Goal: Task Accomplishment & Management: Complete application form

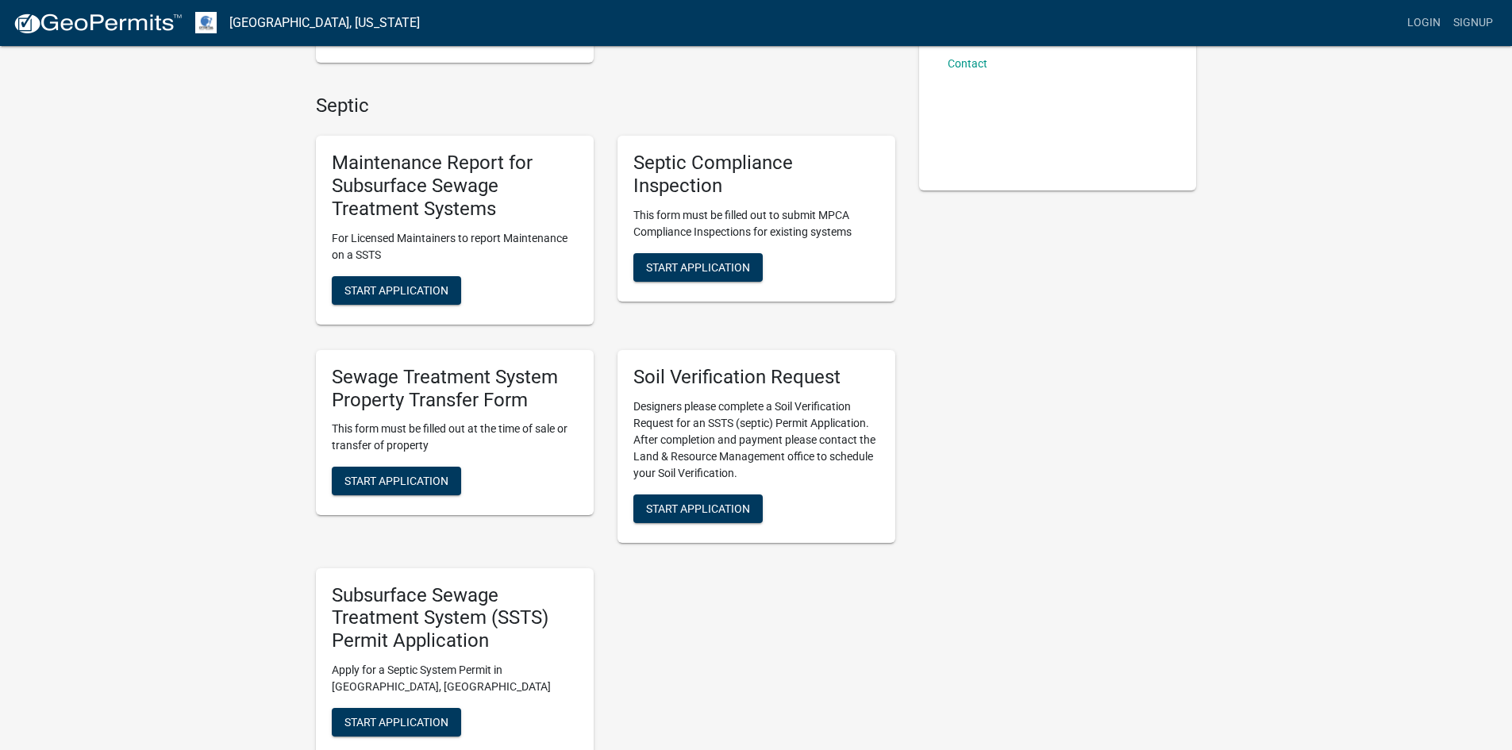
scroll to position [238, 0]
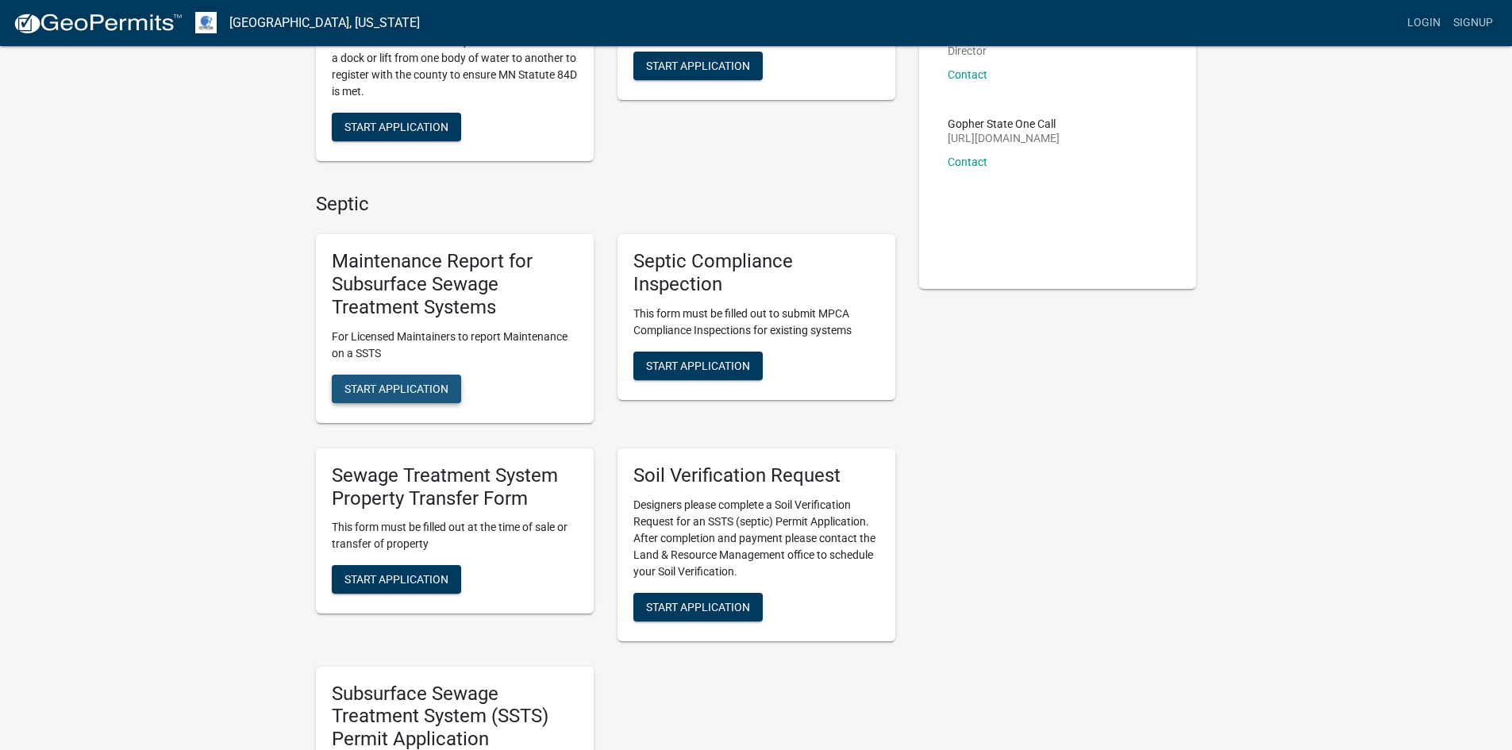
click at [413, 384] on span "Start Application" at bounding box center [396, 388] width 104 height 13
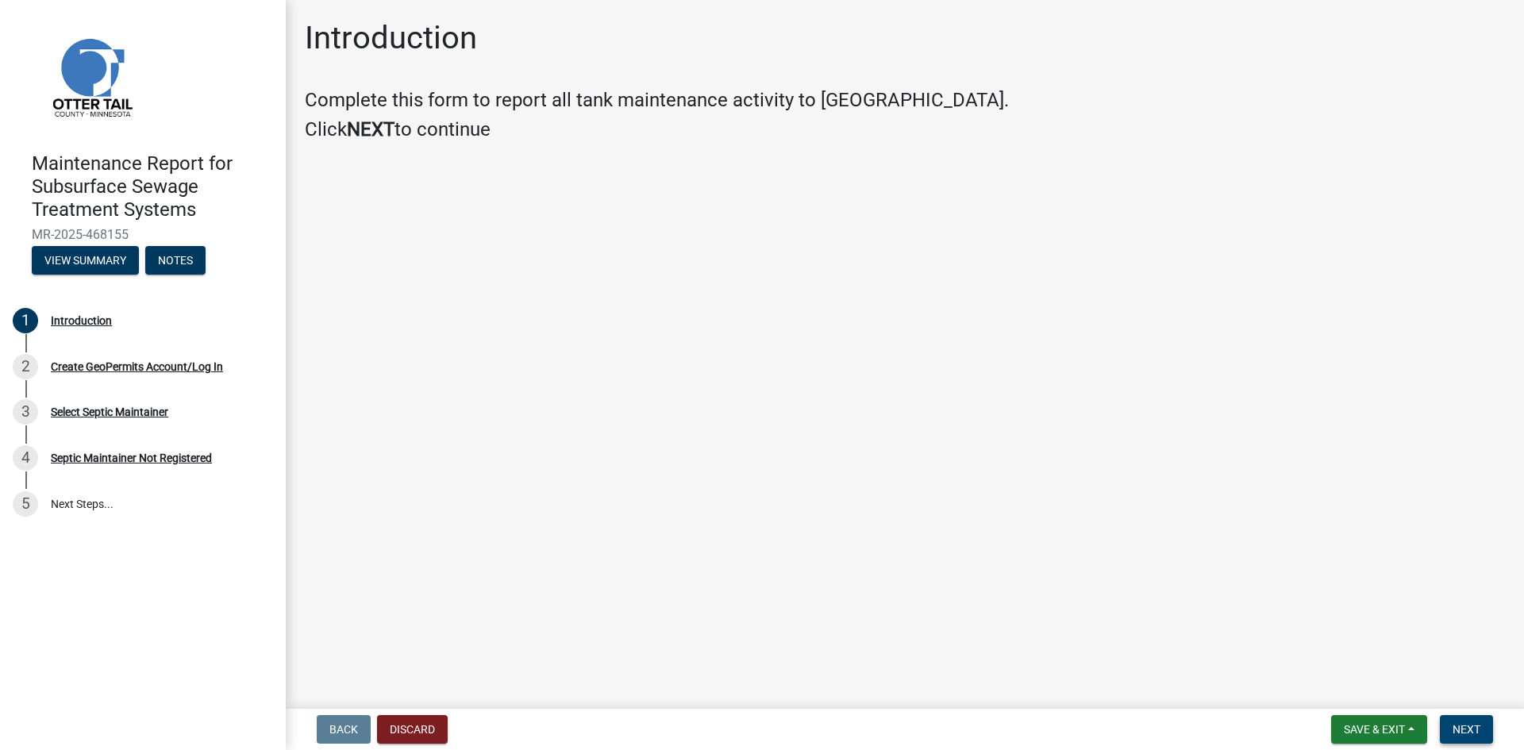
click at [1468, 723] on span "Next" at bounding box center [1466, 729] width 28 height 13
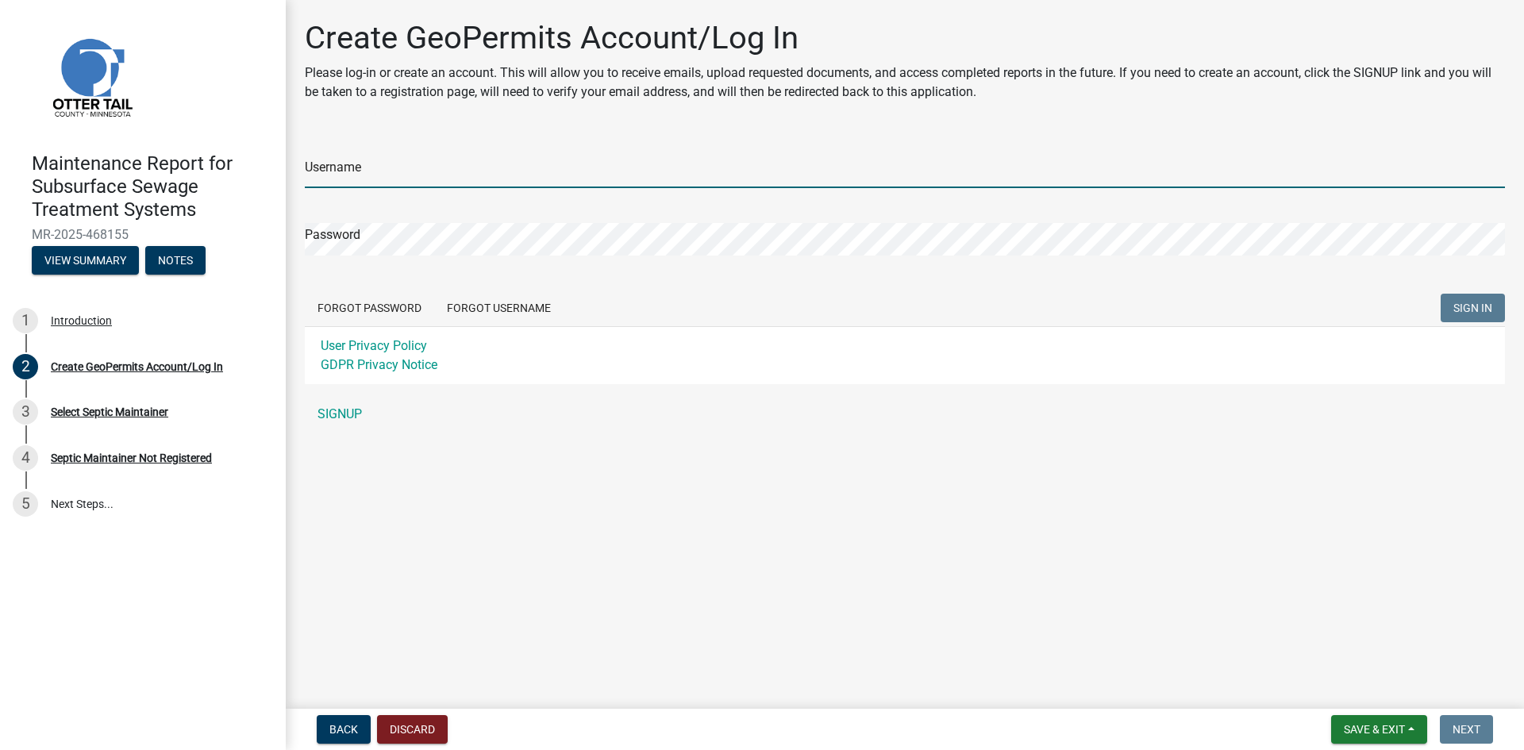
type input "DeweysSepticService"
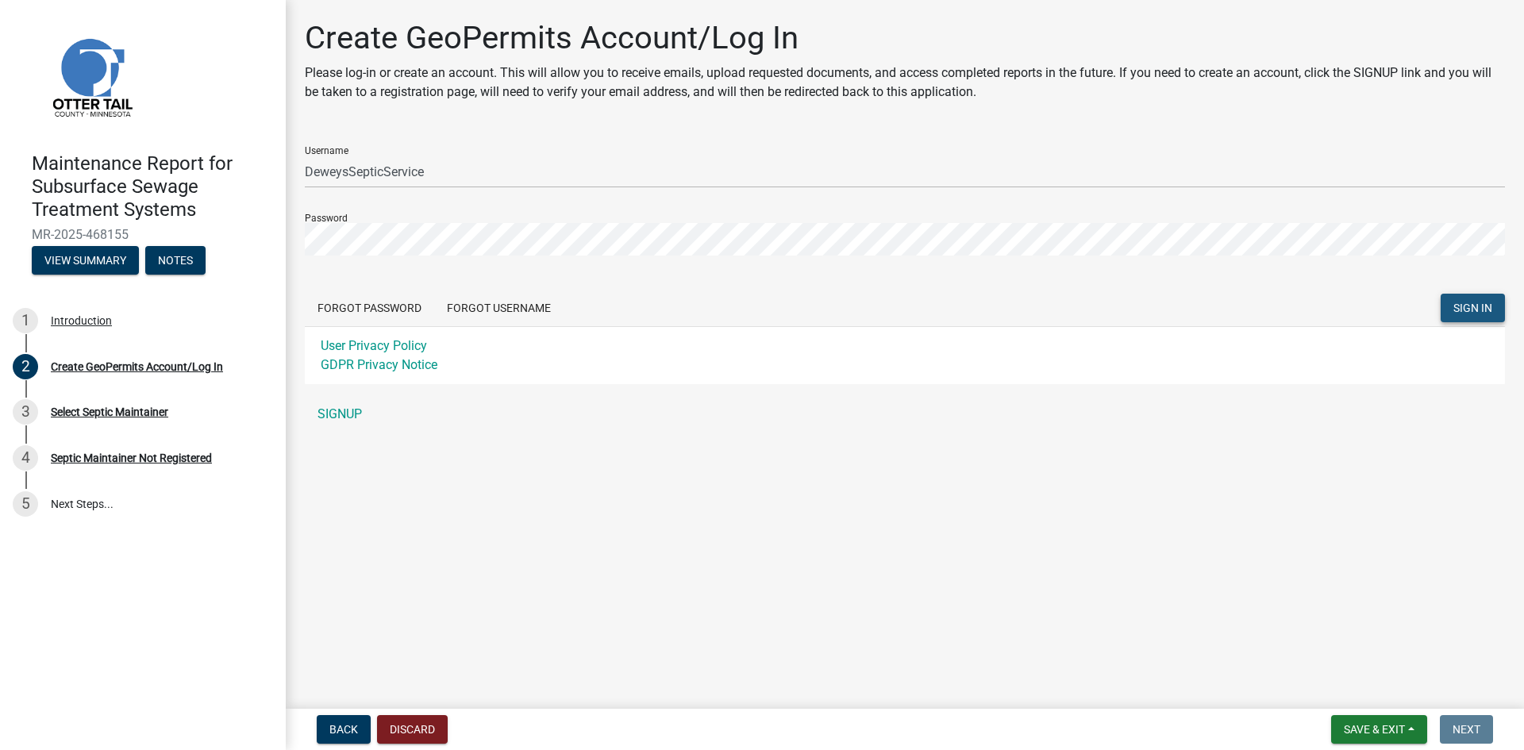
click at [1476, 311] on span "SIGN IN" at bounding box center [1472, 308] width 39 height 13
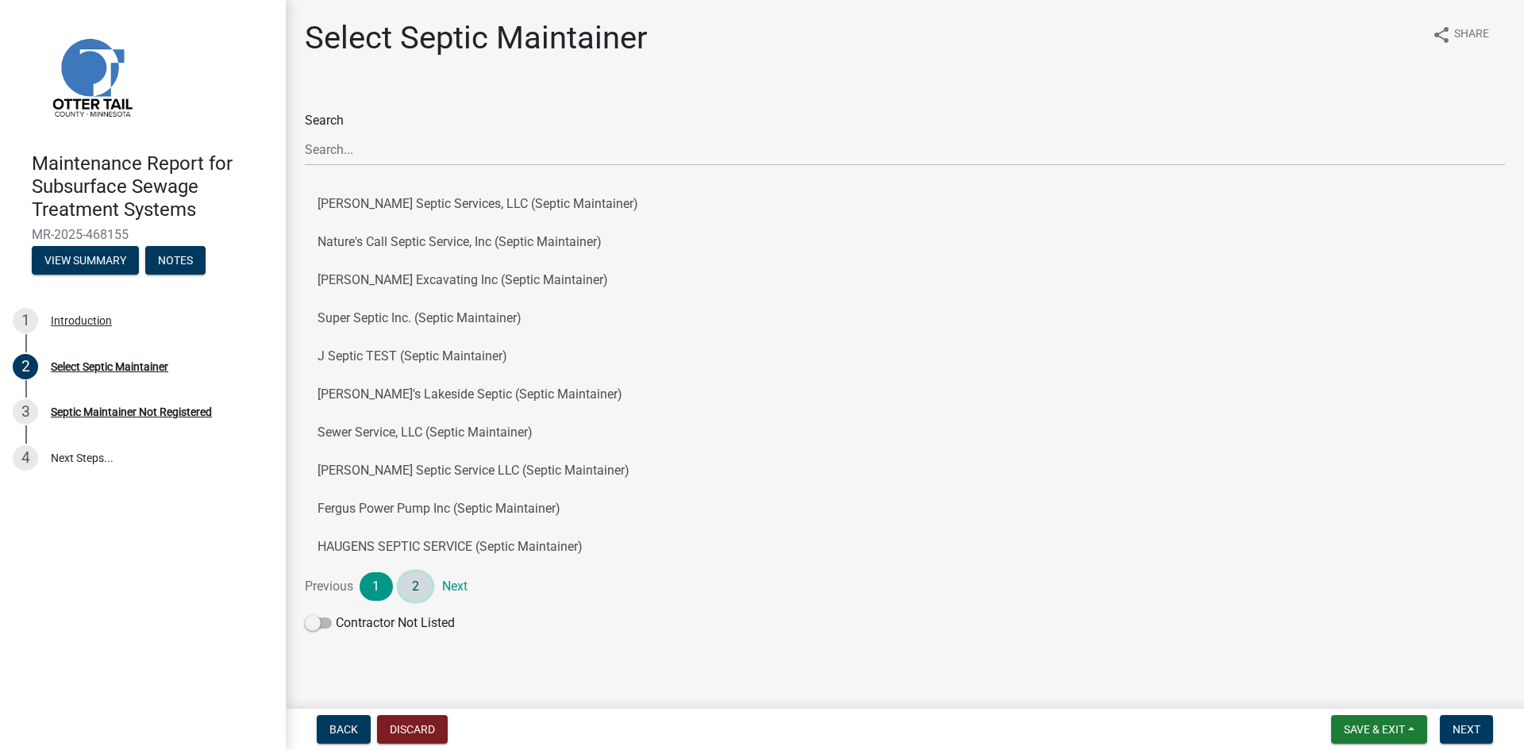
click at [413, 588] on link "2" at bounding box center [415, 586] width 33 height 29
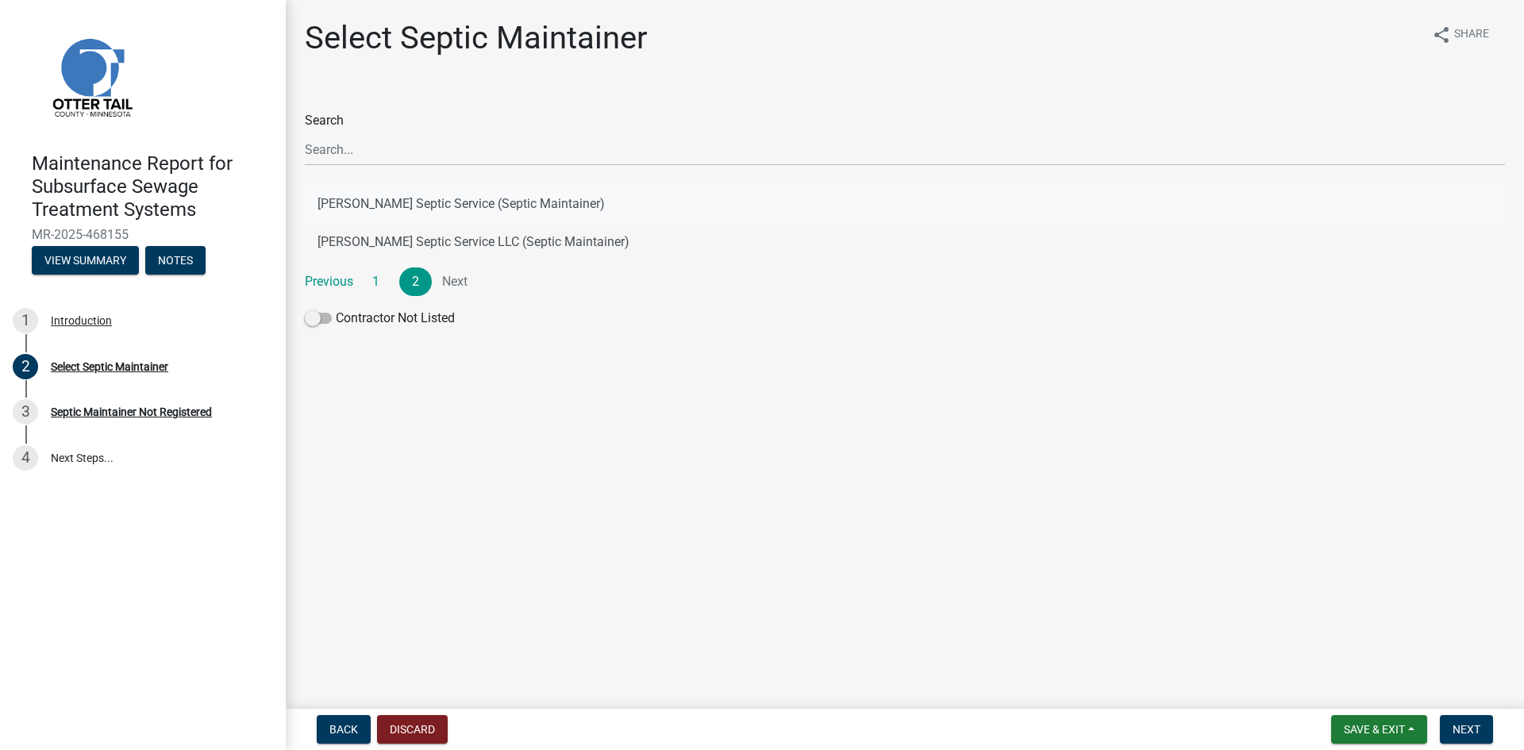
click at [475, 204] on button "[PERSON_NAME] Septic Service (Septic Maintainer)" at bounding box center [905, 204] width 1200 height 38
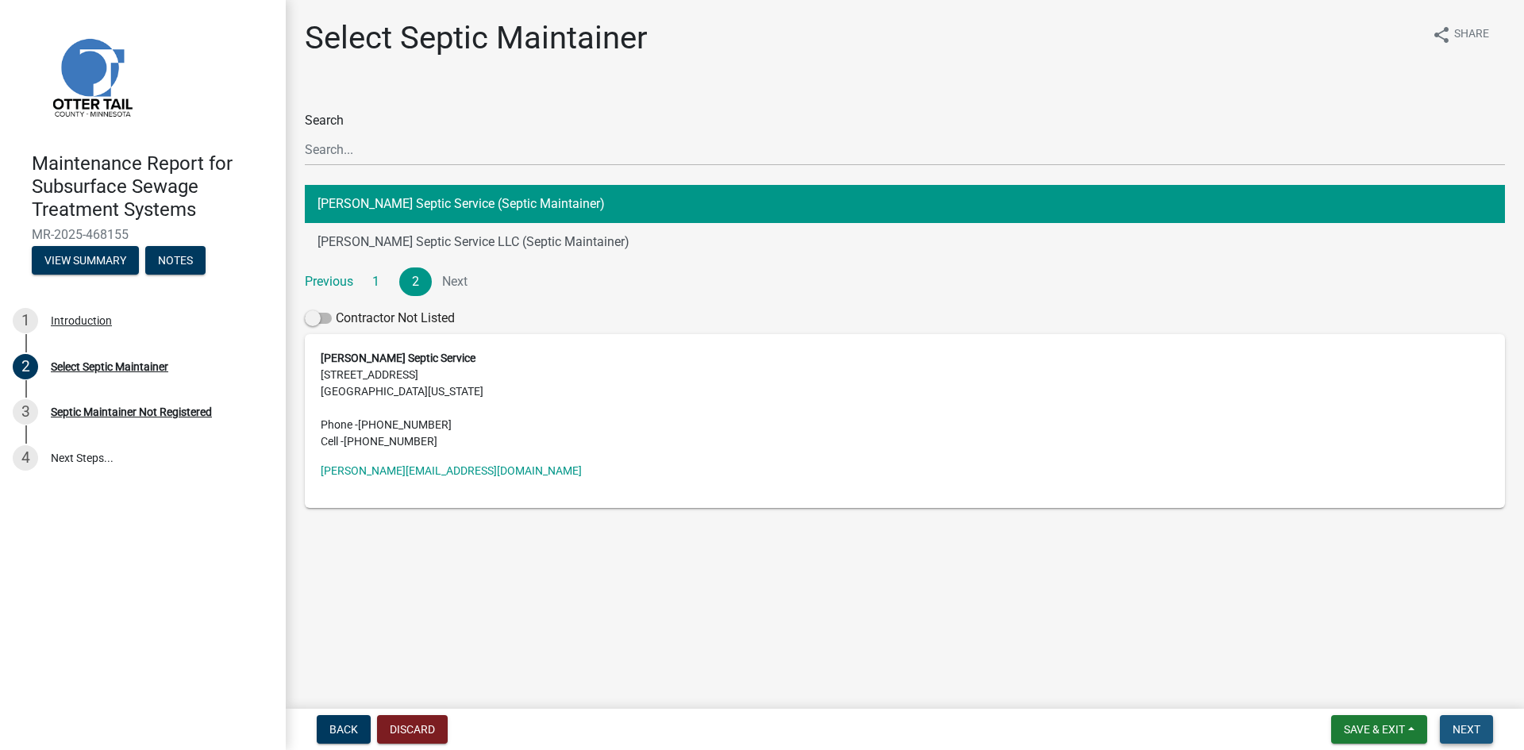
click at [1452, 721] on button "Next" at bounding box center [1465, 729] width 53 height 29
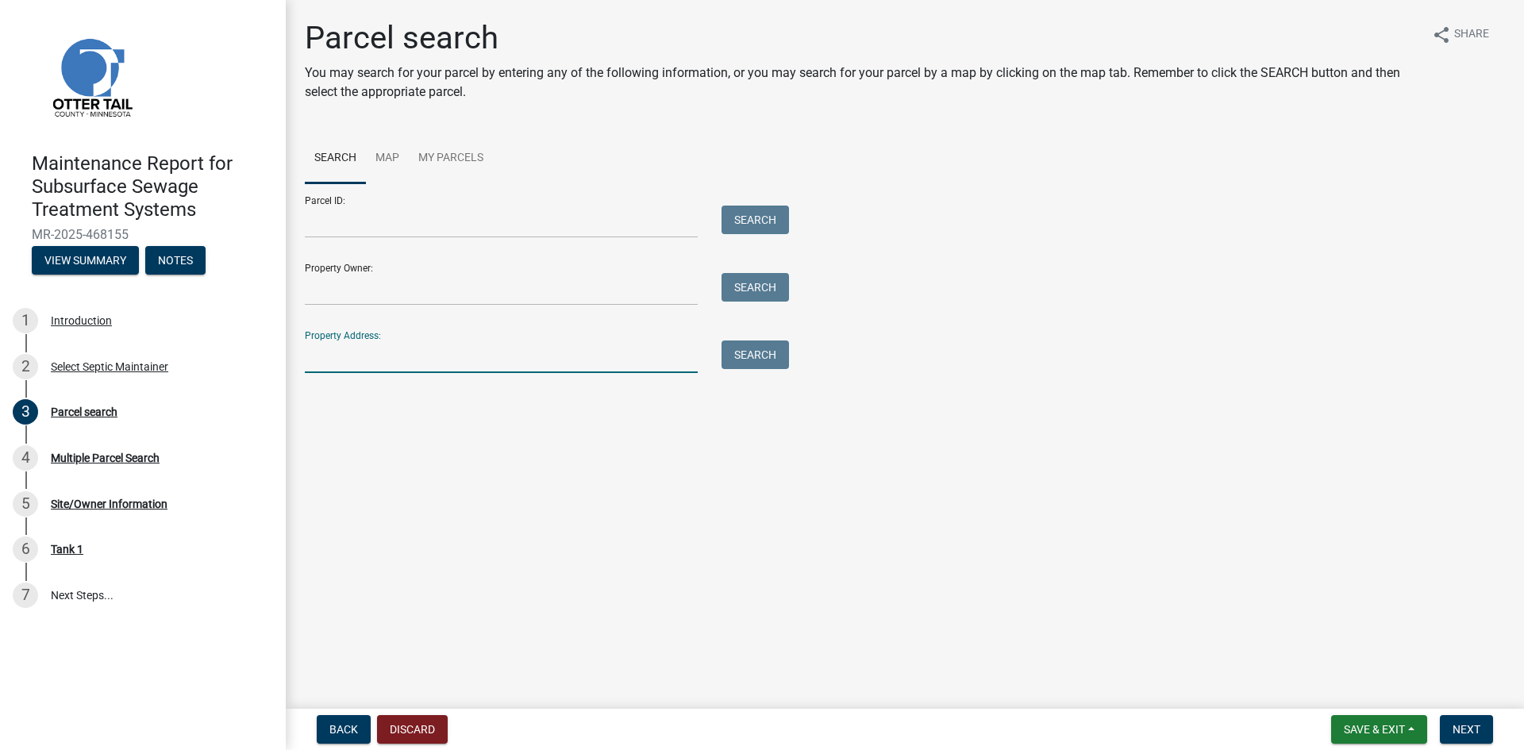
click at [343, 362] on input "Property Address:" at bounding box center [501, 356] width 393 height 33
type input "21900"
click at [764, 355] on button "Search" at bounding box center [754, 354] width 67 height 29
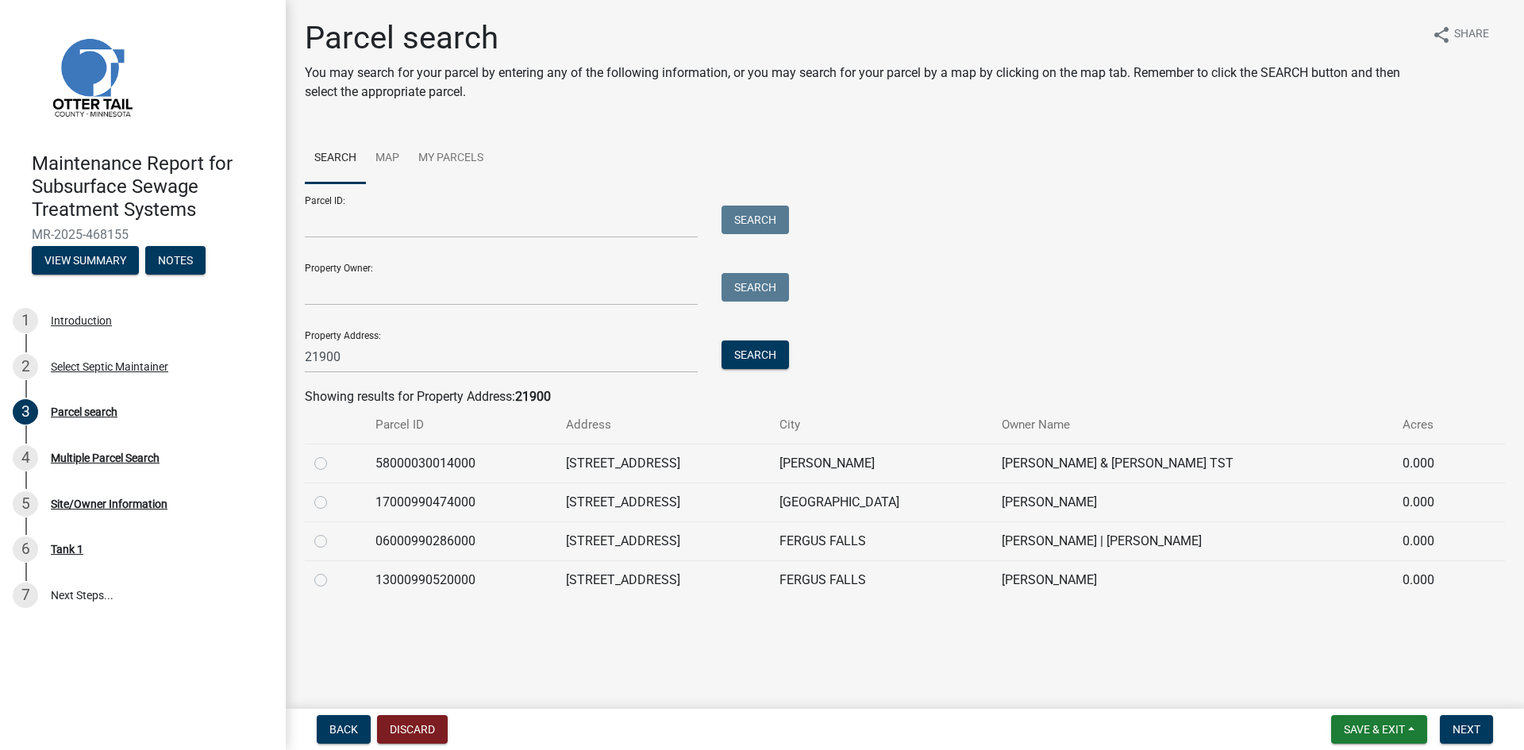
click at [333, 493] on label at bounding box center [333, 493] width 0 height 0
click at [333, 499] on input "radio" at bounding box center [338, 498] width 10 height 10
radio input "true"
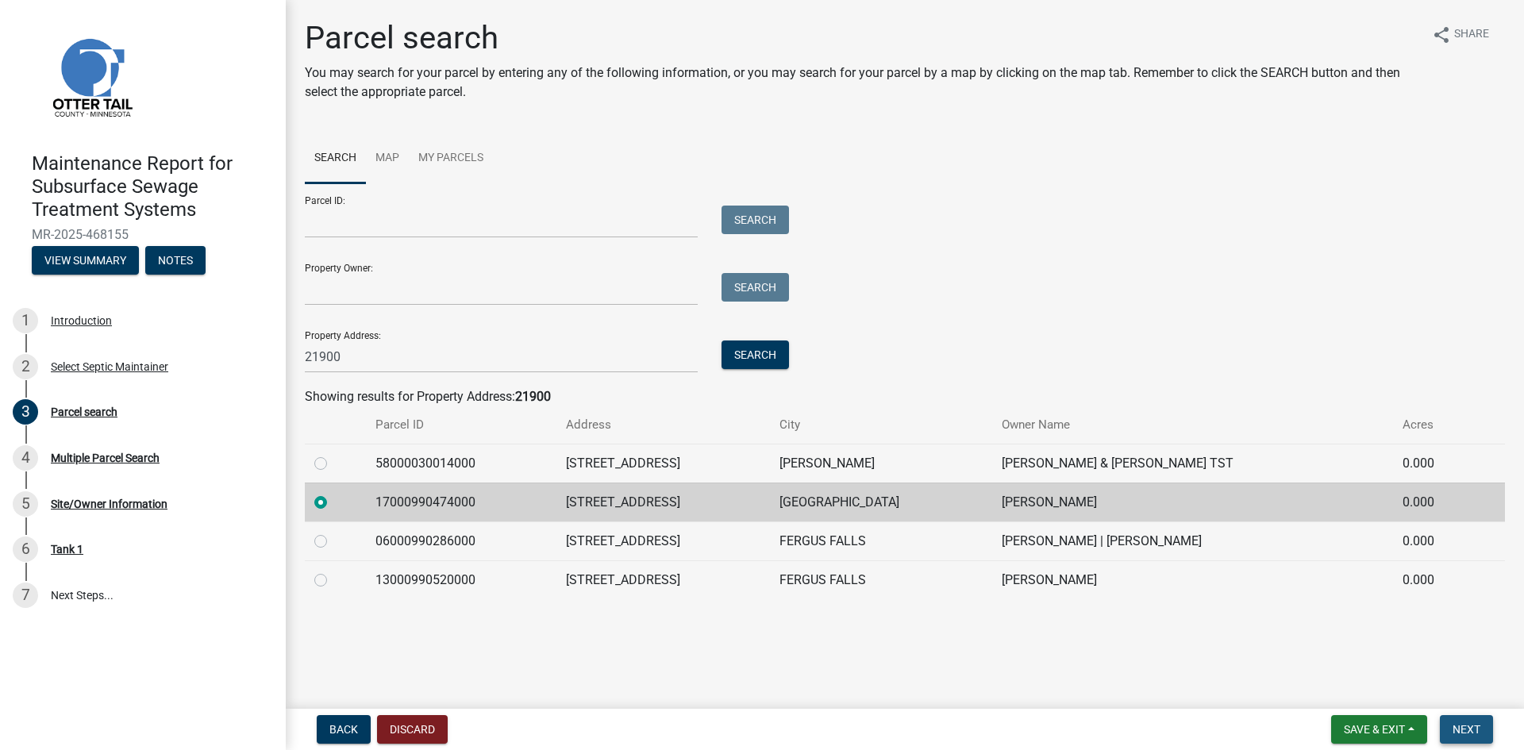
click at [1461, 728] on span "Next" at bounding box center [1466, 729] width 28 height 13
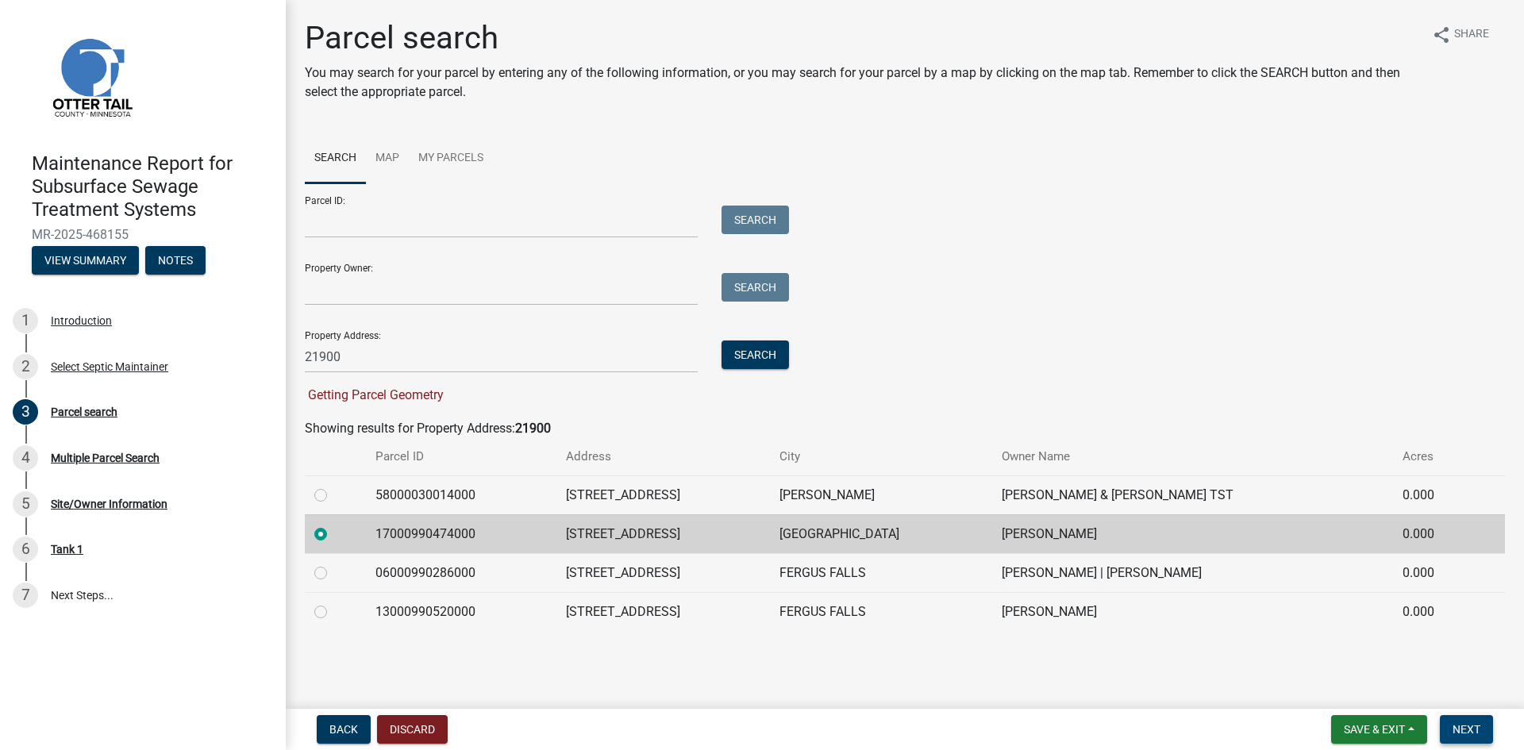
click at [1461, 728] on span "Next" at bounding box center [1466, 729] width 28 height 13
click at [1456, 727] on span "Next" at bounding box center [1466, 729] width 28 height 13
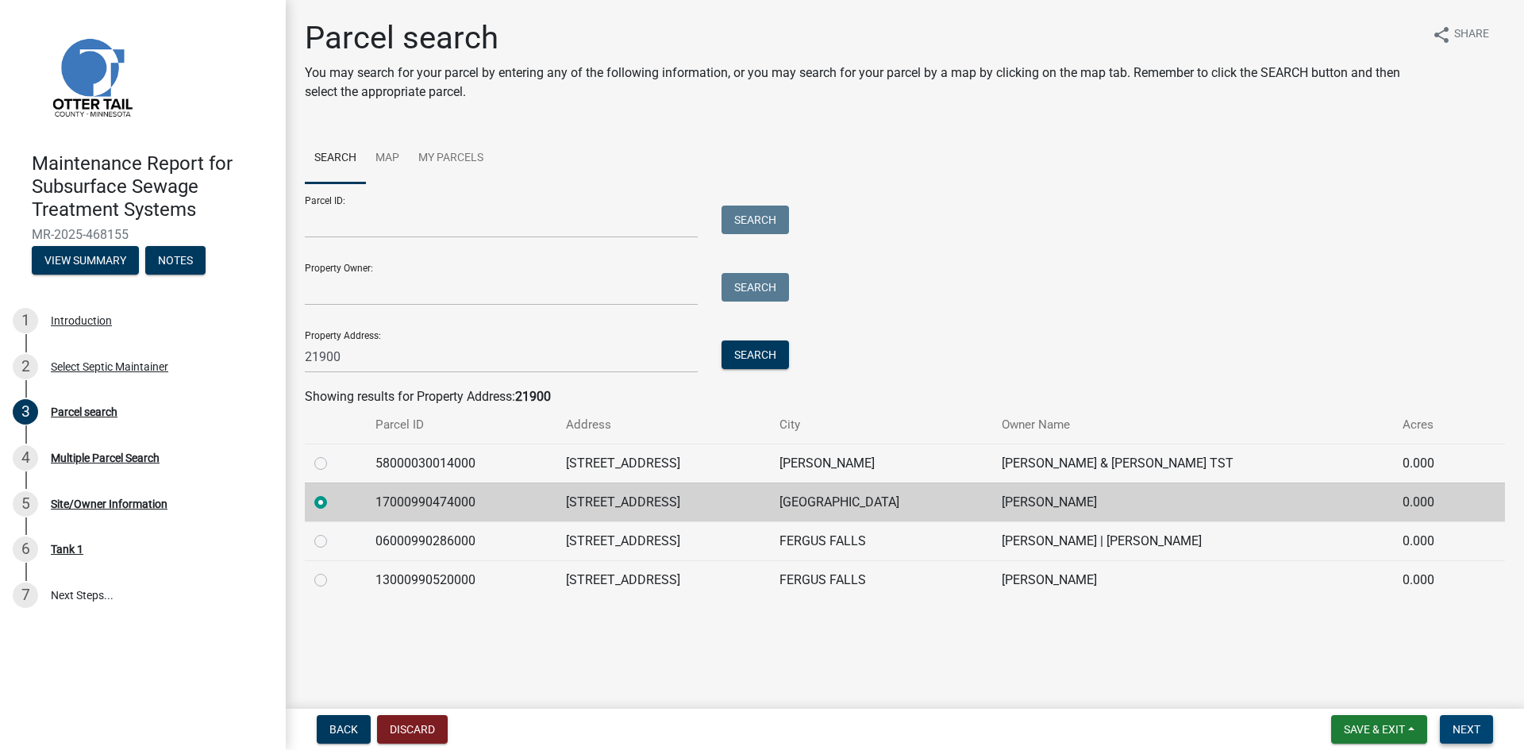
click at [1456, 727] on span "Next" at bounding box center [1466, 729] width 28 height 13
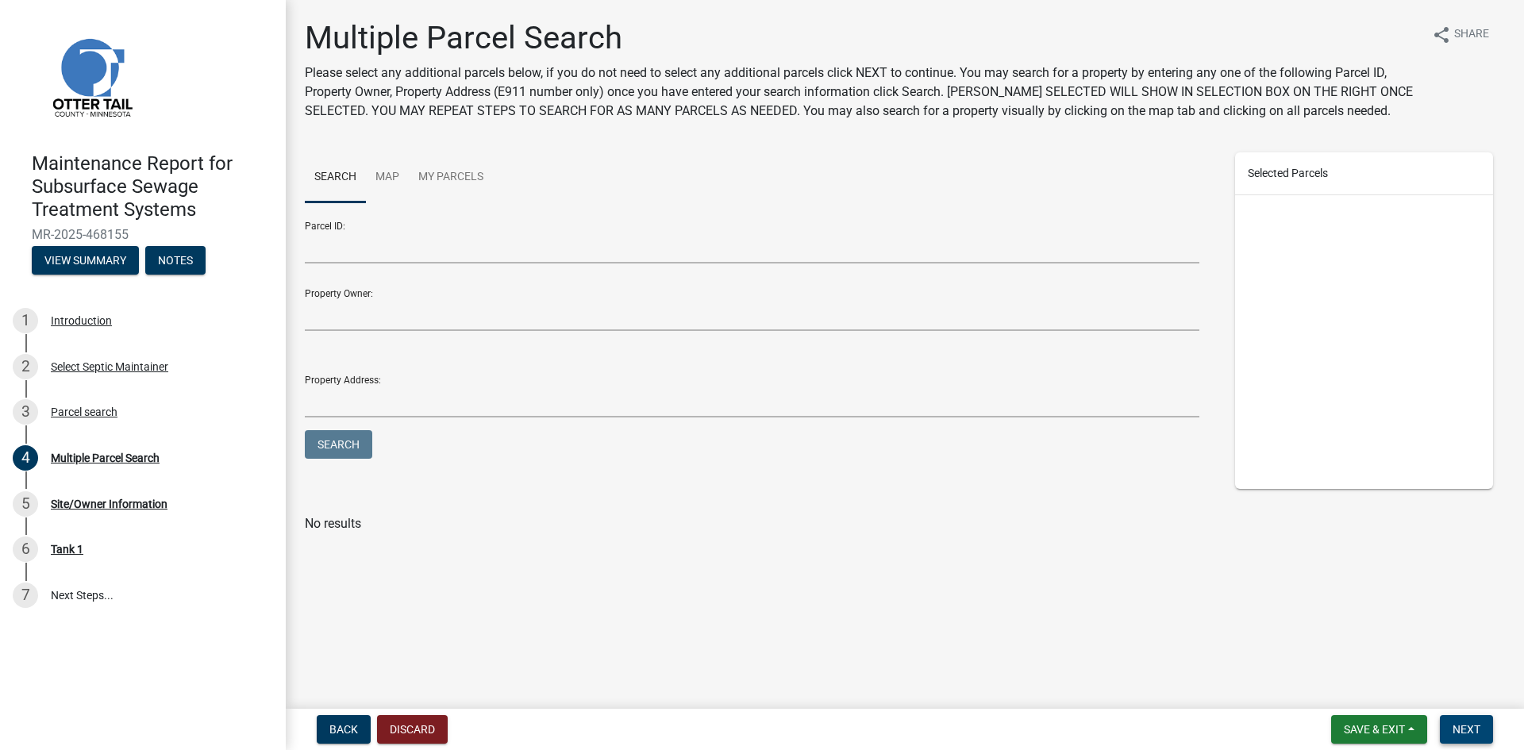
click at [1460, 723] on span "Next" at bounding box center [1466, 729] width 28 height 13
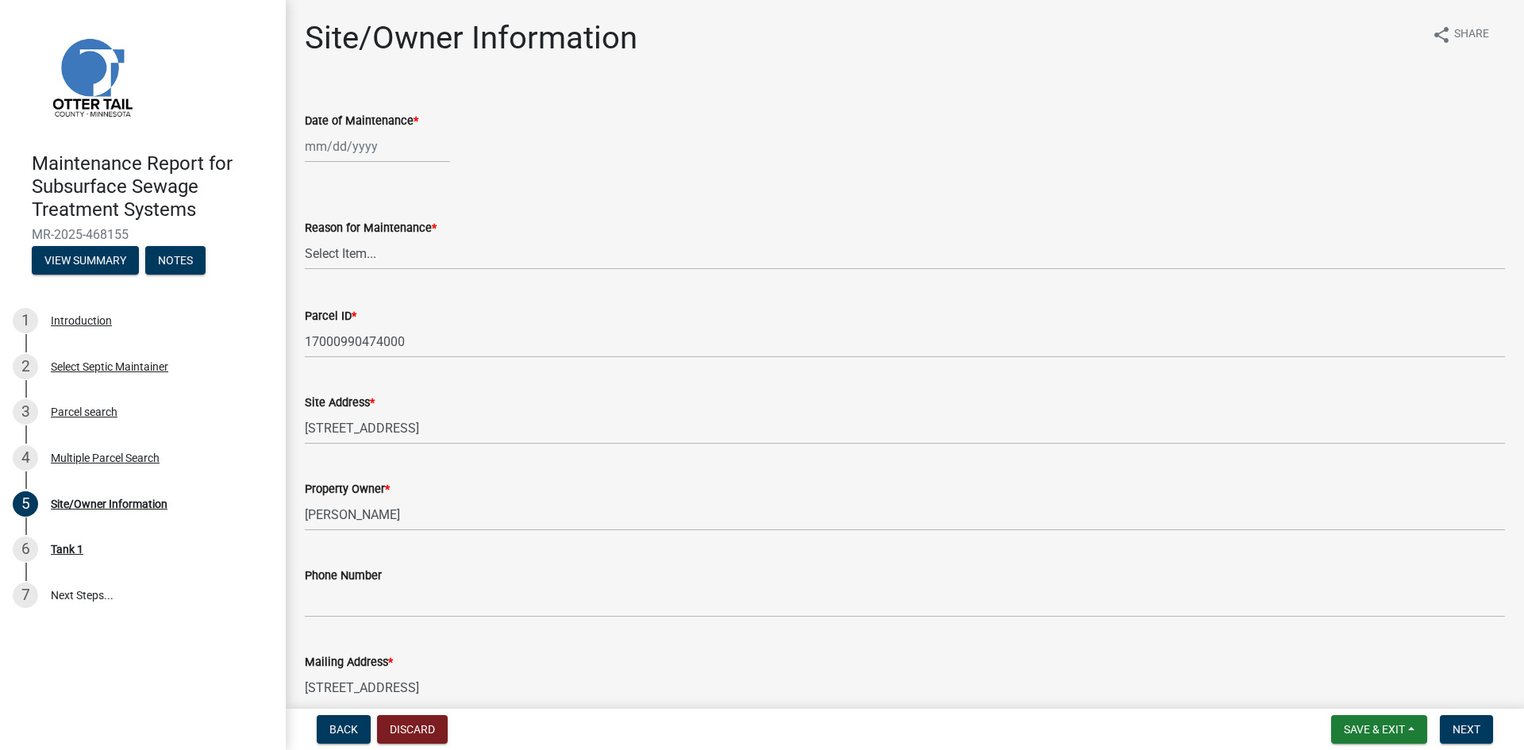
select select "8"
select select "2025"
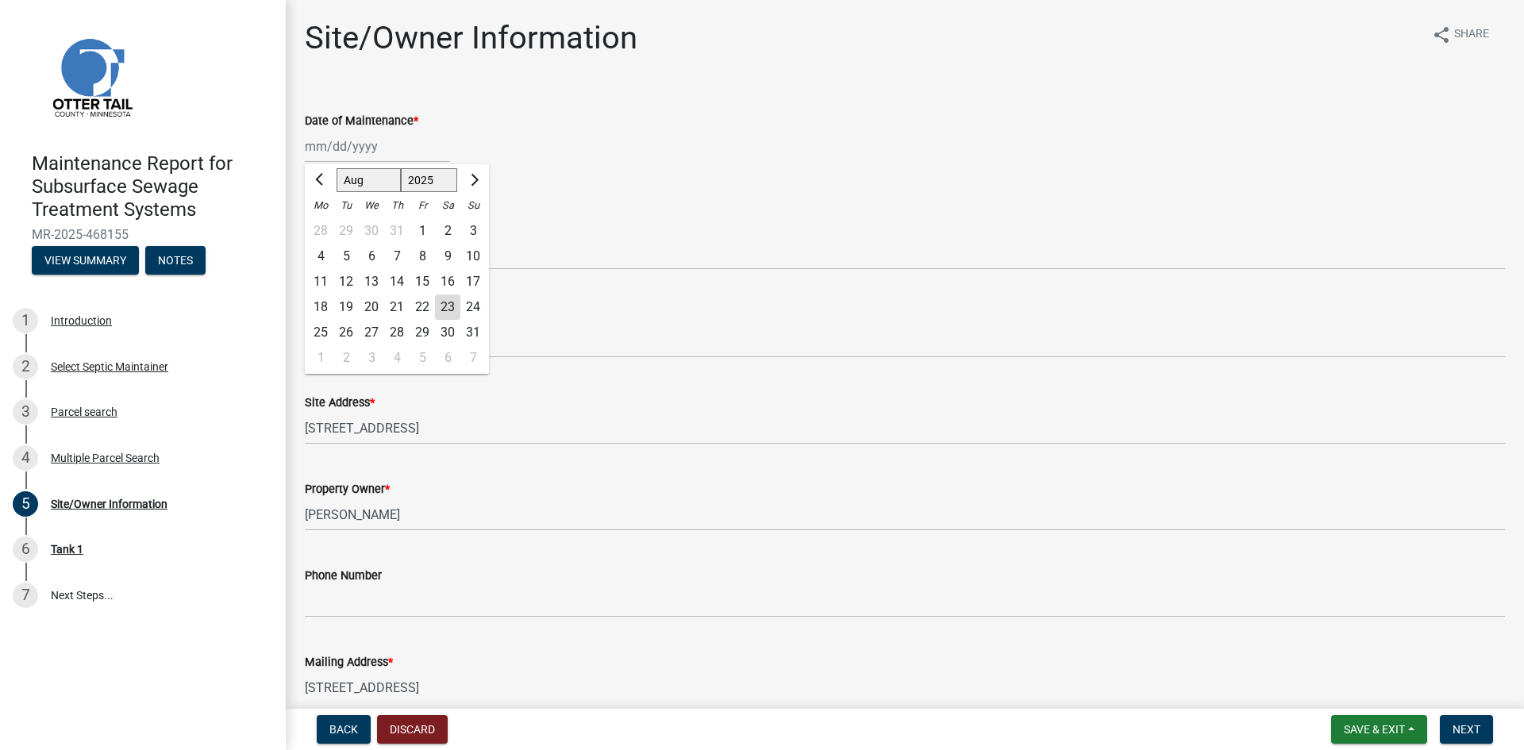
click at [381, 153] on div "[PERSON_NAME] Feb Mar Apr [PERSON_NAME][DATE] Oct Nov [DATE] 1526 1527 1528 152…" at bounding box center [377, 146] width 145 height 33
click at [317, 303] on div "18" at bounding box center [320, 306] width 25 height 25
type input "[DATE]"
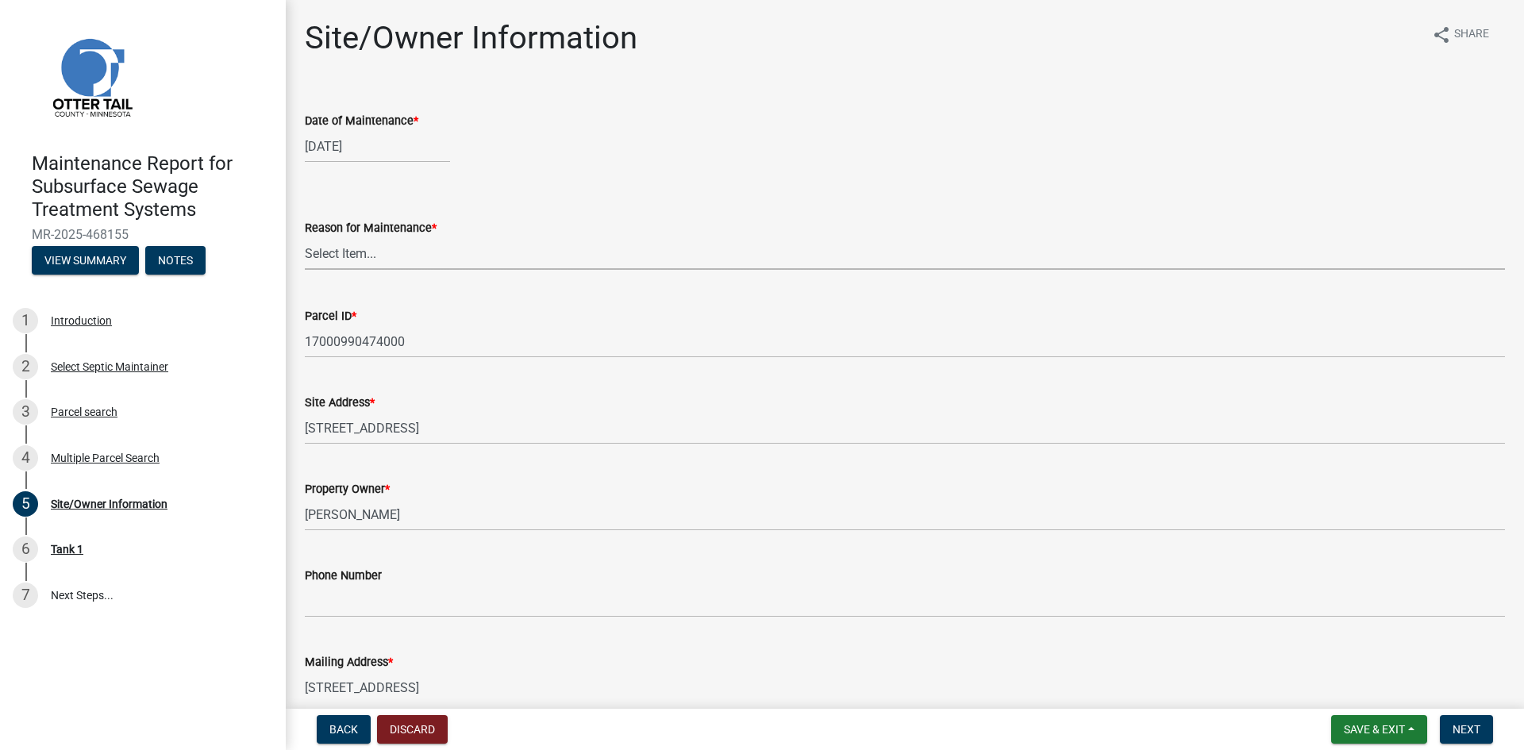
drag, startPoint x: 335, startPoint y: 258, endPoint x: 335, endPoint y: 267, distance: 8.7
click at [335, 258] on select "Select Item... Called Routine Other" at bounding box center [905, 253] width 1200 height 33
click at [305, 237] on select "Select Item... Called Routine Other" at bounding box center [905, 253] width 1200 height 33
select select "3ac72b63-7b21-42e4-8192-806faae7a4f1"
click at [1451, 731] on button "Next" at bounding box center [1465, 729] width 53 height 29
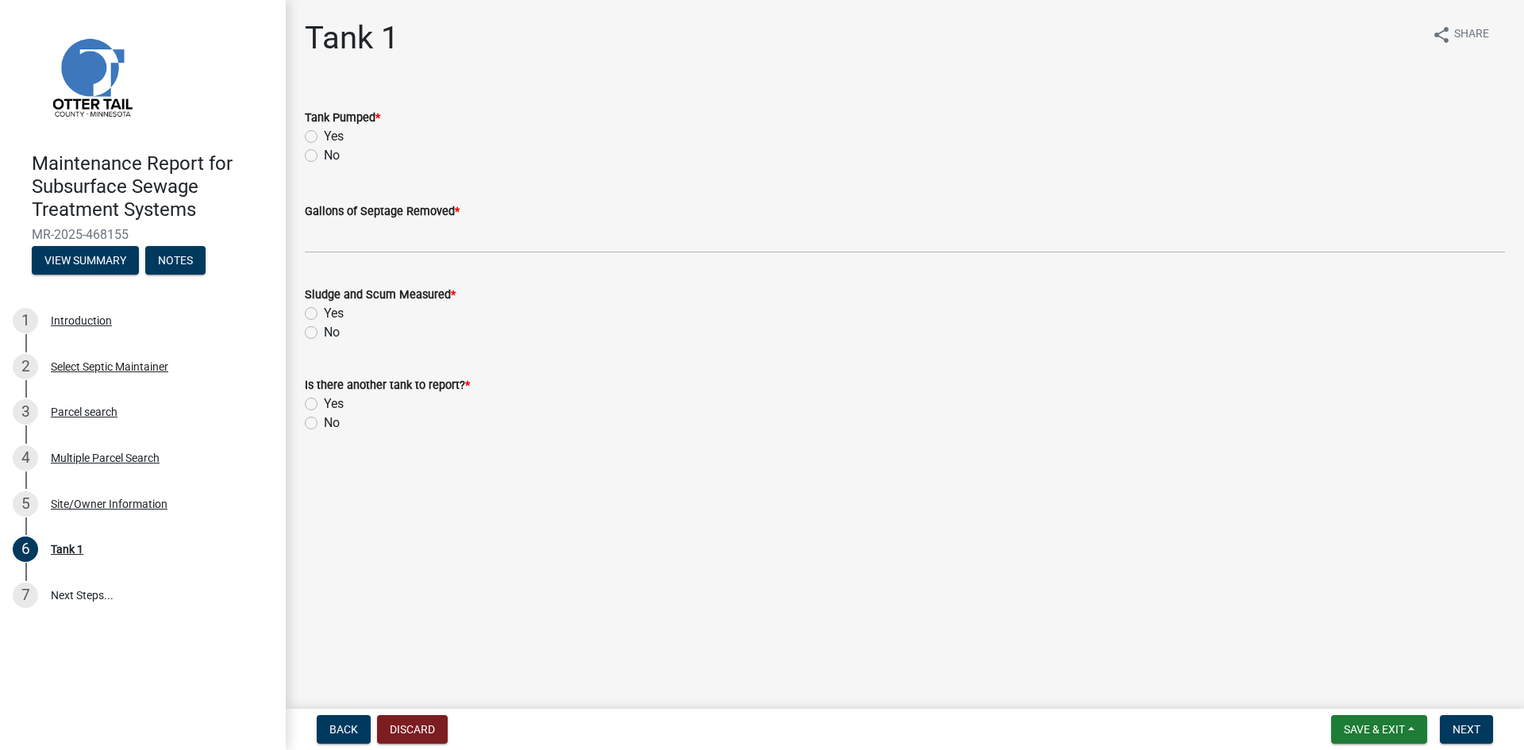
drag, startPoint x: 306, startPoint y: 138, endPoint x: 306, endPoint y: 153, distance: 15.1
click at [324, 138] on label "Yes" at bounding box center [334, 136] width 20 height 19
click at [324, 137] on input "Yes" at bounding box center [329, 132] width 10 height 10
radio input "true"
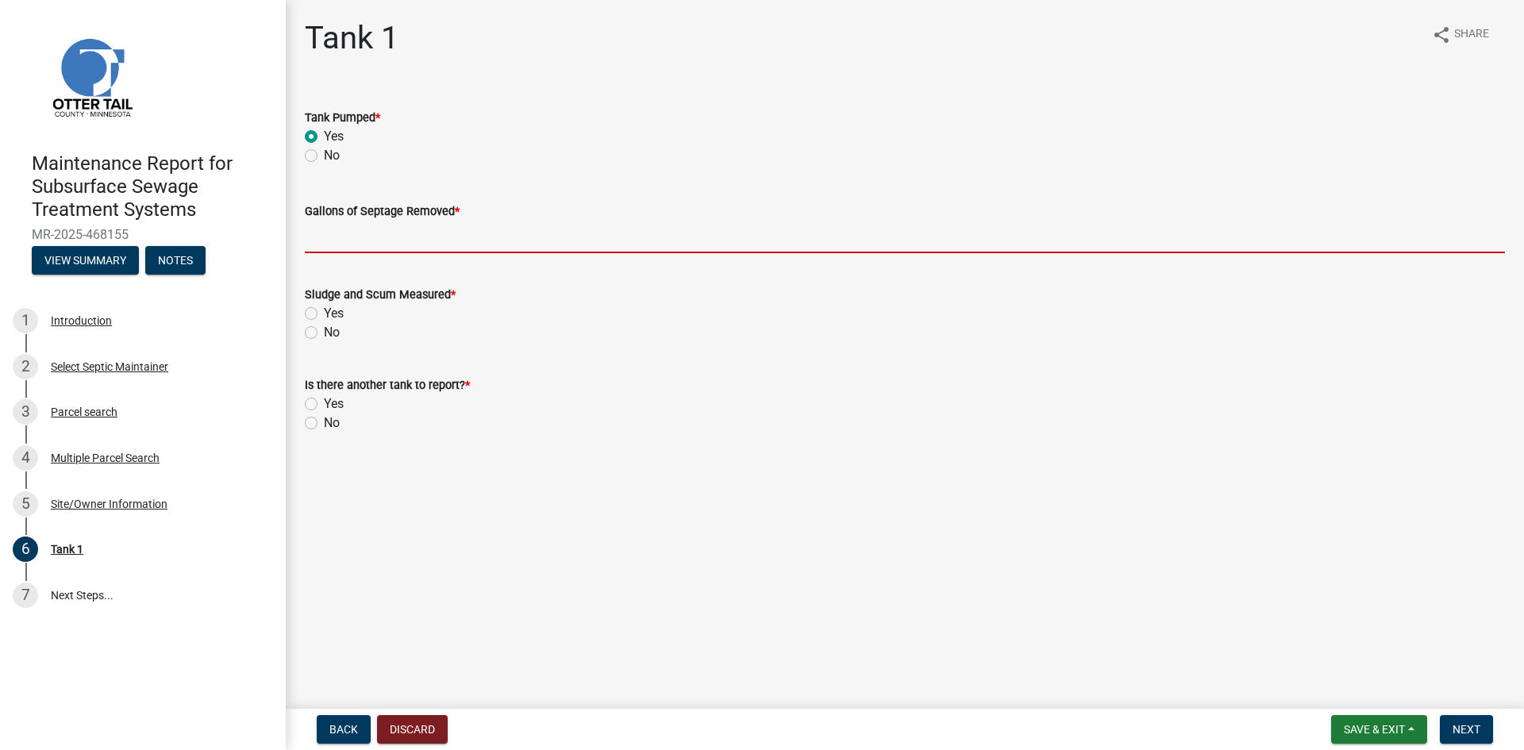
click at [338, 230] on input "Gallons of Septage Removed *" at bounding box center [905, 237] width 1200 height 33
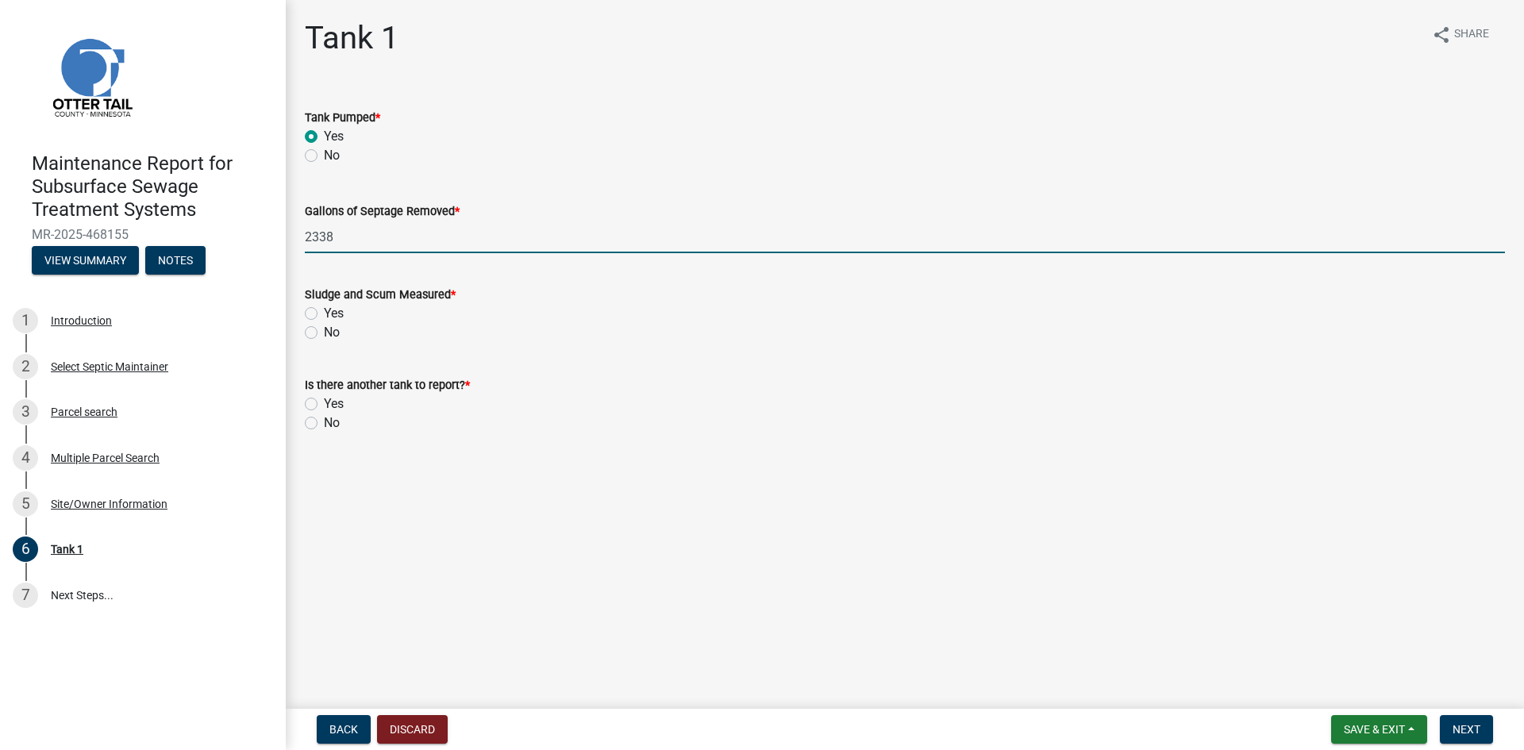
type input "2338"
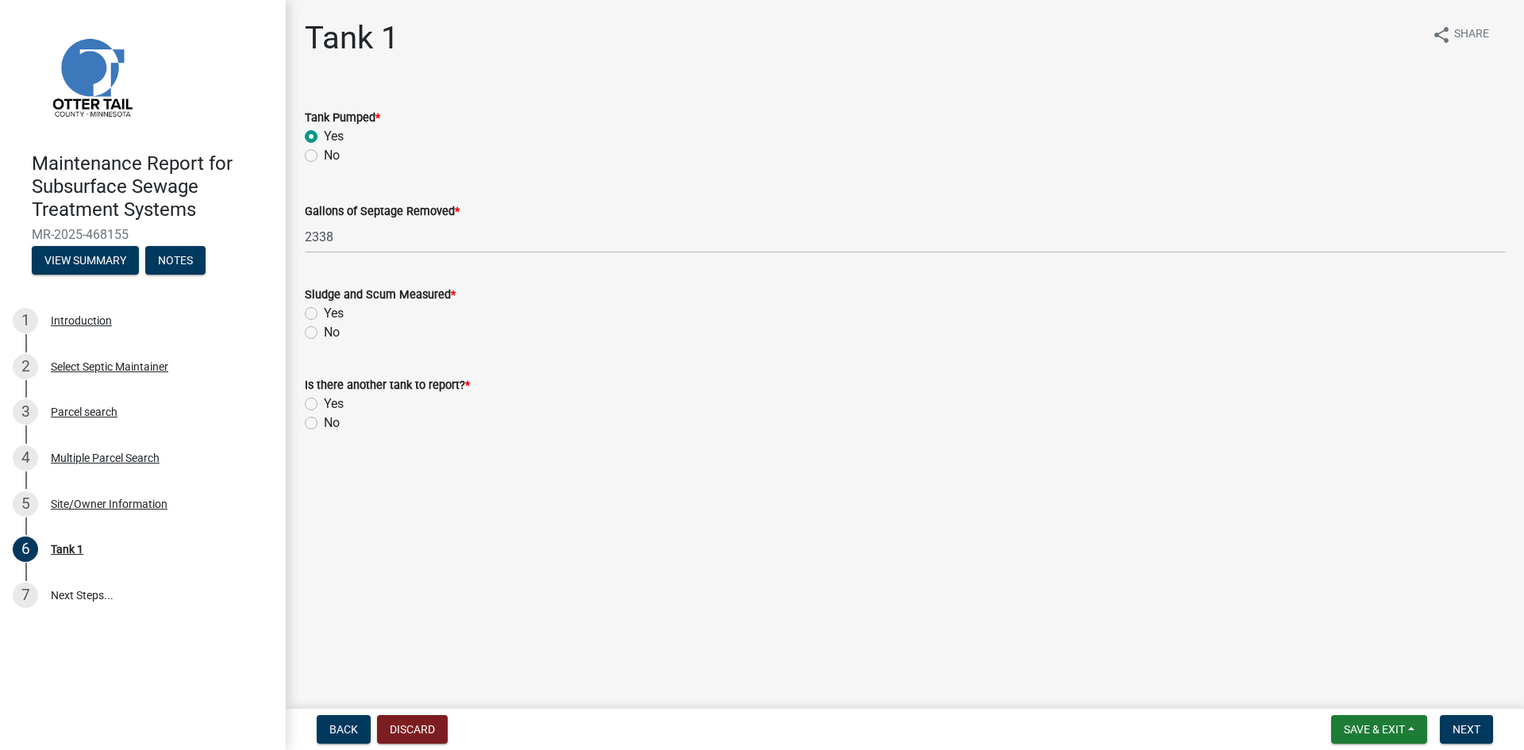
drag, startPoint x: 309, startPoint y: 326, endPoint x: 310, endPoint y: 382, distance: 55.6
click at [324, 327] on label "No" at bounding box center [332, 332] width 16 height 19
click at [324, 327] on input "No" at bounding box center [329, 328] width 10 height 10
radio input "true"
click at [317, 429] on div "No" at bounding box center [905, 422] width 1200 height 19
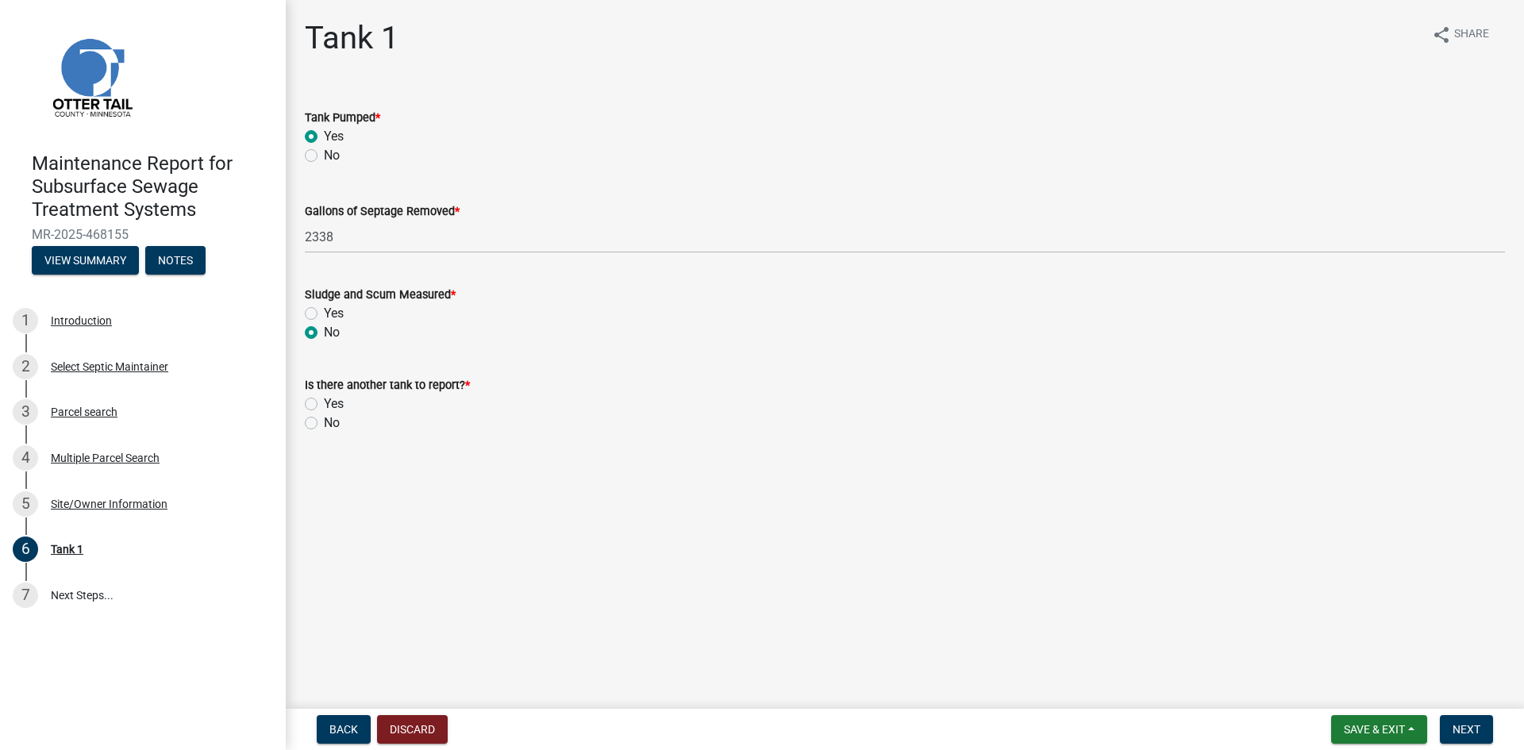
click at [324, 420] on label "No" at bounding box center [332, 422] width 16 height 19
click at [324, 420] on input "No" at bounding box center [329, 418] width 10 height 10
radio input "true"
click at [1478, 735] on span "Next" at bounding box center [1466, 729] width 28 height 13
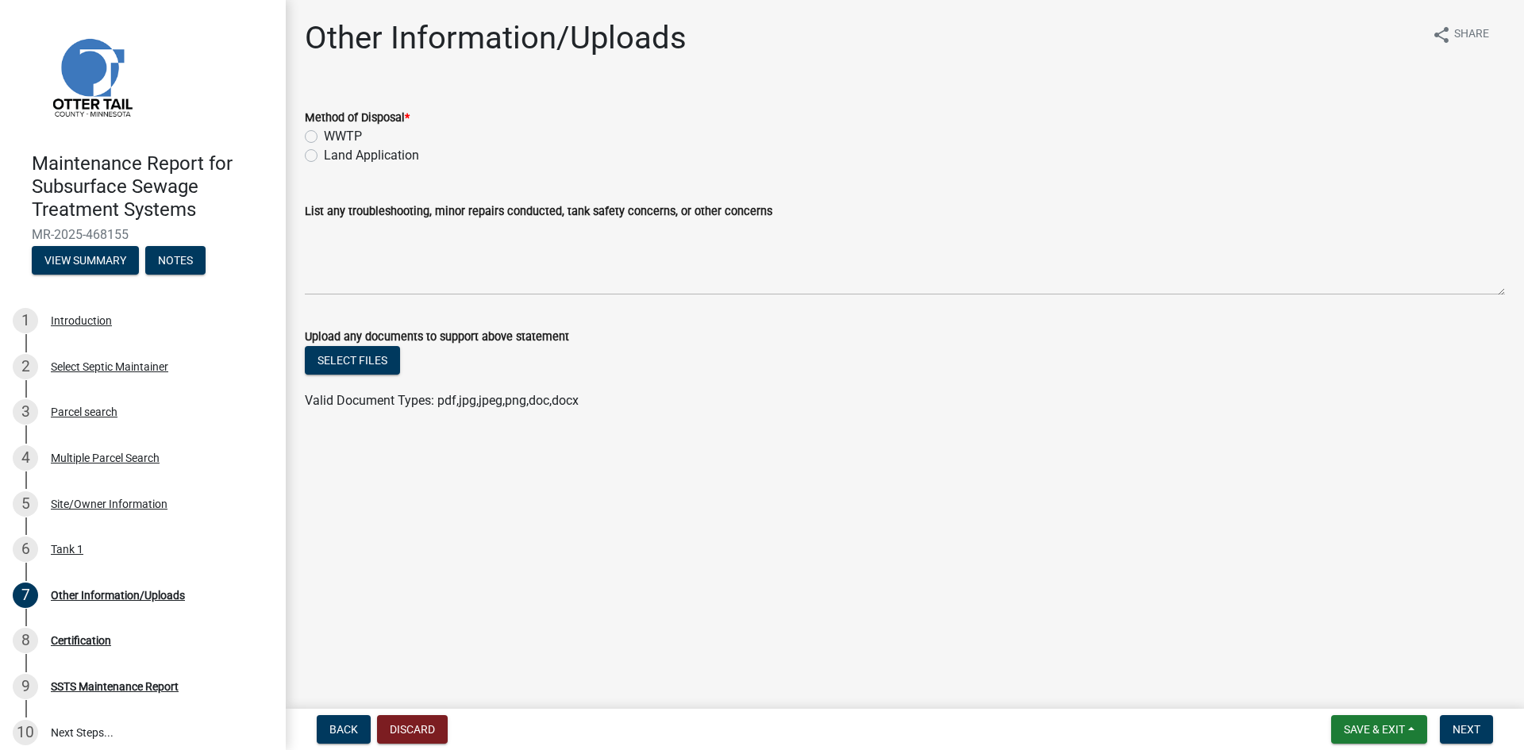
click at [380, 156] on label "Land Application" at bounding box center [371, 155] width 95 height 19
click at [334, 156] on input "Land Application" at bounding box center [329, 151] width 10 height 10
radio input "true"
click at [1460, 723] on span "Next" at bounding box center [1466, 729] width 28 height 13
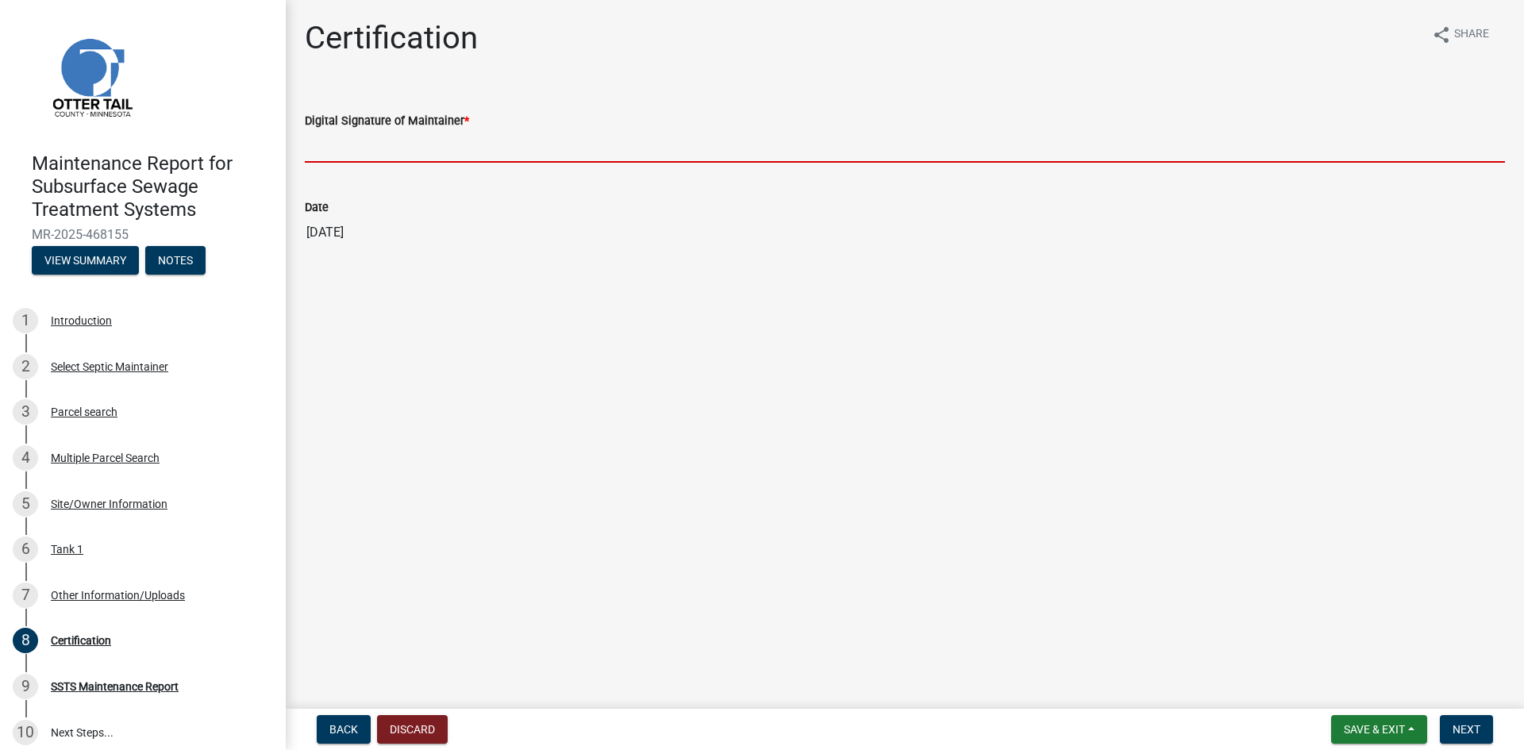
click at [563, 155] on input "Digital Signature of Maintainer *" at bounding box center [905, 146] width 1200 height 33
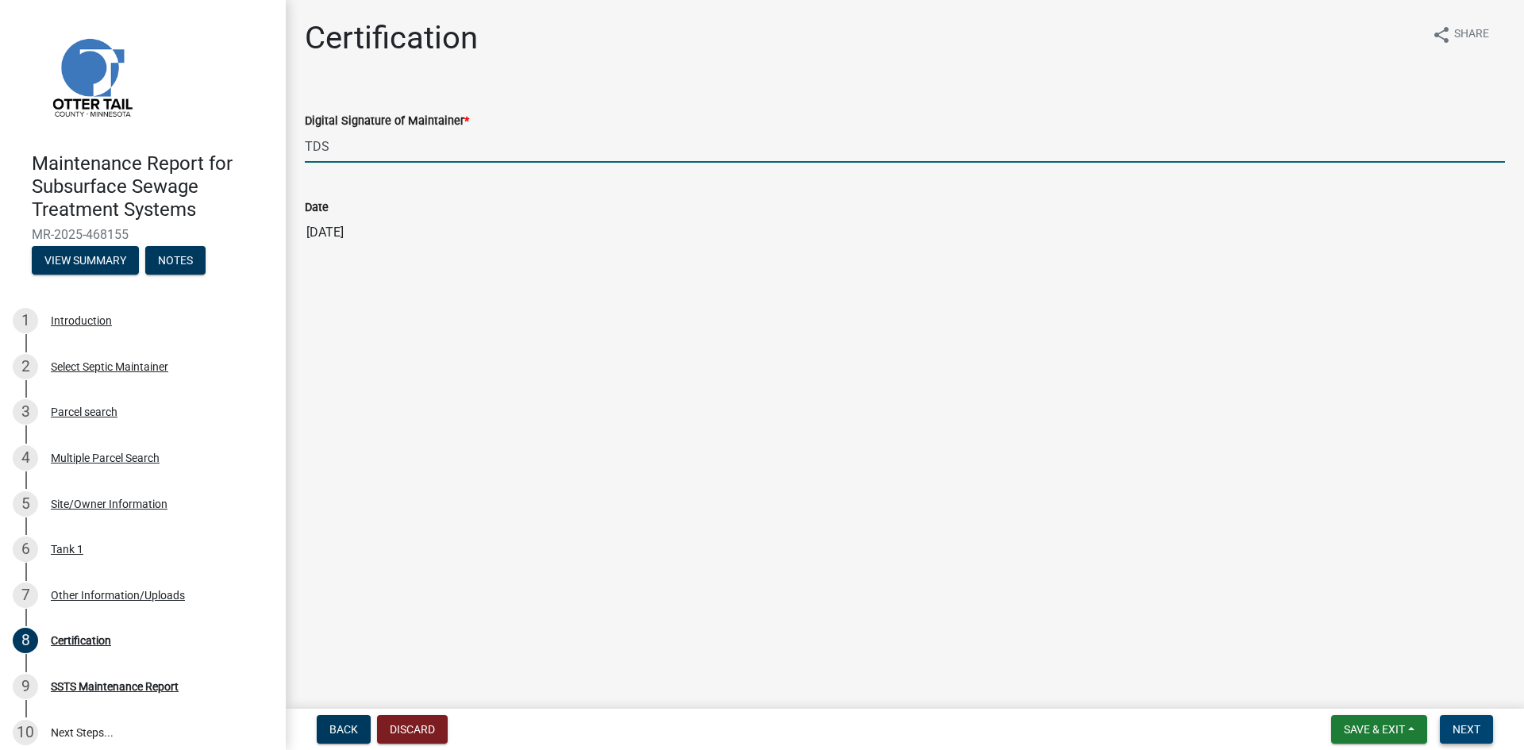
type input "TDS"
click at [1452, 723] on span "Next" at bounding box center [1466, 729] width 28 height 13
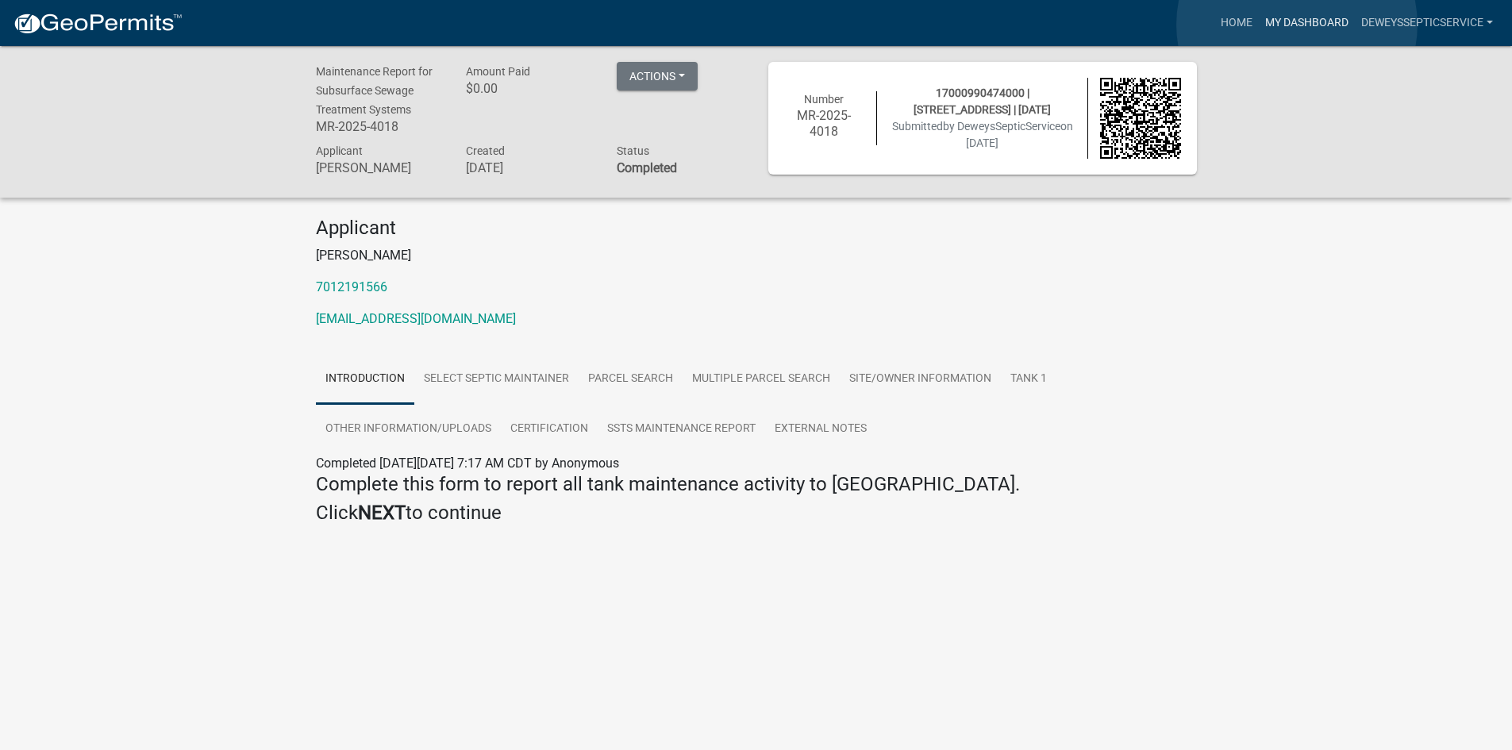
click at [1297, 25] on link "My Dashboard" at bounding box center [1307, 23] width 96 height 30
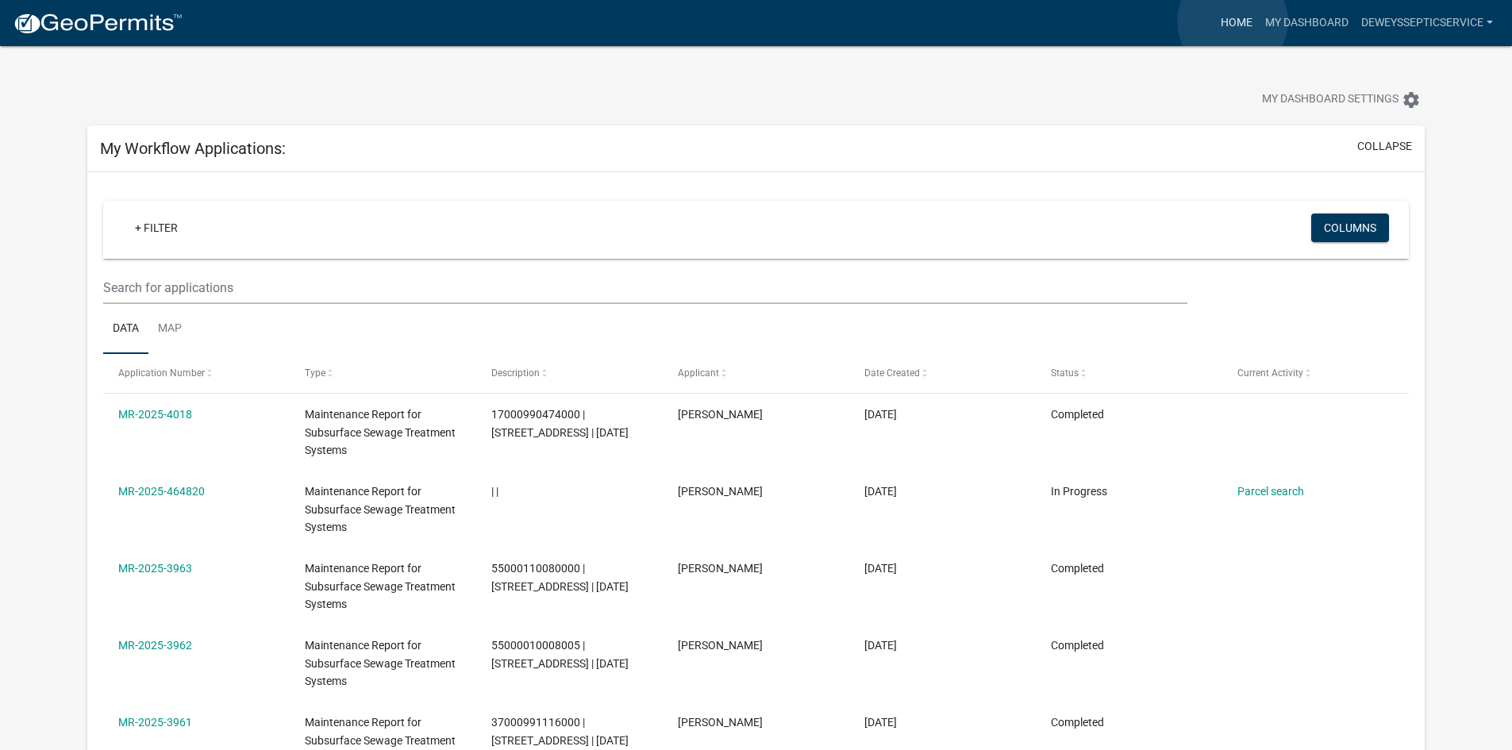
click at [1232, 21] on link "Home" at bounding box center [1236, 23] width 44 height 30
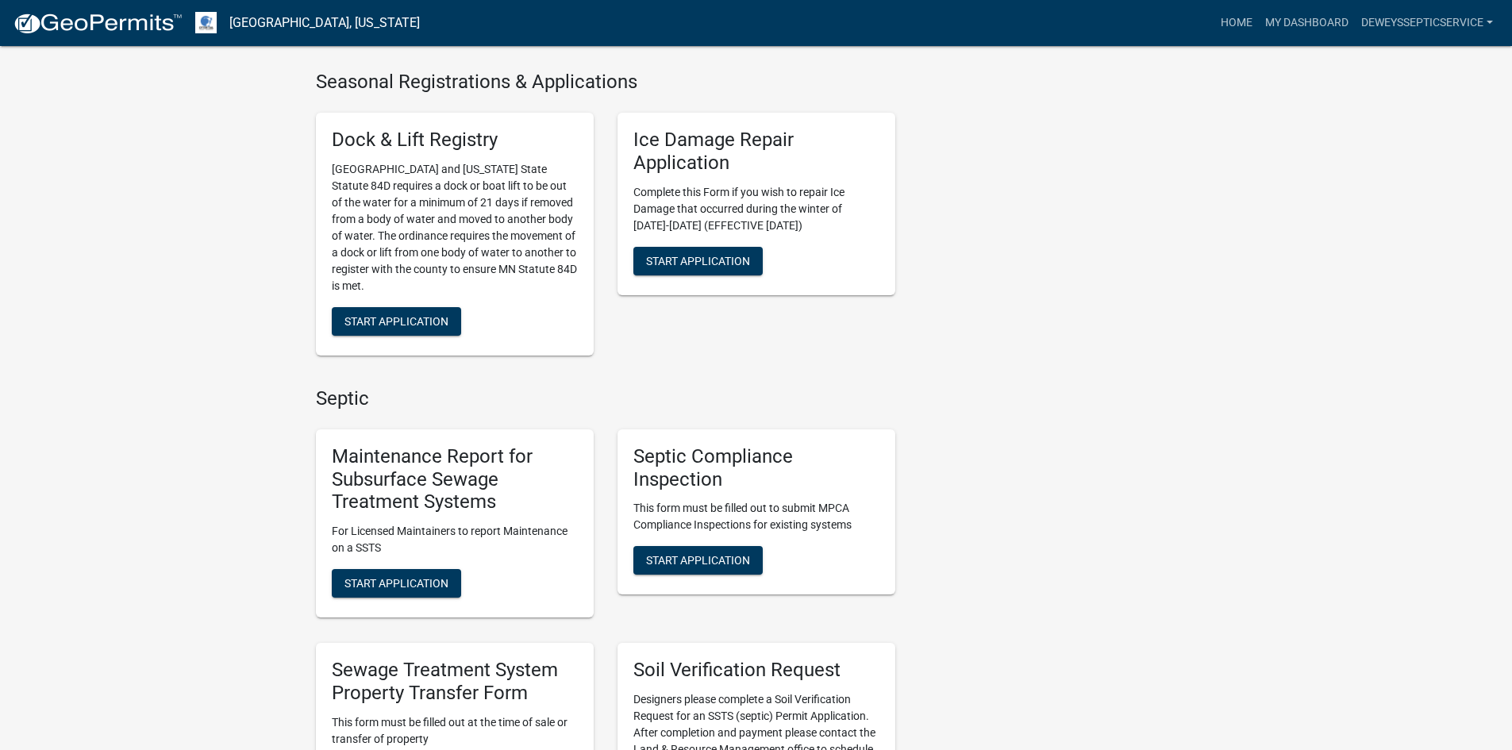
scroll to position [714, 0]
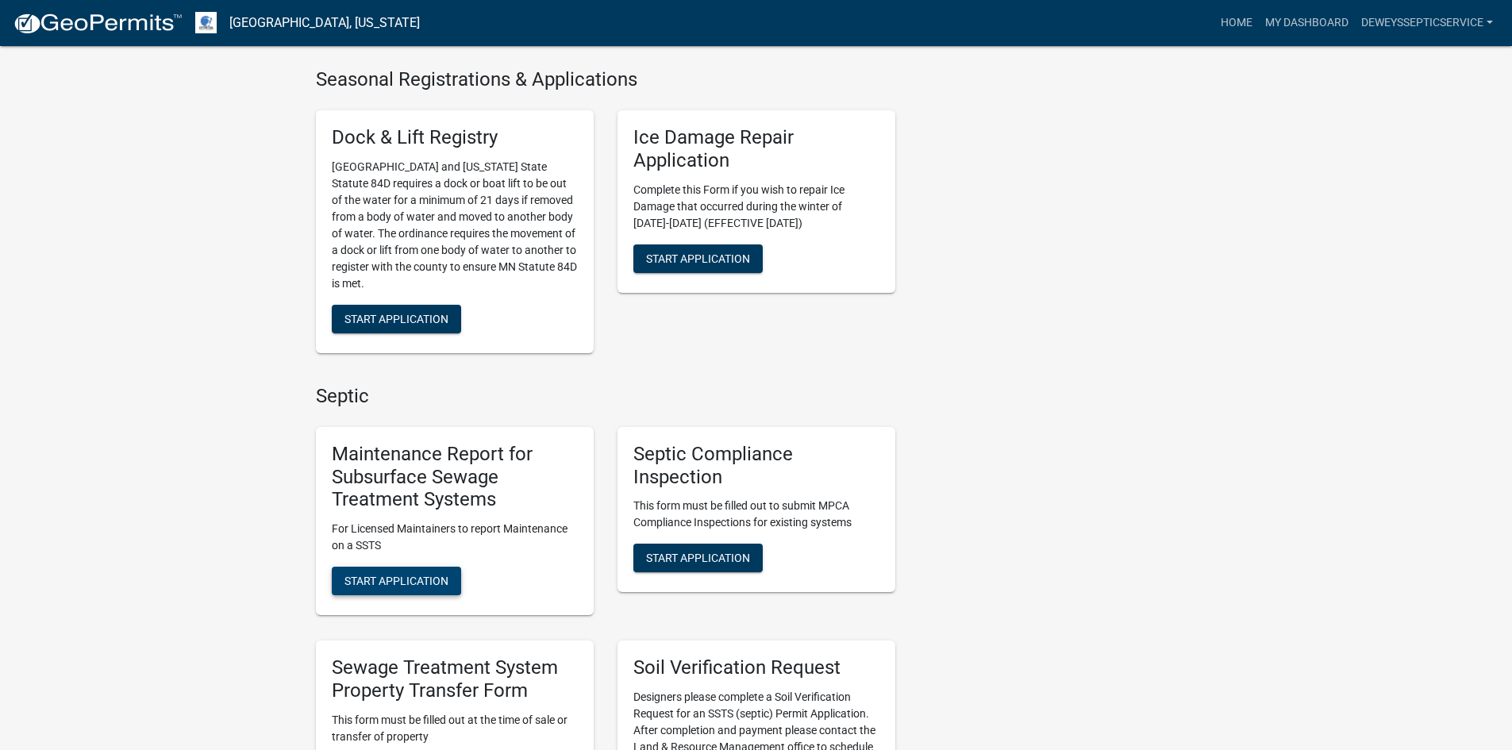
click at [385, 578] on span "Start Application" at bounding box center [396, 581] width 104 height 13
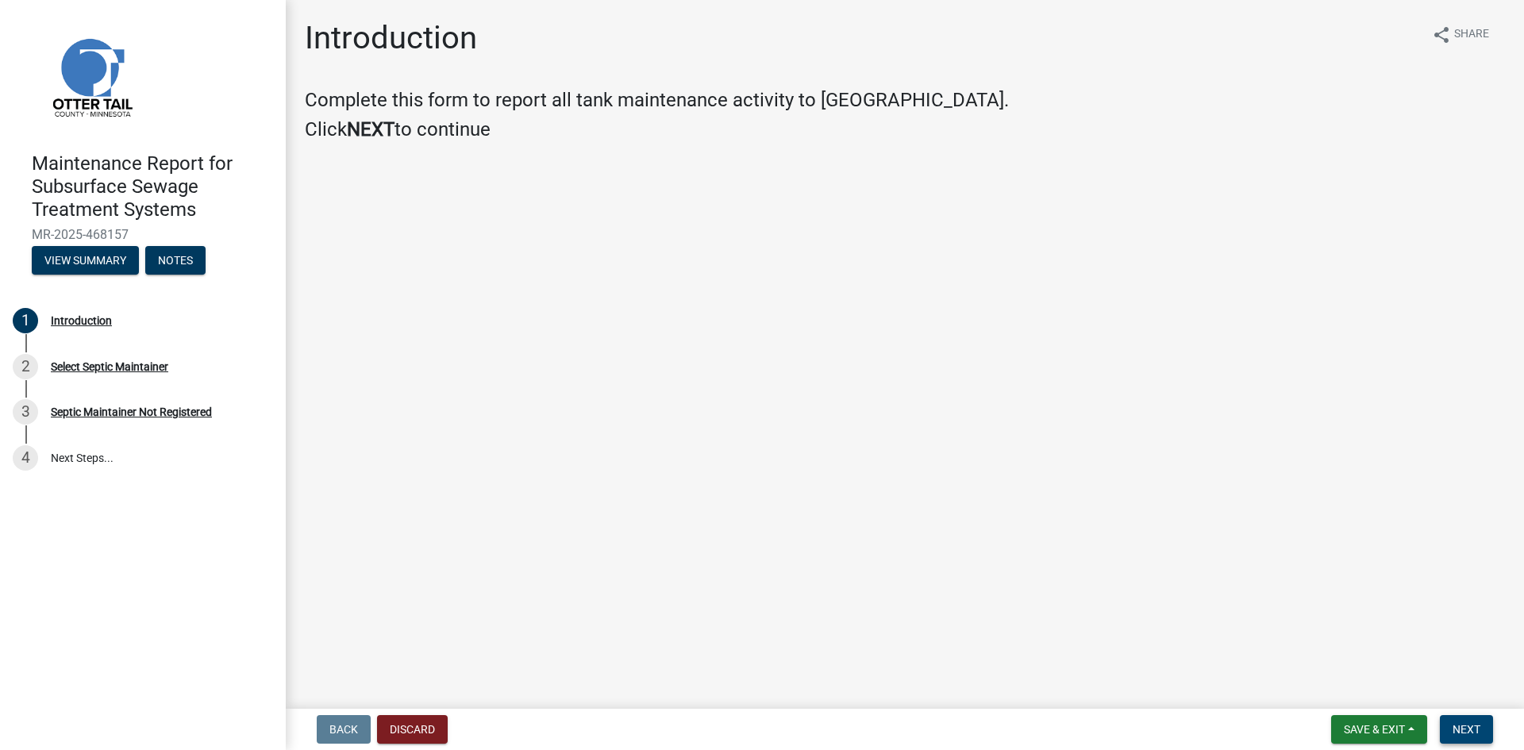
click at [1466, 723] on span "Next" at bounding box center [1466, 729] width 28 height 13
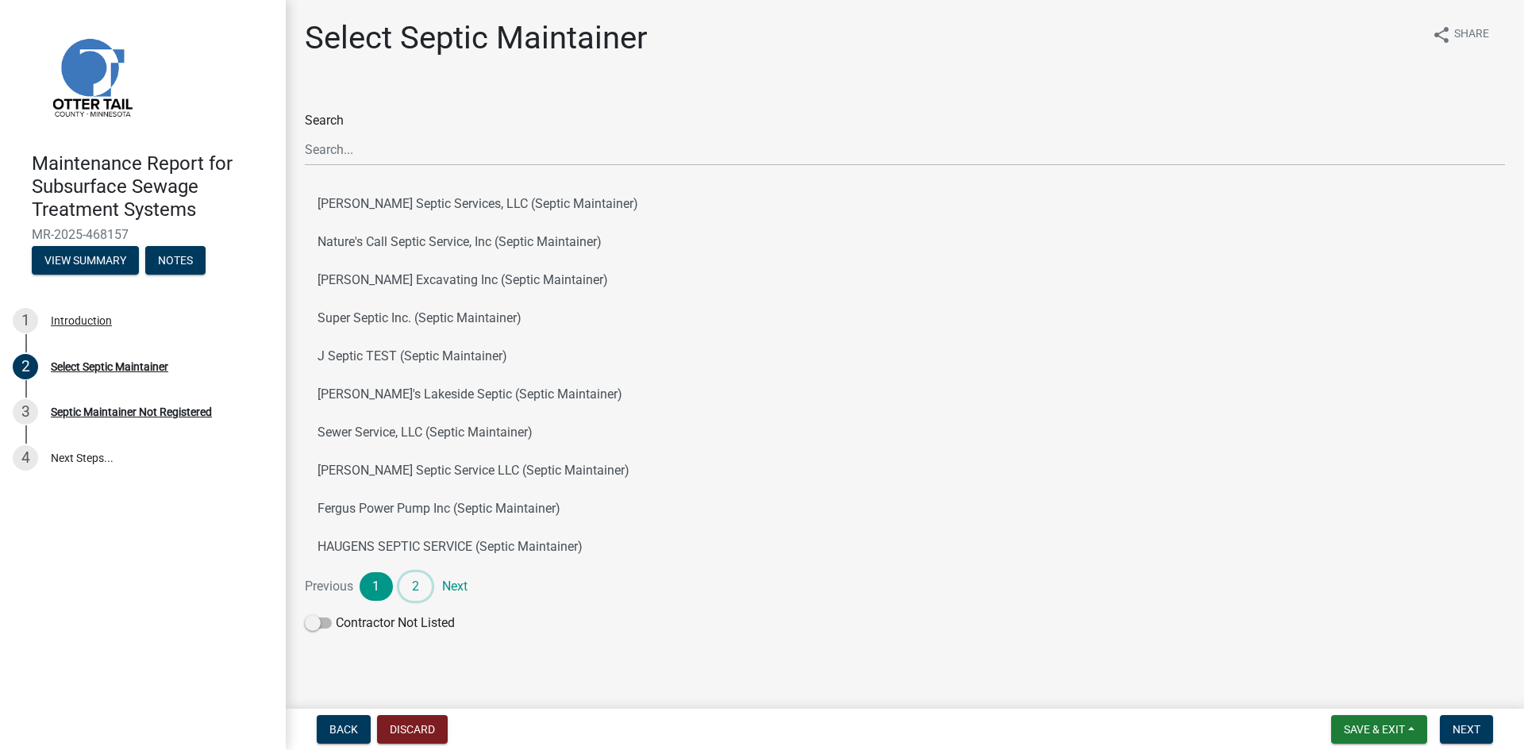
drag, startPoint x: 422, startPoint y: 585, endPoint x: 422, endPoint y: 571, distance: 14.3
click at [422, 585] on link "2" at bounding box center [415, 586] width 33 height 29
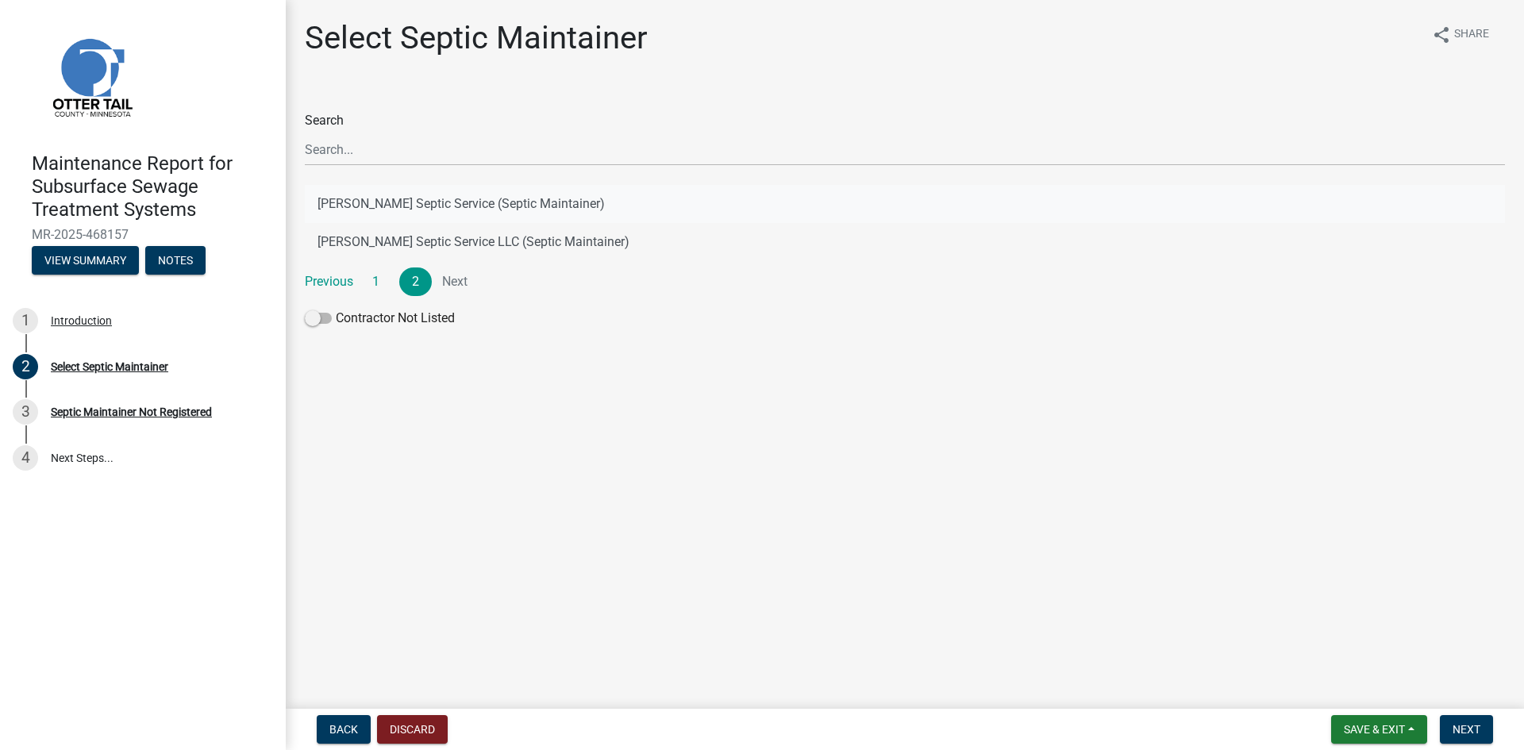
click at [540, 199] on button "[PERSON_NAME] Septic Service (Septic Maintainer)" at bounding box center [905, 204] width 1200 height 38
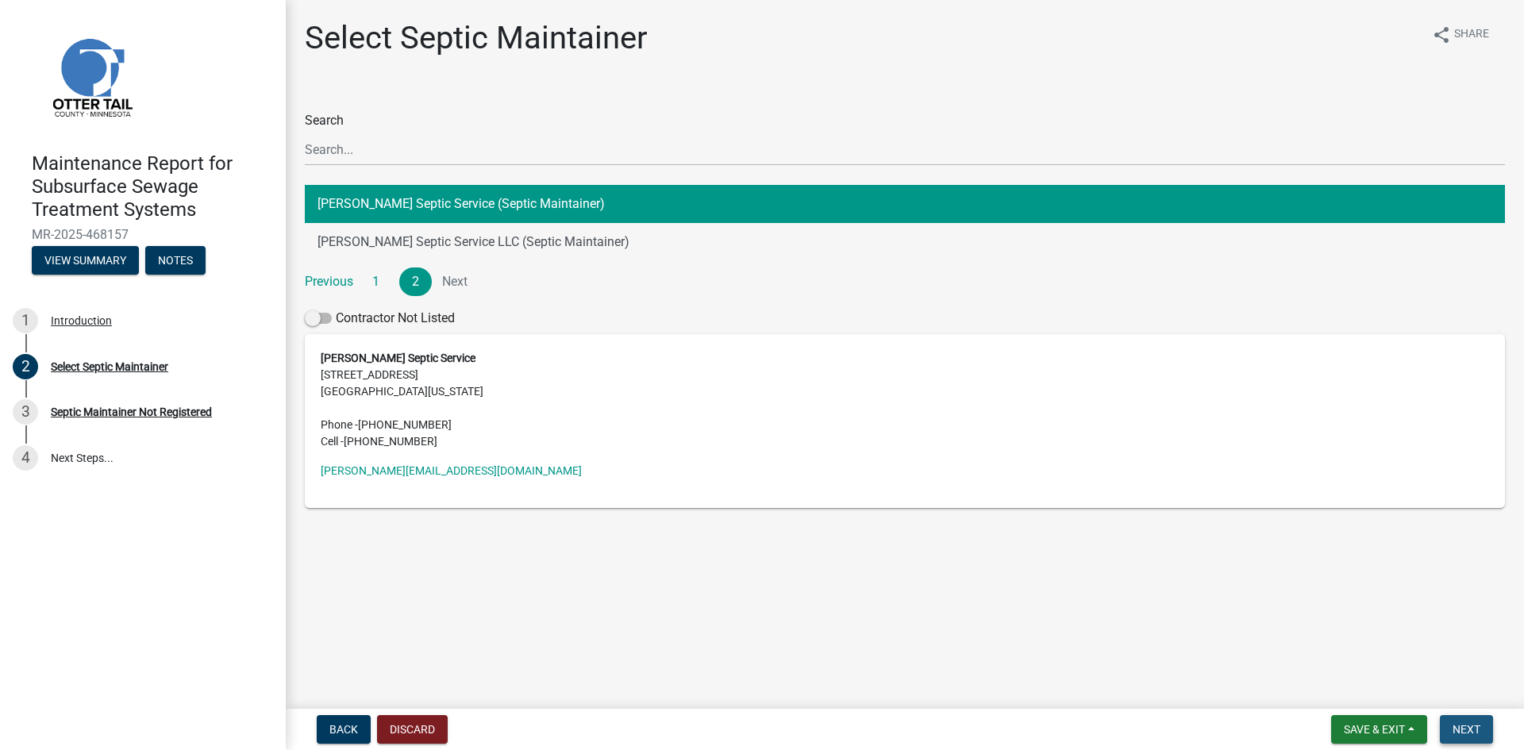
click at [1467, 730] on span "Next" at bounding box center [1466, 729] width 28 height 13
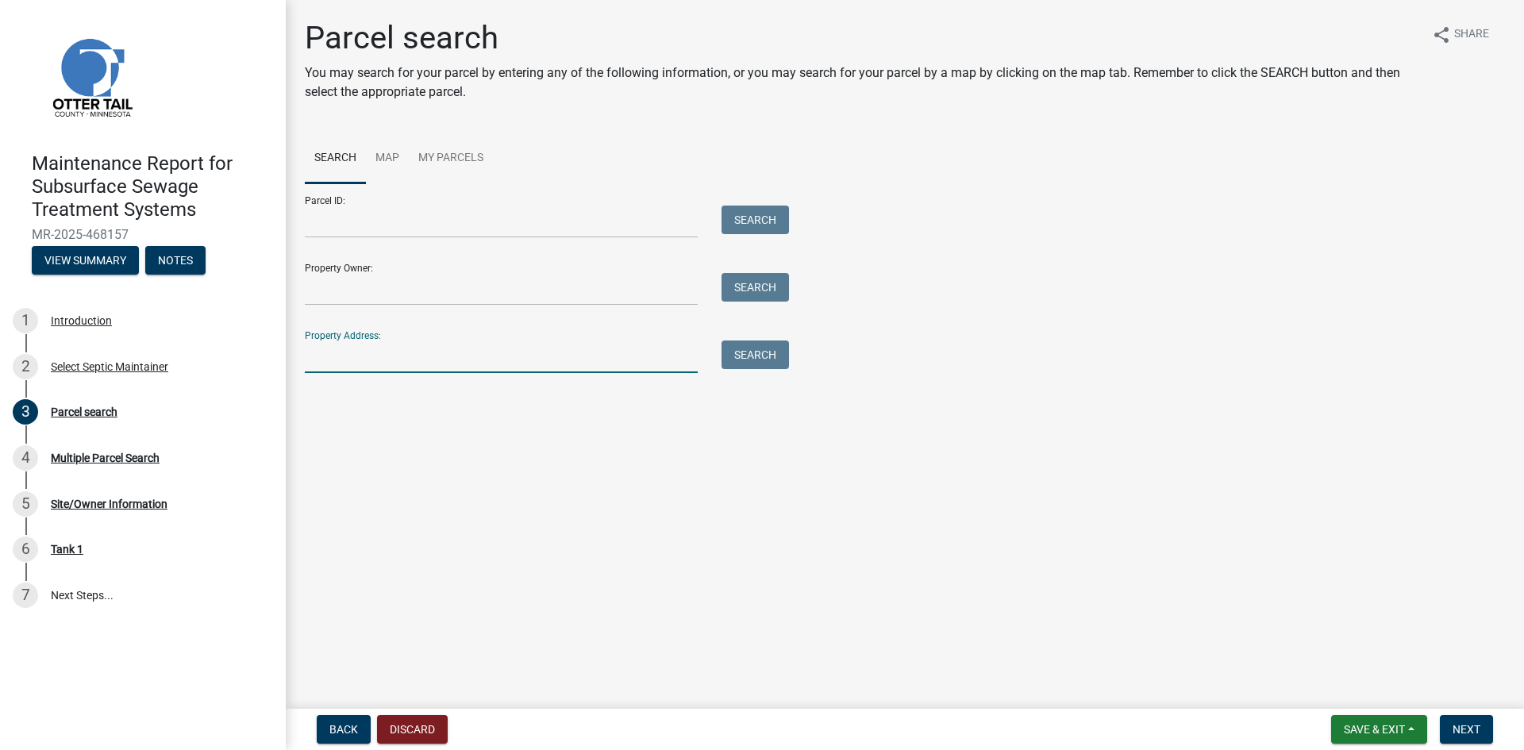
click at [490, 363] on input "Property Address:" at bounding box center [501, 356] width 393 height 33
type input "28923"
click at [784, 355] on button "Search" at bounding box center [754, 354] width 67 height 29
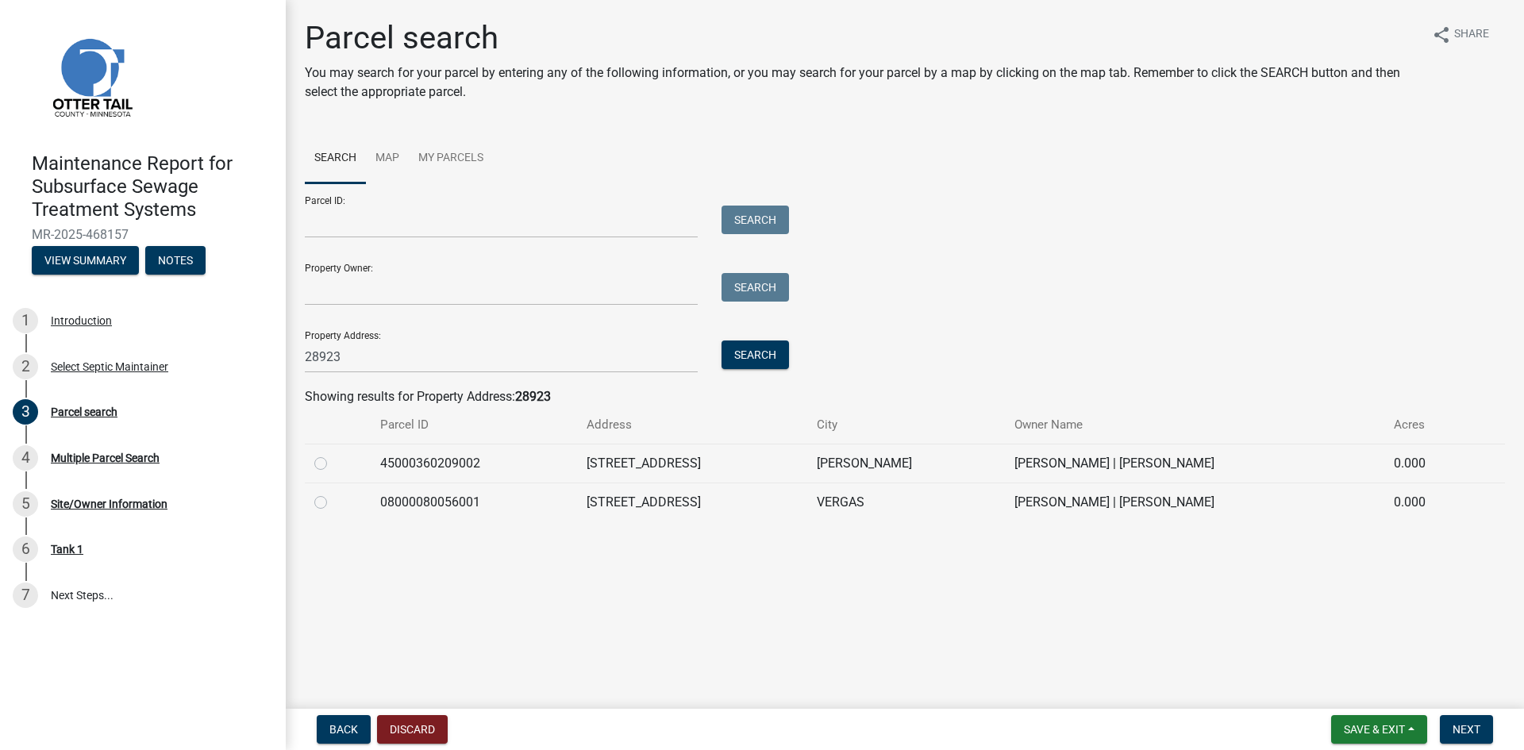
click at [333, 493] on label at bounding box center [333, 493] width 0 height 0
click at [333, 501] on input "radio" at bounding box center [338, 498] width 10 height 10
radio input "true"
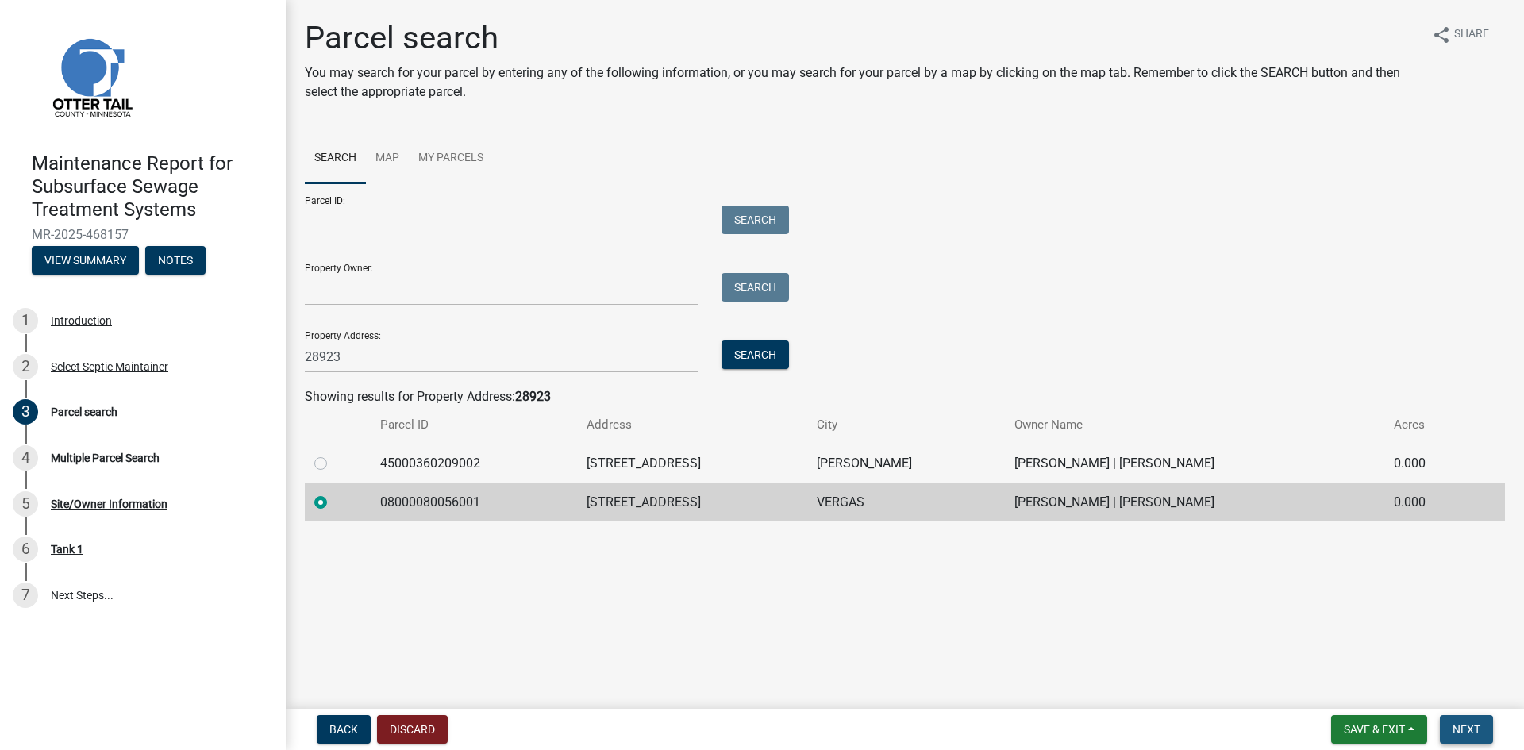
click at [1470, 732] on span "Next" at bounding box center [1466, 729] width 28 height 13
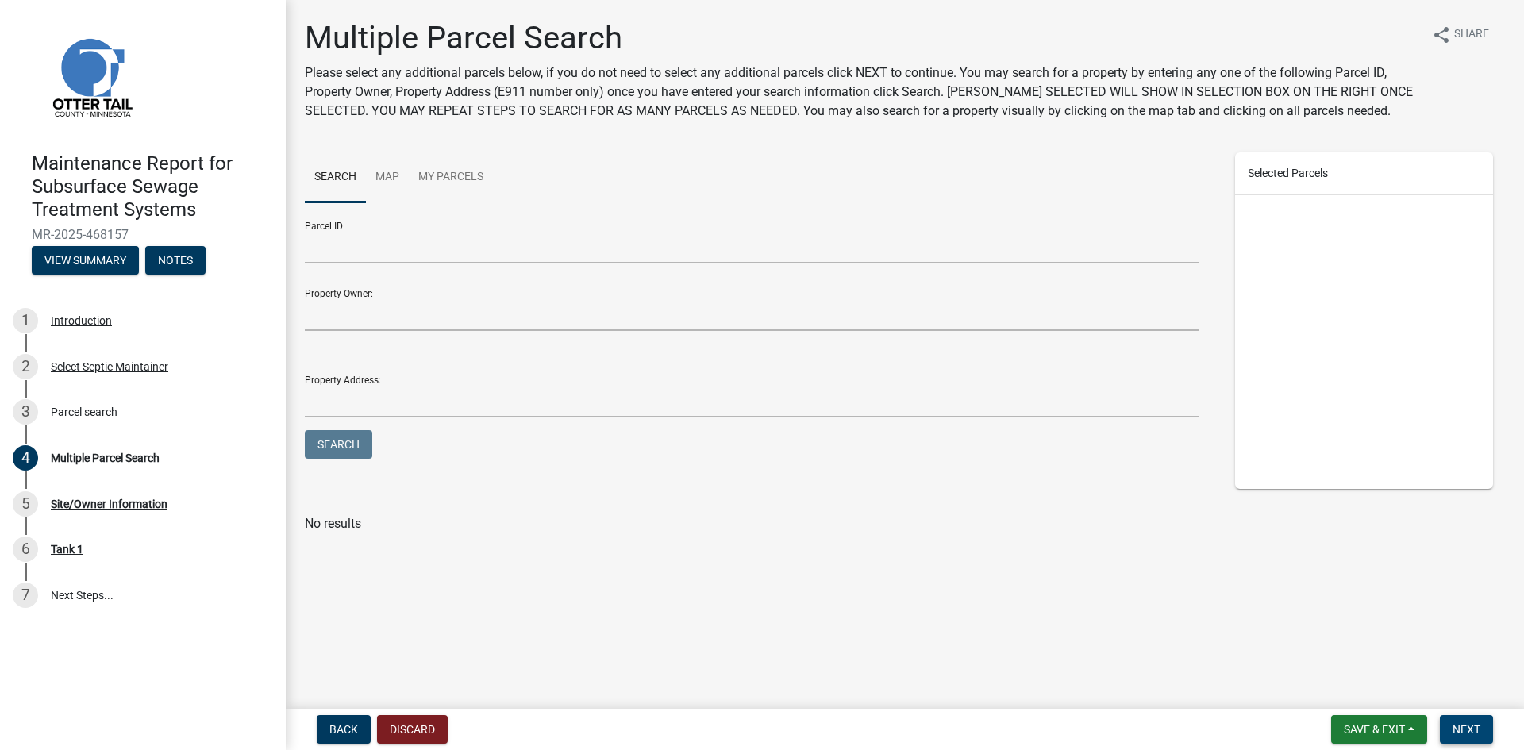
click at [1470, 732] on span "Next" at bounding box center [1466, 729] width 28 height 13
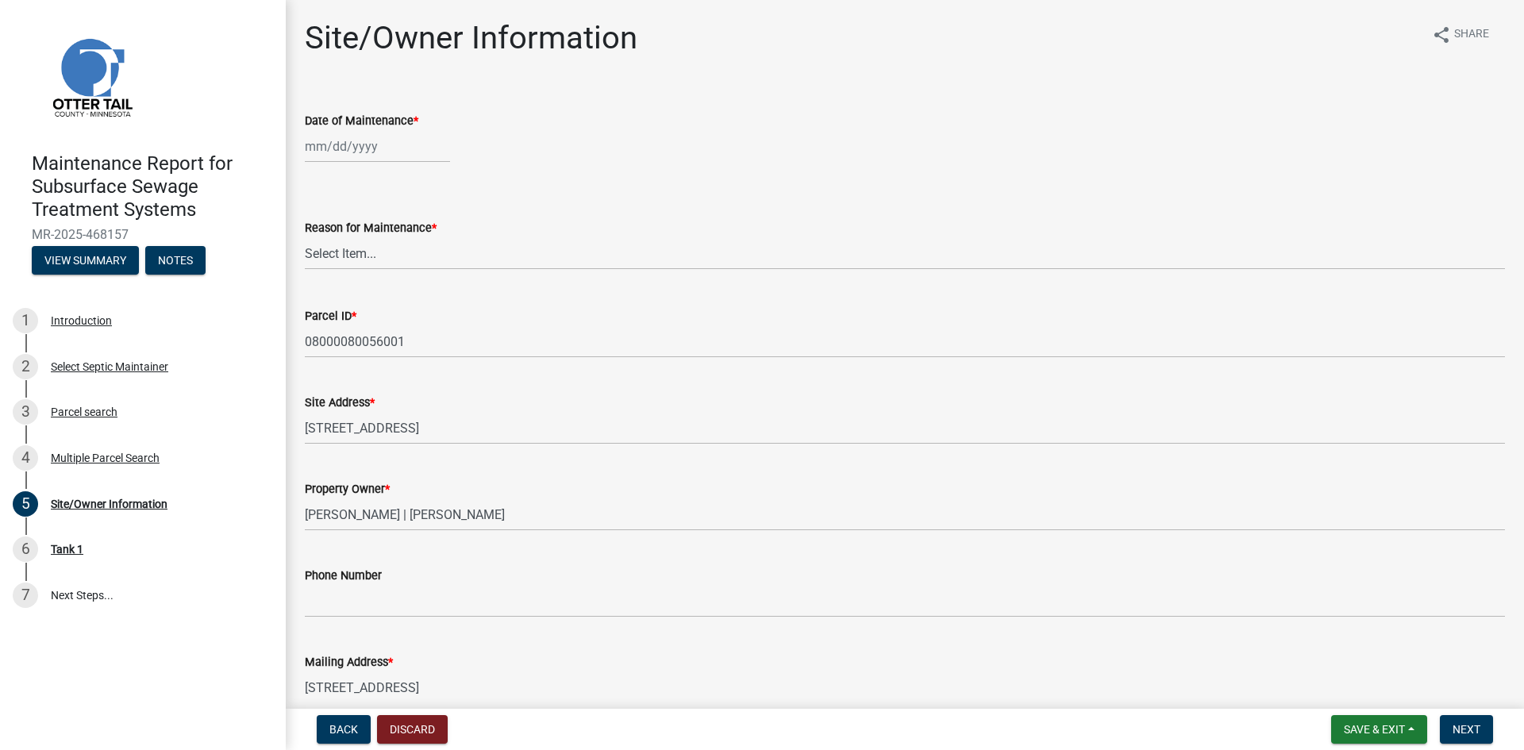
click at [363, 147] on div at bounding box center [377, 146] width 145 height 33
select select "8"
select select "2025"
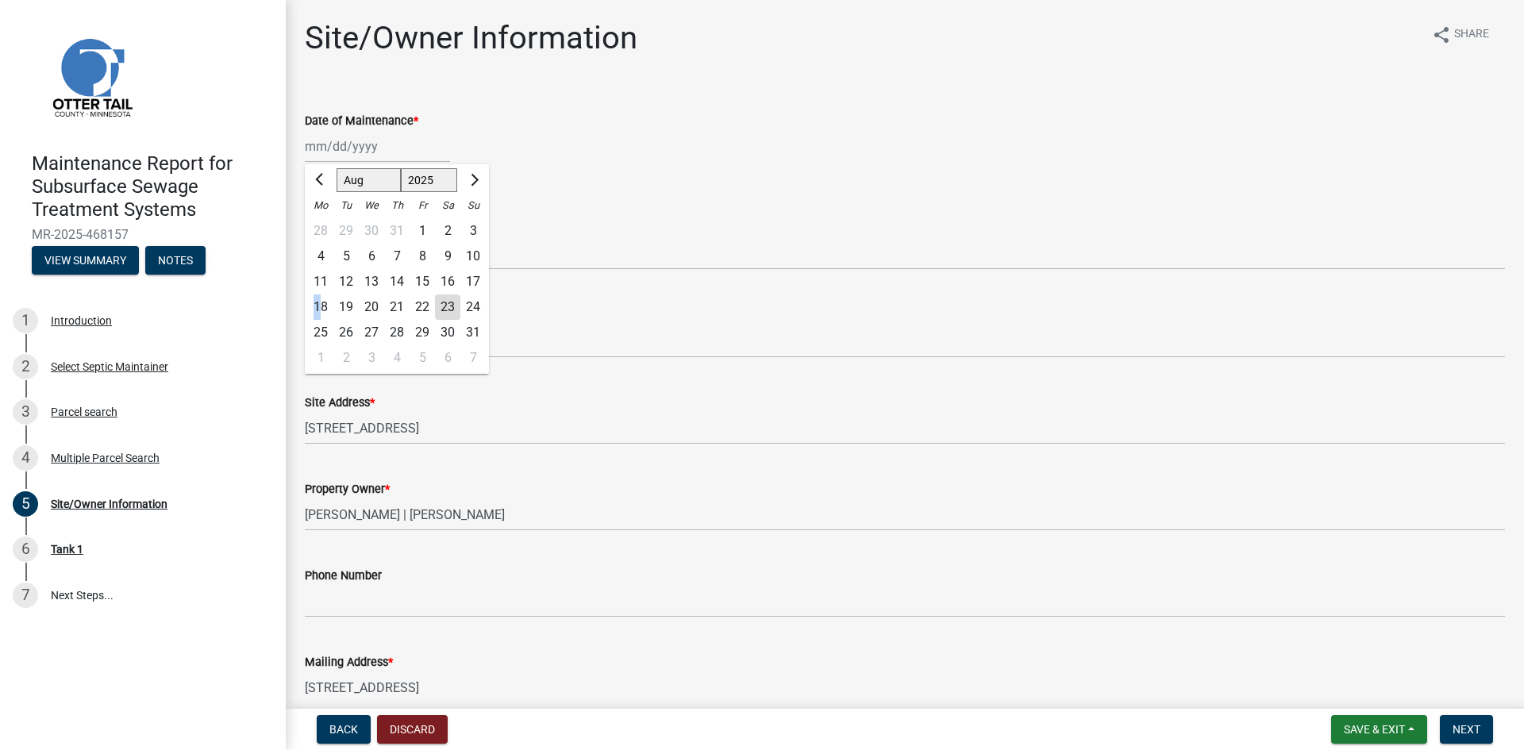
click at [317, 307] on div "18" at bounding box center [320, 306] width 25 height 25
type input "[DATE]"
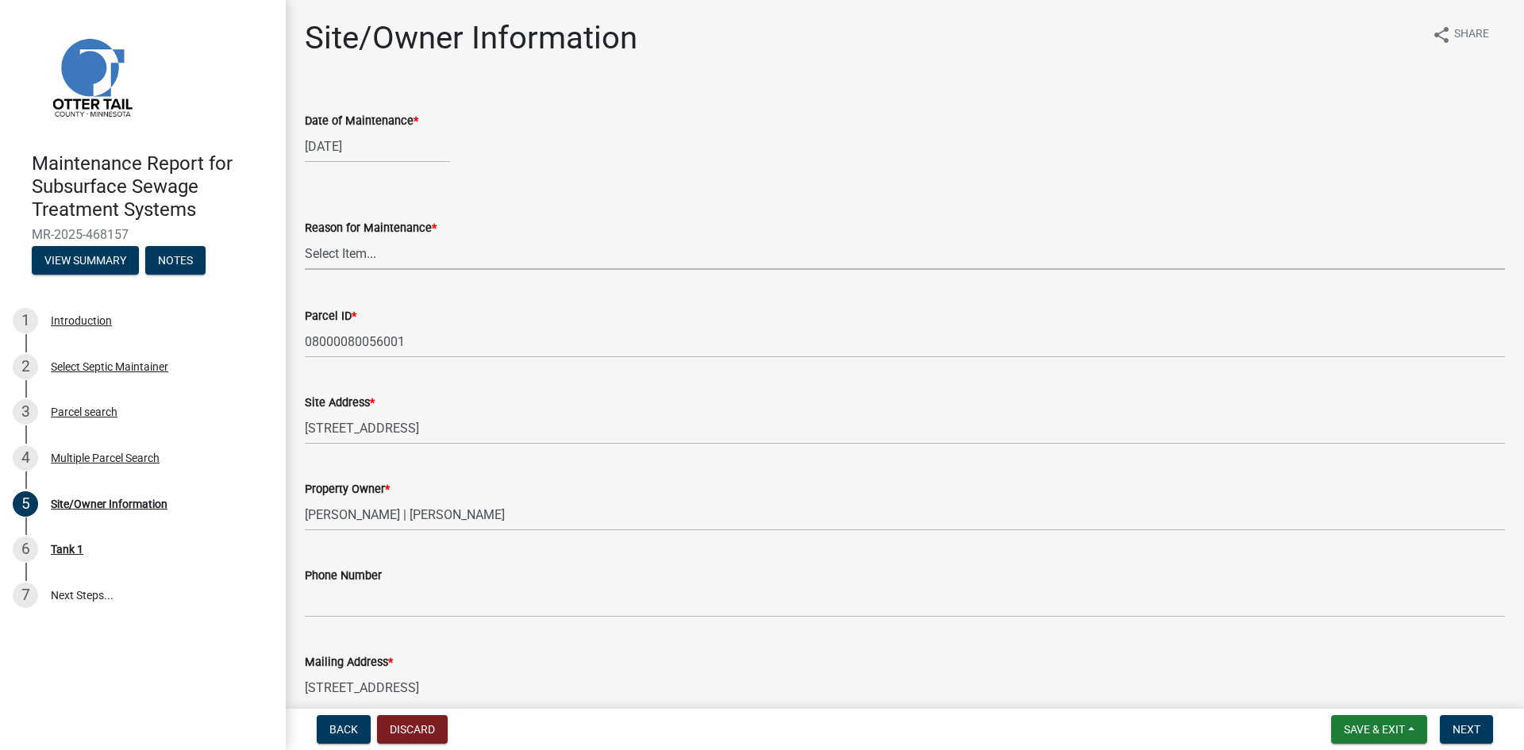
click at [350, 254] on select "Select Item... Called Routine Other" at bounding box center [905, 253] width 1200 height 33
click at [305, 237] on select "Select Item... Called Routine Other" at bounding box center [905, 253] width 1200 height 33
select select "3ac72b63-7b21-42e4-8192-806faae7a4f1"
click at [1462, 729] on span "Next" at bounding box center [1466, 729] width 28 height 13
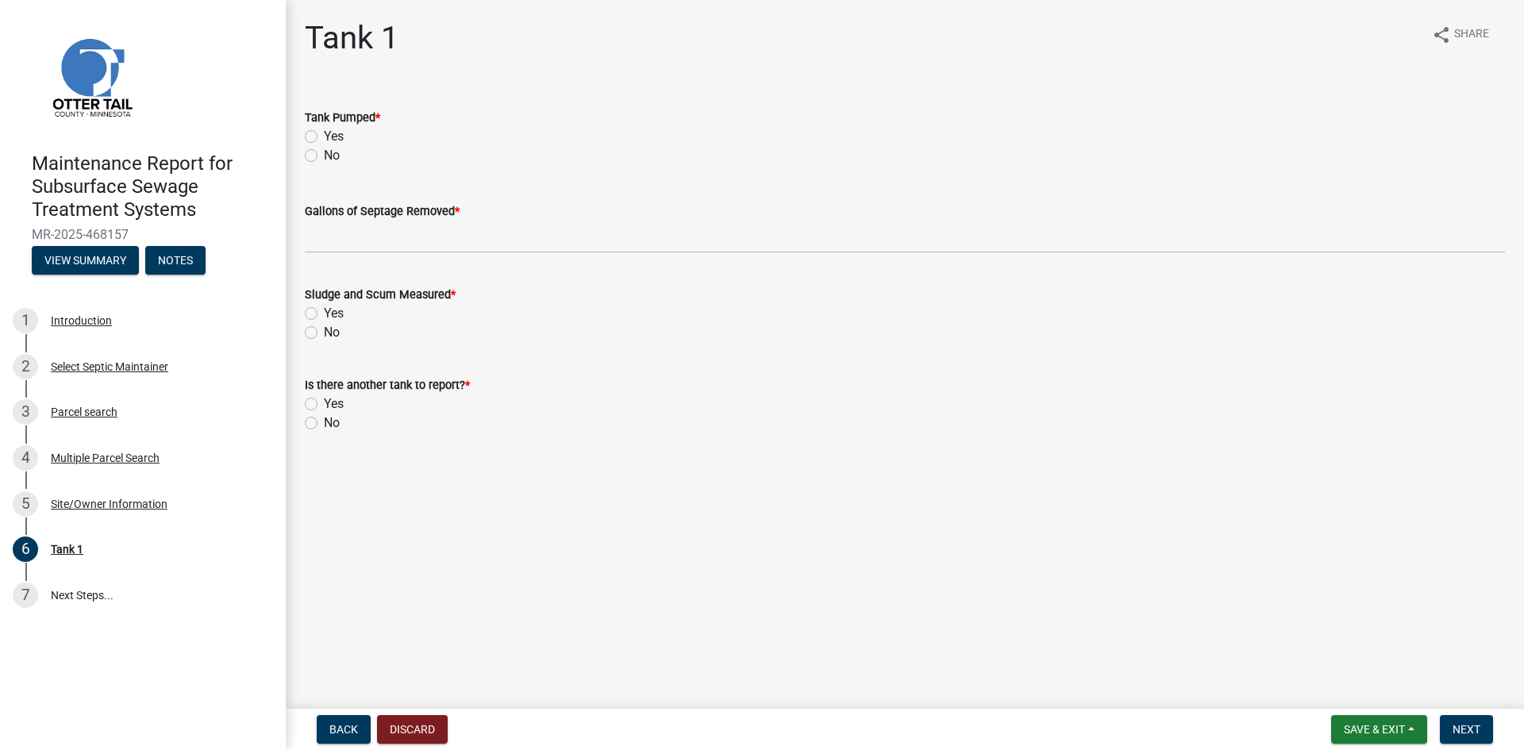
drag, startPoint x: 310, startPoint y: 136, endPoint x: 316, endPoint y: 149, distance: 14.6
click at [324, 137] on label "Yes" at bounding box center [334, 136] width 20 height 19
click at [324, 137] on input "Yes" at bounding box center [329, 132] width 10 height 10
radio input "true"
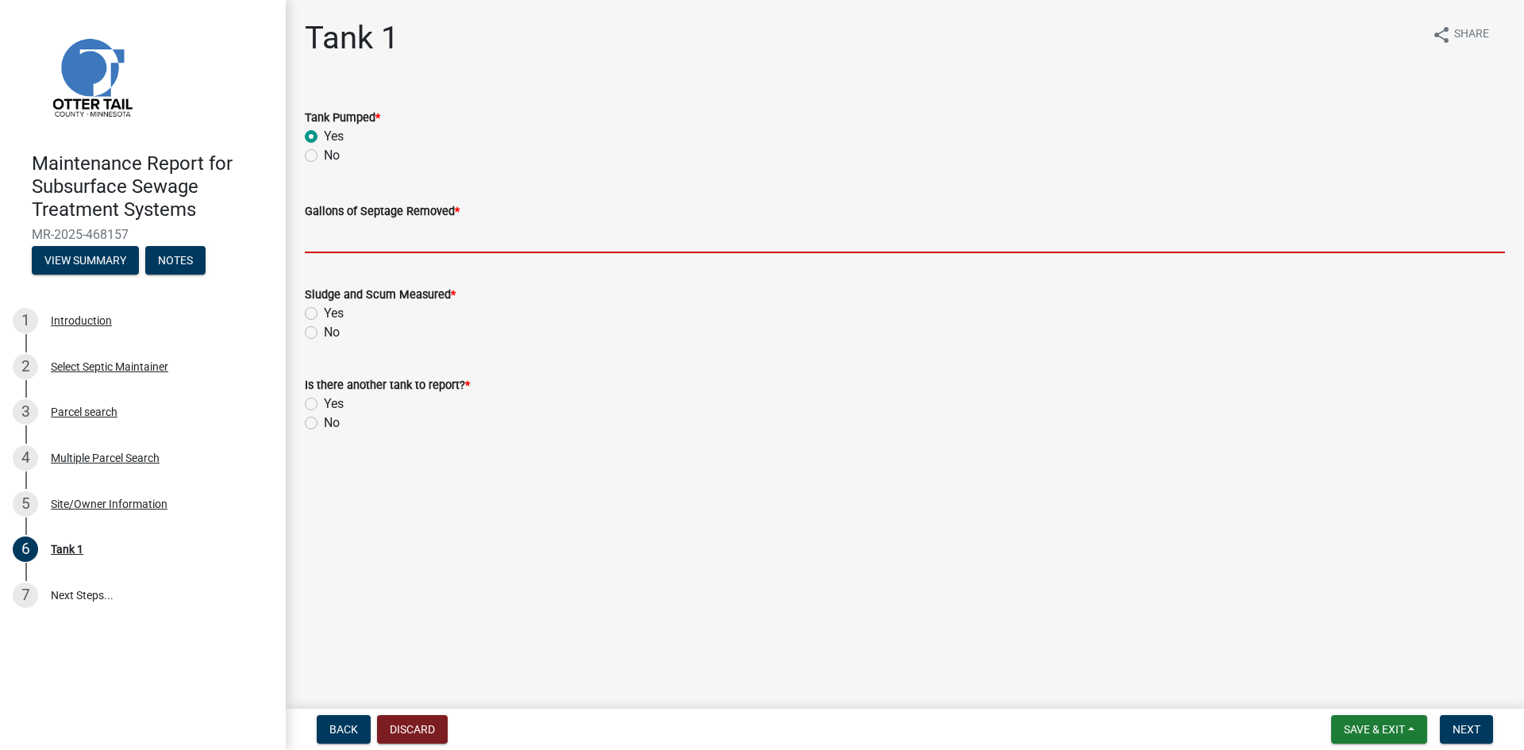
click at [331, 229] on input "Gallons of Septage Removed *" at bounding box center [905, 237] width 1200 height 33
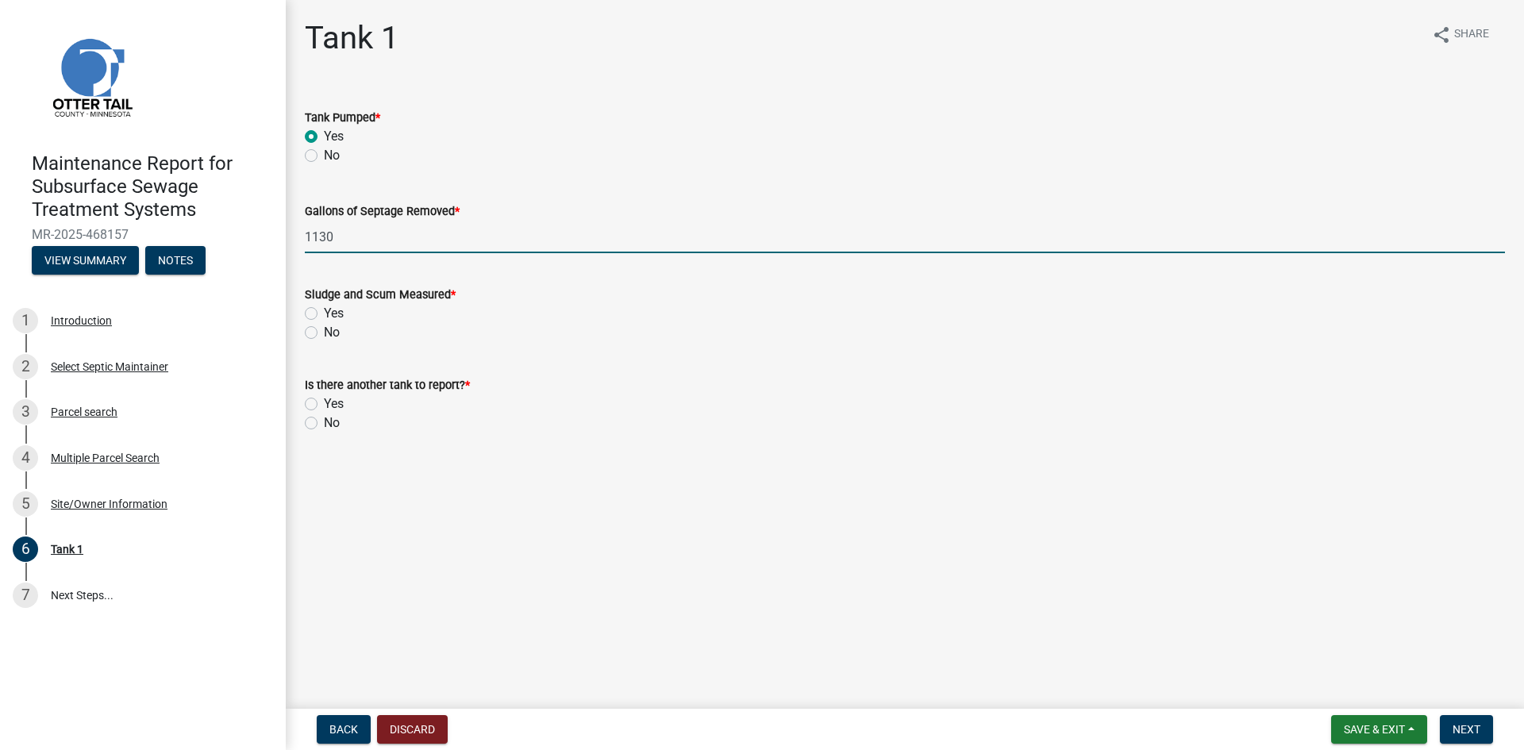
type input "1130"
click at [324, 332] on label "No" at bounding box center [332, 332] width 16 height 19
click at [324, 332] on input "No" at bounding box center [329, 328] width 10 height 10
radio input "true"
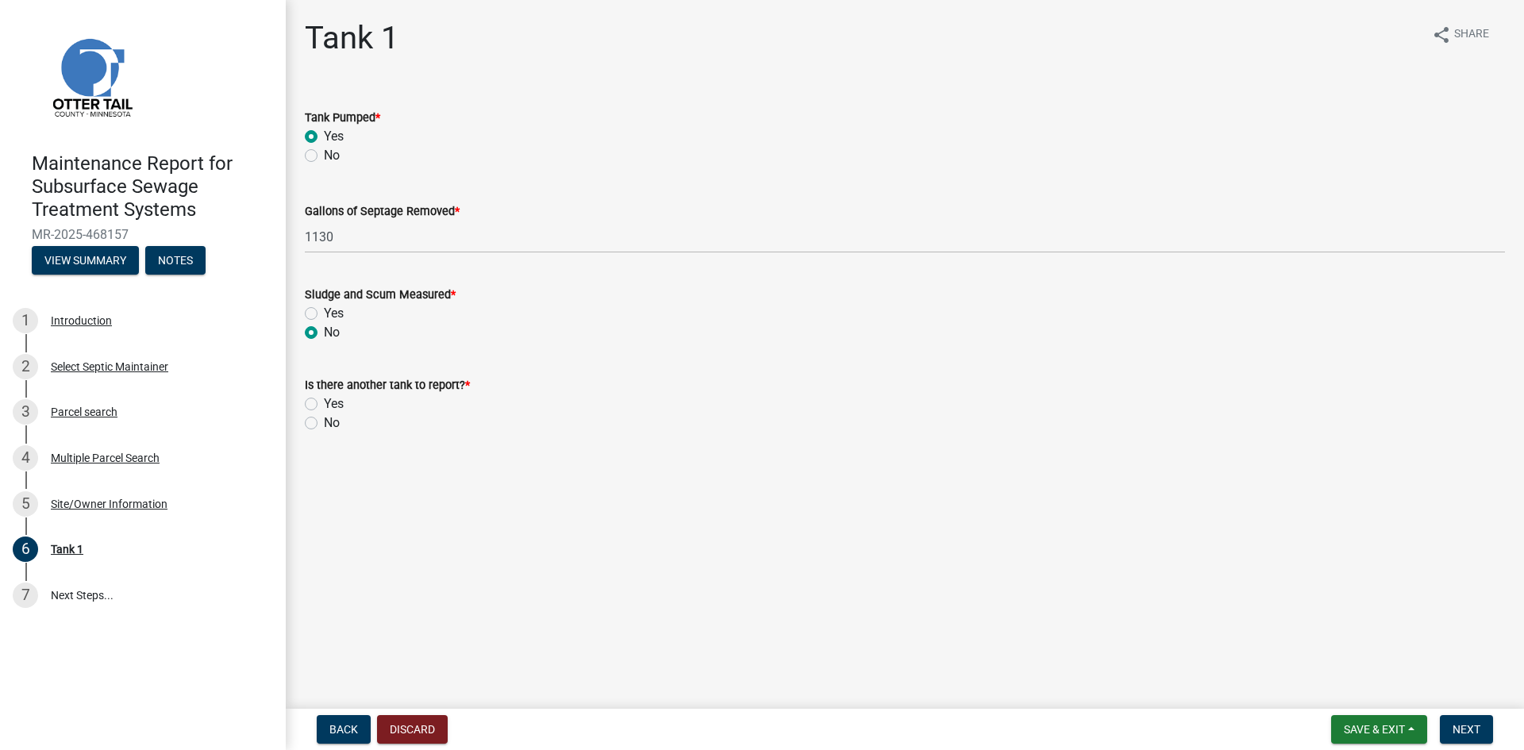
click at [324, 422] on label "No" at bounding box center [332, 422] width 16 height 19
click at [324, 422] on input "No" at bounding box center [329, 418] width 10 height 10
radio input "true"
click at [1458, 723] on span "Next" at bounding box center [1466, 729] width 28 height 13
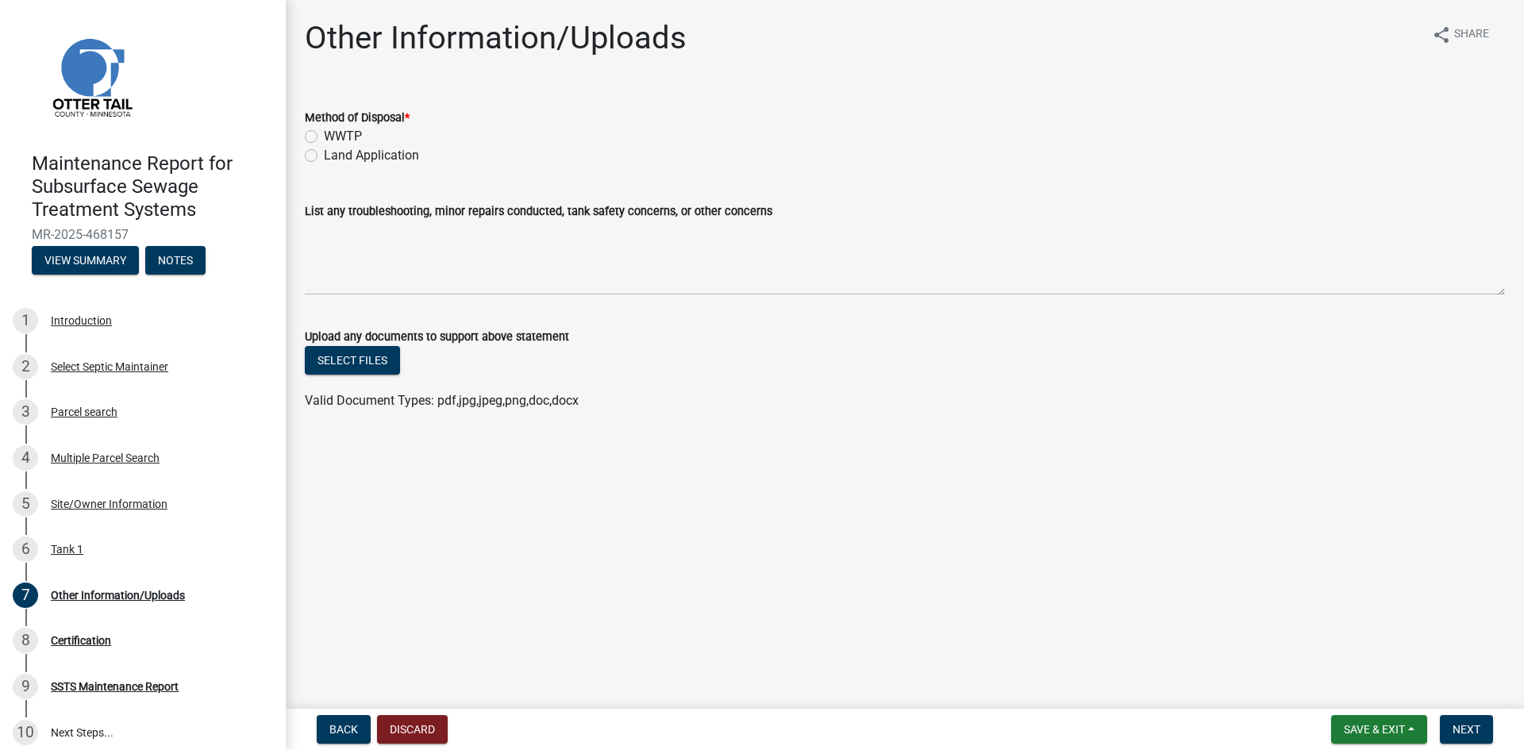
click at [363, 156] on label "Land Application" at bounding box center [371, 155] width 95 height 19
click at [334, 156] on input "Land Application" at bounding box center [329, 151] width 10 height 10
radio input "true"
click at [1474, 724] on span "Next" at bounding box center [1466, 729] width 28 height 13
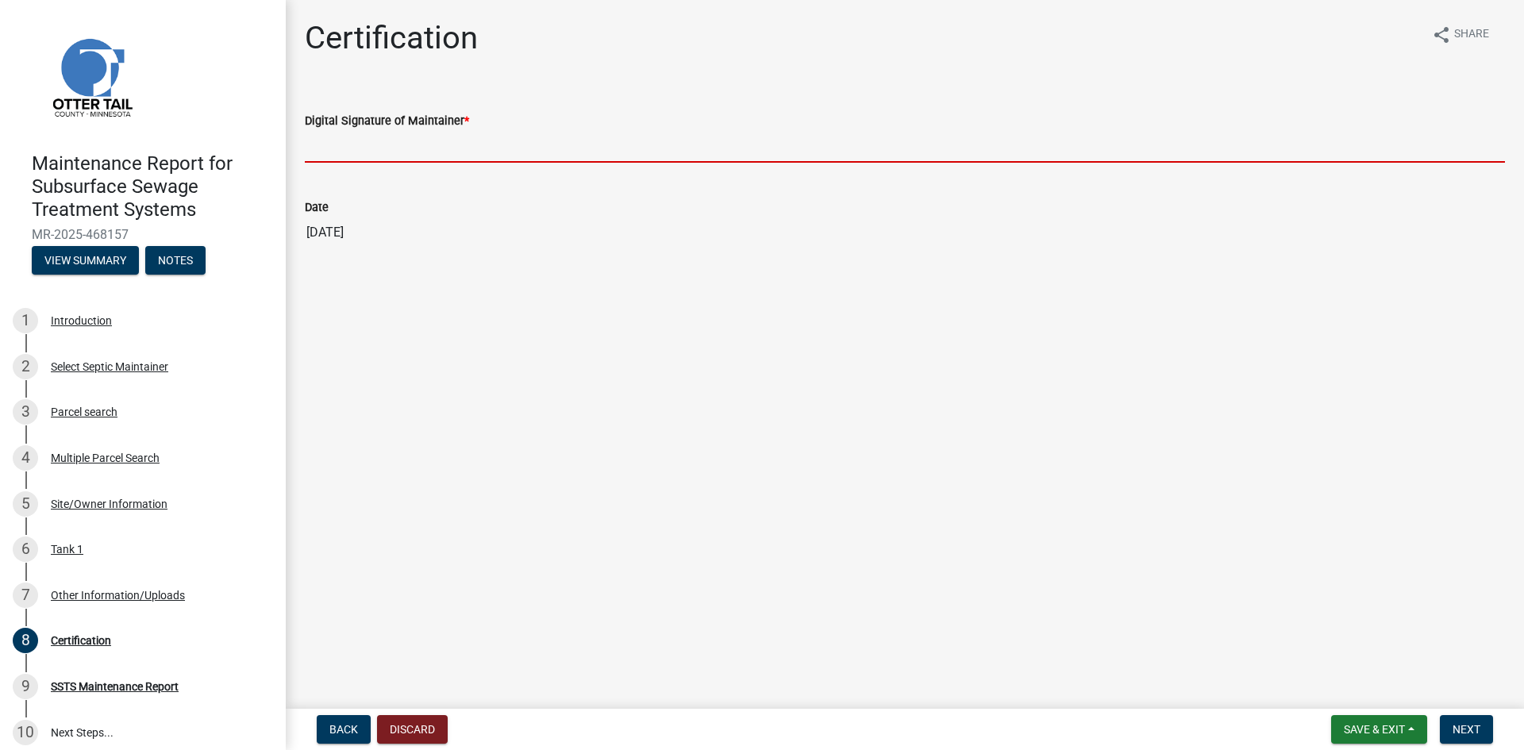
drag, startPoint x: 485, startPoint y: 150, endPoint x: 510, endPoint y: 121, distance: 38.8
click at [486, 150] on input "Digital Signature of Maintainer *" at bounding box center [905, 146] width 1200 height 33
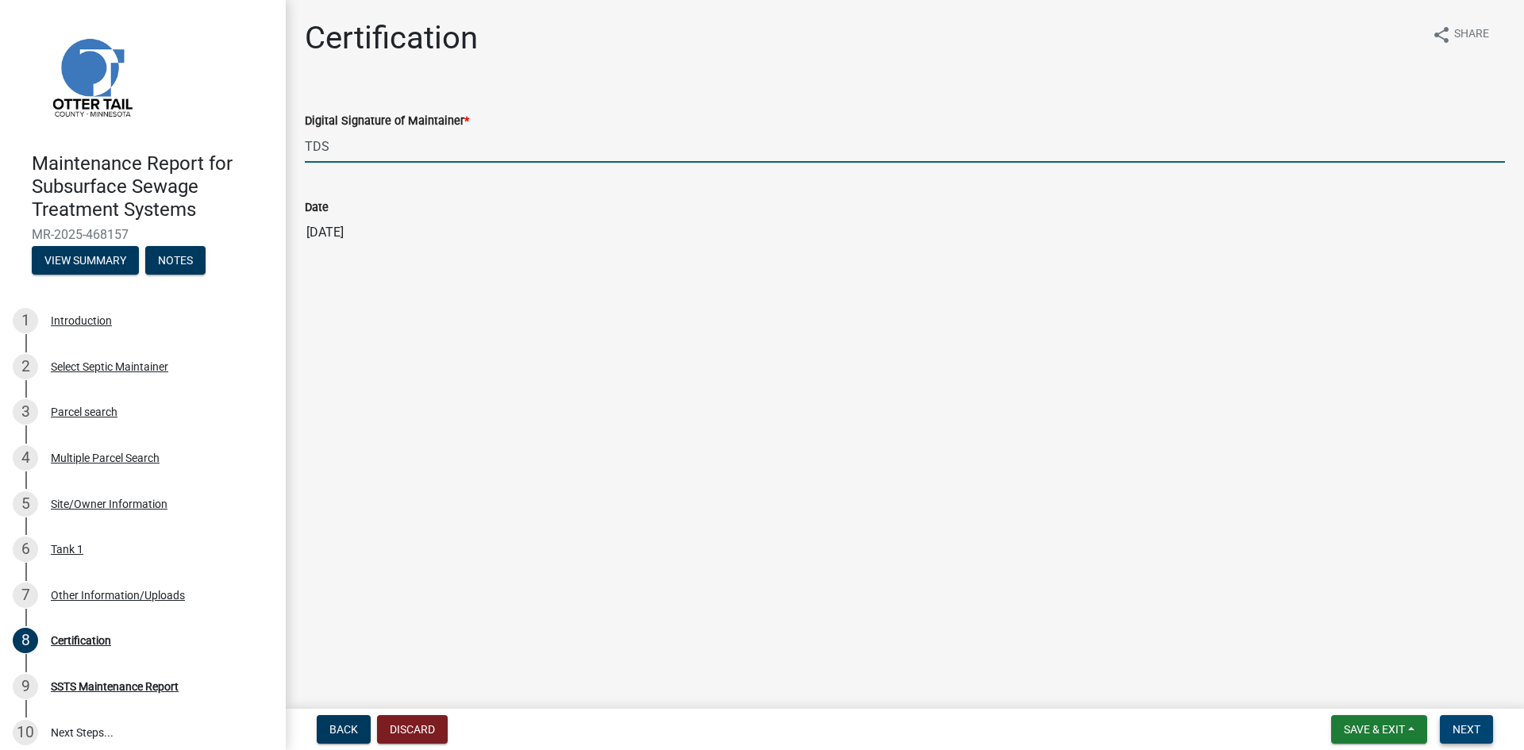
type input "TDS"
click at [1455, 720] on button "Next" at bounding box center [1465, 729] width 53 height 29
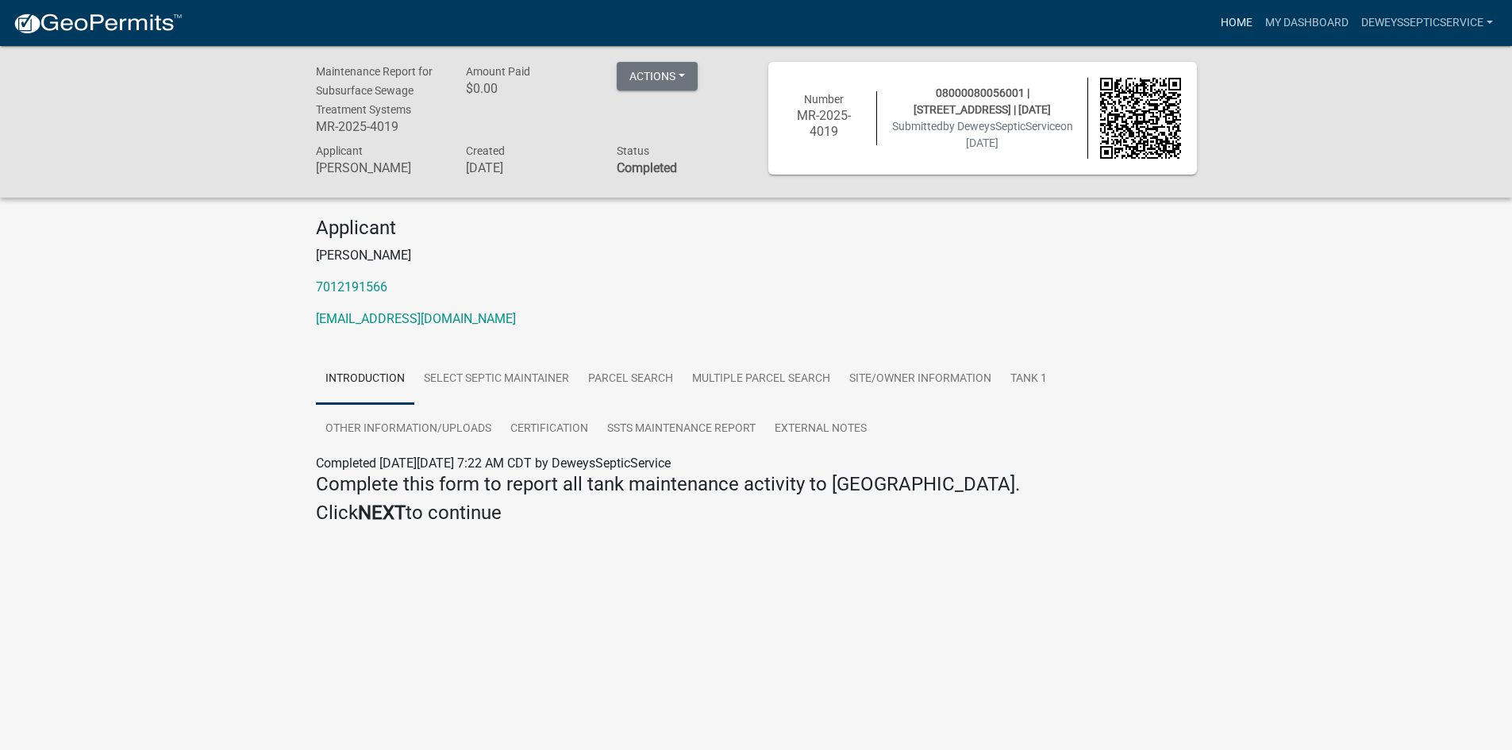
click at [1226, 20] on link "Home" at bounding box center [1236, 23] width 44 height 30
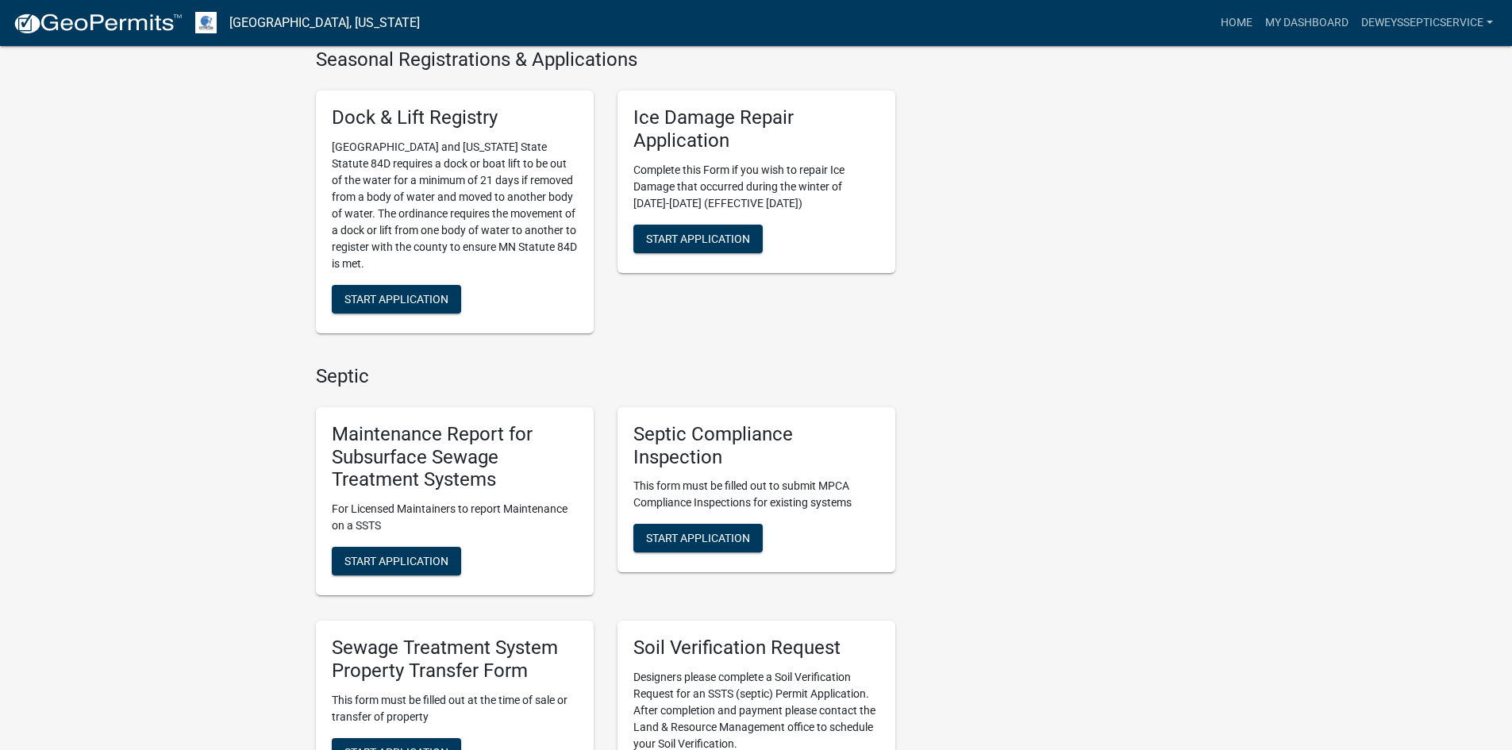
scroll to position [794, 0]
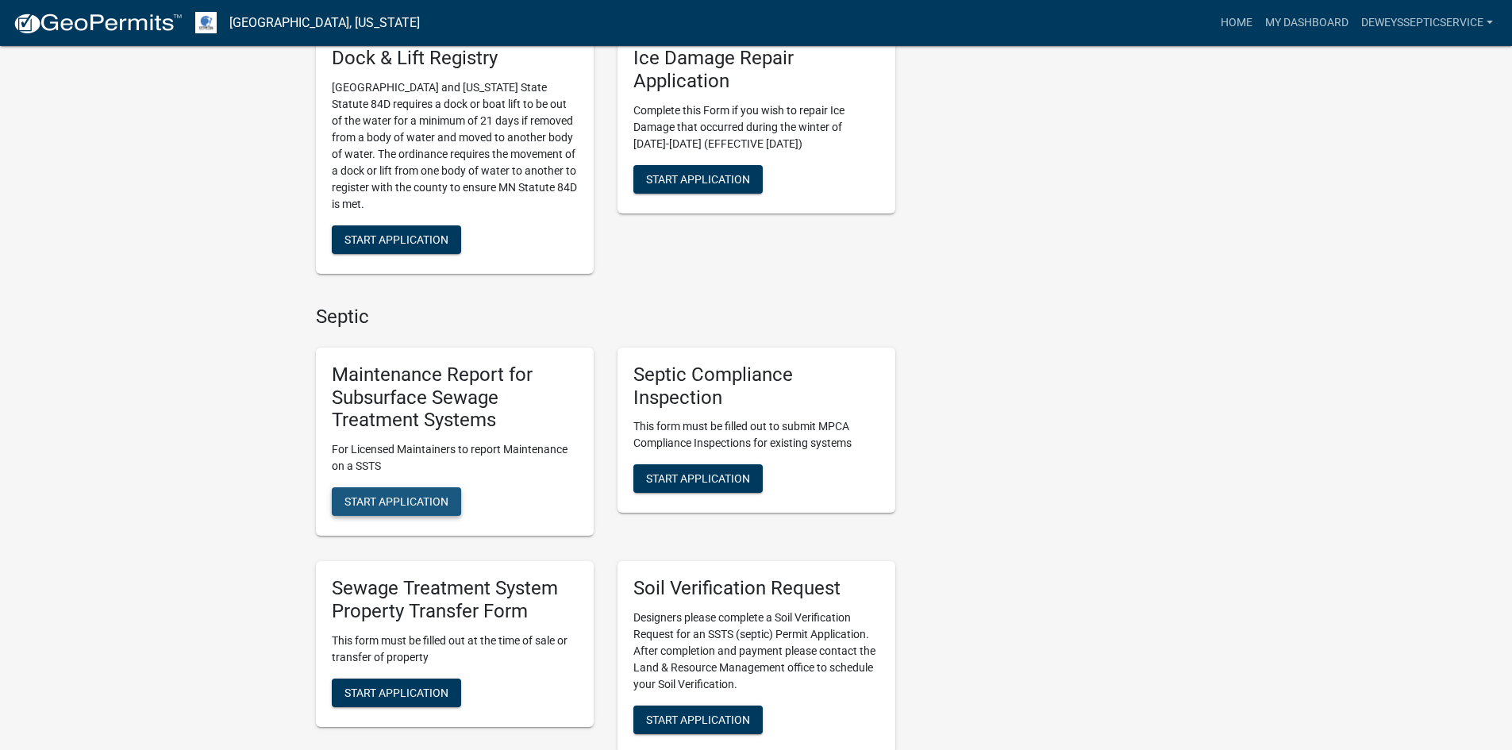
click at [417, 495] on span "Start Application" at bounding box center [396, 501] width 104 height 13
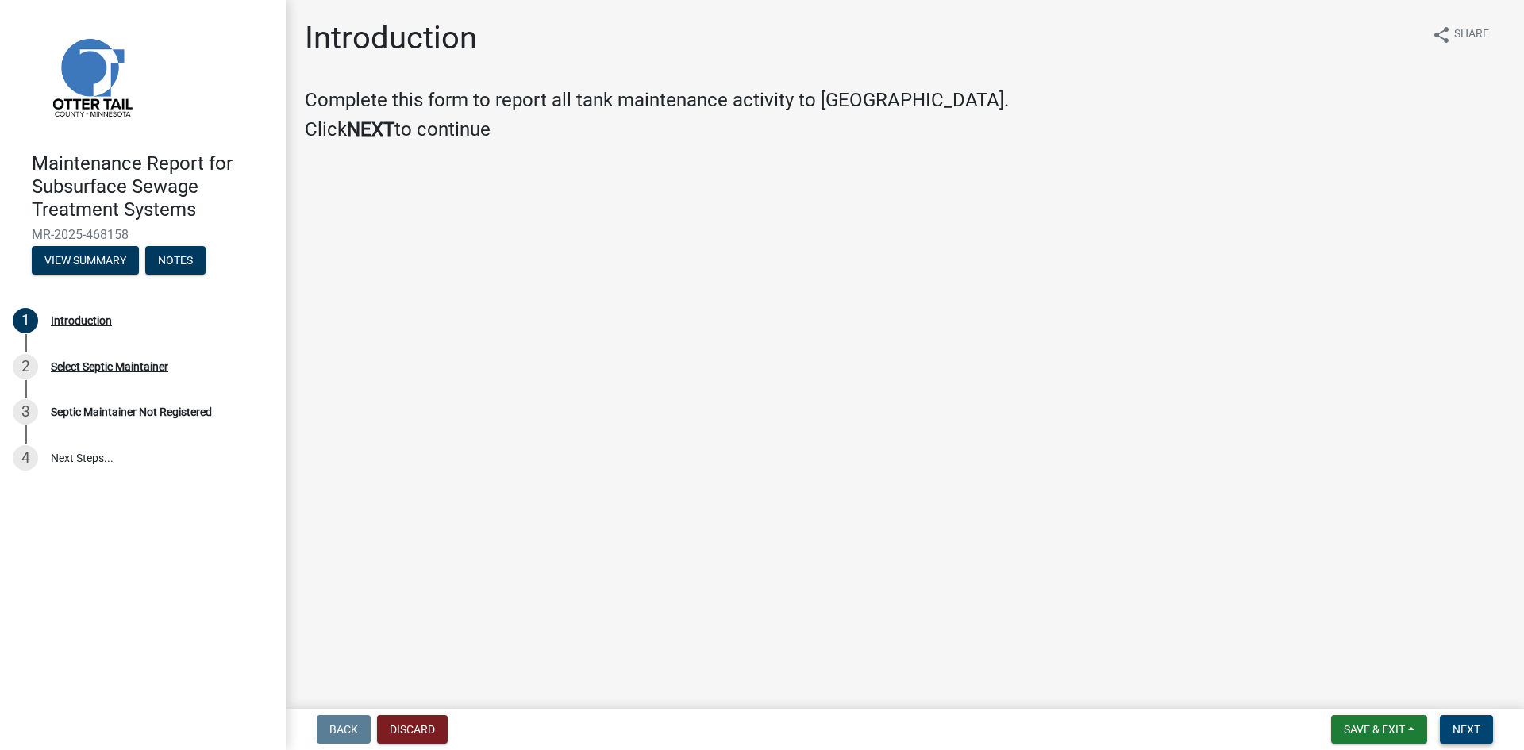
click at [1466, 733] on span "Next" at bounding box center [1466, 729] width 28 height 13
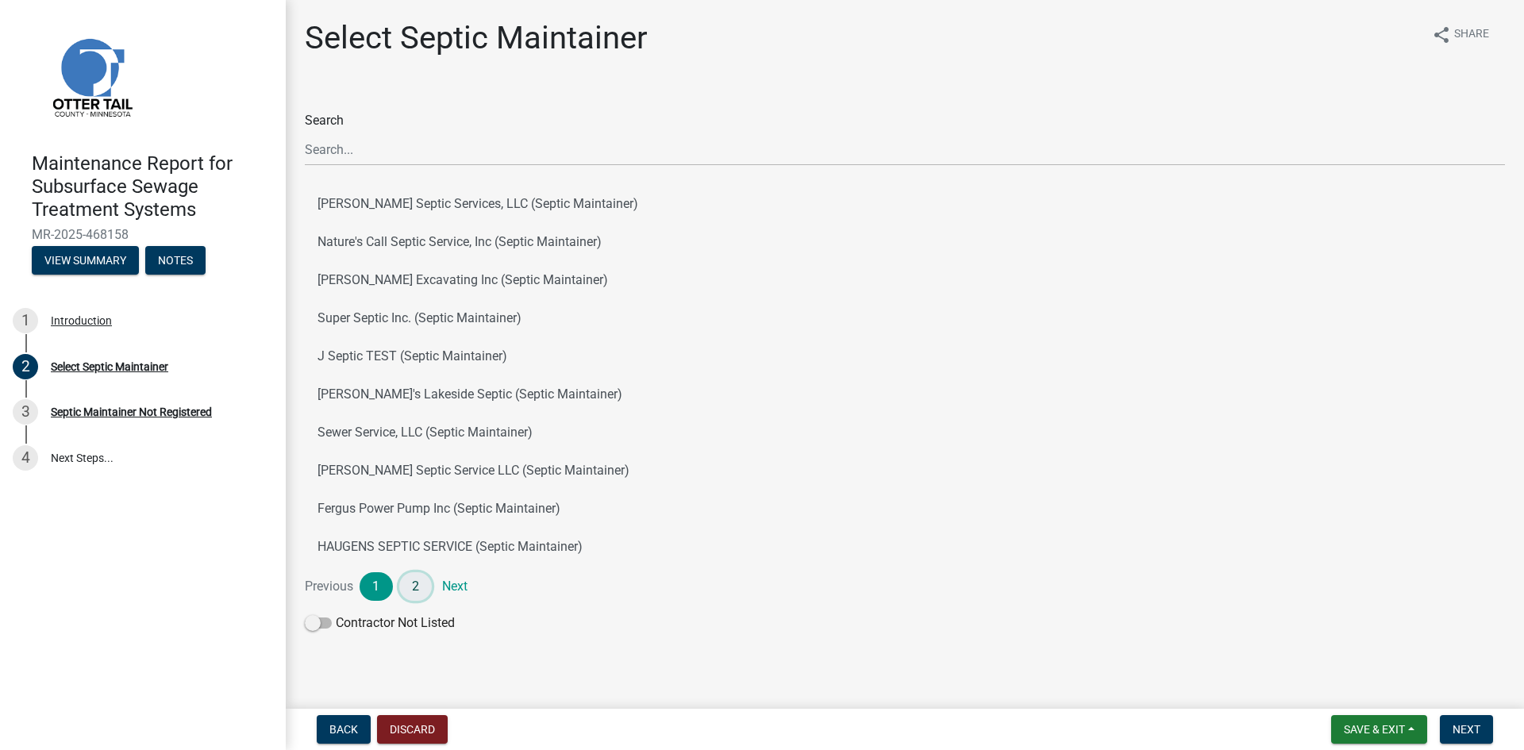
click at [418, 587] on link "2" at bounding box center [415, 586] width 33 height 29
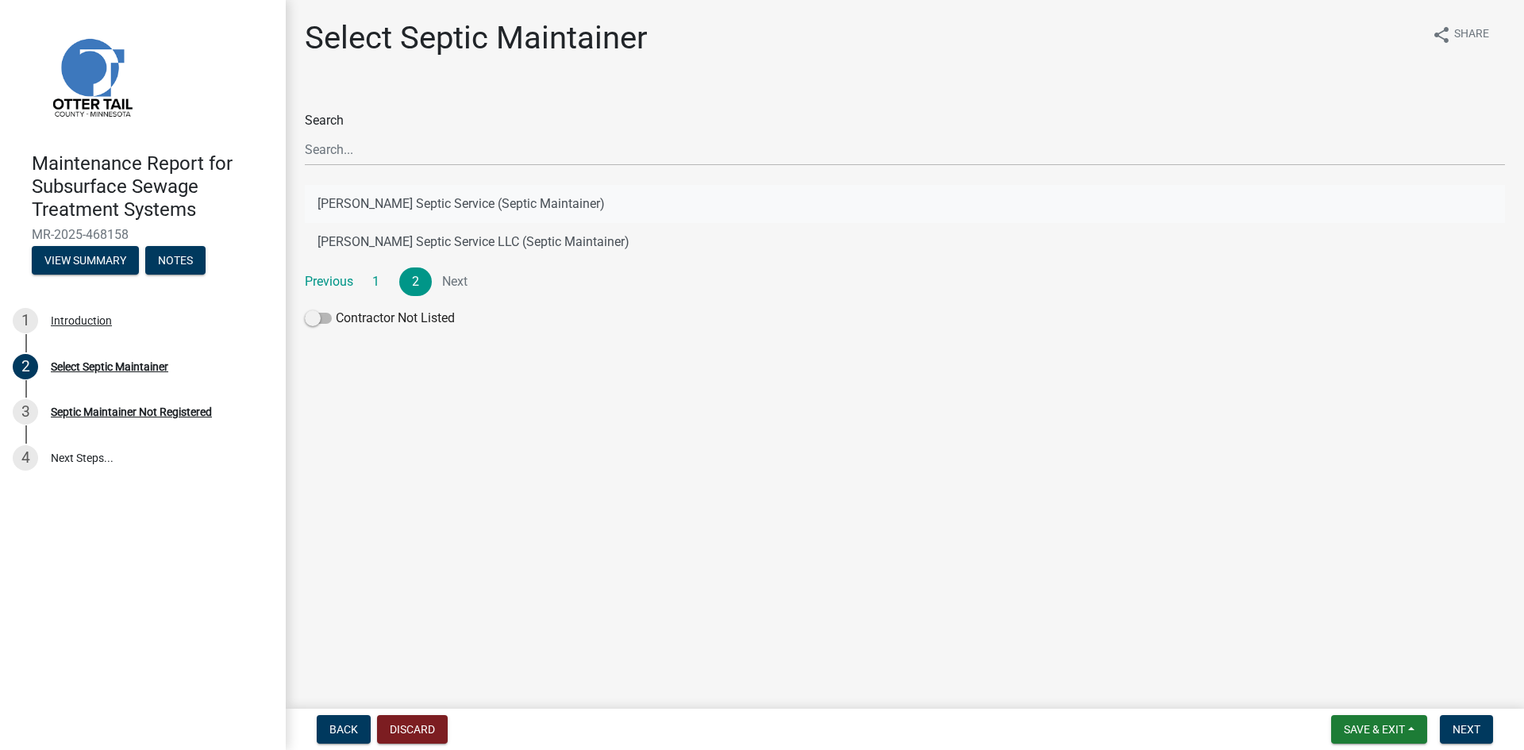
click at [475, 199] on button "[PERSON_NAME] Septic Service (Septic Maintainer)" at bounding box center [905, 204] width 1200 height 38
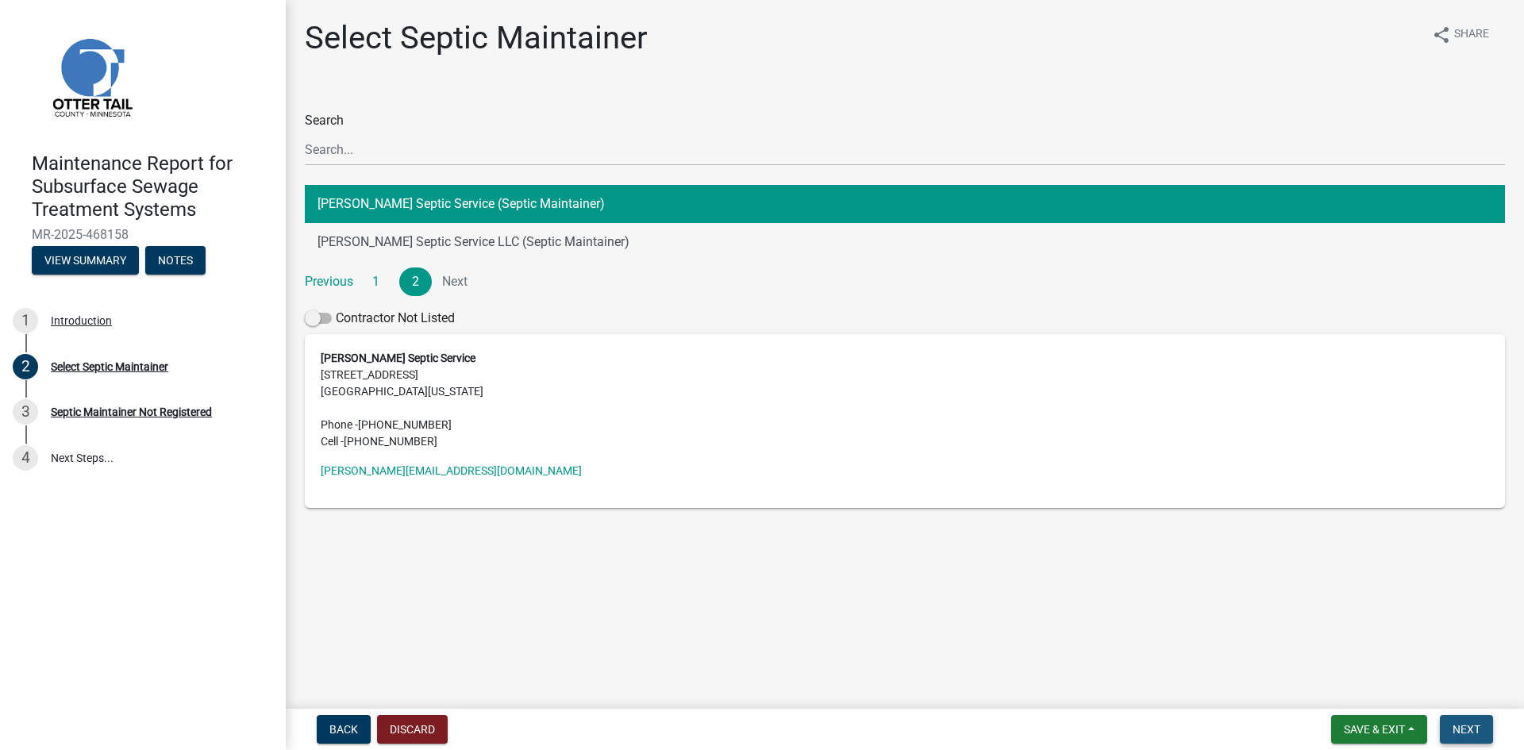
click at [1448, 731] on button "Next" at bounding box center [1465, 729] width 53 height 29
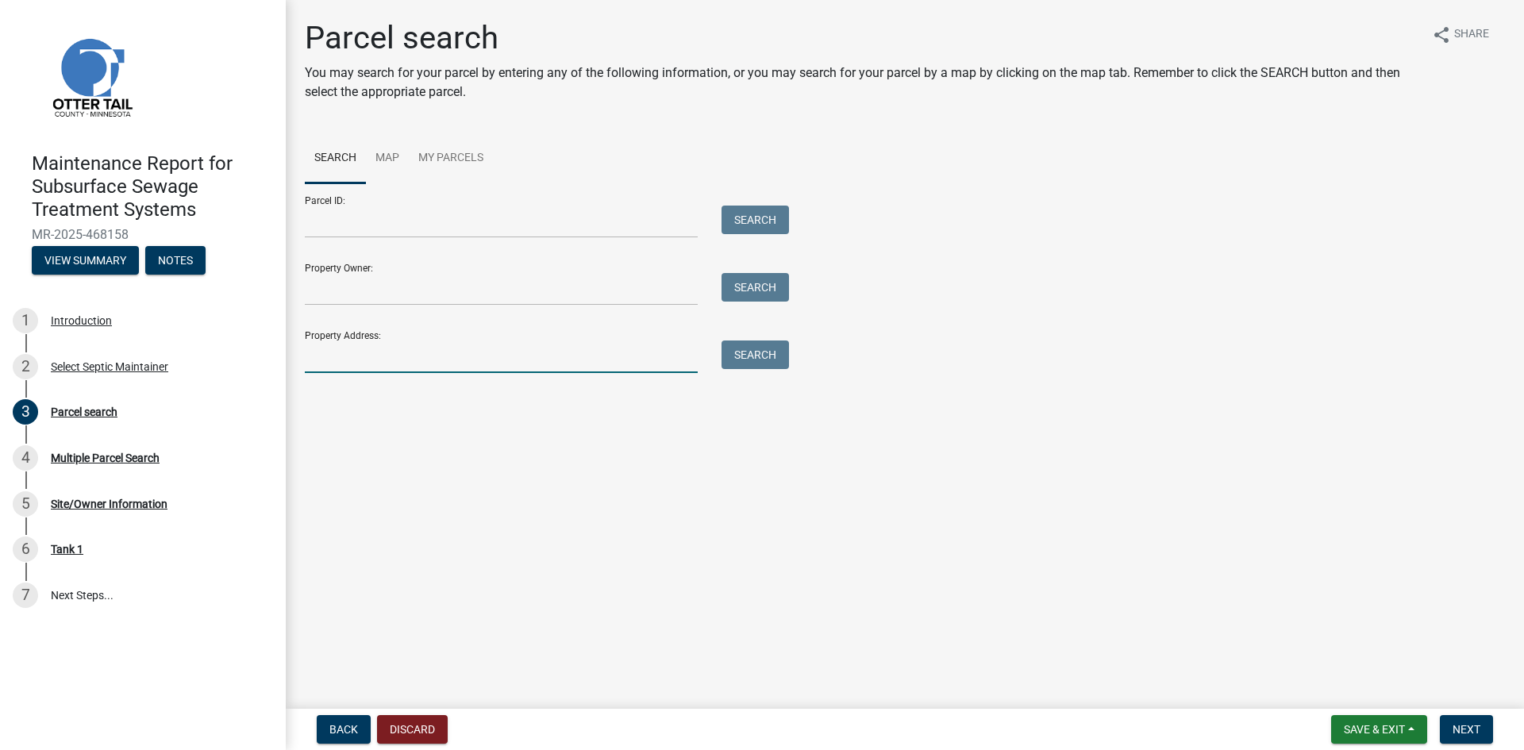
click at [361, 363] on input "Property Address:" at bounding box center [501, 356] width 393 height 33
type input "33152"
click at [754, 359] on button "Search" at bounding box center [754, 354] width 67 height 29
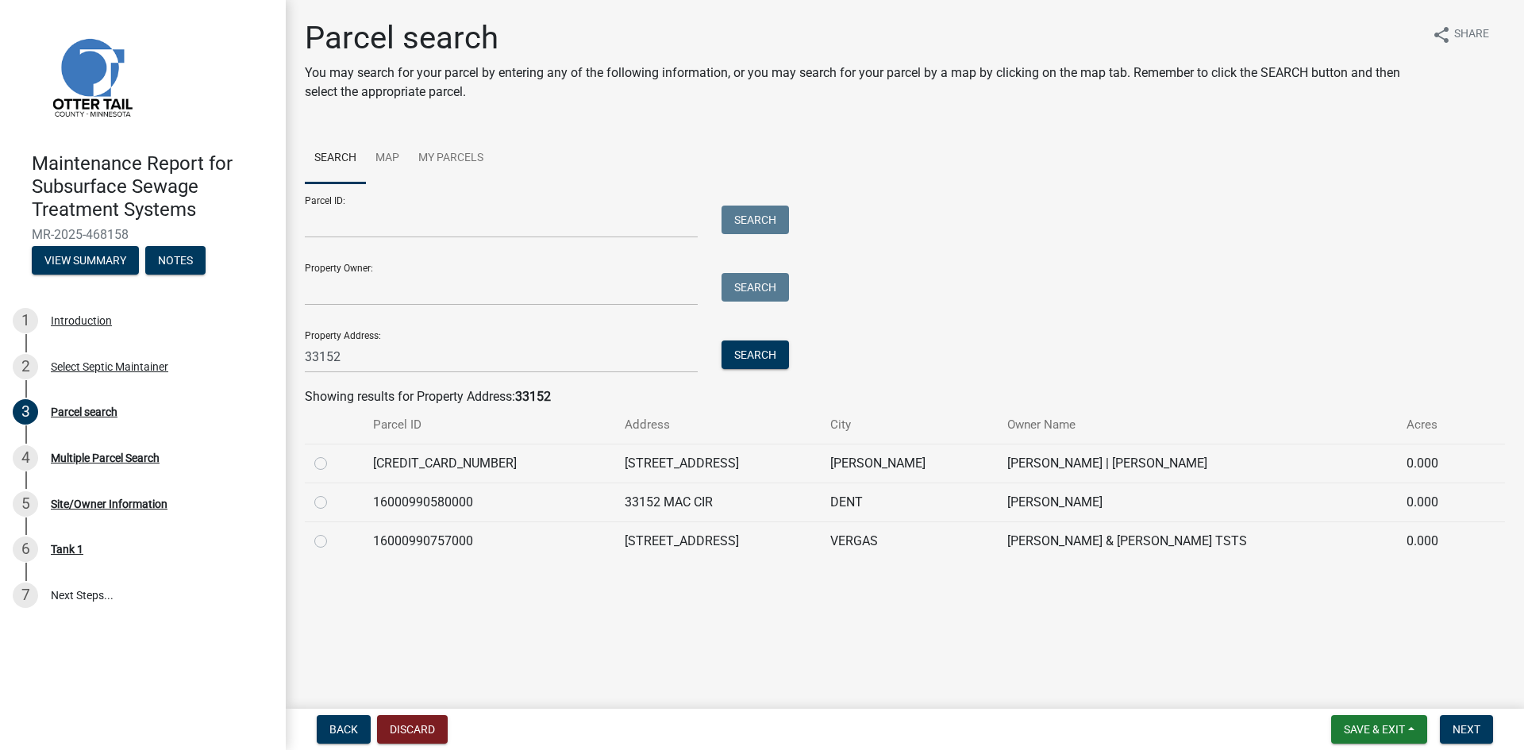
click at [333, 532] on label at bounding box center [333, 532] width 0 height 0
click at [333, 537] on input "radio" at bounding box center [338, 537] width 10 height 10
radio input "true"
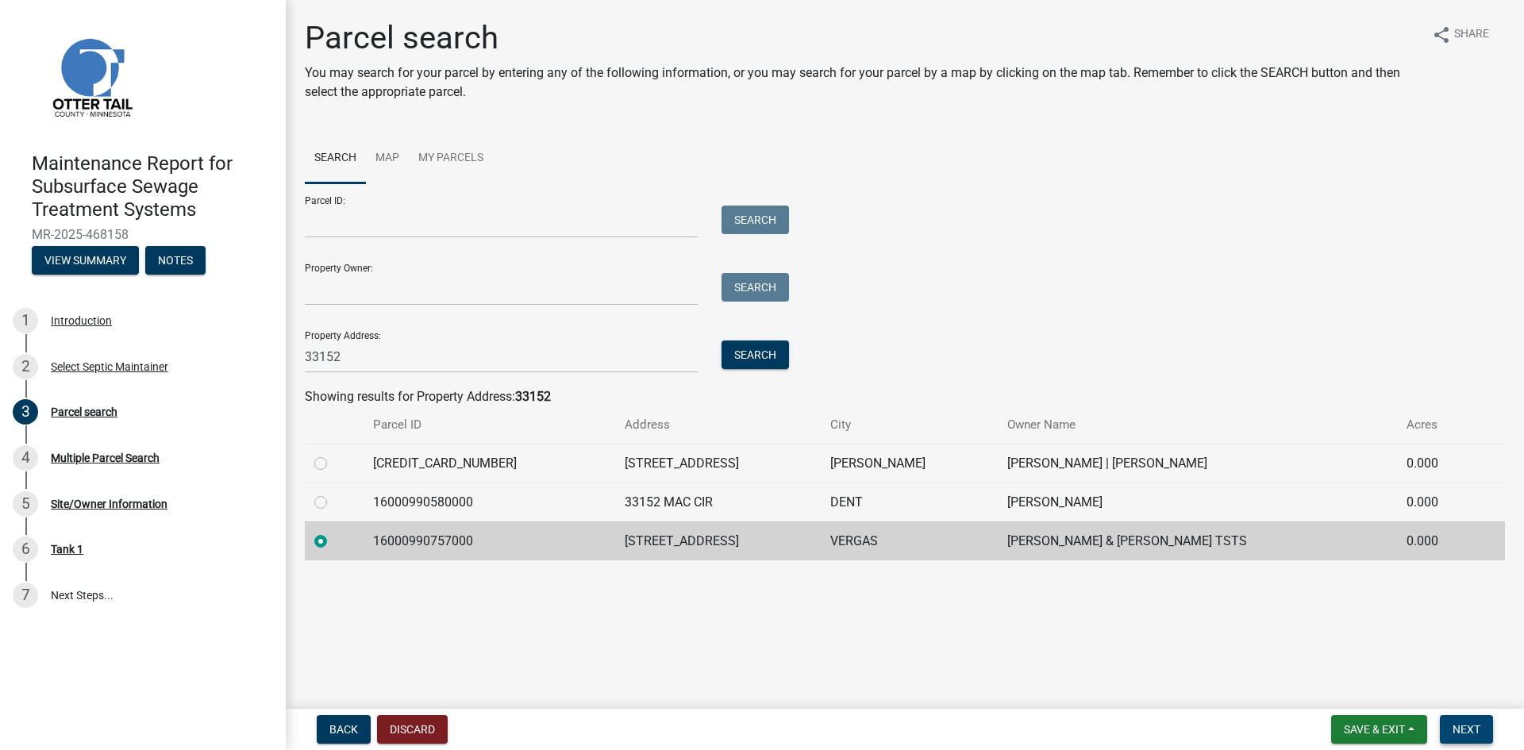
click at [1460, 728] on span "Next" at bounding box center [1466, 729] width 28 height 13
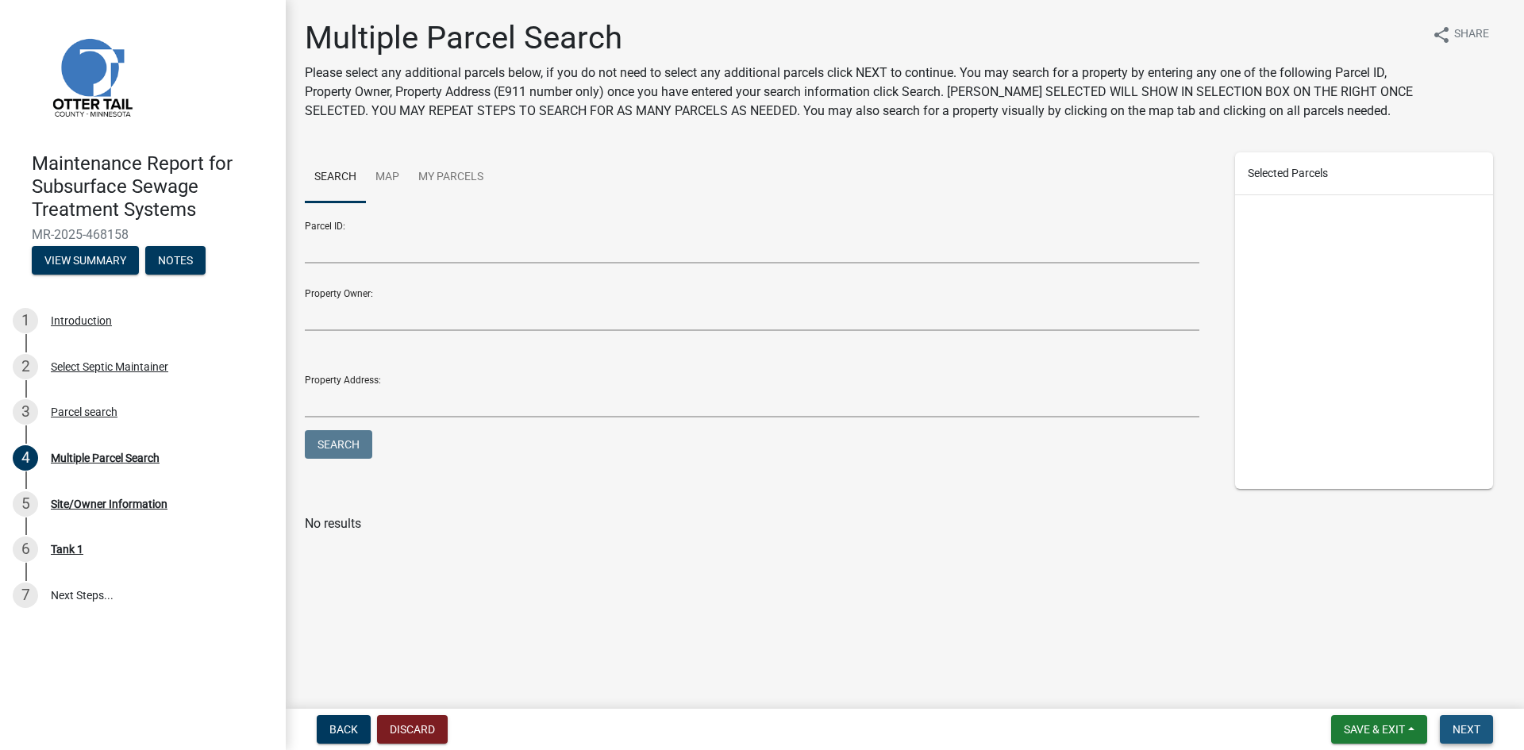
click at [1460, 728] on span "Next" at bounding box center [1466, 729] width 28 height 13
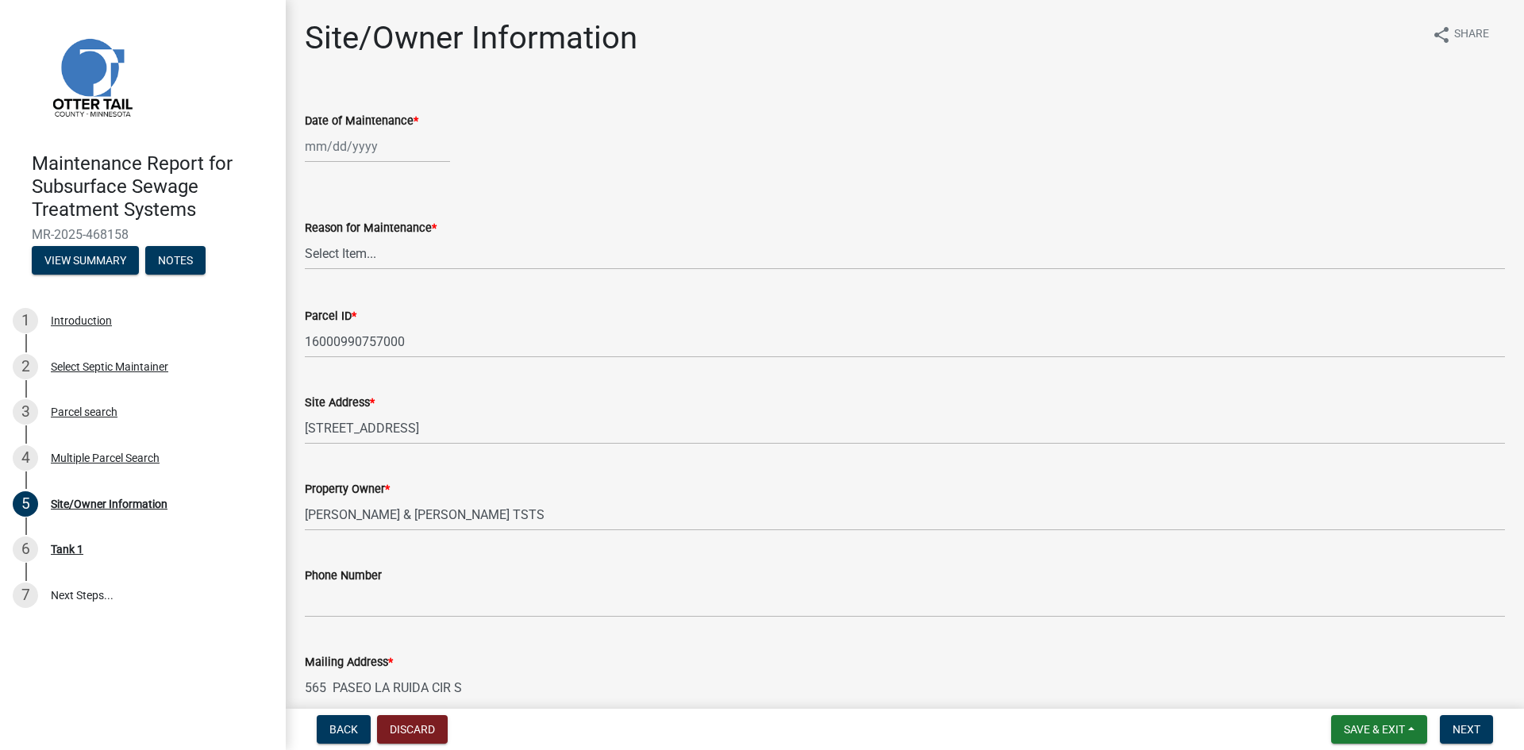
click at [366, 152] on div at bounding box center [377, 146] width 145 height 33
select select "8"
select select "2025"
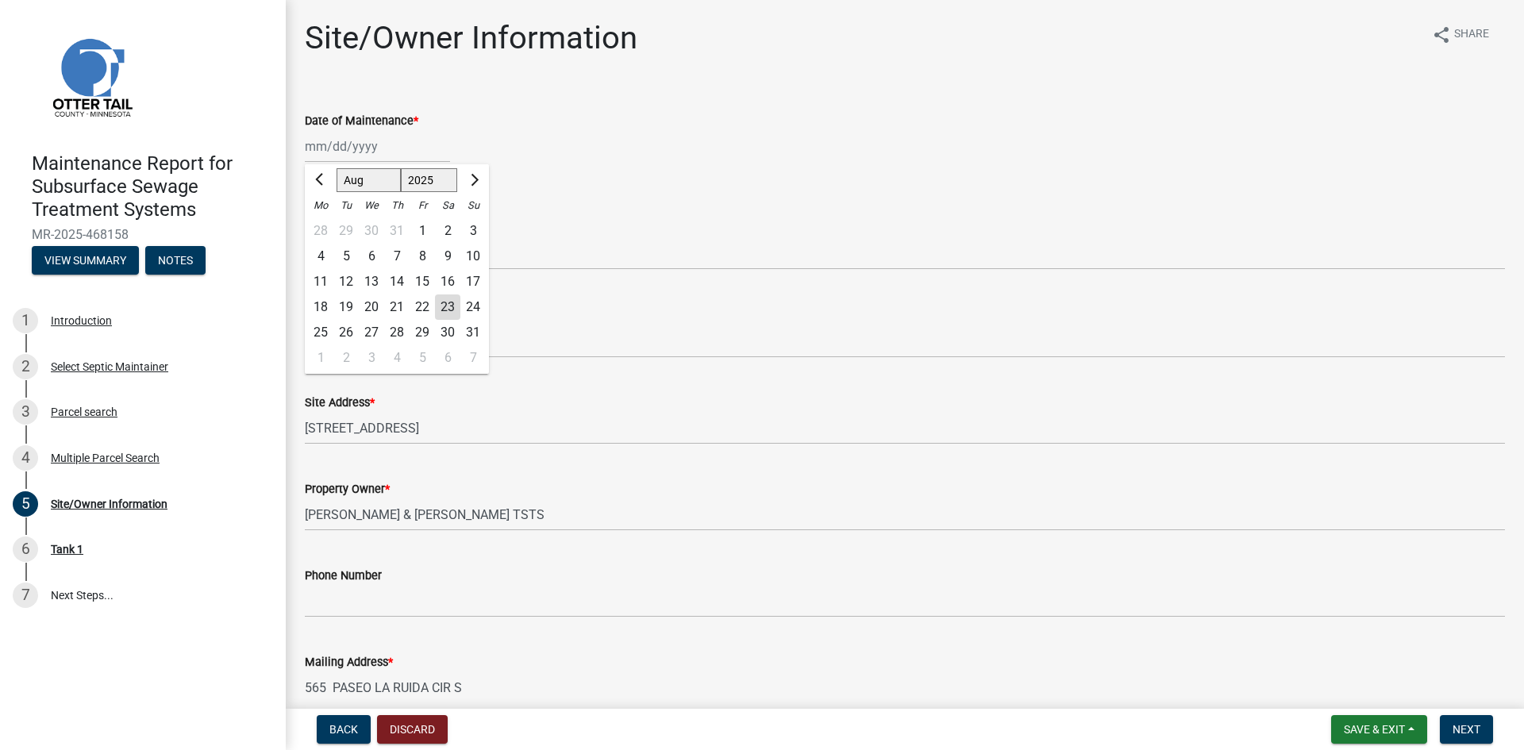
click at [346, 308] on div "19" at bounding box center [345, 306] width 25 height 25
type input "[DATE]"
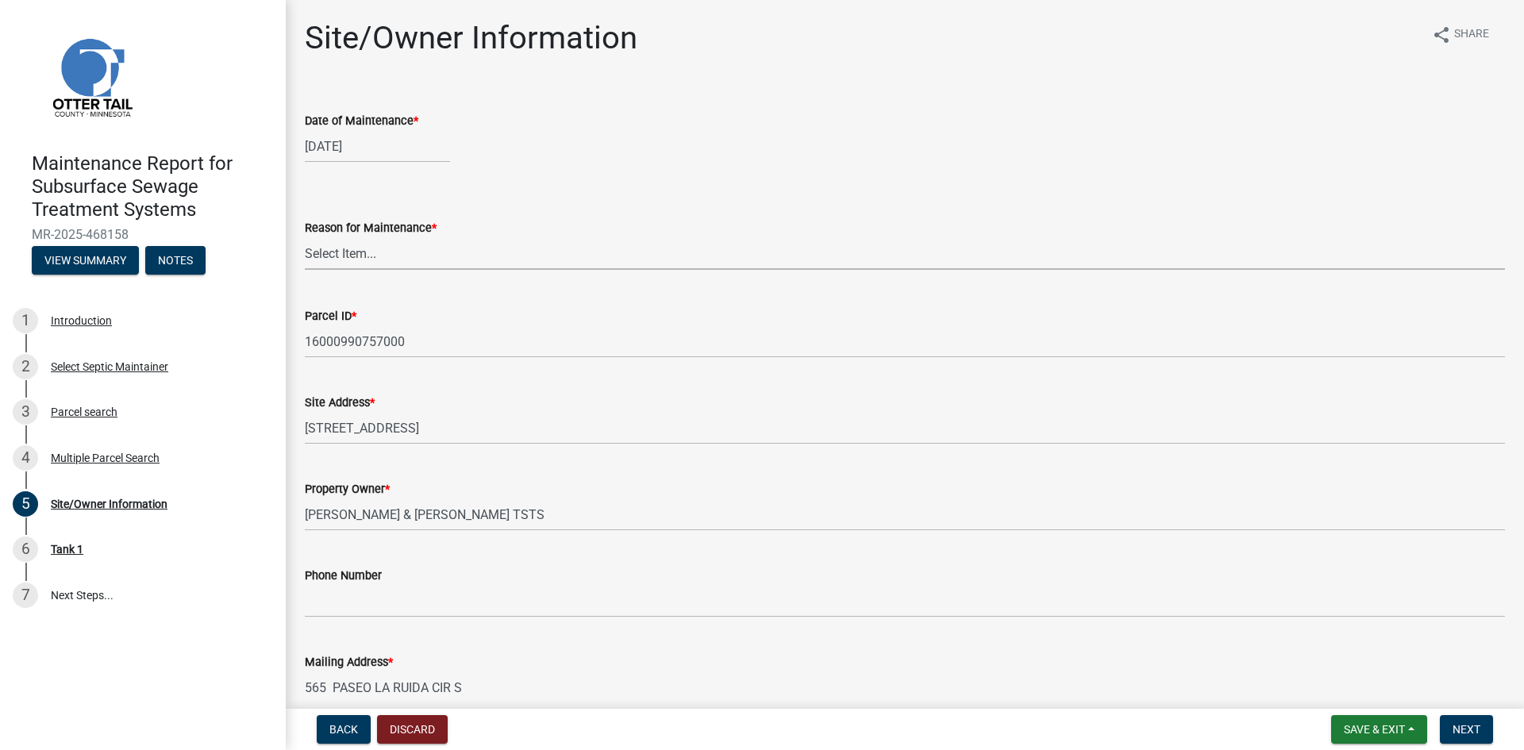
drag, startPoint x: 331, startPoint y: 254, endPoint x: 329, endPoint y: 262, distance: 8.1
click at [331, 254] on select "Select Item... Called Routine Other" at bounding box center [905, 253] width 1200 height 33
click at [305, 237] on select "Select Item... Called Routine Other" at bounding box center [905, 253] width 1200 height 33
select select "3ac72b63-7b21-42e4-8192-806faae7a4f1"
click at [1462, 732] on span "Next" at bounding box center [1466, 729] width 28 height 13
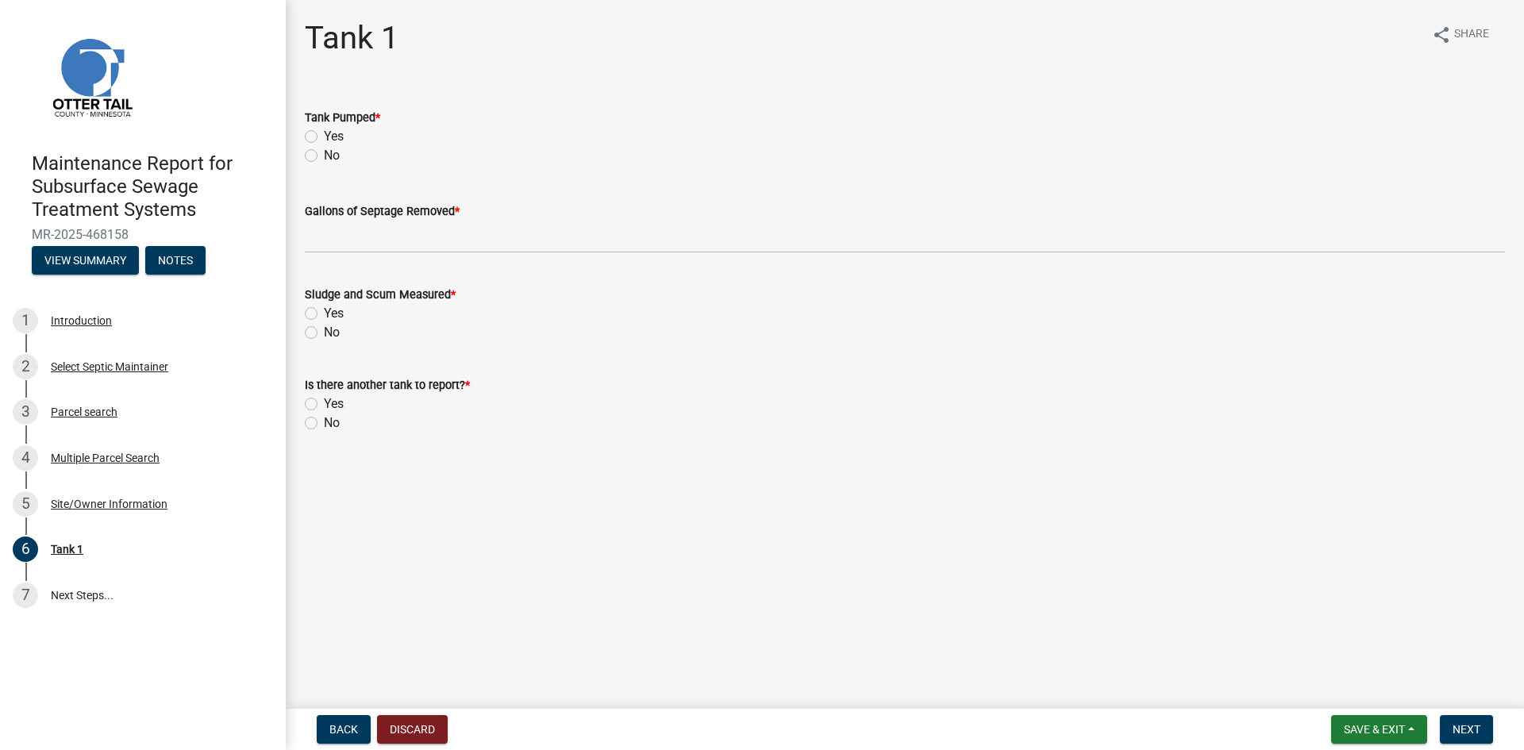
click at [324, 140] on label "Yes" at bounding box center [334, 136] width 20 height 19
click at [324, 137] on input "Yes" at bounding box center [329, 132] width 10 height 10
radio input "true"
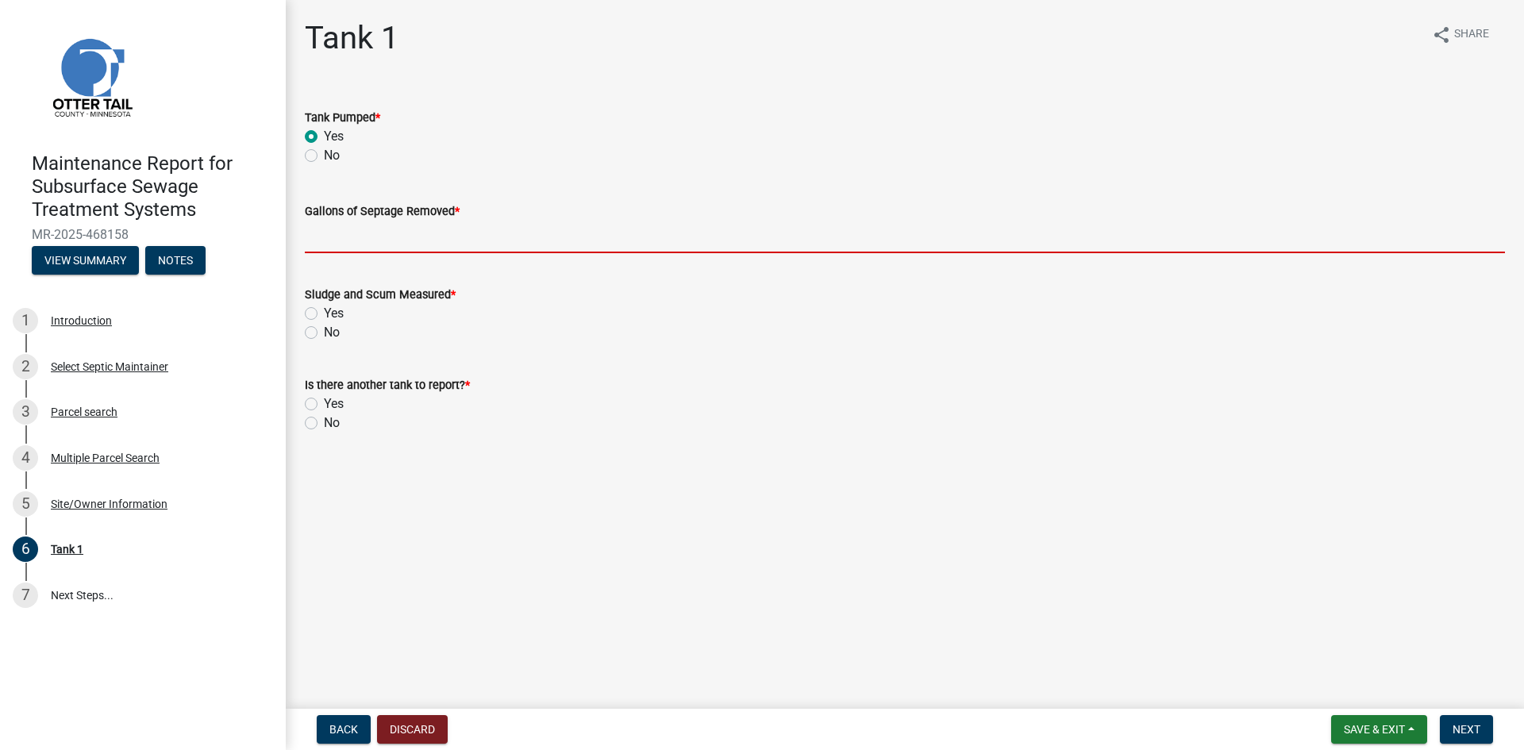
click at [336, 238] on input "Gallons of Septage Removed *" at bounding box center [905, 237] width 1200 height 33
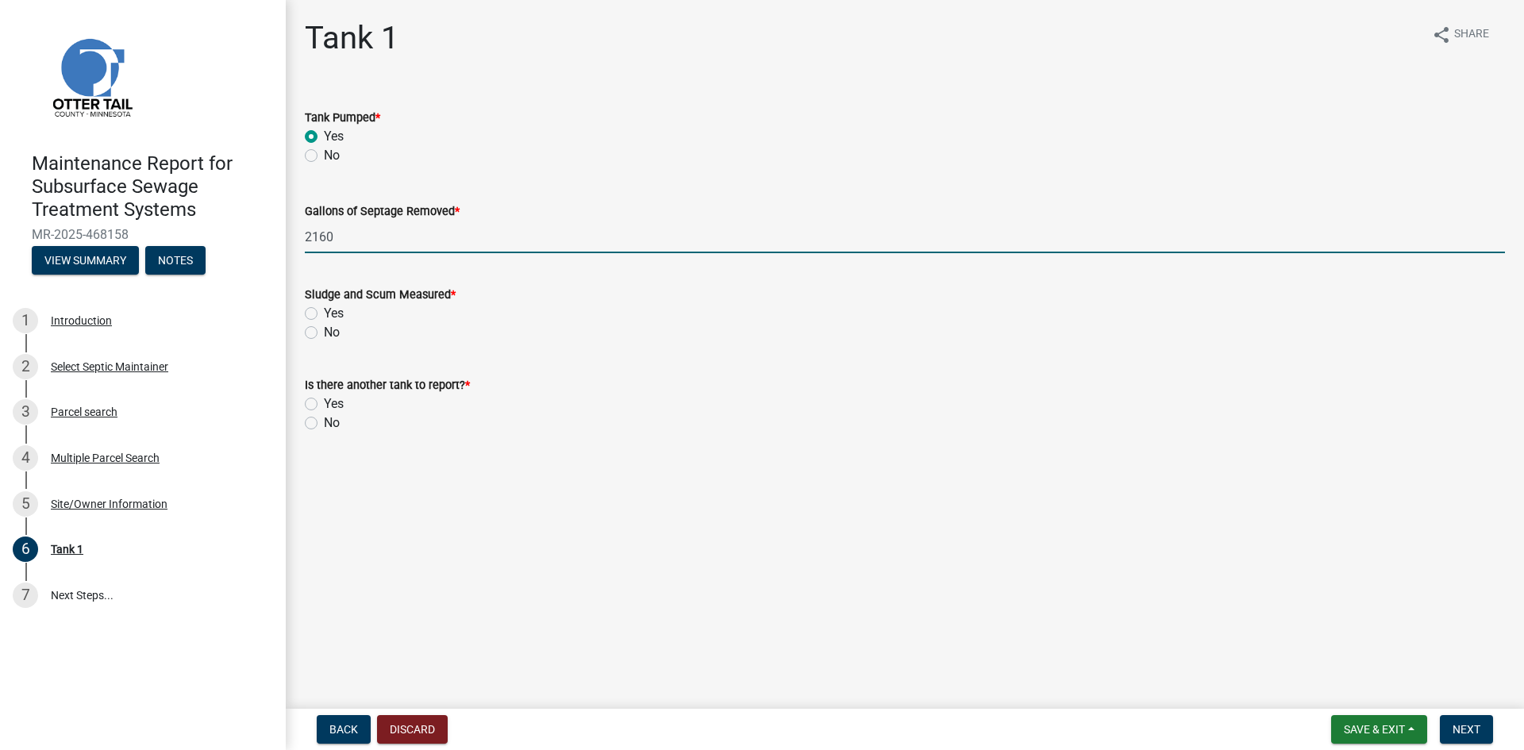
type input "2160"
click at [324, 335] on label "No" at bounding box center [332, 332] width 16 height 19
click at [324, 333] on input "No" at bounding box center [329, 328] width 10 height 10
radio input "true"
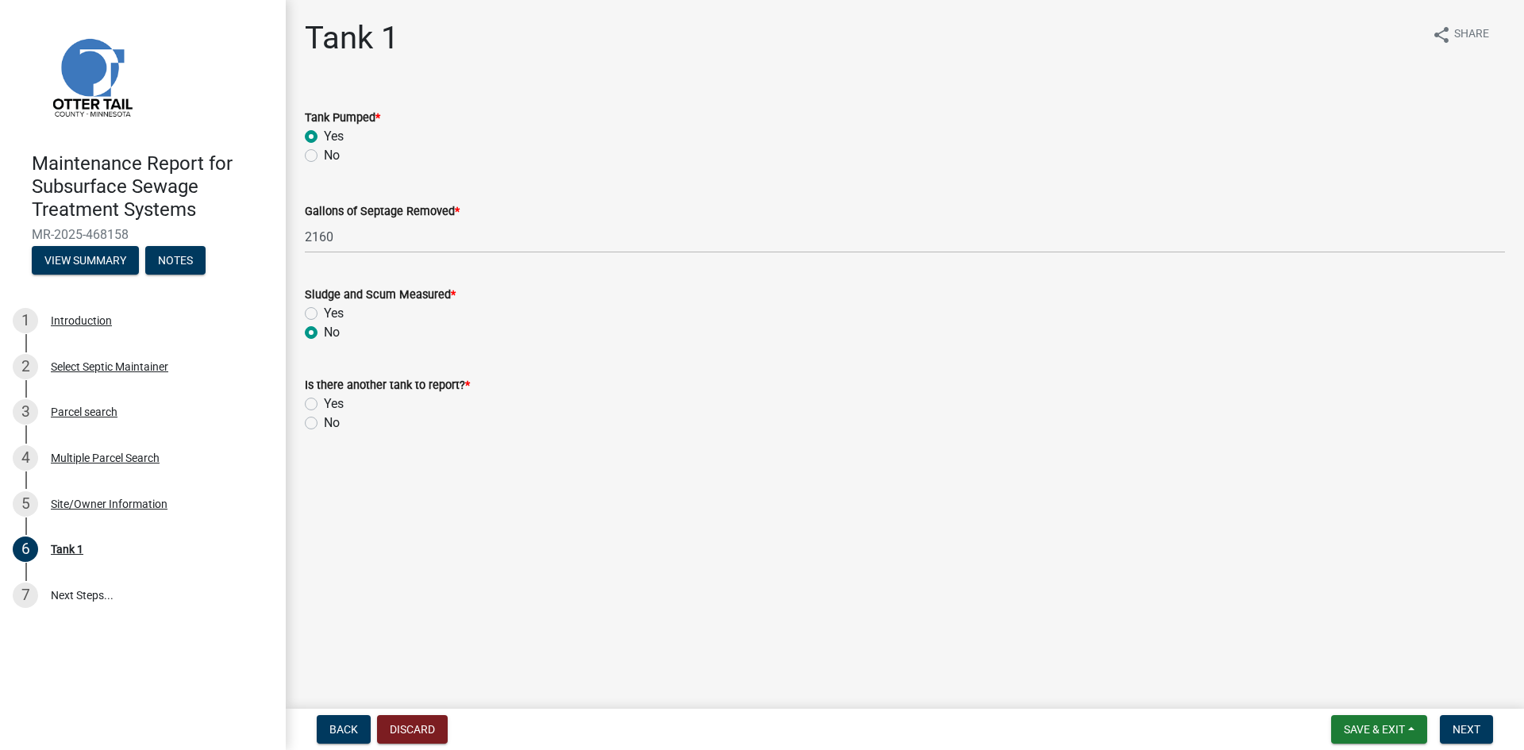
click at [324, 424] on label "No" at bounding box center [332, 422] width 16 height 19
click at [324, 424] on input "No" at bounding box center [329, 418] width 10 height 10
radio input "true"
click at [1480, 732] on span "Next" at bounding box center [1466, 729] width 28 height 13
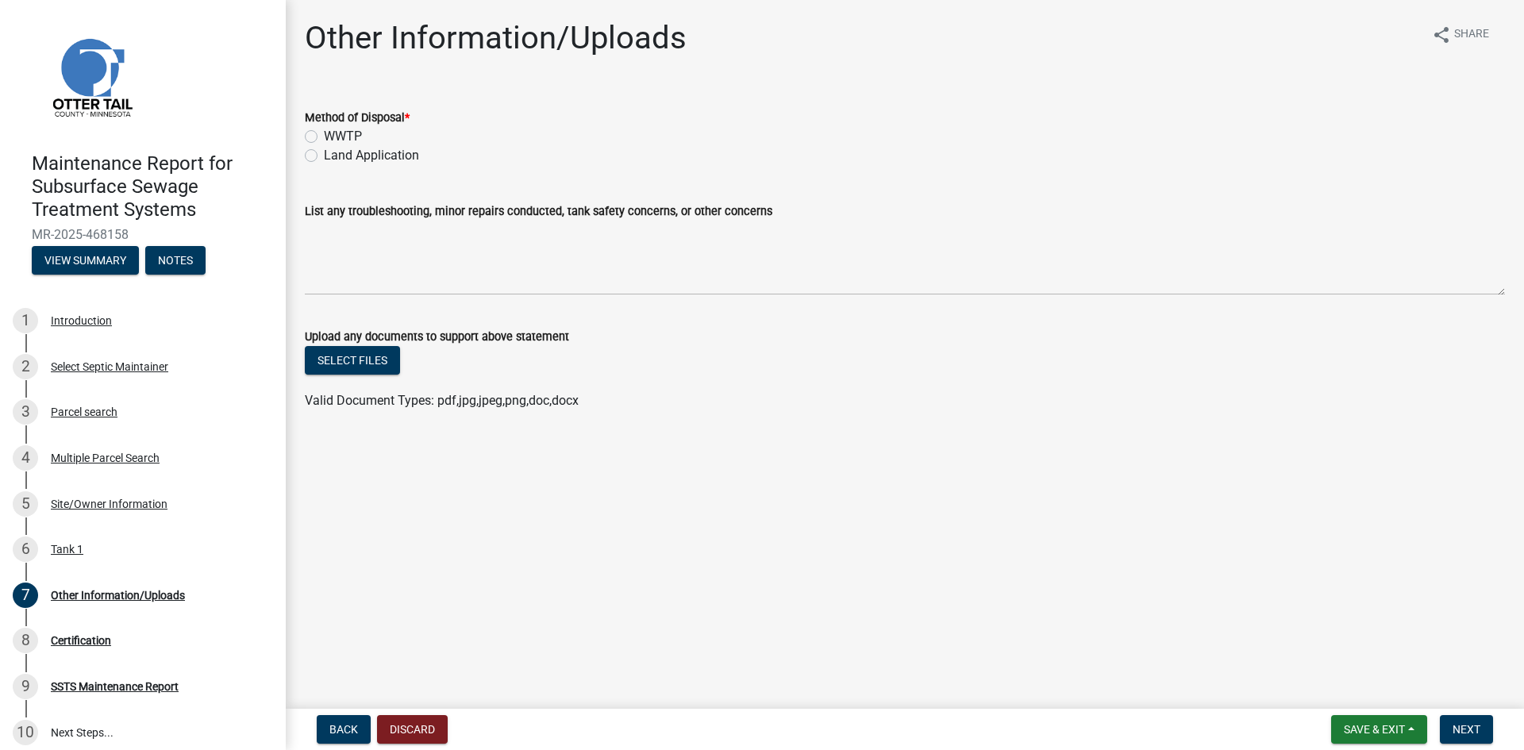
drag, startPoint x: 413, startPoint y: 156, endPoint x: 515, endPoint y: 221, distance: 121.3
click at [412, 156] on label "Land Application" at bounding box center [371, 155] width 95 height 19
click at [334, 156] on input "Land Application" at bounding box center [329, 151] width 10 height 10
radio input "true"
click at [1464, 724] on span "Next" at bounding box center [1466, 729] width 28 height 13
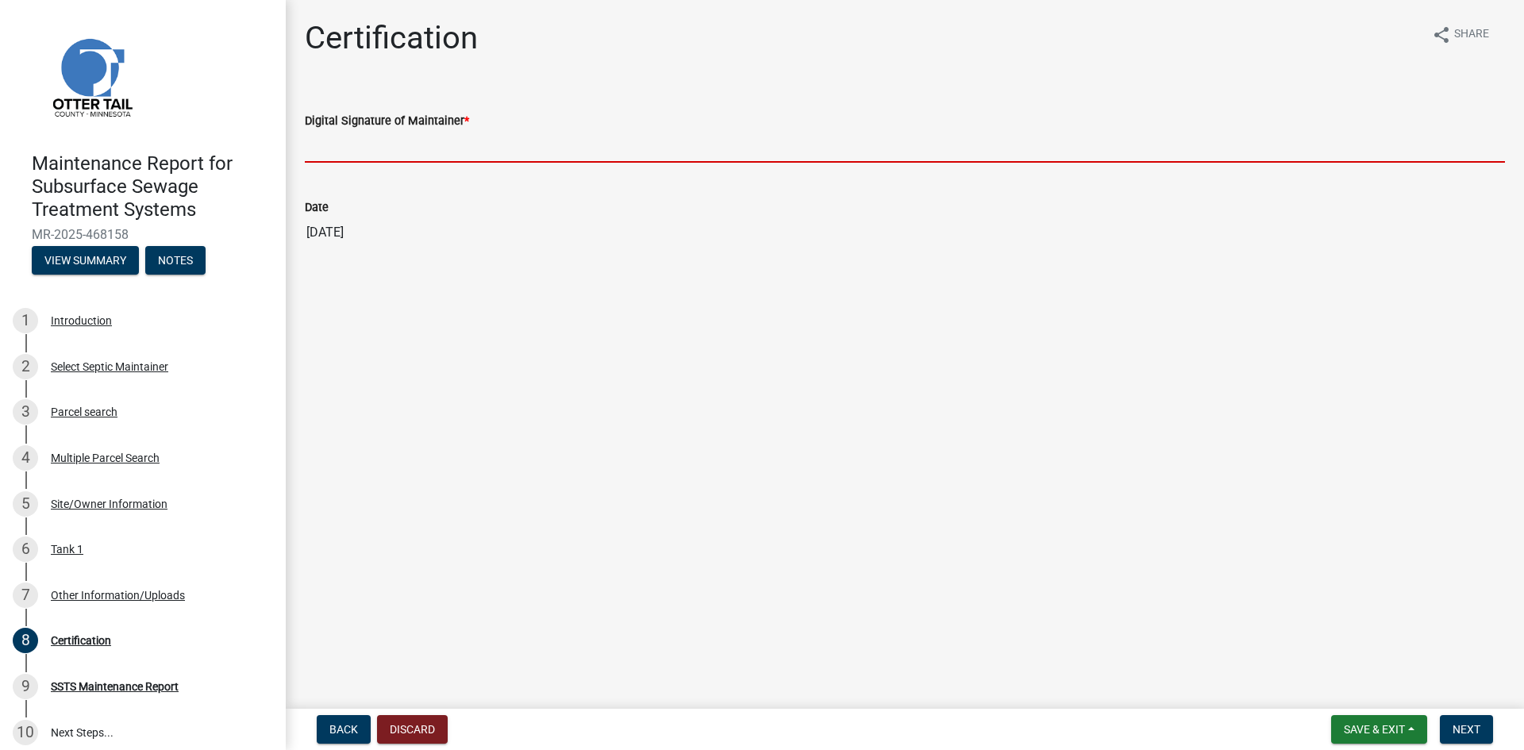
click at [368, 150] on input "Digital Signature of Maintainer *" at bounding box center [905, 146] width 1200 height 33
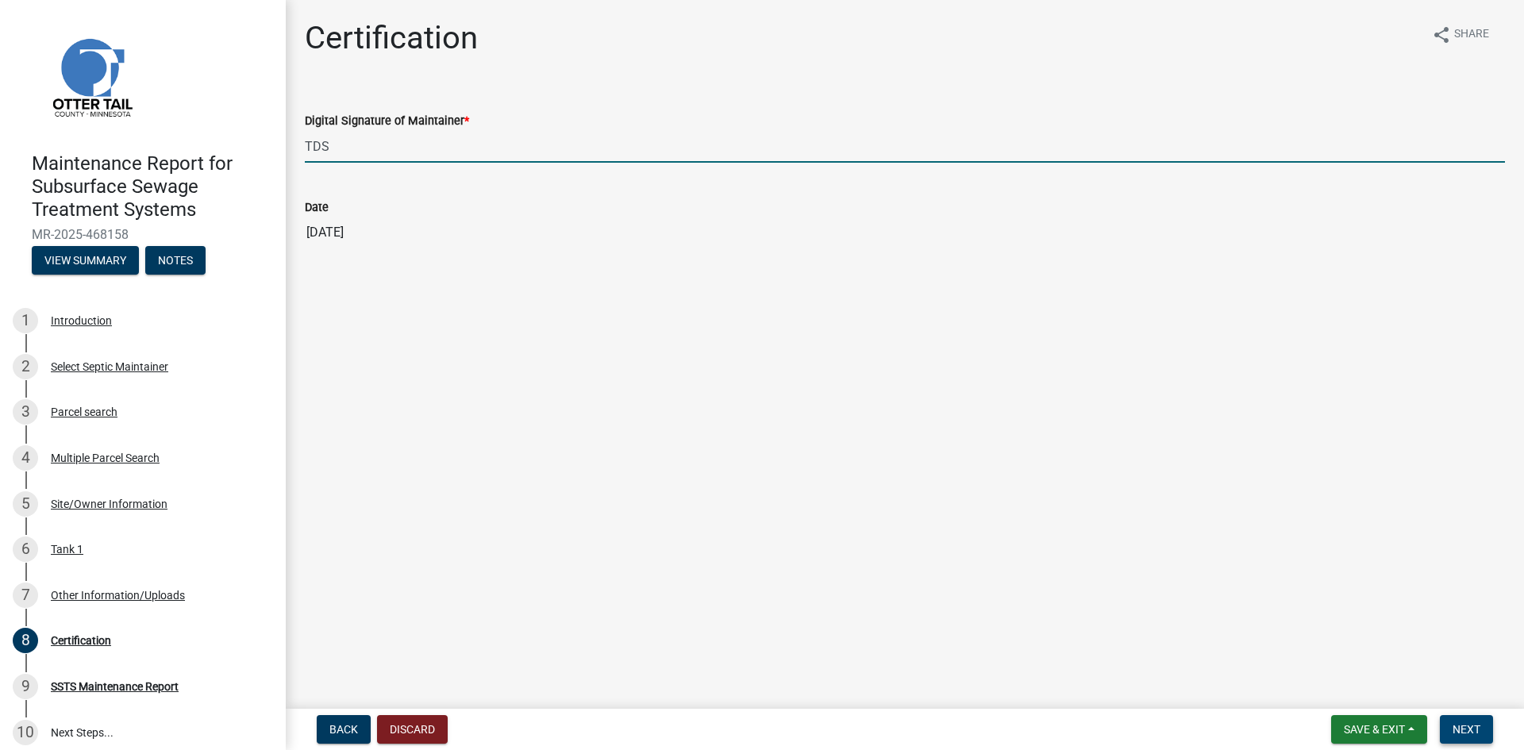
type input "TDS"
click at [1459, 734] on span "Next" at bounding box center [1466, 729] width 28 height 13
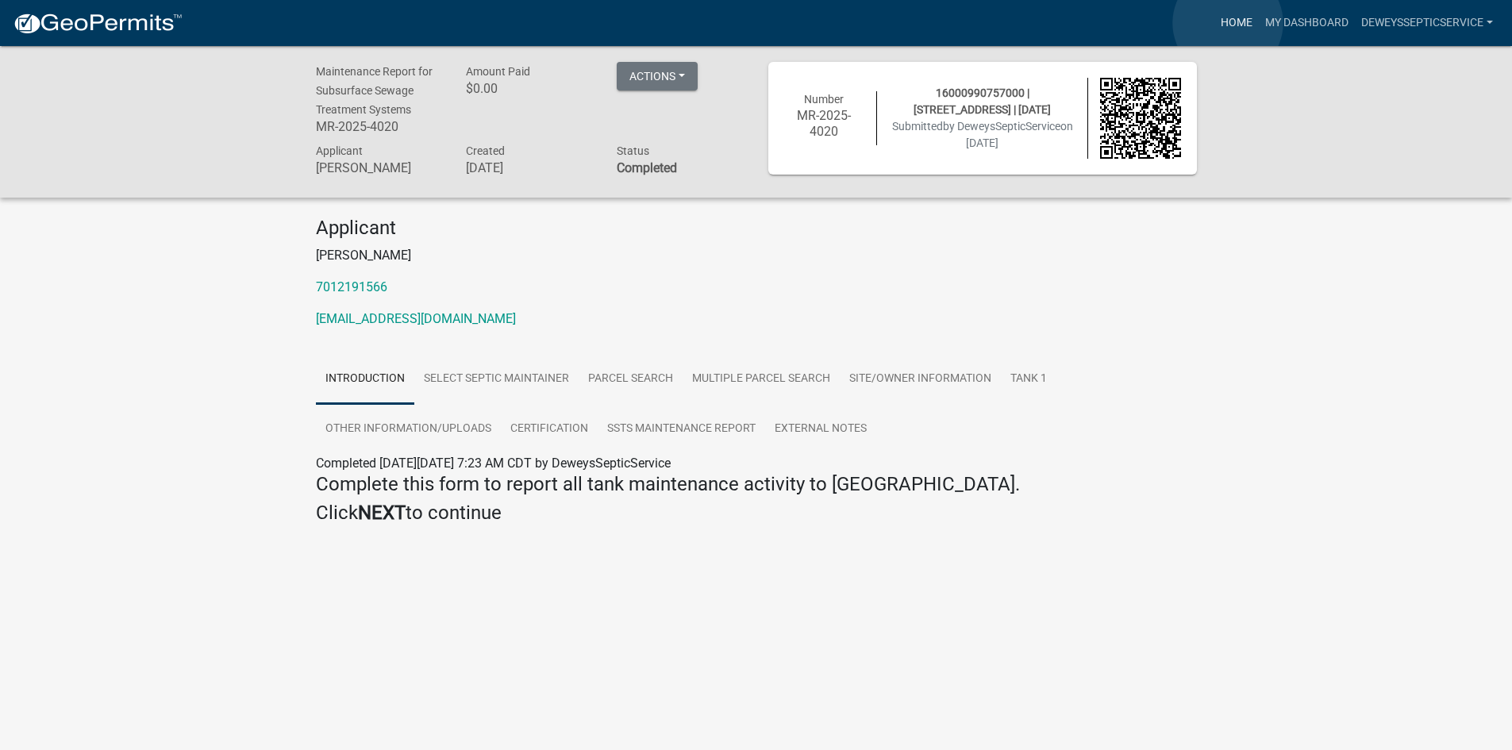
click at [1228, 23] on link "Home" at bounding box center [1236, 23] width 44 height 30
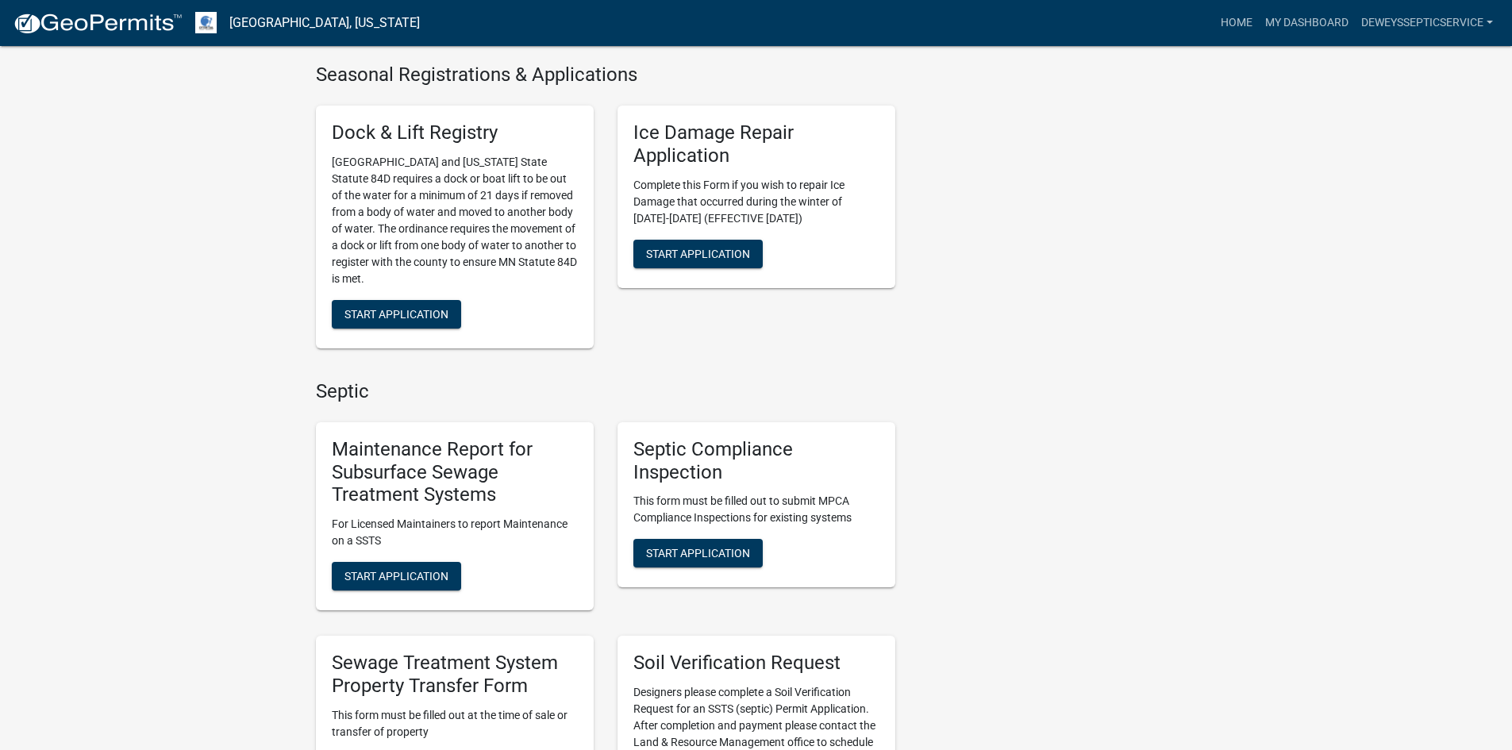
scroll to position [794, 0]
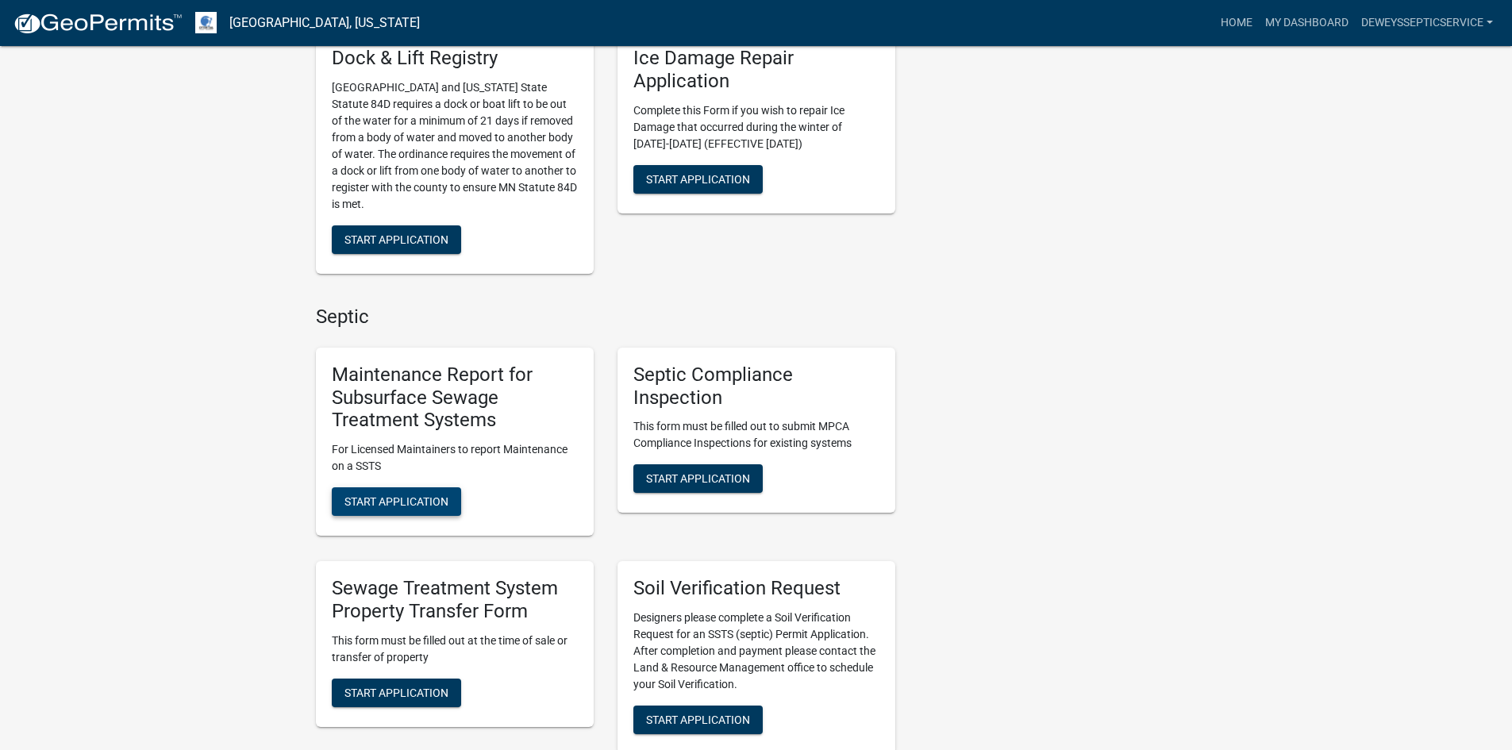
click at [420, 496] on span "Start Application" at bounding box center [396, 501] width 104 height 13
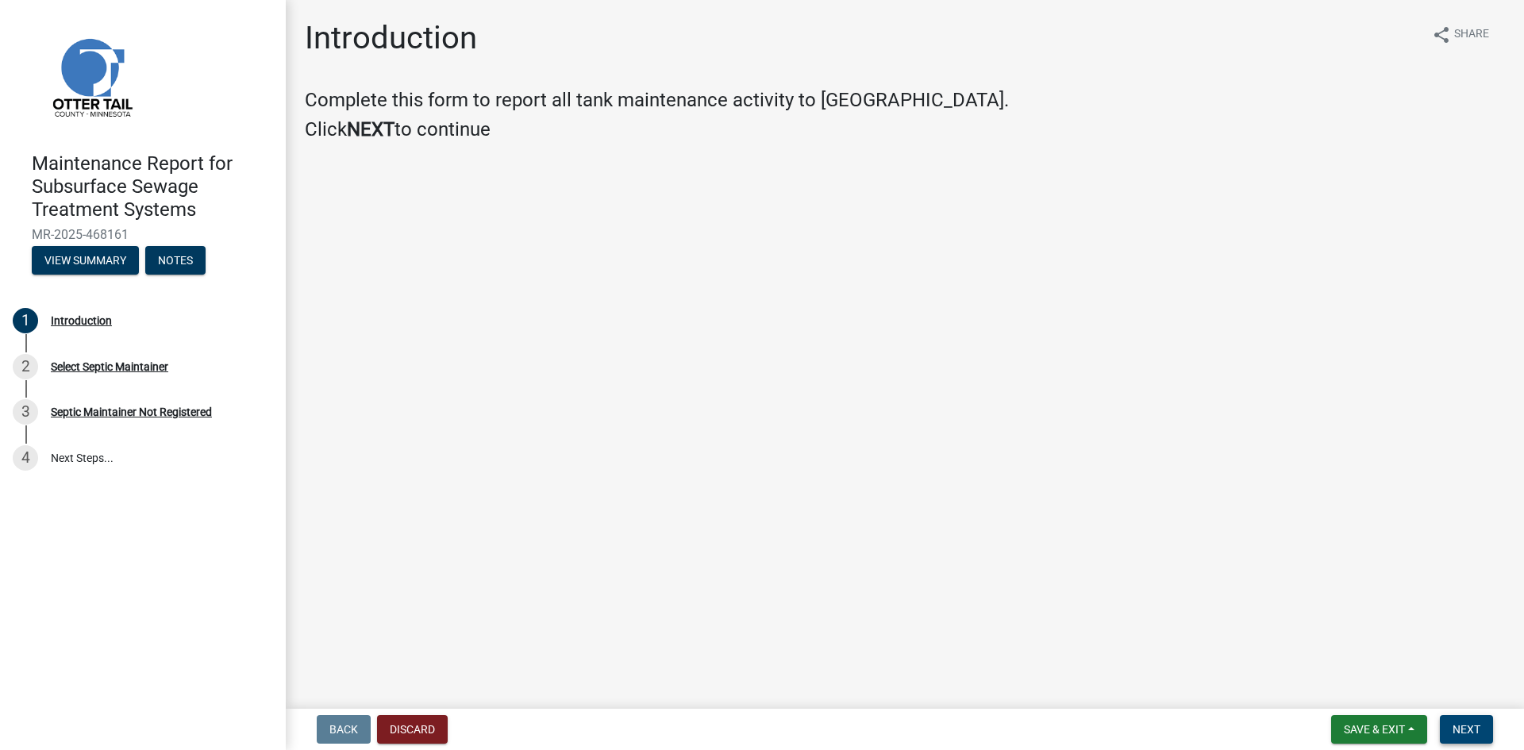
click at [1478, 725] on span "Next" at bounding box center [1466, 729] width 28 height 13
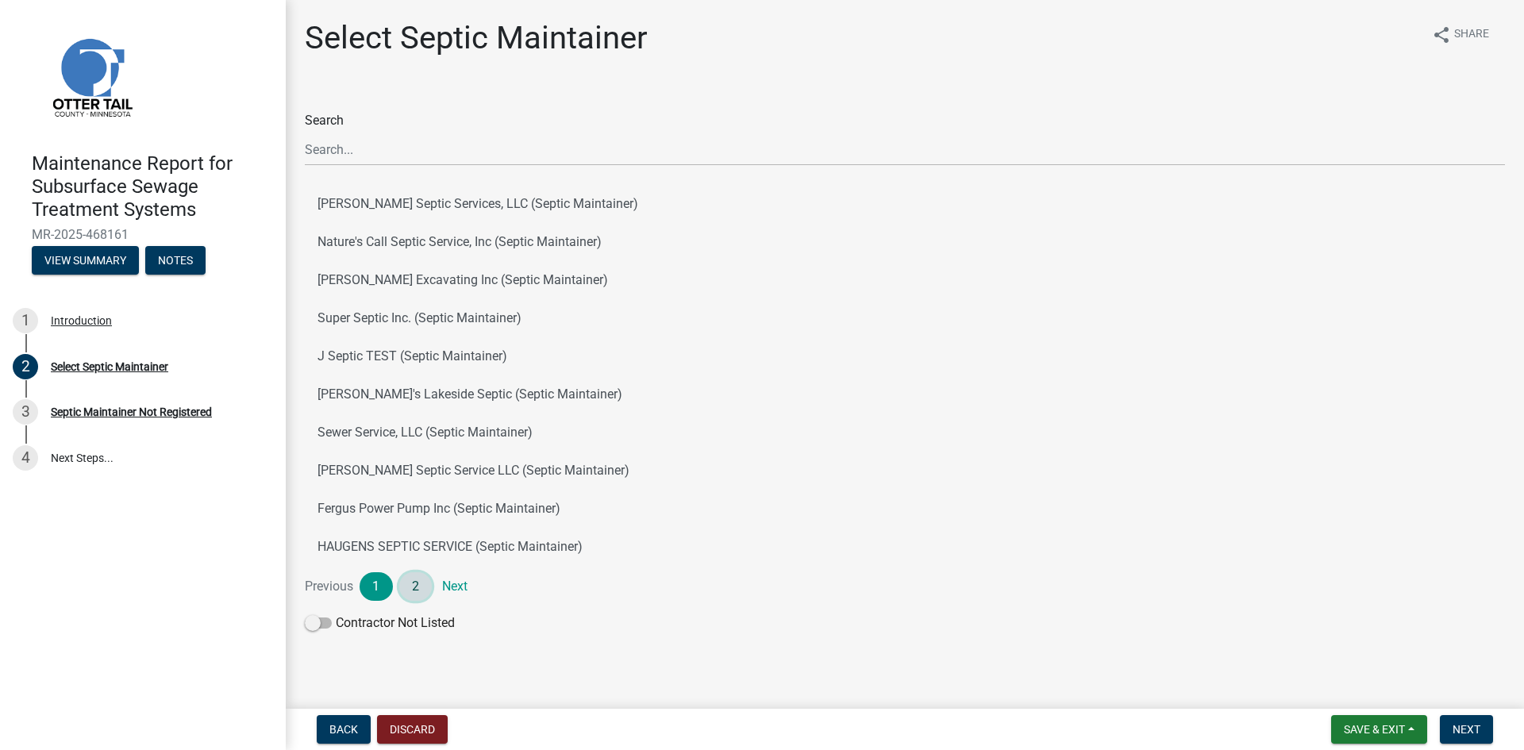
click at [413, 588] on link "2" at bounding box center [415, 586] width 33 height 29
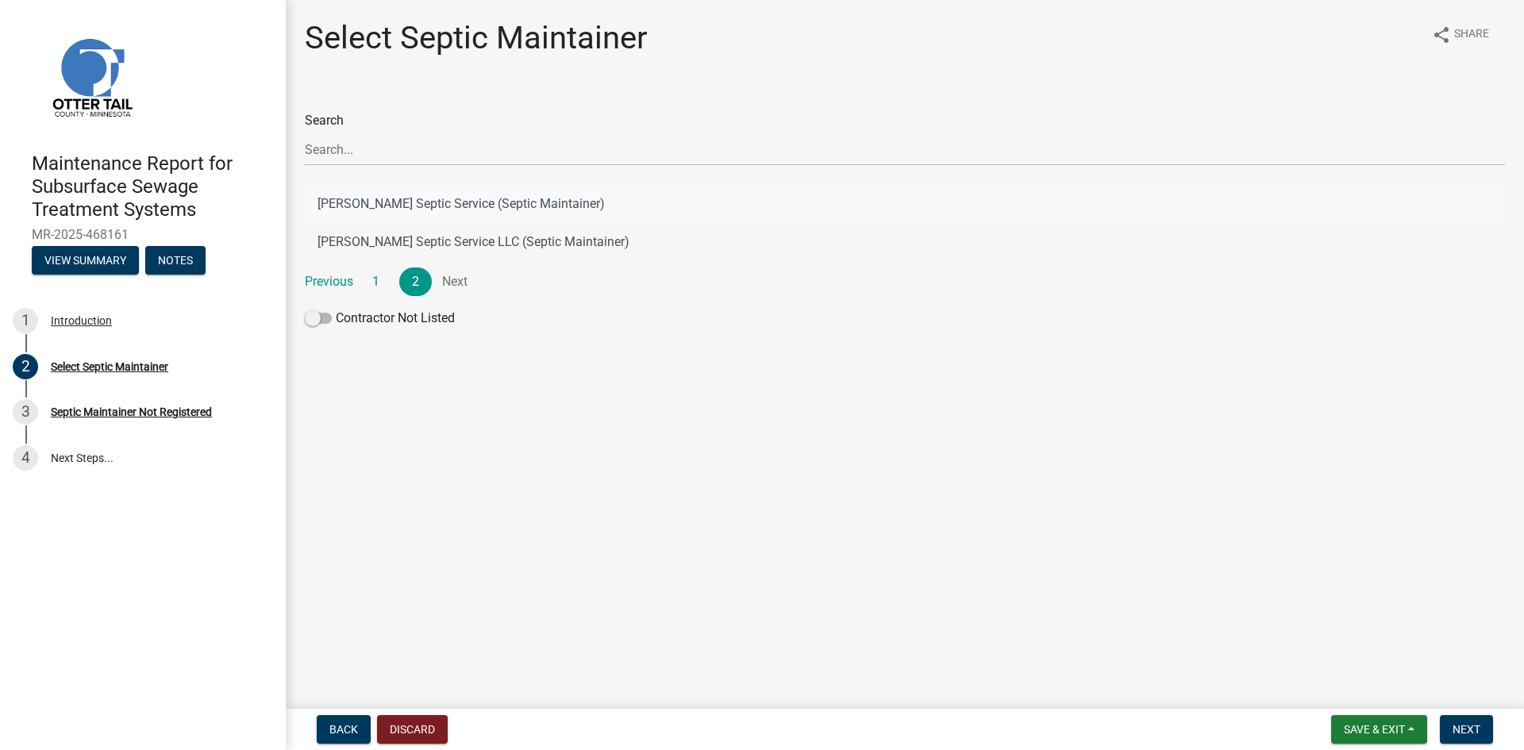
click at [510, 202] on button "[PERSON_NAME] Septic Service (Septic Maintainer)" at bounding box center [905, 204] width 1200 height 38
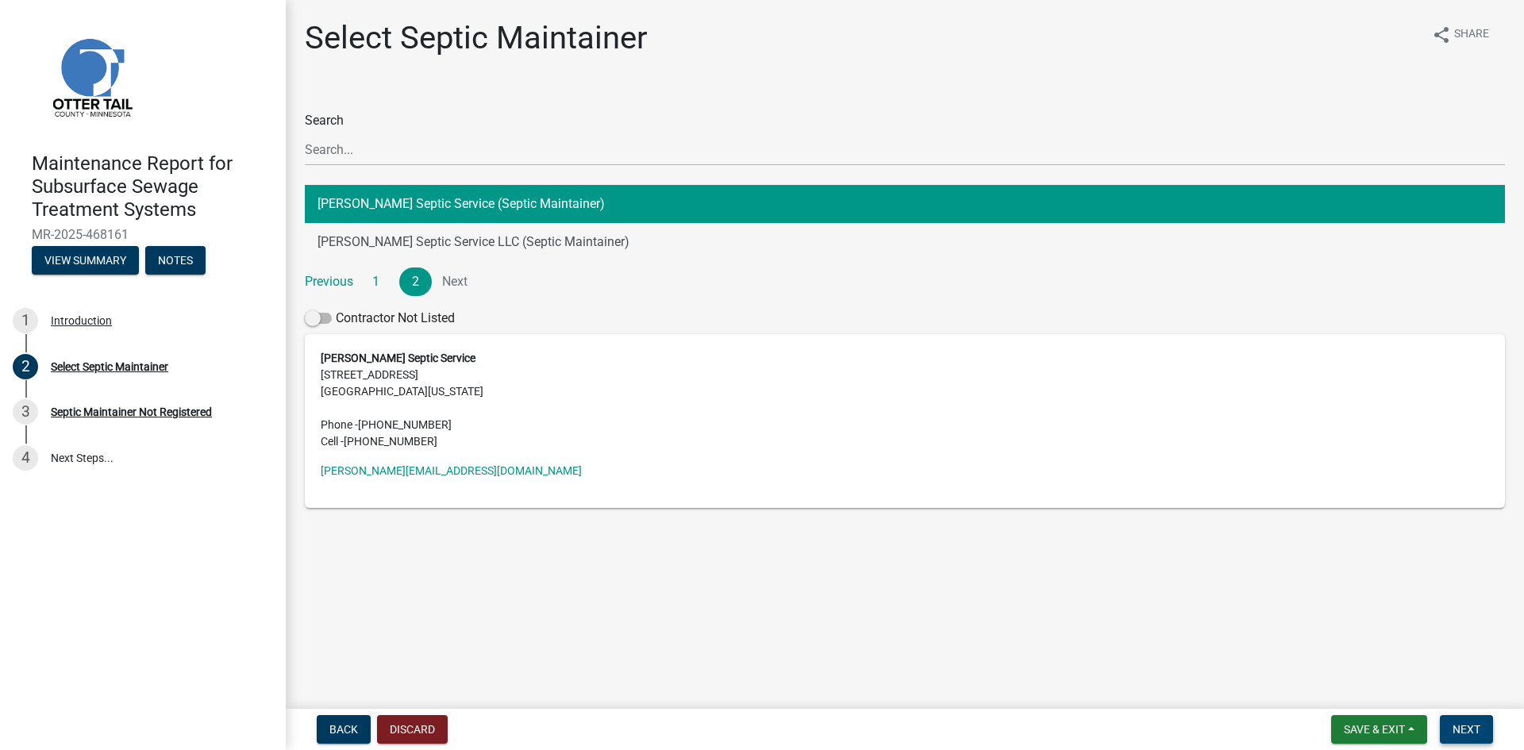
click at [1451, 730] on button "Next" at bounding box center [1465, 729] width 53 height 29
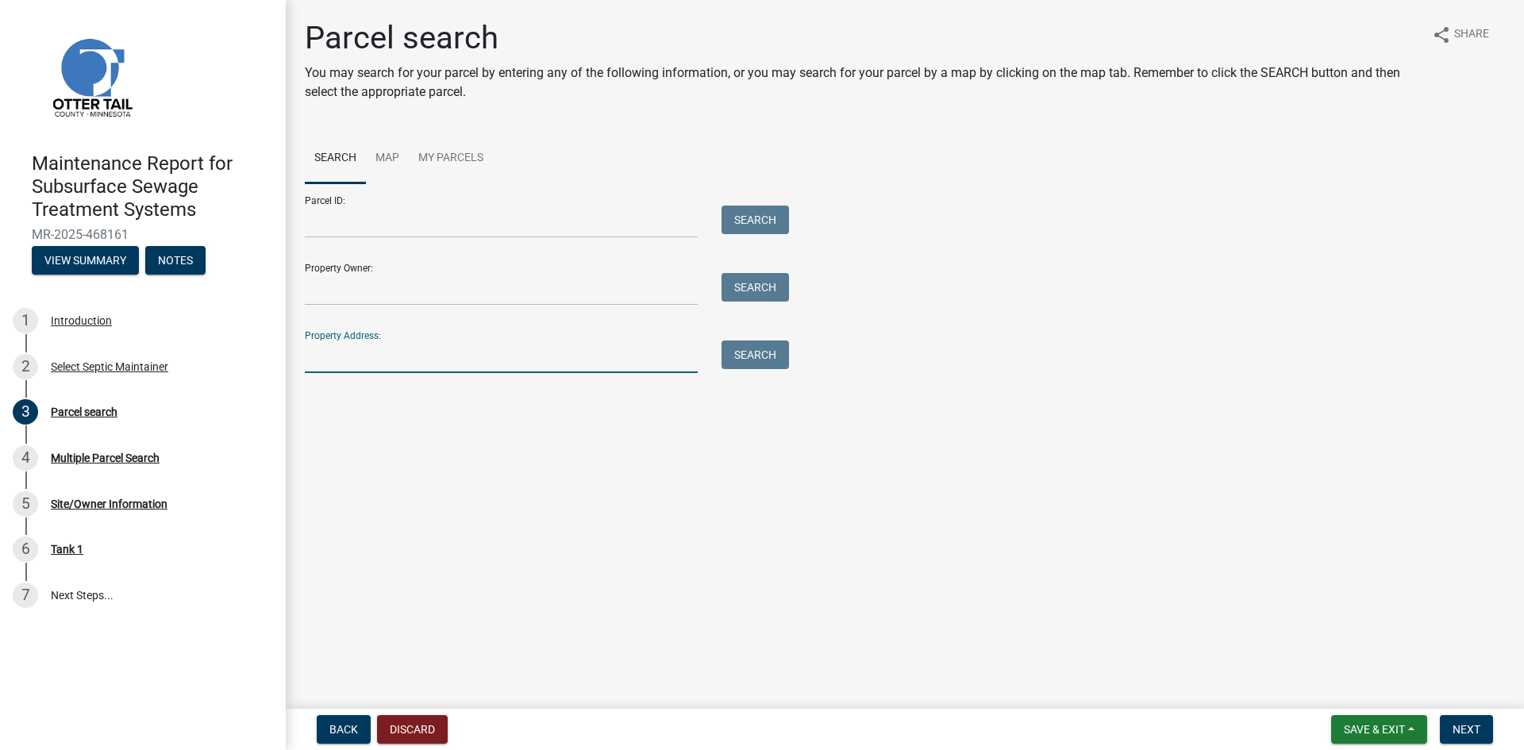
click at [371, 361] on input "Property Address:" at bounding box center [501, 356] width 393 height 33
type input "21195"
click at [763, 355] on button "Search" at bounding box center [754, 354] width 67 height 29
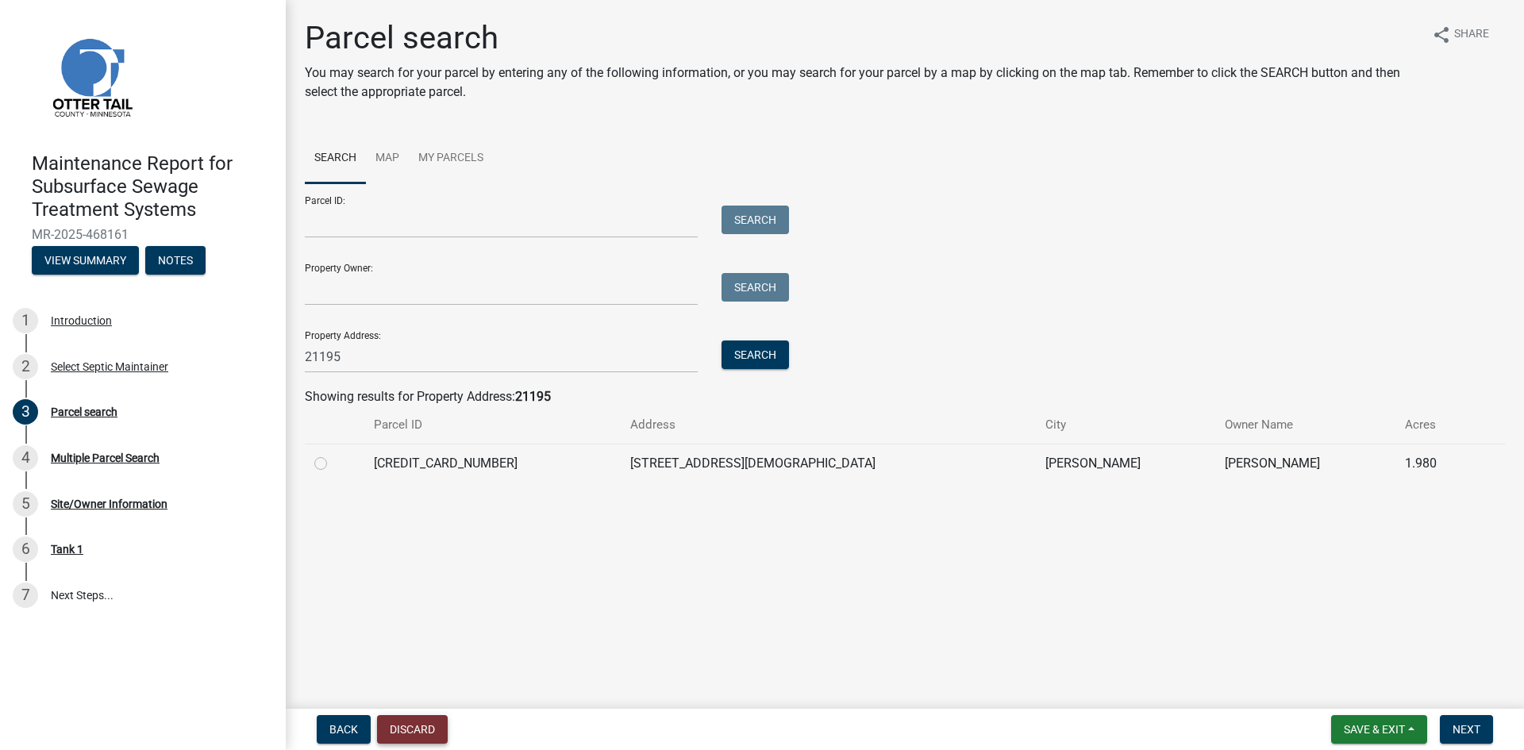
click at [411, 722] on button "Discard" at bounding box center [412, 729] width 71 height 29
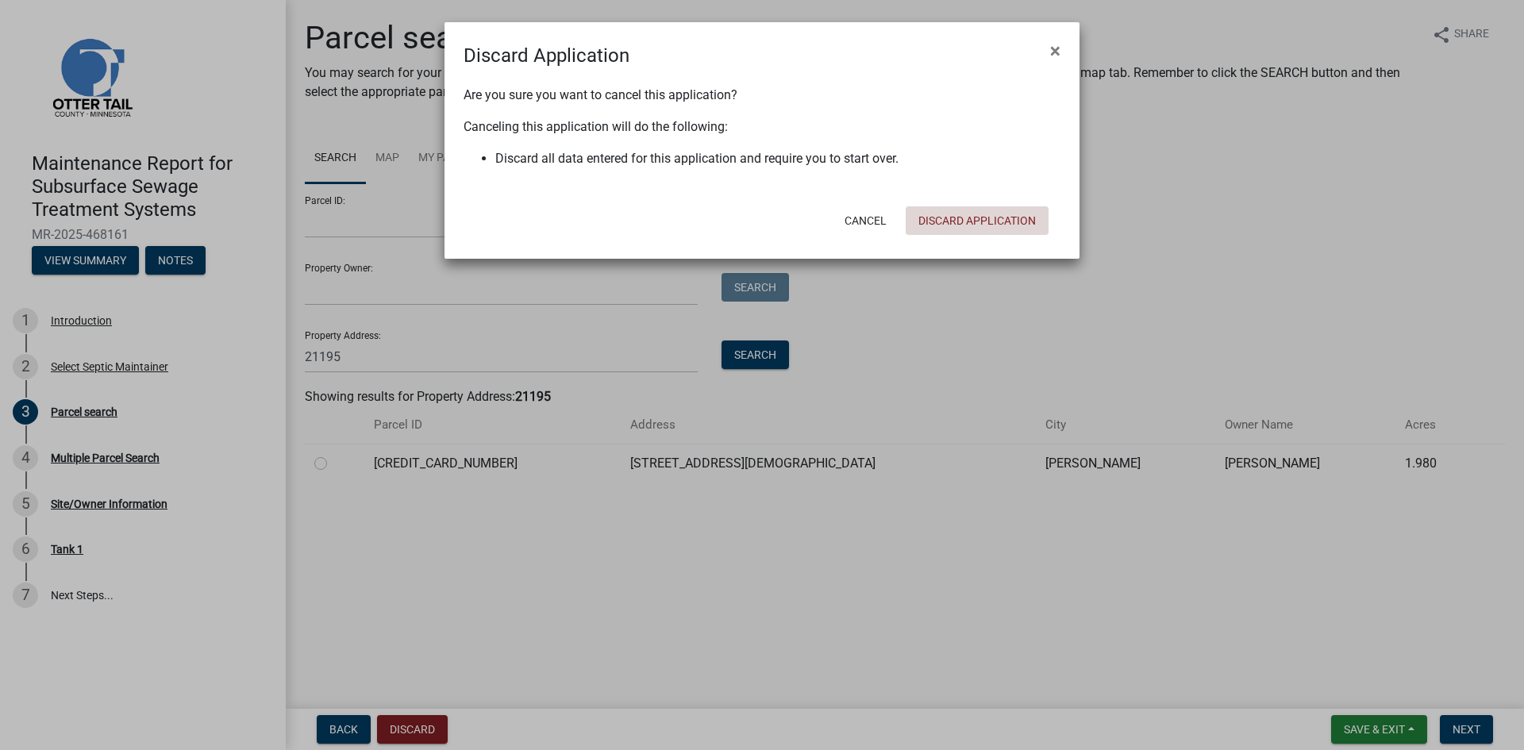
click at [961, 222] on button "Discard Application" at bounding box center [976, 220] width 143 height 29
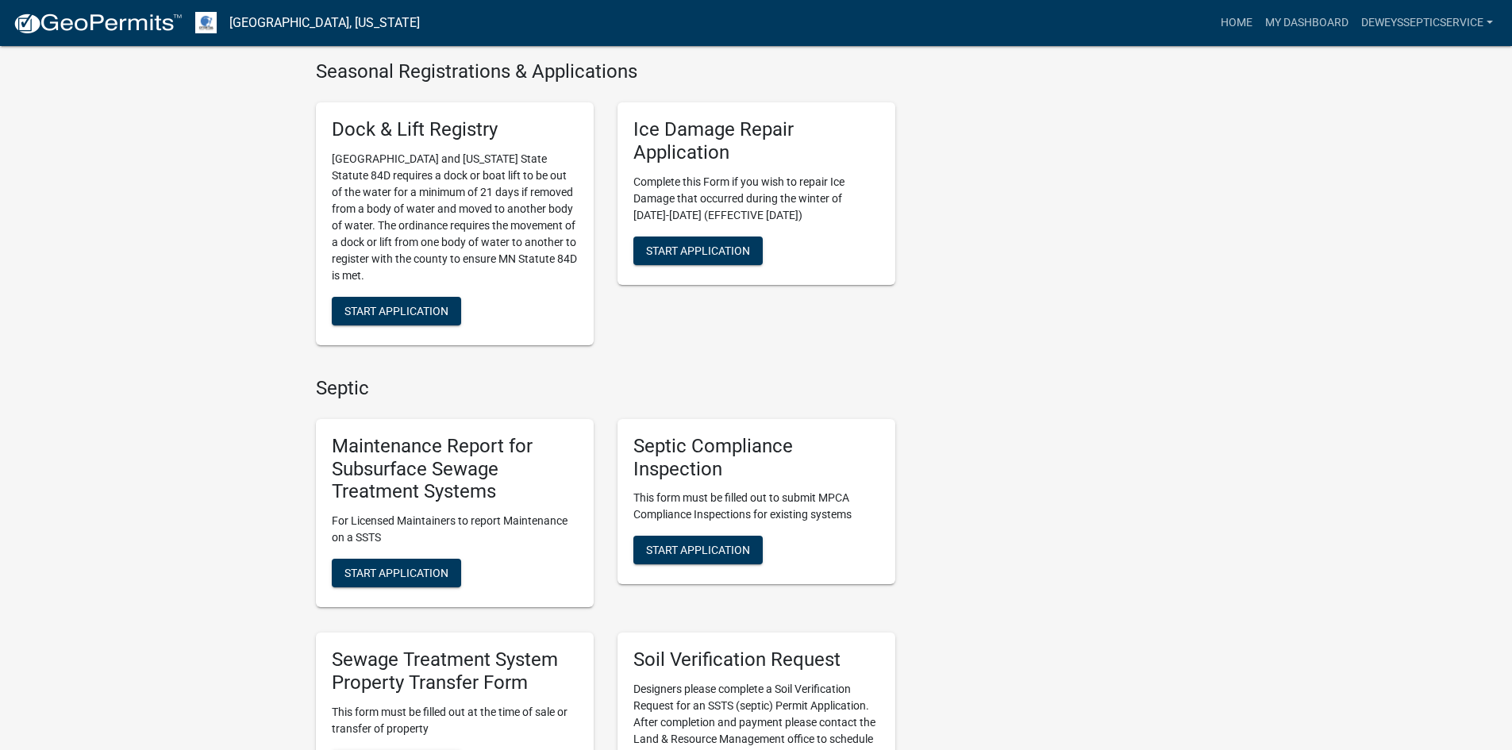
scroll to position [794, 0]
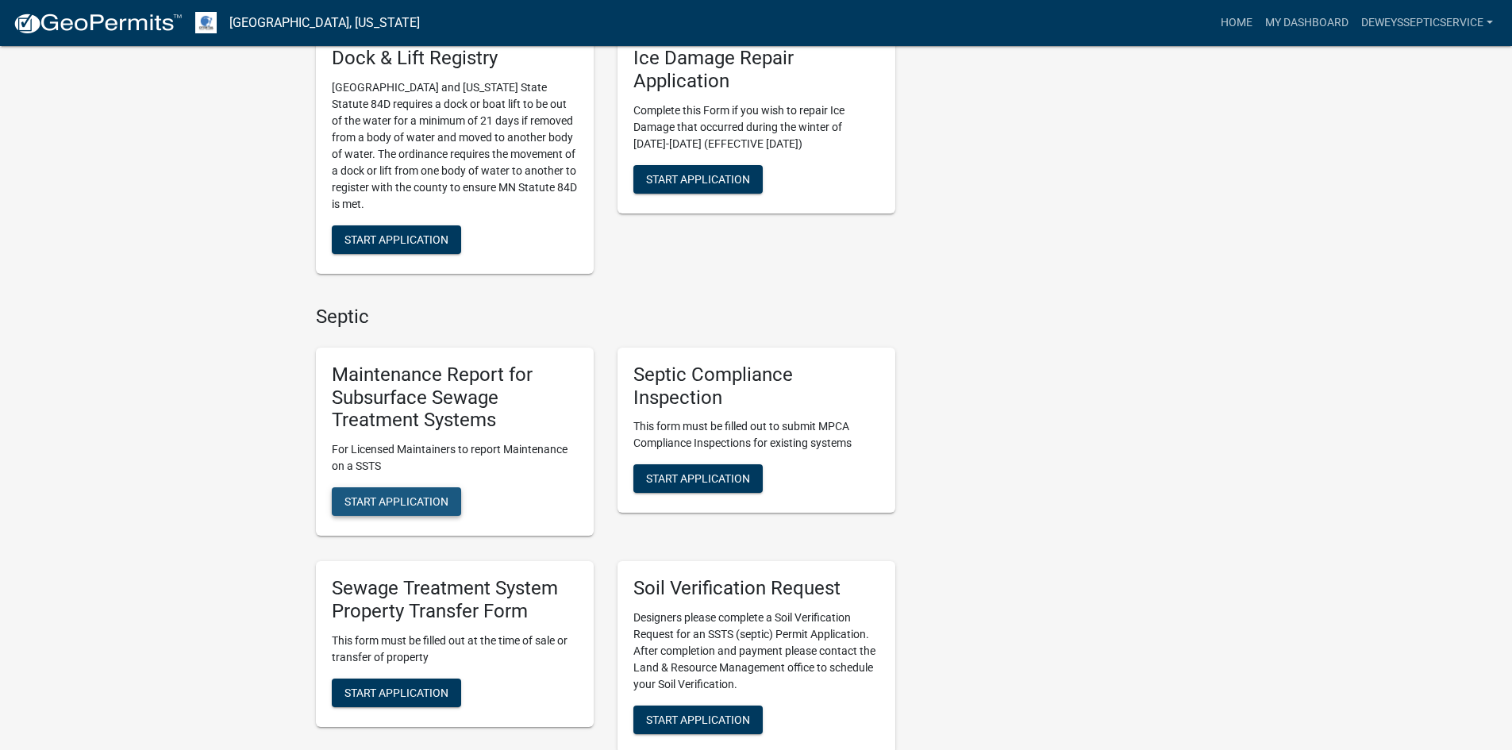
click at [388, 499] on span "Start Application" at bounding box center [396, 501] width 104 height 13
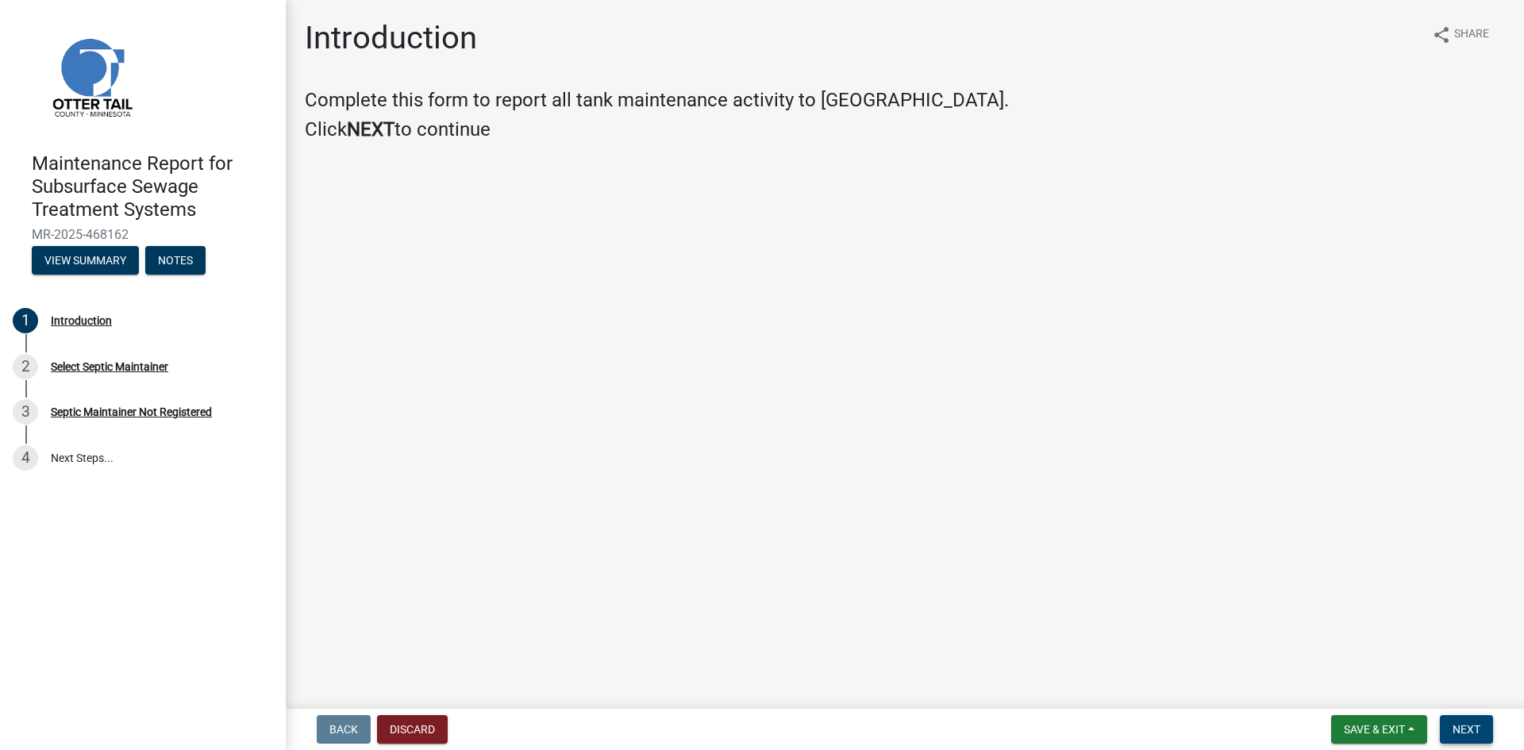
click at [1450, 727] on button "Next" at bounding box center [1465, 729] width 53 height 29
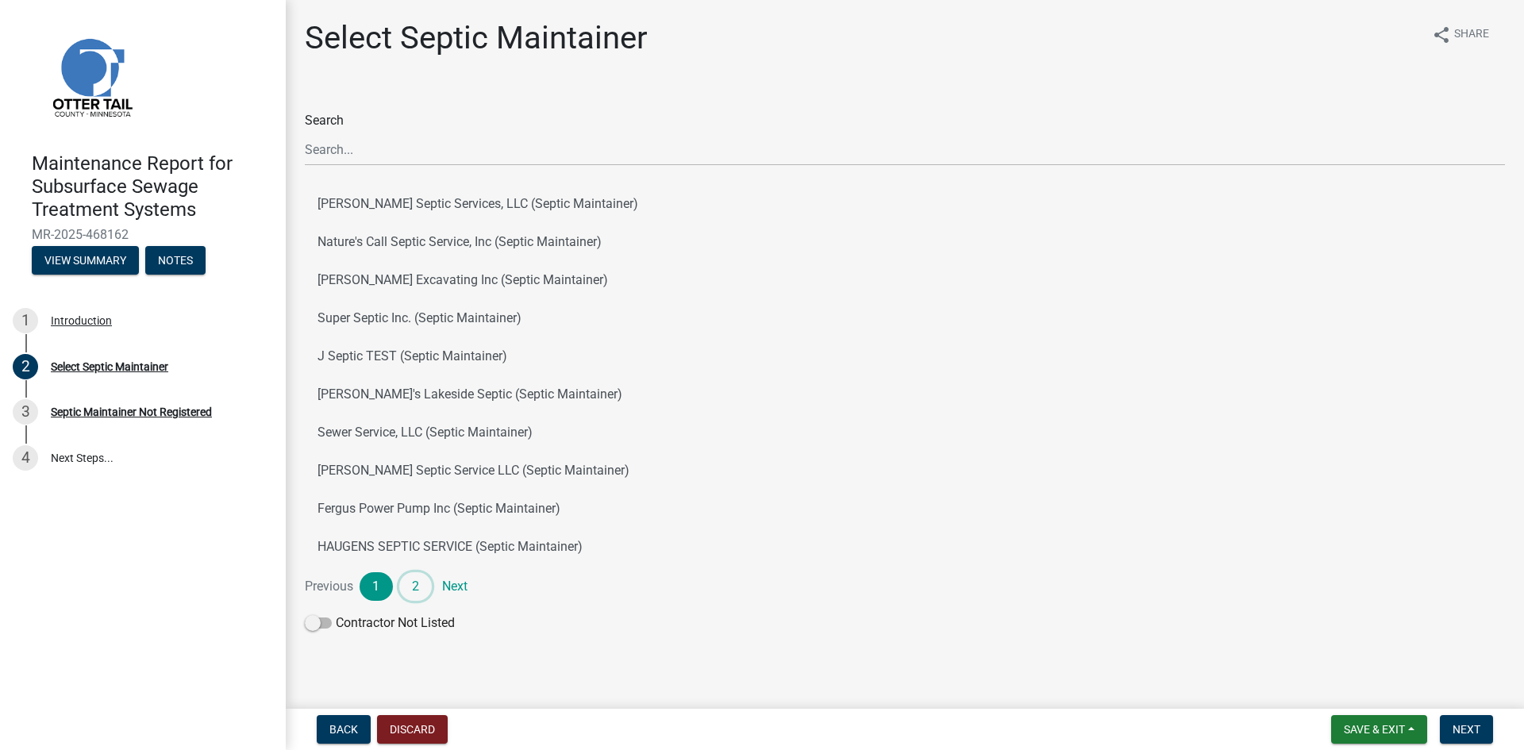
click at [418, 585] on link "2" at bounding box center [415, 586] width 33 height 29
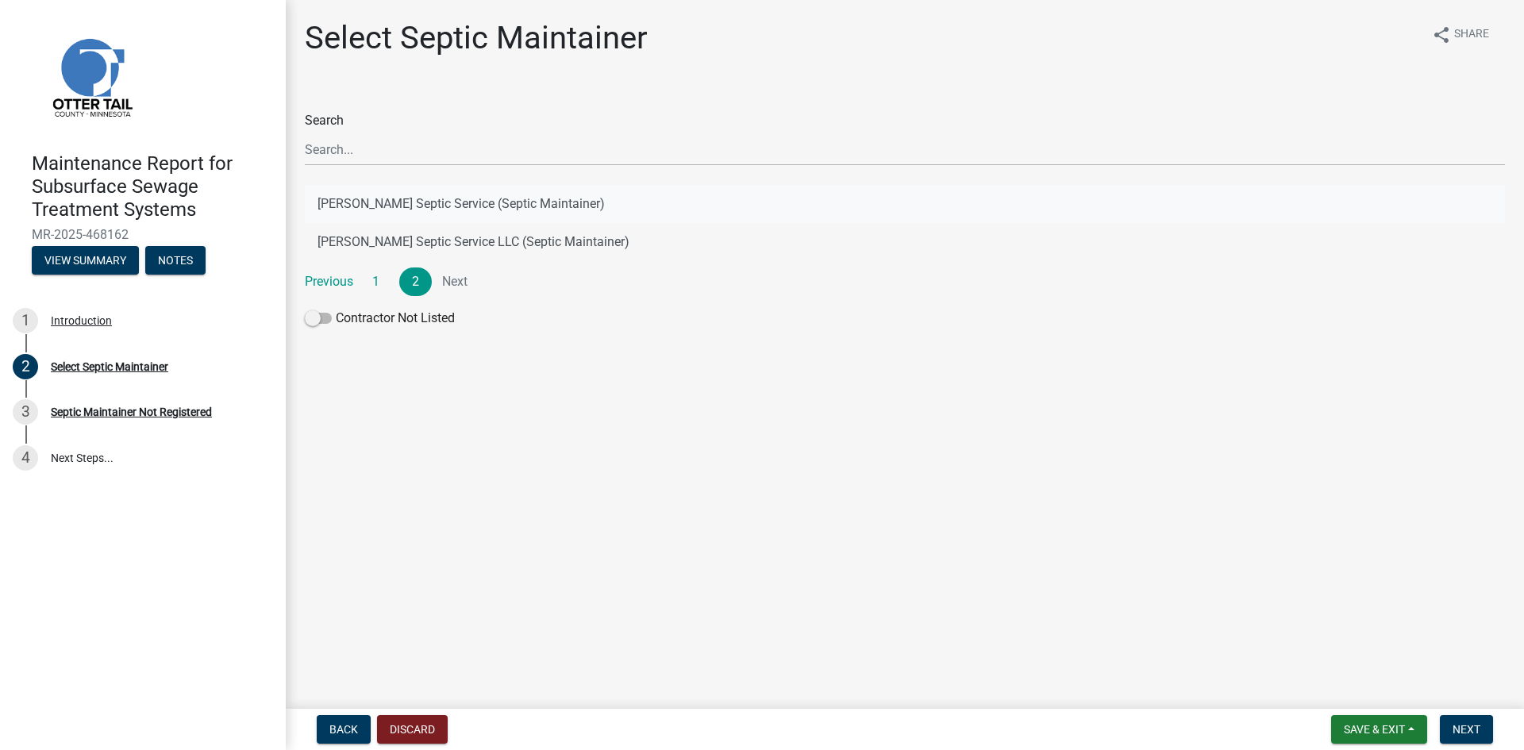
click at [486, 200] on button "[PERSON_NAME] Septic Service (Septic Maintainer)" at bounding box center [905, 204] width 1200 height 38
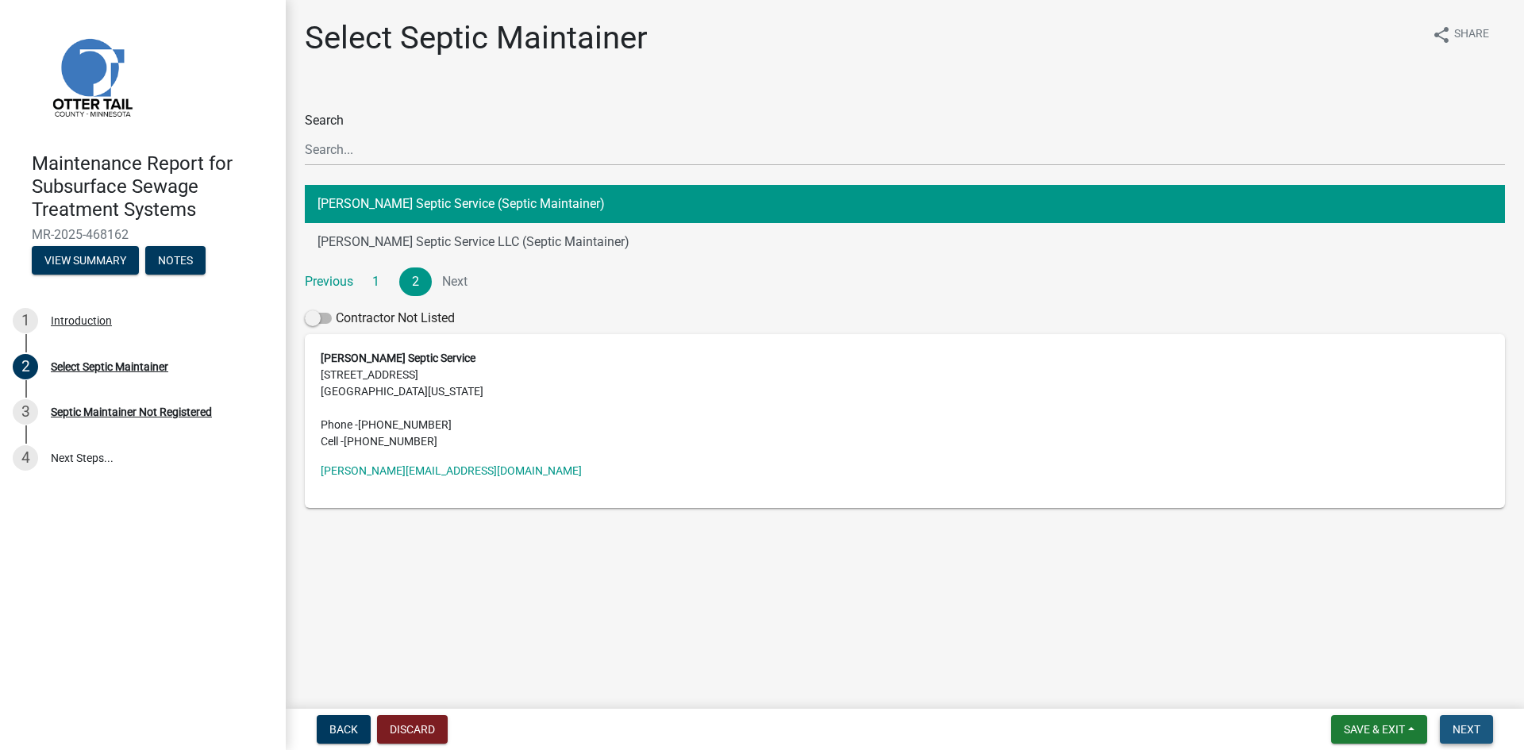
click at [1466, 728] on span "Next" at bounding box center [1466, 729] width 28 height 13
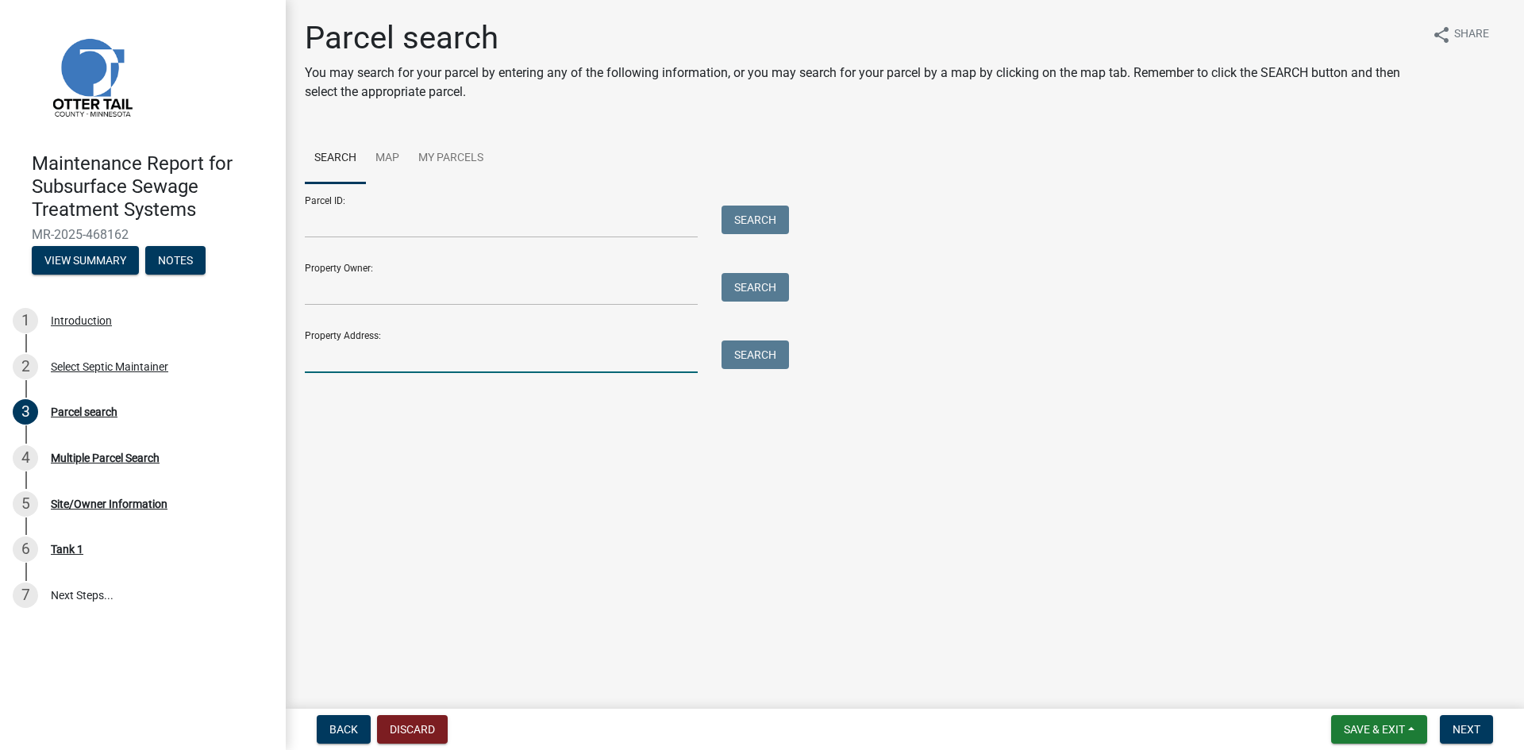
click at [447, 357] on input "Property Address:" at bounding box center [501, 356] width 393 height 33
type input "26195"
click at [771, 357] on button "Search" at bounding box center [754, 354] width 67 height 29
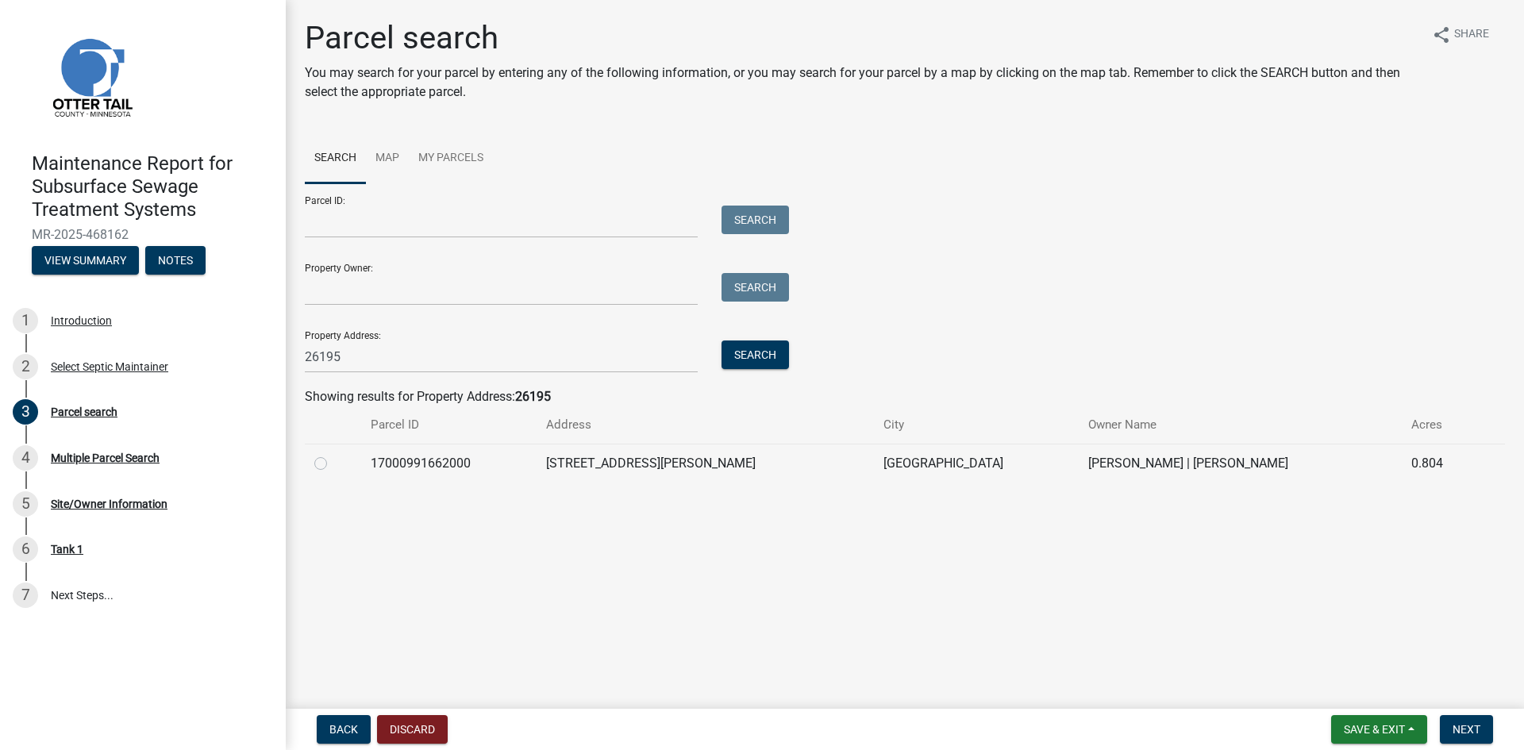
click at [333, 454] on label at bounding box center [333, 454] width 0 height 0
click at [333, 463] on input "radio" at bounding box center [338, 459] width 10 height 10
radio input "true"
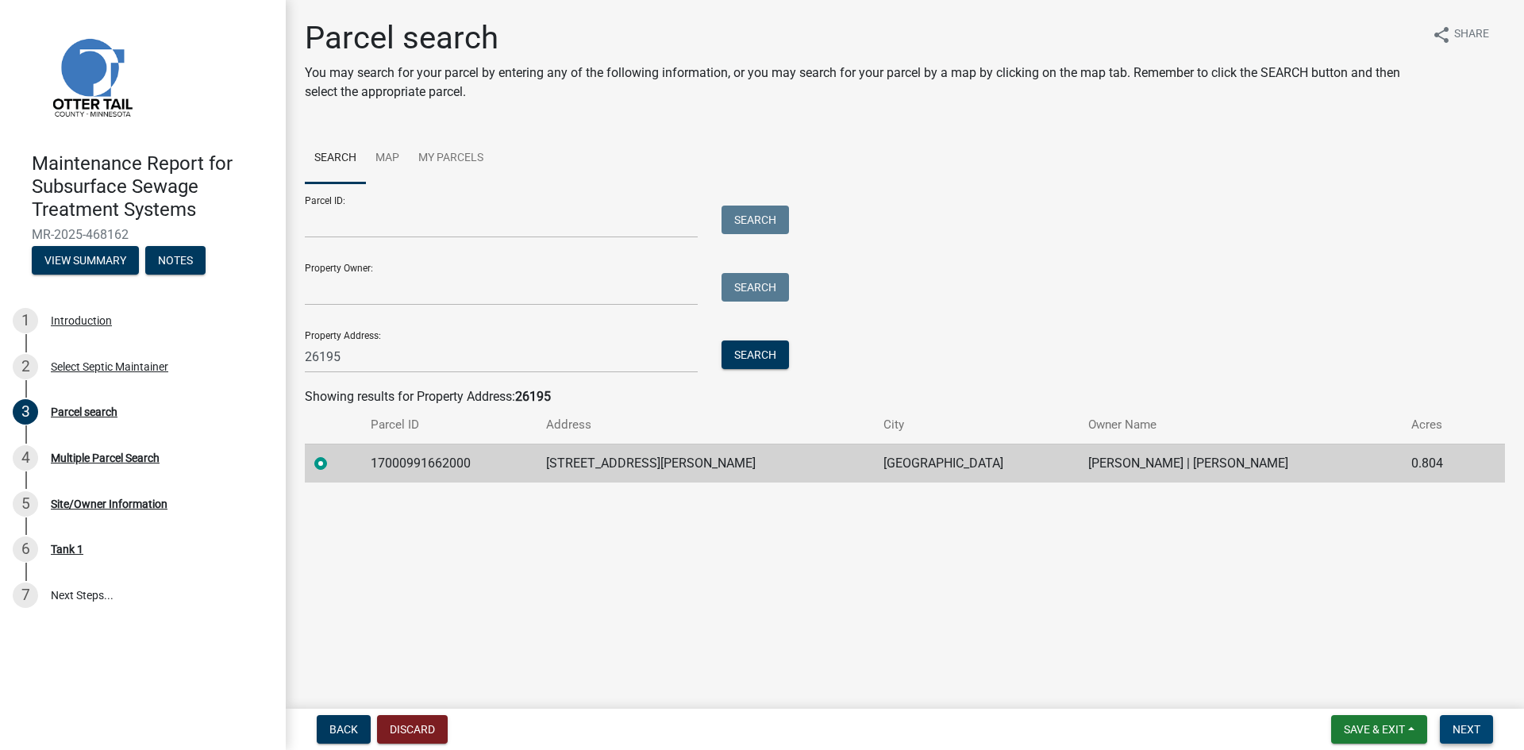
click at [1485, 730] on button "Next" at bounding box center [1465, 729] width 53 height 29
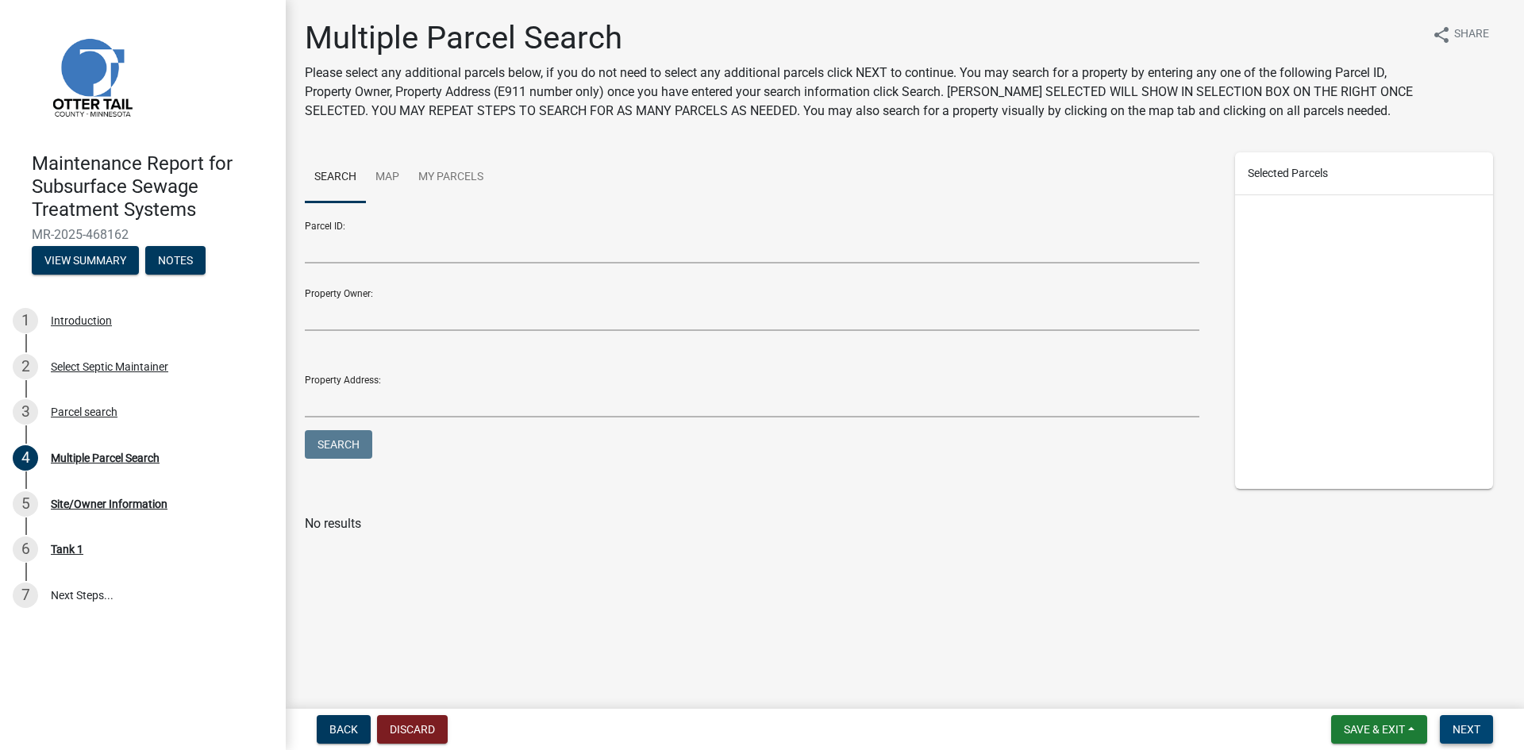
click at [1485, 730] on button "Next" at bounding box center [1465, 729] width 53 height 29
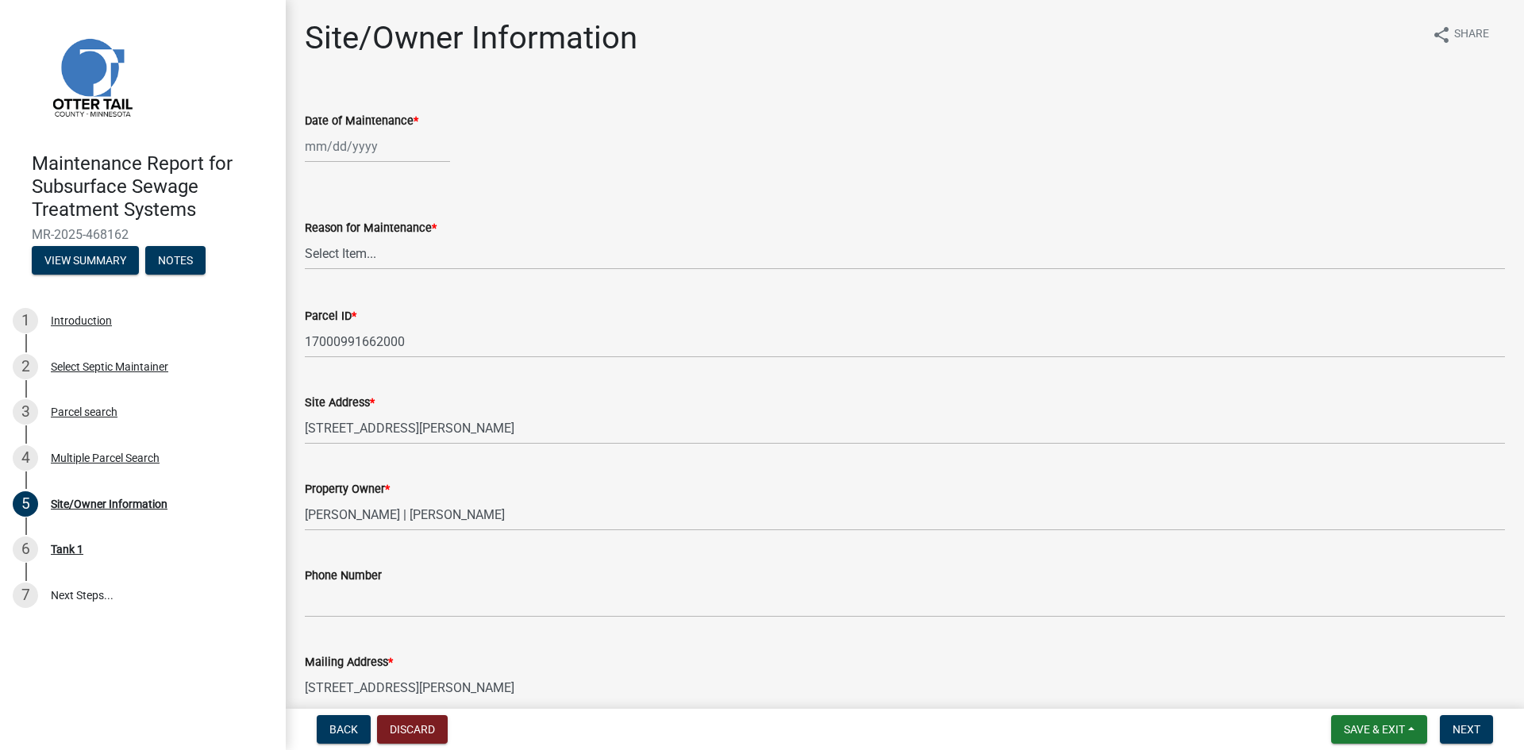
click at [383, 148] on div at bounding box center [377, 146] width 145 height 33
select select "8"
select select "2025"
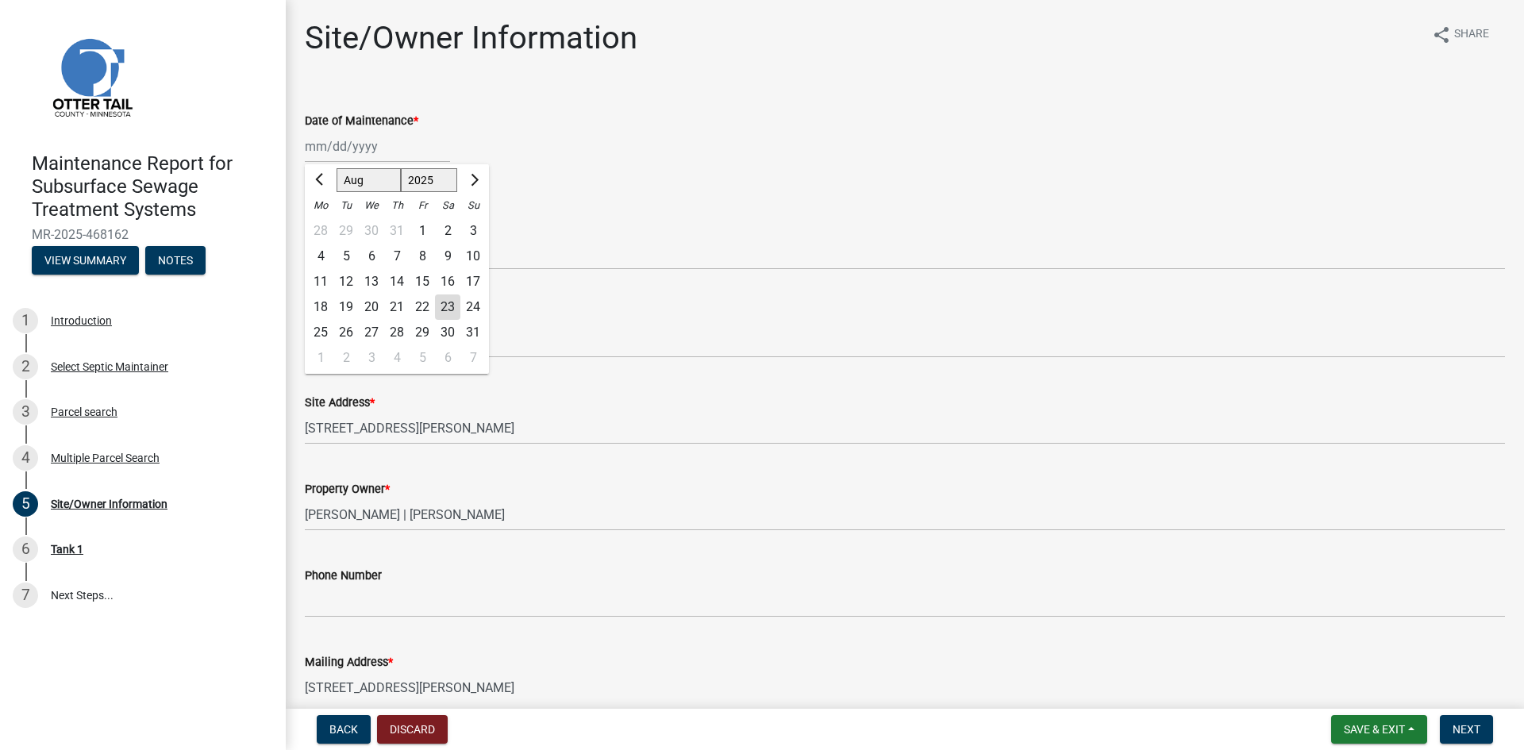
click at [348, 304] on div "19" at bounding box center [345, 306] width 25 height 25
type input "[DATE]"
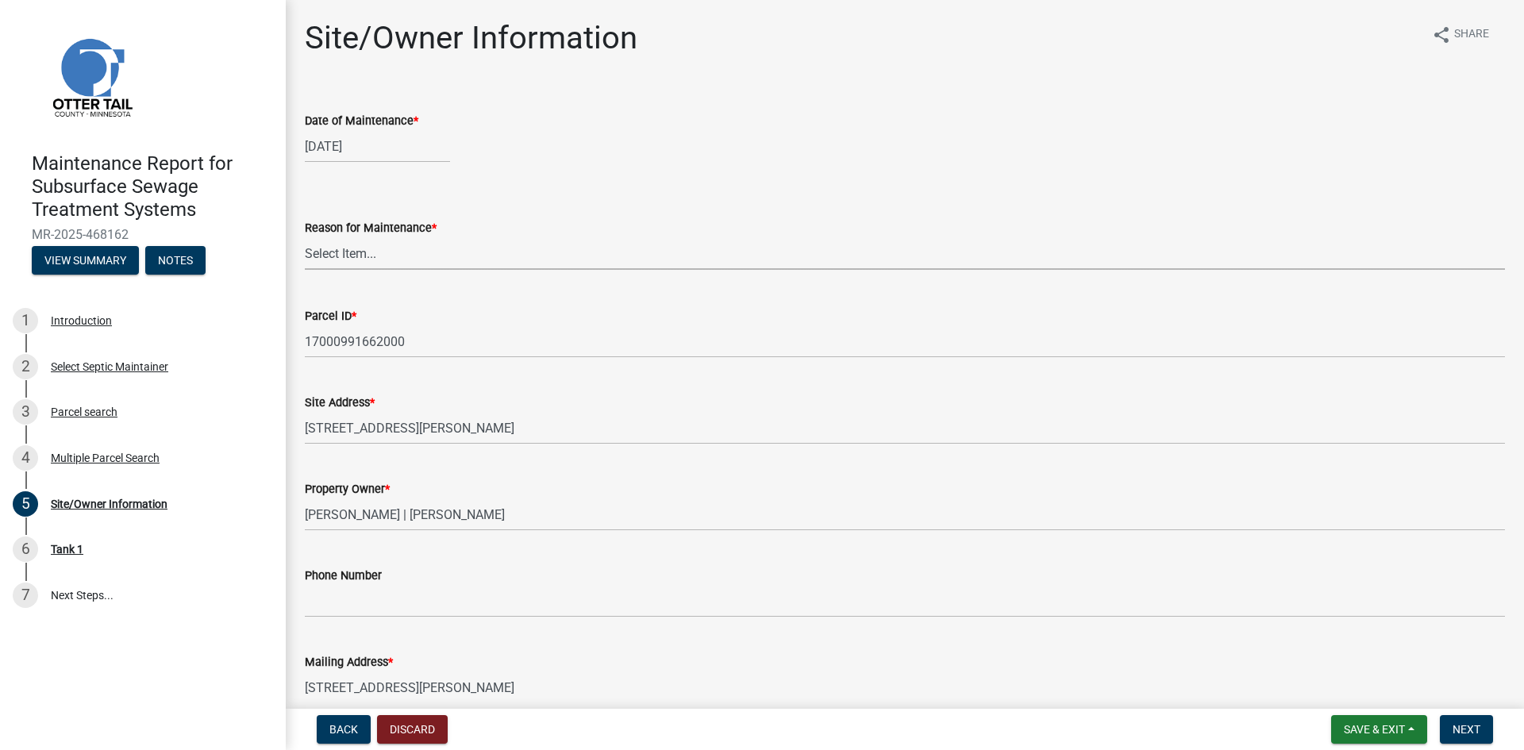
drag, startPoint x: 369, startPoint y: 253, endPoint x: 369, endPoint y: 269, distance: 15.9
click at [369, 253] on select "Select Item... Called Routine Other" at bounding box center [905, 253] width 1200 height 33
click at [305, 237] on select "Select Item... Called Routine Other" at bounding box center [905, 253] width 1200 height 33
select select "3ac72b63-7b21-42e4-8192-806faae7a4f1"
click at [1442, 722] on button "Next" at bounding box center [1465, 729] width 53 height 29
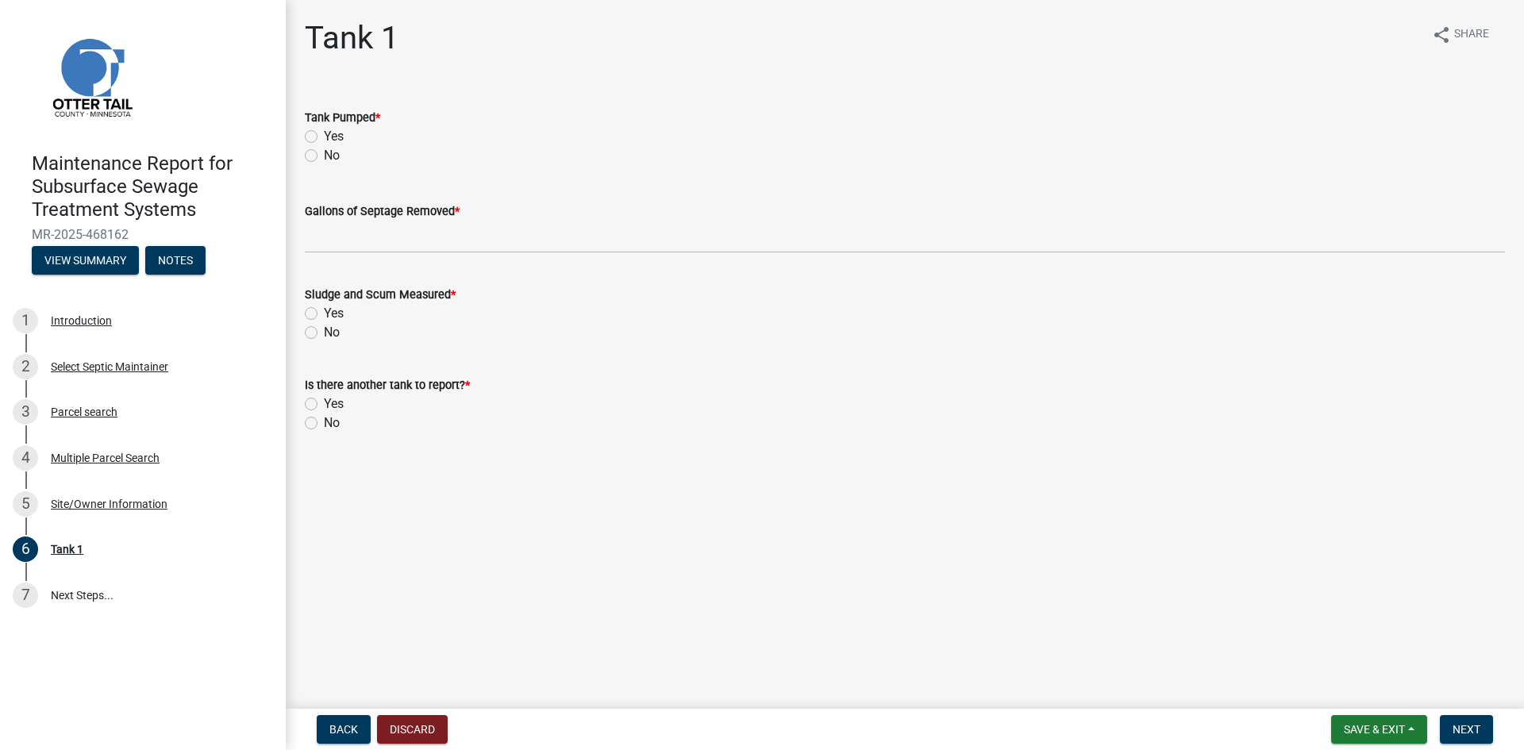
click at [324, 134] on label "Yes" at bounding box center [334, 136] width 20 height 19
click at [324, 134] on input "Yes" at bounding box center [329, 132] width 10 height 10
radio input "true"
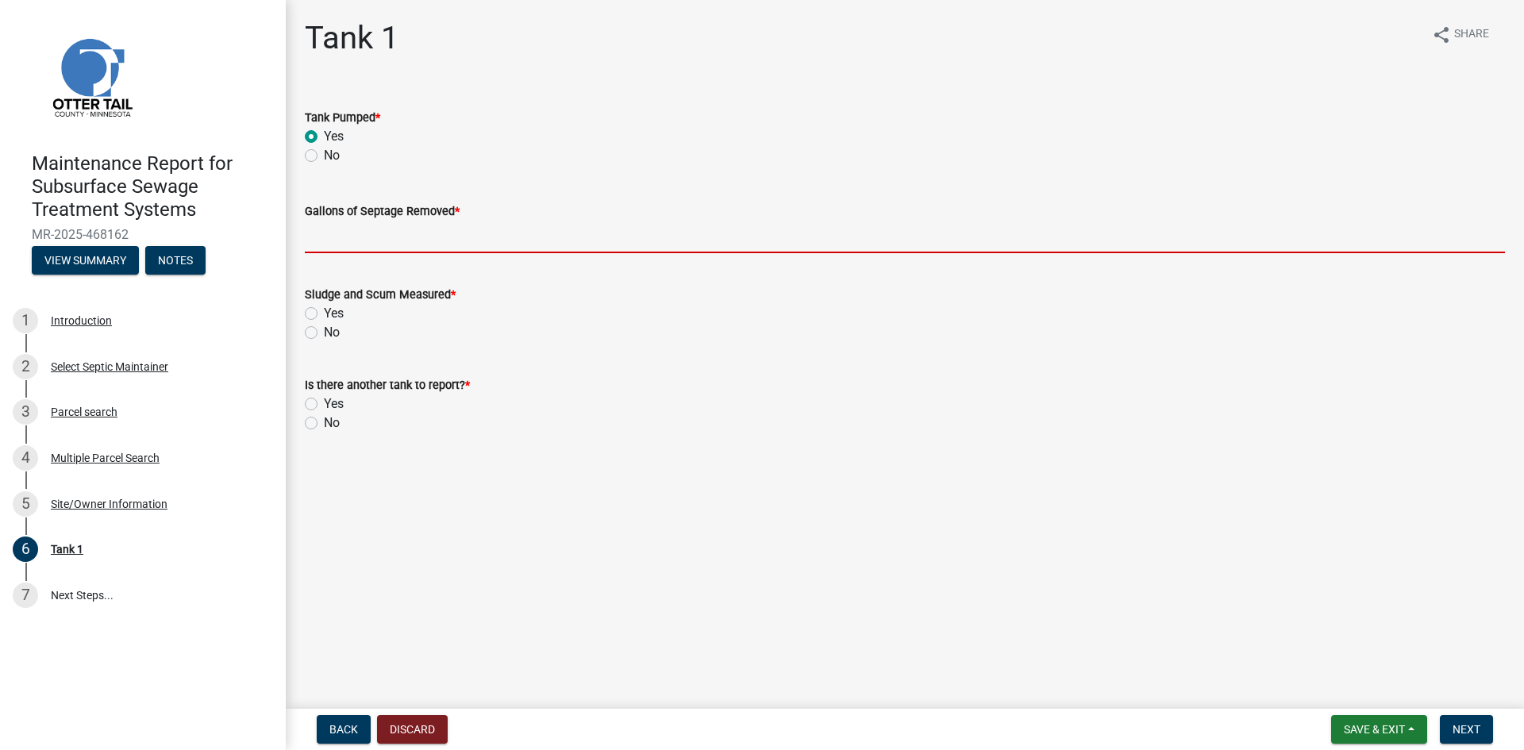
click at [324, 243] on input "Gallons of Septage Removed *" at bounding box center [905, 237] width 1200 height 33
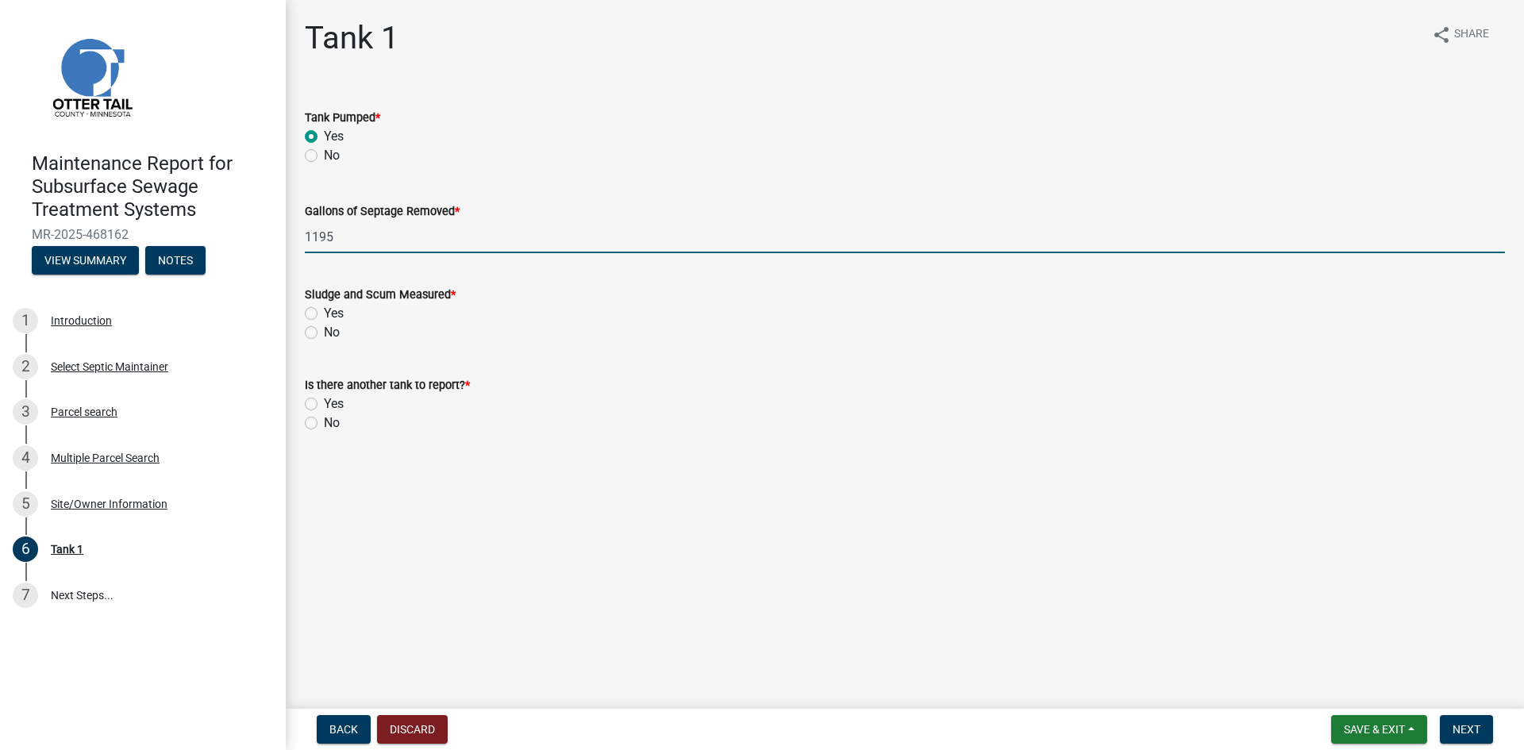
type input "1195"
drag, startPoint x: 312, startPoint y: 329, endPoint x: 310, endPoint y: 342, distance: 12.8
click at [324, 329] on label "No" at bounding box center [332, 332] width 16 height 19
click at [324, 329] on input "No" at bounding box center [329, 328] width 10 height 10
radio input "true"
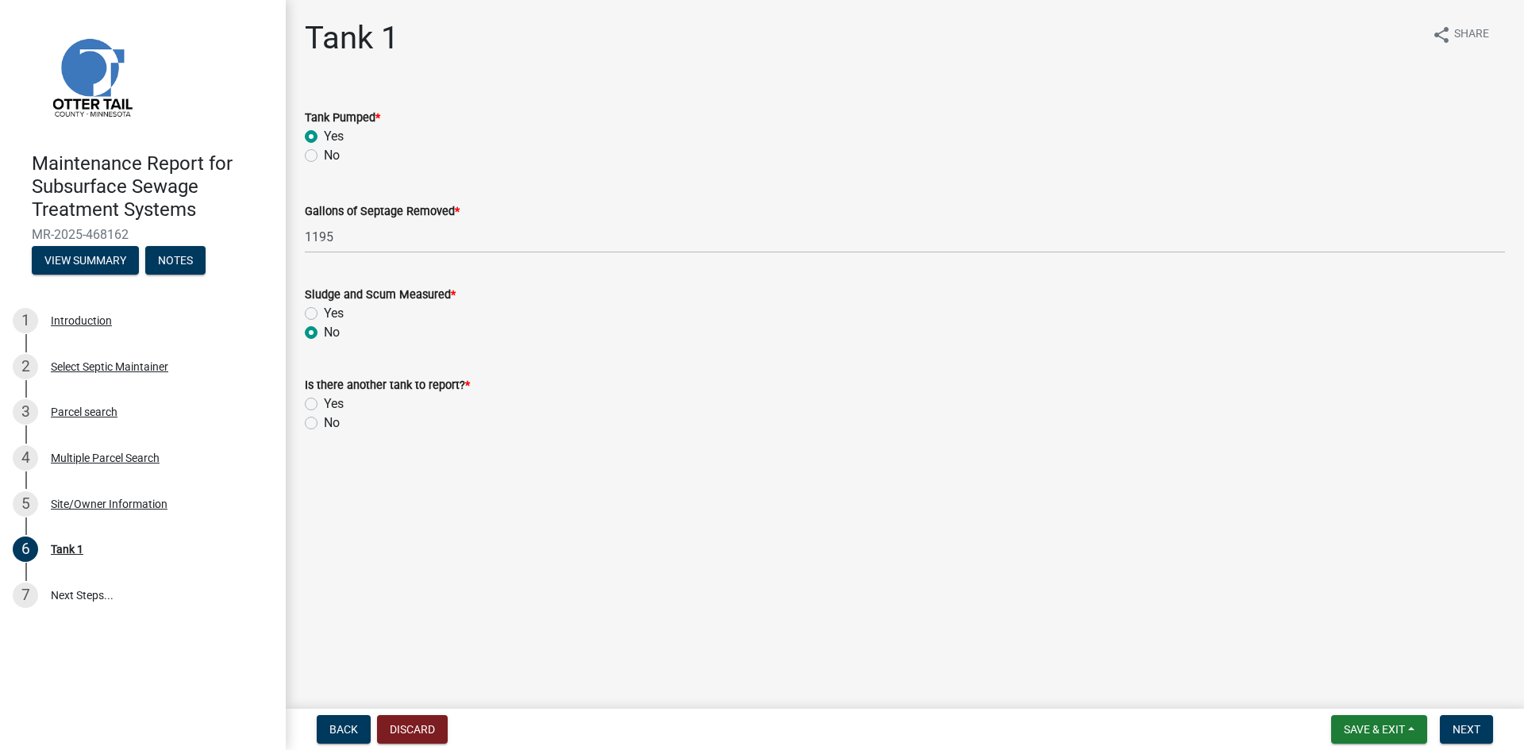
click at [324, 422] on label "No" at bounding box center [332, 422] width 16 height 19
click at [324, 422] on input "No" at bounding box center [329, 418] width 10 height 10
radio input "true"
click at [1466, 730] on span "Next" at bounding box center [1466, 729] width 28 height 13
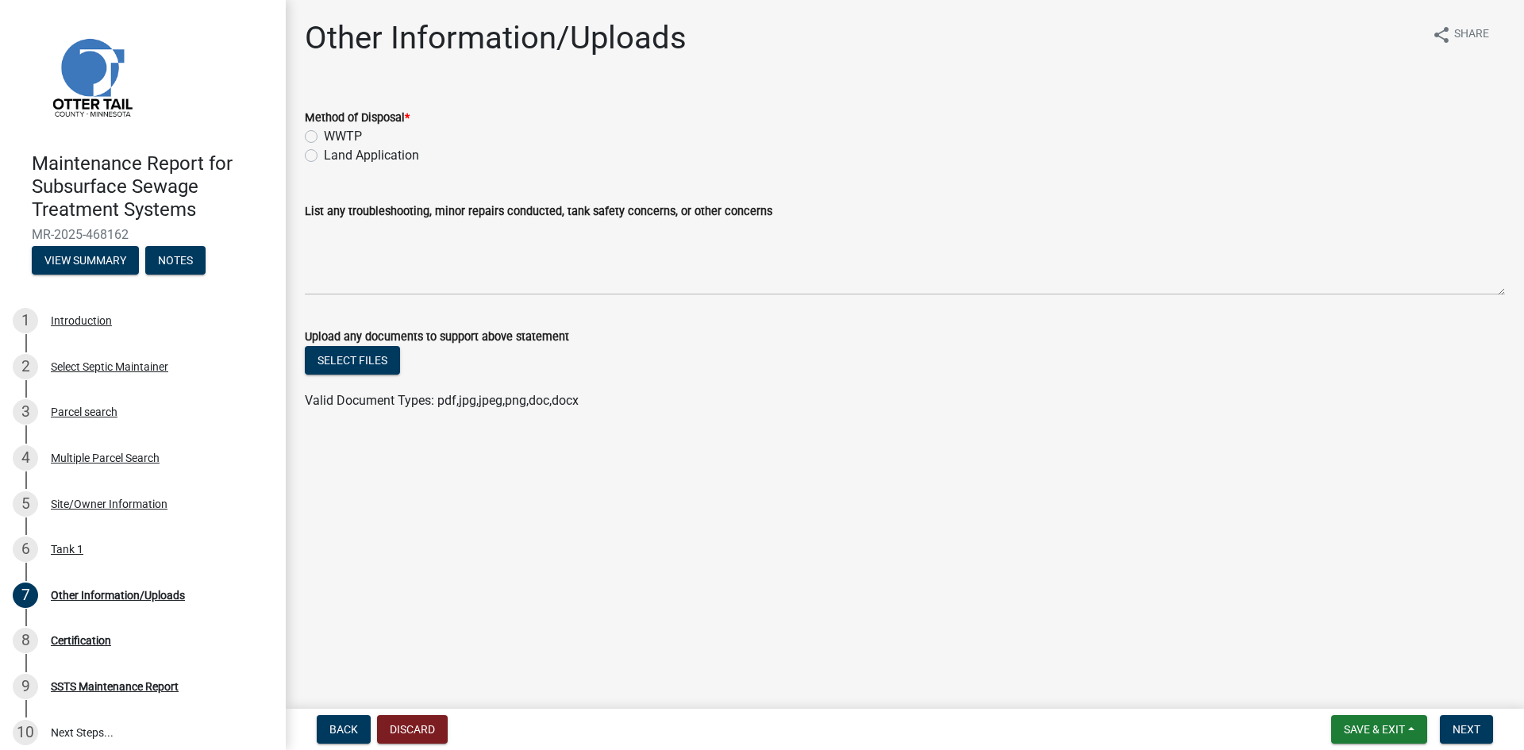
click at [363, 154] on label "Land Application" at bounding box center [371, 155] width 95 height 19
click at [334, 154] on input "Land Application" at bounding box center [329, 151] width 10 height 10
radio input "true"
click at [1455, 726] on span "Next" at bounding box center [1466, 729] width 28 height 13
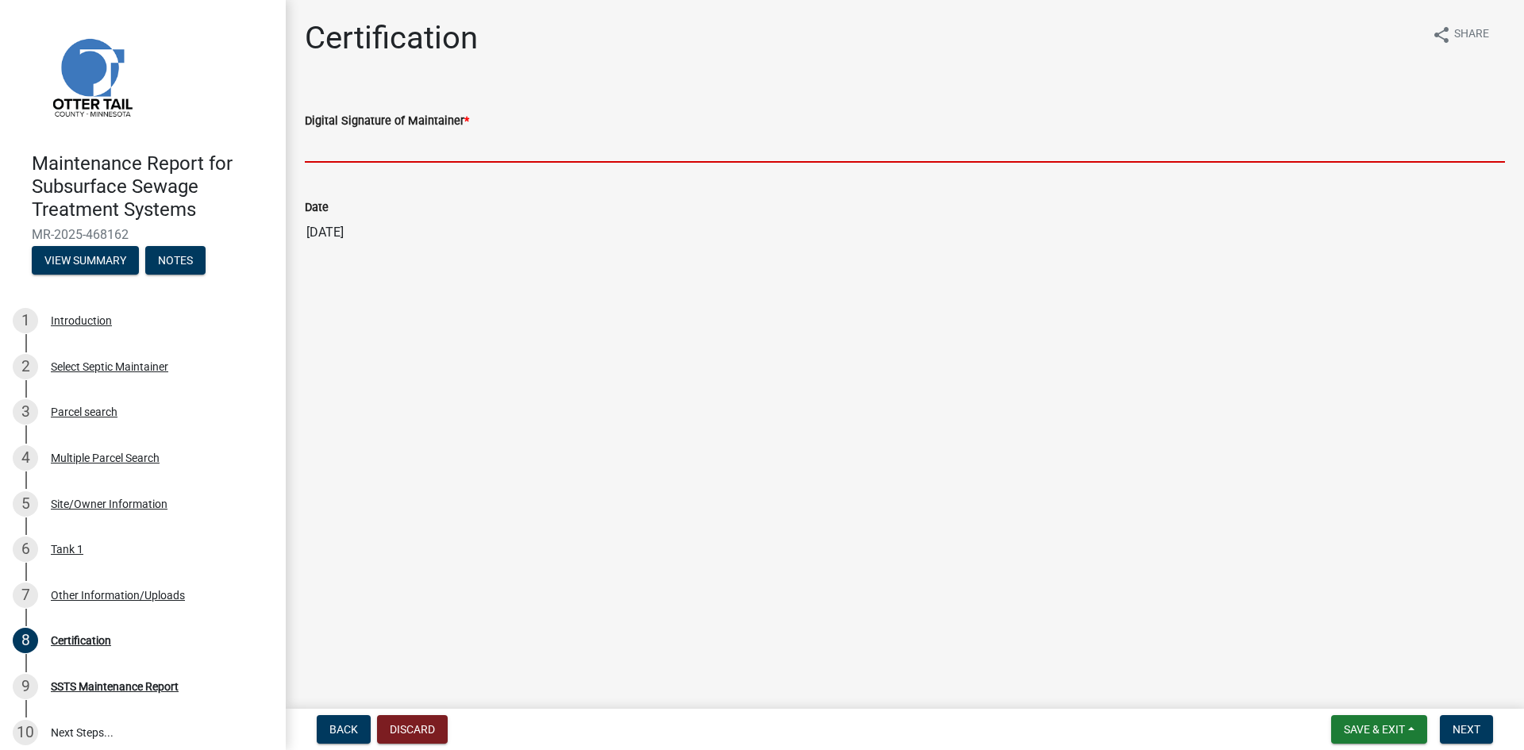
click at [551, 152] on input "Digital Signature of Maintainer *" at bounding box center [905, 146] width 1200 height 33
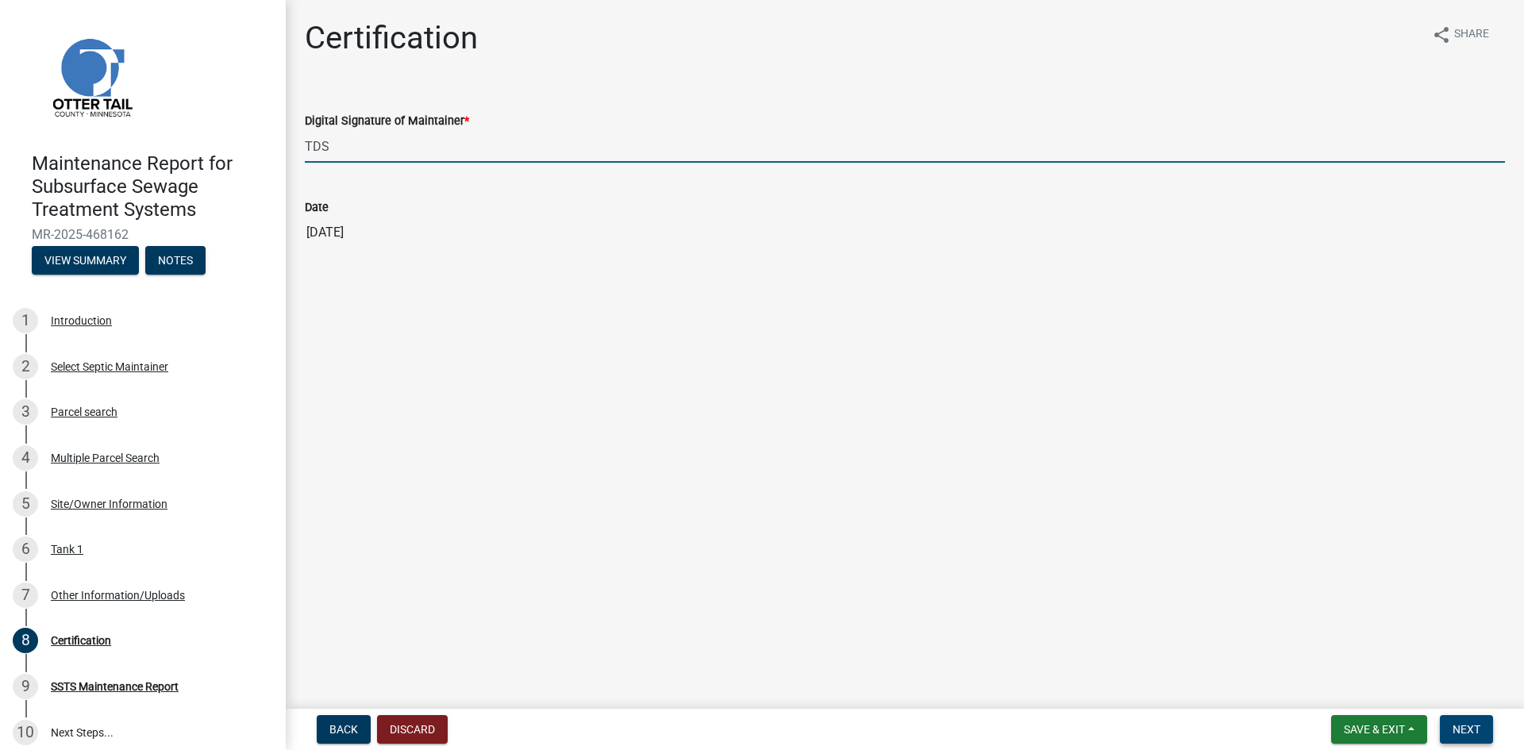
type input "TDS"
click at [1470, 724] on span "Next" at bounding box center [1466, 729] width 28 height 13
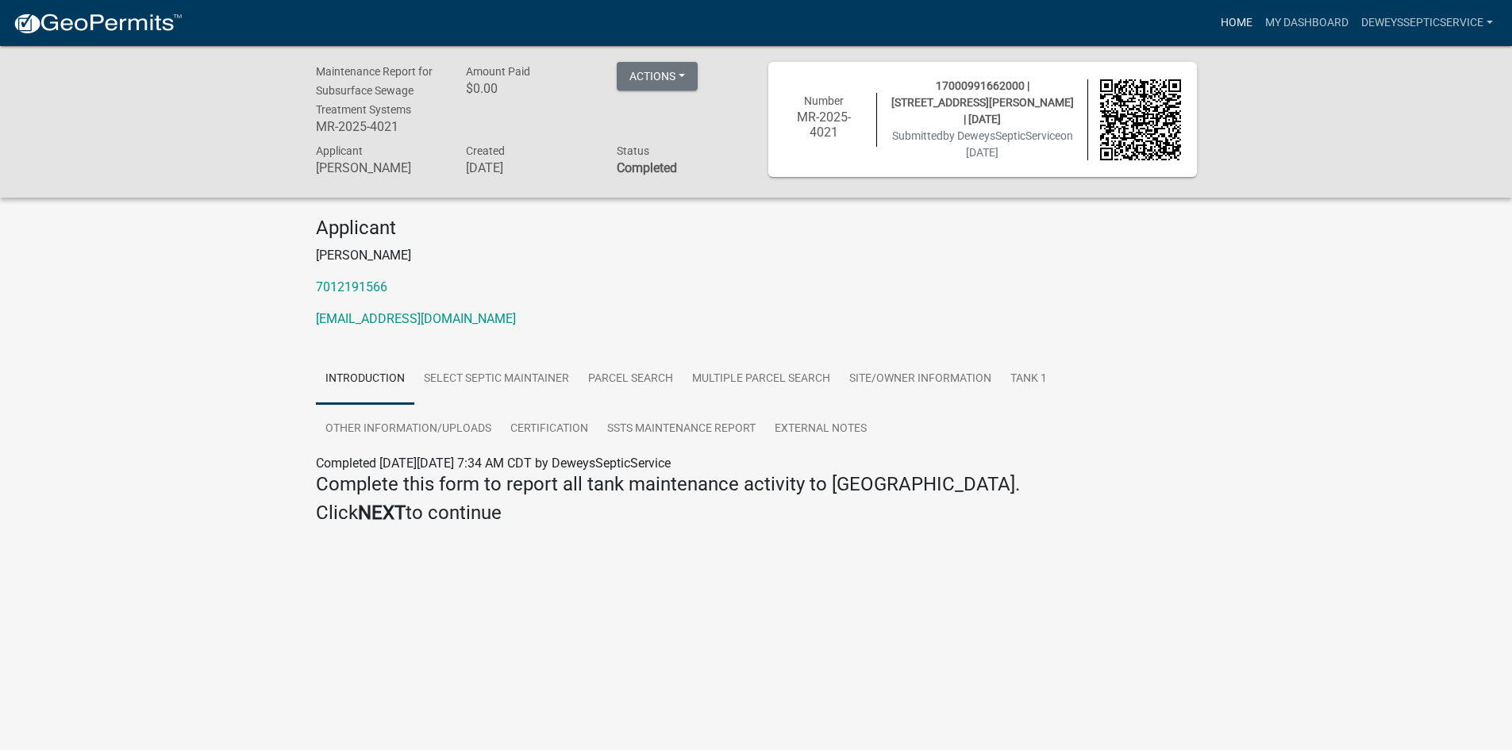
click at [1220, 24] on link "Home" at bounding box center [1236, 23] width 44 height 30
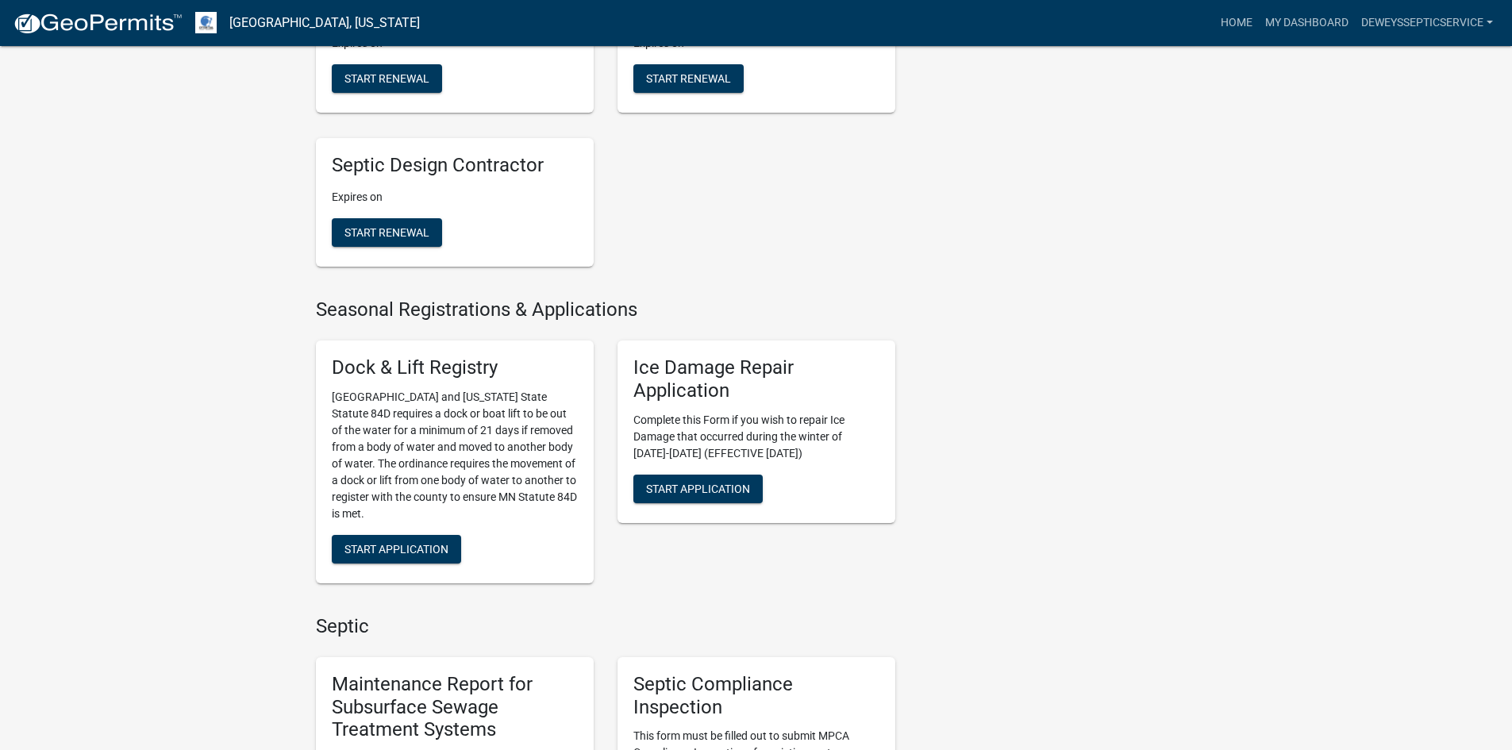
scroll to position [635, 0]
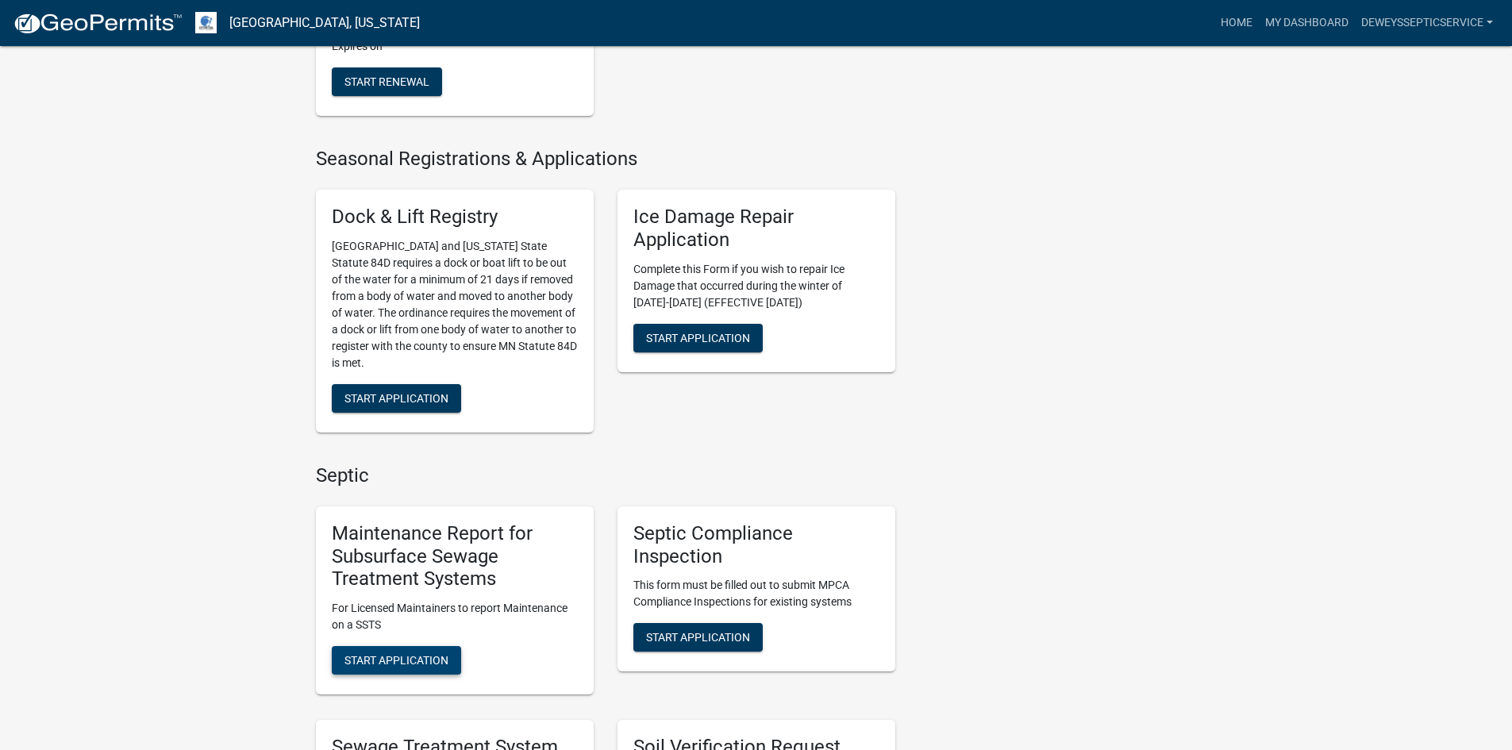
click at [440, 666] on span "Start Application" at bounding box center [396, 660] width 104 height 13
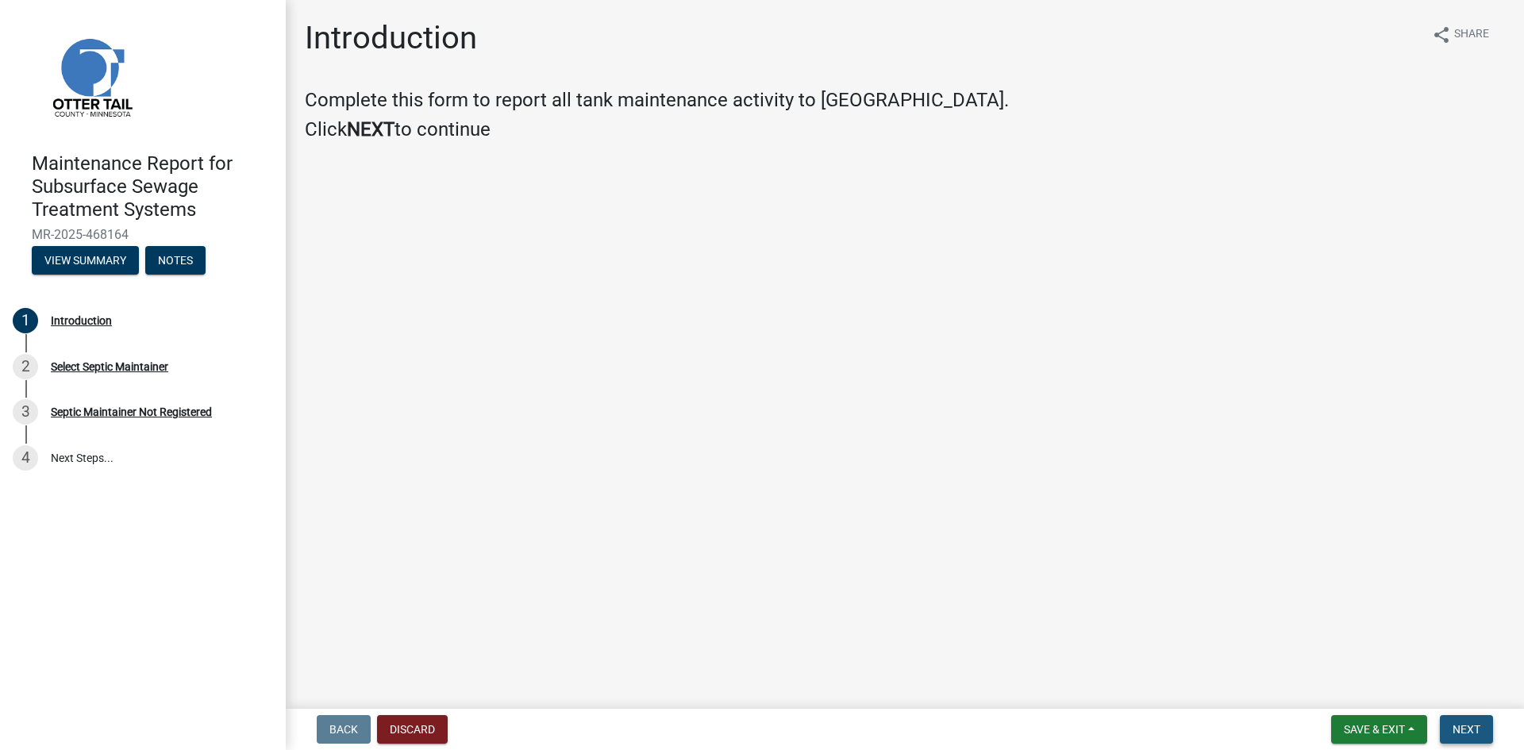
click at [1458, 720] on button "Next" at bounding box center [1465, 729] width 53 height 29
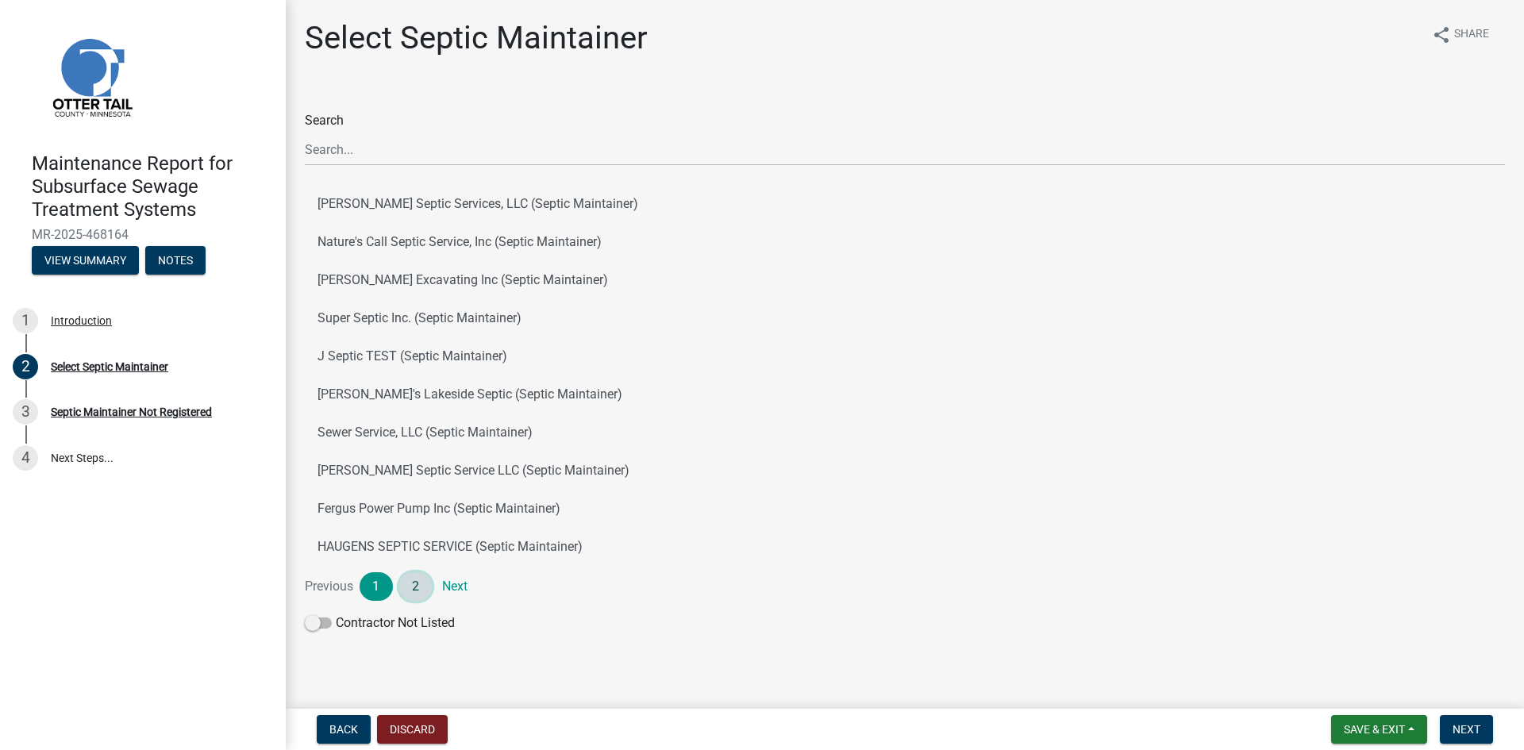
click at [422, 586] on link "2" at bounding box center [415, 586] width 33 height 29
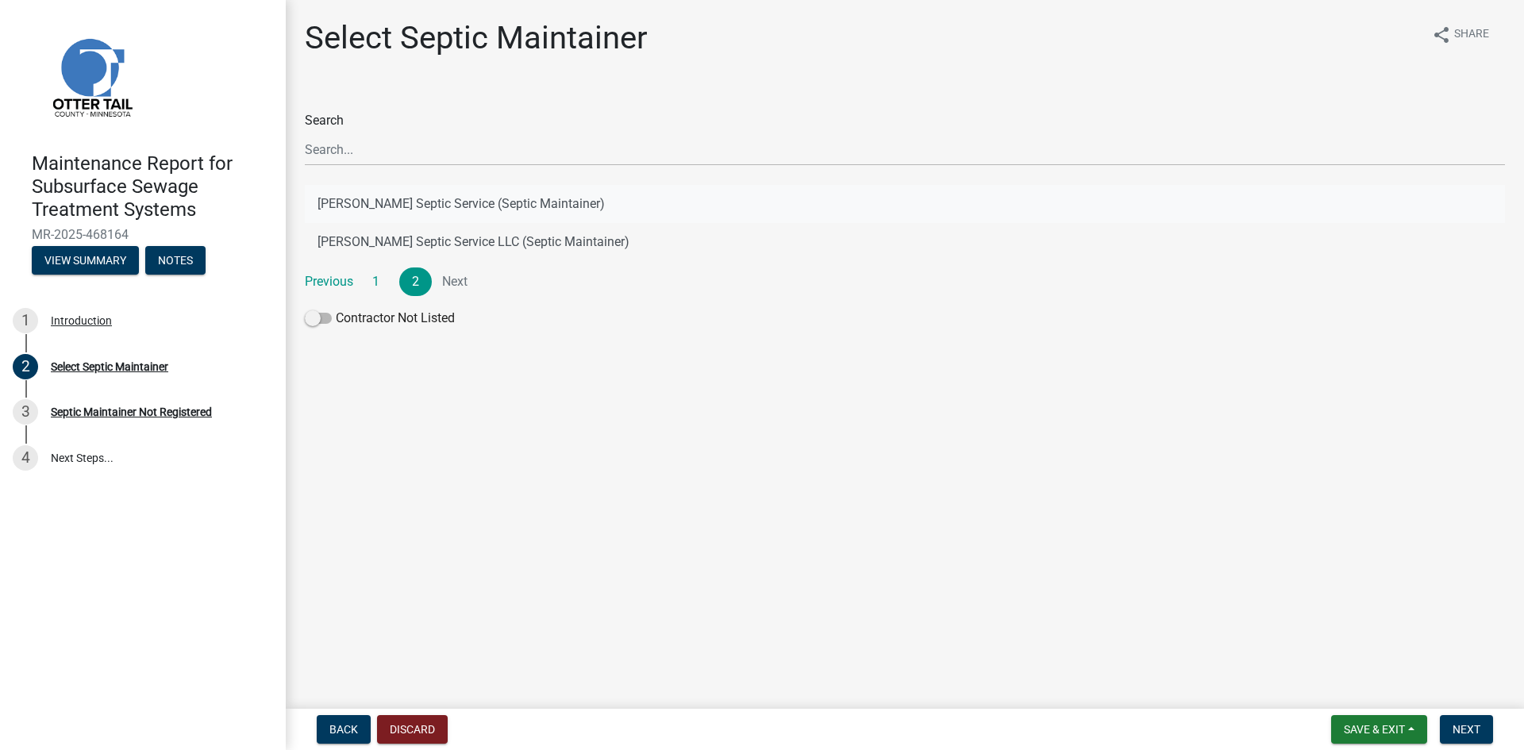
click at [482, 201] on button "[PERSON_NAME] Septic Service (Septic Maintainer)" at bounding box center [905, 204] width 1200 height 38
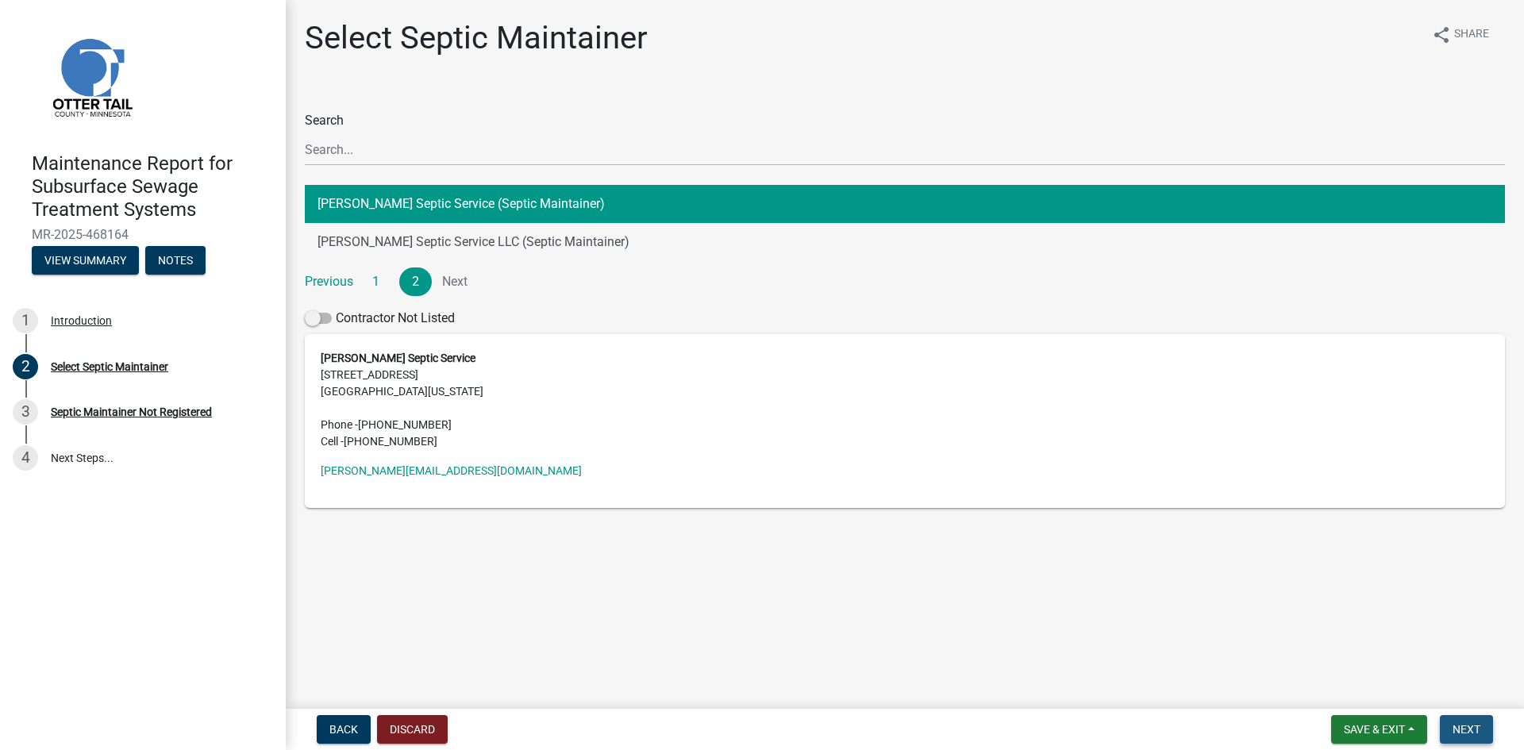
click at [1468, 724] on span "Next" at bounding box center [1466, 729] width 28 height 13
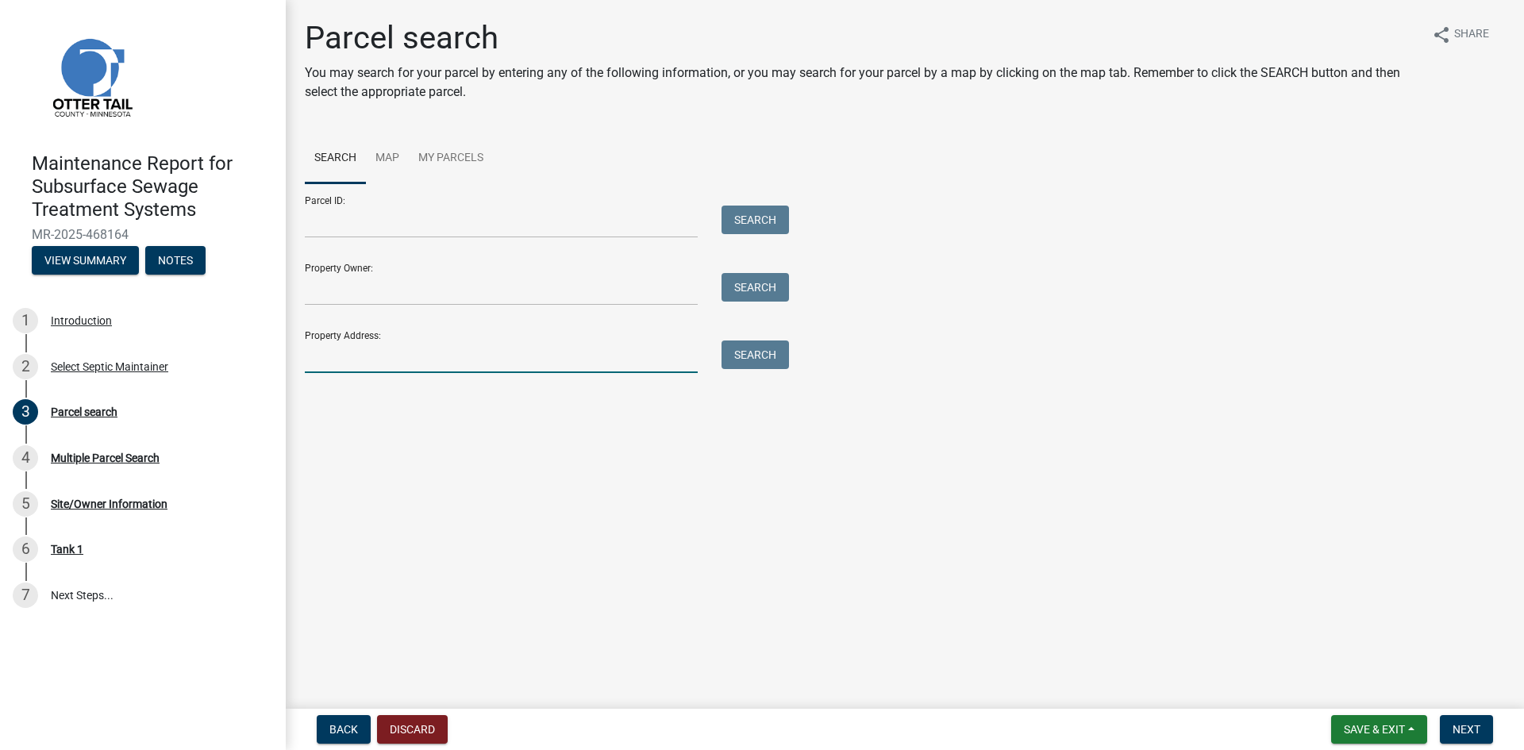
click at [365, 348] on input "Property Address:" at bounding box center [501, 356] width 393 height 33
type input "50509"
click at [733, 358] on button "Search" at bounding box center [754, 354] width 67 height 29
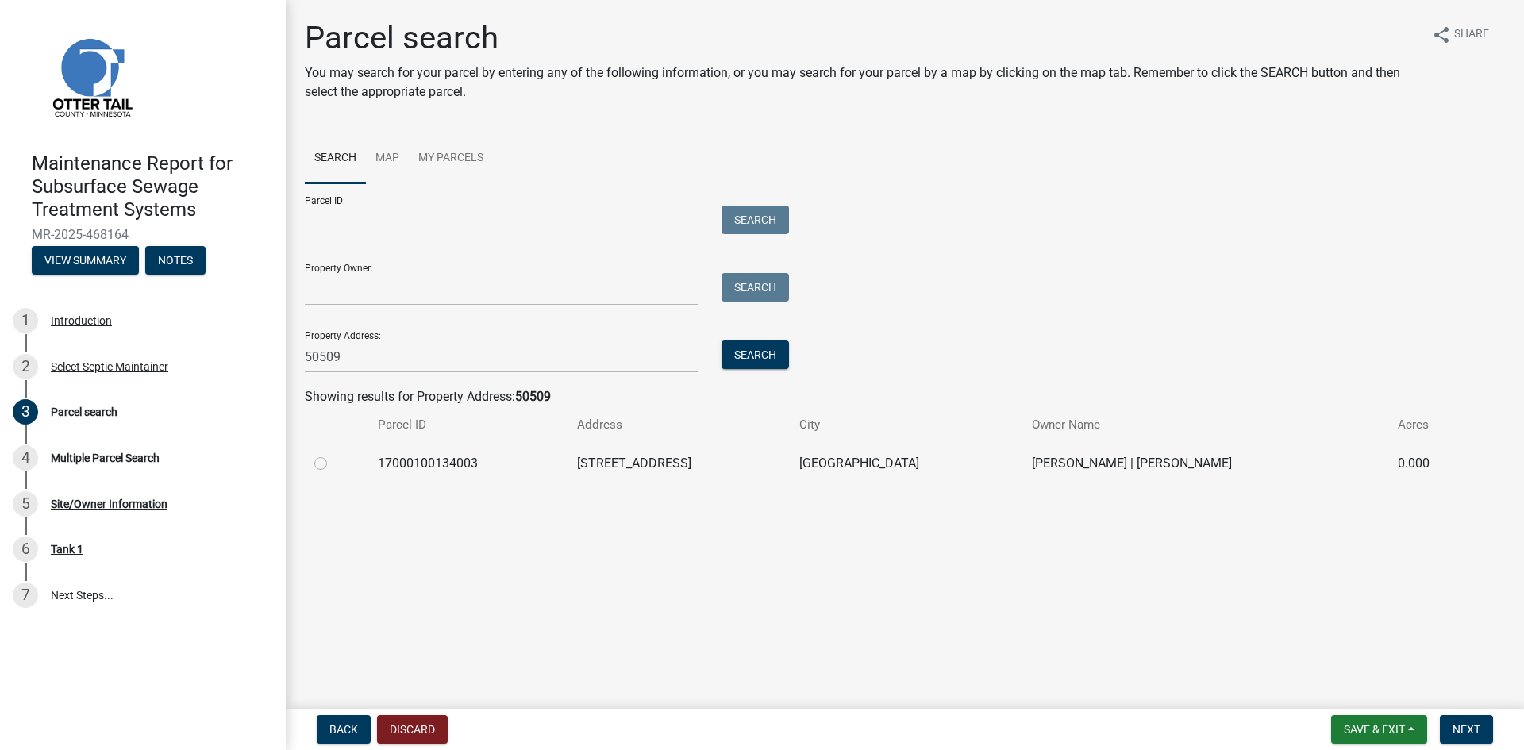
click at [333, 454] on label at bounding box center [333, 454] width 0 height 0
click at [333, 463] on input "radio" at bounding box center [338, 459] width 10 height 10
radio input "true"
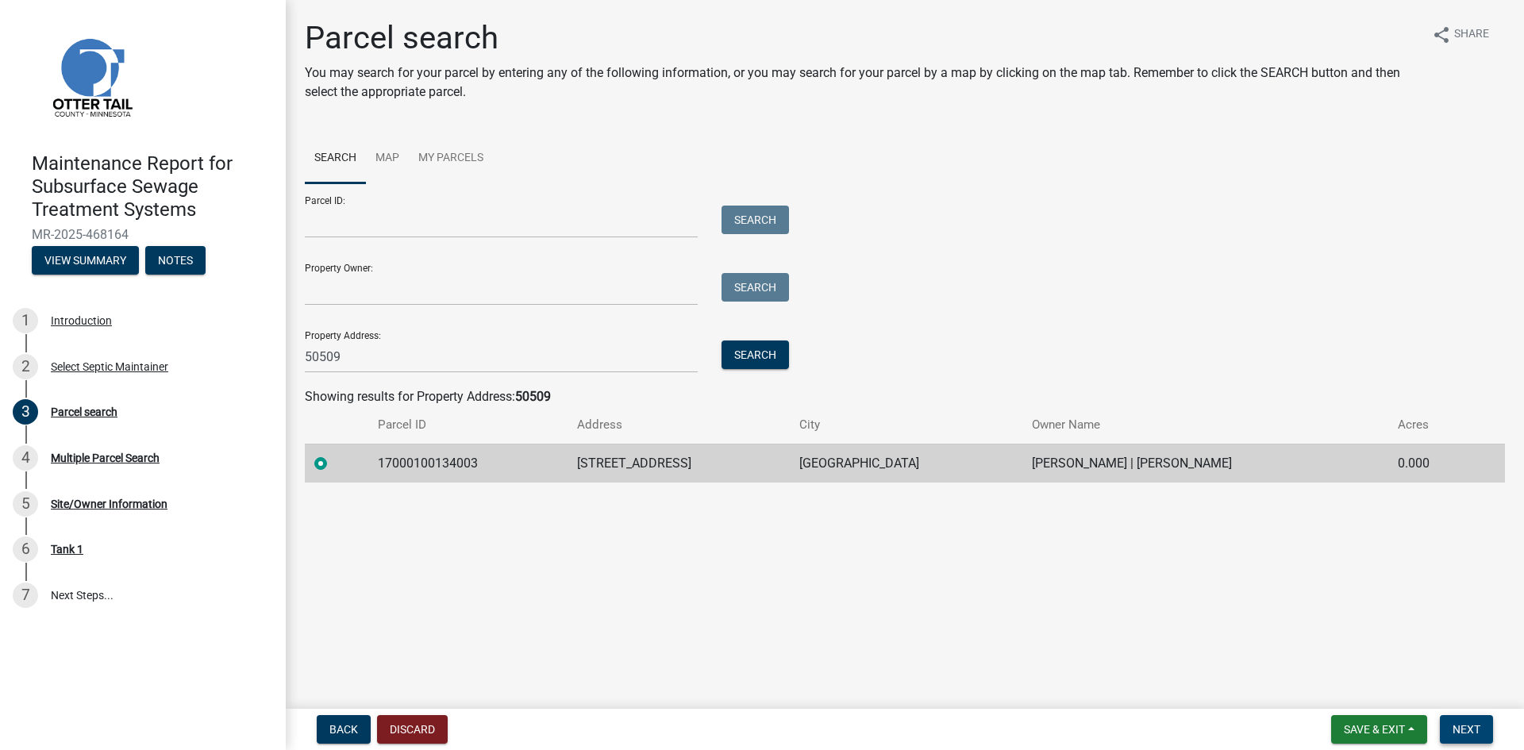
click at [1464, 730] on span "Next" at bounding box center [1466, 729] width 28 height 13
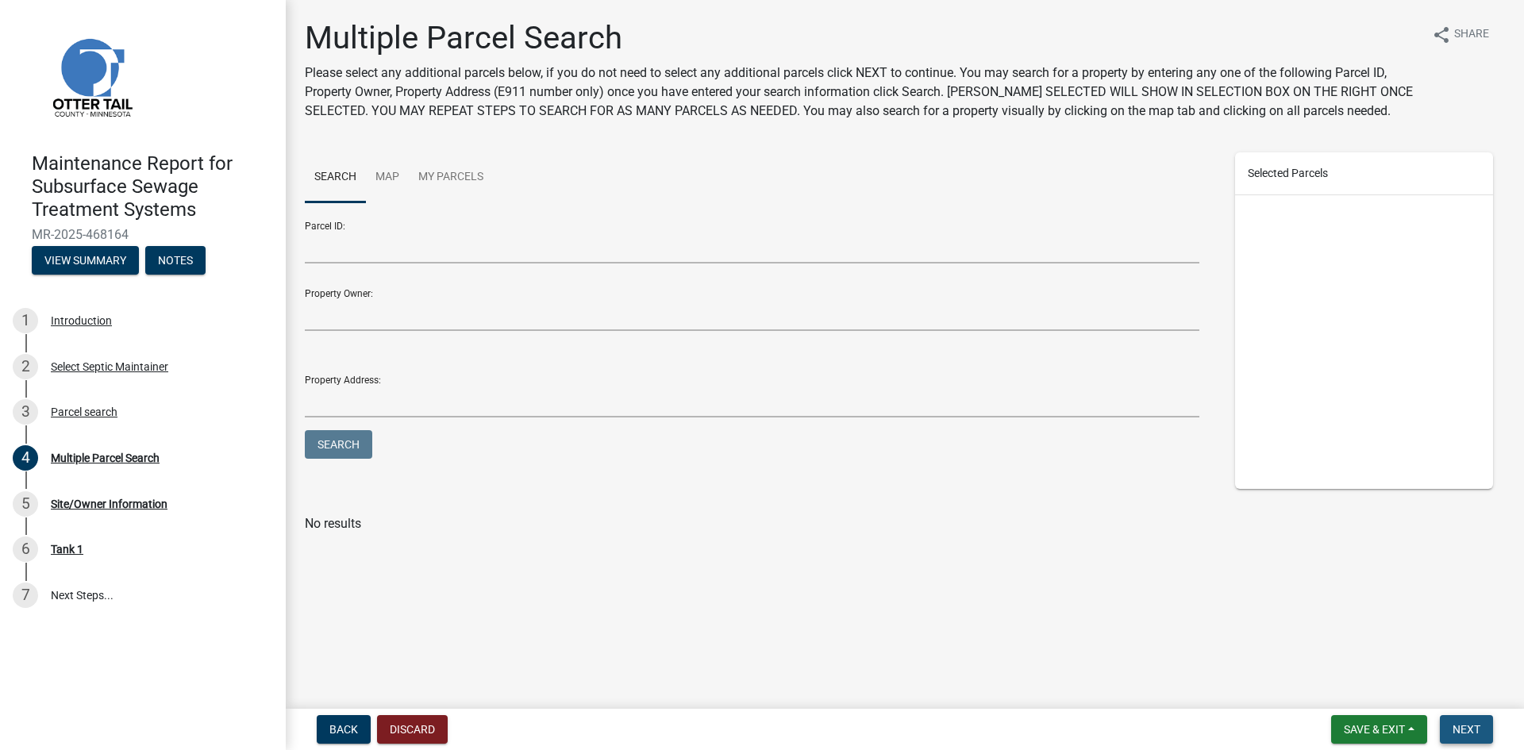
click at [1463, 729] on span "Next" at bounding box center [1466, 729] width 28 height 13
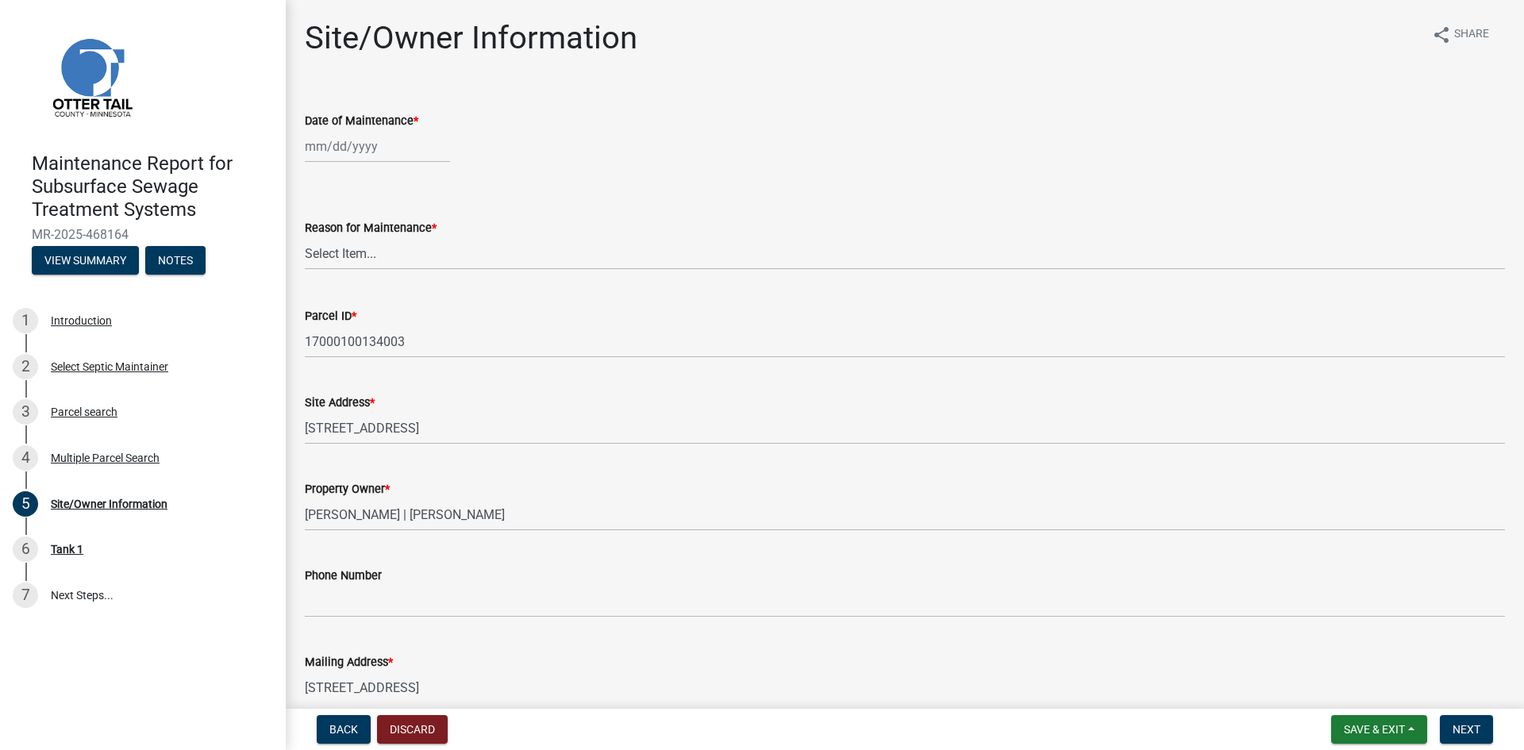
click at [400, 143] on div at bounding box center [377, 146] width 145 height 33
select select "8"
select select "2025"
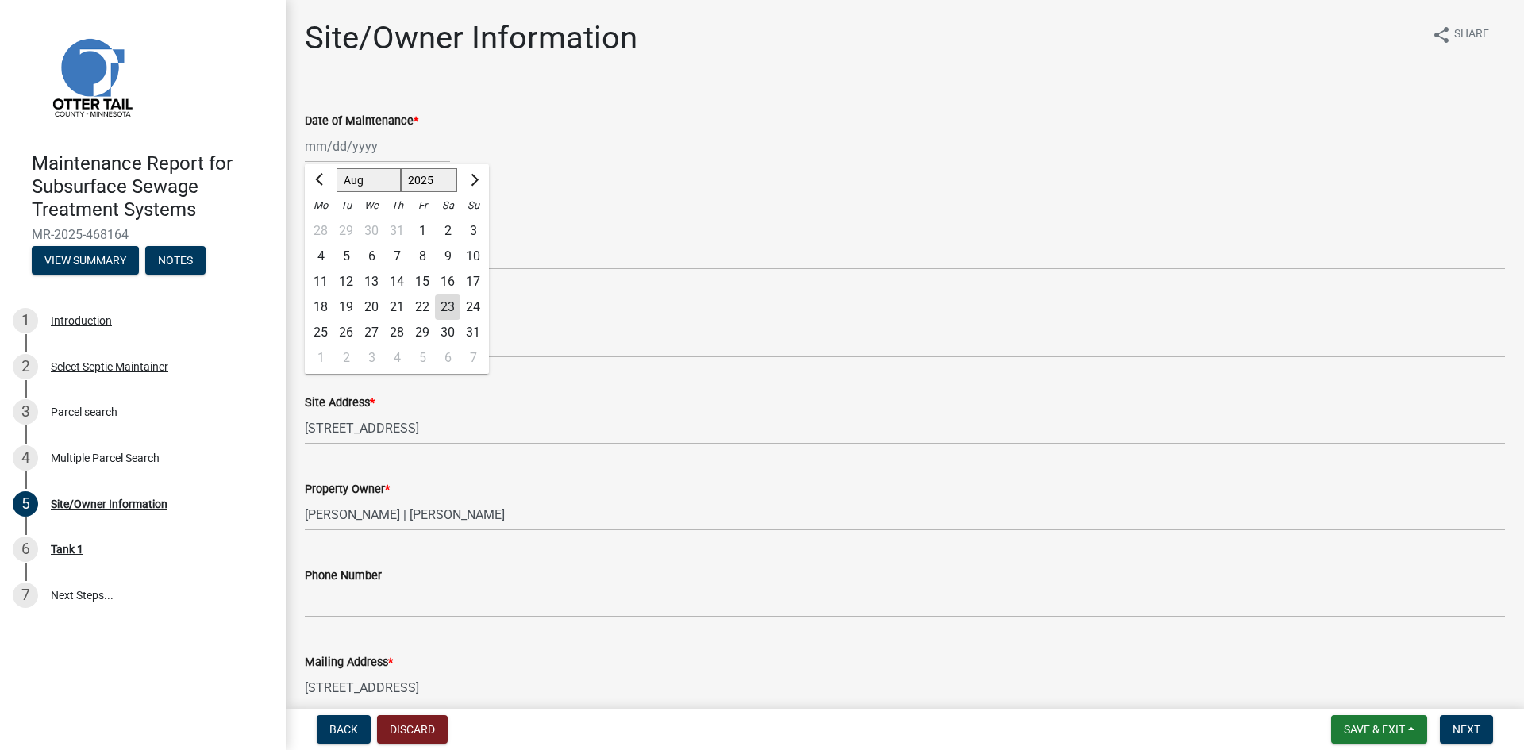
click at [345, 303] on div "19" at bounding box center [345, 306] width 25 height 25
type input "[DATE]"
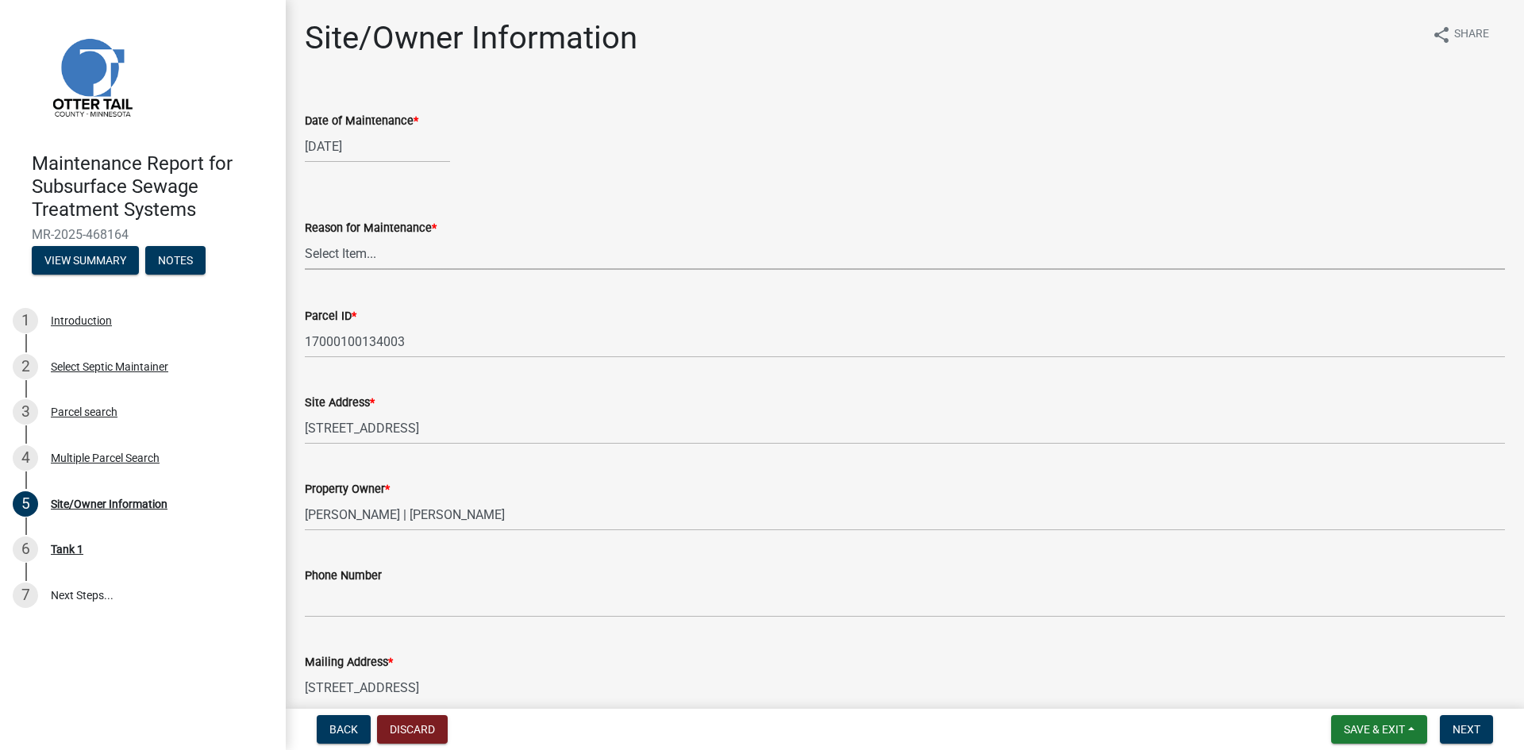
click at [358, 253] on select "Select Item... Called Routine Other" at bounding box center [905, 253] width 1200 height 33
click at [305, 237] on select "Select Item... Called Routine Other" at bounding box center [905, 253] width 1200 height 33
select select "3ac72b63-7b21-42e4-8192-806faae7a4f1"
click at [1455, 724] on span "Next" at bounding box center [1466, 729] width 28 height 13
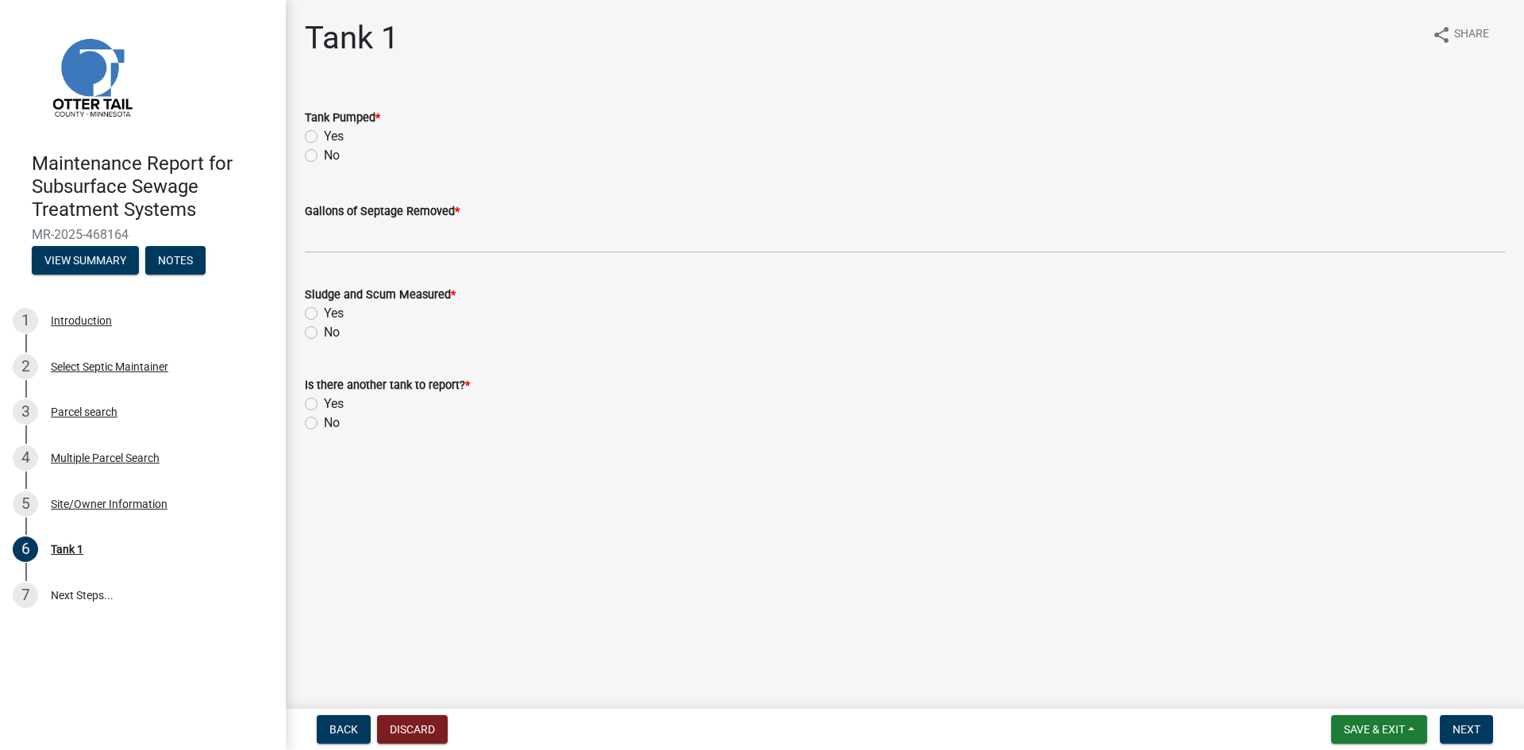
click at [324, 136] on label "Yes" at bounding box center [334, 136] width 20 height 19
click at [324, 136] on input "Yes" at bounding box center [329, 132] width 10 height 10
radio input "true"
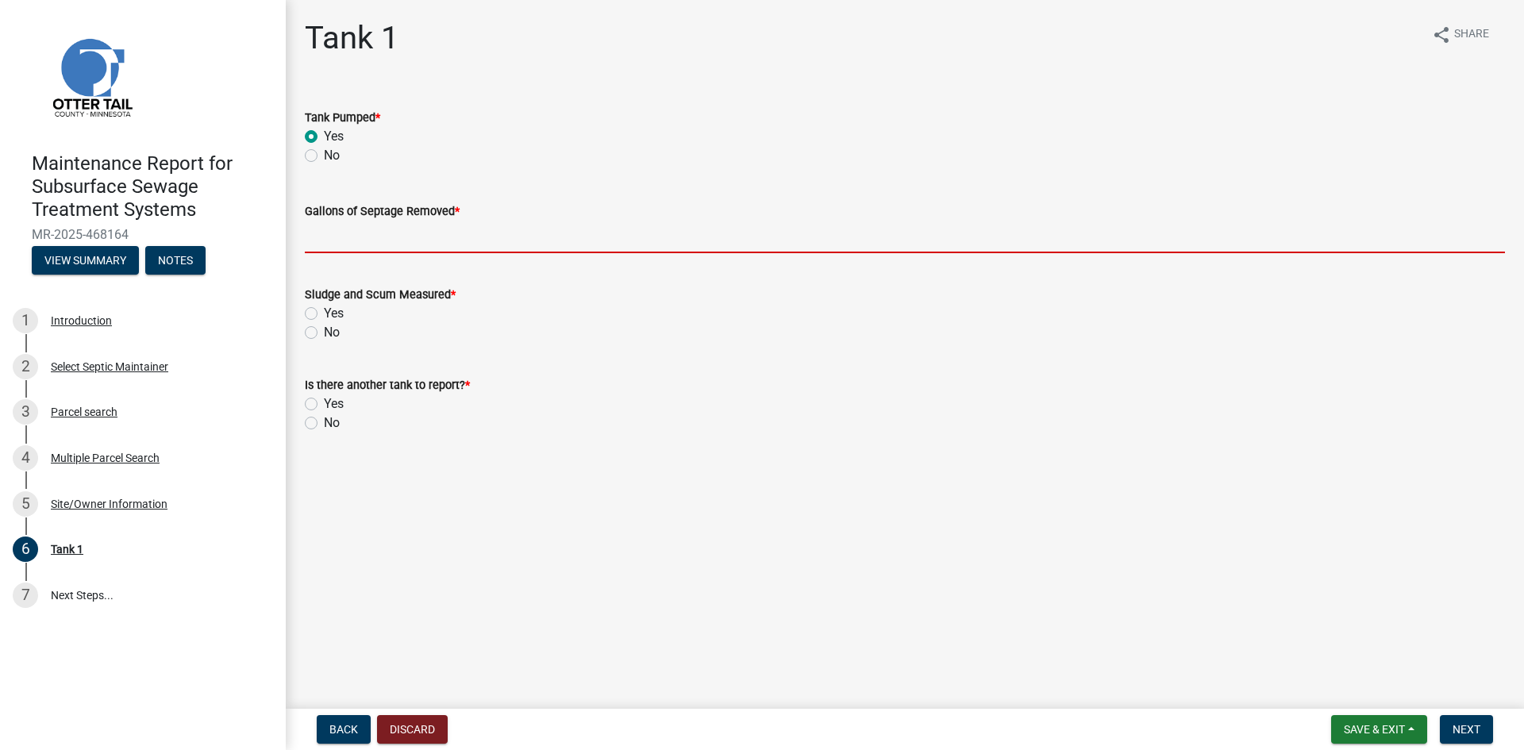
click at [367, 240] on input "Gallons of Septage Removed *" at bounding box center [905, 237] width 1200 height 33
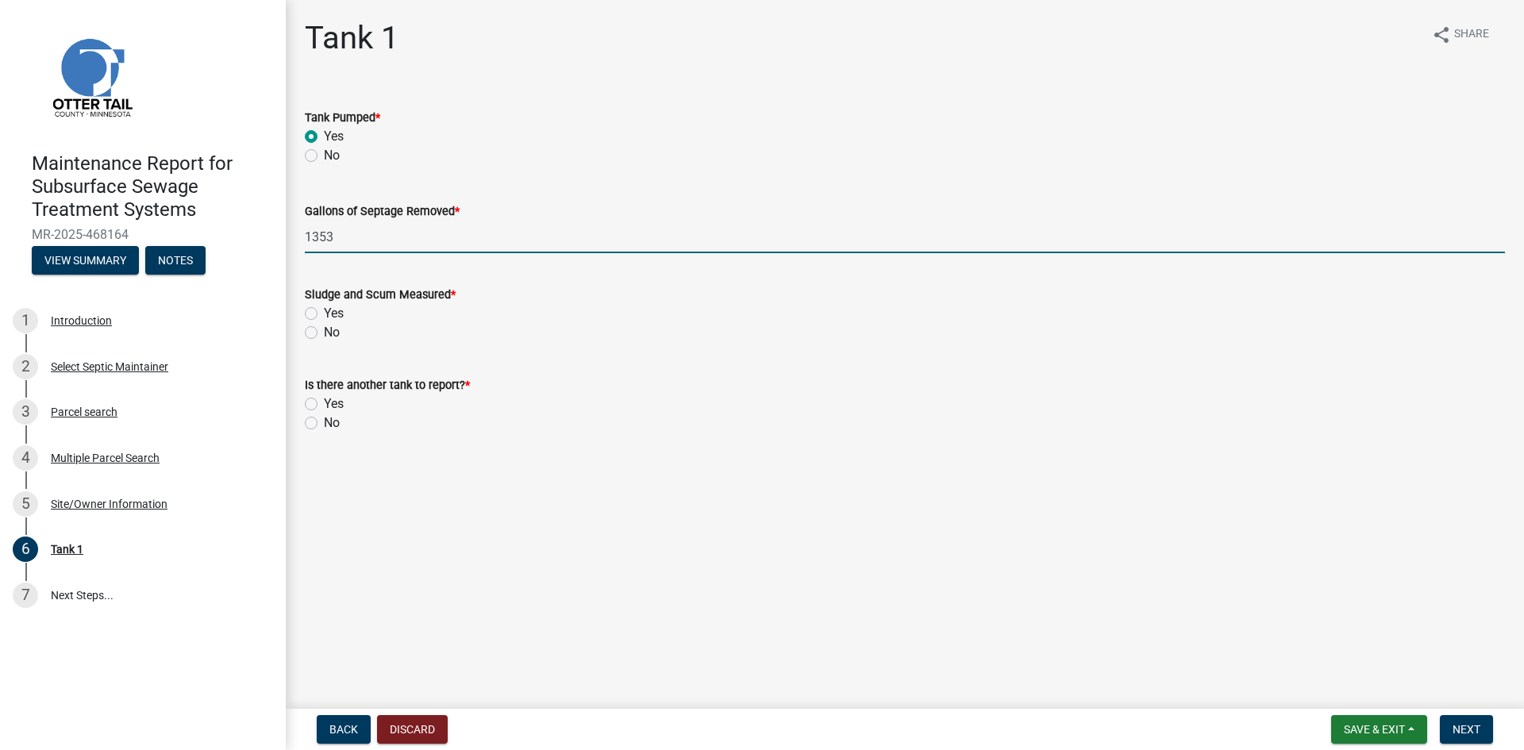
type input "1353"
click at [324, 329] on label "No" at bounding box center [332, 332] width 16 height 19
click at [324, 329] on input "No" at bounding box center [329, 328] width 10 height 10
radio input "true"
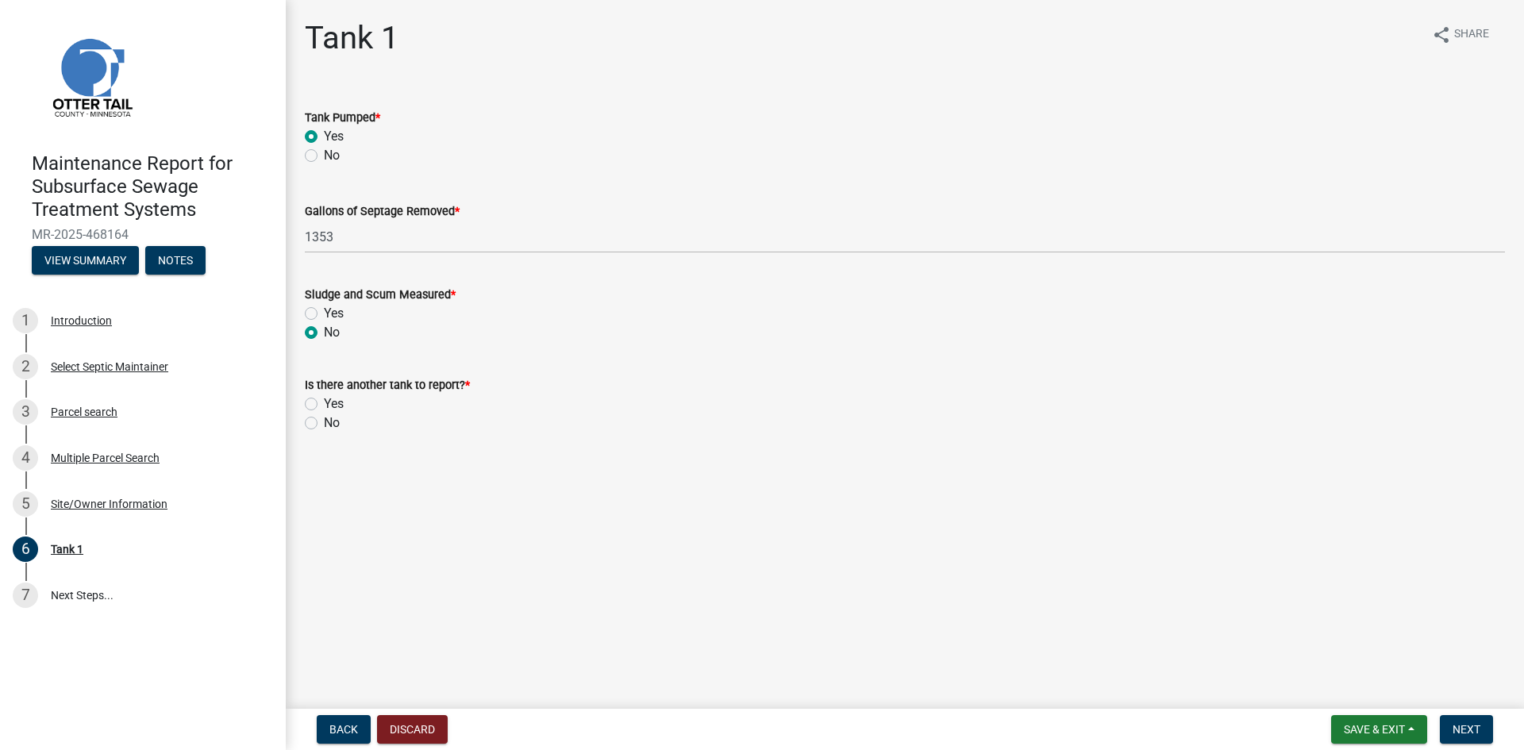
click at [324, 422] on label "No" at bounding box center [332, 422] width 16 height 19
click at [324, 422] on input "No" at bounding box center [329, 418] width 10 height 10
radio input "true"
click at [1463, 728] on span "Next" at bounding box center [1466, 729] width 28 height 13
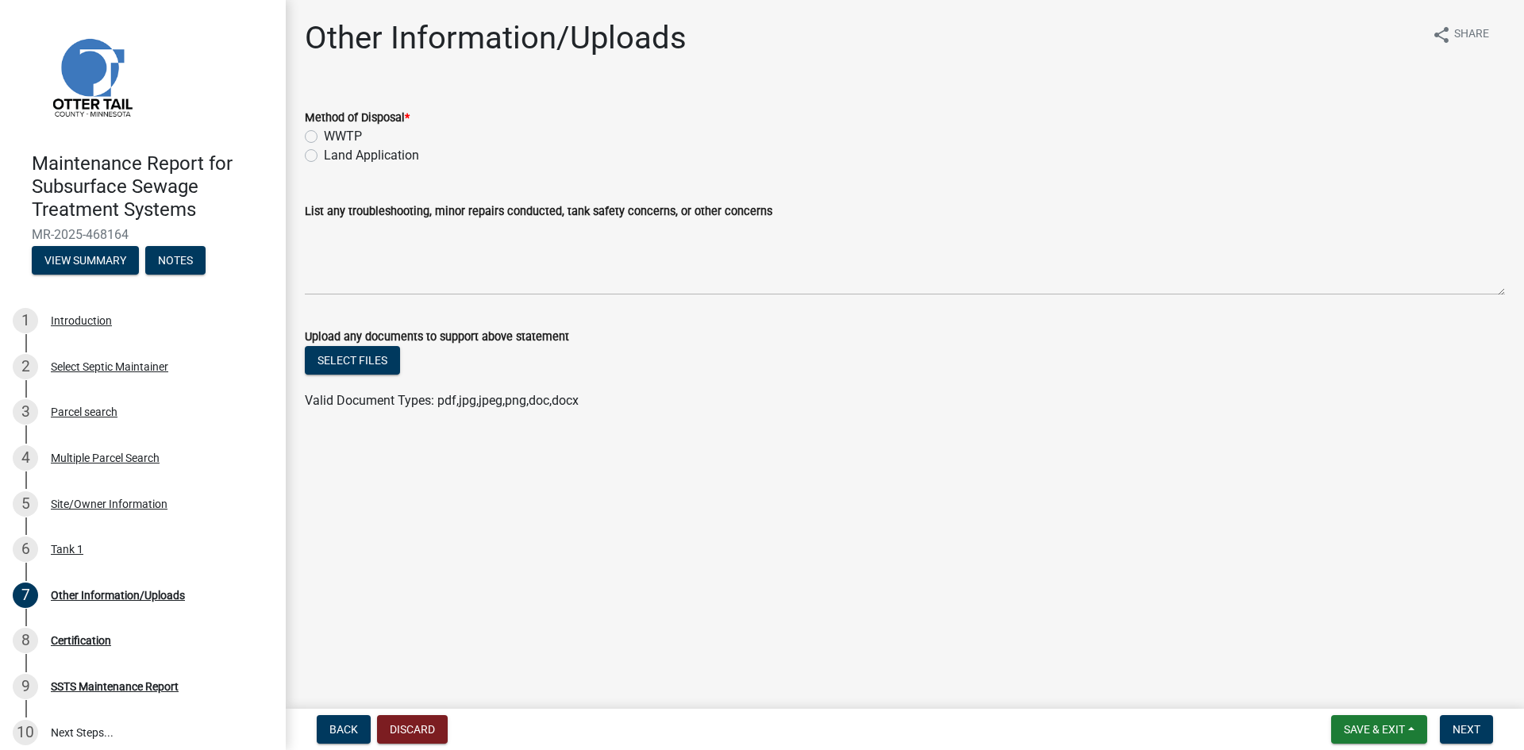
click at [350, 155] on label "Land Application" at bounding box center [371, 155] width 95 height 19
click at [334, 155] on input "Land Application" at bounding box center [329, 151] width 10 height 10
radio input "true"
click at [1471, 728] on span "Next" at bounding box center [1466, 729] width 28 height 13
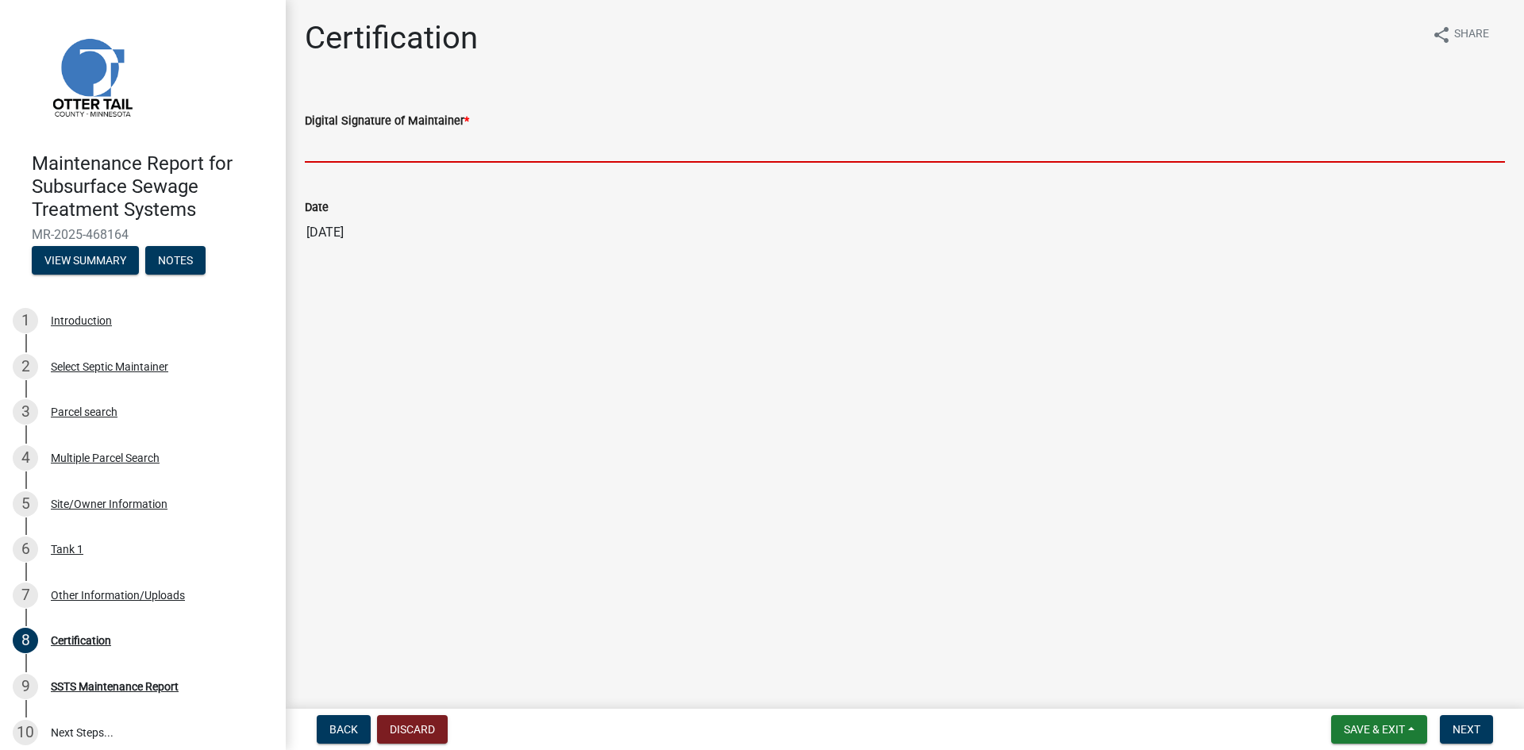
click at [1317, 144] on input "Digital Signature of Maintainer *" at bounding box center [905, 146] width 1200 height 33
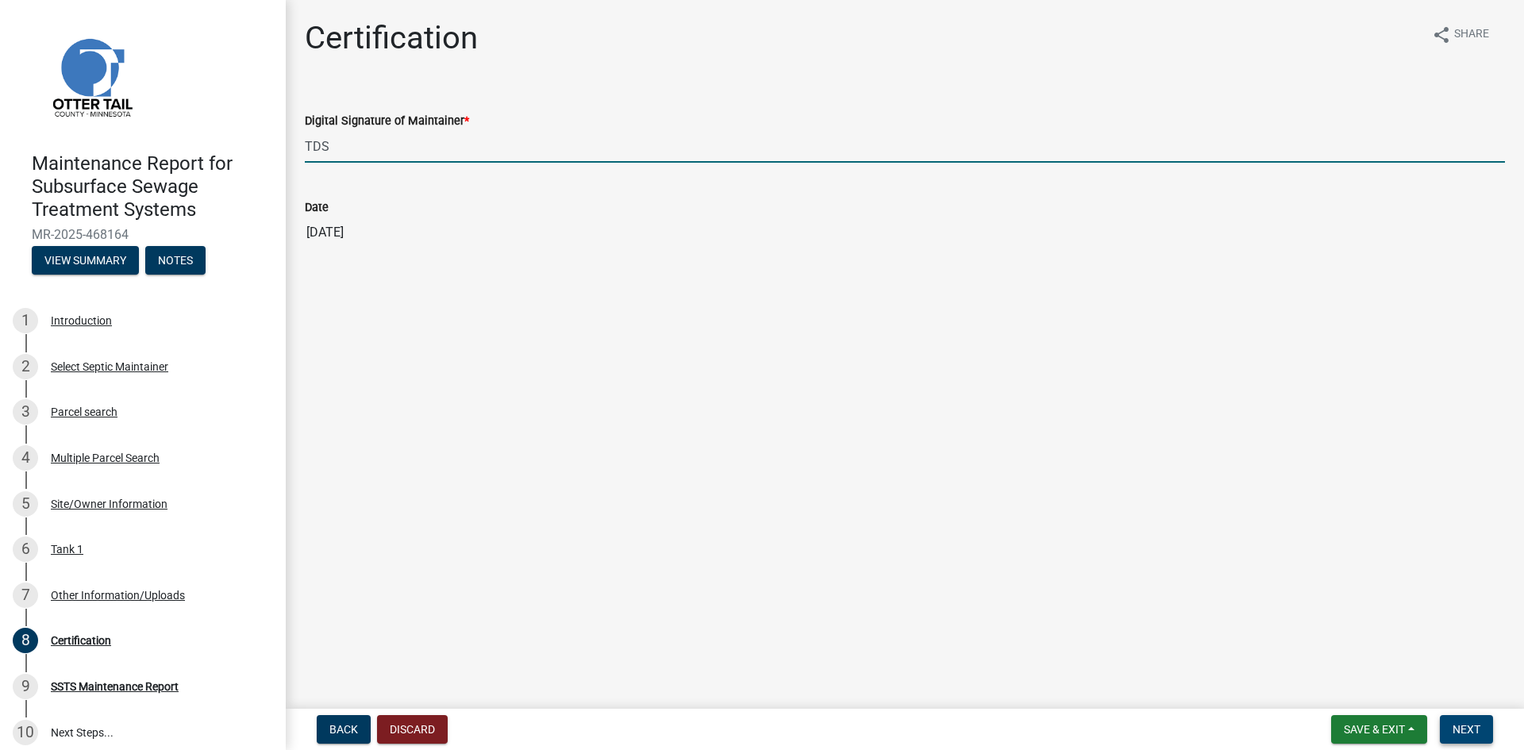
type input "TDS"
click at [1472, 725] on span "Next" at bounding box center [1466, 729] width 28 height 13
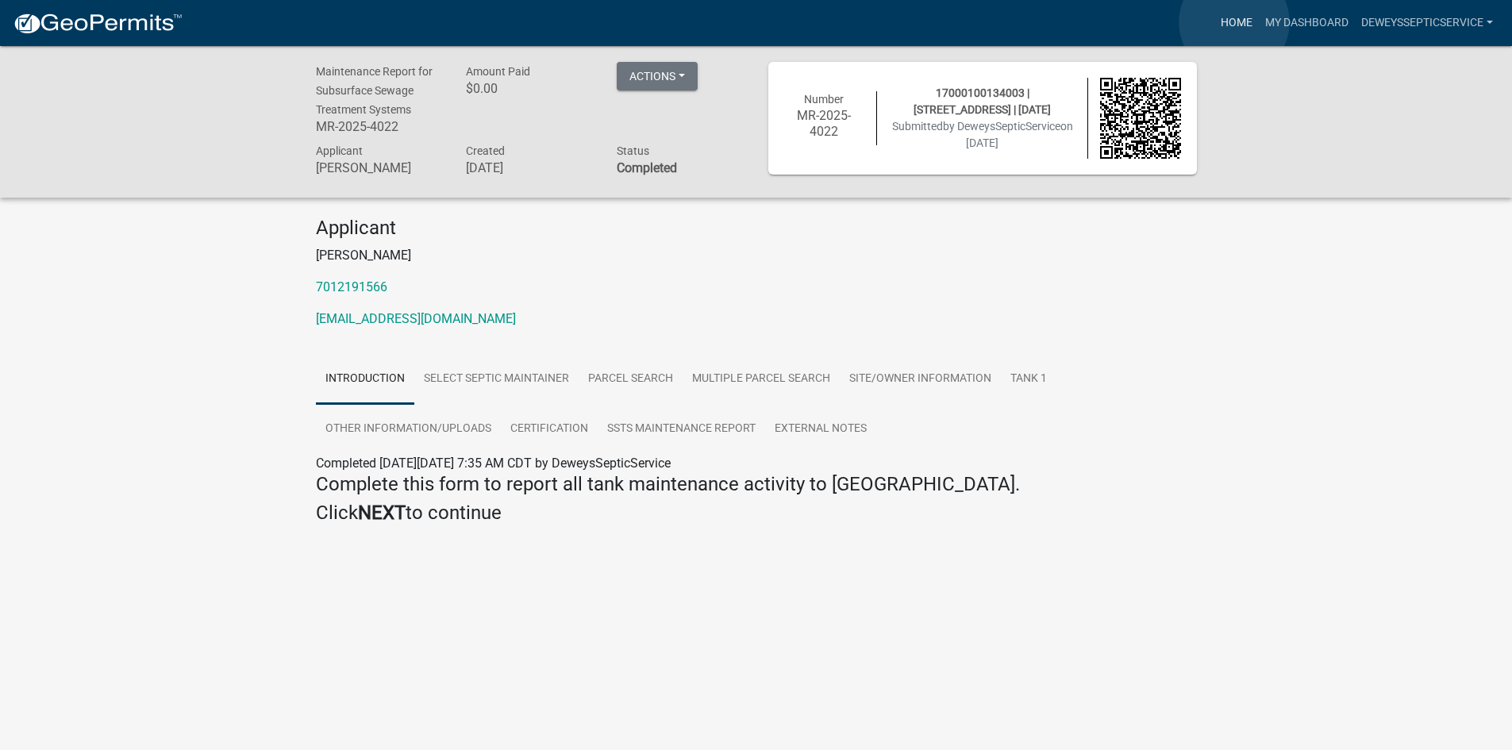
click at [1234, 22] on link "Home" at bounding box center [1236, 23] width 44 height 30
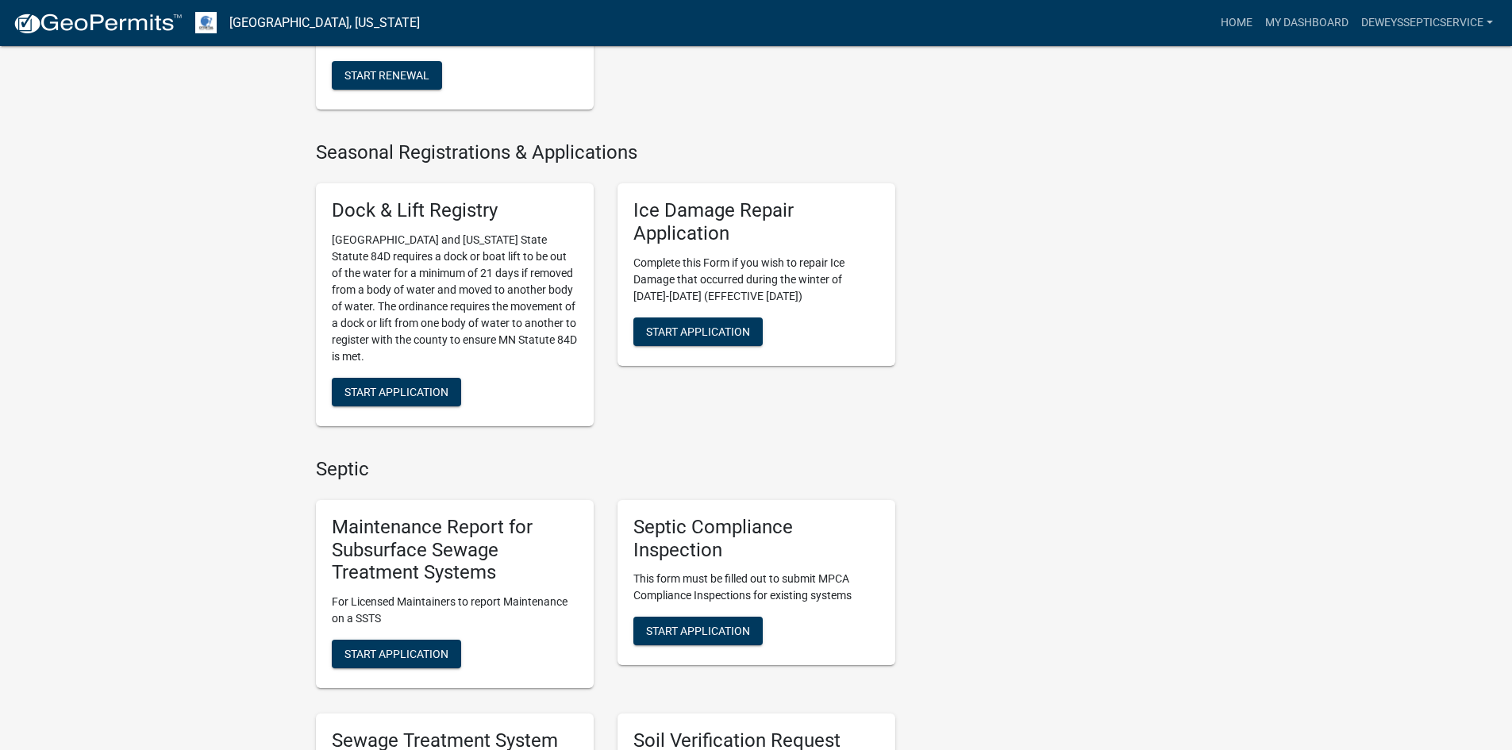
scroll to position [714, 0]
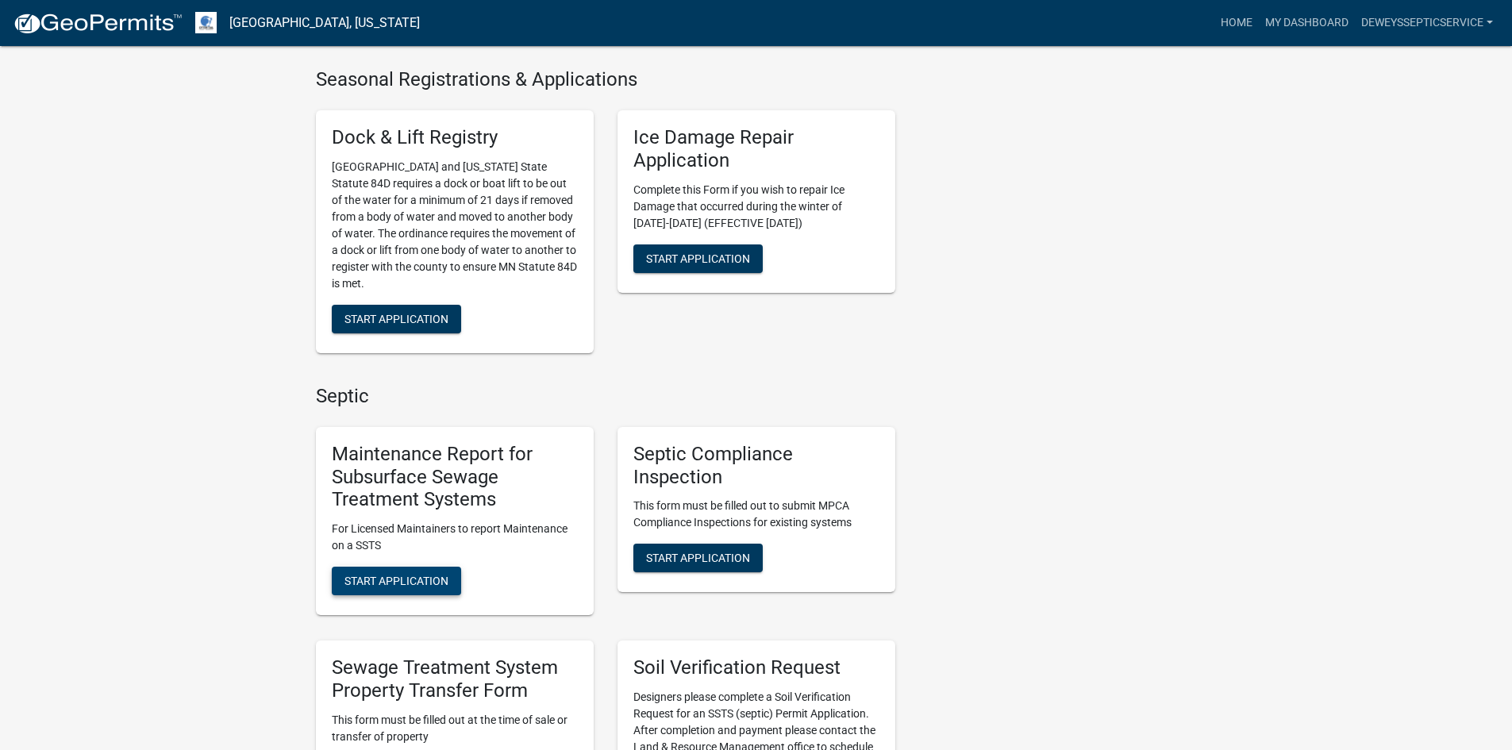
click at [405, 577] on span "Start Application" at bounding box center [396, 581] width 104 height 13
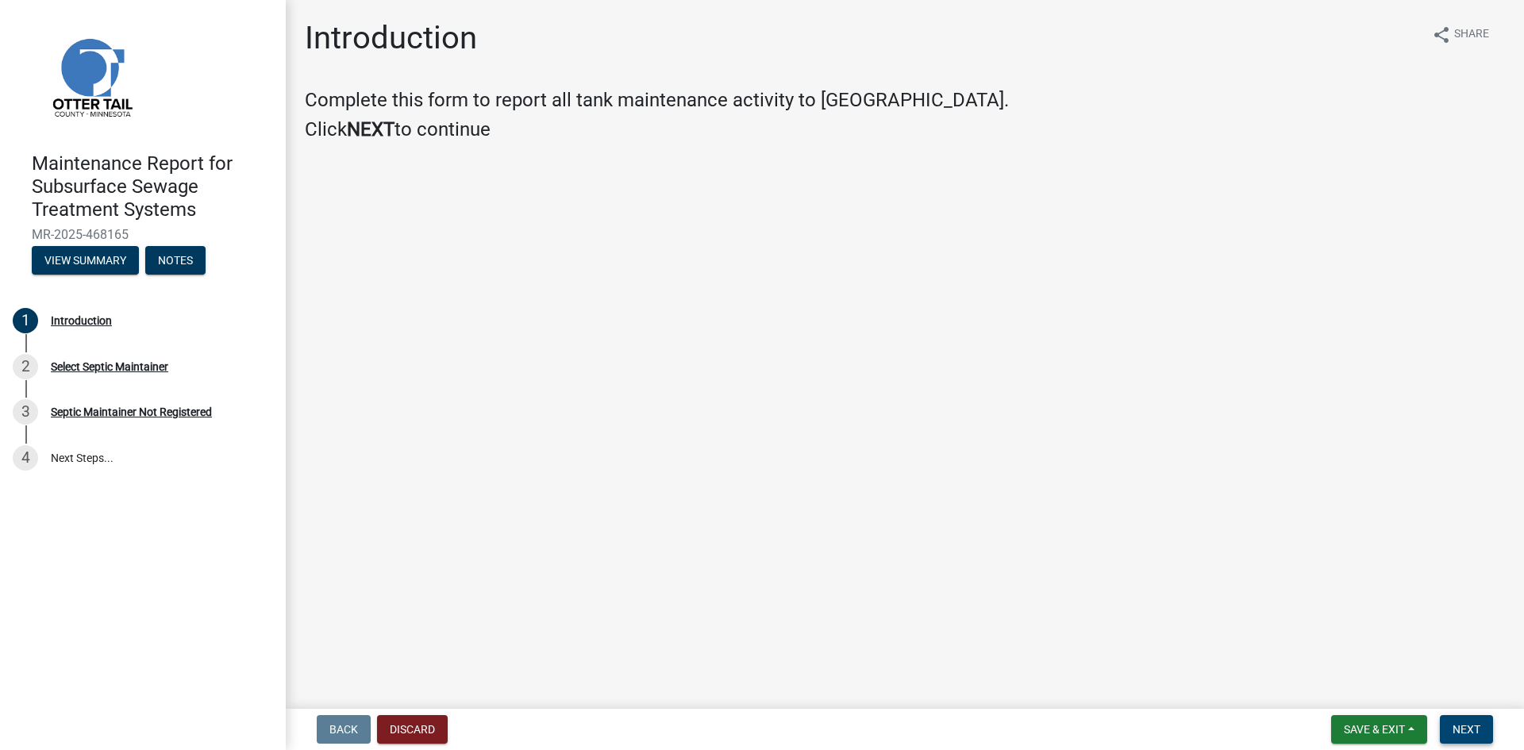
click at [1478, 734] on span "Next" at bounding box center [1466, 729] width 28 height 13
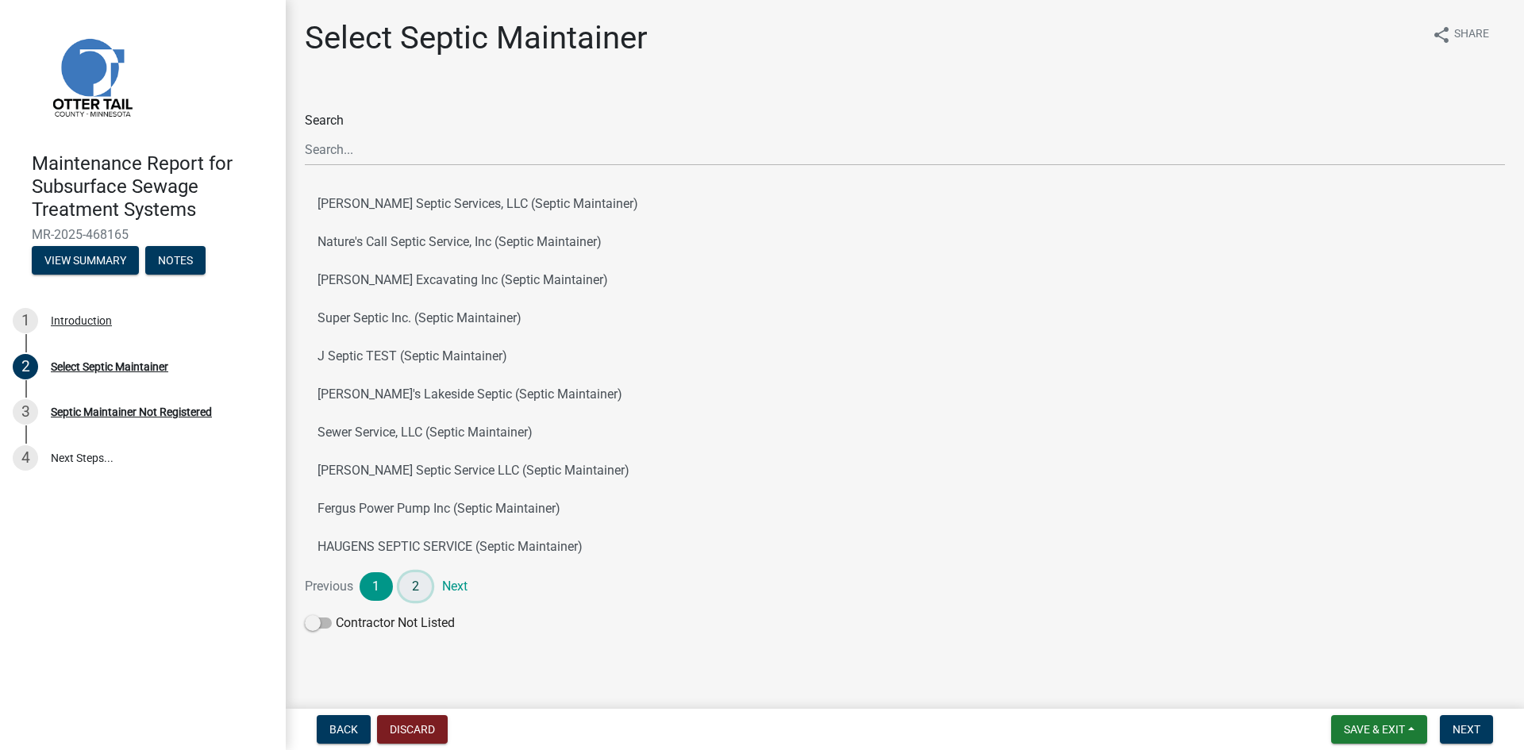
click at [413, 584] on link "2" at bounding box center [415, 586] width 33 height 29
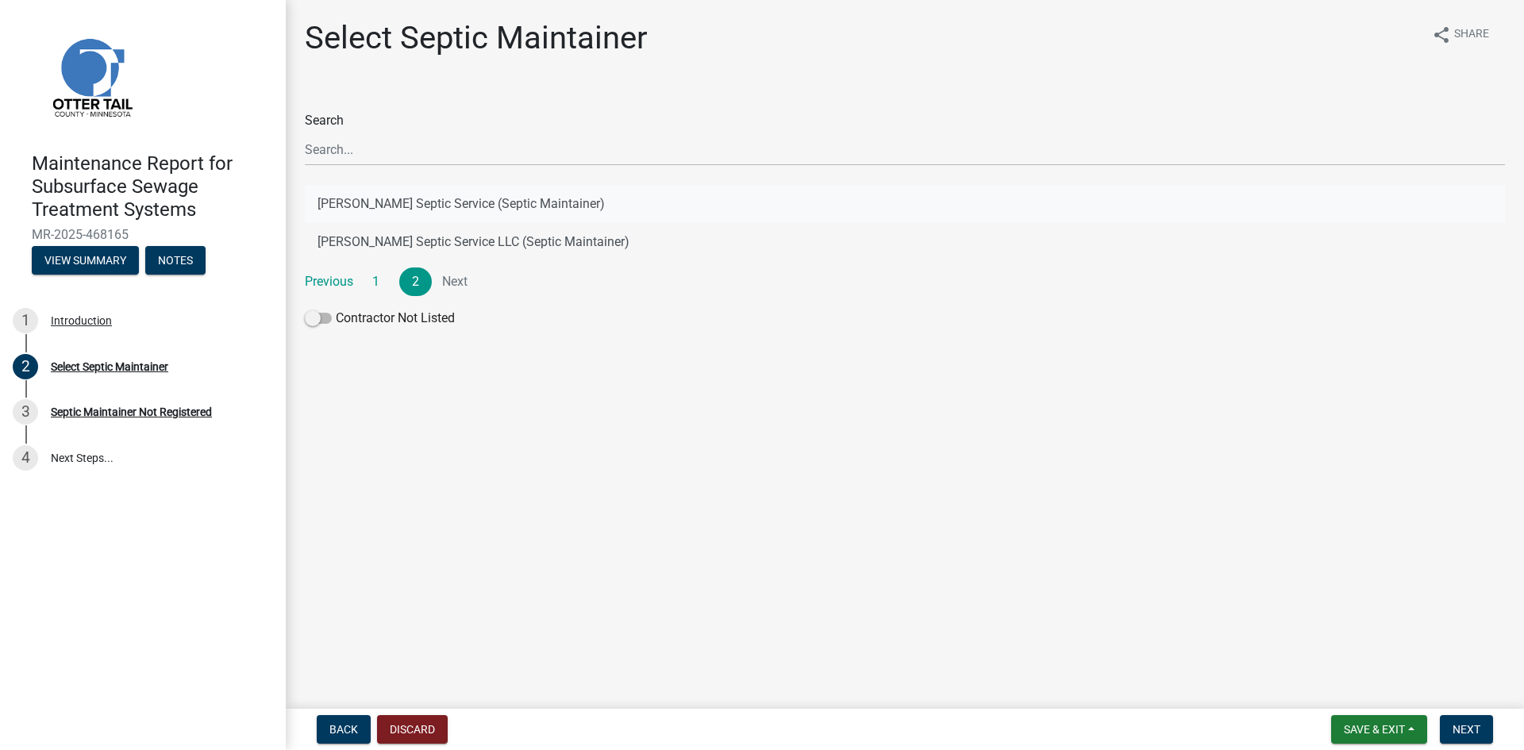
click at [526, 202] on button "[PERSON_NAME] Septic Service (Septic Maintainer)" at bounding box center [905, 204] width 1200 height 38
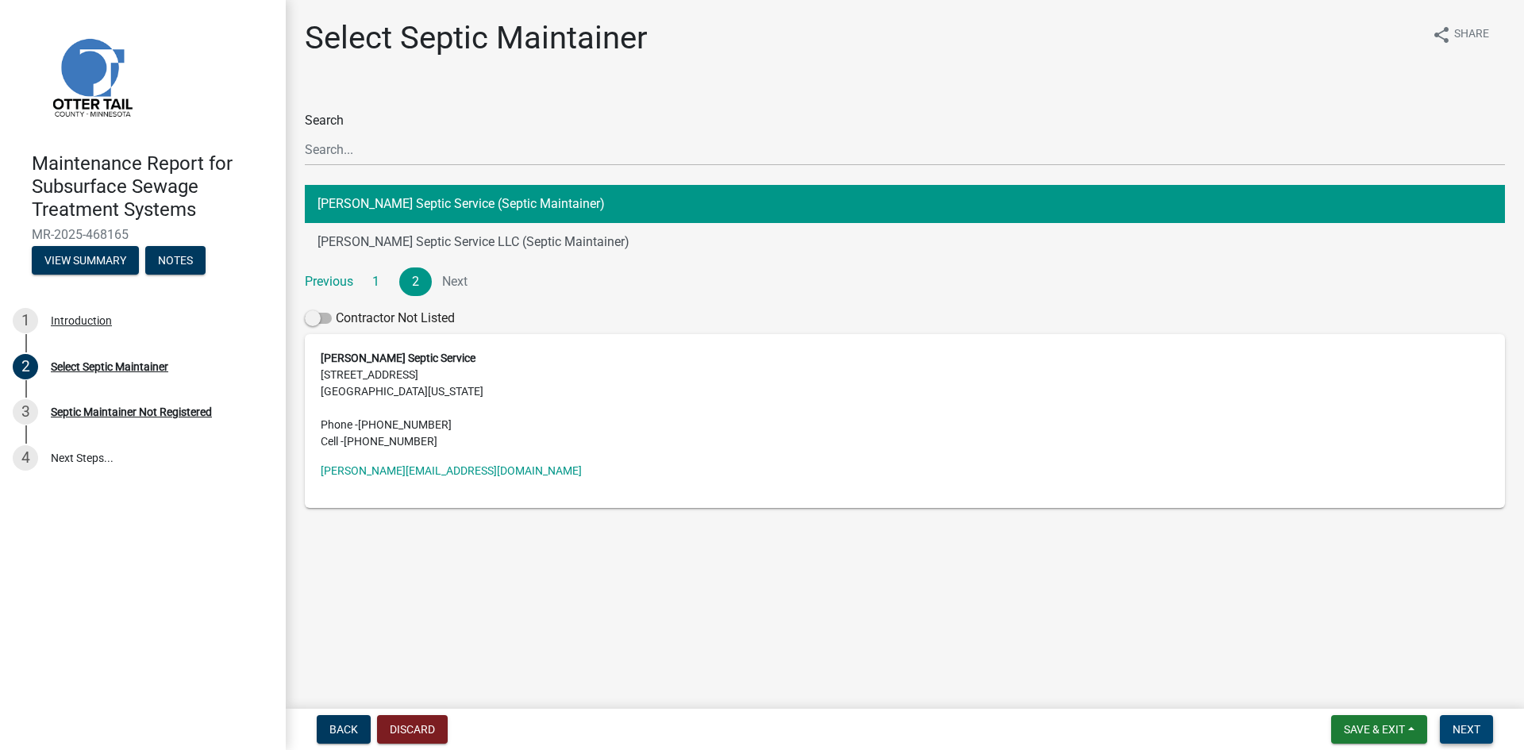
click at [1476, 721] on button "Next" at bounding box center [1465, 729] width 53 height 29
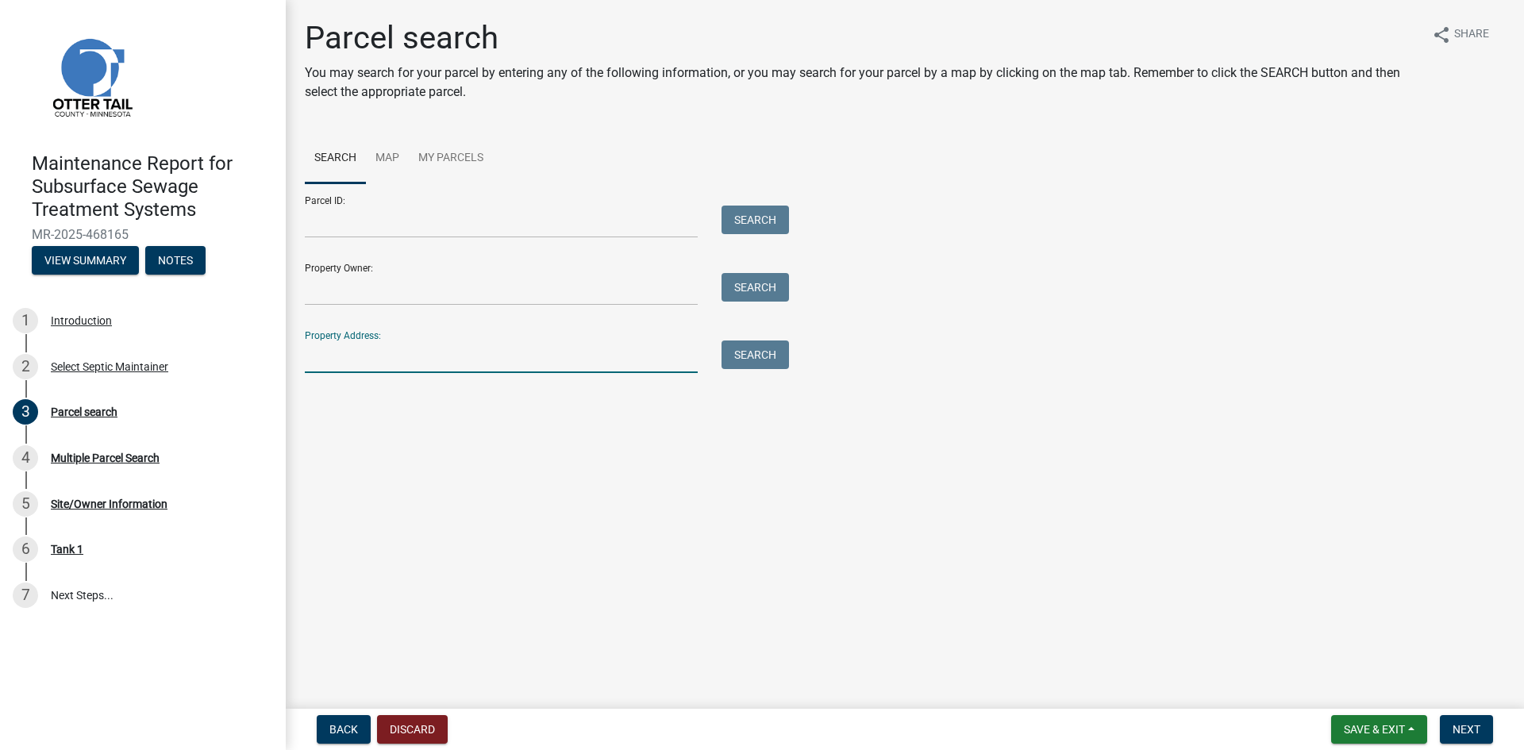
click at [484, 356] on input "Property Address:" at bounding box center [501, 356] width 393 height 33
type input "51401"
click at [772, 354] on button "Search" at bounding box center [754, 354] width 67 height 29
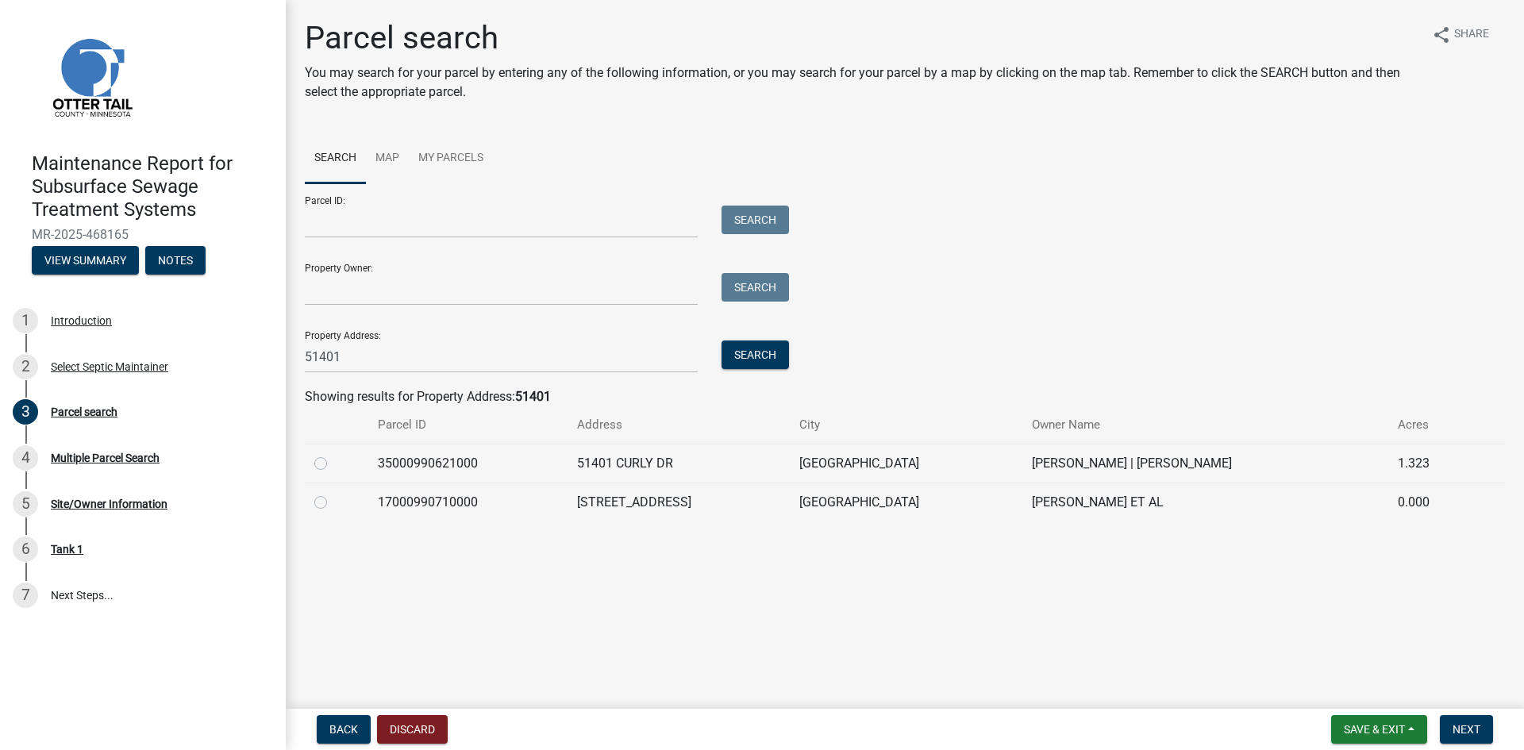
click at [333, 493] on label at bounding box center [333, 493] width 0 height 0
click at [333, 503] on input "radio" at bounding box center [338, 498] width 10 height 10
radio input "true"
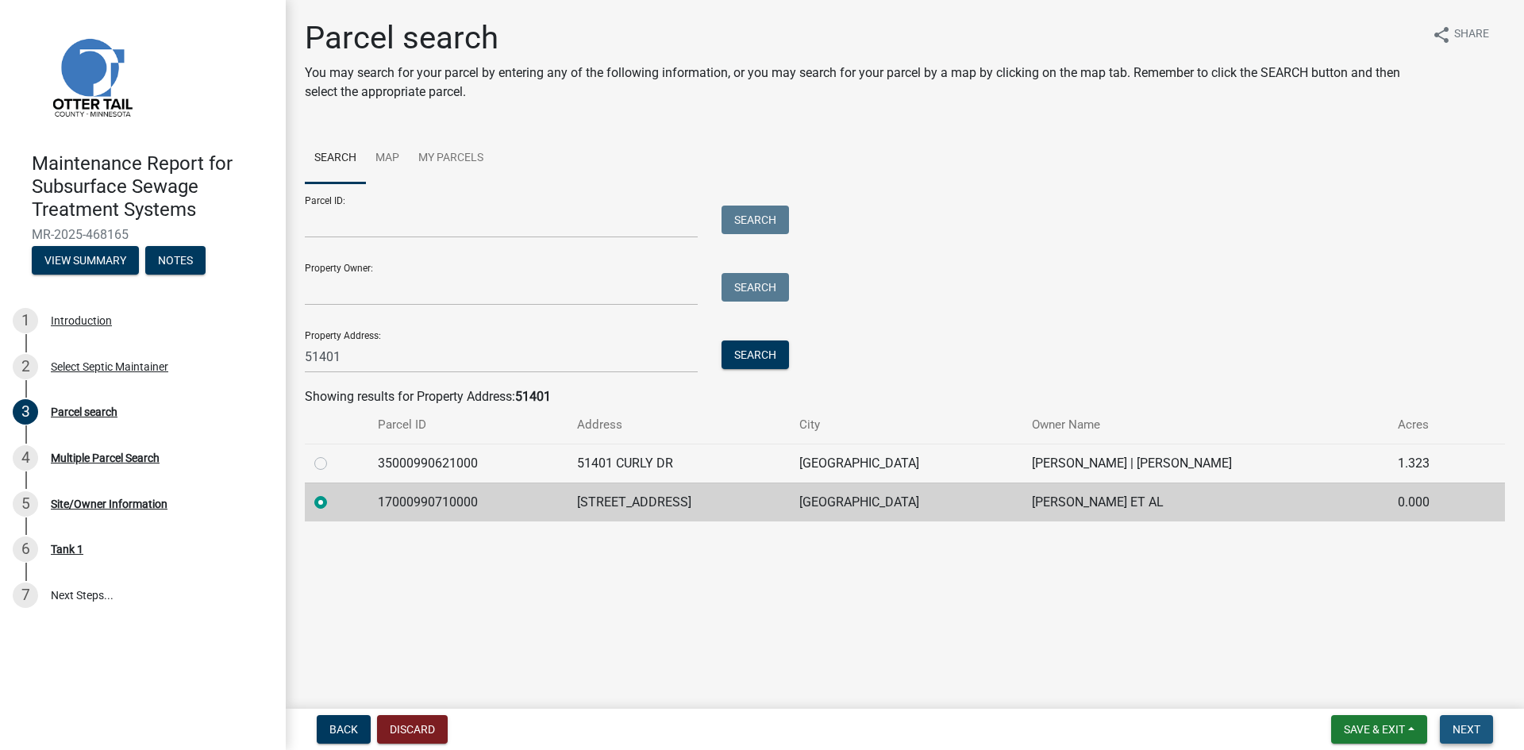
click at [1471, 721] on button "Next" at bounding box center [1465, 729] width 53 height 29
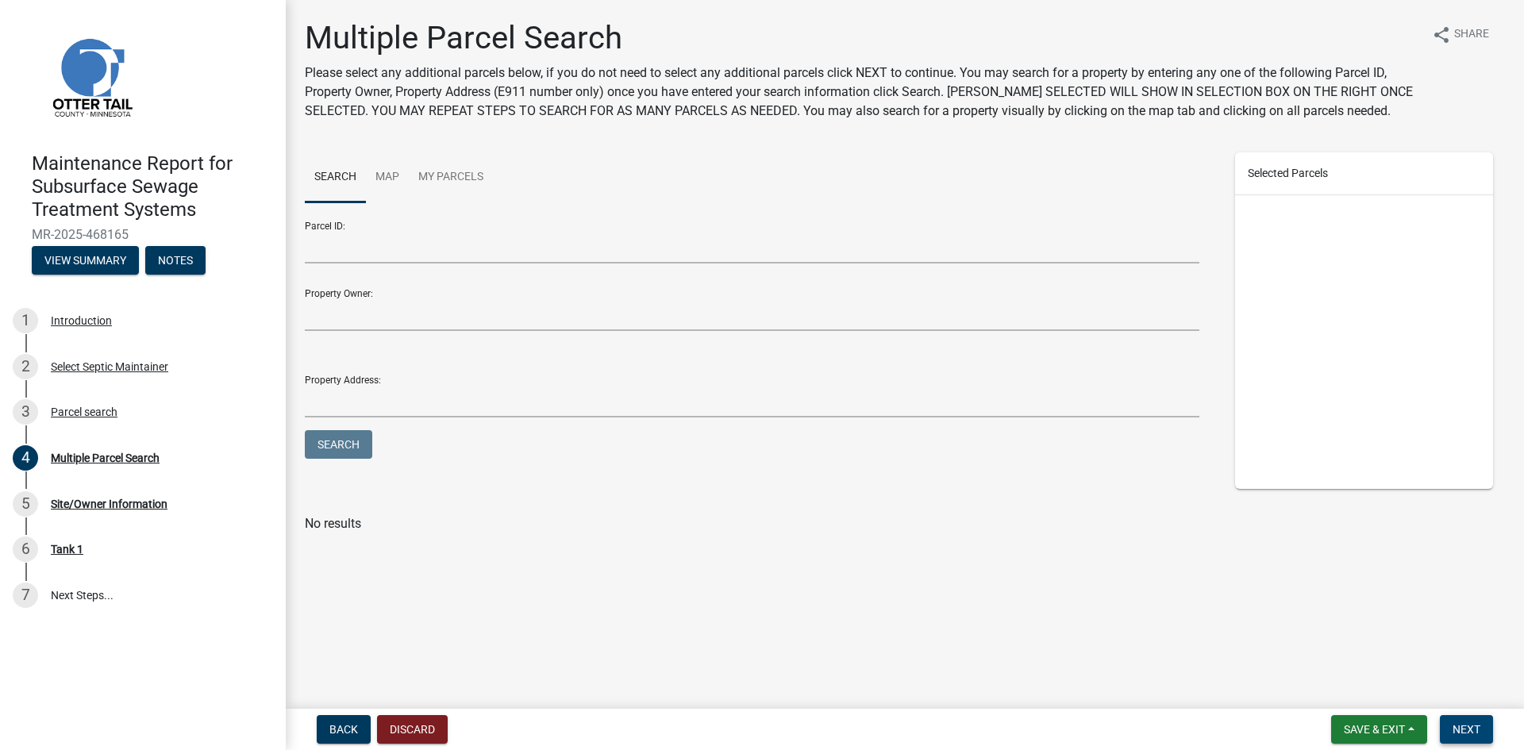
click at [1471, 721] on button "Next" at bounding box center [1465, 729] width 53 height 29
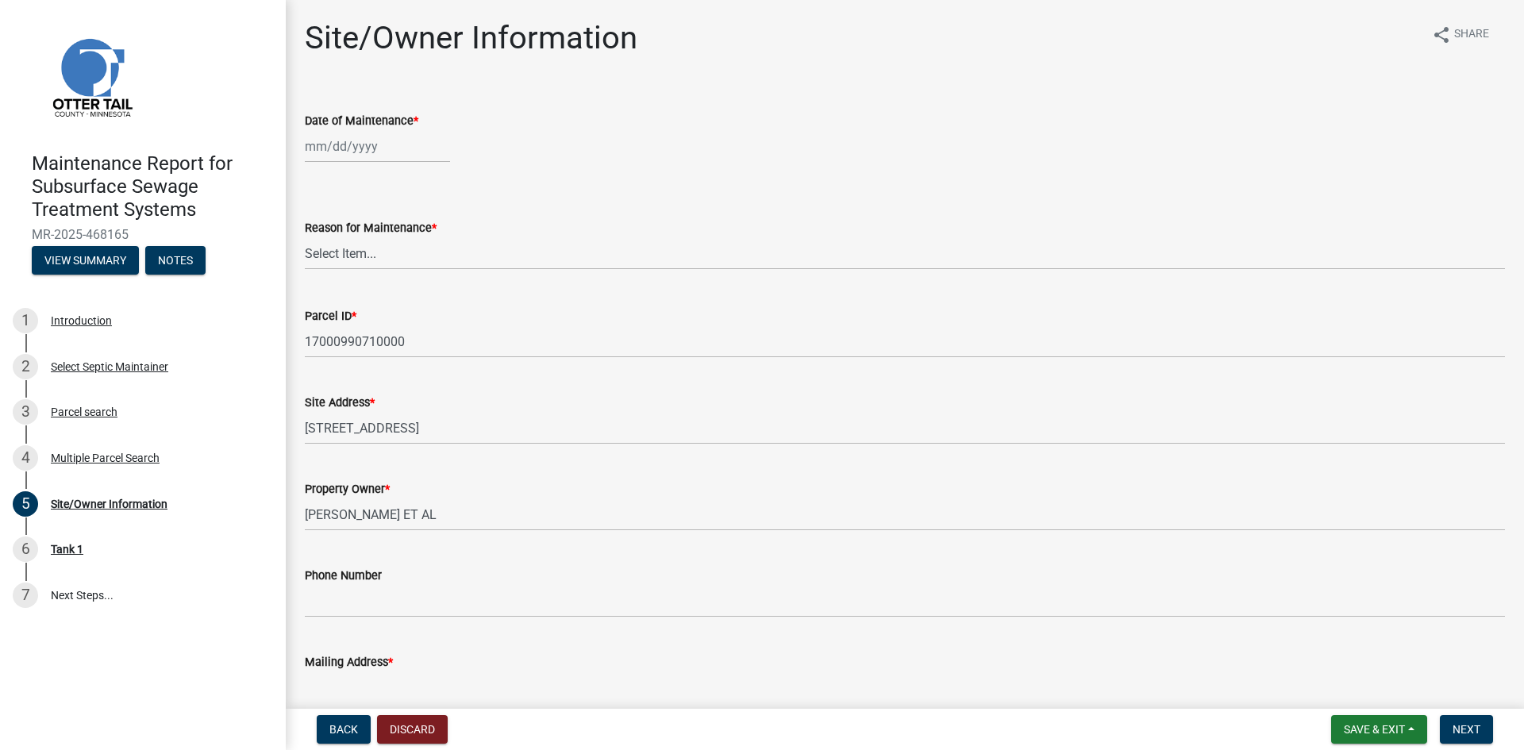
click at [349, 143] on div at bounding box center [377, 146] width 145 height 33
select select "8"
select select "2025"
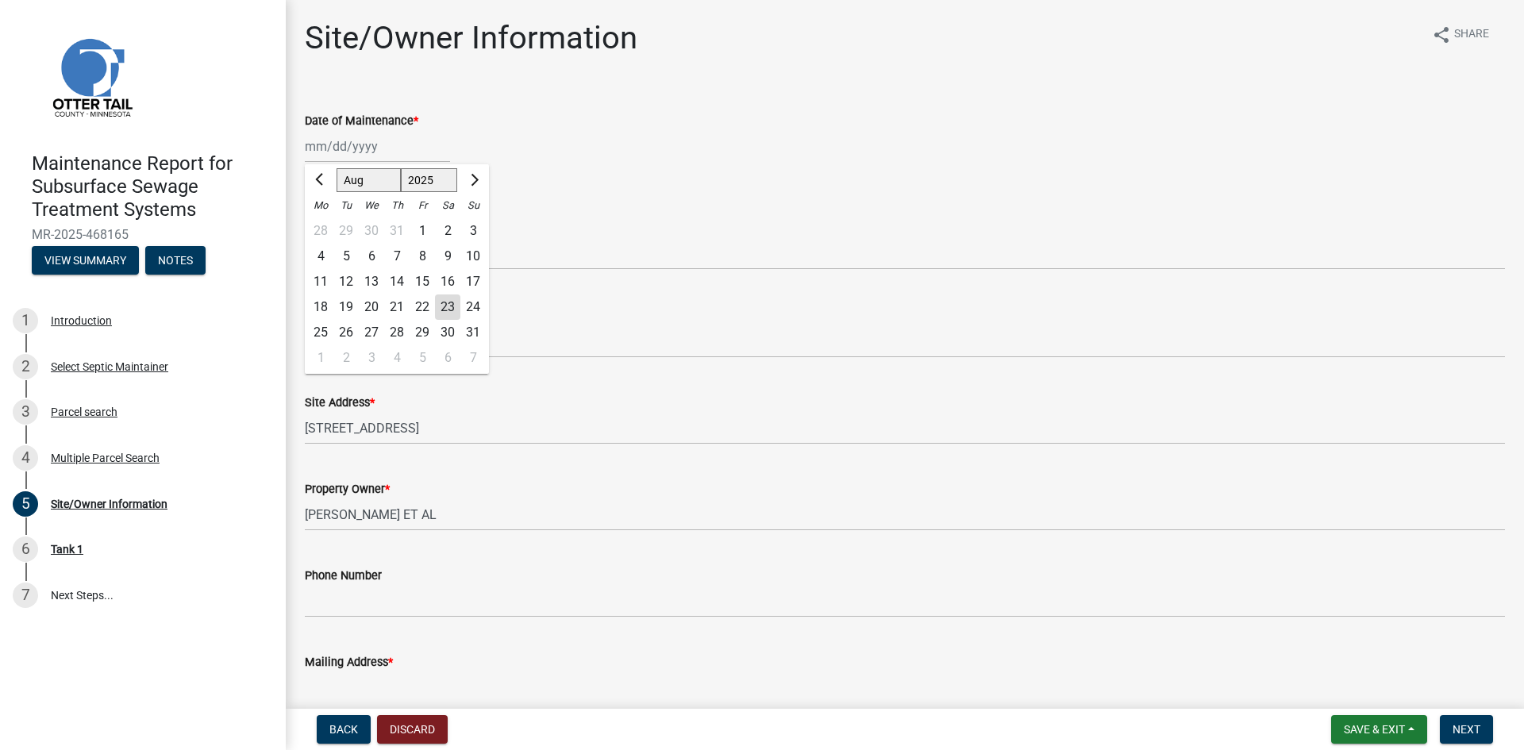
click at [345, 306] on div "19" at bounding box center [345, 306] width 25 height 25
type input "[DATE]"
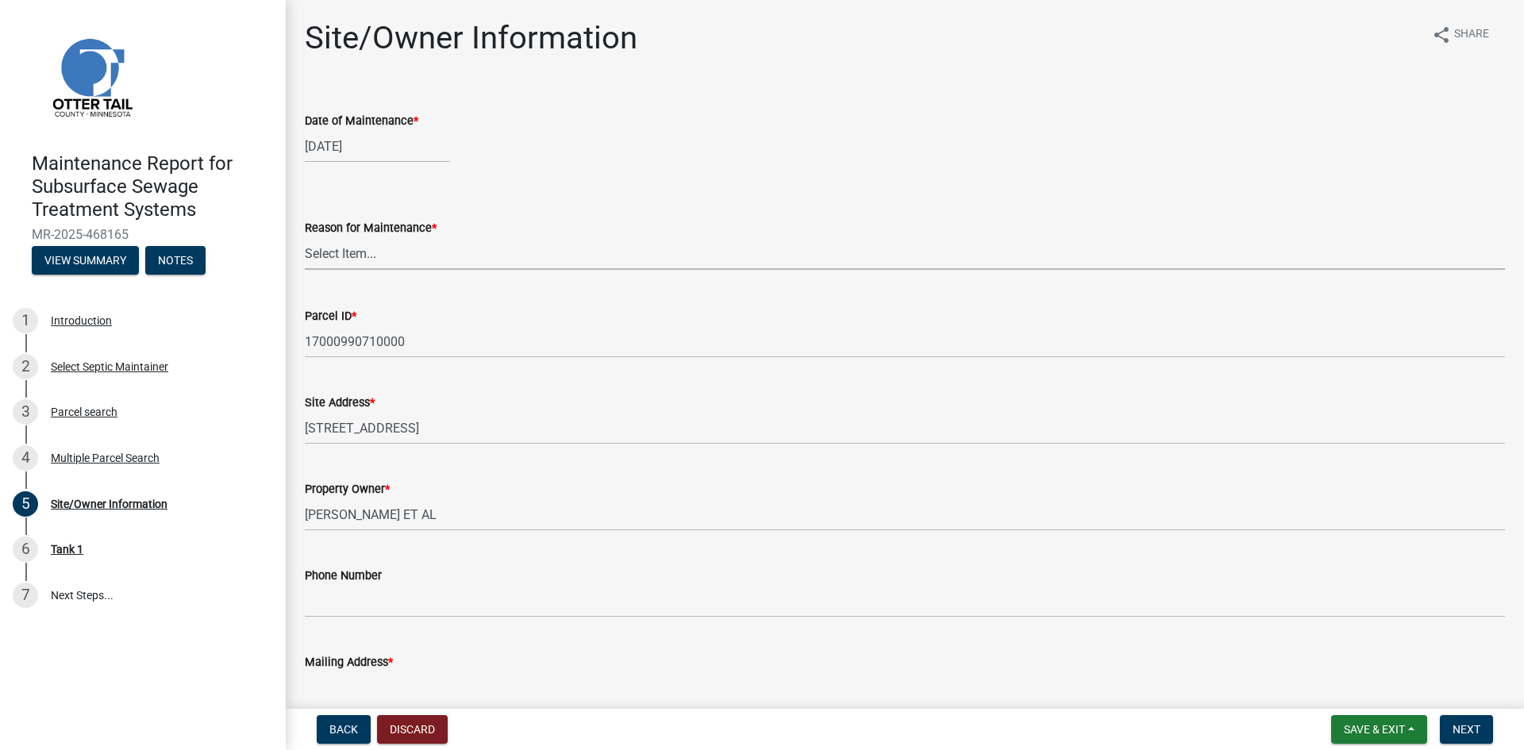
click at [371, 258] on select "Select Item... Called Routine Other" at bounding box center [905, 253] width 1200 height 33
click at [305, 237] on select "Select Item... Called Routine Other" at bounding box center [905, 253] width 1200 height 33
select select "3ac72b63-7b21-42e4-8192-806faae7a4f1"
click at [1471, 728] on span "Next" at bounding box center [1466, 729] width 28 height 13
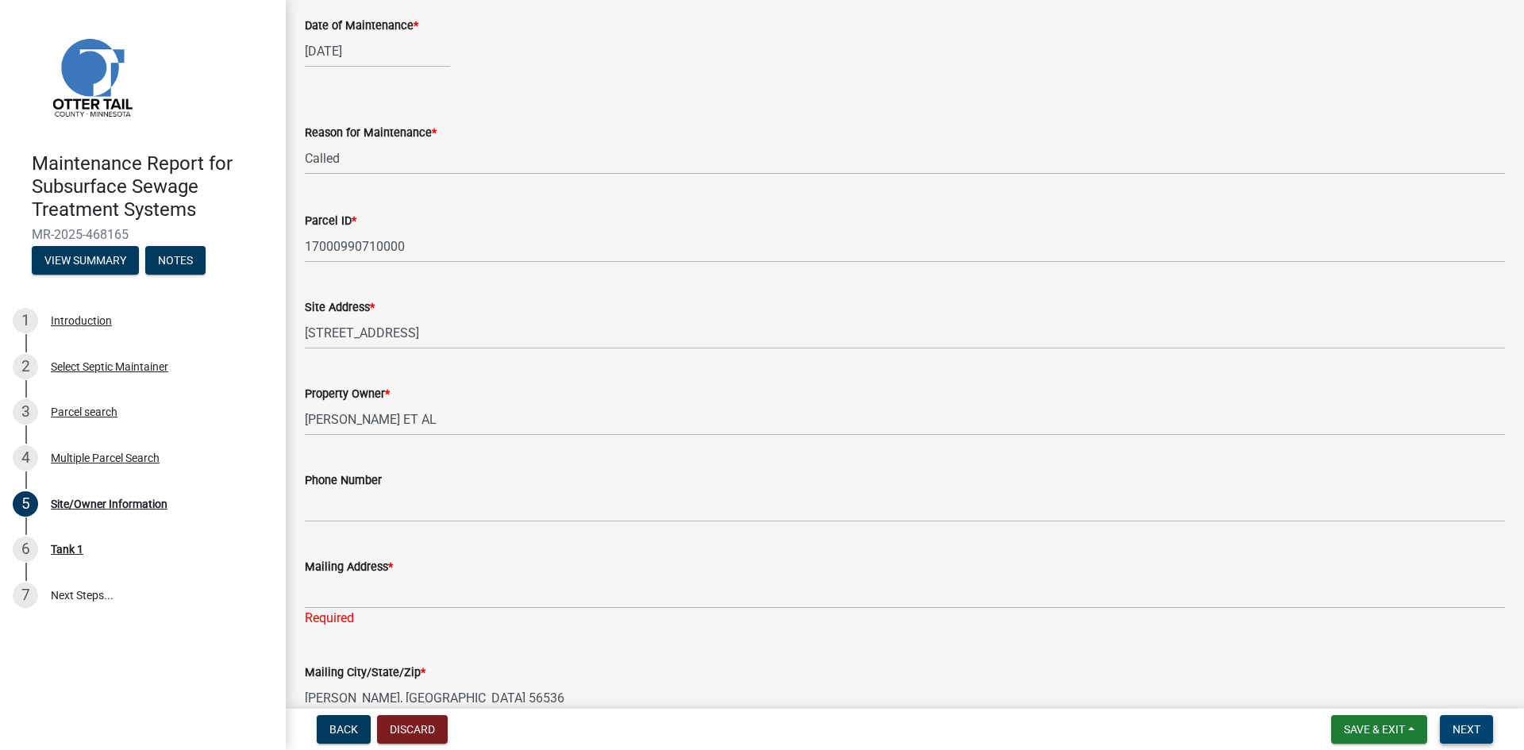
scroll to position [270, 0]
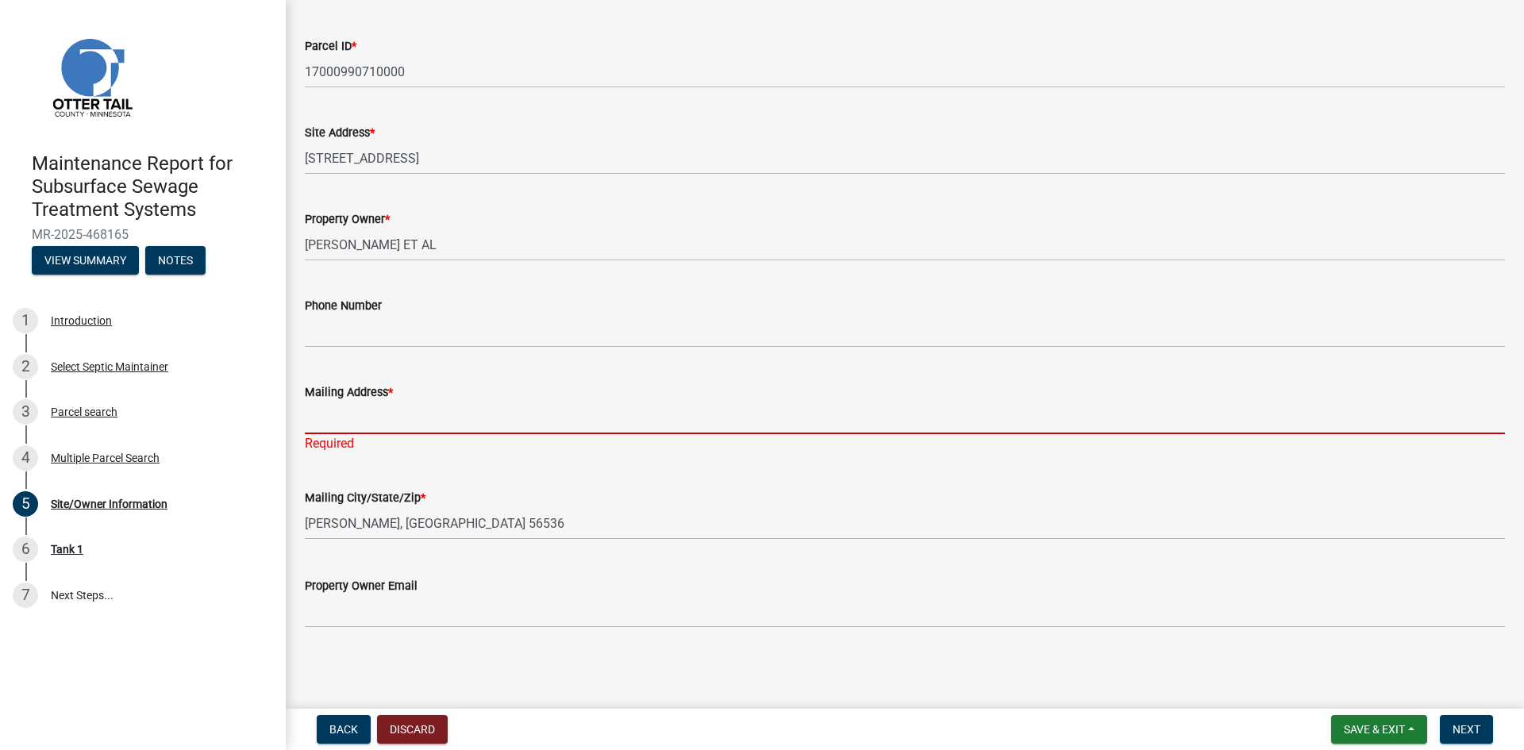
click at [335, 417] on input "Mailing Address *" at bounding box center [905, 418] width 1200 height 33
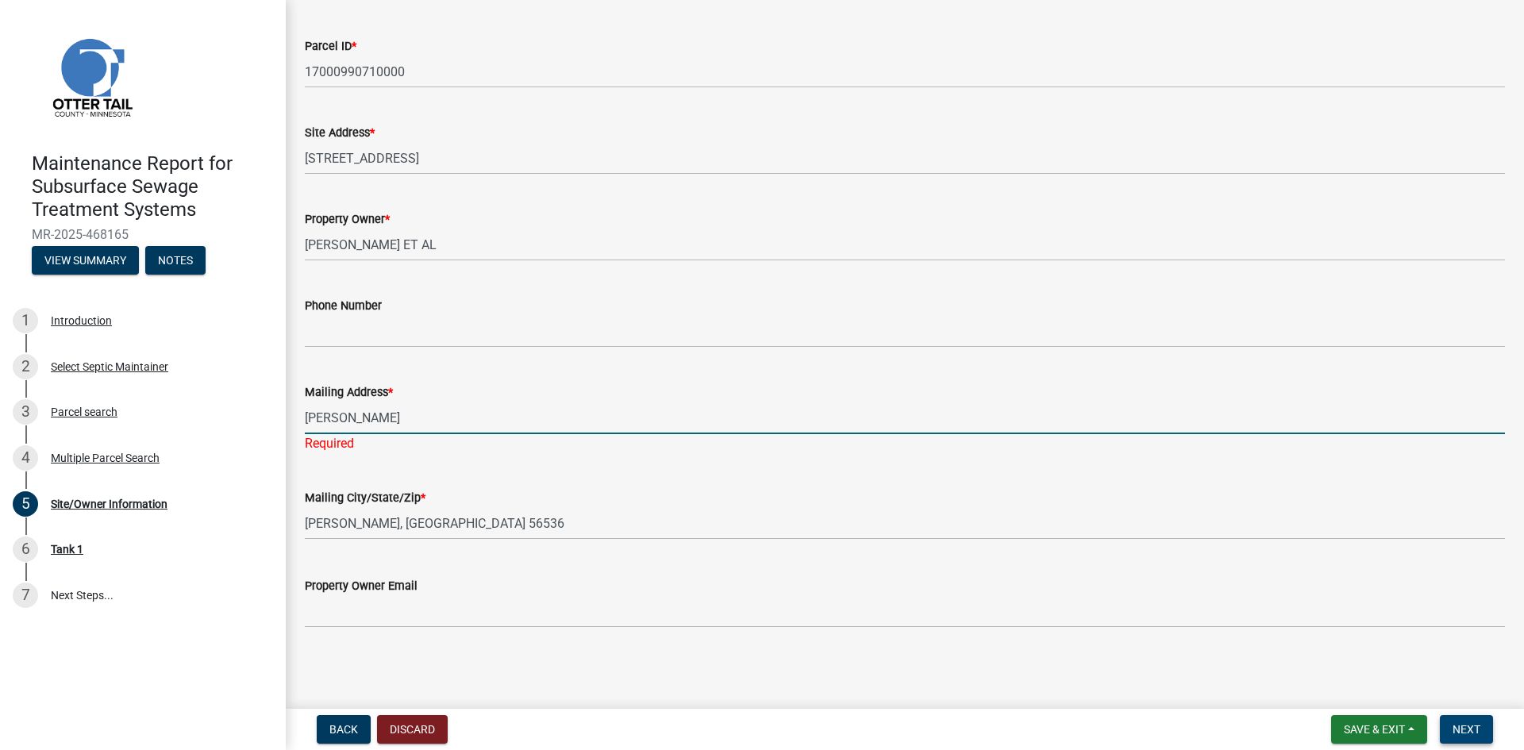
type input "[PERSON_NAME]"
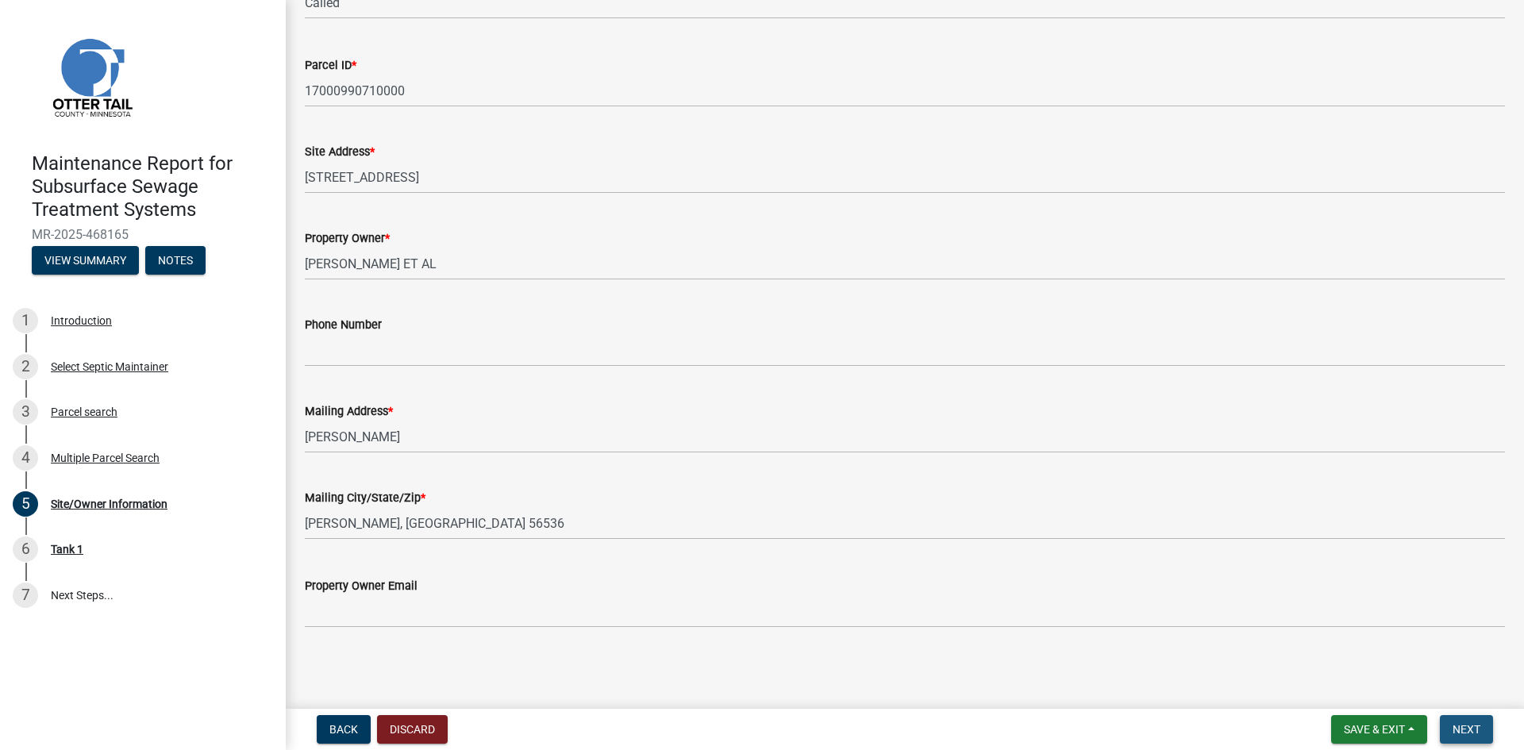
click at [1463, 726] on span "Next" at bounding box center [1466, 729] width 28 height 13
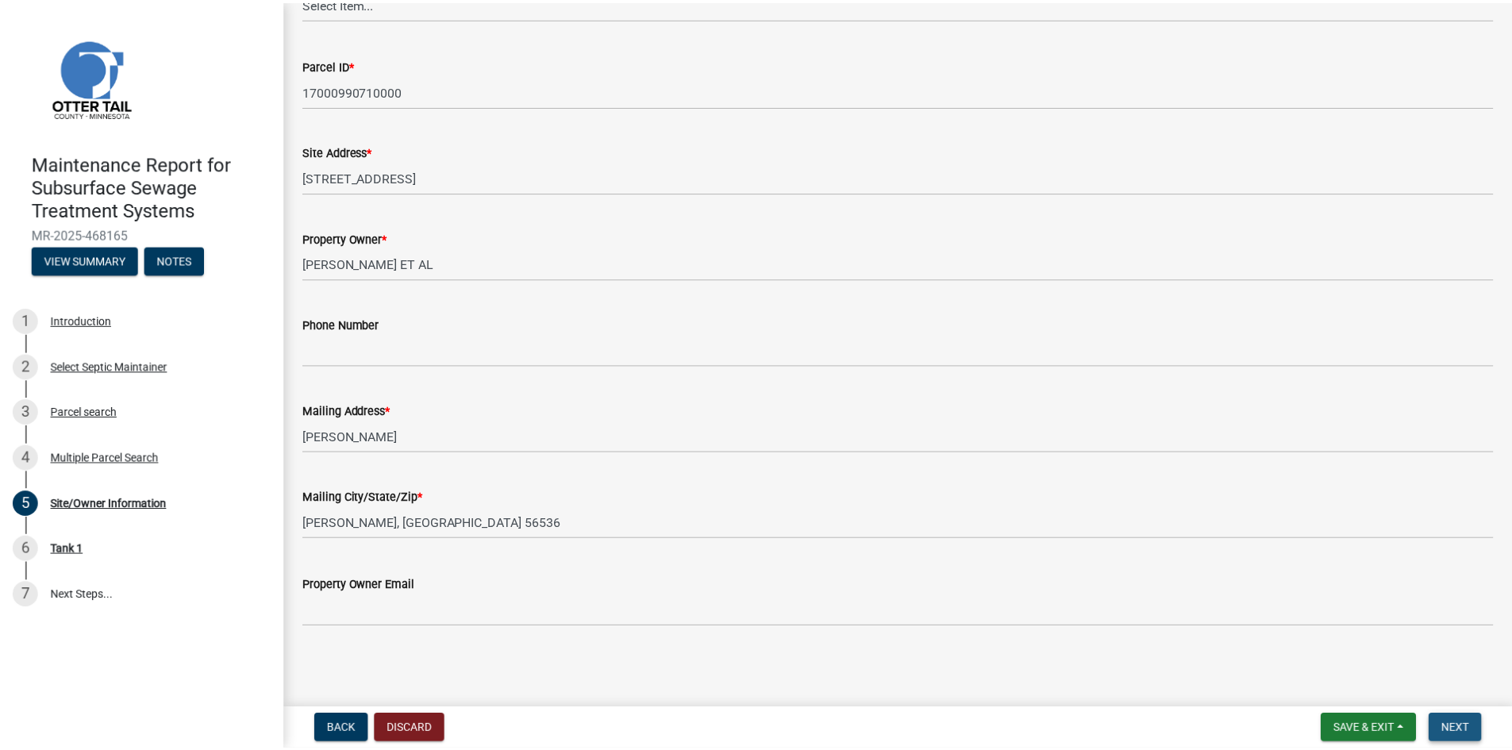
scroll to position [0, 0]
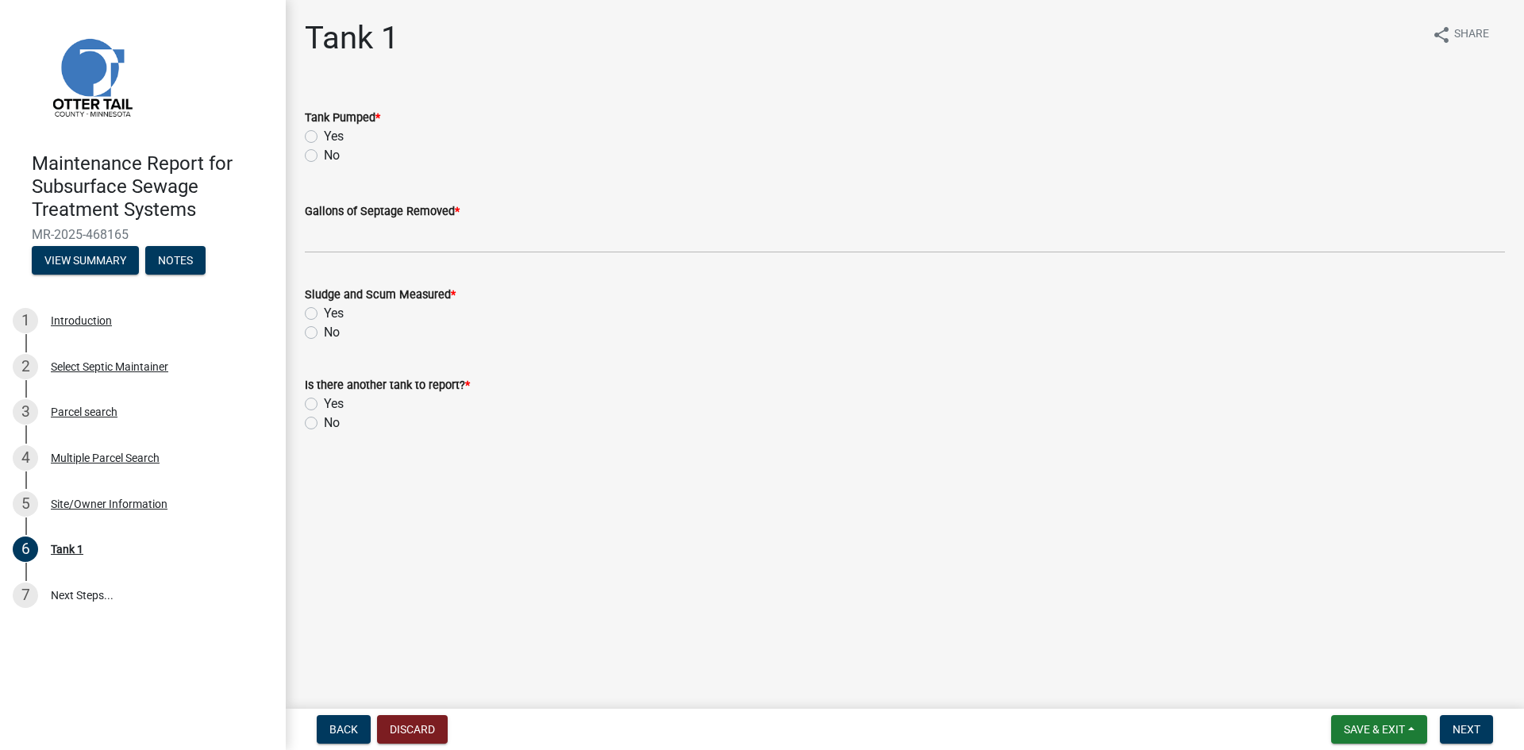
drag, startPoint x: 309, startPoint y: 134, endPoint x: 350, endPoint y: 201, distance: 78.0
click at [324, 134] on label "Yes" at bounding box center [334, 136] width 20 height 19
click at [324, 134] on input "Yes" at bounding box center [329, 132] width 10 height 10
radio input "true"
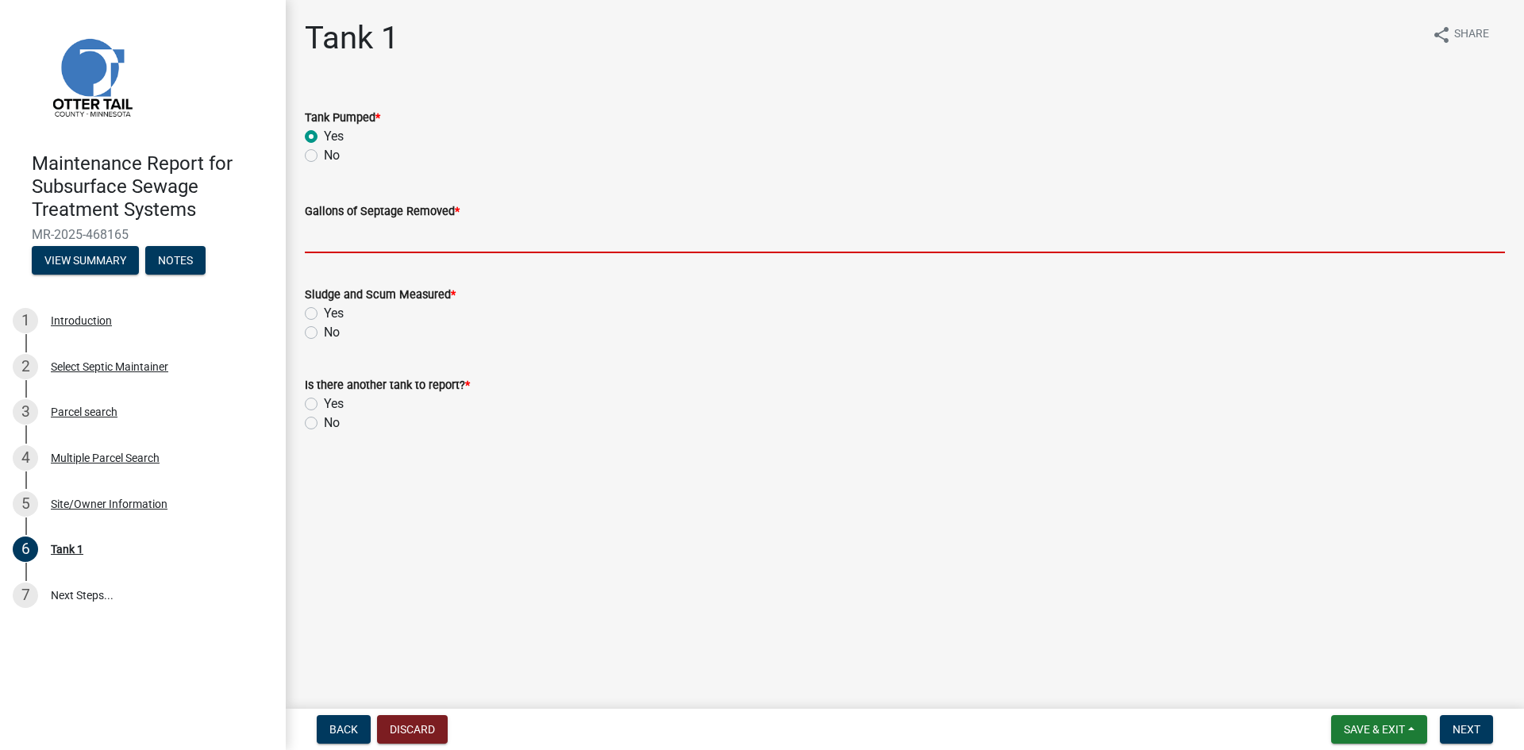
click at [359, 250] on input "Gallons of Septage Removed *" at bounding box center [905, 237] width 1200 height 33
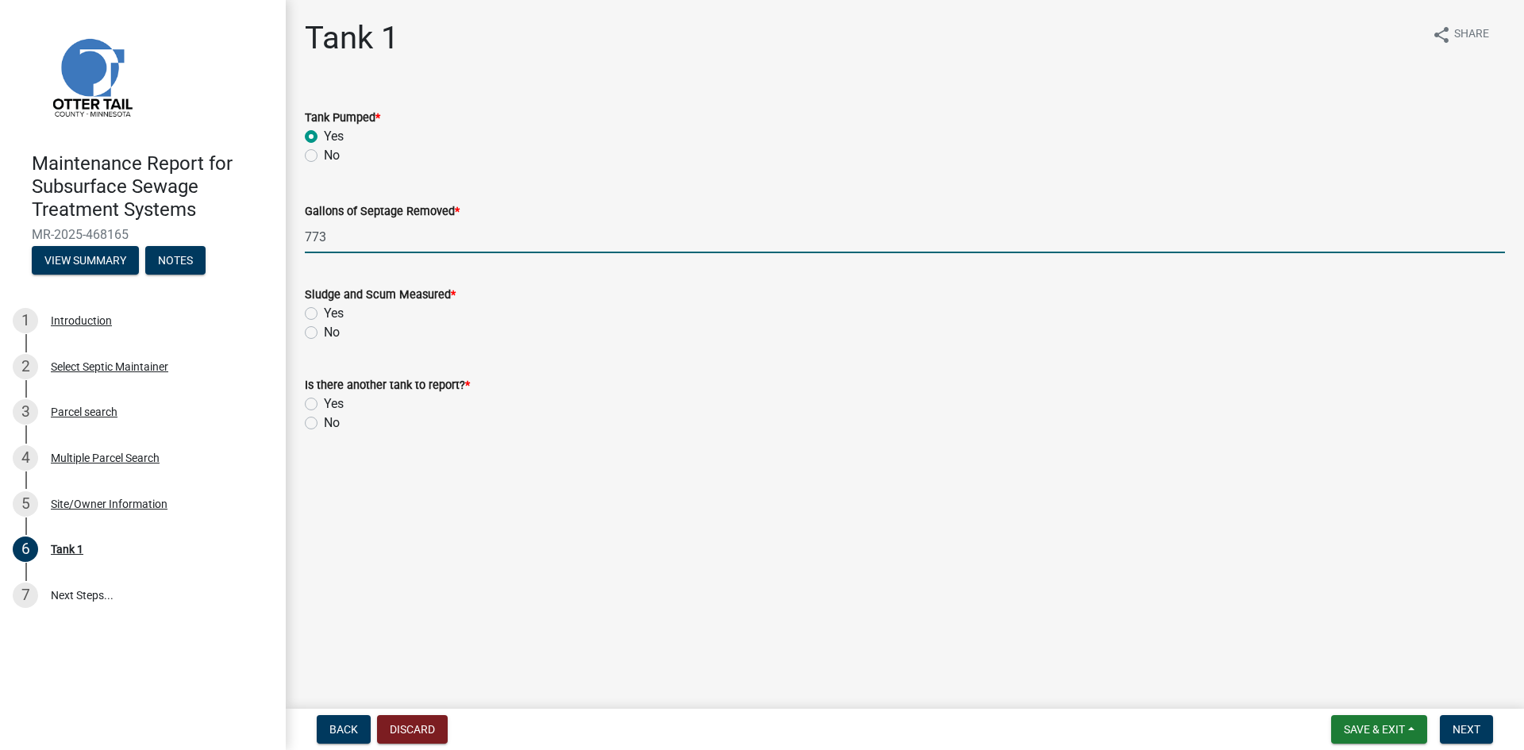
type input "773"
click at [324, 335] on label "No" at bounding box center [332, 332] width 16 height 19
click at [324, 333] on input "No" at bounding box center [329, 328] width 10 height 10
radio input "true"
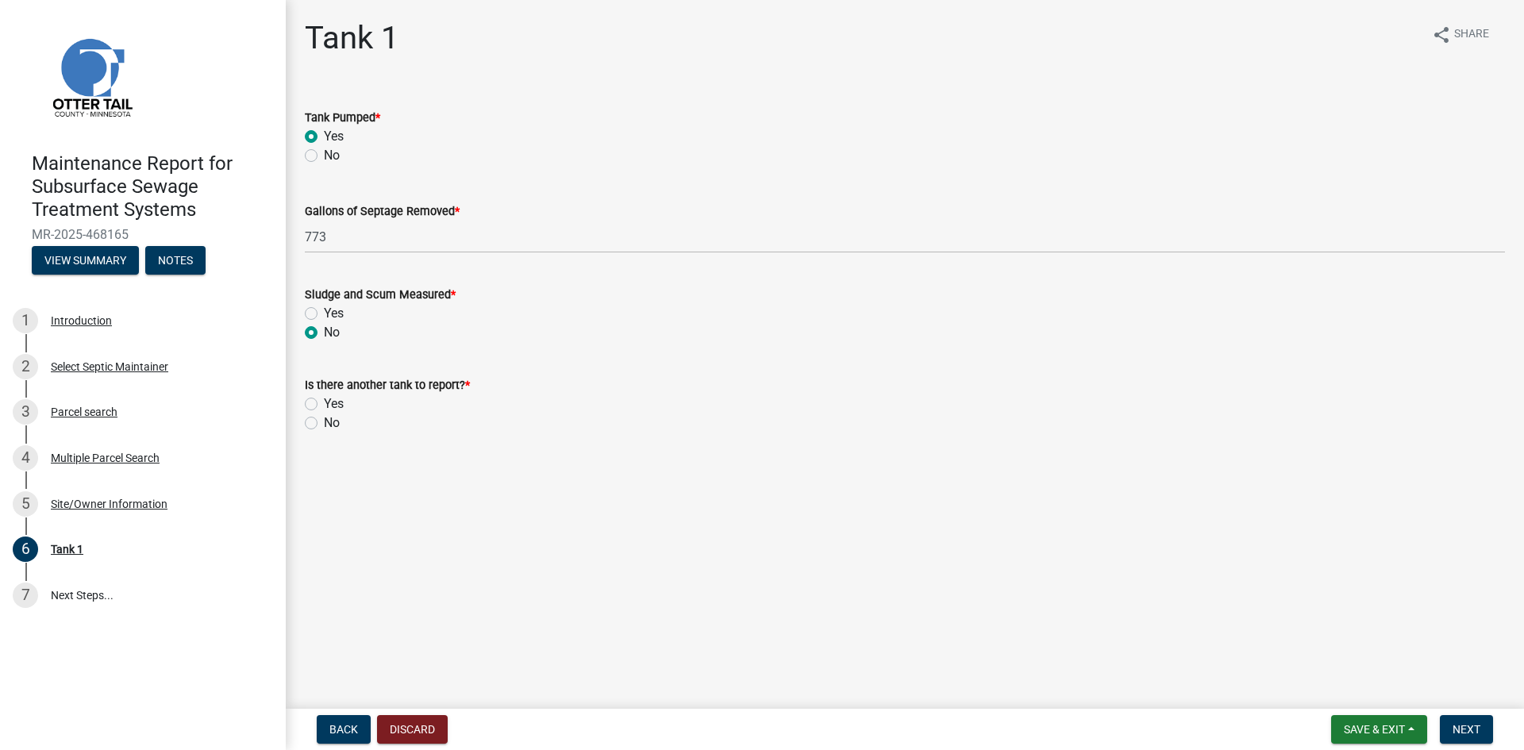
click at [324, 423] on label "No" at bounding box center [332, 422] width 16 height 19
click at [324, 423] on input "No" at bounding box center [329, 418] width 10 height 10
radio input "true"
click at [1458, 729] on span "Next" at bounding box center [1466, 729] width 28 height 13
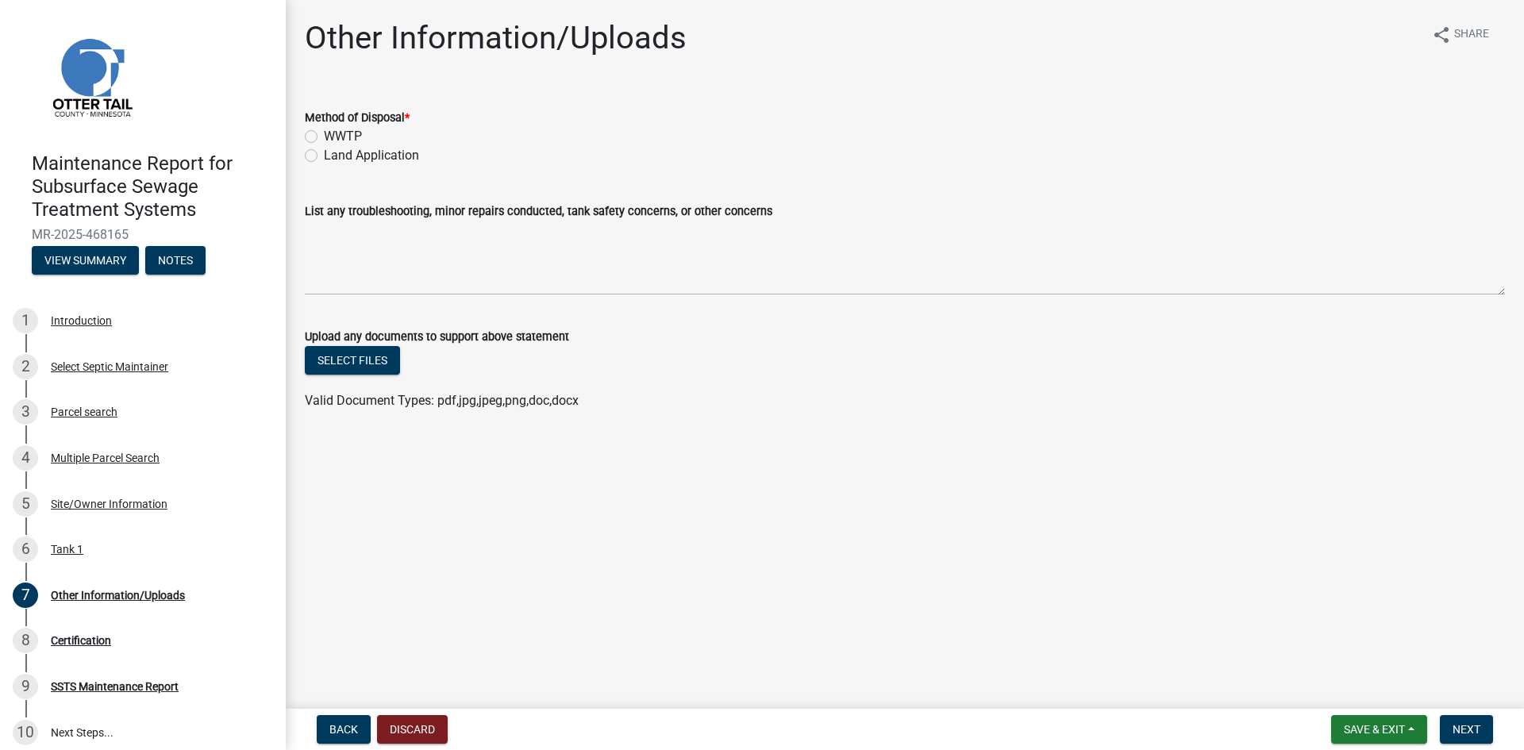
click at [390, 160] on label "Land Application" at bounding box center [371, 155] width 95 height 19
click at [334, 156] on input "Land Application" at bounding box center [329, 151] width 10 height 10
radio input "true"
click at [1451, 726] on button "Next" at bounding box center [1465, 729] width 53 height 29
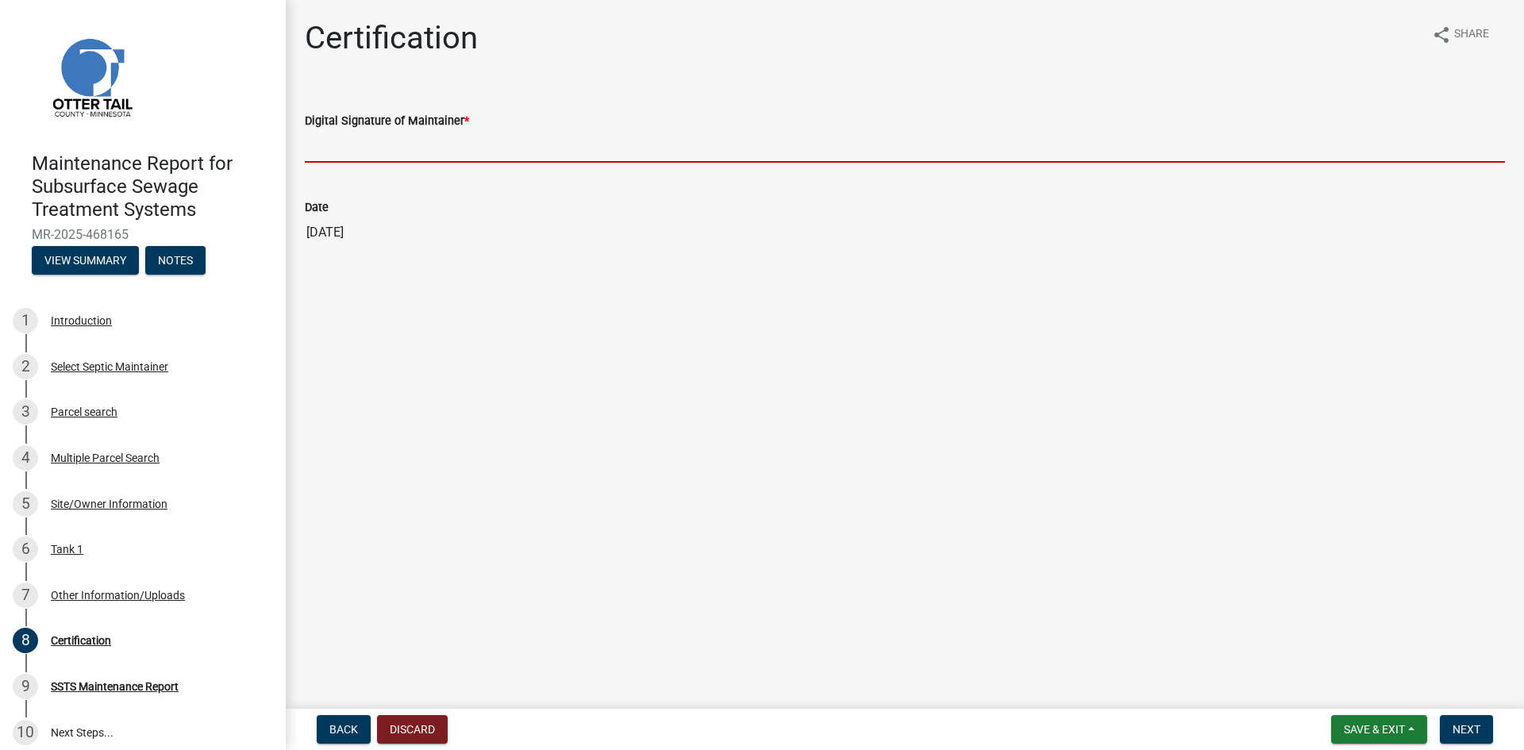
click at [1393, 149] on input "Digital Signature of Maintainer *" at bounding box center [905, 146] width 1200 height 33
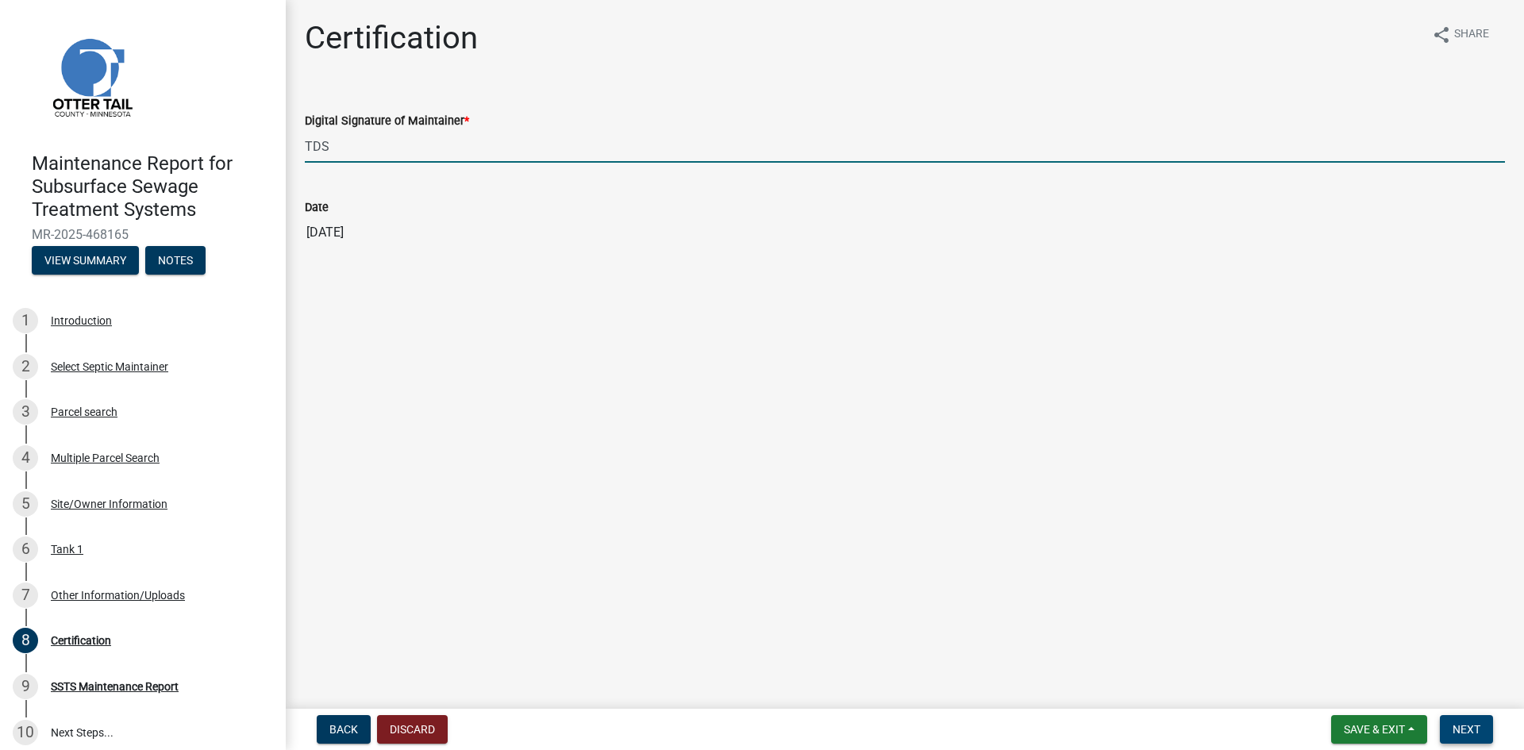
type input "TDS"
click at [1463, 725] on span "Next" at bounding box center [1466, 729] width 28 height 13
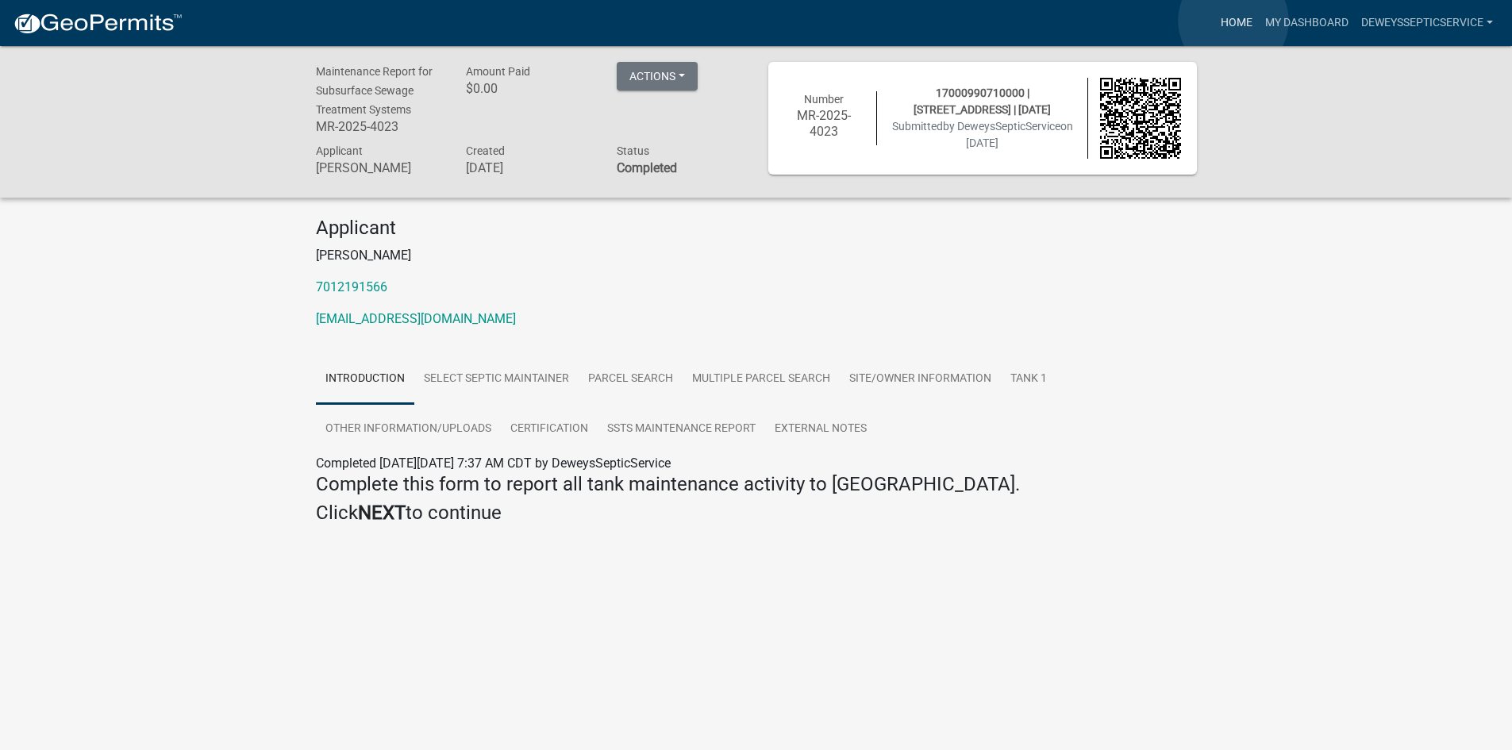
click at [1233, 21] on link "Home" at bounding box center [1236, 23] width 44 height 30
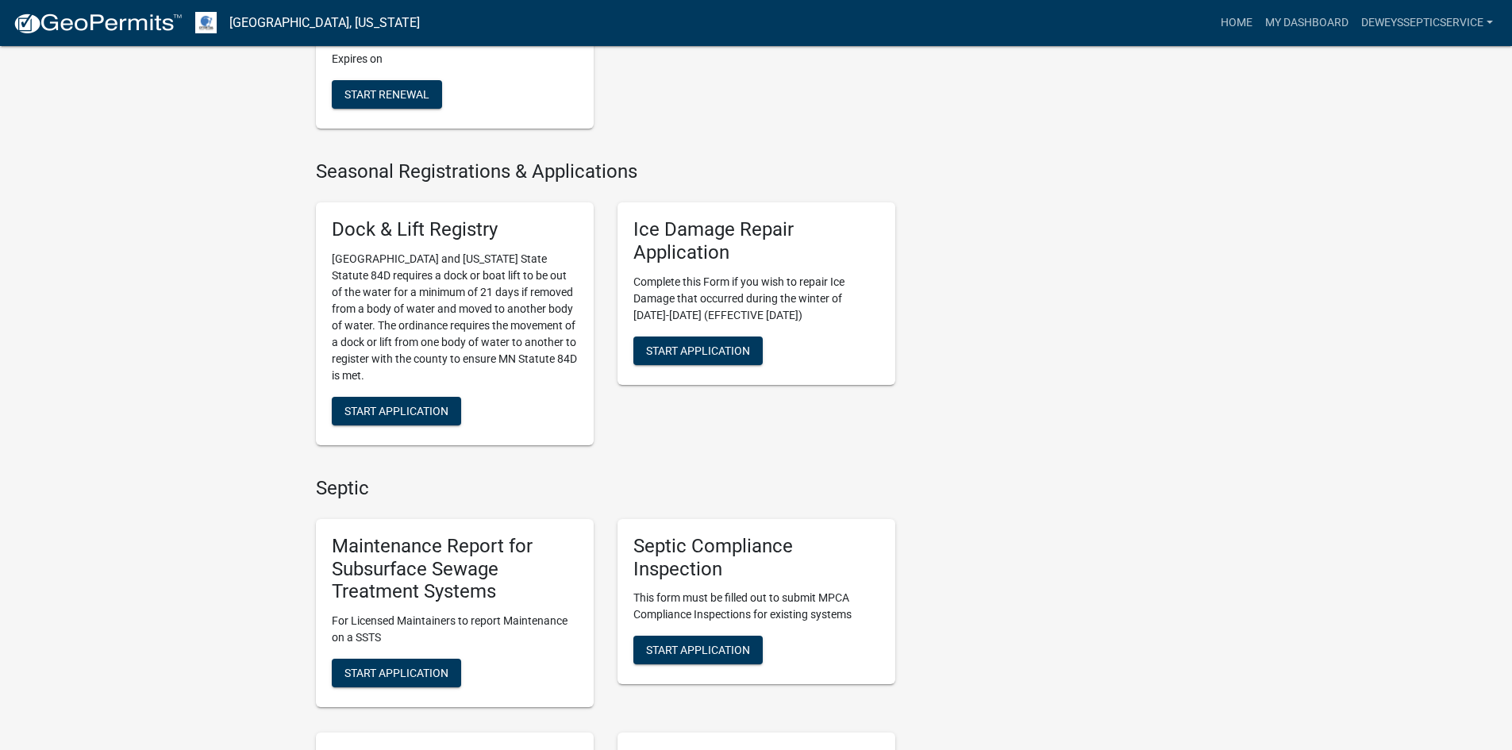
scroll to position [635, 0]
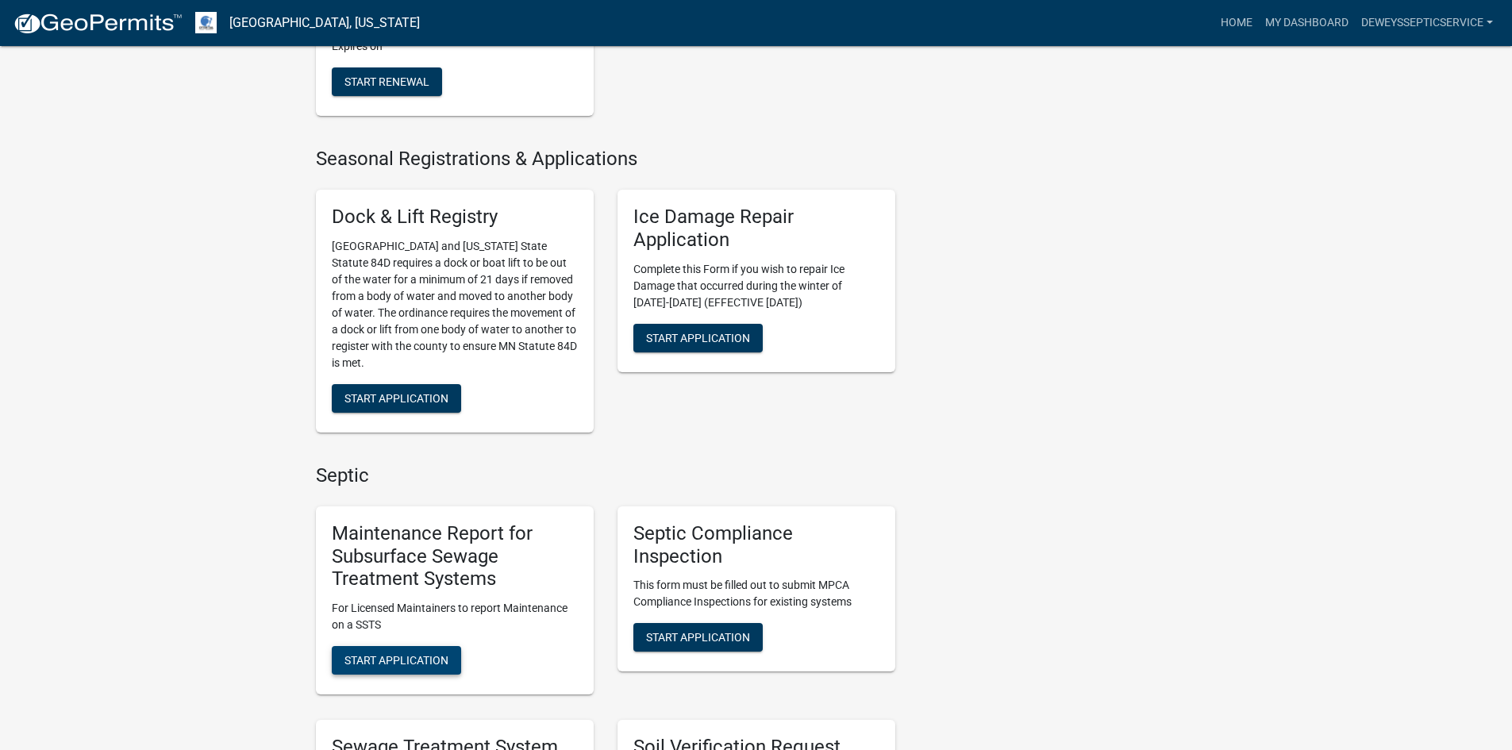
click at [400, 654] on span "Start Application" at bounding box center [396, 660] width 104 height 13
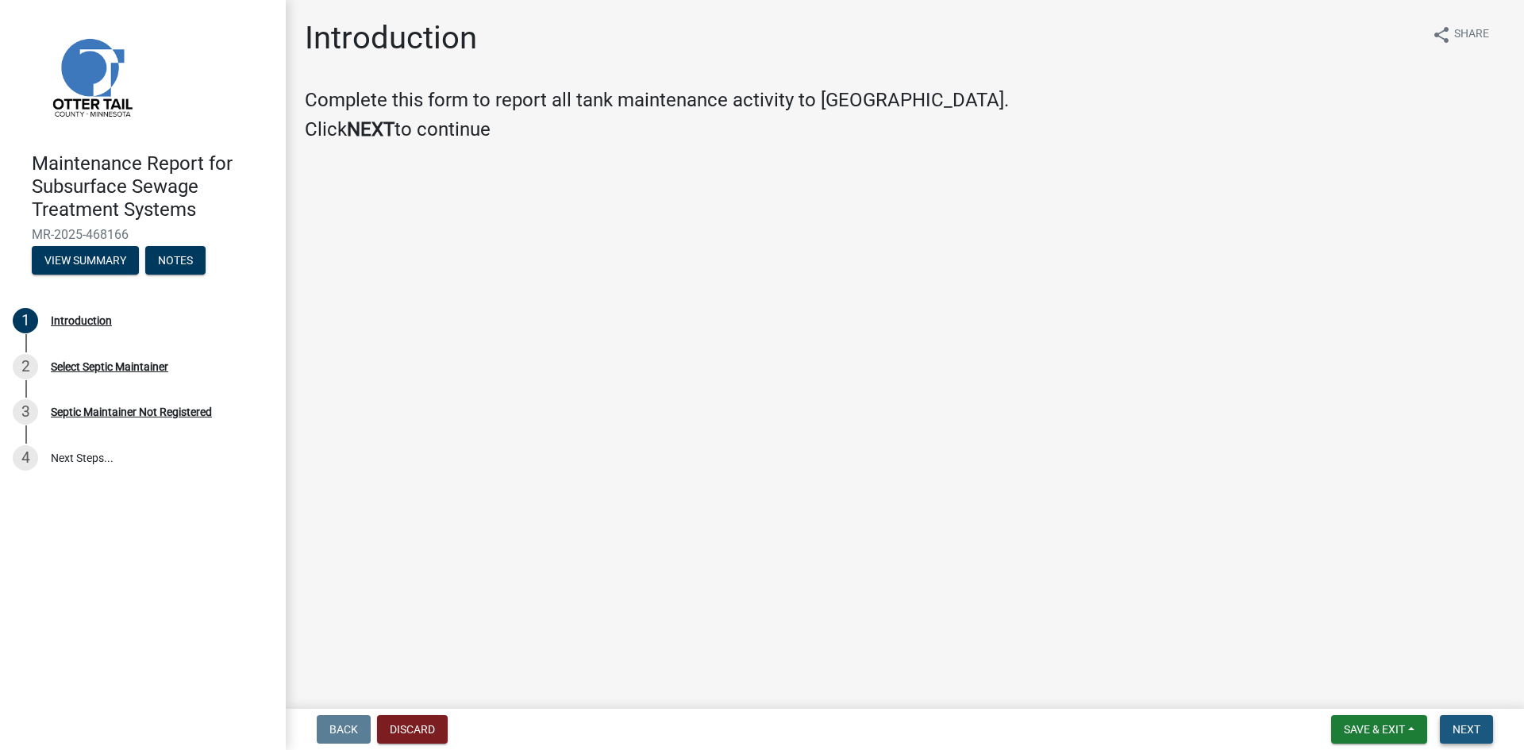
click at [1462, 726] on span "Next" at bounding box center [1466, 729] width 28 height 13
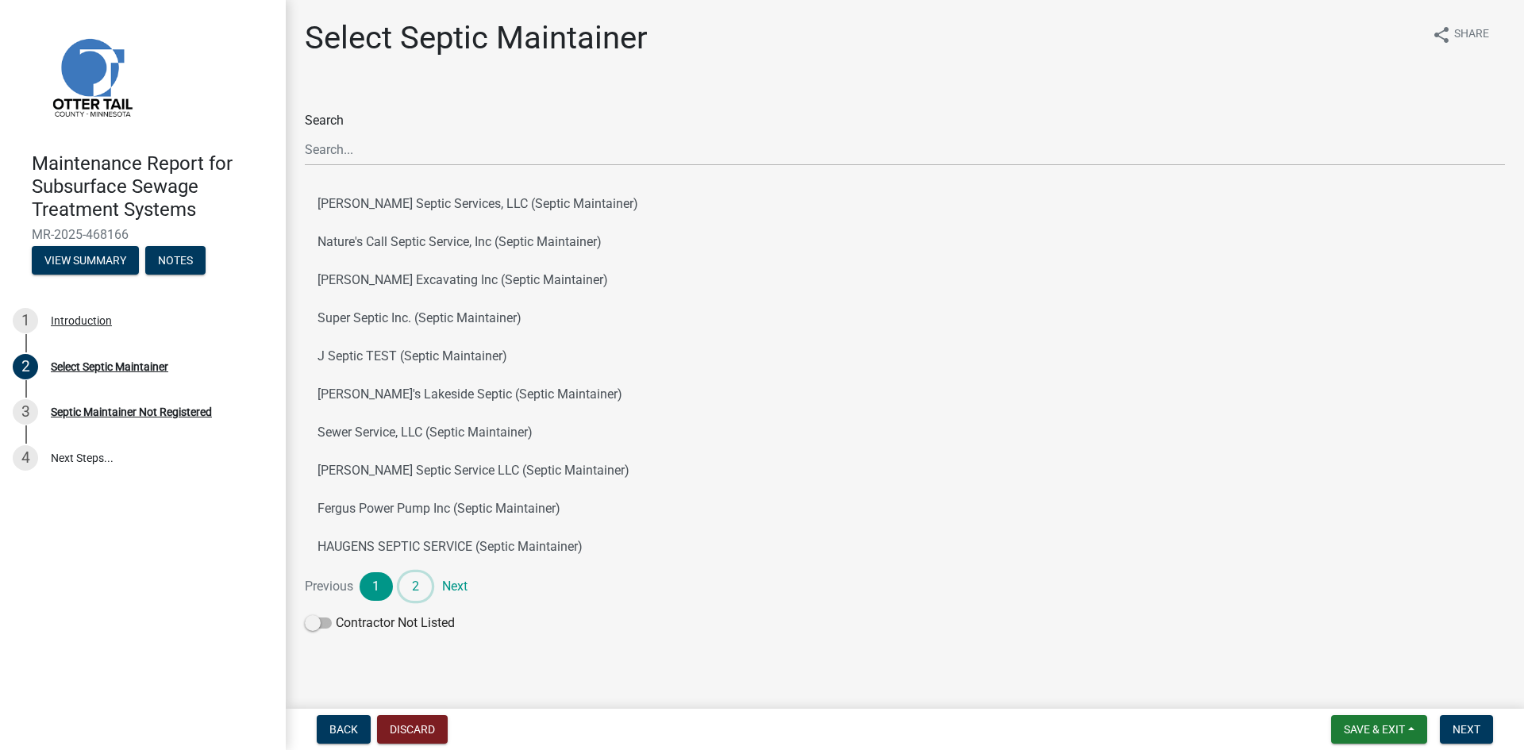
click at [420, 581] on link "2" at bounding box center [415, 586] width 33 height 29
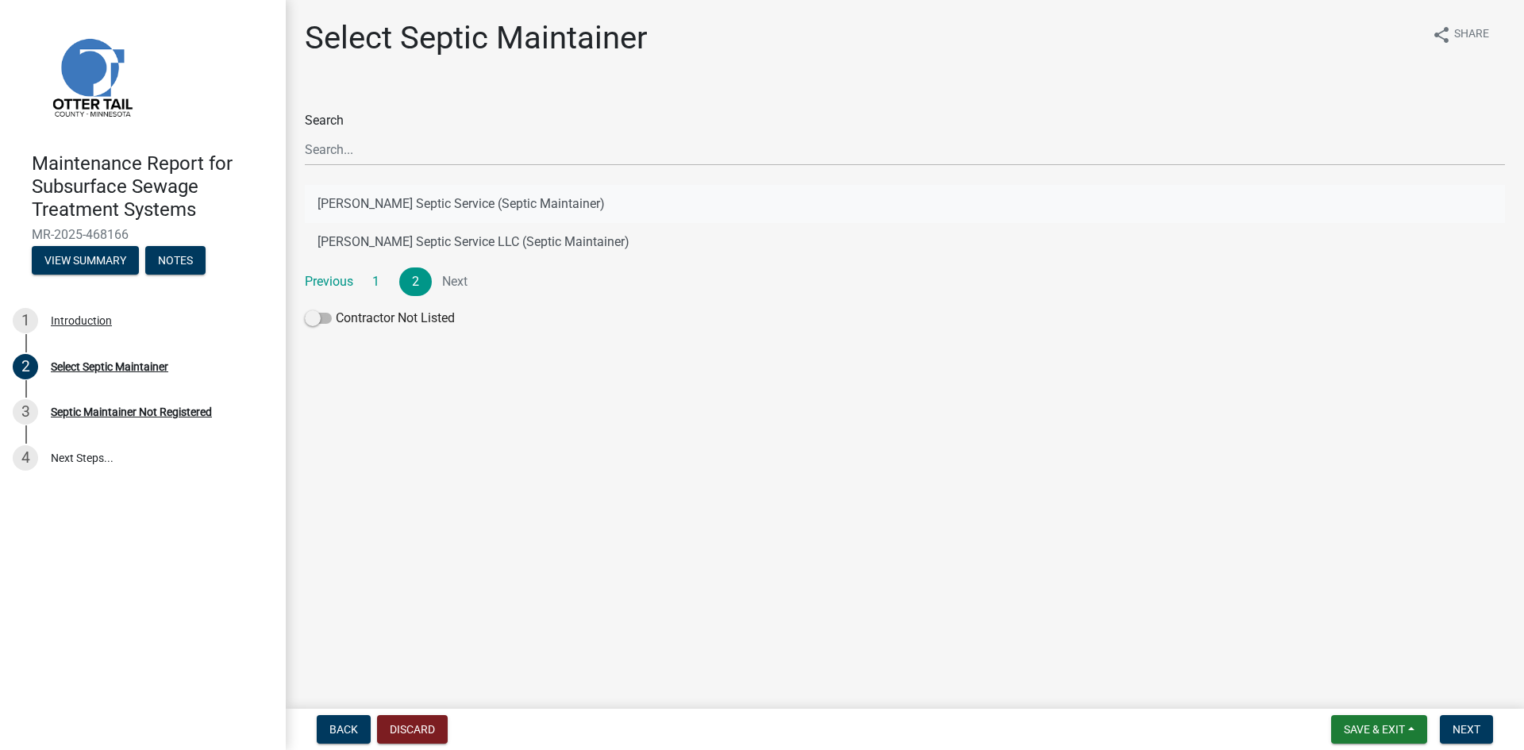
click at [508, 202] on button "[PERSON_NAME] Septic Service (Septic Maintainer)" at bounding box center [905, 204] width 1200 height 38
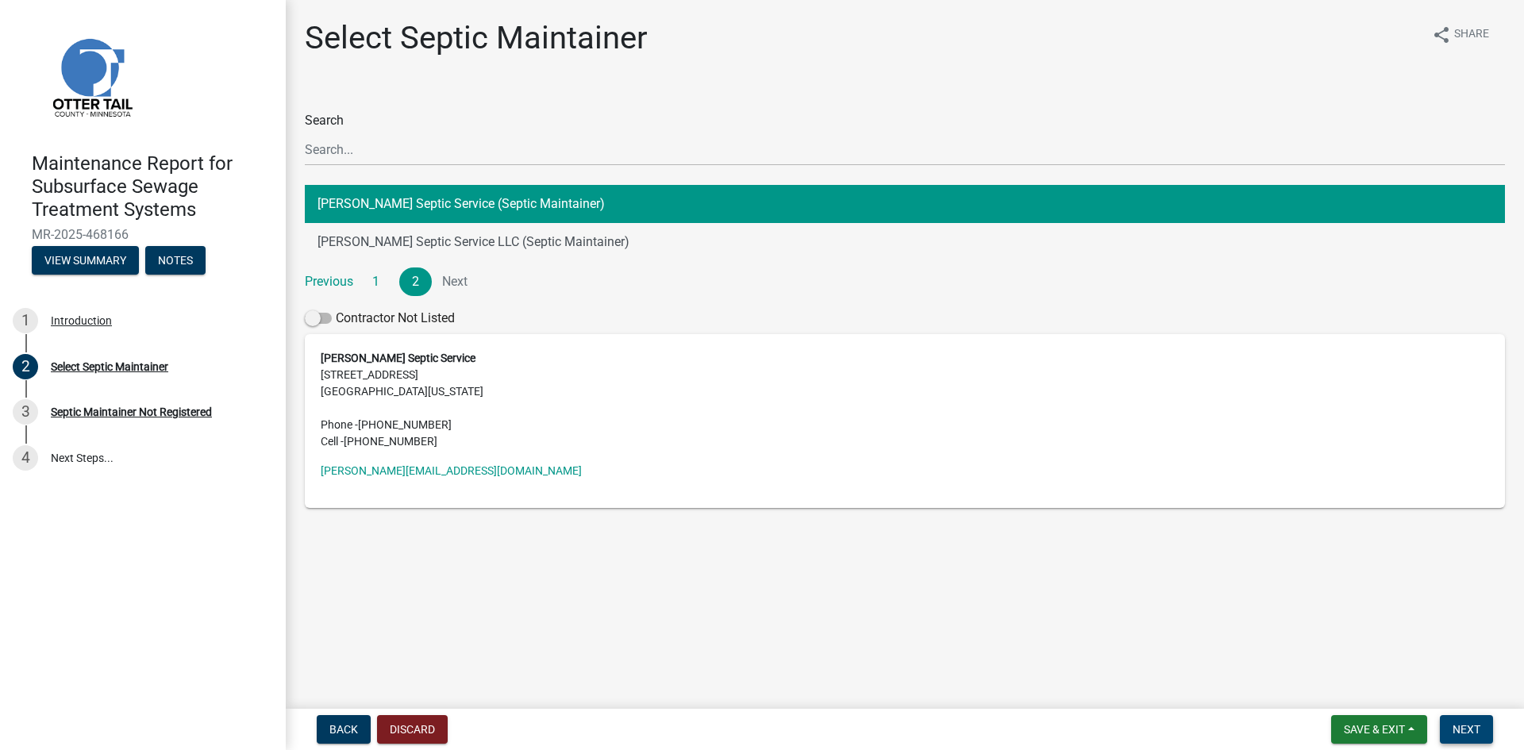
click at [1448, 725] on button "Next" at bounding box center [1465, 729] width 53 height 29
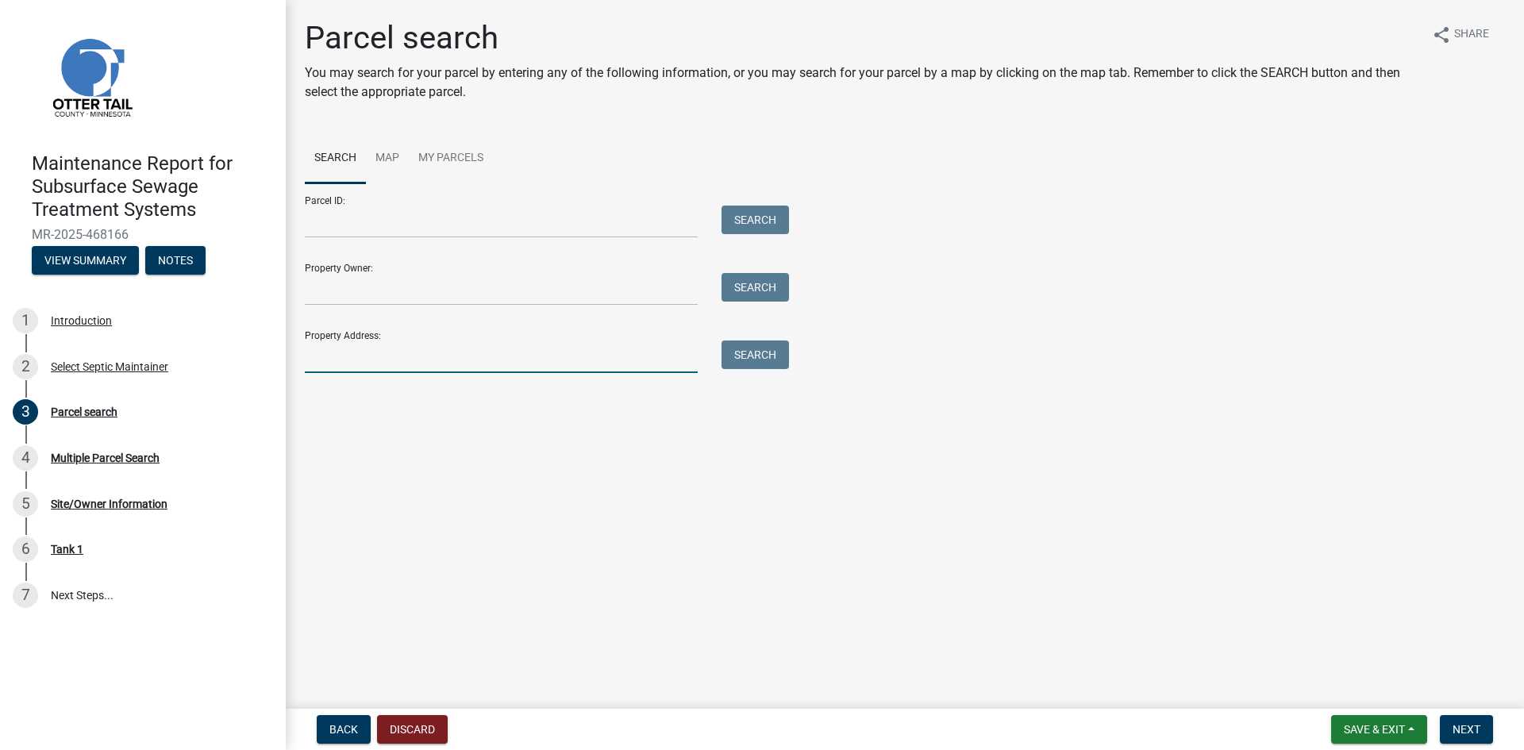
click at [340, 355] on input "Property Address:" at bounding box center [501, 356] width 393 height 33
type input "21929"
click at [777, 354] on button "Search" at bounding box center [754, 354] width 67 height 29
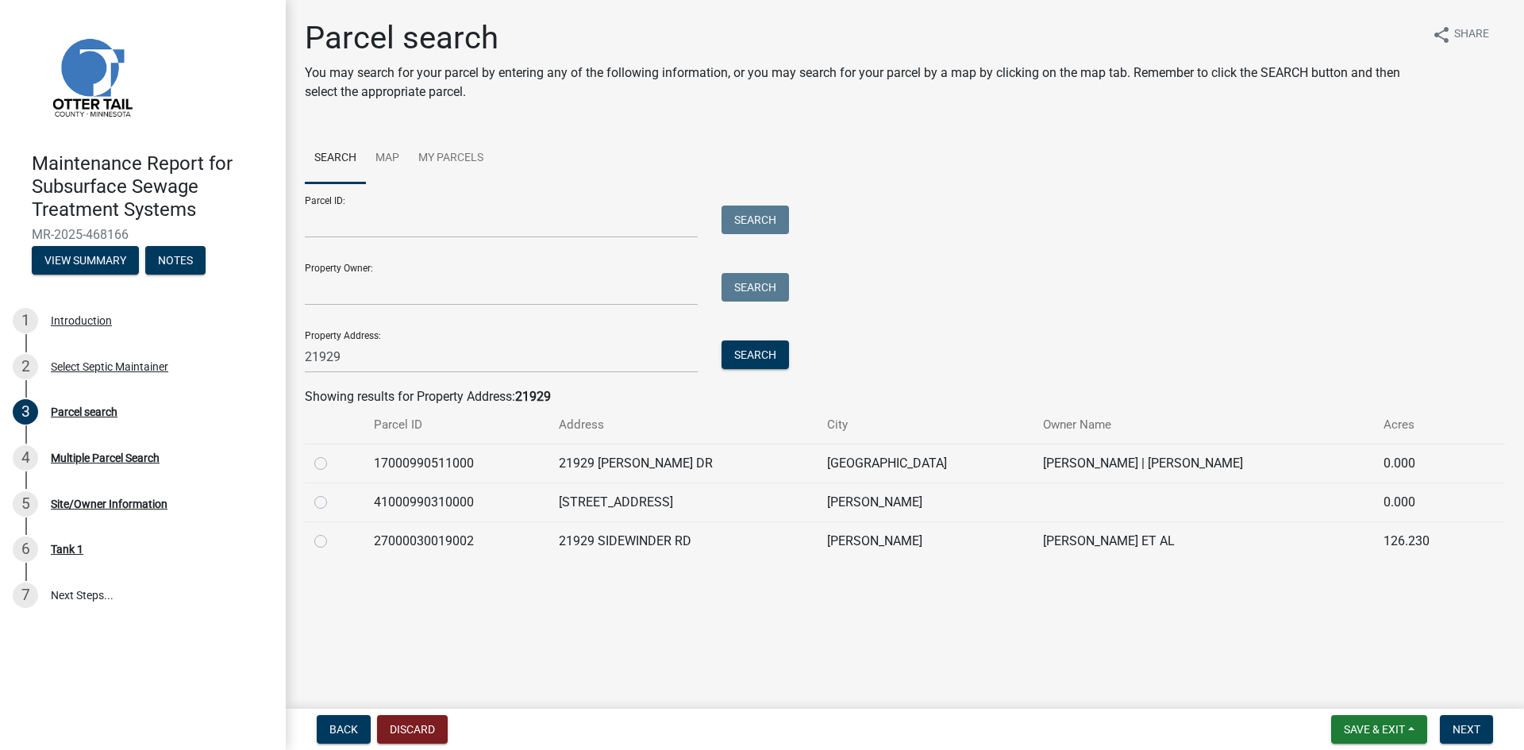
click at [333, 454] on label at bounding box center [333, 454] width 0 height 0
click at [333, 464] on input "radio" at bounding box center [338, 459] width 10 height 10
radio input "true"
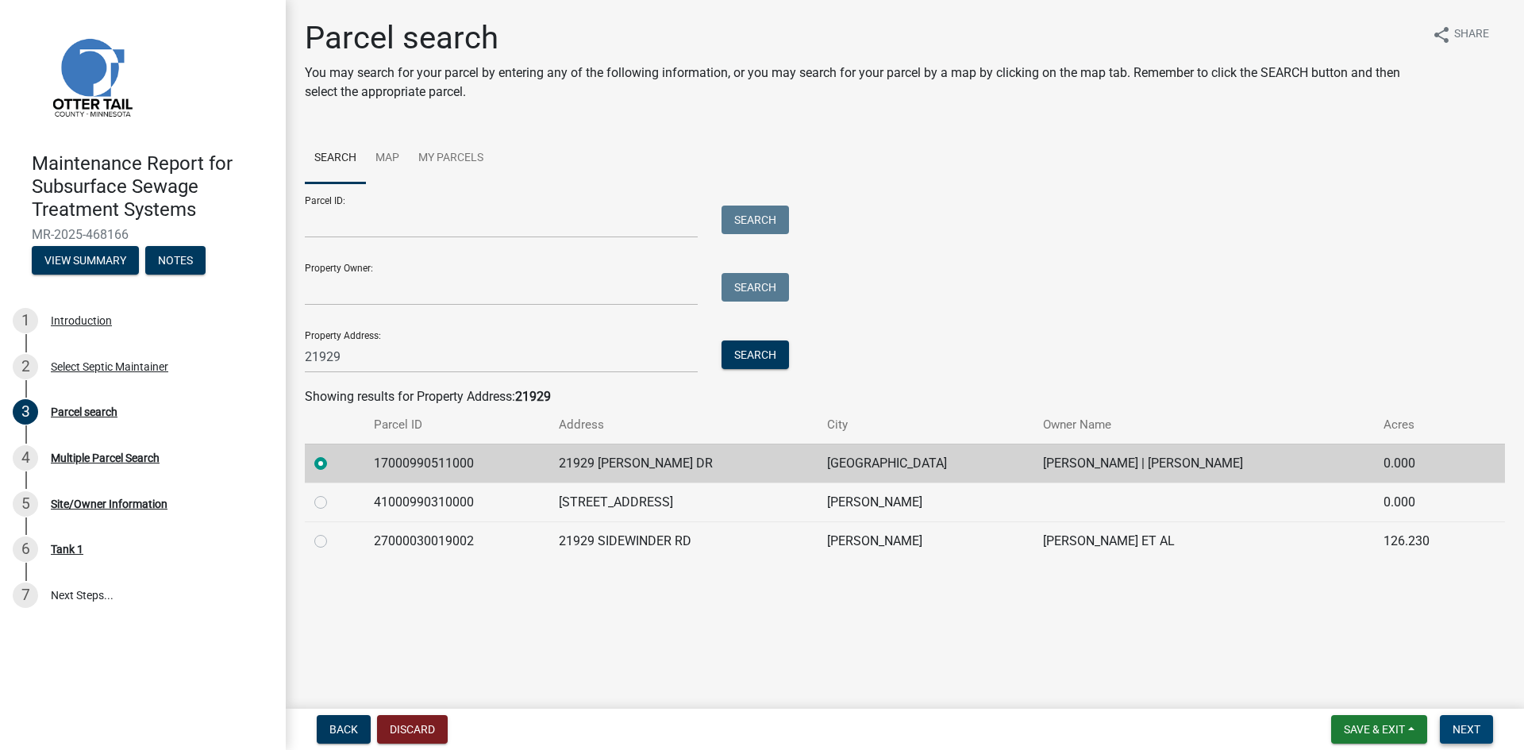
click at [1465, 730] on span "Next" at bounding box center [1466, 729] width 28 height 13
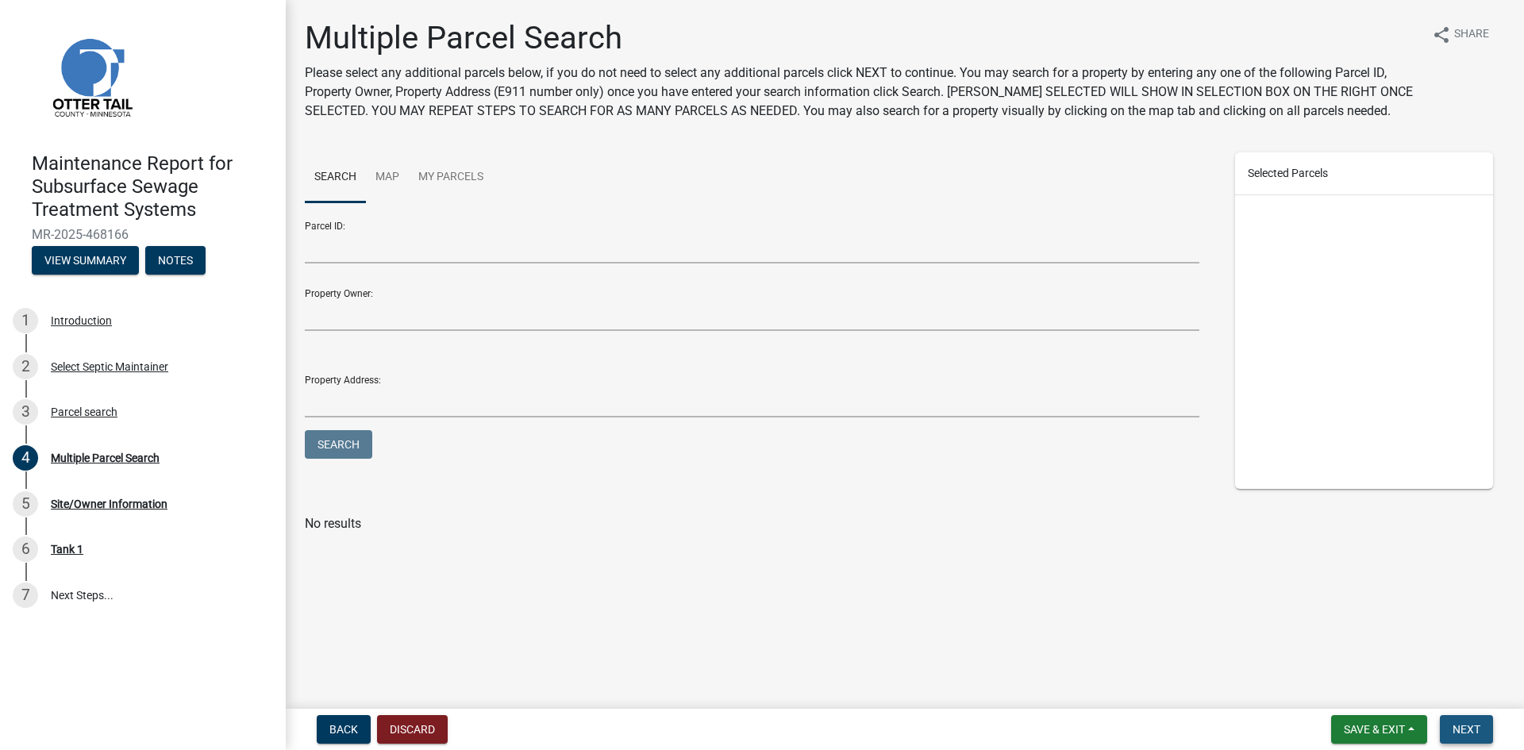
click at [1465, 730] on span "Next" at bounding box center [1466, 729] width 28 height 13
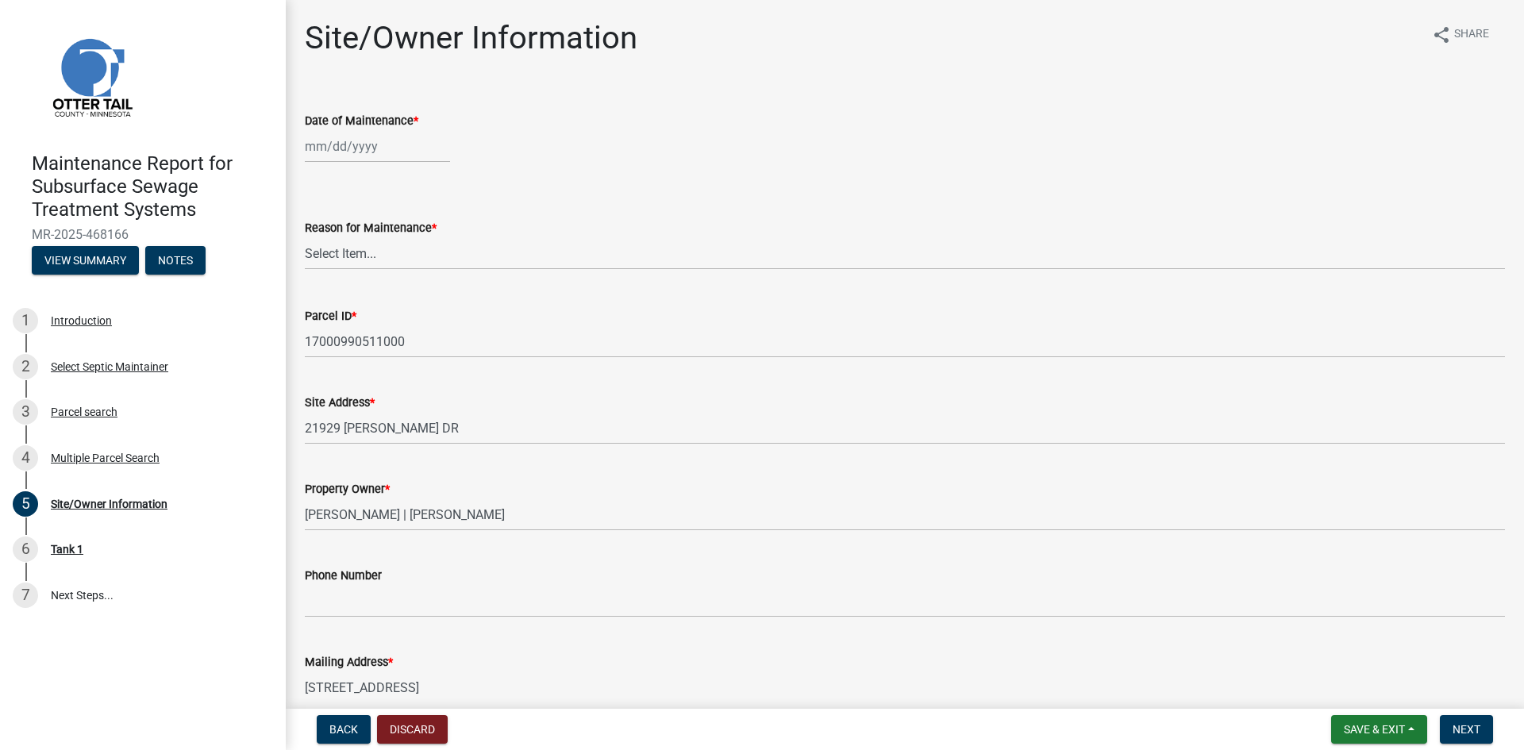
click at [335, 150] on div at bounding box center [377, 146] width 145 height 33
select select "8"
select select "2025"
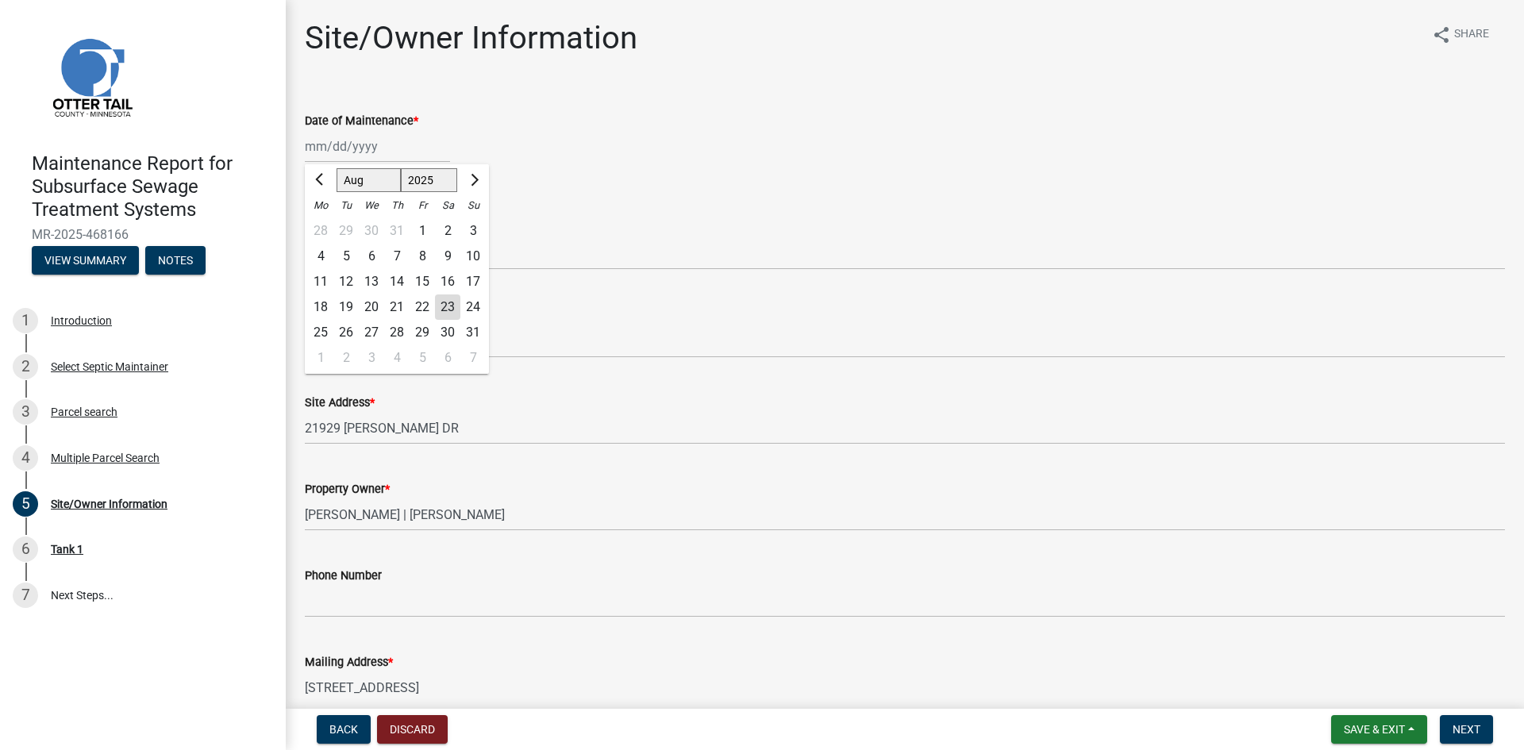
click at [345, 305] on div "19" at bounding box center [345, 306] width 25 height 25
type input "[DATE]"
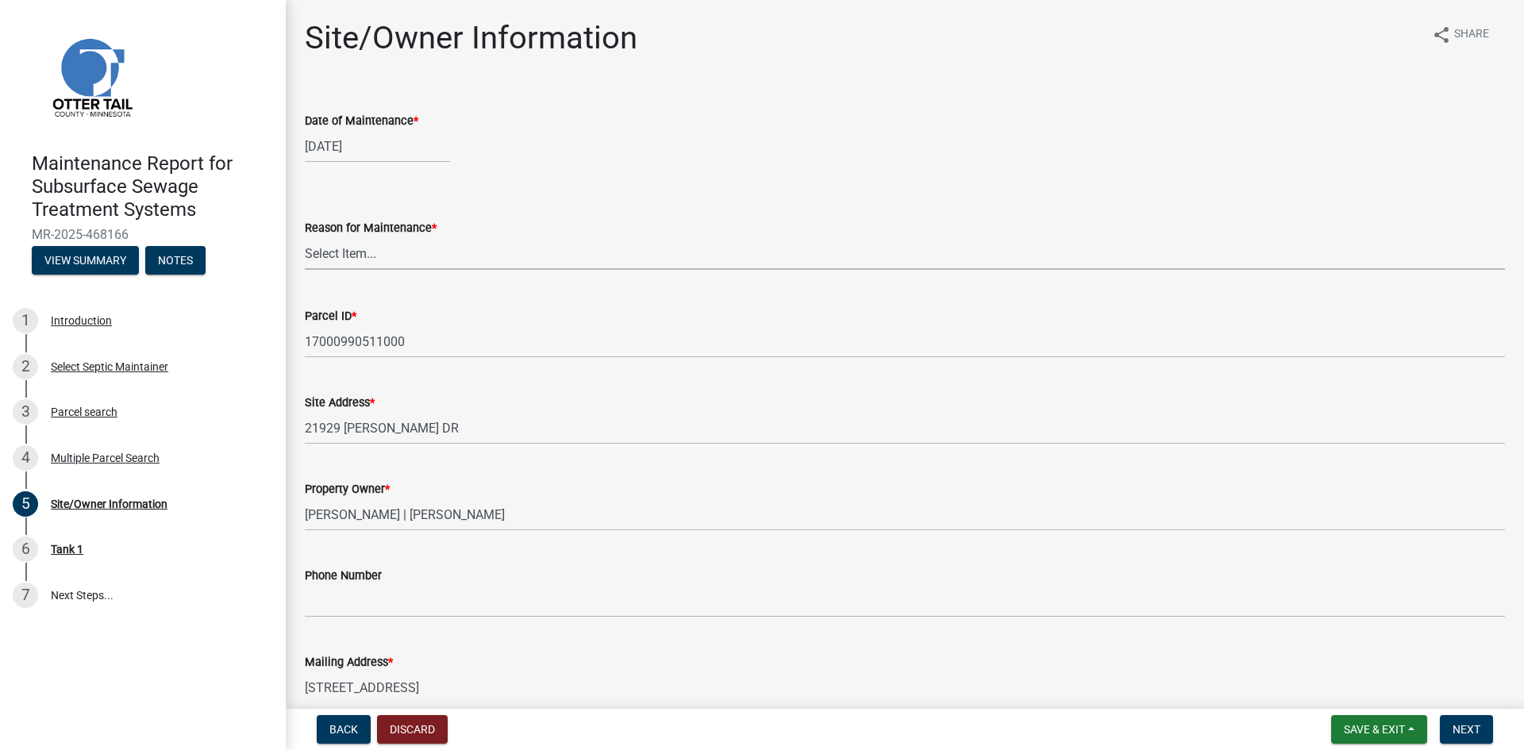
click at [361, 253] on select "Select Item... Called Routine Other" at bounding box center [905, 253] width 1200 height 33
click at [305, 237] on select "Select Item... Called Routine Other" at bounding box center [905, 253] width 1200 height 33
select select "3ac72b63-7b21-42e4-8192-806faae7a4f1"
click at [1463, 731] on span "Next" at bounding box center [1466, 729] width 28 height 13
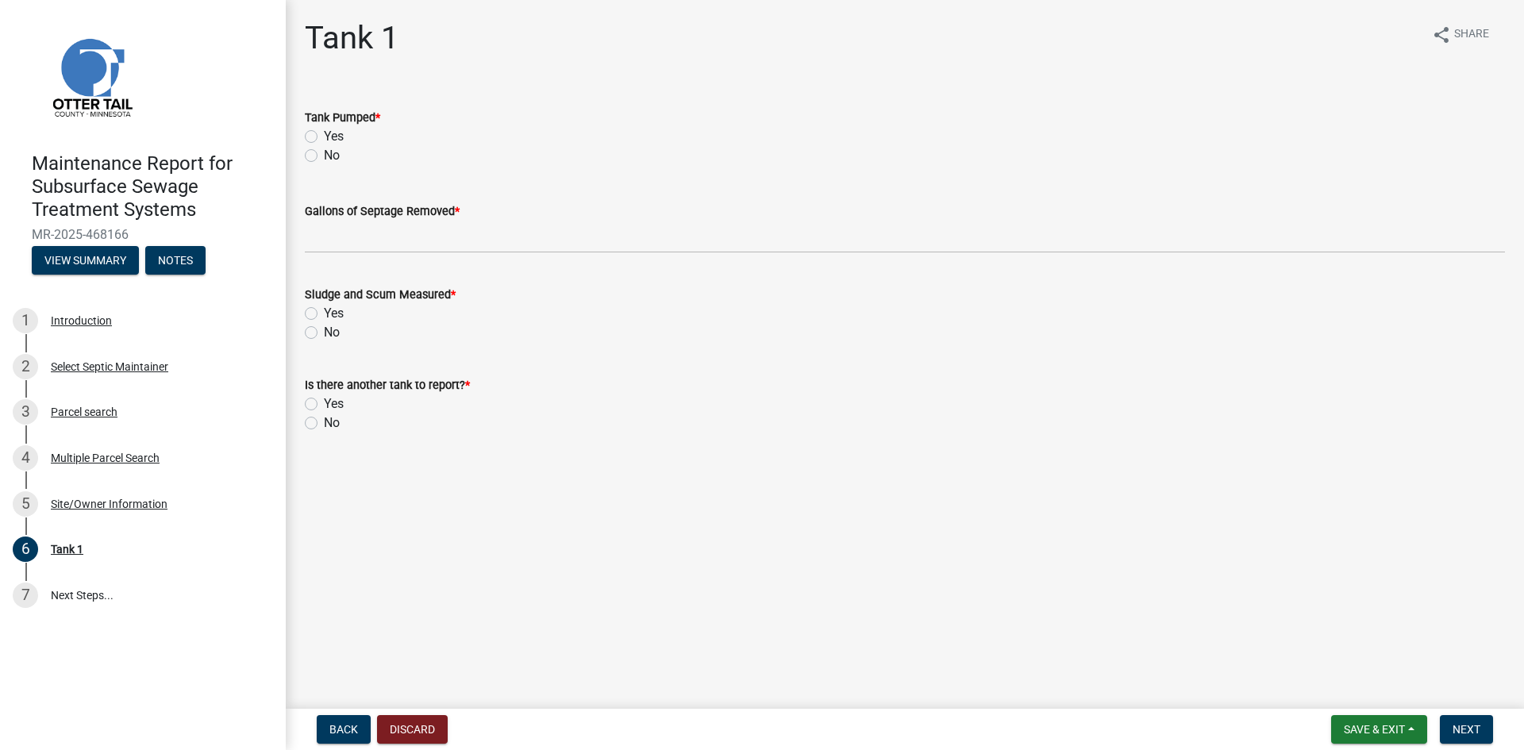
click at [324, 133] on label "Yes" at bounding box center [334, 136] width 20 height 19
click at [324, 133] on input "Yes" at bounding box center [329, 132] width 10 height 10
radio input "true"
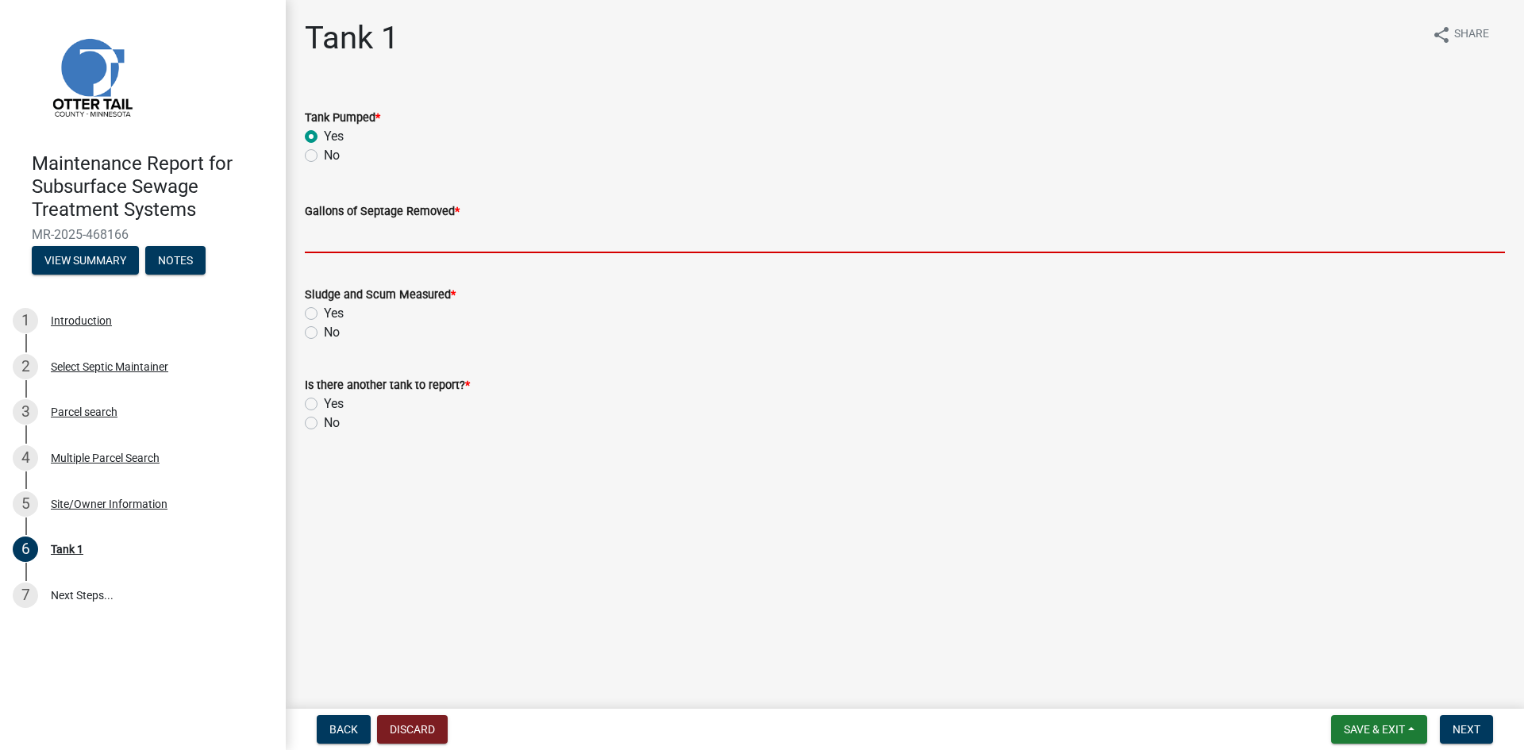
click at [329, 234] on input "Gallons of Septage Removed *" at bounding box center [905, 237] width 1200 height 33
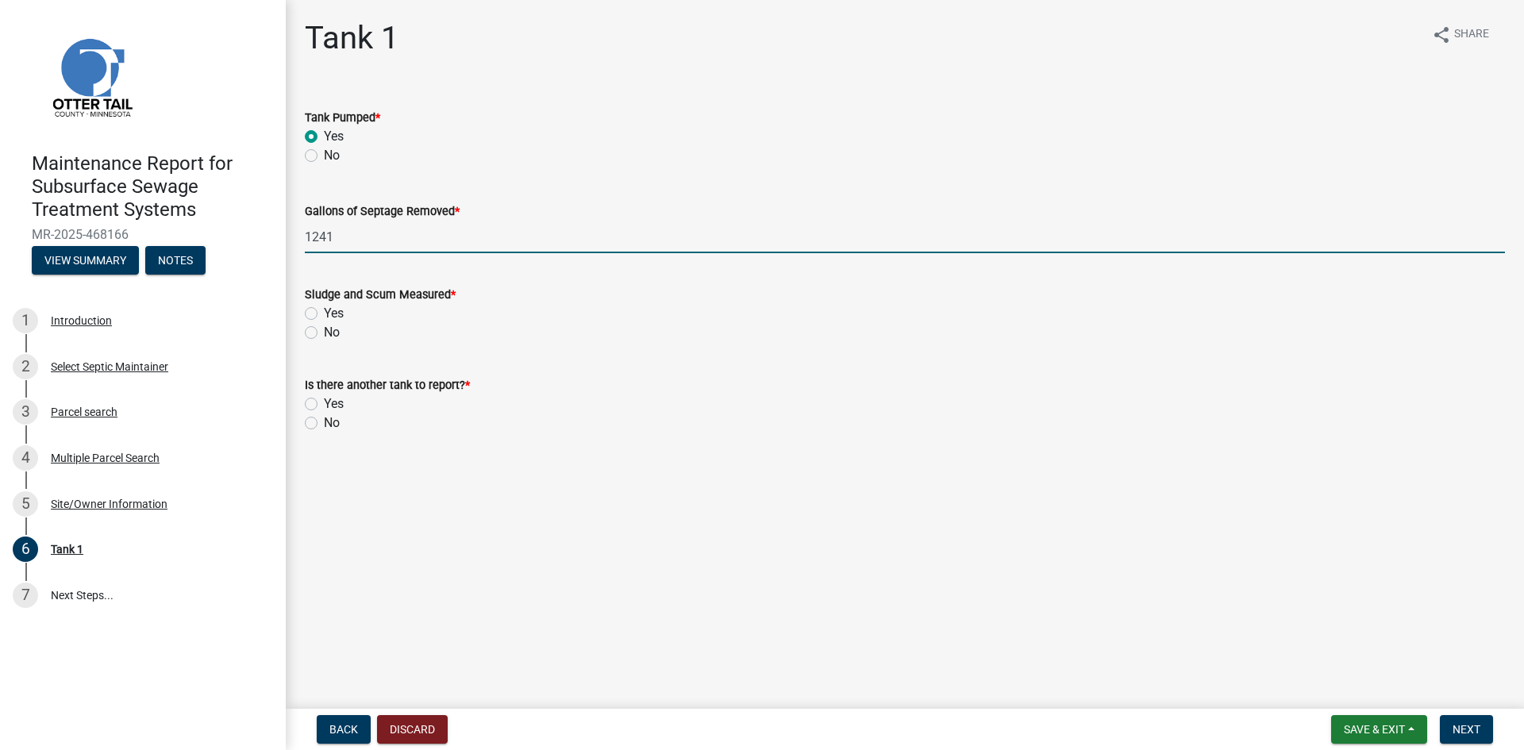
type input "1241"
click at [324, 332] on label "No" at bounding box center [332, 332] width 16 height 19
click at [324, 332] on input "No" at bounding box center [329, 328] width 10 height 10
radio input "true"
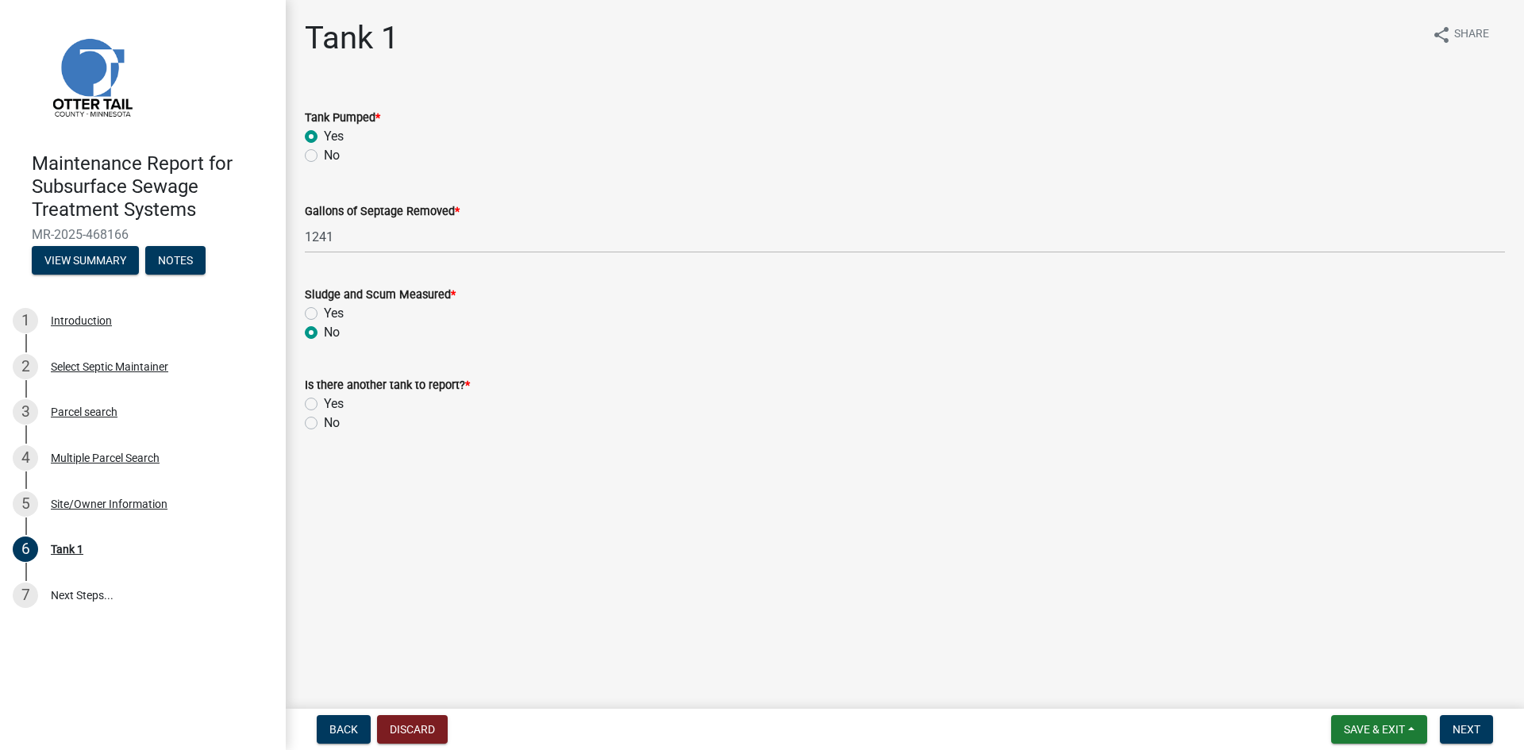
drag, startPoint x: 316, startPoint y: 422, endPoint x: 547, endPoint y: 473, distance: 236.4
click at [324, 423] on label "No" at bounding box center [332, 422] width 16 height 19
click at [324, 423] on input "No" at bounding box center [329, 418] width 10 height 10
radio input "true"
click at [1467, 727] on span "Next" at bounding box center [1466, 729] width 28 height 13
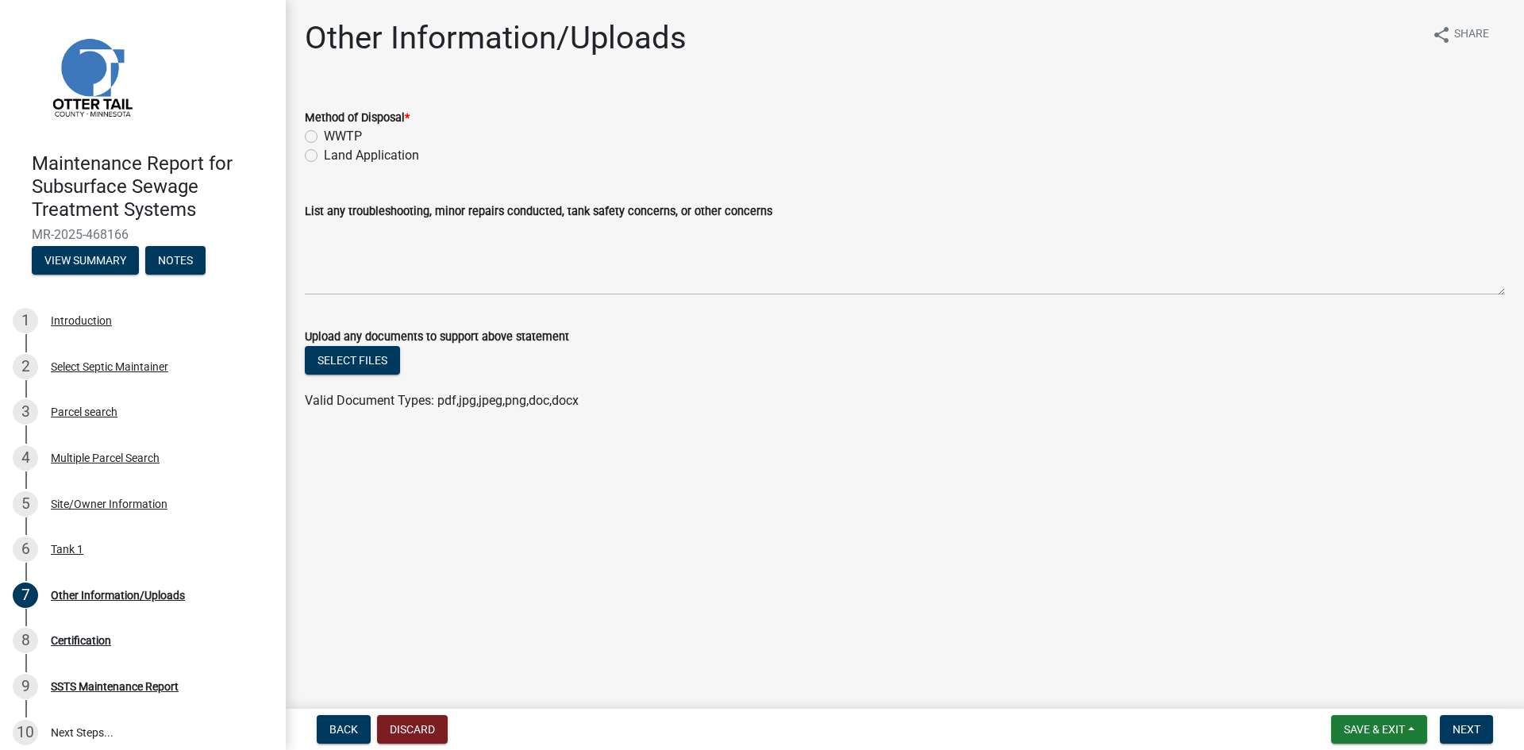
click at [362, 156] on label "Land Application" at bounding box center [371, 155] width 95 height 19
click at [334, 156] on input "Land Application" at bounding box center [329, 151] width 10 height 10
radio input "true"
click at [1458, 731] on span "Next" at bounding box center [1466, 729] width 28 height 13
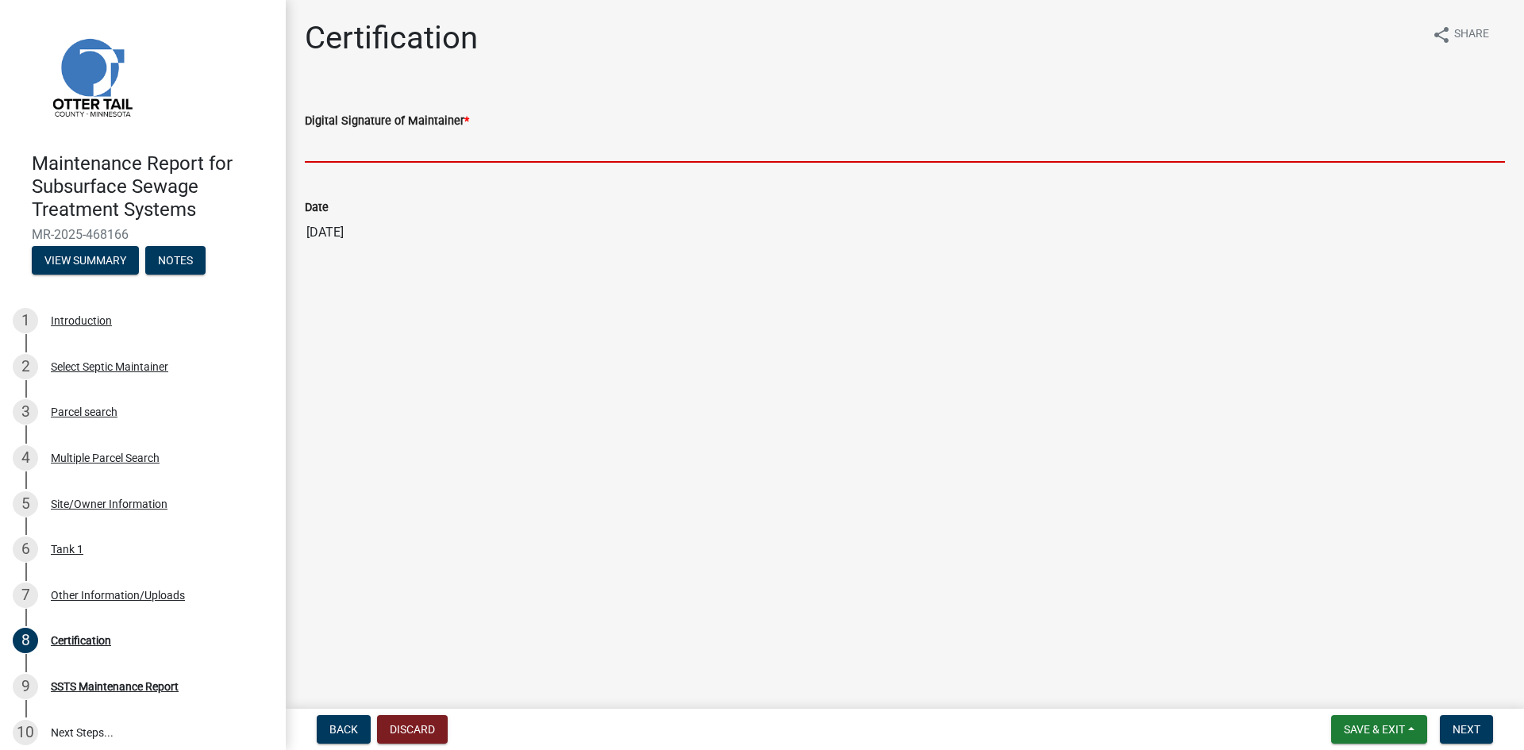
click at [1377, 148] on input "Digital Signature of Maintainer *" at bounding box center [905, 146] width 1200 height 33
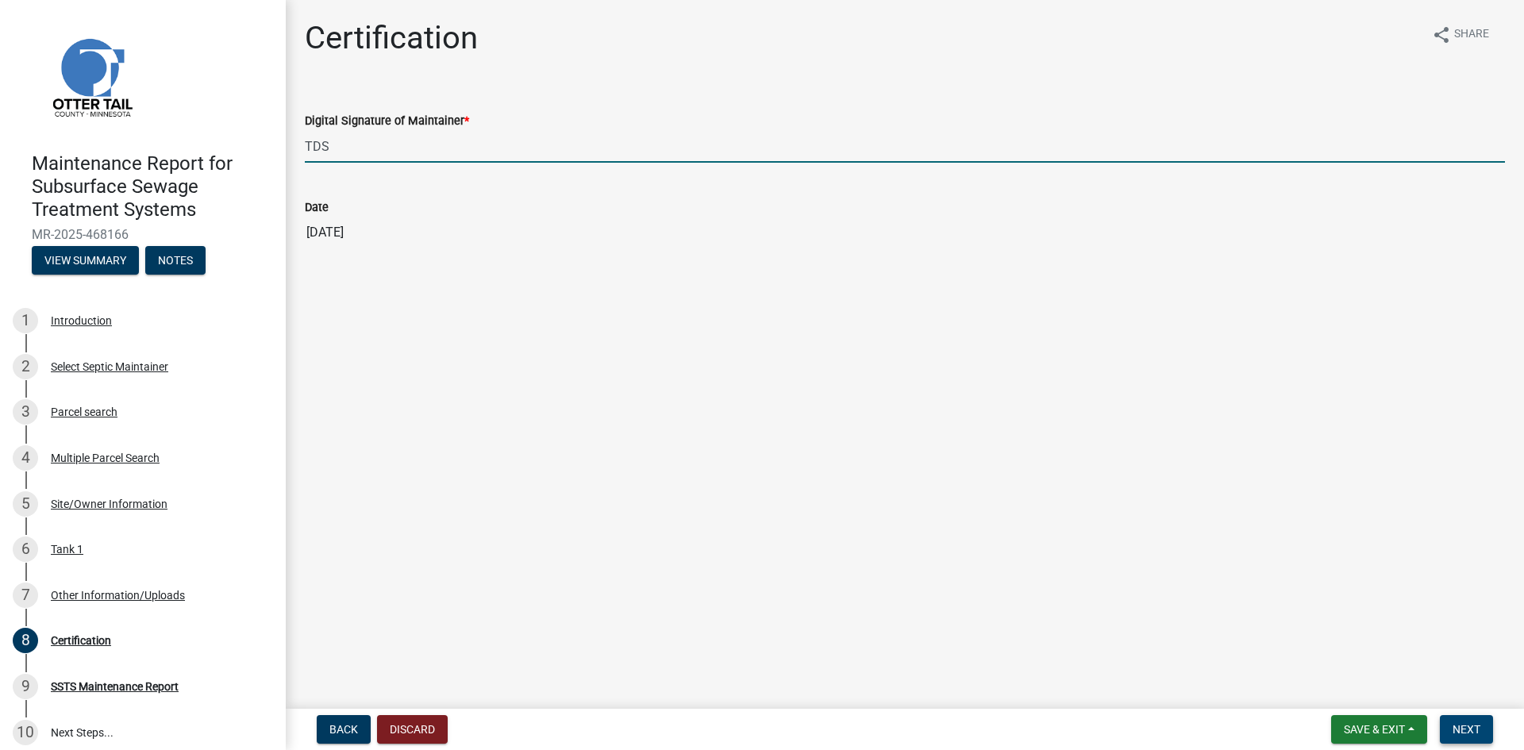
type input "TDS"
click at [1455, 728] on span "Next" at bounding box center [1466, 729] width 28 height 13
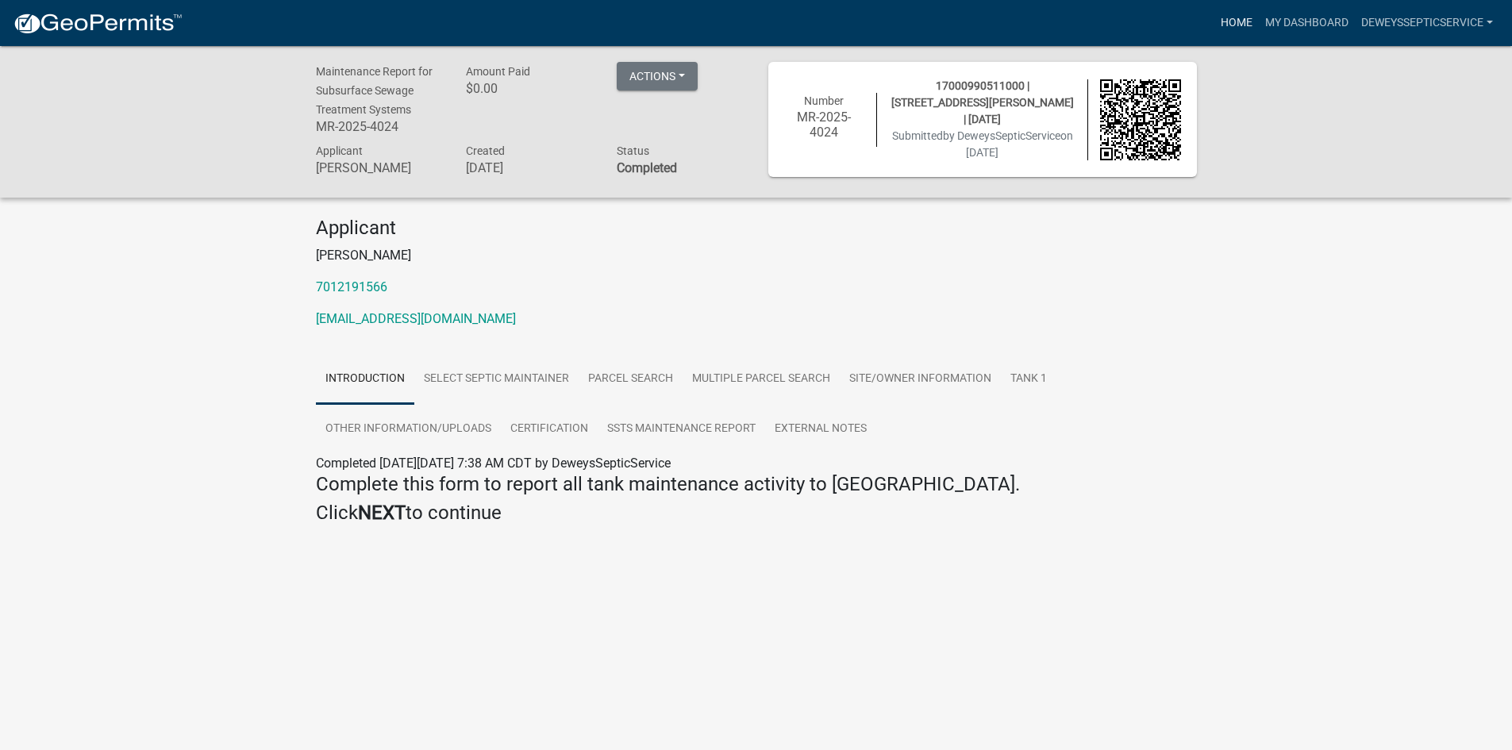
click at [1238, 23] on link "Home" at bounding box center [1236, 23] width 44 height 30
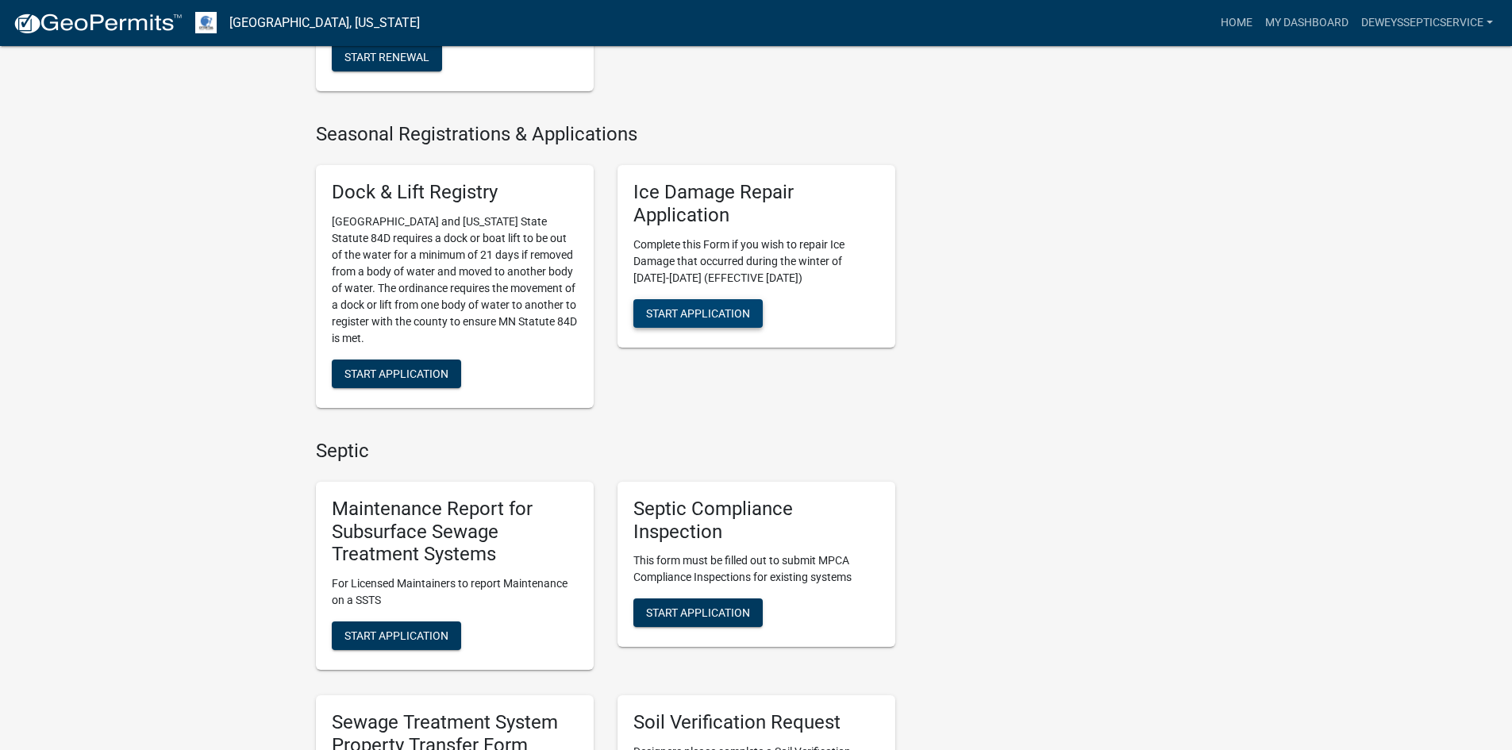
scroll to position [794, 0]
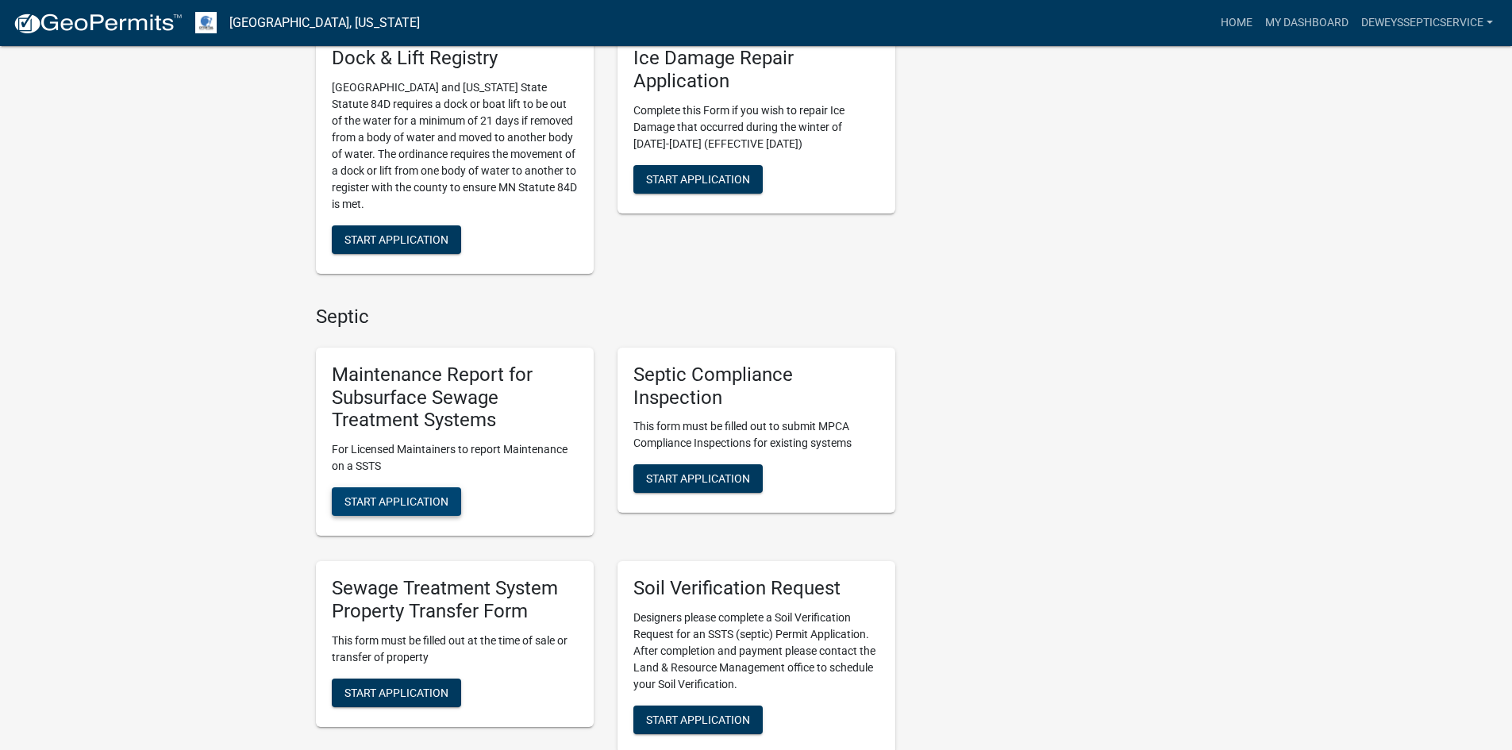
click at [398, 509] on button "Start Application" at bounding box center [396, 501] width 129 height 29
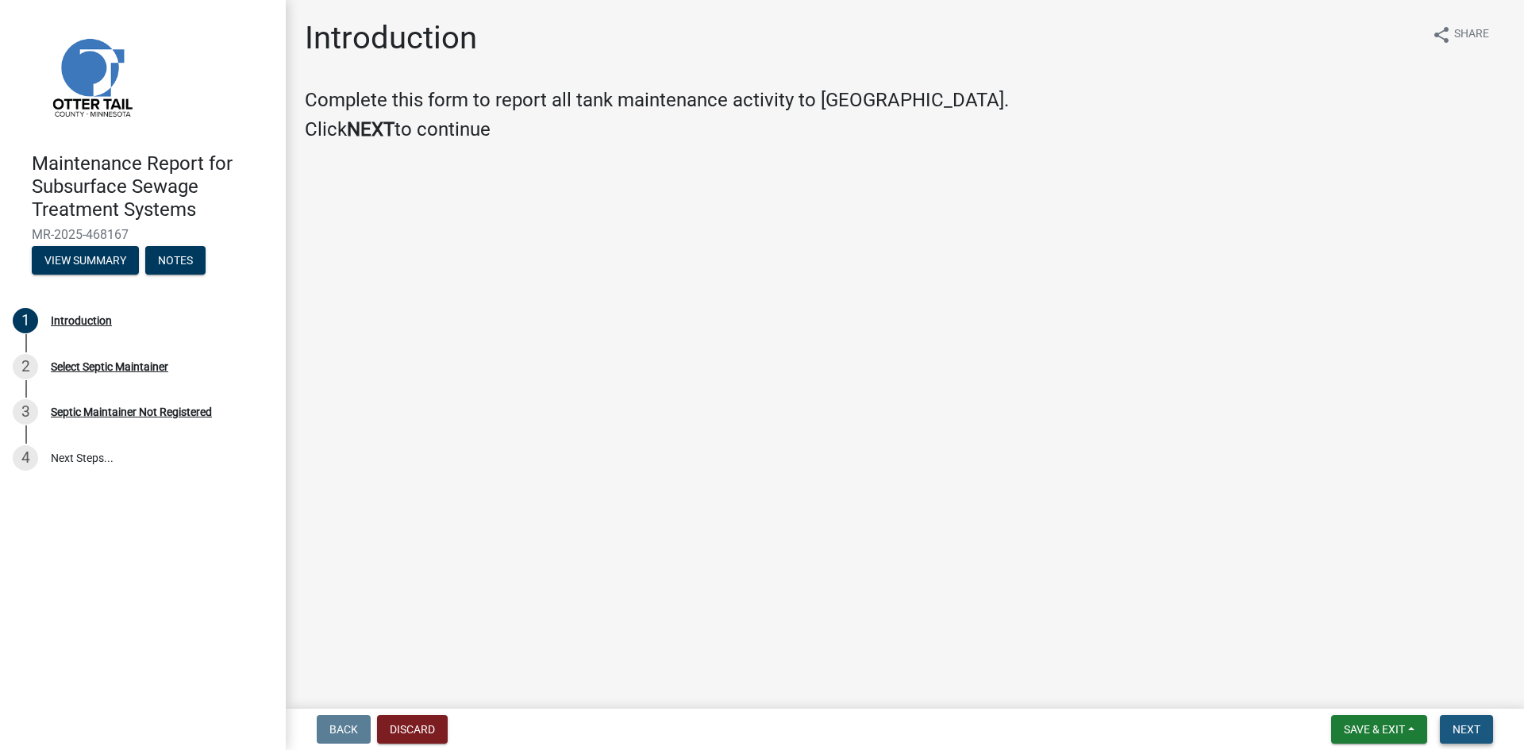
click at [1474, 736] on span "Next" at bounding box center [1466, 729] width 28 height 13
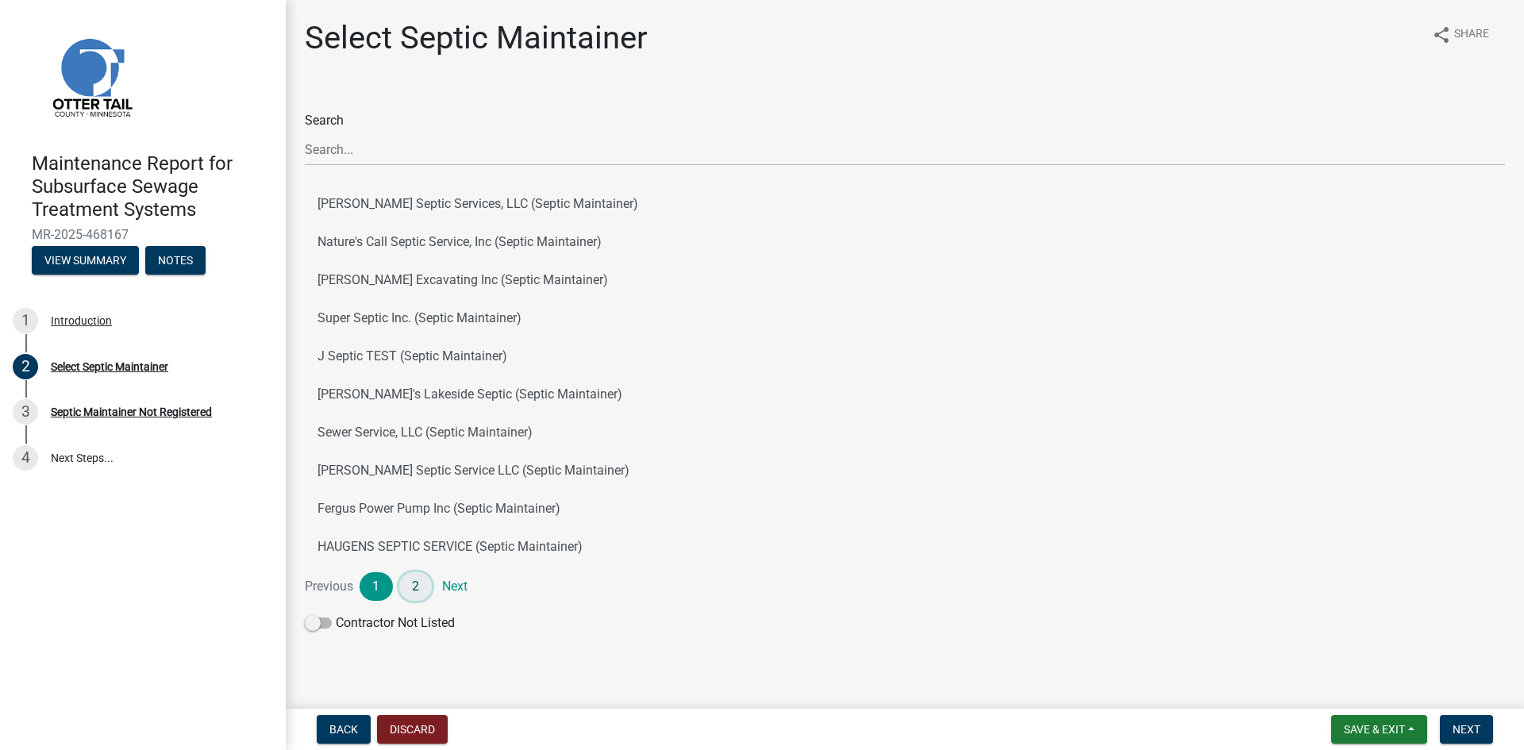
click at [413, 586] on link "2" at bounding box center [415, 586] width 33 height 29
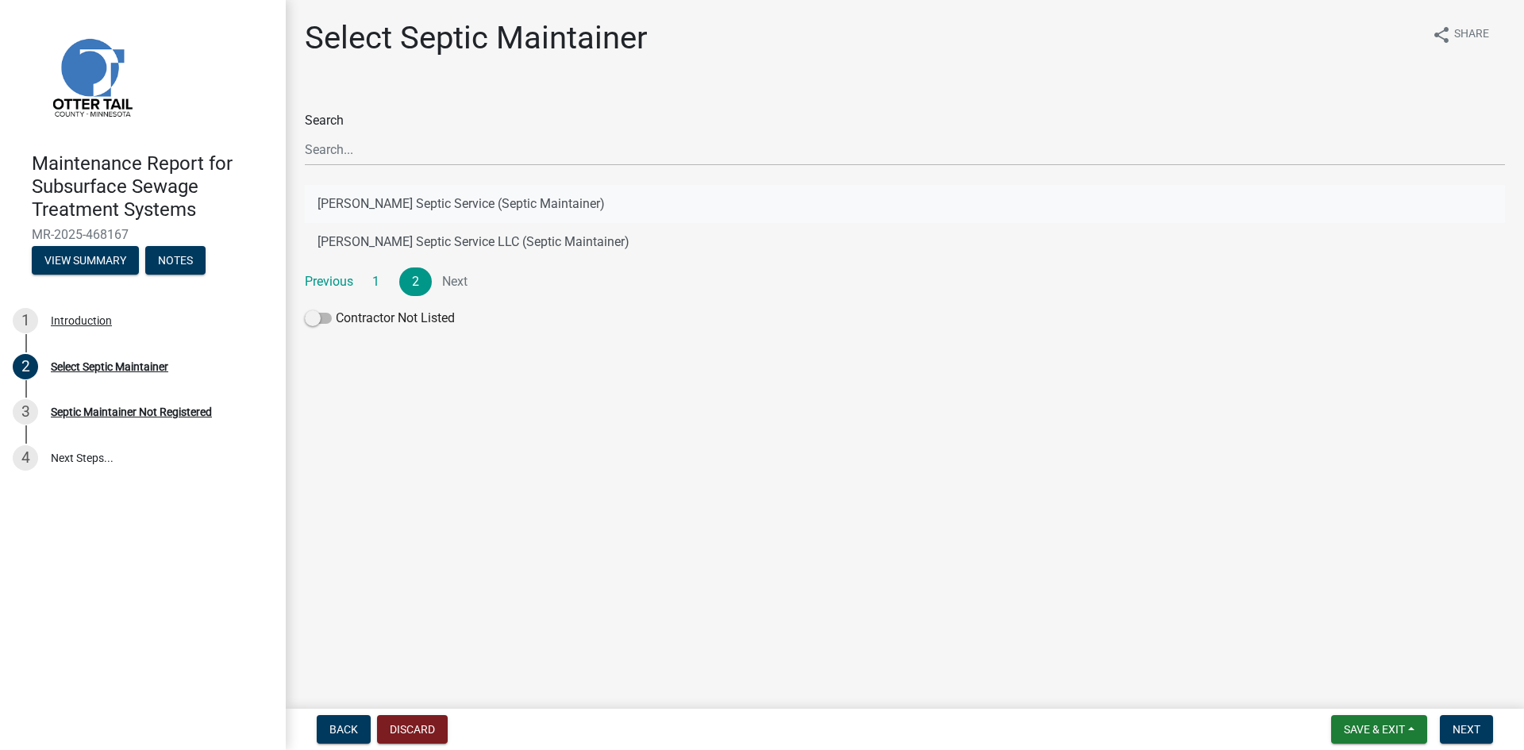
click at [469, 203] on button "[PERSON_NAME] Septic Service (Septic Maintainer)" at bounding box center [905, 204] width 1200 height 38
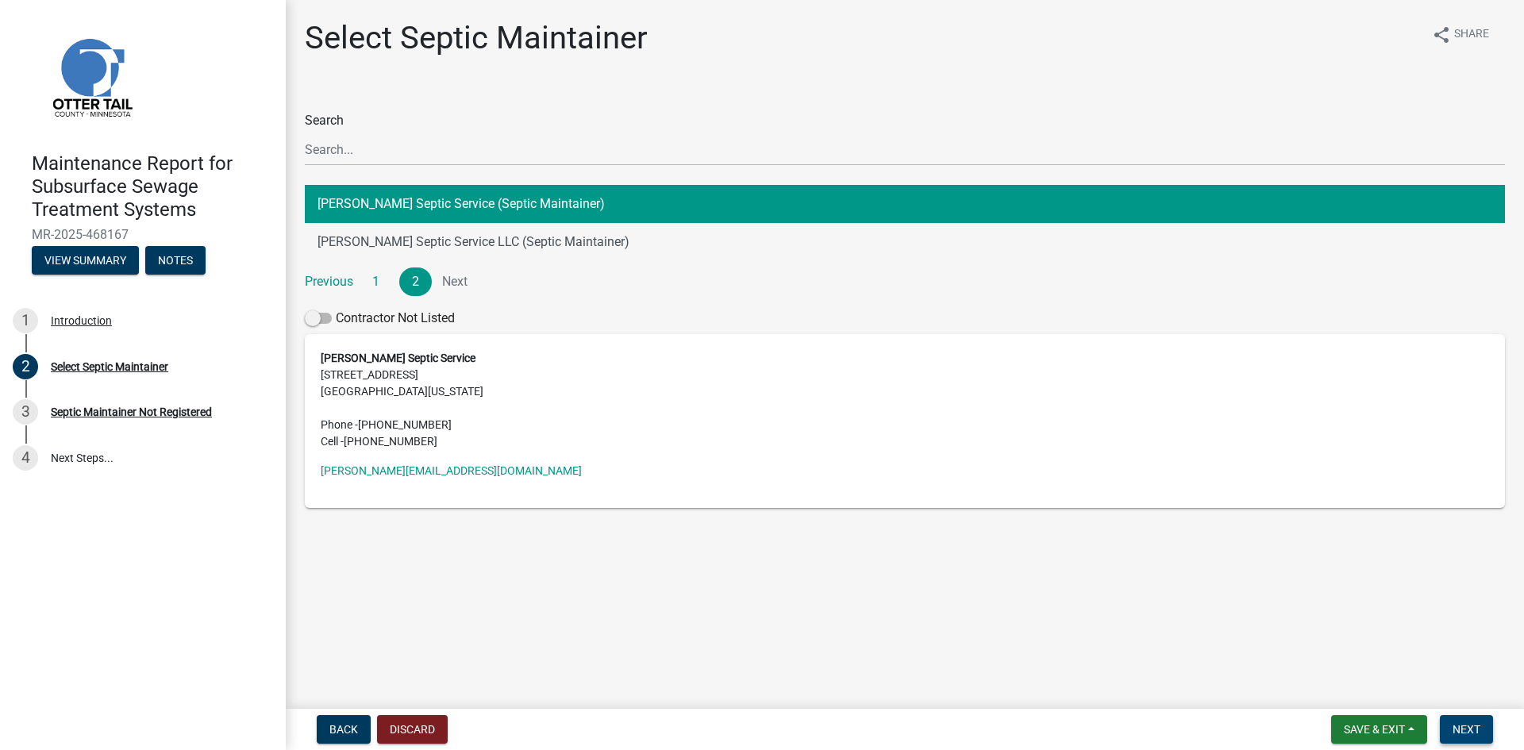
click at [1475, 732] on span "Next" at bounding box center [1466, 729] width 28 height 13
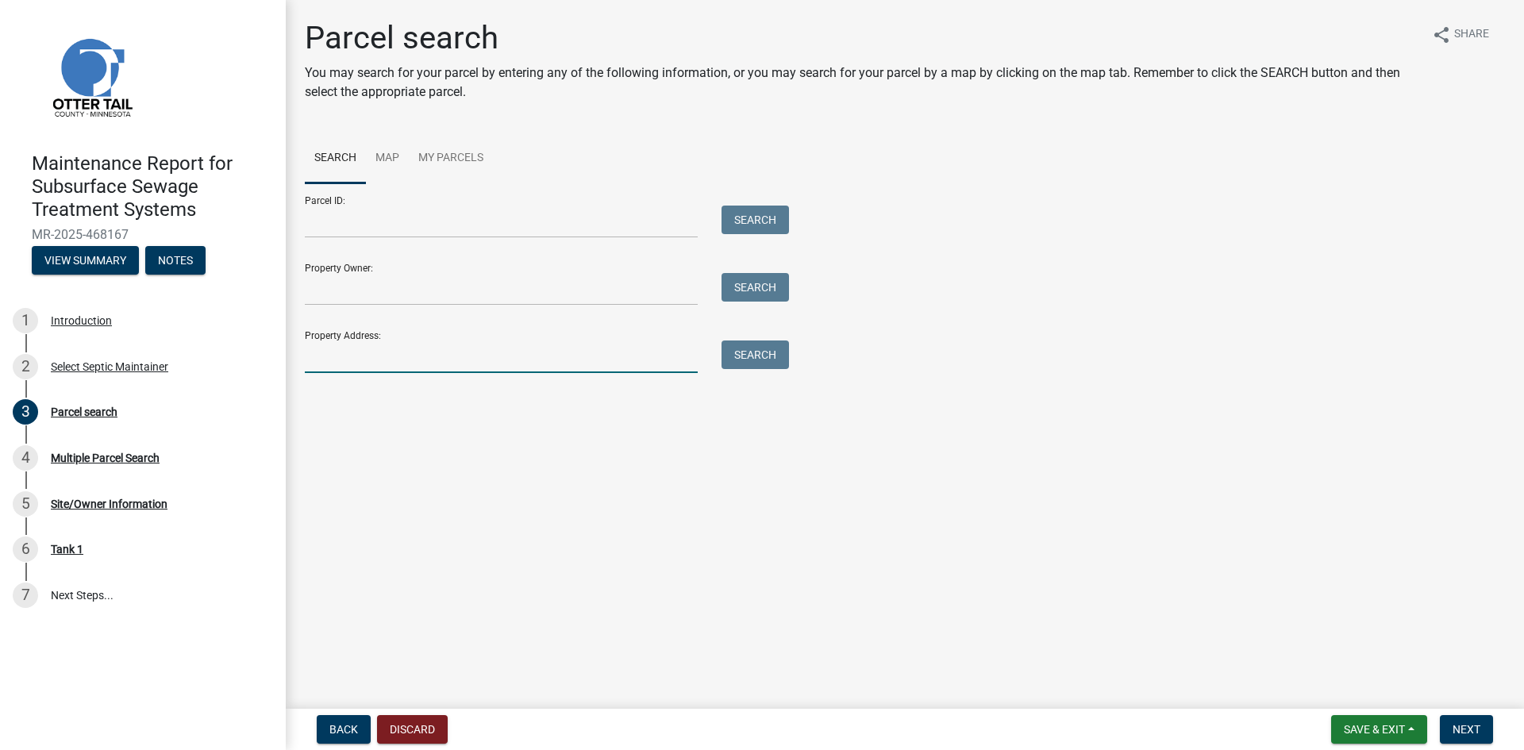
click at [367, 347] on input "Property Address:" at bounding box center [501, 356] width 393 height 33
type input "50647"
click at [743, 350] on button "Search" at bounding box center [754, 354] width 67 height 29
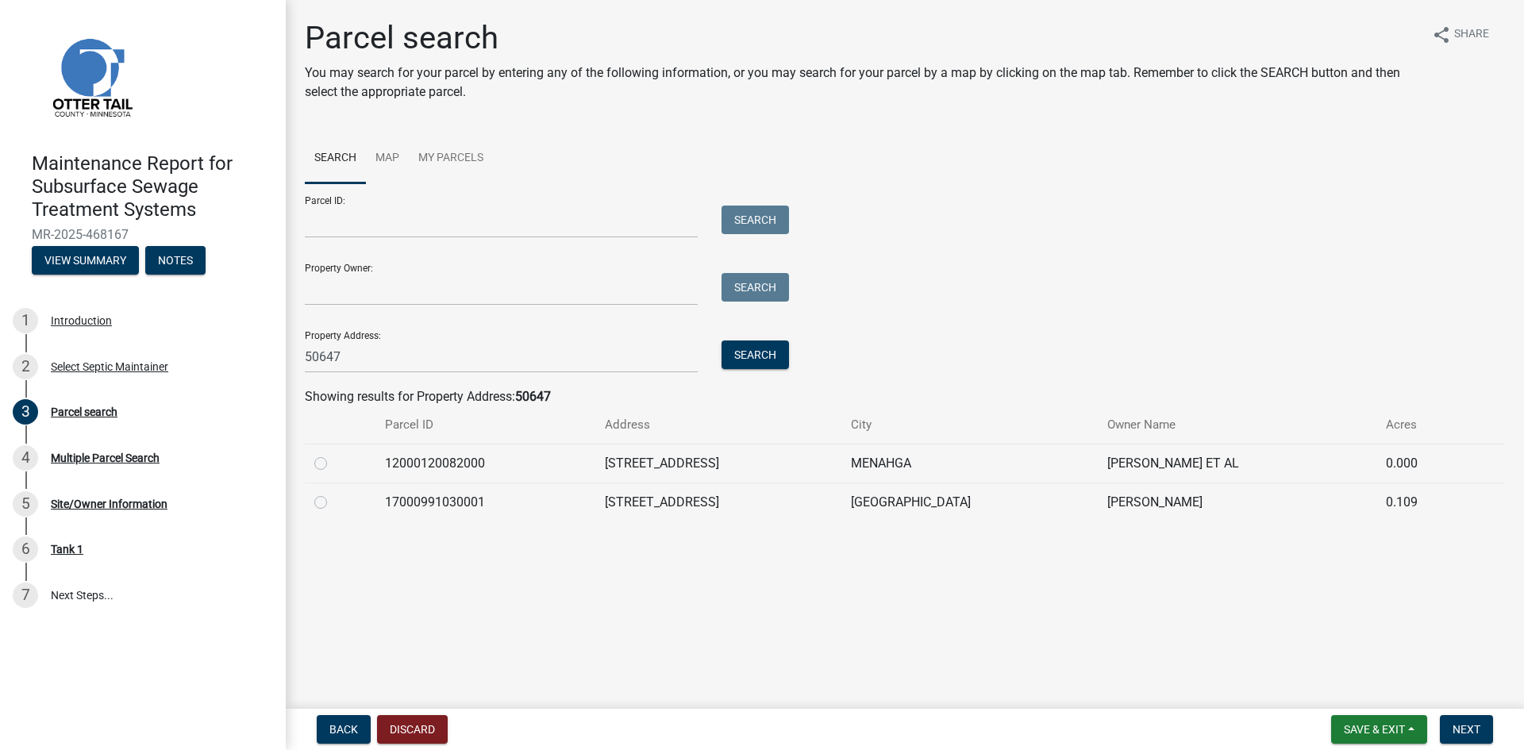
click at [333, 493] on label at bounding box center [333, 493] width 0 height 0
click at [333, 503] on input "radio" at bounding box center [338, 498] width 10 height 10
radio input "true"
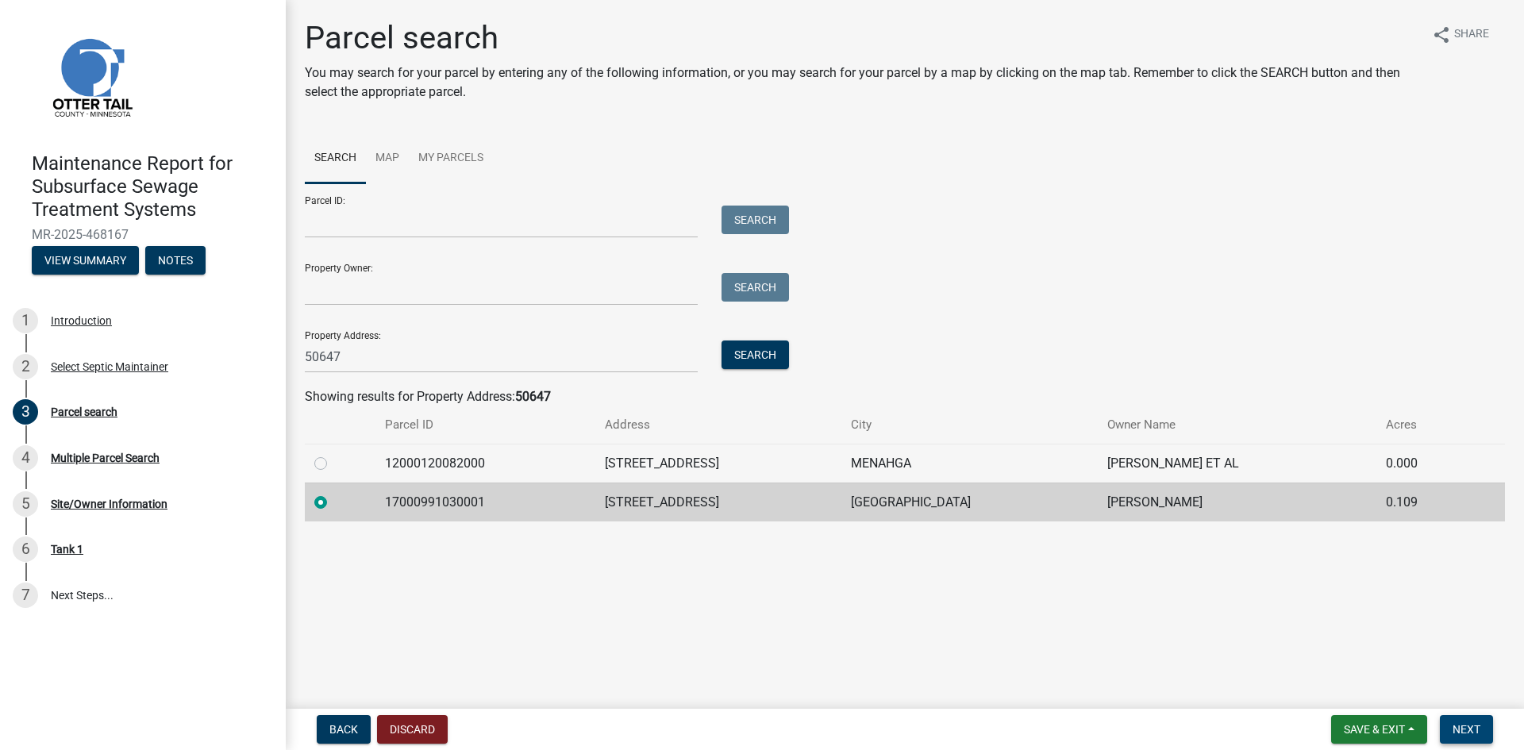
click at [1454, 724] on span "Next" at bounding box center [1466, 729] width 28 height 13
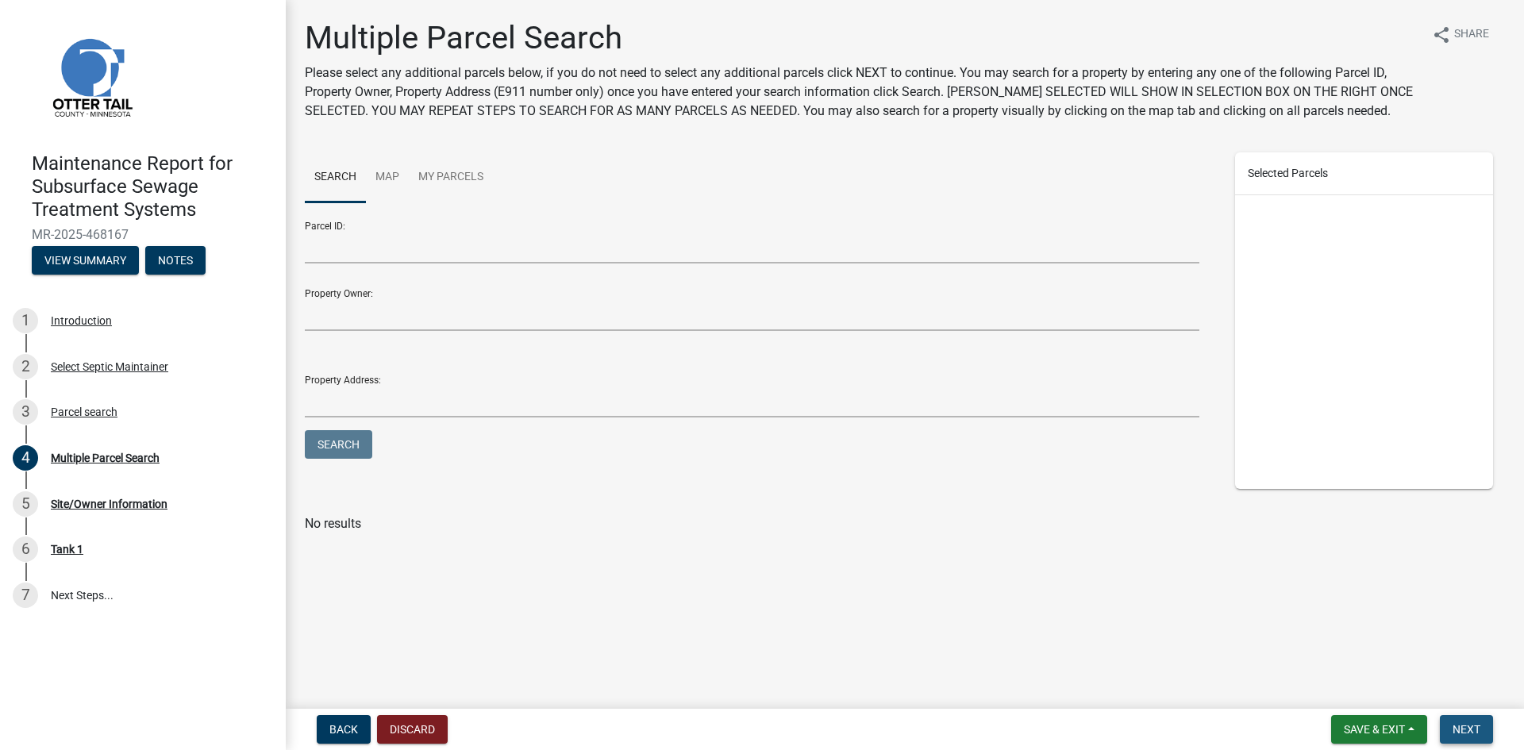
click at [1454, 724] on span "Next" at bounding box center [1466, 729] width 28 height 13
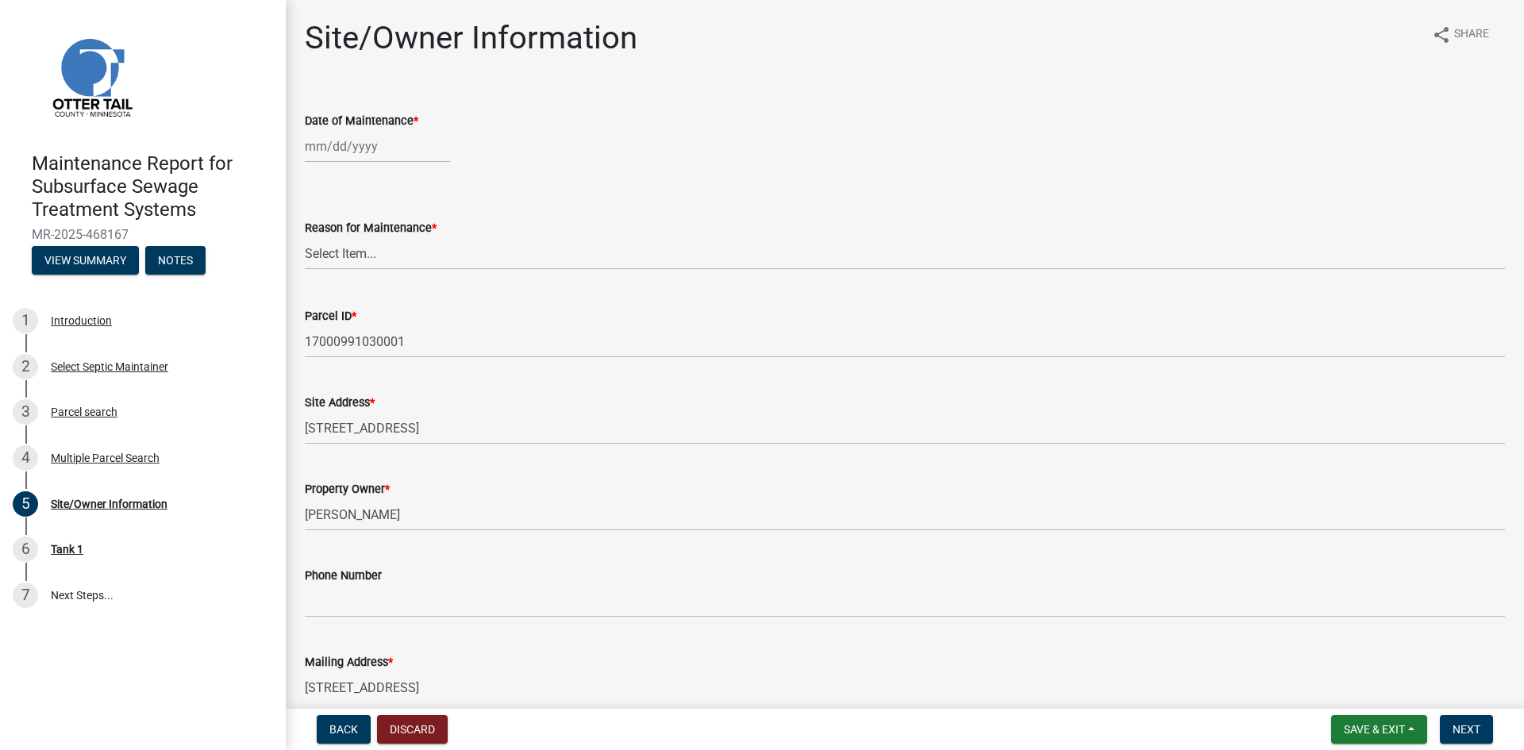
select select "8"
select select "2025"
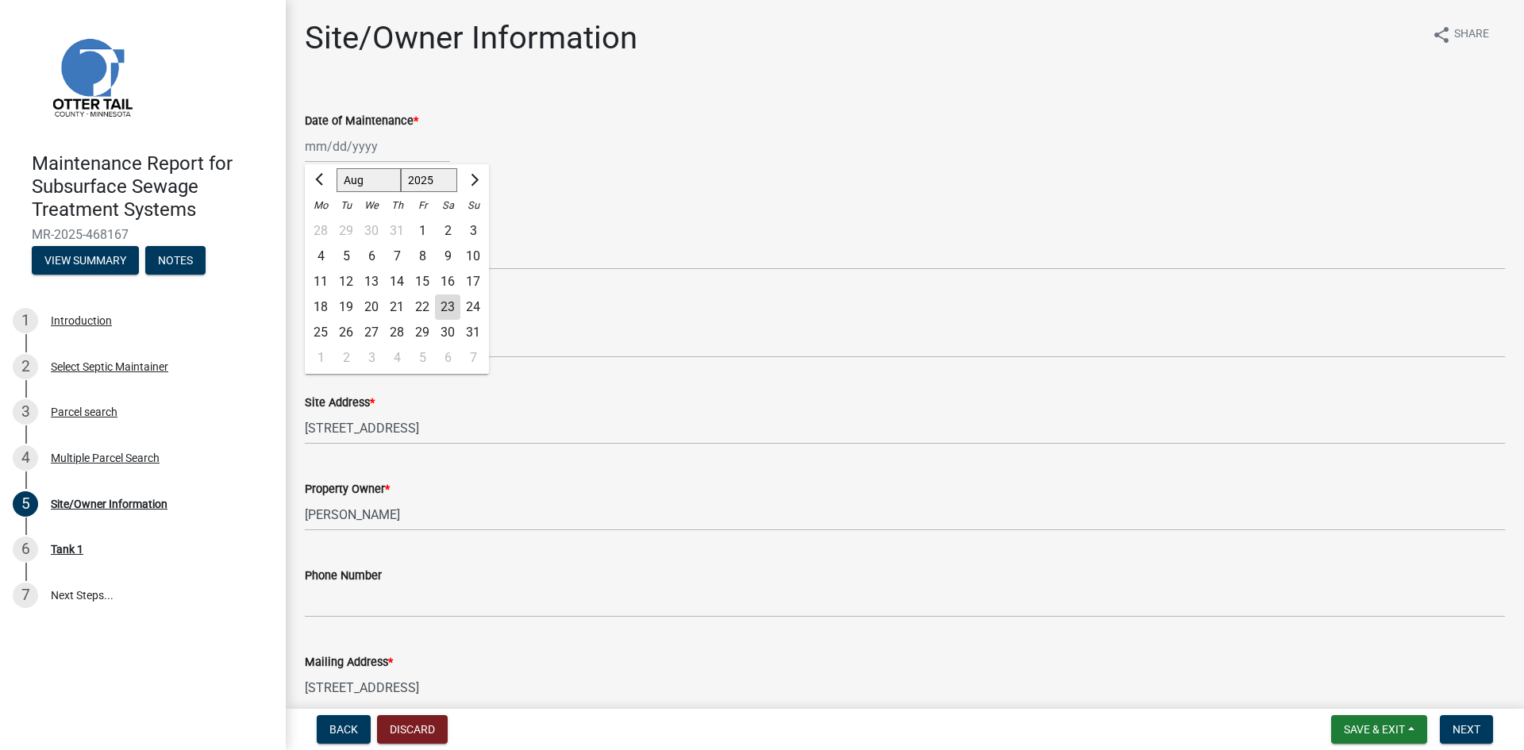
click at [342, 148] on div "[PERSON_NAME] Feb Mar Apr [PERSON_NAME][DATE] Oct Nov [DATE] 1526 1527 1528 152…" at bounding box center [377, 146] width 145 height 33
click at [346, 306] on div "19" at bounding box center [345, 306] width 25 height 25
type input "[DATE]"
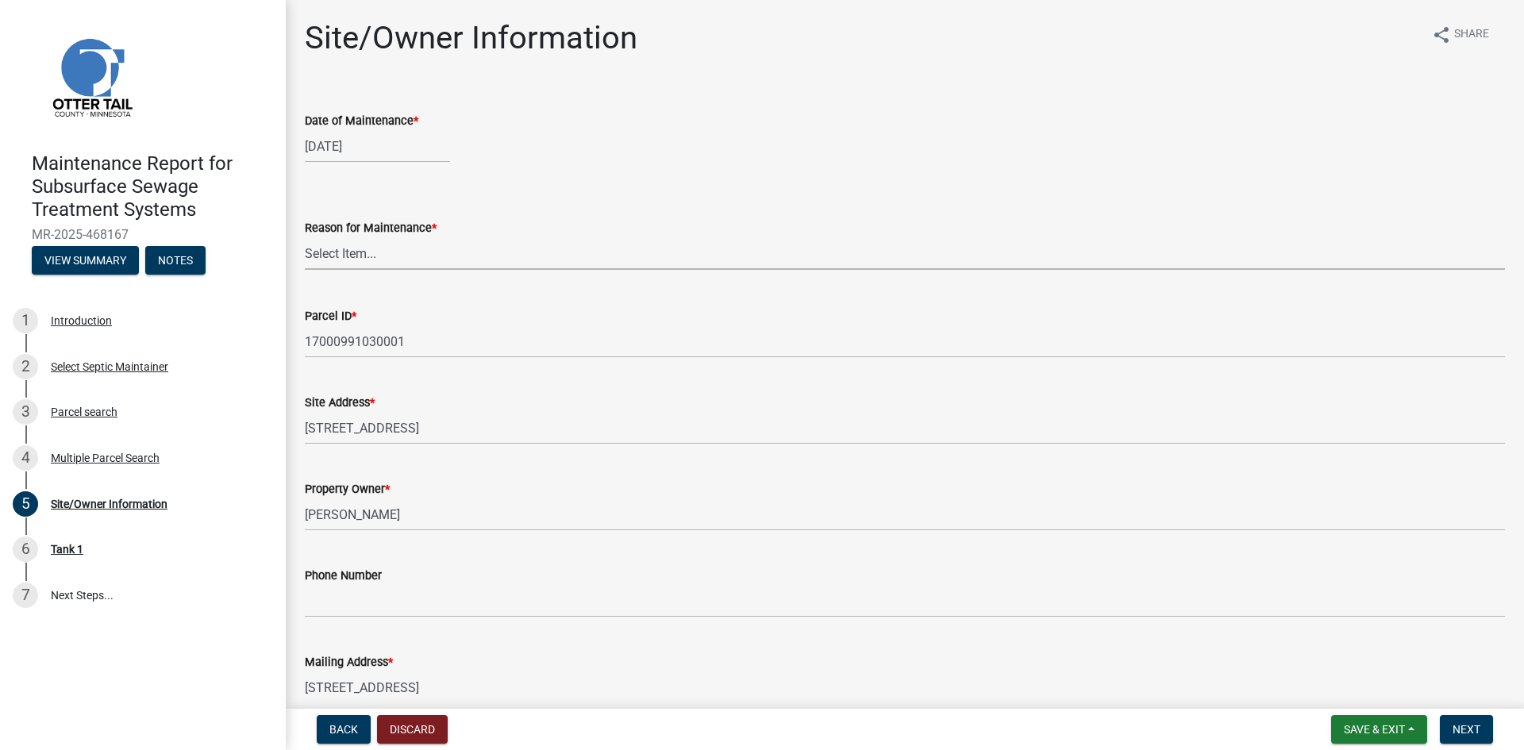
drag, startPoint x: 363, startPoint y: 247, endPoint x: 367, endPoint y: 266, distance: 19.5
click at [363, 247] on select "Select Item... Called Routine Other" at bounding box center [905, 253] width 1200 height 33
click at [305, 237] on select "Select Item... Called Routine Other" at bounding box center [905, 253] width 1200 height 33
select select "3ac72b63-7b21-42e4-8192-806faae7a4f1"
click at [1456, 726] on span "Next" at bounding box center [1466, 729] width 28 height 13
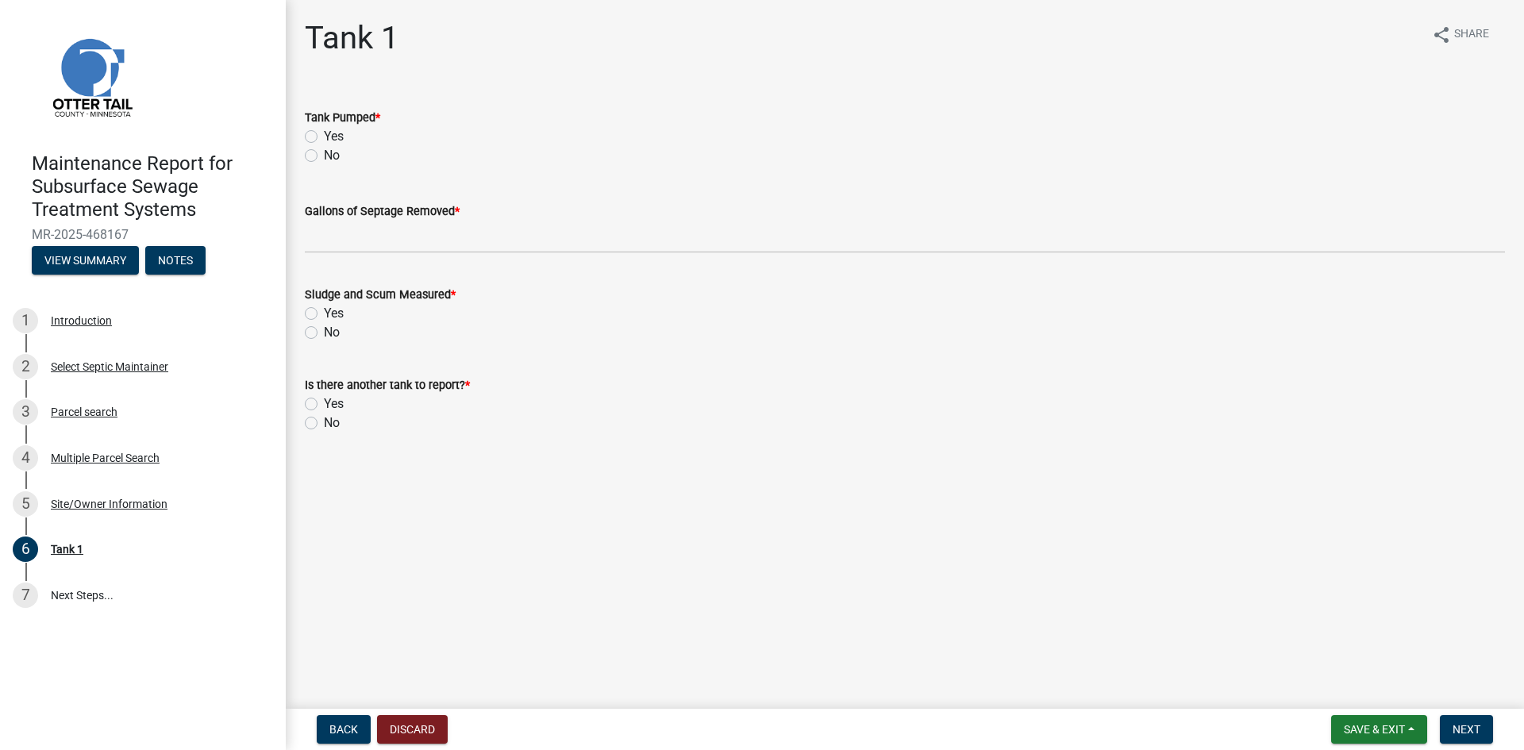
click at [324, 136] on label "Yes" at bounding box center [334, 136] width 20 height 19
click at [324, 136] on input "Yes" at bounding box center [329, 132] width 10 height 10
radio input "true"
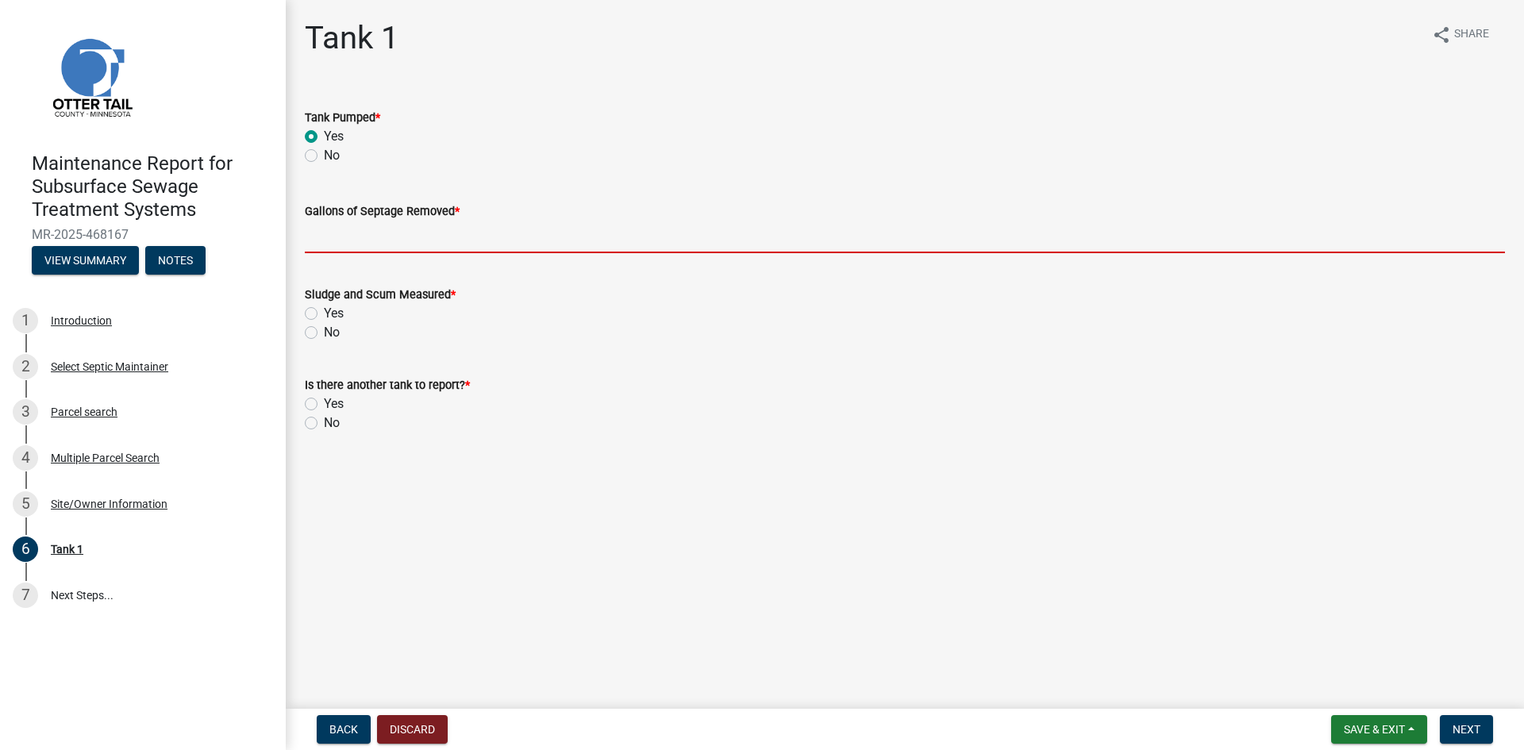
click at [336, 232] on input "Gallons of Septage Removed *" at bounding box center [905, 237] width 1200 height 33
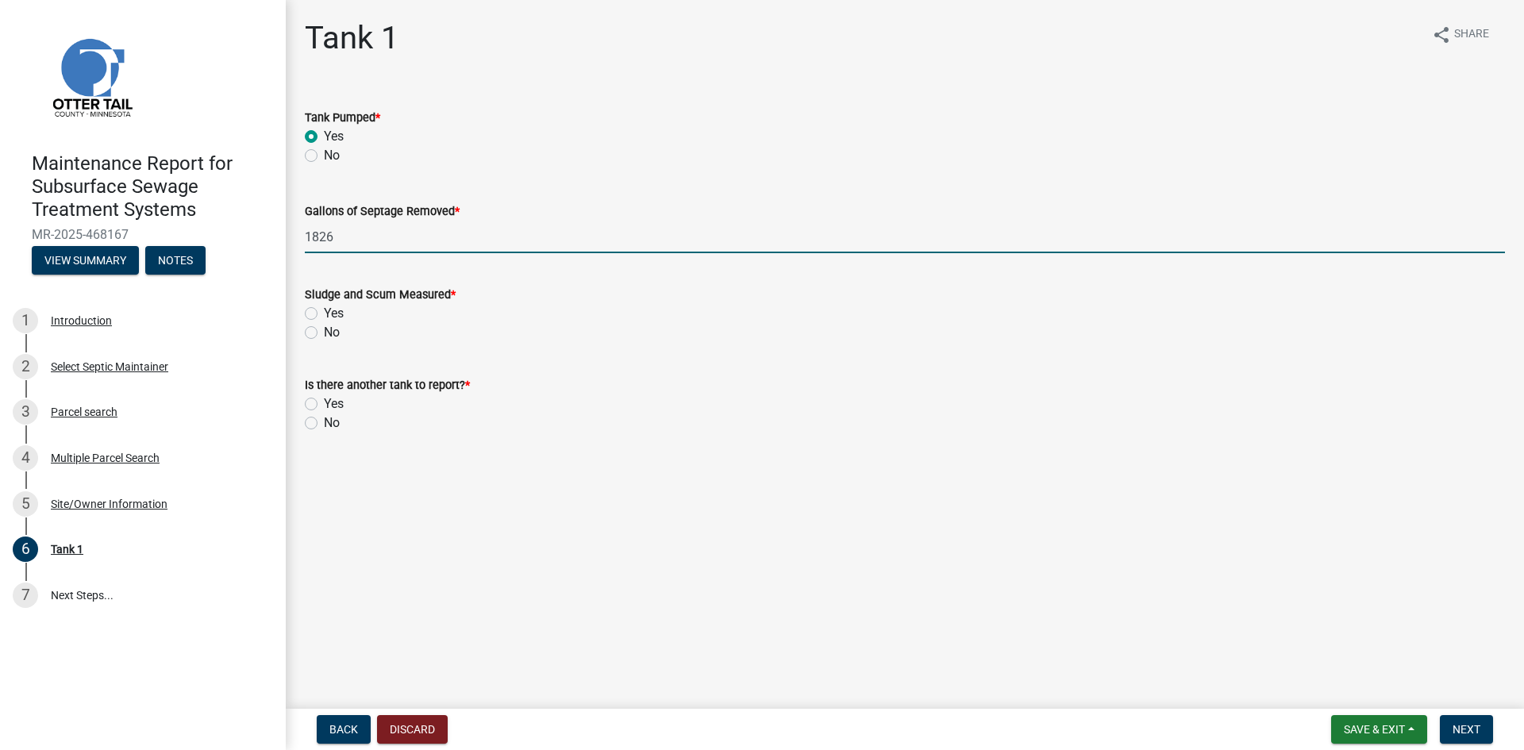
type input "1826"
click at [317, 333] on div "No" at bounding box center [905, 332] width 1200 height 19
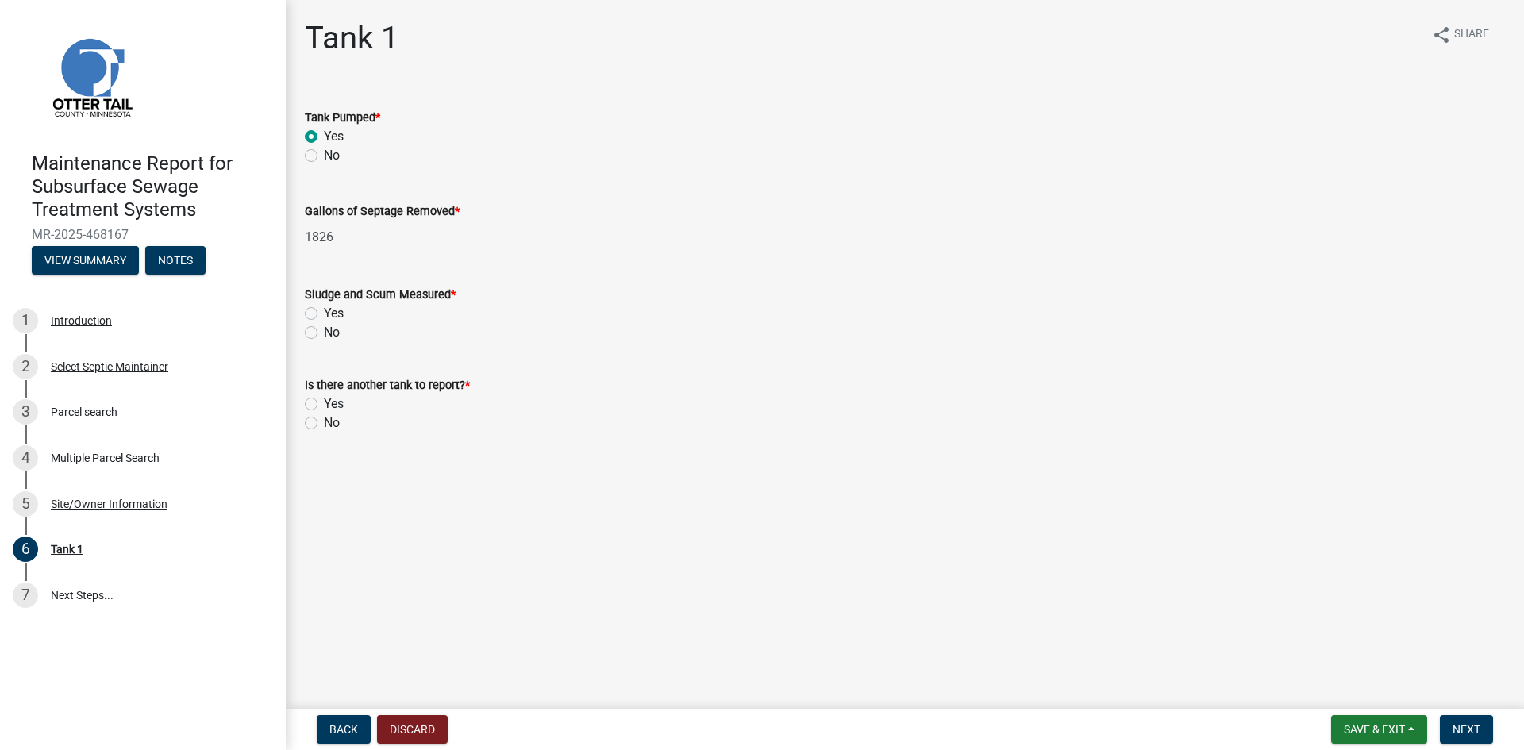
click at [324, 331] on label "No" at bounding box center [332, 332] width 16 height 19
click at [324, 331] on input "No" at bounding box center [329, 328] width 10 height 10
radio input "true"
click at [324, 420] on label "No" at bounding box center [332, 422] width 16 height 19
click at [324, 420] on input "No" at bounding box center [329, 418] width 10 height 10
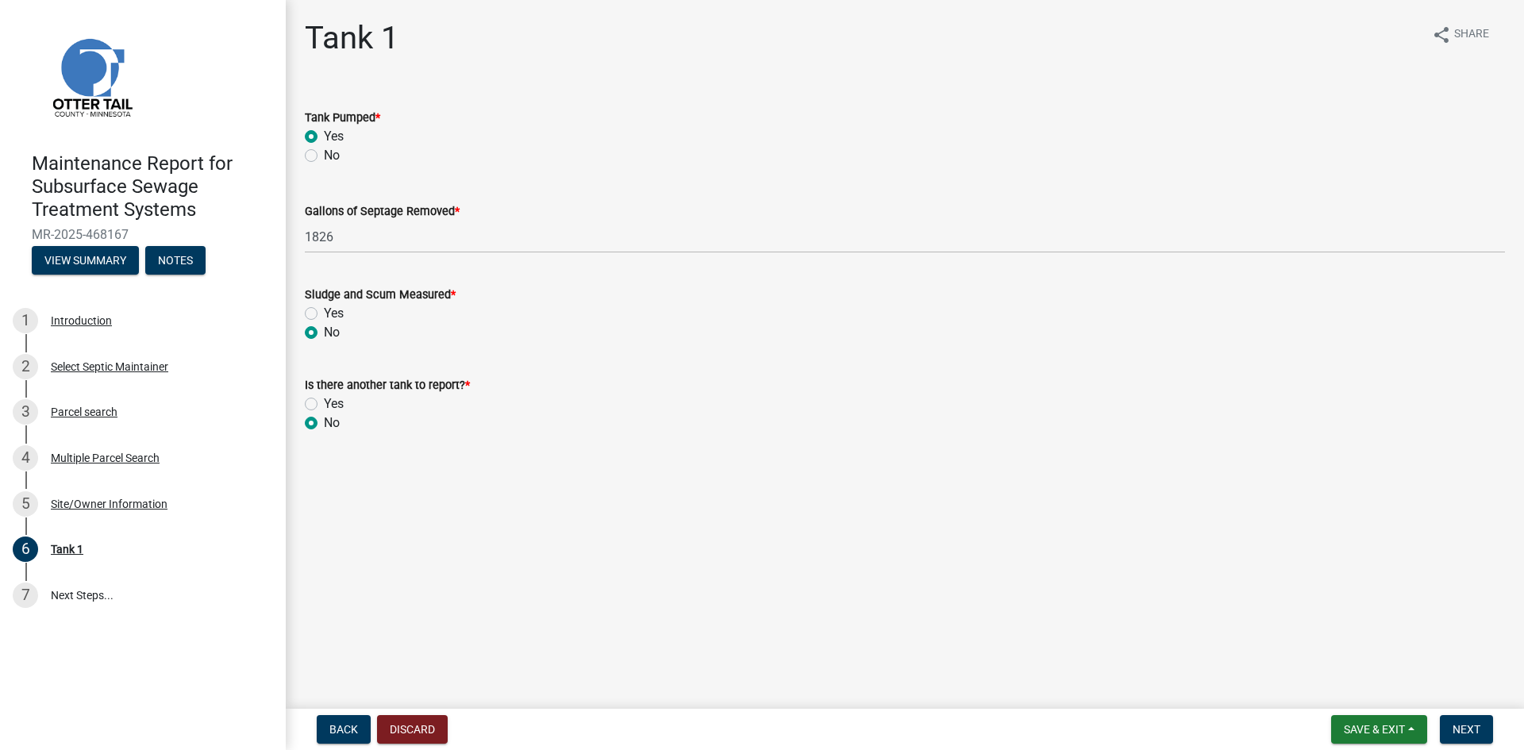
radio input "true"
click at [1466, 735] on span "Next" at bounding box center [1466, 729] width 28 height 13
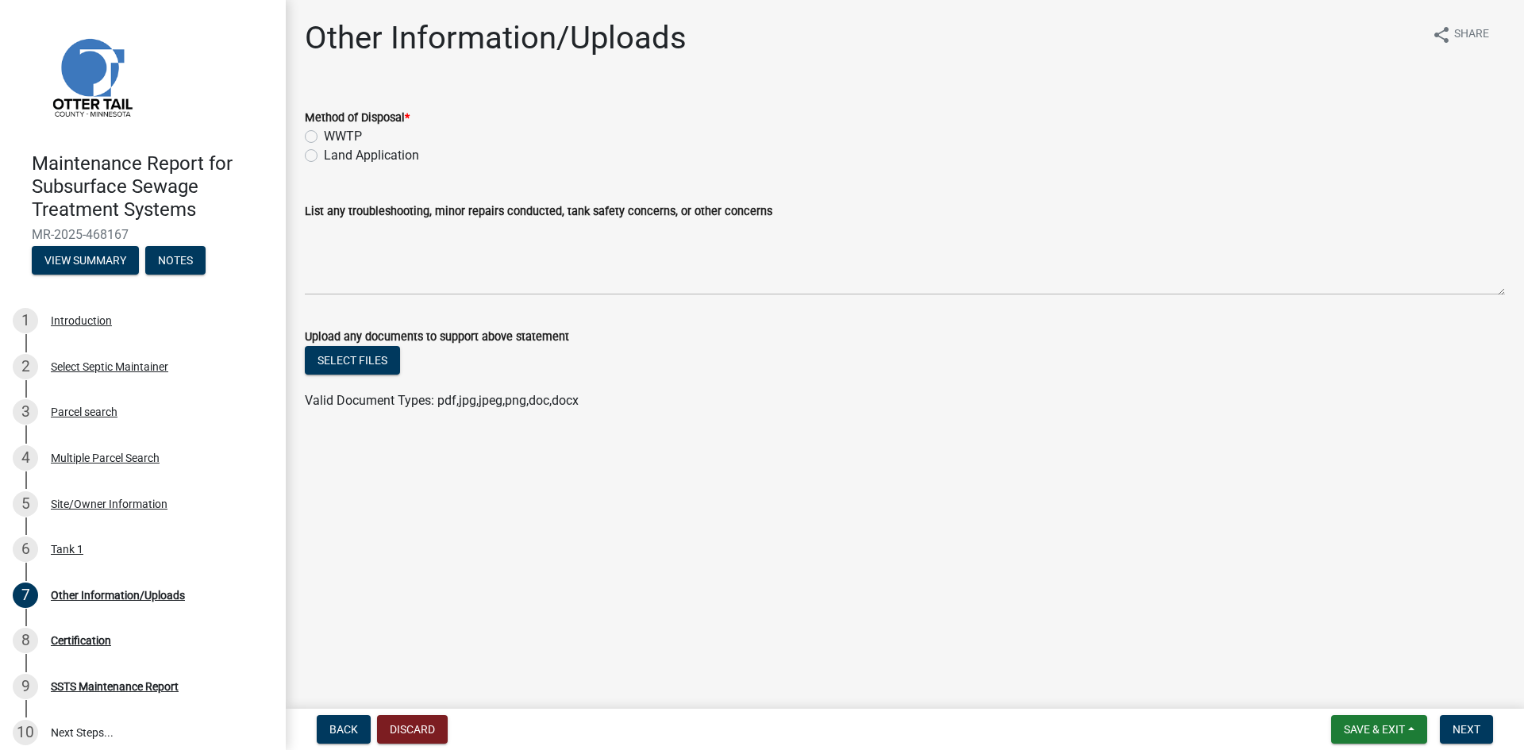
click at [336, 156] on label "Land Application" at bounding box center [371, 155] width 95 height 19
click at [334, 156] on input "Land Application" at bounding box center [329, 151] width 10 height 10
radio input "true"
click at [1447, 732] on button "Next" at bounding box center [1465, 729] width 53 height 29
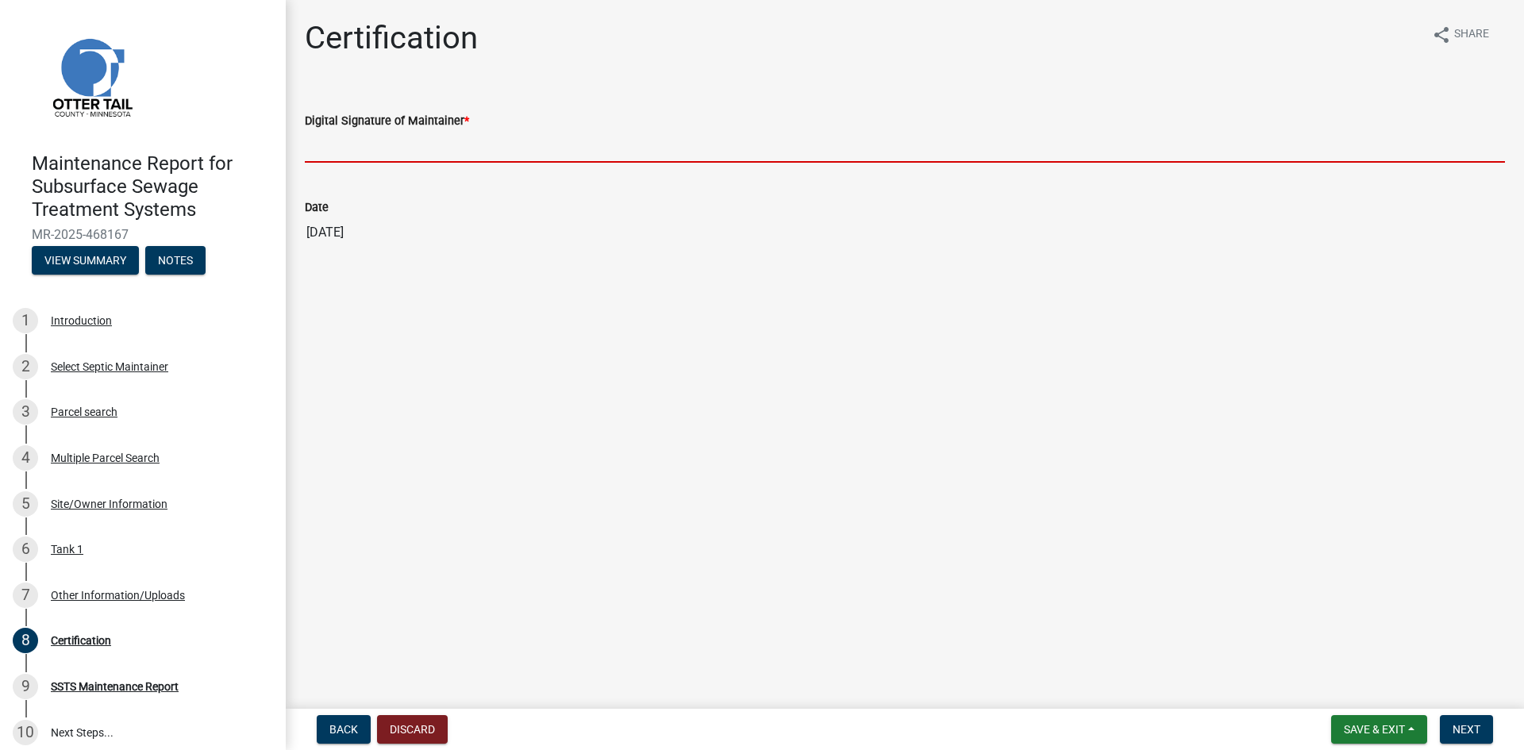
click at [1374, 152] on input "Digital Signature of Maintainer *" at bounding box center [905, 146] width 1200 height 33
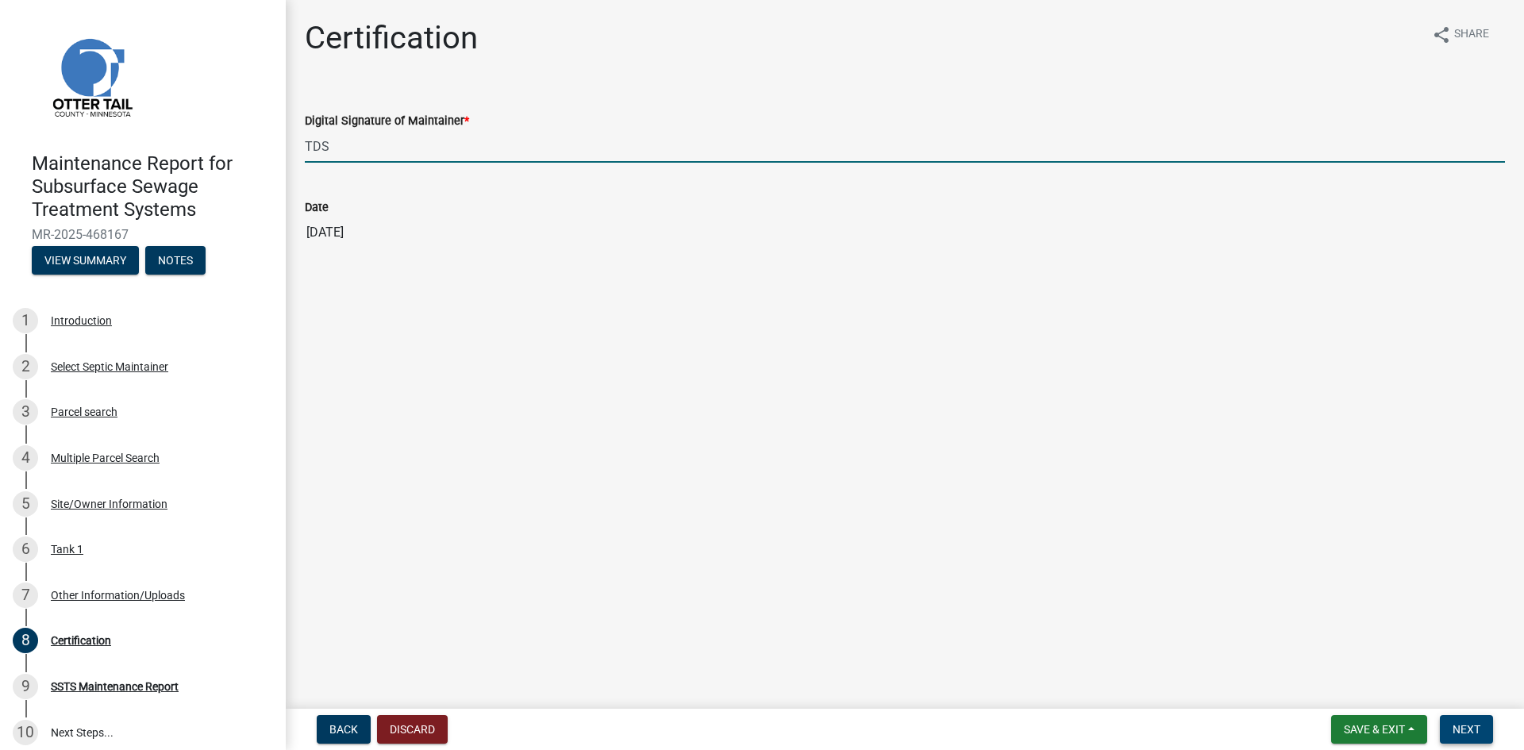
type input "TDS"
click at [1451, 729] on button "Next" at bounding box center [1465, 729] width 53 height 29
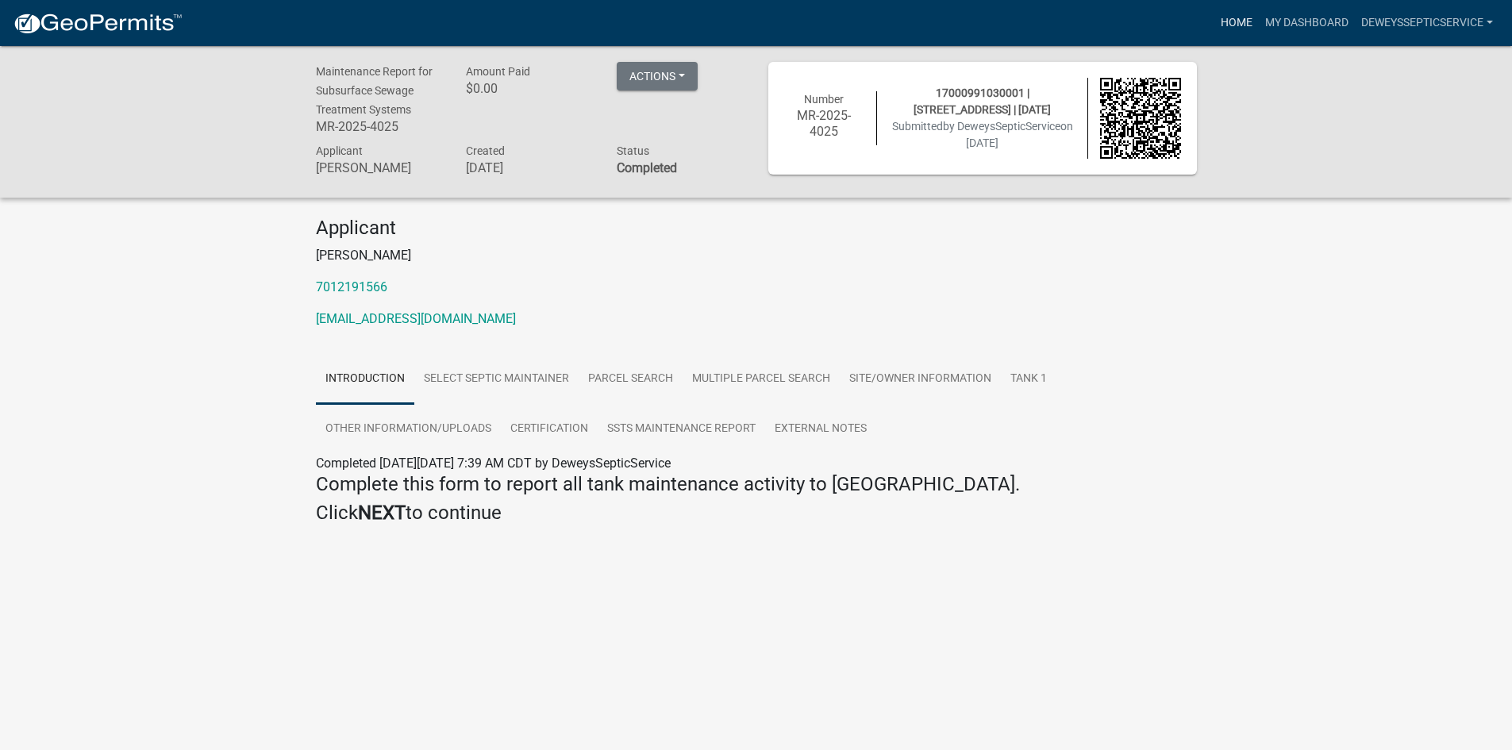
click at [1220, 20] on link "Home" at bounding box center [1236, 23] width 44 height 30
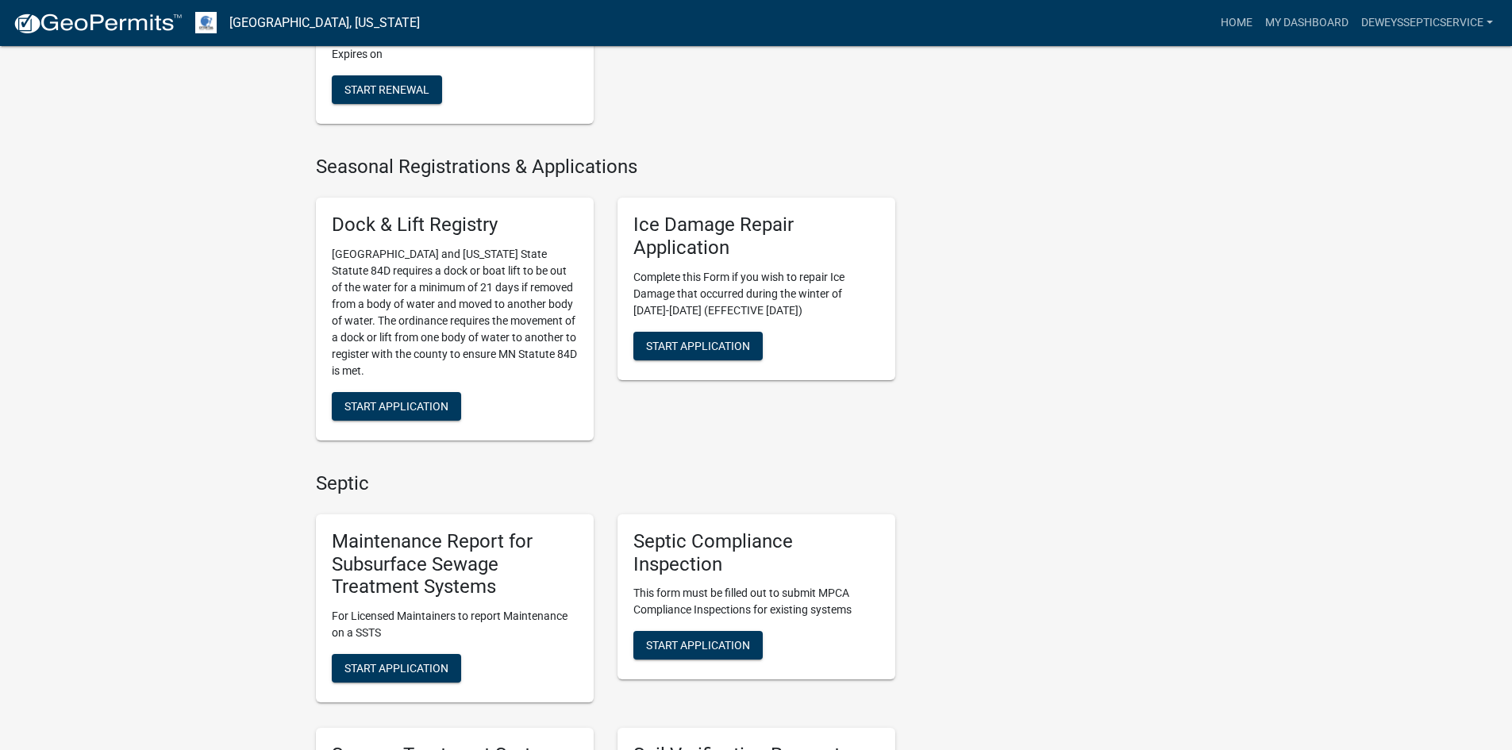
scroll to position [635, 0]
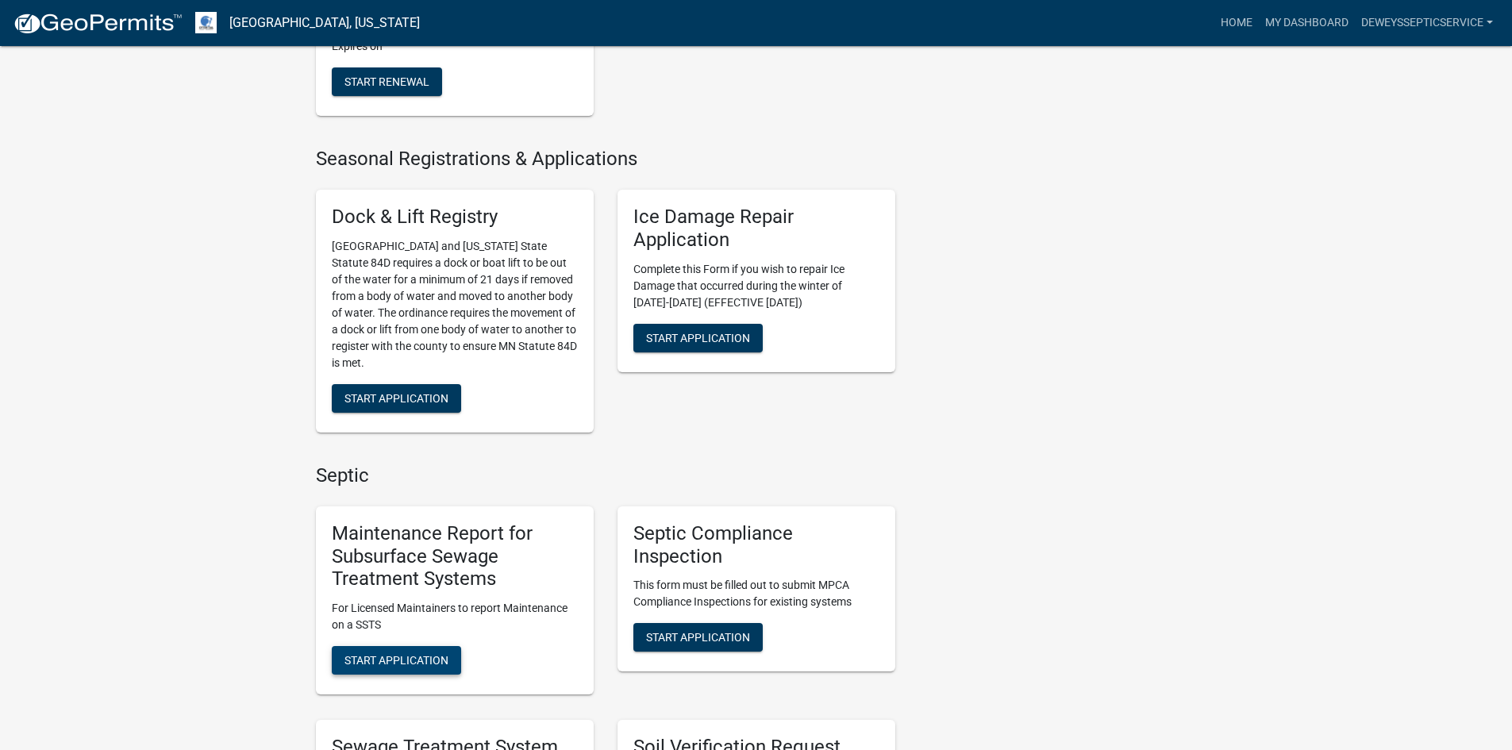
click at [375, 663] on span "Start Application" at bounding box center [396, 660] width 104 height 13
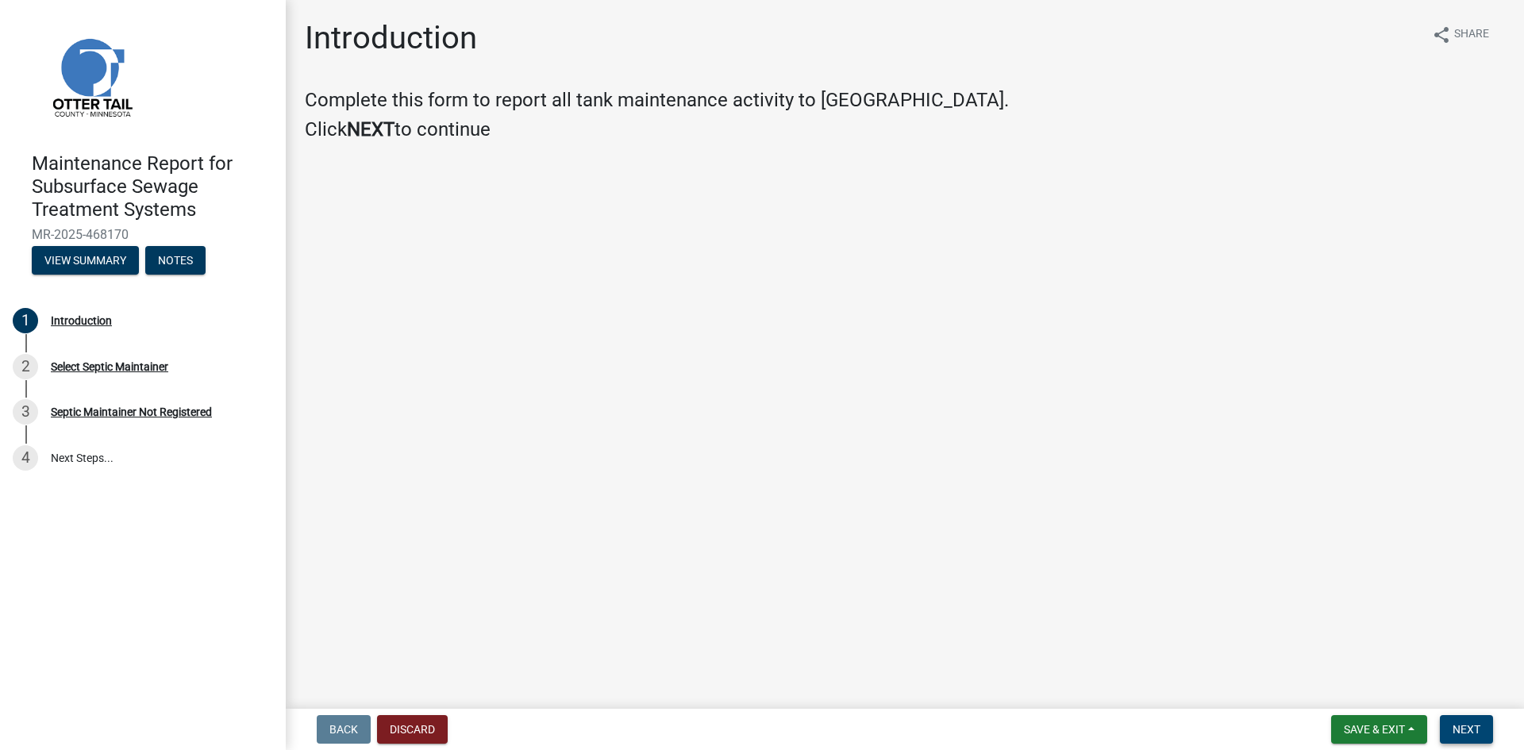
click at [1452, 732] on span "Next" at bounding box center [1466, 729] width 28 height 13
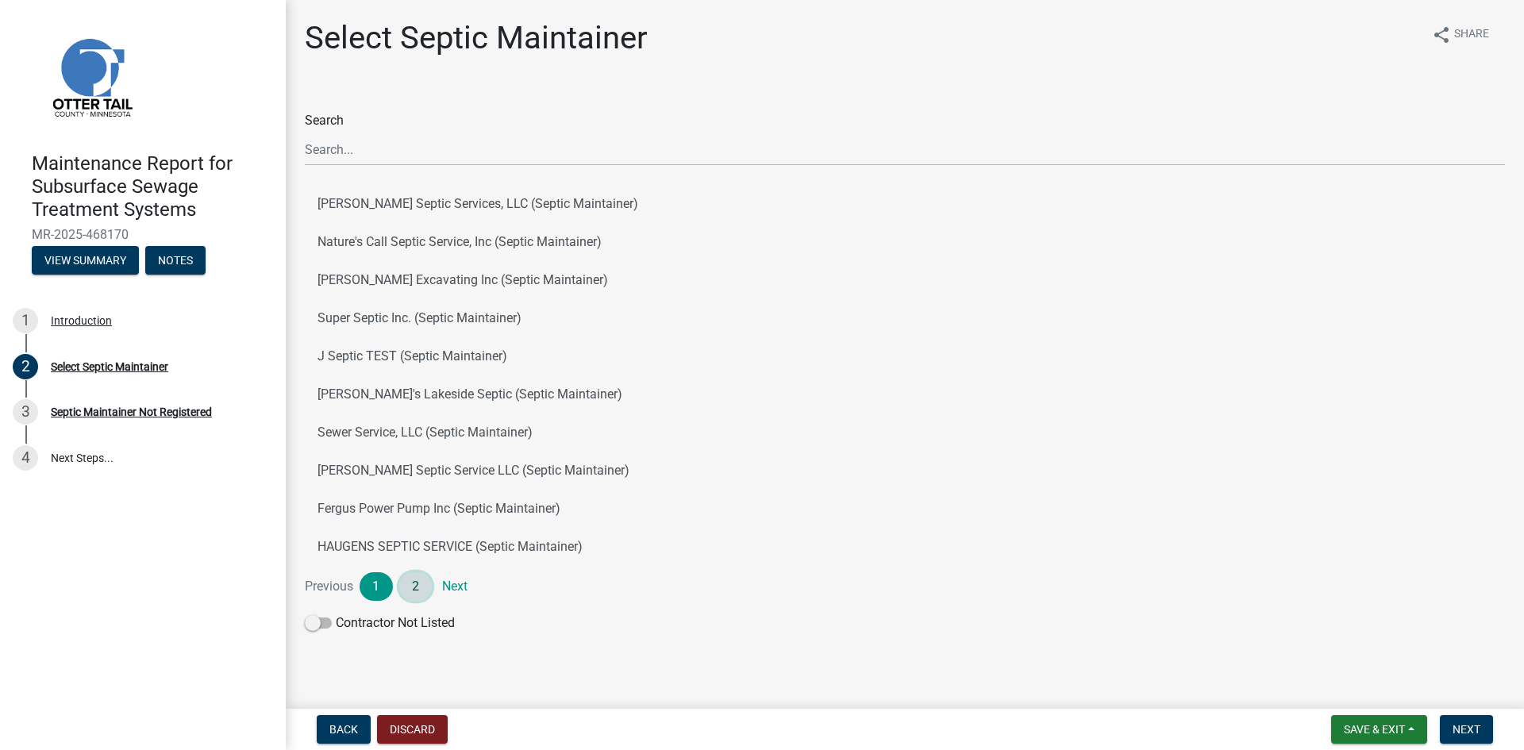
click at [410, 584] on link "2" at bounding box center [415, 586] width 33 height 29
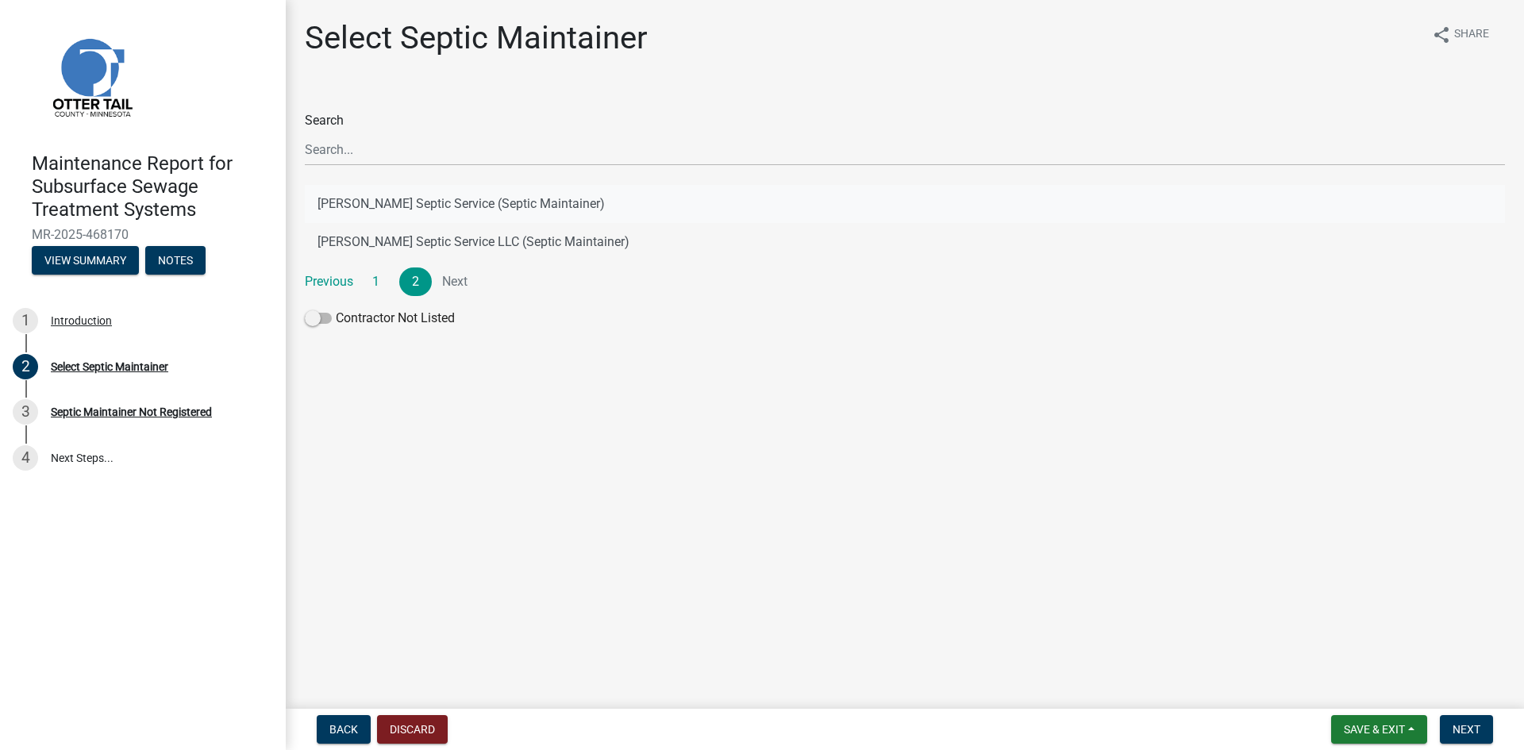
click at [478, 205] on button "[PERSON_NAME] Septic Service (Septic Maintainer)" at bounding box center [905, 204] width 1200 height 38
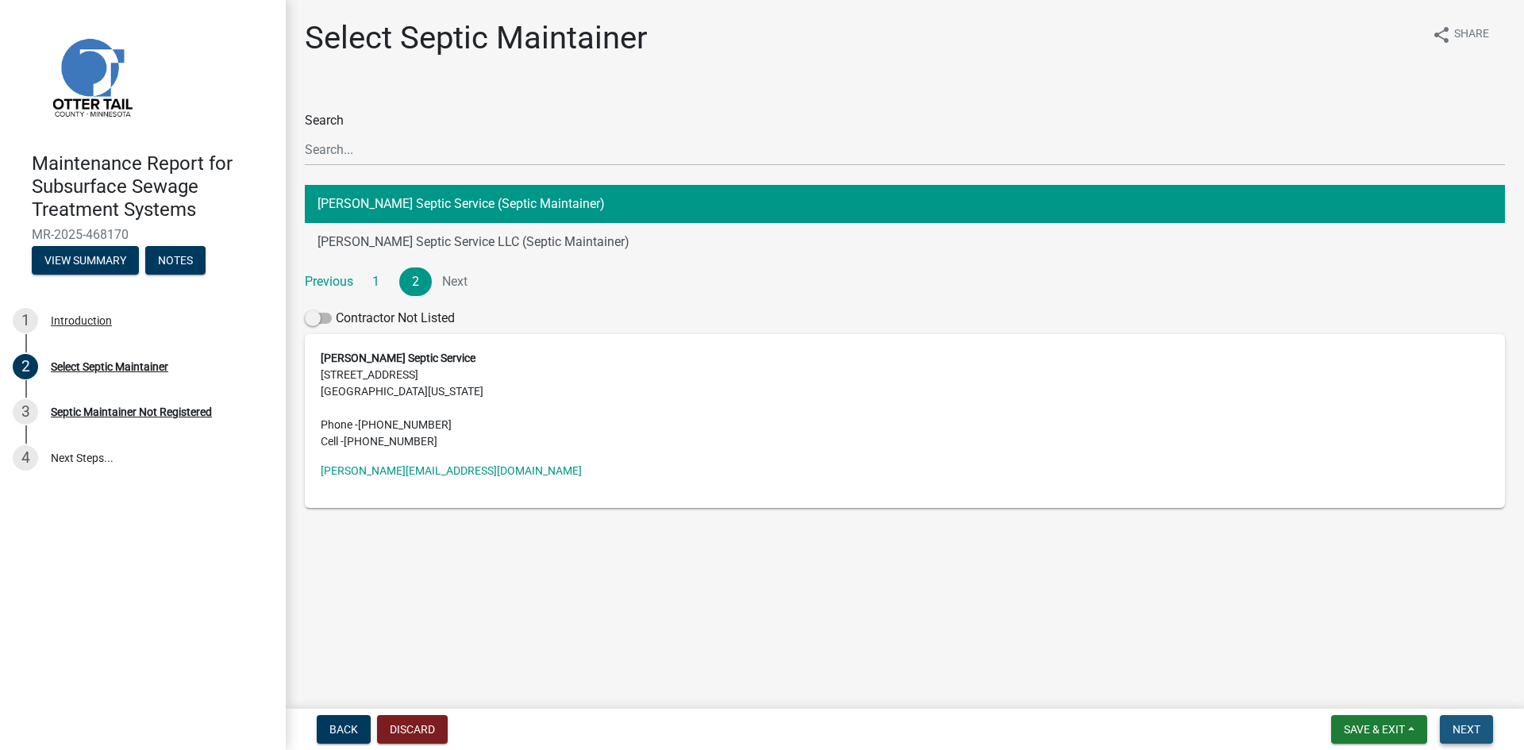
click at [1468, 731] on span "Next" at bounding box center [1466, 729] width 28 height 13
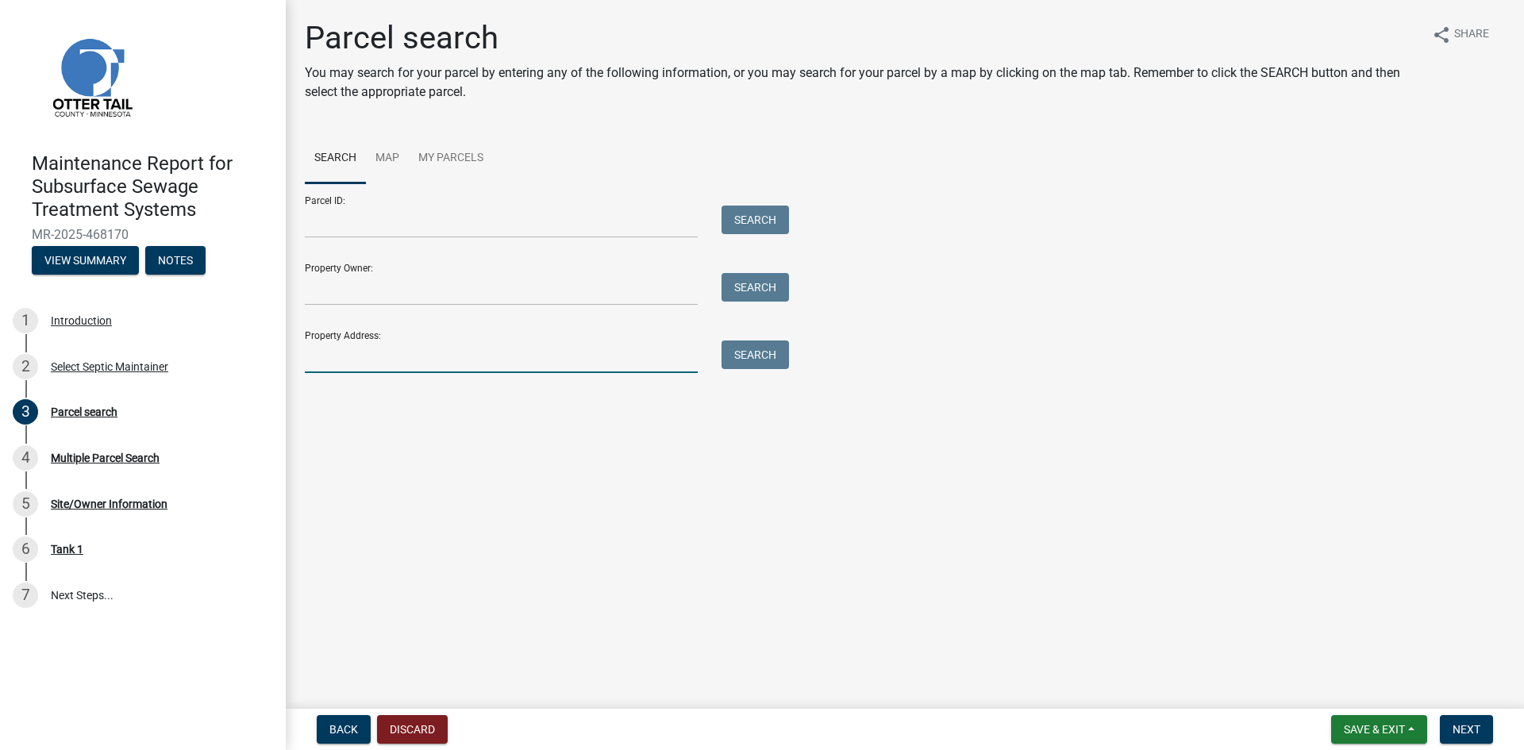
click at [441, 352] on input "Property Address:" at bounding box center [501, 356] width 393 height 33
type input "44509"
click at [766, 348] on button "Search" at bounding box center [754, 354] width 67 height 29
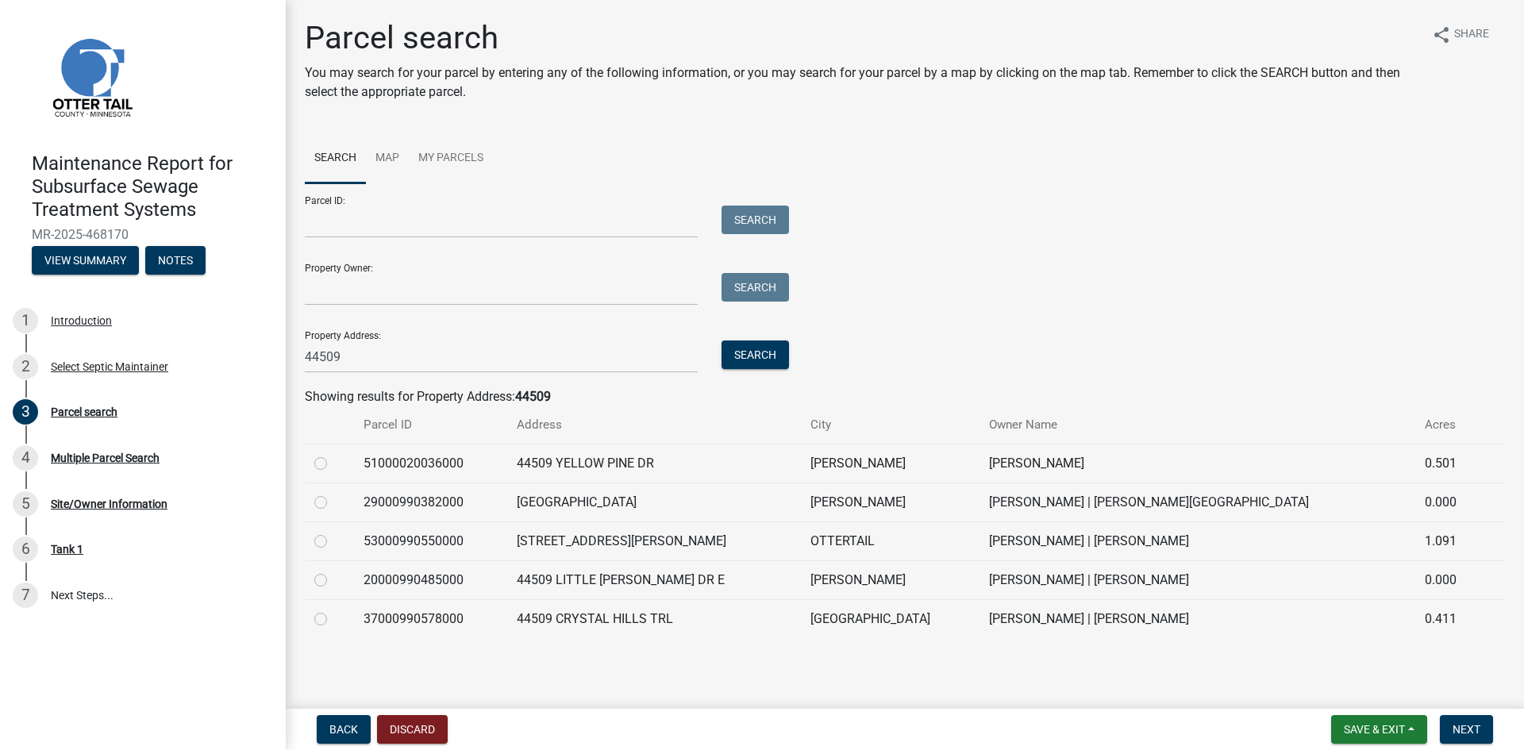
click at [333, 609] on label at bounding box center [333, 609] width 0 height 0
click at [333, 619] on input "radio" at bounding box center [338, 614] width 10 height 10
radio input "true"
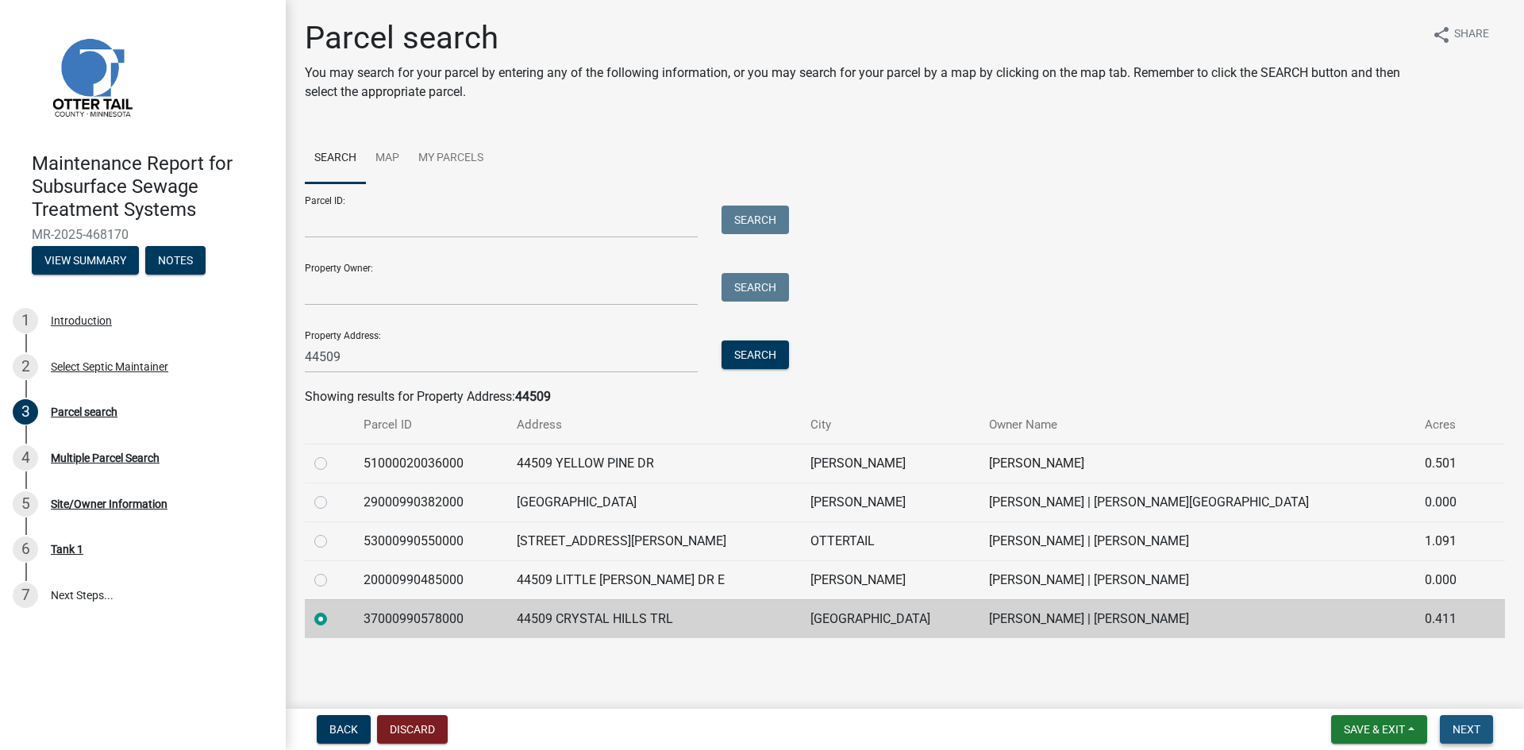
click at [1466, 727] on span "Next" at bounding box center [1466, 729] width 28 height 13
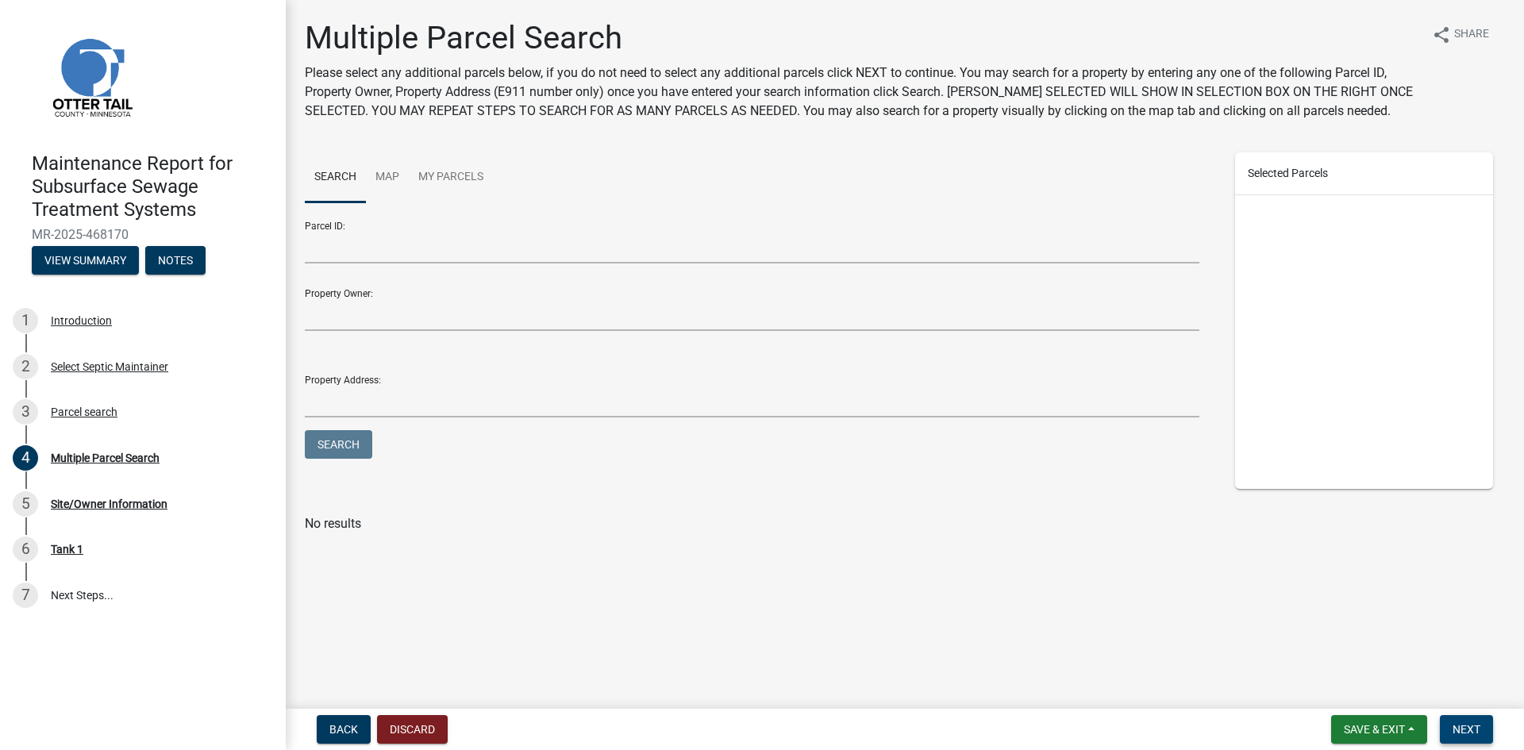
click at [1466, 727] on span "Next" at bounding box center [1466, 729] width 28 height 13
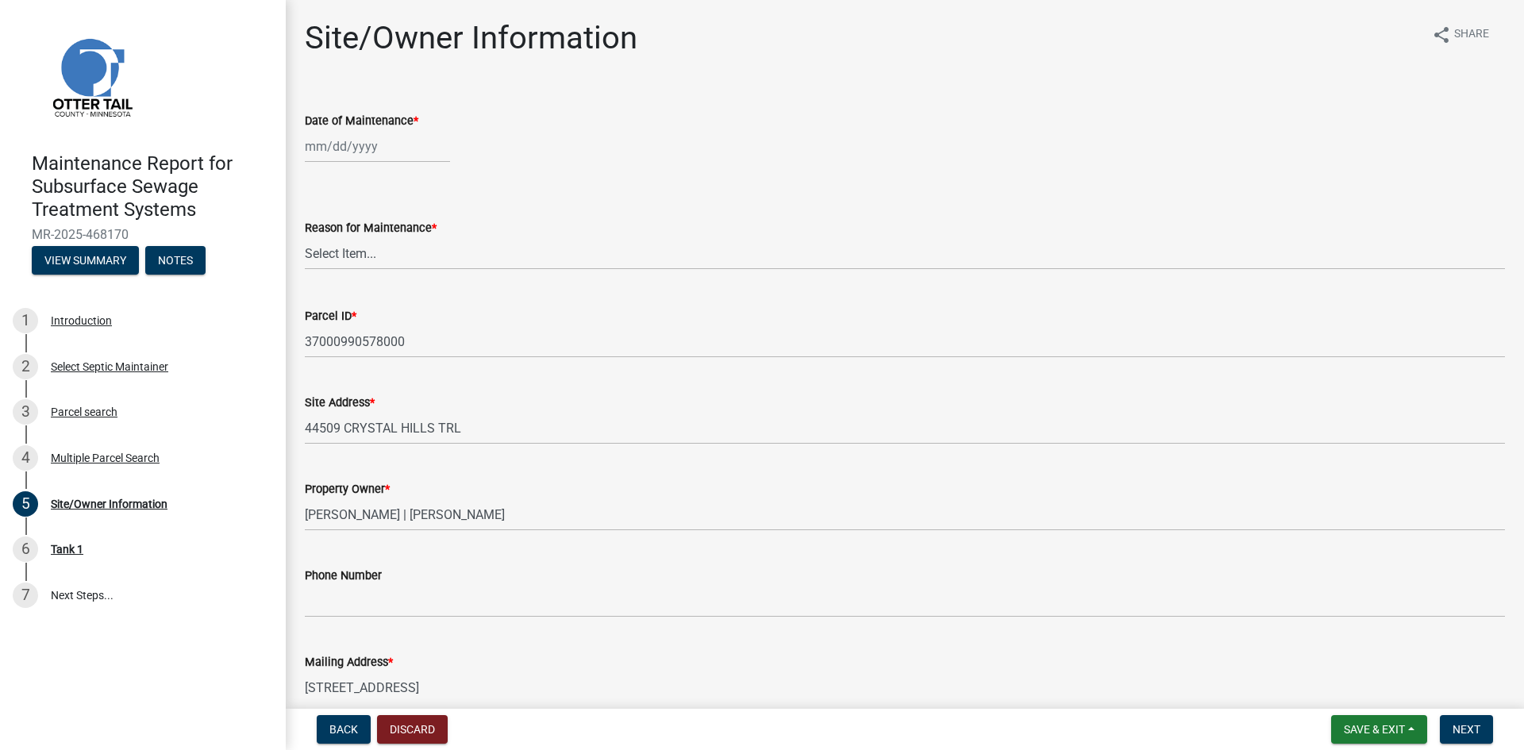
select select "8"
select select "2025"
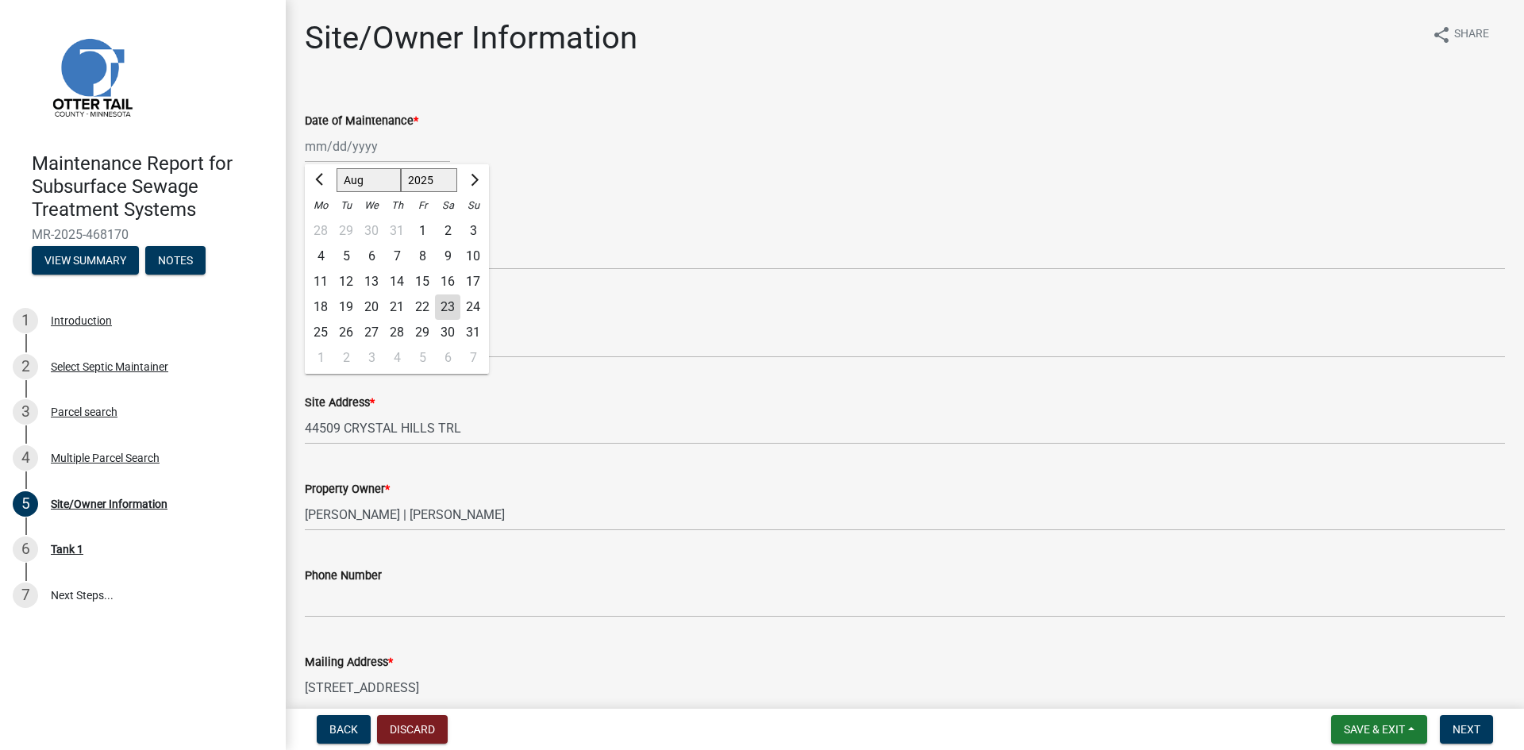
click at [351, 146] on div "[PERSON_NAME] Feb Mar Apr [PERSON_NAME][DATE] Oct Nov [DATE] 1526 1527 1528 152…" at bounding box center [377, 146] width 145 height 33
click at [344, 307] on div "19" at bounding box center [345, 306] width 25 height 25
type input "[DATE]"
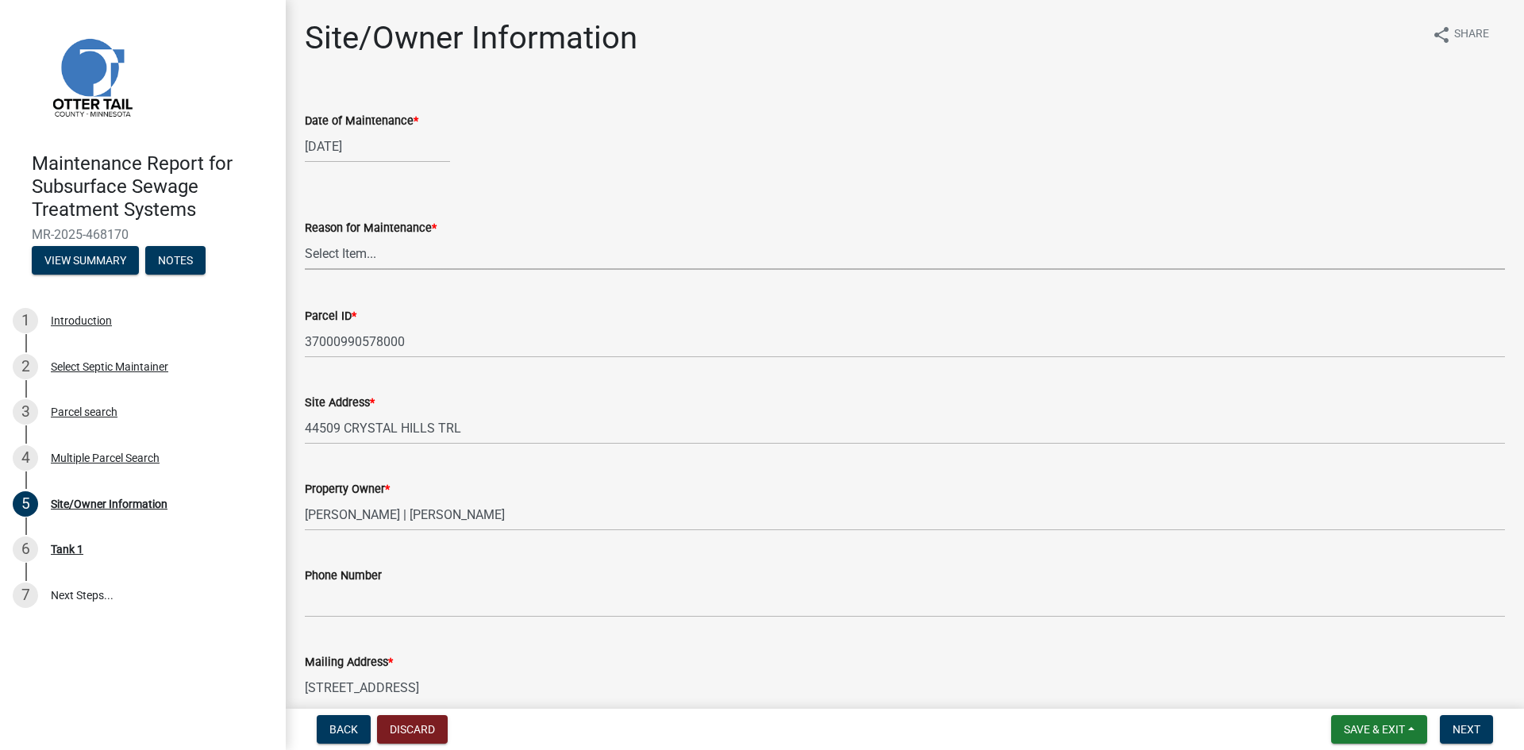
drag, startPoint x: 355, startPoint y: 255, endPoint x: 355, endPoint y: 265, distance: 10.3
click at [355, 255] on select "Select Item... Called Routine Other" at bounding box center [905, 253] width 1200 height 33
click at [305, 237] on select "Select Item... Called Routine Other" at bounding box center [905, 253] width 1200 height 33
select select "3ac72b63-7b21-42e4-8192-806faae7a4f1"
click at [1461, 724] on span "Next" at bounding box center [1466, 729] width 28 height 13
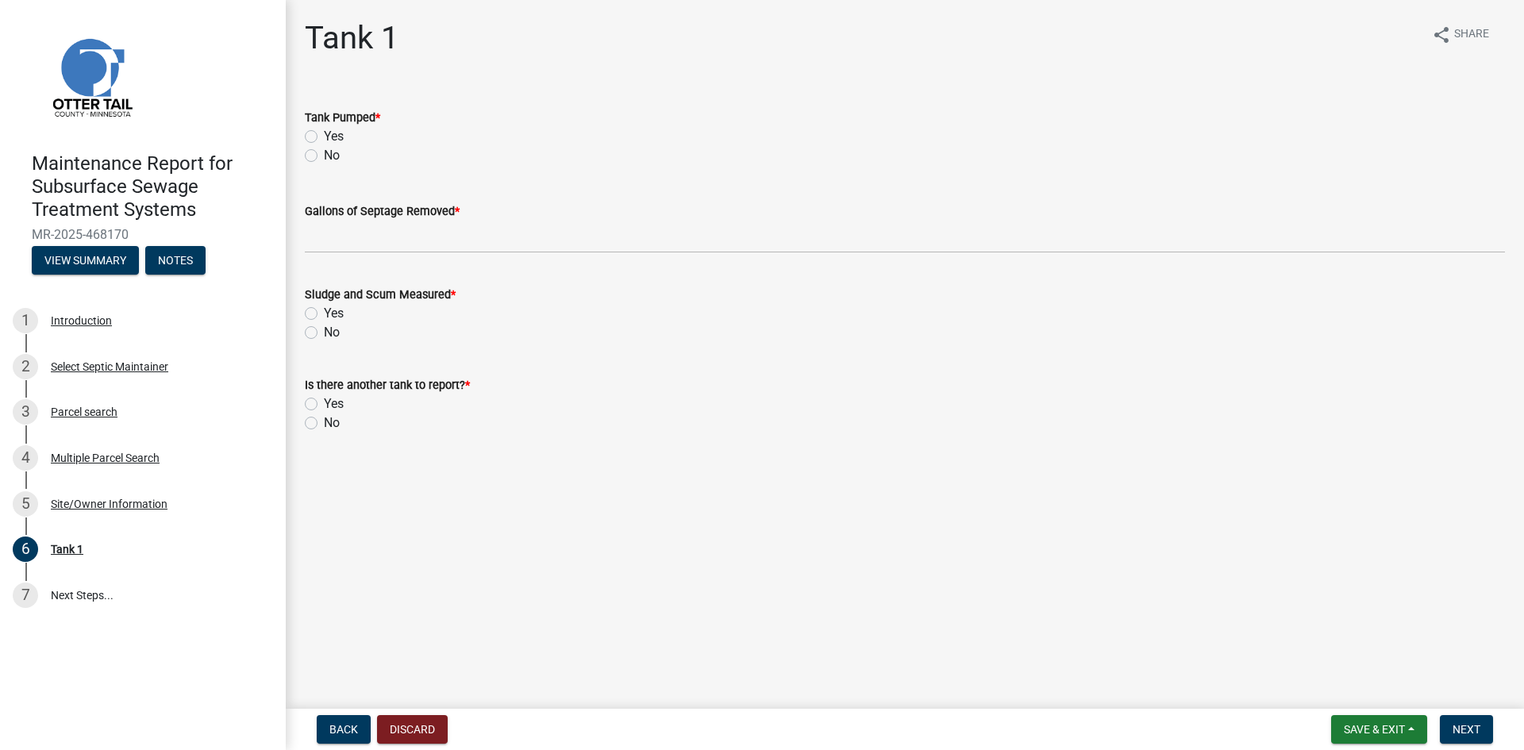
click at [324, 133] on label "Yes" at bounding box center [334, 136] width 20 height 19
click at [324, 133] on input "Yes" at bounding box center [329, 132] width 10 height 10
radio input "true"
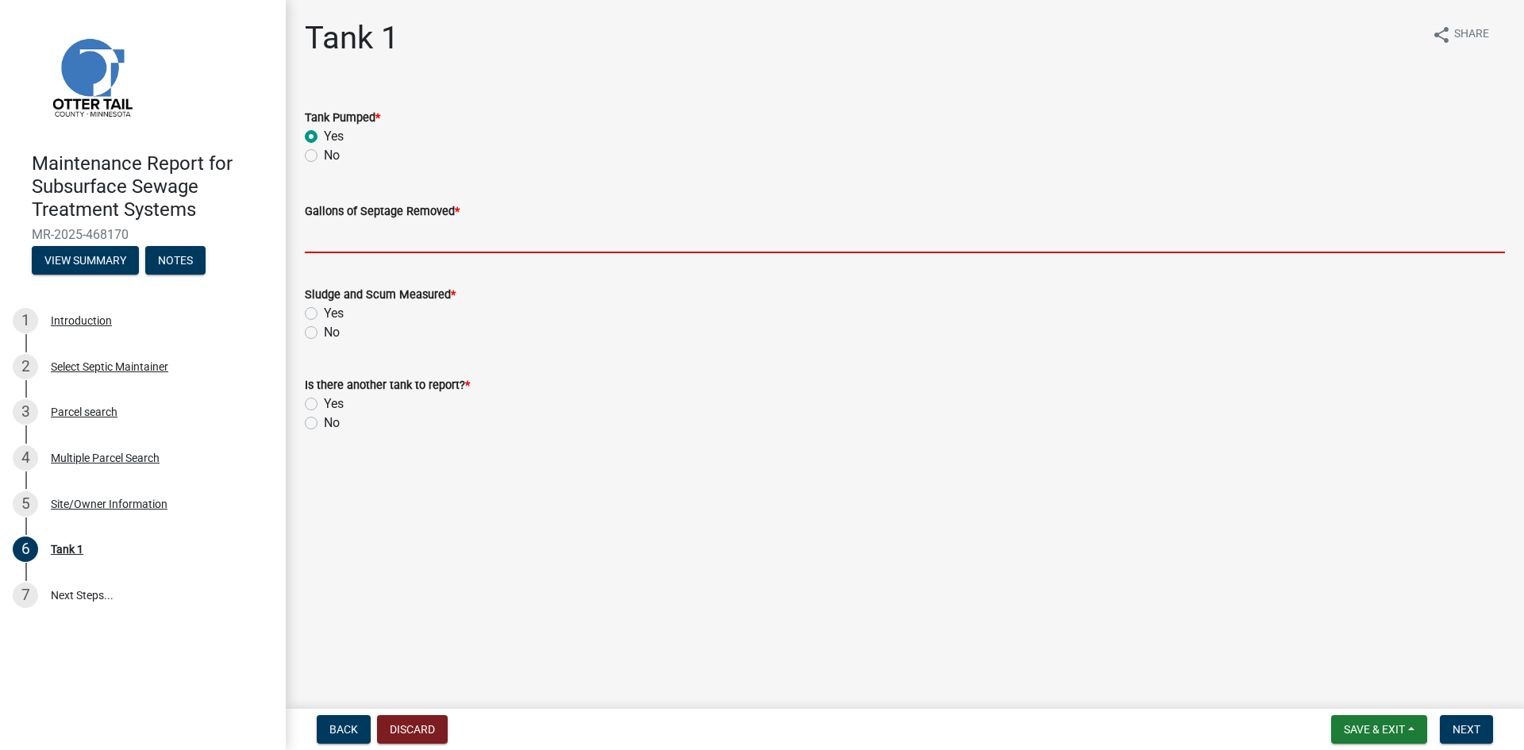
click at [348, 240] on input "Gallons of Septage Removed *" at bounding box center [905, 237] width 1200 height 33
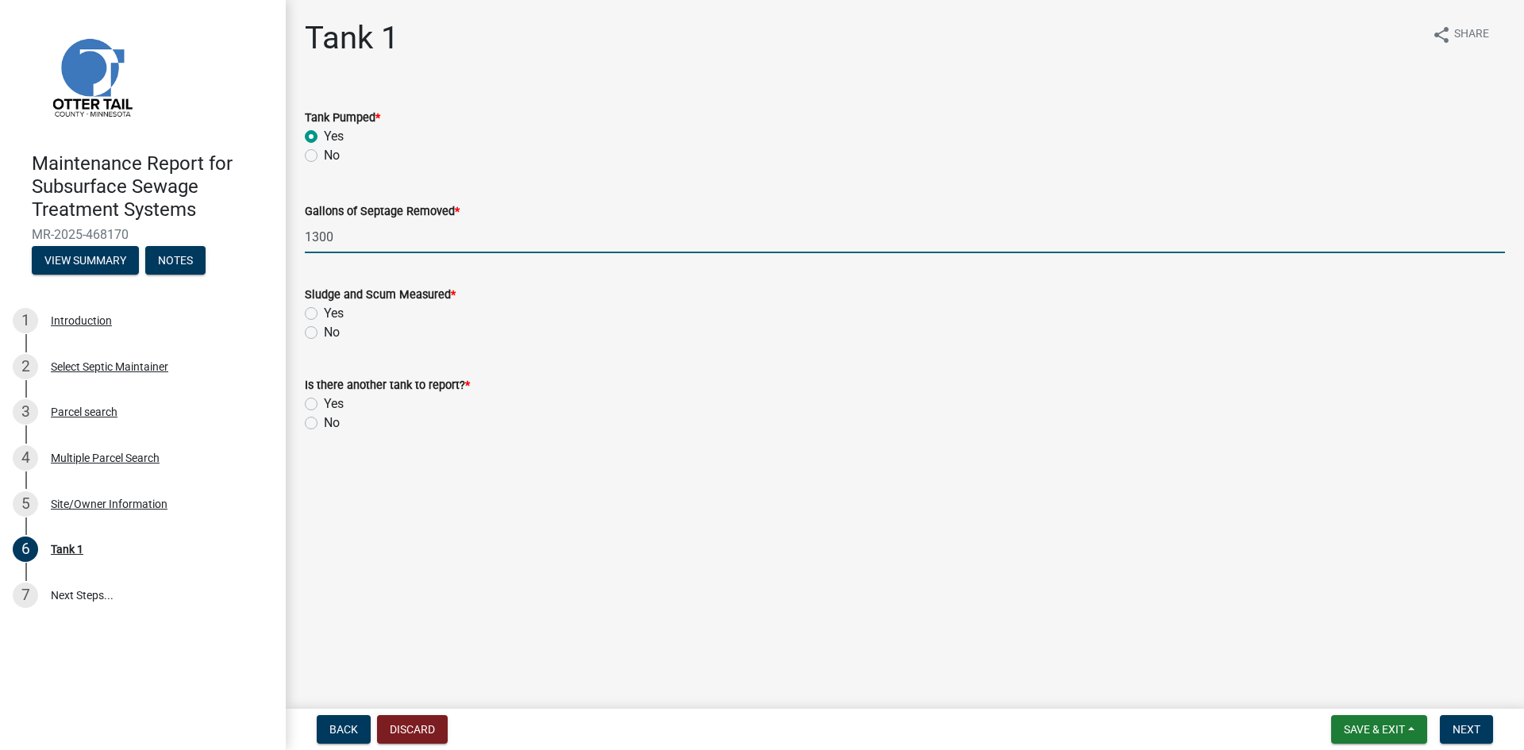
type input "1300"
click at [324, 332] on label "No" at bounding box center [332, 332] width 16 height 19
click at [324, 332] on input "No" at bounding box center [329, 328] width 10 height 10
radio input "true"
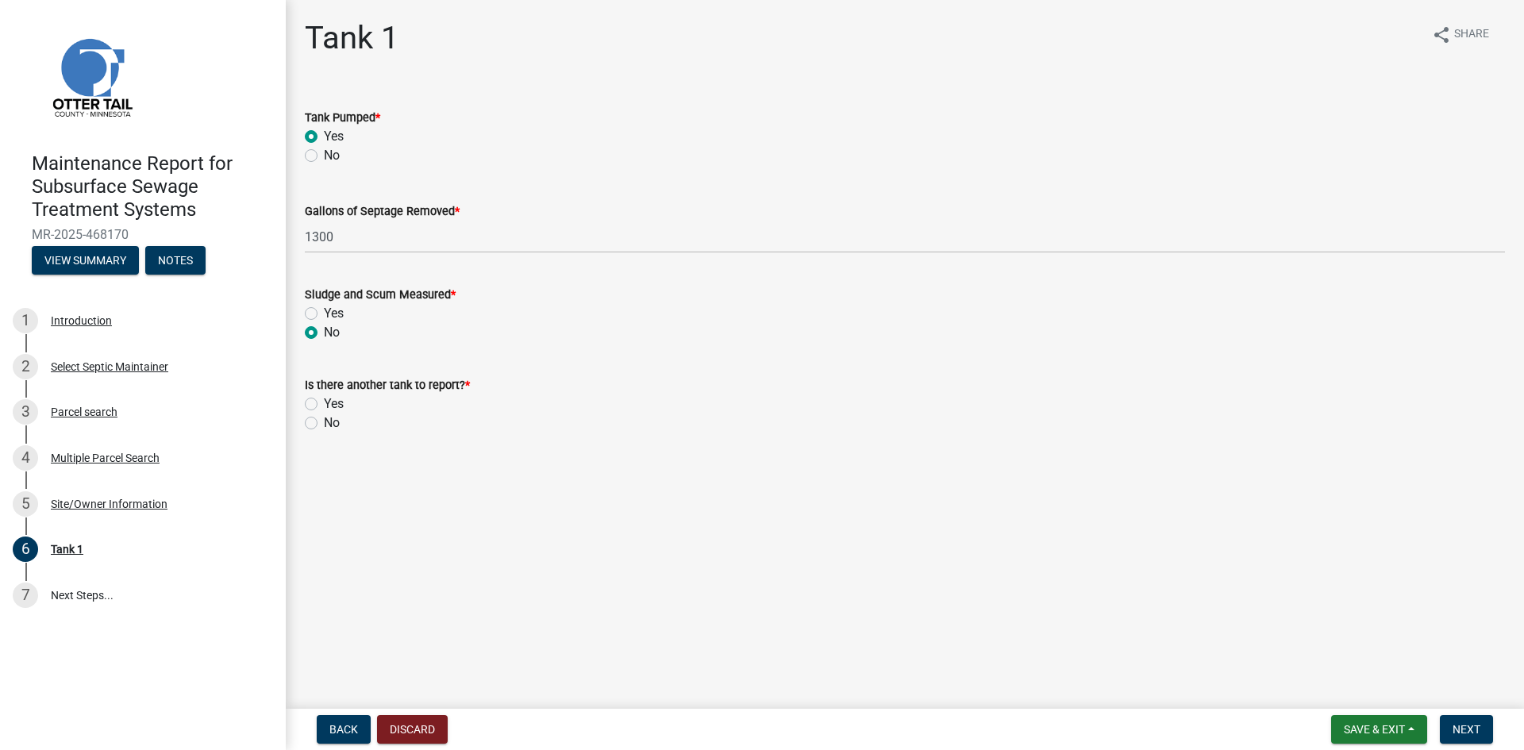
click at [324, 425] on label "No" at bounding box center [332, 422] width 16 height 19
click at [324, 424] on input "No" at bounding box center [329, 418] width 10 height 10
radio input "true"
click at [1451, 723] on button "Next" at bounding box center [1465, 729] width 53 height 29
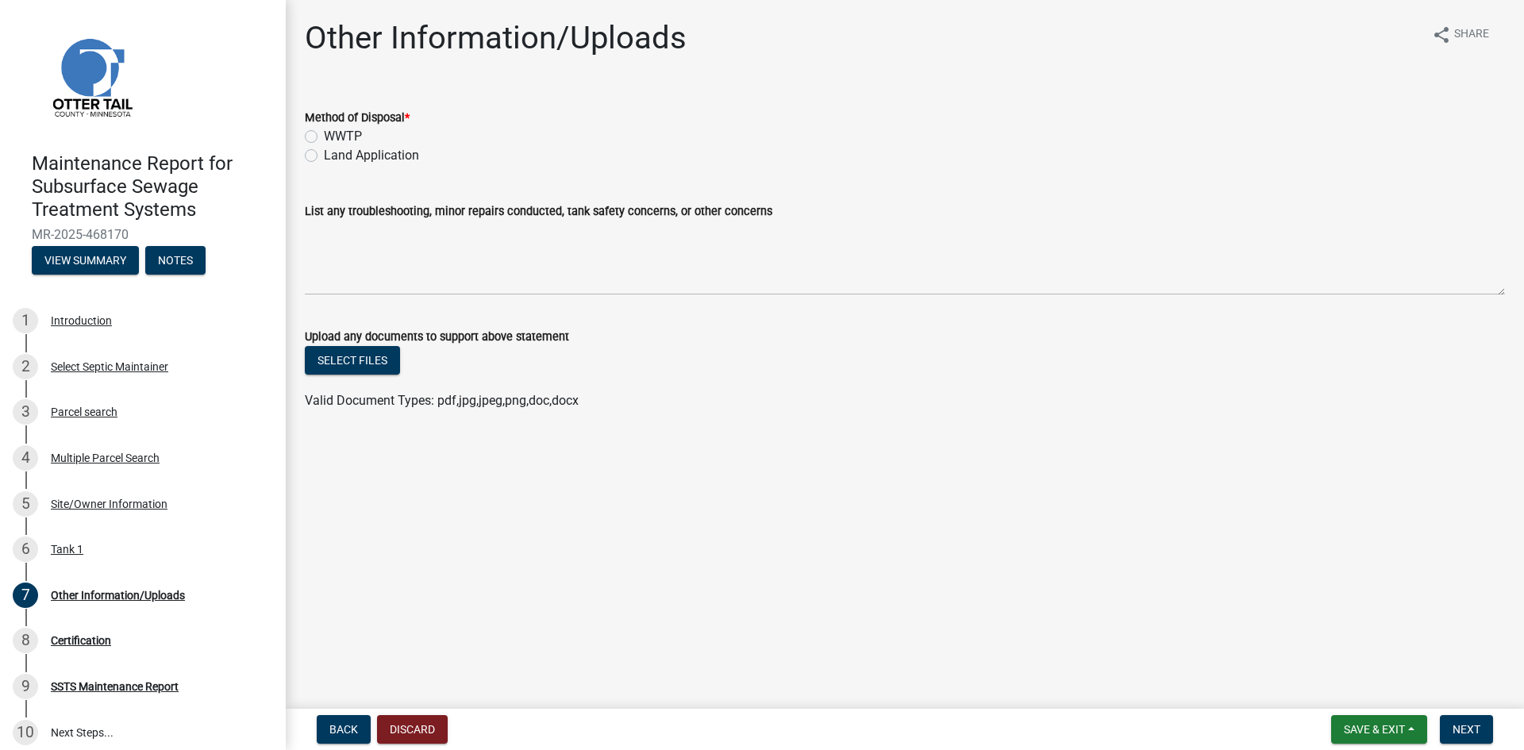
click at [376, 151] on label "Land Application" at bounding box center [371, 155] width 95 height 19
click at [334, 151] on input "Land Application" at bounding box center [329, 151] width 10 height 10
radio input "true"
click at [1457, 723] on span "Next" at bounding box center [1466, 729] width 28 height 13
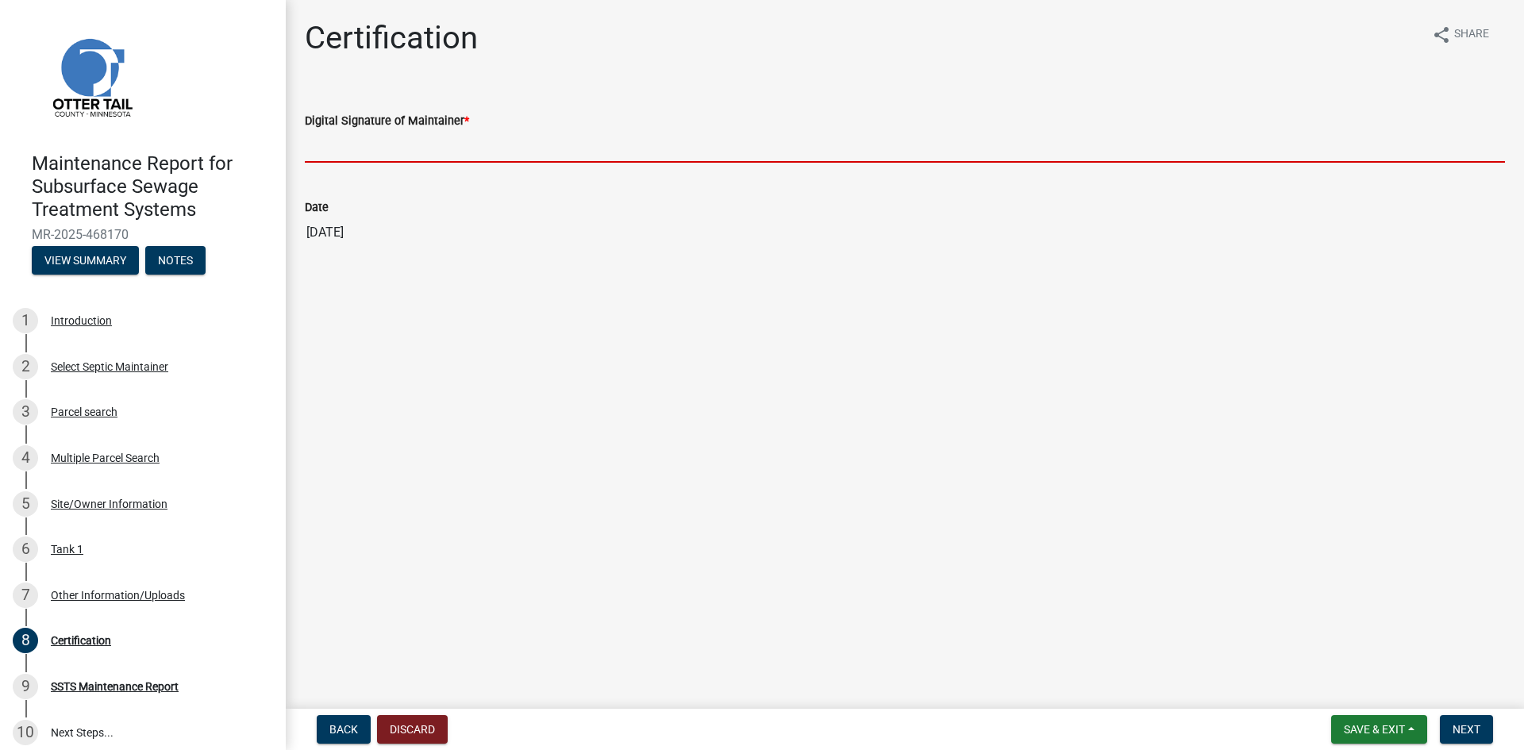
click at [1351, 146] on input "Digital Signature of Maintainer *" at bounding box center [905, 146] width 1200 height 33
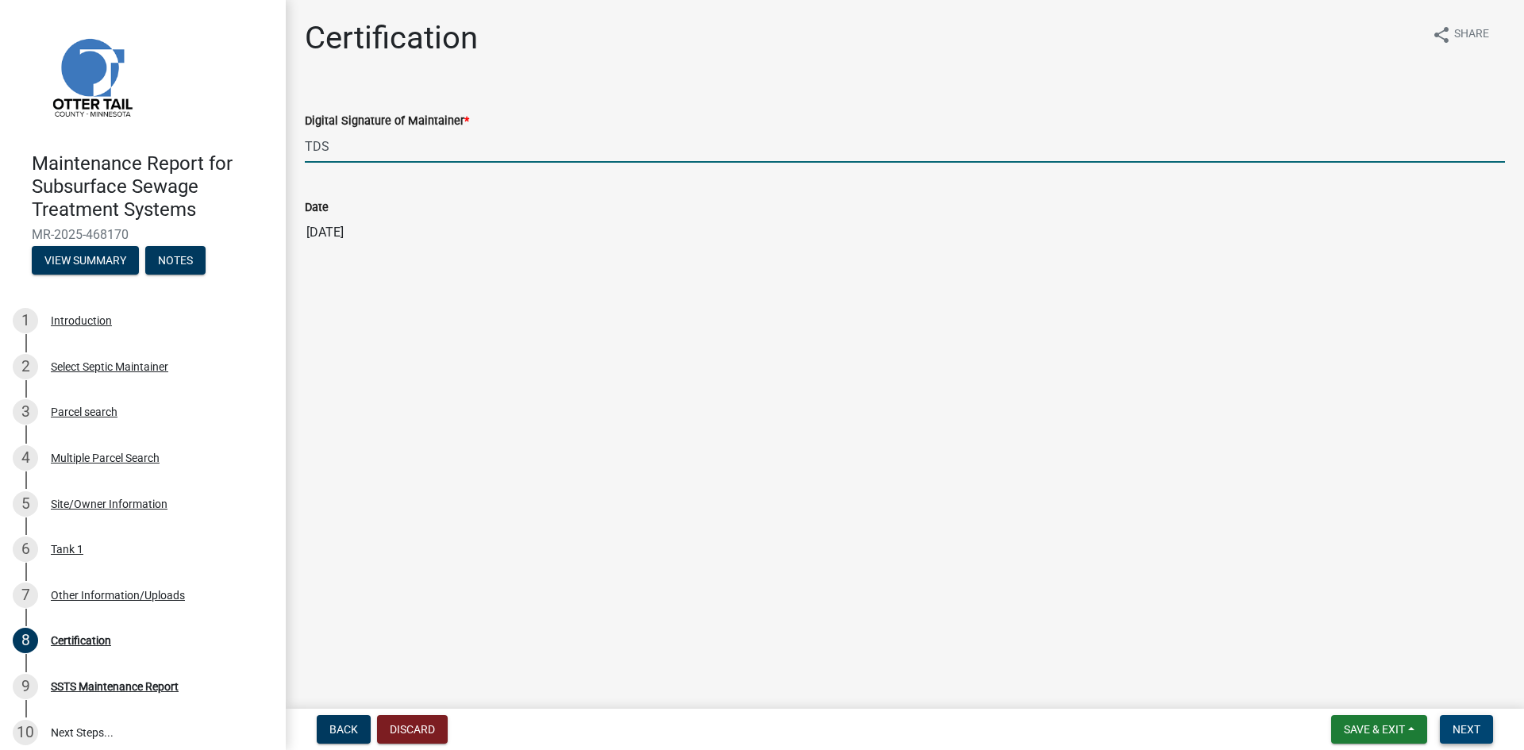
type input "TDS"
click at [1462, 728] on span "Next" at bounding box center [1466, 729] width 28 height 13
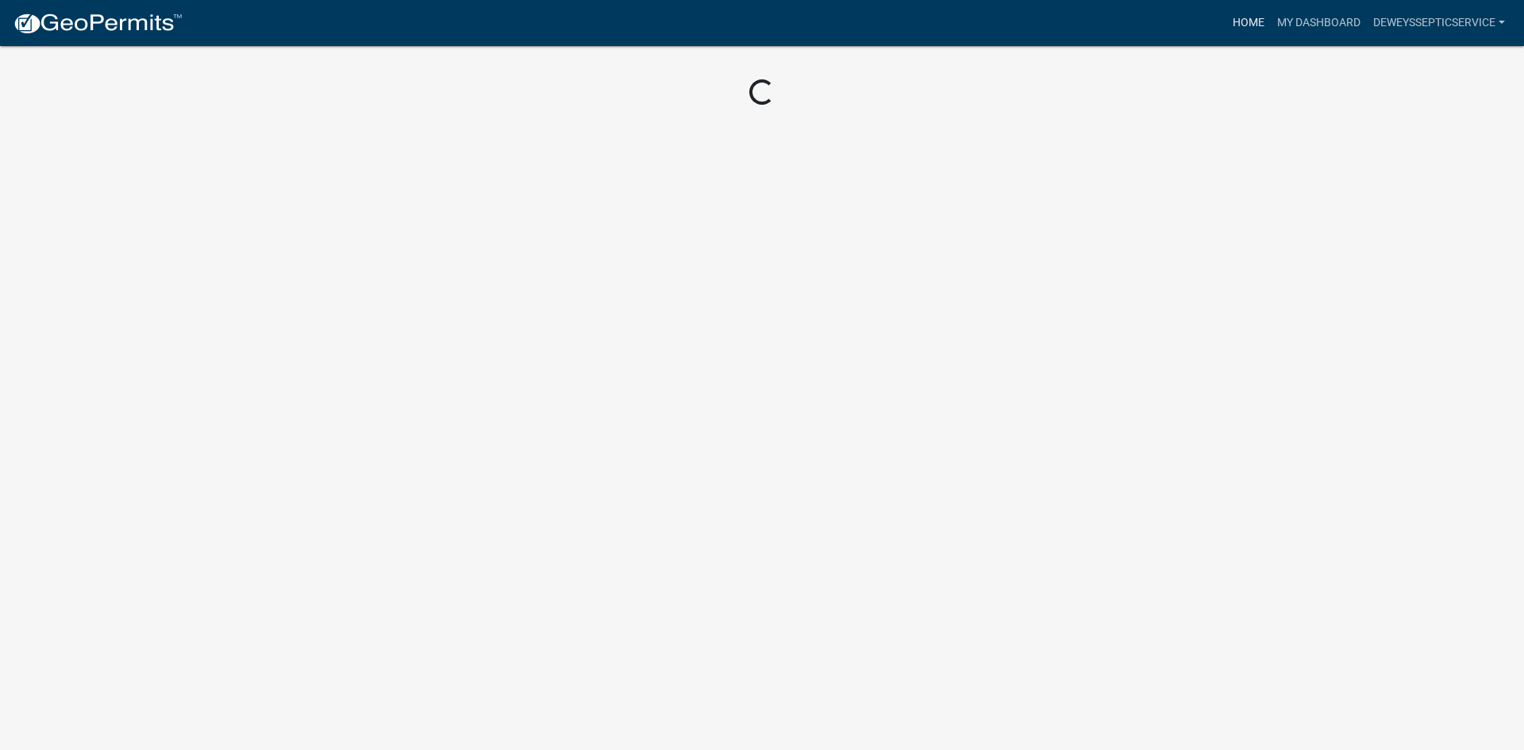
click at [1242, 23] on link "Home" at bounding box center [1248, 23] width 44 height 30
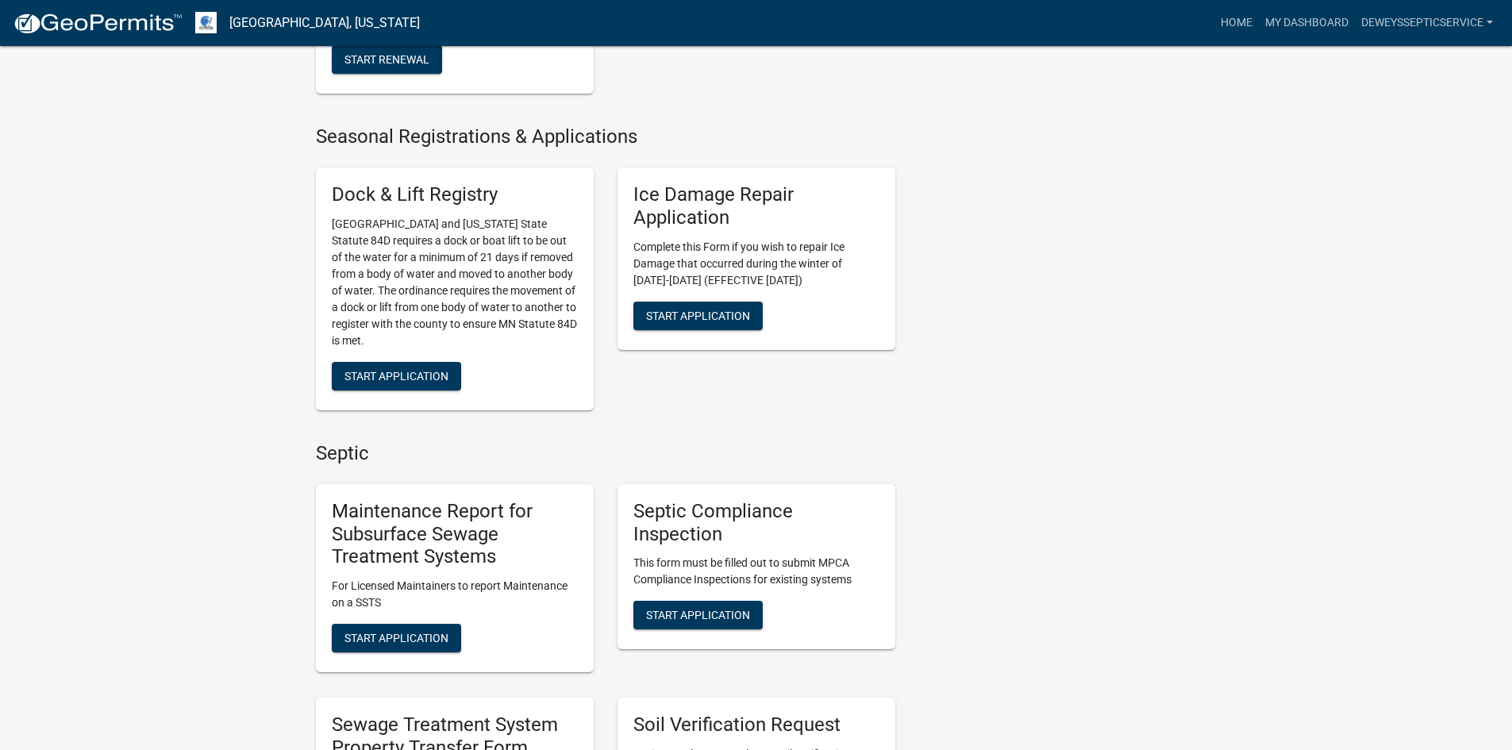
scroll to position [873, 0]
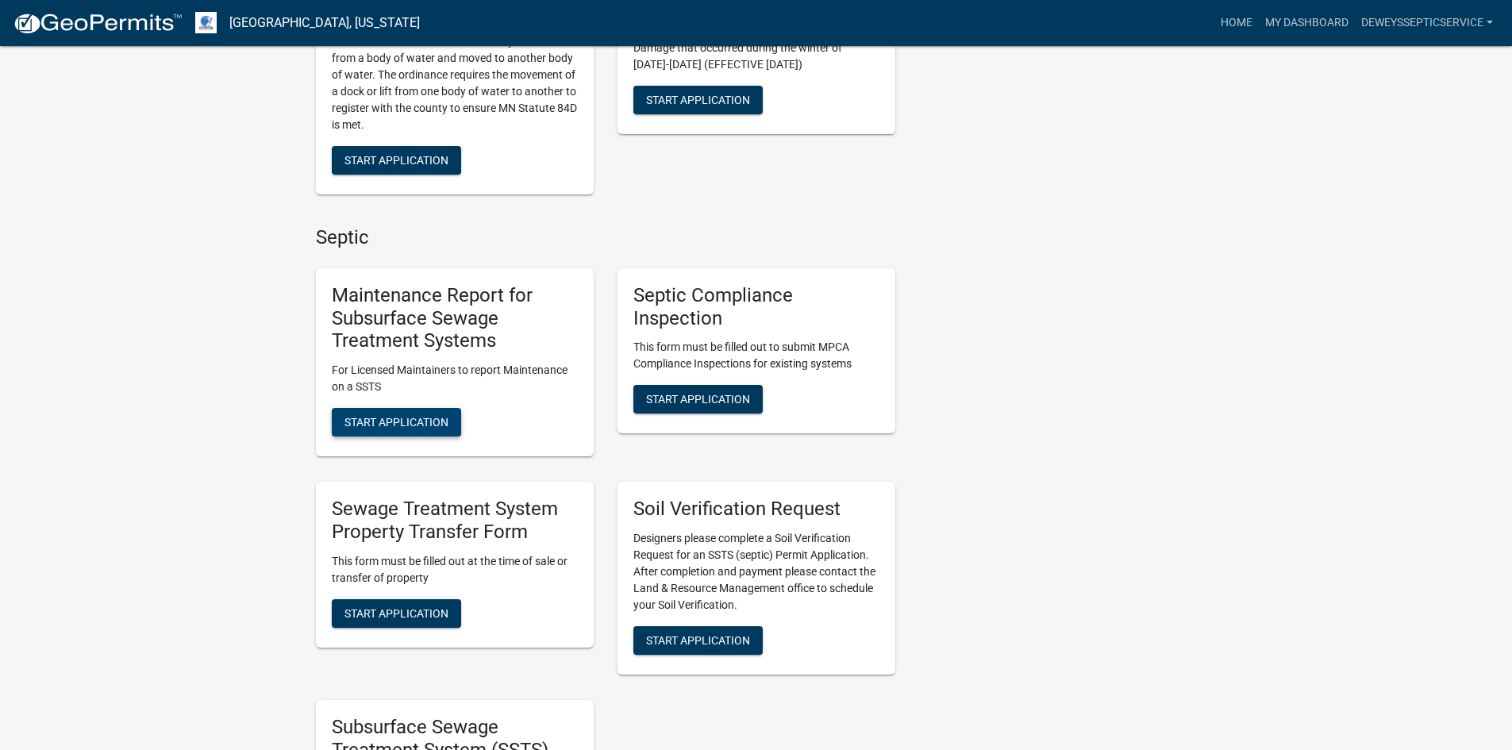
click at [386, 425] on span "Start Application" at bounding box center [396, 422] width 104 height 13
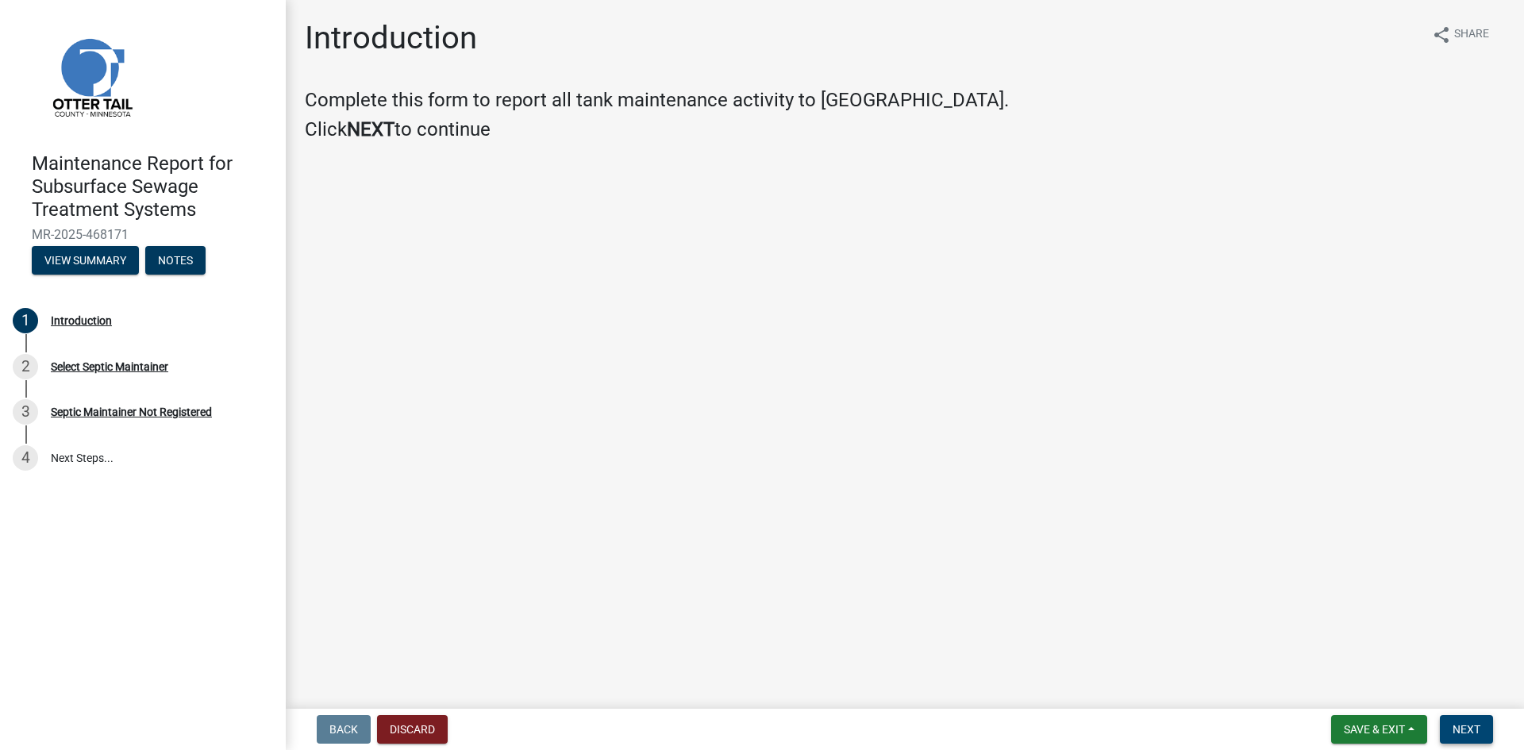
click at [1481, 729] on button "Next" at bounding box center [1465, 729] width 53 height 29
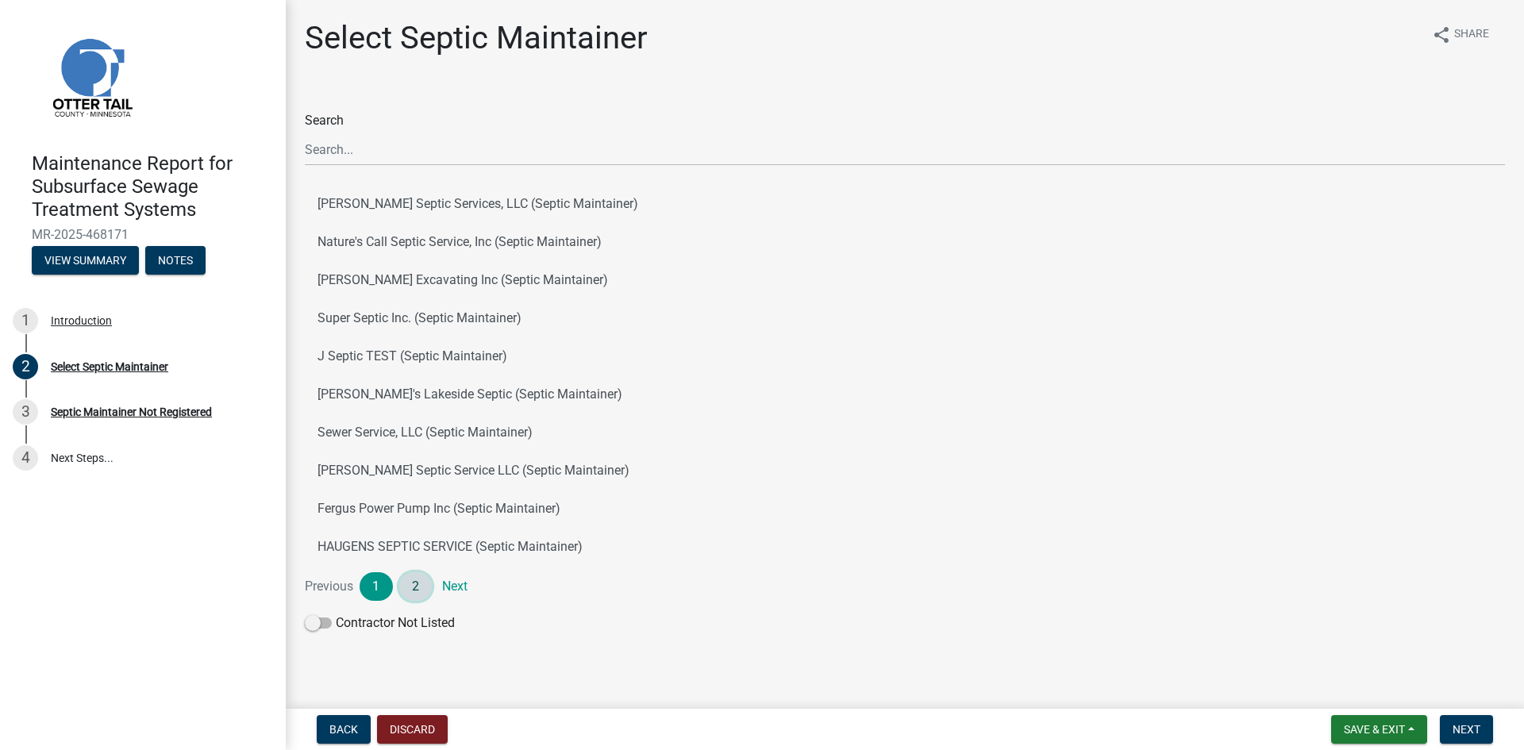
click at [408, 581] on link "2" at bounding box center [415, 586] width 33 height 29
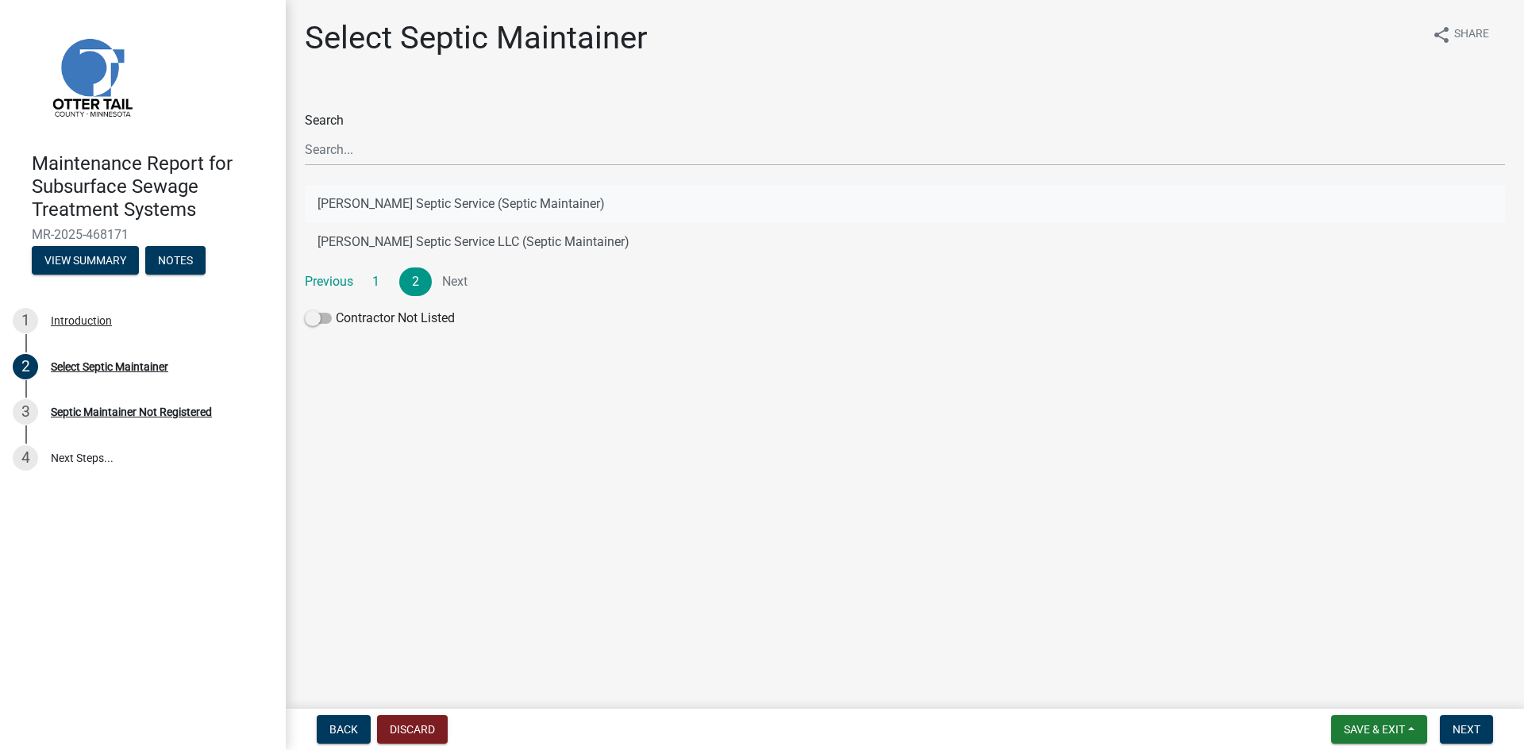
click at [484, 199] on button "[PERSON_NAME] Septic Service (Septic Maintainer)" at bounding box center [905, 204] width 1200 height 38
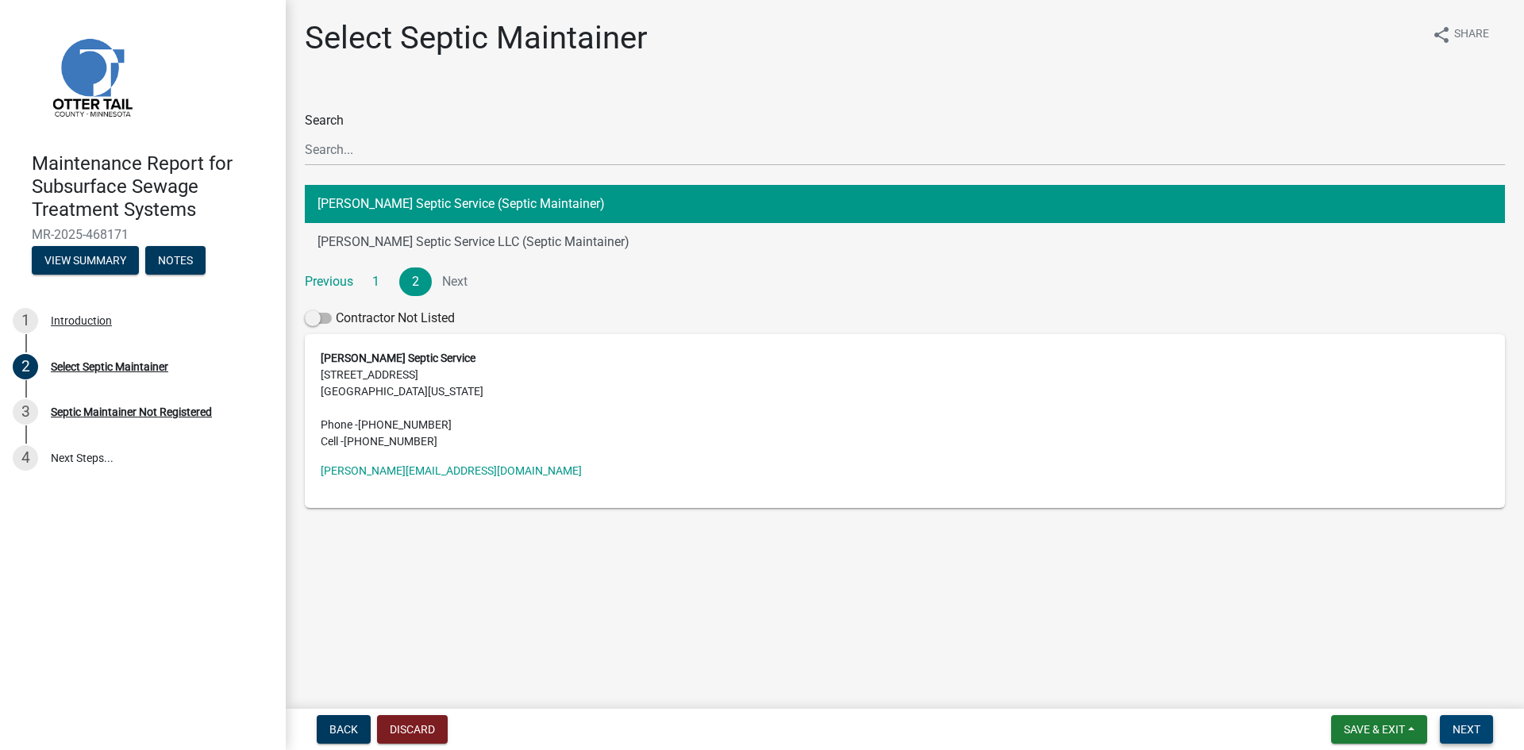
click at [1465, 724] on span "Next" at bounding box center [1466, 729] width 28 height 13
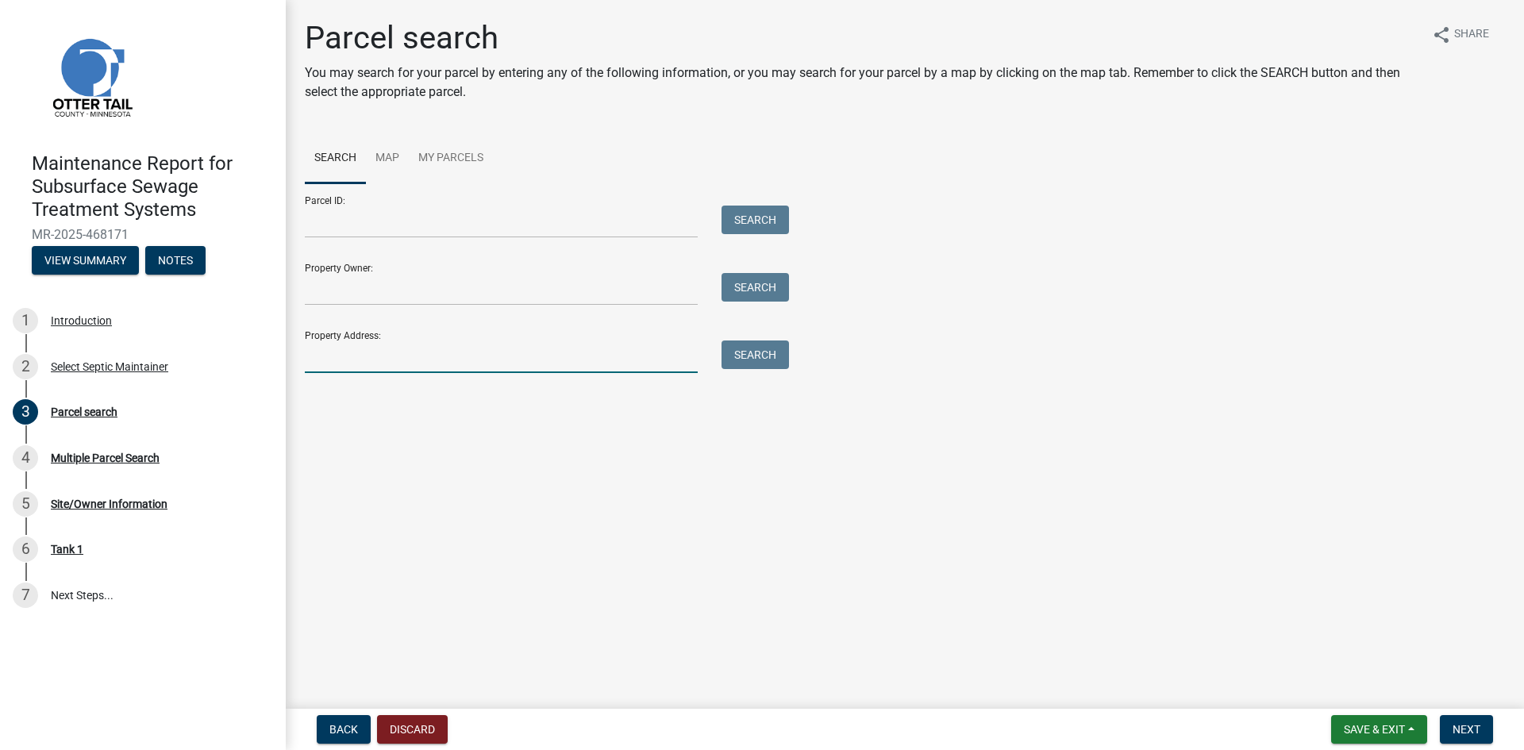
click at [321, 359] on input "Property Address:" at bounding box center [501, 356] width 393 height 33
type input "23359"
click at [752, 352] on button "Search" at bounding box center [754, 354] width 67 height 29
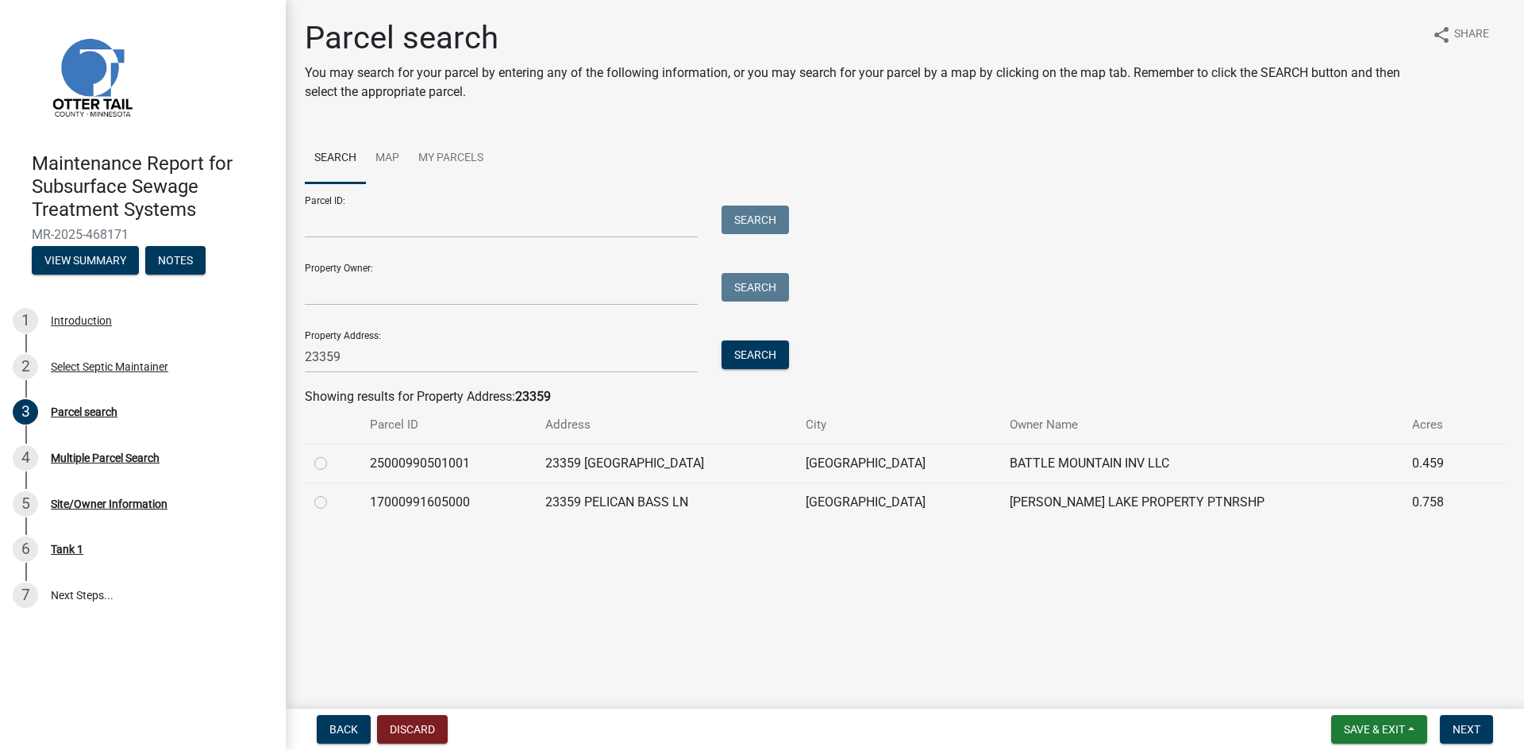
click at [333, 493] on label at bounding box center [333, 493] width 0 height 0
click at [333, 501] on input "radio" at bounding box center [338, 498] width 10 height 10
radio input "true"
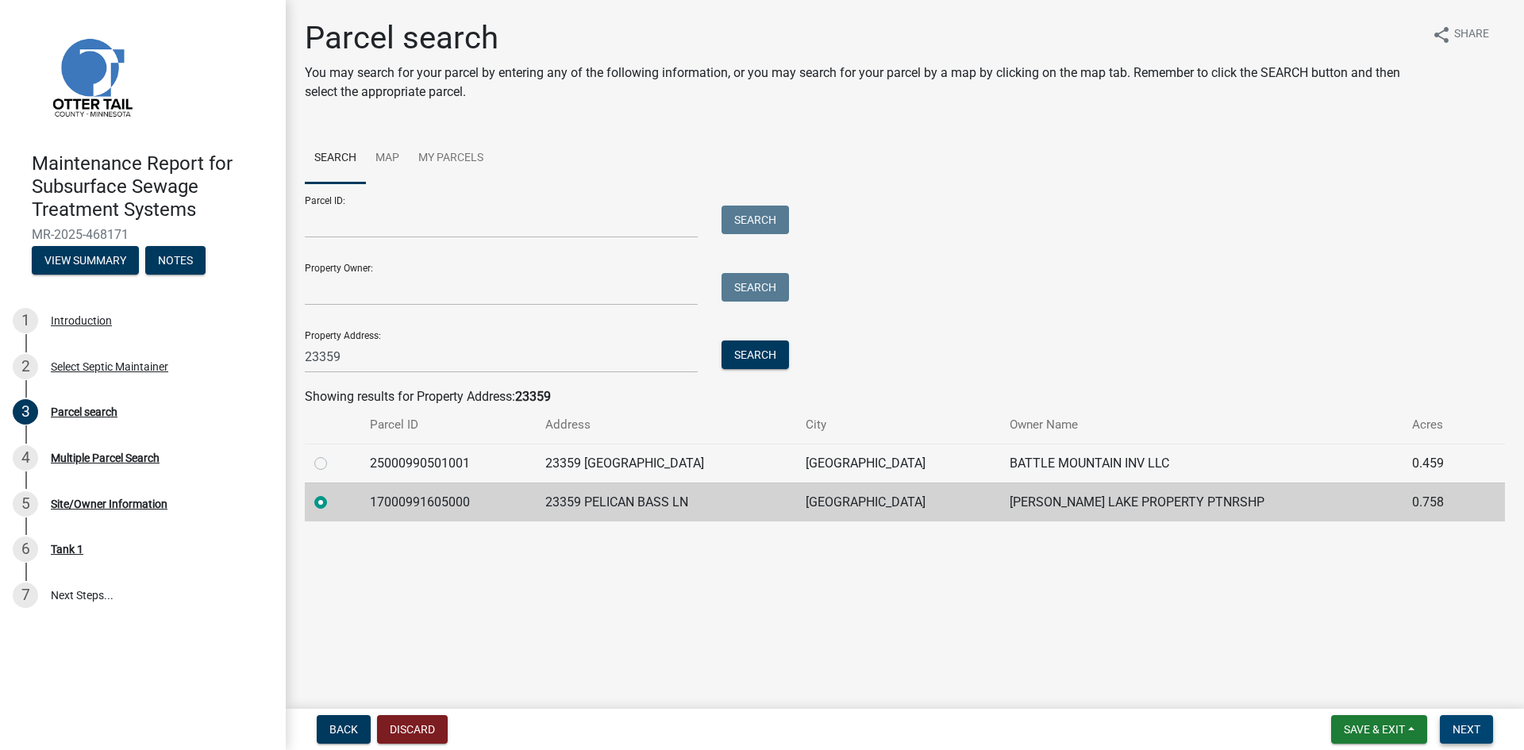
click at [1458, 730] on span "Next" at bounding box center [1466, 729] width 28 height 13
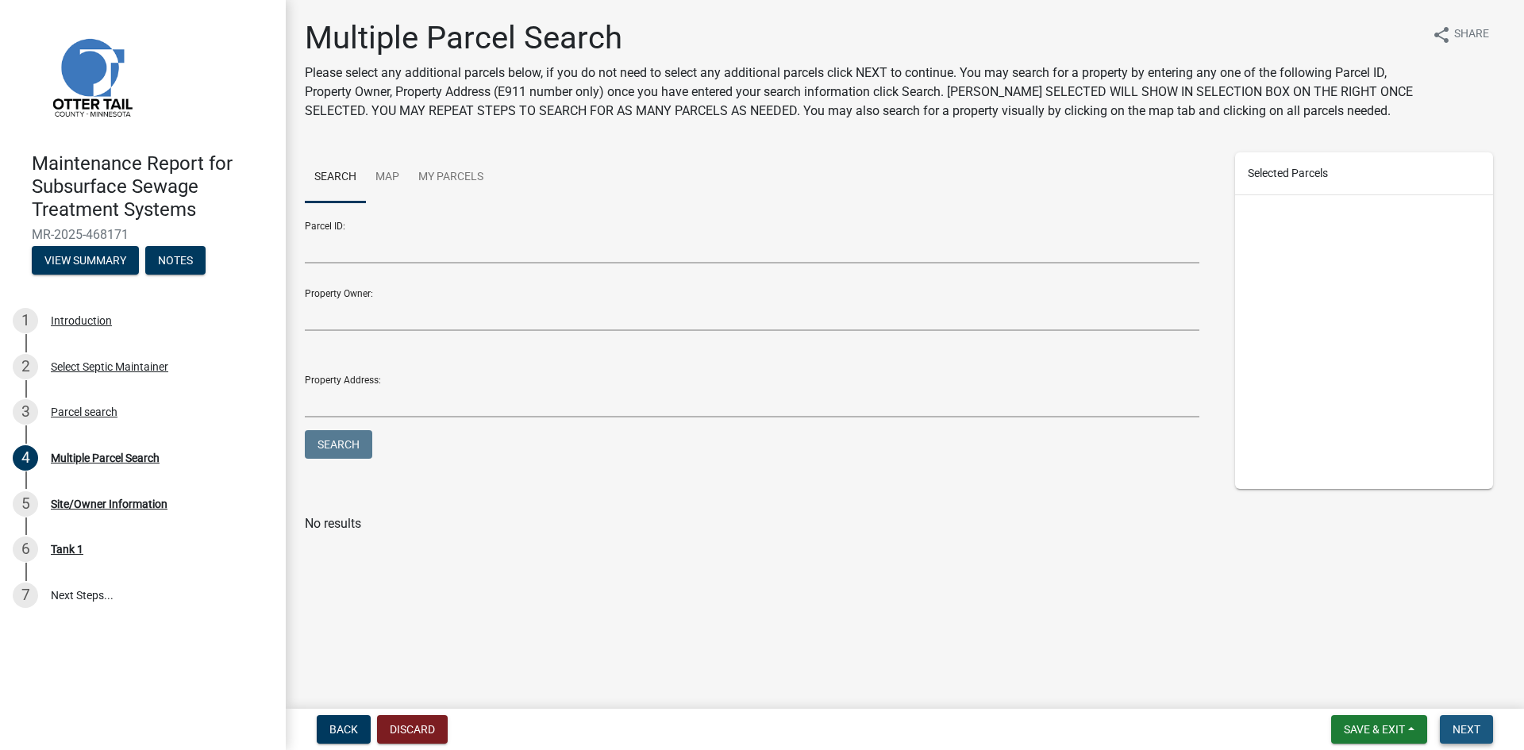
click at [1458, 730] on span "Next" at bounding box center [1466, 729] width 28 height 13
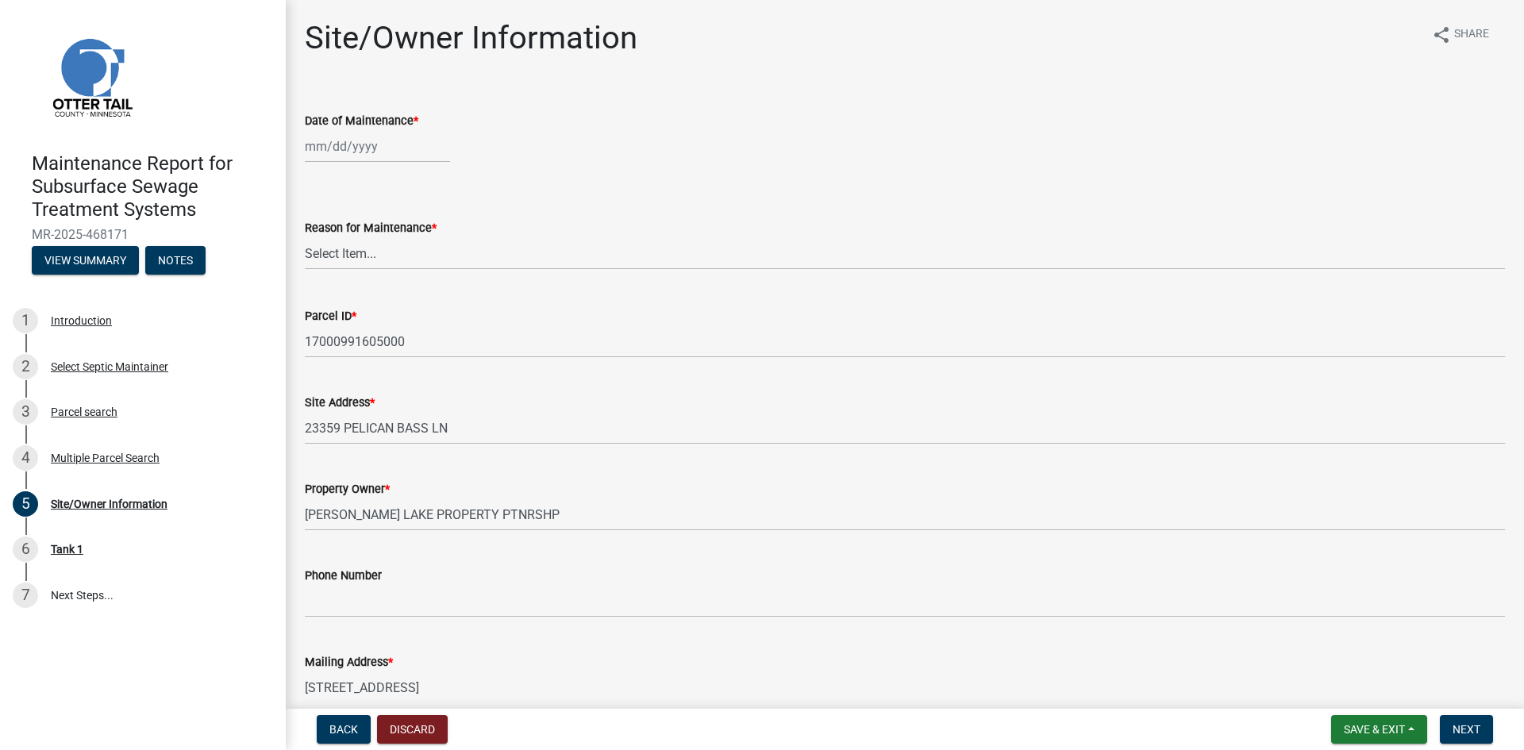
click at [336, 146] on div at bounding box center [377, 146] width 145 height 33
select select "8"
select select "2025"
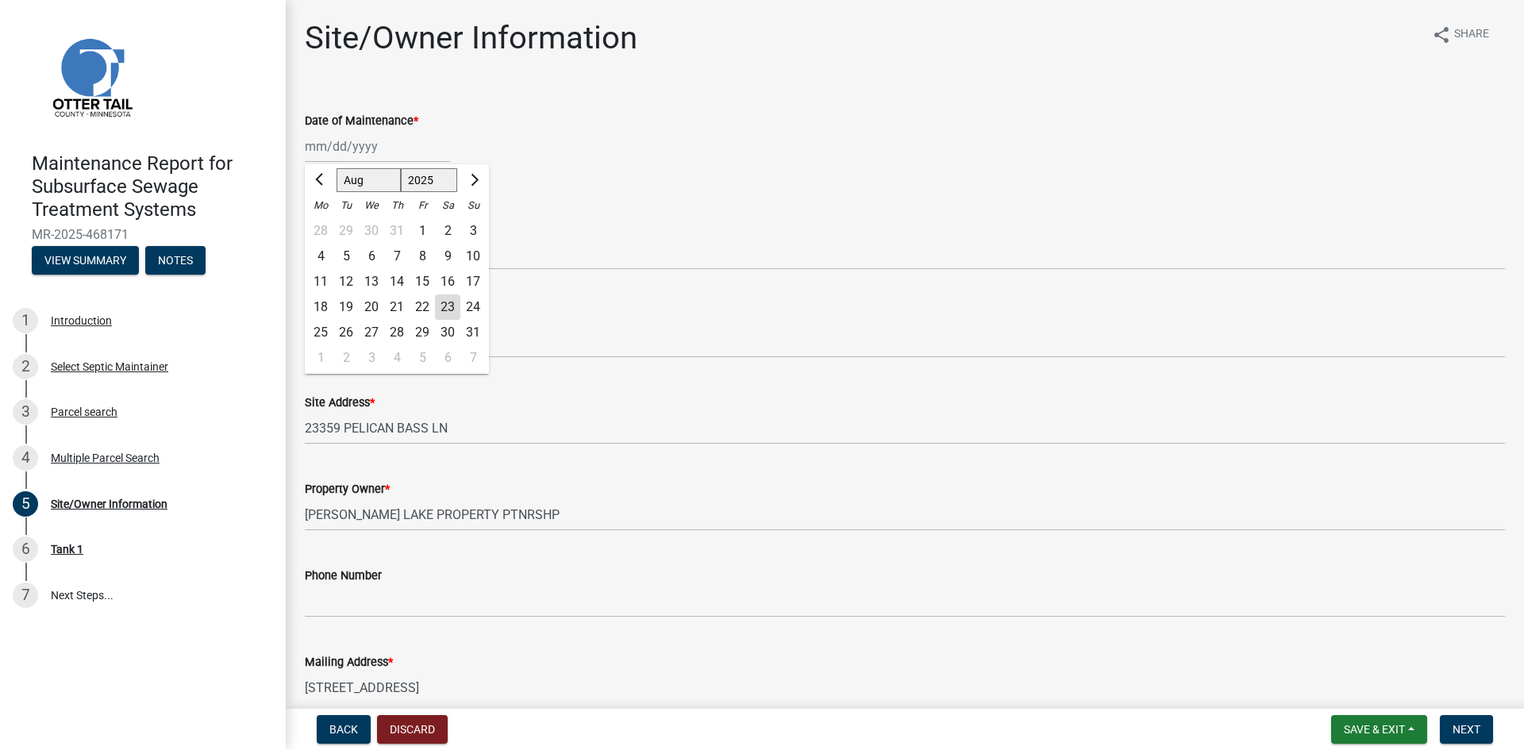
click at [341, 306] on div "19" at bounding box center [345, 306] width 25 height 25
type input "[DATE]"
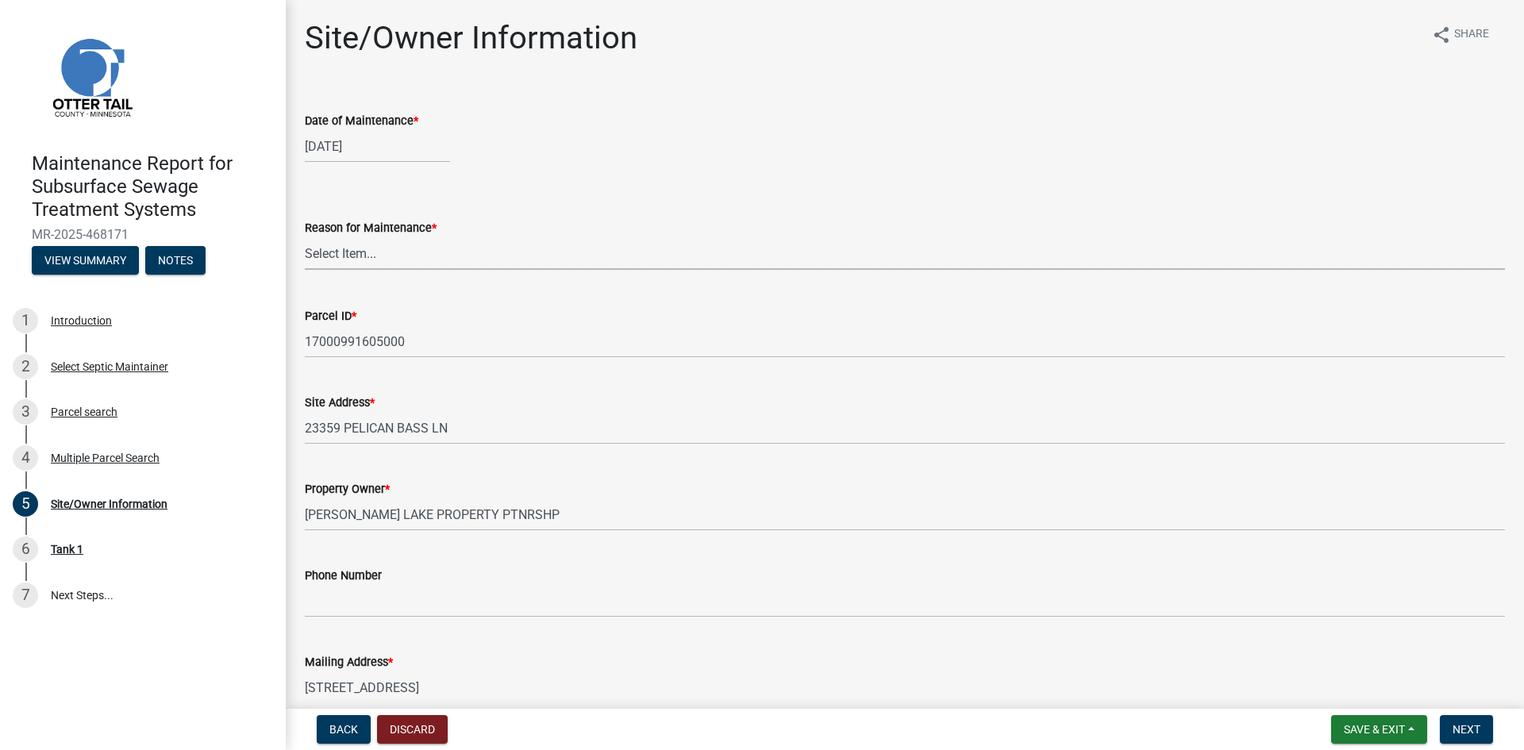
drag, startPoint x: 352, startPoint y: 248, endPoint x: 353, endPoint y: 260, distance: 12.0
click at [352, 248] on select "Select Item... Called Routine Other" at bounding box center [905, 253] width 1200 height 33
click at [305, 237] on select "Select Item... Called Routine Other" at bounding box center [905, 253] width 1200 height 33
select select "3ac72b63-7b21-42e4-8192-806faae7a4f1"
click at [1483, 731] on button "Next" at bounding box center [1465, 729] width 53 height 29
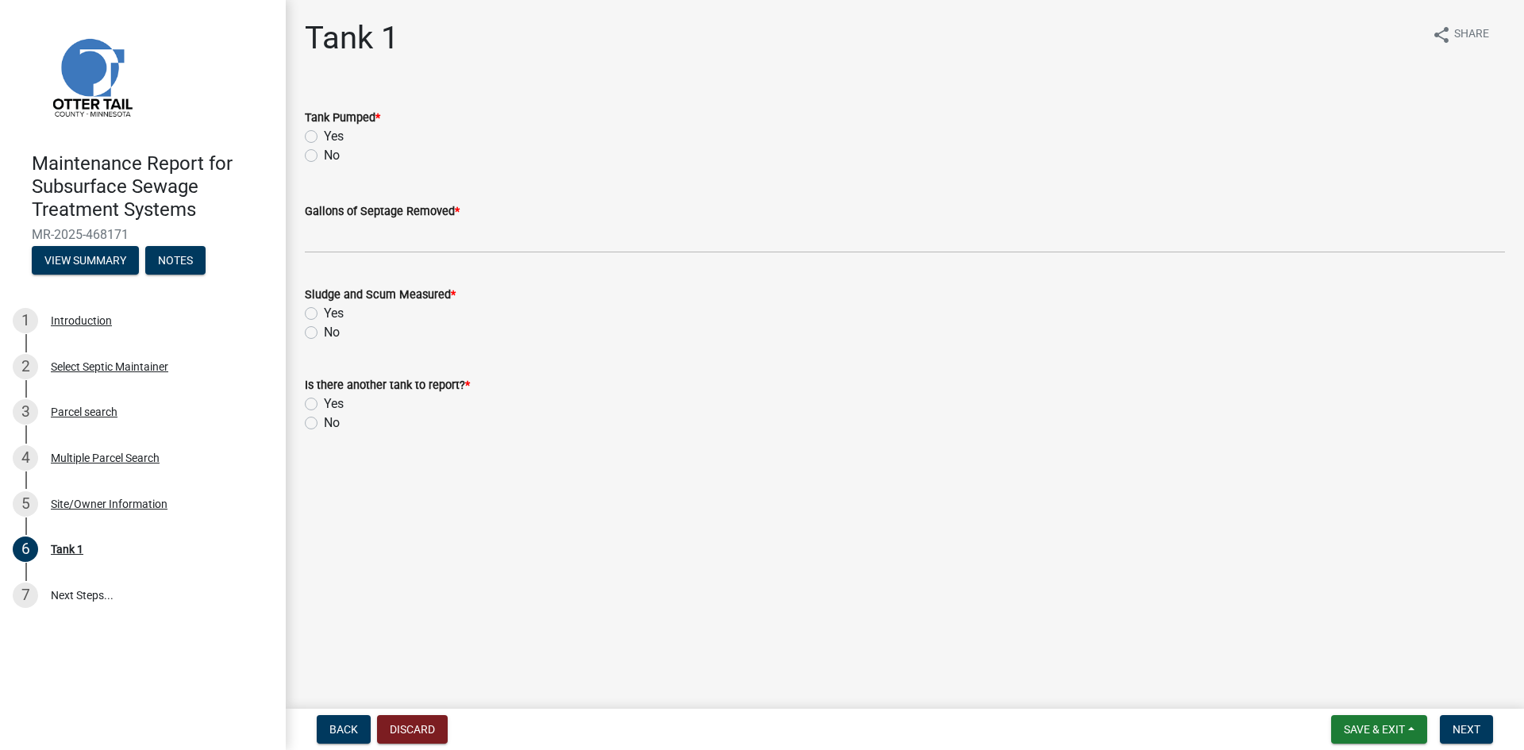
click at [324, 136] on label "Yes" at bounding box center [334, 136] width 20 height 19
click at [324, 136] on input "Yes" at bounding box center [329, 132] width 10 height 10
radio input "true"
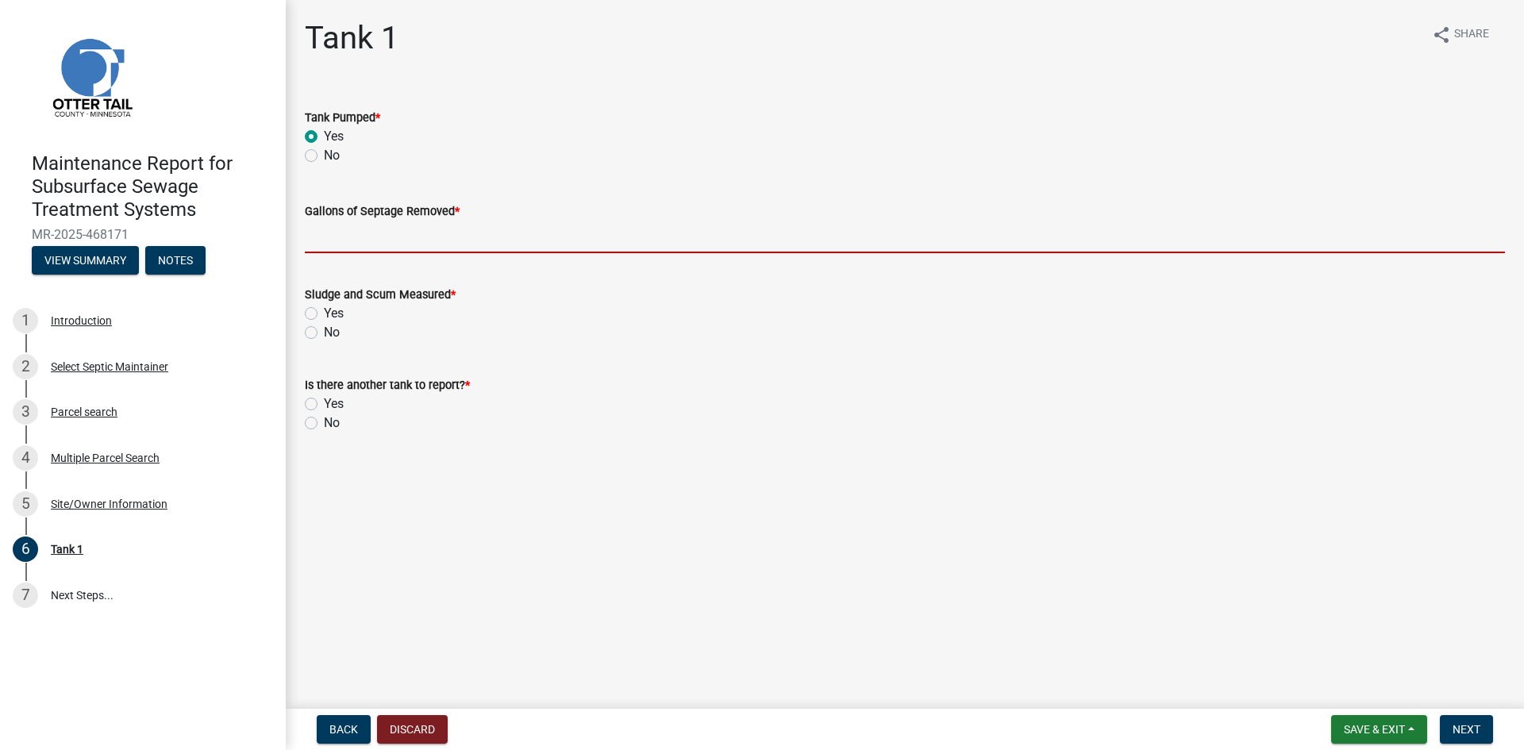
click at [341, 244] on input "Gallons of Septage Removed *" at bounding box center [905, 237] width 1200 height 33
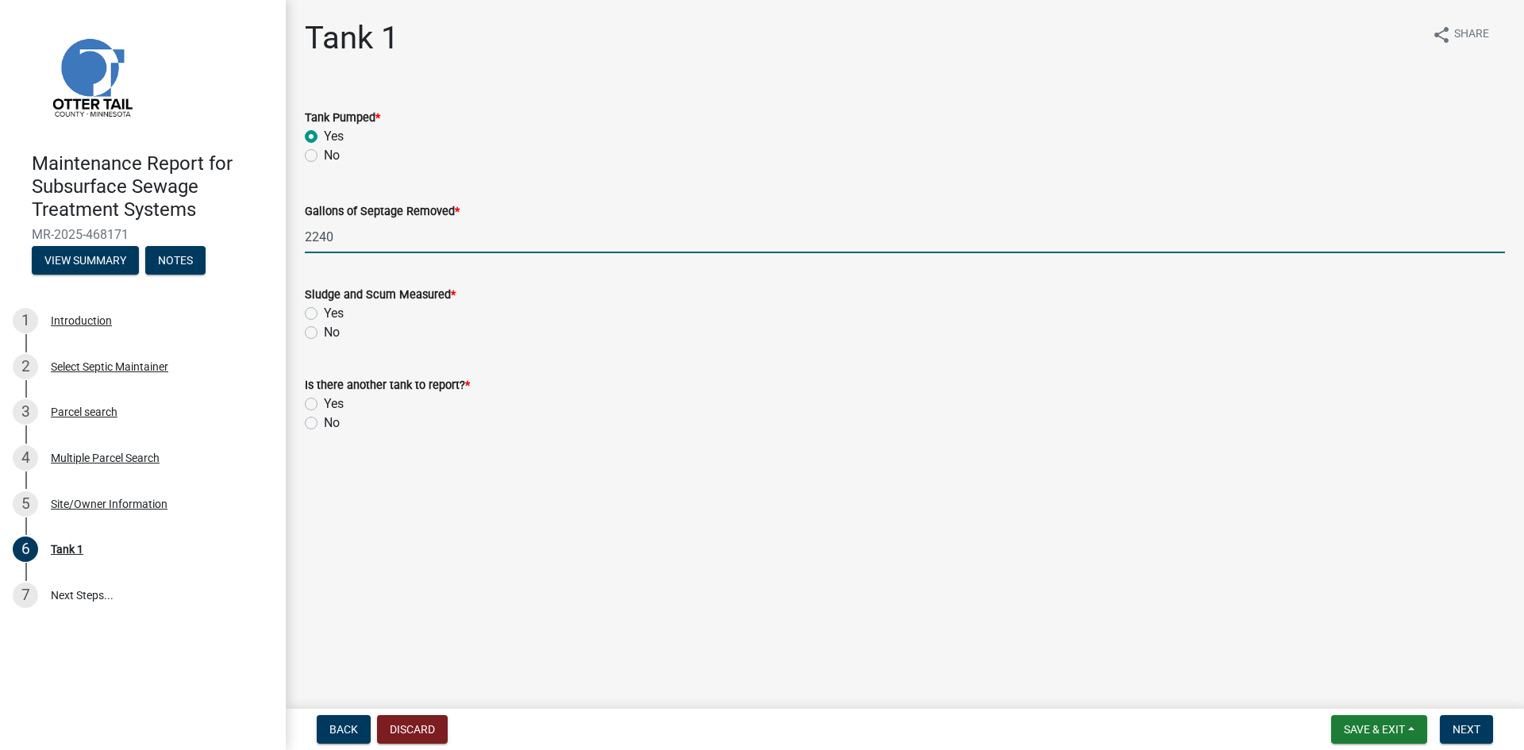
type input "2240"
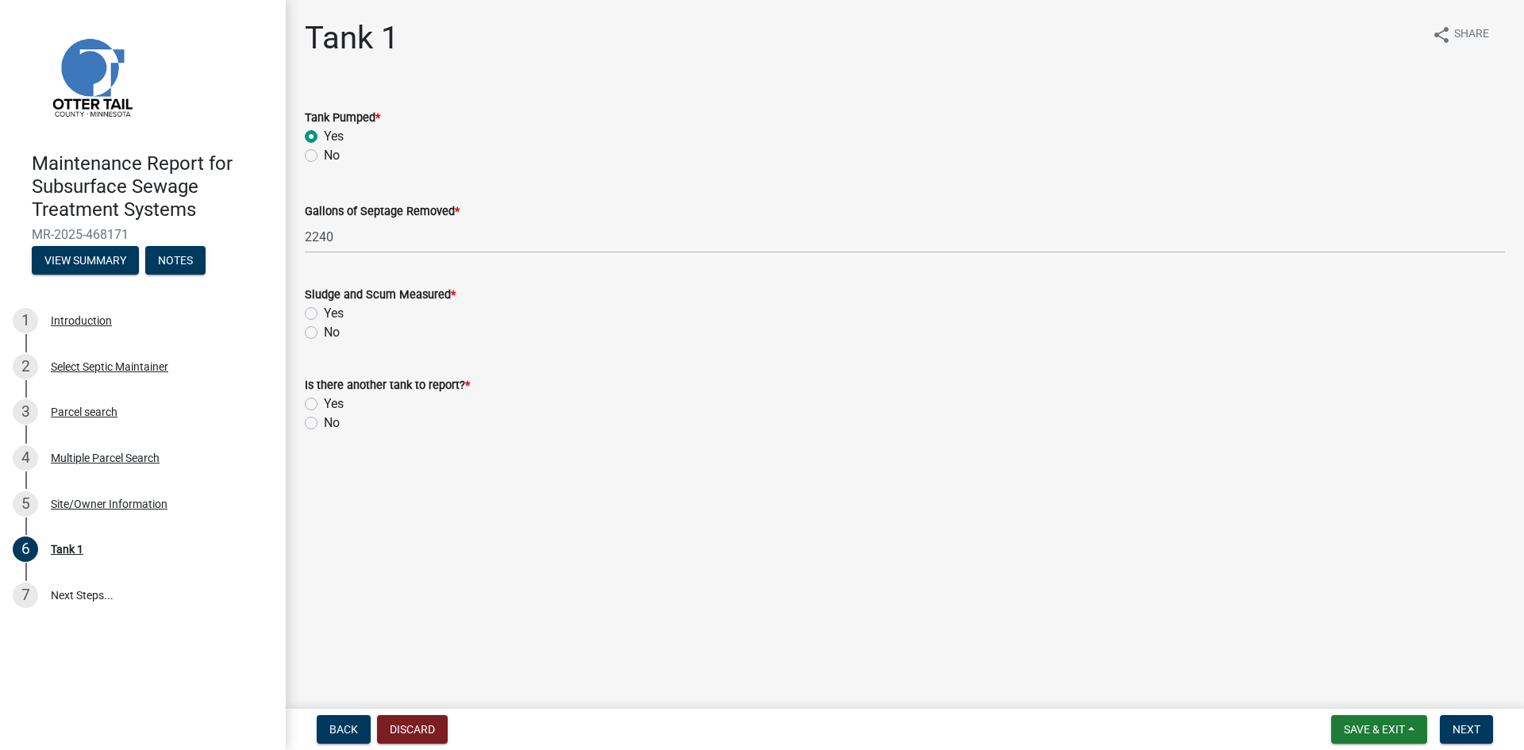
click at [324, 330] on label "No" at bounding box center [332, 332] width 16 height 19
click at [324, 330] on input "No" at bounding box center [329, 328] width 10 height 10
radio input "true"
click at [310, 416] on div "No" at bounding box center [905, 422] width 1200 height 19
click at [324, 421] on label "No" at bounding box center [332, 422] width 16 height 19
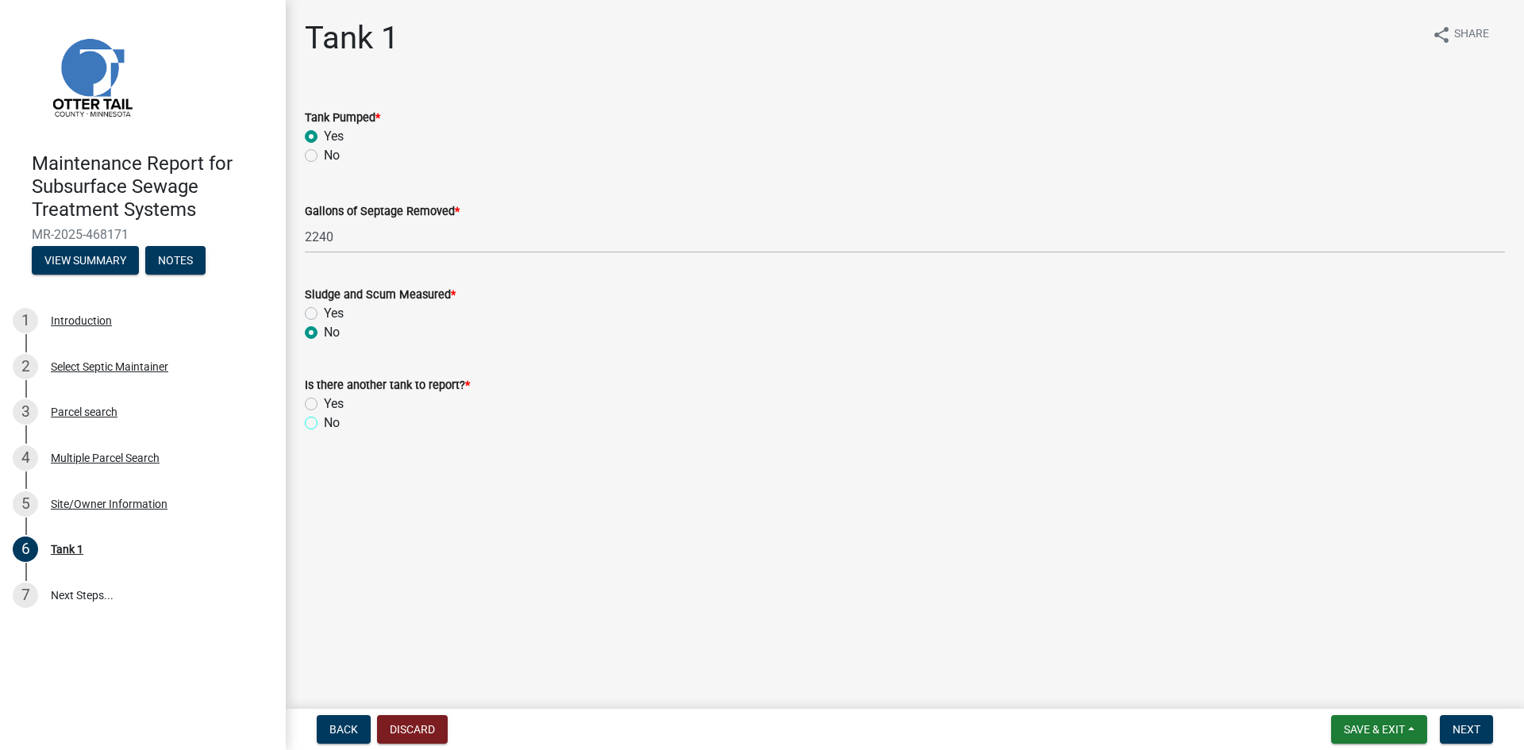
click at [324, 421] on input "No" at bounding box center [329, 418] width 10 height 10
radio input "true"
click at [1457, 720] on button "Next" at bounding box center [1465, 729] width 53 height 29
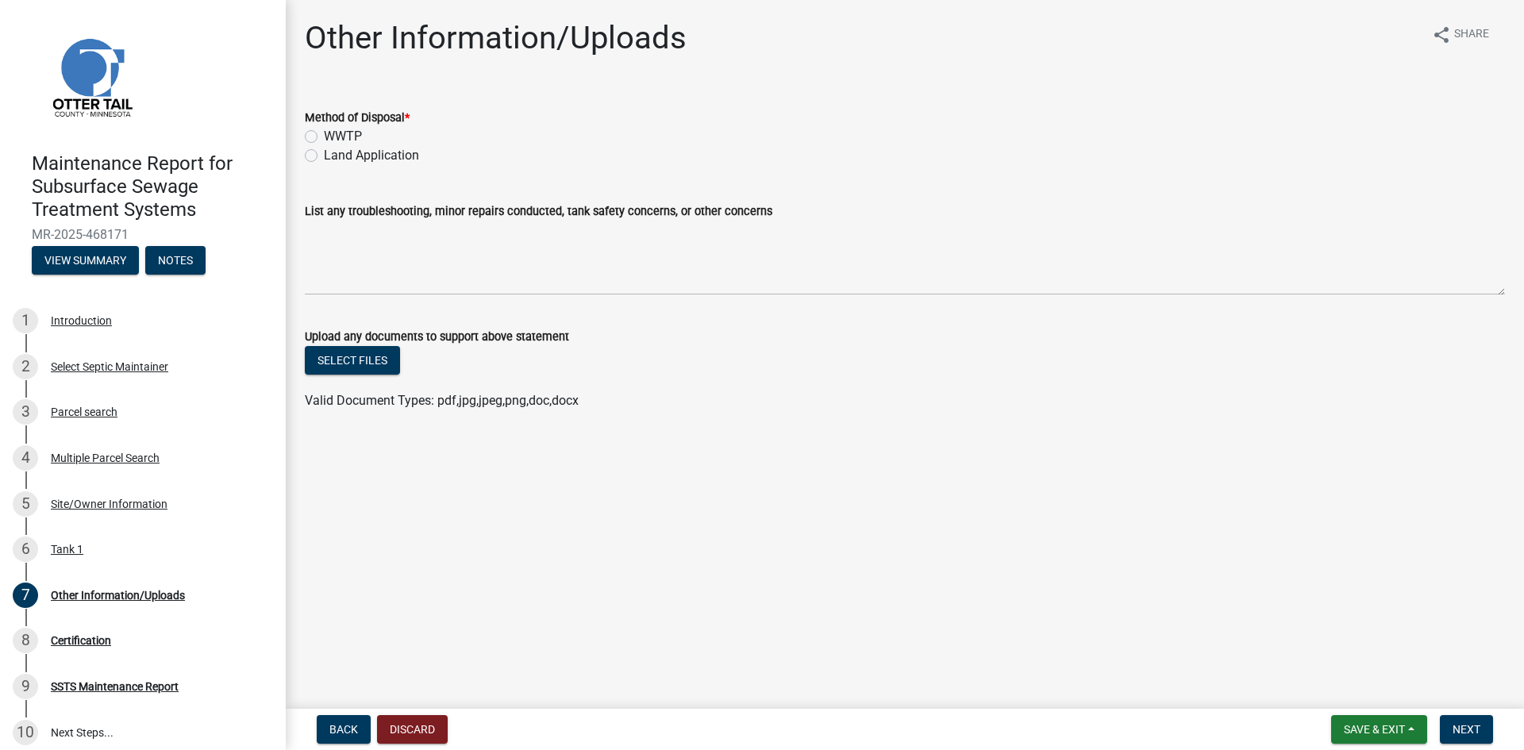
click at [348, 152] on label "Land Application" at bounding box center [371, 155] width 95 height 19
click at [334, 152] on input "Land Application" at bounding box center [329, 151] width 10 height 10
radio input "true"
click at [1480, 730] on span "Next" at bounding box center [1466, 729] width 28 height 13
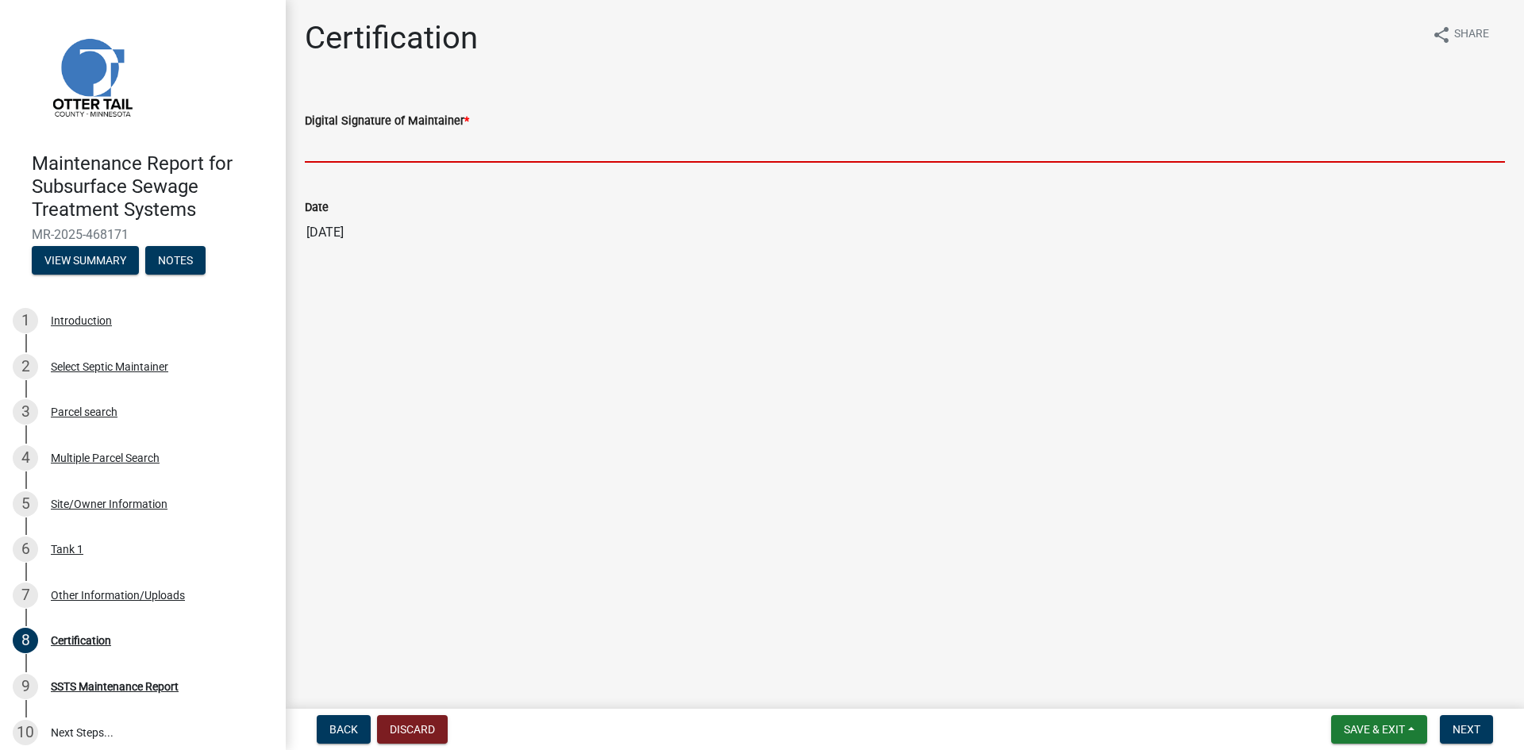
click at [1348, 152] on input "Digital Signature of Maintainer *" at bounding box center [905, 146] width 1200 height 33
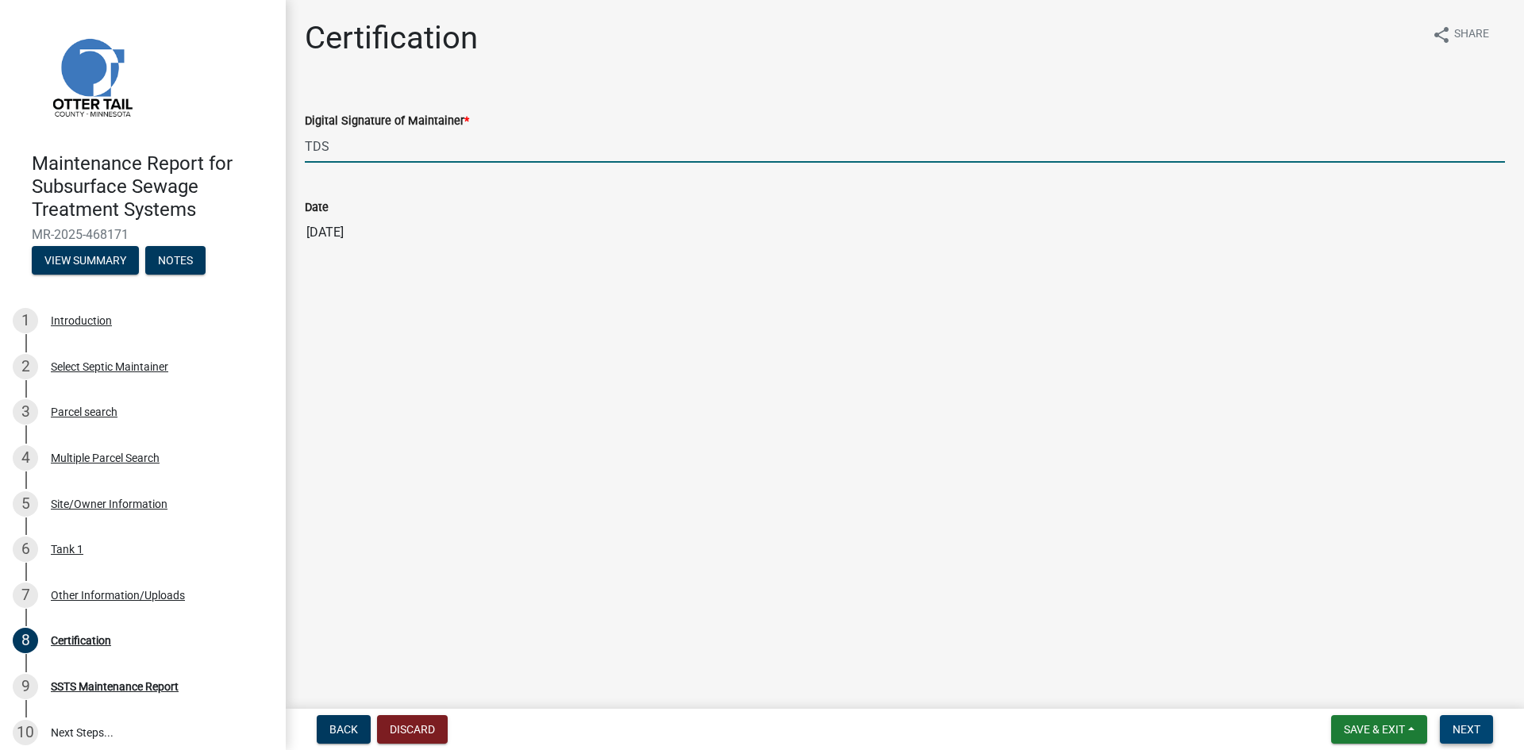
type input "TDS"
click at [1451, 732] on button "Next" at bounding box center [1465, 729] width 53 height 29
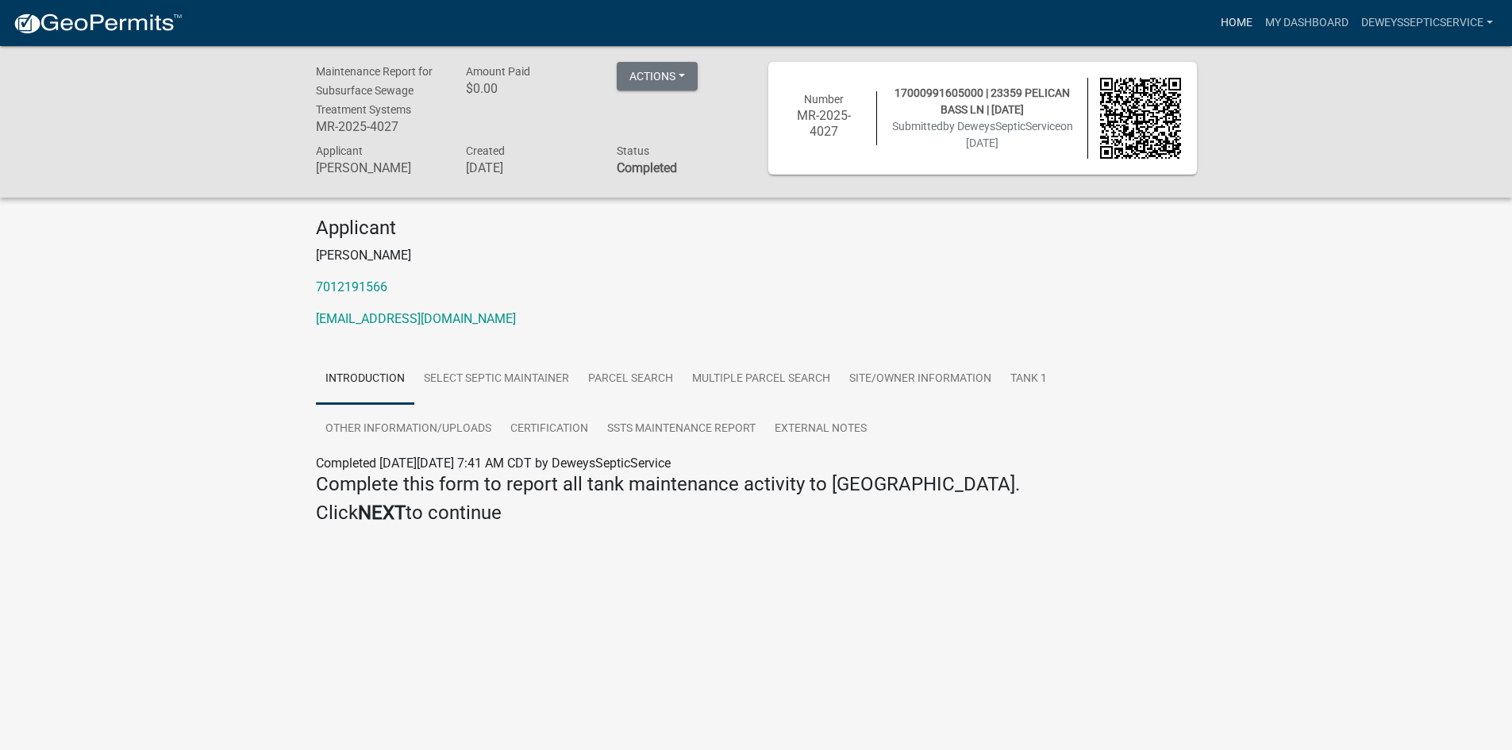
click at [1217, 17] on link "Home" at bounding box center [1236, 23] width 44 height 30
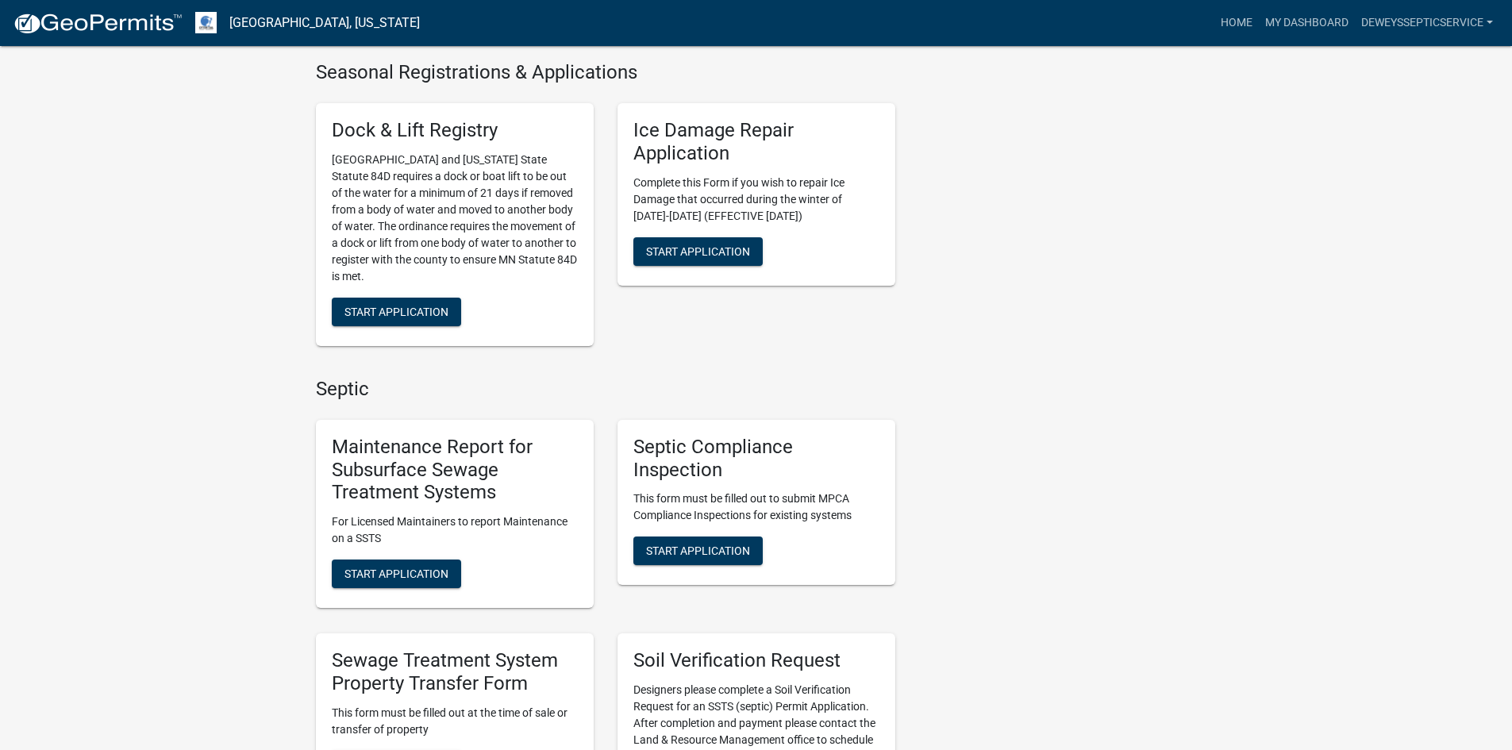
scroll to position [794, 0]
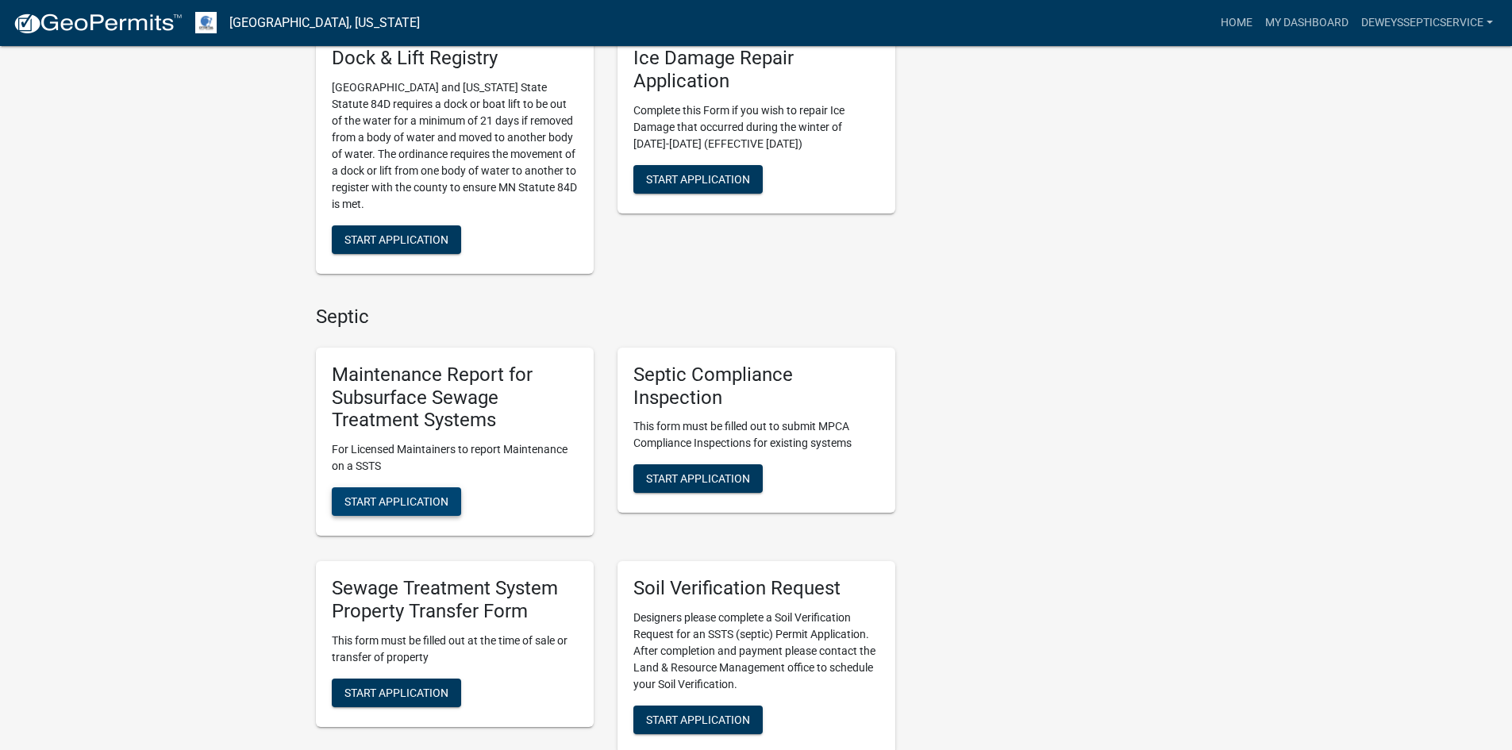
click at [413, 498] on span "Start Application" at bounding box center [396, 501] width 104 height 13
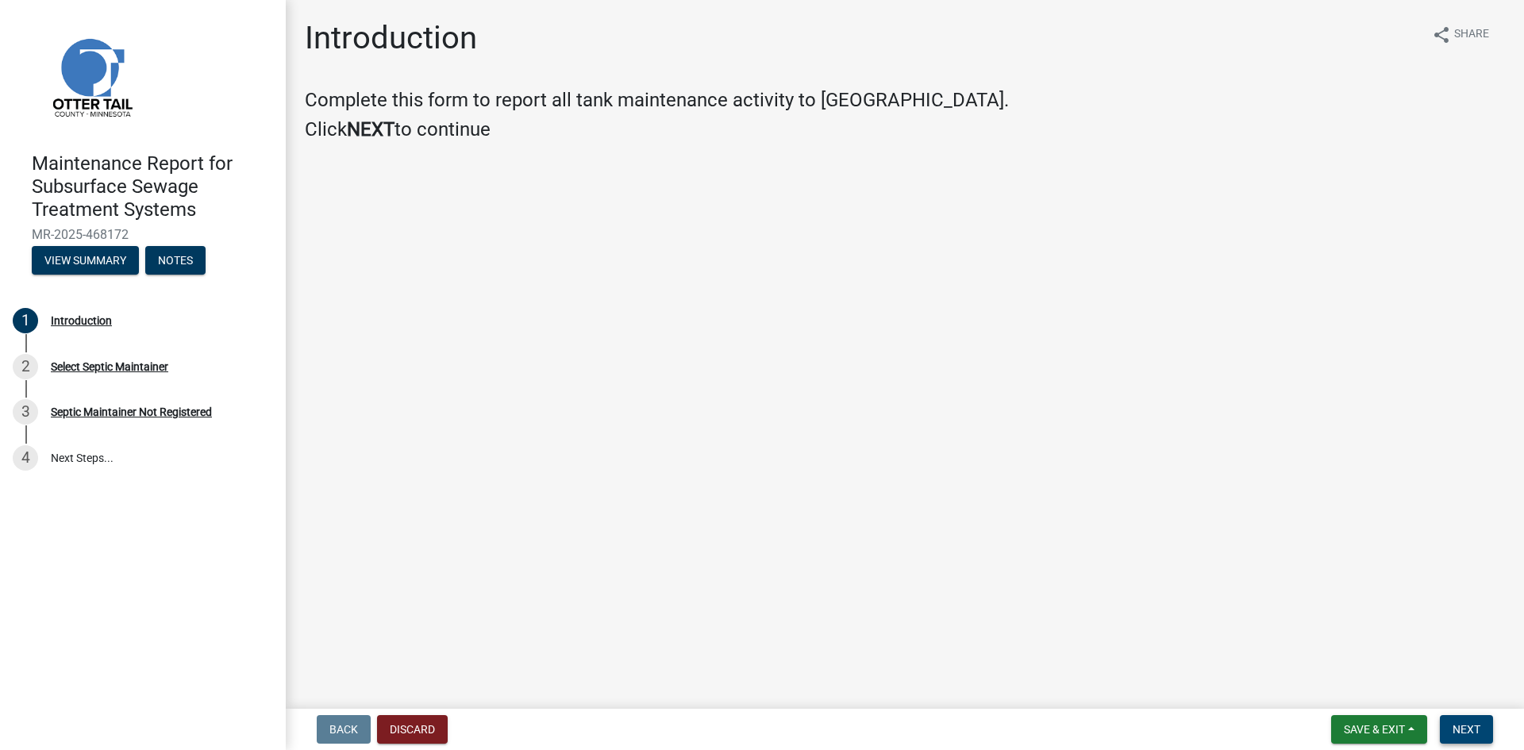
click at [1466, 726] on span "Next" at bounding box center [1466, 729] width 28 height 13
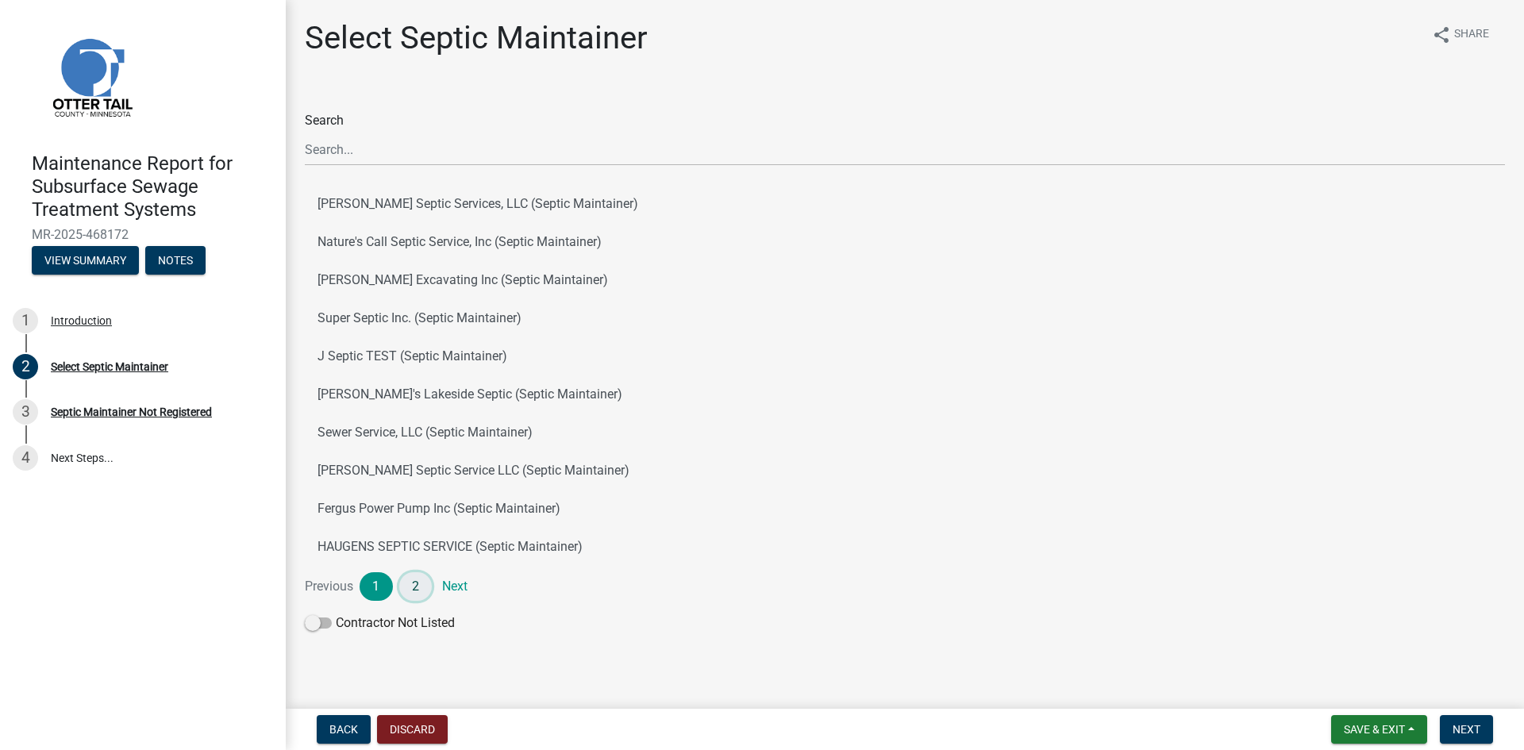
click at [410, 583] on link "2" at bounding box center [415, 586] width 33 height 29
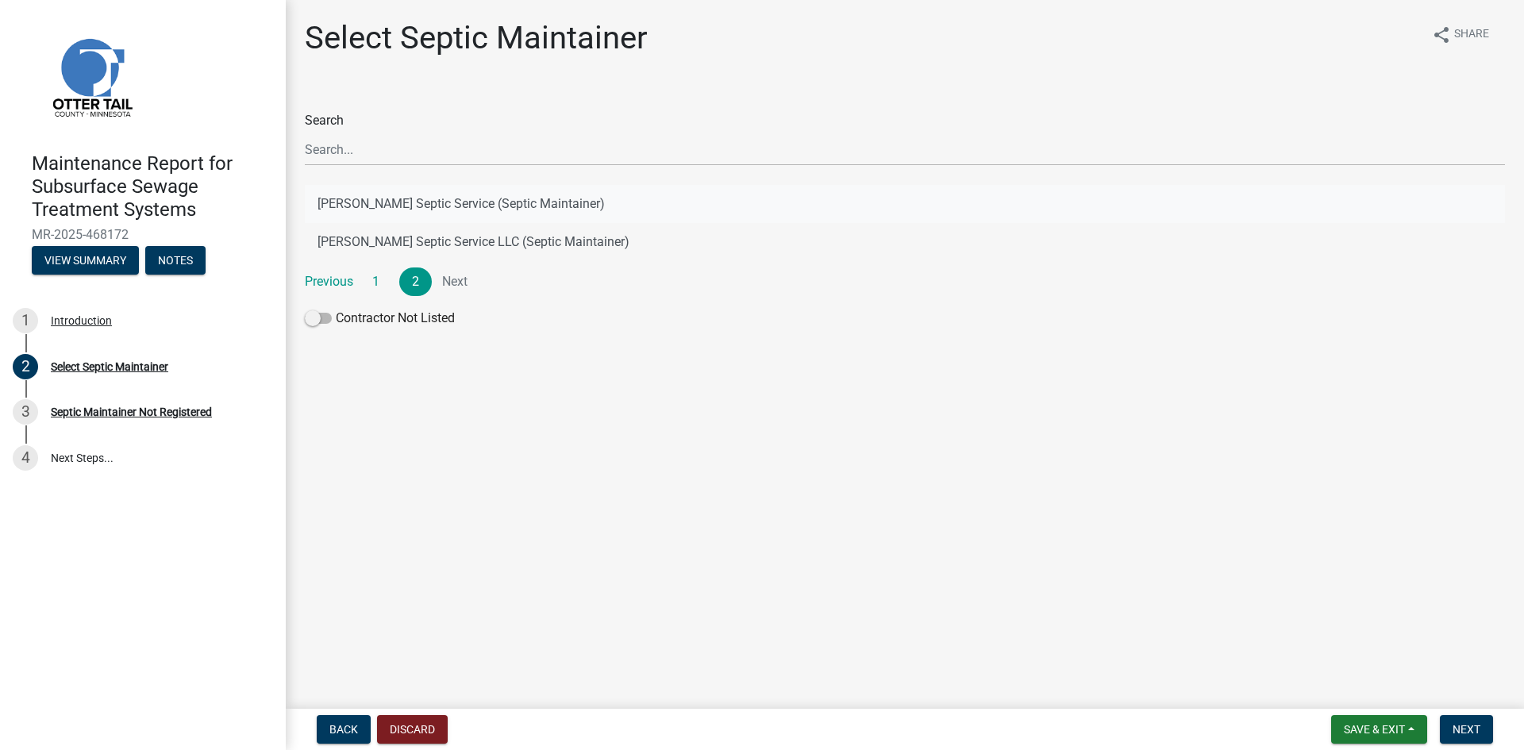
click at [526, 202] on button "[PERSON_NAME] Septic Service (Septic Maintainer)" at bounding box center [905, 204] width 1200 height 38
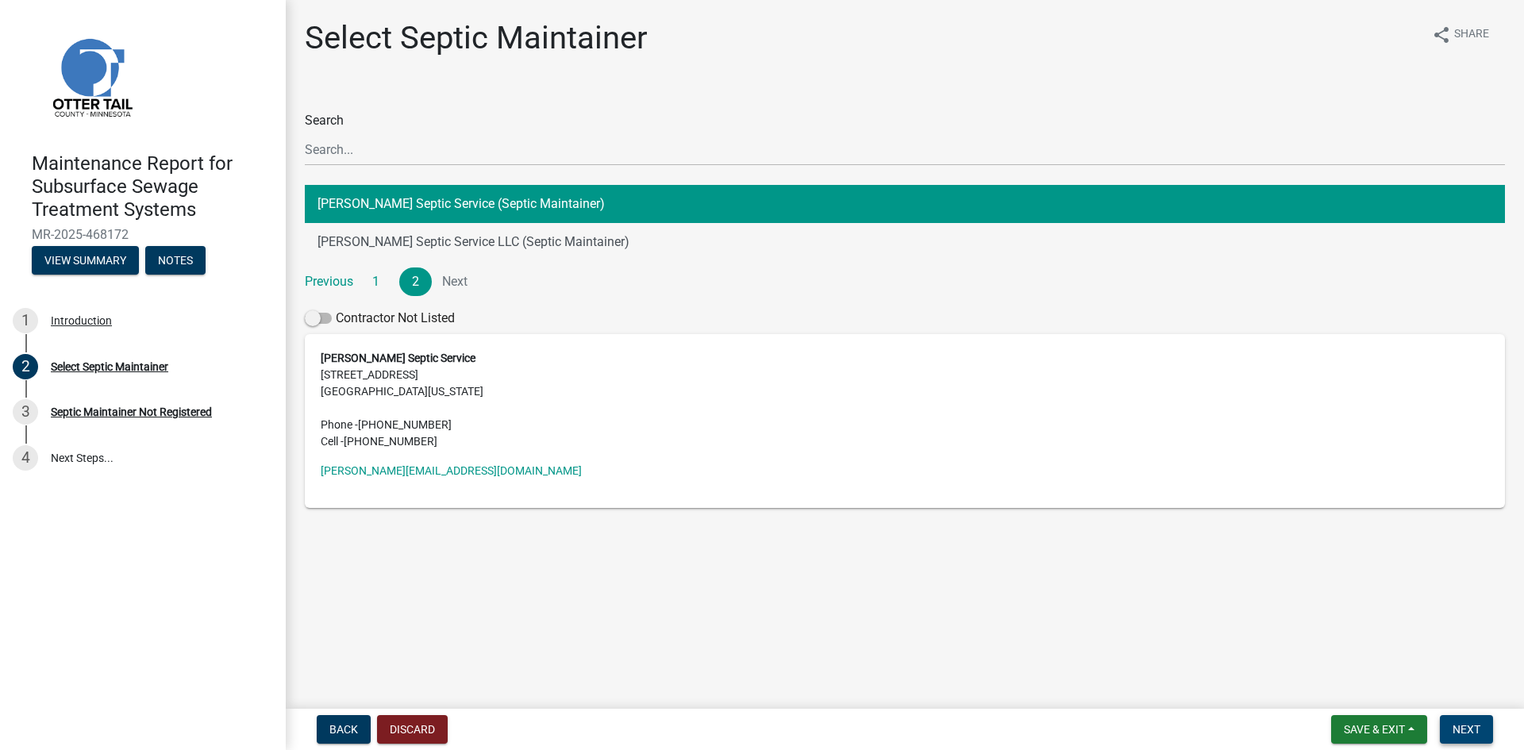
click at [1466, 718] on button "Next" at bounding box center [1465, 729] width 53 height 29
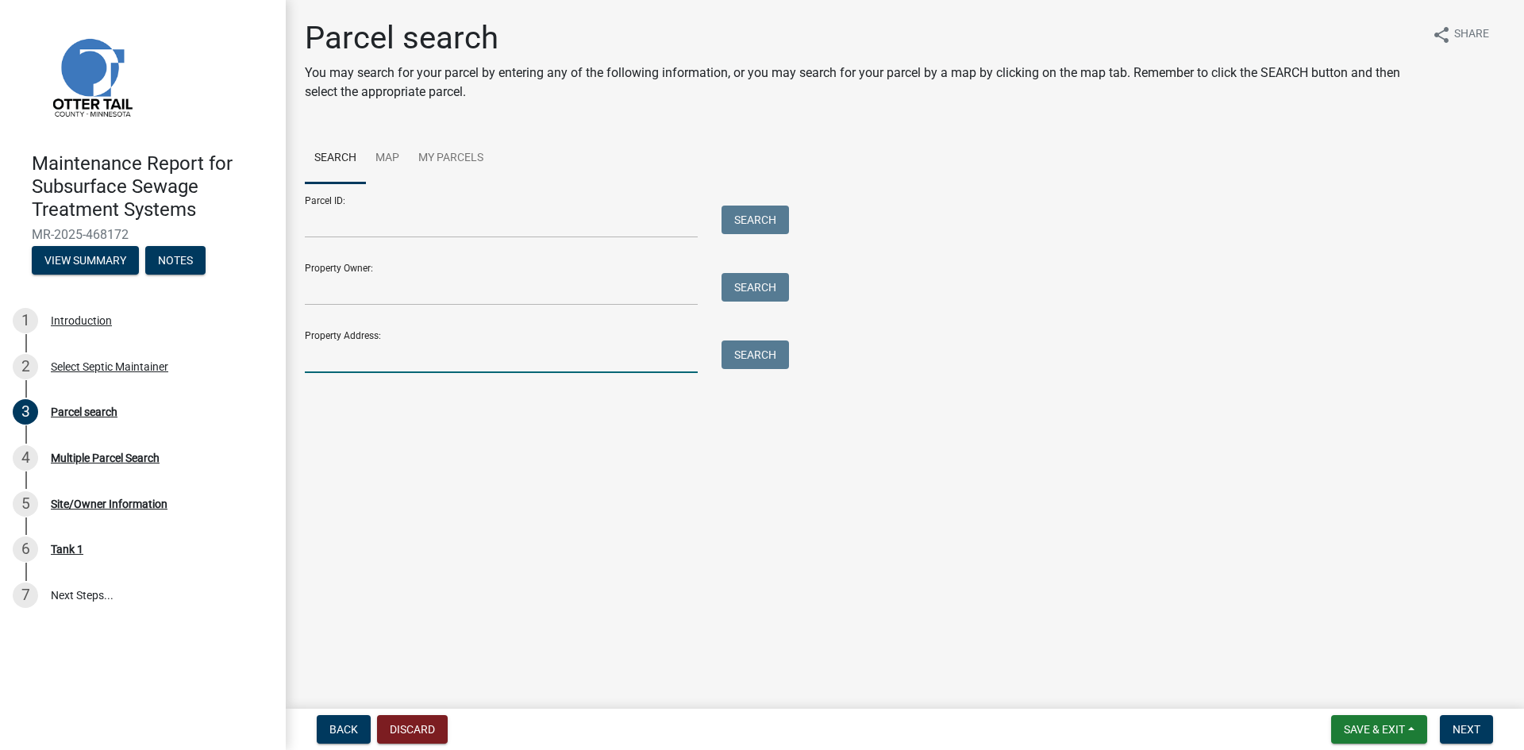
click at [355, 355] on input "Property Address:" at bounding box center [501, 356] width 393 height 33
type input "22065"
click at [765, 360] on button "Search" at bounding box center [754, 354] width 67 height 29
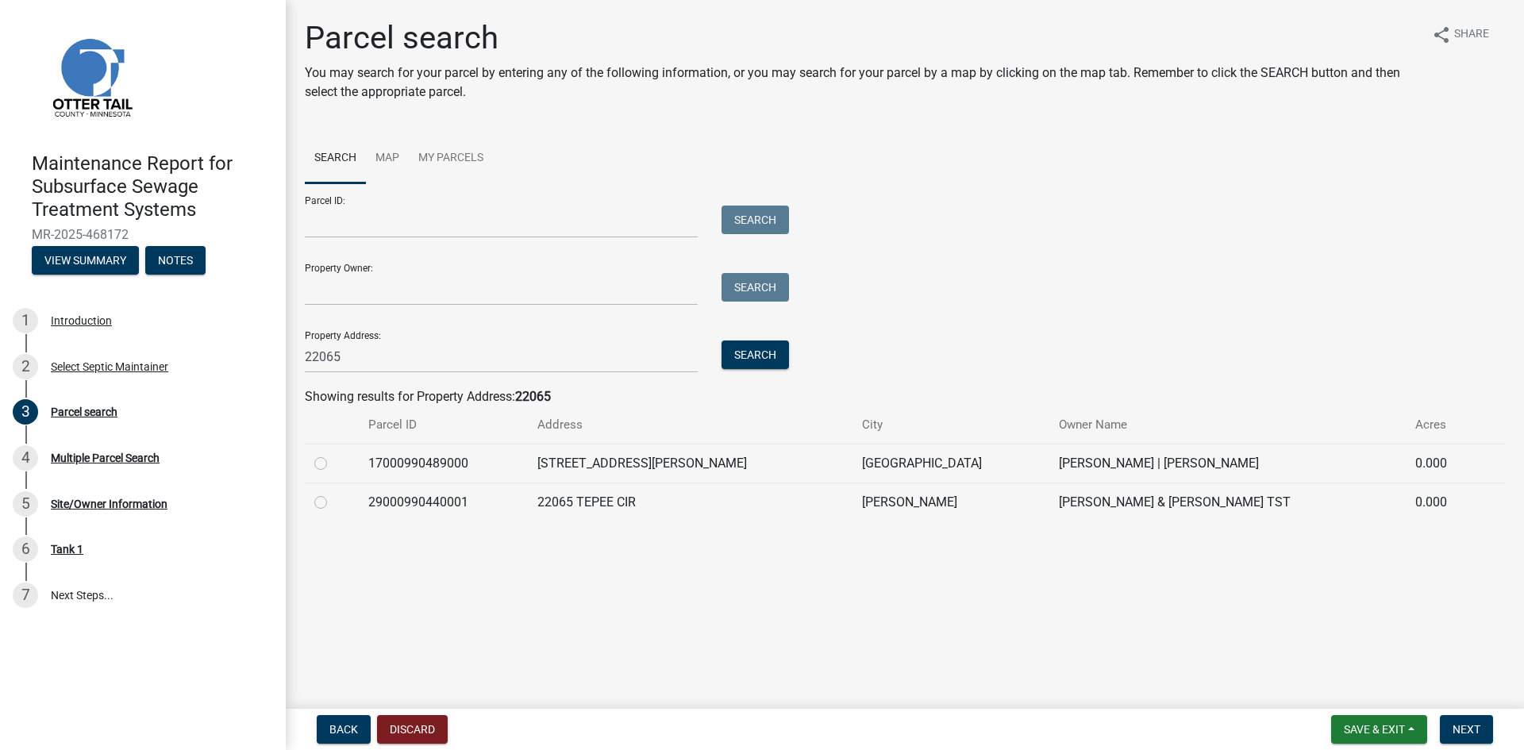
click at [333, 454] on label at bounding box center [333, 454] width 0 height 0
click at [333, 460] on input "radio" at bounding box center [338, 459] width 10 height 10
radio input "true"
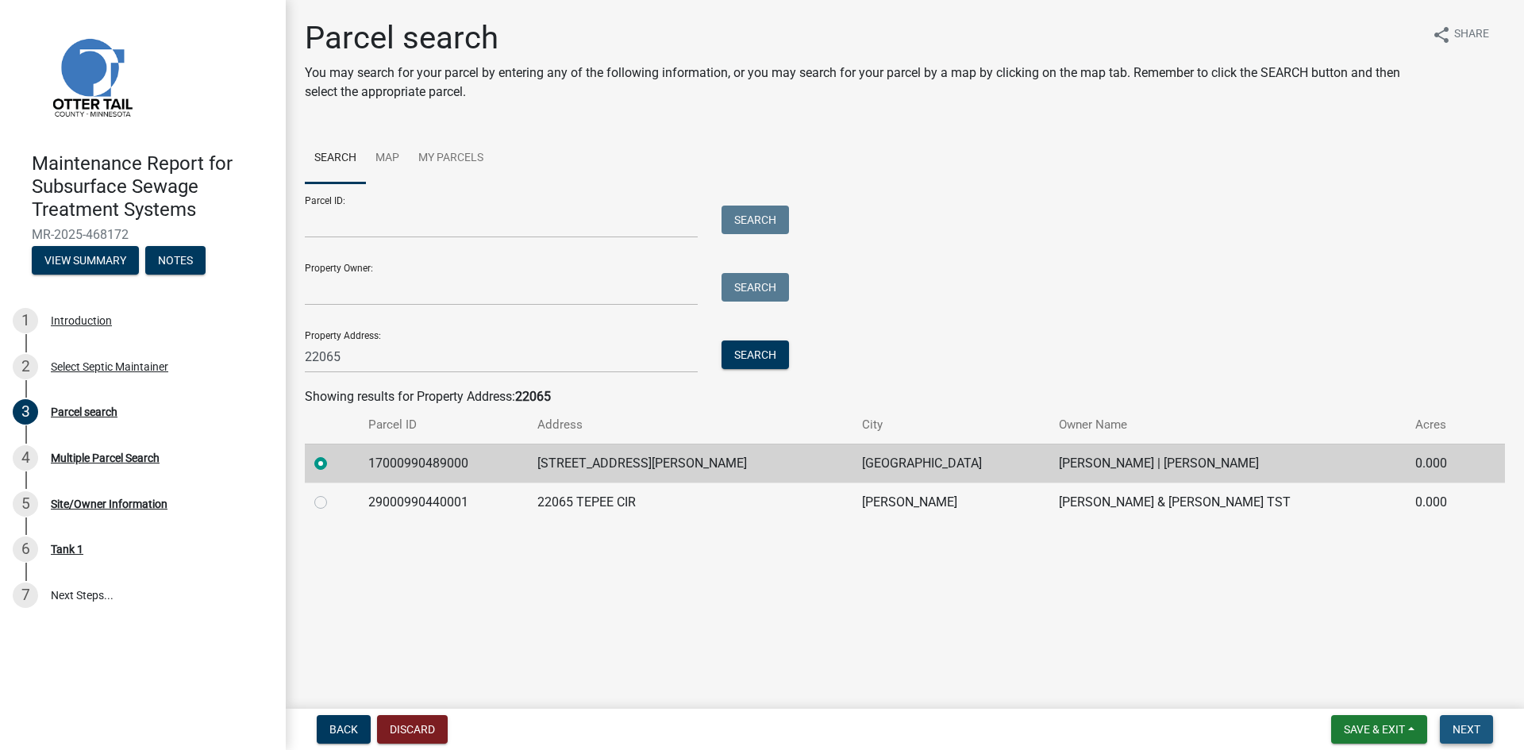
click at [1456, 726] on span "Next" at bounding box center [1466, 729] width 28 height 13
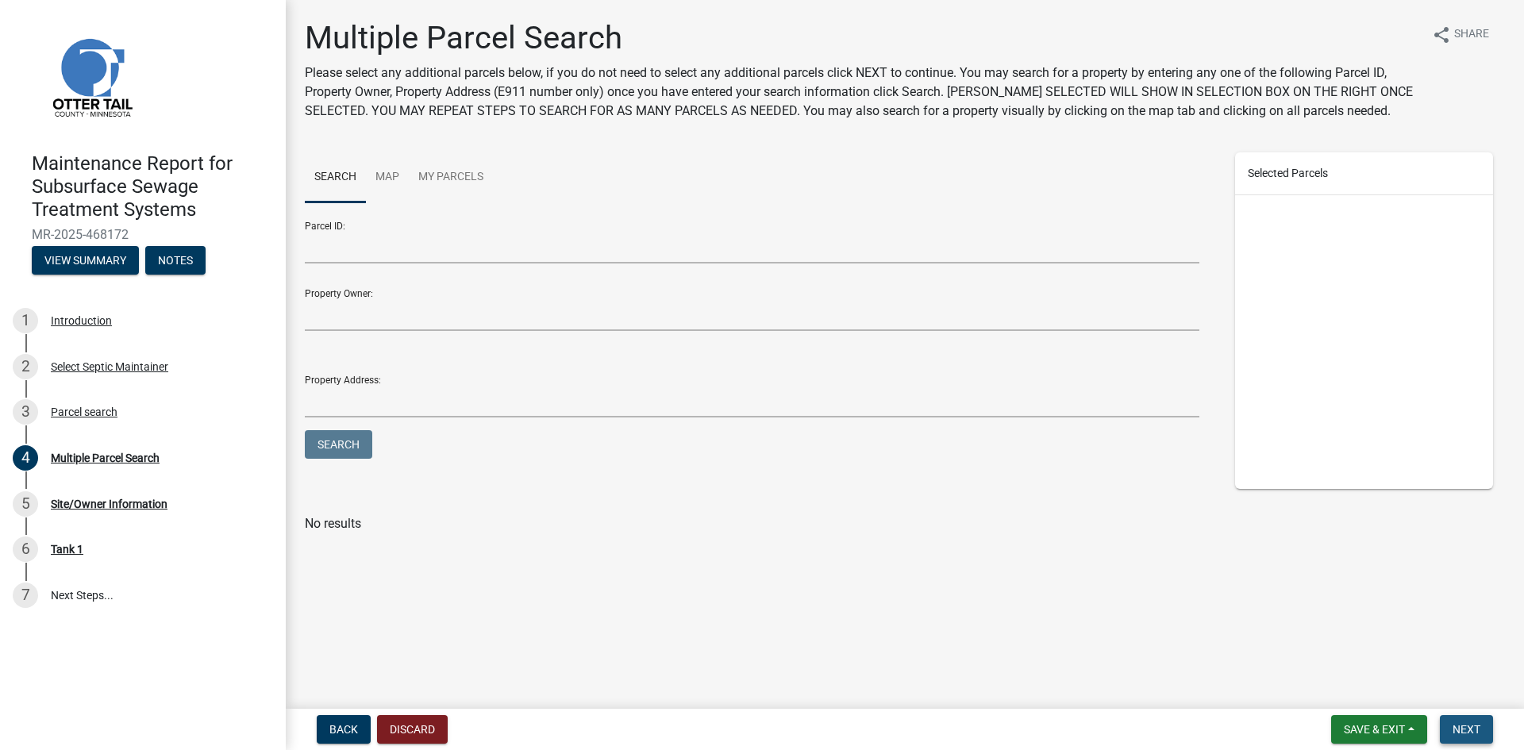
click at [1466, 727] on span "Next" at bounding box center [1466, 729] width 28 height 13
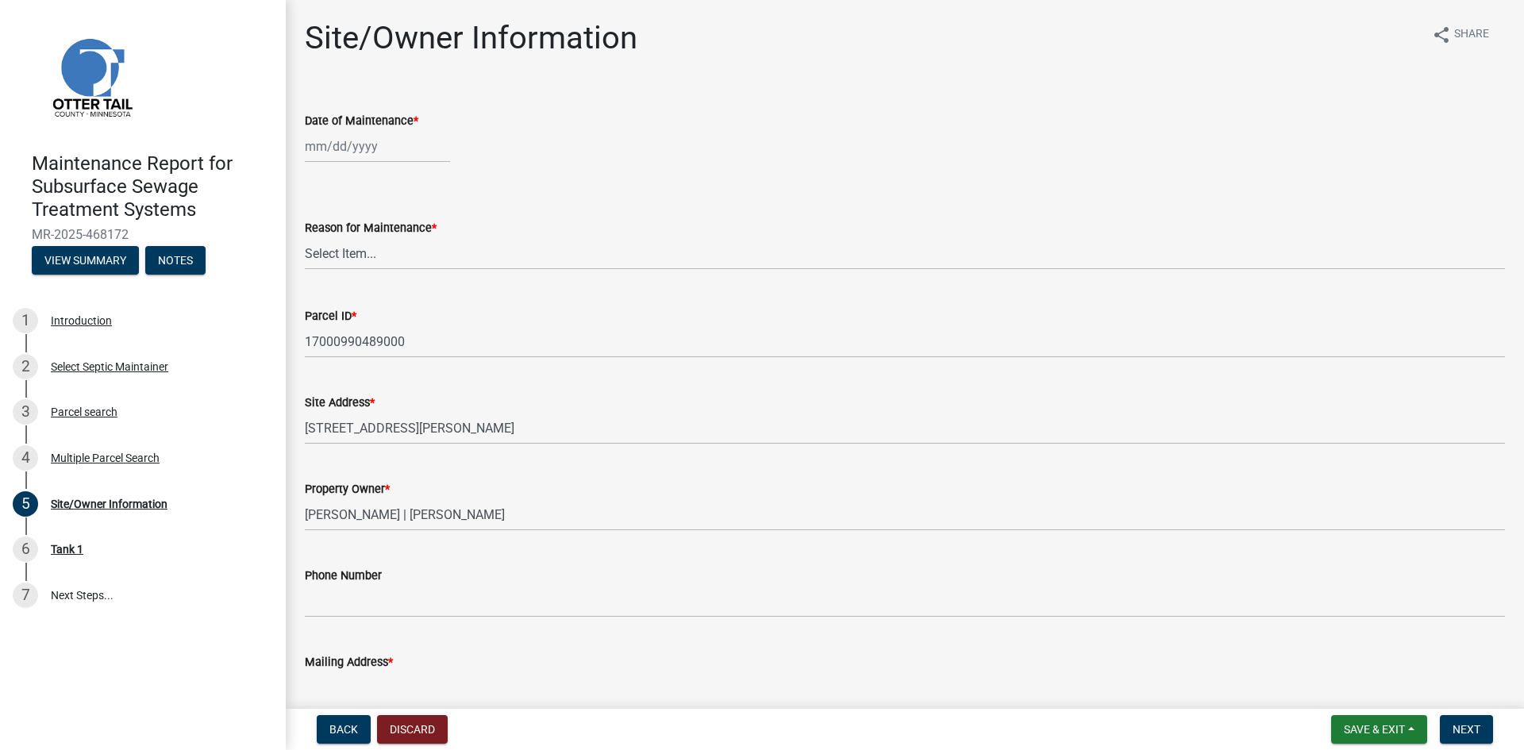
click at [331, 143] on div at bounding box center [377, 146] width 145 height 33
select select "8"
select select "2025"
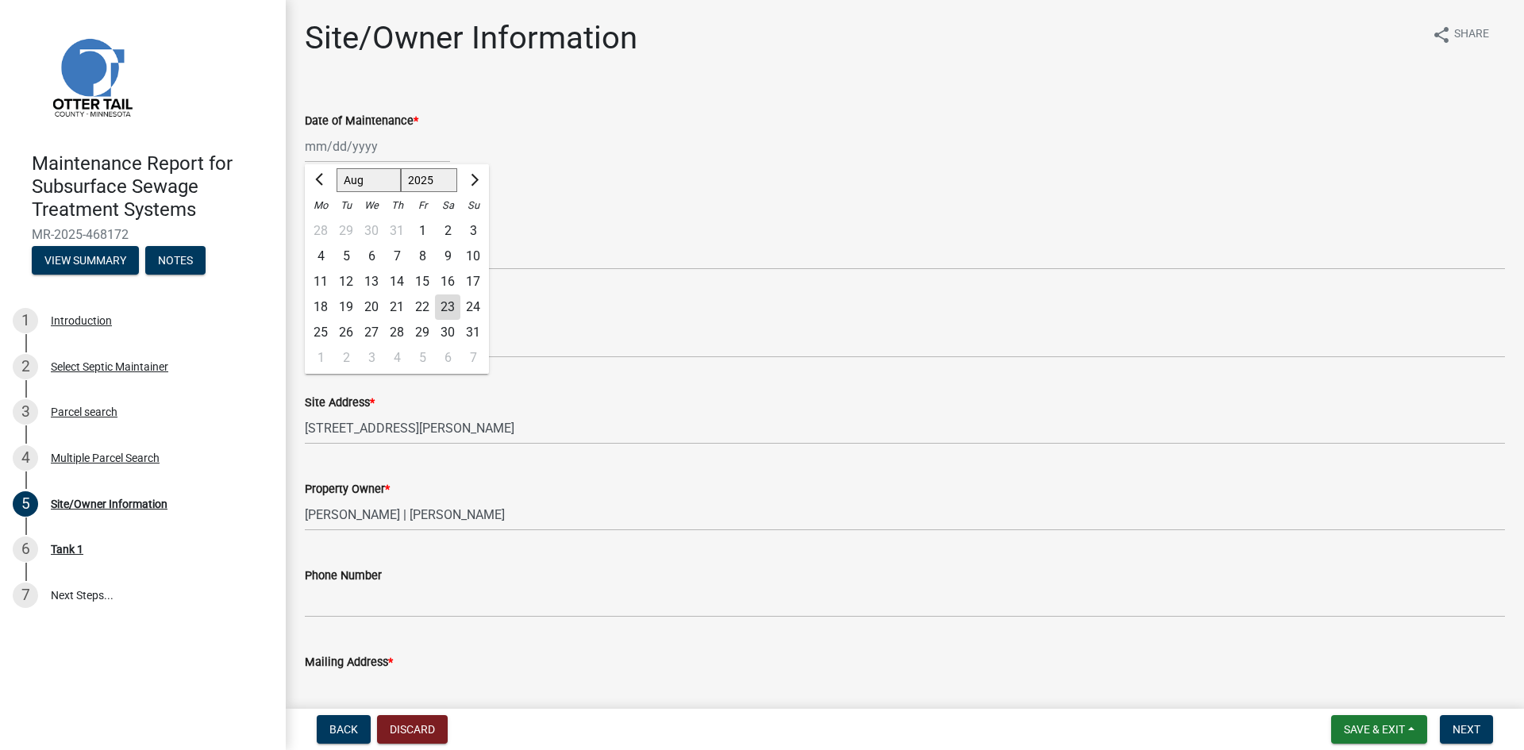
click at [346, 307] on div "19" at bounding box center [345, 306] width 25 height 25
type input "[DATE]"
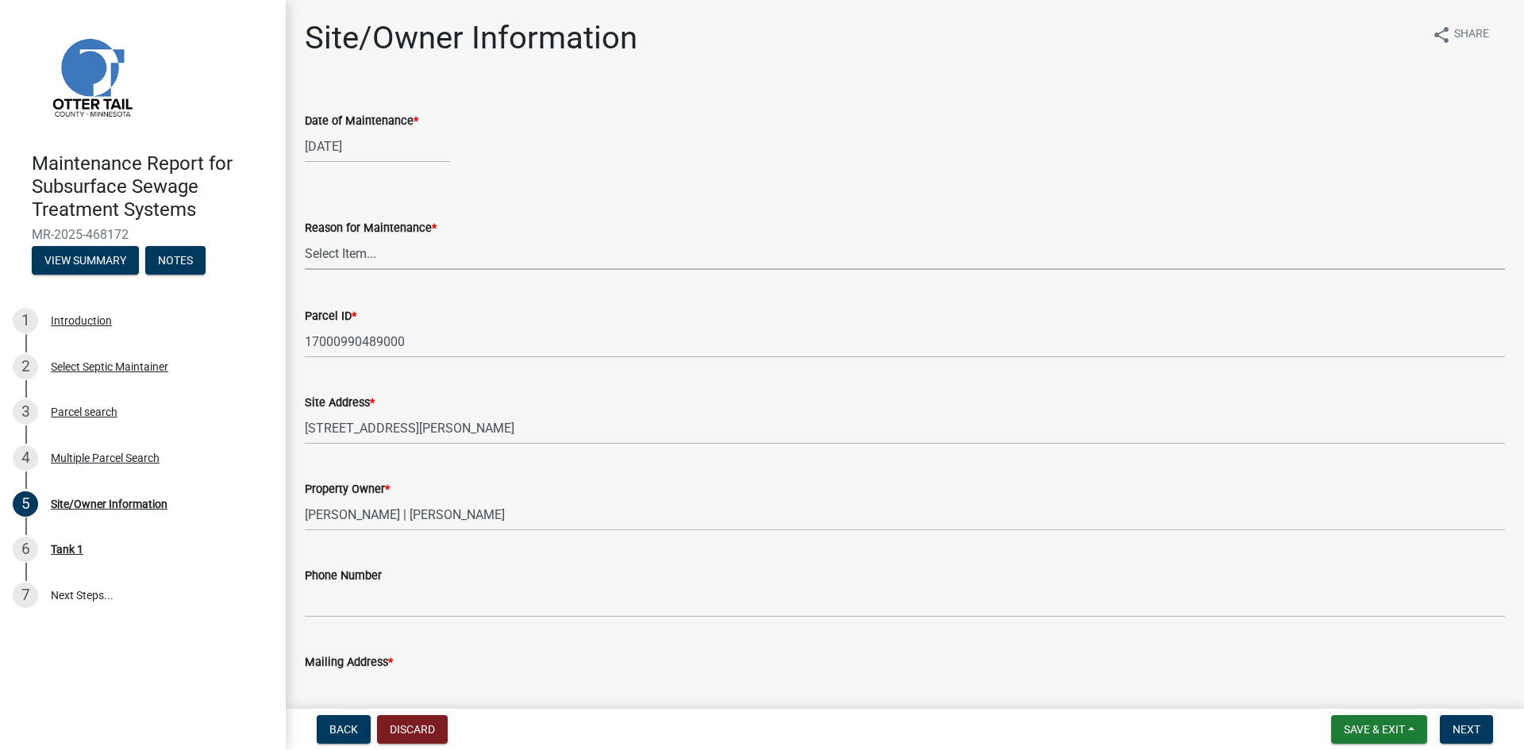
click at [355, 258] on select "Select Item... Called Routine Other" at bounding box center [905, 253] width 1200 height 33
click at [305, 237] on select "Select Item... Called Routine Other" at bounding box center [905, 253] width 1200 height 33
select select "3ac72b63-7b21-42e4-8192-806faae7a4f1"
click at [1481, 729] on button "Next" at bounding box center [1465, 729] width 53 height 29
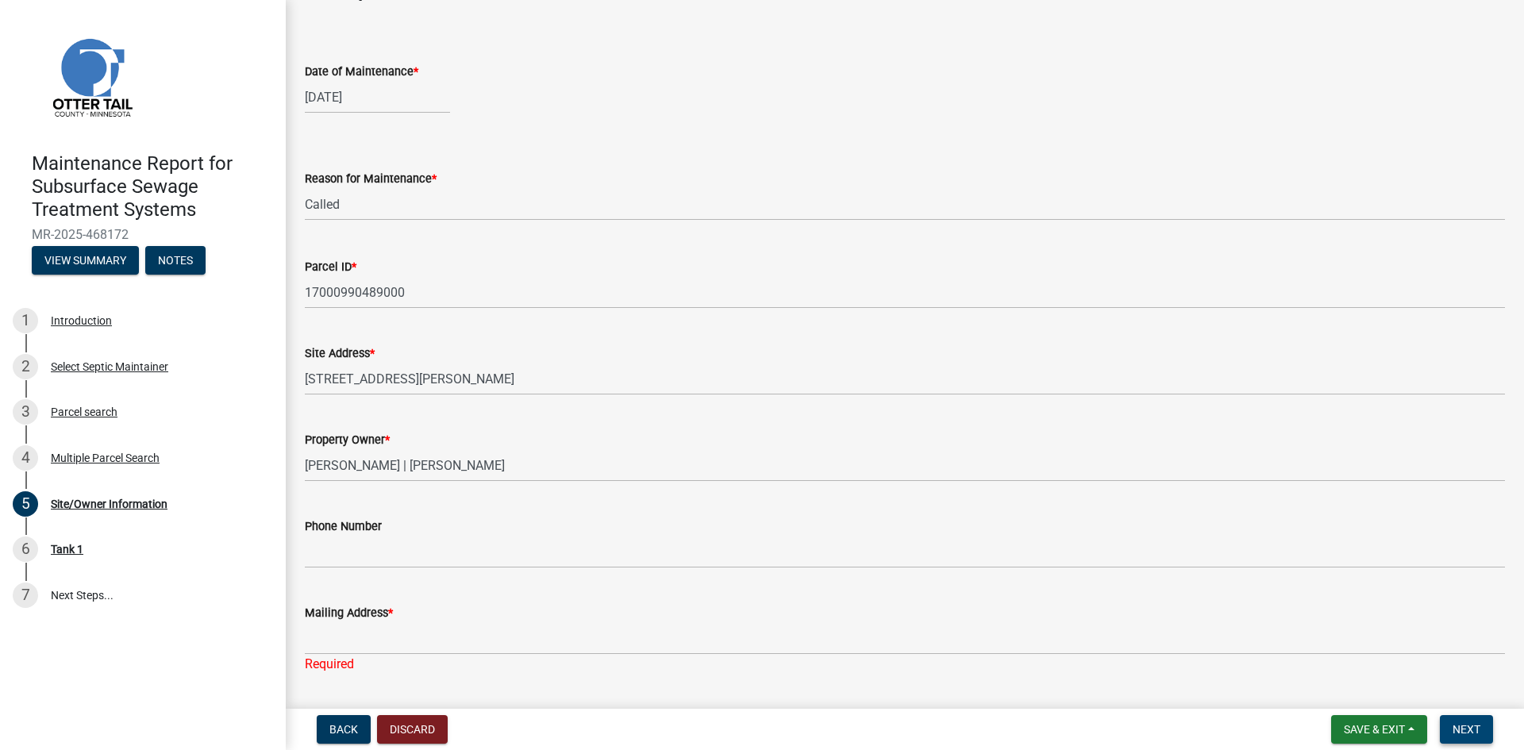
scroll to position [270, 0]
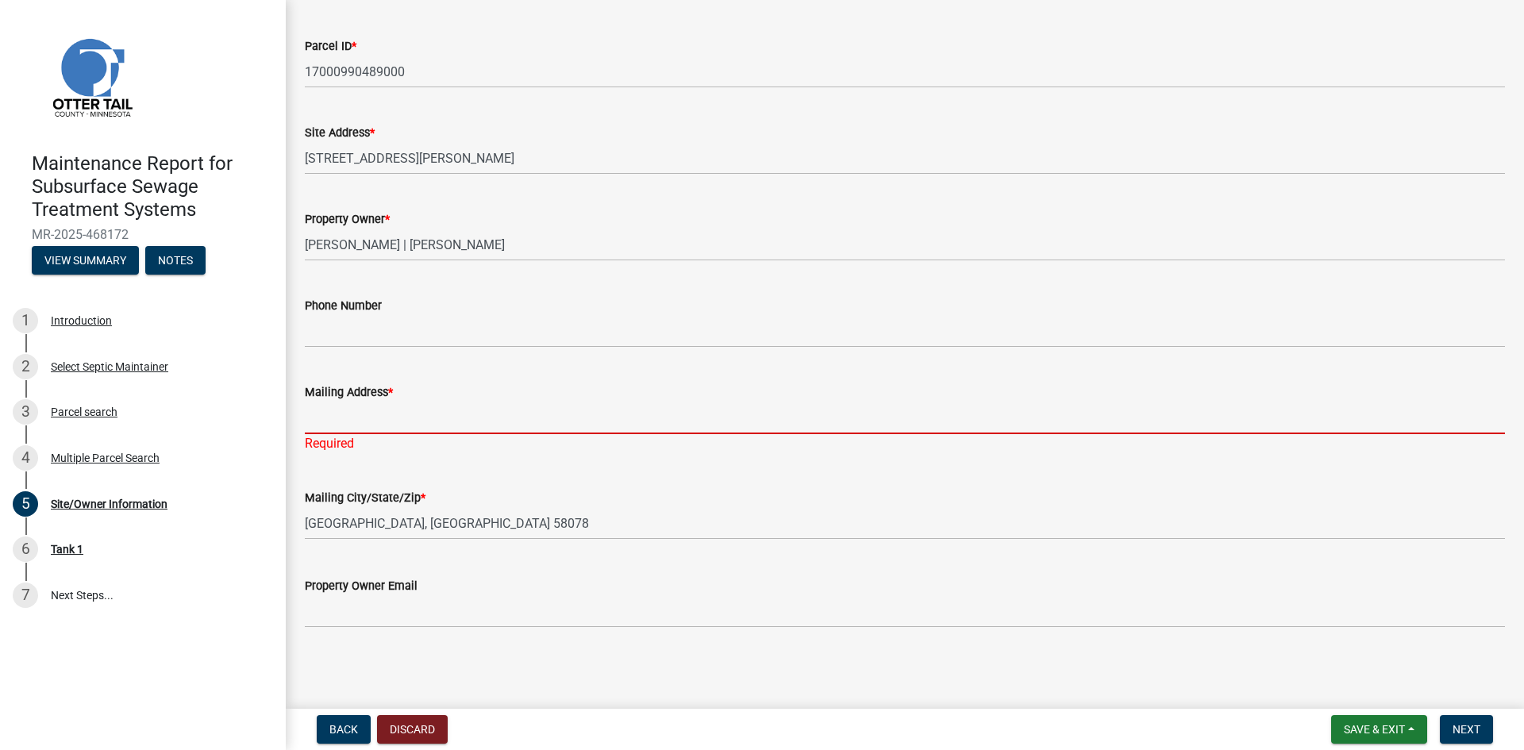
click at [348, 417] on input "Mailing Address *" at bounding box center [905, 418] width 1200 height 33
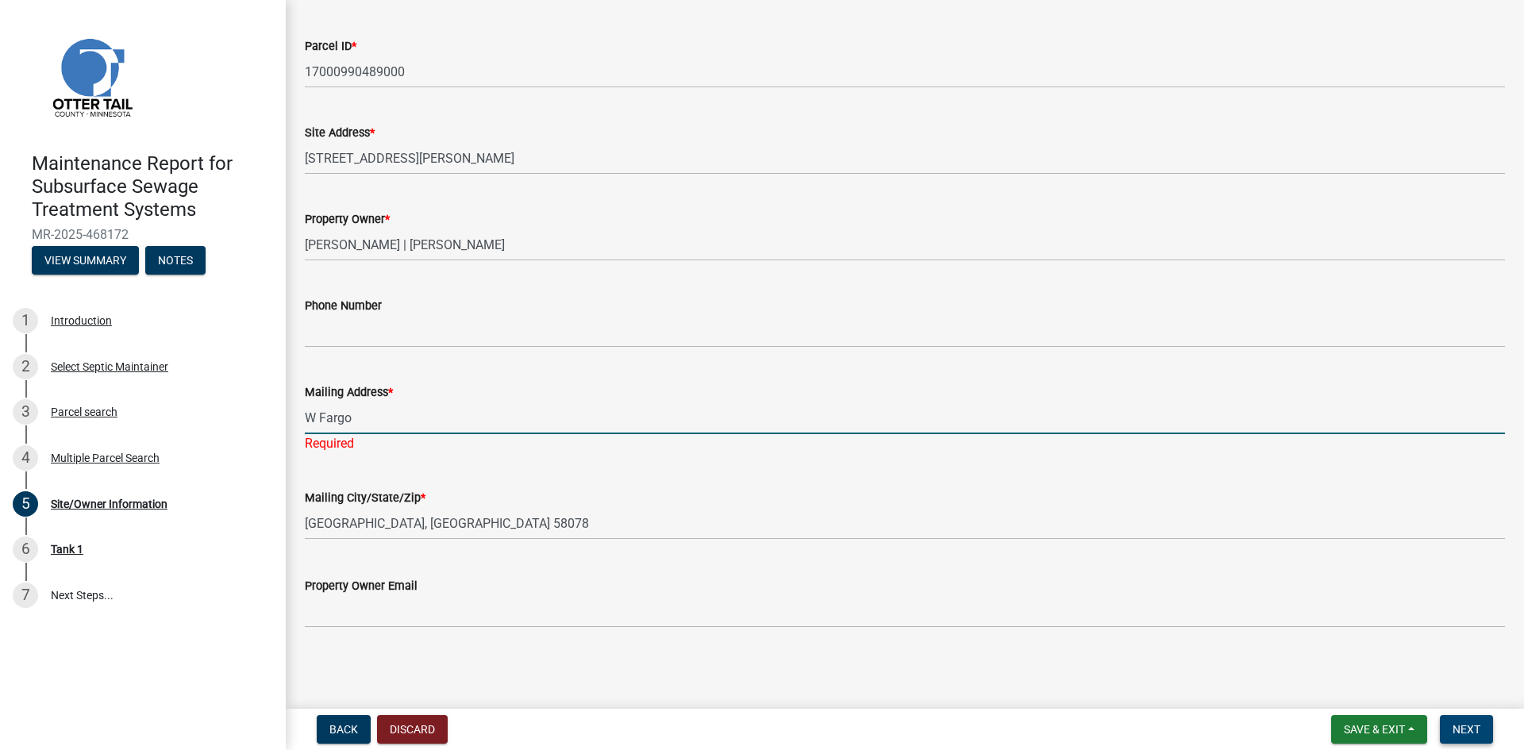
type input "W Fargo"
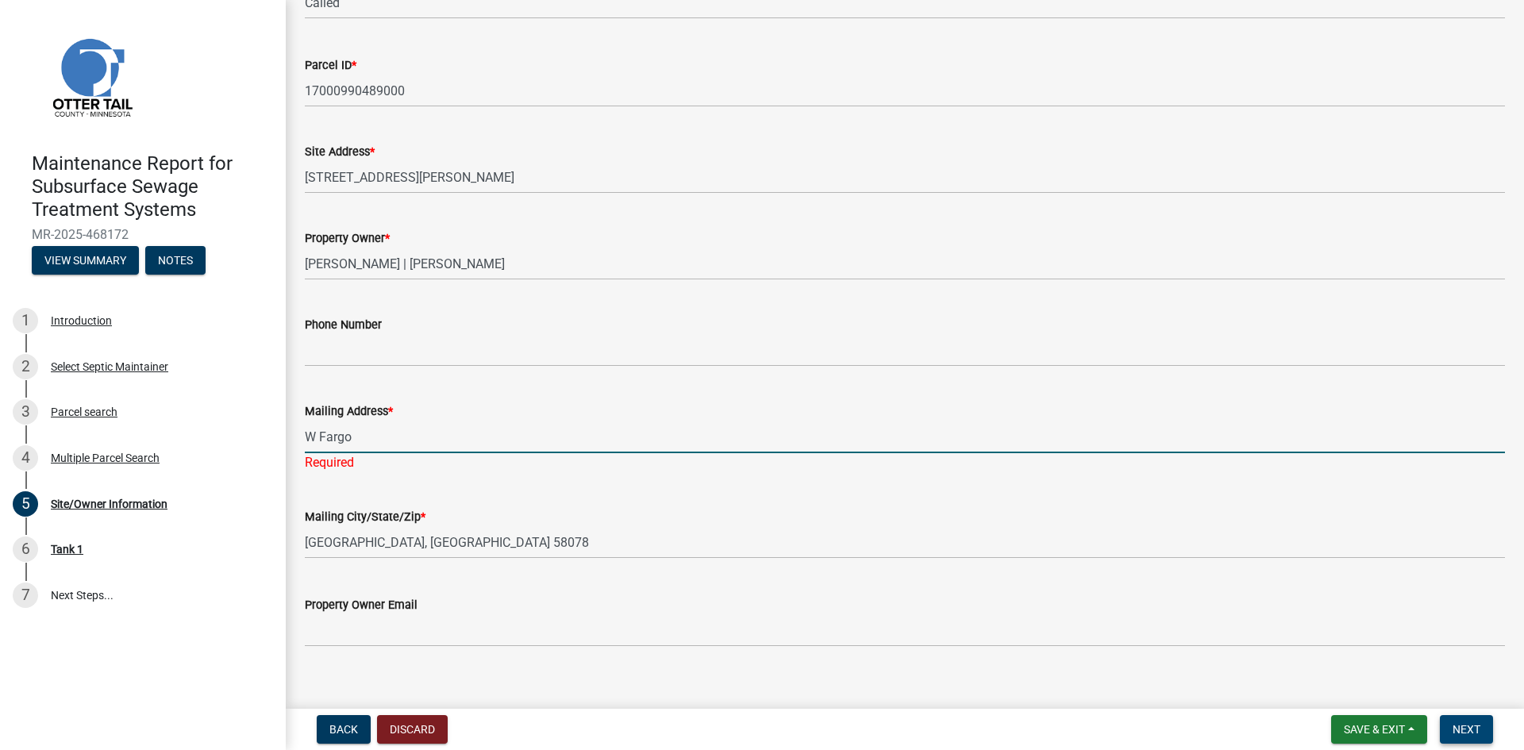
click at [1462, 725] on span "Next" at bounding box center [1466, 729] width 28 height 13
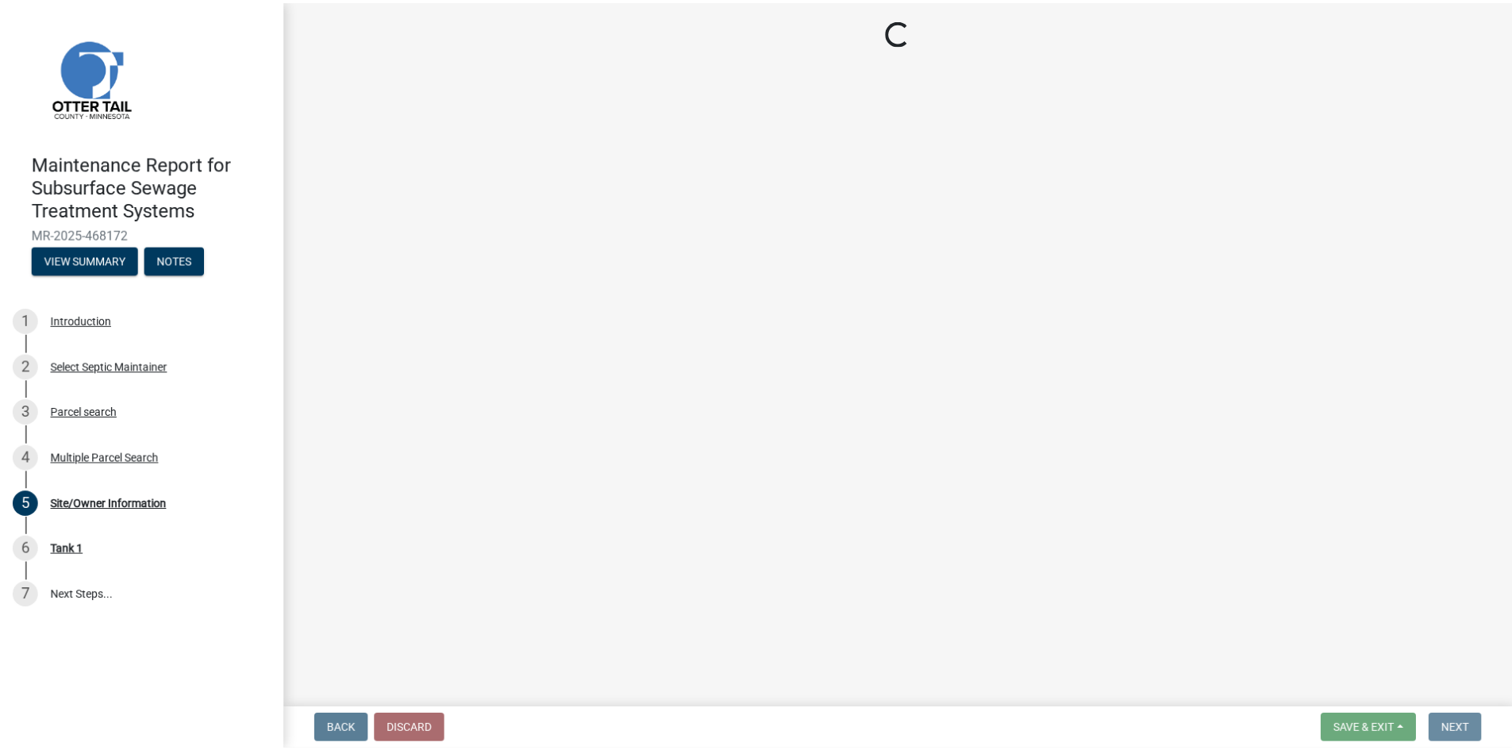
scroll to position [0, 0]
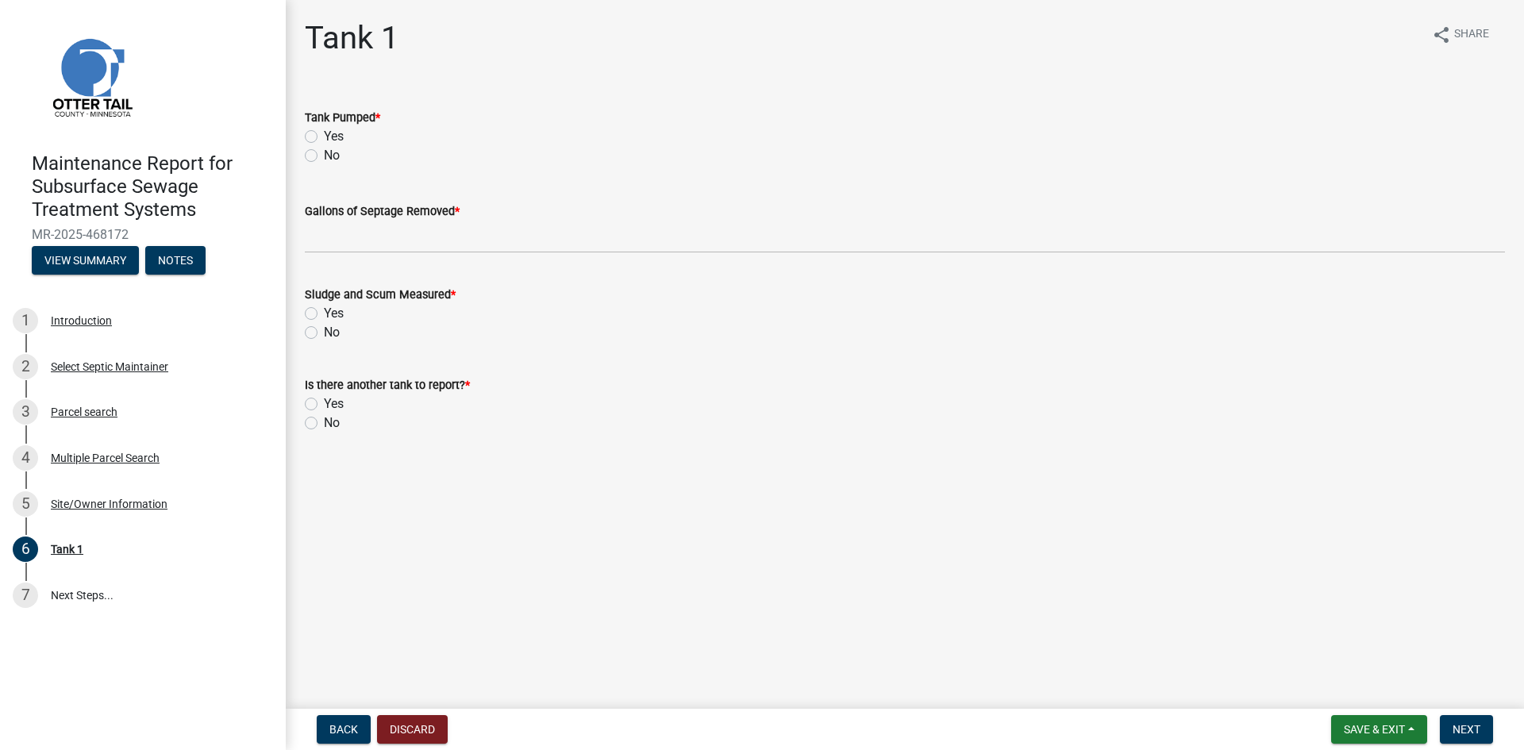
click at [324, 137] on label "Yes" at bounding box center [334, 136] width 20 height 19
click at [324, 137] on input "Yes" at bounding box center [329, 132] width 10 height 10
radio input "true"
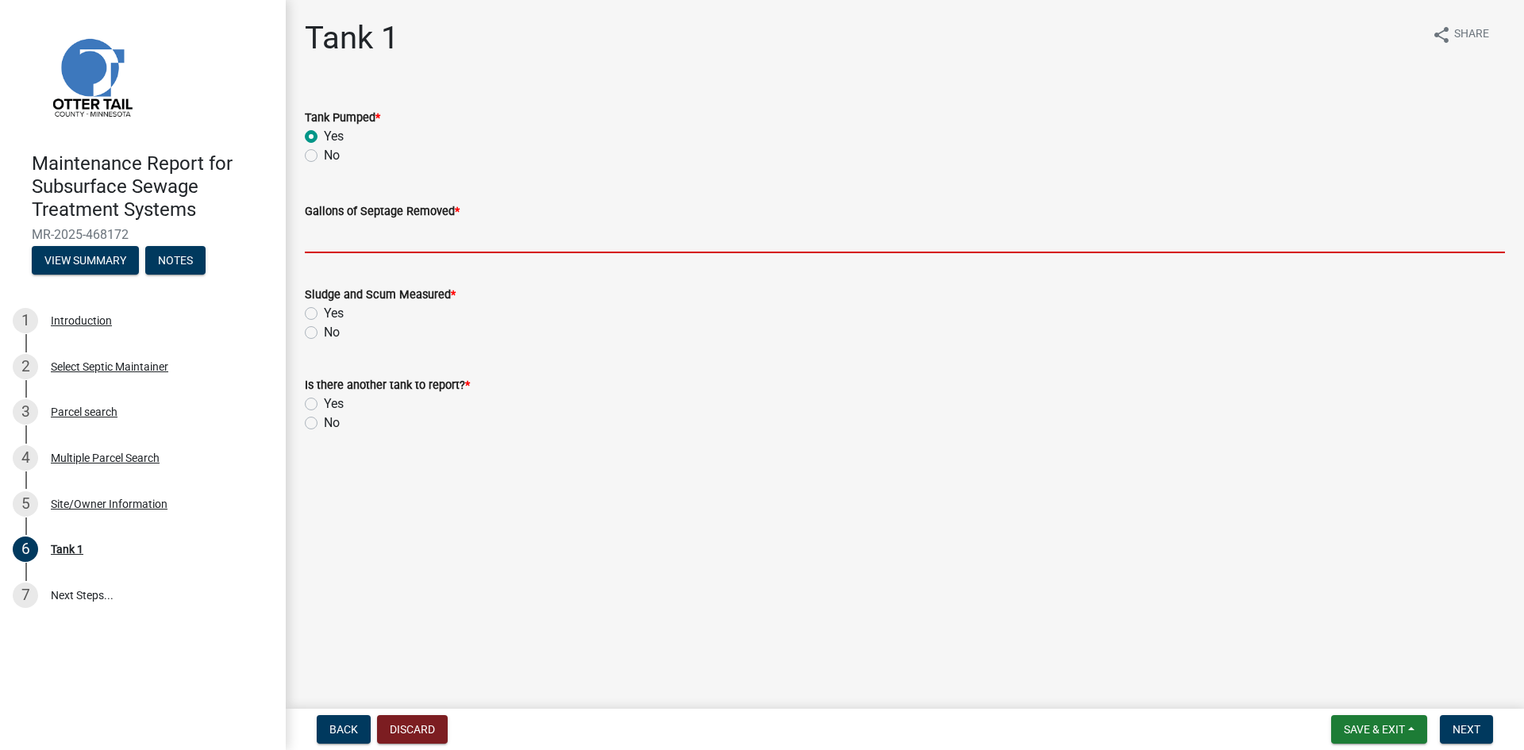
click at [317, 231] on input "Gallons of Septage Removed *" at bounding box center [905, 237] width 1200 height 33
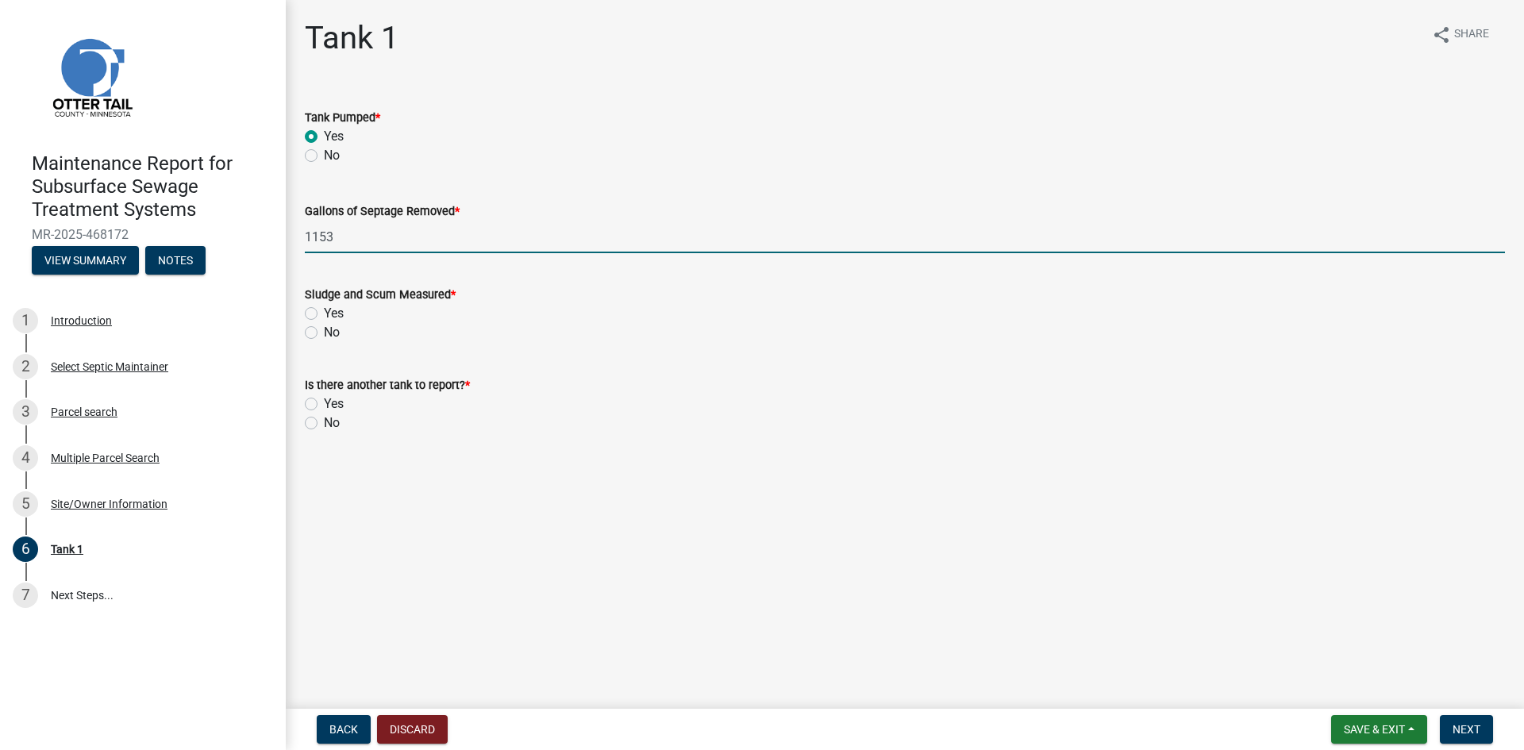
type input "1153"
click at [324, 333] on label "No" at bounding box center [332, 332] width 16 height 19
click at [324, 333] on input "No" at bounding box center [329, 328] width 10 height 10
radio input "true"
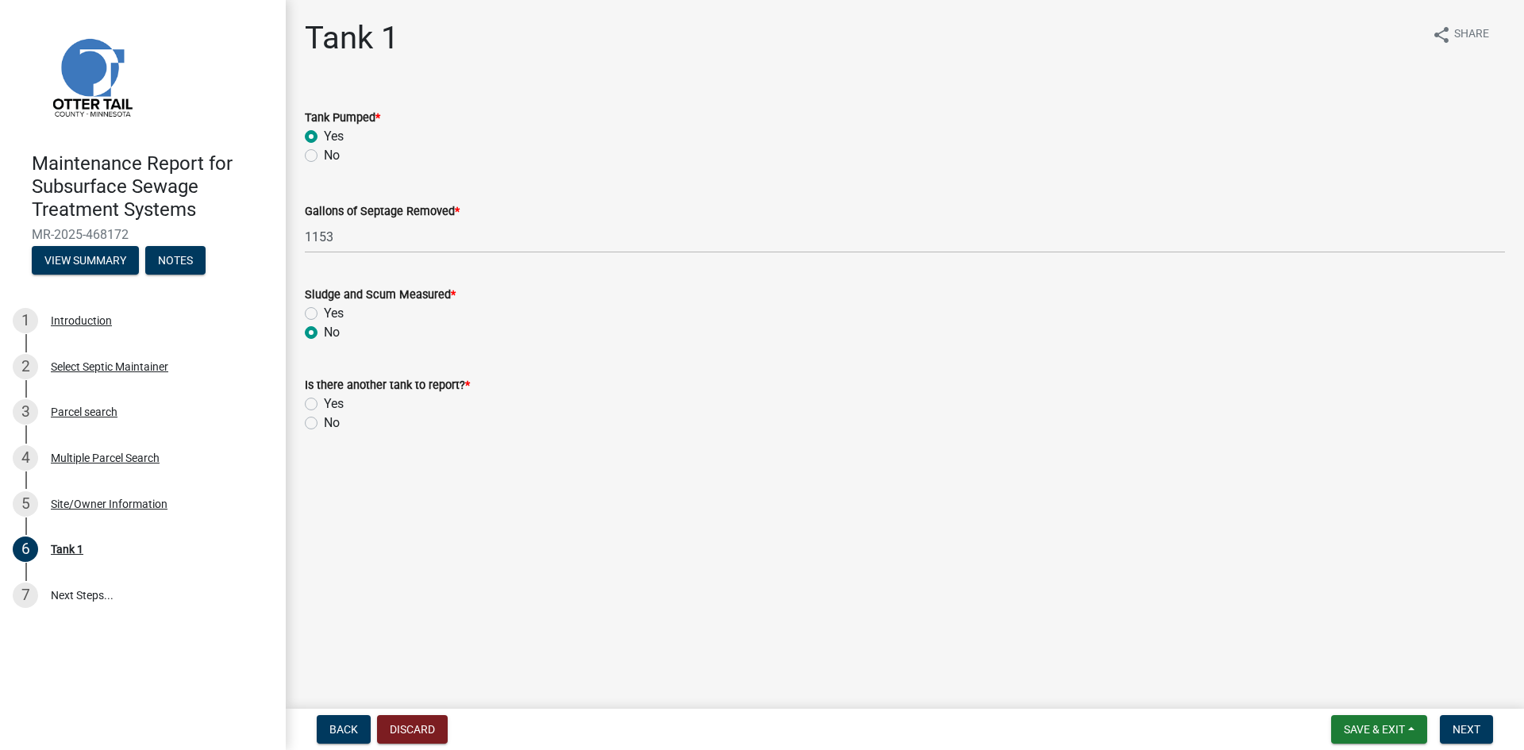
click at [324, 425] on label "No" at bounding box center [332, 422] width 16 height 19
click at [324, 424] on input "No" at bounding box center [329, 418] width 10 height 10
radio input "true"
click at [1475, 731] on span "Next" at bounding box center [1466, 729] width 28 height 13
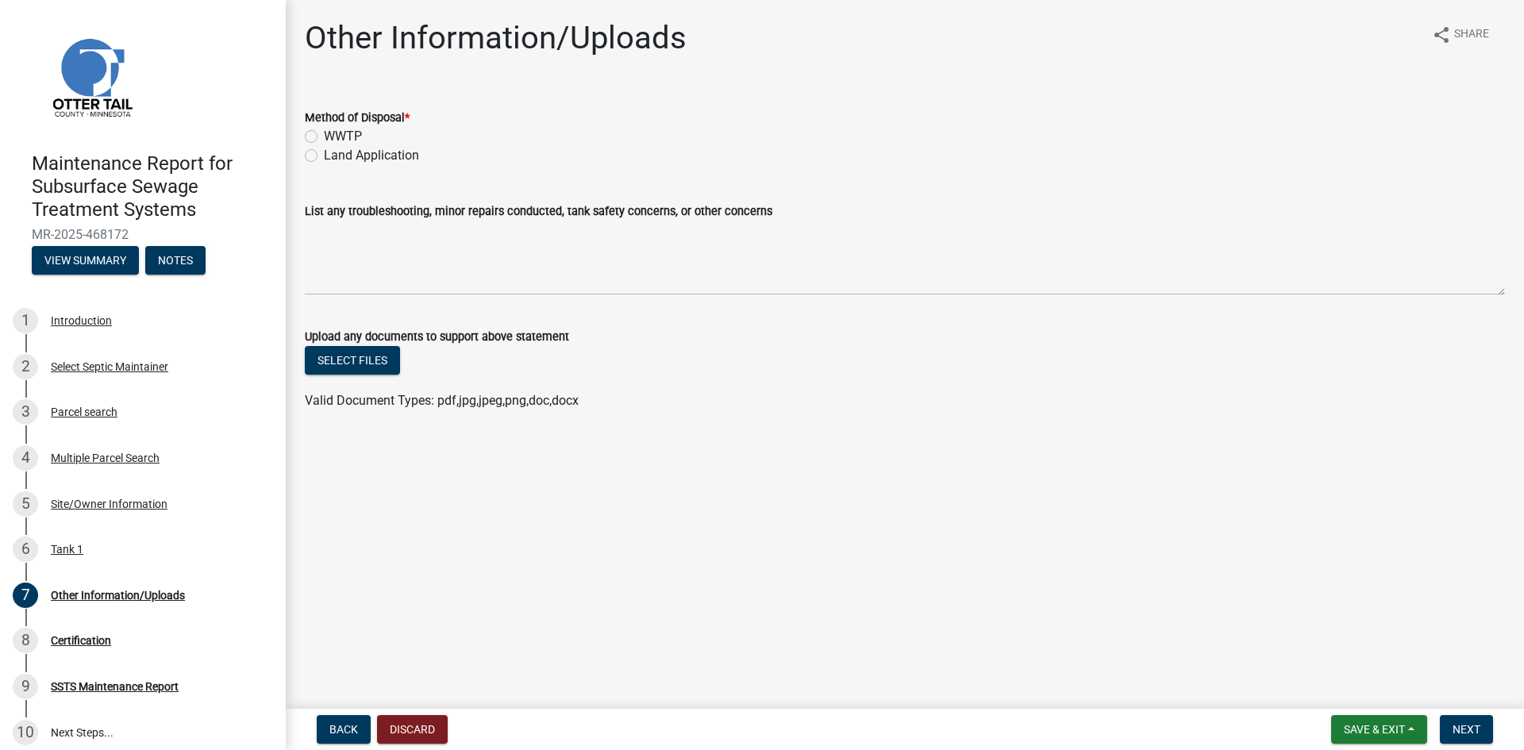
drag, startPoint x: 388, startPoint y: 156, endPoint x: 635, endPoint y: 274, distance: 273.6
click at [389, 156] on label "Land Application" at bounding box center [371, 155] width 95 height 19
click at [334, 156] on input "Land Application" at bounding box center [329, 151] width 10 height 10
radio input "true"
click at [1466, 728] on span "Next" at bounding box center [1466, 729] width 28 height 13
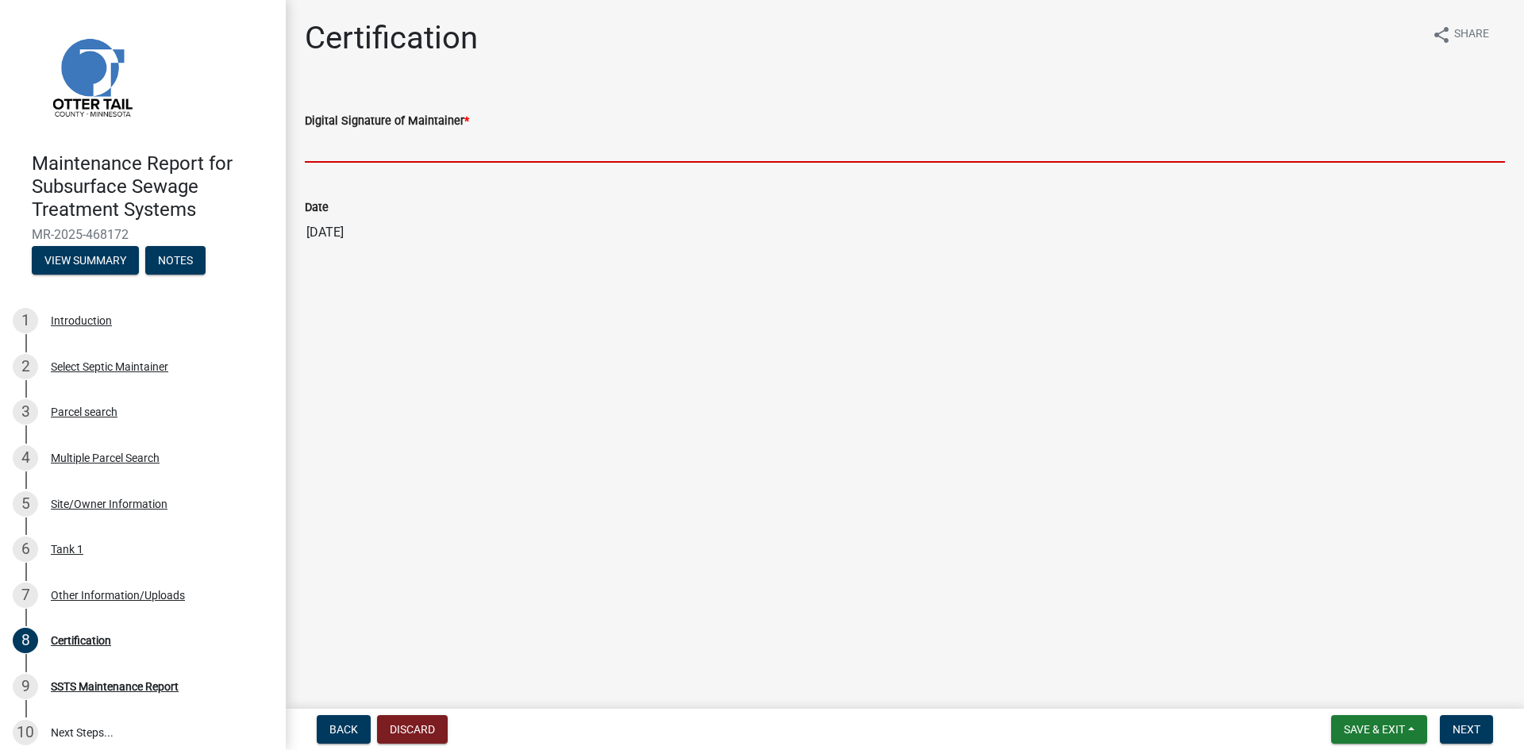
click at [1378, 151] on input "Digital Signature of Maintainer *" at bounding box center [905, 146] width 1200 height 33
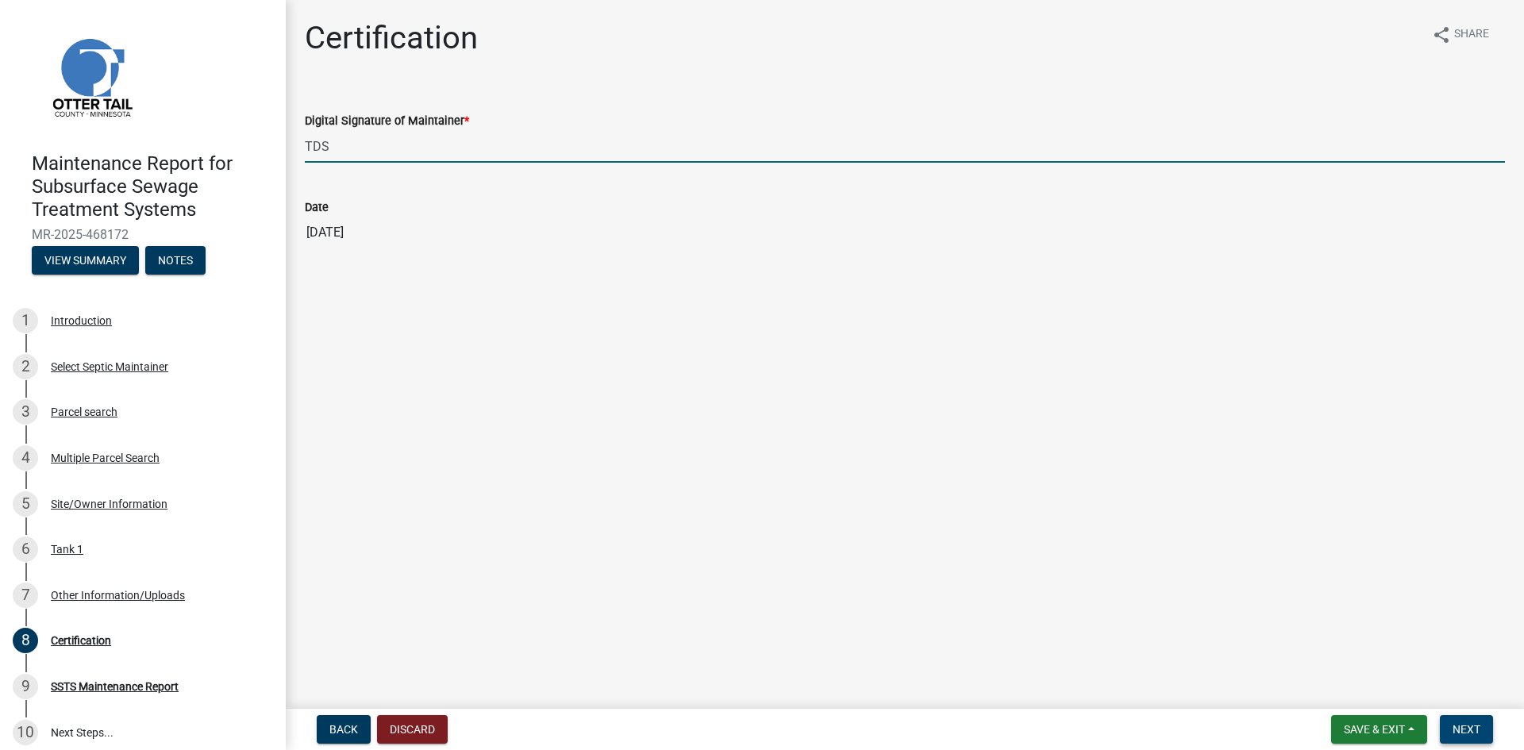
type input "TDS"
click at [1463, 729] on span "Next" at bounding box center [1466, 729] width 28 height 13
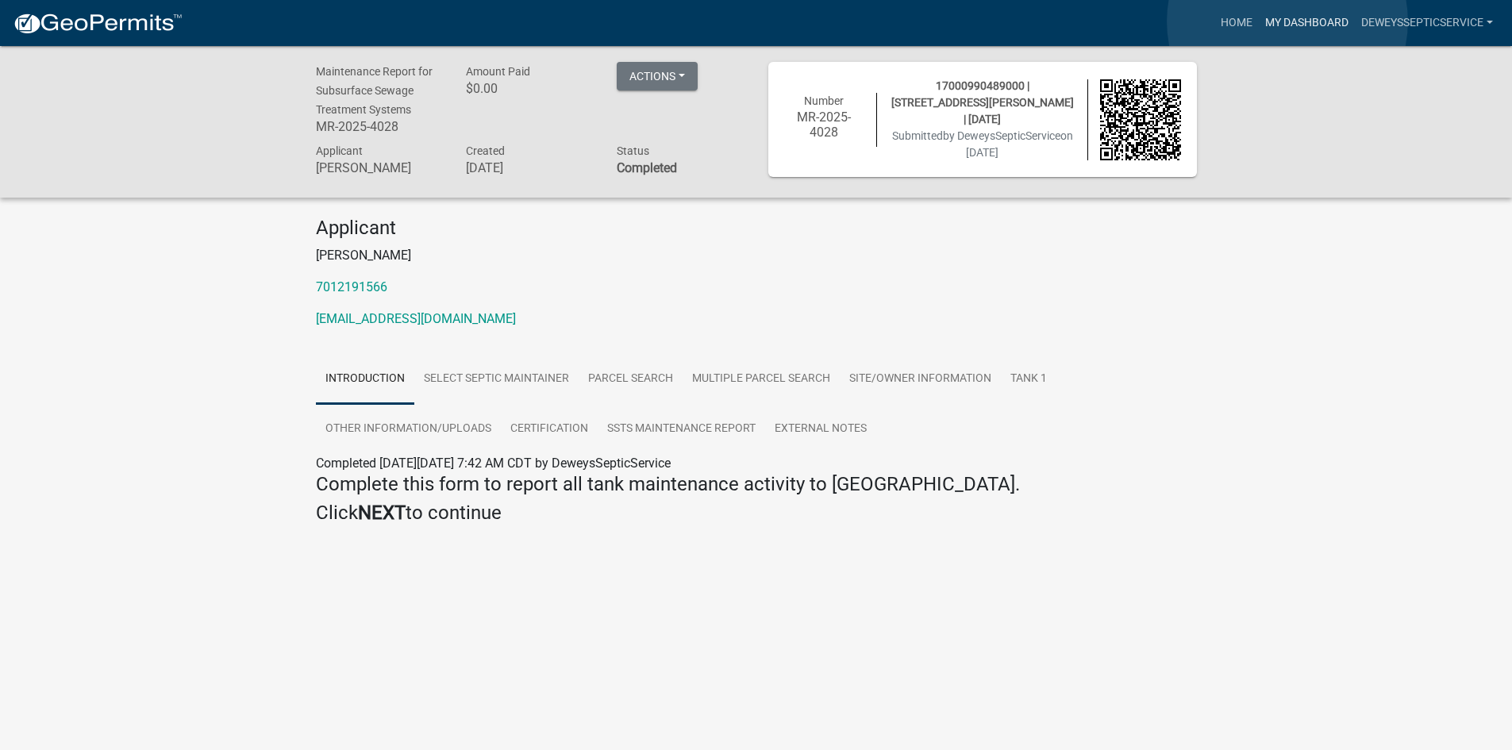
click at [1287, 21] on link "My Dashboard" at bounding box center [1307, 23] width 96 height 30
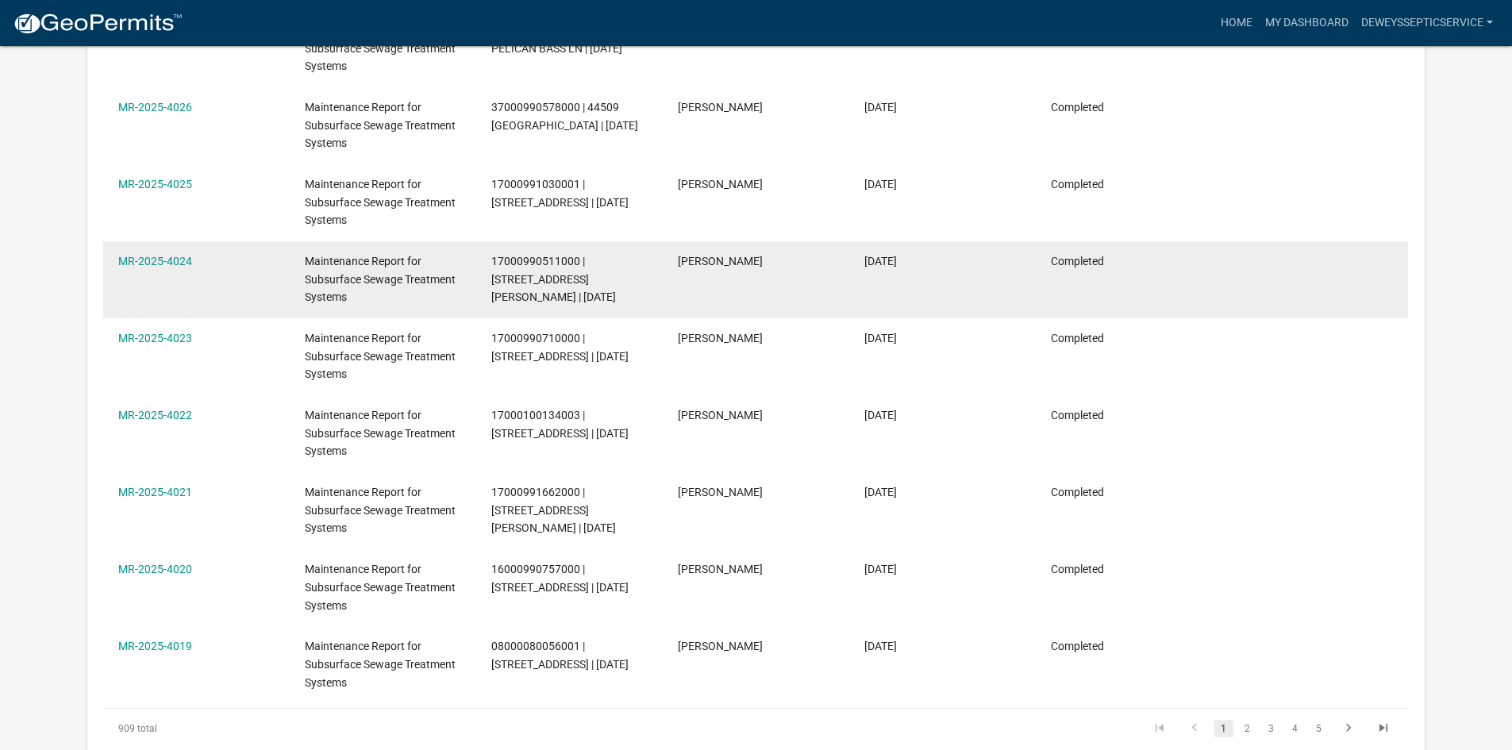
scroll to position [528, 0]
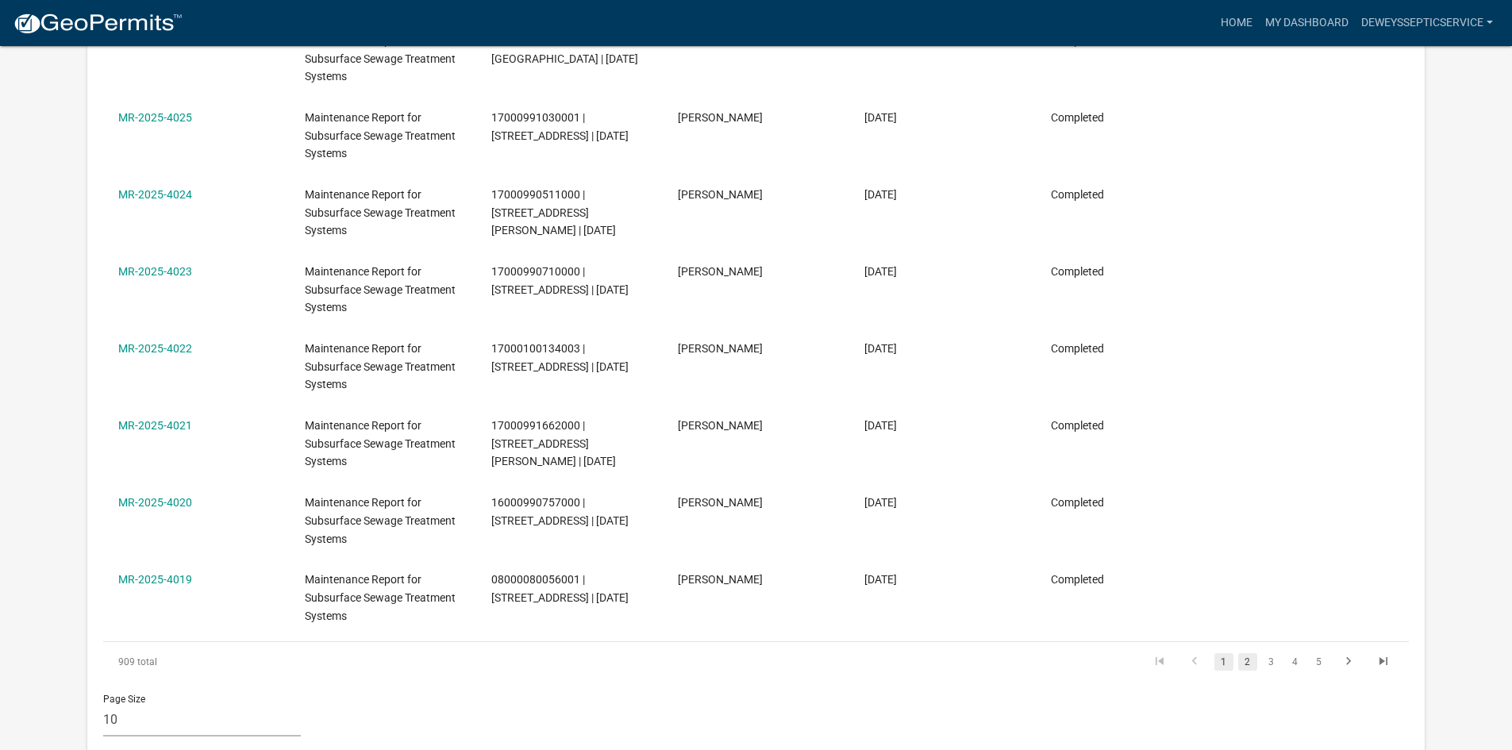
click at [1243, 663] on link "2" at bounding box center [1247, 661] width 19 height 17
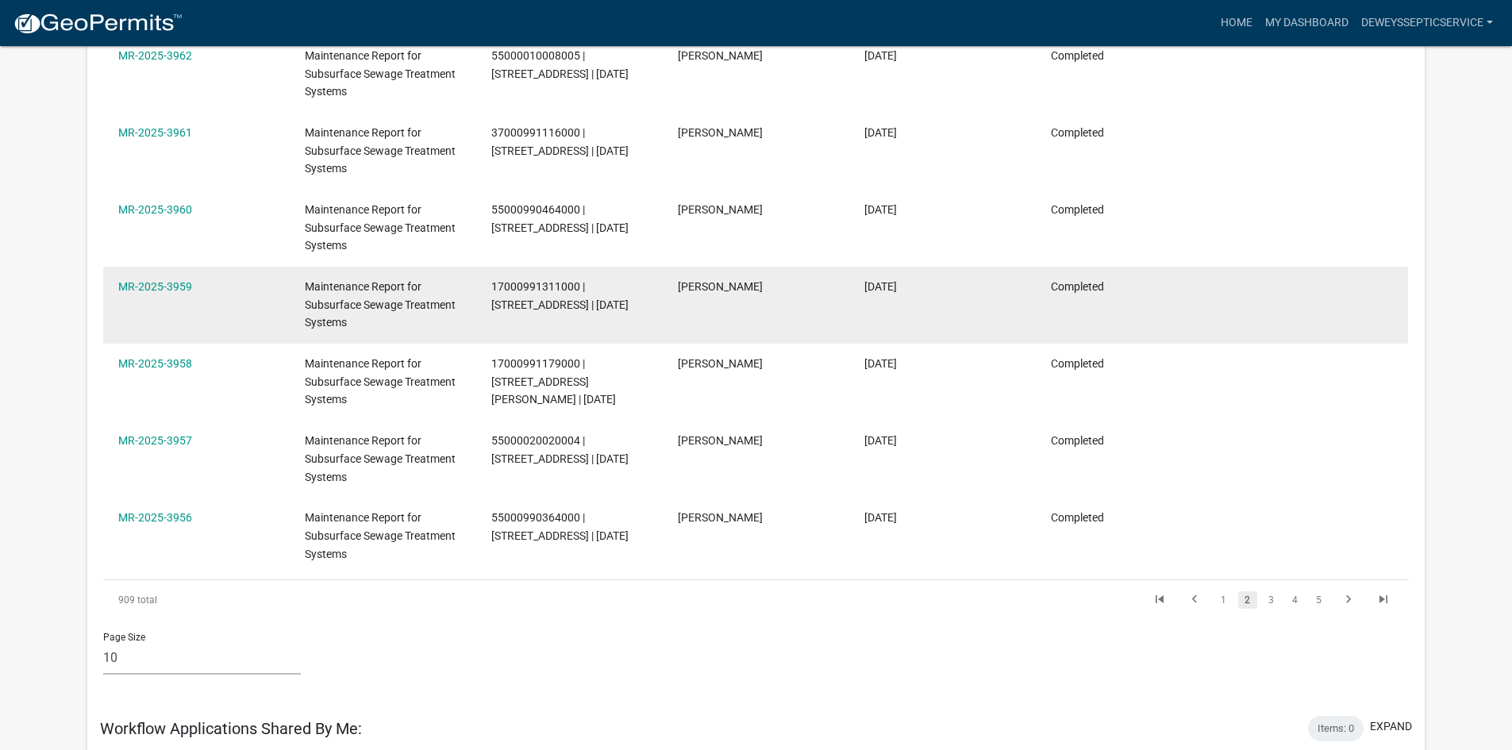
scroll to position [607, 0]
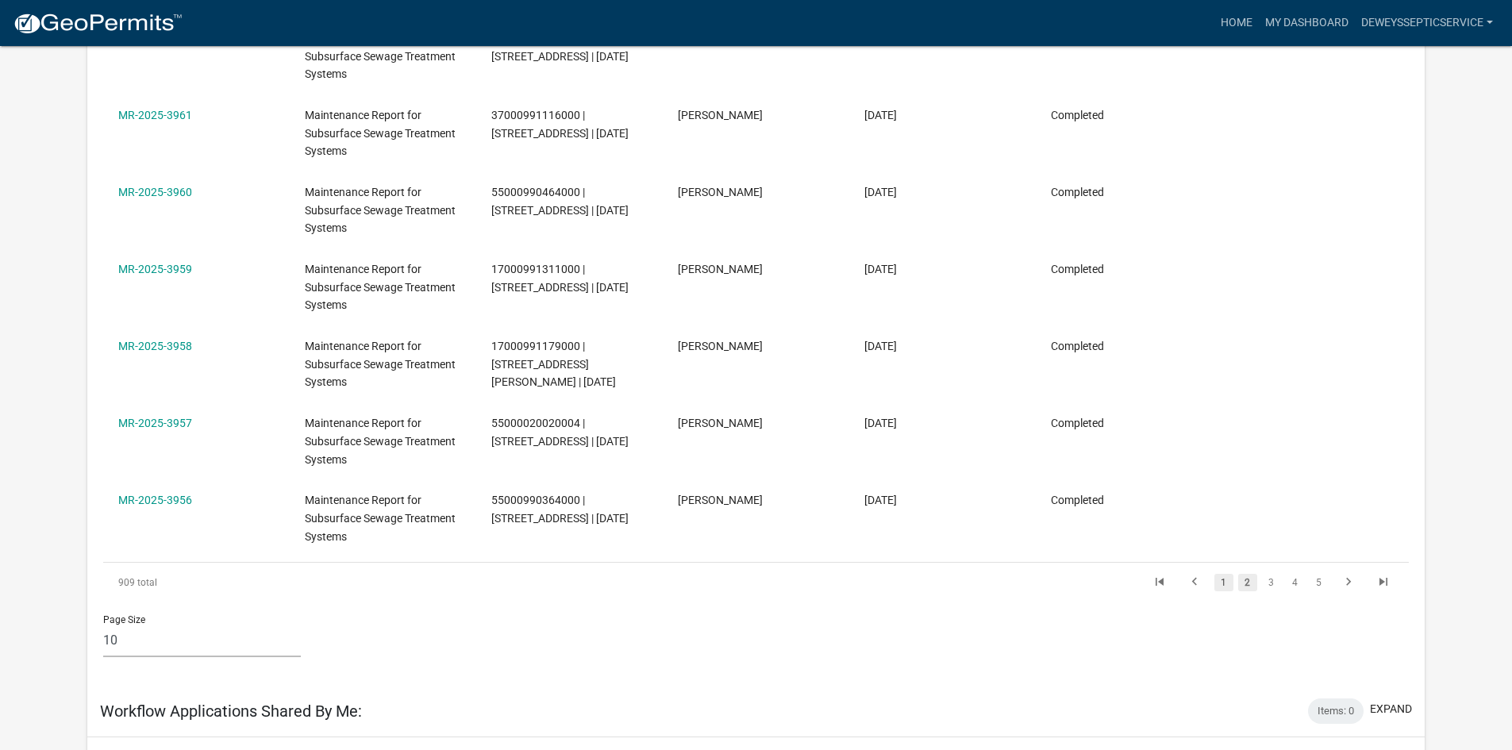
click at [1220, 586] on link "1" at bounding box center [1223, 582] width 19 height 17
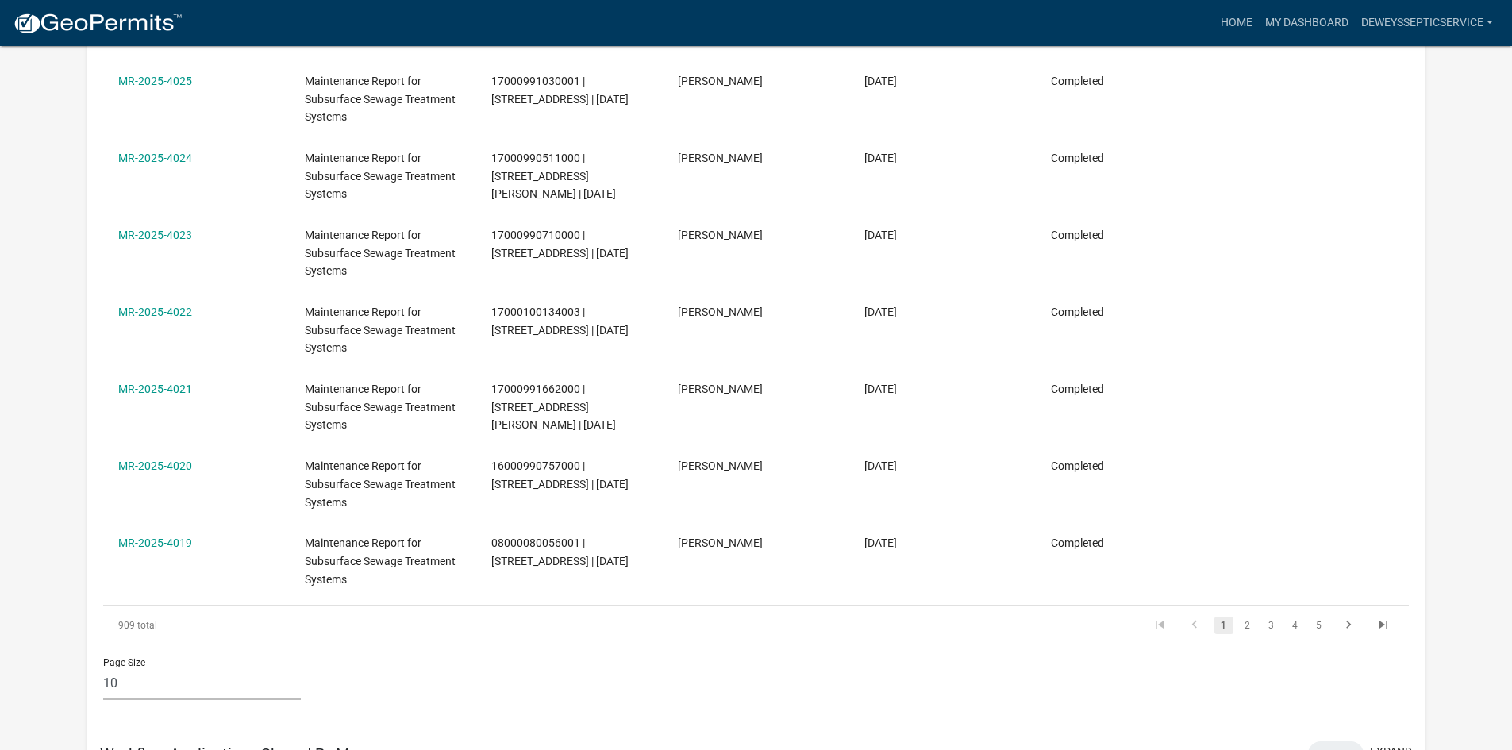
scroll to position [635, 0]
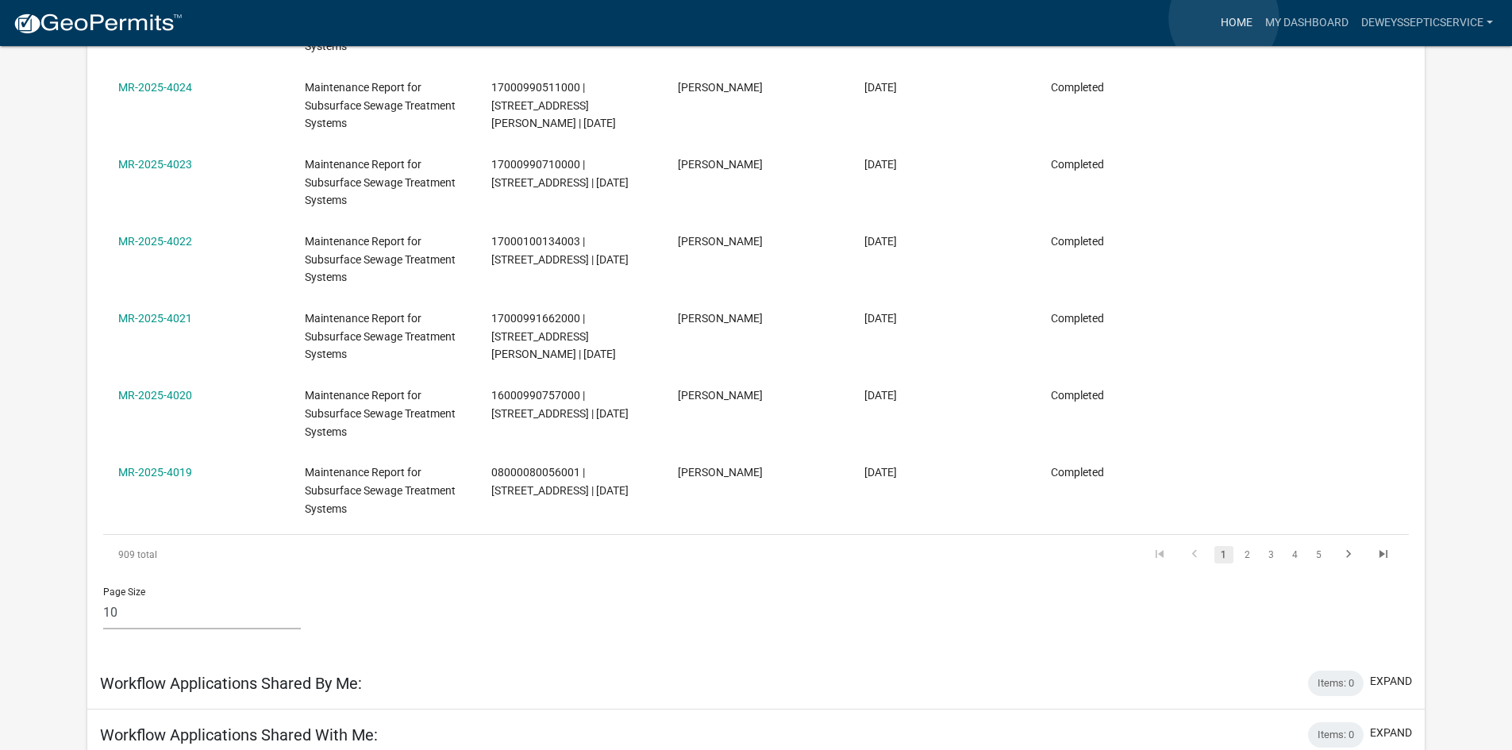
click at [1224, 18] on link "Home" at bounding box center [1236, 23] width 44 height 30
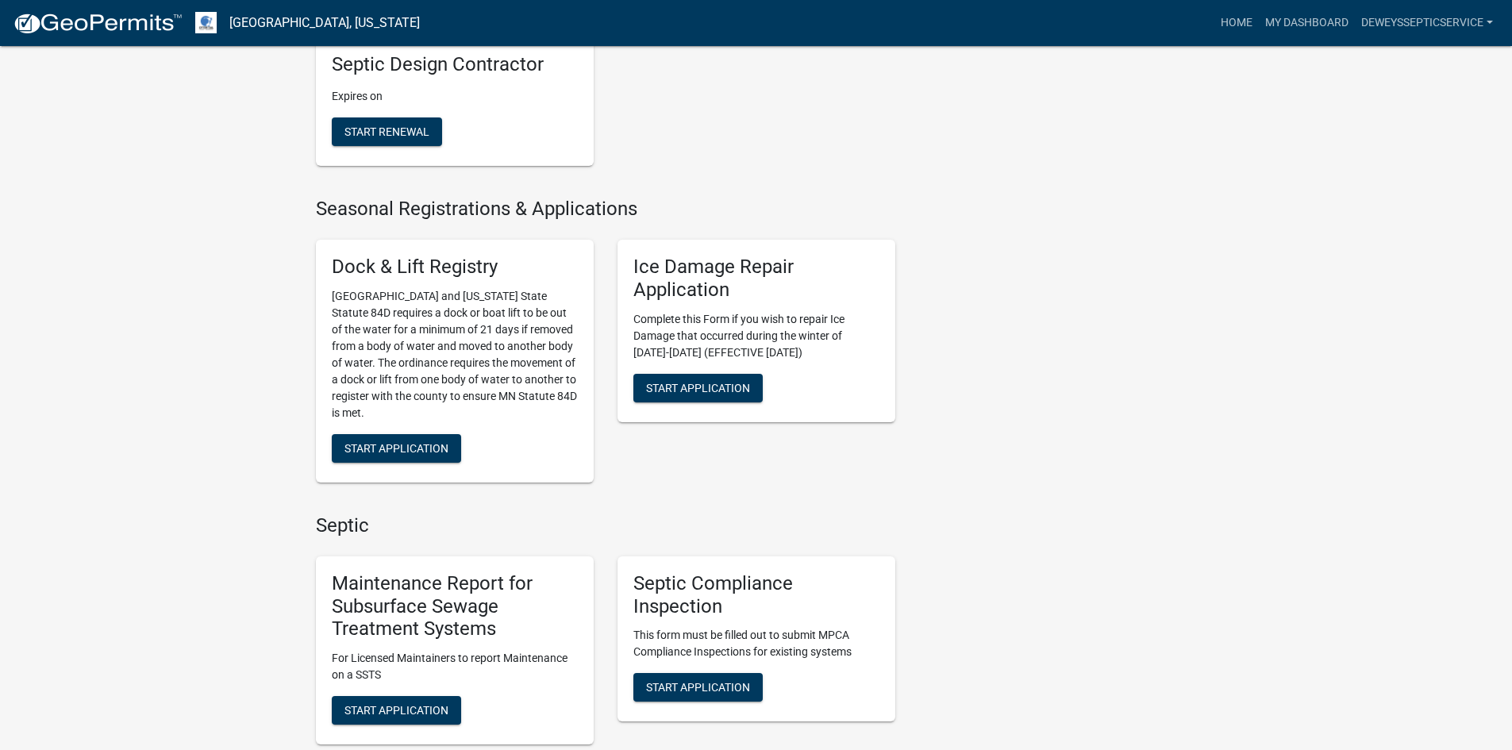
scroll to position [873, 0]
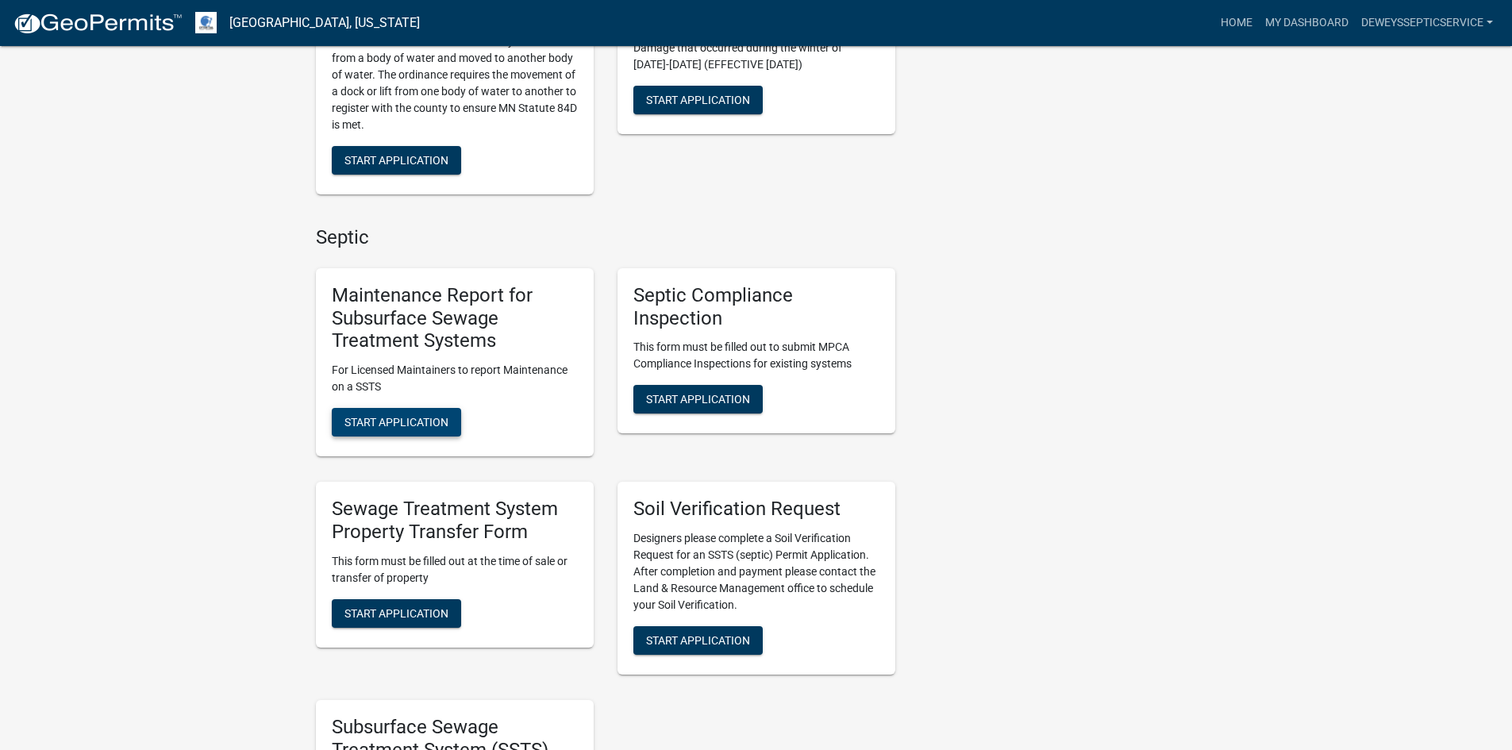
click at [400, 427] on span "Start Application" at bounding box center [396, 422] width 104 height 13
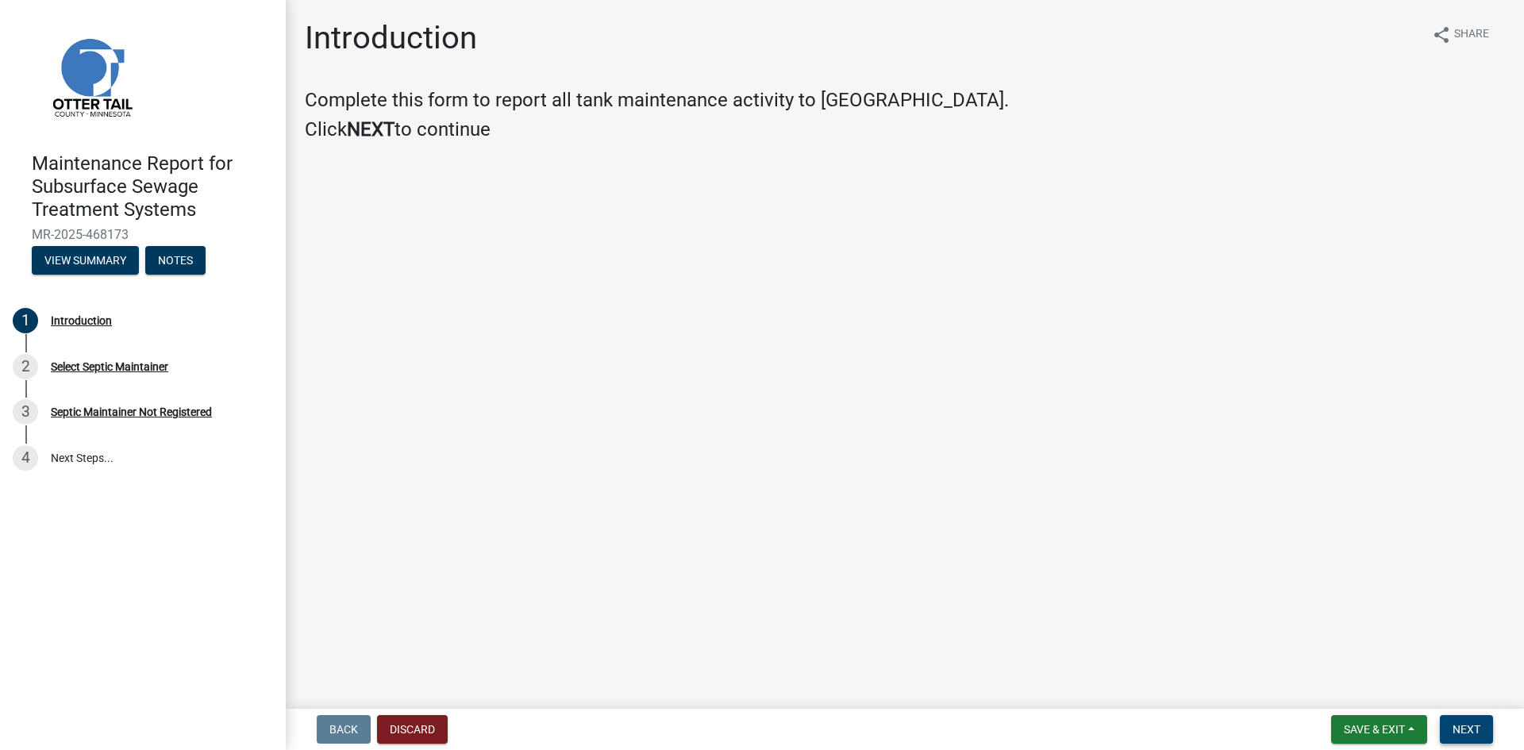
click at [1473, 728] on span "Next" at bounding box center [1466, 729] width 28 height 13
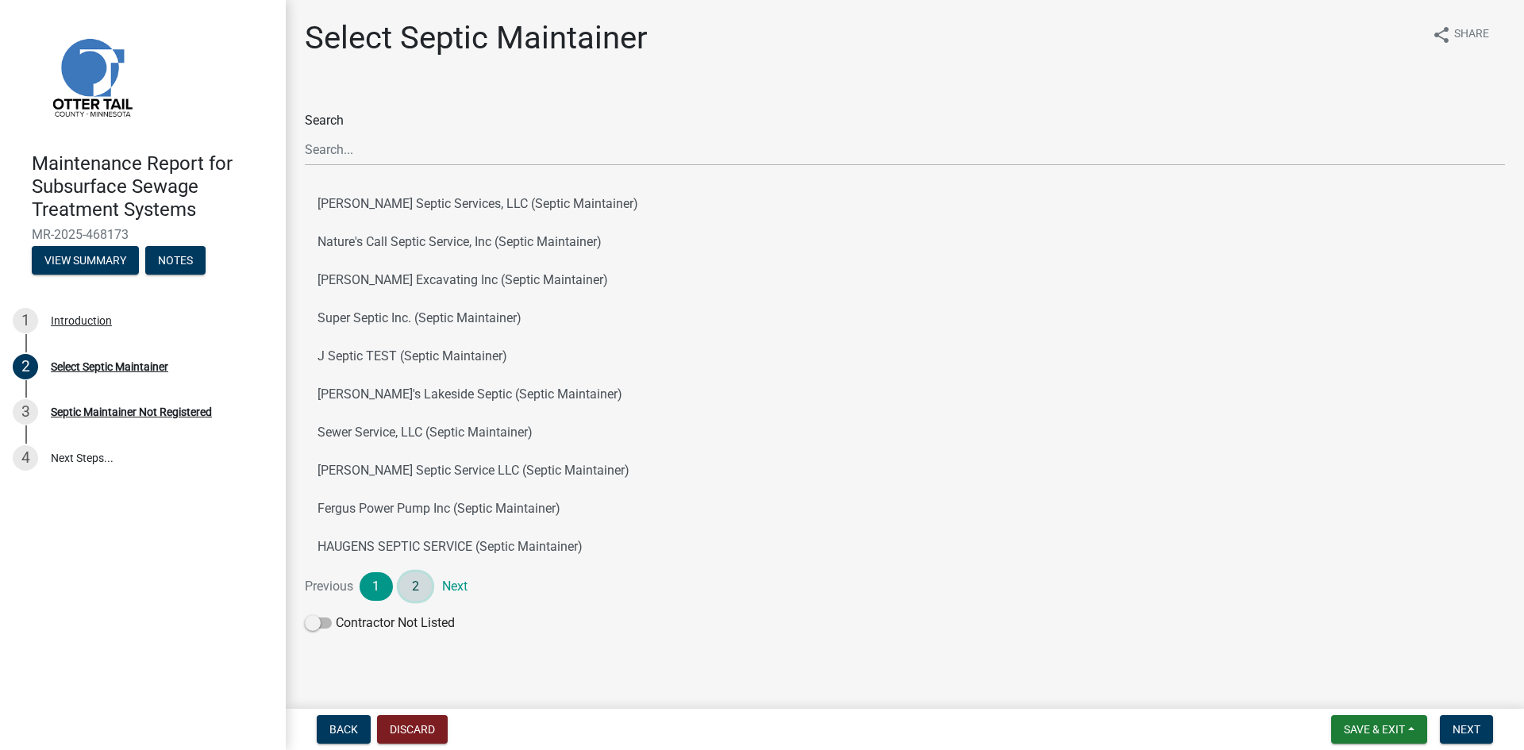
click at [410, 588] on link "2" at bounding box center [415, 586] width 33 height 29
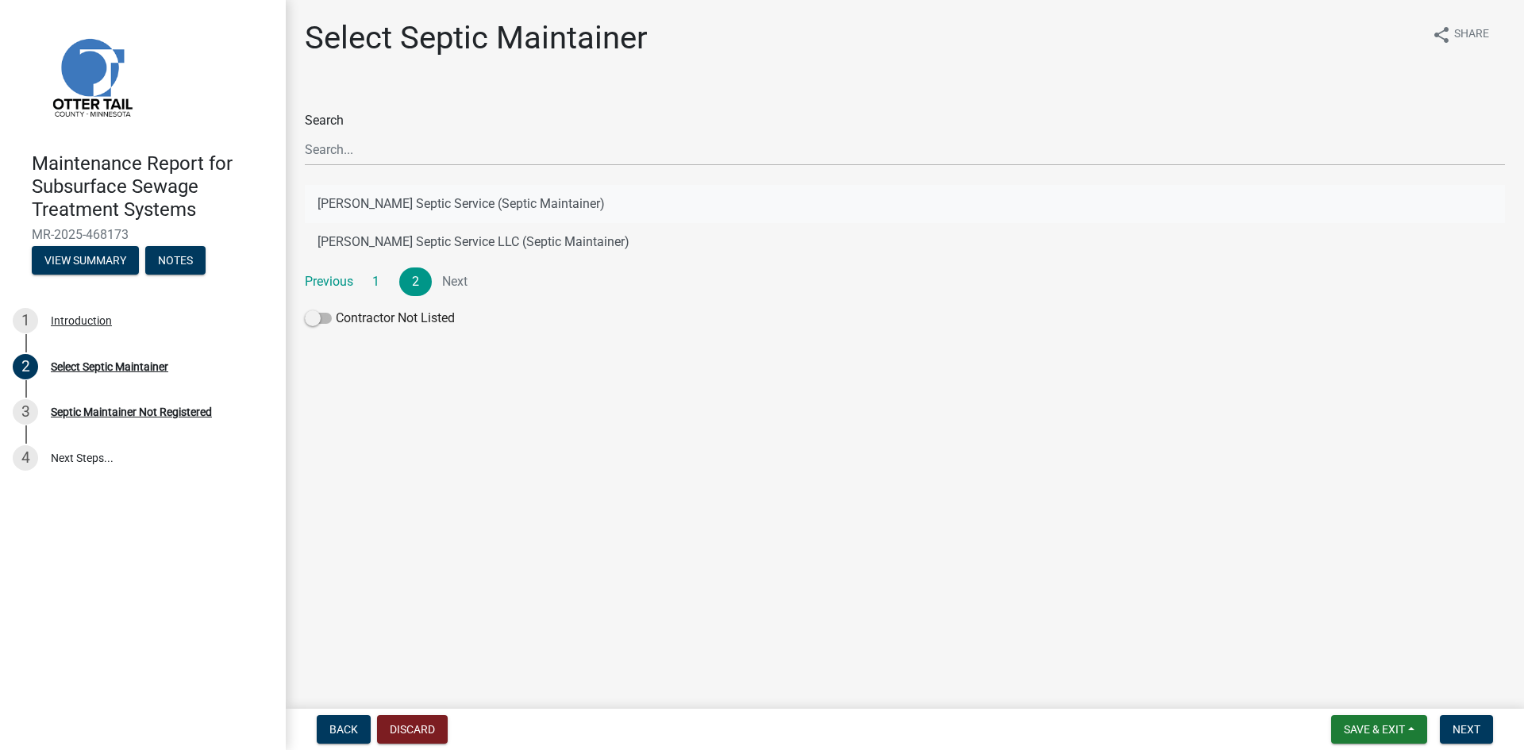
click at [484, 204] on button "[PERSON_NAME] Septic Service (Septic Maintainer)" at bounding box center [905, 204] width 1200 height 38
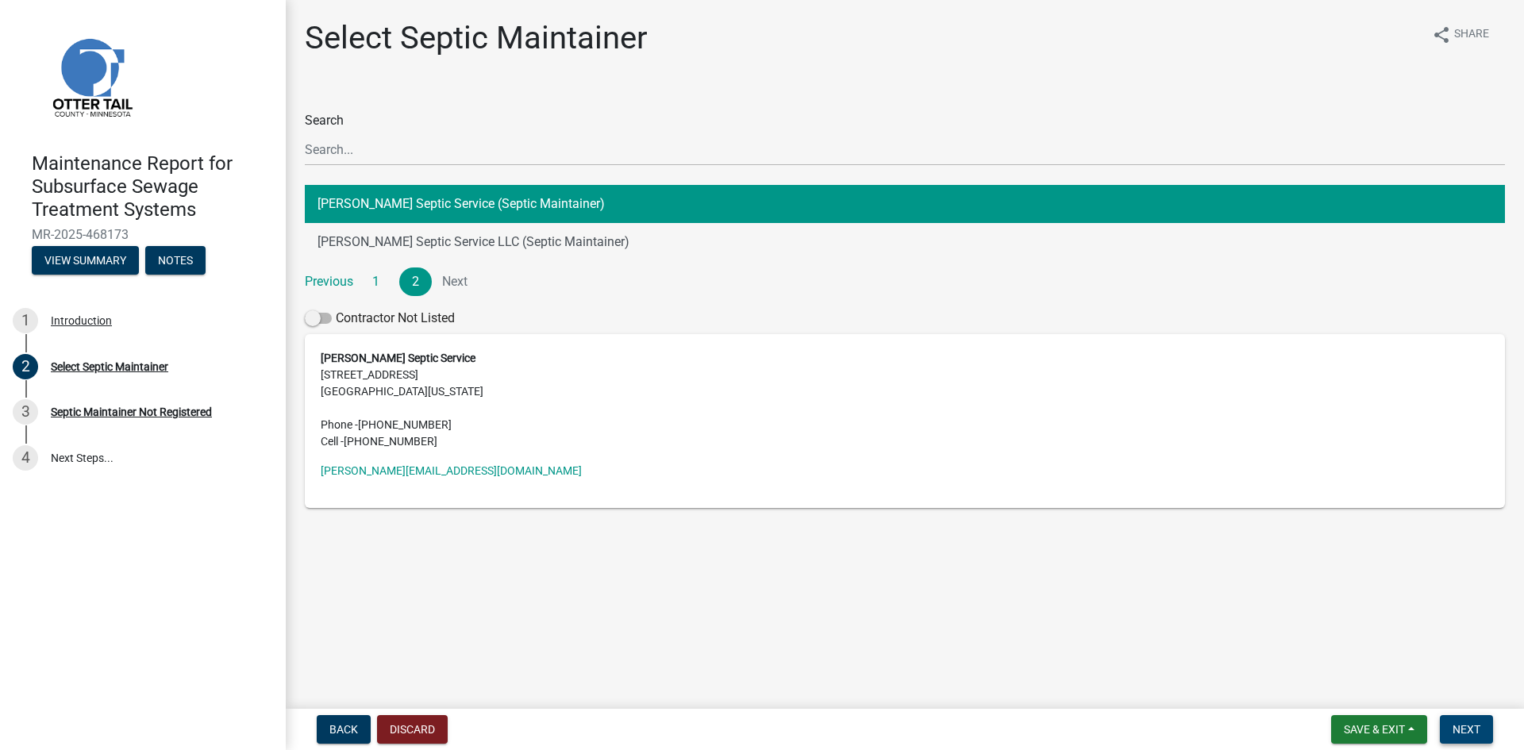
click at [1466, 726] on span "Next" at bounding box center [1466, 729] width 28 height 13
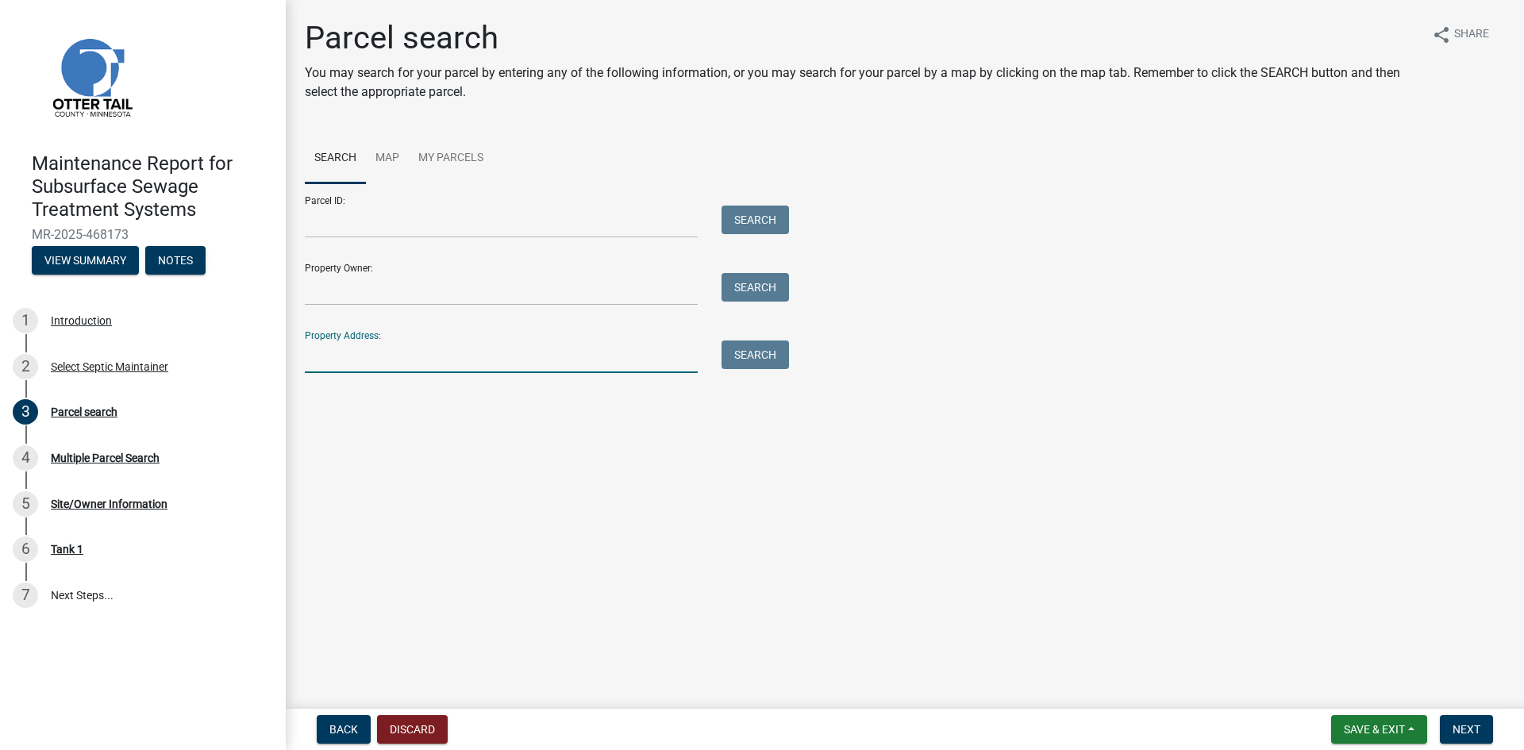
click at [340, 359] on input "Property Address:" at bounding box center [501, 356] width 393 height 33
type input "49158"
click at [732, 359] on button "Search" at bounding box center [754, 354] width 67 height 29
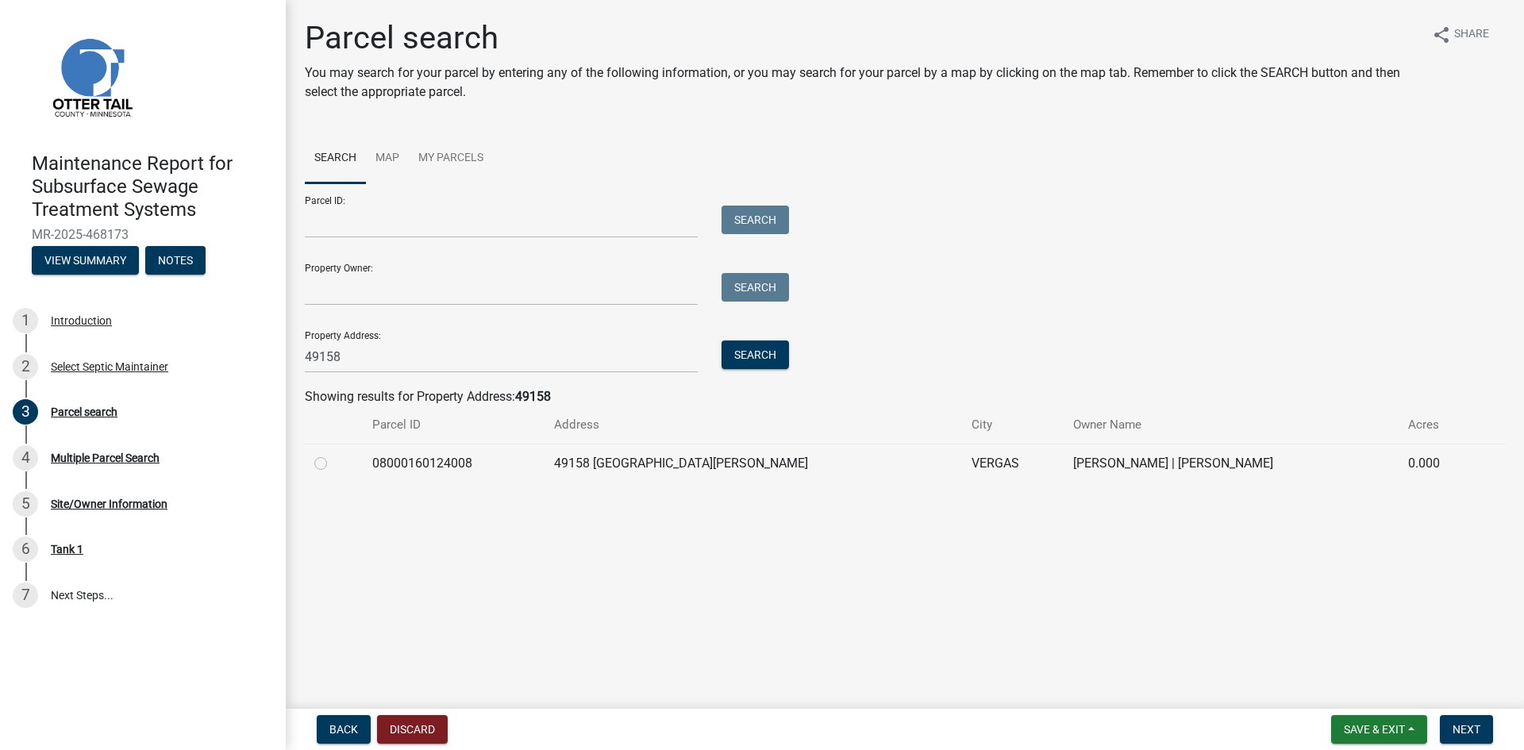
click at [333, 454] on label at bounding box center [333, 454] width 0 height 0
click at [333, 464] on input "radio" at bounding box center [338, 459] width 10 height 10
radio input "true"
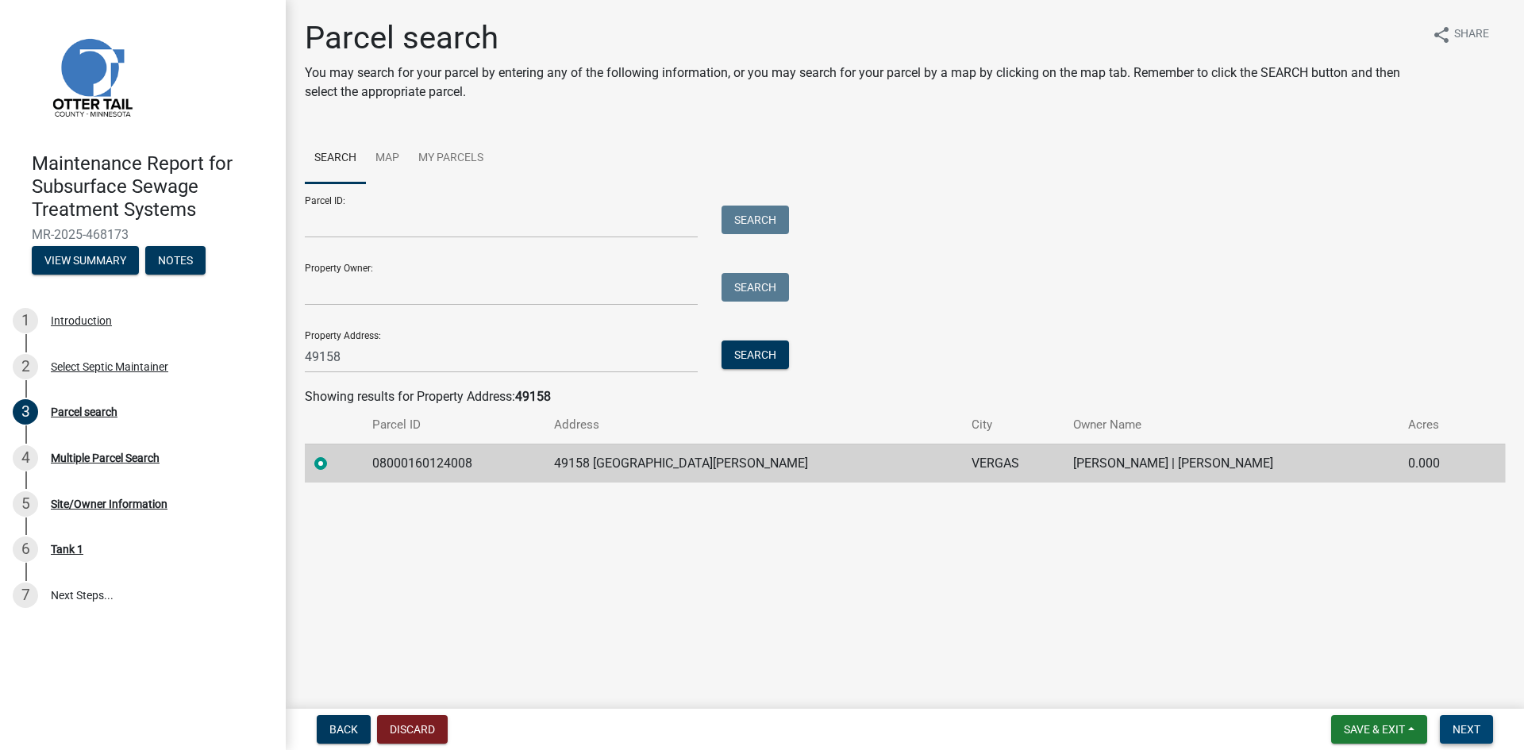
click at [1456, 721] on button "Next" at bounding box center [1465, 729] width 53 height 29
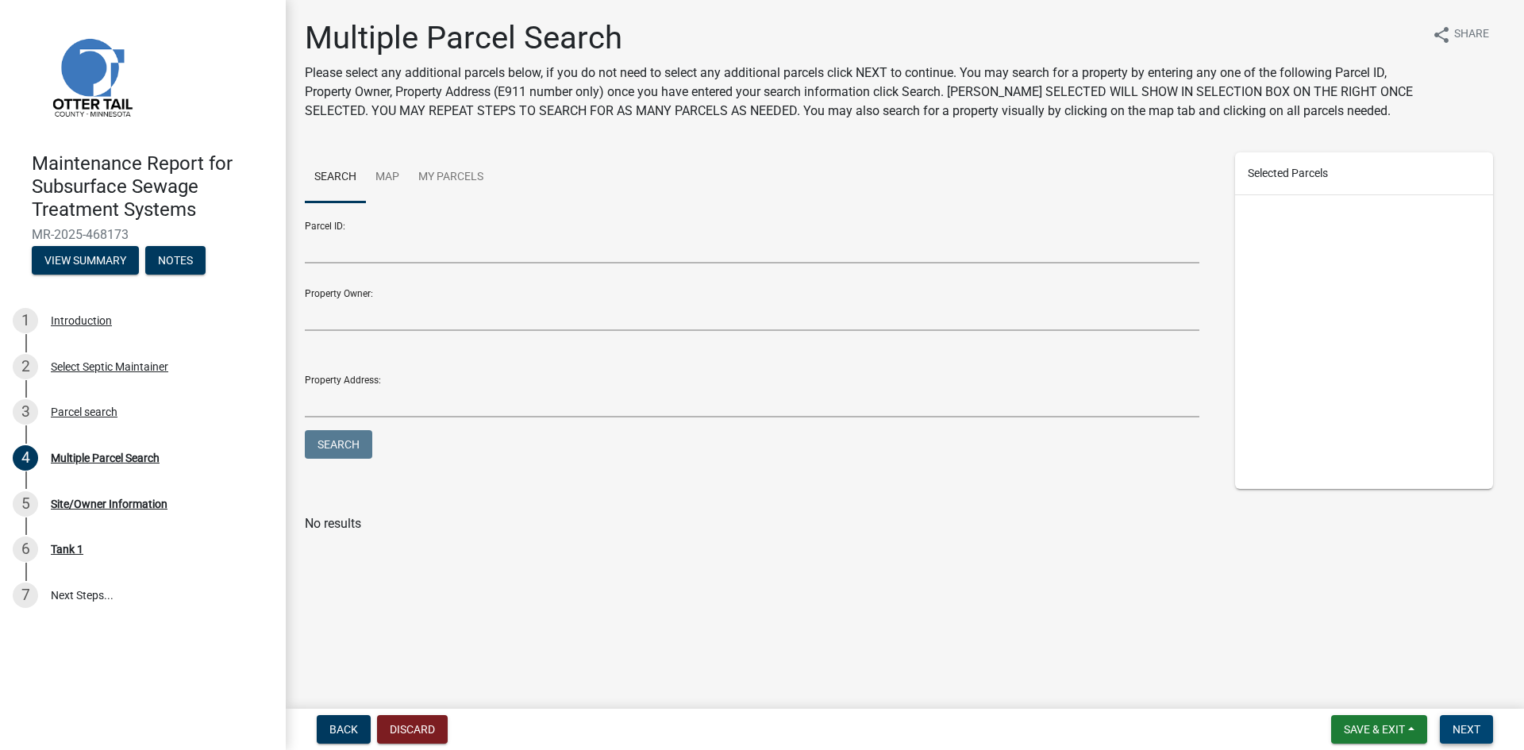
click at [1458, 721] on button "Next" at bounding box center [1465, 729] width 53 height 29
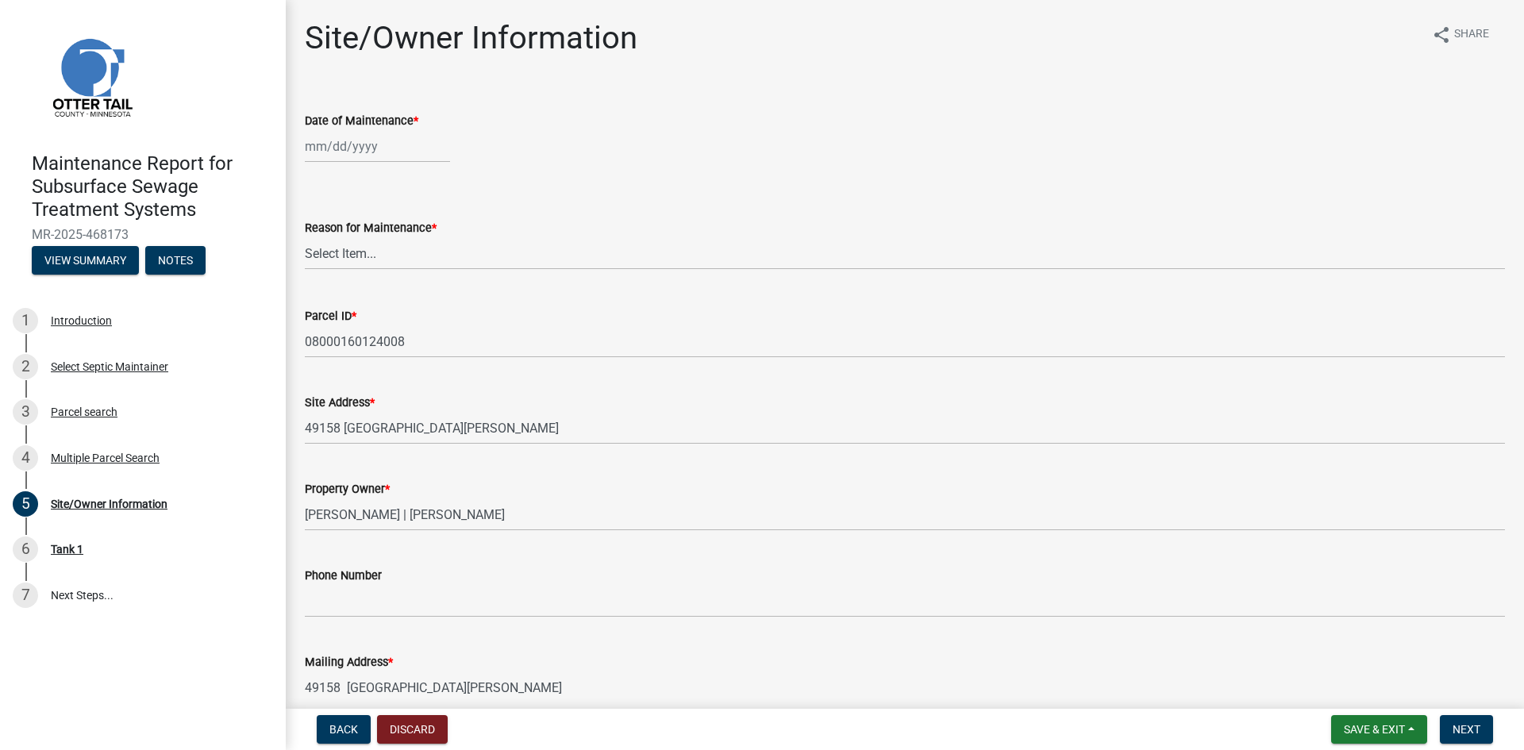
click at [382, 154] on div at bounding box center [377, 146] width 145 height 33
select select "8"
select select "2025"
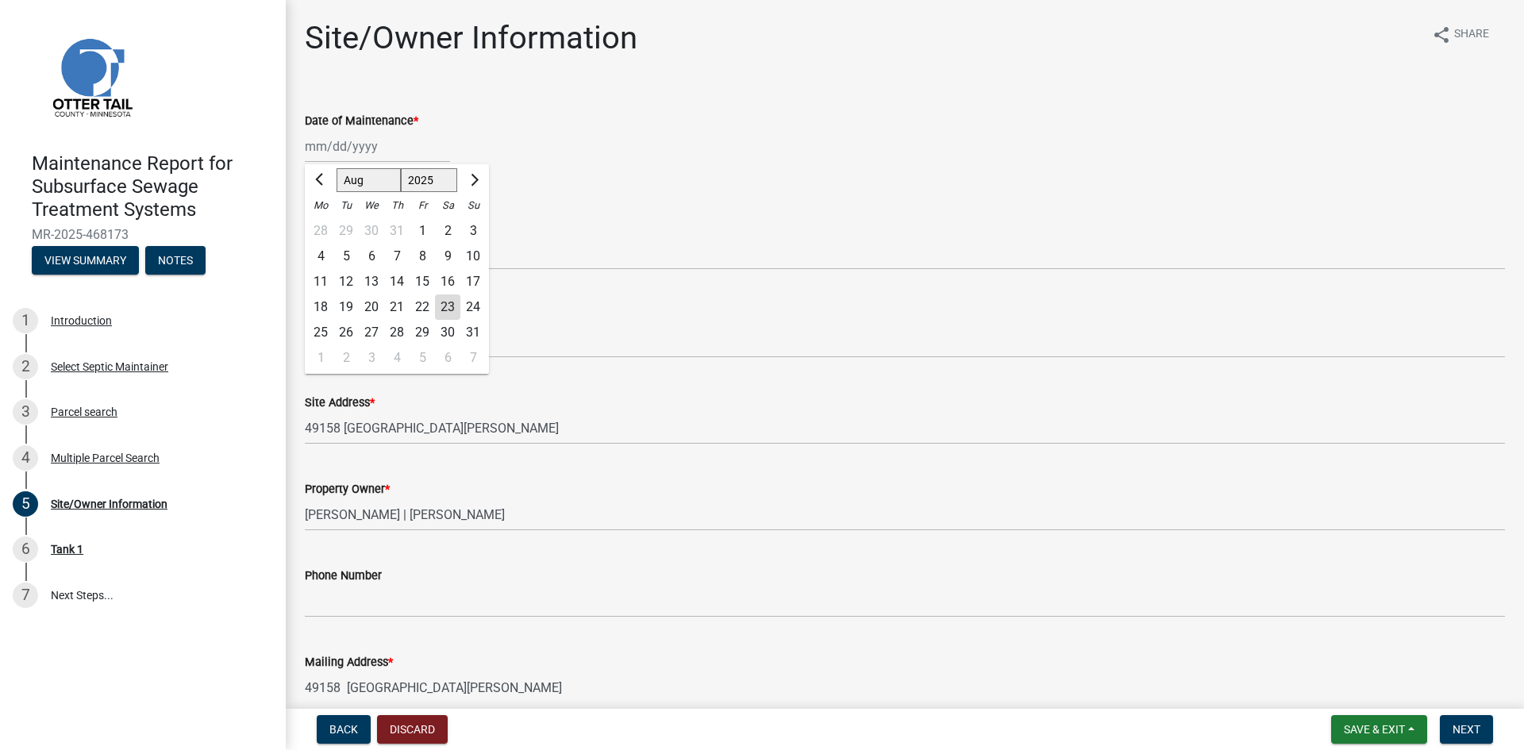
click at [368, 306] on div "20" at bounding box center [371, 306] width 25 height 25
type input "[DATE]"
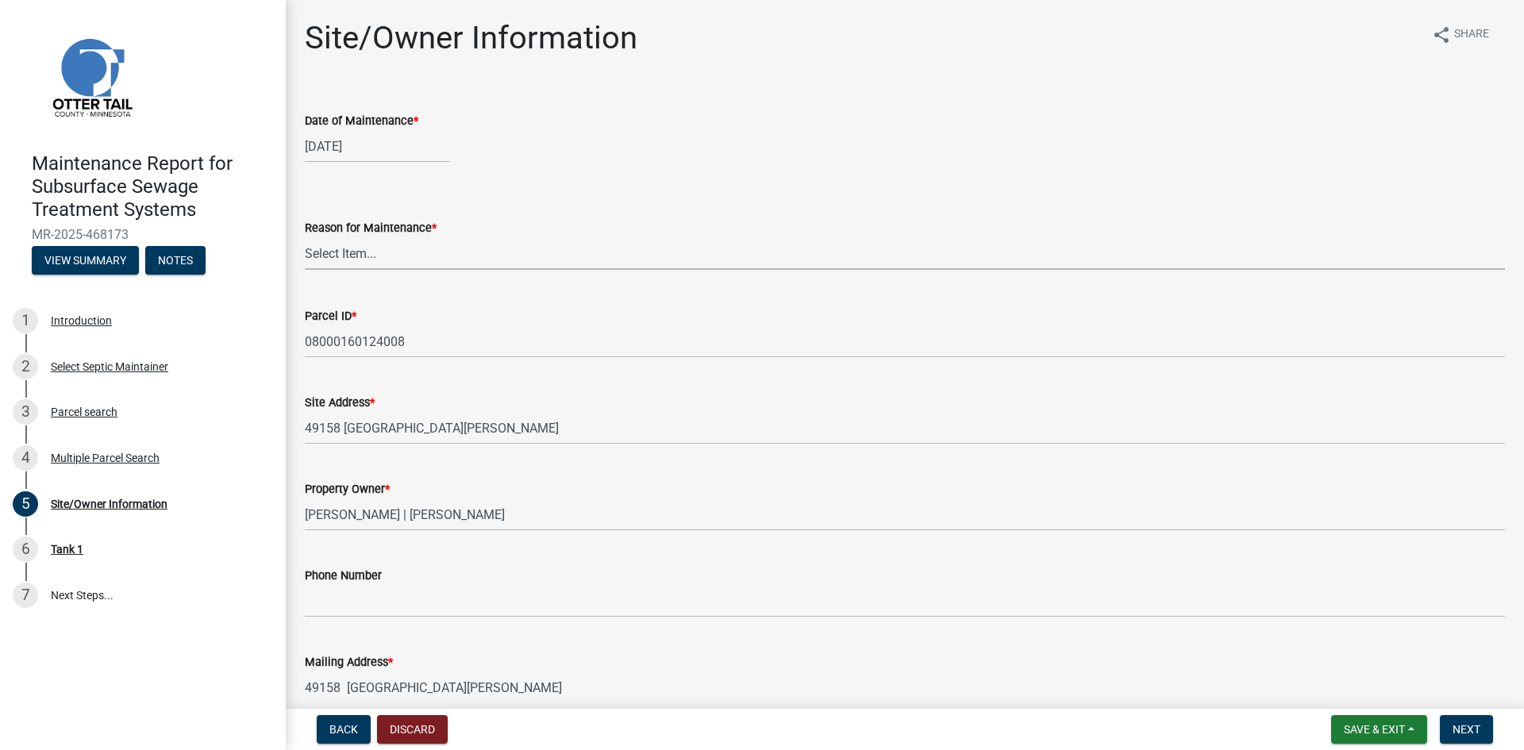
click at [369, 259] on select "Select Item... Called Routine Other" at bounding box center [905, 253] width 1200 height 33
click at [305, 237] on select "Select Item... Called Routine Other" at bounding box center [905, 253] width 1200 height 33
select select "3ac72b63-7b21-42e4-8192-806faae7a4f1"
click at [1462, 732] on span "Next" at bounding box center [1466, 729] width 28 height 13
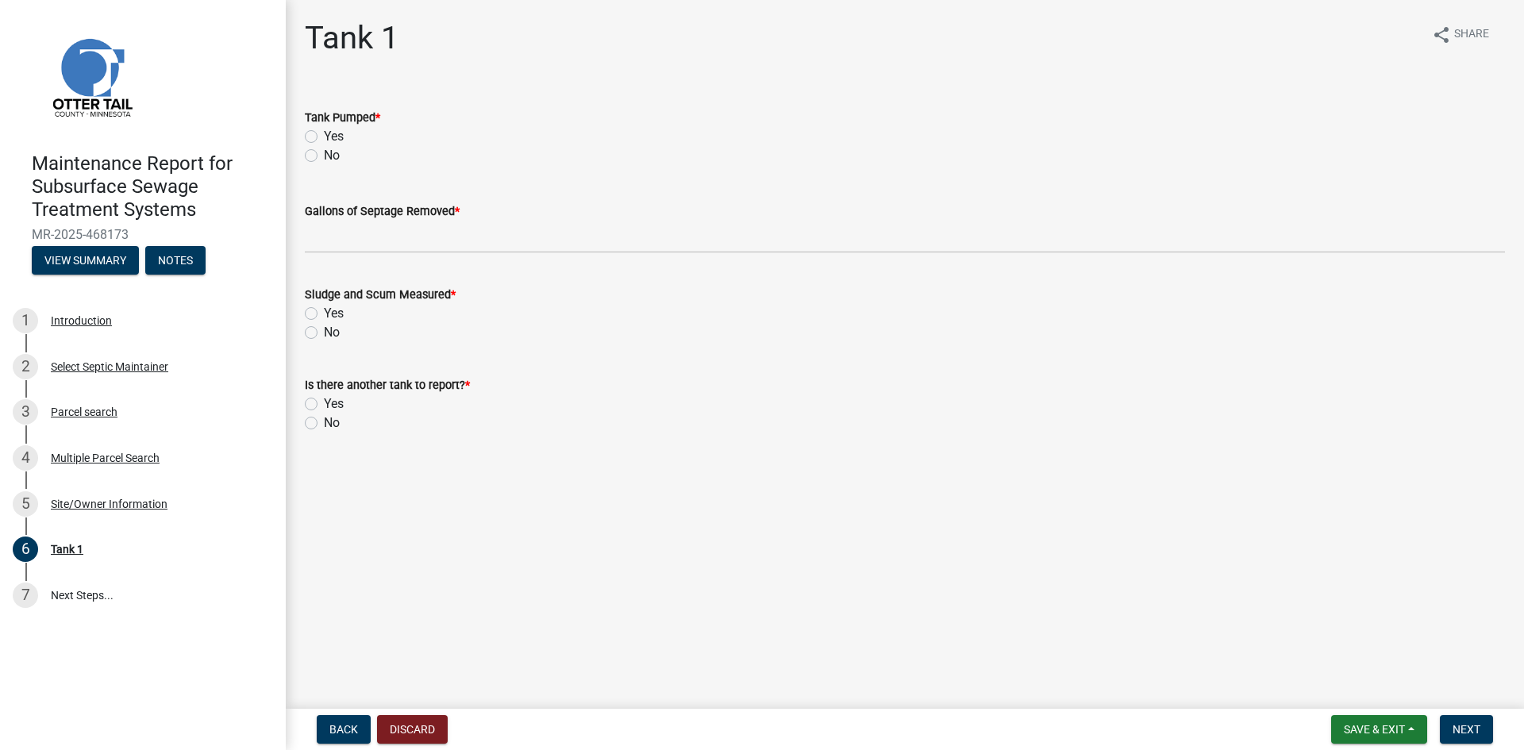
click at [324, 136] on label "Yes" at bounding box center [334, 136] width 20 height 19
click at [324, 136] on input "Yes" at bounding box center [329, 132] width 10 height 10
radio input "true"
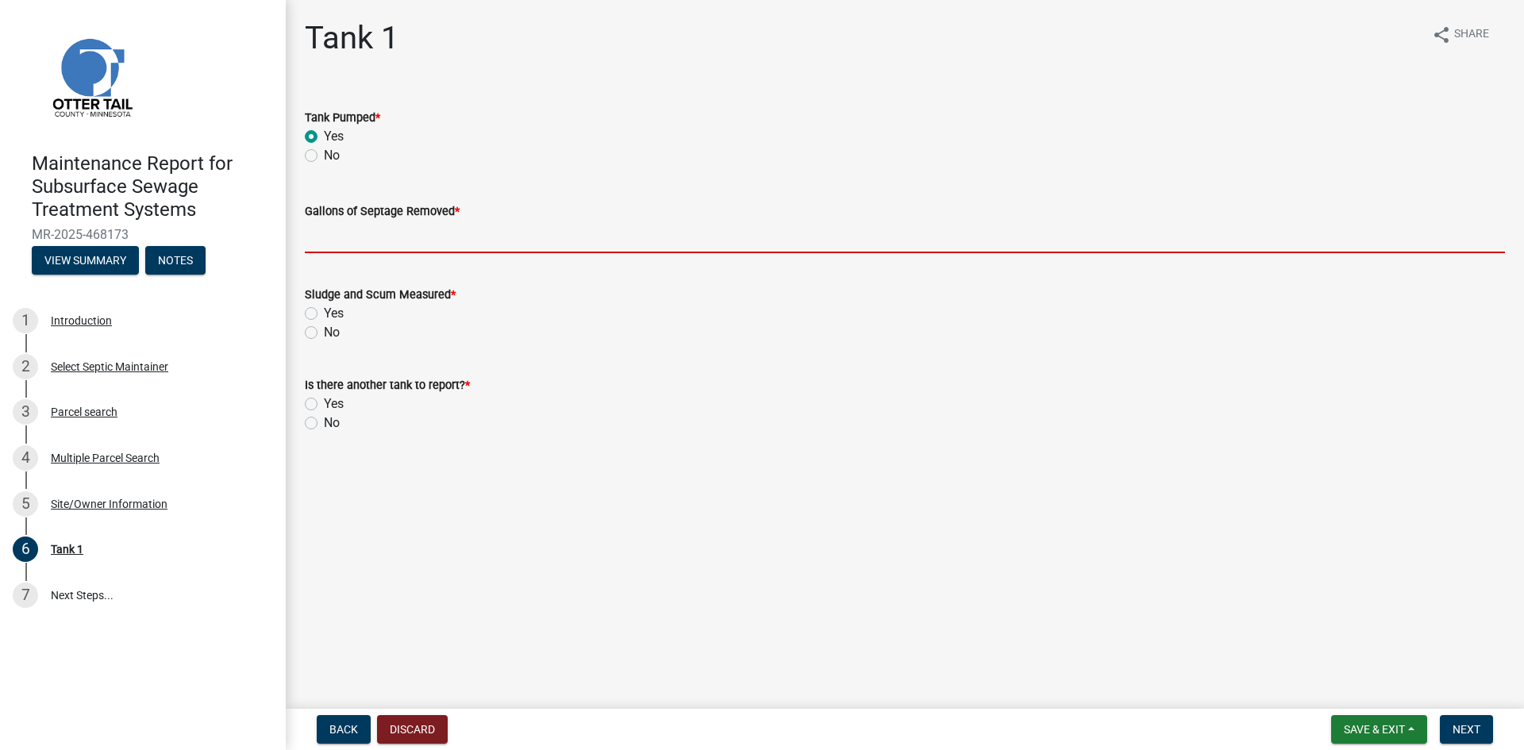
click at [349, 235] on input "Gallons of Septage Removed *" at bounding box center [905, 237] width 1200 height 33
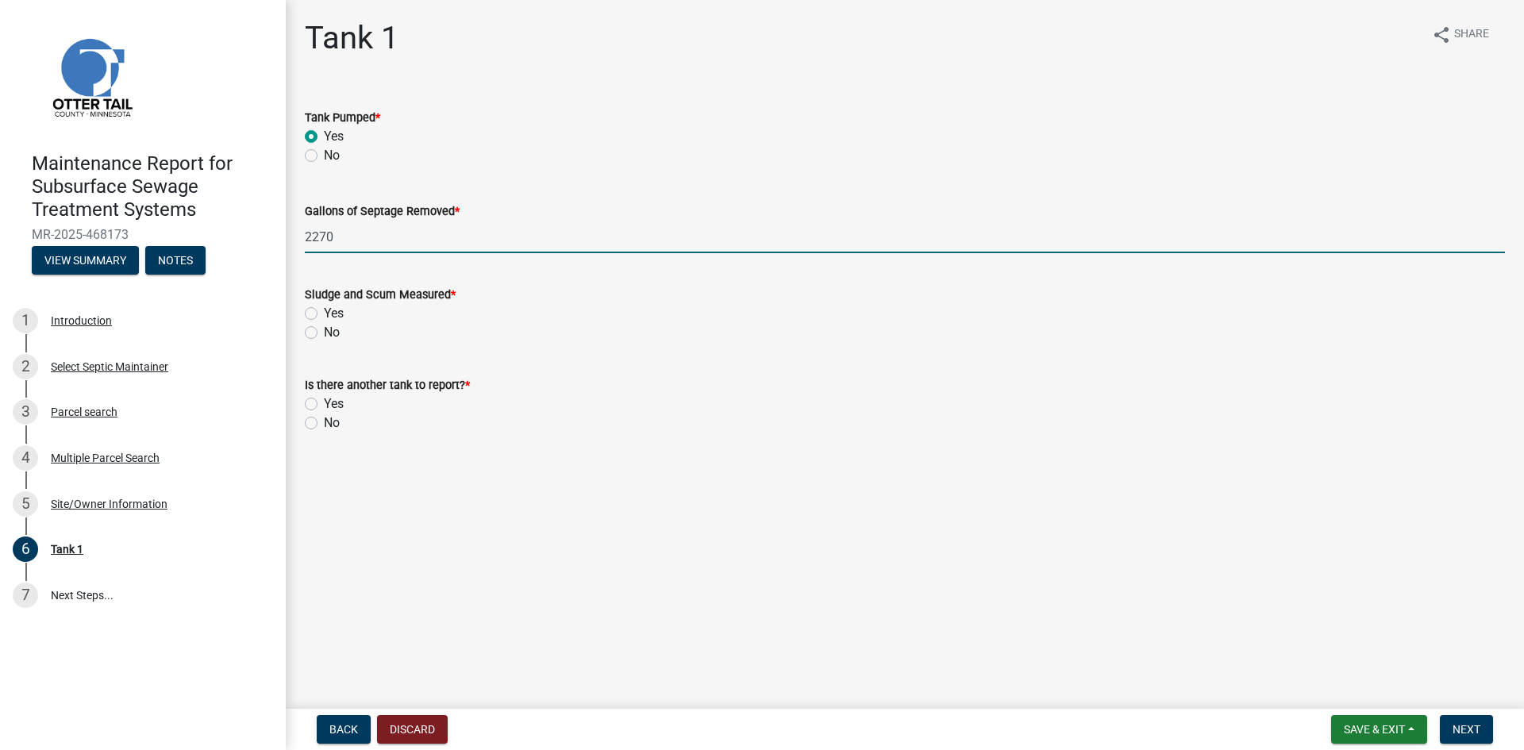
type input "2270"
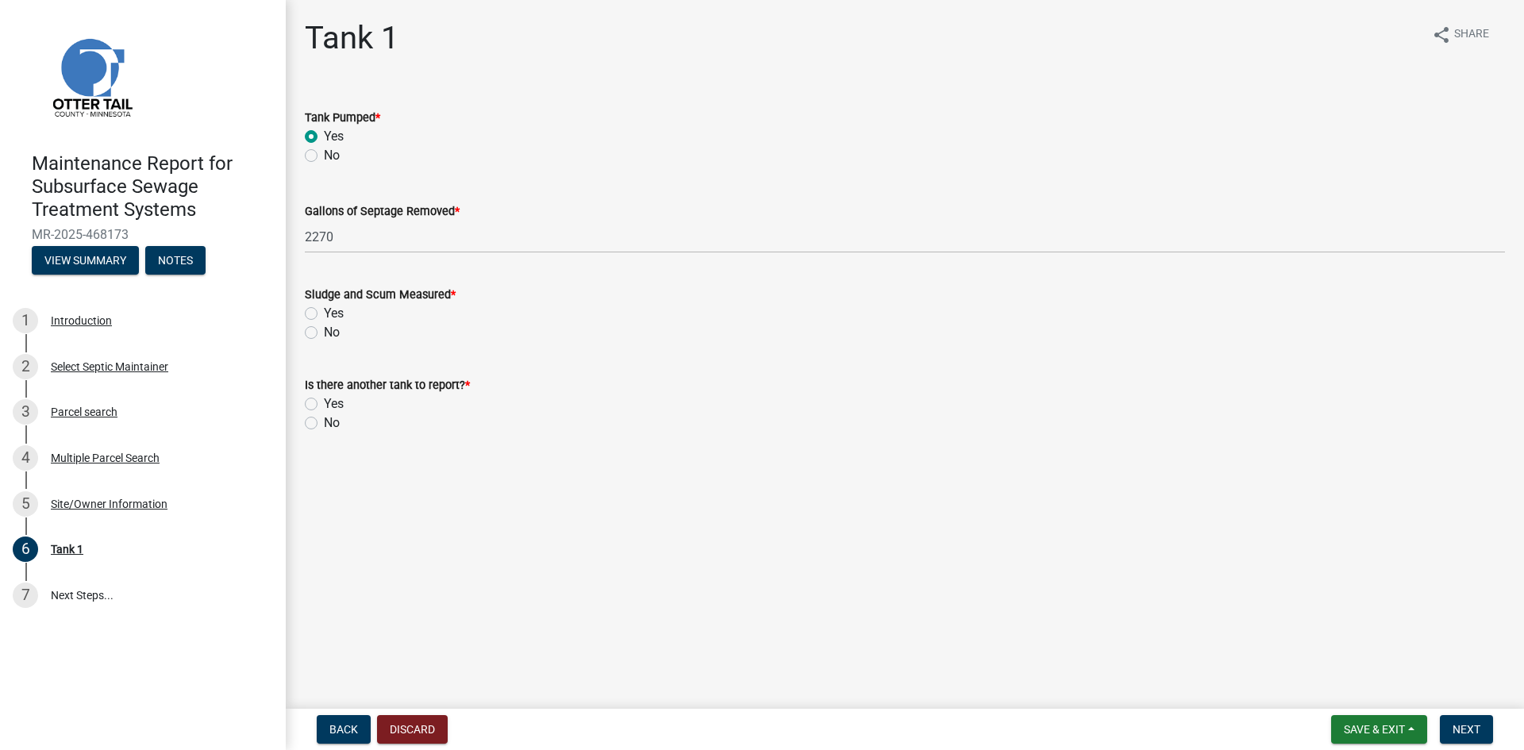
click at [324, 333] on label "No" at bounding box center [332, 332] width 16 height 19
click at [324, 333] on input "No" at bounding box center [329, 328] width 10 height 10
radio input "true"
click at [324, 421] on label "No" at bounding box center [332, 422] width 16 height 19
click at [324, 421] on input "No" at bounding box center [329, 418] width 10 height 10
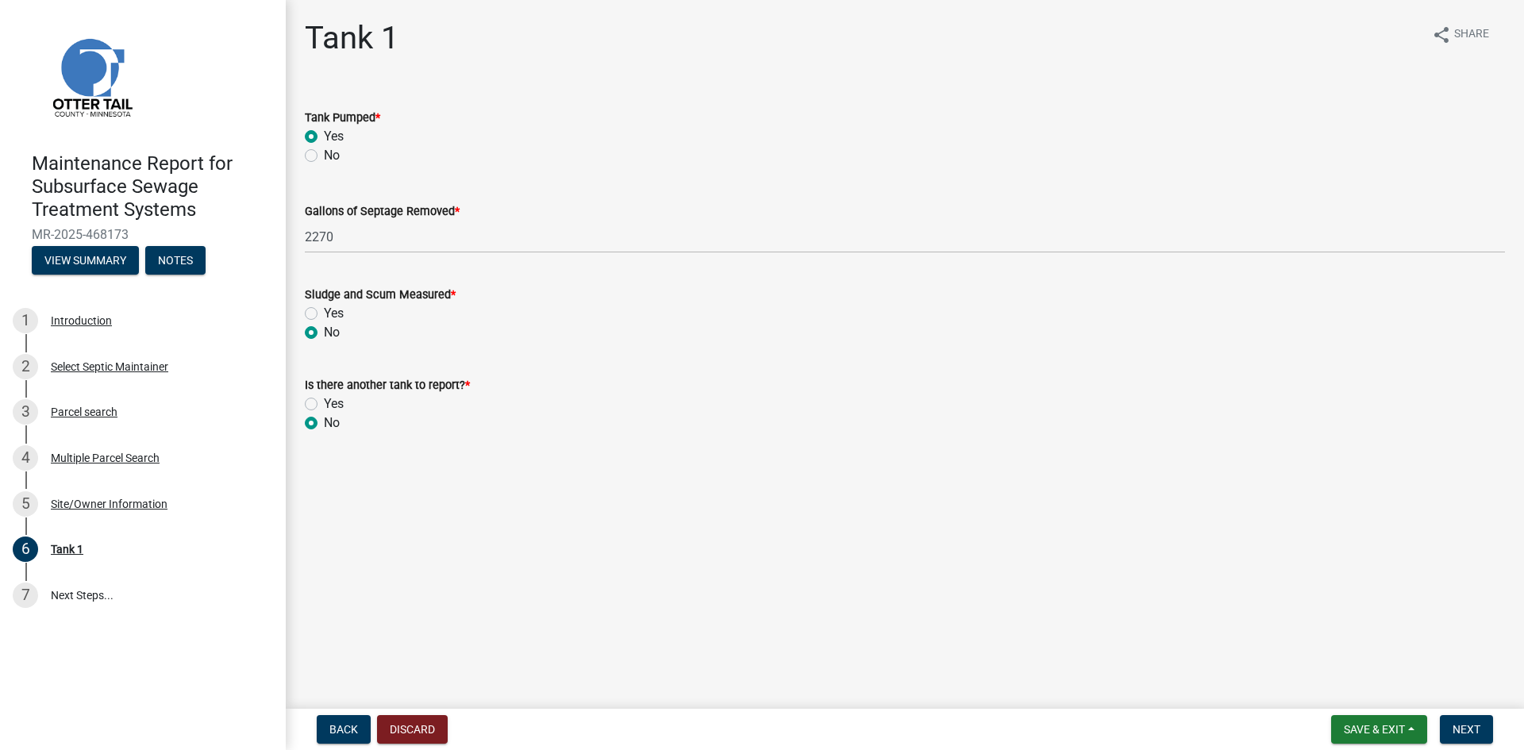
radio input "true"
click at [1468, 736] on button "Next" at bounding box center [1465, 729] width 53 height 29
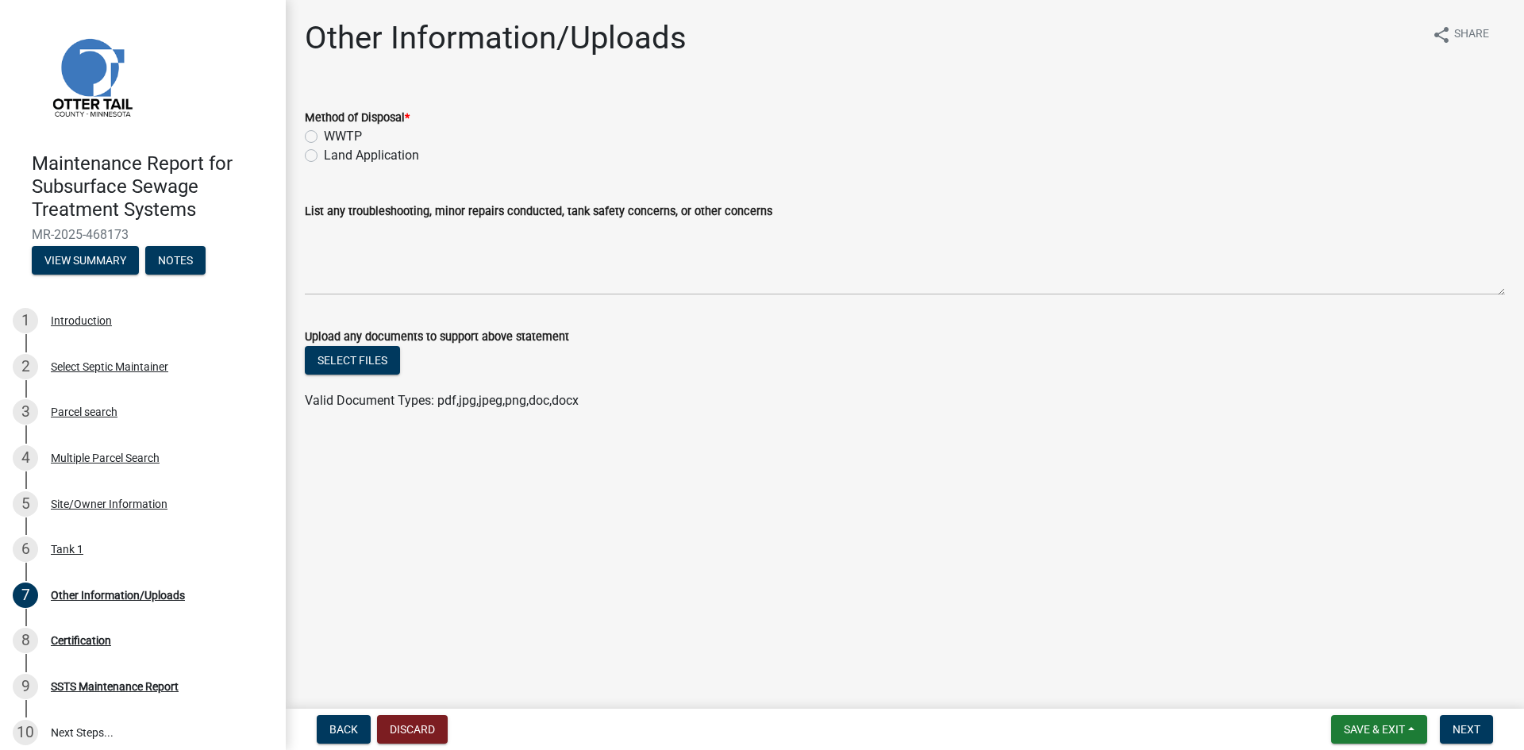
click at [355, 152] on label "Land Application" at bounding box center [371, 155] width 95 height 19
click at [334, 152] on input "Land Application" at bounding box center [329, 151] width 10 height 10
radio input "true"
click at [1481, 733] on button "Next" at bounding box center [1465, 729] width 53 height 29
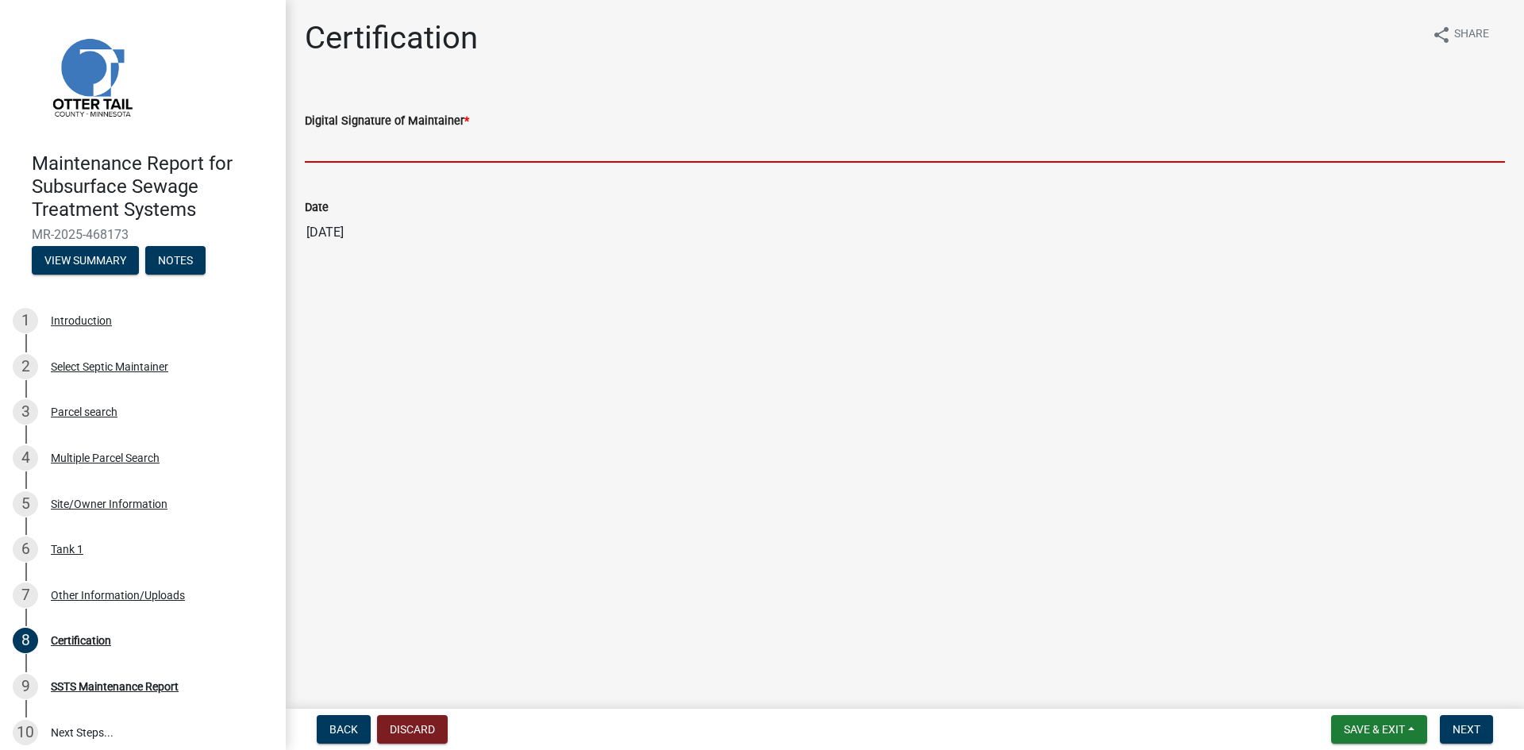
click at [1334, 144] on input "Digital Signature of Maintainer *" at bounding box center [905, 146] width 1200 height 33
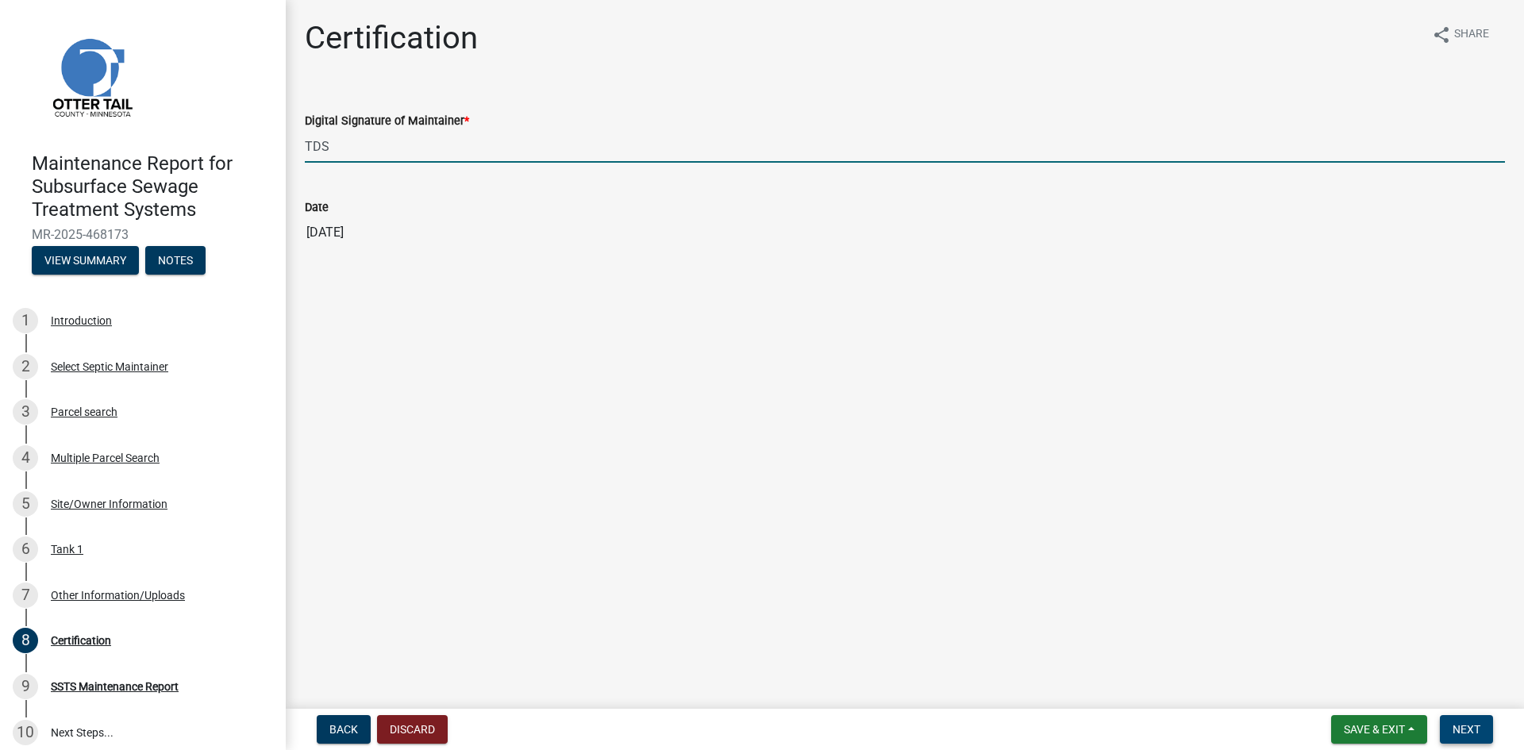
type input "TDS"
click at [1446, 722] on button "Next" at bounding box center [1465, 729] width 53 height 29
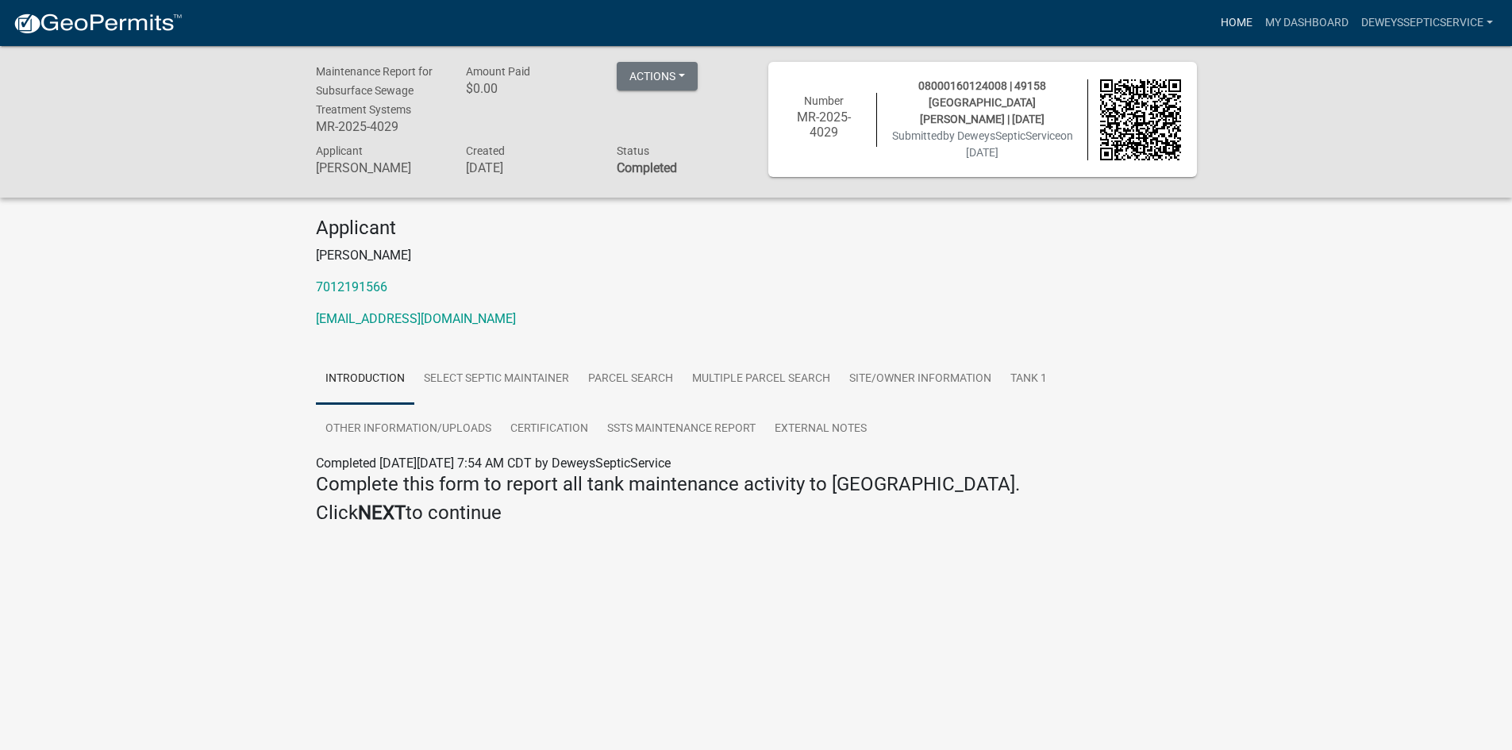
click at [1229, 22] on link "Home" at bounding box center [1236, 23] width 44 height 30
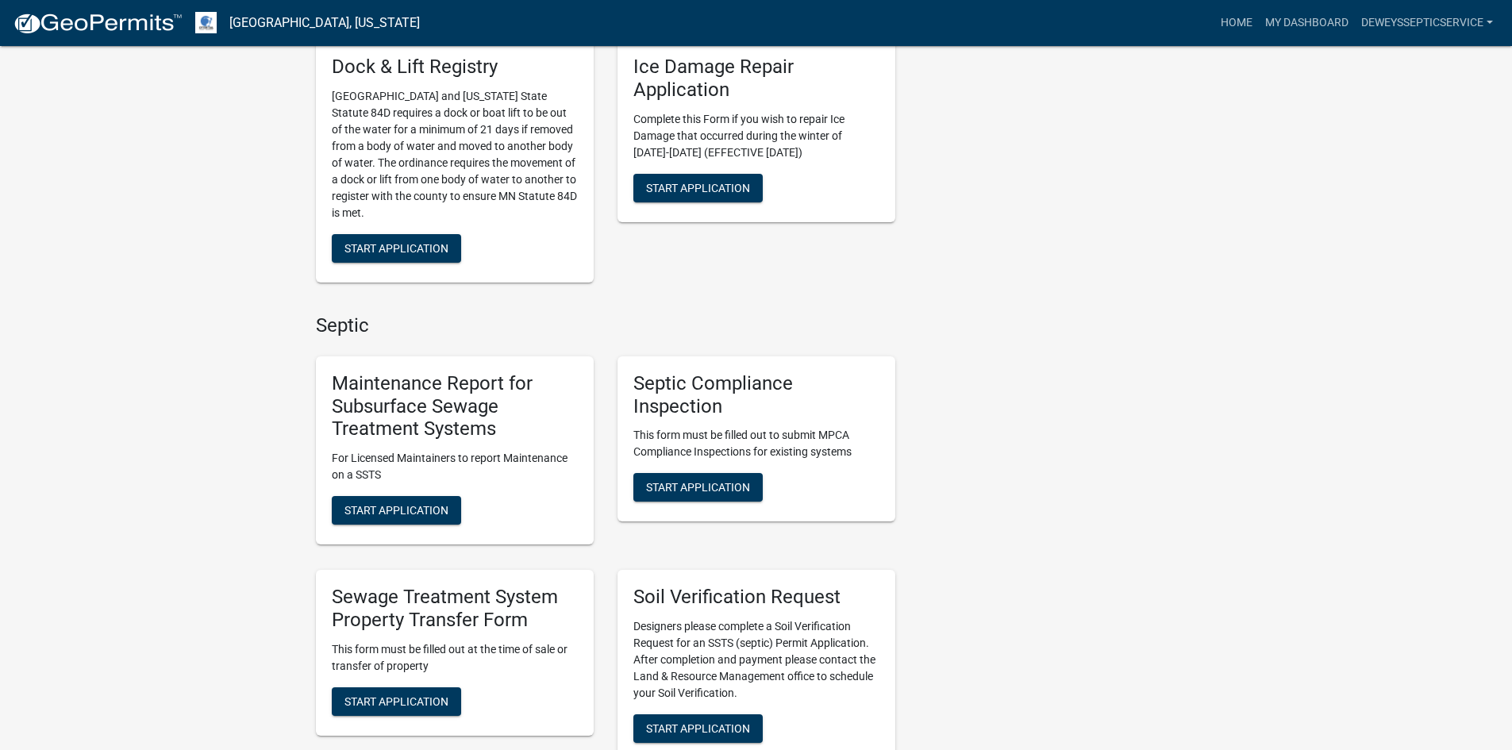
scroll to position [794, 0]
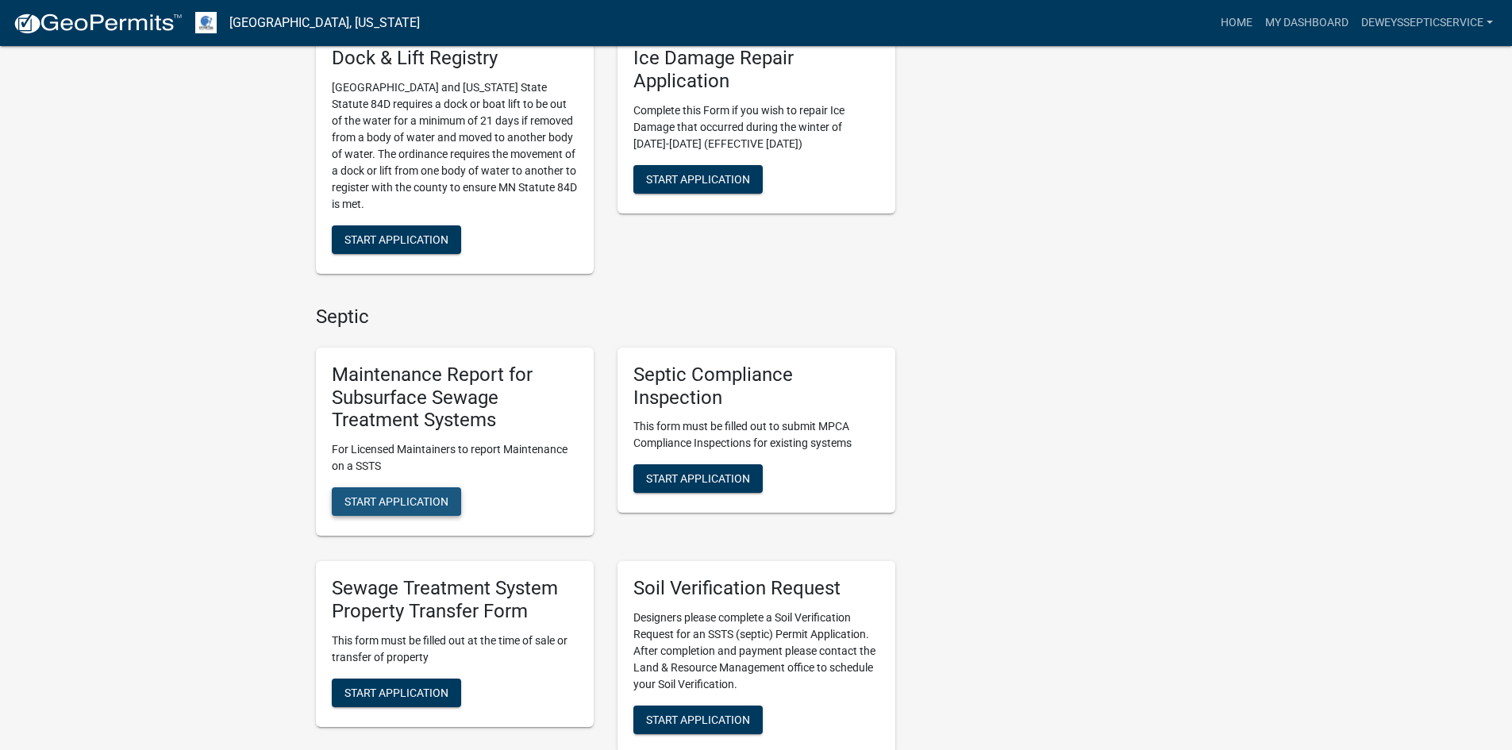
click at [351, 495] on span "Start Application" at bounding box center [396, 501] width 104 height 13
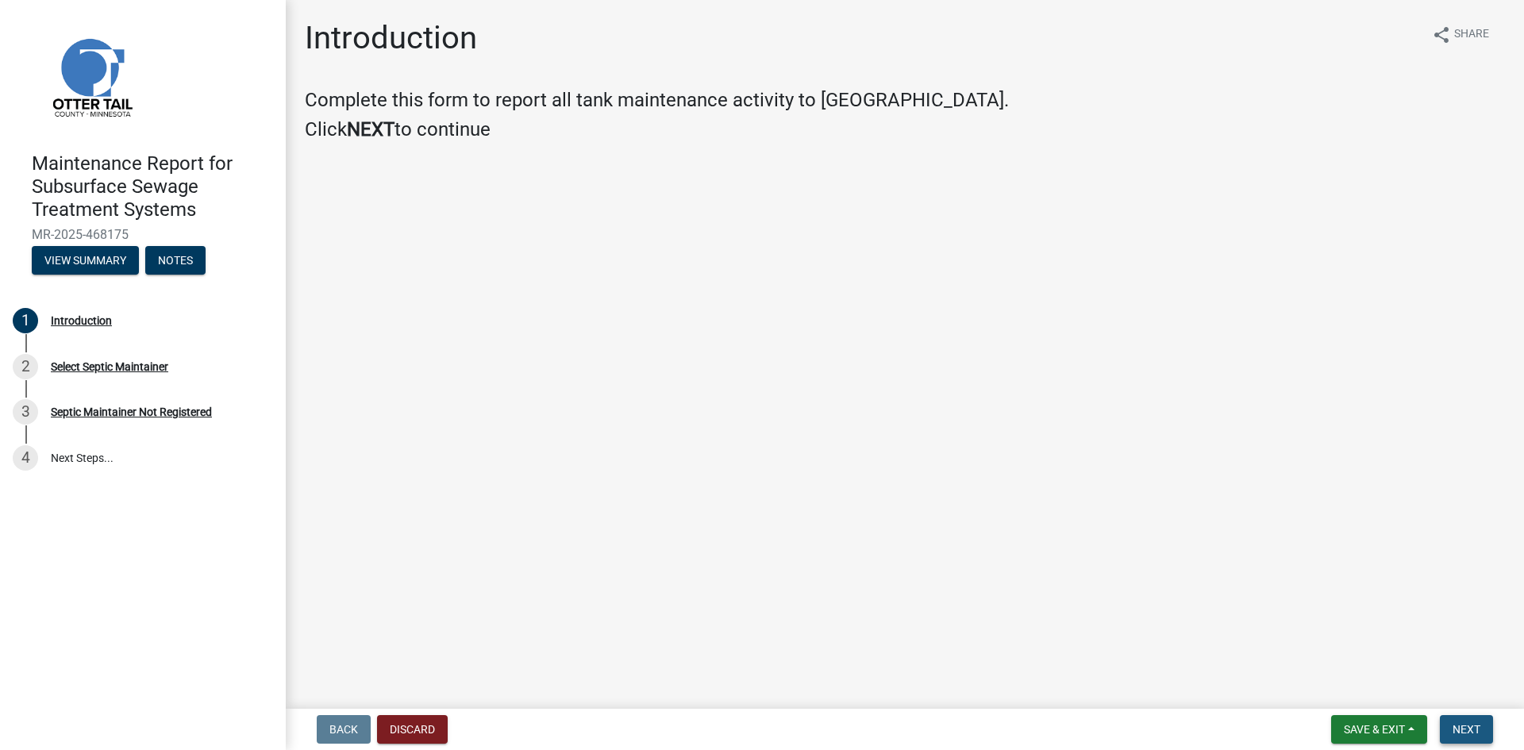
click at [1488, 727] on button "Next" at bounding box center [1465, 729] width 53 height 29
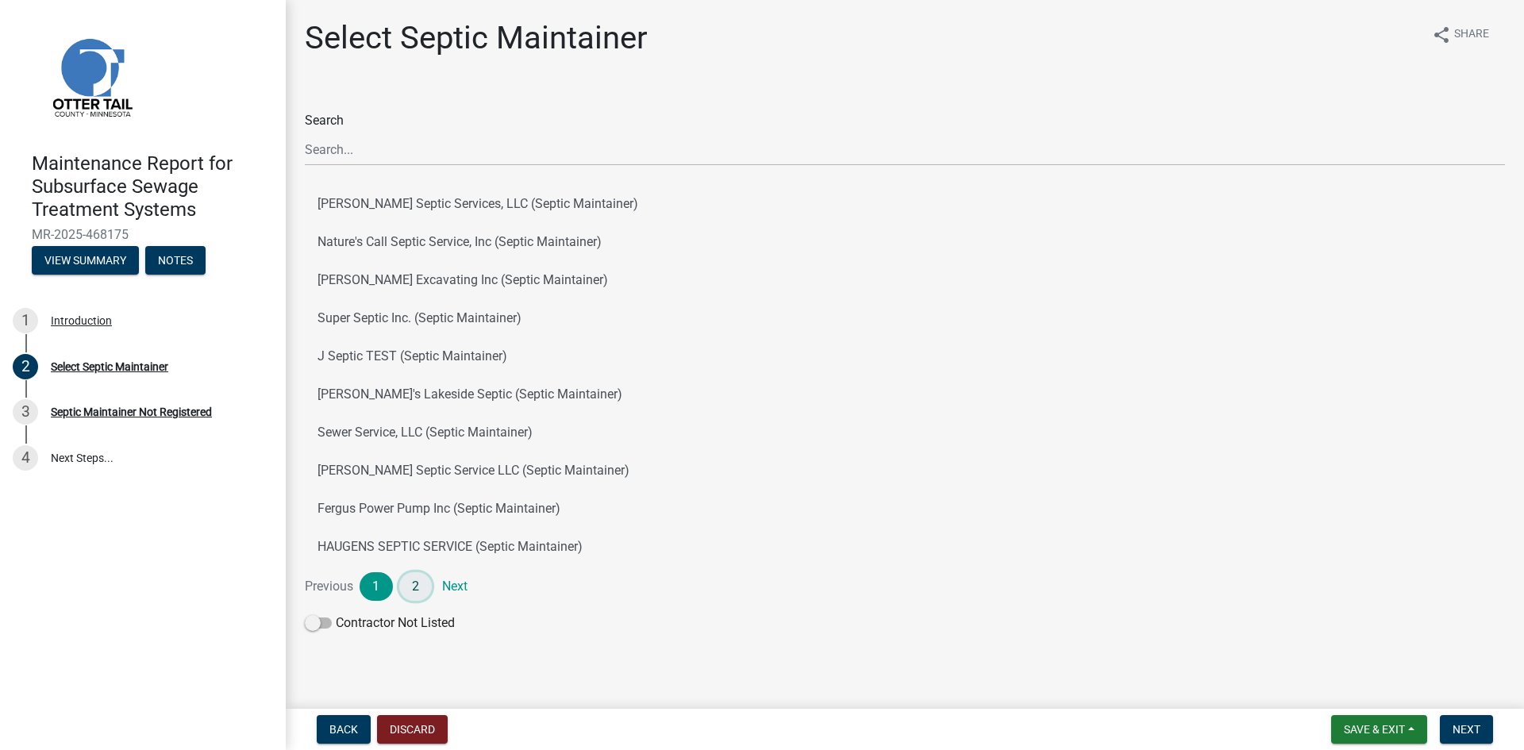
click at [421, 583] on link "2" at bounding box center [415, 586] width 33 height 29
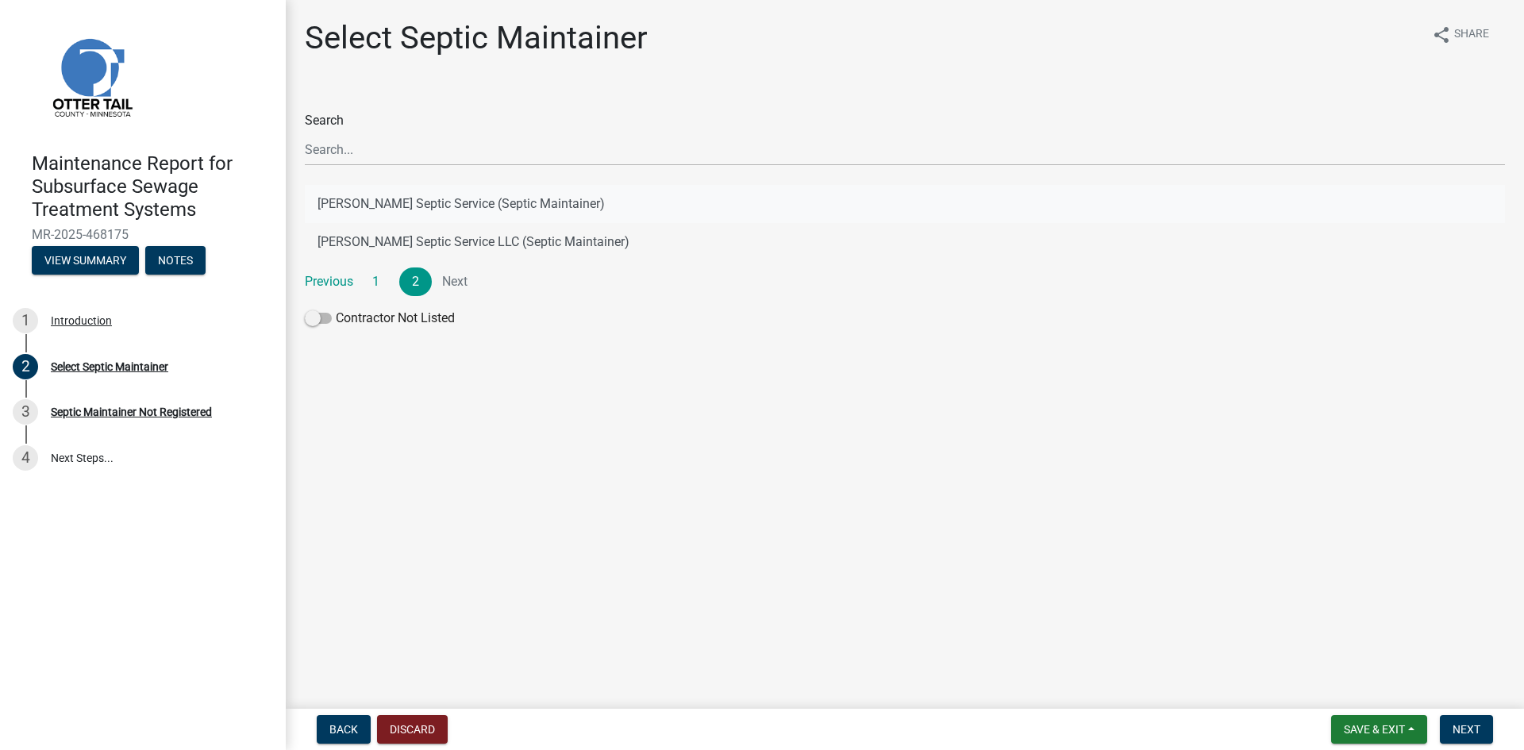
click at [506, 197] on button "[PERSON_NAME] Septic Service (Septic Maintainer)" at bounding box center [905, 204] width 1200 height 38
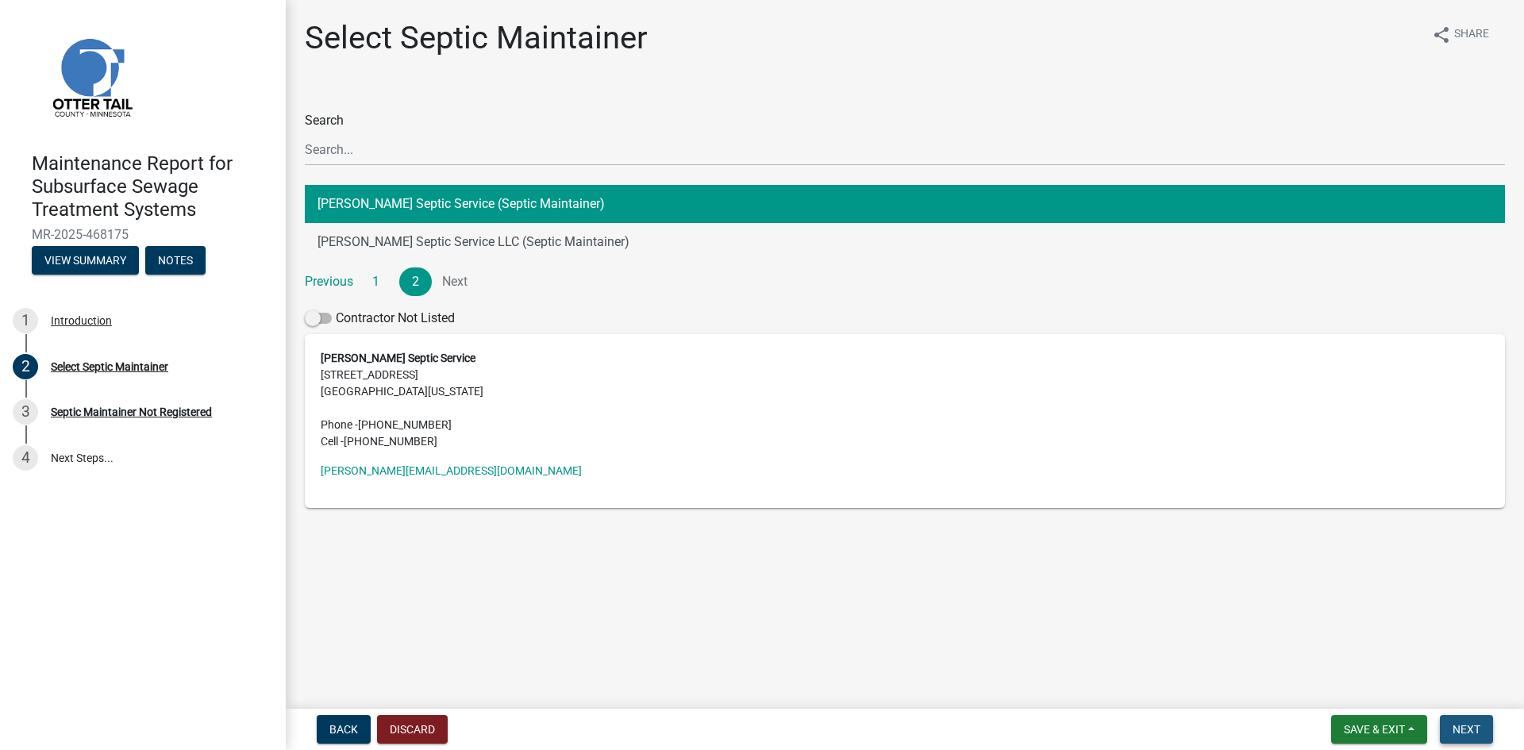
click at [1469, 729] on span "Next" at bounding box center [1466, 729] width 28 height 13
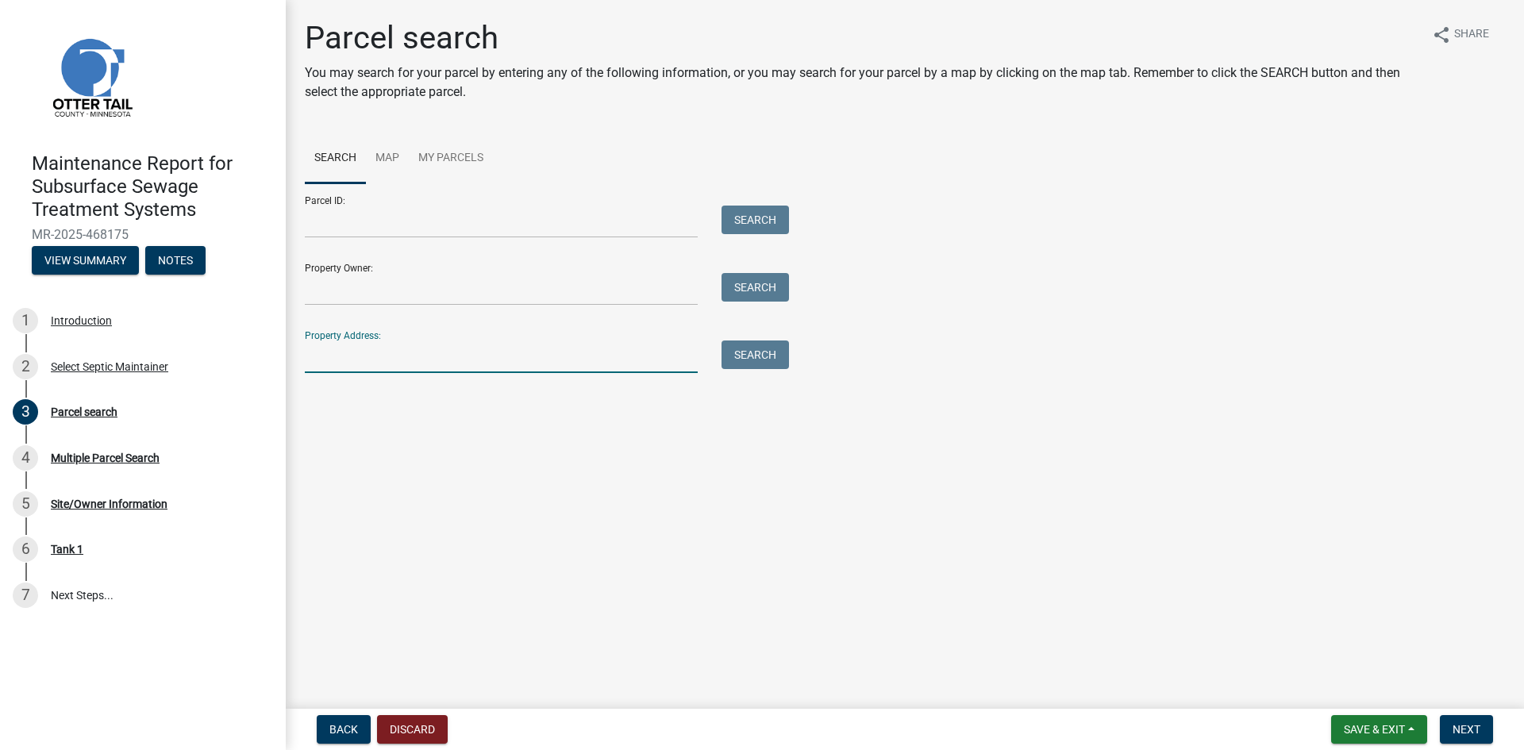
click at [374, 362] on input "Property Address:" at bounding box center [501, 356] width 393 height 33
type input "50894"
click at [766, 355] on button "Search" at bounding box center [754, 354] width 67 height 29
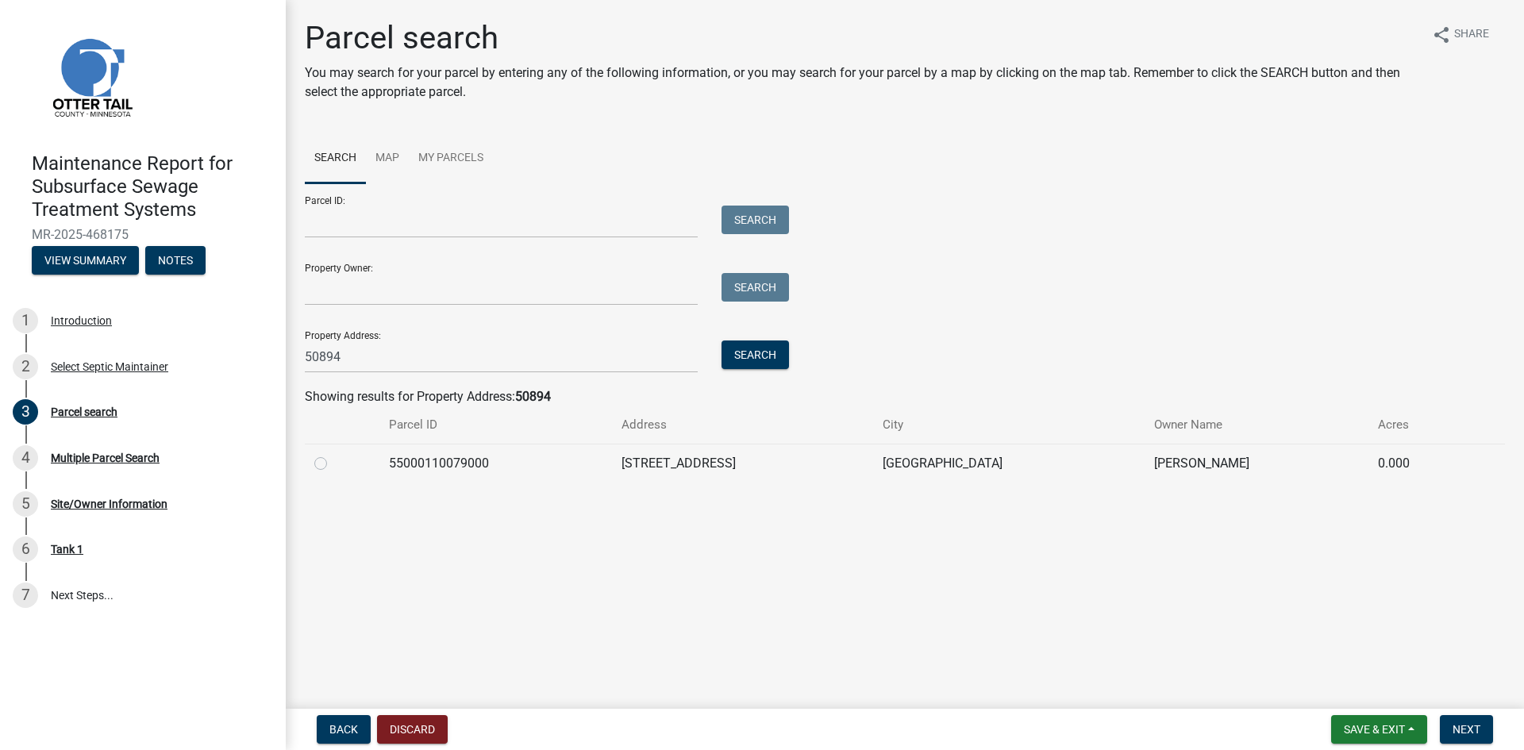
click at [333, 454] on label at bounding box center [333, 454] width 0 height 0
click at [333, 464] on input "radio" at bounding box center [338, 459] width 10 height 10
radio input "true"
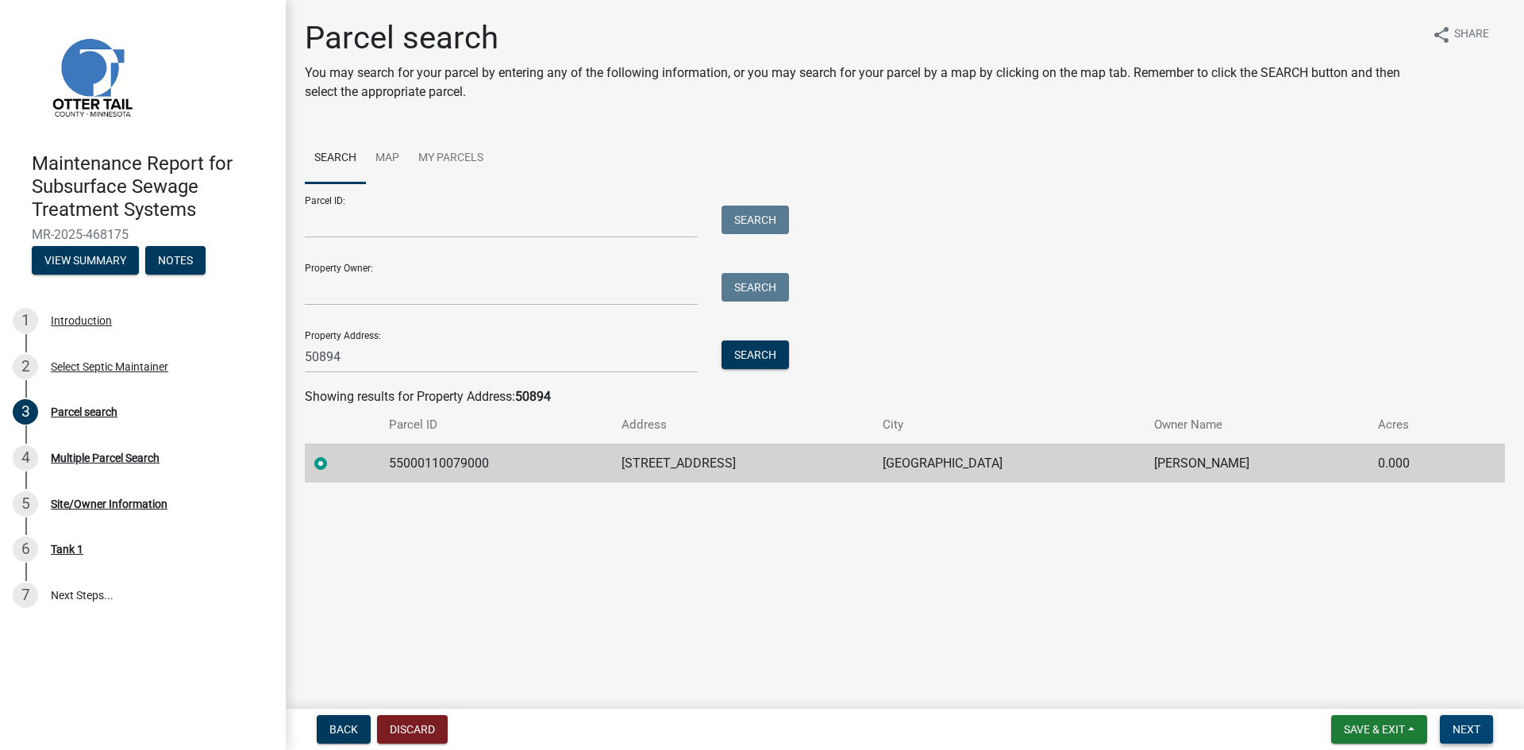
click at [1451, 730] on button "Next" at bounding box center [1465, 729] width 53 height 29
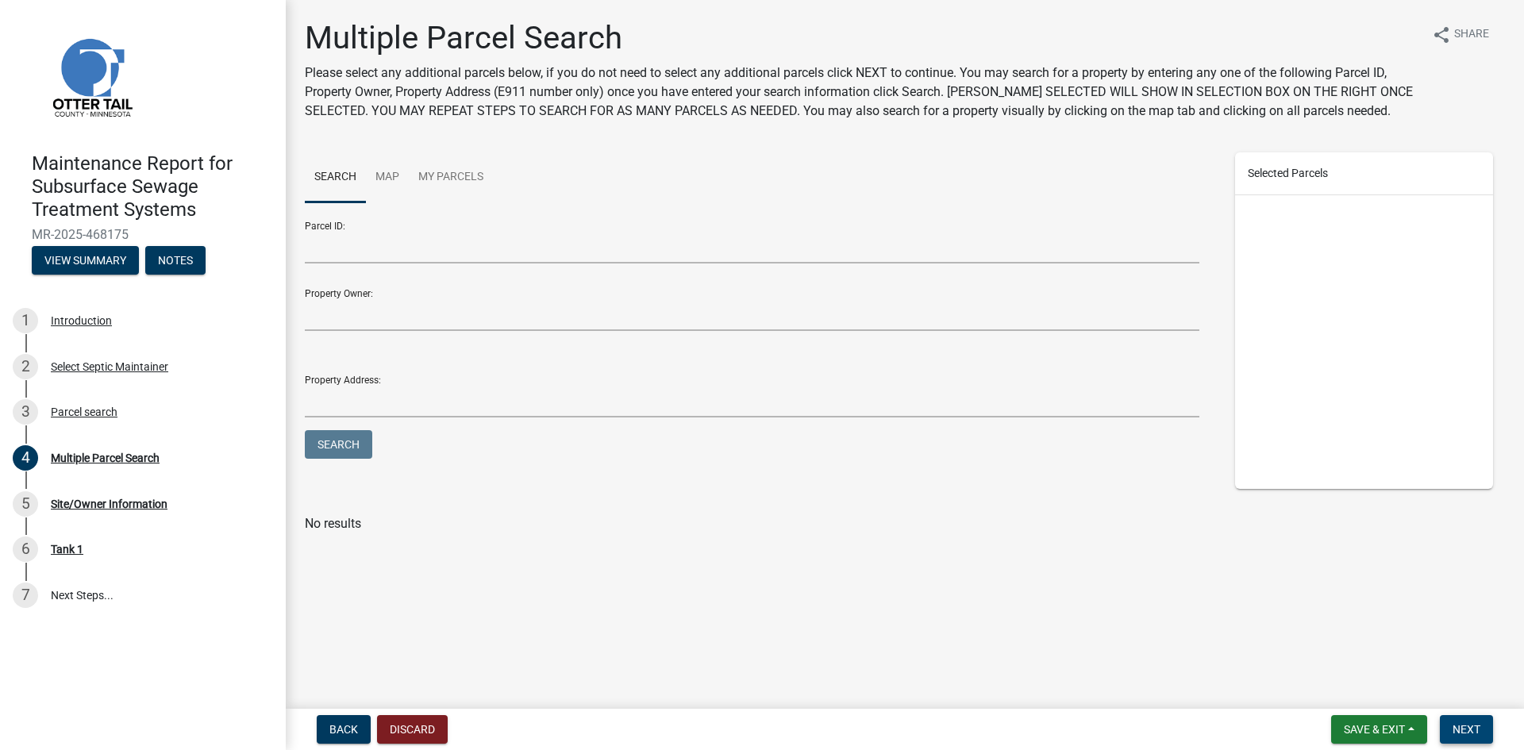
click at [1451, 730] on button "Next" at bounding box center [1465, 729] width 53 height 29
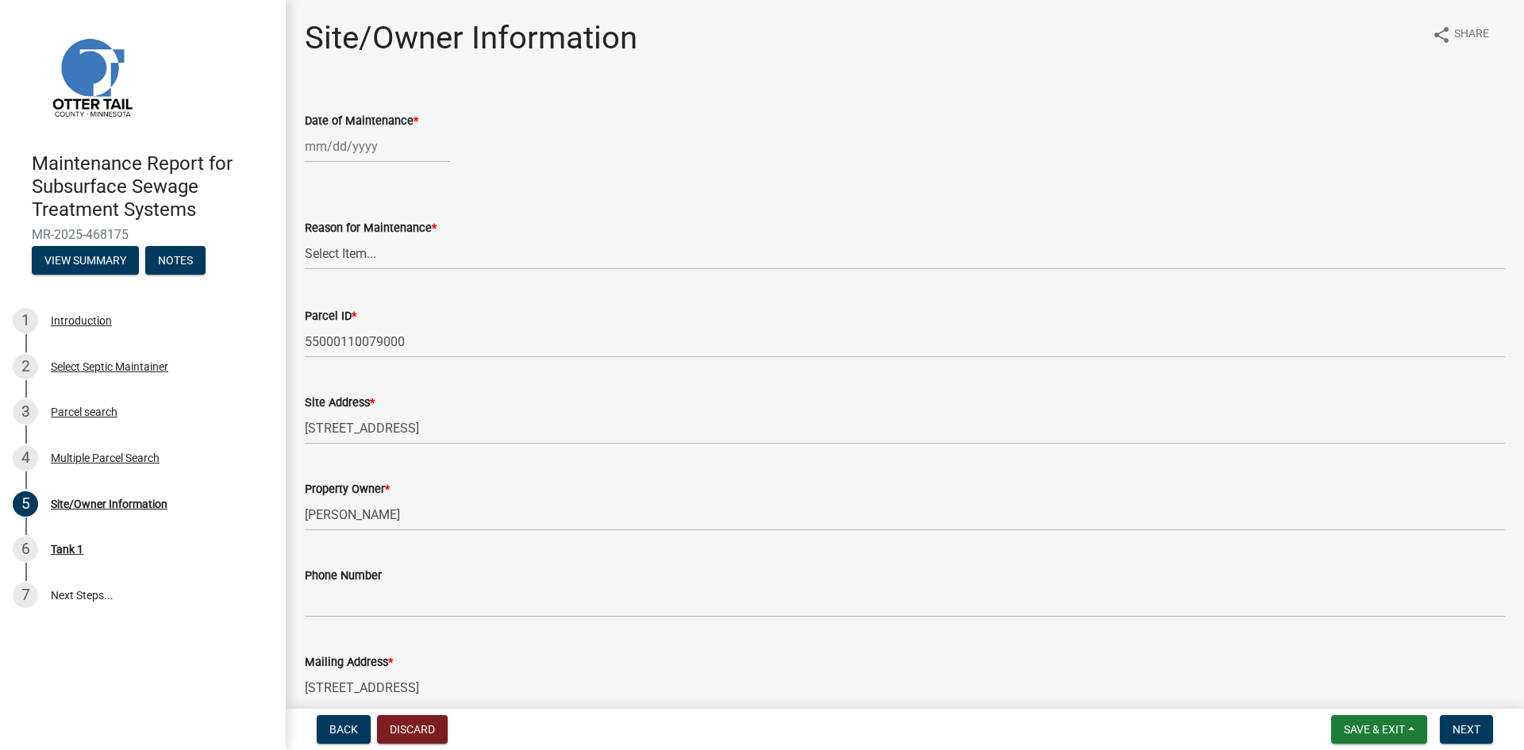
click at [386, 148] on div at bounding box center [377, 146] width 145 height 33
select select "8"
select select "2025"
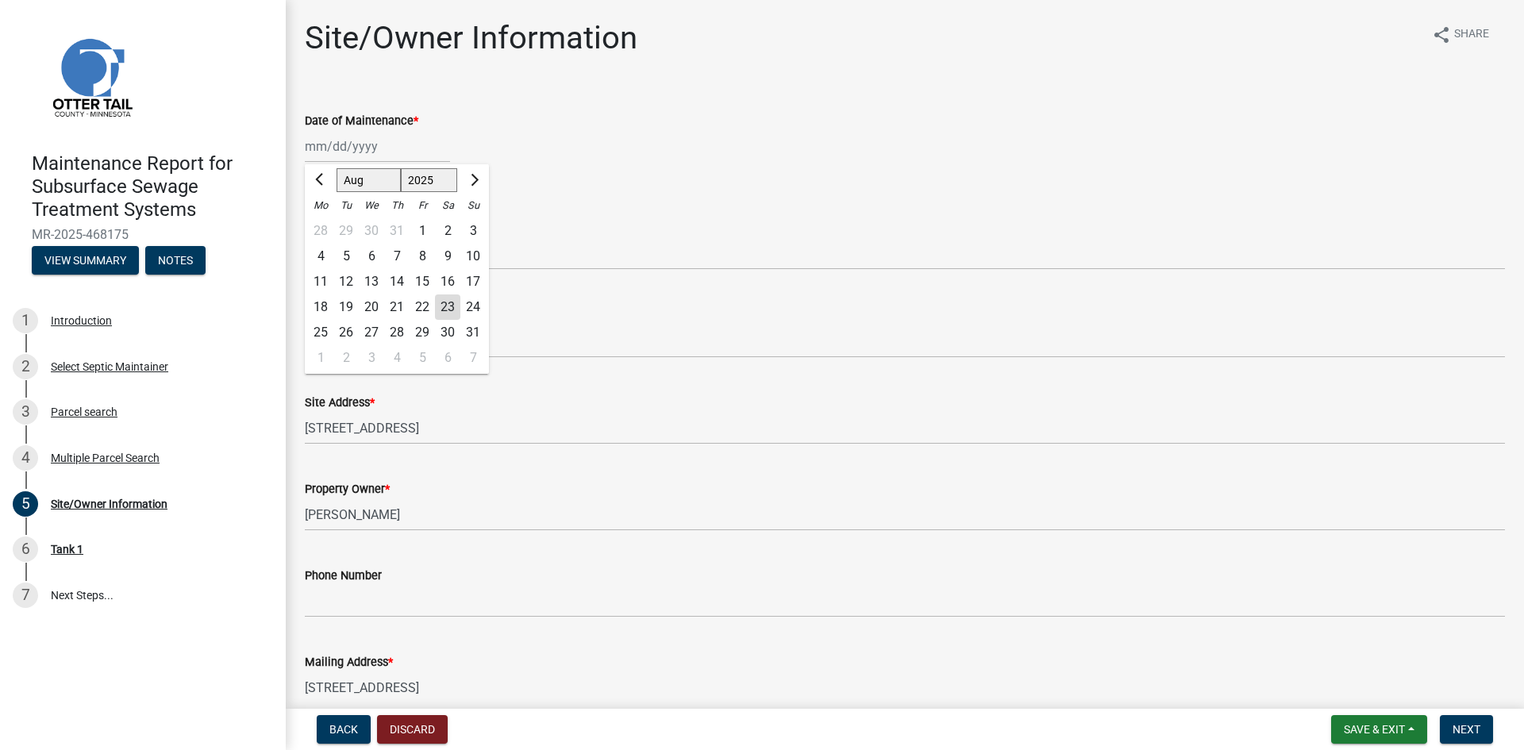
click at [371, 306] on div "20" at bounding box center [371, 306] width 25 height 25
type input "[DATE]"
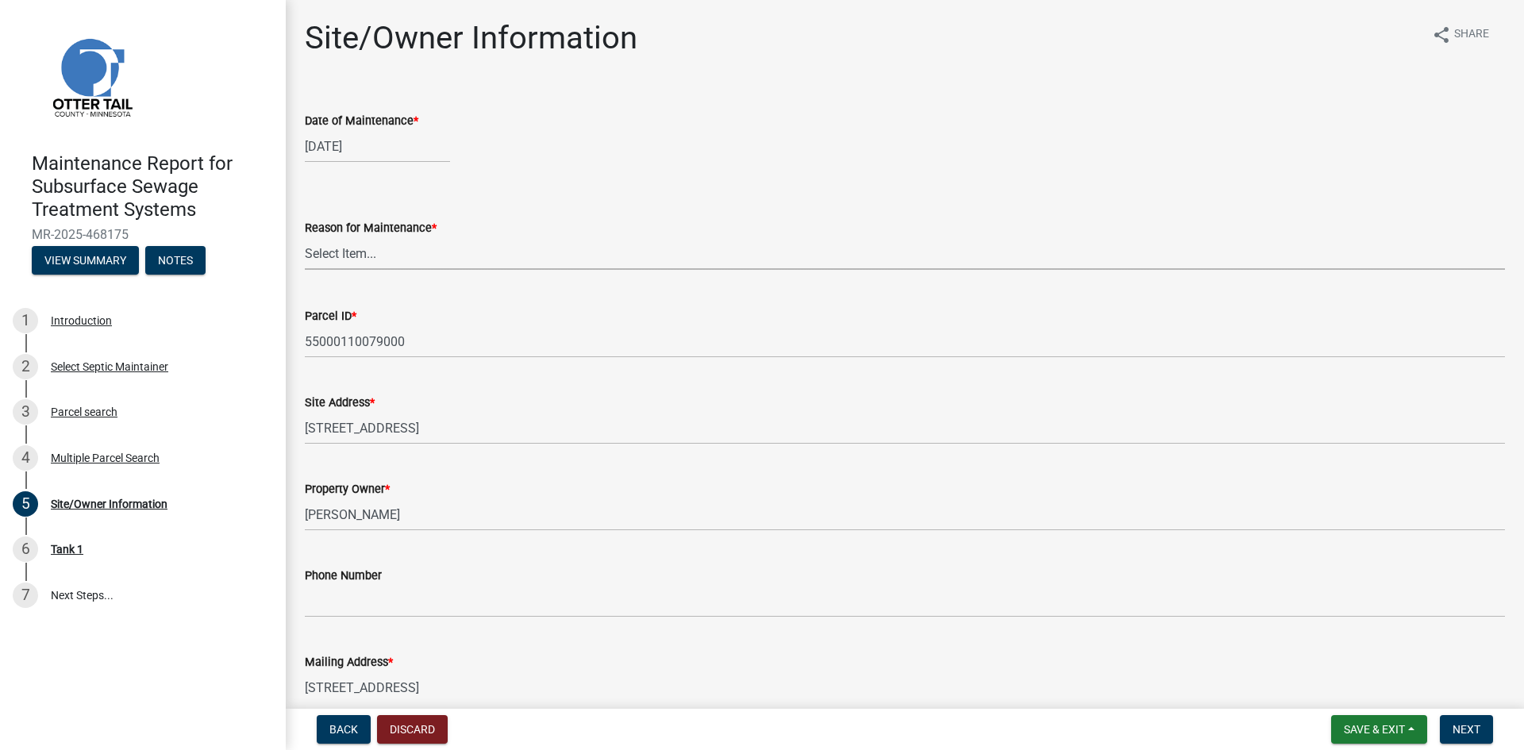
click at [359, 256] on select "Select Item... Called Routine Other" at bounding box center [905, 253] width 1200 height 33
click at [305, 237] on select "Select Item... Called Routine Other" at bounding box center [905, 253] width 1200 height 33
select select "3ac72b63-7b21-42e4-8192-806faae7a4f1"
click at [1463, 726] on span "Next" at bounding box center [1466, 729] width 28 height 13
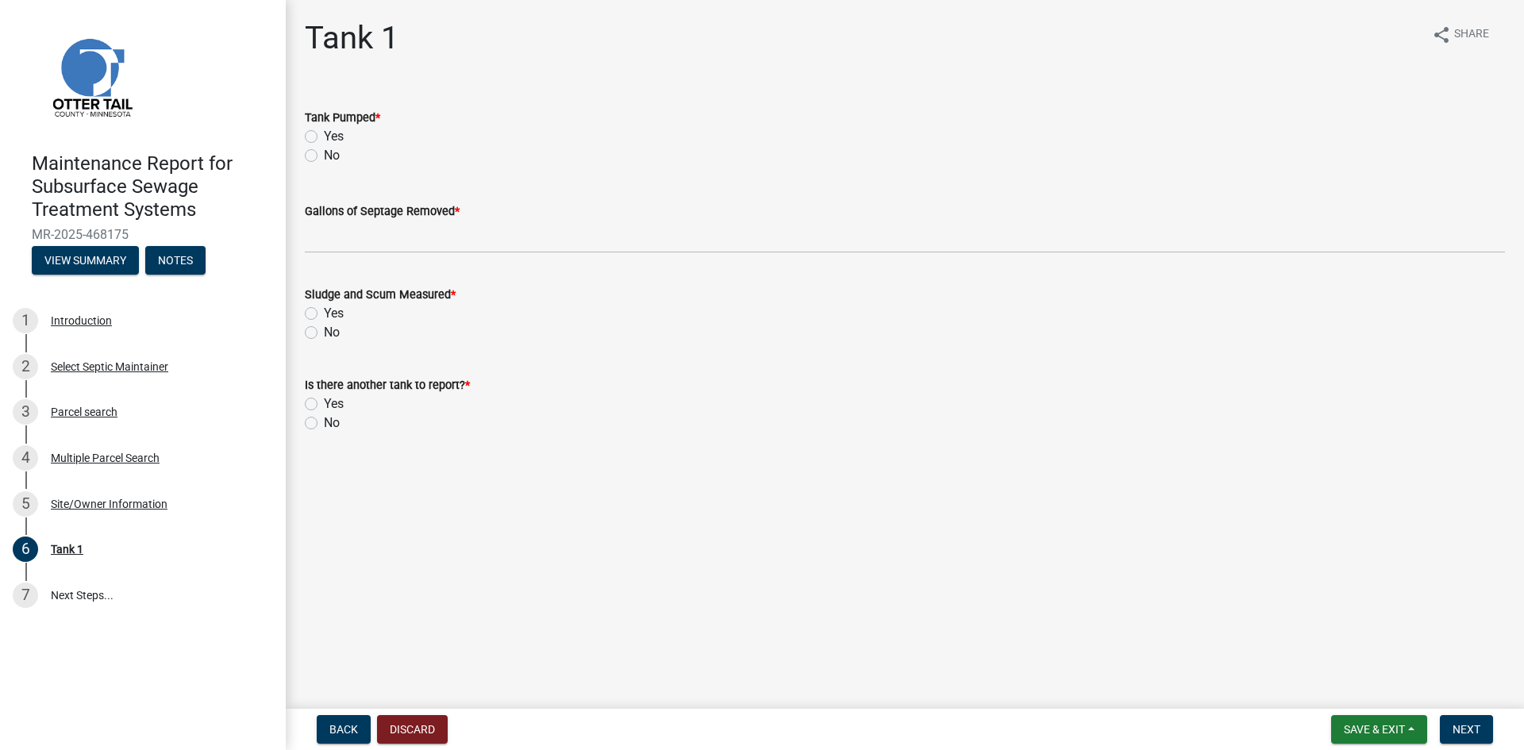
click at [324, 134] on label "Yes" at bounding box center [334, 136] width 20 height 19
click at [324, 134] on input "Yes" at bounding box center [329, 132] width 10 height 10
radio input "true"
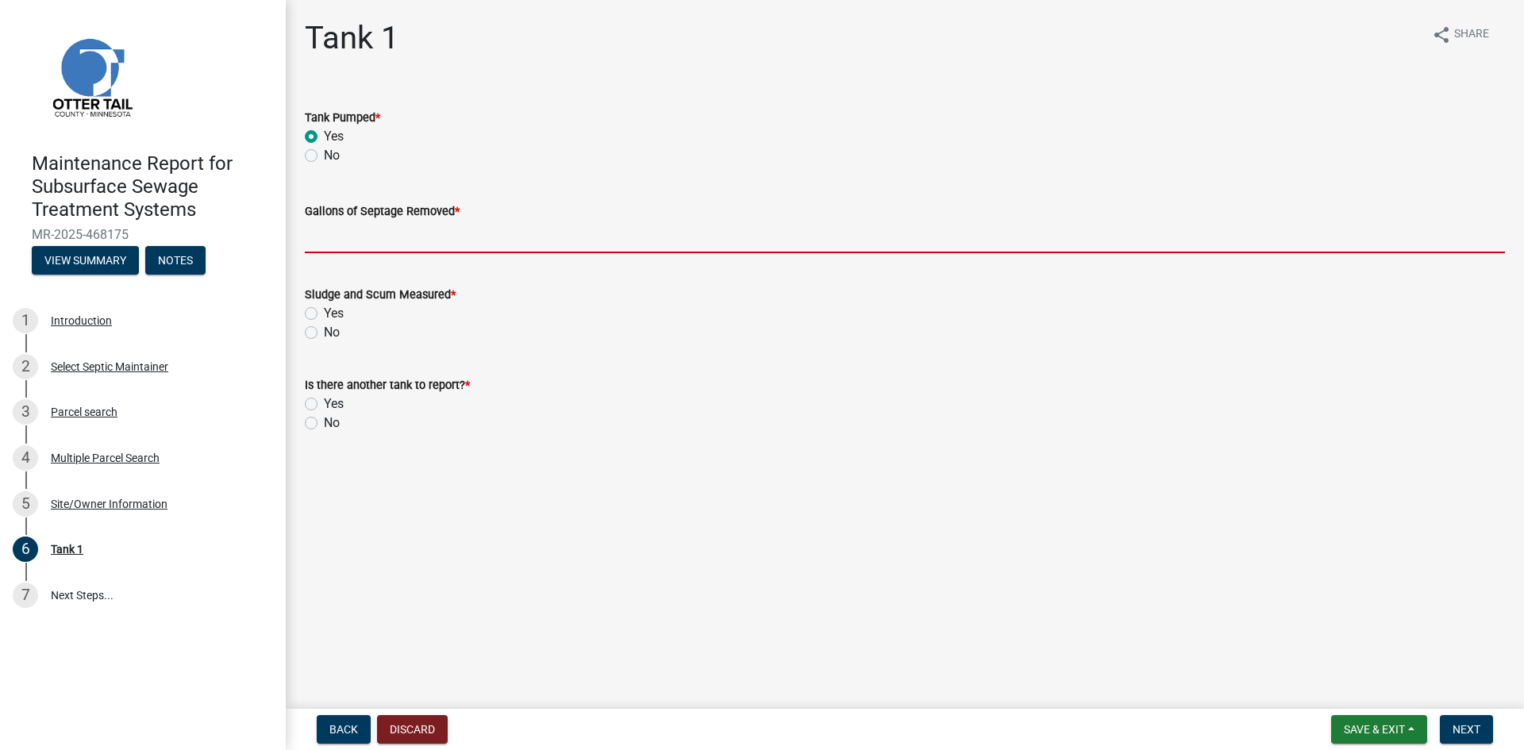
click at [338, 238] on input "Gallons of Septage Removed *" at bounding box center [905, 237] width 1200 height 33
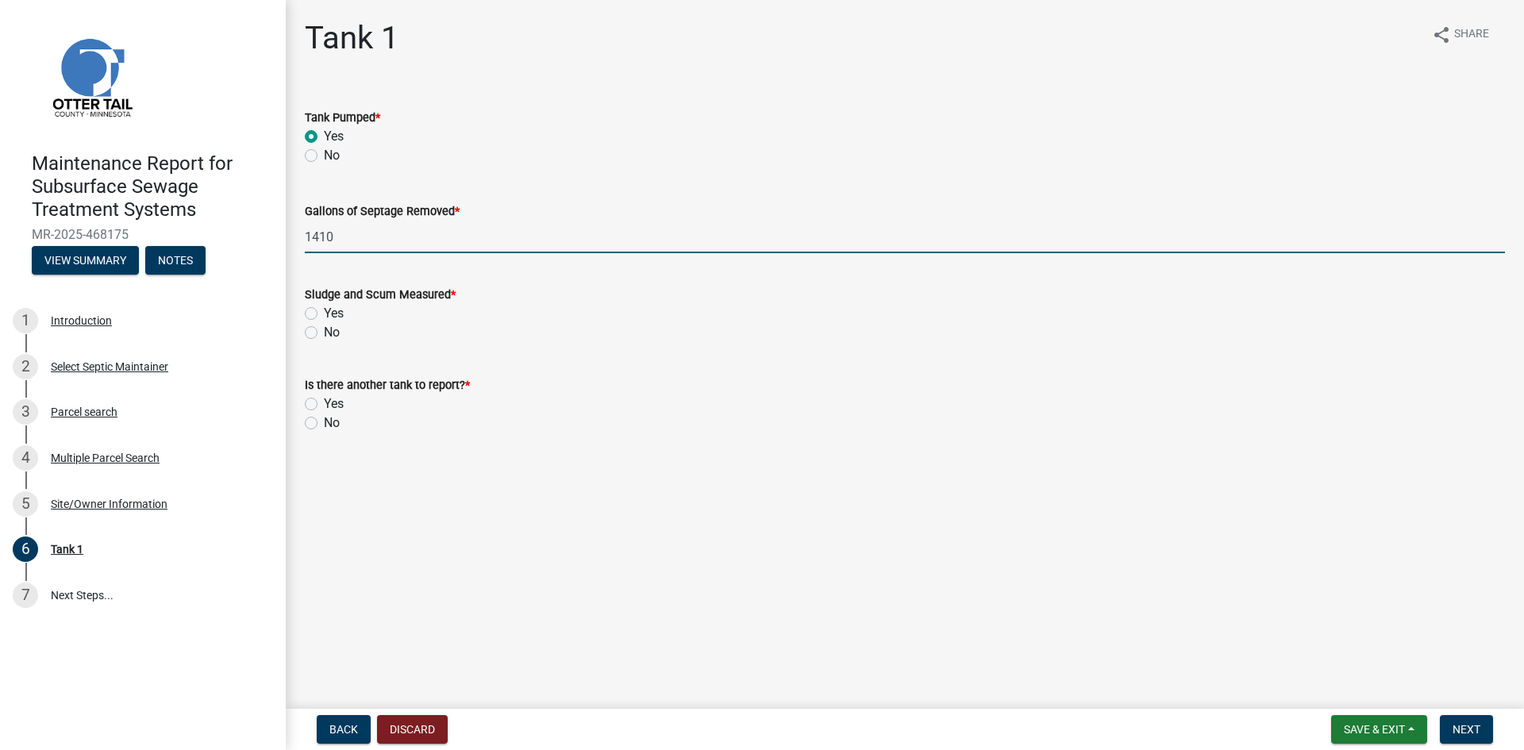
type input "1410"
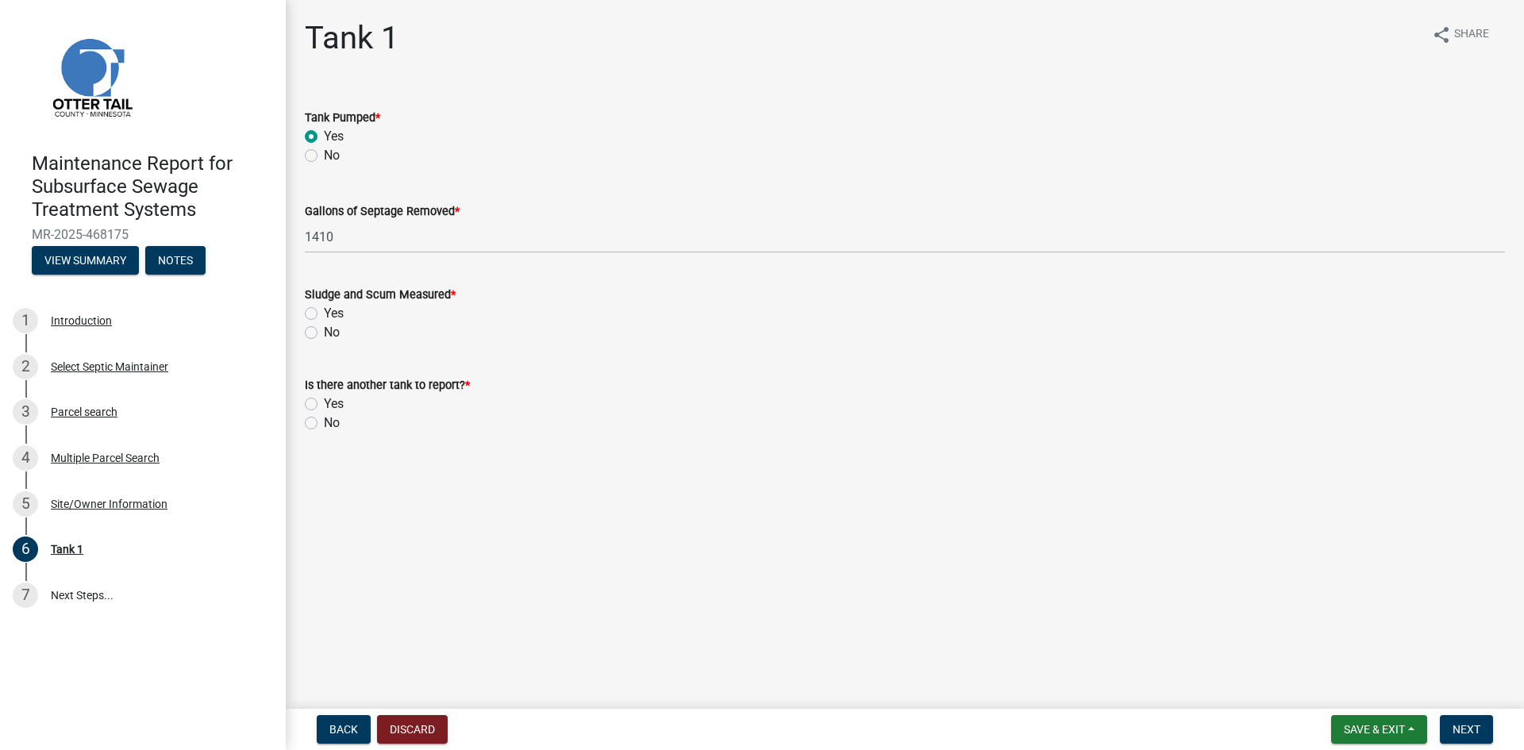
click at [324, 333] on label "No" at bounding box center [332, 332] width 16 height 19
click at [324, 333] on input "No" at bounding box center [329, 328] width 10 height 10
radio input "true"
click at [324, 426] on label "No" at bounding box center [332, 422] width 16 height 19
click at [324, 424] on input "No" at bounding box center [329, 418] width 10 height 10
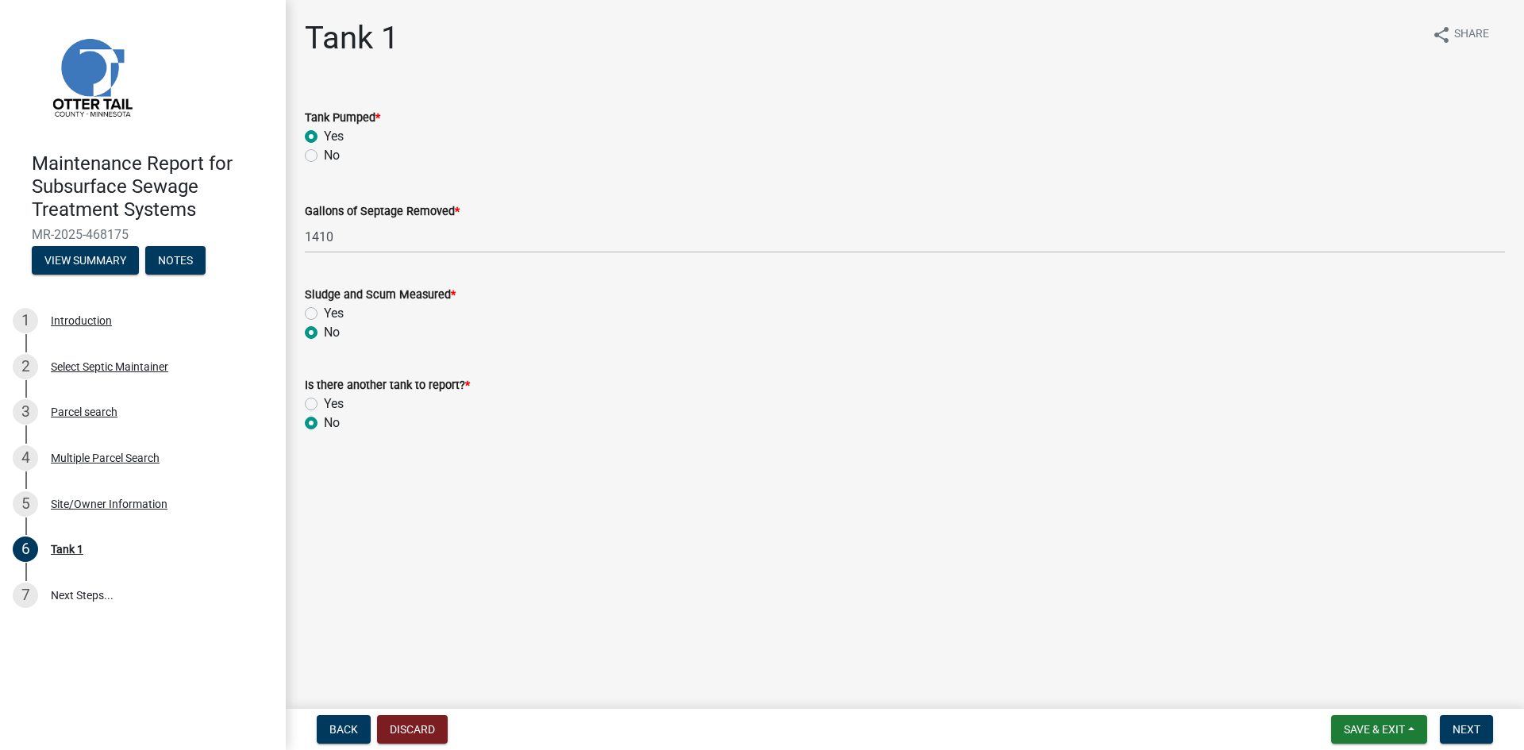
radio input "true"
click at [1474, 733] on span "Next" at bounding box center [1466, 729] width 28 height 13
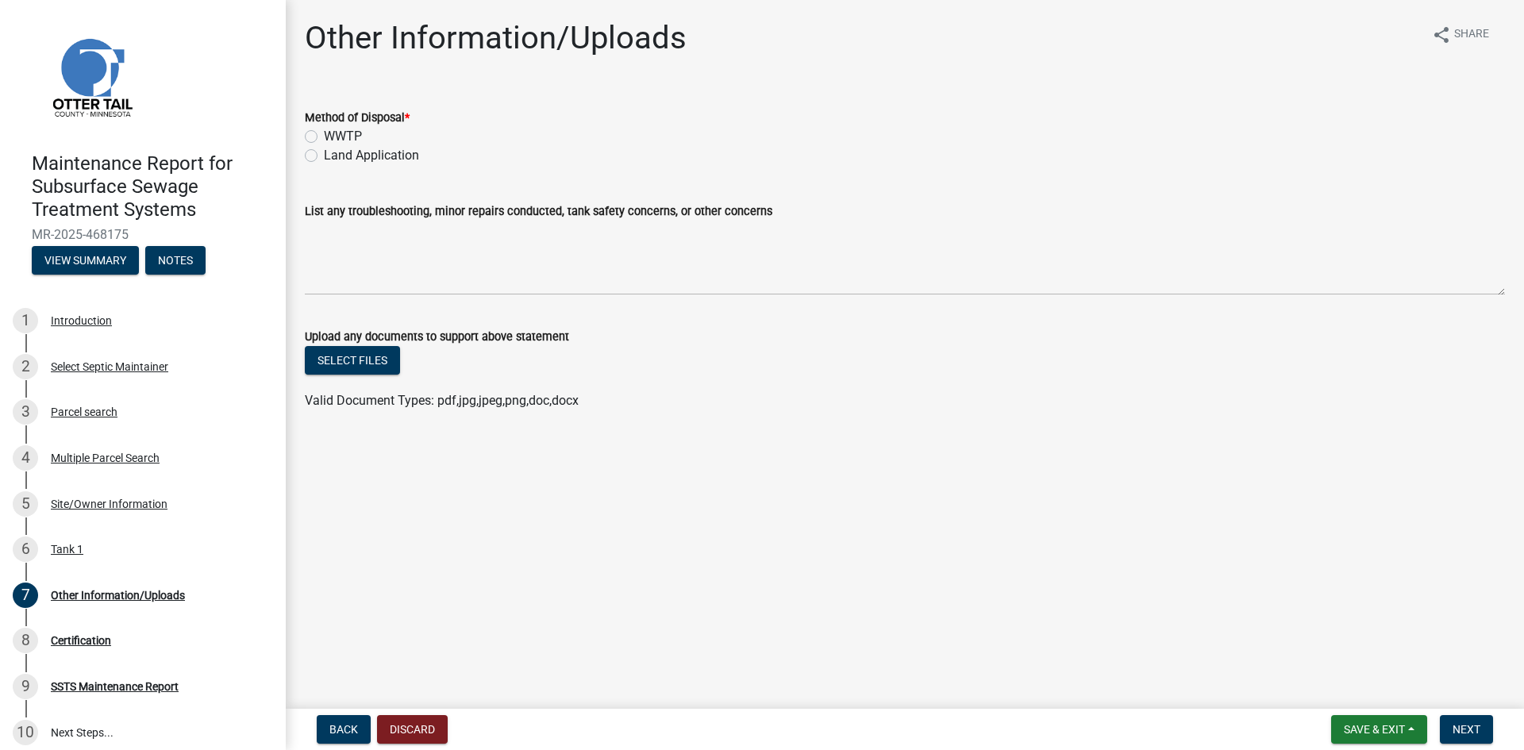
click at [378, 148] on label "Land Application" at bounding box center [371, 155] width 95 height 19
click at [334, 148] on input "Land Application" at bounding box center [329, 151] width 10 height 10
radio input "true"
click at [1473, 728] on span "Next" at bounding box center [1466, 729] width 28 height 13
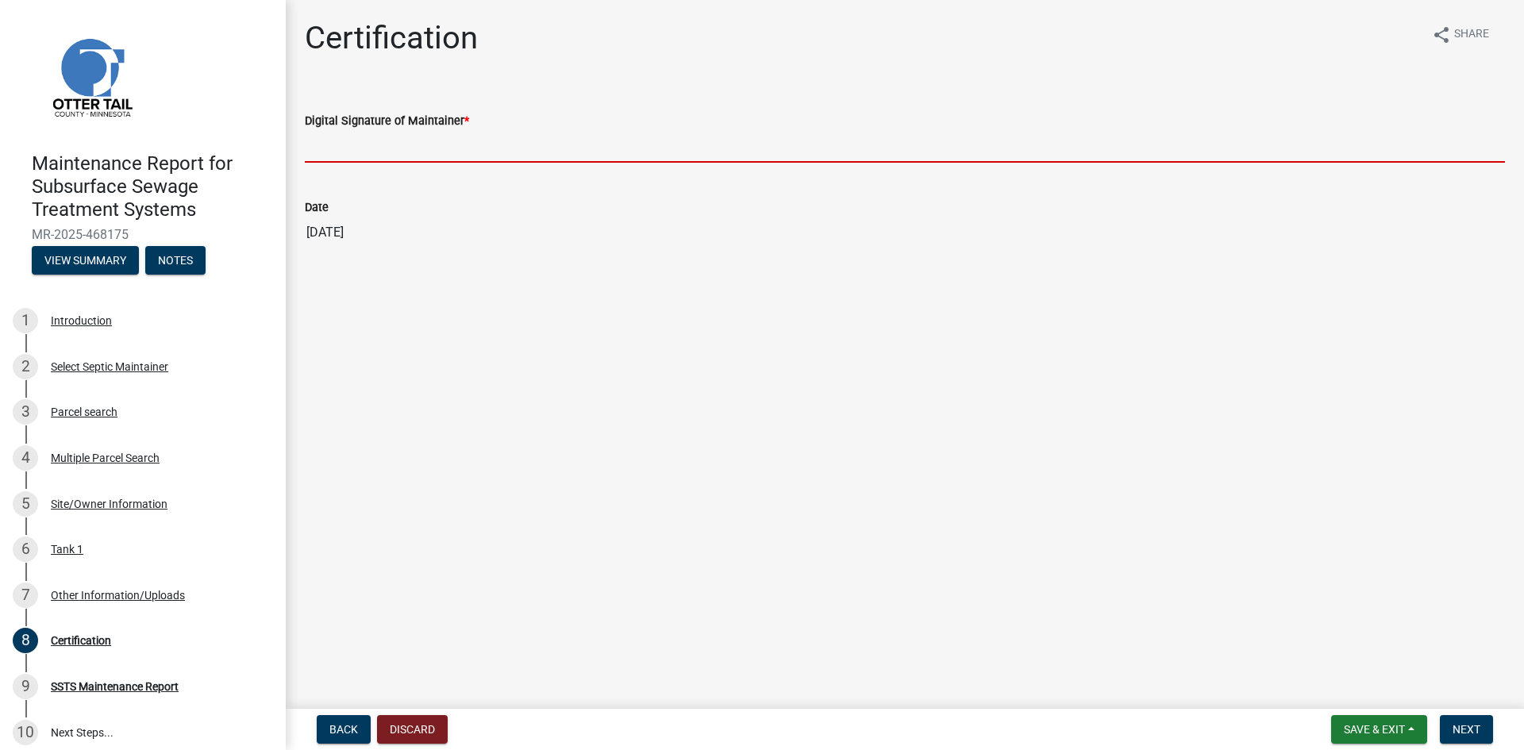
click at [514, 142] on input "Digital Signature of Maintainer *" at bounding box center [905, 146] width 1200 height 33
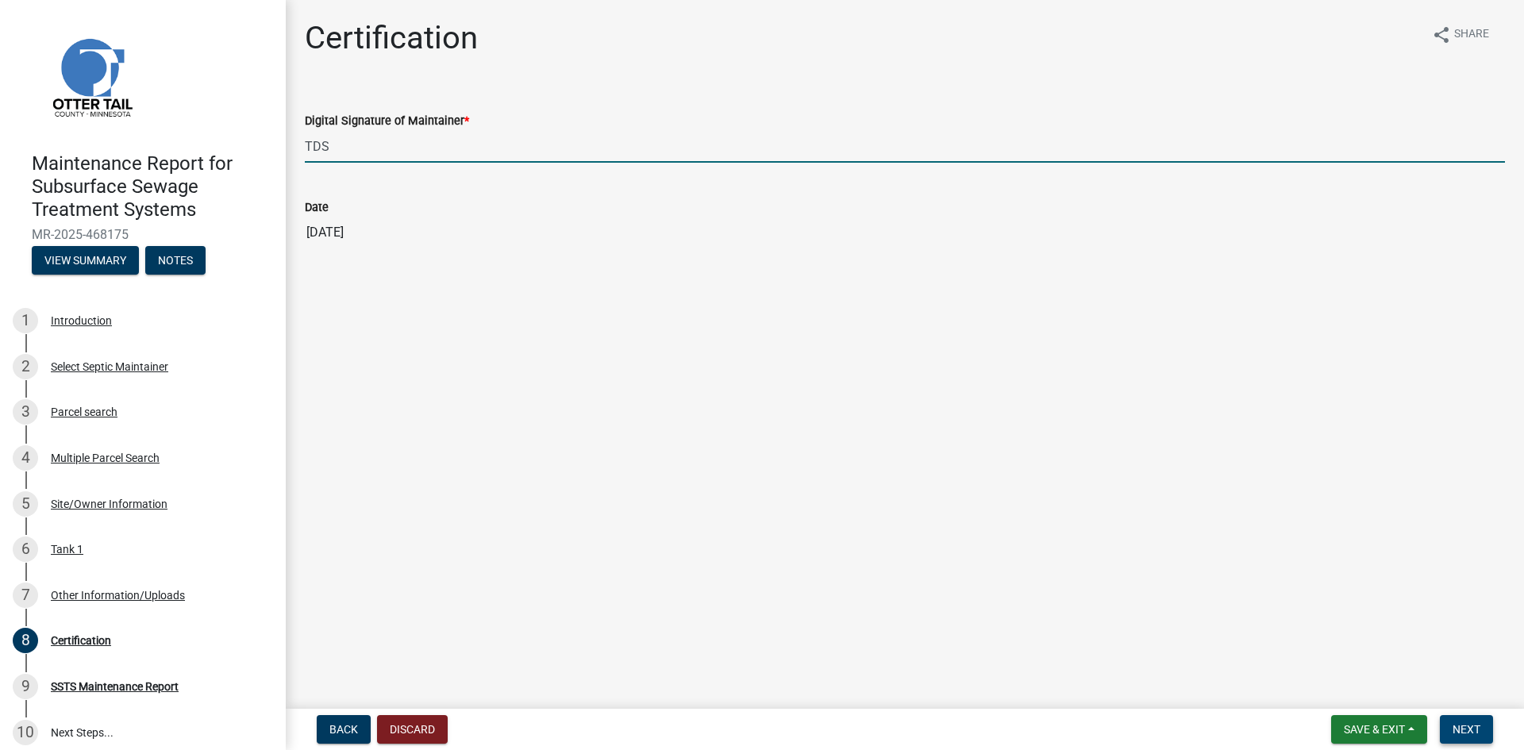
type input "TDS"
click at [1460, 726] on span "Next" at bounding box center [1466, 729] width 28 height 13
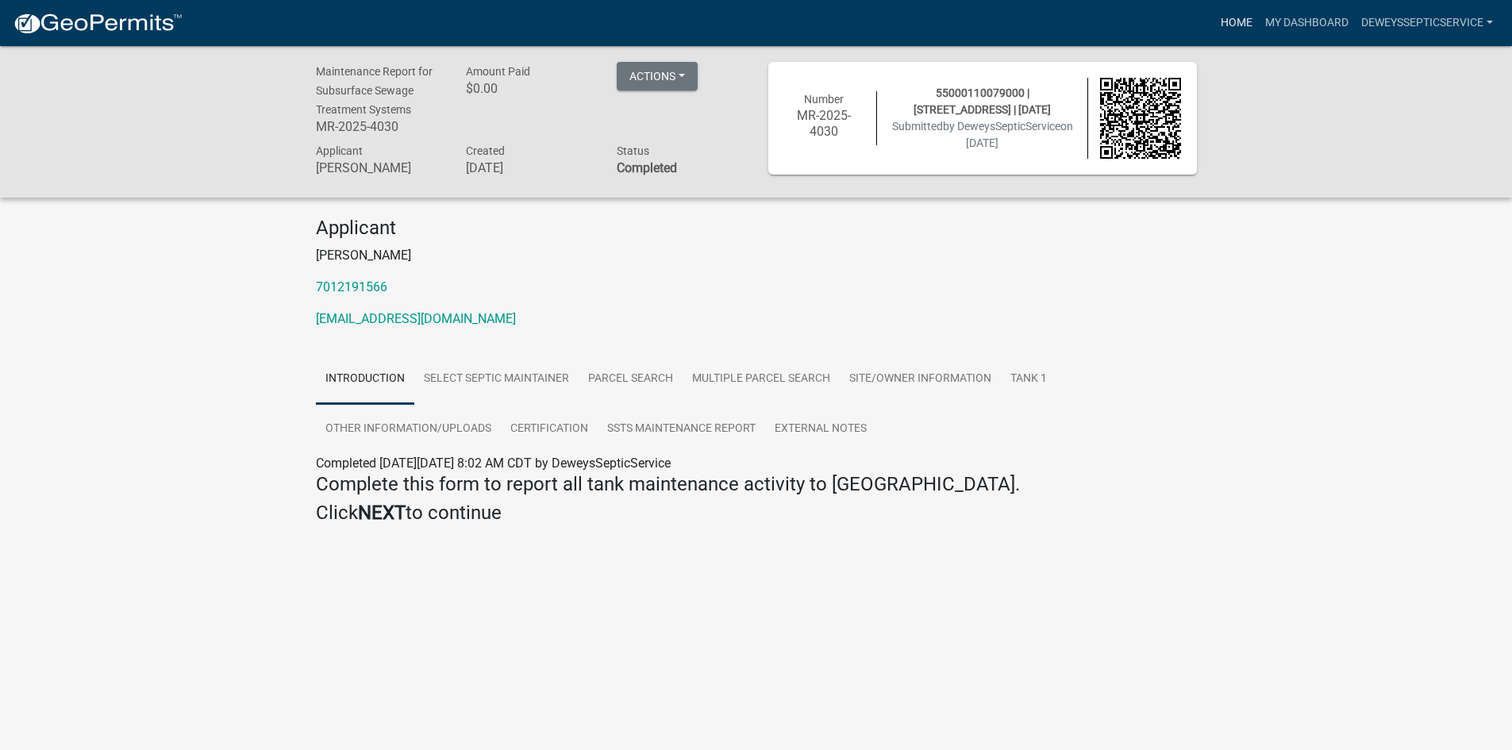
click at [1245, 20] on link "Home" at bounding box center [1236, 23] width 44 height 30
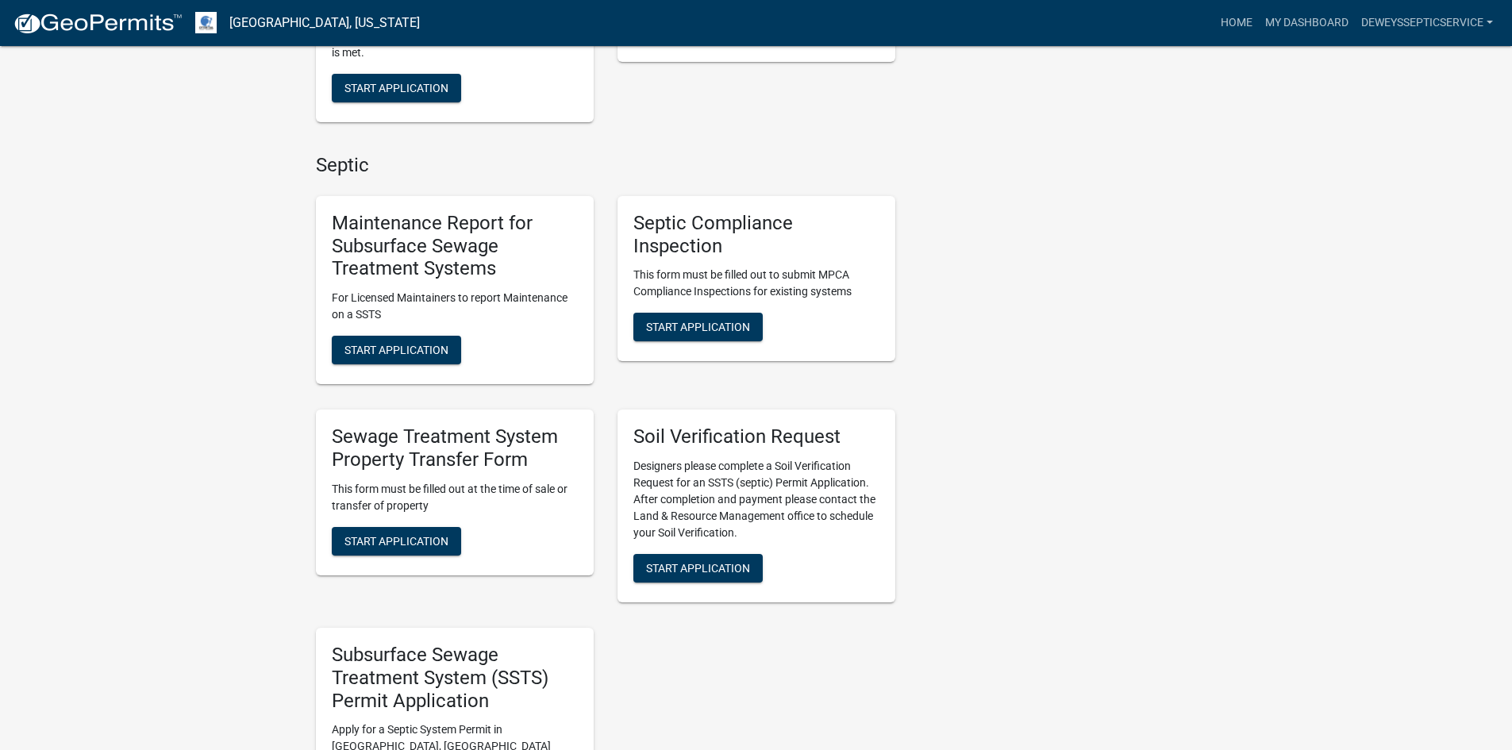
scroll to position [952, 0]
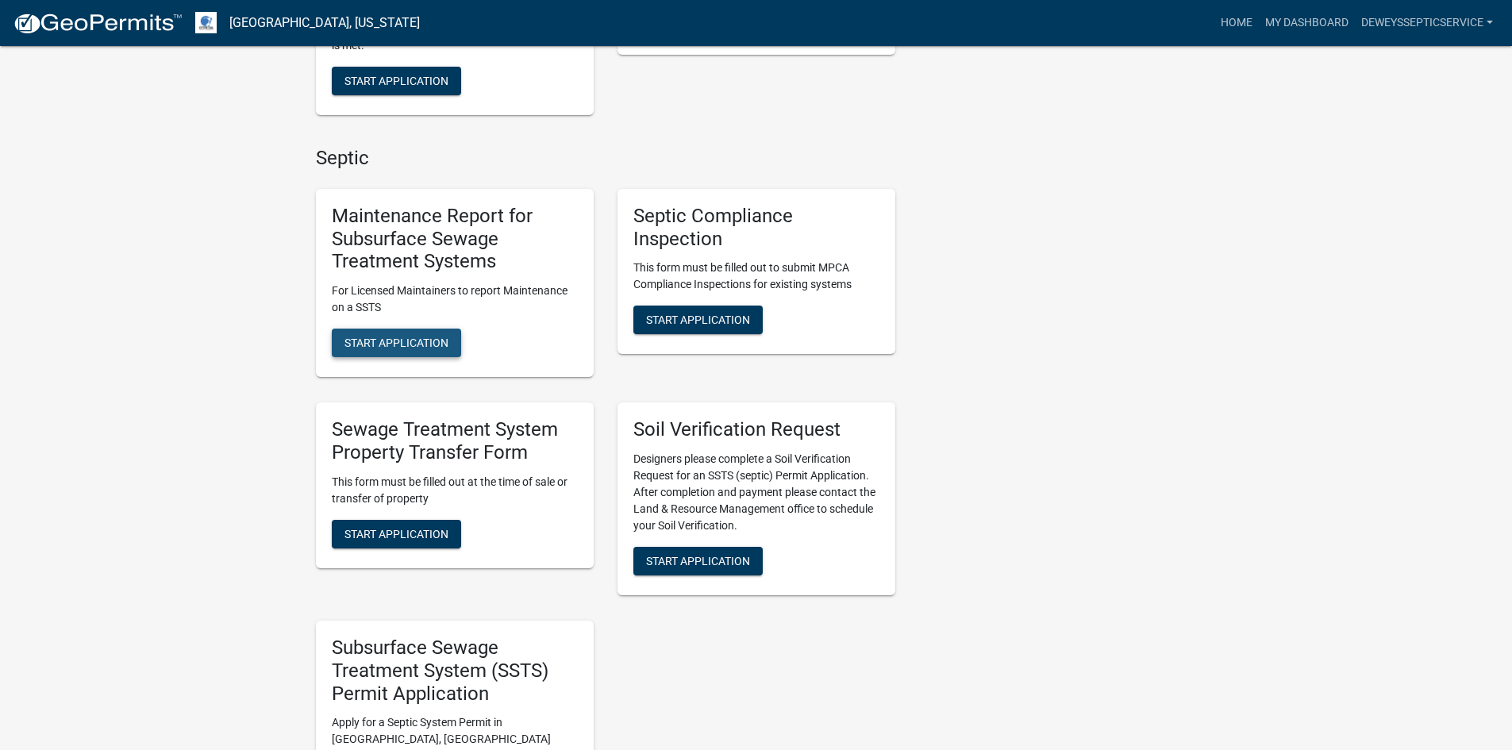
click at [409, 340] on span "Start Application" at bounding box center [396, 342] width 104 height 13
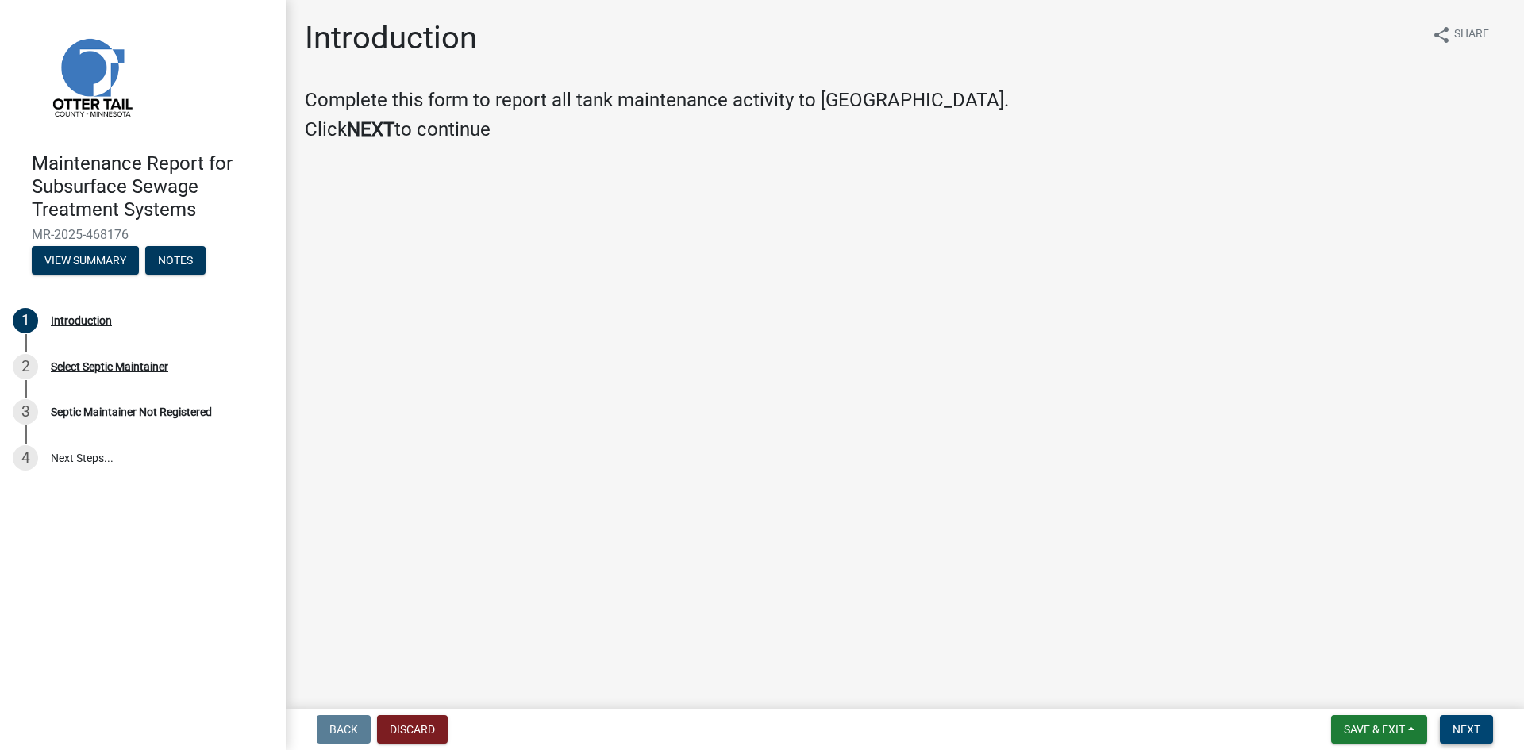
click at [1455, 724] on span "Next" at bounding box center [1466, 729] width 28 height 13
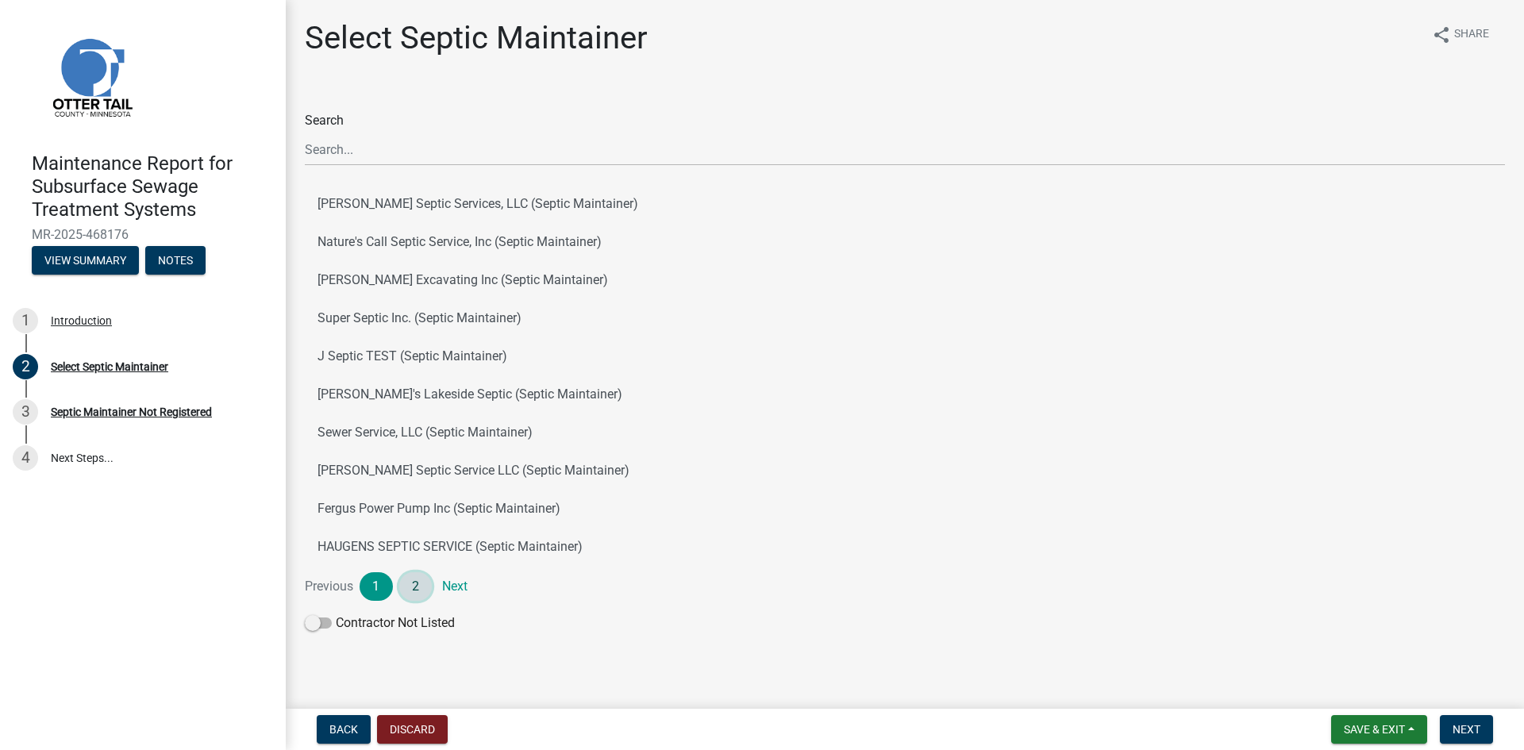
click at [412, 585] on link "2" at bounding box center [415, 586] width 33 height 29
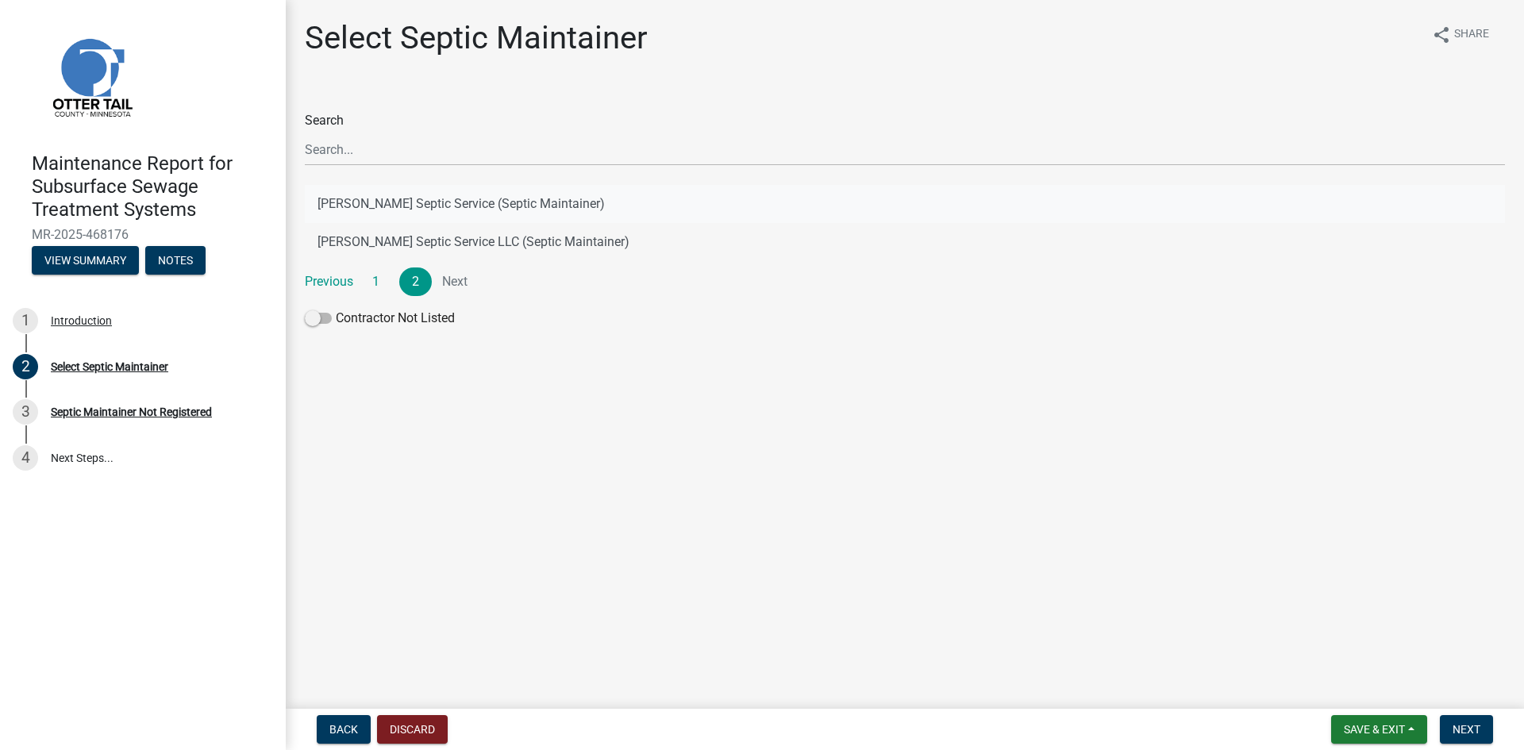
click at [467, 202] on button "[PERSON_NAME] Septic Service (Septic Maintainer)" at bounding box center [905, 204] width 1200 height 38
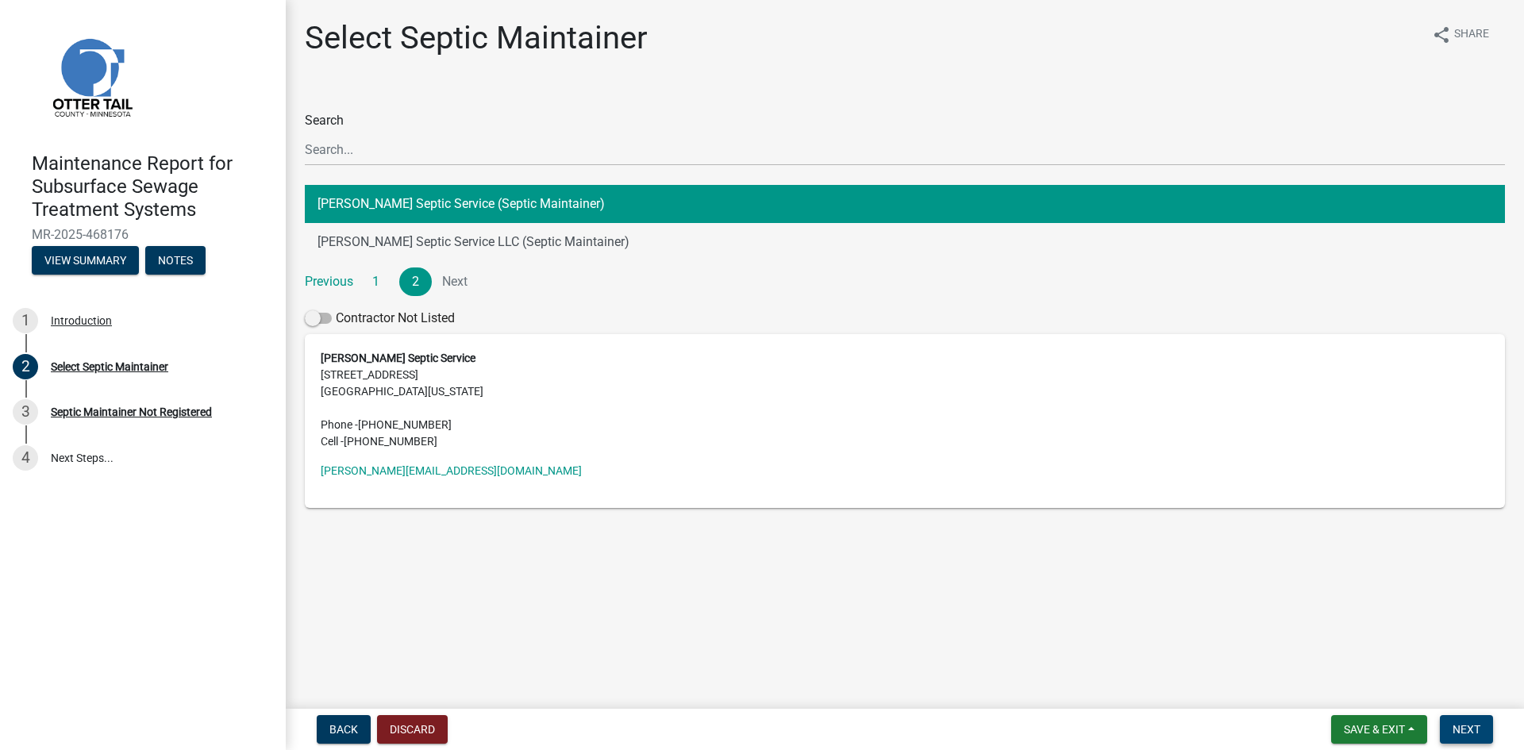
click at [1456, 724] on span "Next" at bounding box center [1466, 729] width 28 height 13
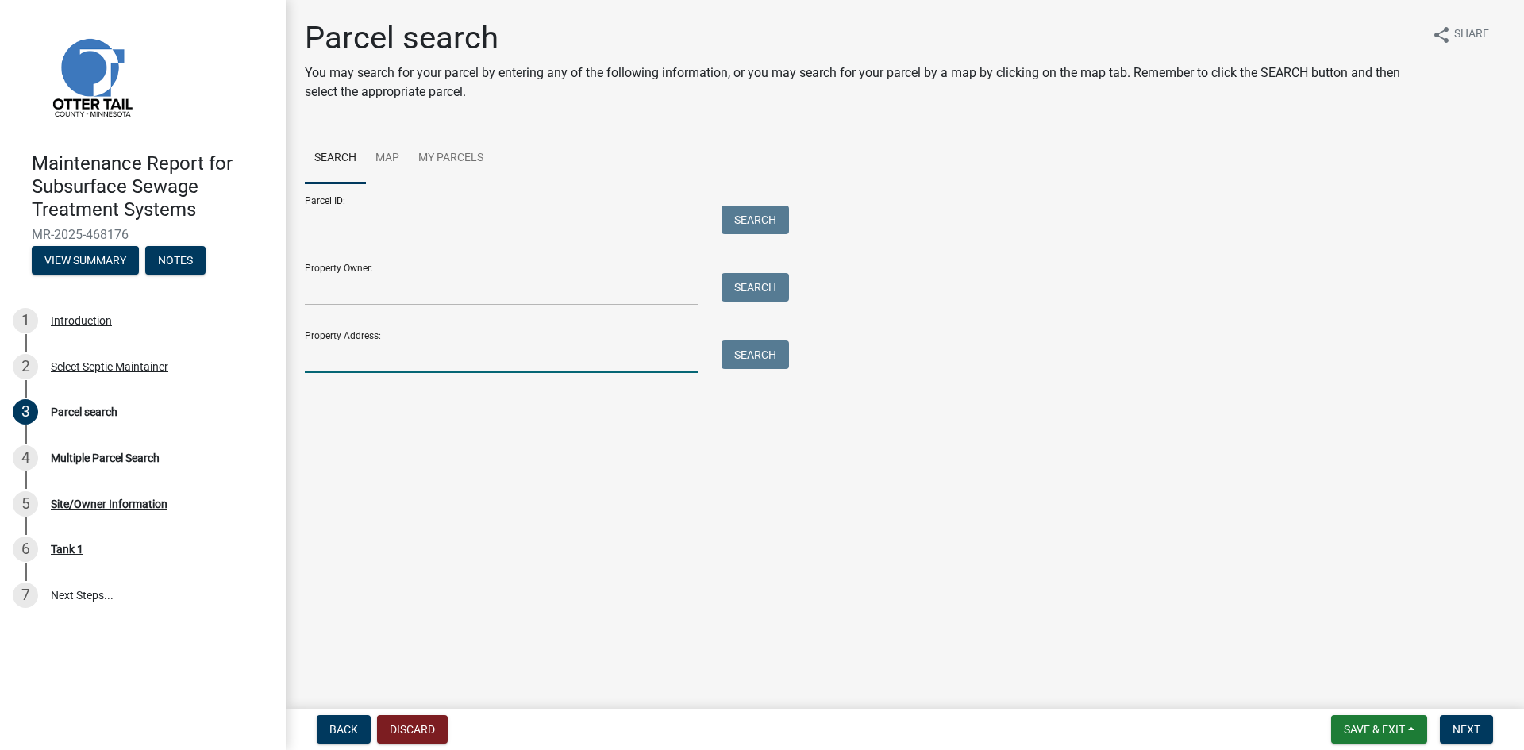
click at [421, 363] on input "Property Address:" at bounding box center [501, 356] width 393 height 33
click at [762, 357] on button "Search" at bounding box center [754, 354] width 67 height 29
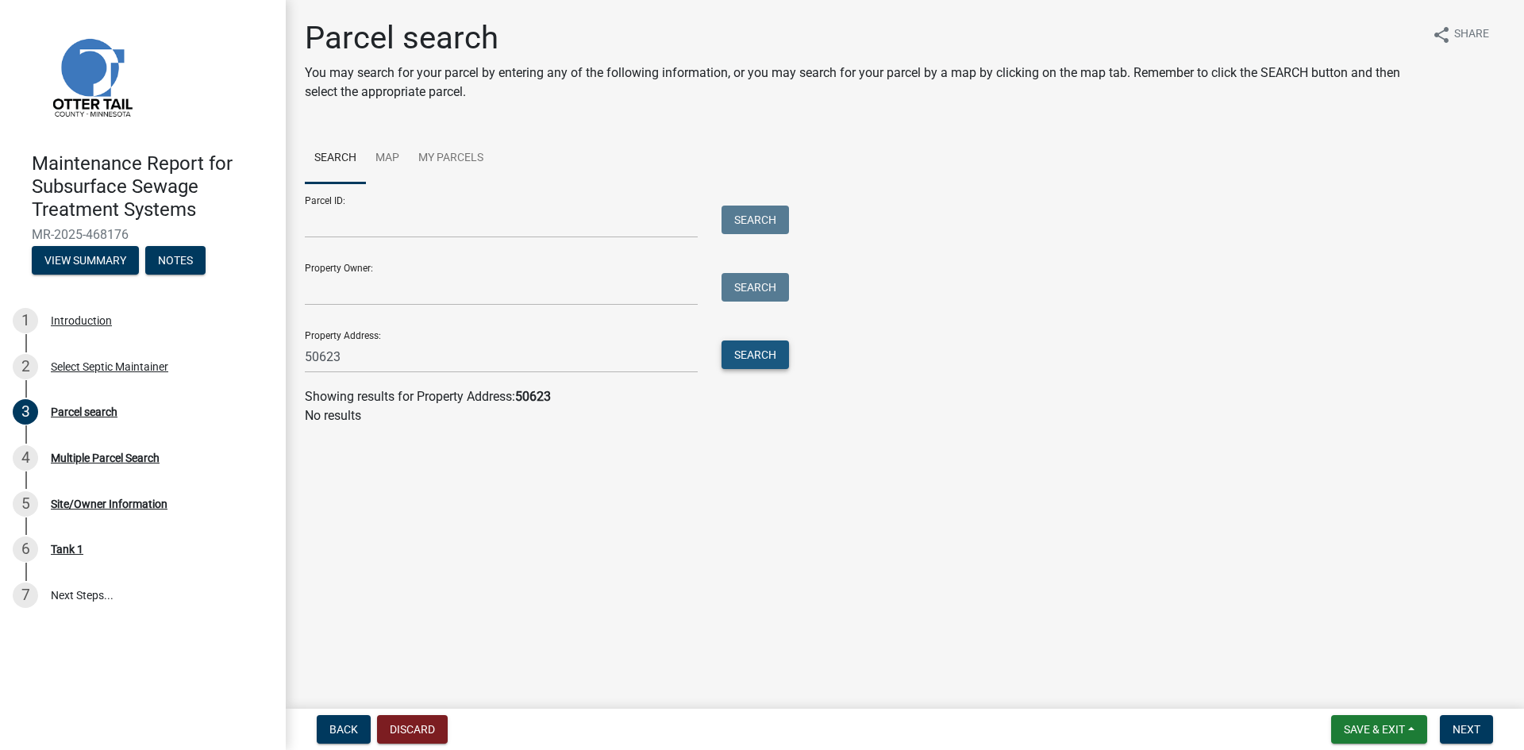
click at [759, 358] on button "Search" at bounding box center [754, 354] width 67 height 29
drag, startPoint x: 345, startPoint y: 357, endPoint x: 282, endPoint y: 363, distance: 63.0
click at [282, 363] on div "Maintenance Report for Subsurface Sewage Treatment Systems MR-2025-468176 View …" at bounding box center [762, 375] width 1524 height 750
type input "50632"
click at [733, 361] on button "Search" at bounding box center [754, 354] width 67 height 29
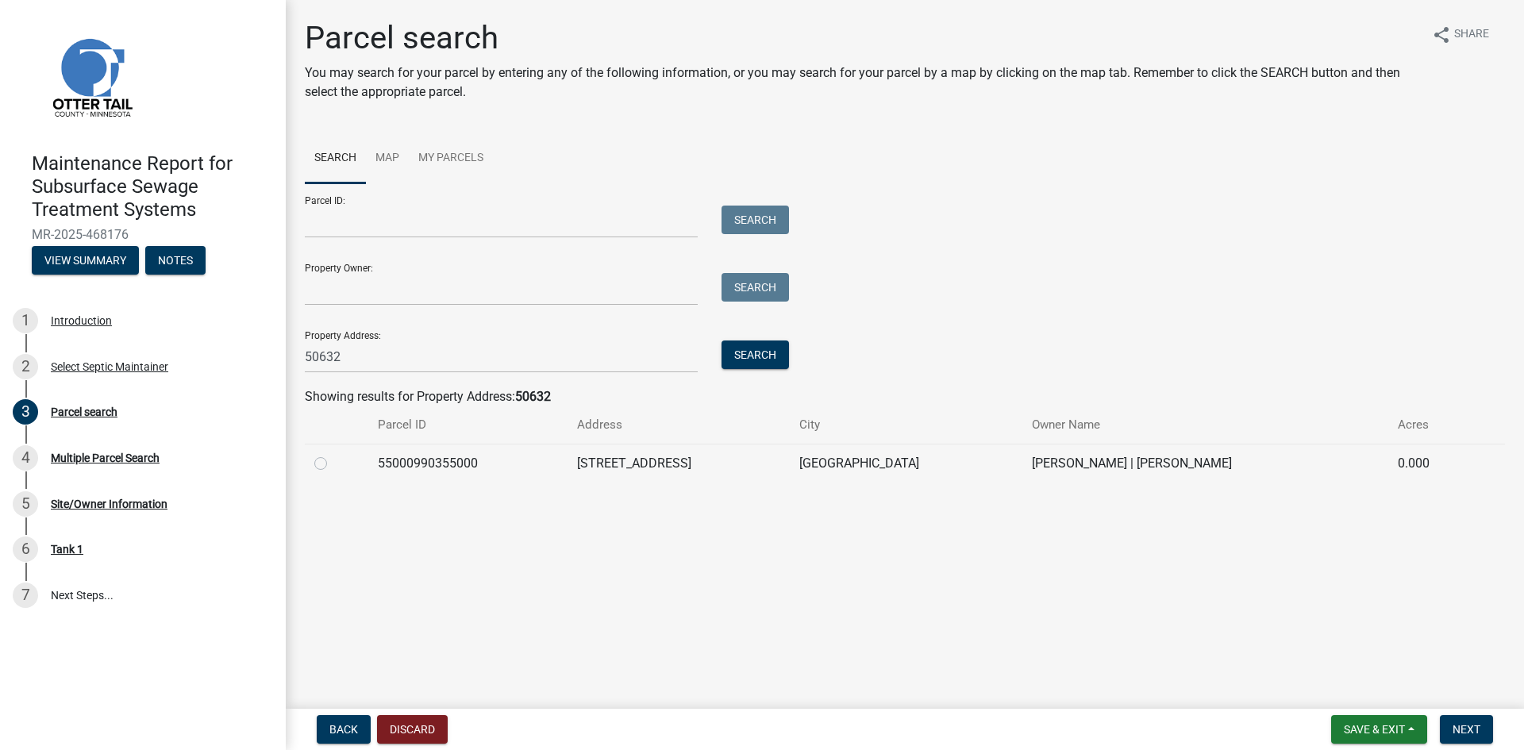
drag, startPoint x: 318, startPoint y: 465, endPoint x: 419, endPoint y: 491, distance: 104.1
click at [333, 454] on label at bounding box center [333, 454] width 0 height 0
click at [333, 464] on input "radio" at bounding box center [338, 459] width 10 height 10
radio input "true"
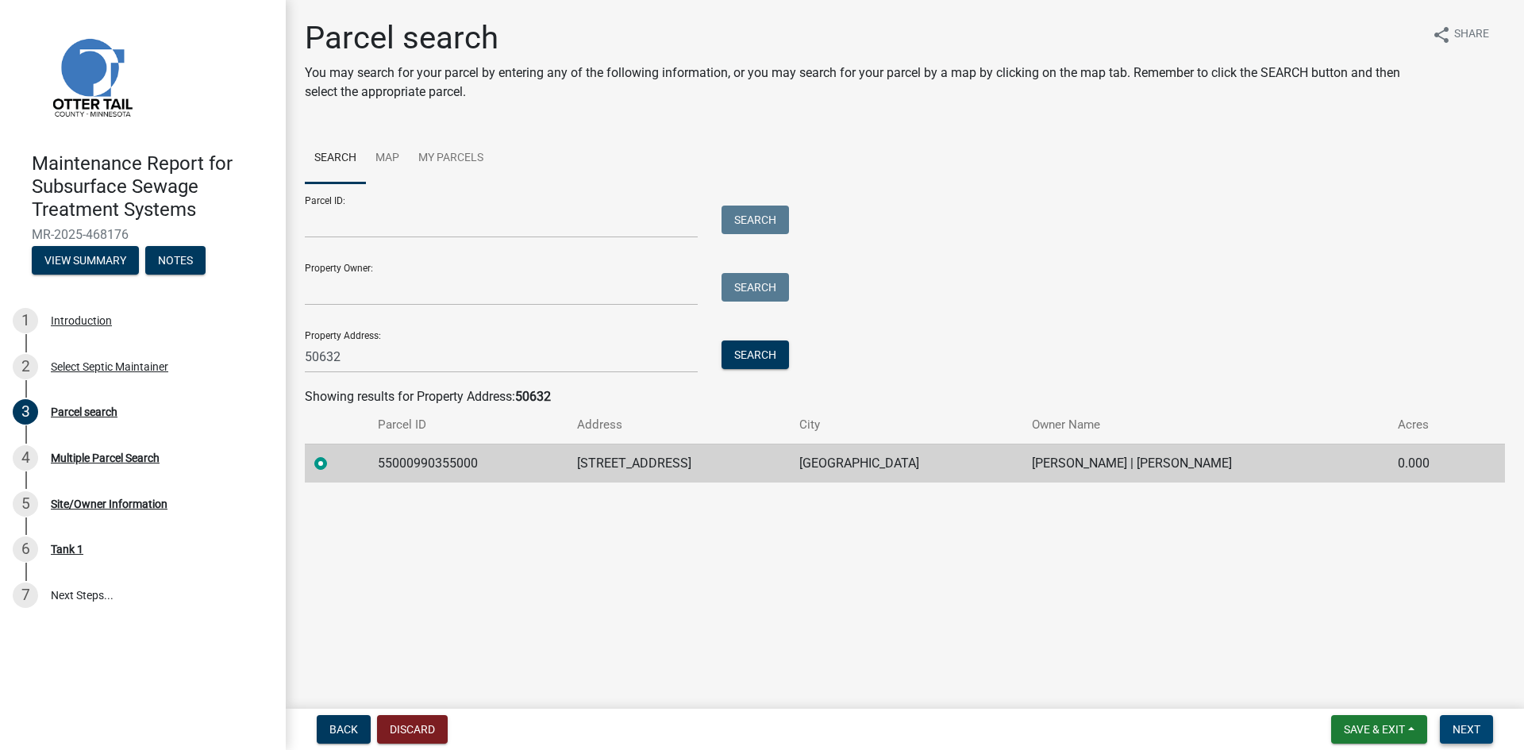
click at [1467, 734] on span "Next" at bounding box center [1466, 729] width 28 height 13
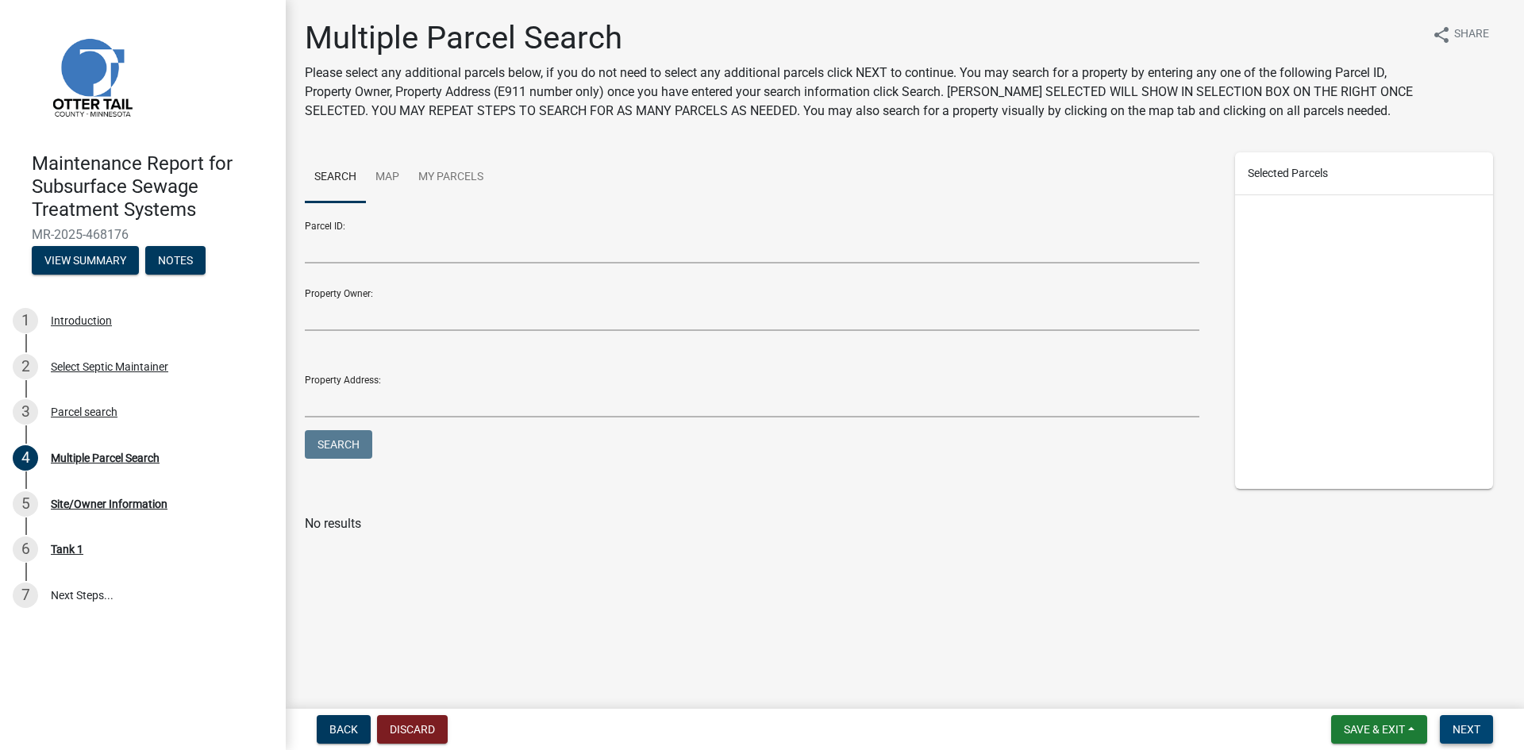
click at [1467, 734] on span "Next" at bounding box center [1466, 729] width 28 height 13
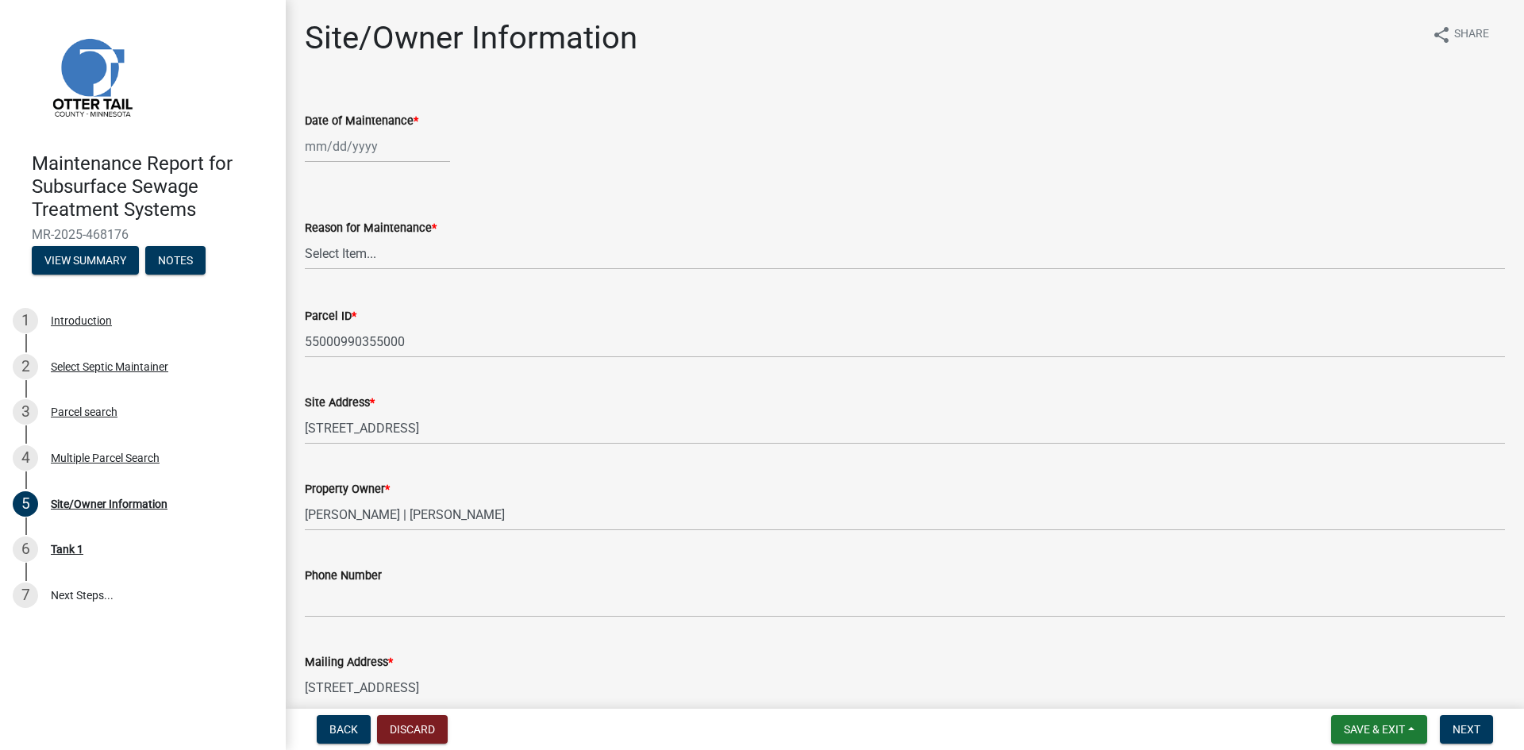
select select "8"
select select "2025"
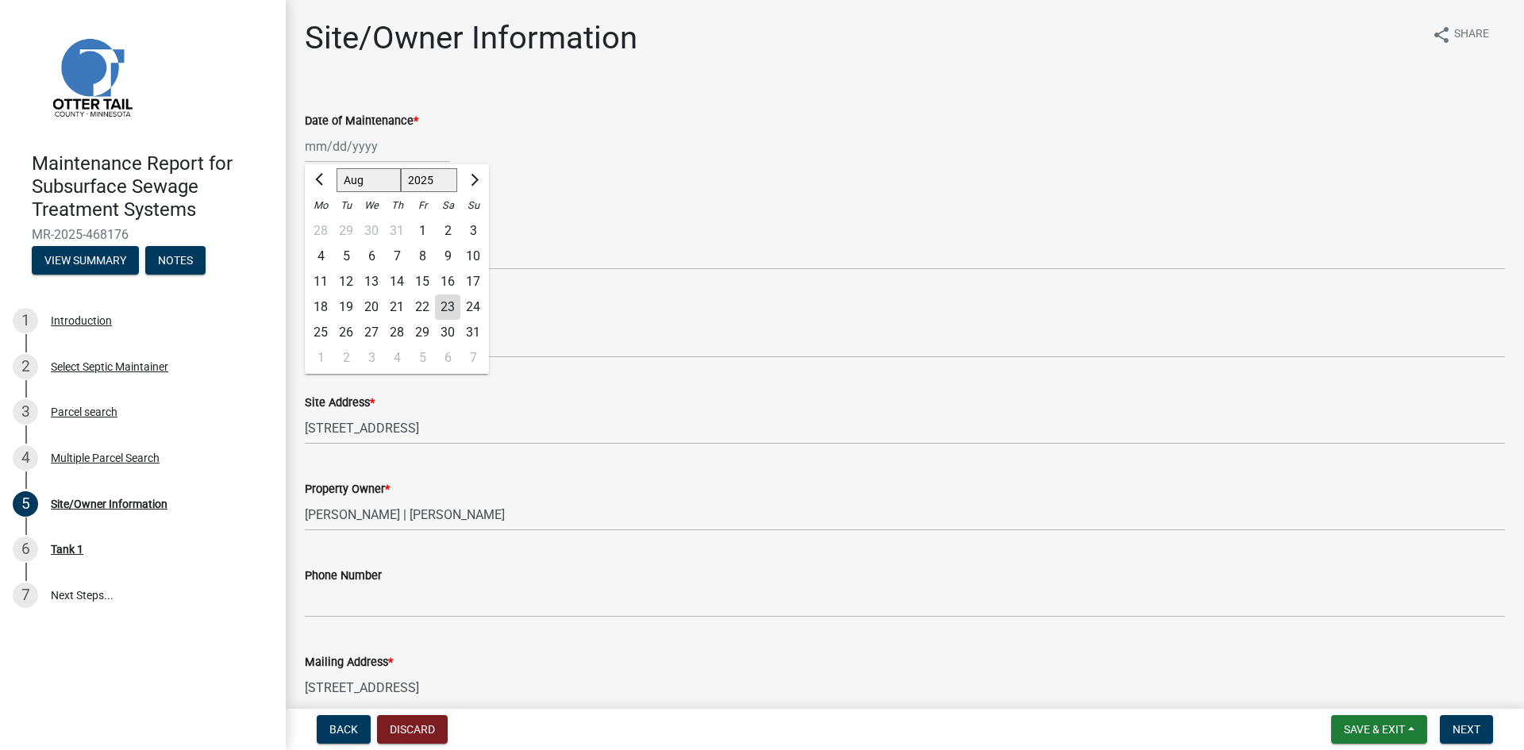
click at [345, 149] on div "[PERSON_NAME] Feb Mar Apr [PERSON_NAME][DATE] Oct Nov [DATE] 1526 1527 1528 152…" at bounding box center [377, 146] width 145 height 33
click at [369, 302] on div "20" at bounding box center [371, 306] width 25 height 25
type input "[DATE]"
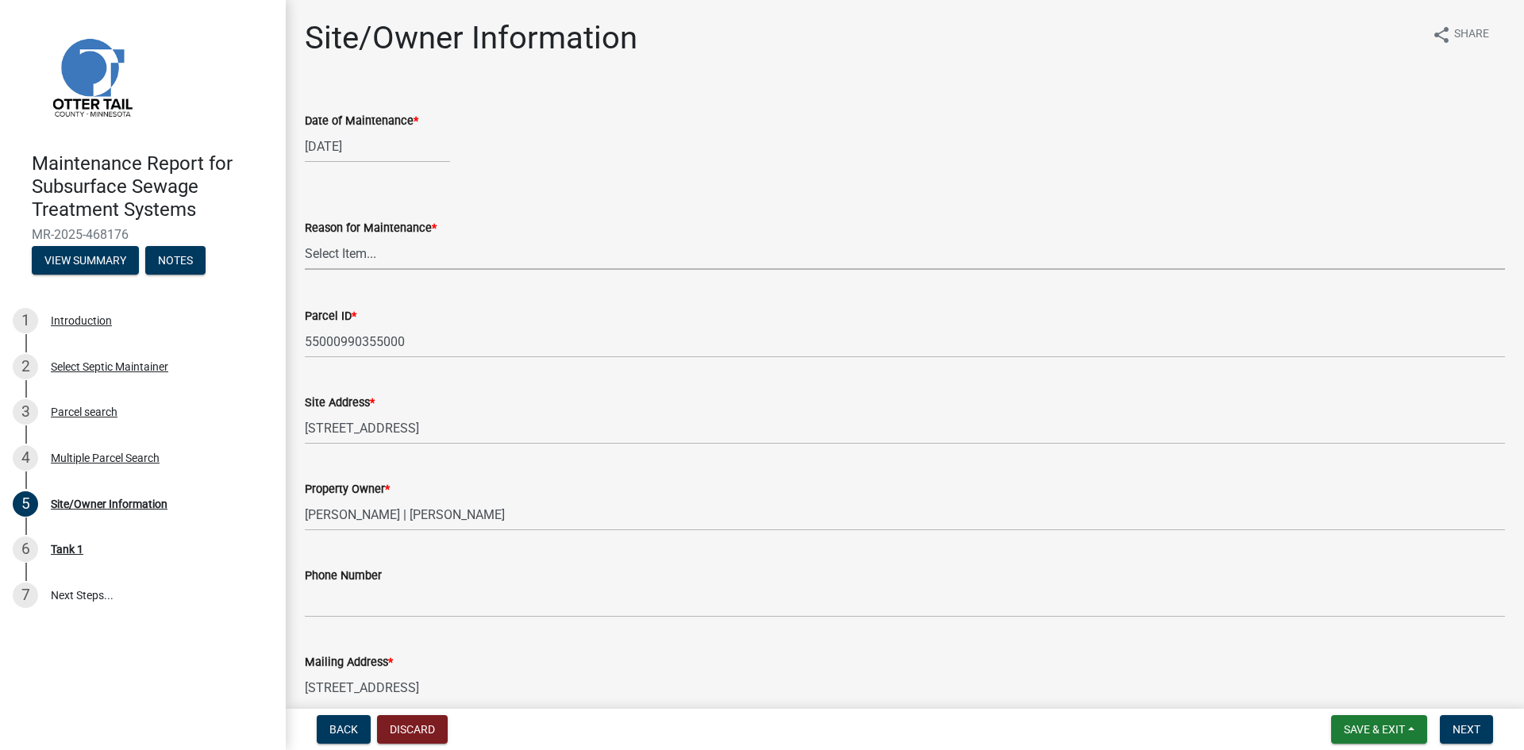
drag, startPoint x: 369, startPoint y: 252, endPoint x: 371, endPoint y: 265, distance: 13.7
click at [369, 252] on select "Select Item... Called Routine Other" at bounding box center [905, 253] width 1200 height 33
click at [305, 237] on select "Select Item... Called Routine Other" at bounding box center [905, 253] width 1200 height 33
select select "3ac72b63-7b21-42e4-8192-806faae7a4f1"
click at [1476, 734] on span "Next" at bounding box center [1466, 729] width 28 height 13
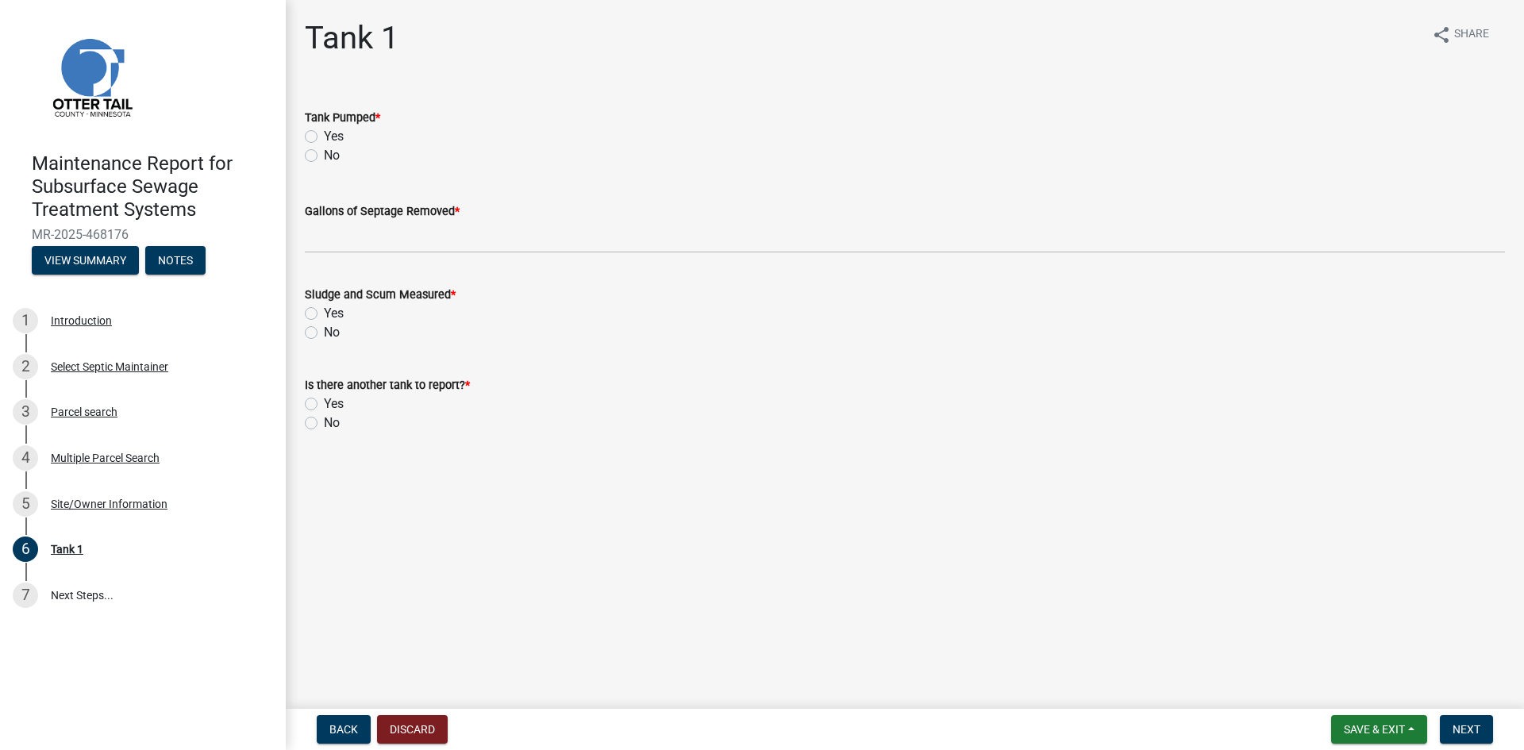
click at [324, 133] on label "Yes" at bounding box center [334, 136] width 20 height 19
click at [324, 133] on input "Yes" at bounding box center [329, 132] width 10 height 10
radio input "true"
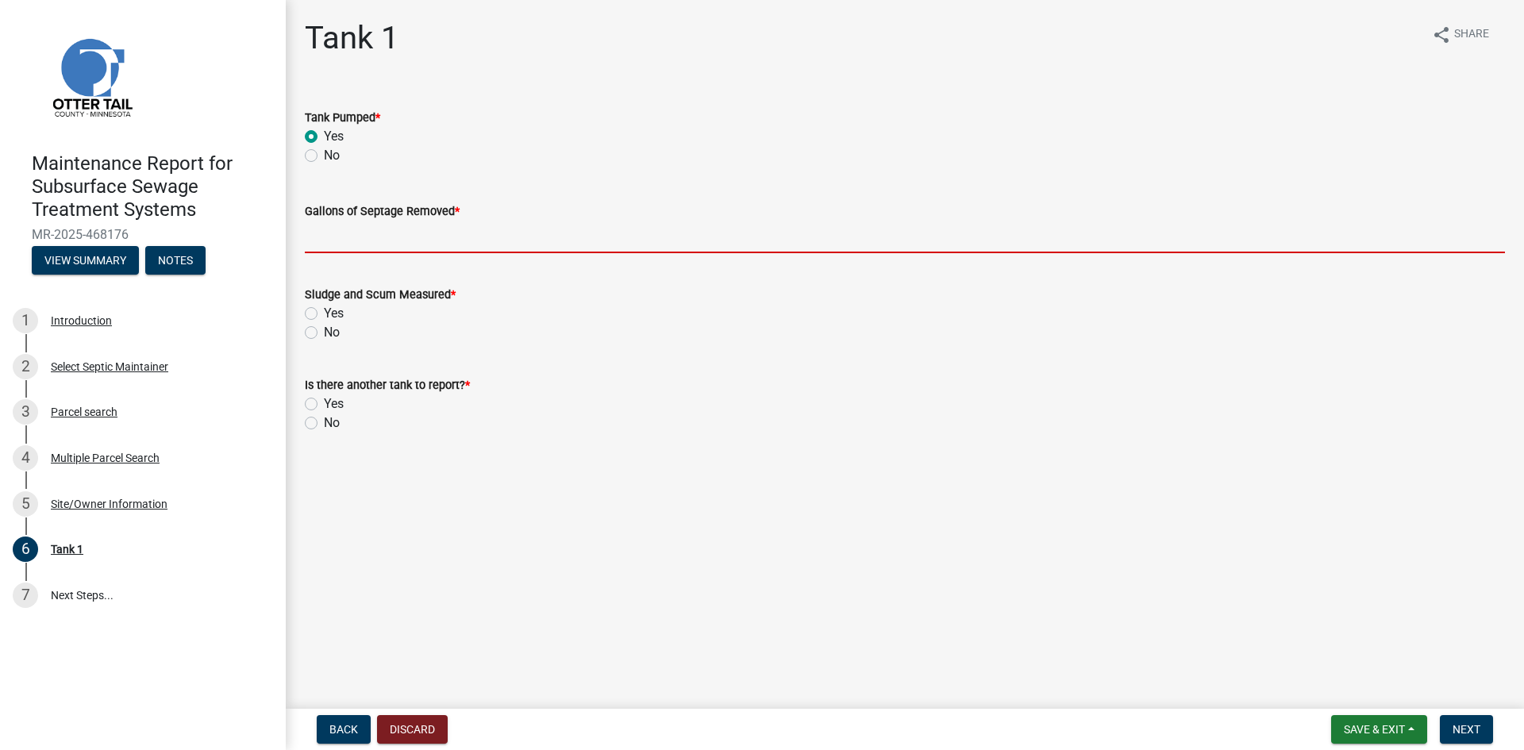
click at [326, 231] on input "Gallons of Septage Removed *" at bounding box center [905, 237] width 1200 height 33
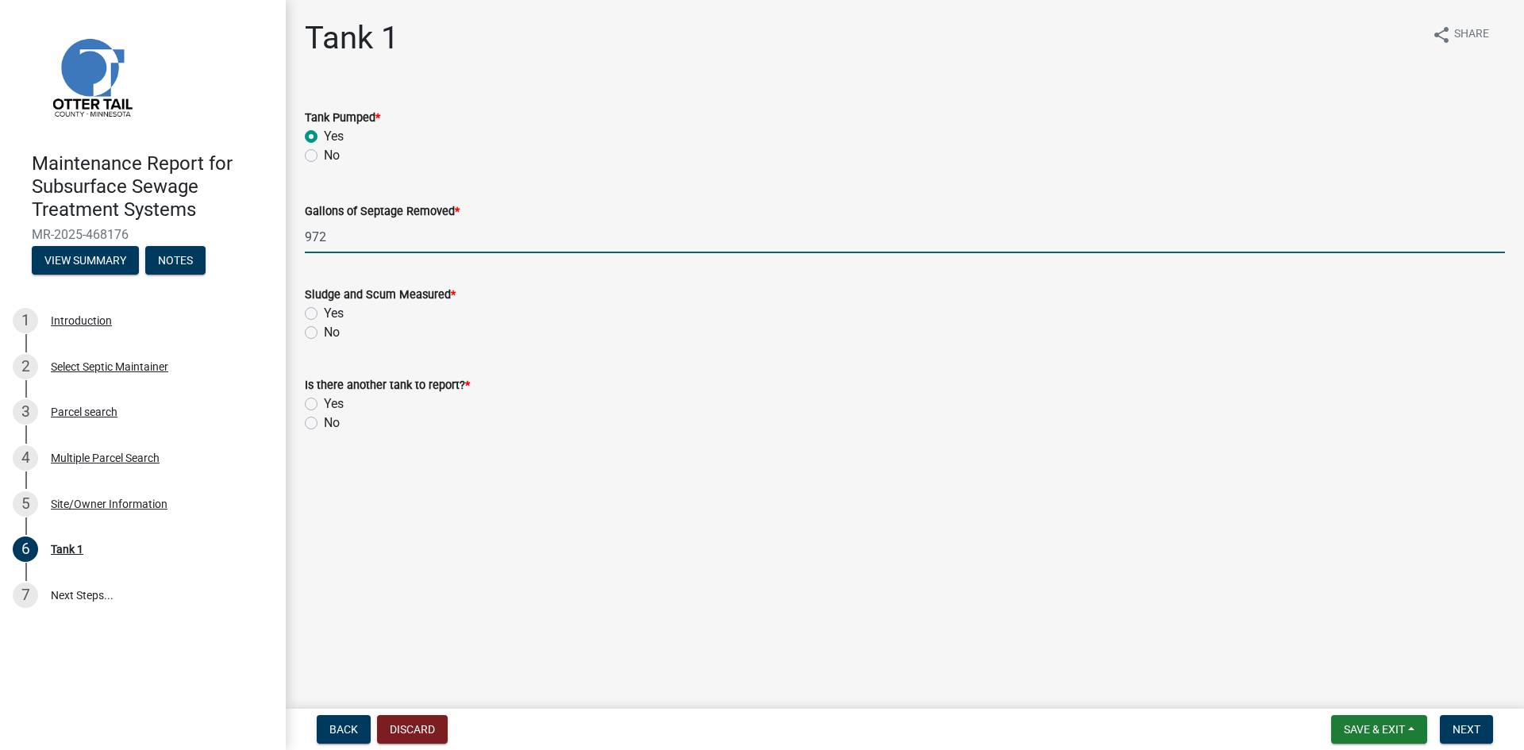
type input "972"
click at [324, 332] on label "No" at bounding box center [332, 332] width 16 height 19
click at [324, 332] on input "No" at bounding box center [329, 328] width 10 height 10
radio input "true"
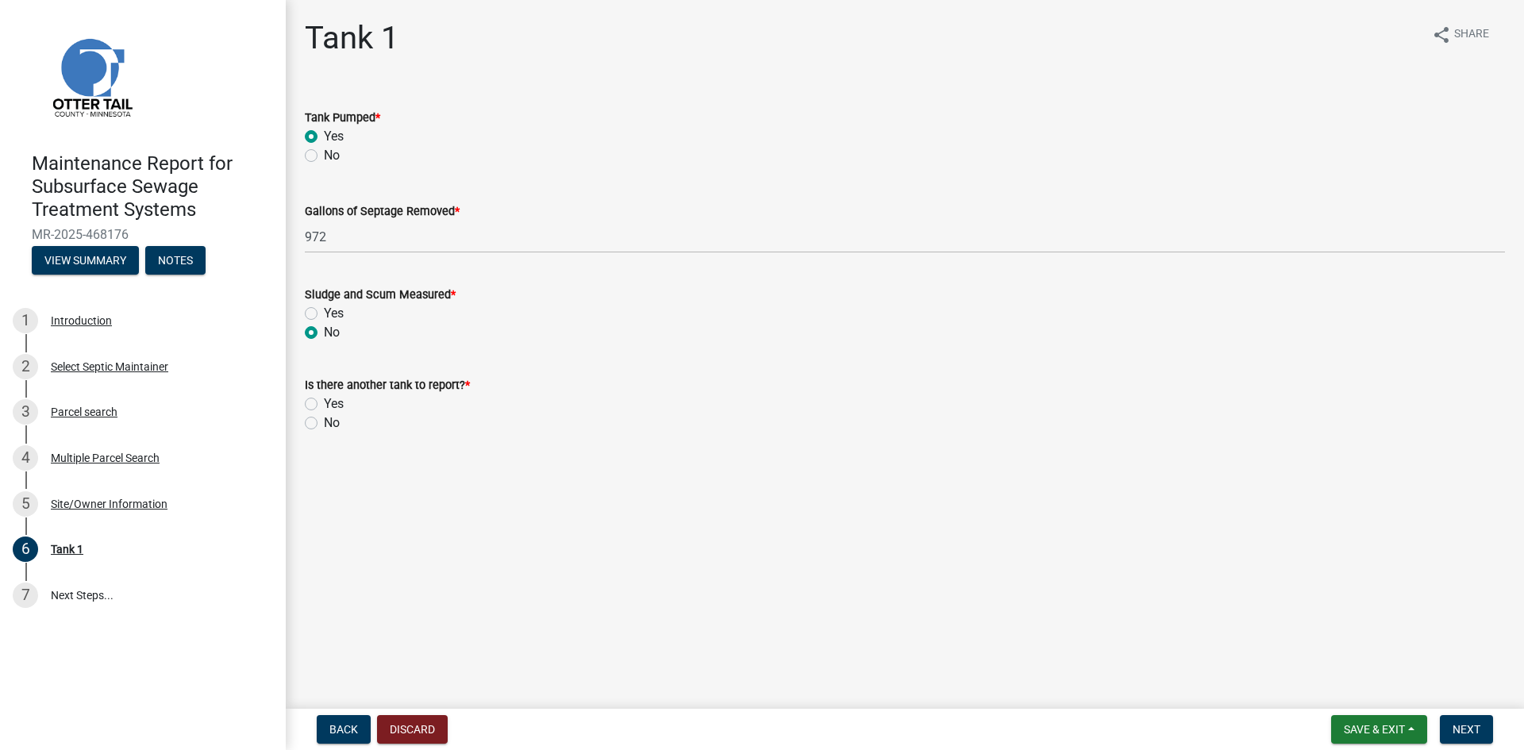
drag, startPoint x: 313, startPoint y: 425, endPoint x: 398, endPoint y: 434, distance: 86.2
click at [324, 425] on label "No" at bounding box center [332, 422] width 16 height 19
click at [324, 424] on input "No" at bounding box center [329, 418] width 10 height 10
radio input "true"
click at [1467, 726] on span "Next" at bounding box center [1466, 729] width 28 height 13
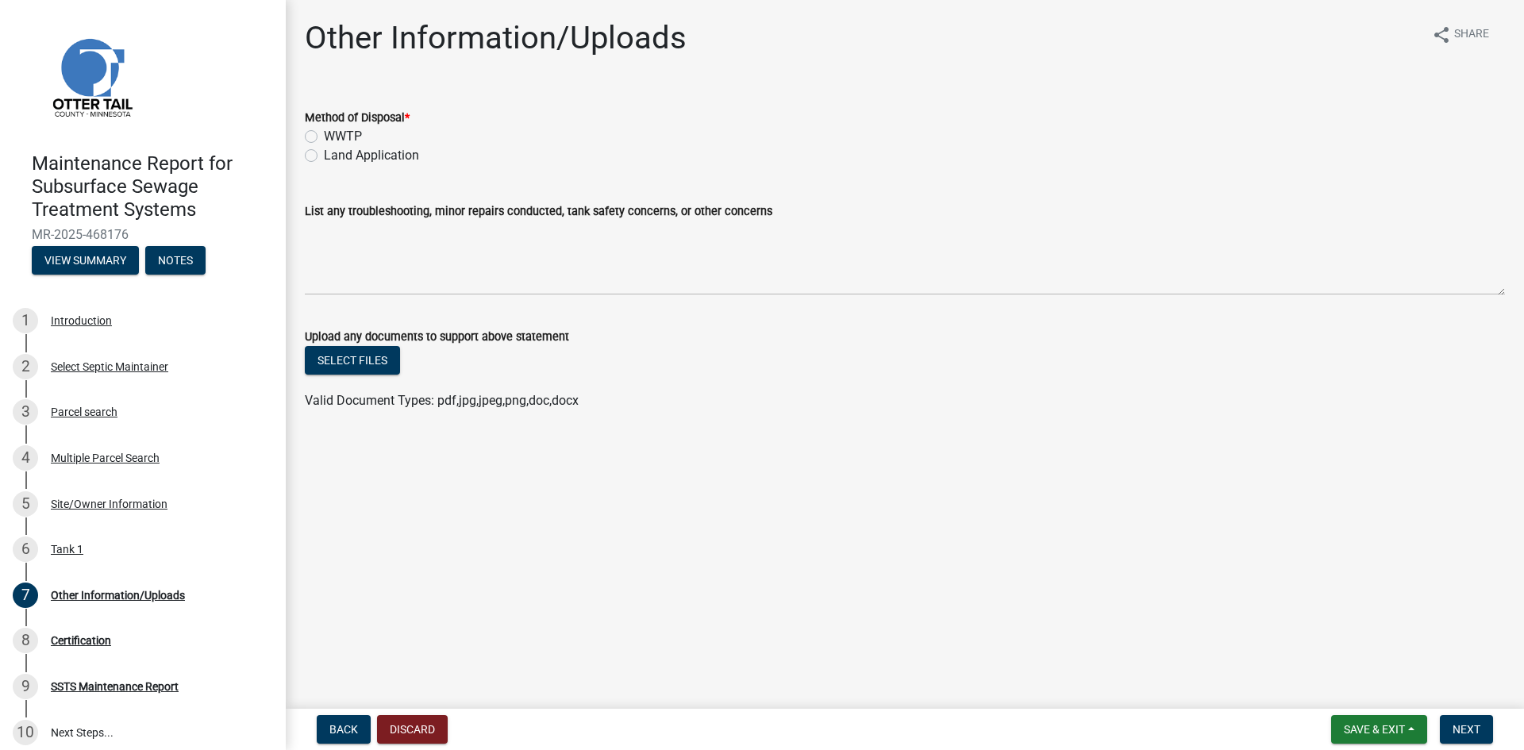
click at [329, 152] on label "Land Application" at bounding box center [371, 155] width 95 height 19
click at [329, 152] on input "Land Application" at bounding box center [329, 151] width 10 height 10
radio input "true"
click at [1458, 724] on span "Next" at bounding box center [1466, 729] width 28 height 13
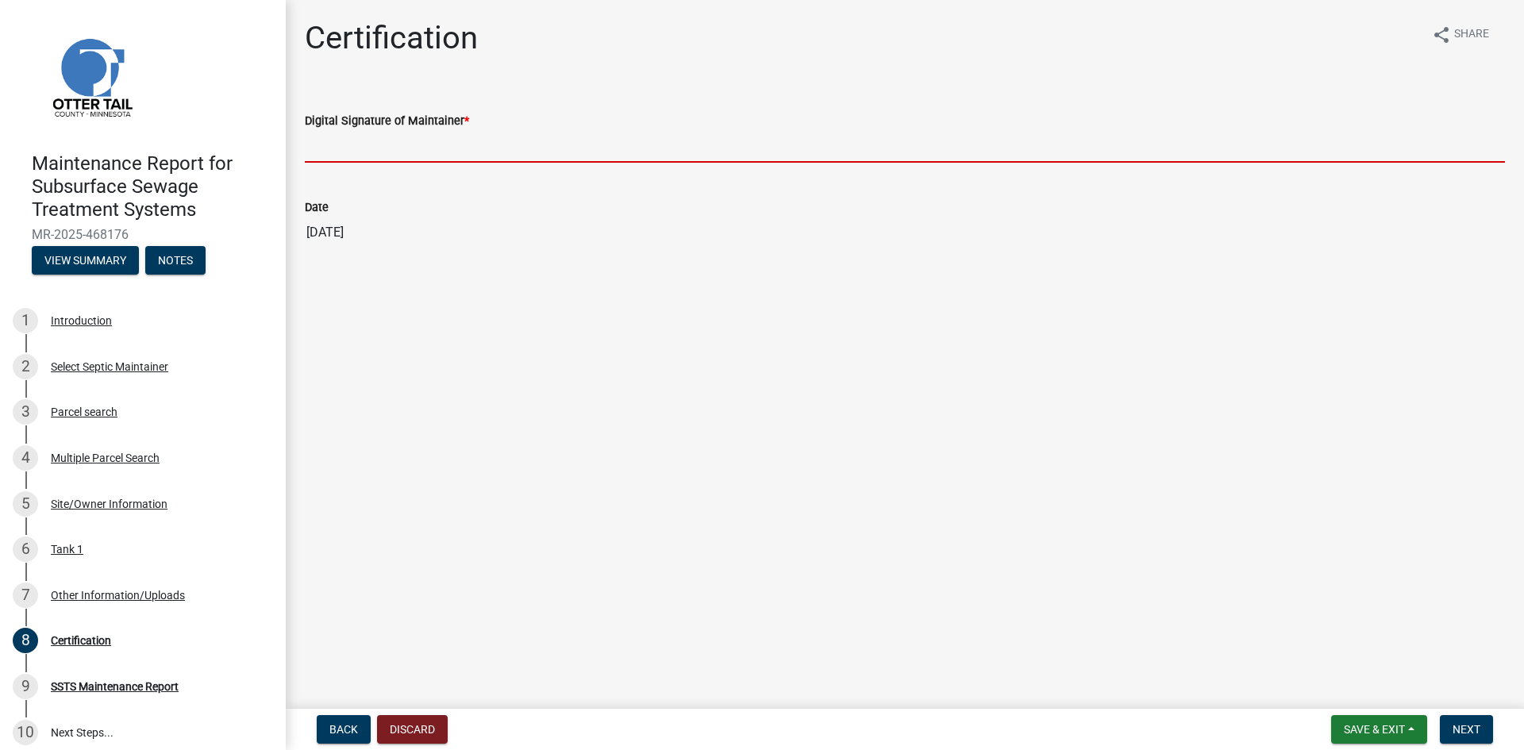
click at [1328, 150] on input "Digital Signature of Maintainer *" at bounding box center [905, 146] width 1200 height 33
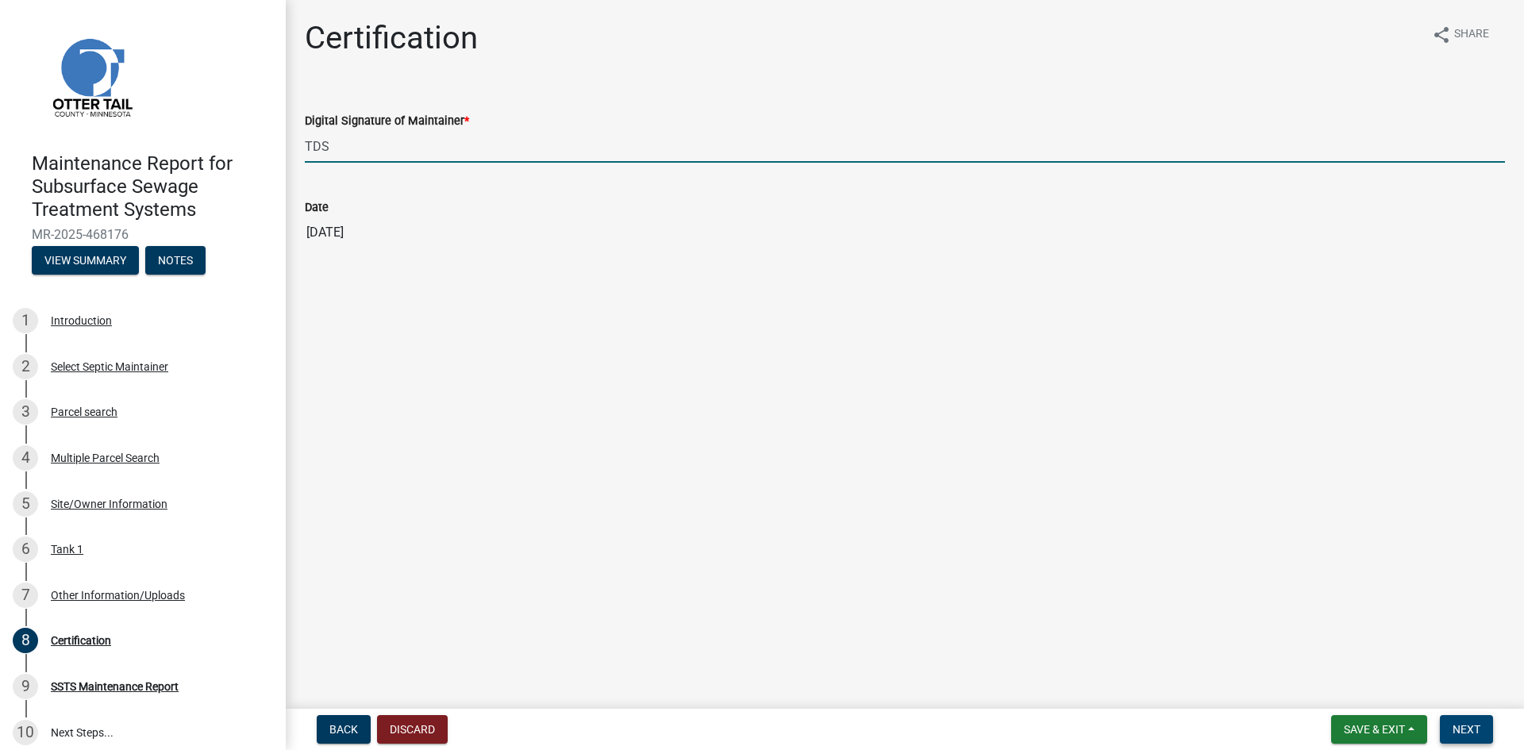
type input "TDS"
click at [1457, 725] on span "Next" at bounding box center [1466, 729] width 28 height 13
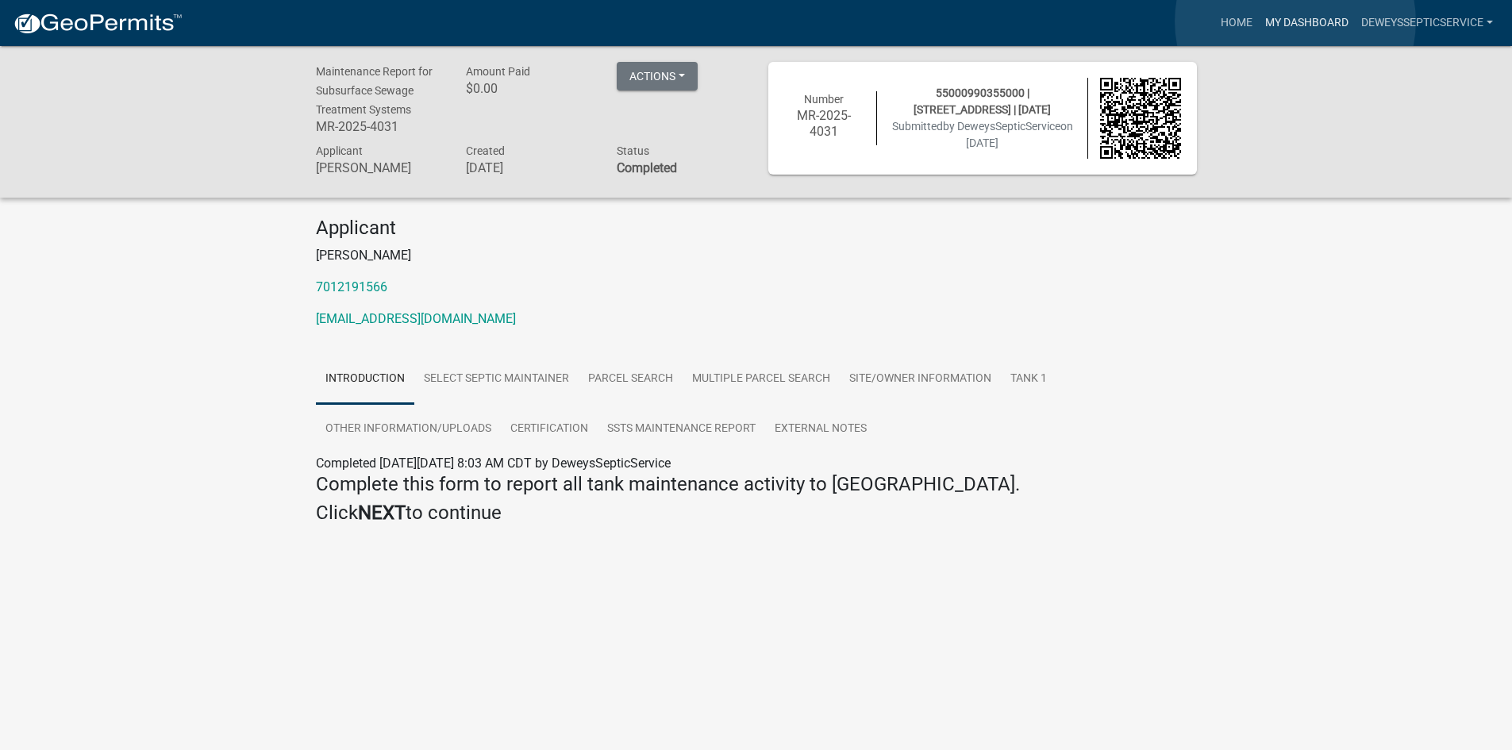
click at [1295, 21] on link "My Dashboard" at bounding box center [1307, 23] width 96 height 30
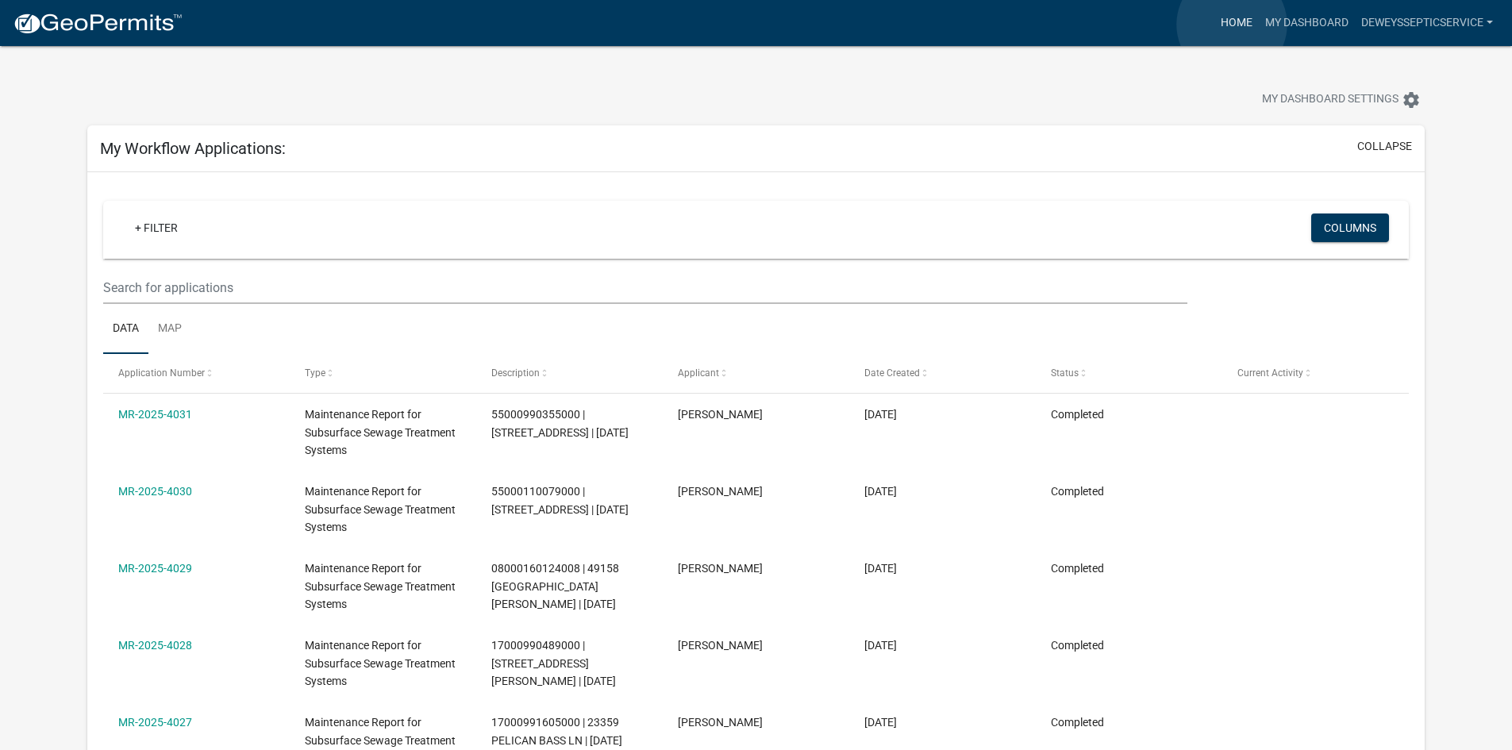
click at [1232, 25] on link "Home" at bounding box center [1236, 23] width 44 height 30
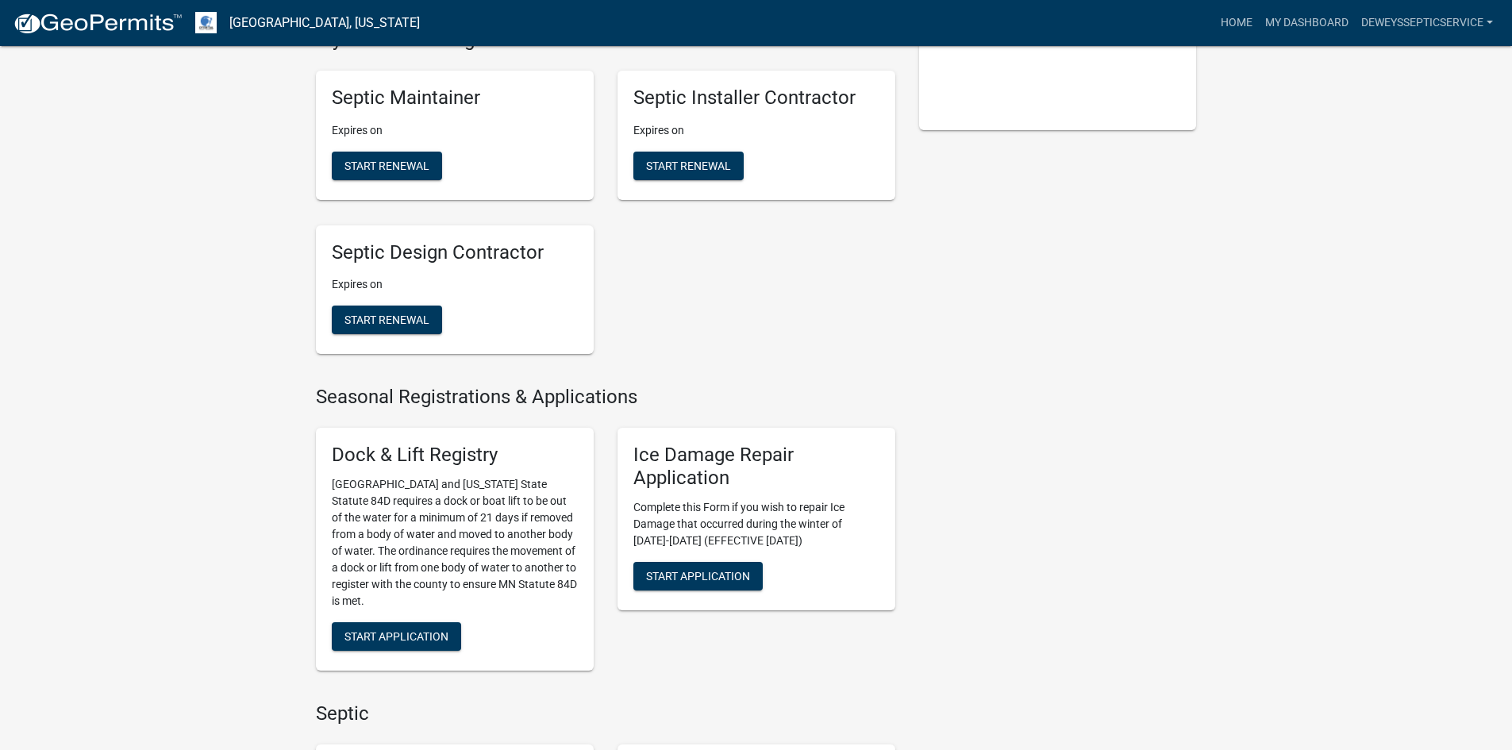
scroll to position [794, 0]
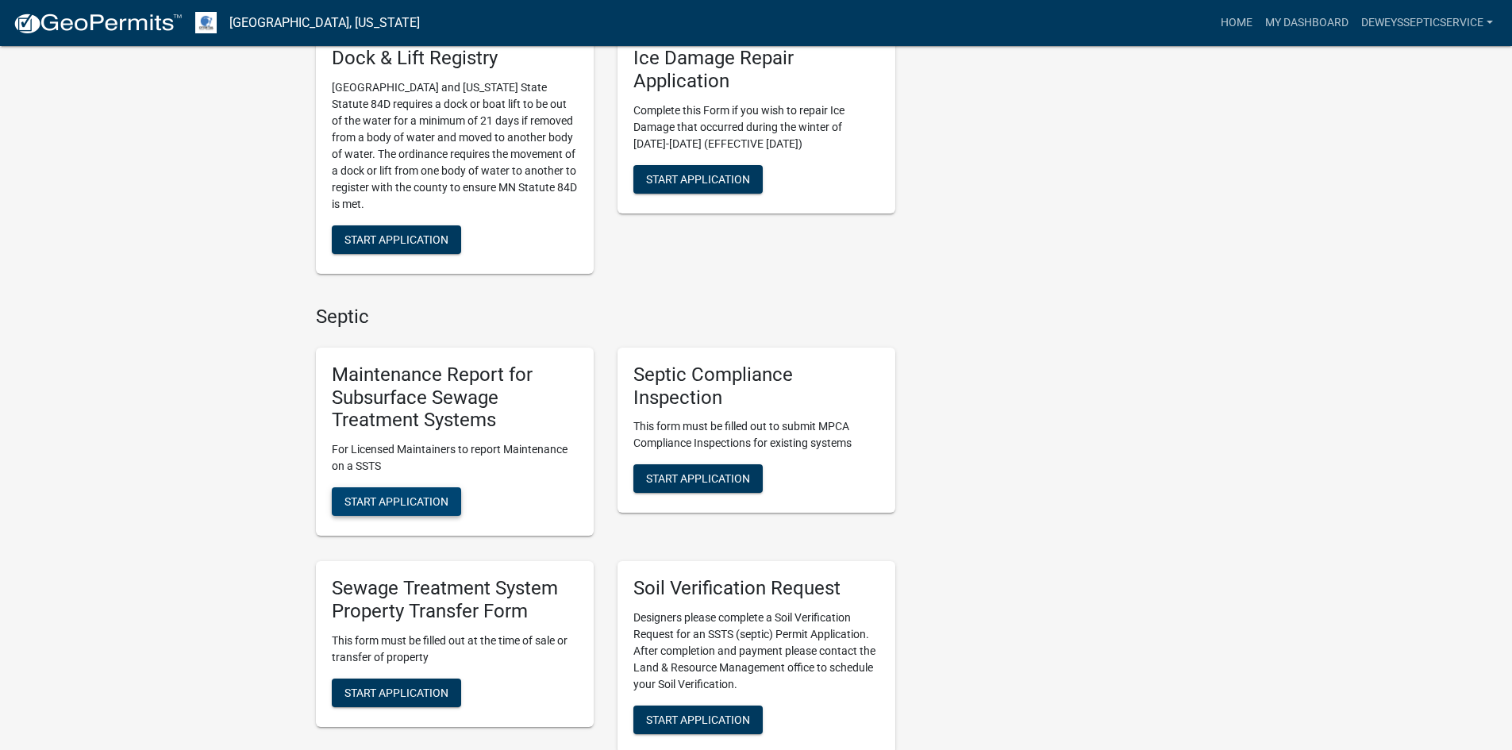
click at [351, 509] on button "Start Application" at bounding box center [396, 501] width 129 height 29
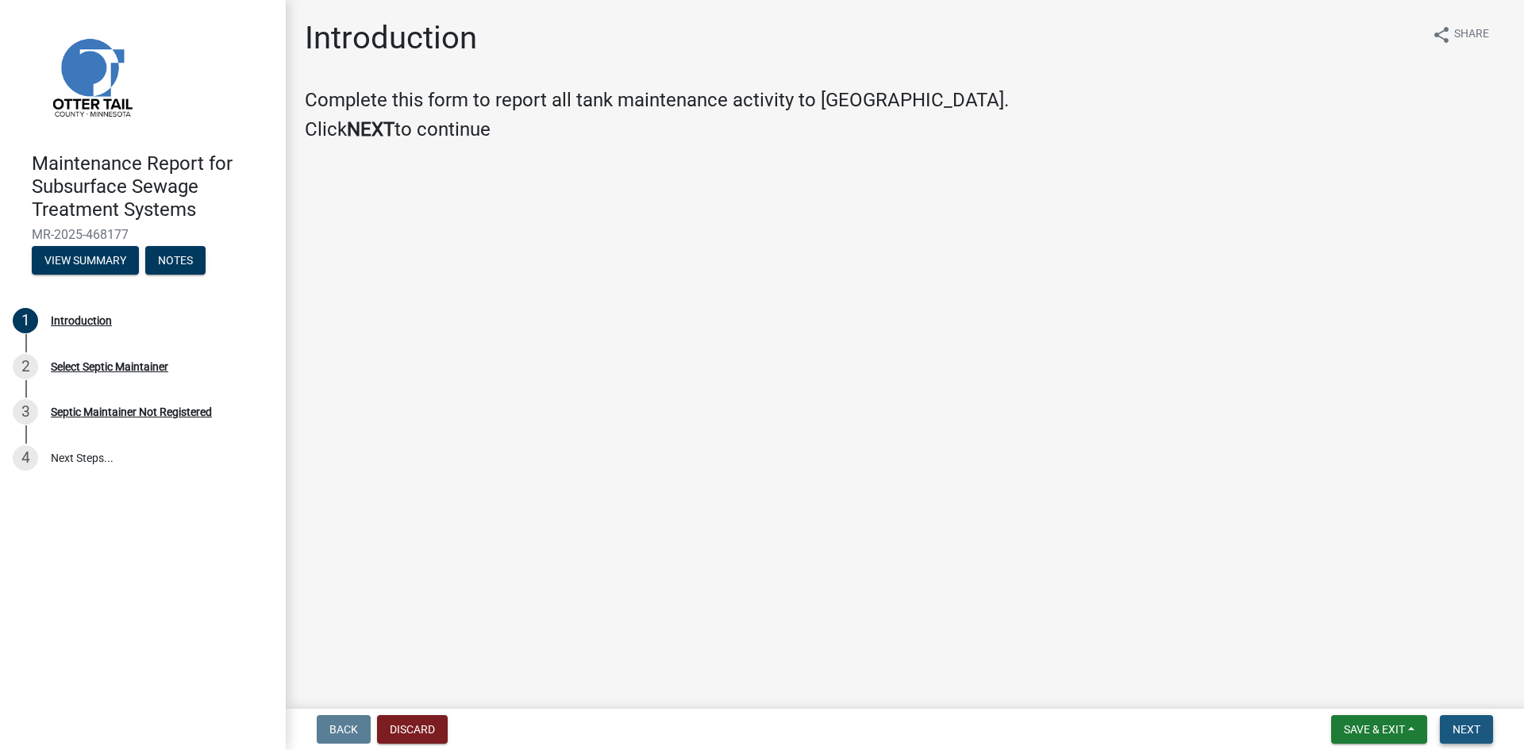
click at [1452, 731] on span "Next" at bounding box center [1466, 729] width 28 height 13
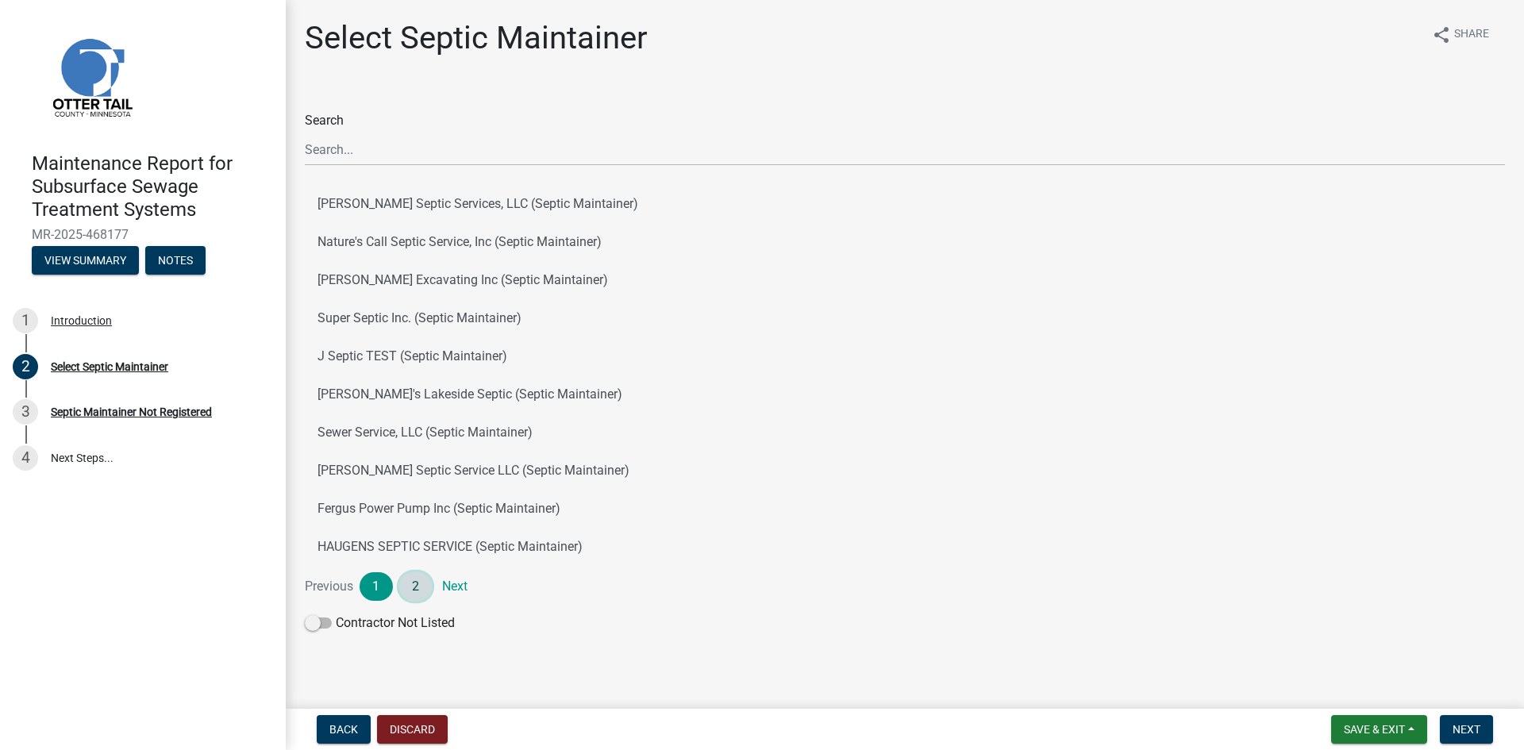
click at [414, 586] on link "2" at bounding box center [415, 586] width 33 height 29
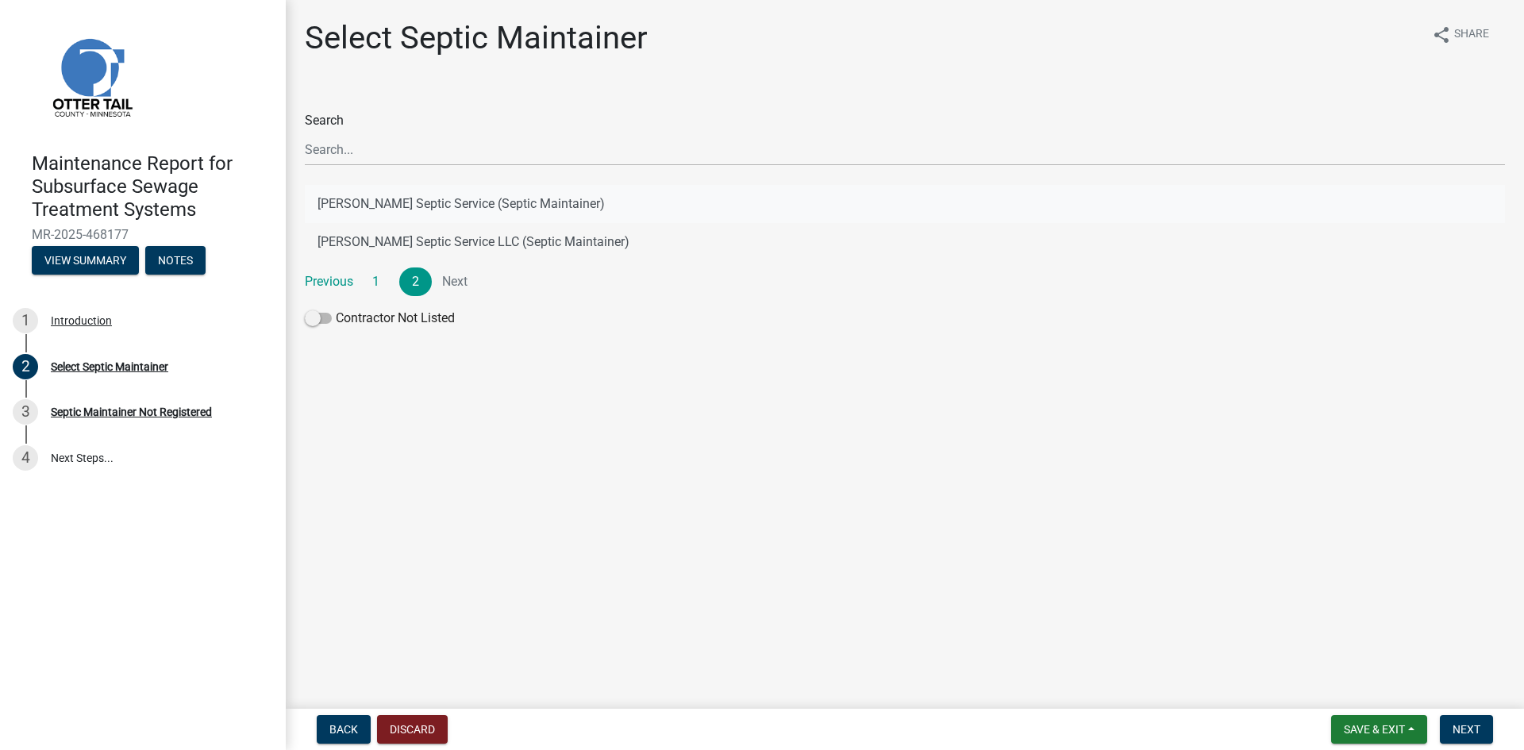
click at [494, 201] on button "[PERSON_NAME] Septic Service (Septic Maintainer)" at bounding box center [905, 204] width 1200 height 38
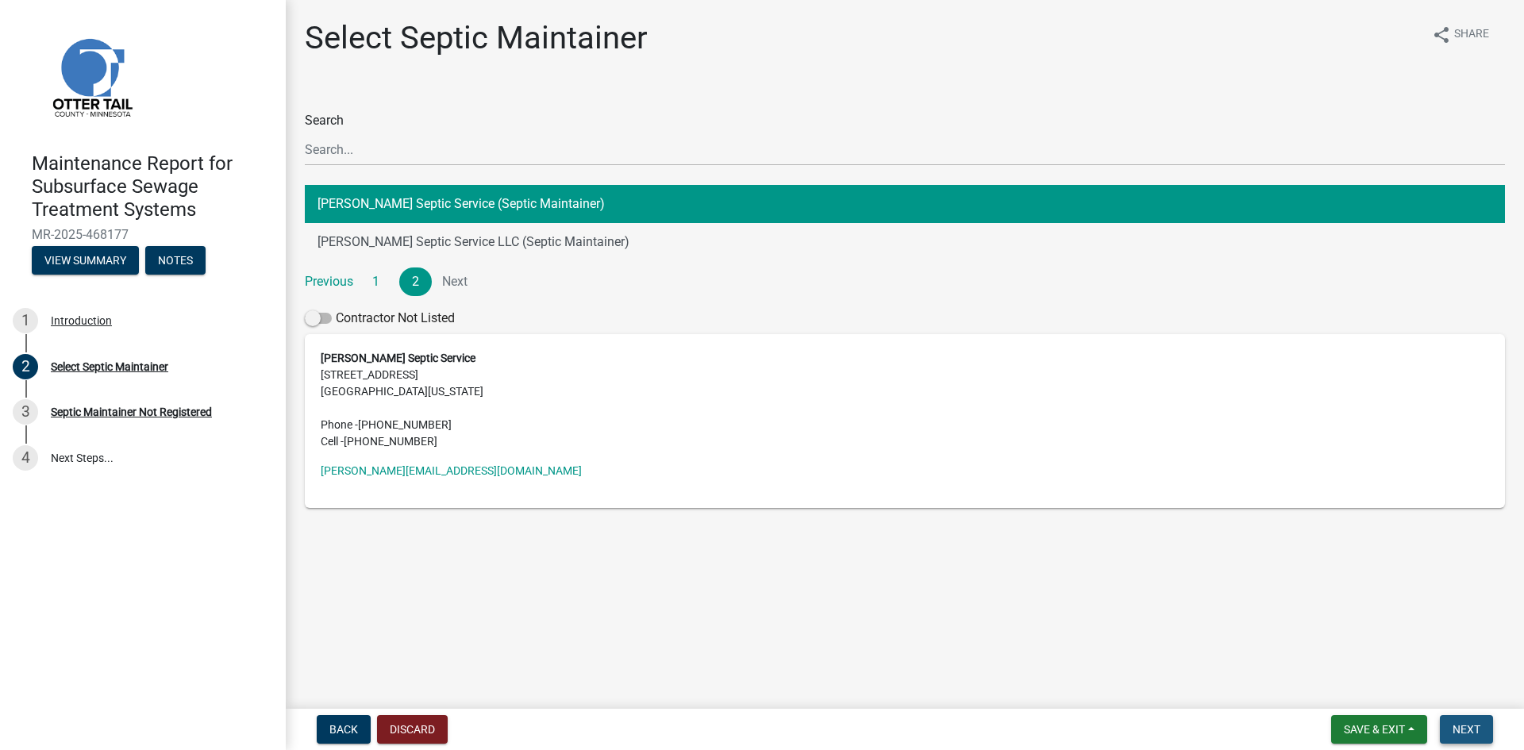
click at [1455, 729] on span "Next" at bounding box center [1466, 729] width 28 height 13
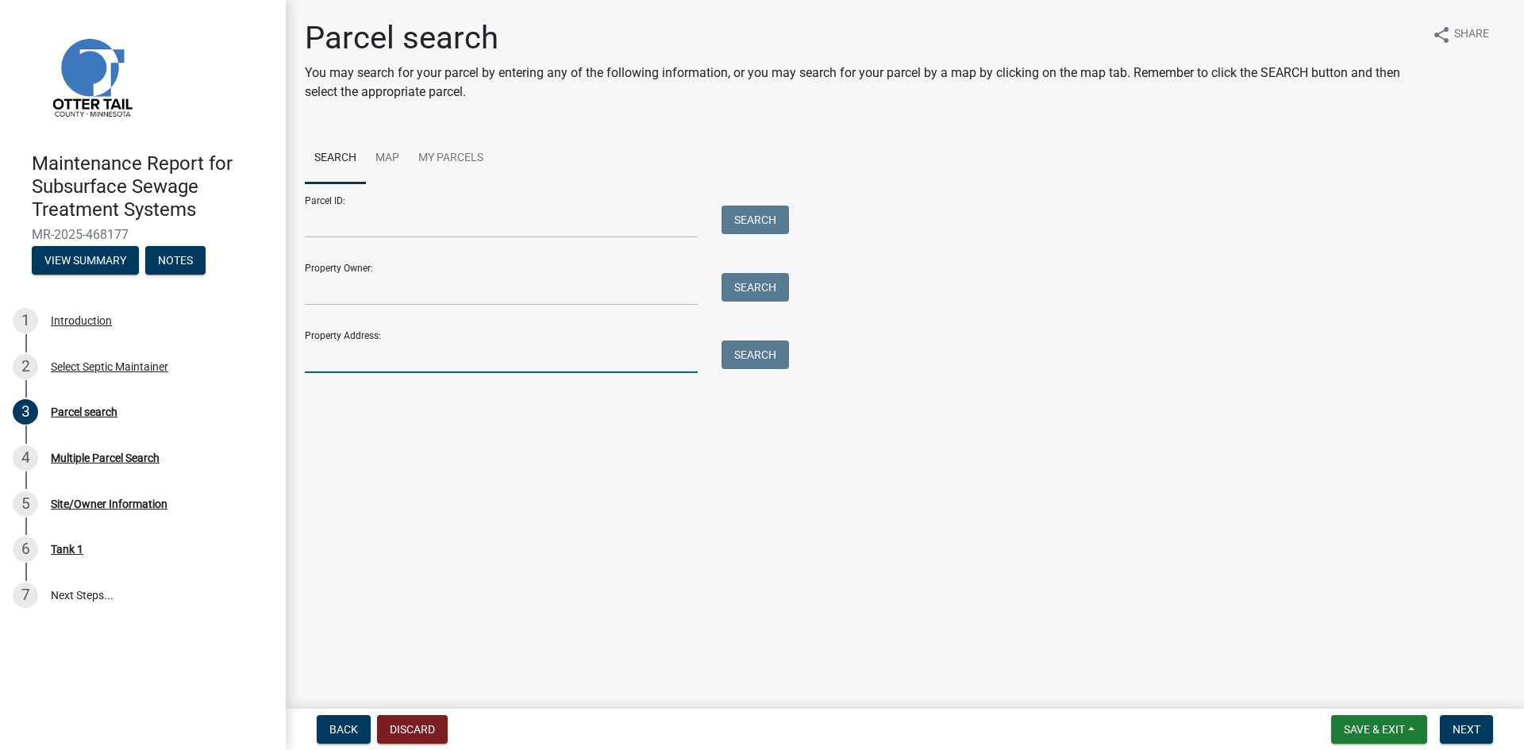
click at [436, 359] on input "Property Address:" at bounding box center [501, 356] width 393 height 33
type input "50977"
click at [780, 357] on button "Search" at bounding box center [754, 354] width 67 height 29
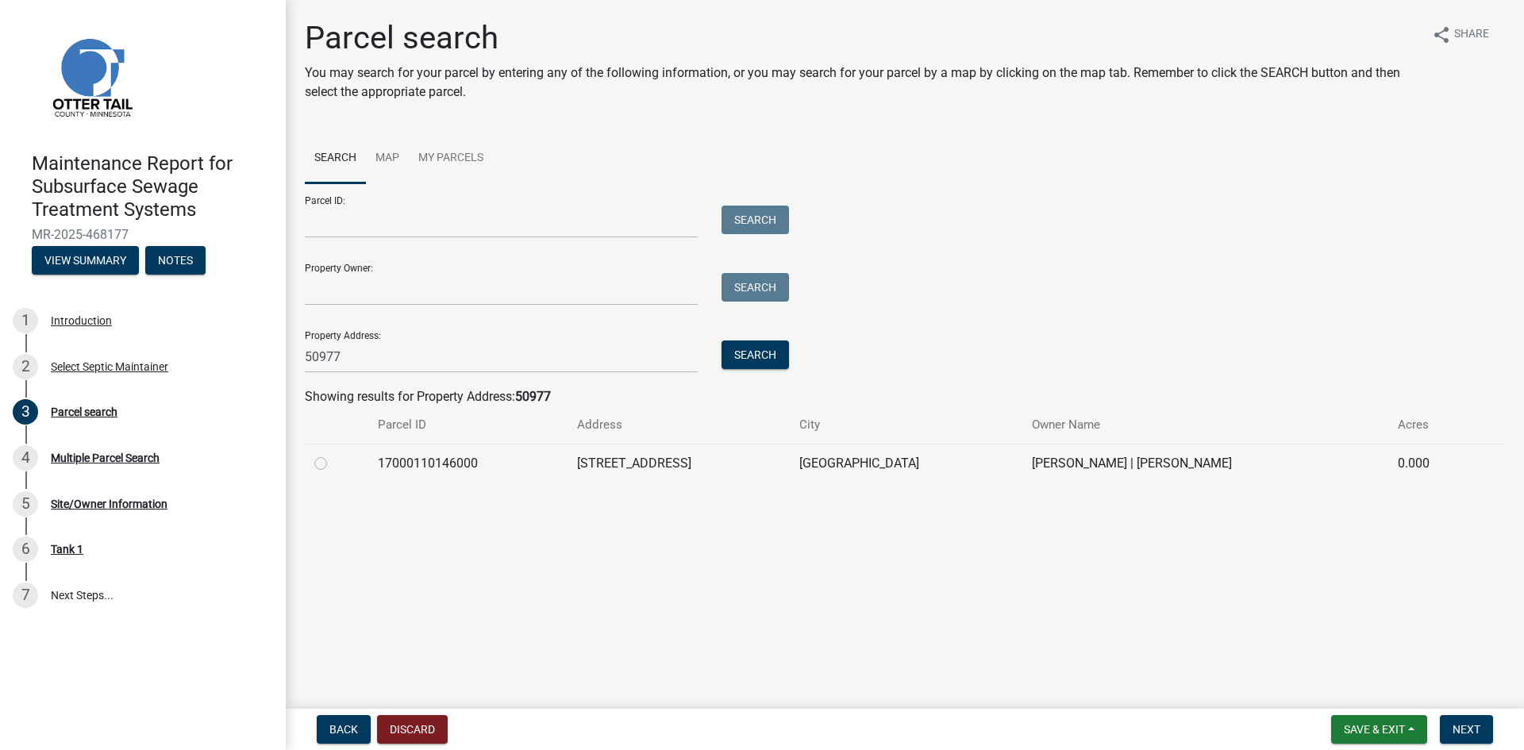
click at [333, 454] on label at bounding box center [333, 454] width 0 height 0
click at [333, 462] on input "radio" at bounding box center [338, 459] width 10 height 10
radio input "true"
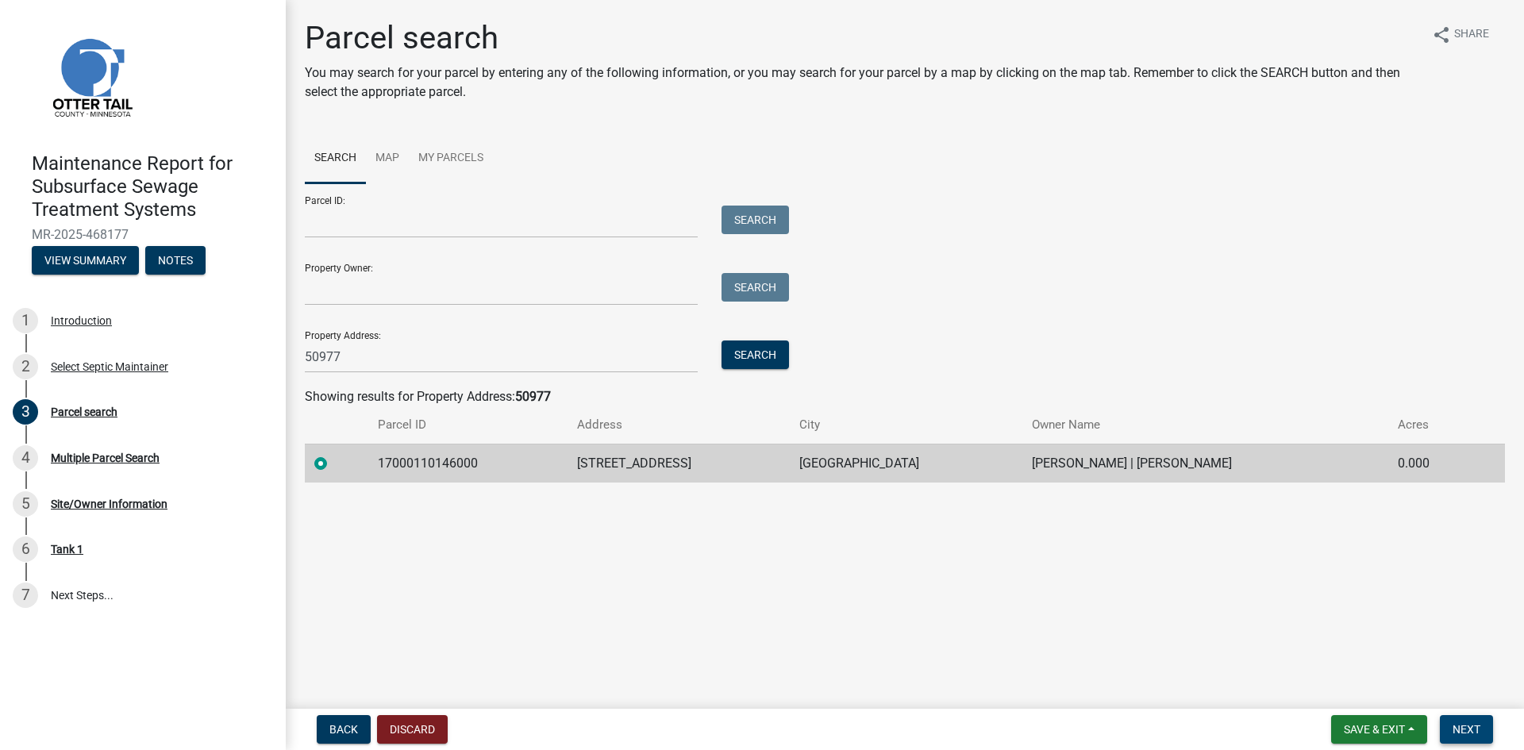
click at [1457, 728] on span "Next" at bounding box center [1466, 729] width 28 height 13
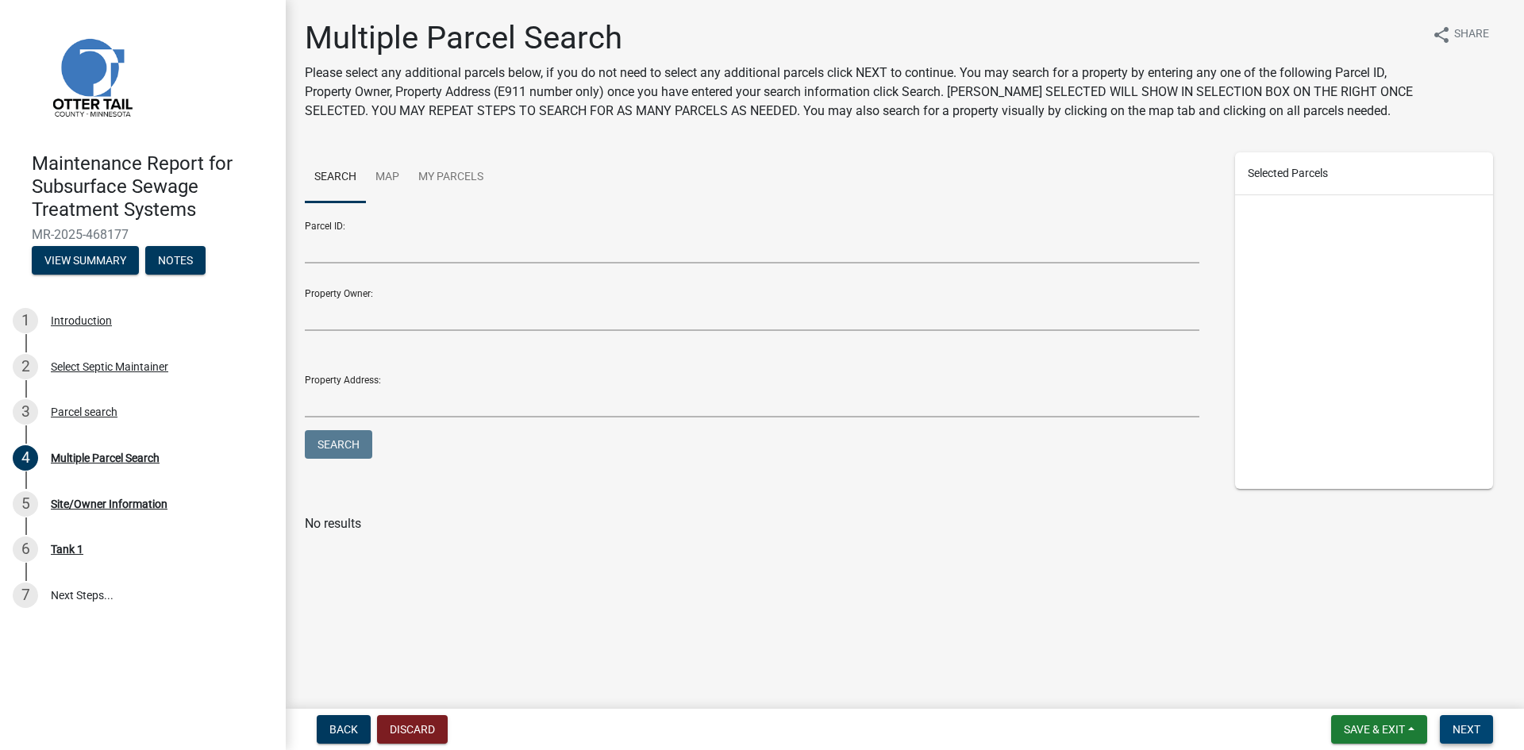
click at [1457, 728] on span "Next" at bounding box center [1466, 729] width 28 height 13
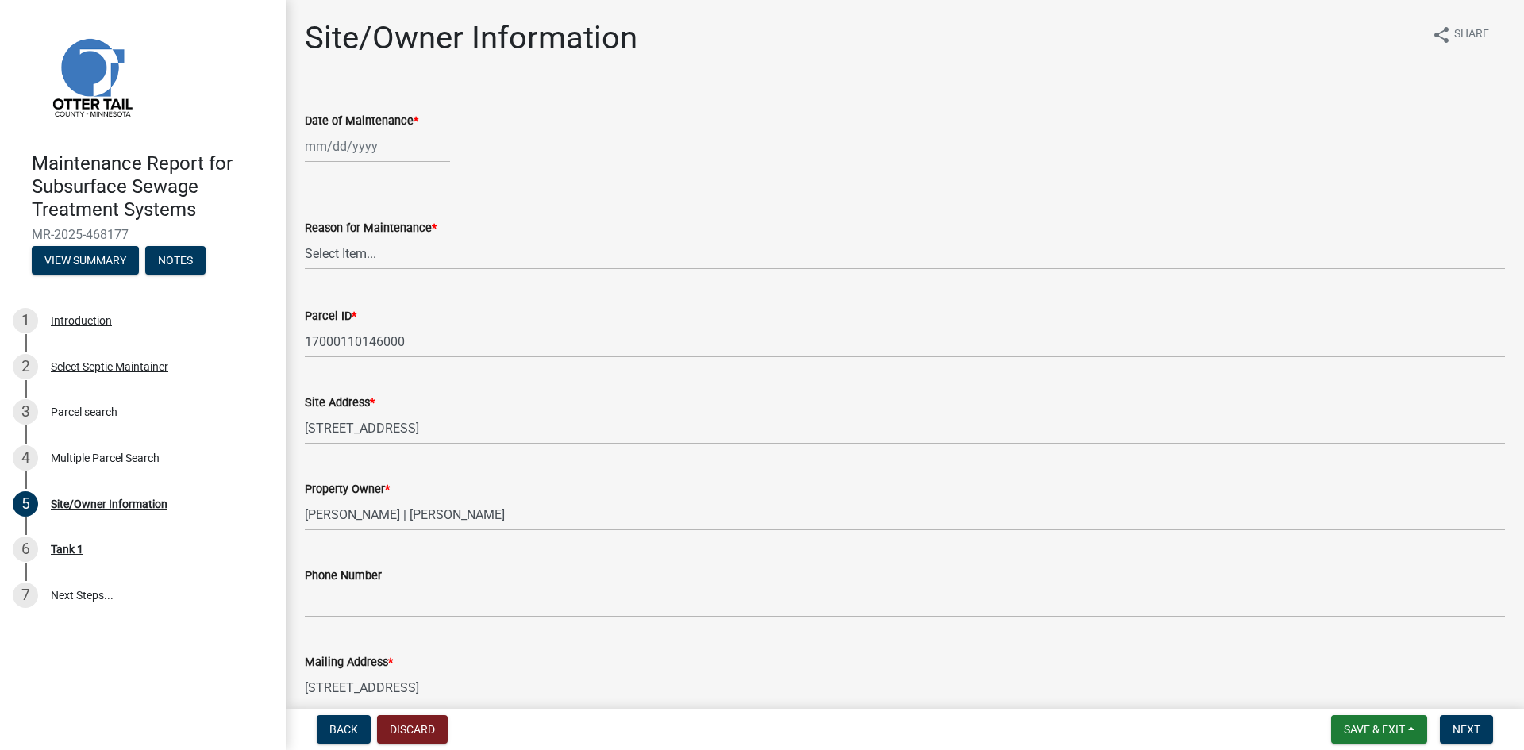
click at [381, 148] on div at bounding box center [377, 146] width 145 height 33
select select "8"
select select "2025"
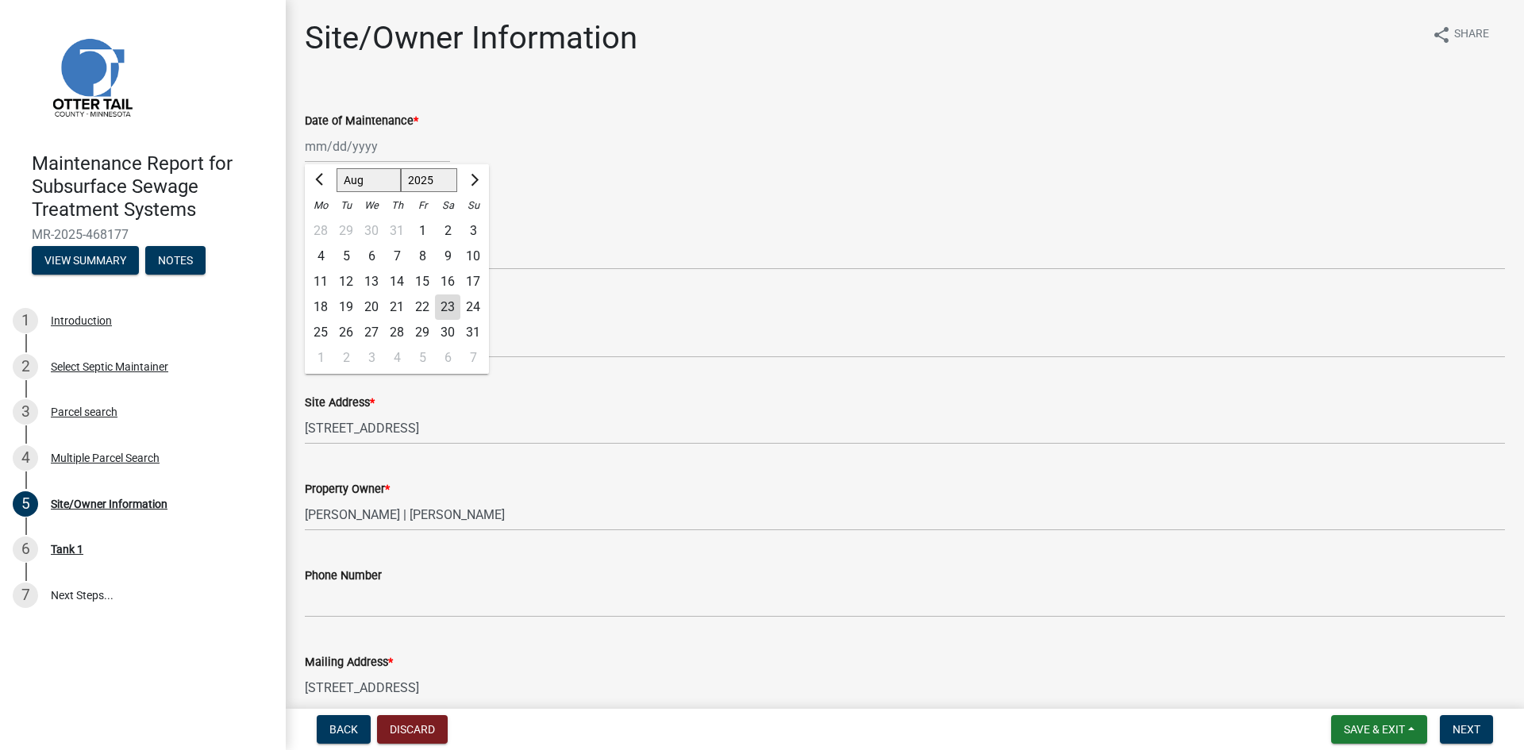
click at [366, 306] on div "20" at bounding box center [371, 306] width 25 height 25
type input "[DATE]"
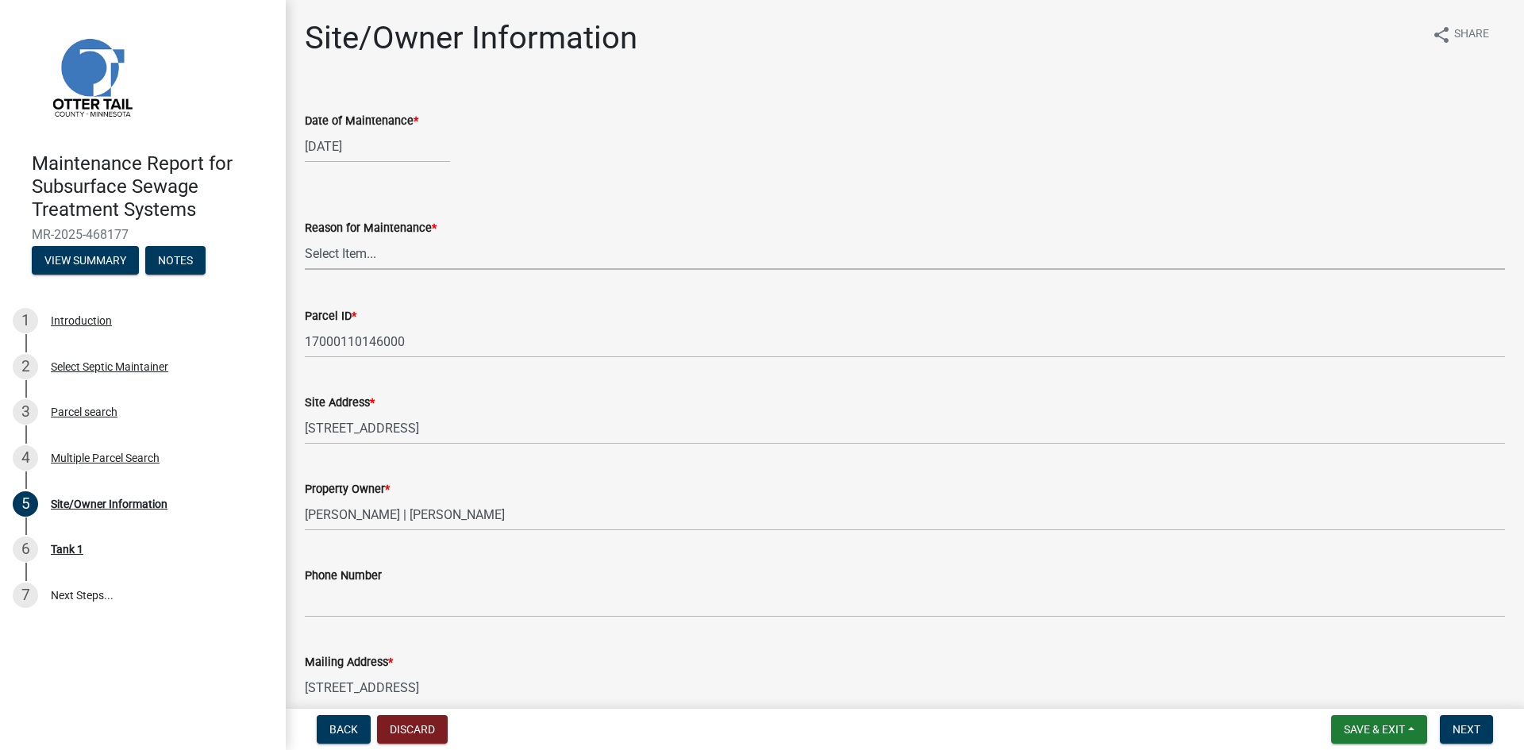
click at [362, 252] on select "Select Item... Called Routine Other" at bounding box center [905, 253] width 1200 height 33
click at [305, 237] on select "Select Item... Called Routine Other" at bounding box center [905, 253] width 1200 height 33
select select "3ac72b63-7b21-42e4-8192-806faae7a4f1"
click at [1452, 725] on span "Next" at bounding box center [1466, 729] width 28 height 13
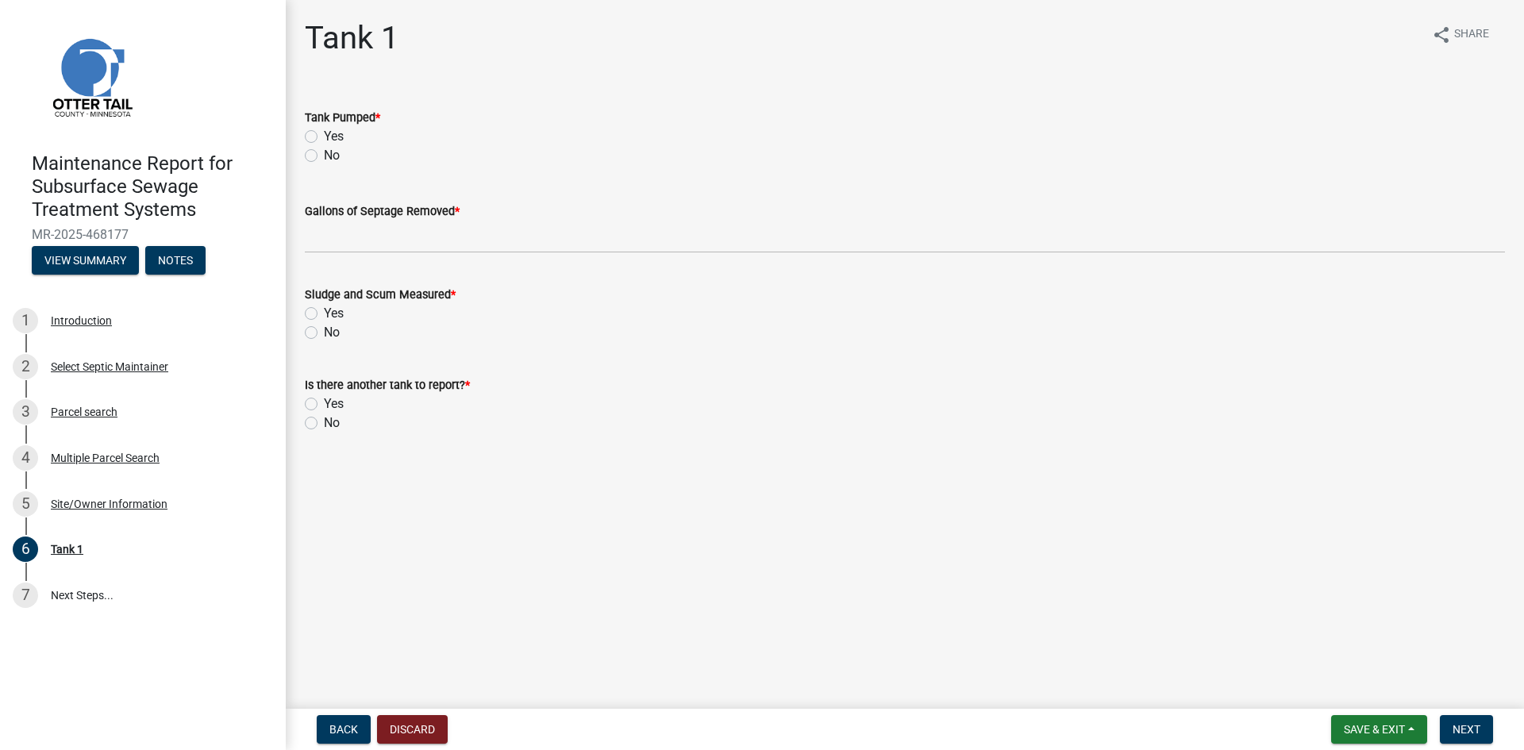
click at [324, 139] on label "Yes" at bounding box center [334, 136] width 20 height 19
click at [324, 137] on input "Yes" at bounding box center [329, 132] width 10 height 10
radio input "true"
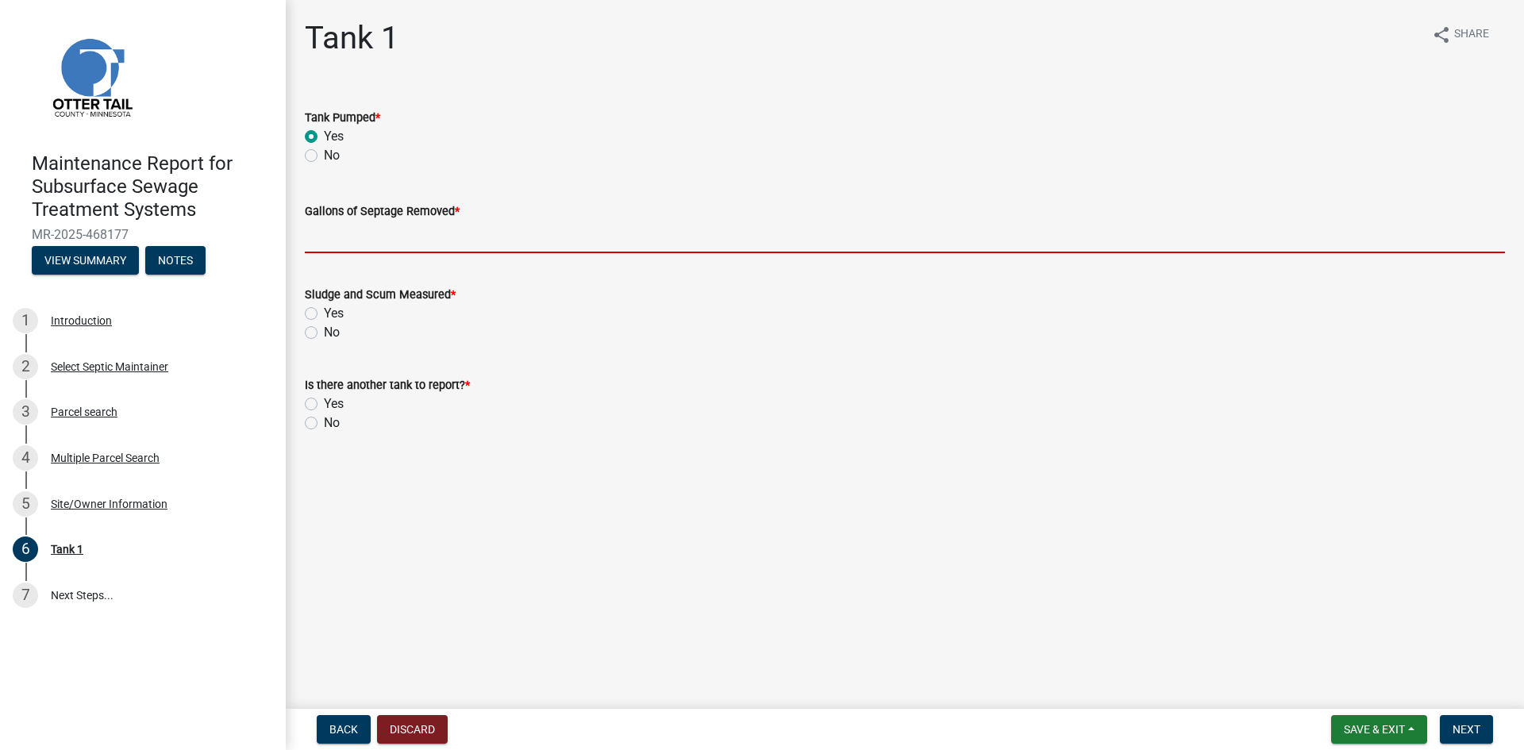
click at [329, 236] on input "Gallons of Septage Removed *" at bounding box center [905, 237] width 1200 height 33
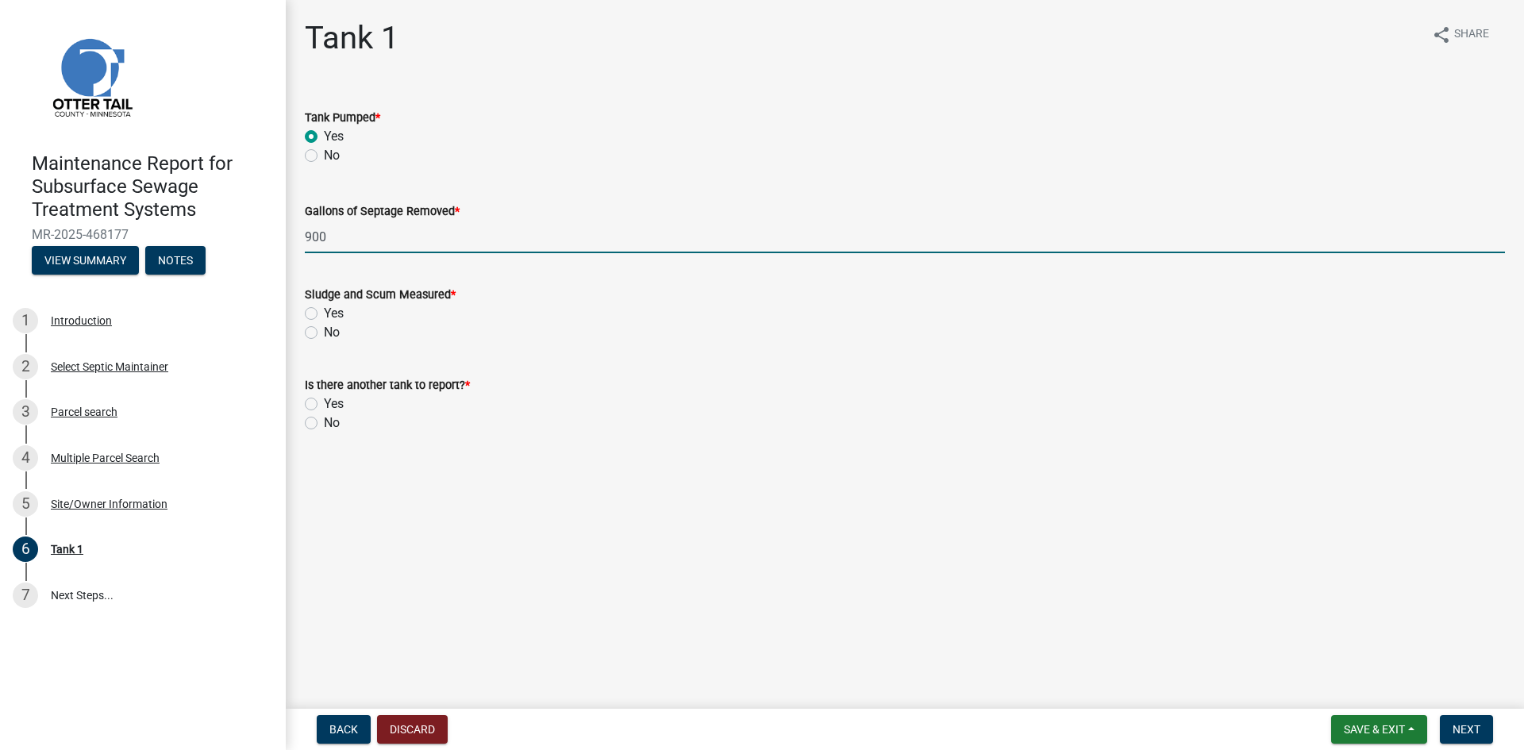
type input "900"
click at [324, 331] on label "No" at bounding box center [332, 332] width 16 height 19
click at [324, 331] on input "No" at bounding box center [329, 328] width 10 height 10
radio input "true"
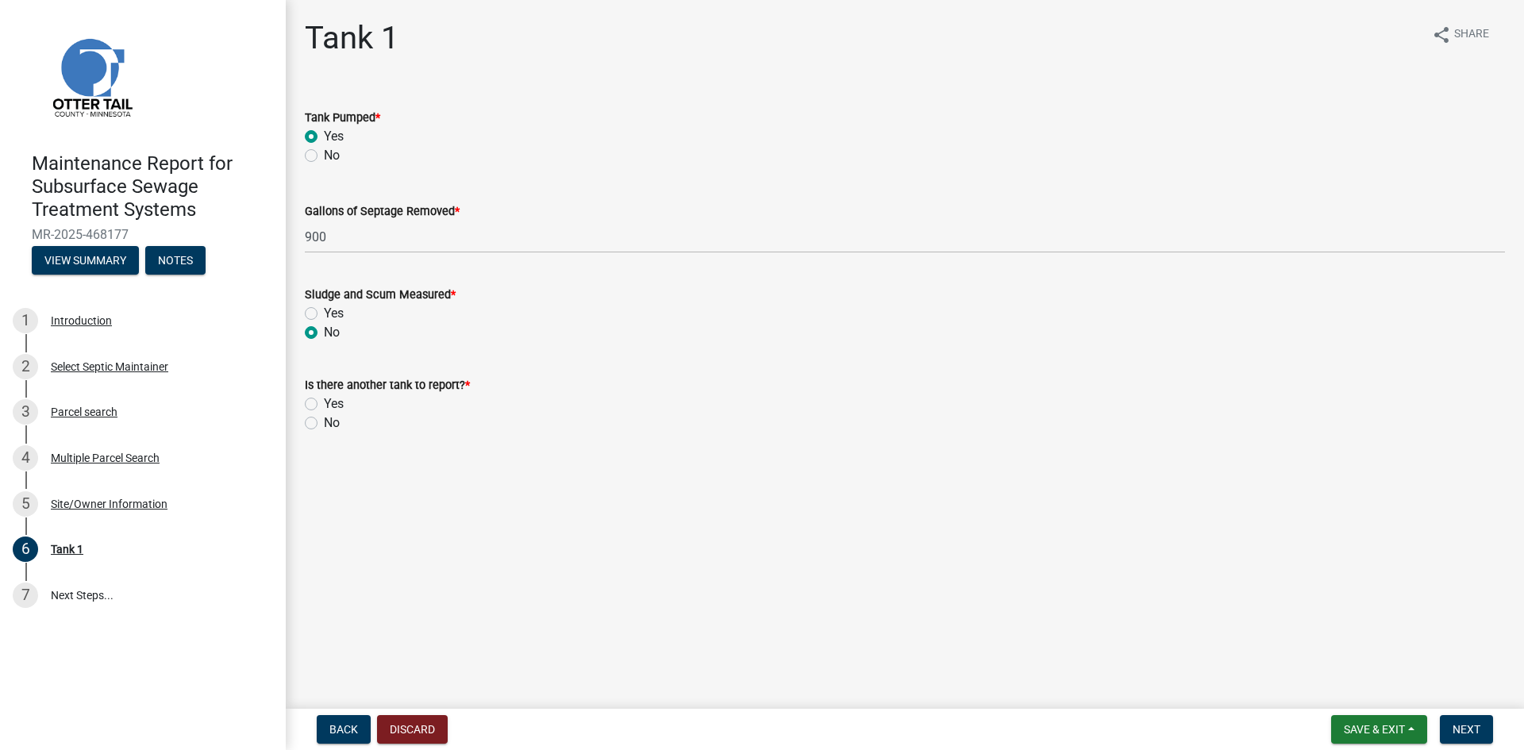
click at [324, 422] on label "No" at bounding box center [332, 422] width 16 height 19
click at [324, 422] on input "No" at bounding box center [329, 418] width 10 height 10
radio input "true"
click at [1457, 723] on span "Next" at bounding box center [1466, 729] width 28 height 13
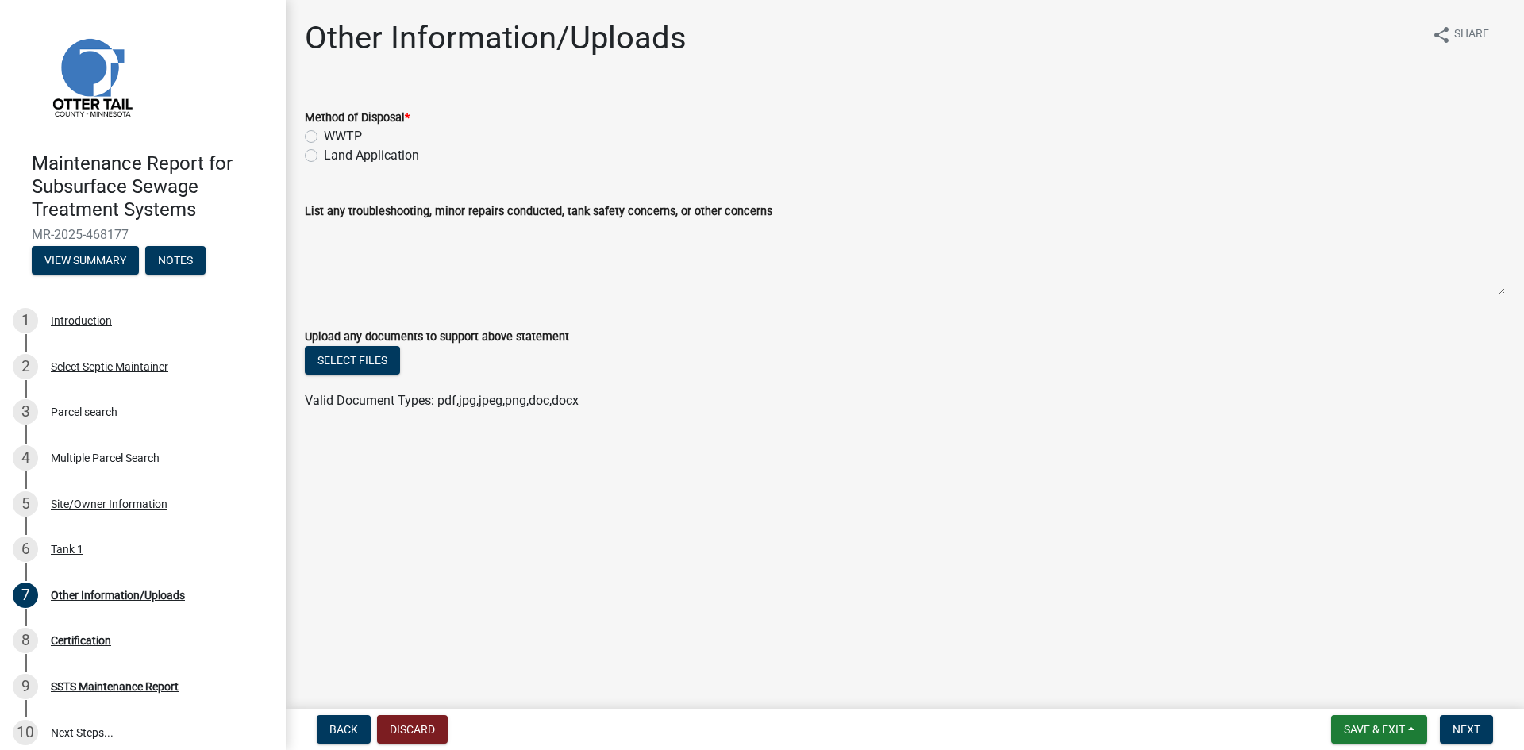
drag, startPoint x: 373, startPoint y: 153, endPoint x: 540, endPoint y: 247, distance: 191.8
click at [373, 154] on label "Land Application" at bounding box center [371, 155] width 95 height 19
click at [334, 154] on input "Land Application" at bounding box center [329, 151] width 10 height 10
radio input "true"
click at [1477, 731] on span "Next" at bounding box center [1466, 729] width 28 height 13
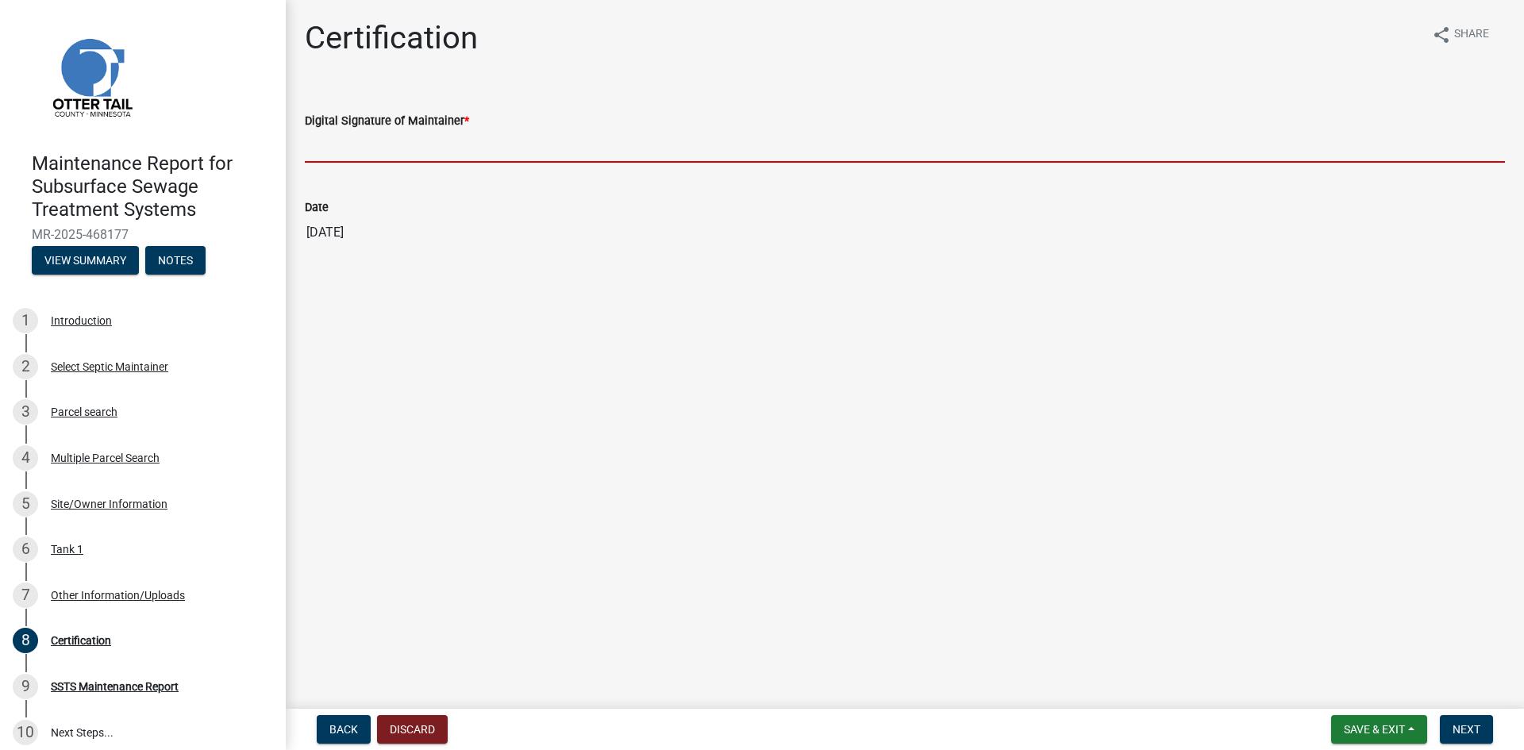
click at [657, 151] on input "Digital Signature of Maintainer *" at bounding box center [905, 146] width 1200 height 33
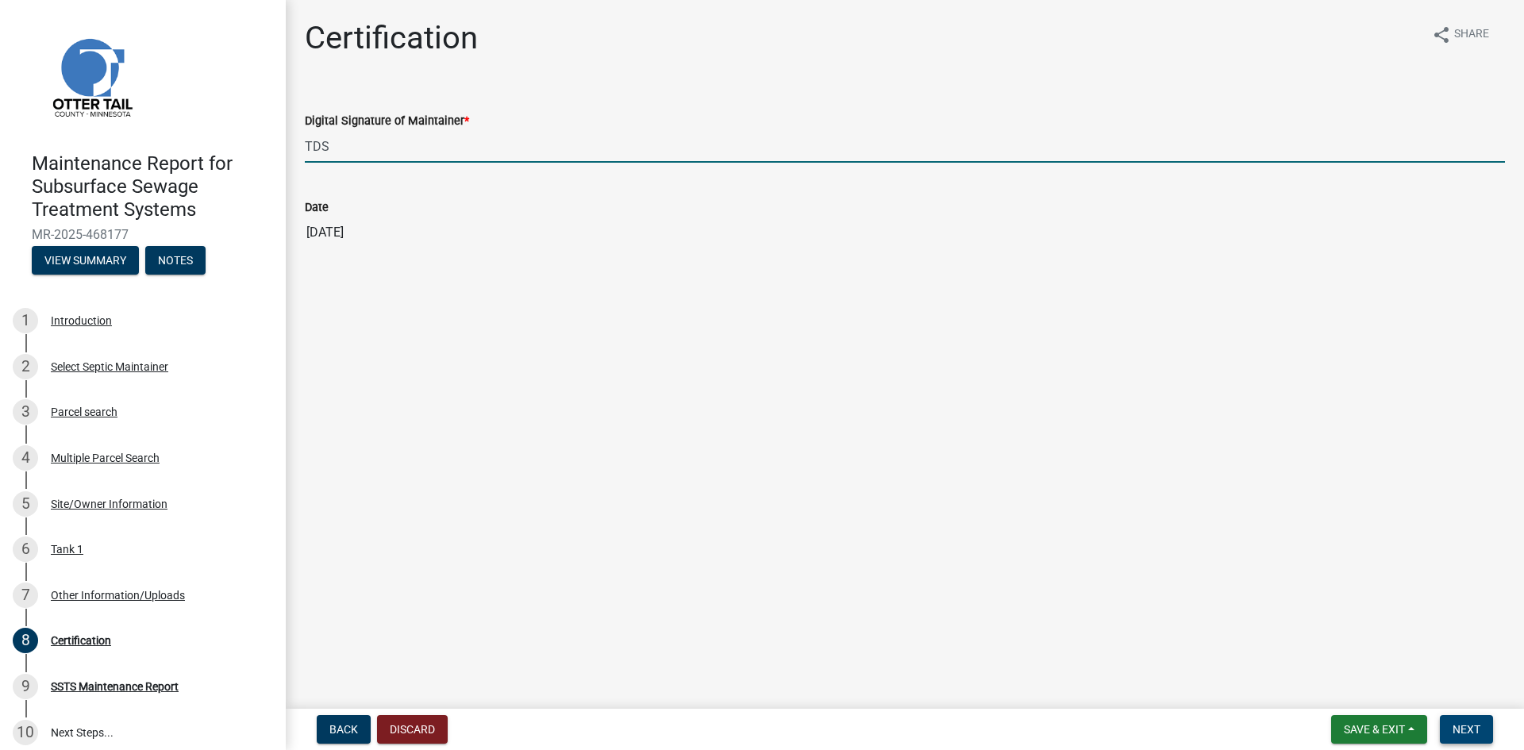
type input "TDS"
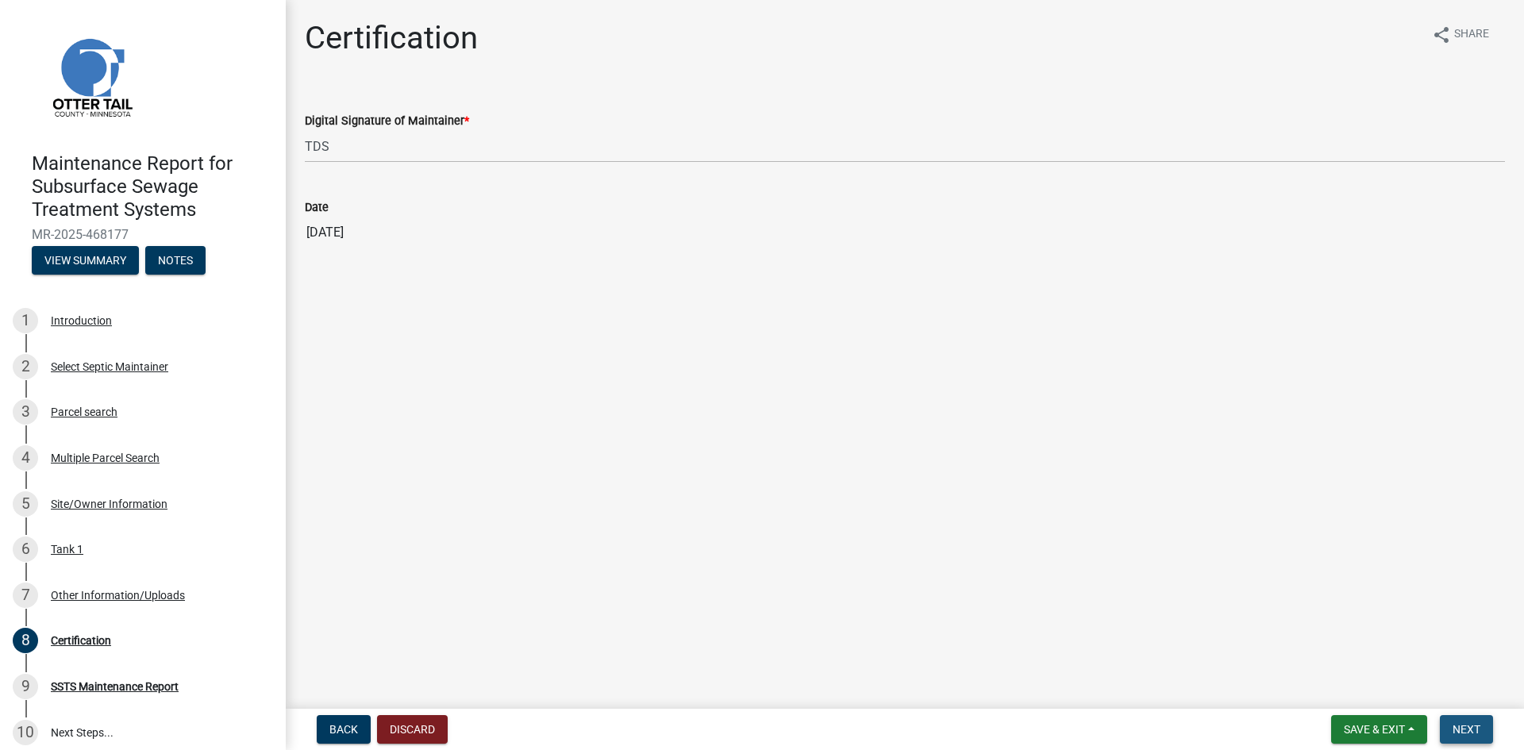
click at [1469, 734] on span "Next" at bounding box center [1466, 729] width 28 height 13
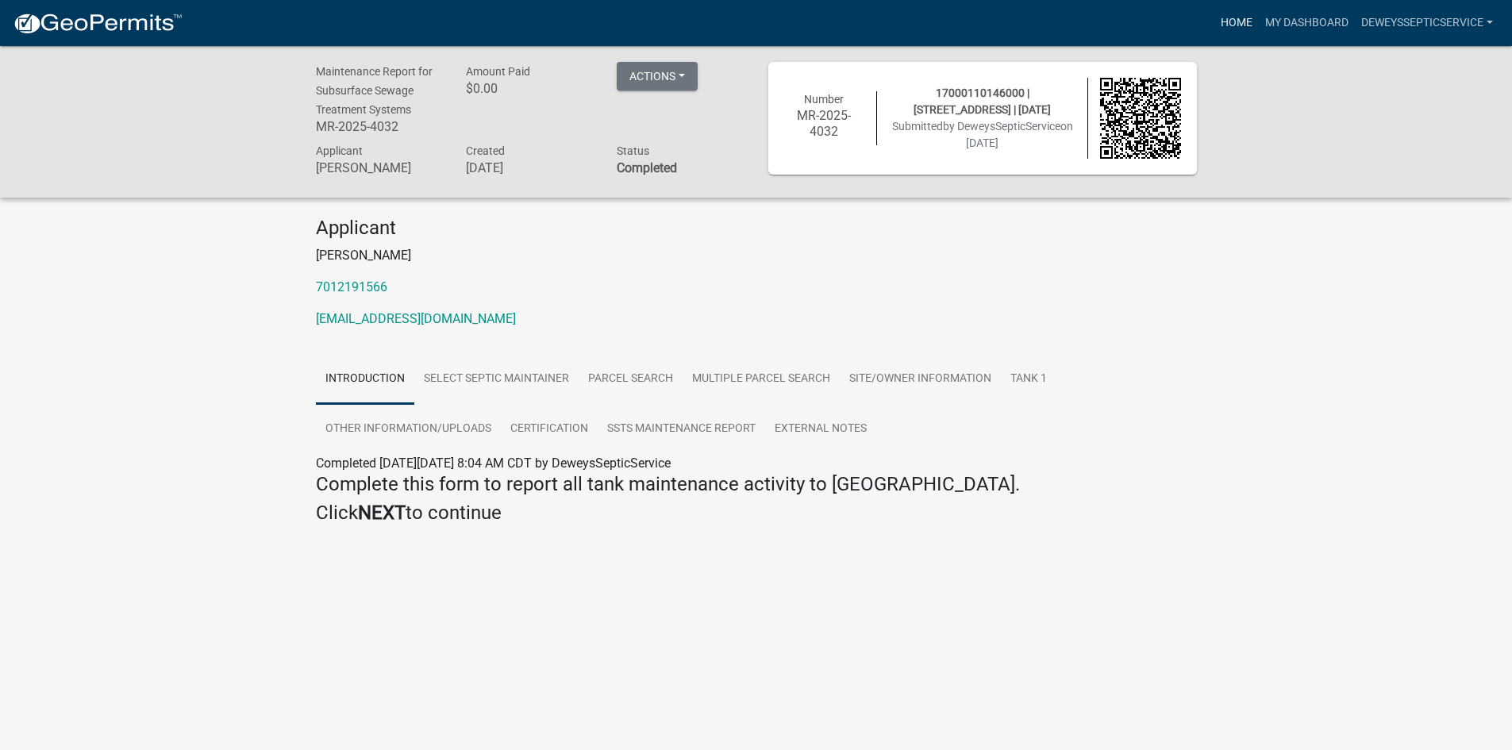
click at [1234, 24] on link "Home" at bounding box center [1236, 23] width 44 height 30
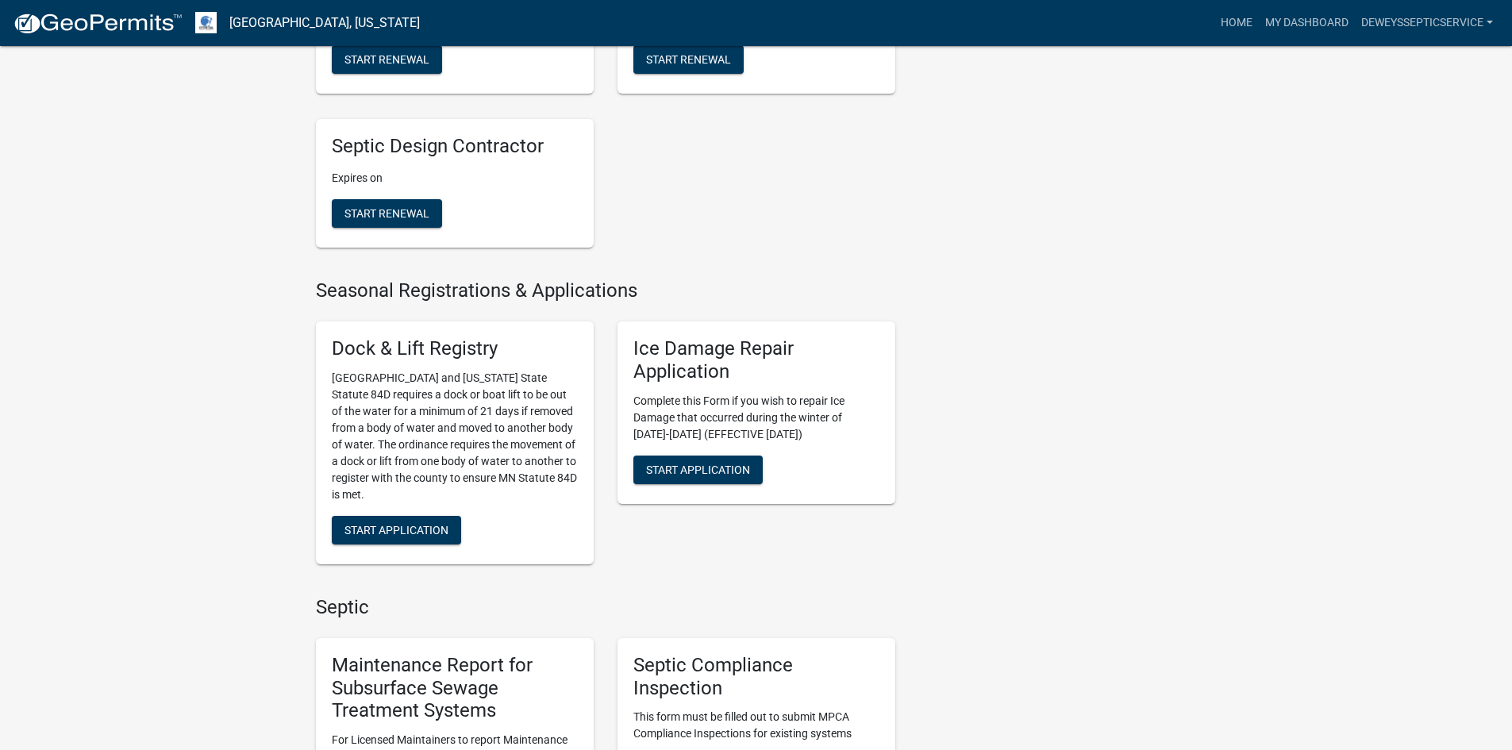
scroll to position [714, 0]
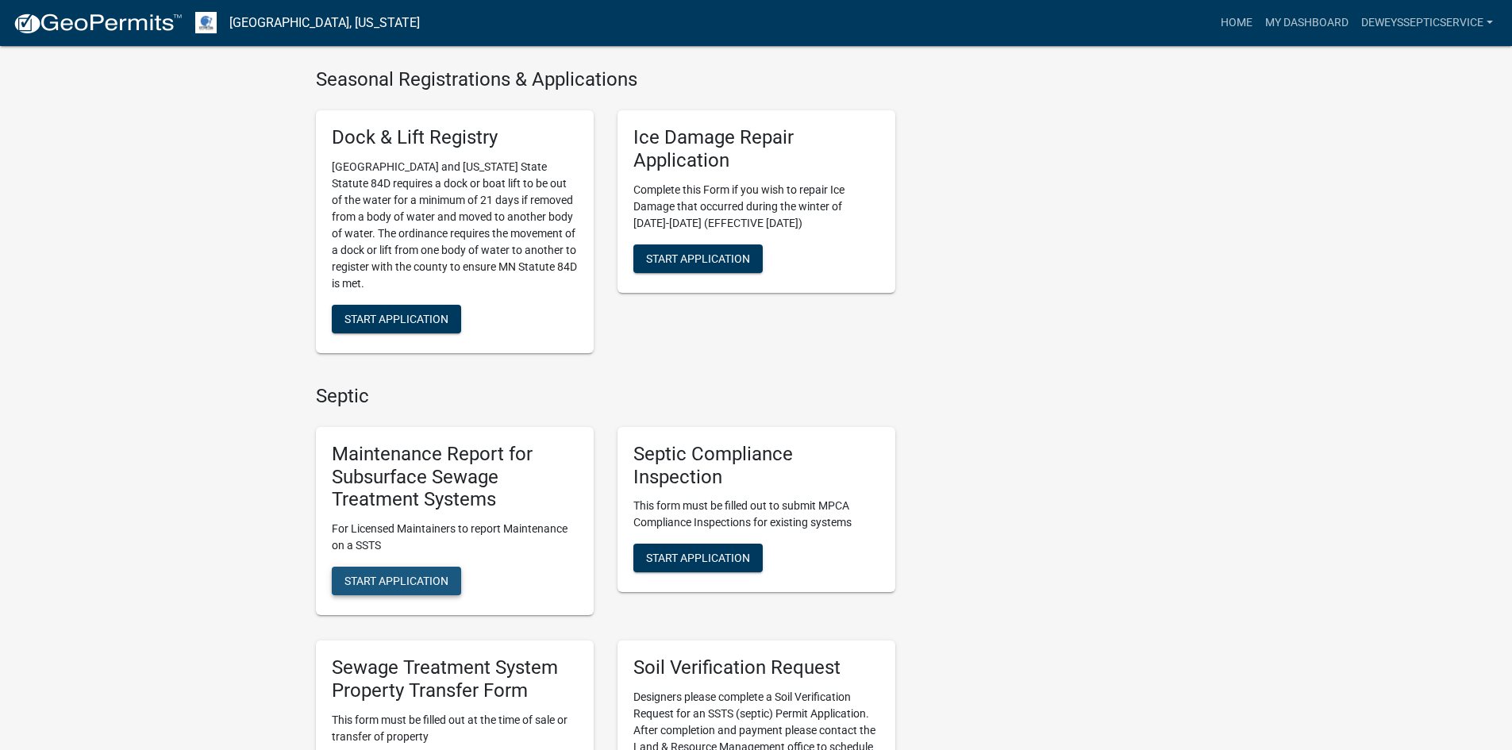
click at [410, 580] on span "Start Application" at bounding box center [396, 581] width 104 height 13
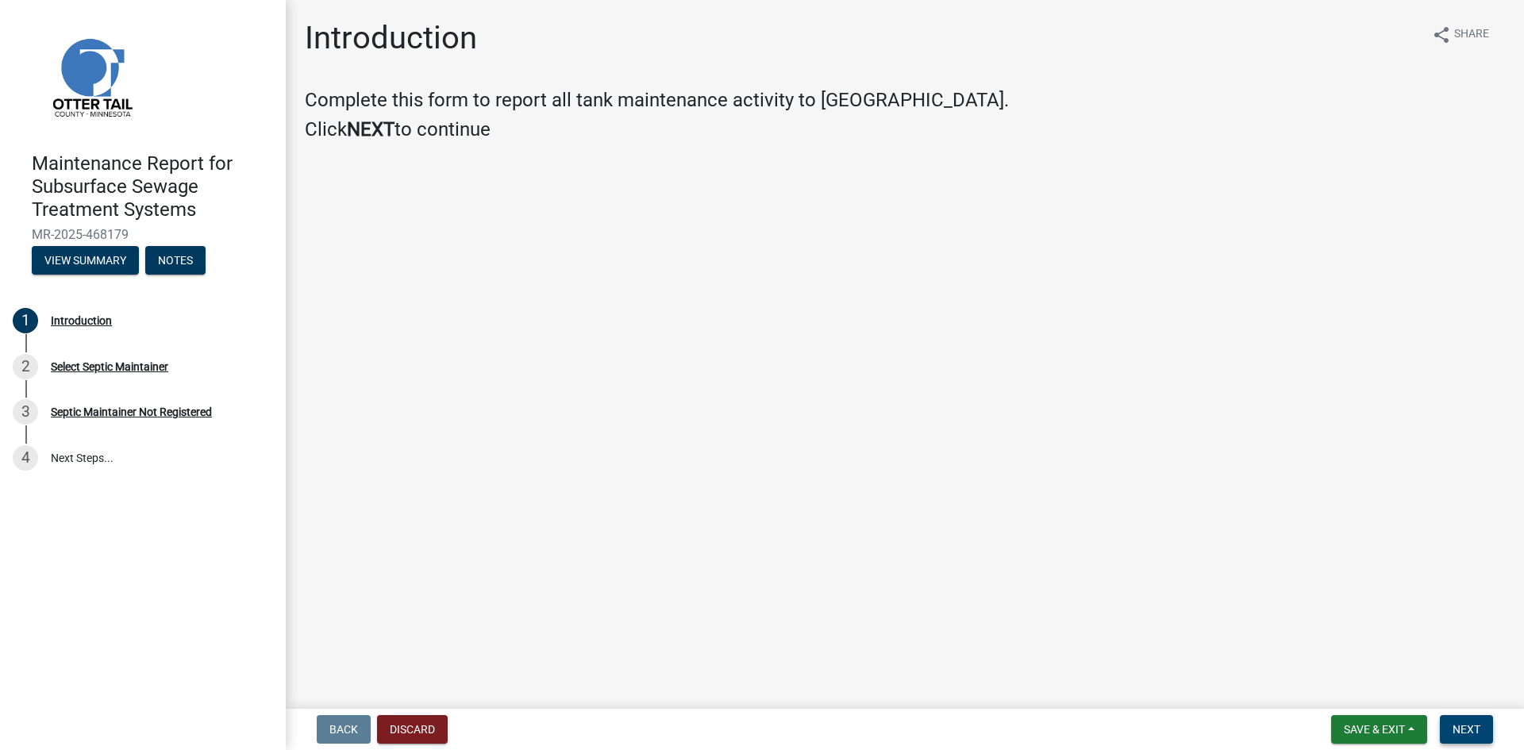
click at [1475, 725] on span "Next" at bounding box center [1466, 729] width 28 height 13
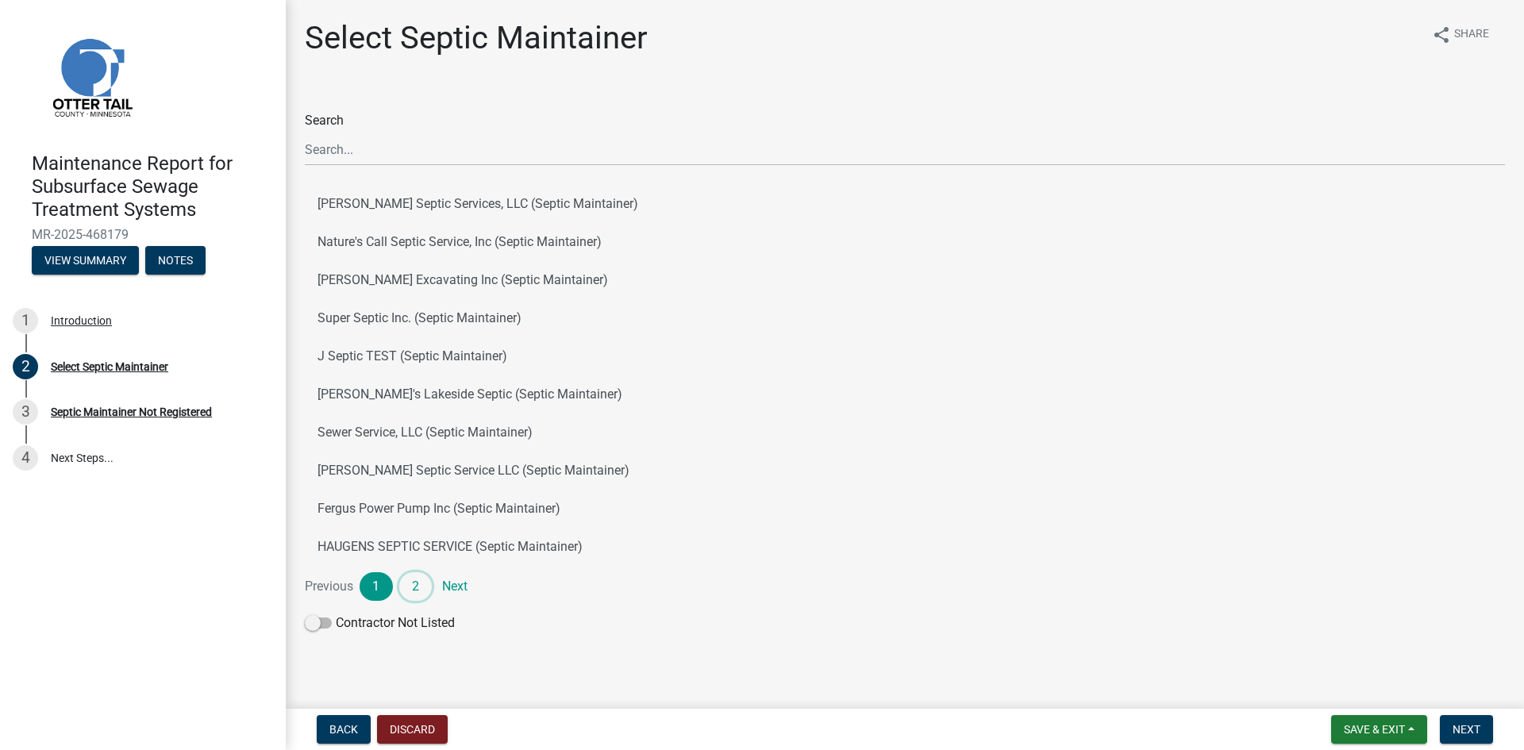
drag, startPoint x: 417, startPoint y: 589, endPoint x: 422, endPoint y: 558, distance: 31.3
click at [417, 587] on link "2" at bounding box center [415, 586] width 33 height 29
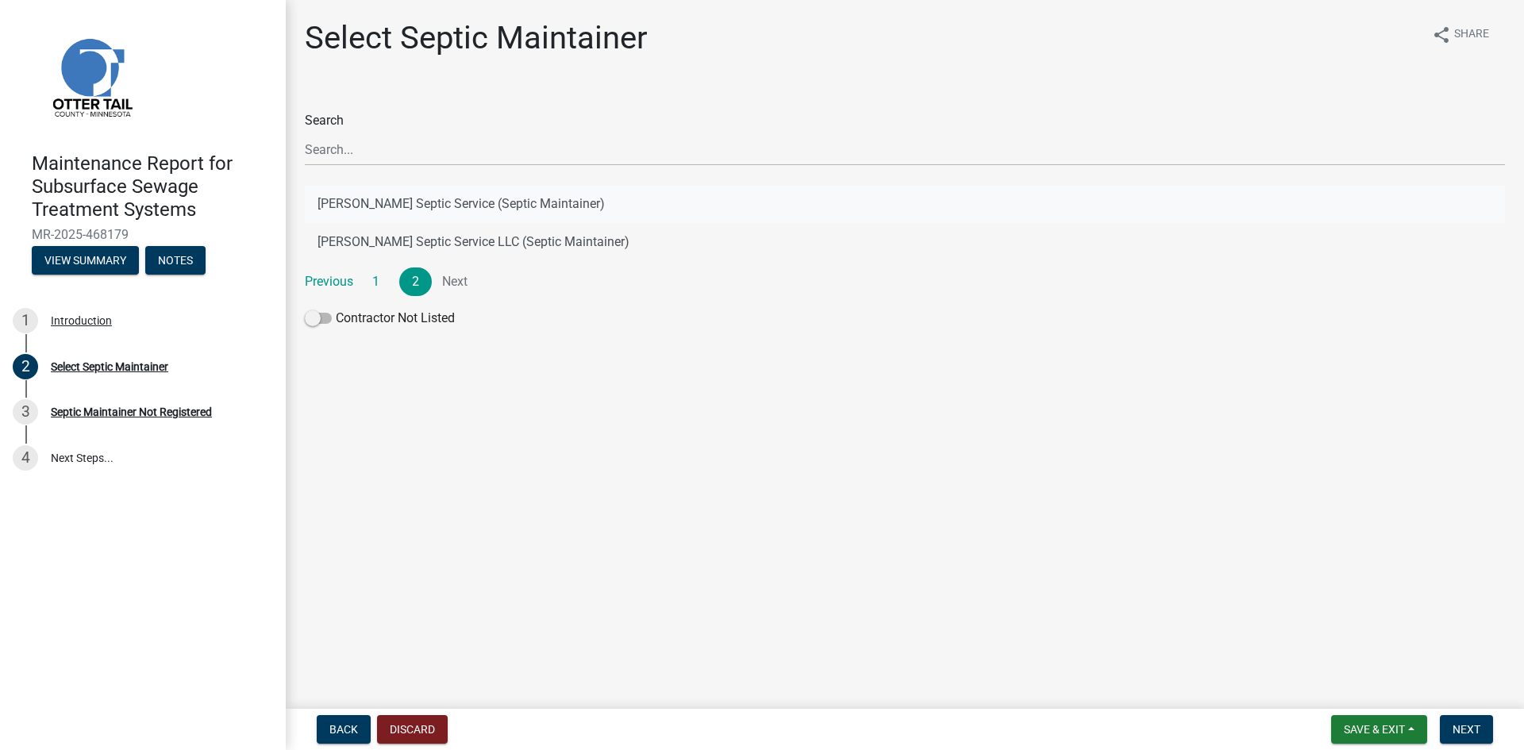
click at [499, 196] on button "[PERSON_NAME] Septic Service (Septic Maintainer)" at bounding box center [905, 204] width 1200 height 38
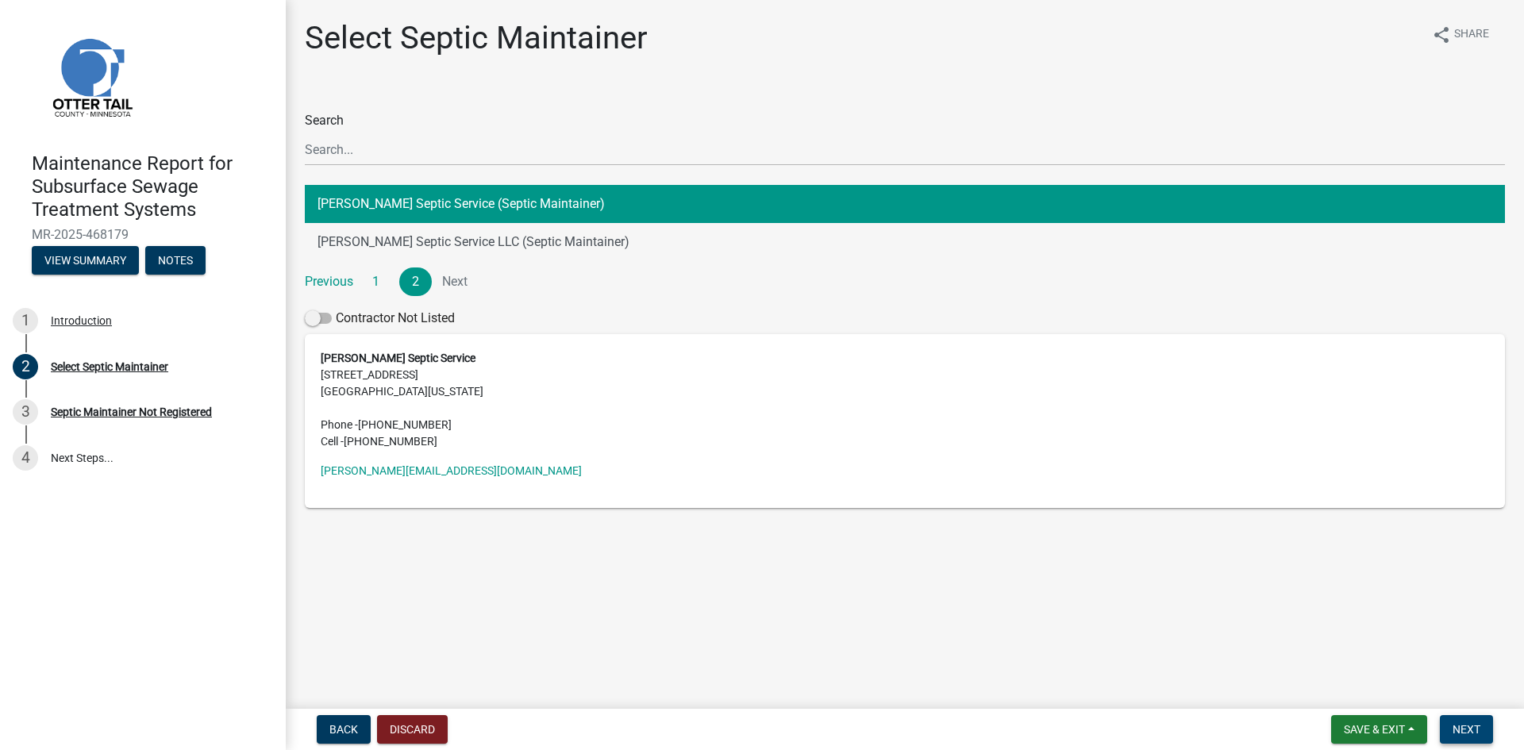
click at [1482, 725] on button "Next" at bounding box center [1465, 729] width 53 height 29
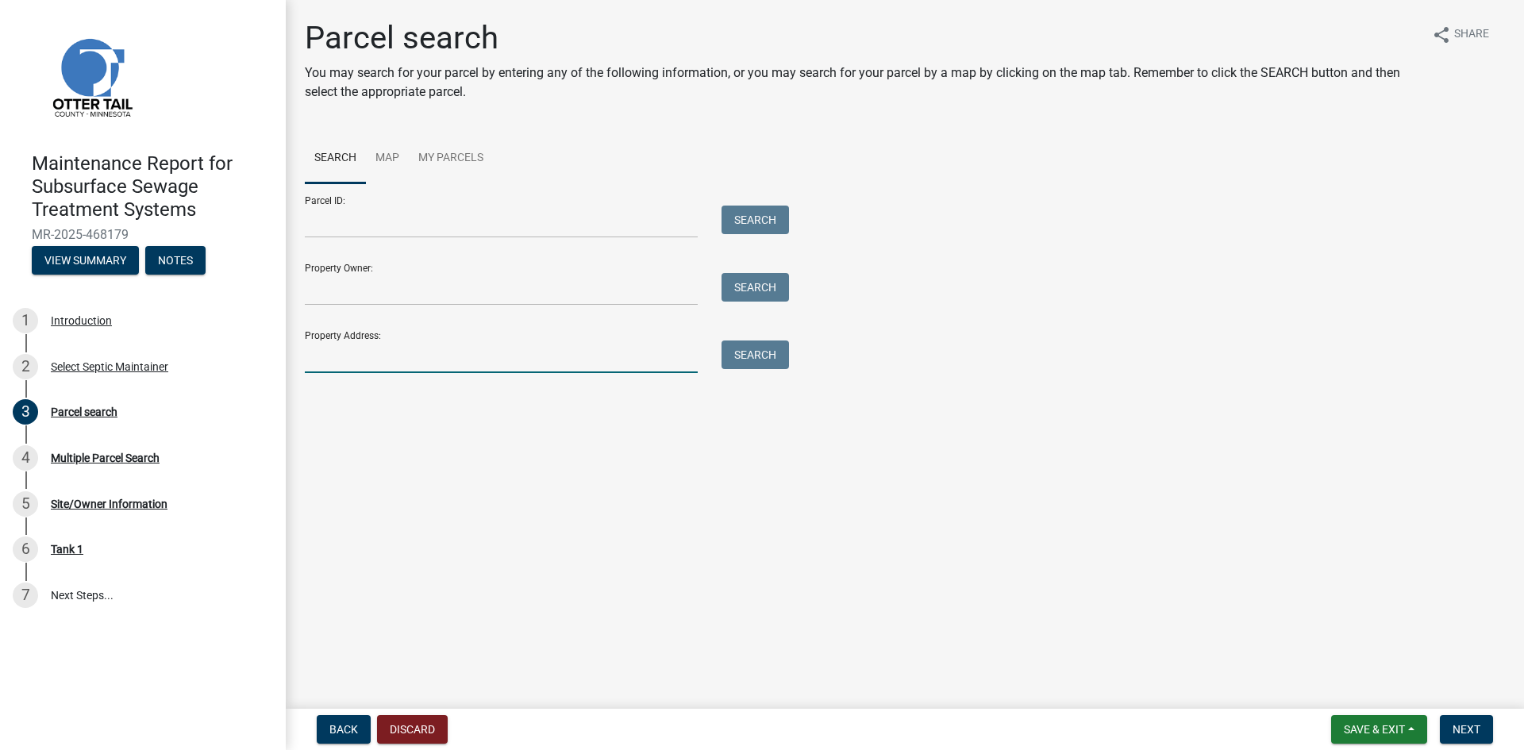
click at [434, 355] on input "Property Address:" at bounding box center [501, 356] width 393 height 33
type input "24423"
click at [749, 357] on button "Search" at bounding box center [754, 354] width 67 height 29
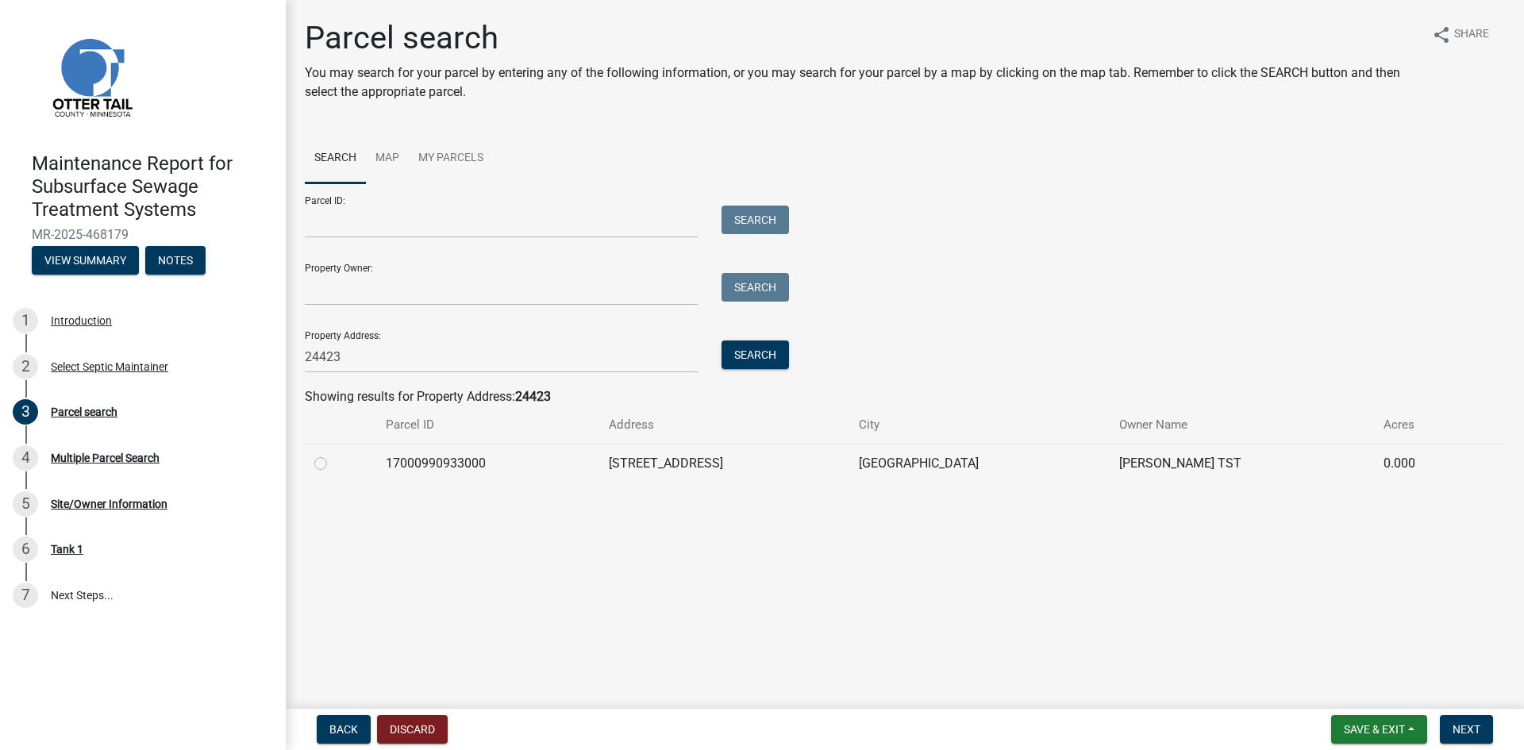
click at [333, 454] on label at bounding box center [333, 454] width 0 height 0
click at [333, 463] on input "radio" at bounding box center [338, 459] width 10 height 10
radio input "true"
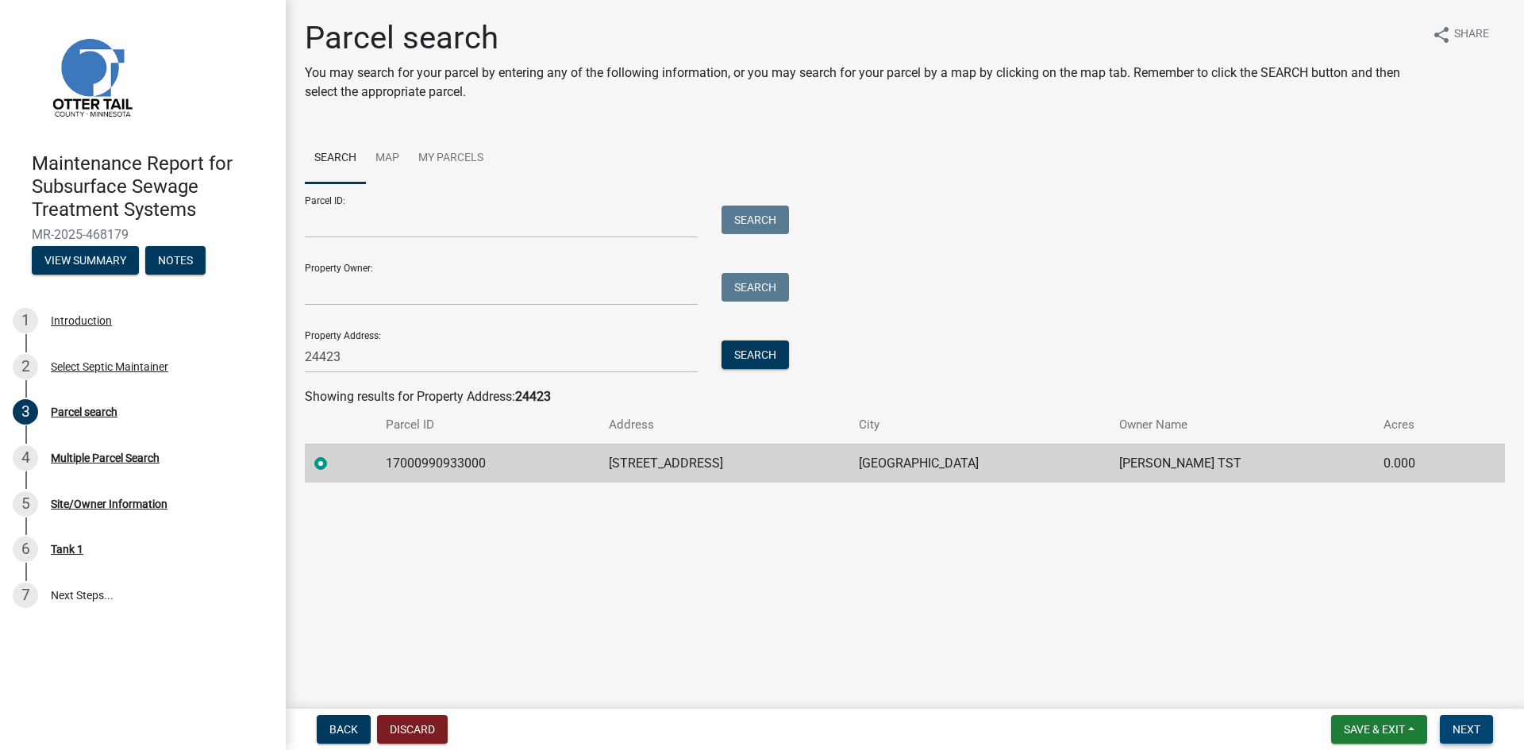
click at [1470, 732] on span "Next" at bounding box center [1466, 729] width 28 height 13
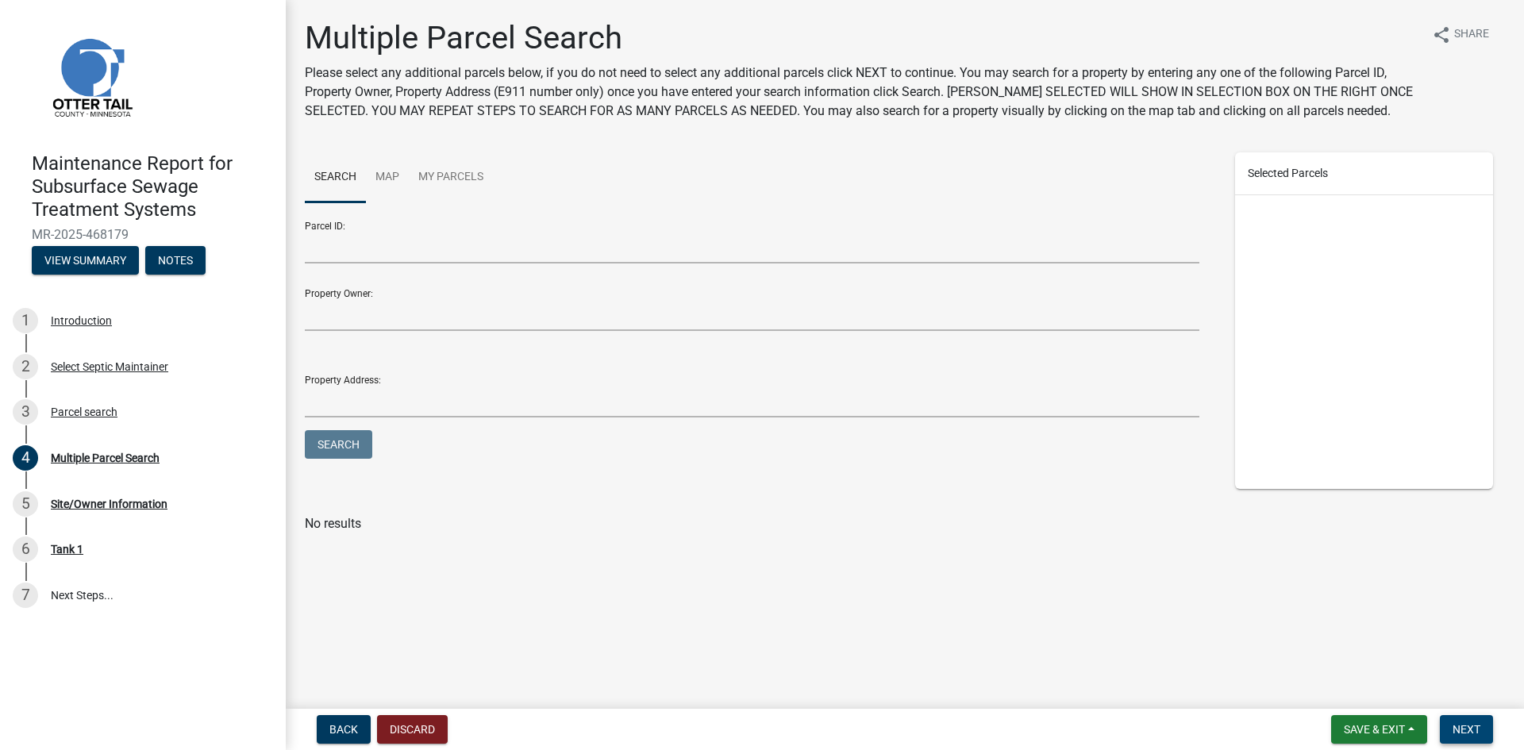
click at [1470, 731] on span "Next" at bounding box center [1466, 729] width 28 height 13
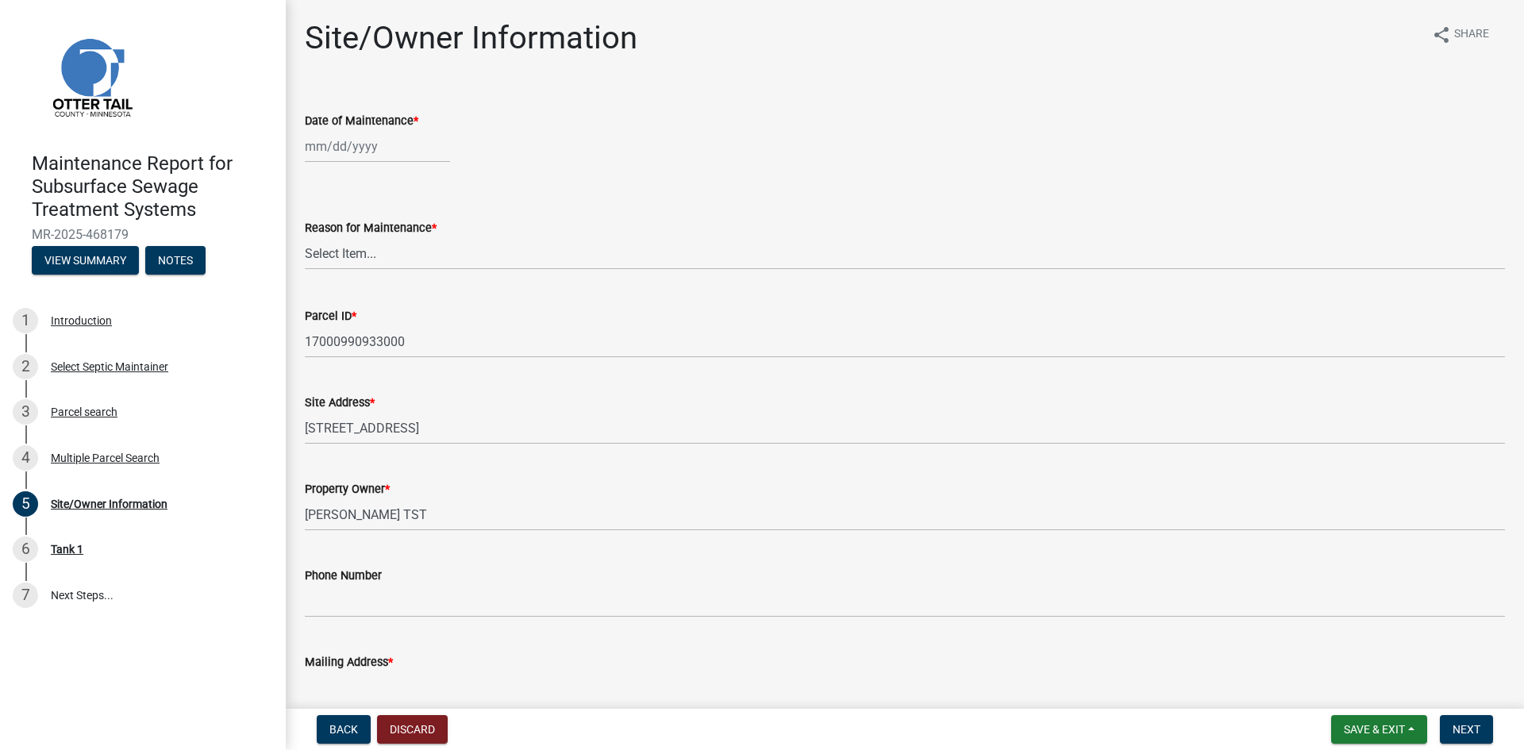
select select "8"
select select "2025"
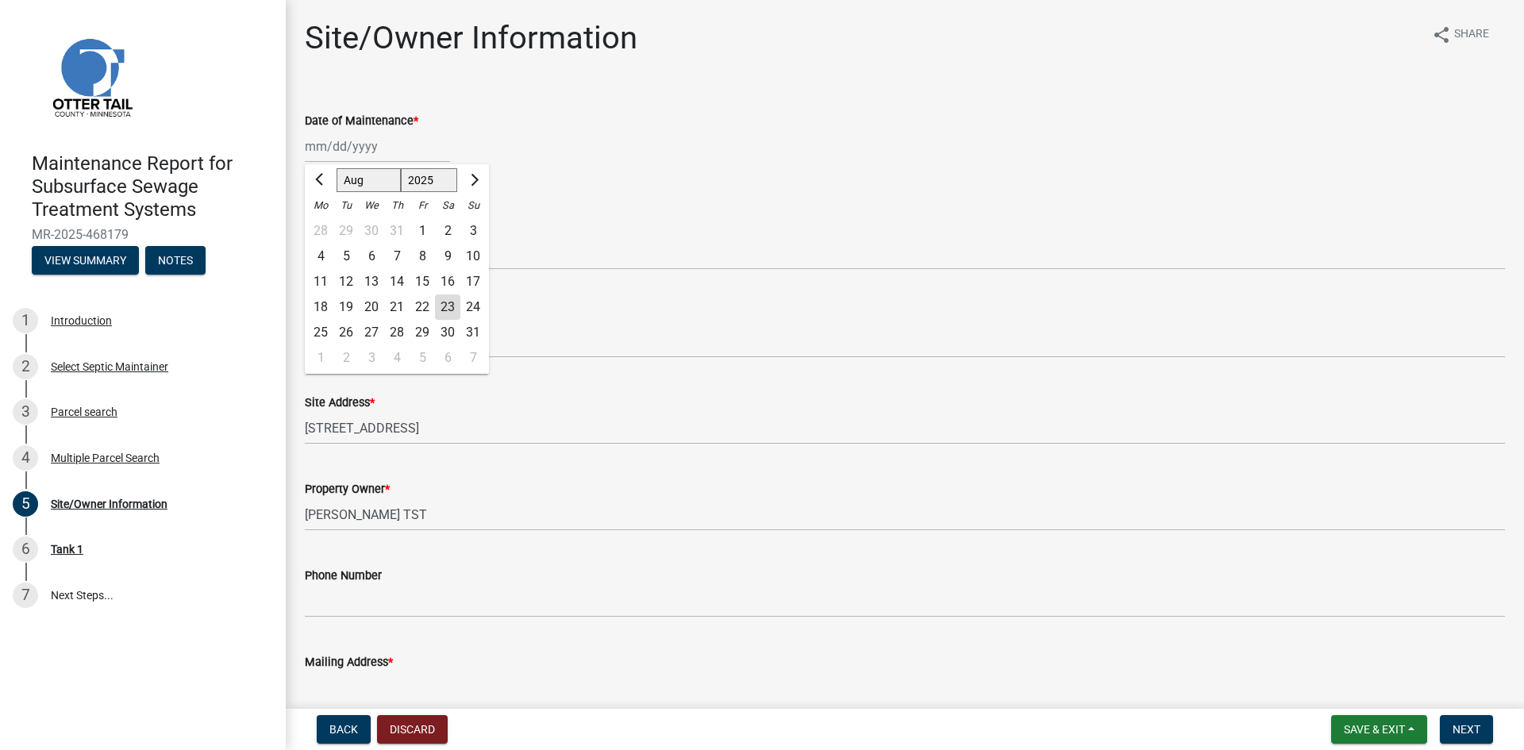
click at [366, 148] on div "[PERSON_NAME] Feb Mar Apr [PERSON_NAME][DATE] Oct Nov [DATE] 1526 1527 1528 152…" at bounding box center [377, 146] width 145 height 33
click at [366, 304] on div "20" at bounding box center [371, 306] width 25 height 25
type input "[DATE]"
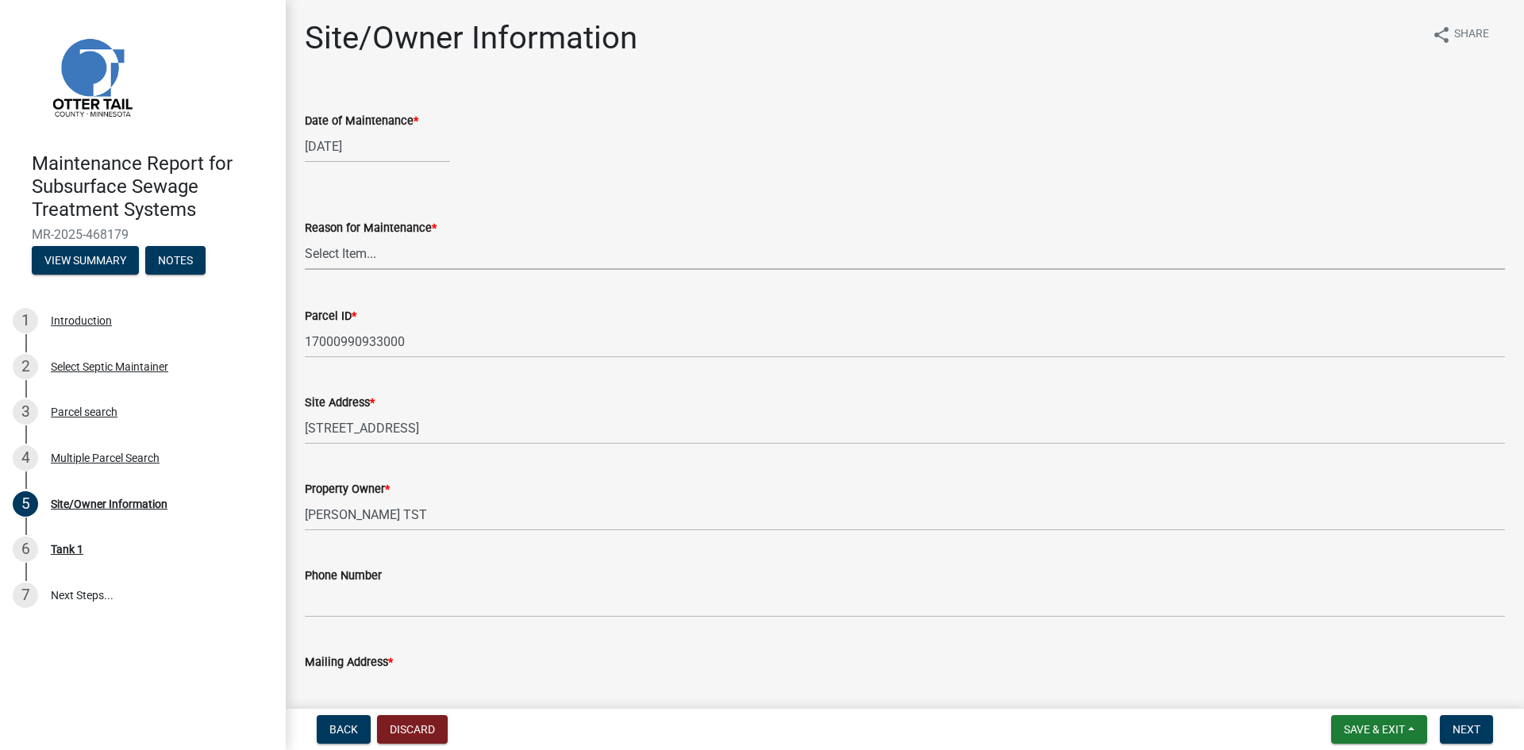
click at [364, 247] on select "Select Item... Called Routine Other" at bounding box center [905, 253] width 1200 height 33
click at [305, 237] on select "Select Item... Called Routine Other" at bounding box center [905, 253] width 1200 height 33
select select "3ac72b63-7b21-42e4-8192-806faae7a4f1"
click at [1474, 728] on span "Next" at bounding box center [1466, 729] width 28 height 13
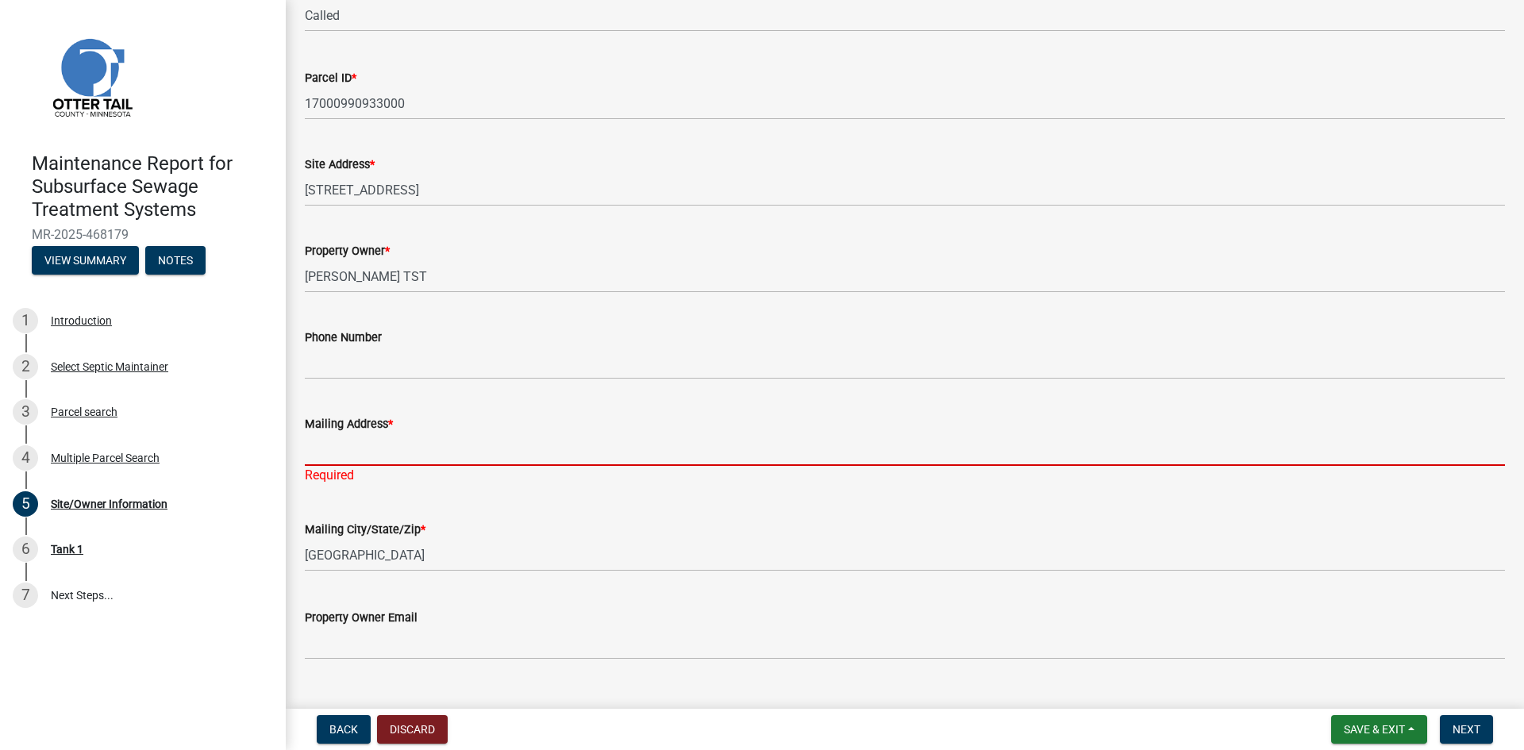
click at [348, 454] on input "Mailing Address *" at bounding box center [905, 449] width 1200 height 33
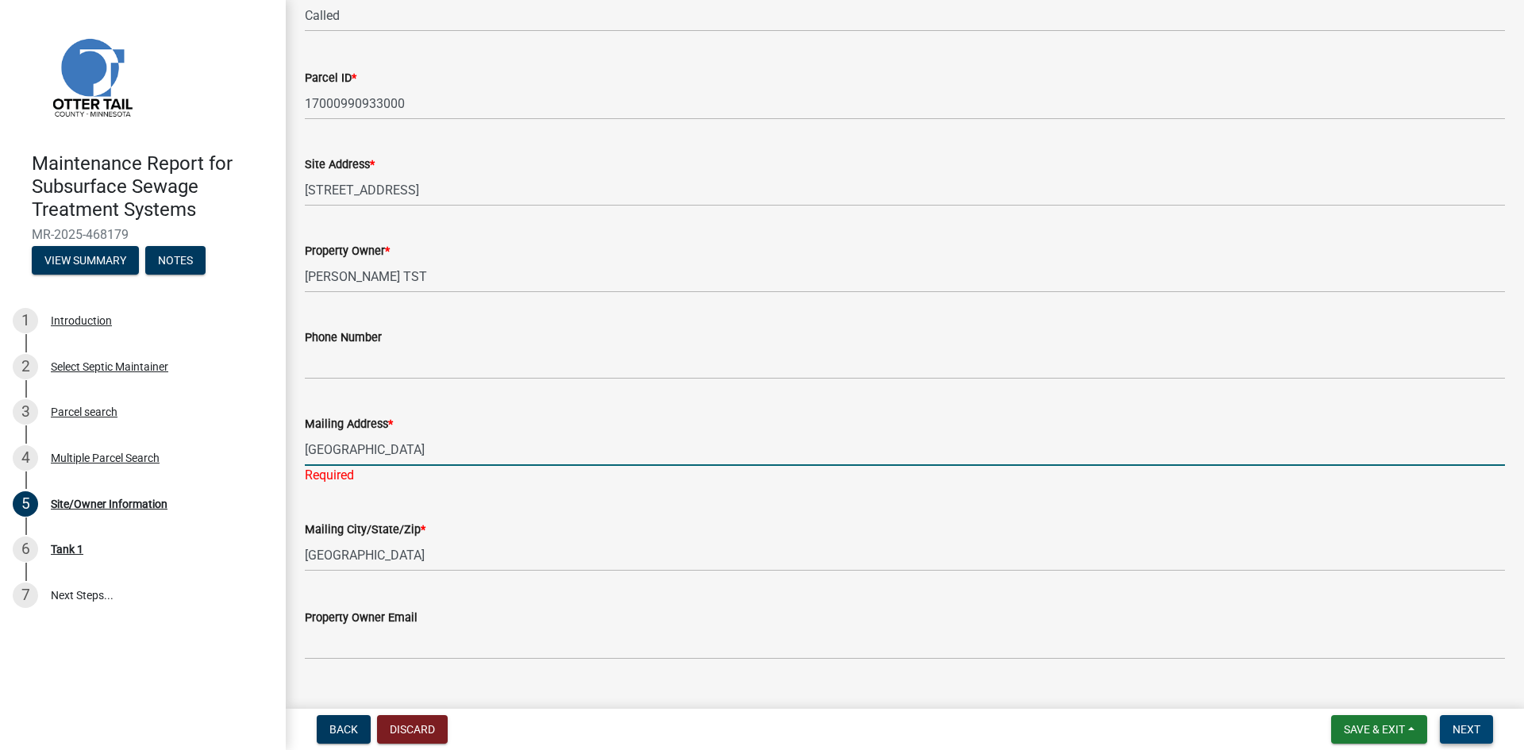
type input "[GEOGRAPHIC_DATA]"
click at [1469, 721] on button "Next" at bounding box center [1465, 729] width 53 height 29
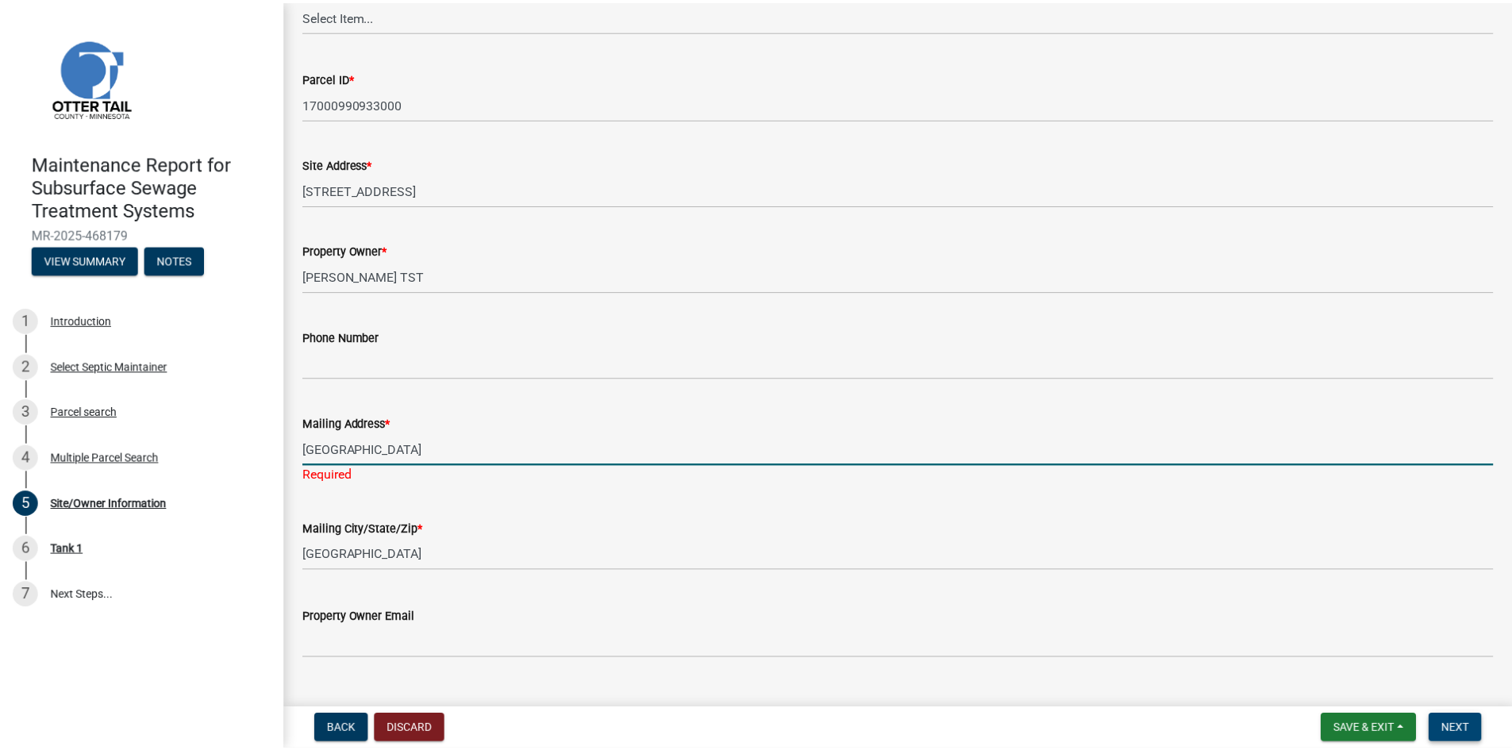
scroll to position [0, 0]
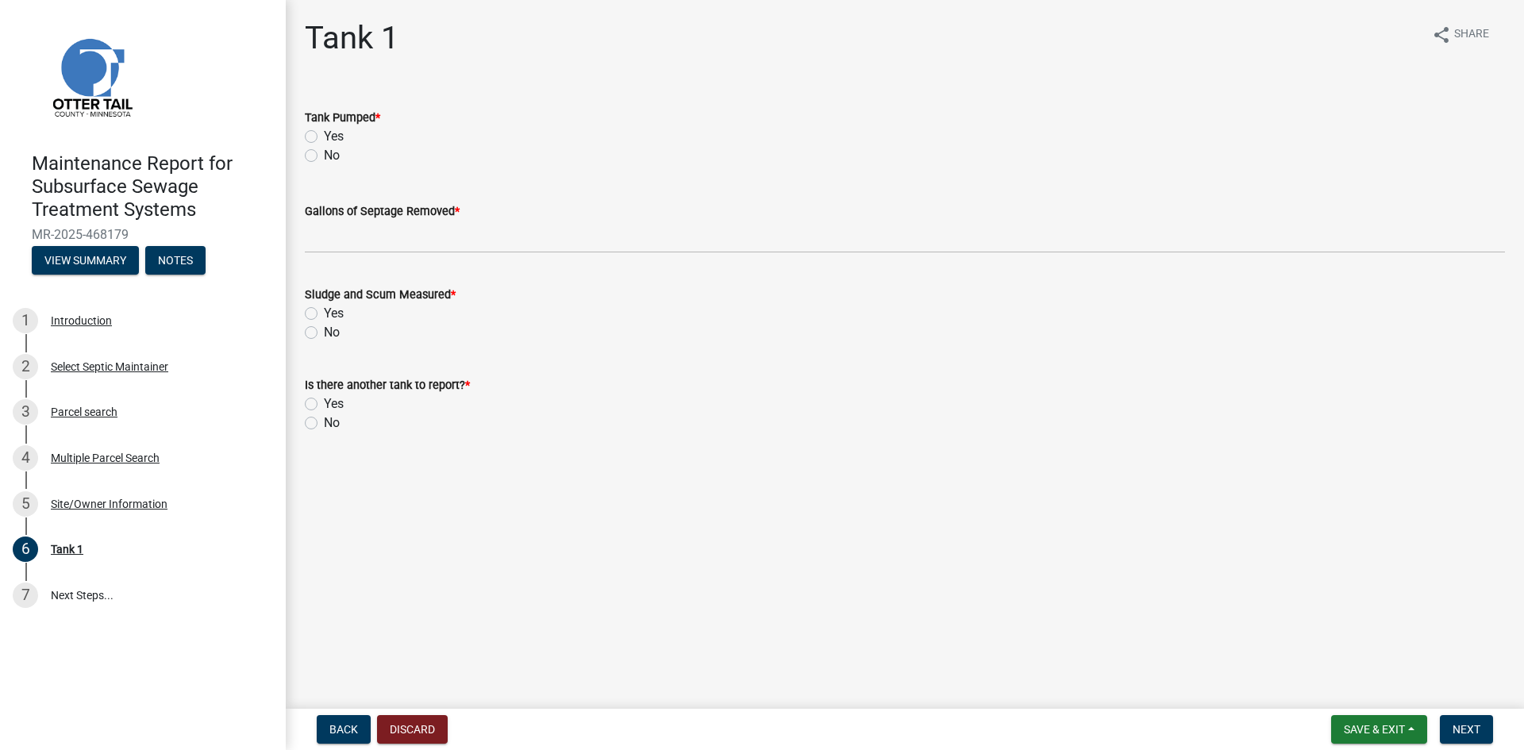
click at [324, 131] on label "Yes" at bounding box center [334, 136] width 20 height 19
click at [324, 131] on input "Yes" at bounding box center [329, 132] width 10 height 10
radio input "true"
click at [329, 215] on label "Gallons of Septage Removed *" at bounding box center [382, 211] width 155 height 11
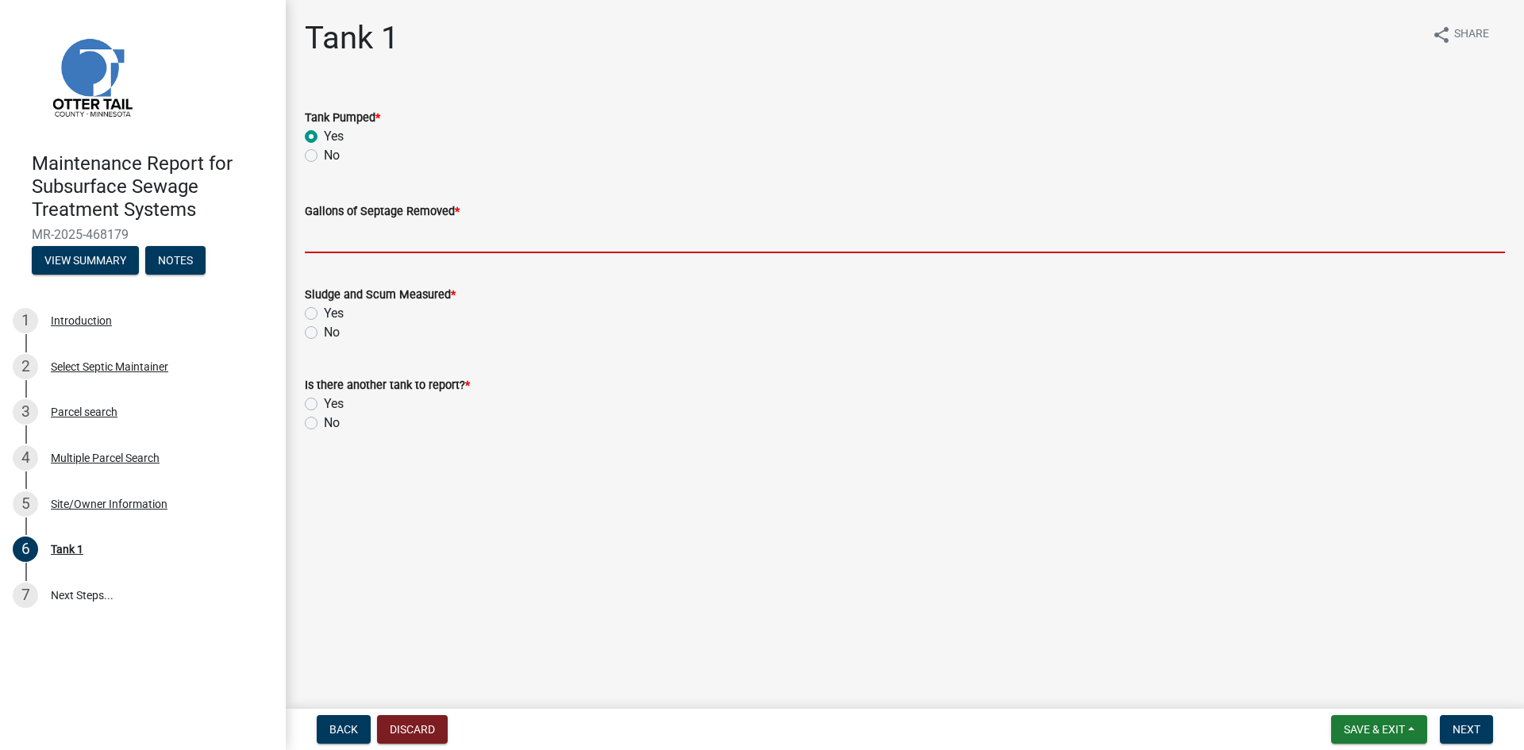
click at [329, 221] on input "Gallons of Septage Removed *" at bounding box center [905, 237] width 1200 height 33
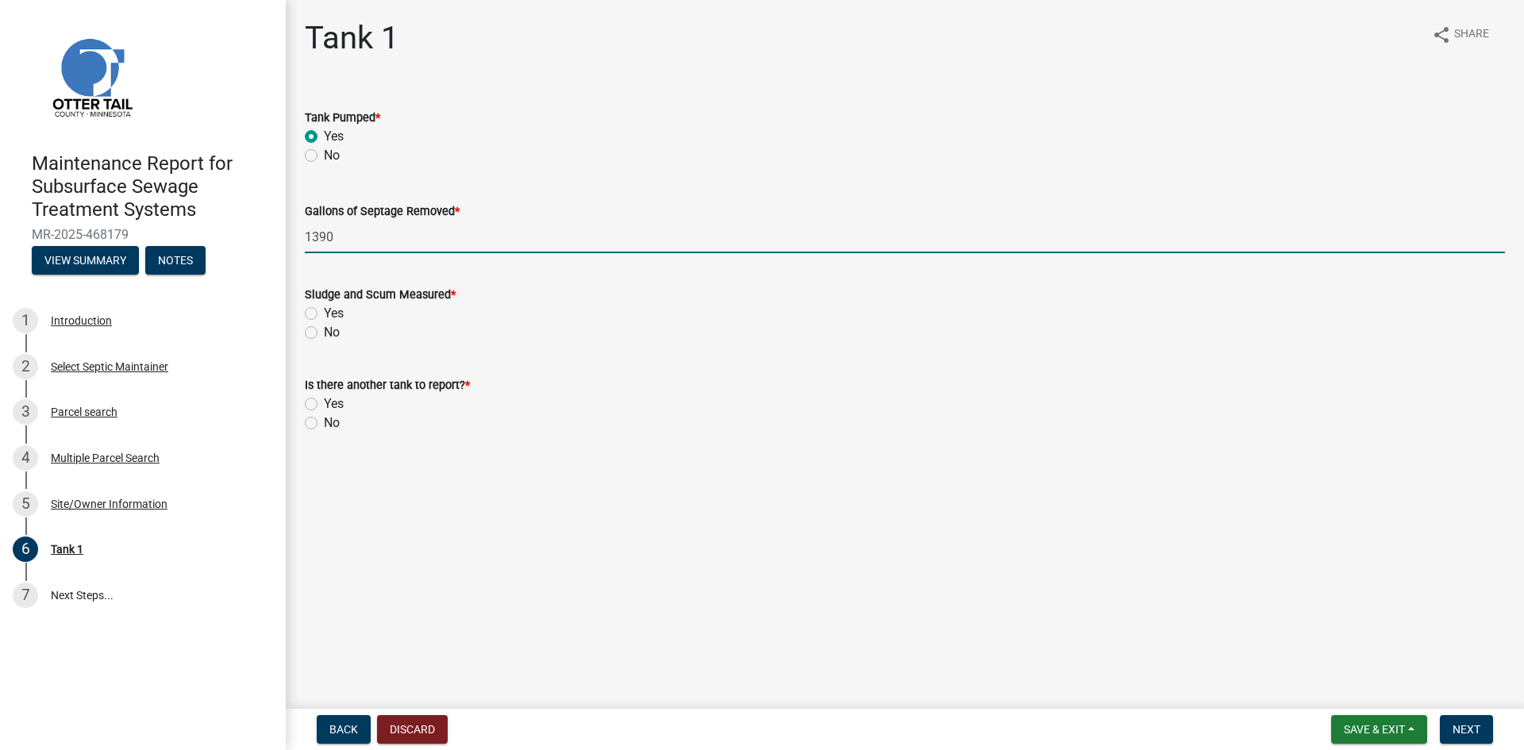
type input "1390"
click at [324, 333] on label "No" at bounding box center [332, 332] width 16 height 19
click at [324, 333] on input "No" at bounding box center [329, 328] width 10 height 10
radio input "true"
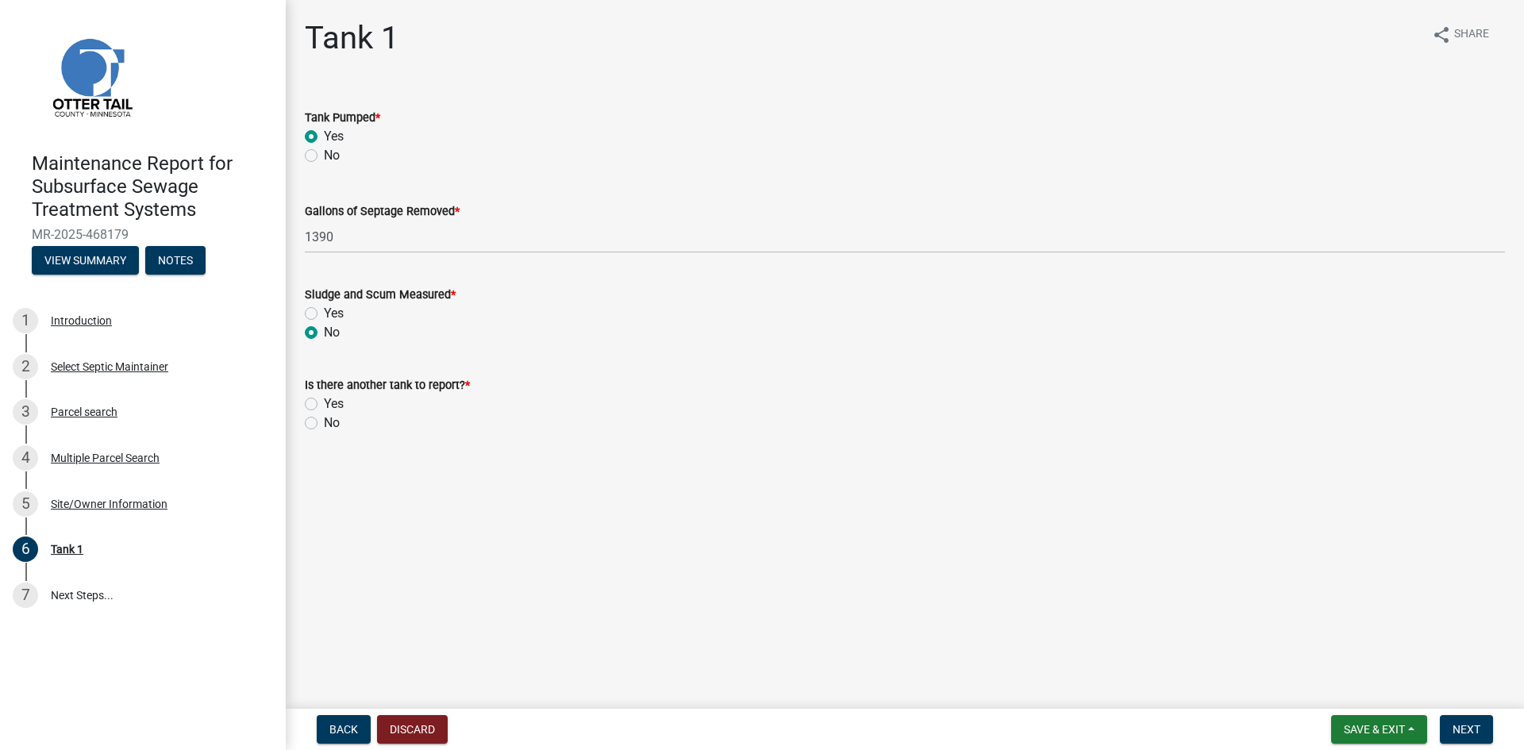
click at [324, 419] on label "No" at bounding box center [332, 422] width 16 height 19
click at [324, 419] on input "No" at bounding box center [329, 418] width 10 height 10
radio input "true"
click at [1485, 742] on button "Next" at bounding box center [1465, 729] width 53 height 29
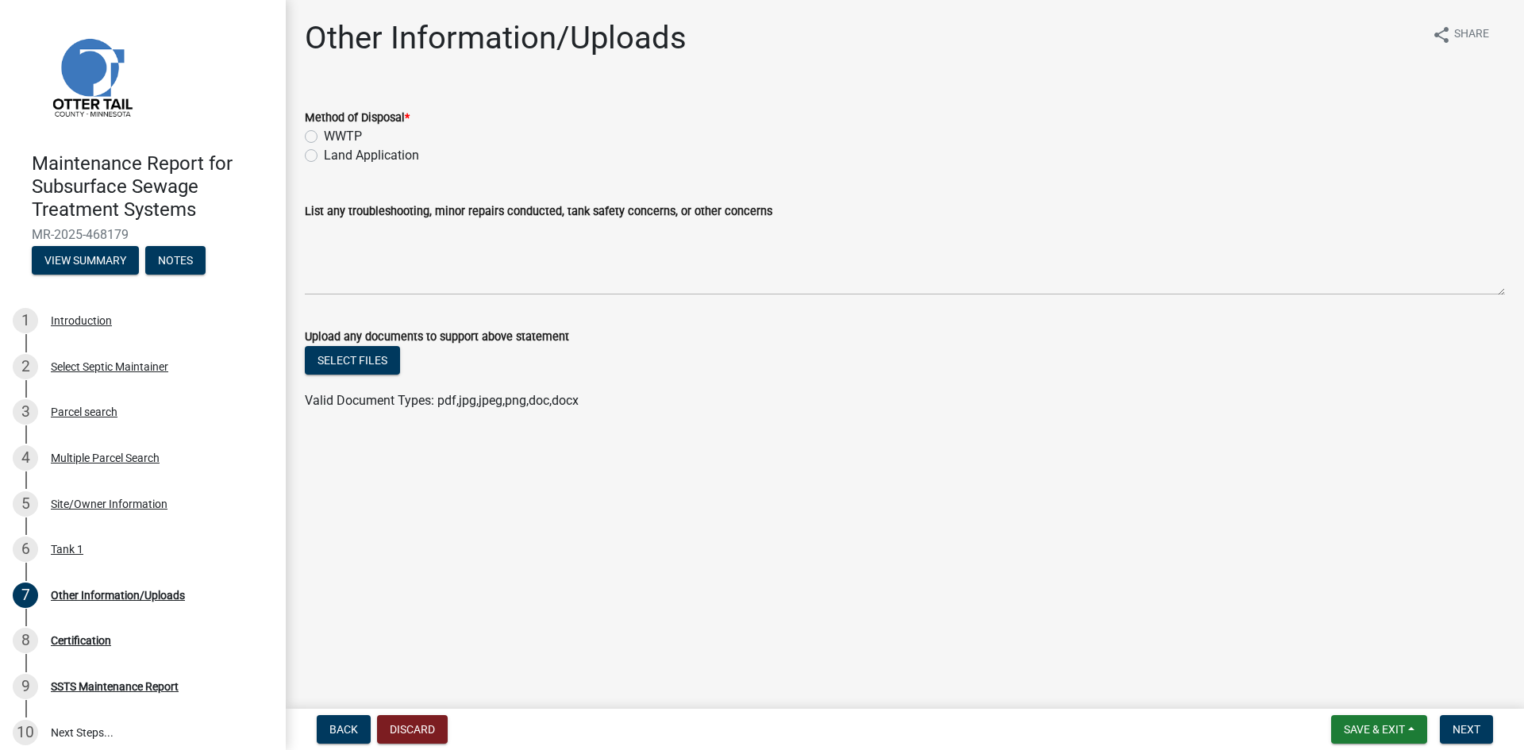
drag, startPoint x: 382, startPoint y: 152, endPoint x: 469, endPoint y: 212, distance: 105.4
click at [383, 152] on label "Land Application" at bounding box center [371, 155] width 95 height 19
click at [334, 152] on input "Land Application" at bounding box center [329, 151] width 10 height 10
radio input "true"
click at [1474, 725] on span "Next" at bounding box center [1466, 729] width 28 height 13
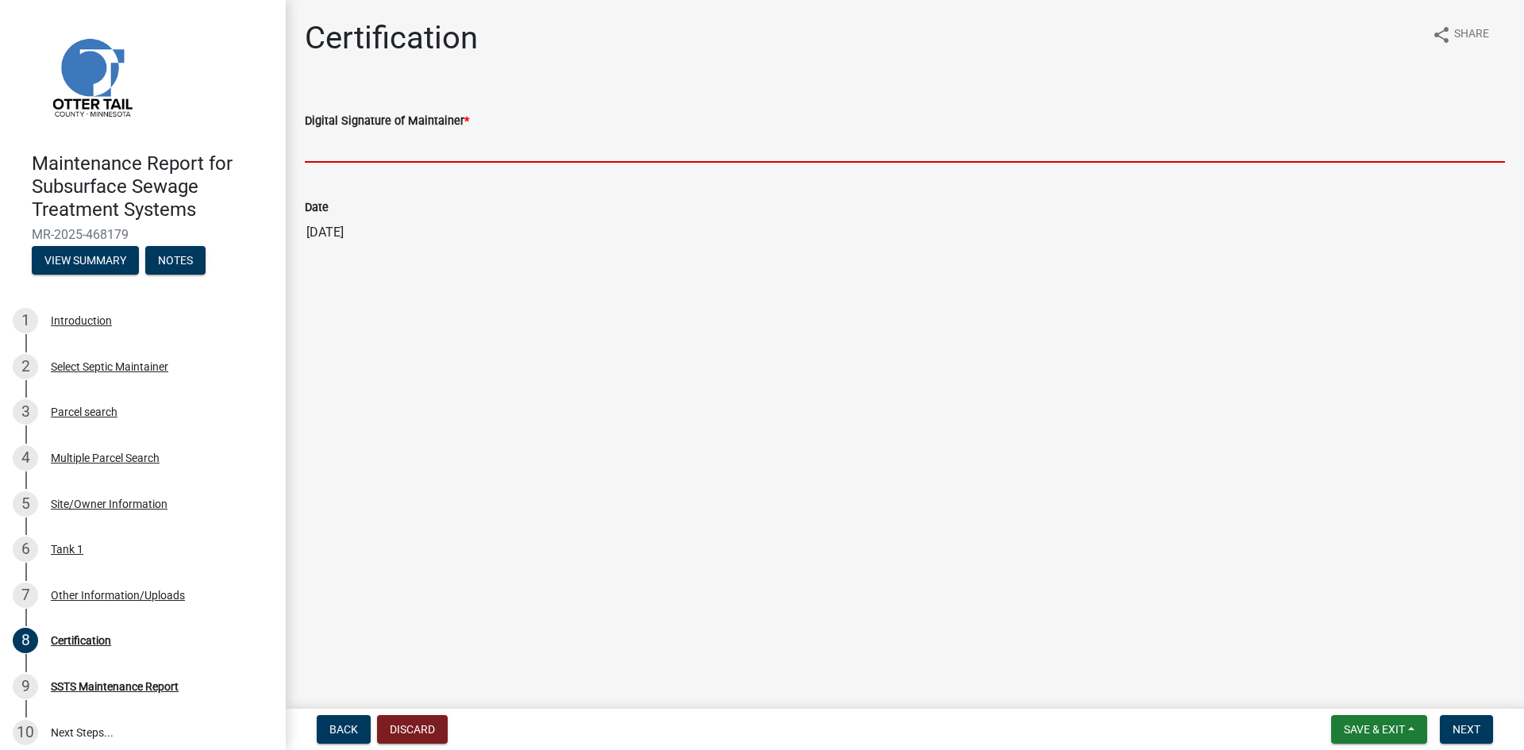
click at [1095, 154] on input "Digital Signature of Maintainer *" at bounding box center [905, 146] width 1200 height 33
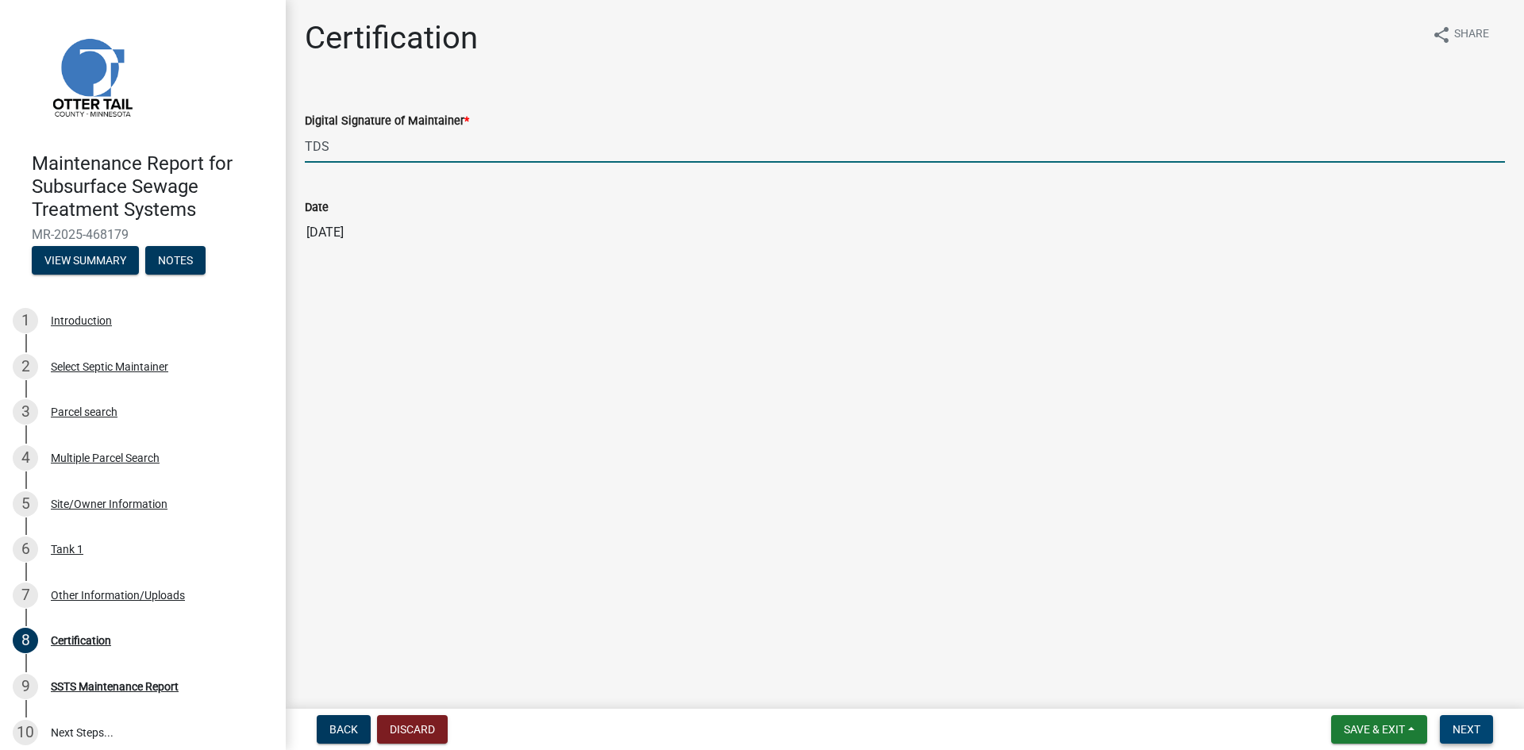
type input "TDS"
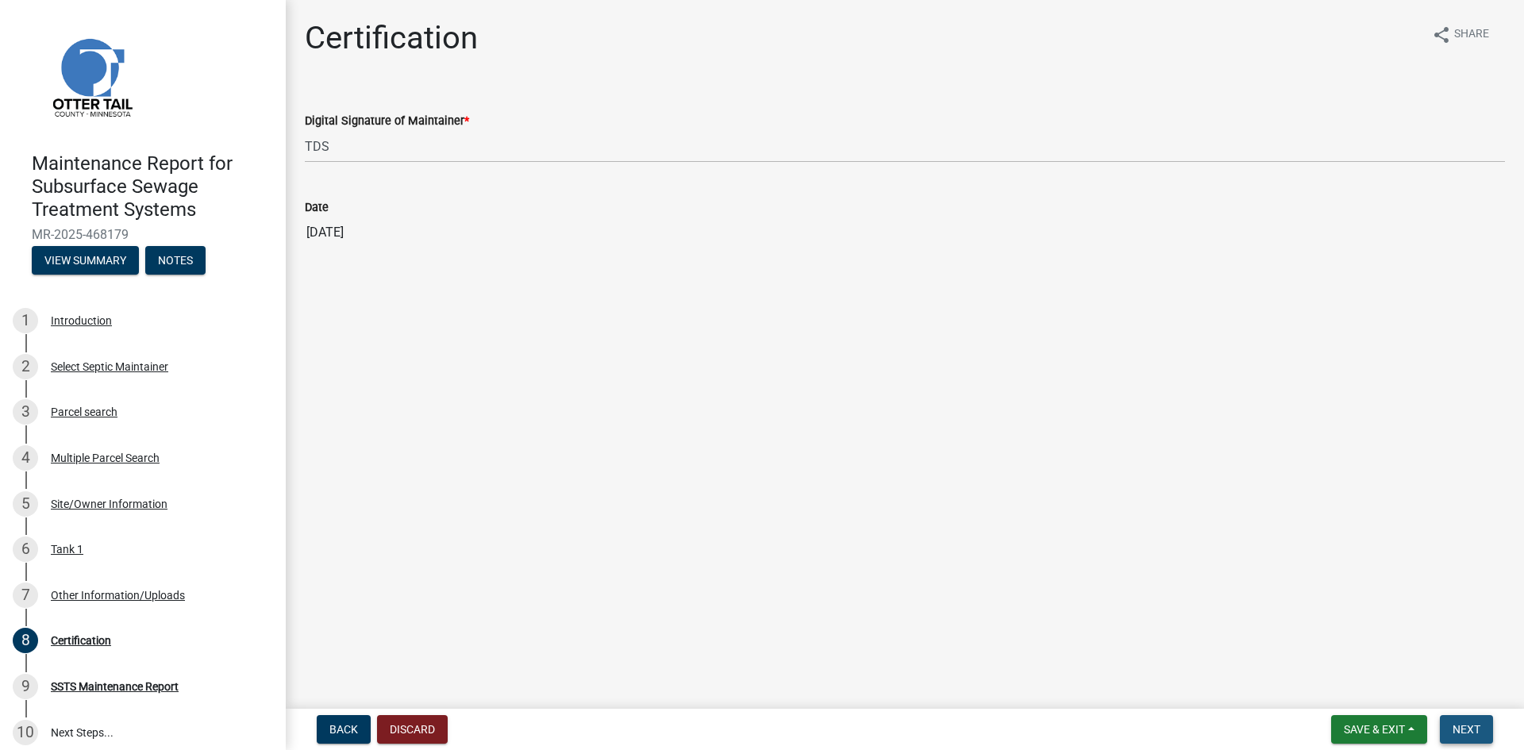
click at [1467, 729] on span "Next" at bounding box center [1466, 729] width 28 height 13
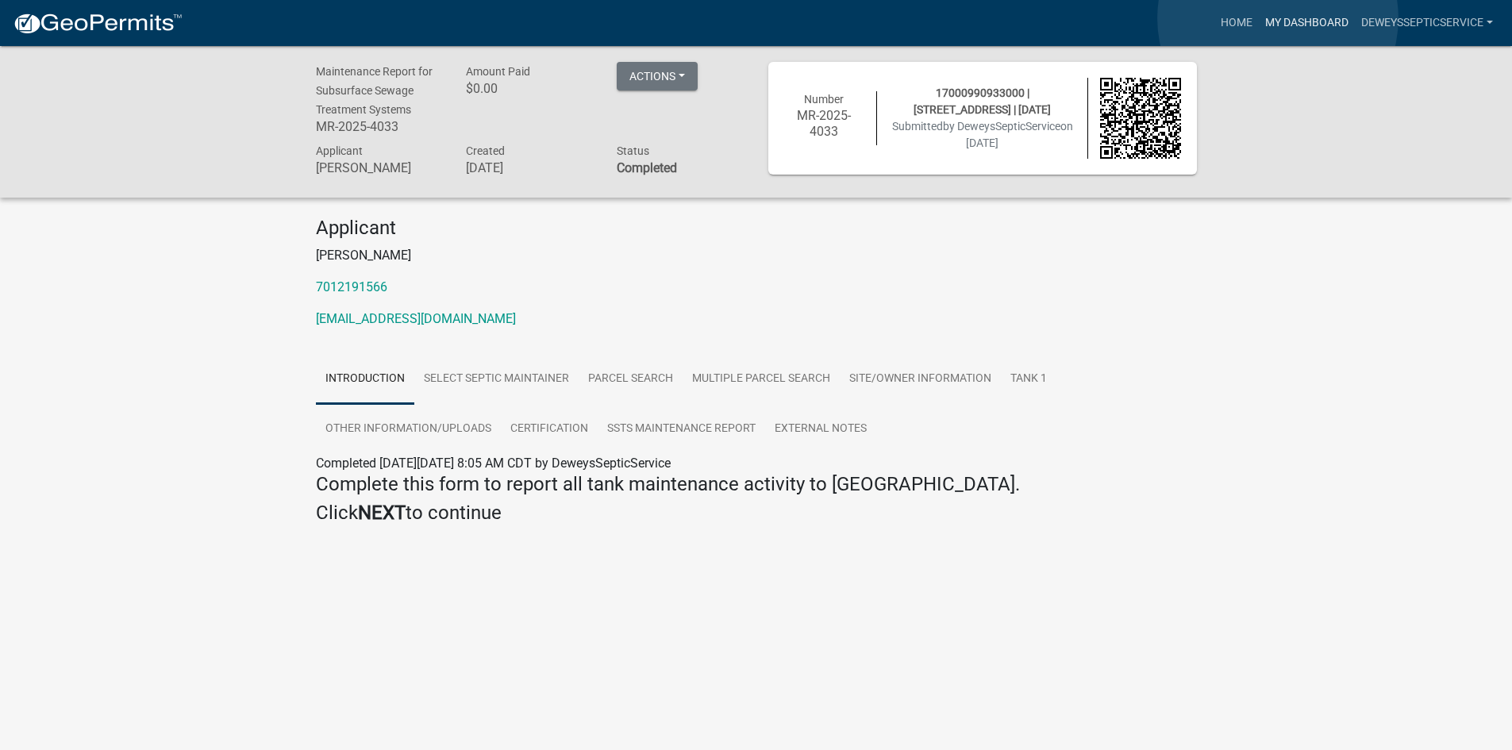
click at [1278, 18] on link "My Dashboard" at bounding box center [1307, 23] width 96 height 30
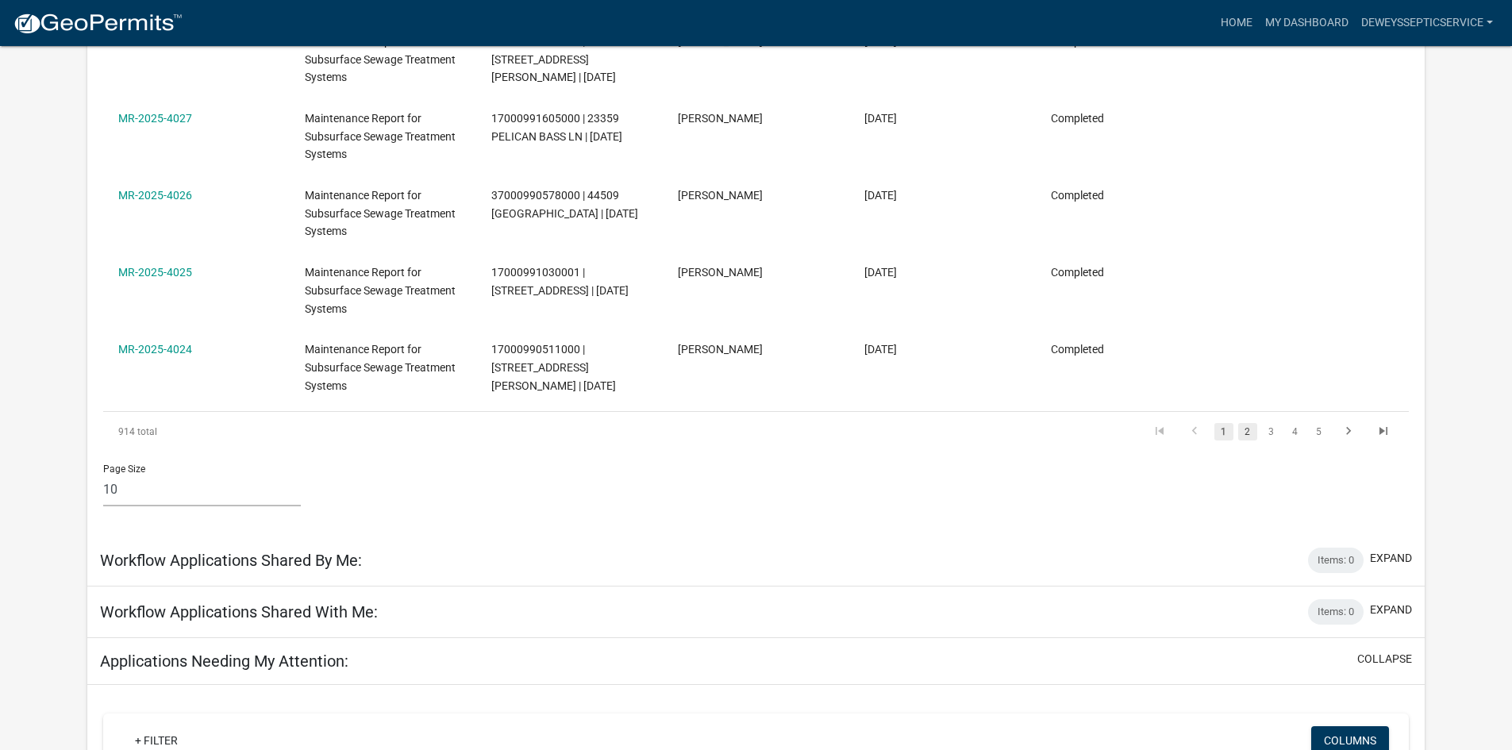
scroll to position [730, 0]
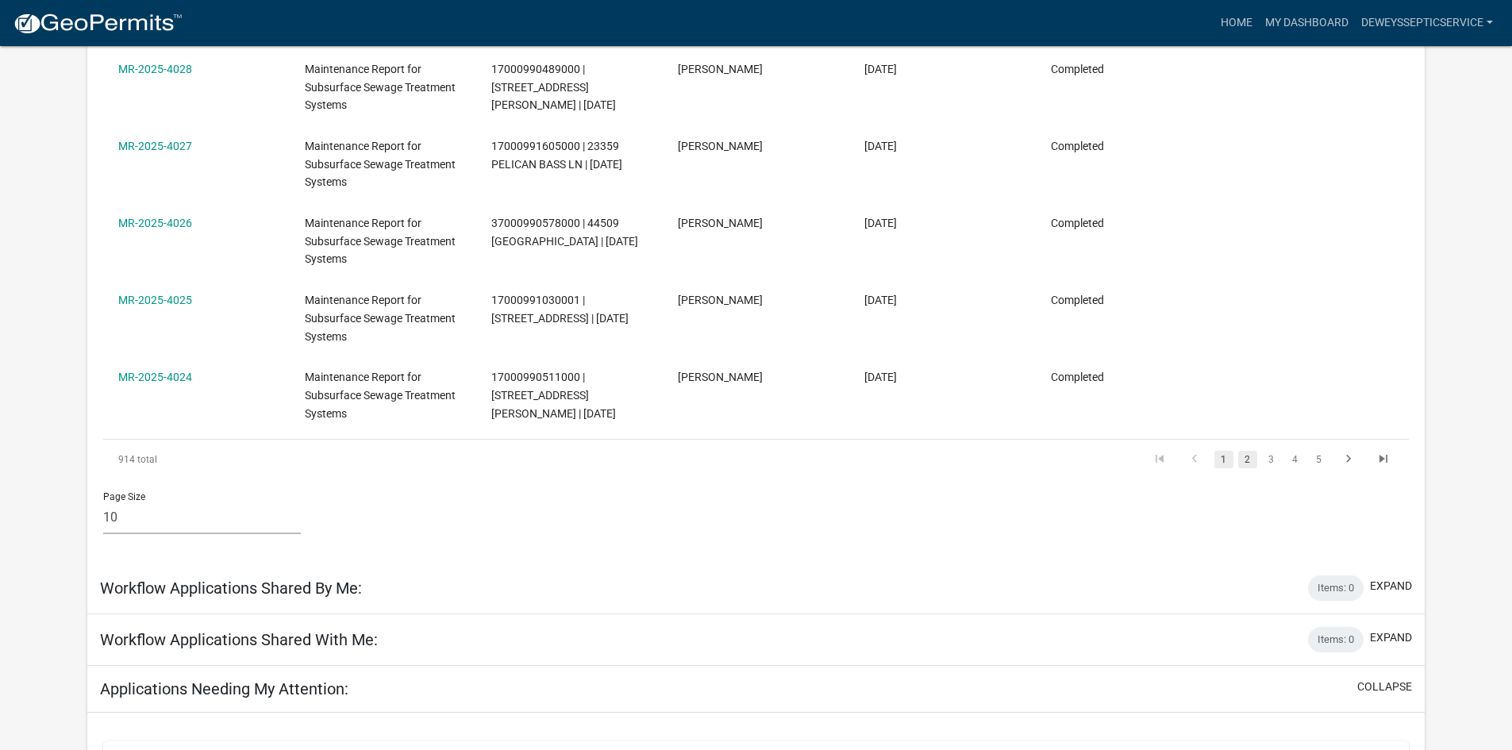
click at [1243, 460] on link "2" at bounding box center [1247, 459] width 19 height 17
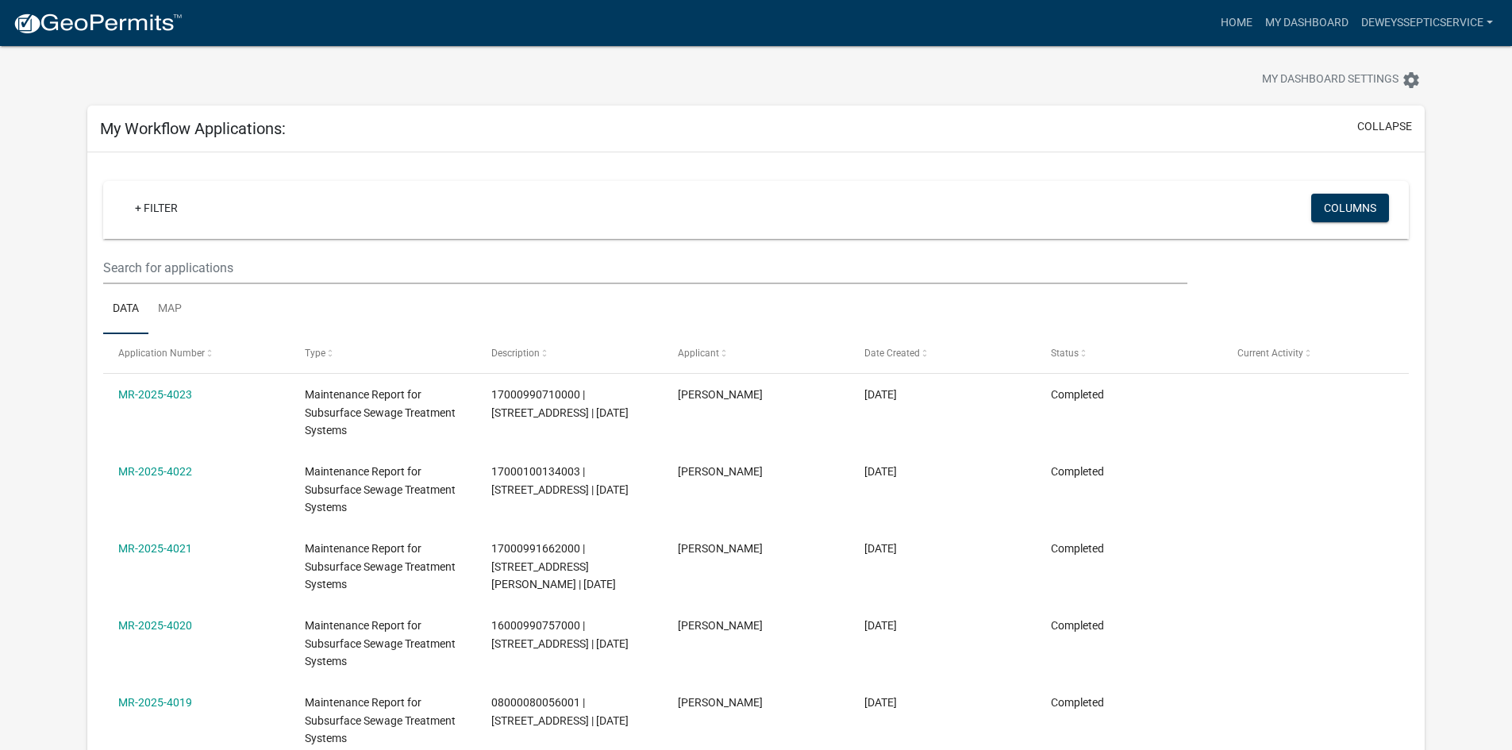
scroll to position [16, 0]
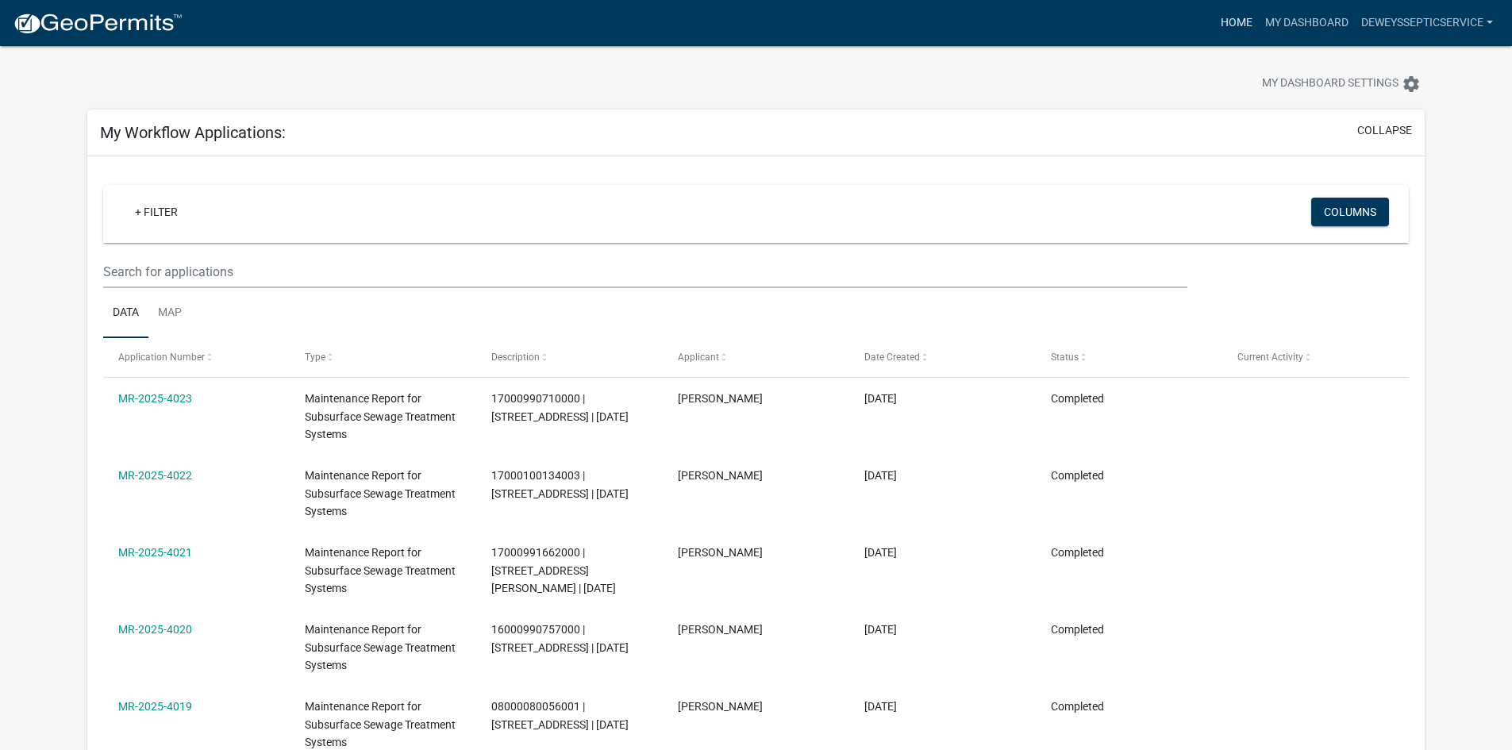
click at [1227, 21] on link "Home" at bounding box center [1236, 23] width 44 height 30
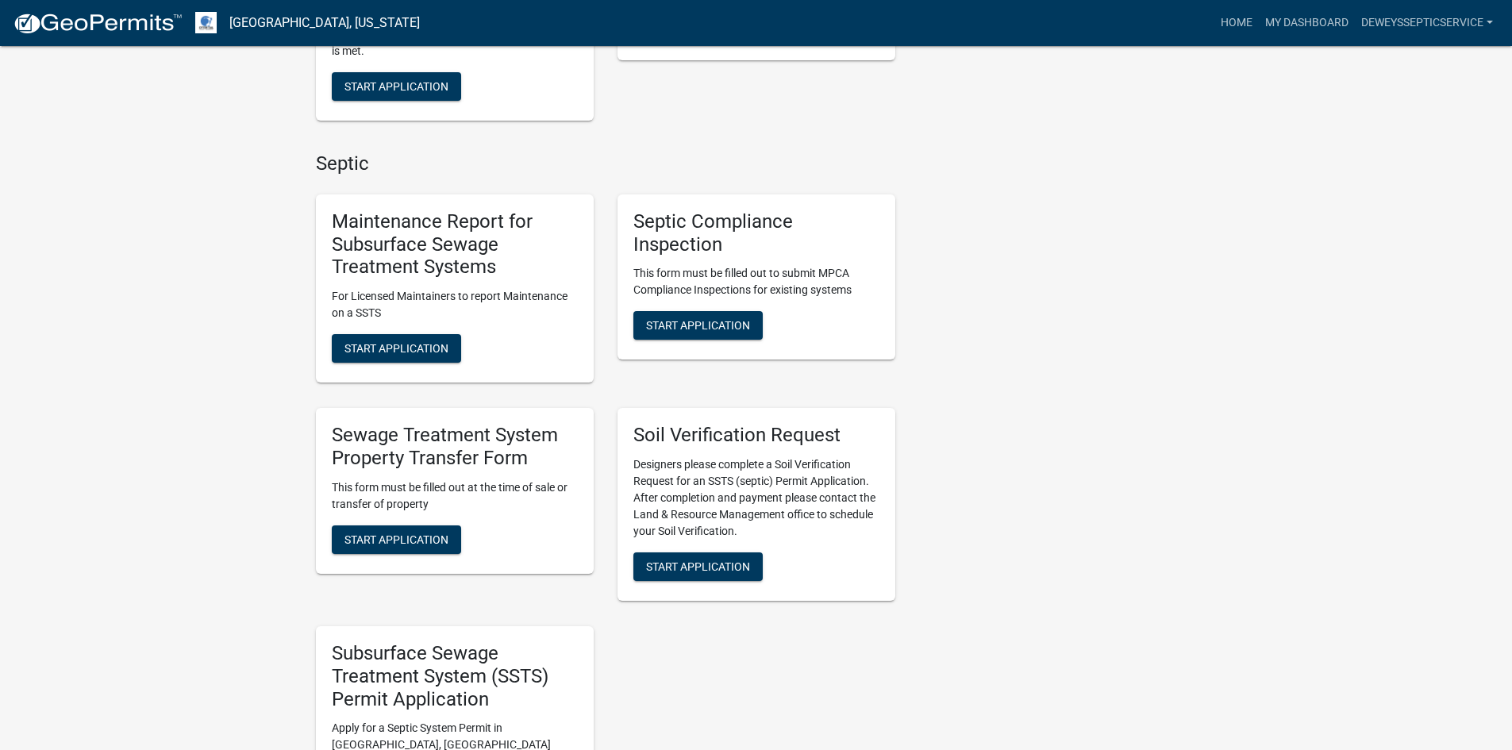
scroll to position [952, 0]
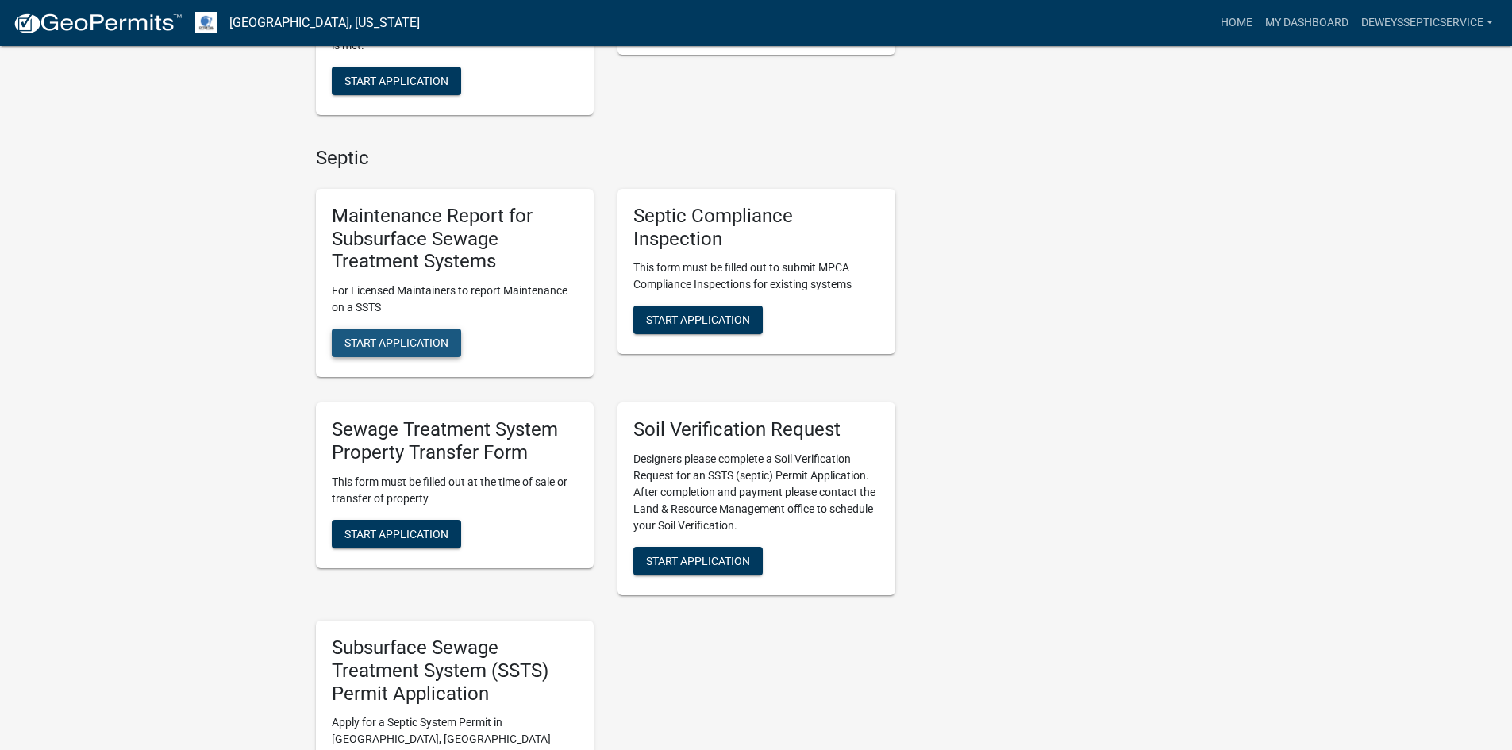
click at [422, 336] on span "Start Application" at bounding box center [396, 342] width 104 height 13
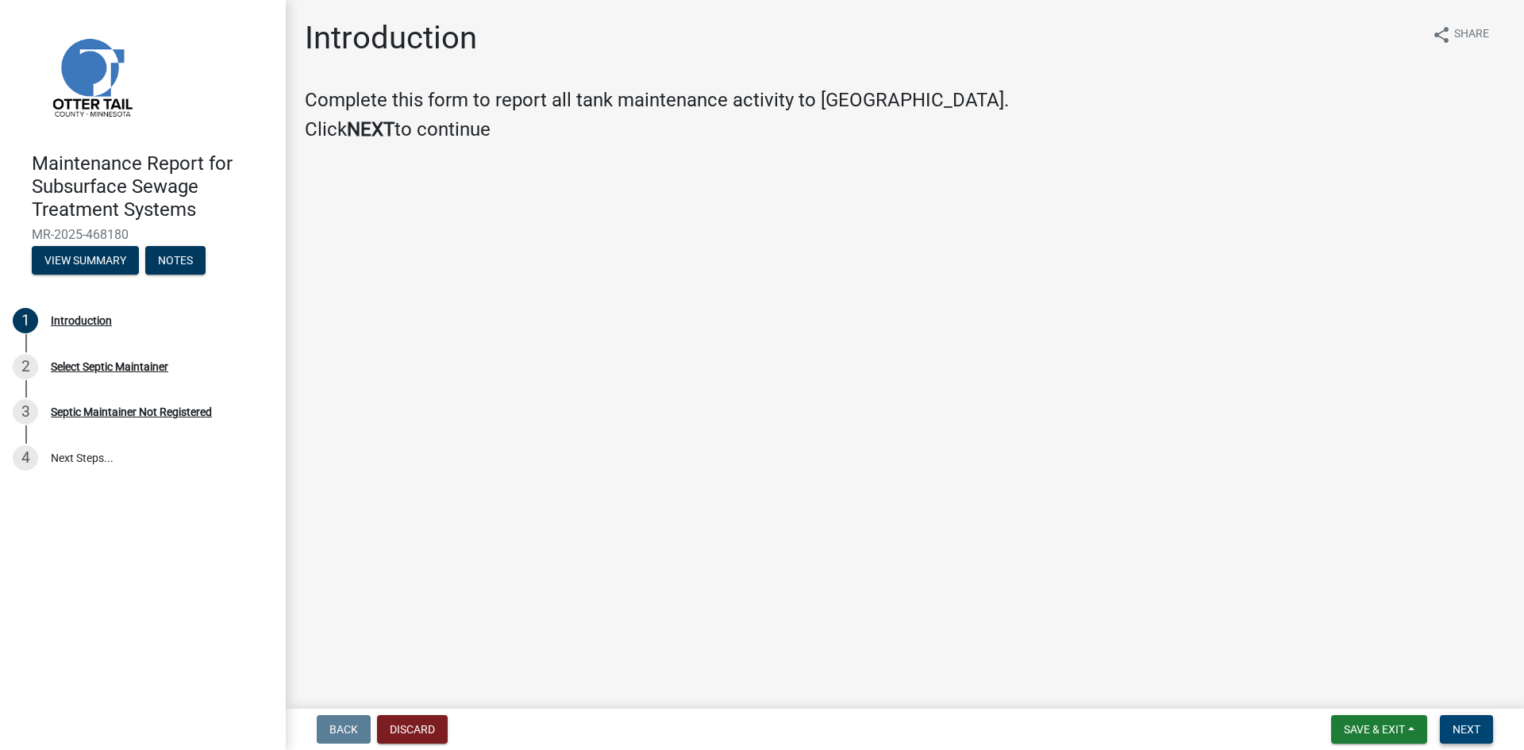
click at [1456, 724] on span "Next" at bounding box center [1466, 729] width 28 height 13
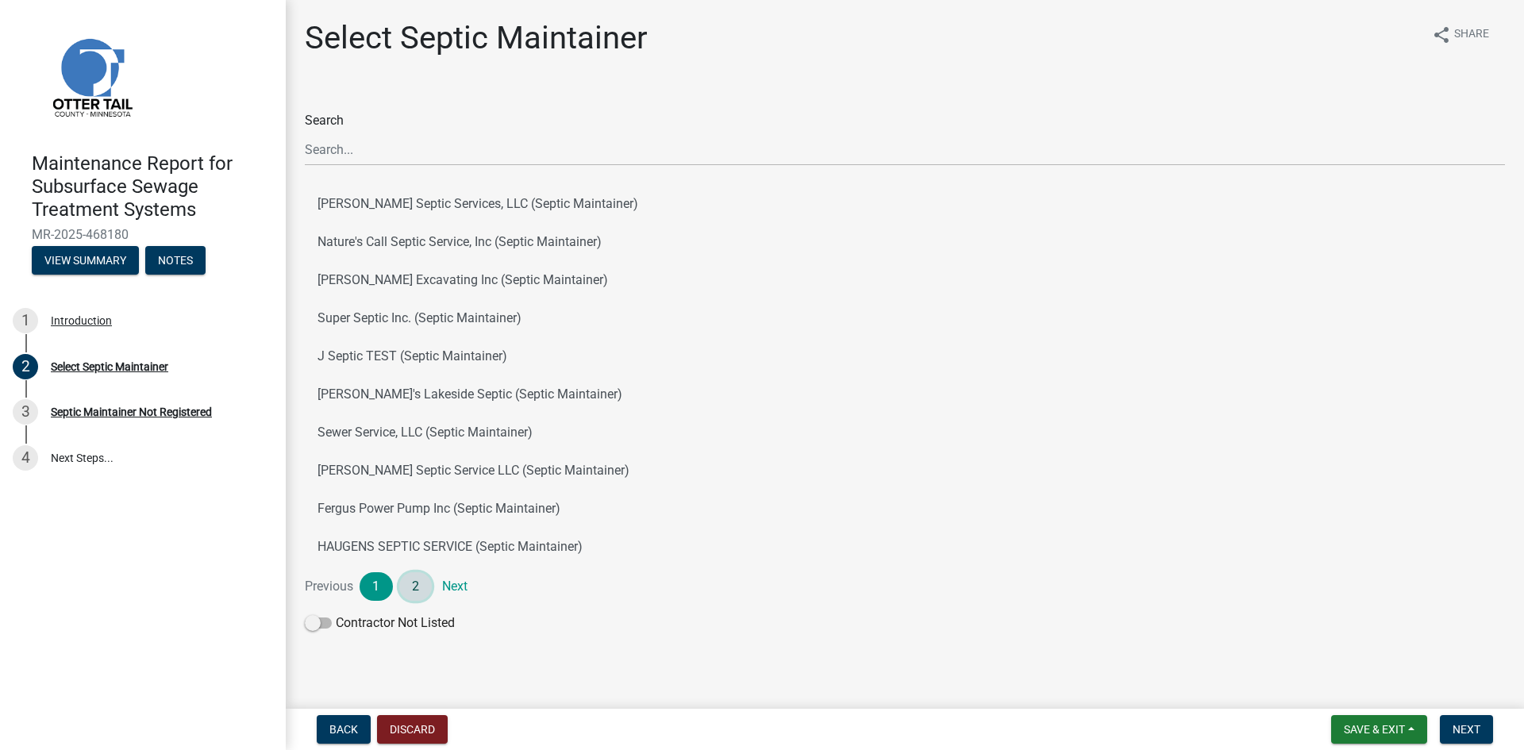
click at [417, 583] on link "2" at bounding box center [415, 586] width 33 height 29
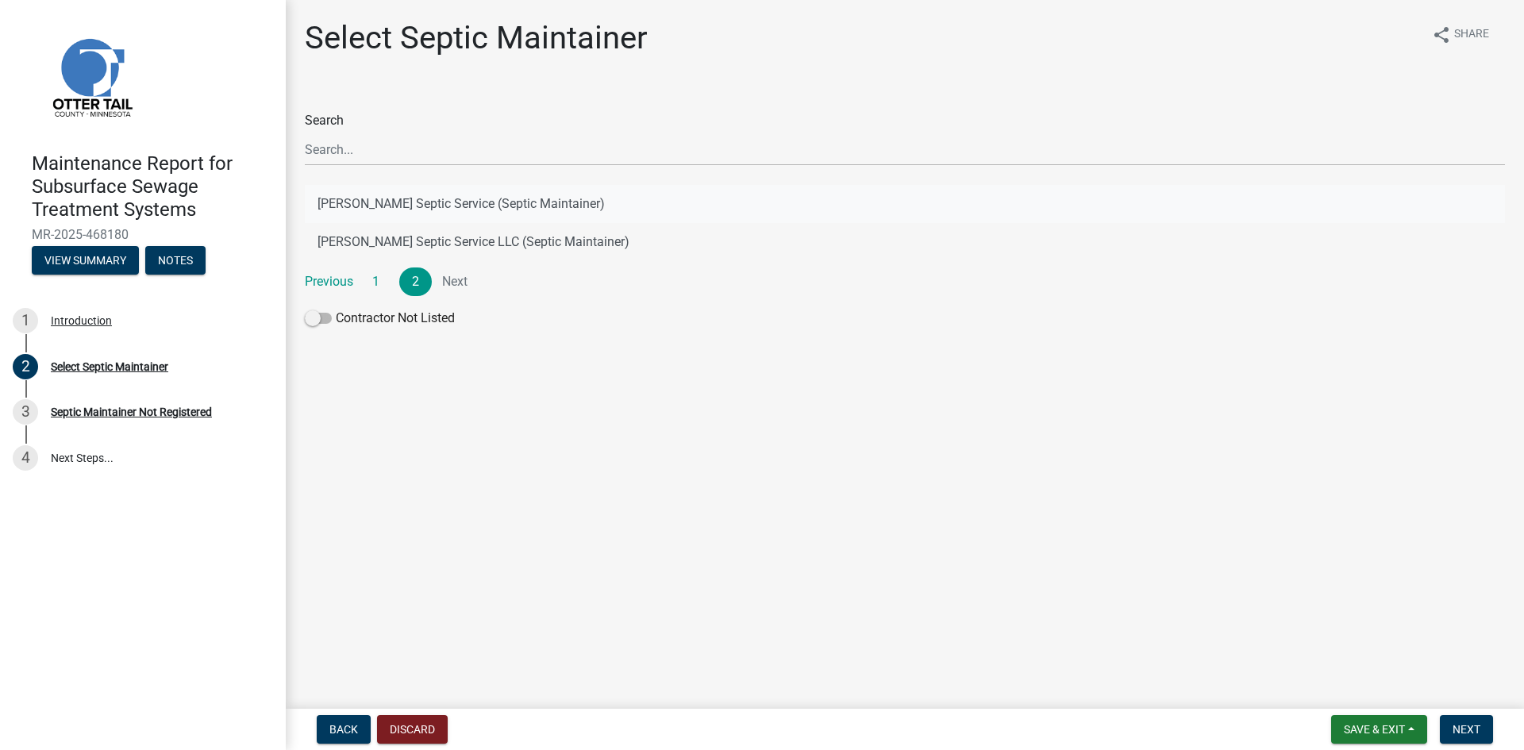
click at [505, 205] on button "[PERSON_NAME] Septic Service (Septic Maintainer)" at bounding box center [905, 204] width 1200 height 38
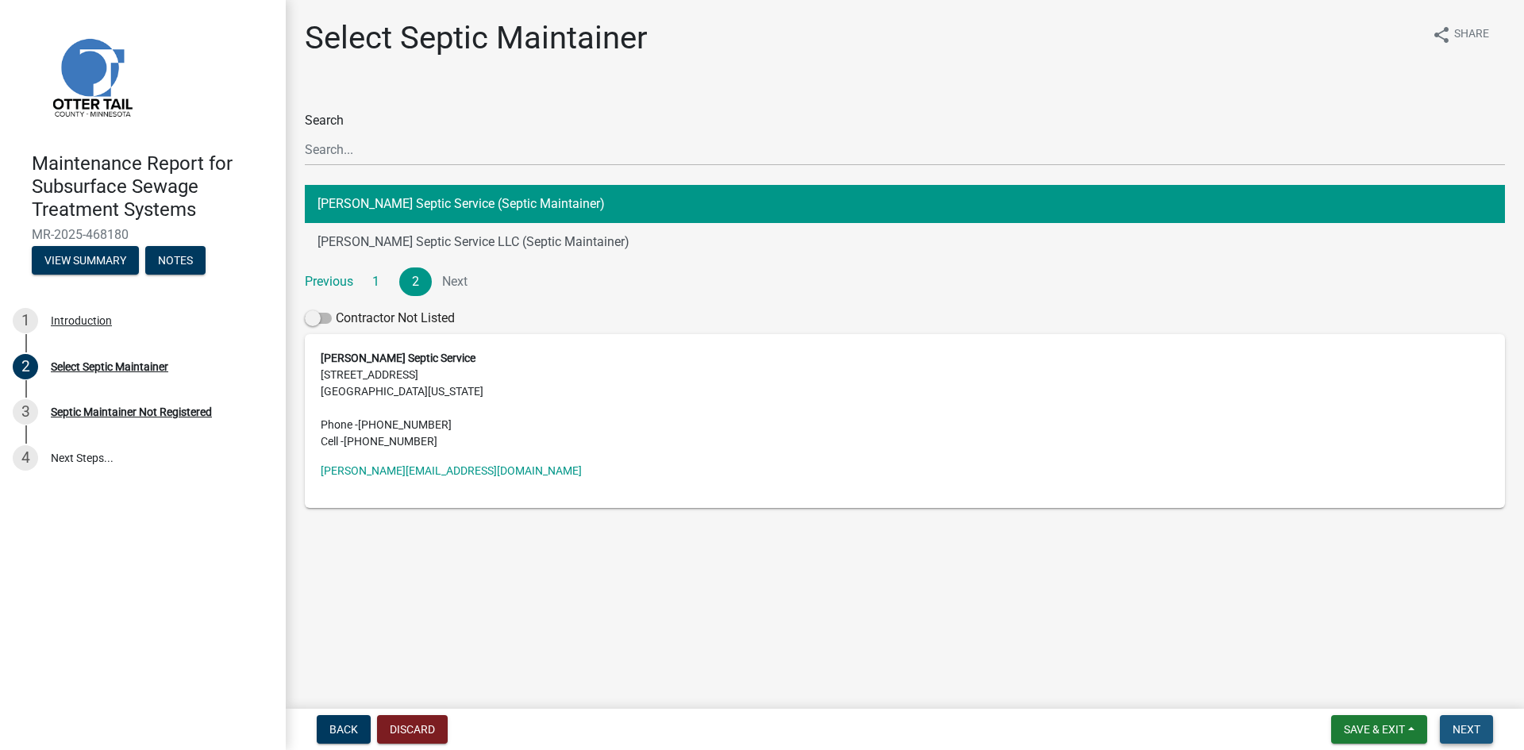
click at [1458, 731] on span "Next" at bounding box center [1466, 729] width 28 height 13
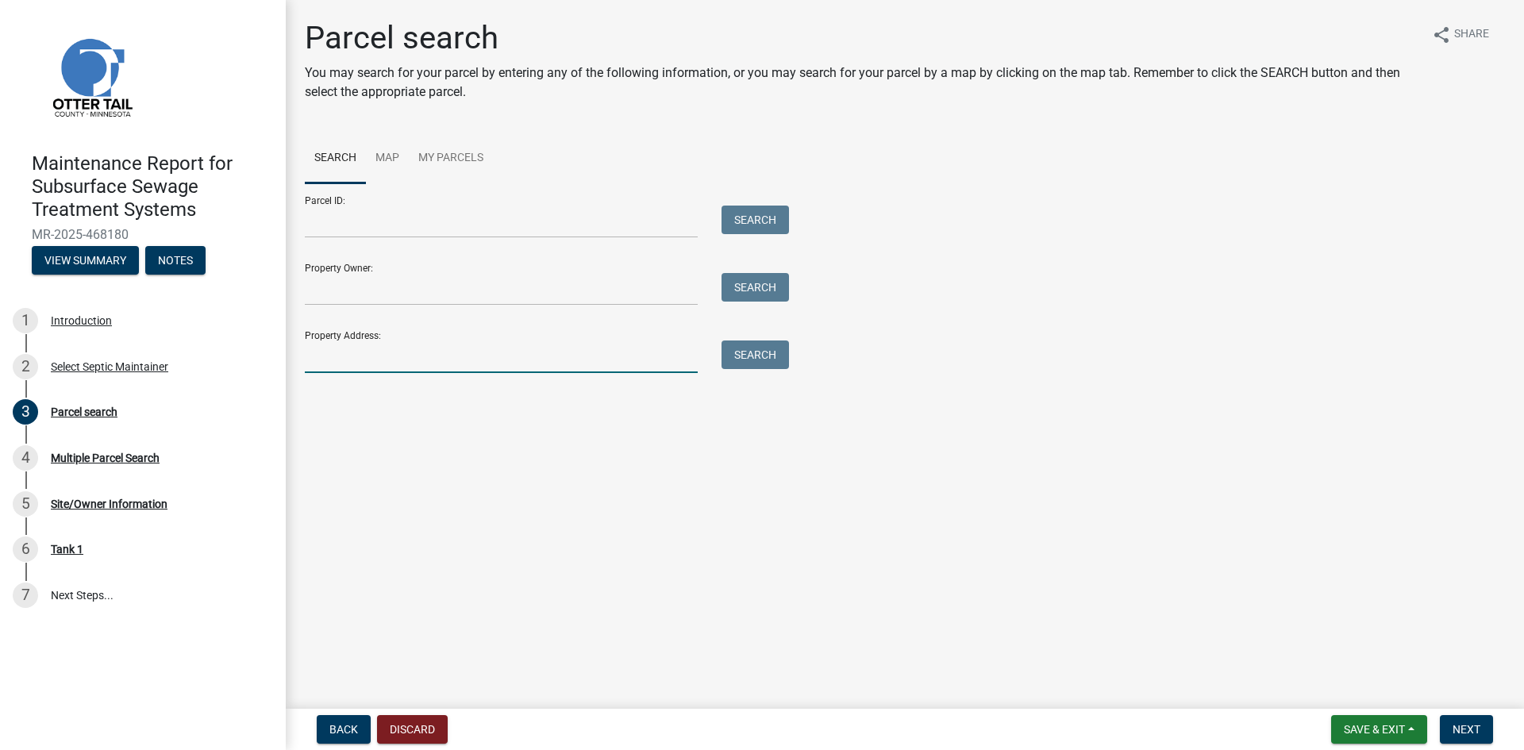
click at [318, 359] on input "Property Address:" at bounding box center [501, 356] width 393 height 33
type input "18751"
click at [749, 350] on button "Search" at bounding box center [754, 354] width 67 height 29
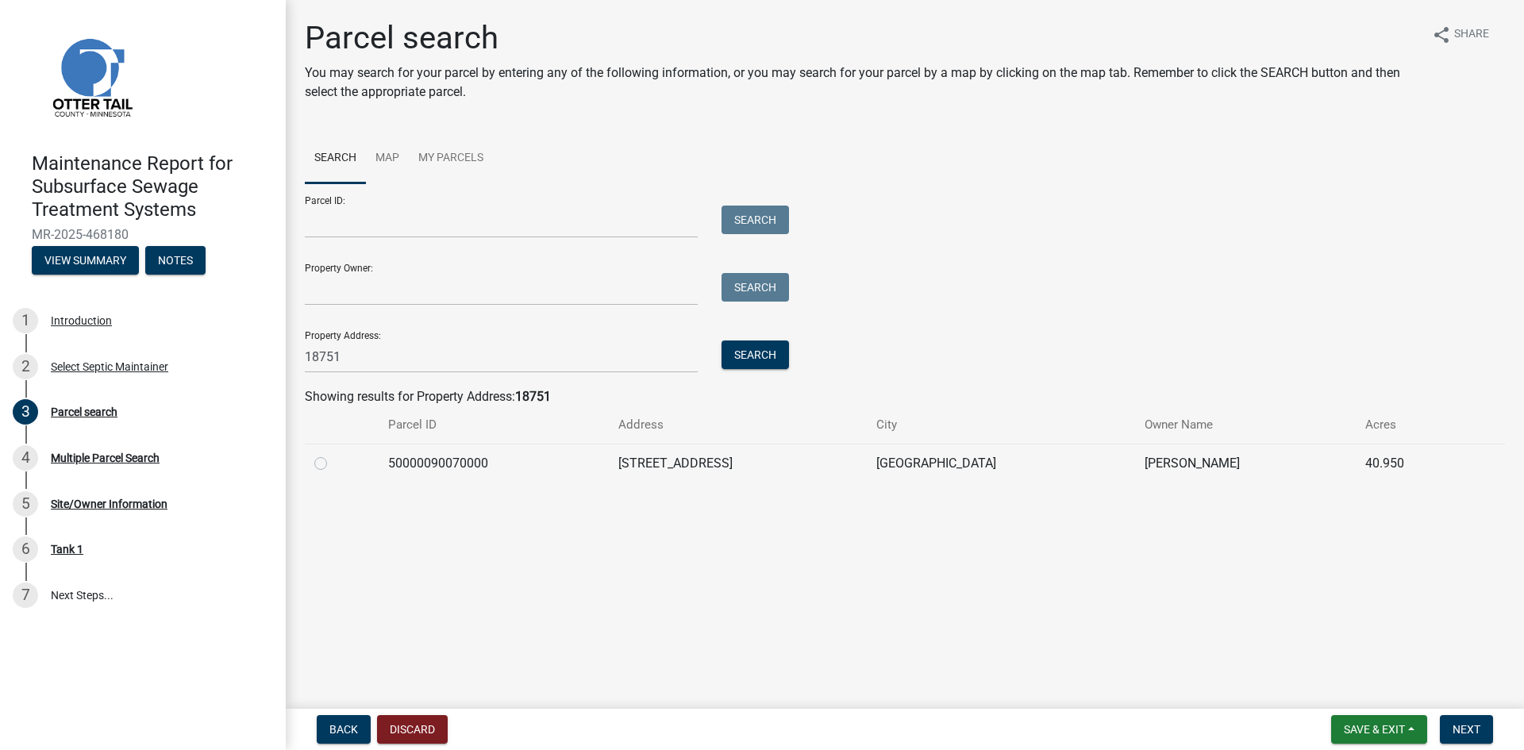
click at [333, 454] on label at bounding box center [333, 454] width 0 height 0
click at [333, 464] on input "radio" at bounding box center [338, 459] width 10 height 10
radio input "true"
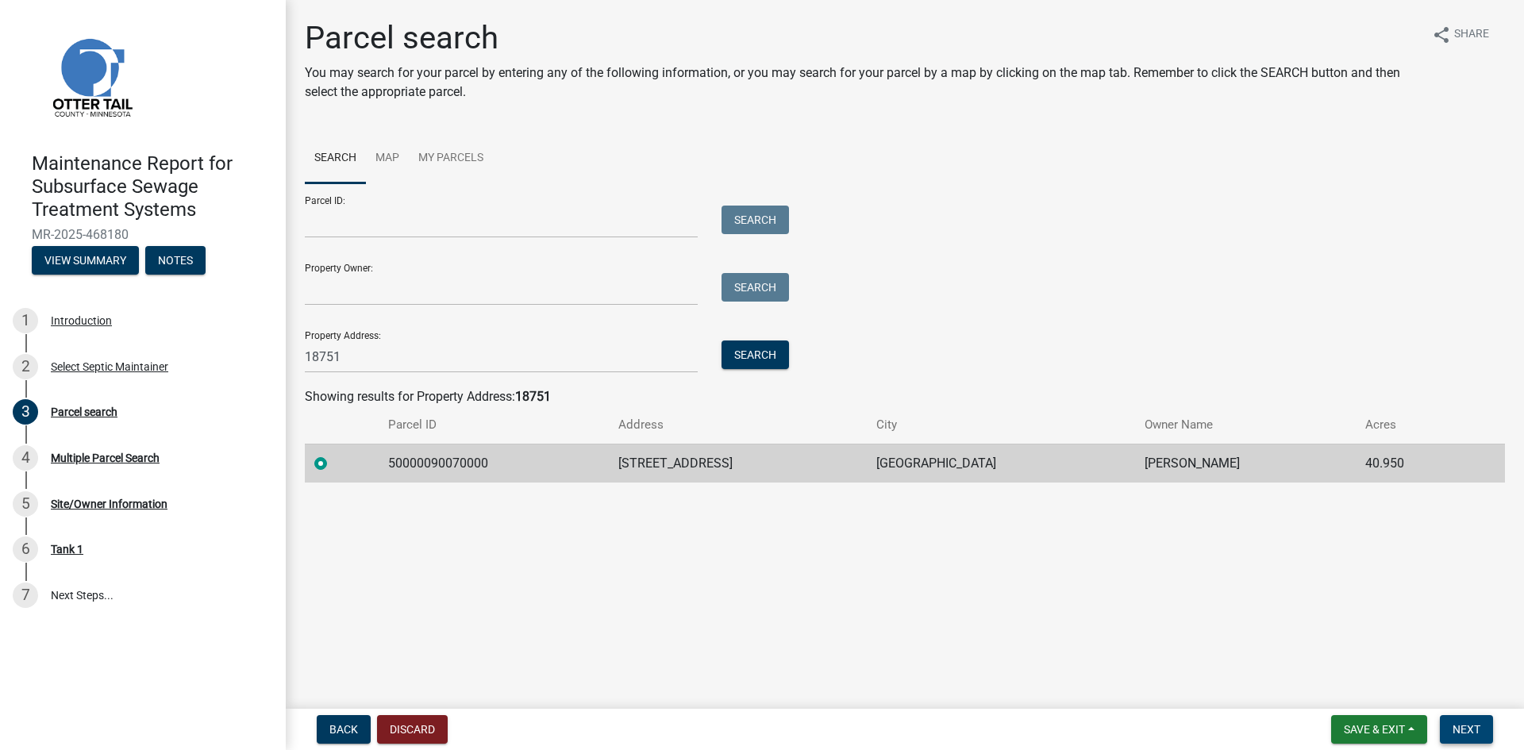
click at [1465, 732] on span "Next" at bounding box center [1466, 729] width 28 height 13
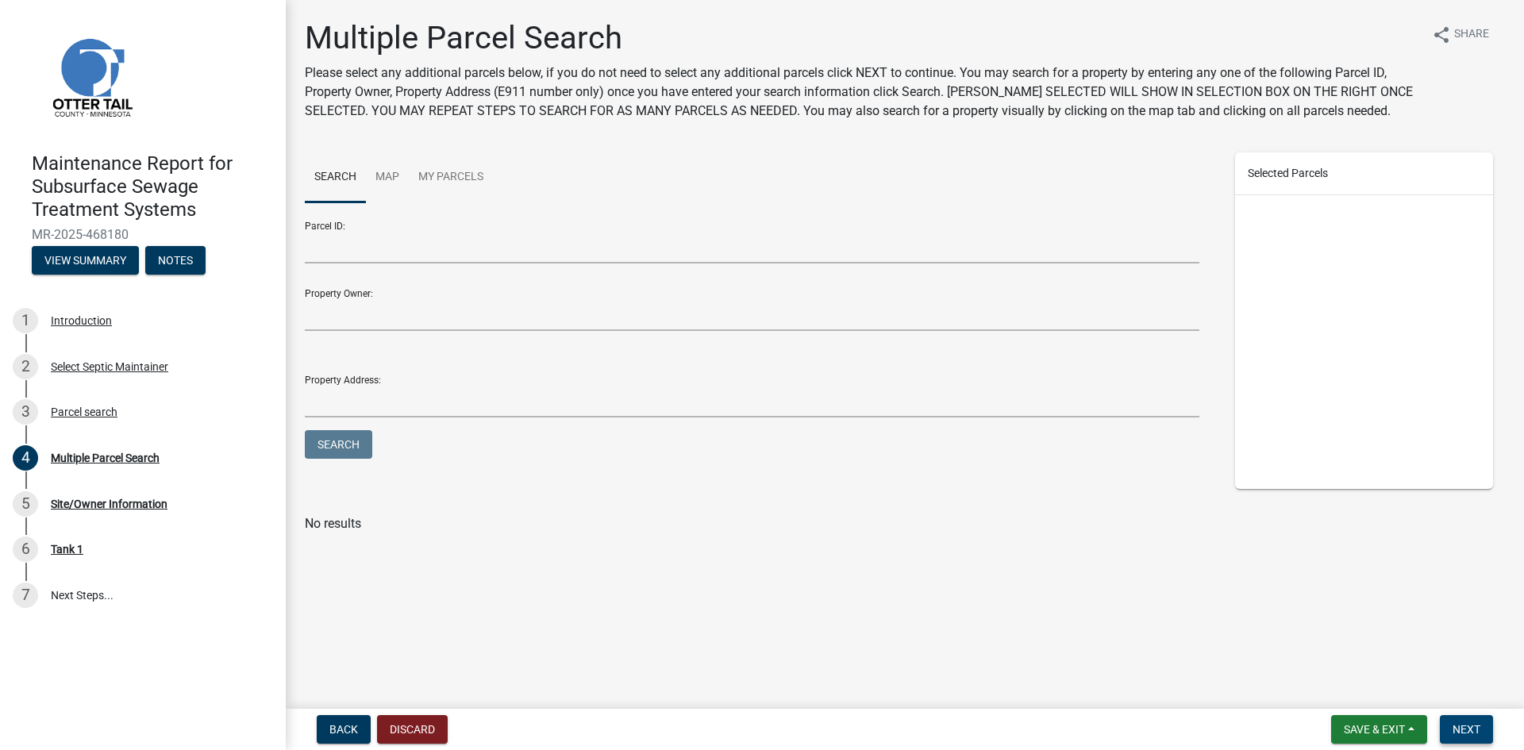
click at [1459, 727] on span "Next" at bounding box center [1466, 729] width 28 height 13
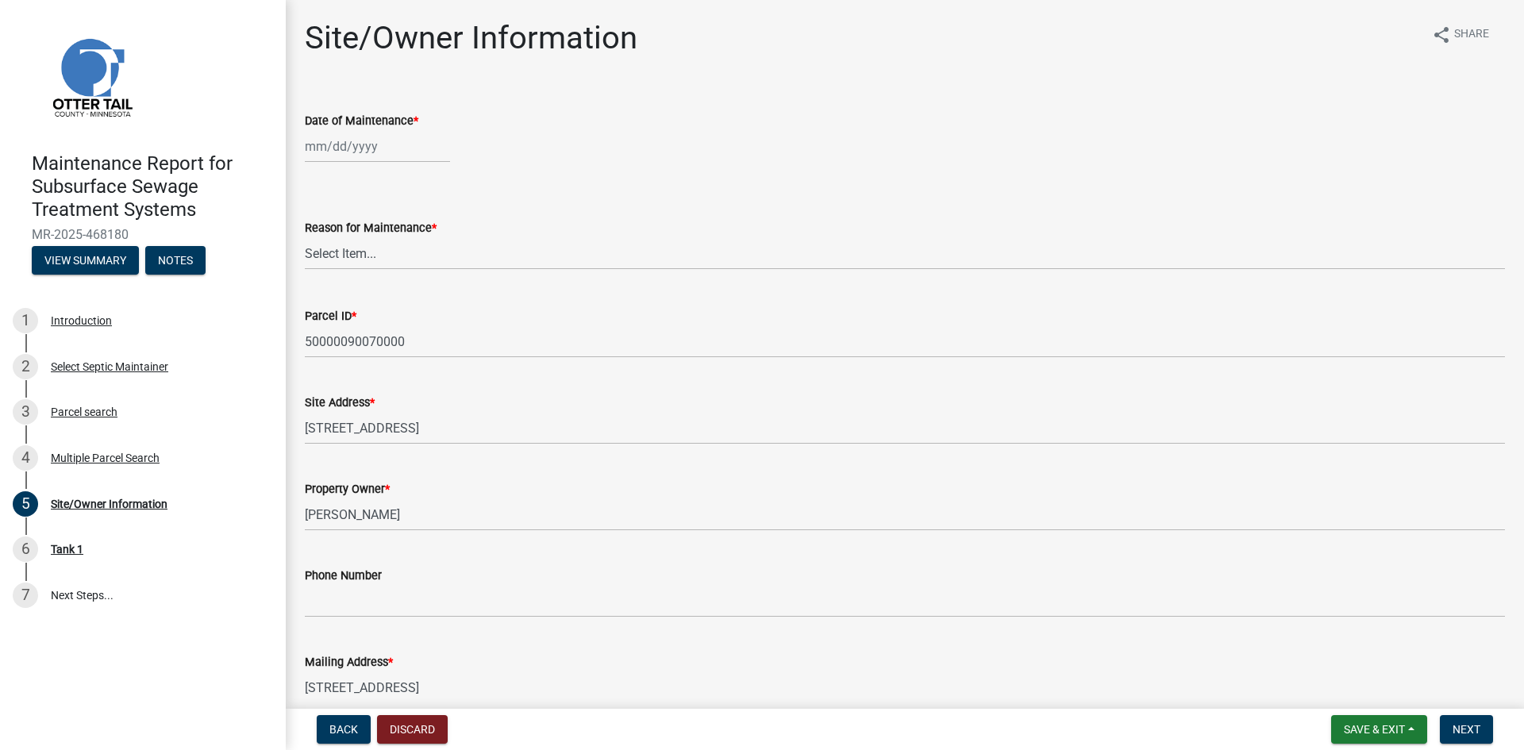
click at [339, 148] on div at bounding box center [377, 146] width 145 height 33
select select "8"
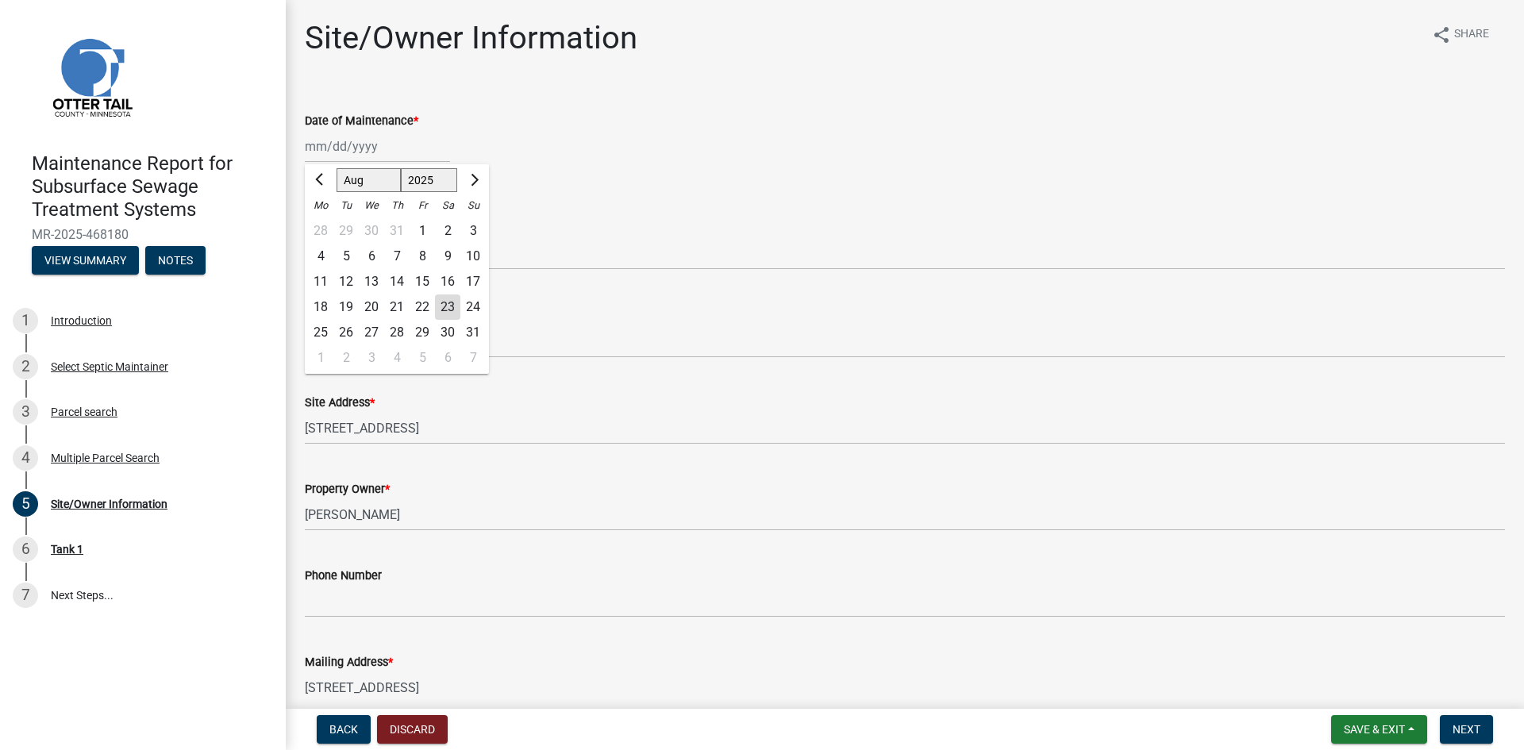
click at [399, 307] on div "21" at bounding box center [396, 306] width 25 height 25
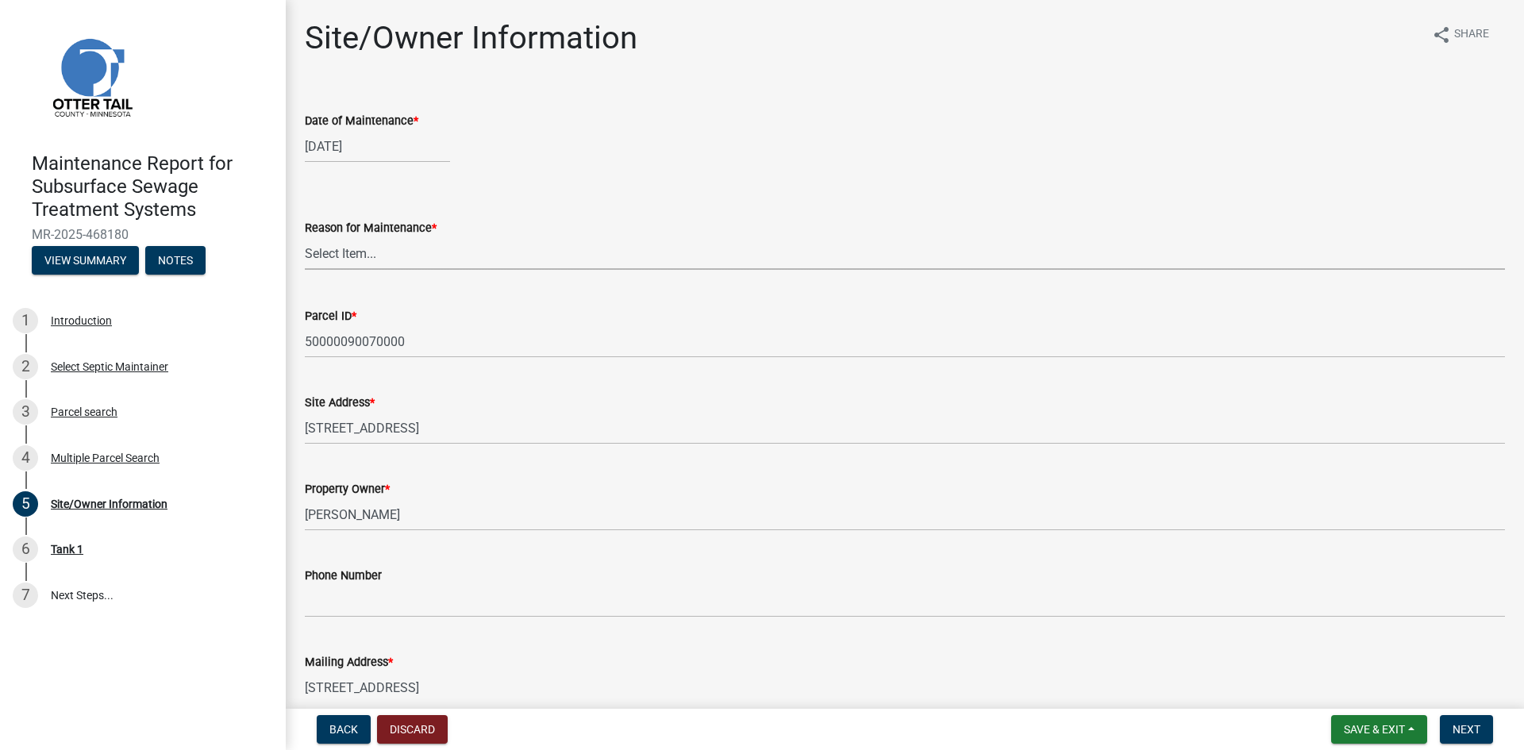
click at [380, 255] on select "Select Item... Called Routine Other" at bounding box center [905, 253] width 1200 height 33
click at [305, 237] on select "Select Item... Called Routine Other" at bounding box center [905, 253] width 1200 height 33
click at [1451, 726] on button "Next" at bounding box center [1465, 729] width 53 height 29
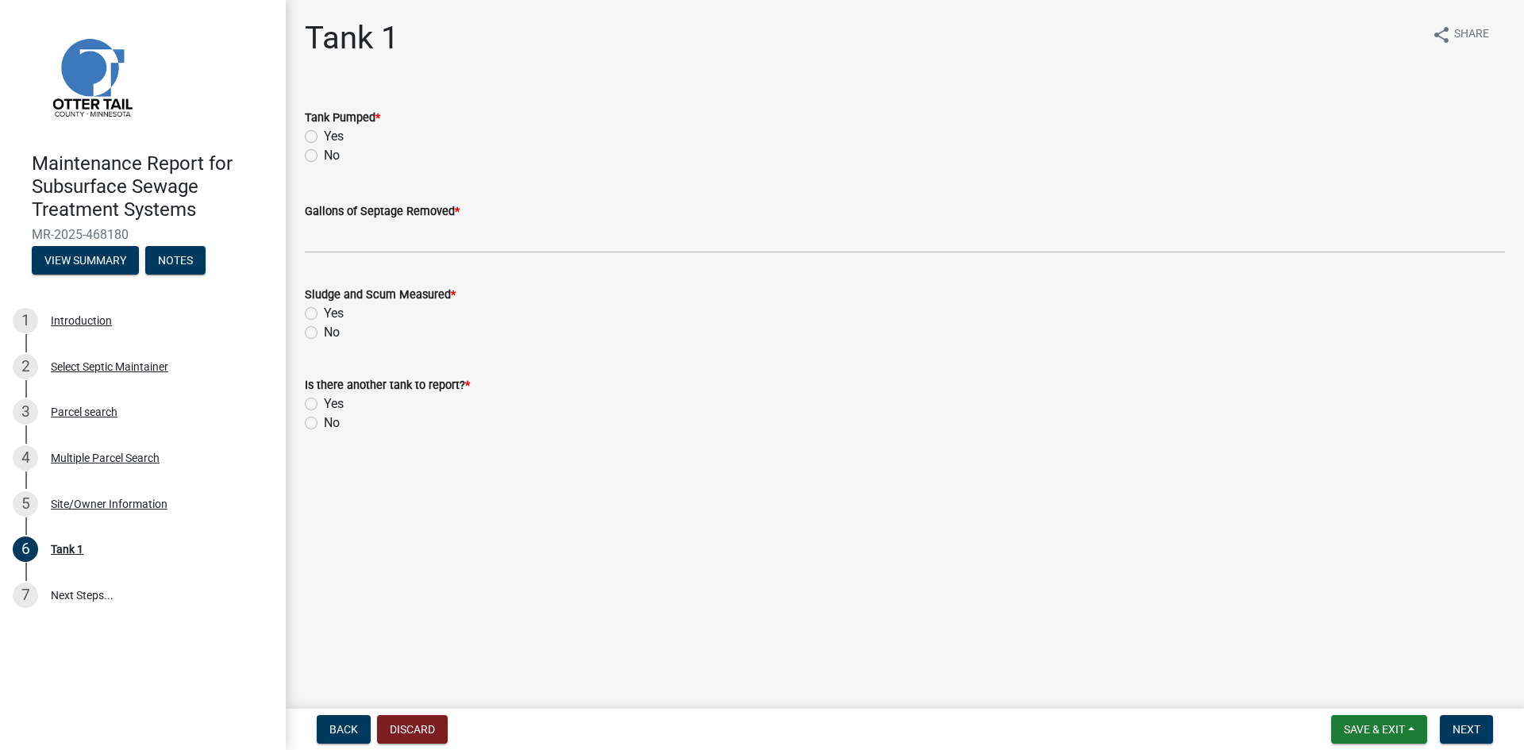
click at [324, 135] on label "Yes" at bounding box center [334, 136] width 20 height 19
click at [324, 135] on input "Yes" at bounding box center [329, 132] width 10 height 10
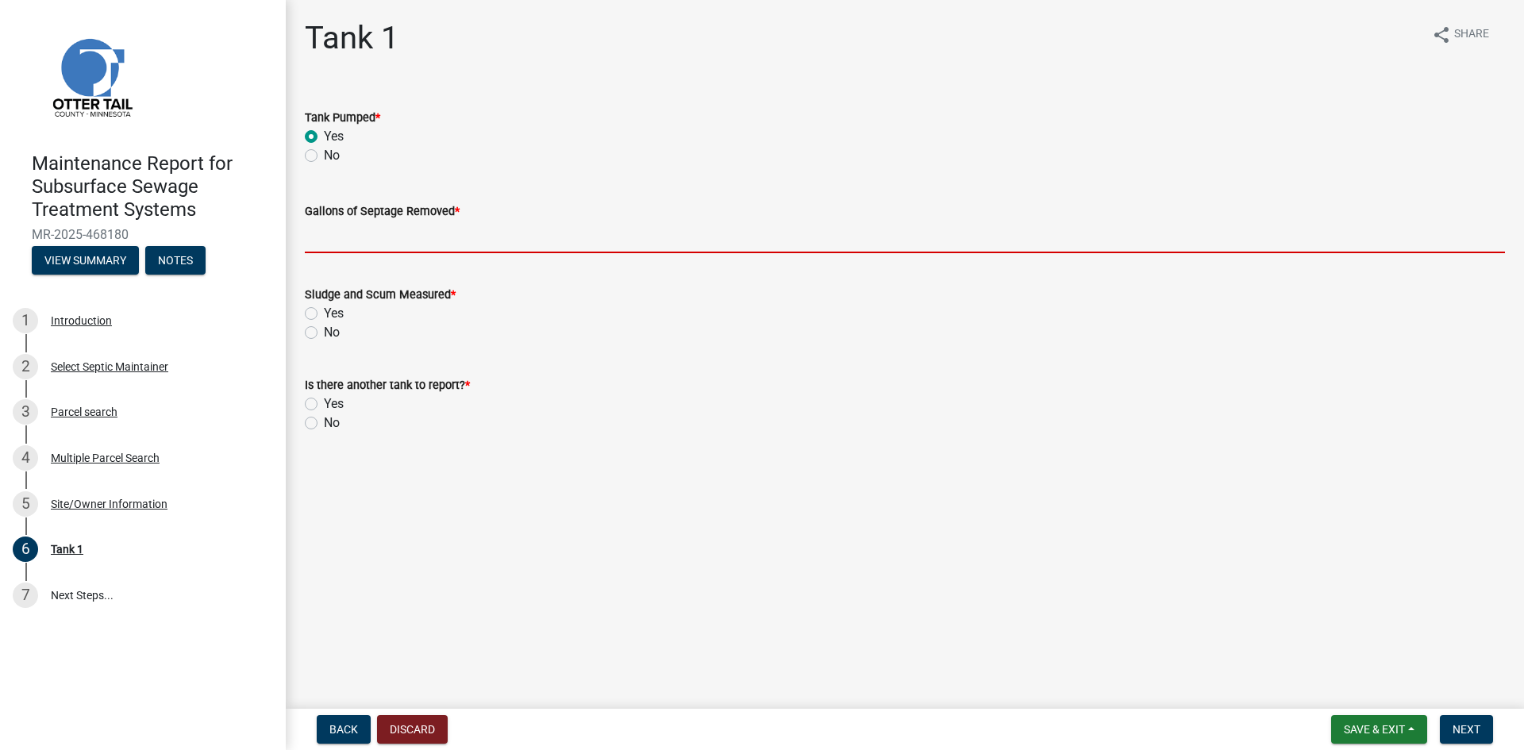
click at [369, 246] on input "Gallons of Septage Removed *" at bounding box center [905, 237] width 1200 height 33
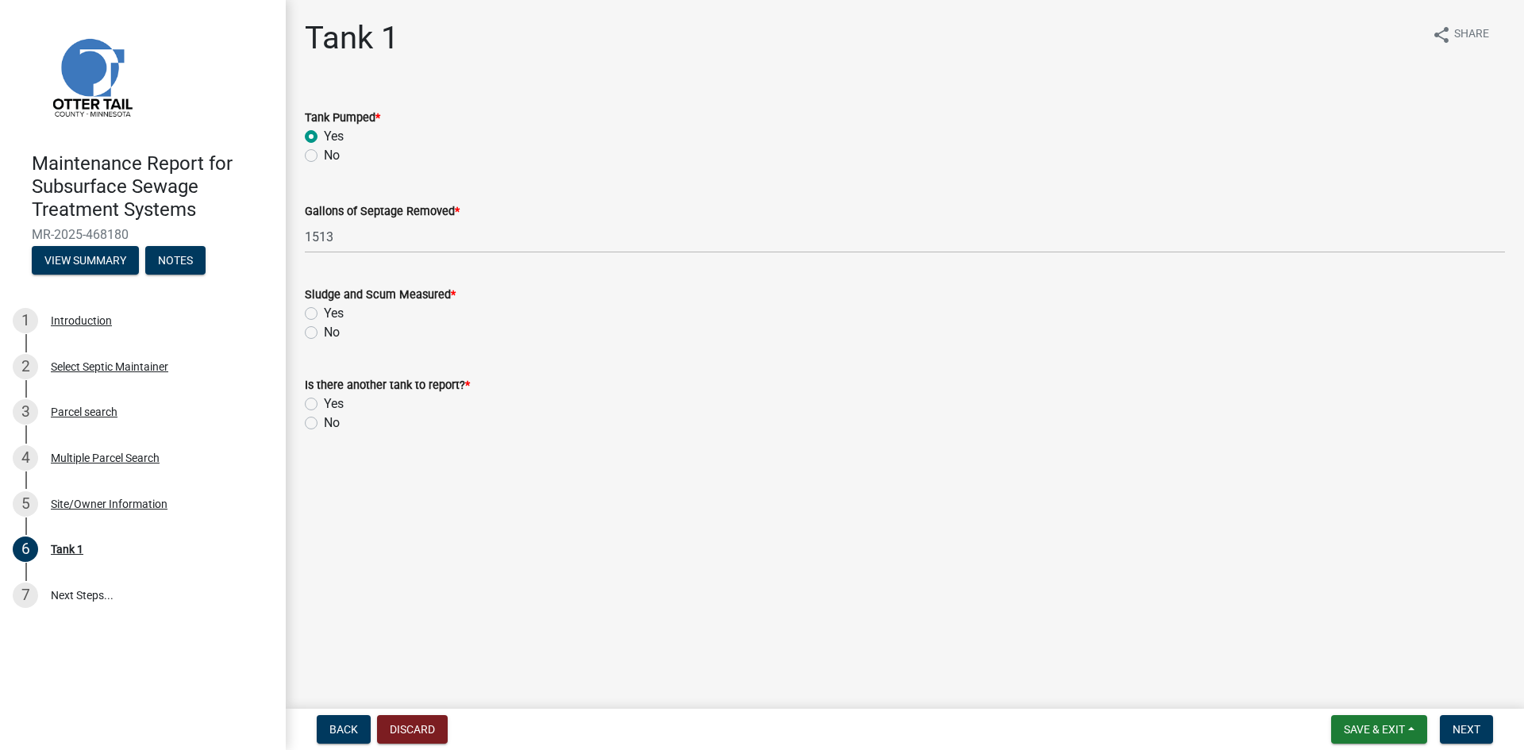
click at [324, 333] on label "No" at bounding box center [332, 332] width 16 height 19
click at [324, 333] on input "No" at bounding box center [329, 328] width 10 height 10
drag, startPoint x: 309, startPoint y: 426, endPoint x: 584, endPoint y: 494, distance: 283.7
click at [324, 426] on label "No" at bounding box center [332, 422] width 16 height 19
click at [324, 424] on input "No" at bounding box center [329, 418] width 10 height 10
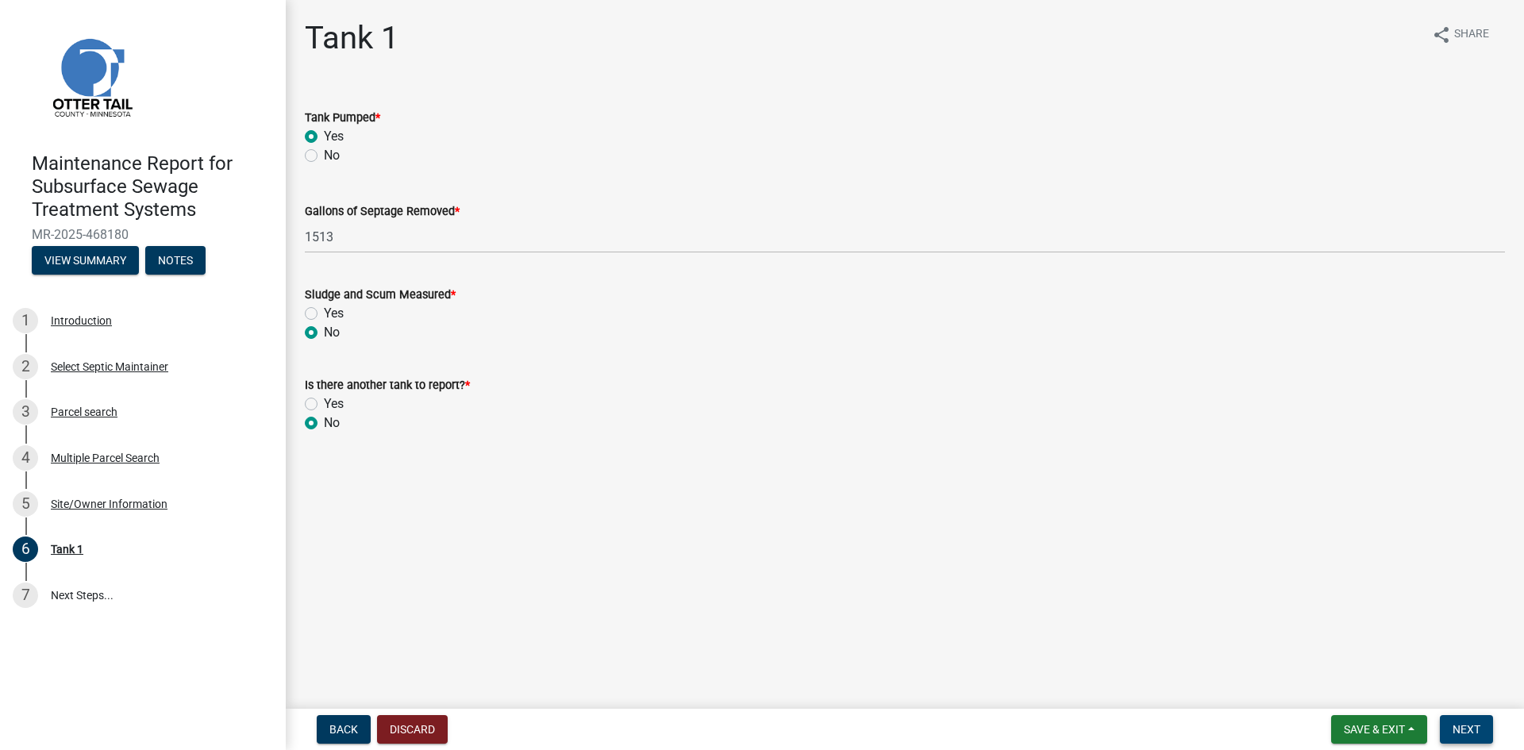
click at [1463, 735] on span "Next" at bounding box center [1466, 729] width 28 height 13
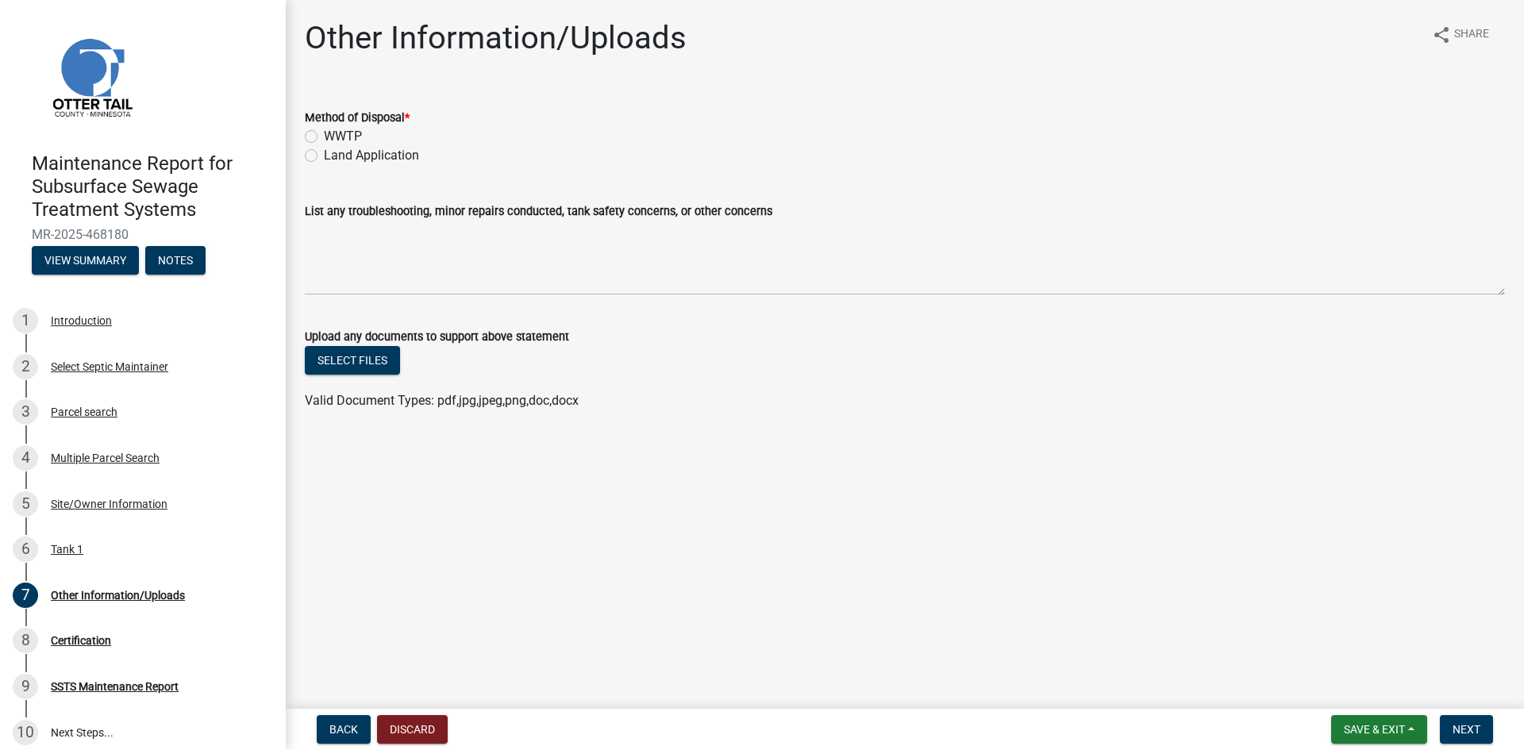
click at [405, 159] on label "Land Application" at bounding box center [371, 155] width 95 height 19
click at [334, 156] on input "Land Application" at bounding box center [329, 151] width 10 height 10
click at [1466, 727] on span "Next" at bounding box center [1466, 729] width 28 height 13
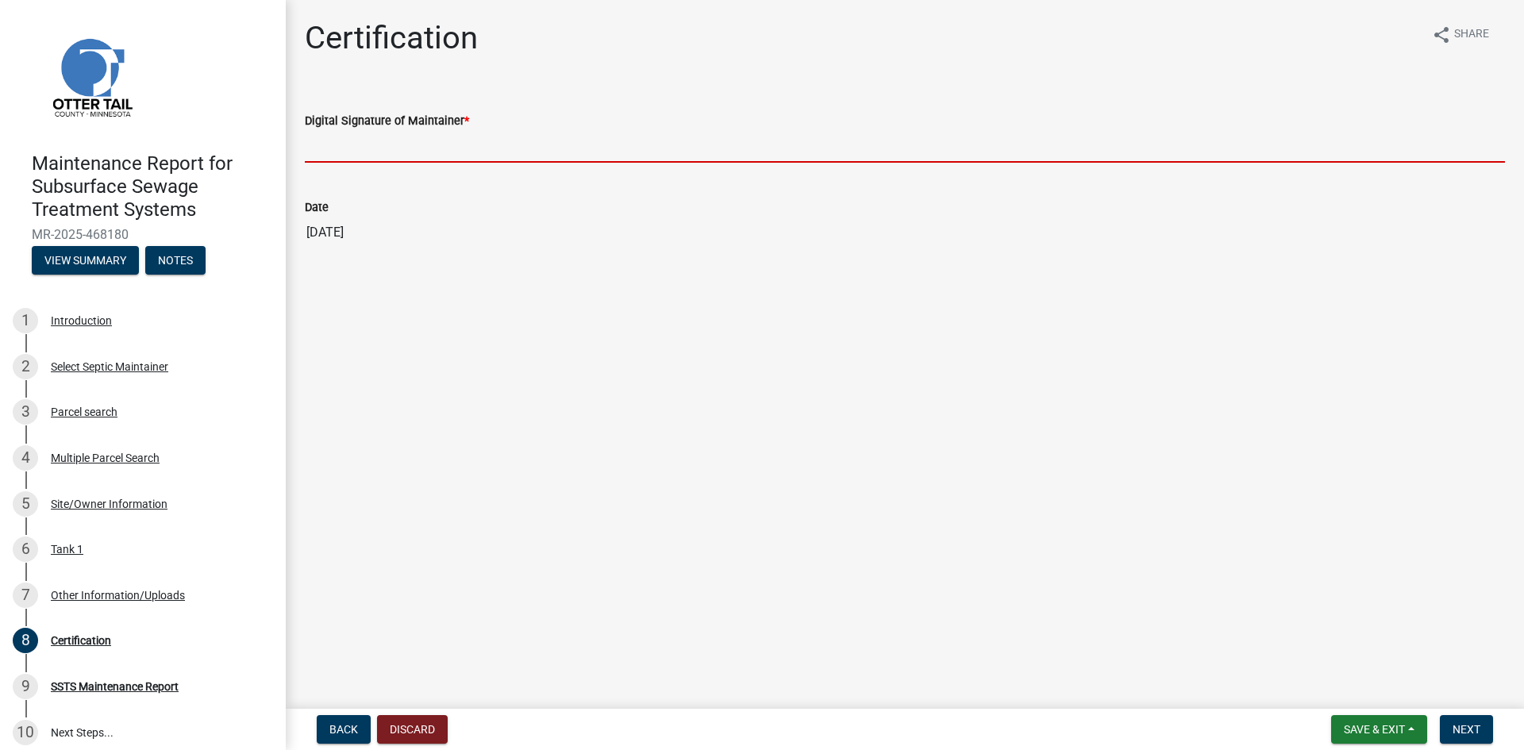
click at [1368, 148] on input "Digital Signature of Maintainer *" at bounding box center [905, 146] width 1200 height 33
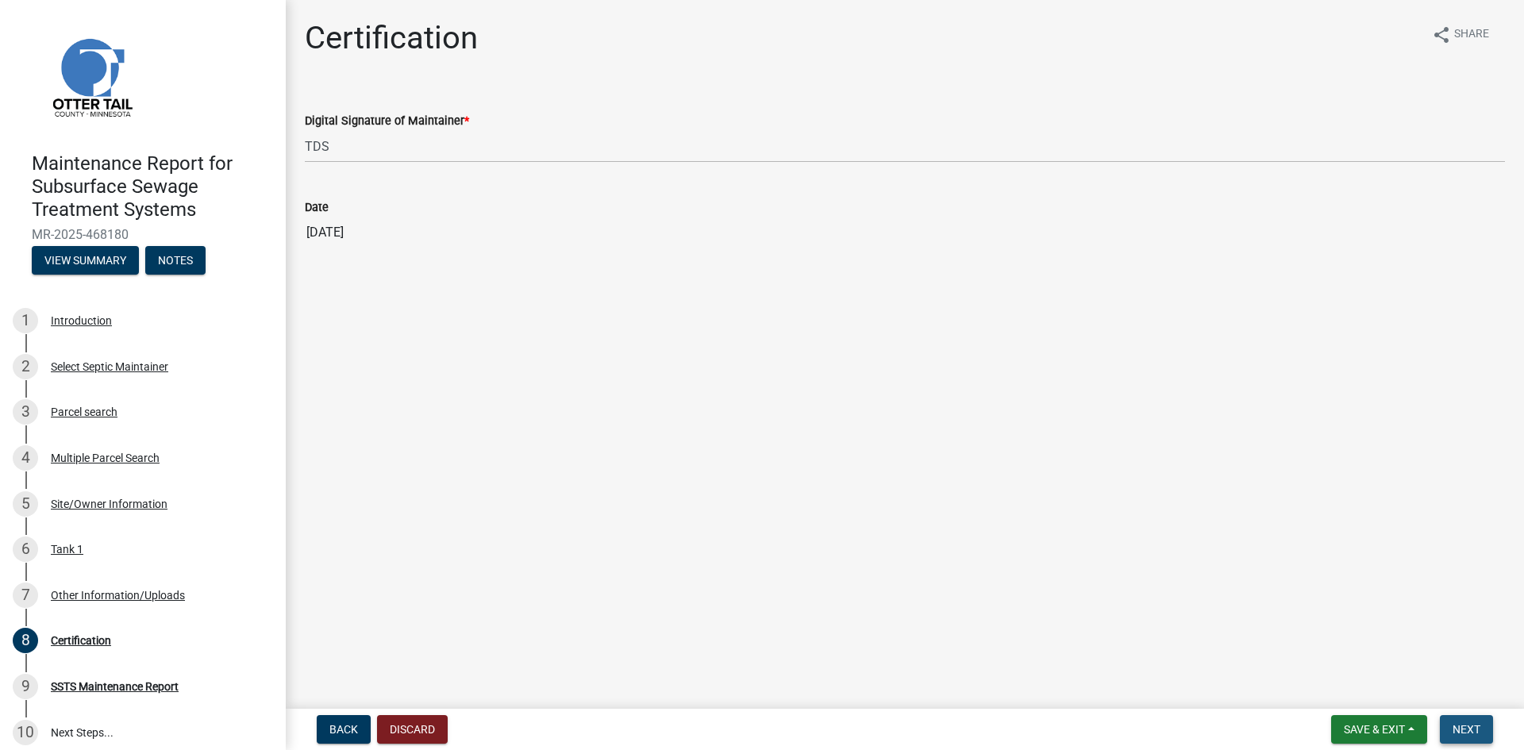
click at [1450, 732] on button "Next" at bounding box center [1465, 729] width 53 height 29
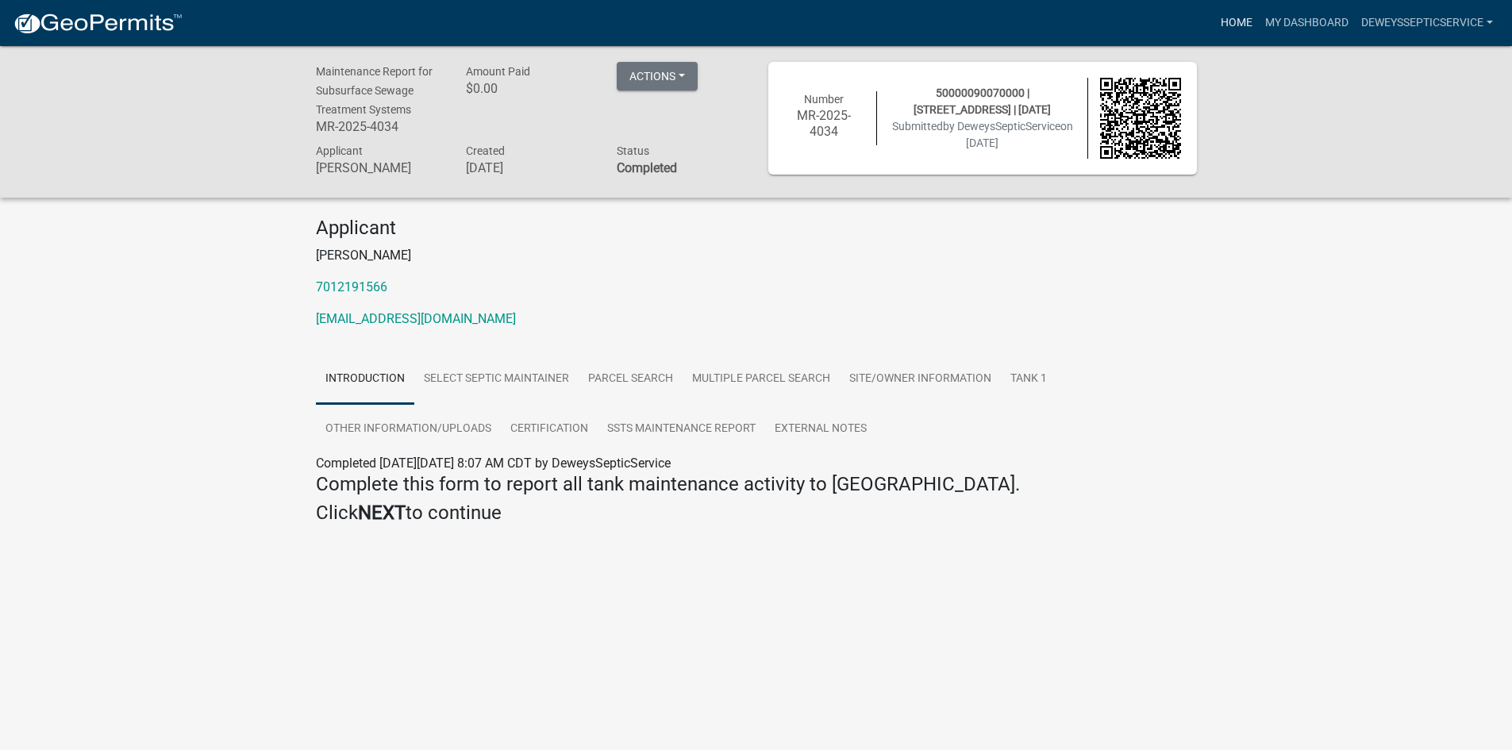
click at [1225, 23] on link "Home" at bounding box center [1236, 23] width 44 height 30
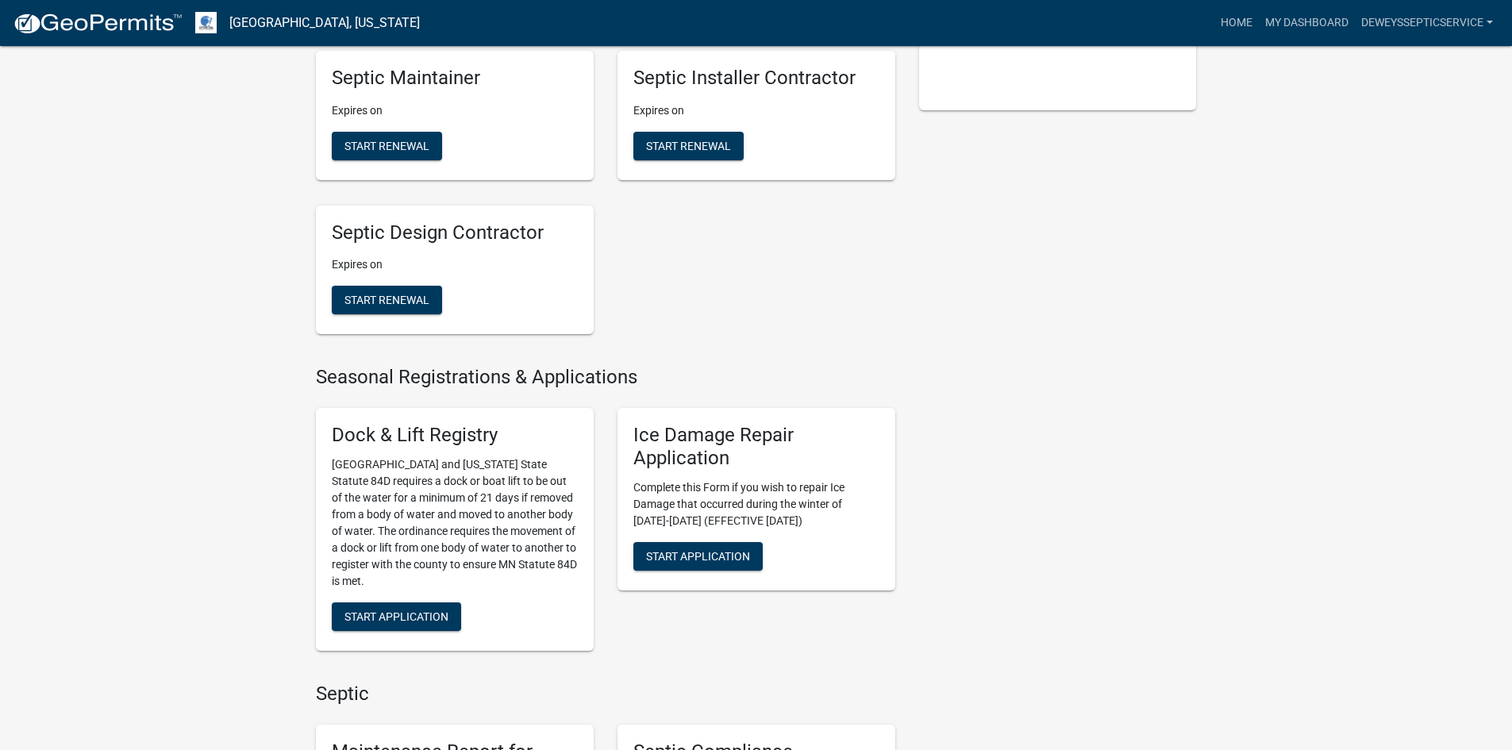
scroll to position [635, 0]
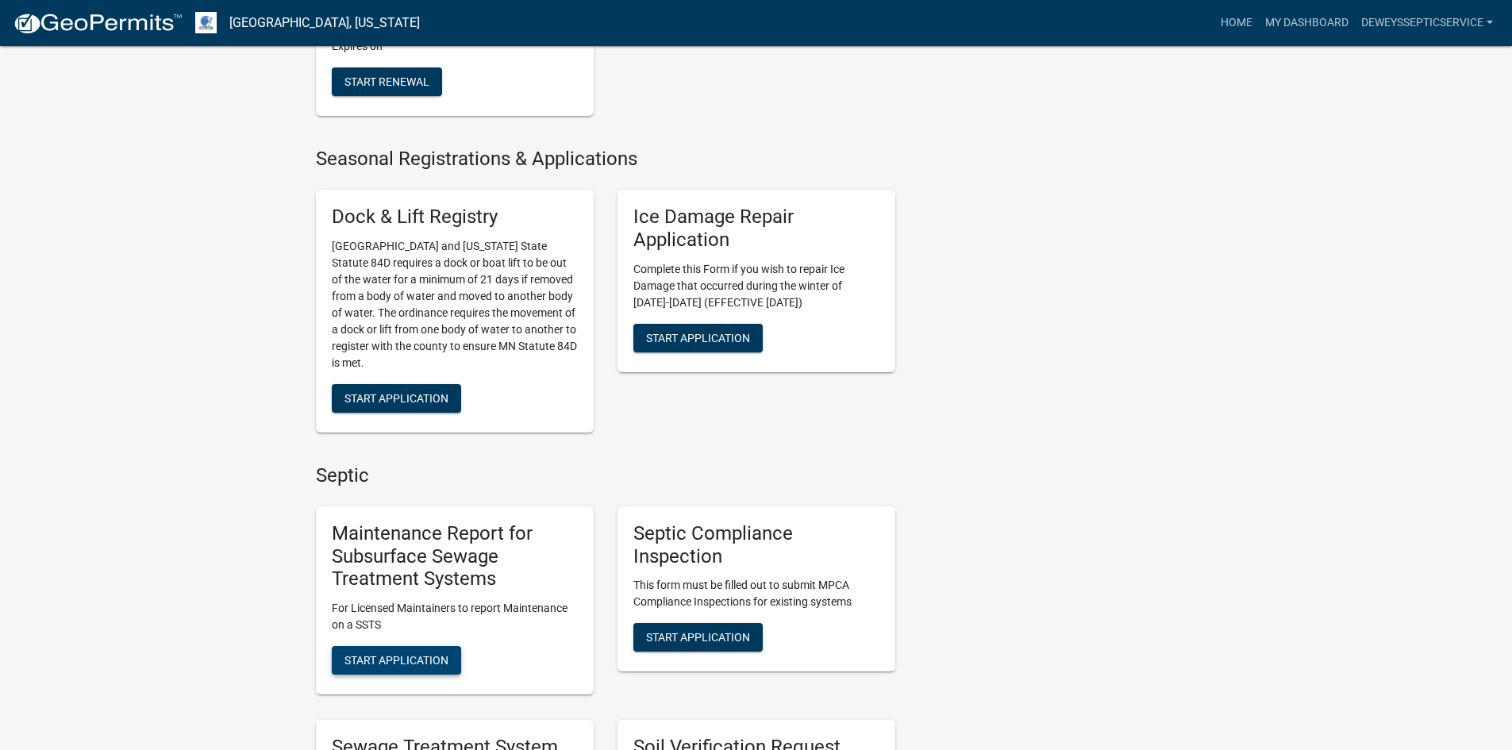
click at [411, 648] on button "Start Application" at bounding box center [396, 660] width 129 height 29
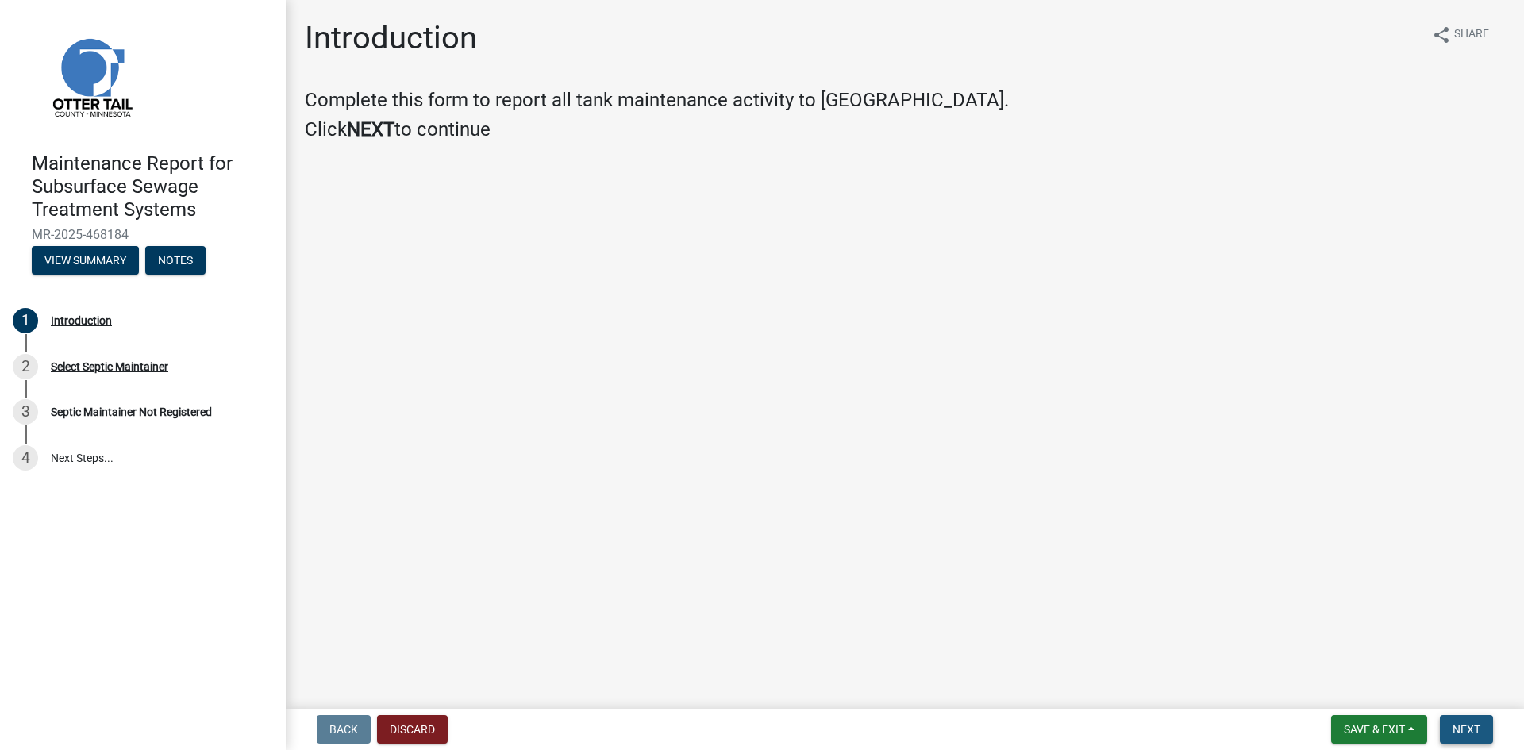
click at [1462, 728] on span "Next" at bounding box center [1466, 729] width 28 height 13
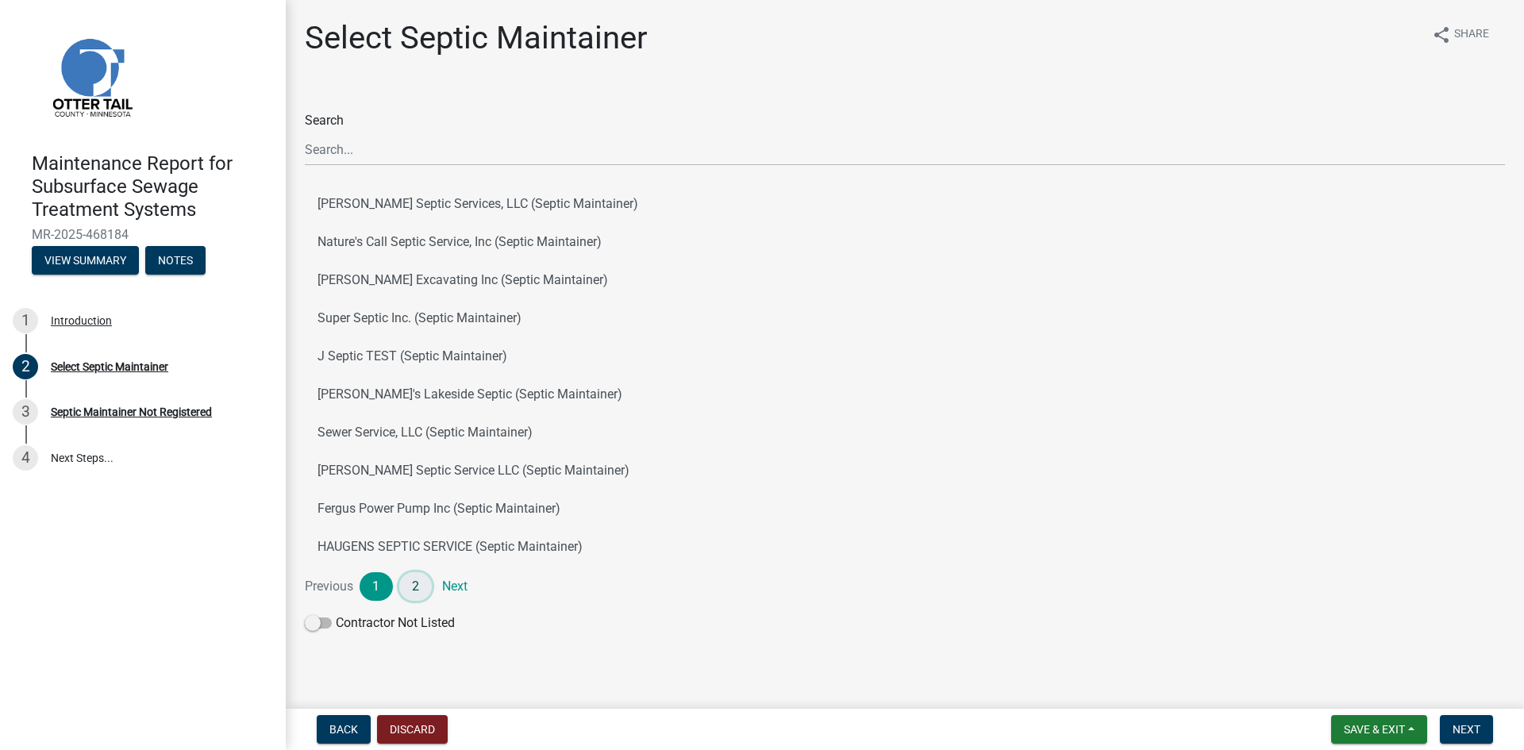
click at [412, 586] on link "2" at bounding box center [415, 586] width 33 height 29
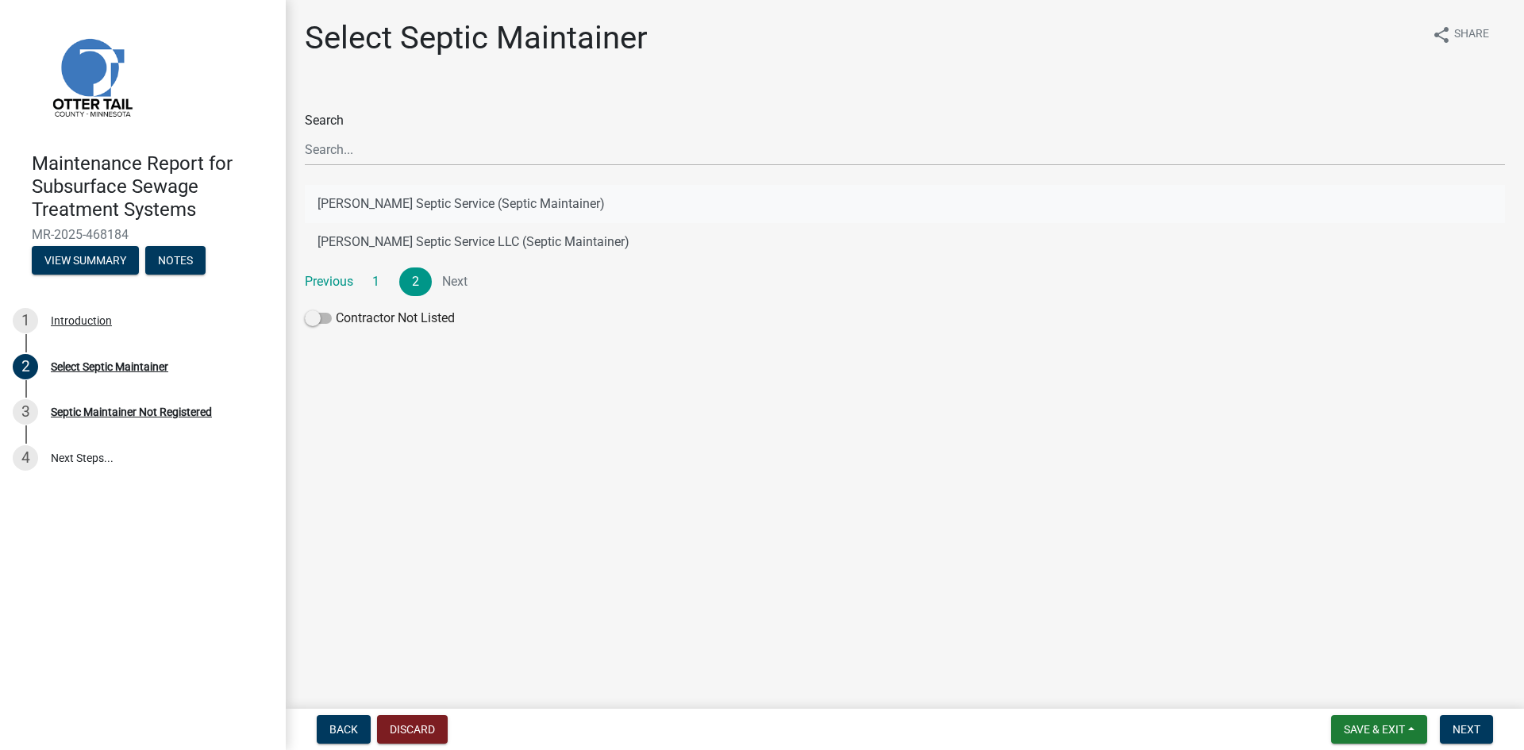
click at [458, 202] on button "[PERSON_NAME] Septic Service (Septic Maintainer)" at bounding box center [905, 204] width 1200 height 38
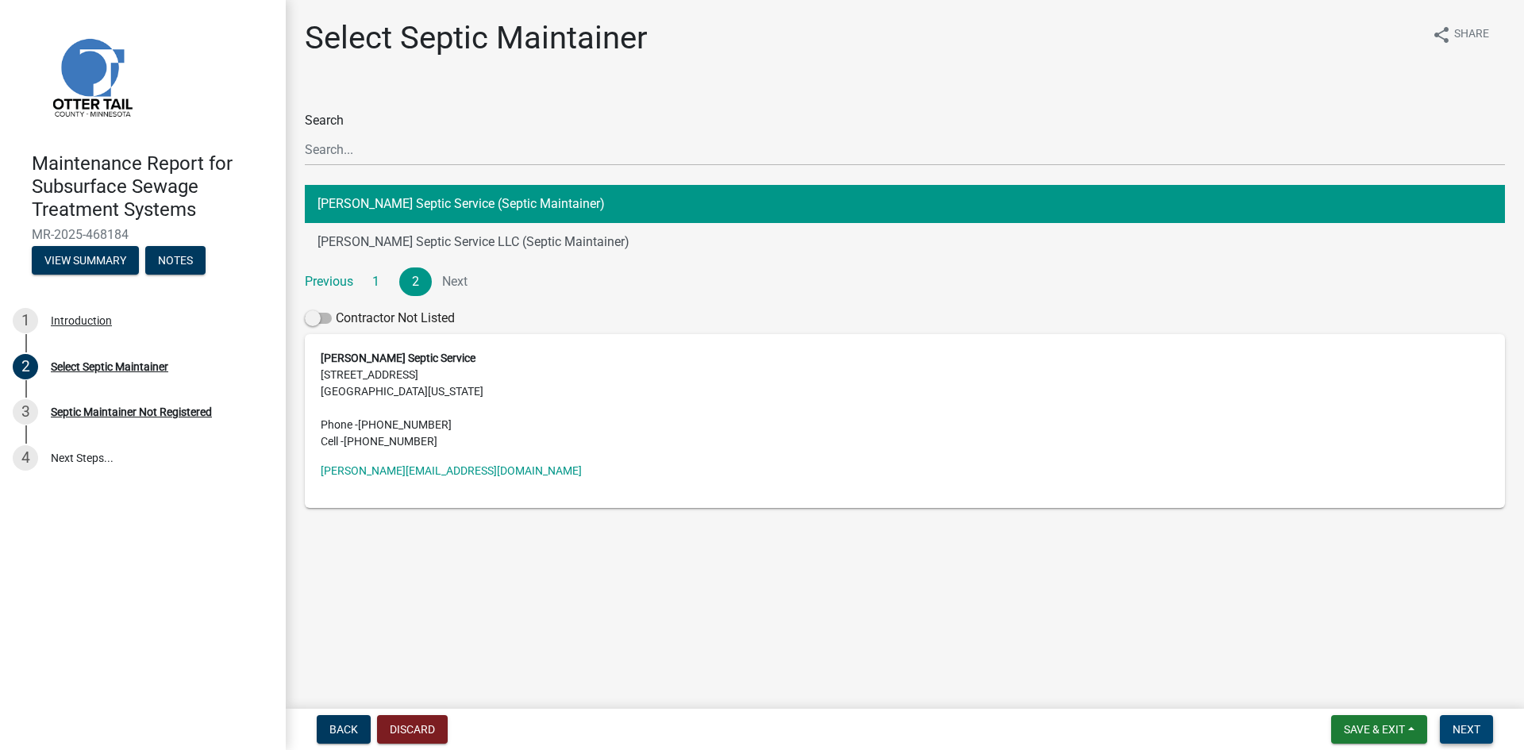
click at [1462, 724] on span "Next" at bounding box center [1466, 729] width 28 height 13
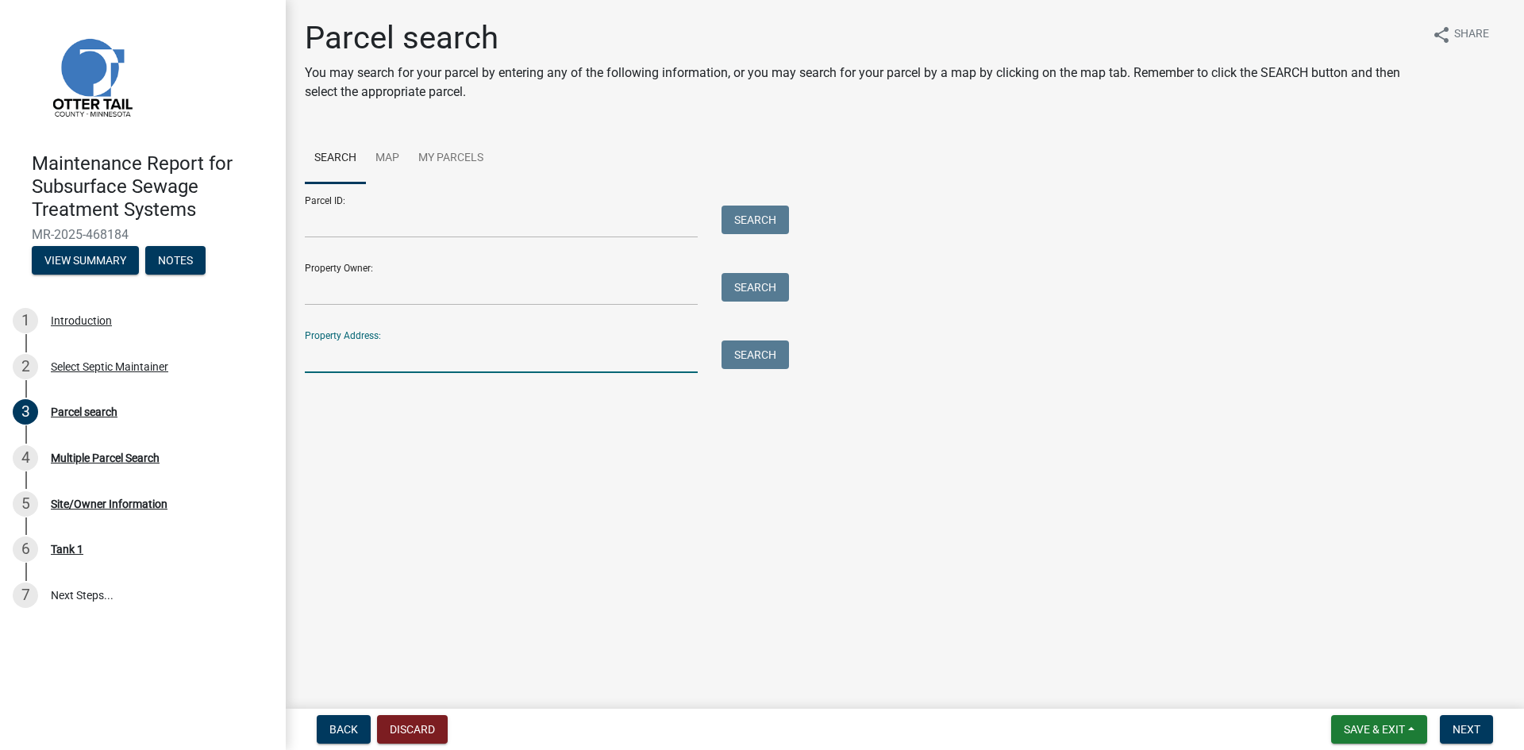
click at [346, 364] on input "Property Address:" at bounding box center [501, 356] width 393 height 33
click at [751, 356] on button "Search" at bounding box center [754, 354] width 67 height 29
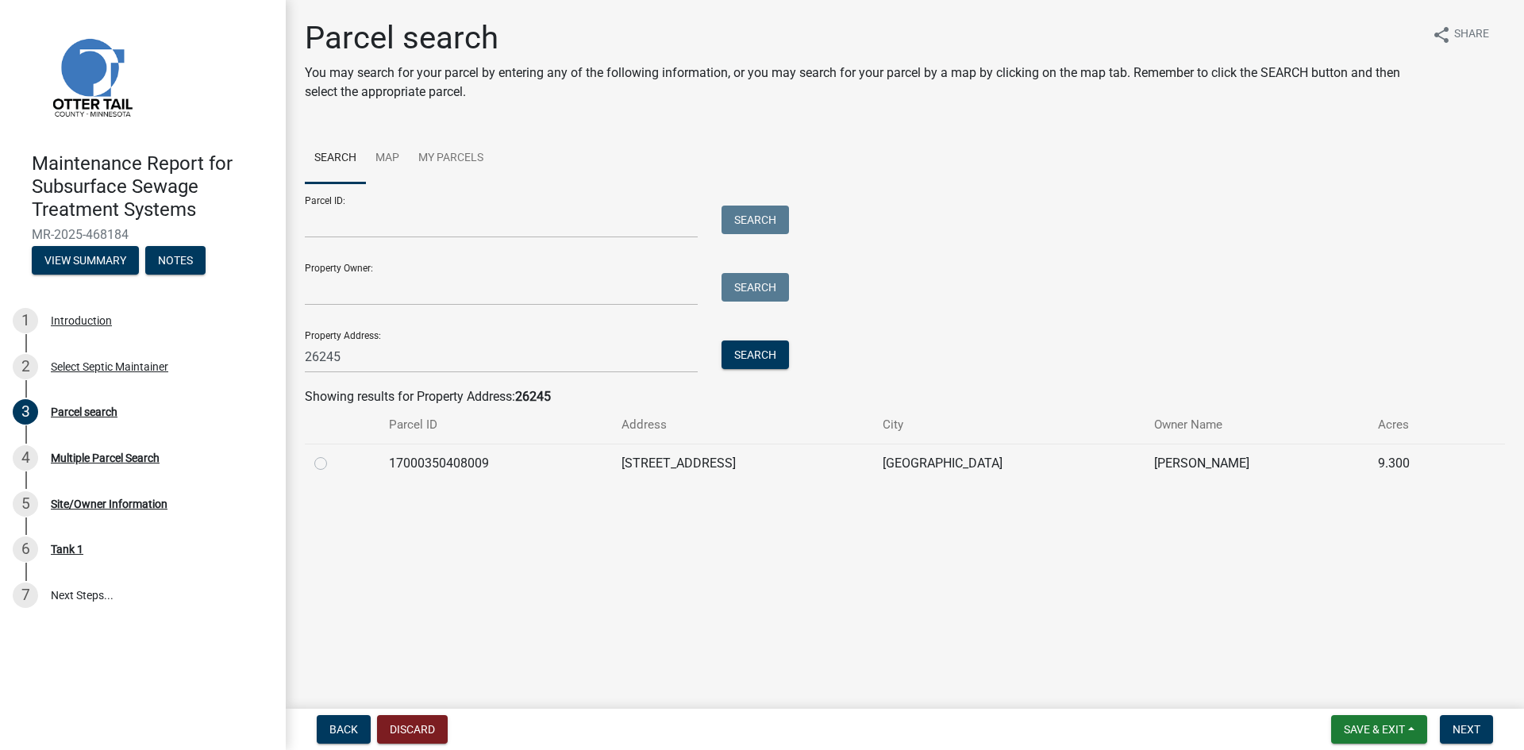
click at [333, 454] on label at bounding box center [333, 454] width 0 height 0
click at [333, 461] on input "radio" at bounding box center [338, 459] width 10 height 10
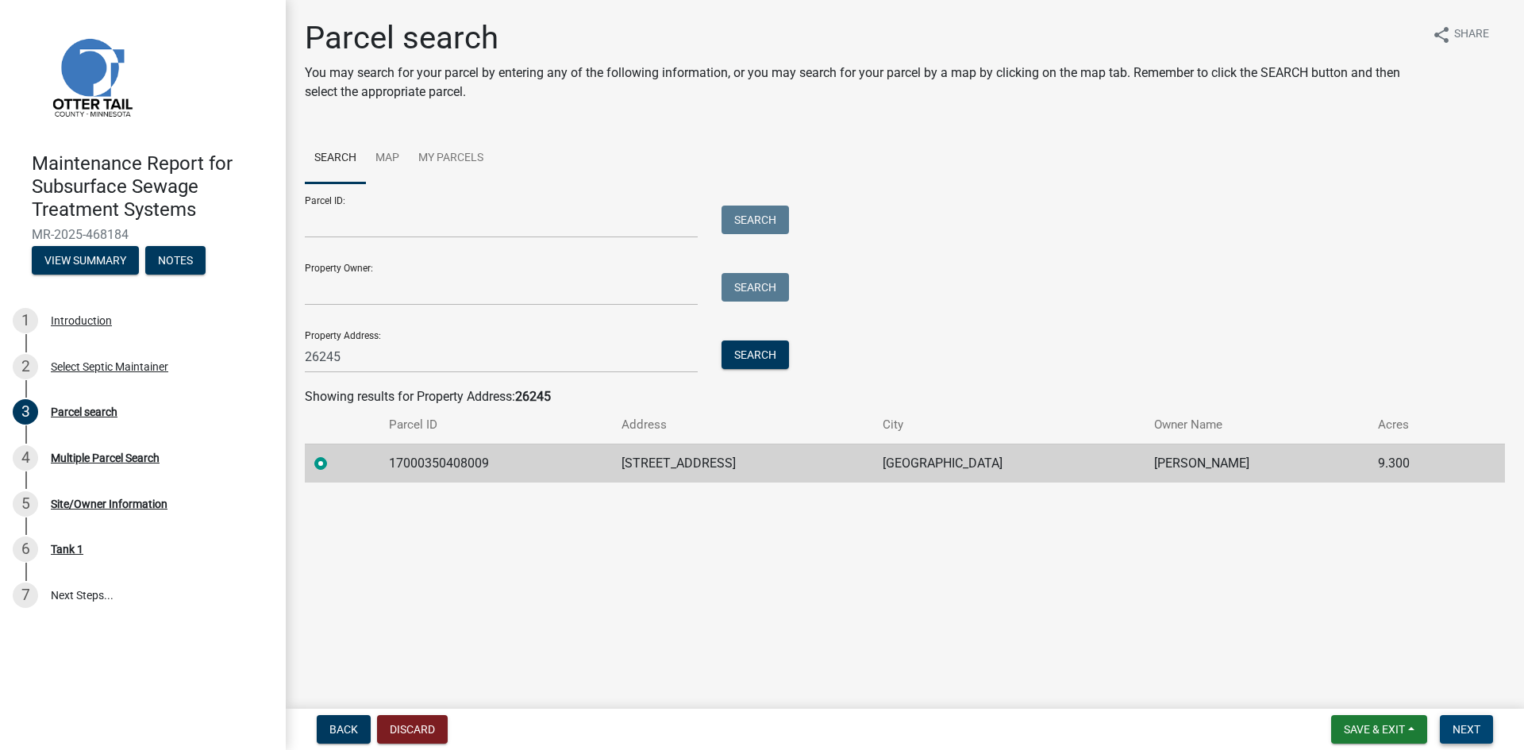
click at [1456, 721] on button "Next" at bounding box center [1465, 729] width 53 height 29
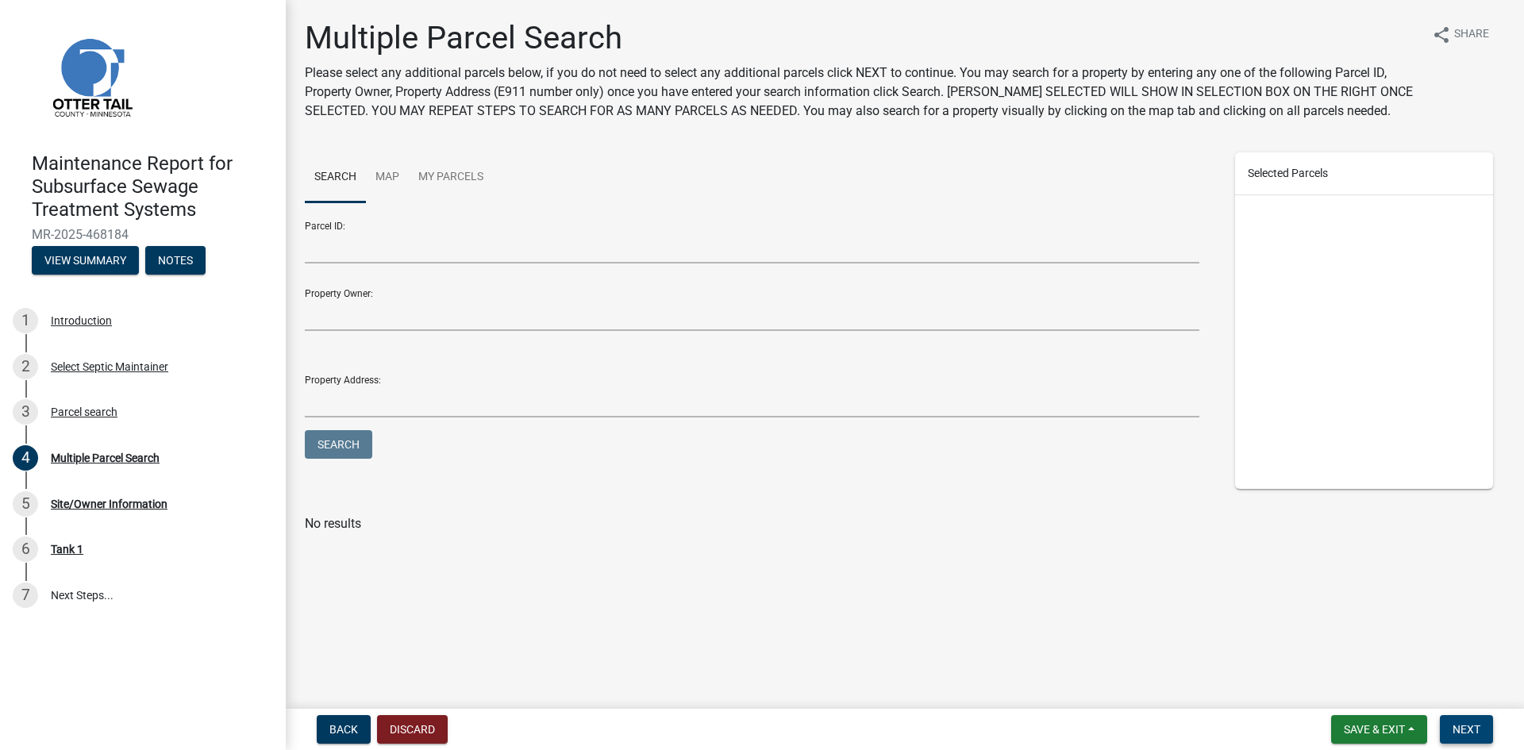
click at [1456, 721] on button "Next" at bounding box center [1465, 729] width 53 height 29
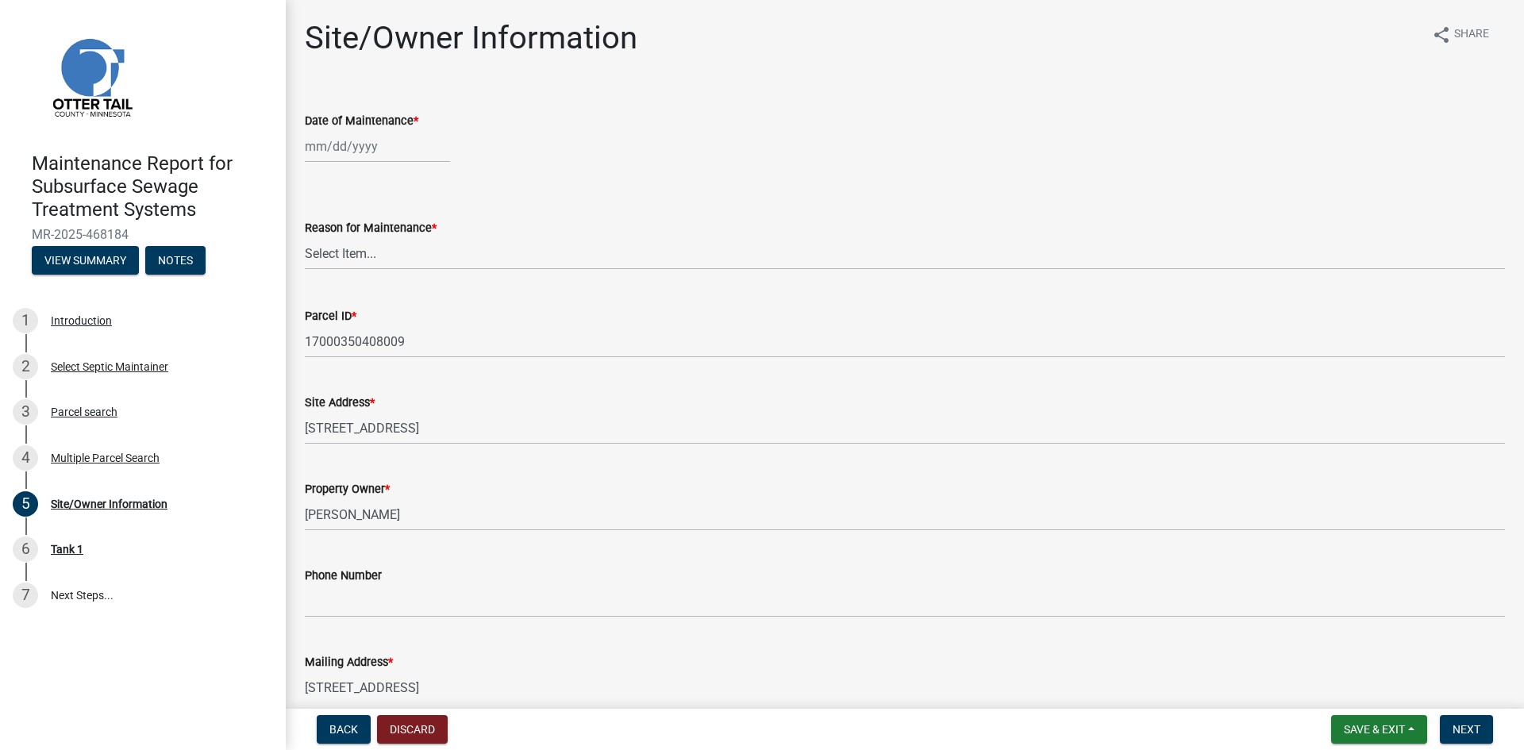
click at [370, 141] on div at bounding box center [377, 146] width 145 height 33
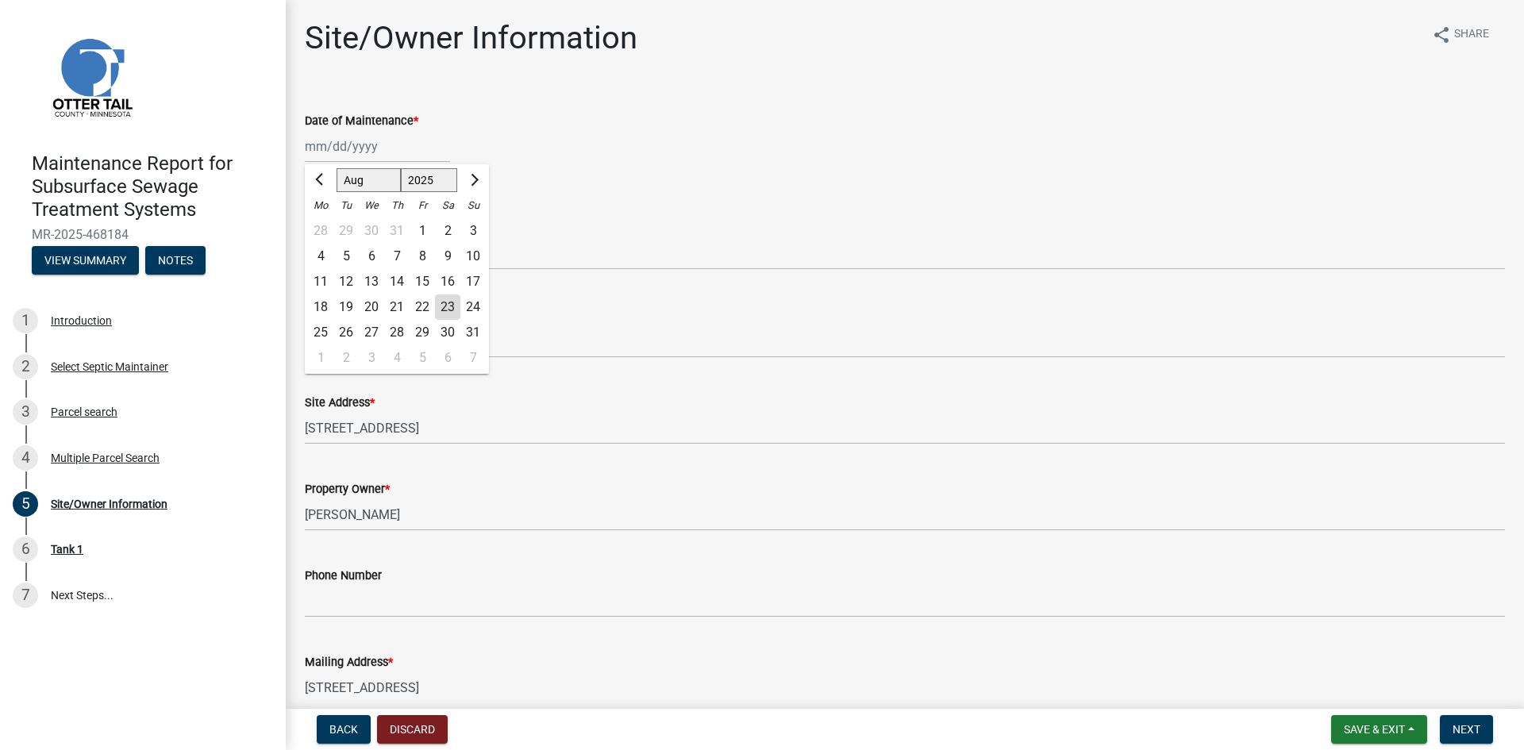
click at [390, 304] on div "21" at bounding box center [396, 306] width 25 height 25
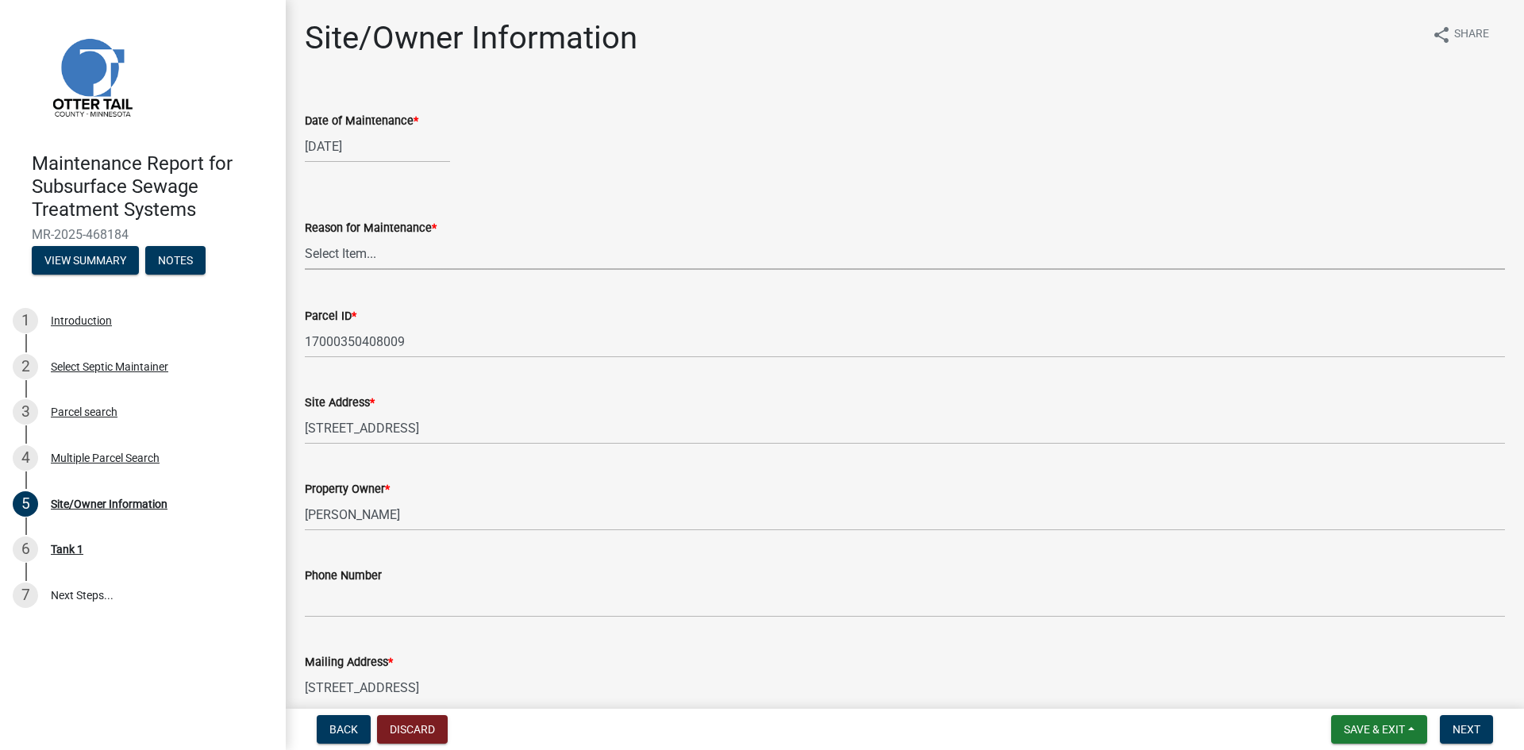
click at [386, 255] on select "Select Item... Called Routine Other" at bounding box center [905, 253] width 1200 height 33
click at [305, 237] on select "Select Item... Called Routine Other" at bounding box center [905, 253] width 1200 height 33
click at [1470, 724] on span "Next" at bounding box center [1466, 729] width 28 height 13
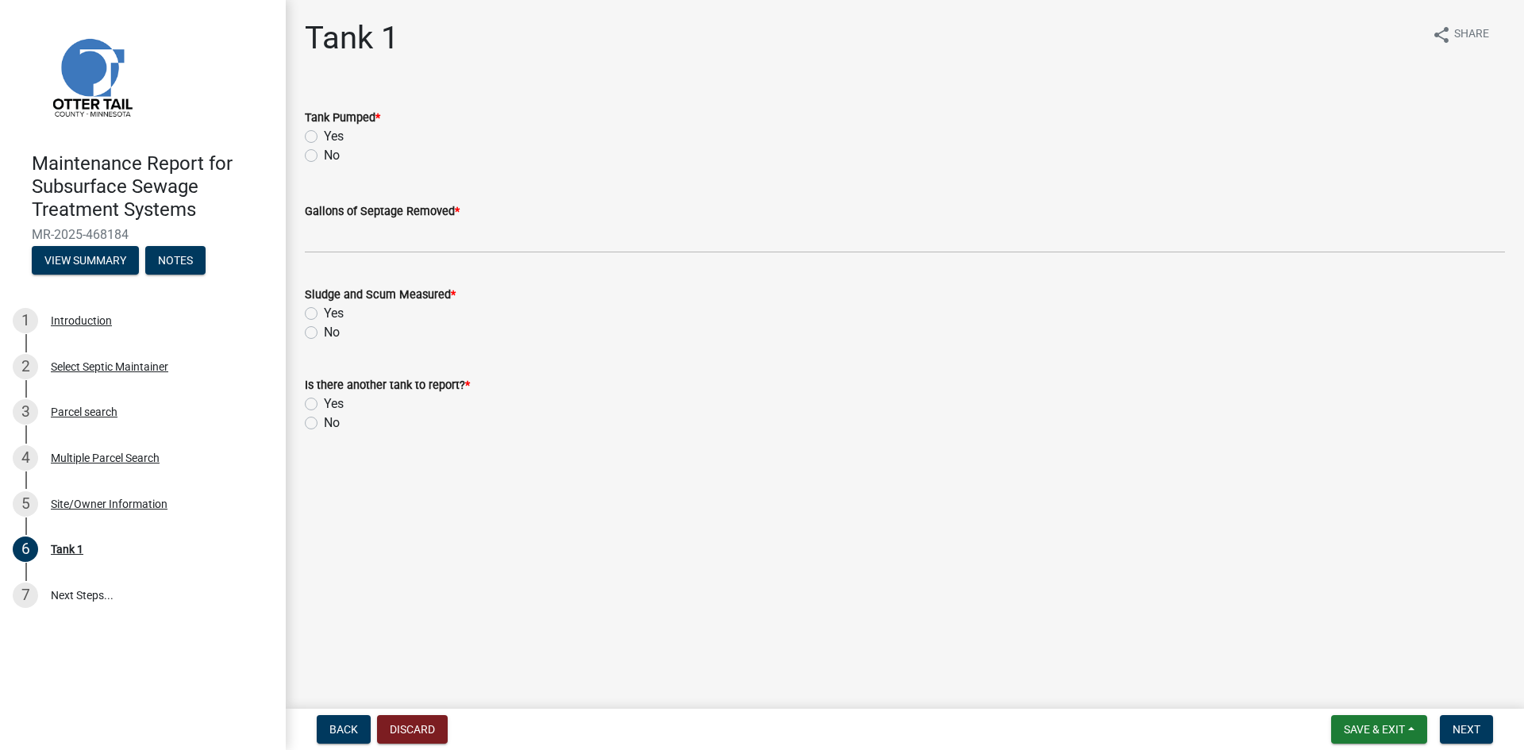
click at [324, 138] on label "Yes" at bounding box center [334, 136] width 20 height 19
click at [324, 137] on input "Yes" at bounding box center [329, 132] width 10 height 10
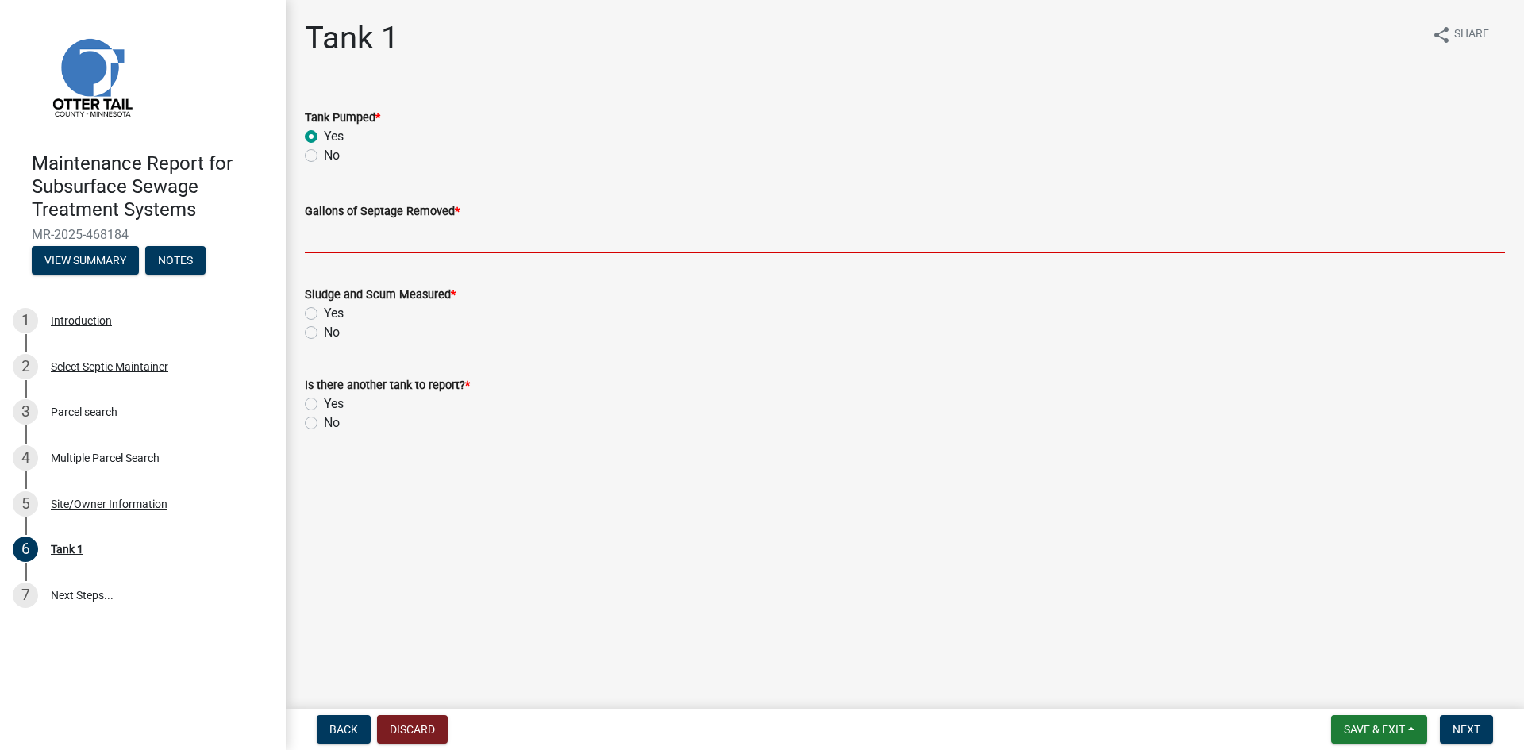
click at [321, 237] on input "Gallons of Septage Removed *" at bounding box center [905, 237] width 1200 height 33
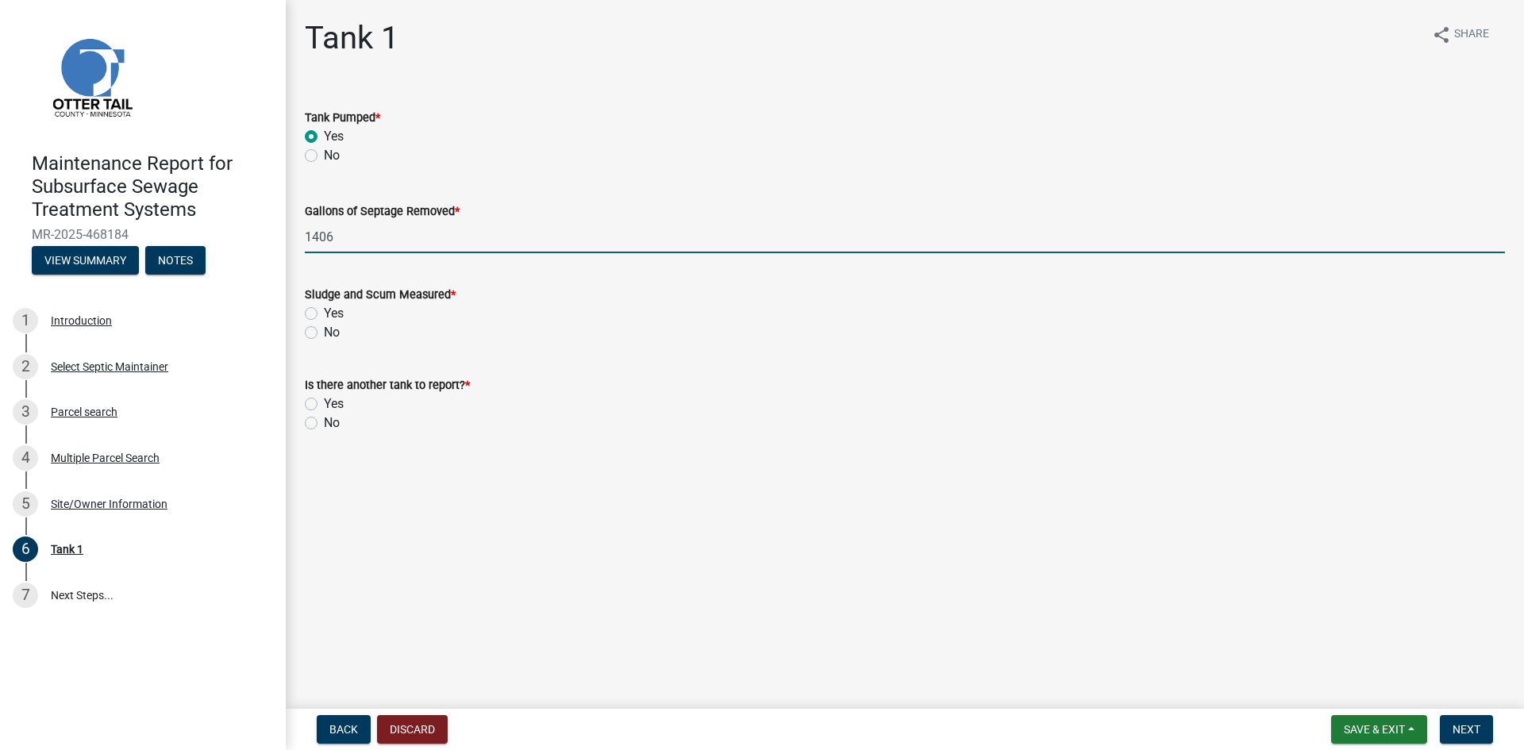
click at [324, 333] on label "No" at bounding box center [332, 332] width 16 height 19
click at [324, 333] on input "No" at bounding box center [329, 328] width 10 height 10
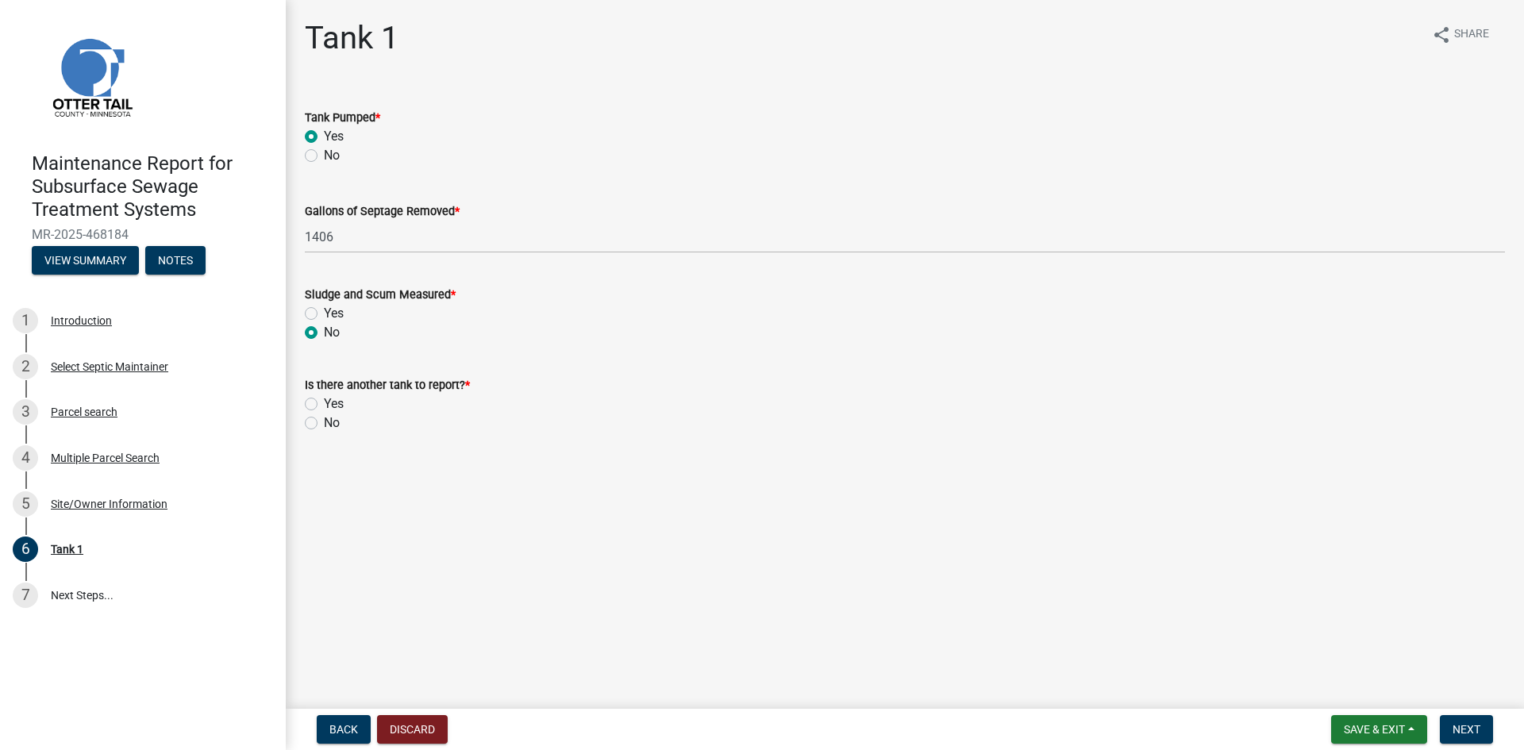
click at [324, 423] on label "No" at bounding box center [332, 422] width 16 height 19
click at [324, 423] on input "No" at bounding box center [329, 418] width 10 height 10
click at [1464, 735] on span "Next" at bounding box center [1466, 729] width 28 height 13
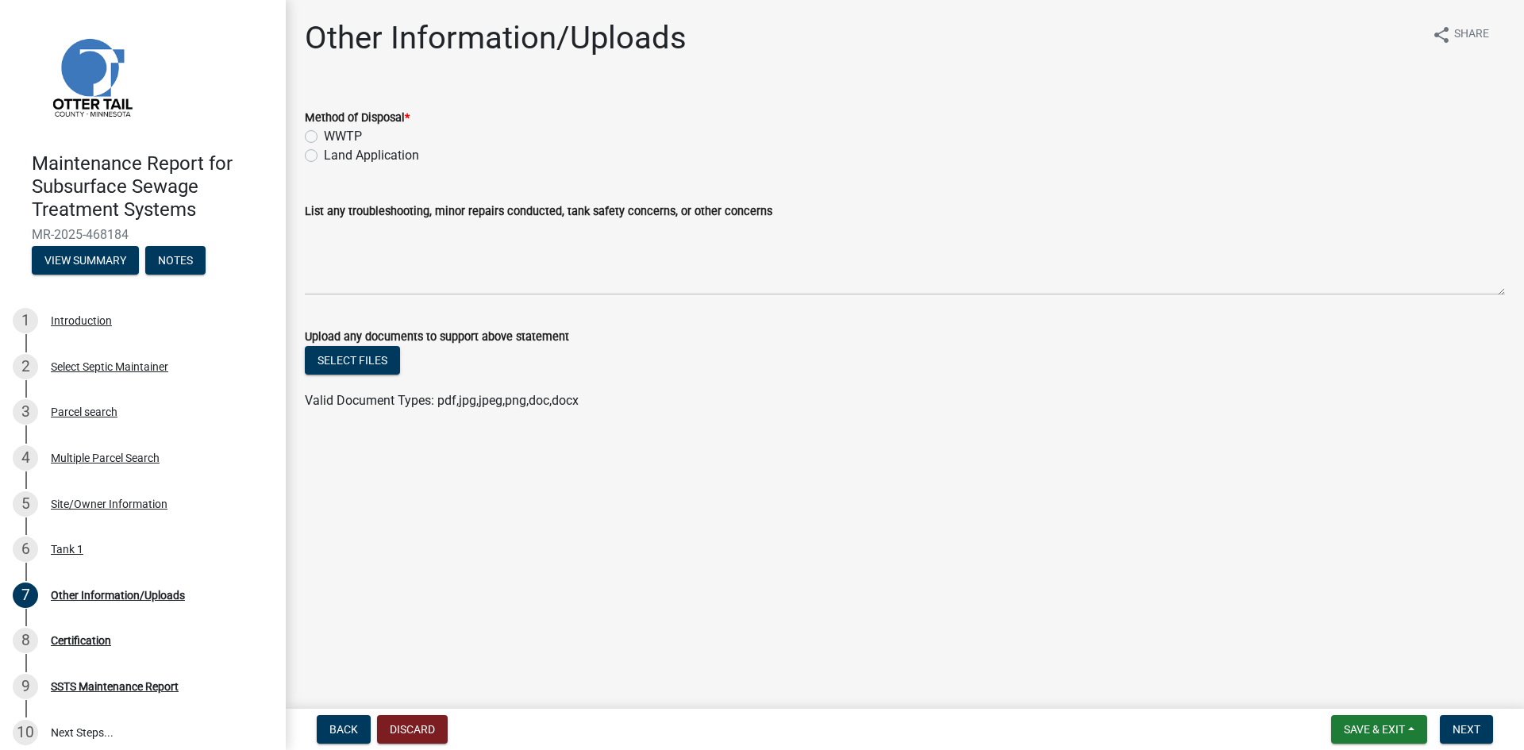
click at [376, 155] on label "Land Application" at bounding box center [371, 155] width 95 height 19
click at [334, 155] on input "Land Application" at bounding box center [329, 151] width 10 height 10
click at [1481, 728] on button "Next" at bounding box center [1465, 729] width 53 height 29
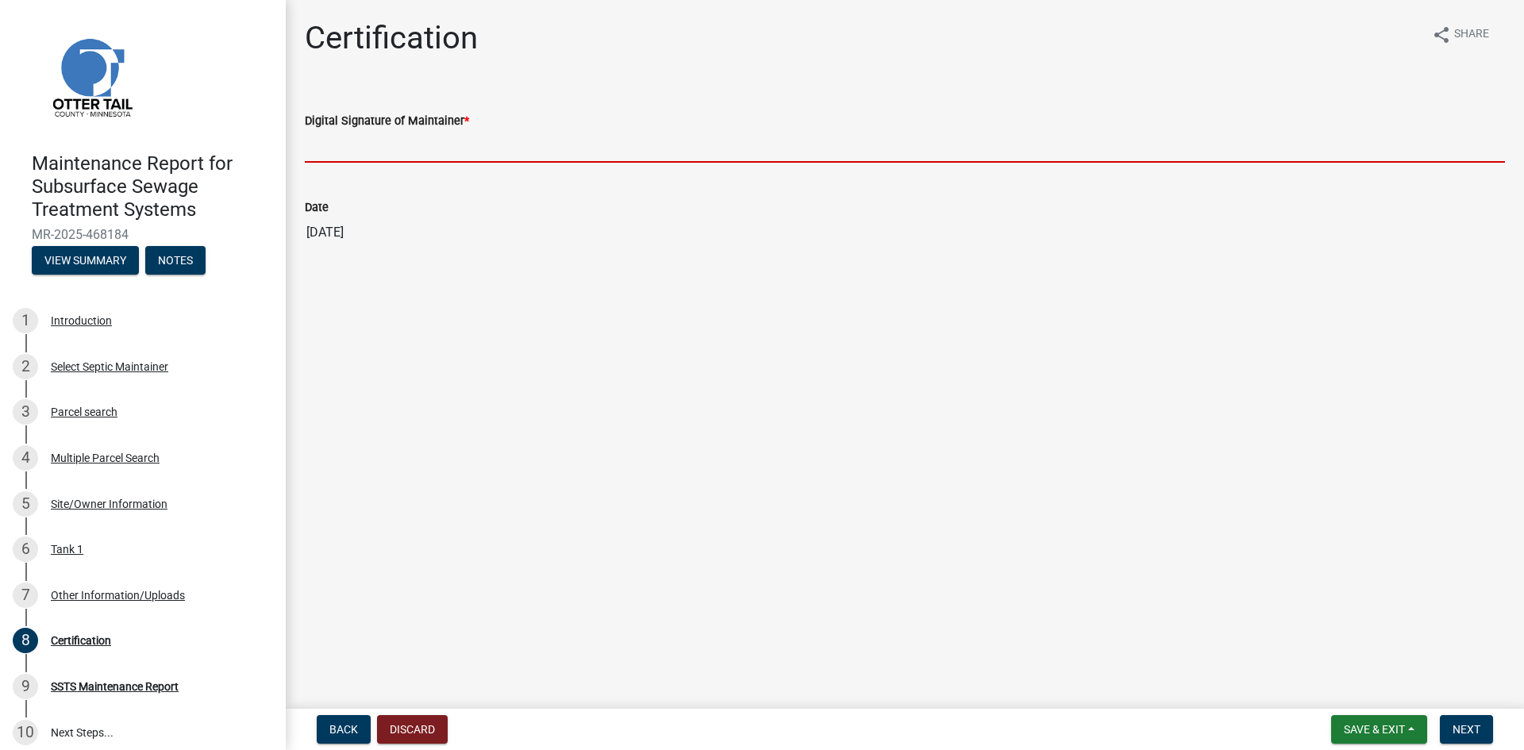
click at [1289, 144] on input "Digital Signature of Maintainer *" at bounding box center [905, 146] width 1200 height 33
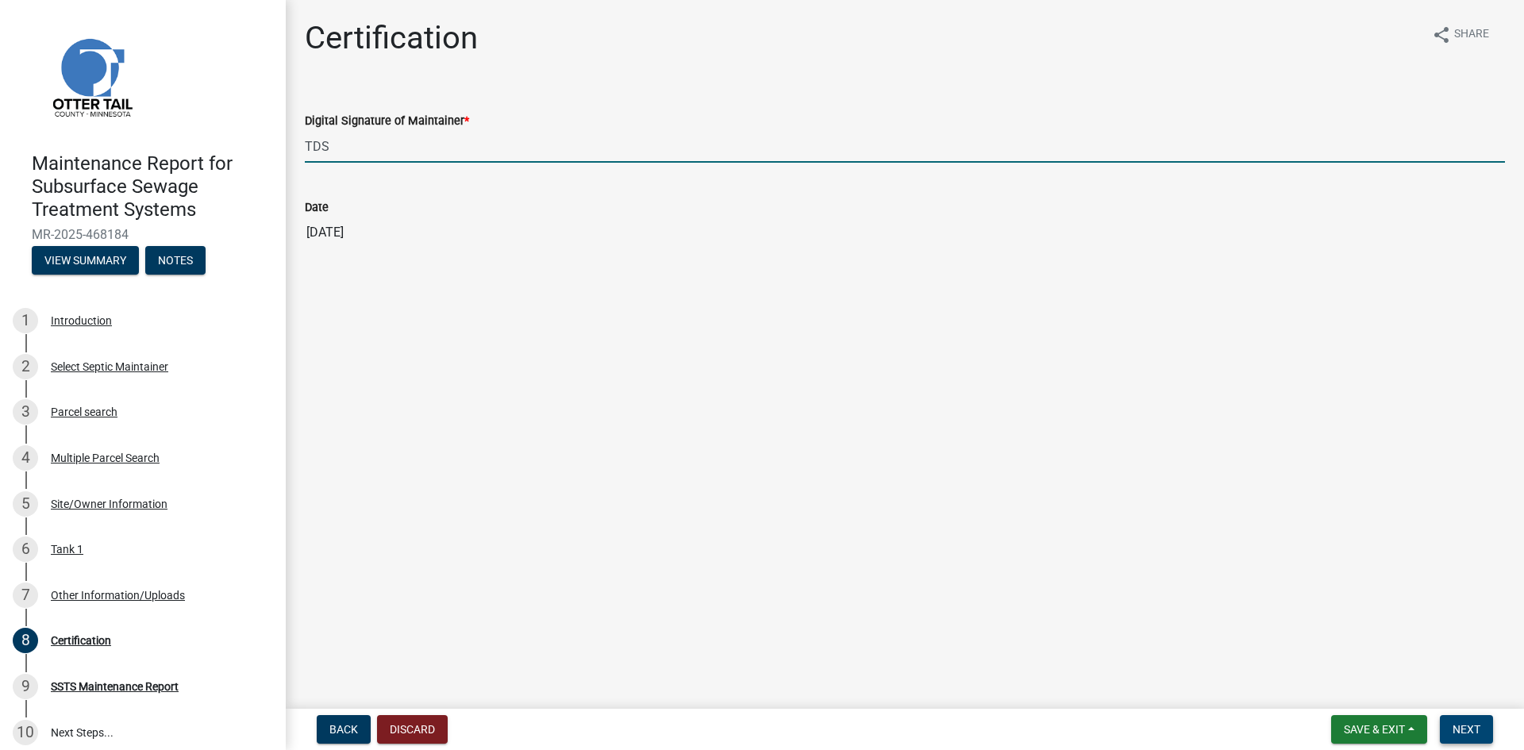
click at [1459, 725] on span "Next" at bounding box center [1466, 729] width 28 height 13
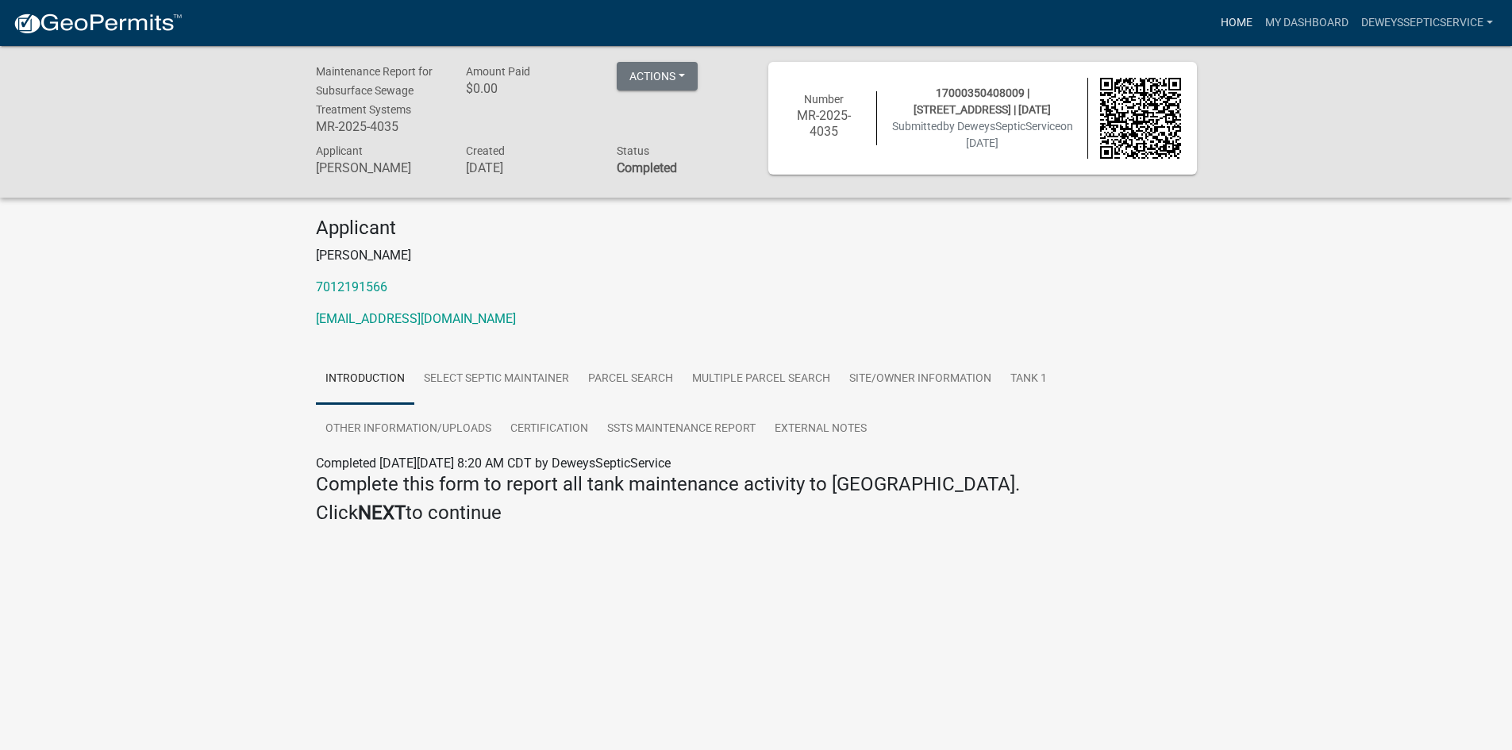
click at [1228, 22] on link "Home" at bounding box center [1236, 23] width 44 height 30
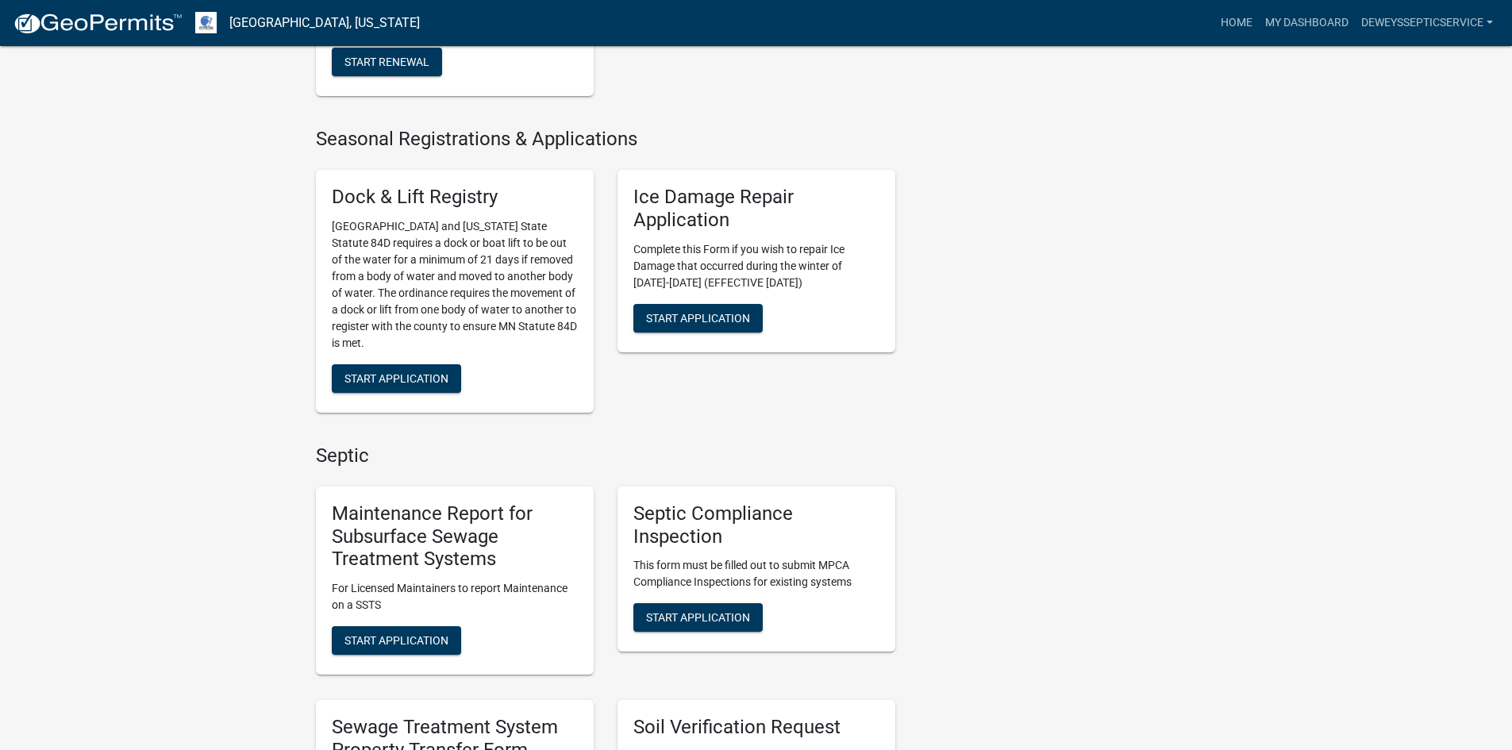
scroll to position [794, 0]
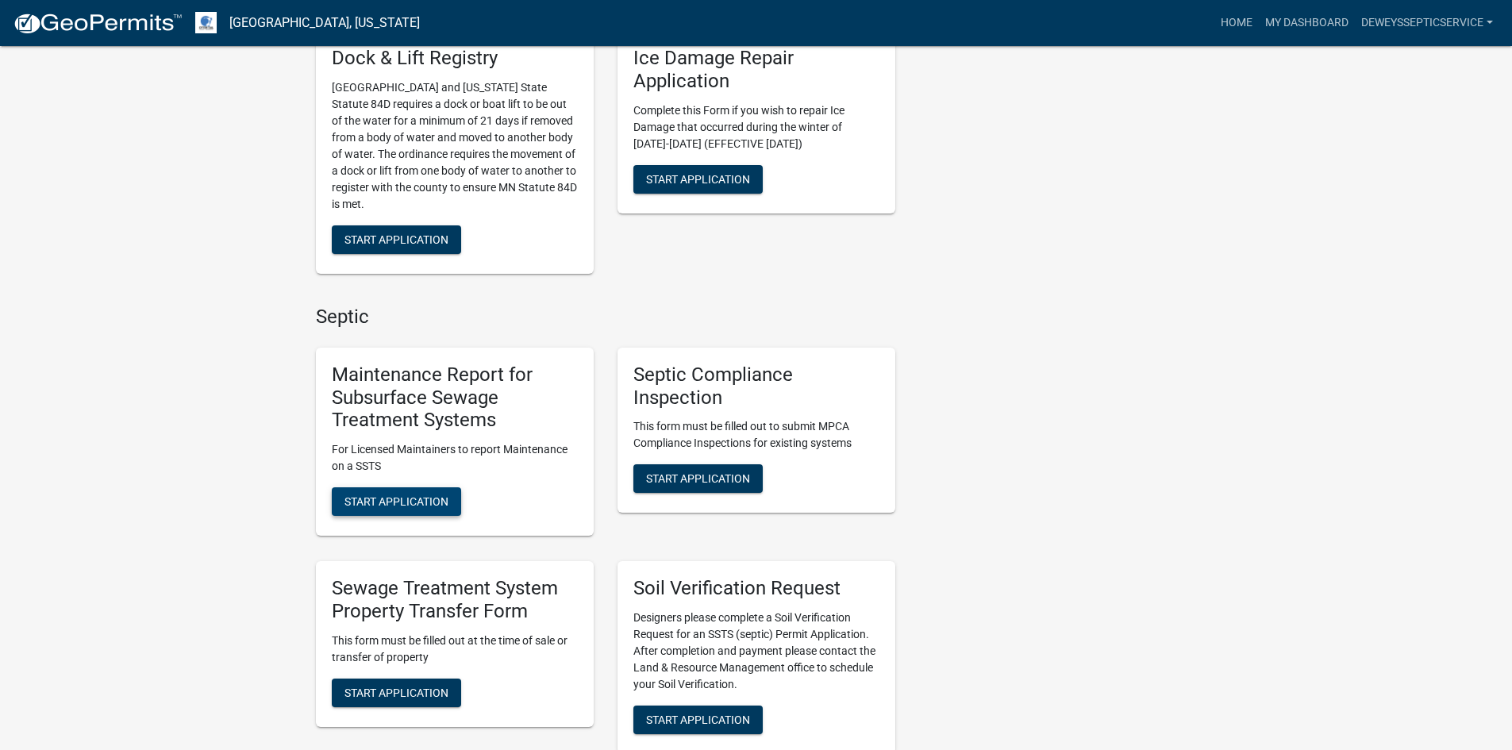
click at [418, 506] on span "Start Application" at bounding box center [396, 501] width 104 height 13
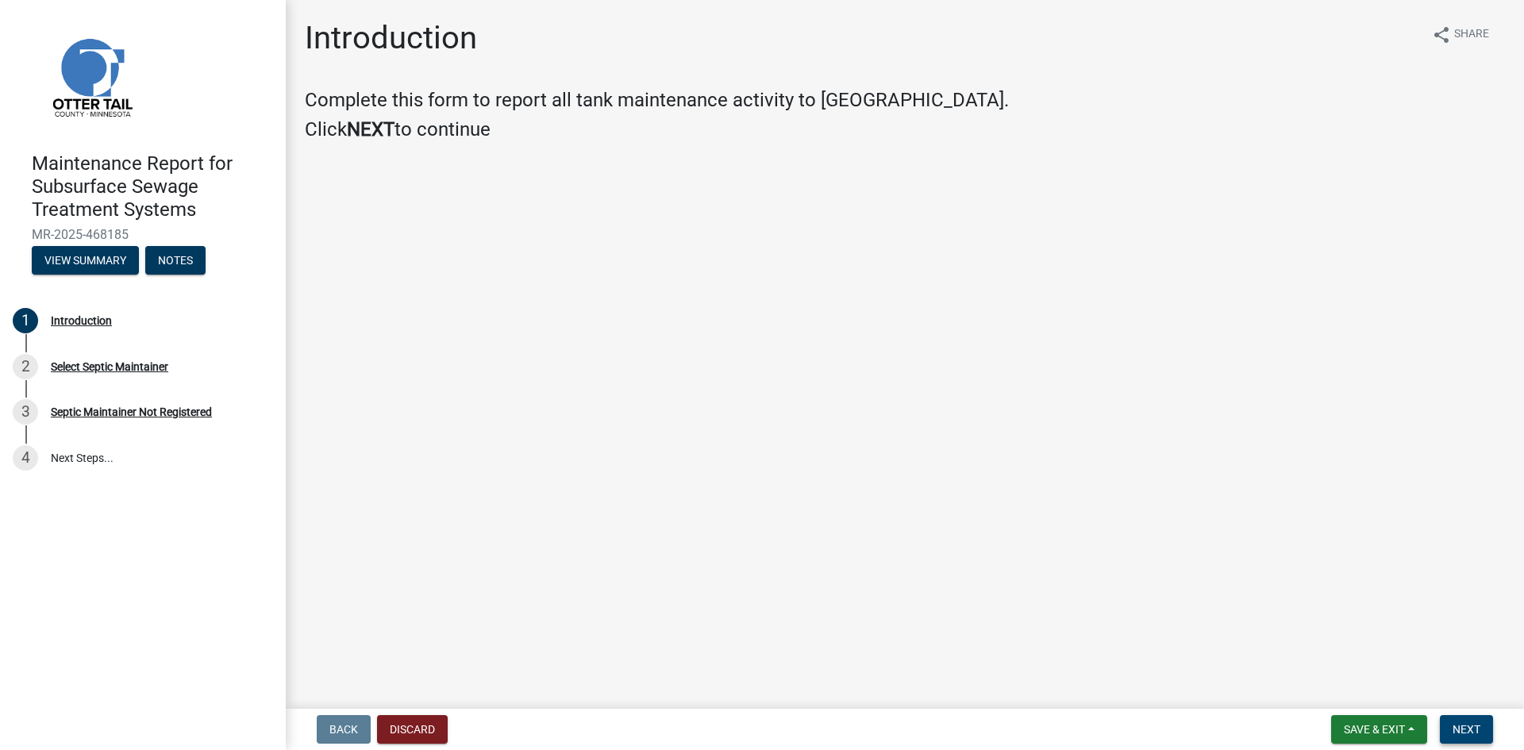
click at [1446, 724] on button "Next" at bounding box center [1465, 729] width 53 height 29
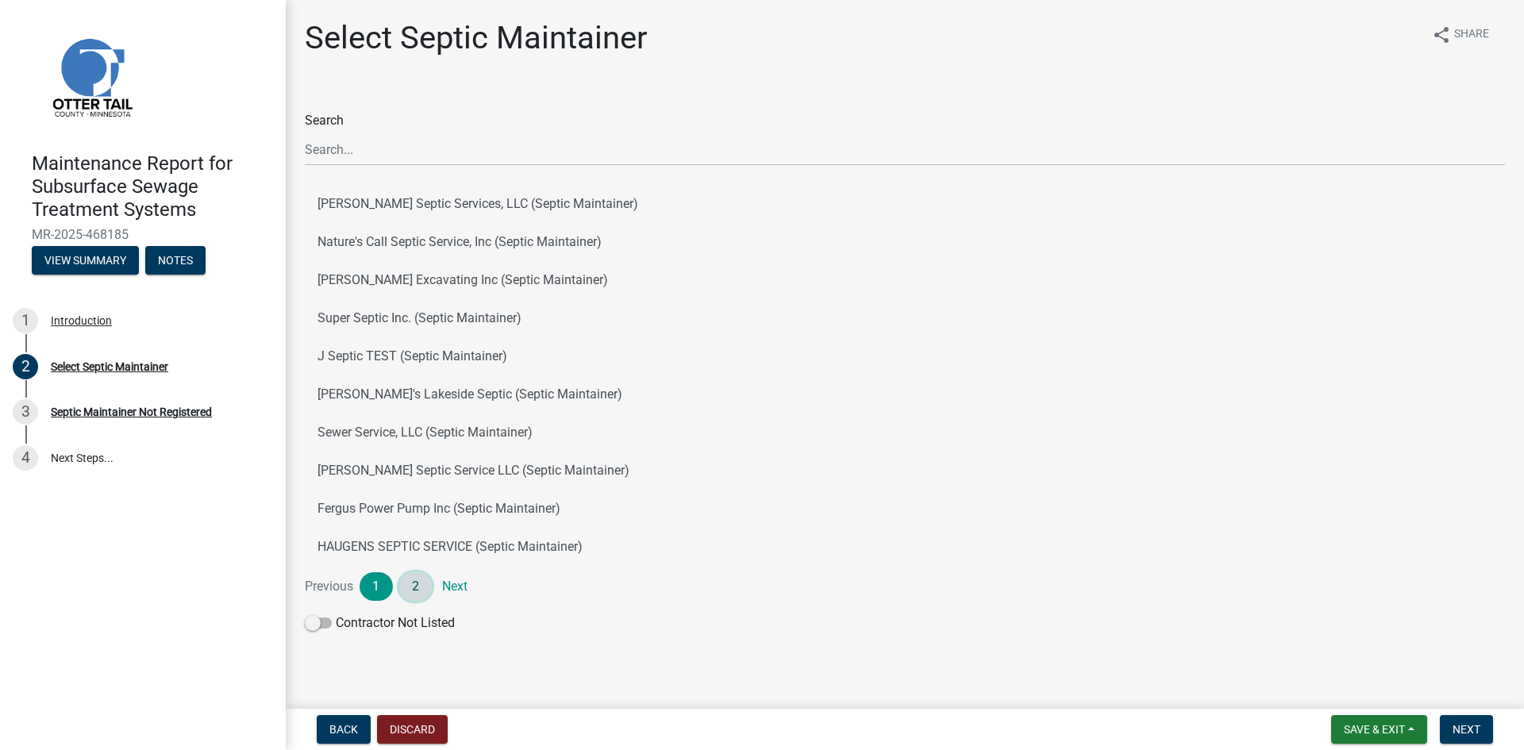
click at [407, 588] on link "2" at bounding box center [415, 586] width 33 height 29
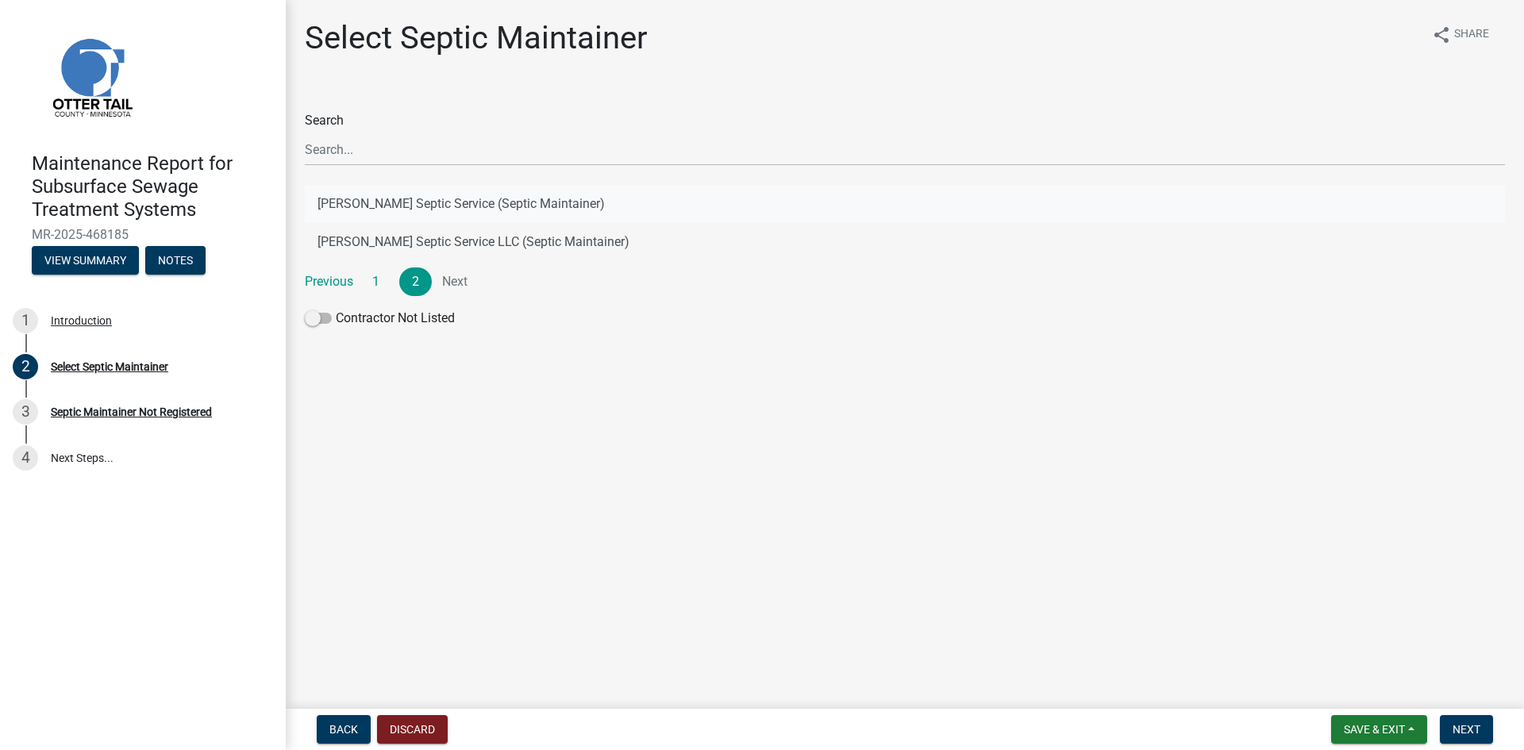
click at [475, 199] on button "[PERSON_NAME] Septic Service (Septic Maintainer)" at bounding box center [905, 204] width 1200 height 38
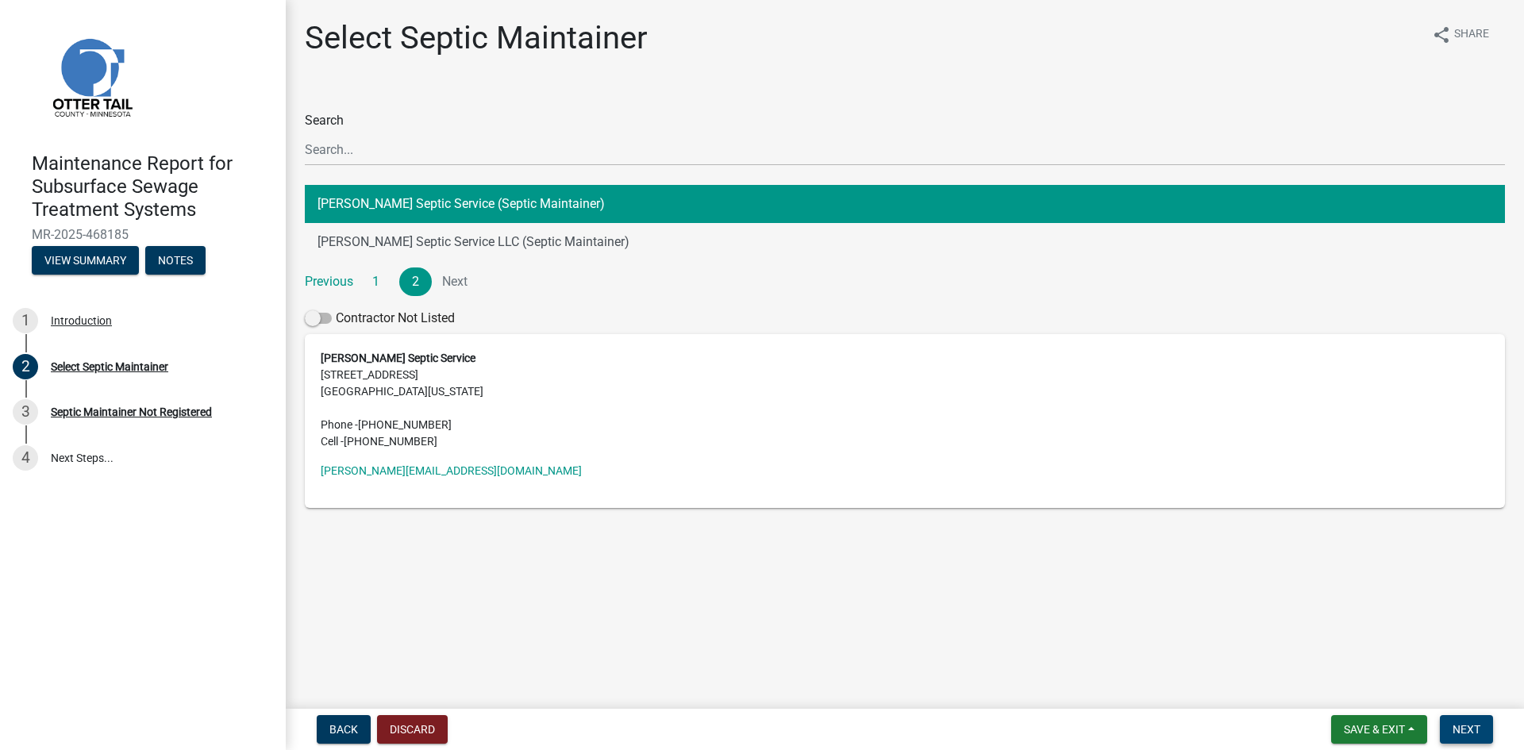
click at [1456, 728] on span "Next" at bounding box center [1466, 729] width 28 height 13
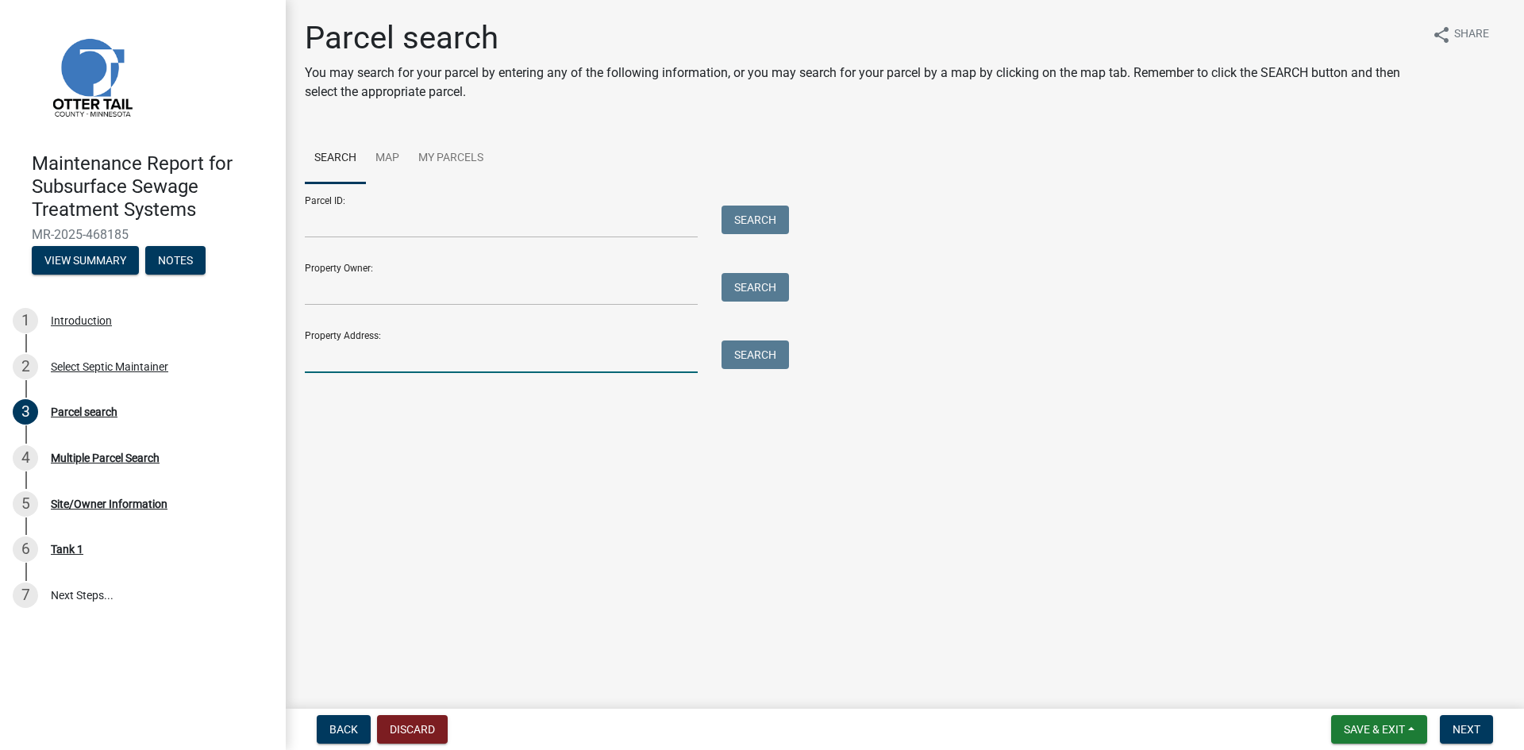
click at [387, 354] on input "Property Address:" at bounding box center [501, 356] width 393 height 33
click at [767, 353] on button "Search" at bounding box center [754, 354] width 67 height 29
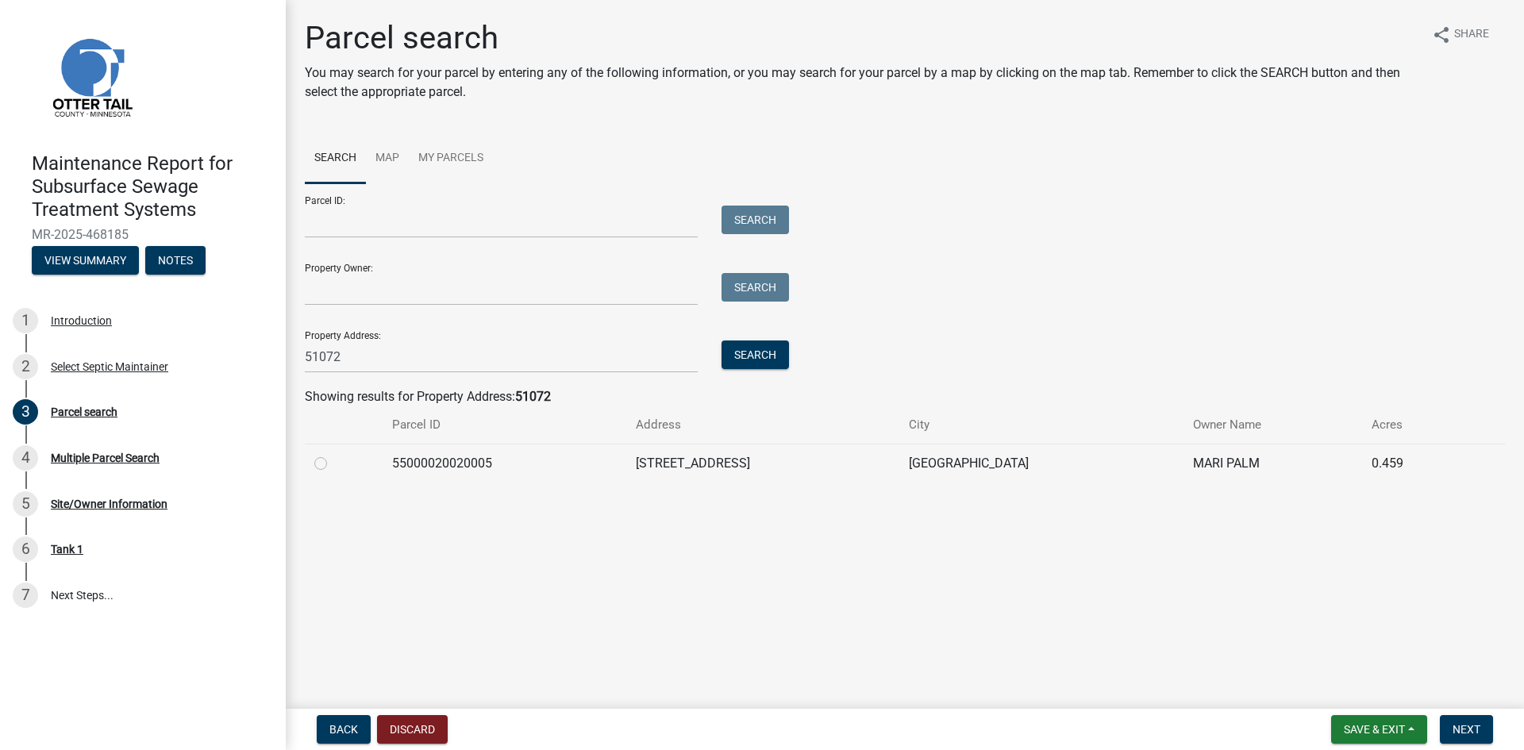
click at [333, 454] on label at bounding box center [333, 454] width 0 height 0
click at [333, 464] on input "radio" at bounding box center [338, 459] width 10 height 10
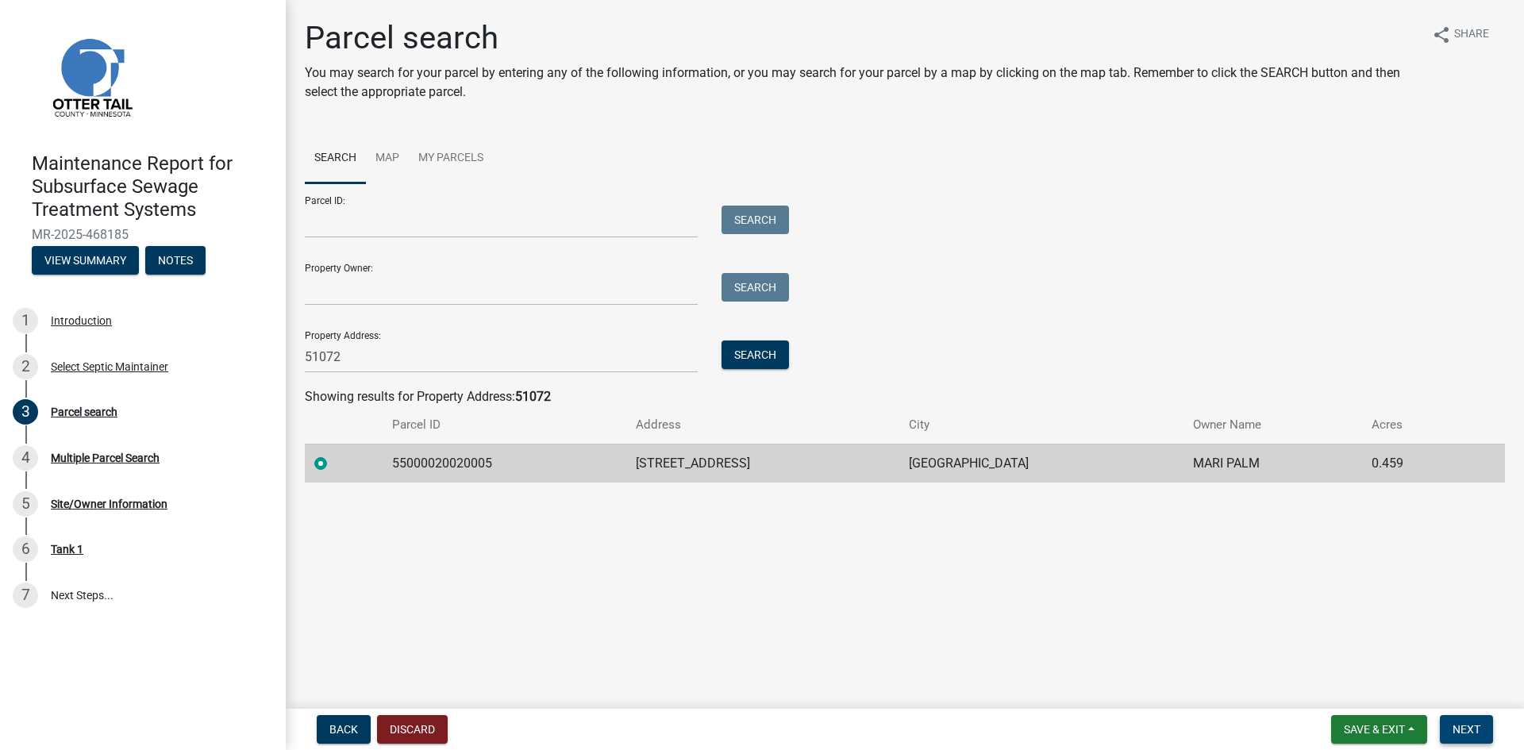
click at [1463, 727] on span "Next" at bounding box center [1466, 729] width 28 height 13
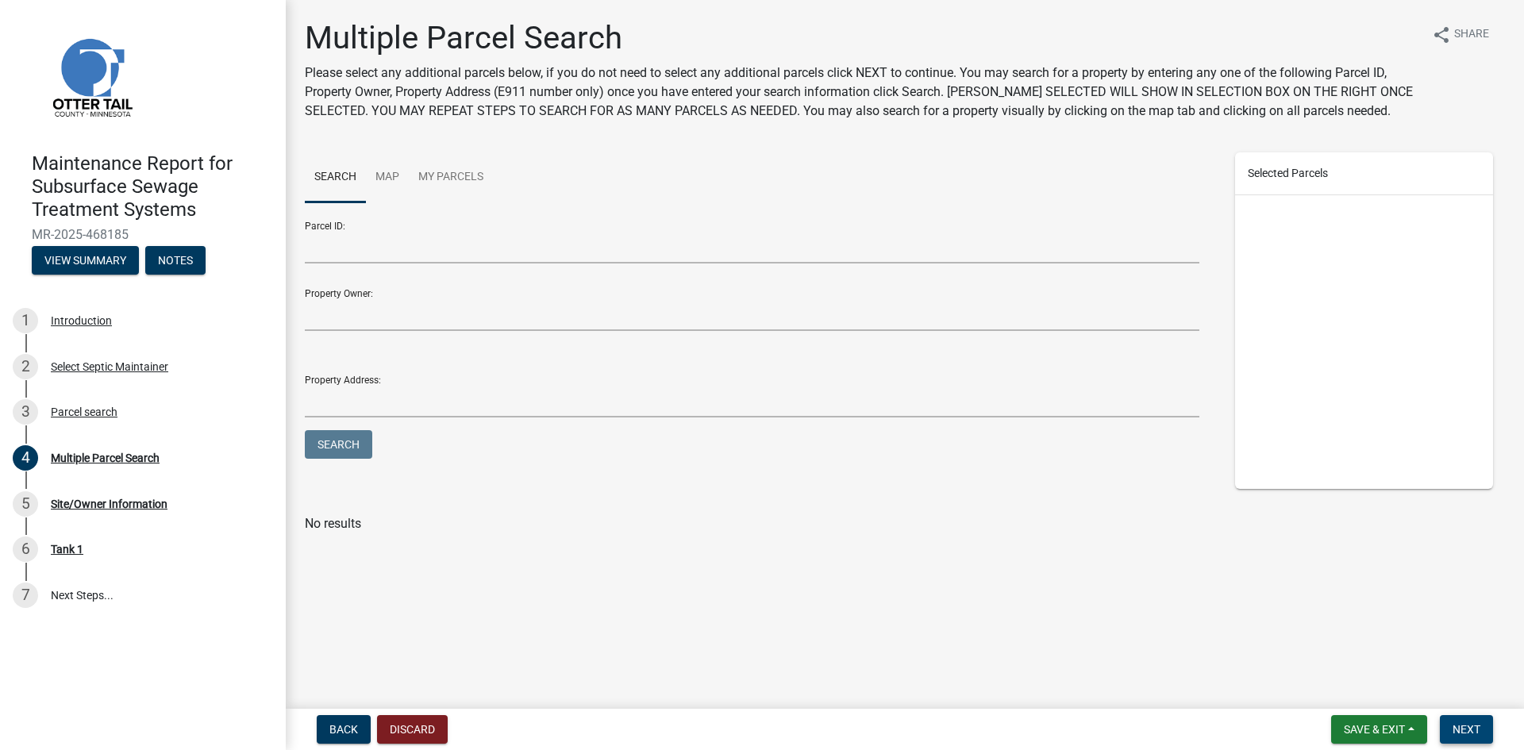
click at [1463, 727] on span "Next" at bounding box center [1466, 729] width 28 height 13
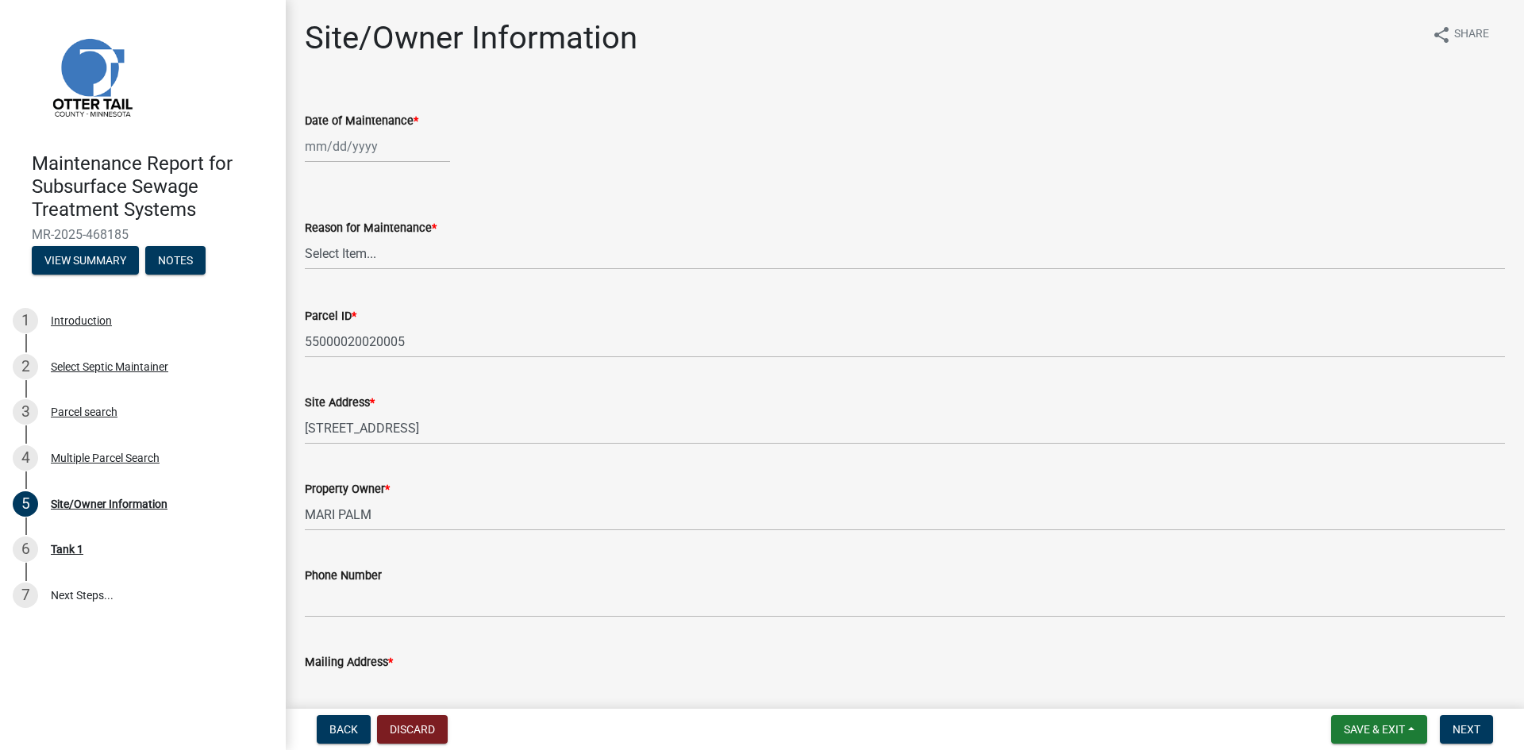
click at [363, 147] on div at bounding box center [377, 146] width 145 height 33
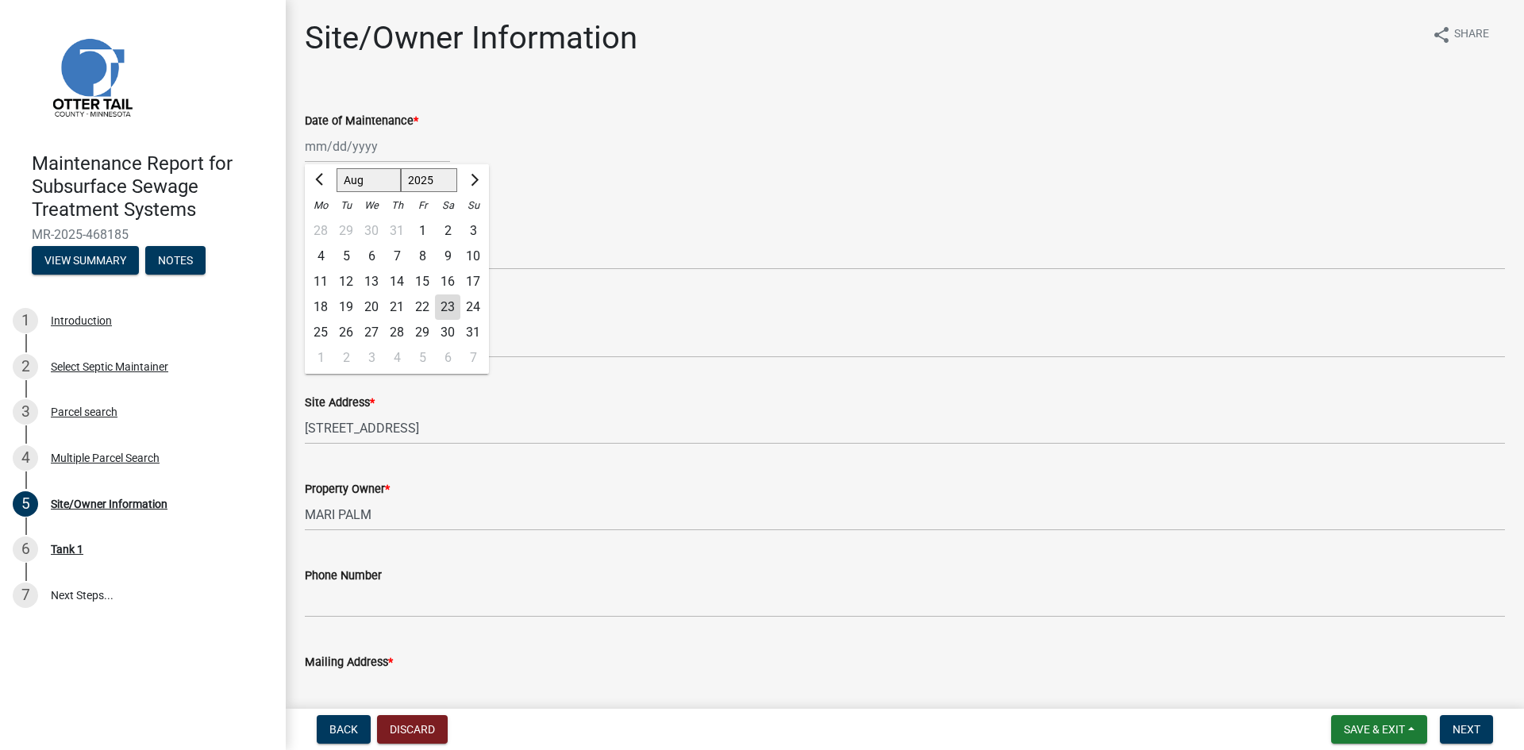
click at [390, 306] on div "21" at bounding box center [396, 306] width 25 height 25
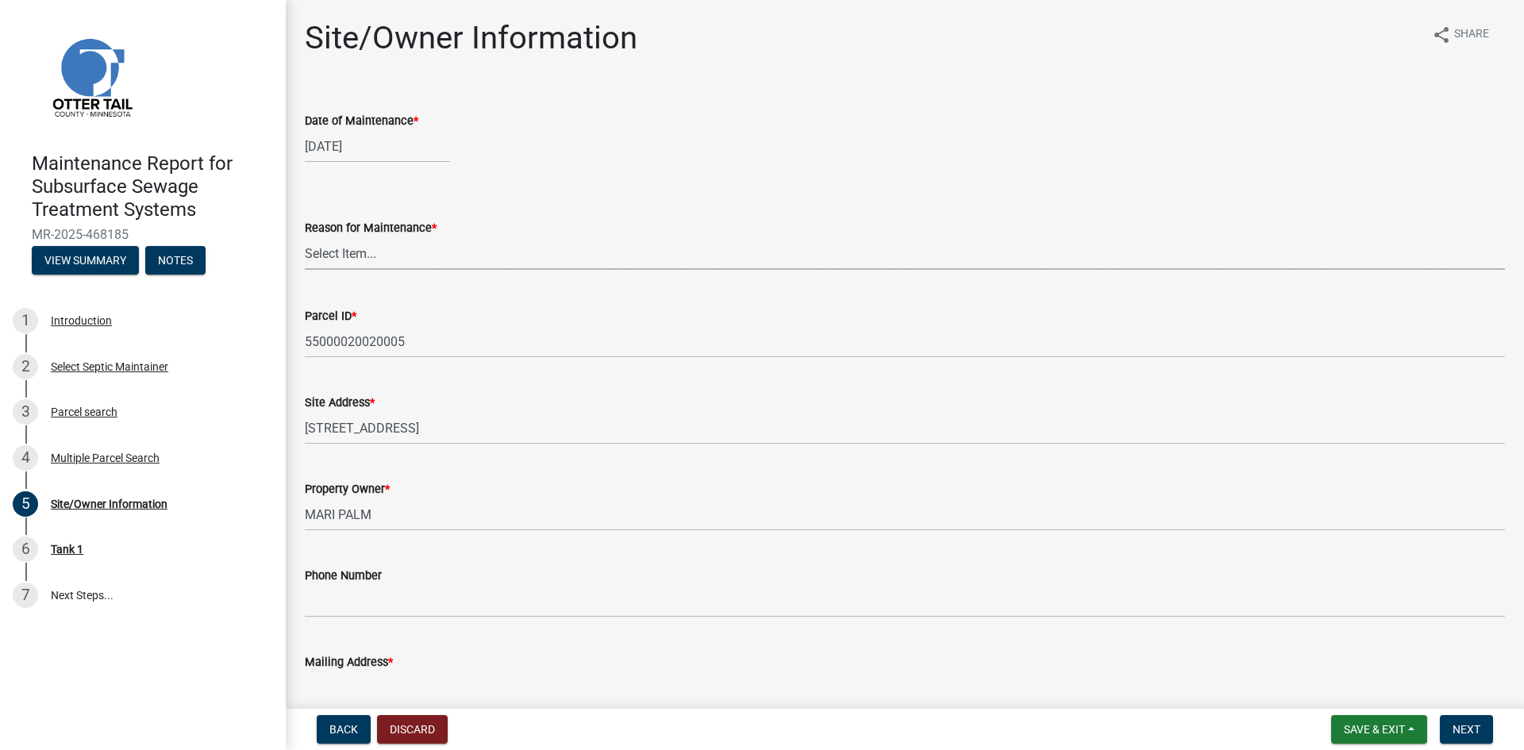
click at [391, 253] on select "Select Item... Called Routine Other" at bounding box center [905, 253] width 1200 height 33
click at [305, 237] on select "Select Item... Called Routine Other" at bounding box center [905, 253] width 1200 height 33
click at [1450, 727] on button "Next" at bounding box center [1465, 729] width 53 height 29
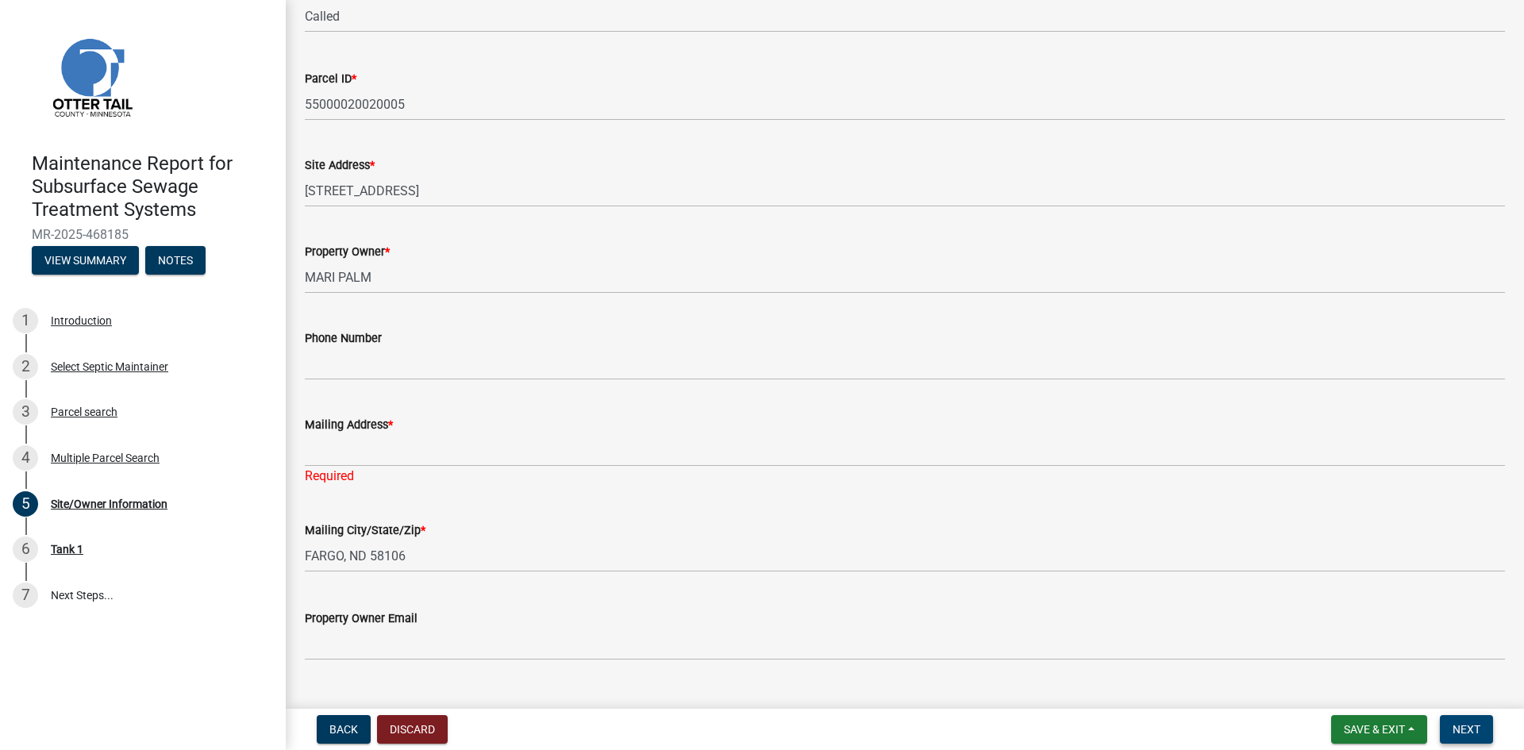
scroll to position [238, 0]
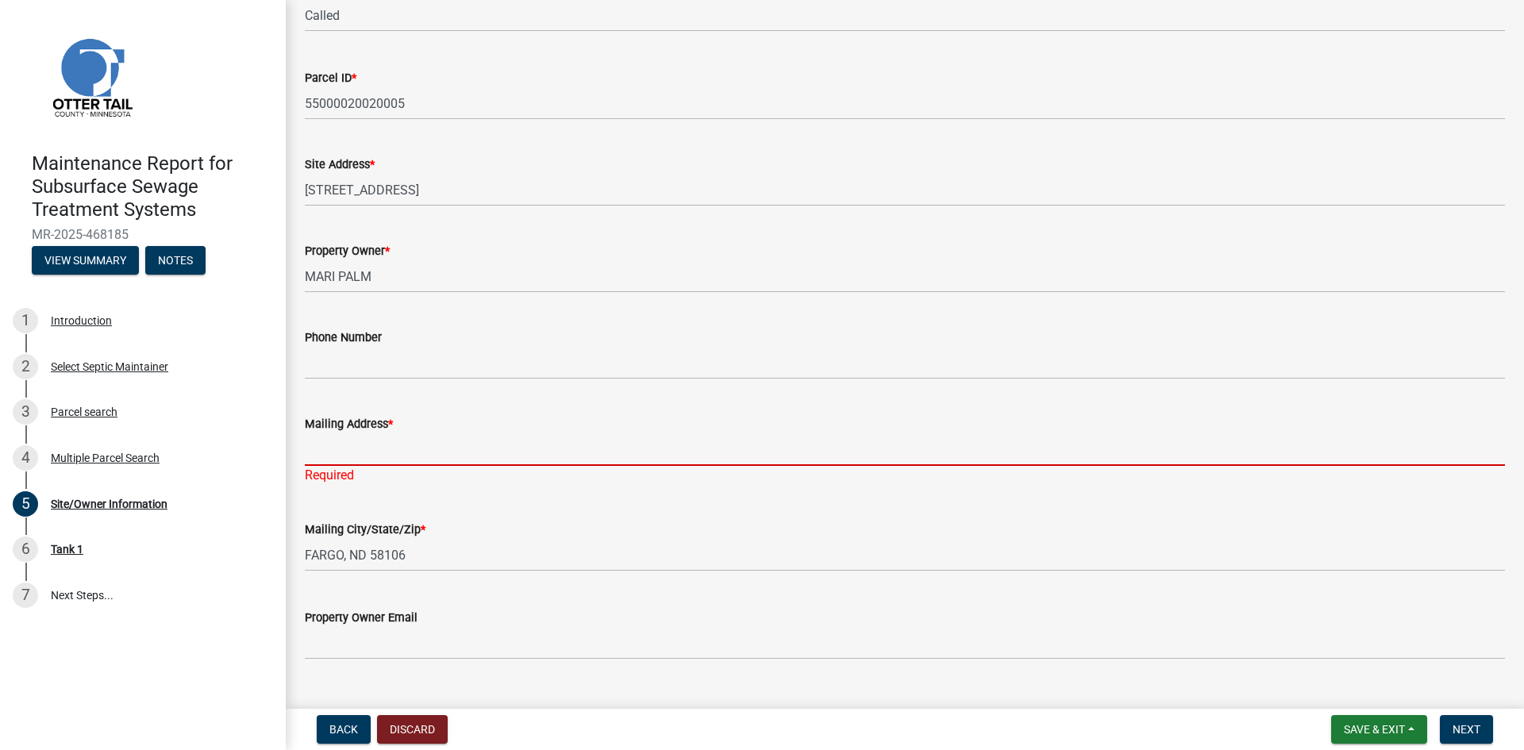
click at [381, 449] on input "Mailing Address *" at bounding box center [905, 449] width 1200 height 33
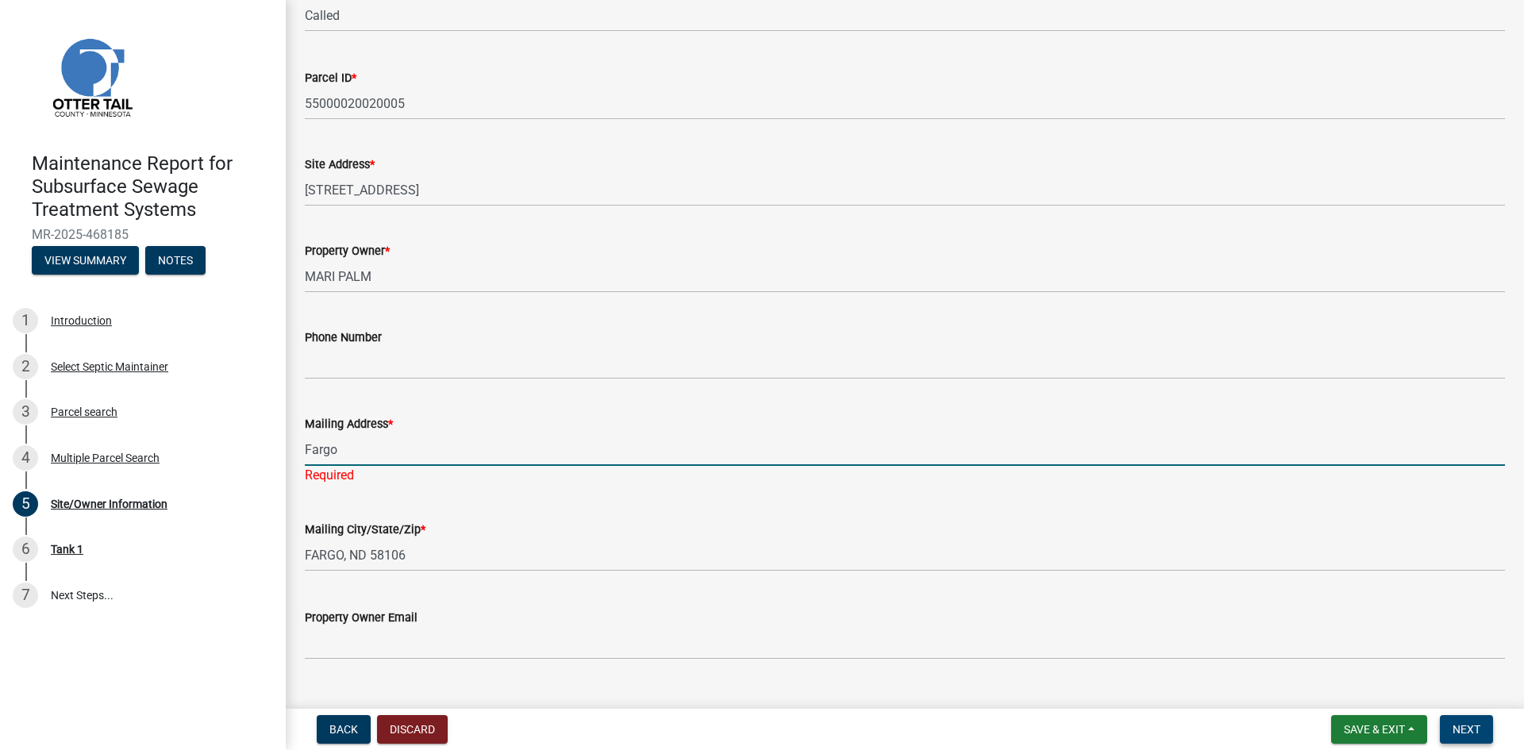
click at [1471, 735] on span "Next" at bounding box center [1466, 729] width 28 height 13
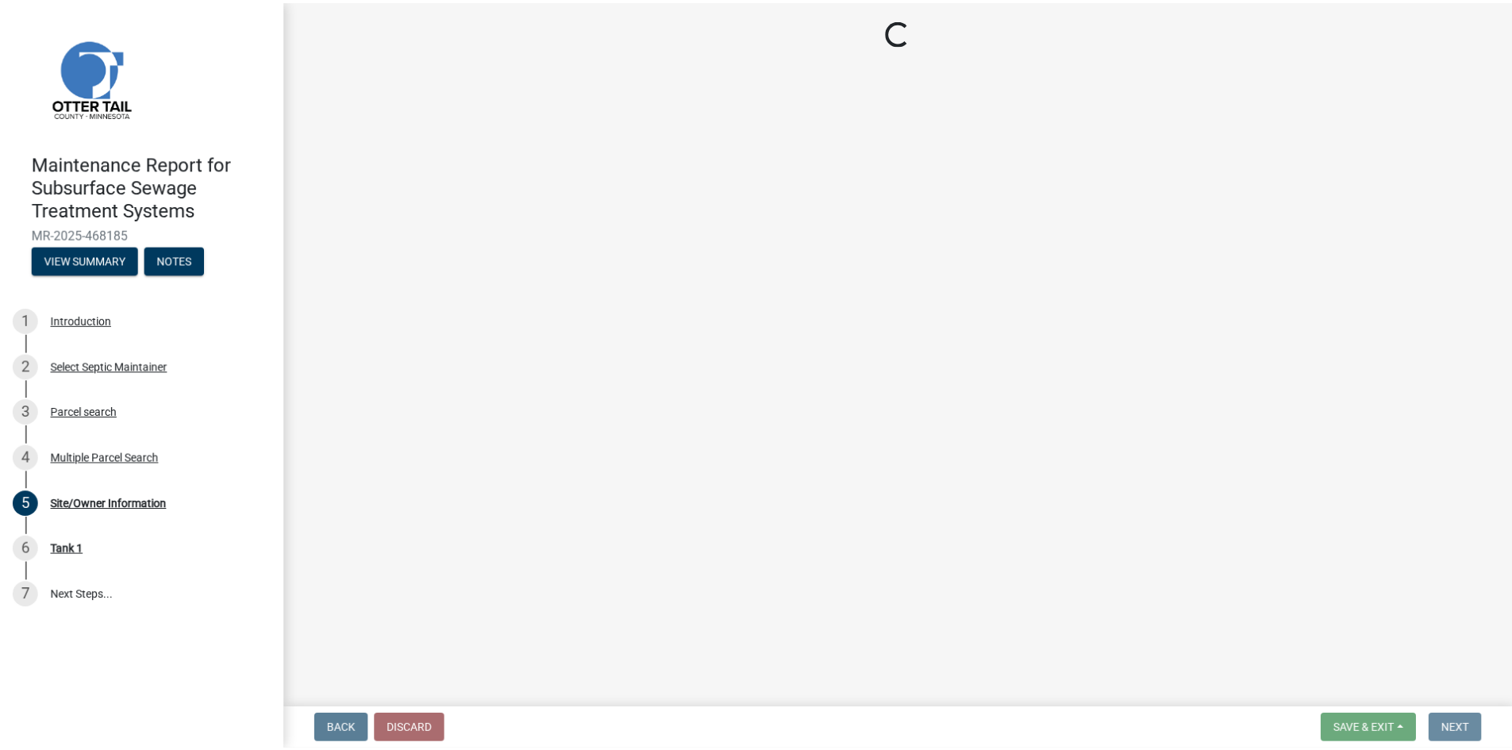
scroll to position [0, 0]
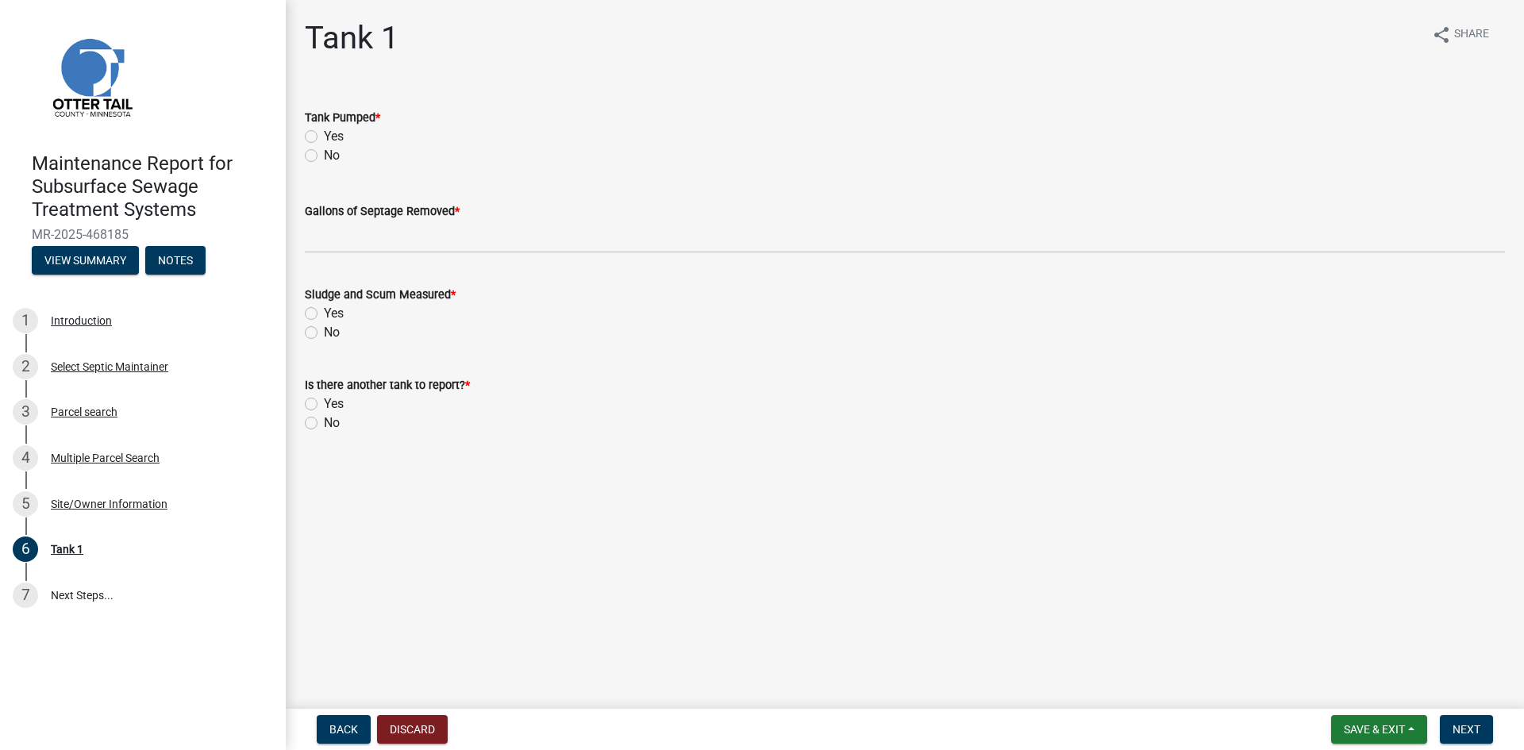
click at [324, 136] on label "Yes" at bounding box center [334, 136] width 20 height 19
click at [324, 136] on input "Yes" at bounding box center [329, 132] width 10 height 10
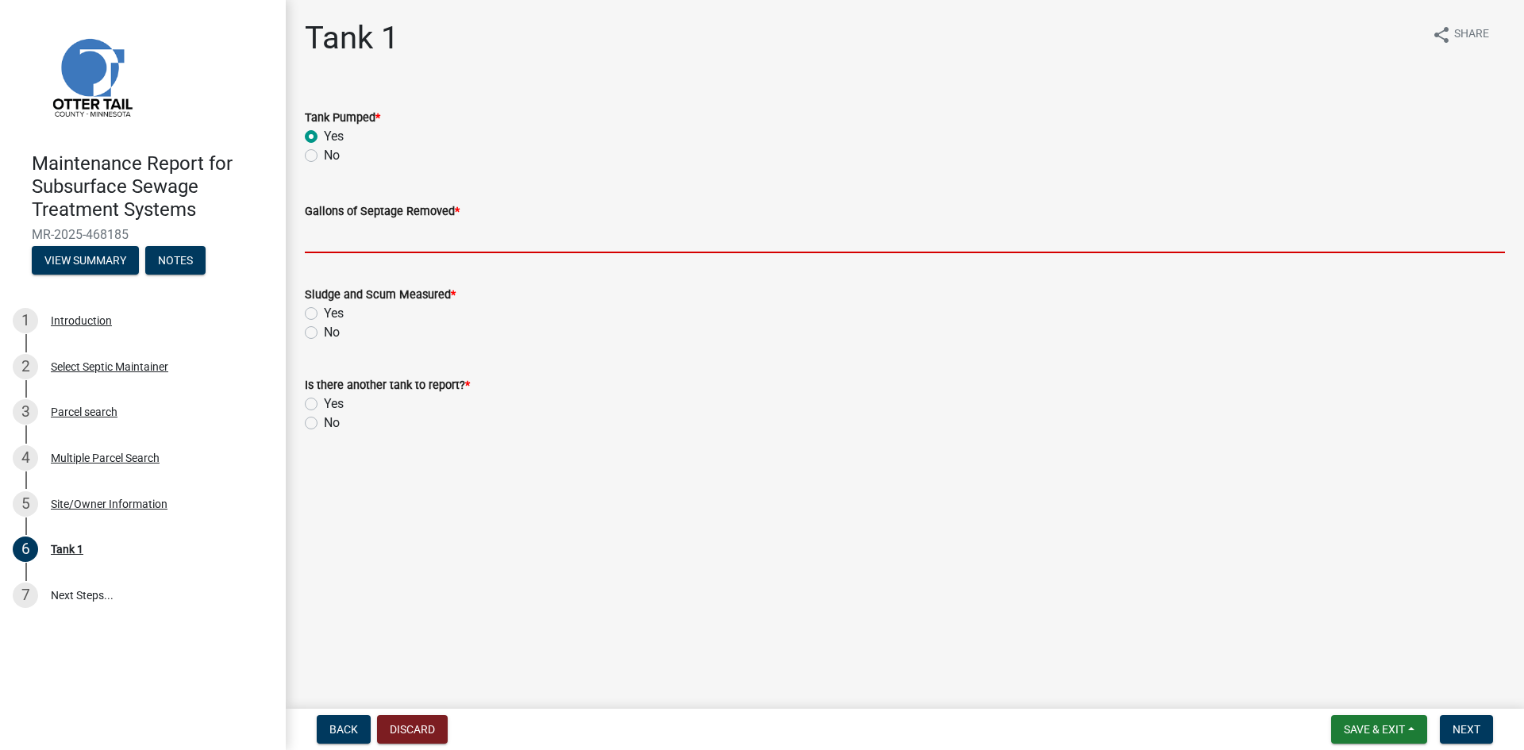
click at [319, 236] on input "Gallons of Septage Removed *" at bounding box center [905, 237] width 1200 height 33
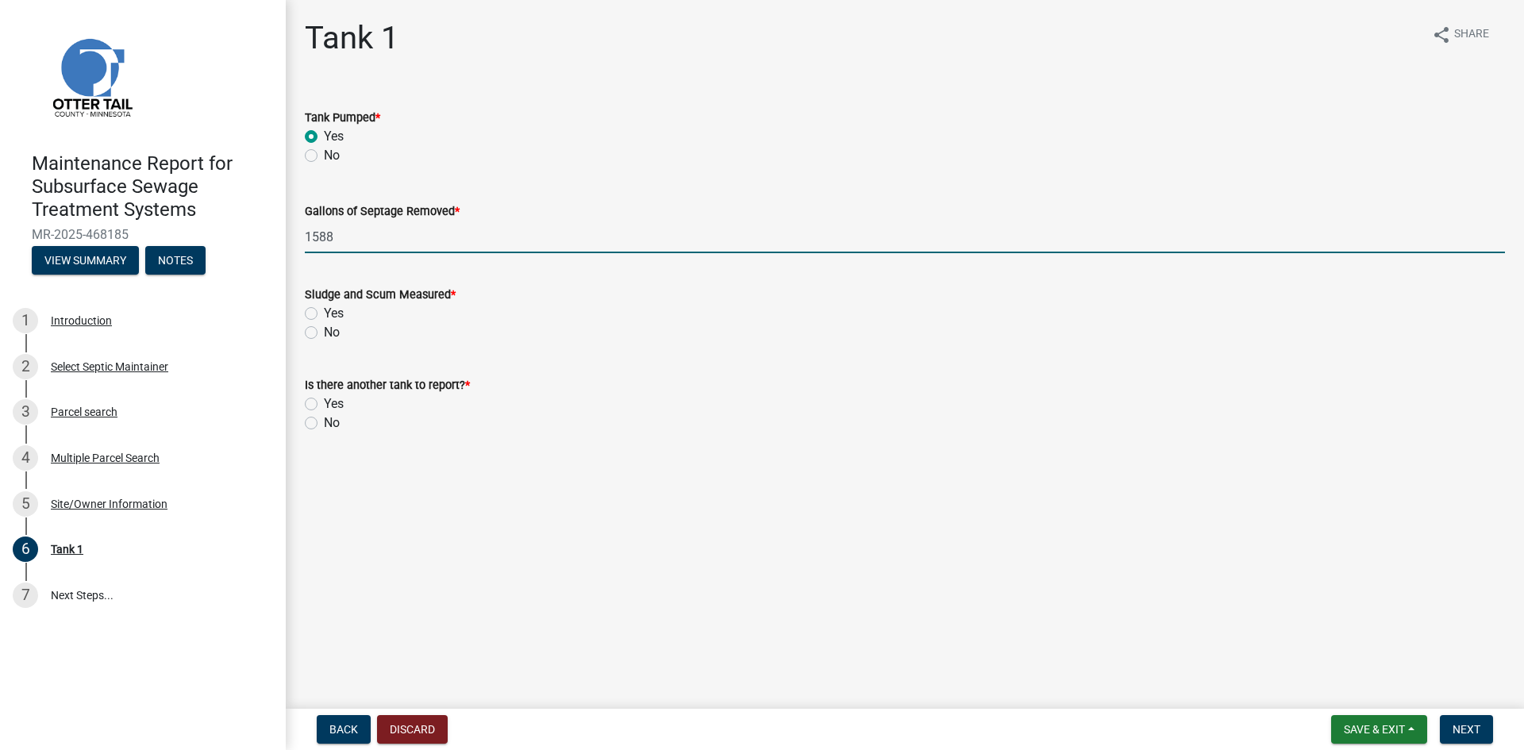
click at [324, 331] on label "No" at bounding box center [332, 332] width 16 height 19
click at [324, 331] on input "No" at bounding box center [329, 328] width 10 height 10
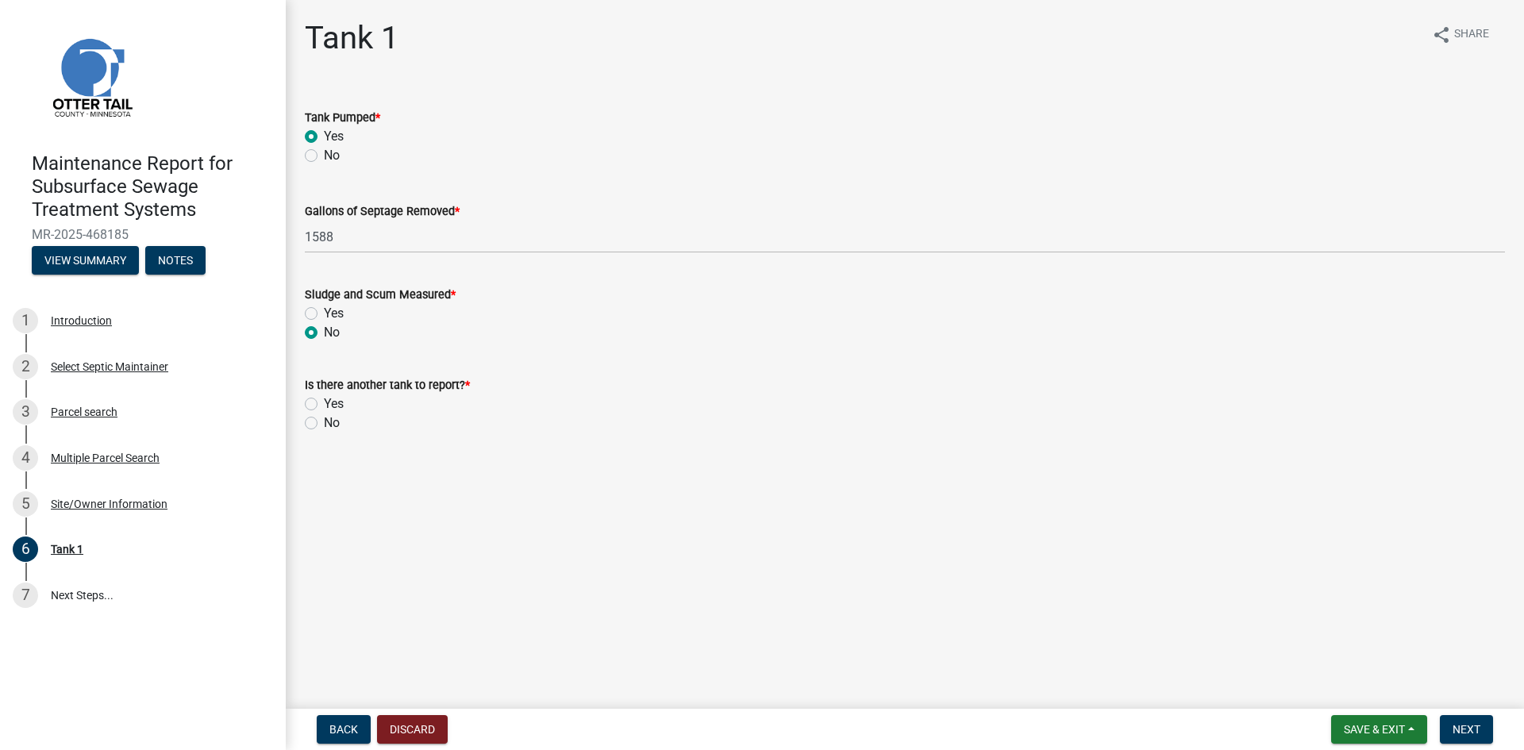
drag, startPoint x: 313, startPoint y: 421, endPoint x: 555, endPoint y: 507, distance: 256.0
click at [324, 423] on label "No" at bounding box center [332, 422] width 16 height 19
click at [324, 423] on input "No" at bounding box center [329, 418] width 10 height 10
click at [1465, 727] on span "Next" at bounding box center [1466, 729] width 28 height 13
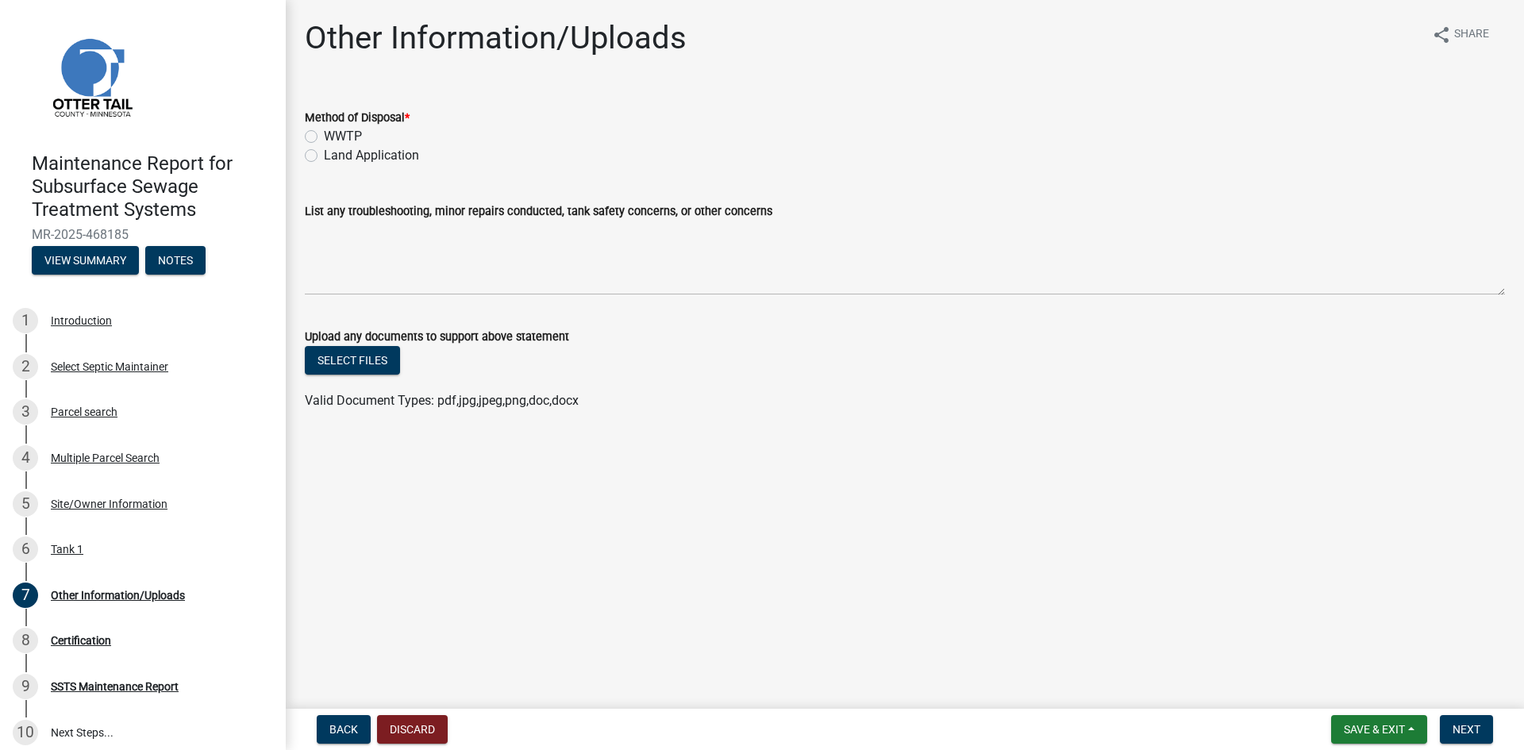
drag, startPoint x: 349, startPoint y: 151, endPoint x: 375, endPoint y: 155, distance: 26.5
click at [351, 151] on label "Land Application" at bounding box center [371, 155] width 95 height 19
click at [334, 151] on input "Land Application" at bounding box center [329, 151] width 10 height 10
click at [1474, 732] on span "Next" at bounding box center [1466, 729] width 28 height 13
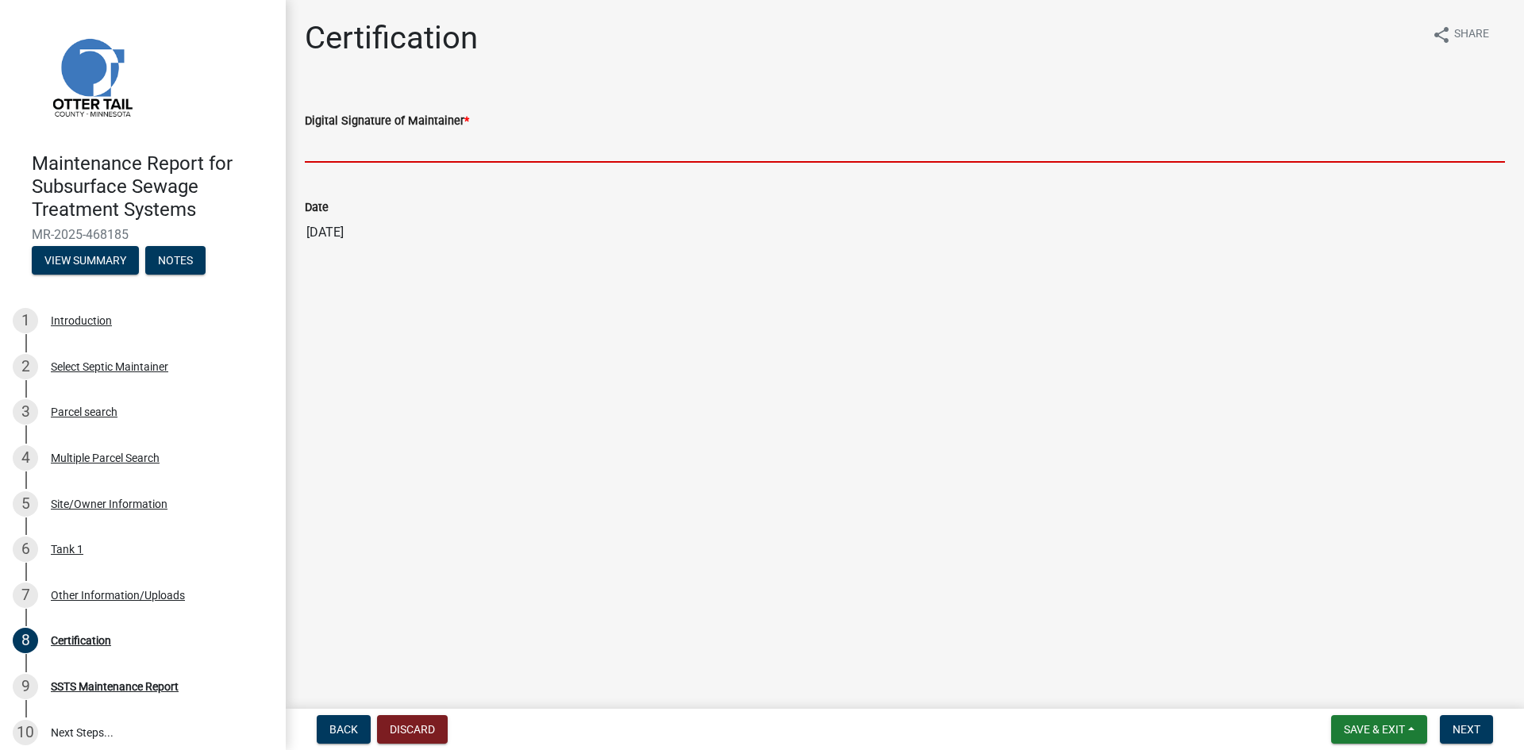
click at [1291, 146] on input "Digital Signature of Maintainer *" at bounding box center [905, 146] width 1200 height 33
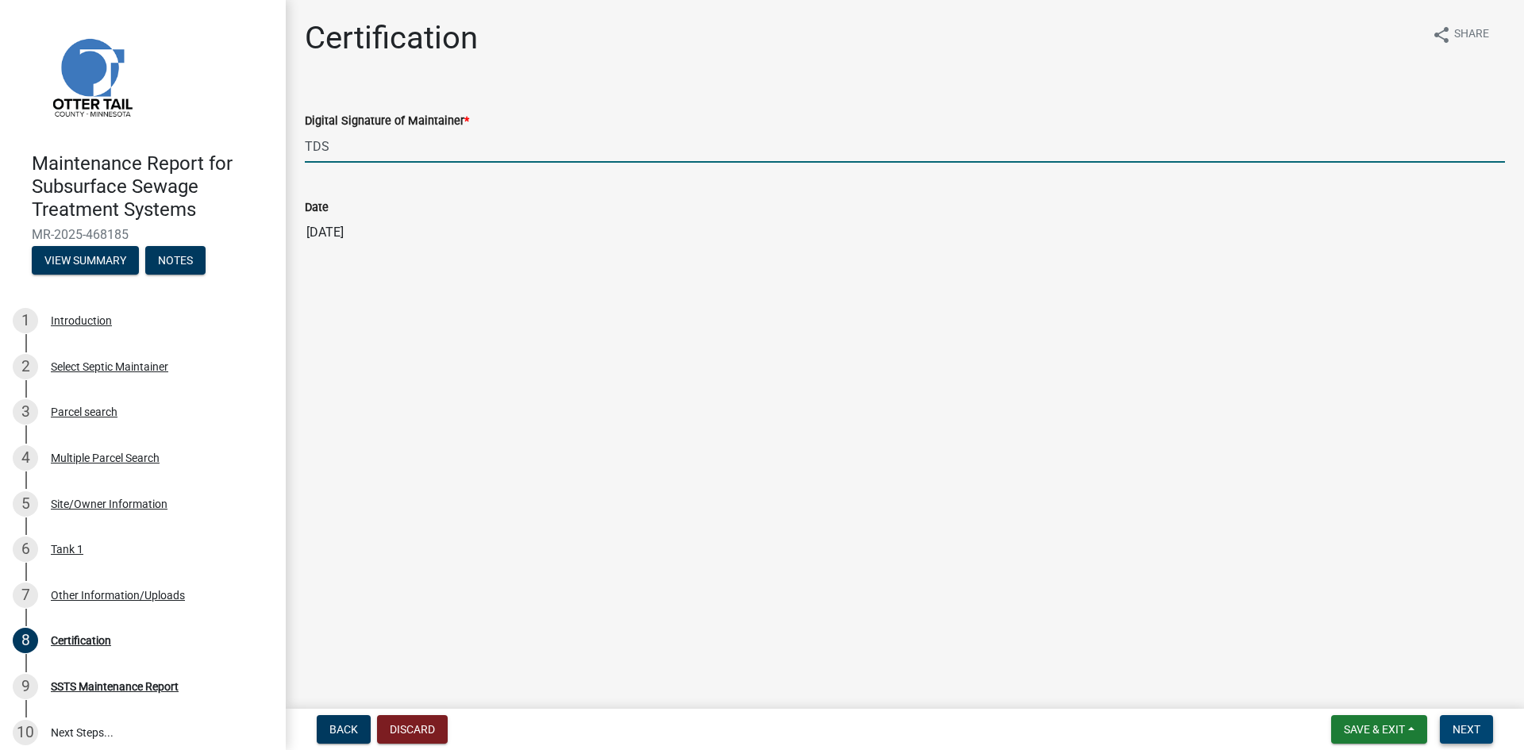
click at [1449, 722] on button "Next" at bounding box center [1465, 729] width 53 height 29
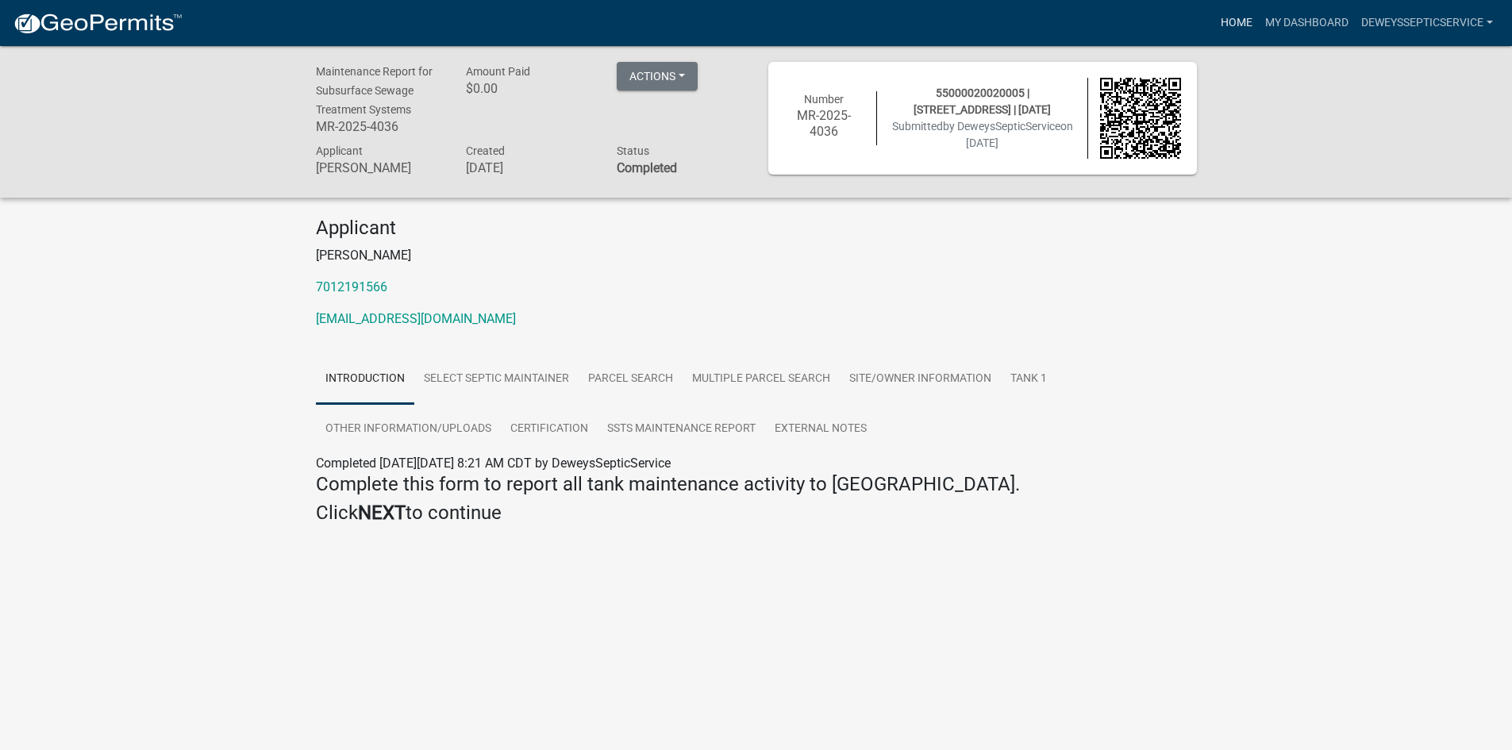
click at [1221, 21] on link "Home" at bounding box center [1236, 23] width 44 height 30
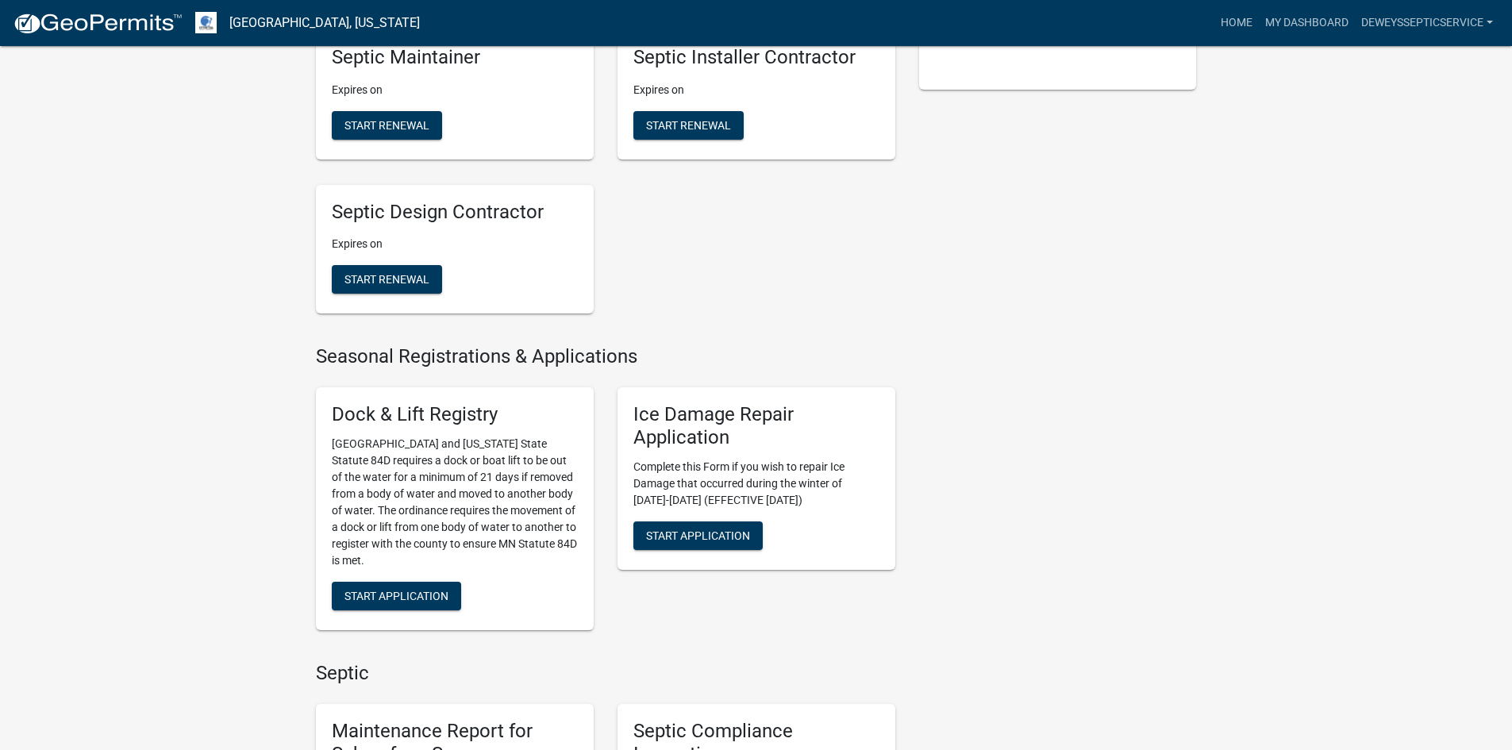
scroll to position [714, 0]
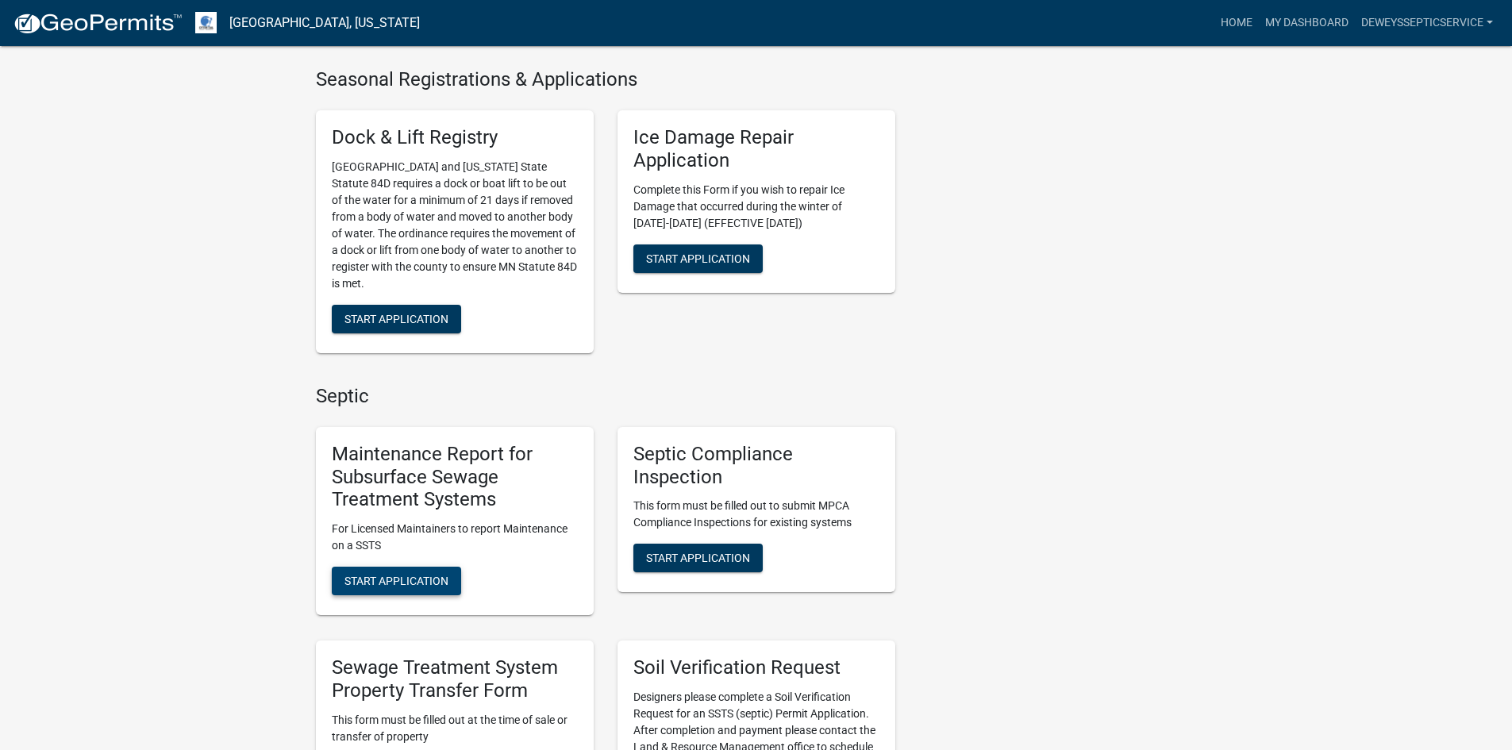
click at [417, 578] on span "Start Application" at bounding box center [396, 581] width 104 height 13
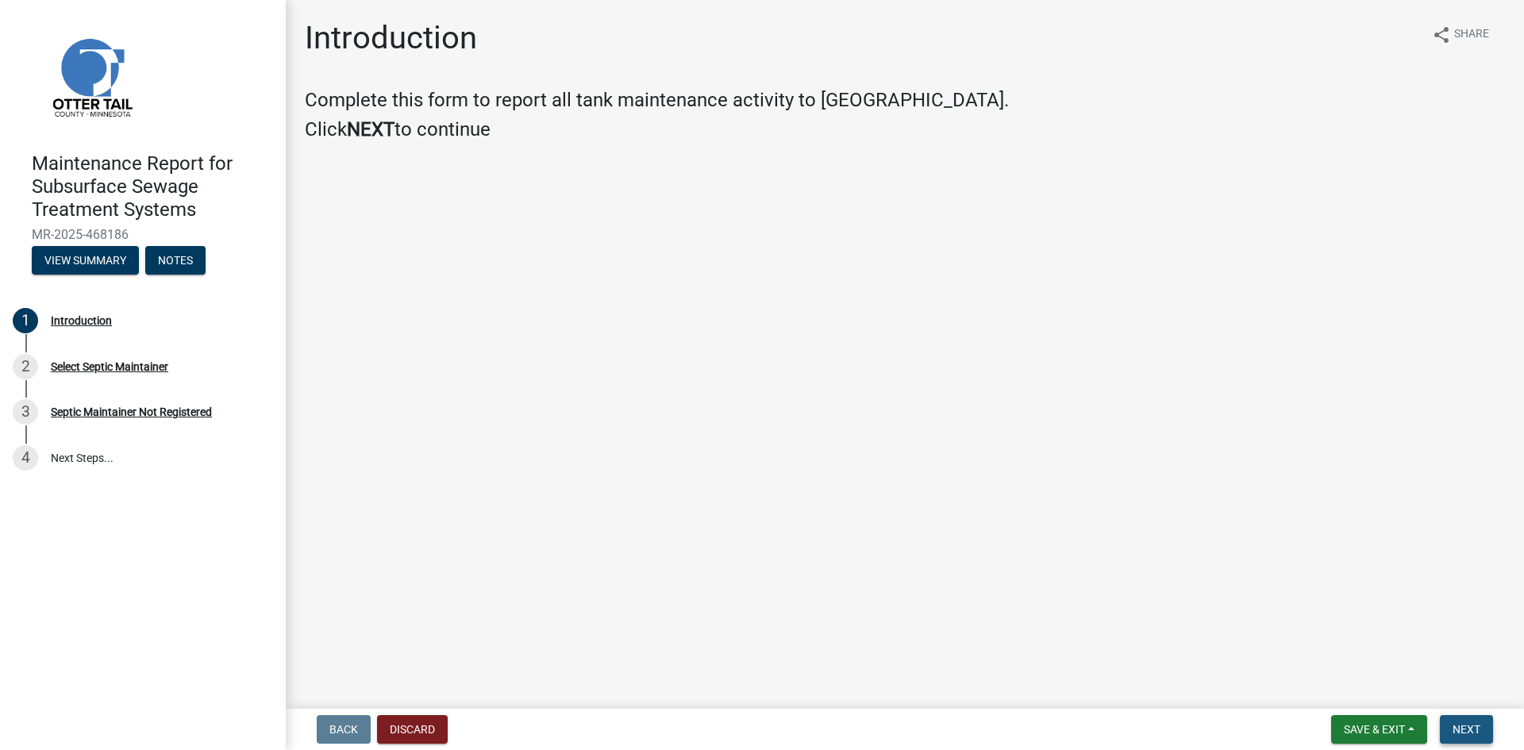
click at [1460, 727] on span "Next" at bounding box center [1466, 729] width 28 height 13
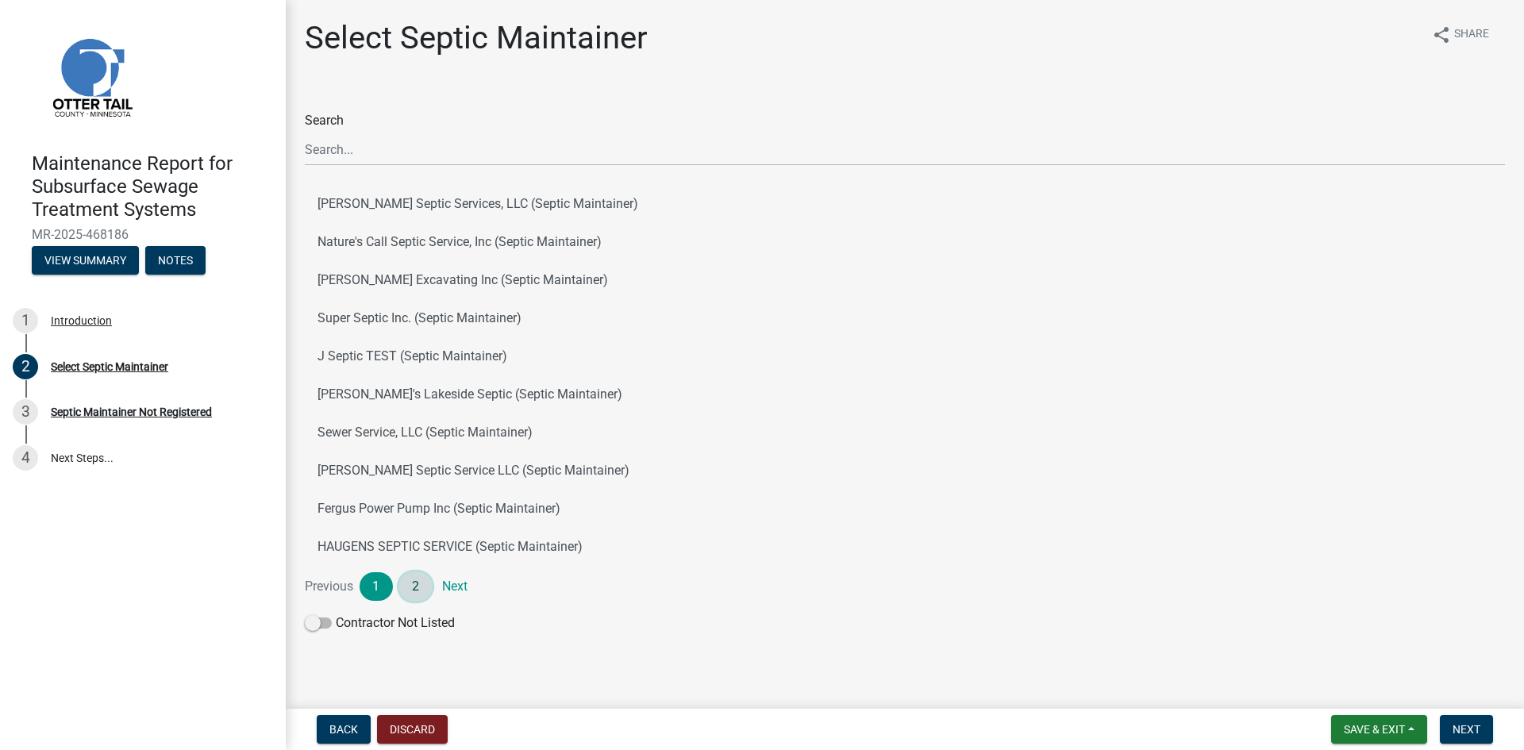
click at [410, 592] on link "2" at bounding box center [415, 586] width 33 height 29
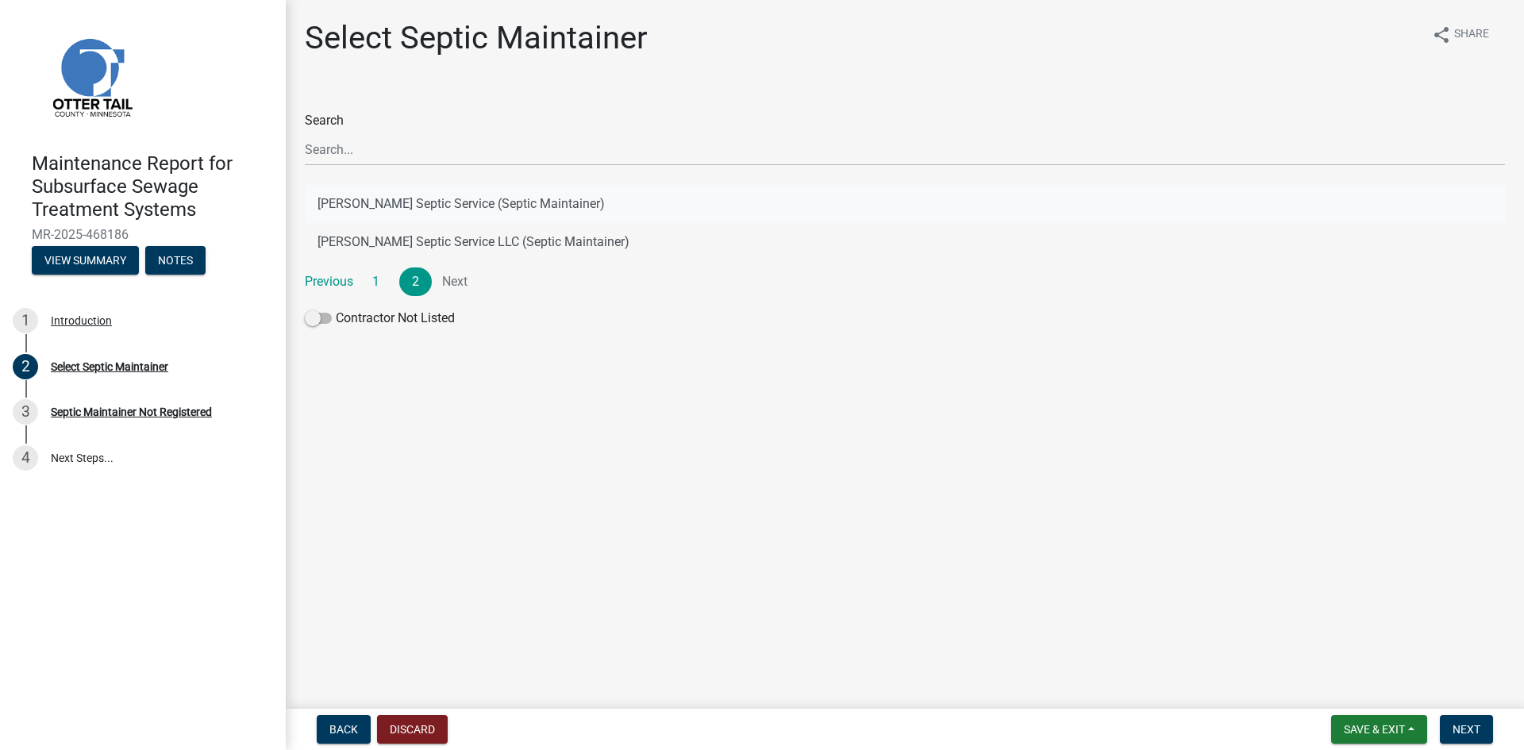
click at [478, 207] on button "[PERSON_NAME] Septic Service (Septic Maintainer)" at bounding box center [905, 204] width 1200 height 38
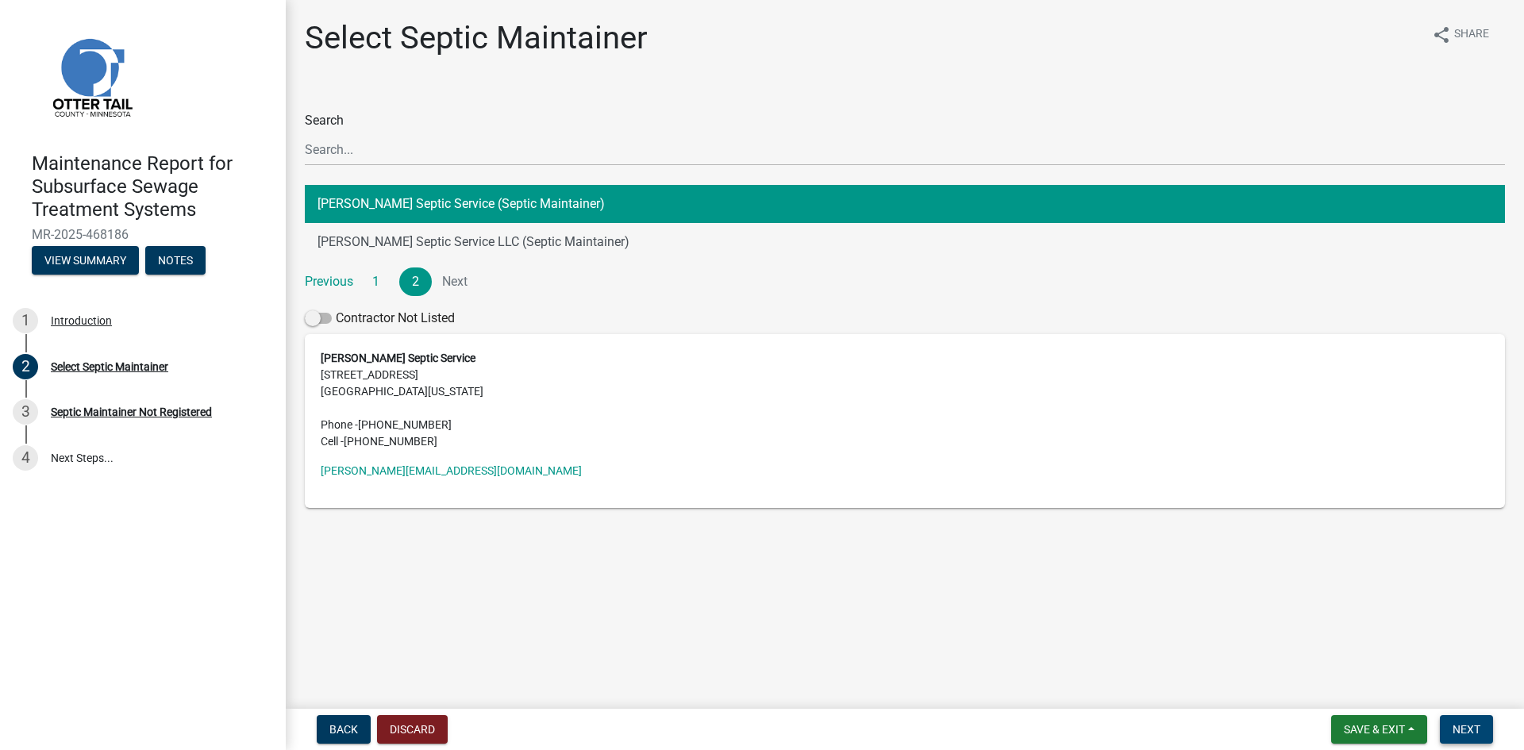
click at [1444, 735] on button "Next" at bounding box center [1465, 729] width 53 height 29
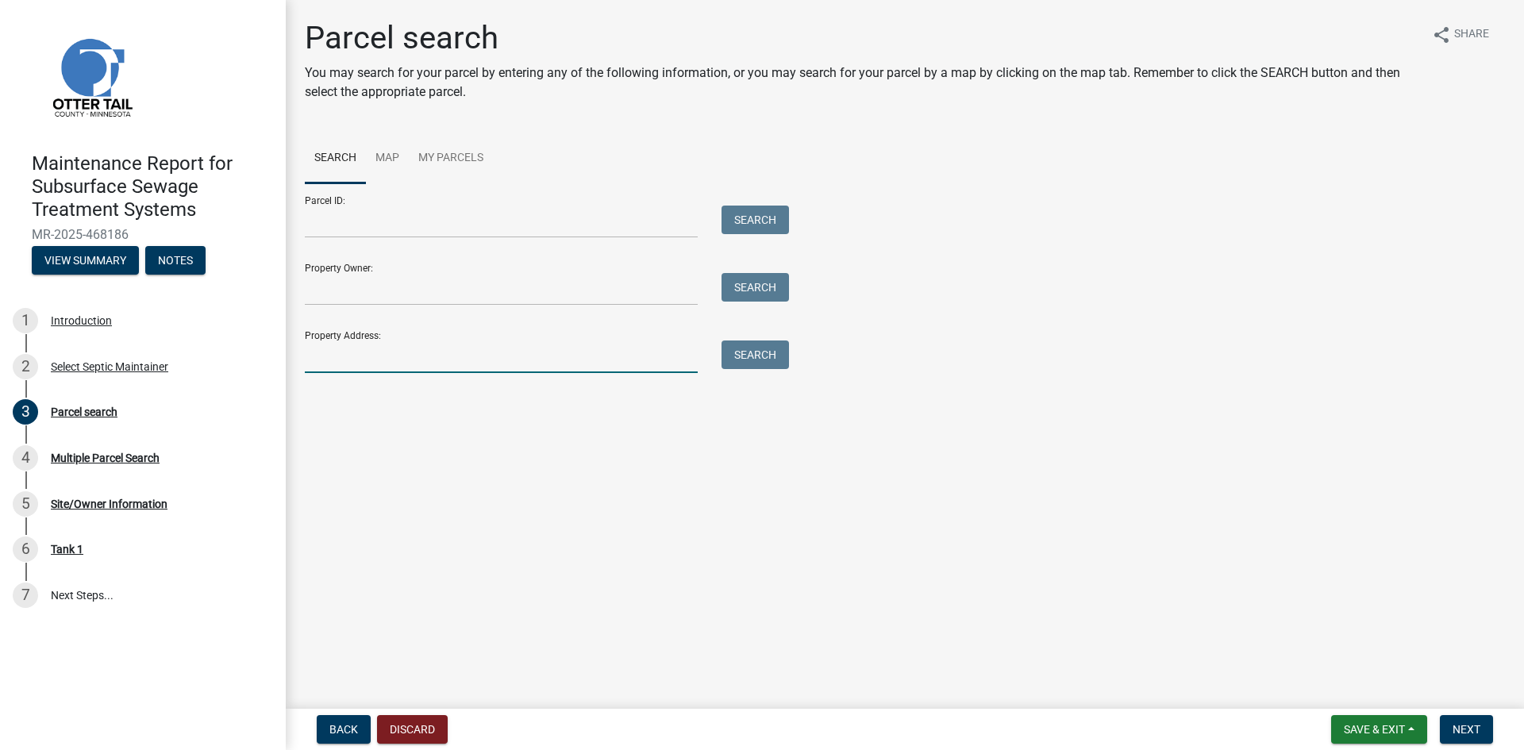
click at [398, 367] on input "Property Address:" at bounding box center [501, 356] width 393 height 33
click at [754, 355] on button "Search" at bounding box center [754, 354] width 67 height 29
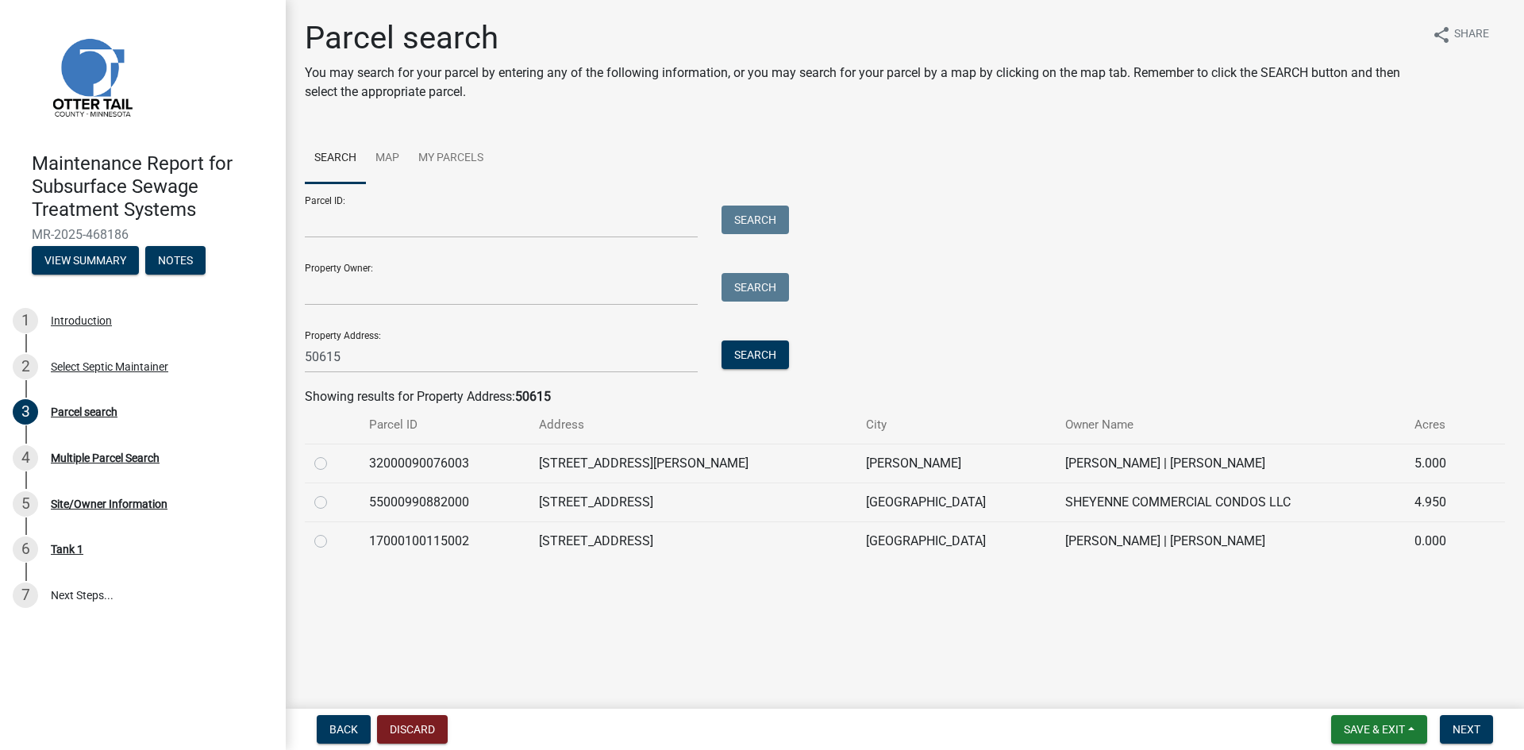
click at [333, 493] on label at bounding box center [333, 493] width 0 height 0
click at [333, 503] on input "radio" at bounding box center [338, 498] width 10 height 10
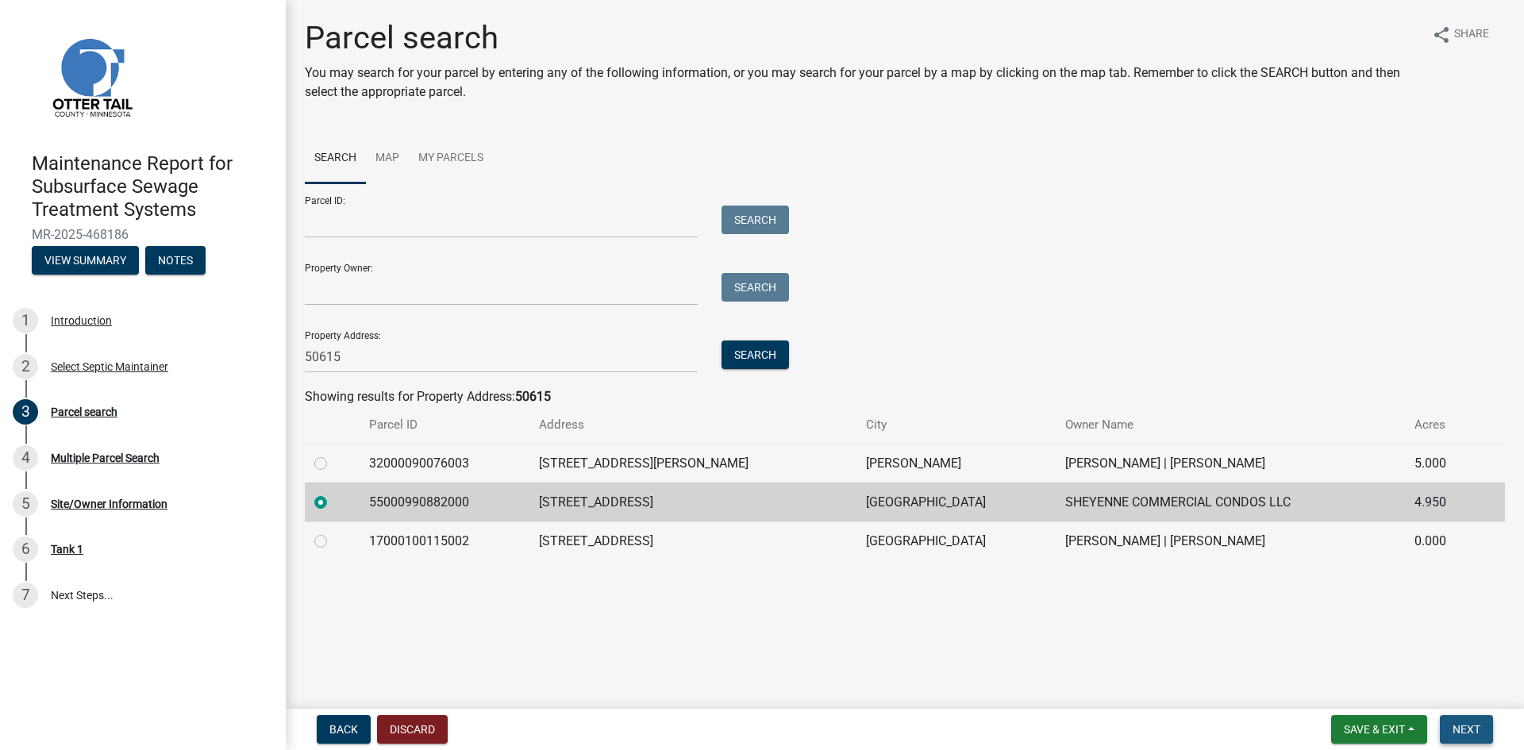
click at [1449, 724] on button "Next" at bounding box center [1465, 729] width 53 height 29
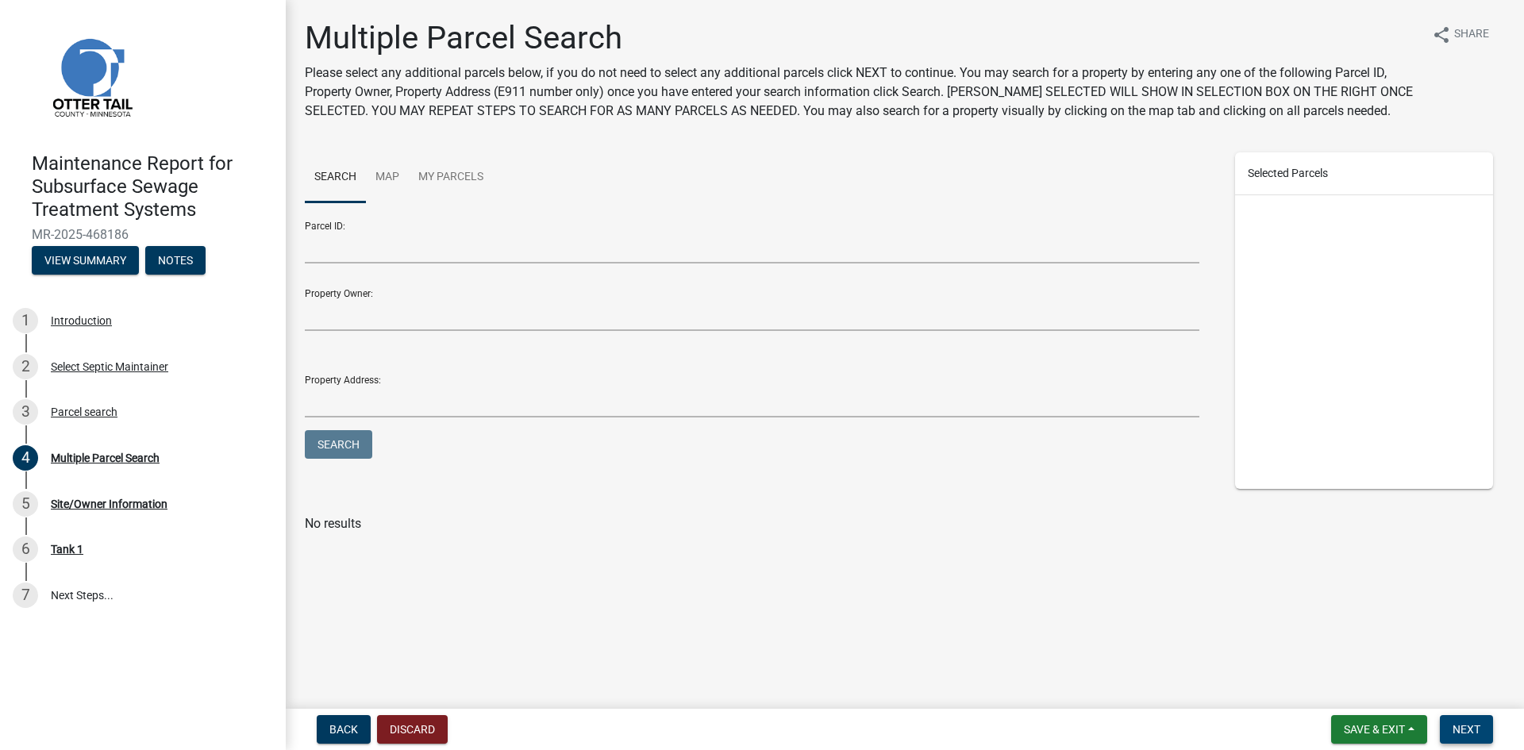
click at [1449, 724] on button "Next" at bounding box center [1465, 729] width 53 height 29
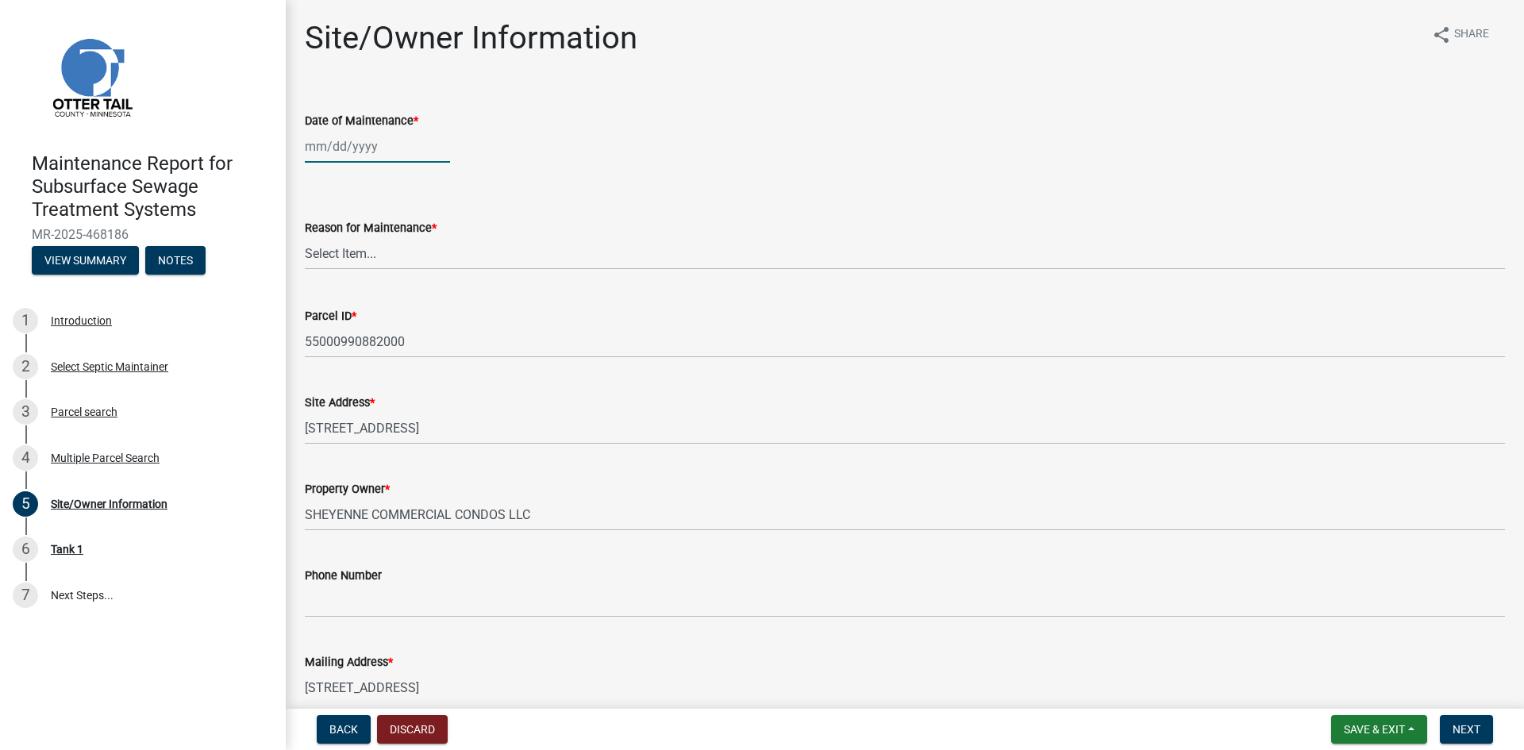
click at [362, 152] on div at bounding box center [377, 146] width 145 height 33
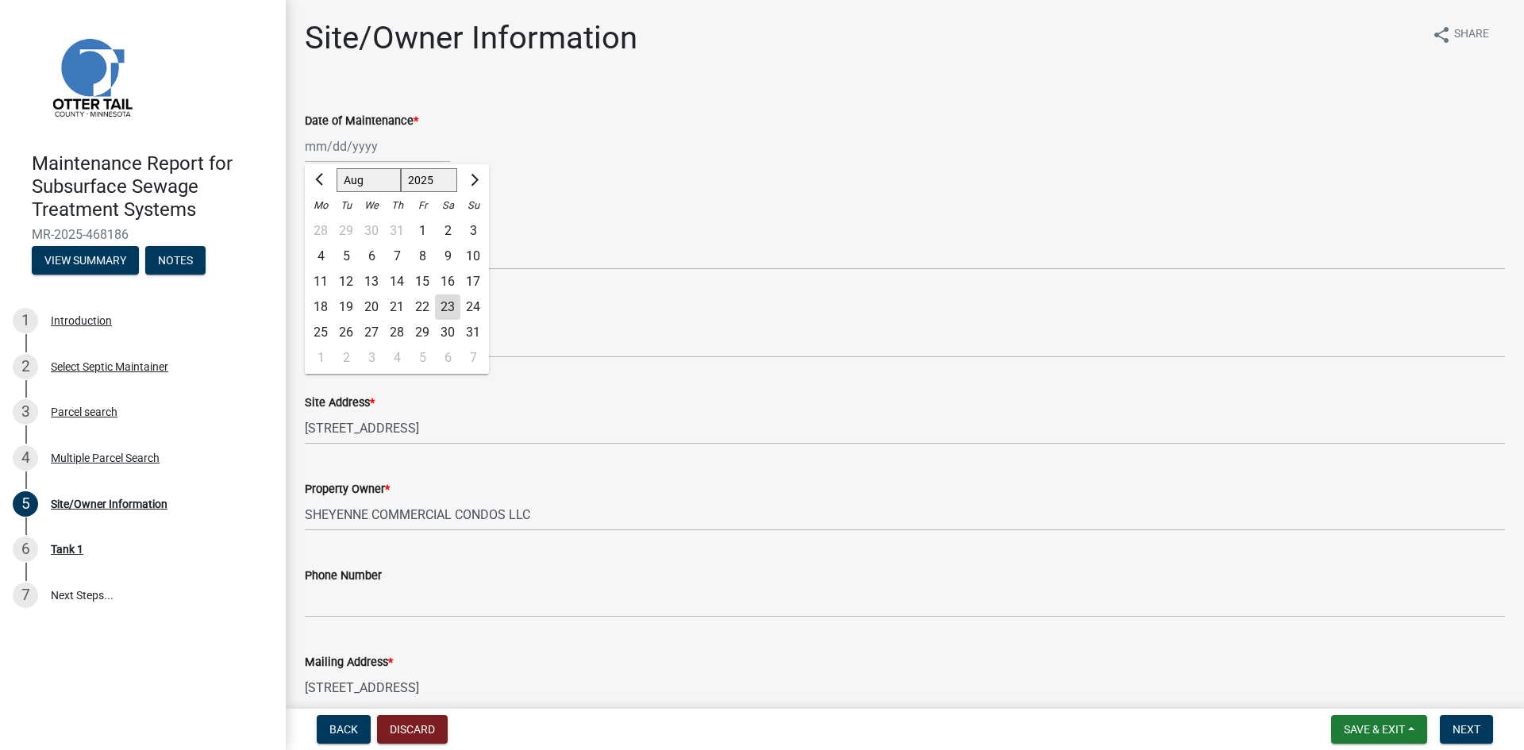
click at [391, 309] on div "21" at bounding box center [396, 306] width 25 height 25
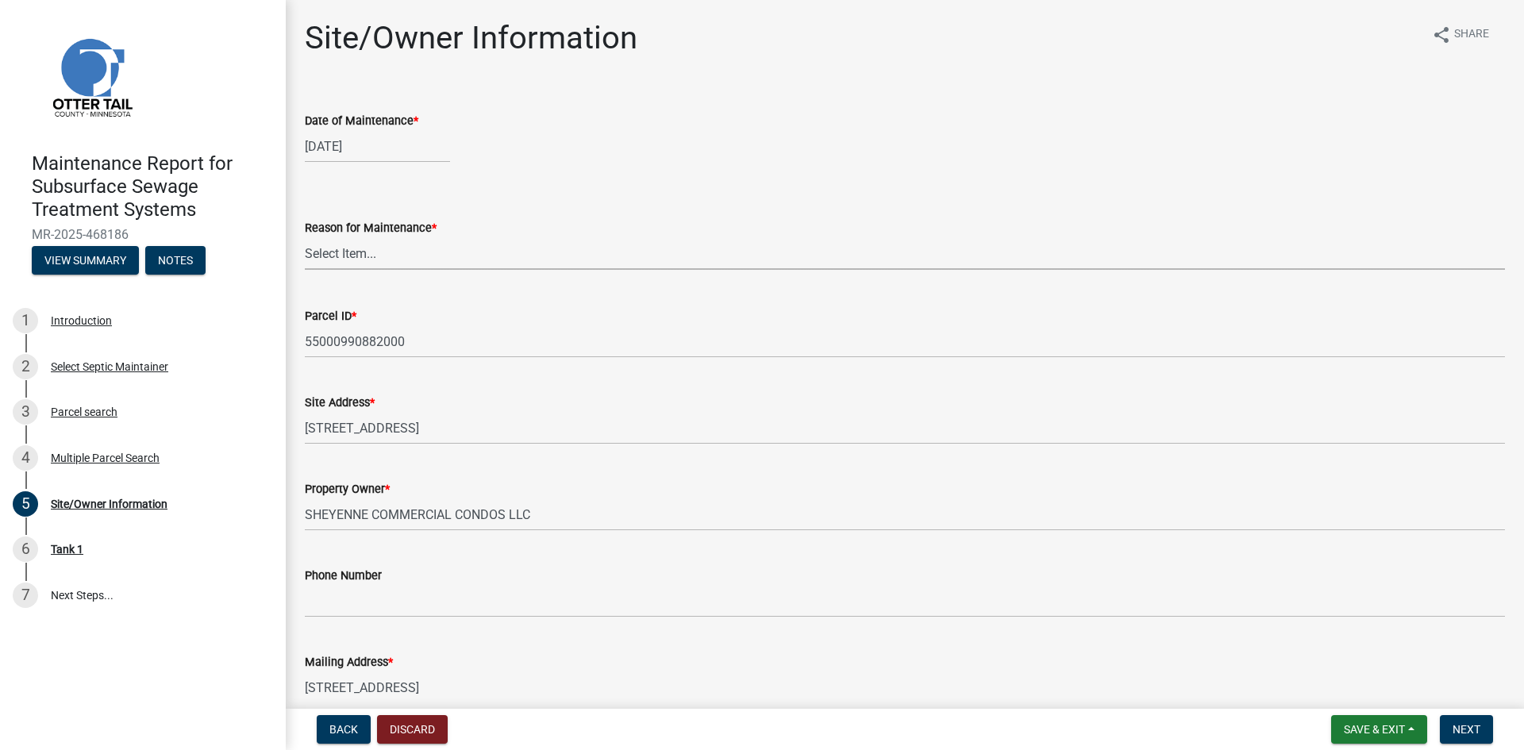
drag, startPoint x: 382, startPoint y: 256, endPoint x: 382, endPoint y: 268, distance: 11.9
click at [382, 256] on select "Select Item... Called Routine Other" at bounding box center [905, 253] width 1200 height 33
click at [305, 237] on select "Select Item... Called Routine Other" at bounding box center [905, 253] width 1200 height 33
click at [1464, 734] on span "Next" at bounding box center [1466, 729] width 28 height 13
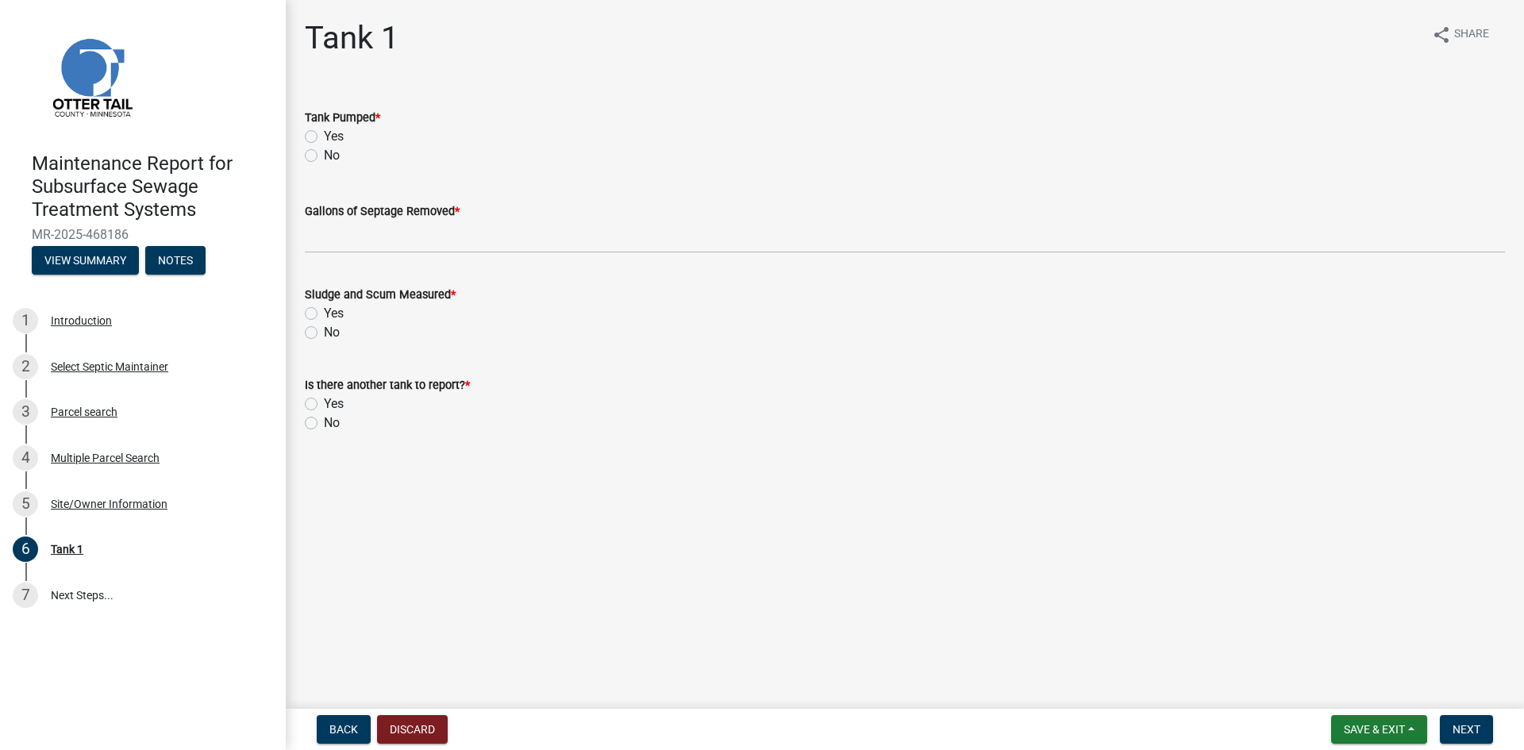
click at [324, 133] on label "Yes" at bounding box center [334, 136] width 20 height 19
click at [324, 133] on input "Yes" at bounding box center [329, 132] width 10 height 10
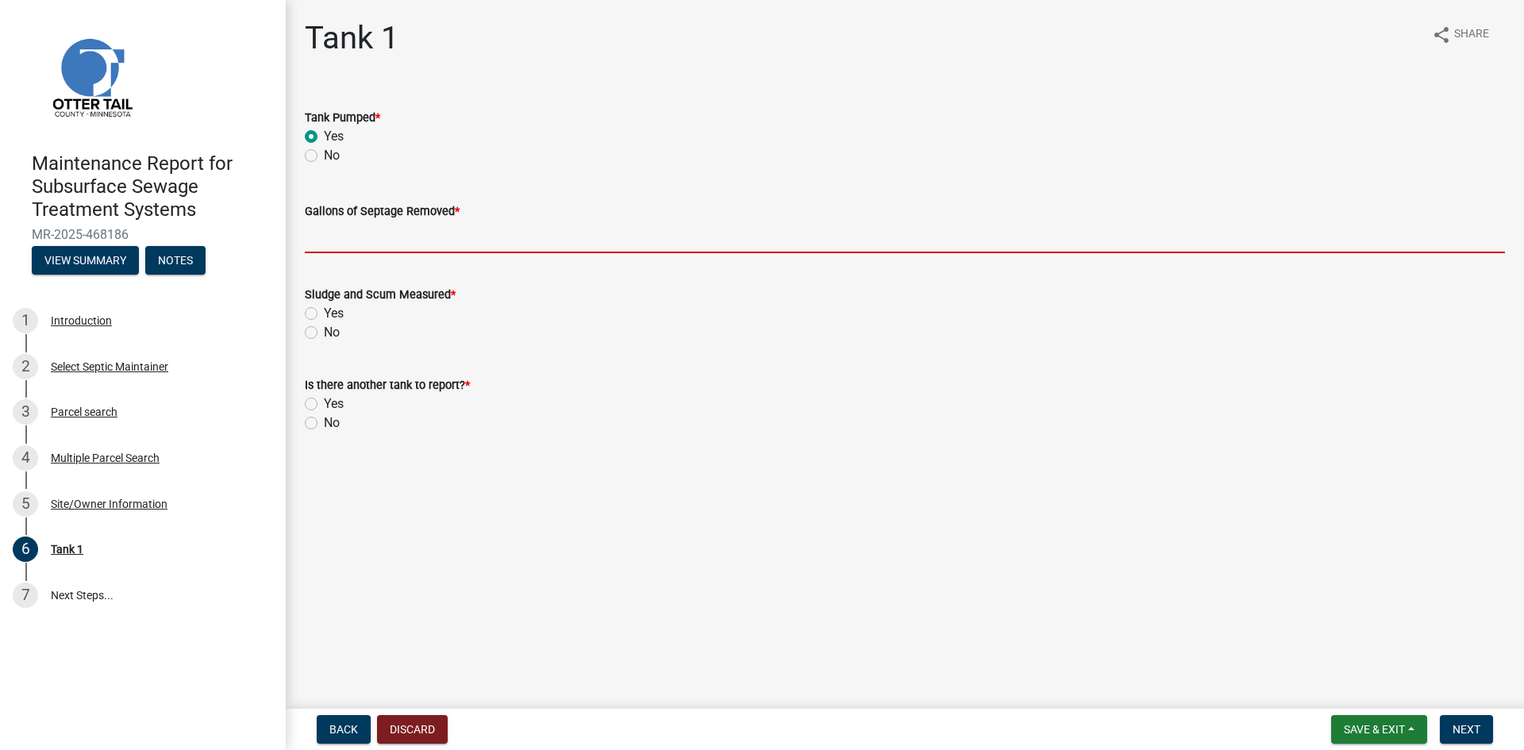
click at [347, 250] on input "Gallons of Septage Removed *" at bounding box center [905, 237] width 1200 height 33
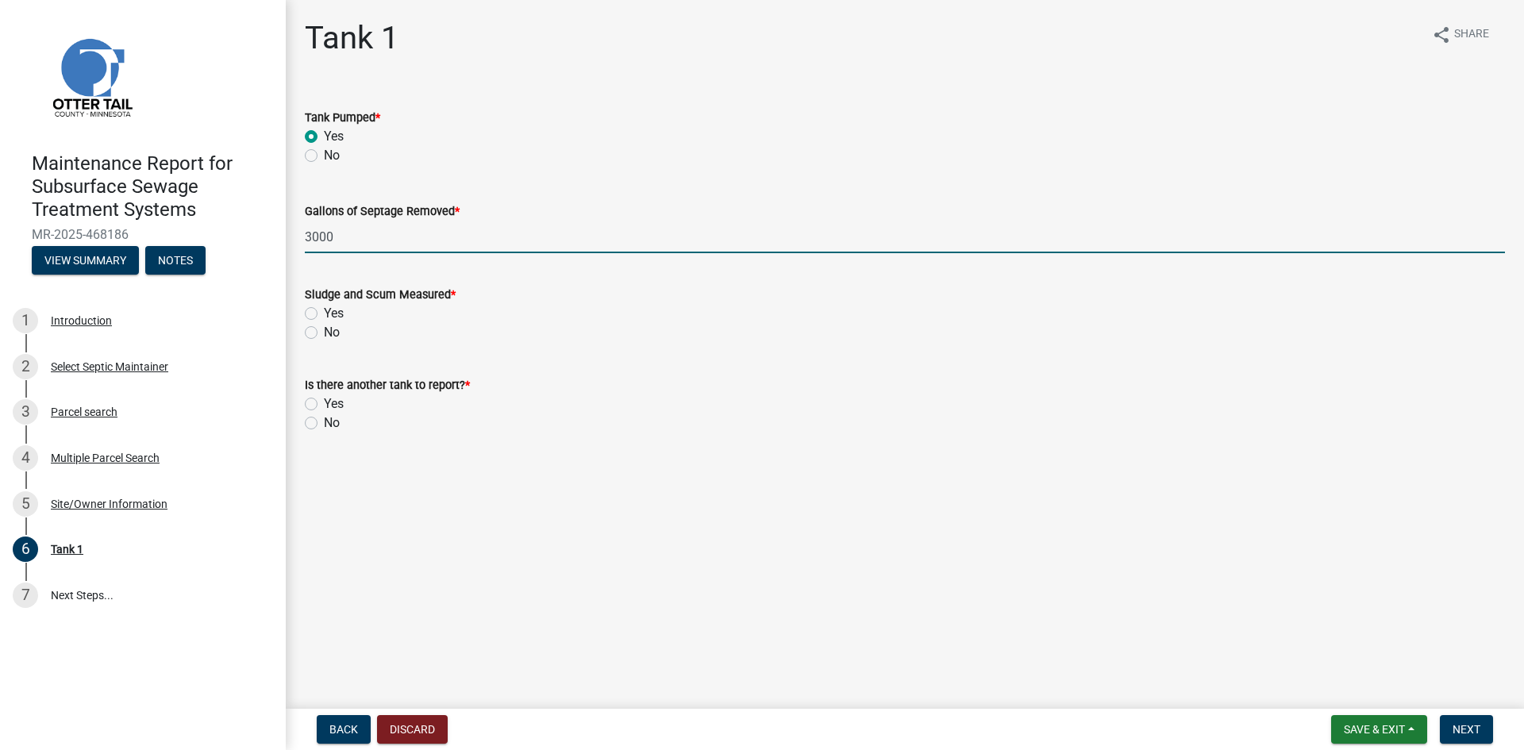
click at [324, 336] on label "No" at bounding box center [332, 332] width 16 height 19
click at [324, 333] on input "No" at bounding box center [329, 328] width 10 height 10
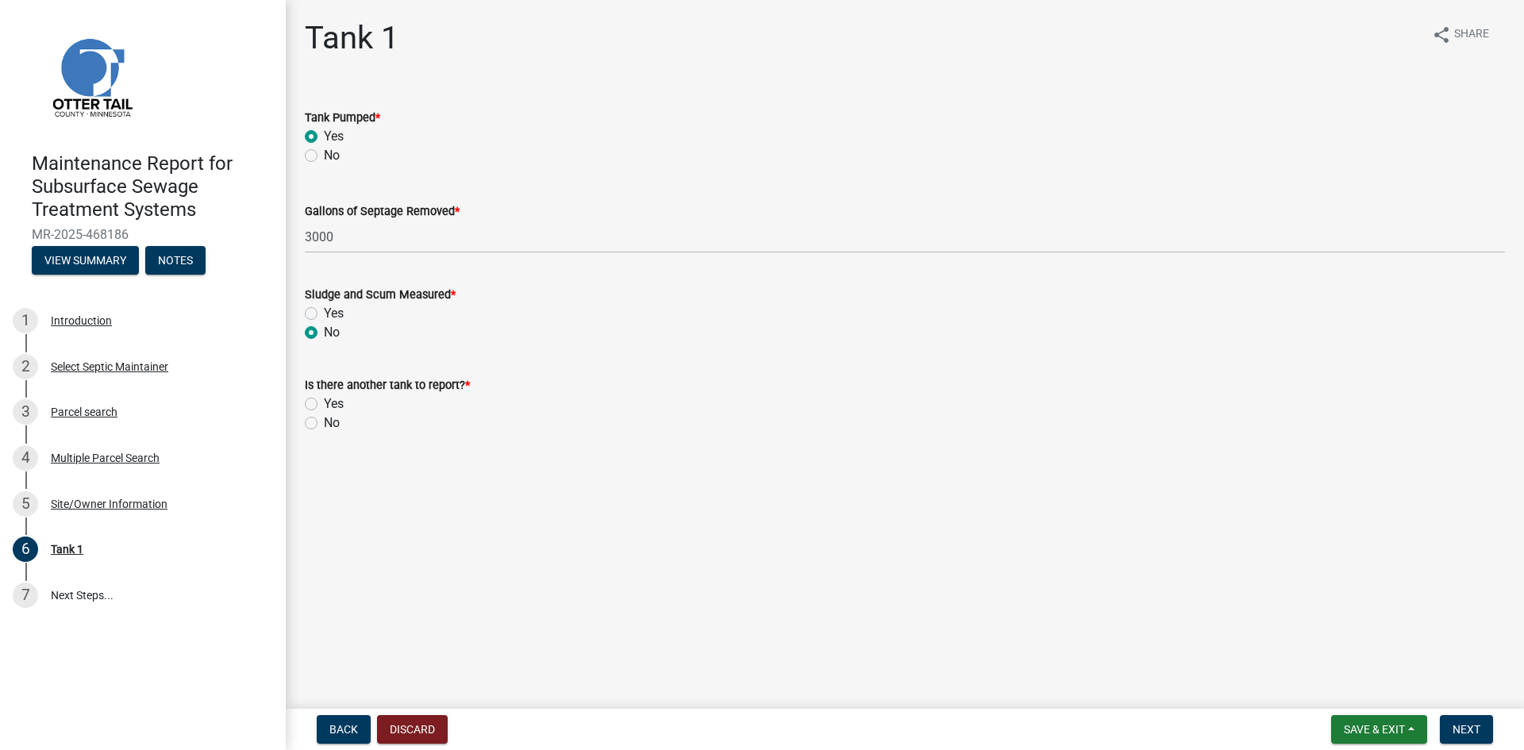
click at [324, 423] on label "No" at bounding box center [332, 422] width 16 height 19
click at [324, 423] on input "No" at bounding box center [329, 418] width 10 height 10
click at [1471, 729] on span "Next" at bounding box center [1466, 729] width 28 height 13
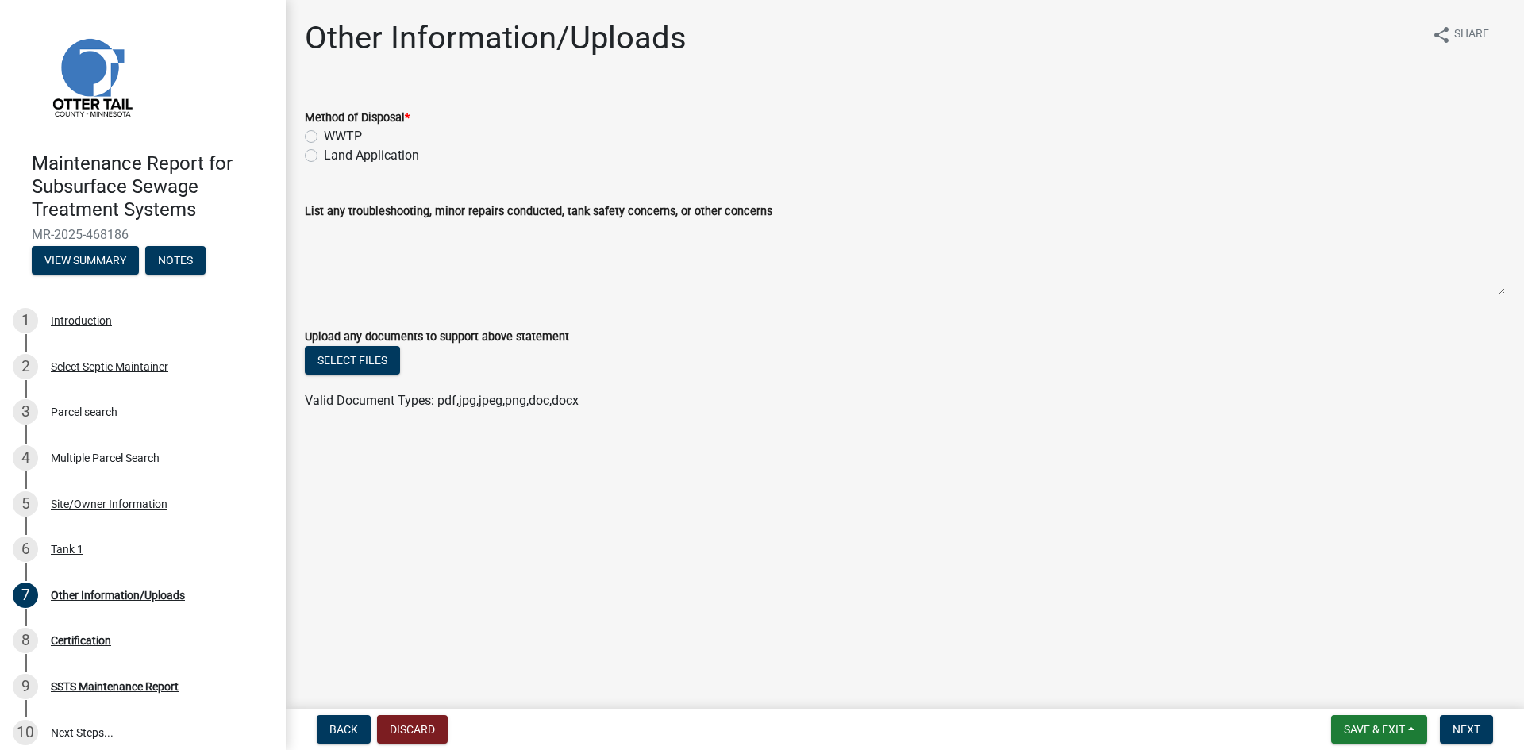
click at [370, 154] on label "Land Application" at bounding box center [371, 155] width 95 height 19
click at [334, 154] on input "Land Application" at bounding box center [329, 151] width 10 height 10
click at [1469, 730] on span "Next" at bounding box center [1466, 729] width 28 height 13
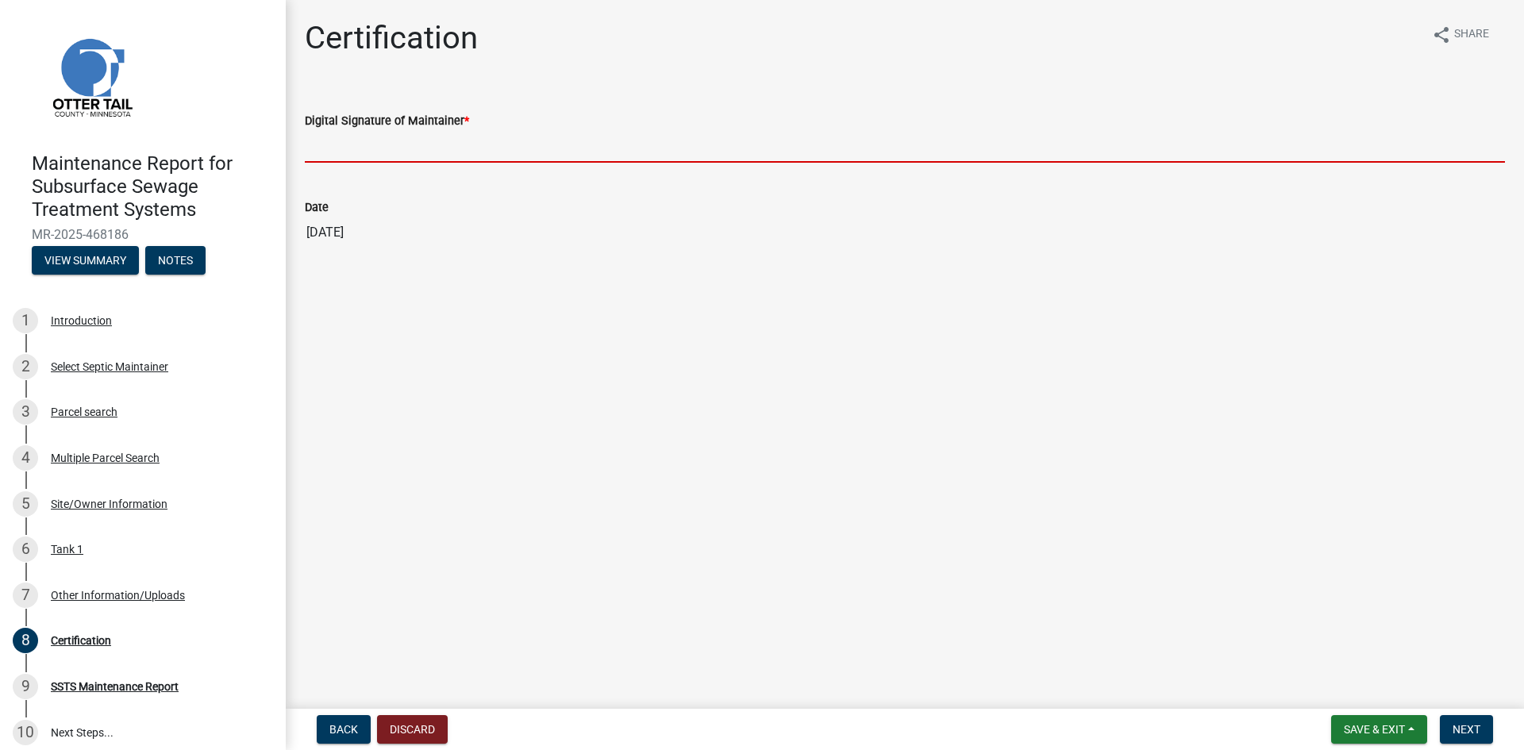
click at [1319, 151] on input "Digital Signature of Maintainer *" at bounding box center [905, 146] width 1200 height 33
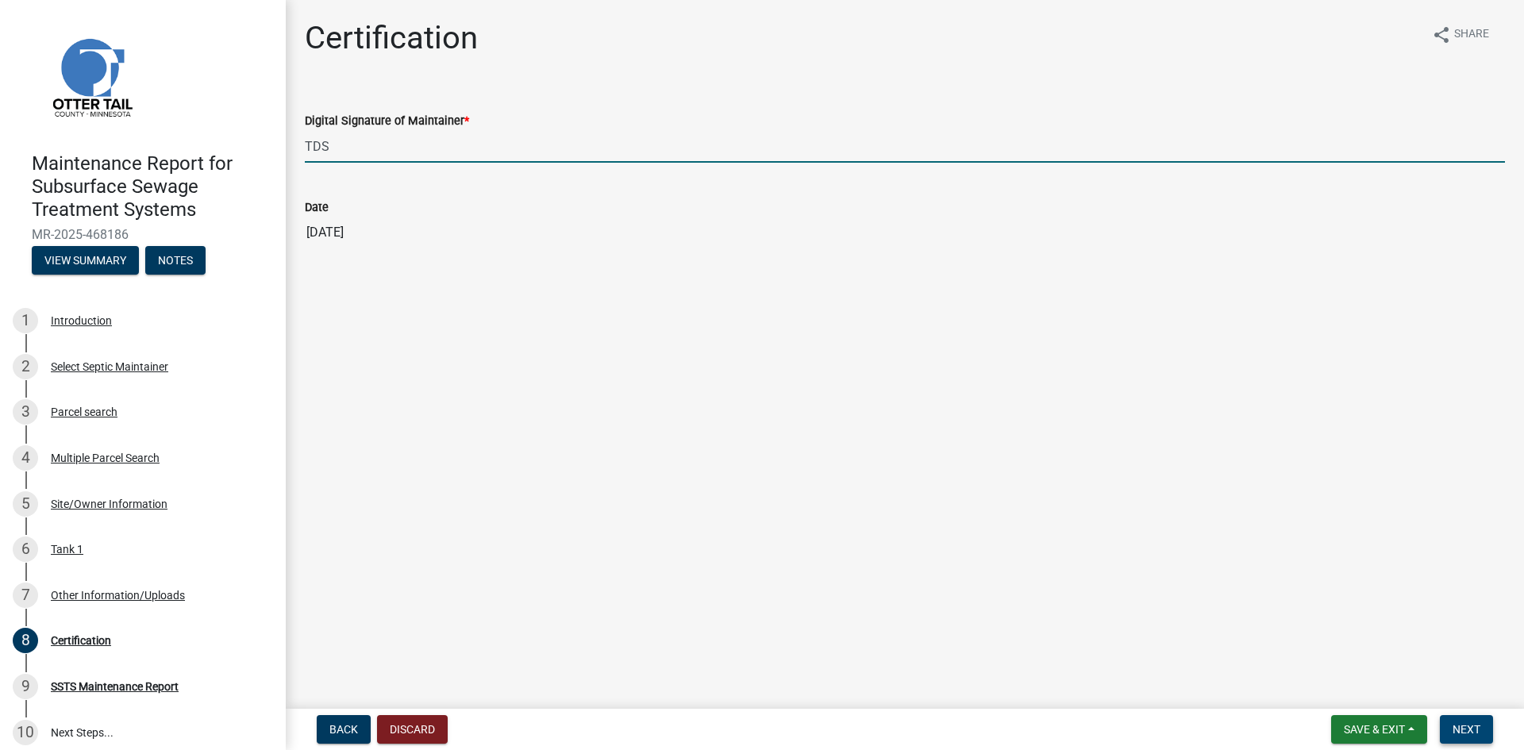
click at [1462, 729] on span "Next" at bounding box center [1466, 729] width 28 height 13
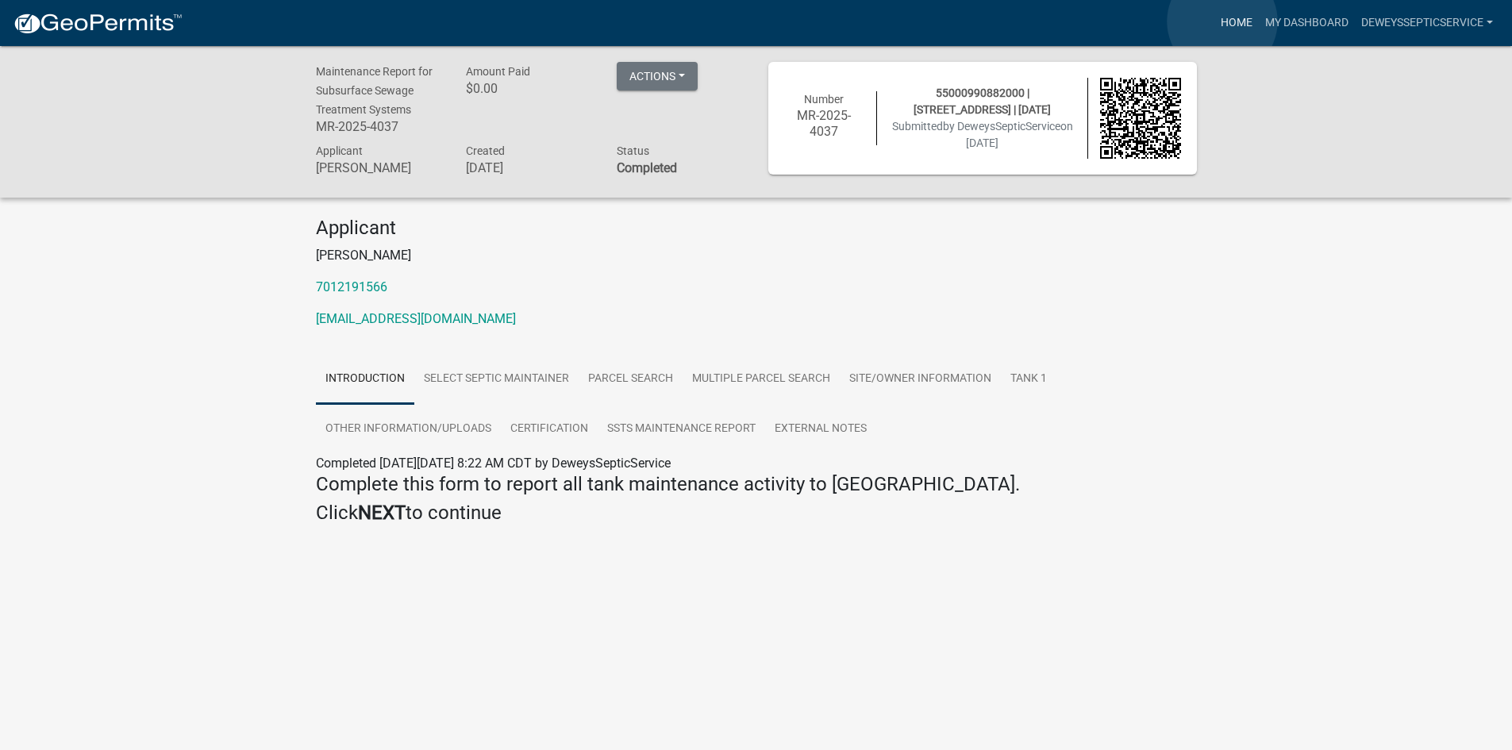
click at [1222, 21] on link "Home" at bounding box center [1236, 23] width 44 height 30
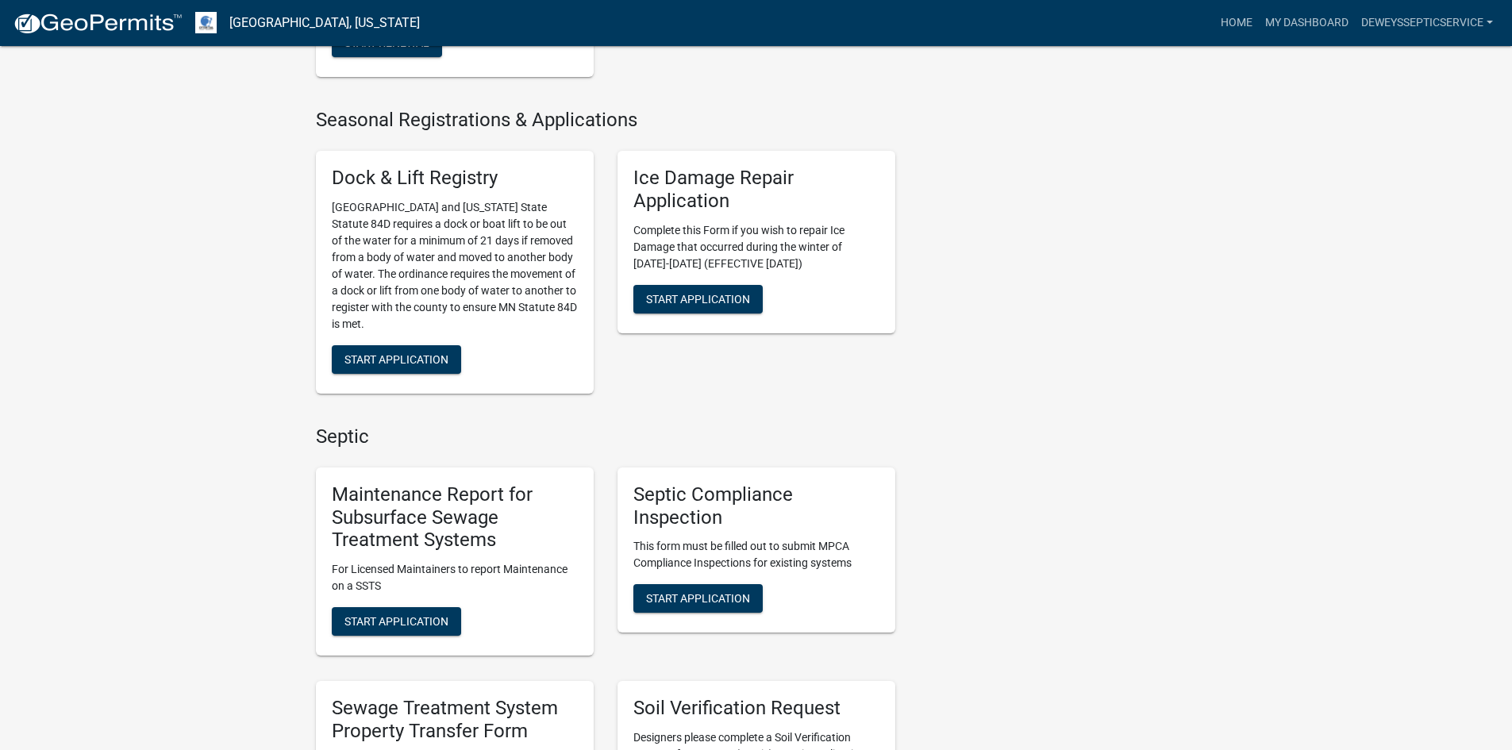
scroll to position [714, 0]
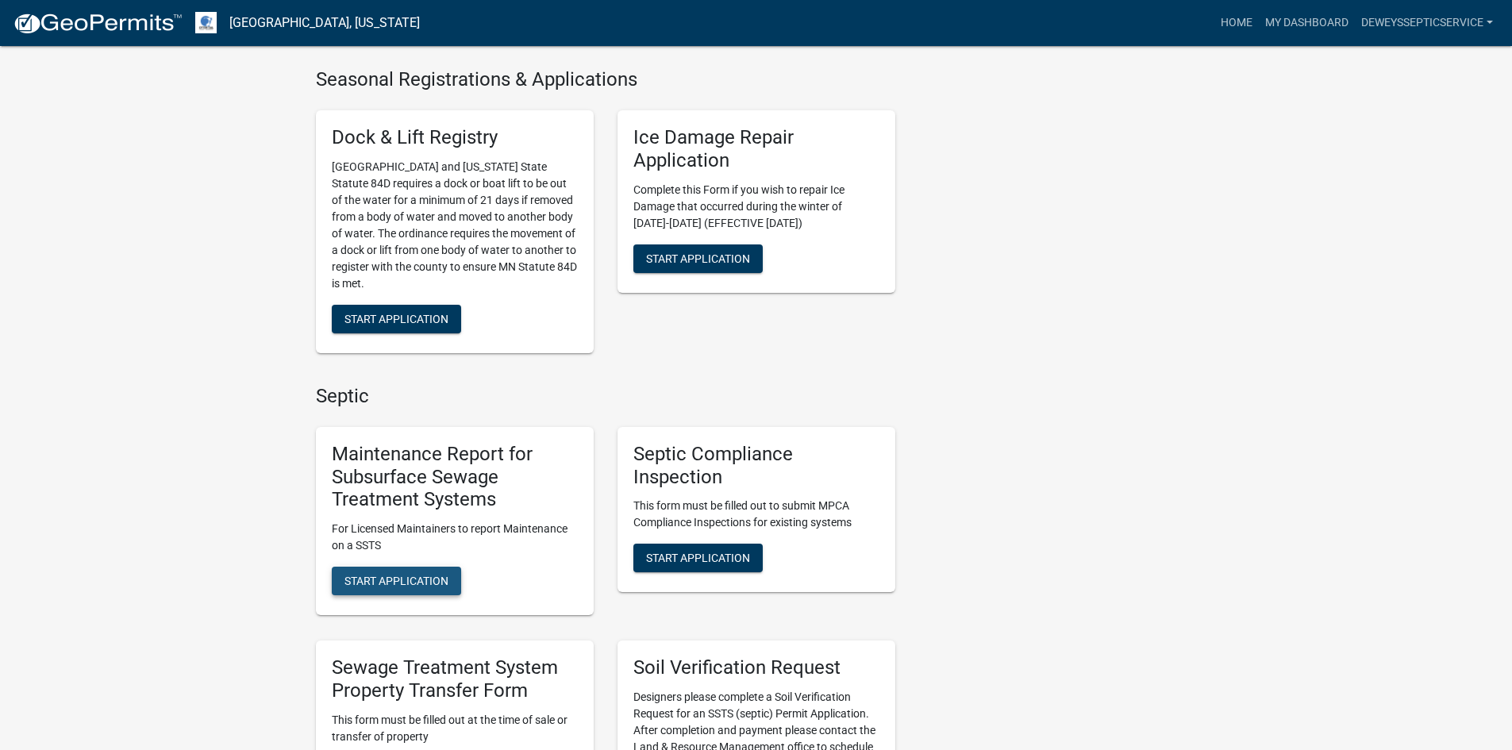
click at [434, 583] on span "Start Application" at bounding box center [396, 581] width 104 height 13
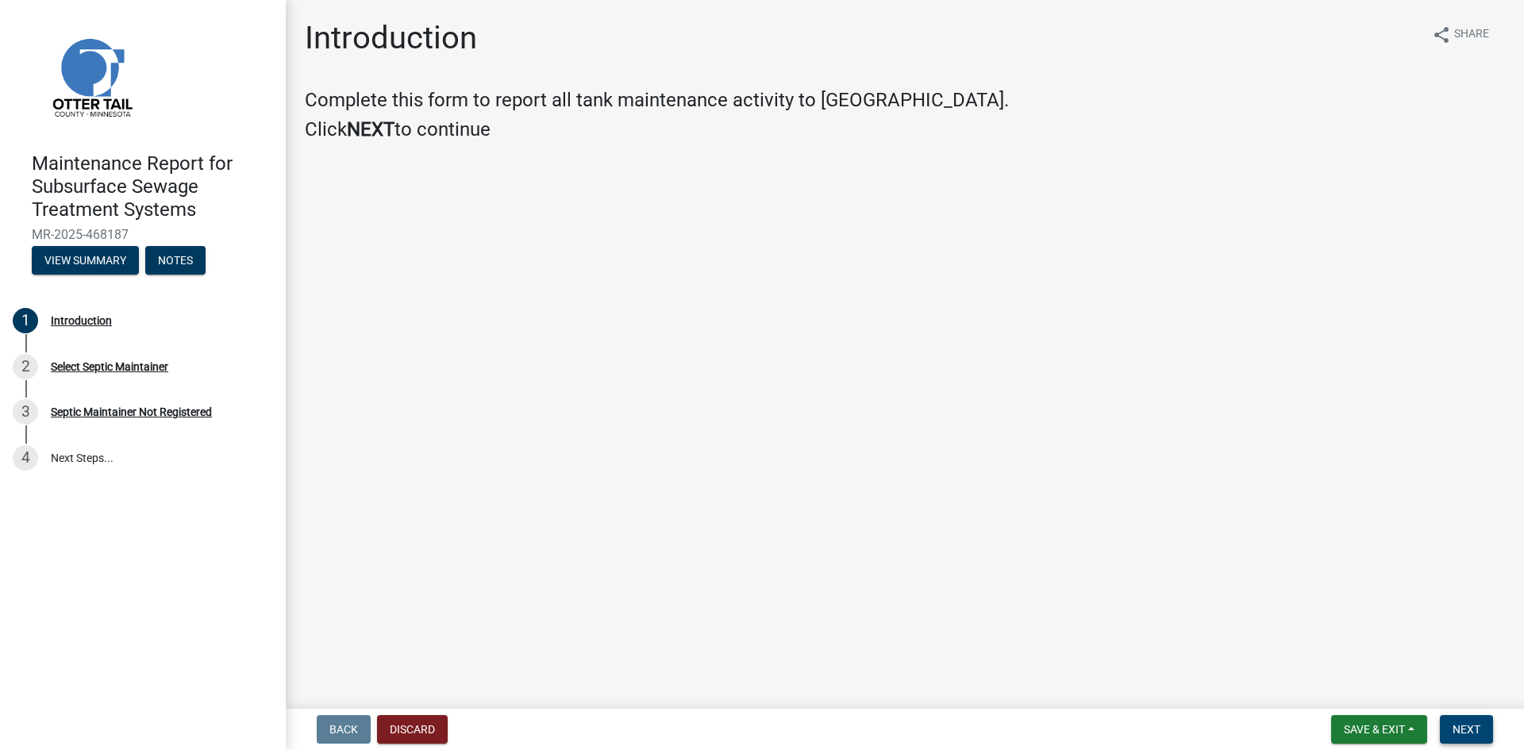
click at [1462, 728] on span "Next" at bounding box center [1466, 729] width 28 height 13
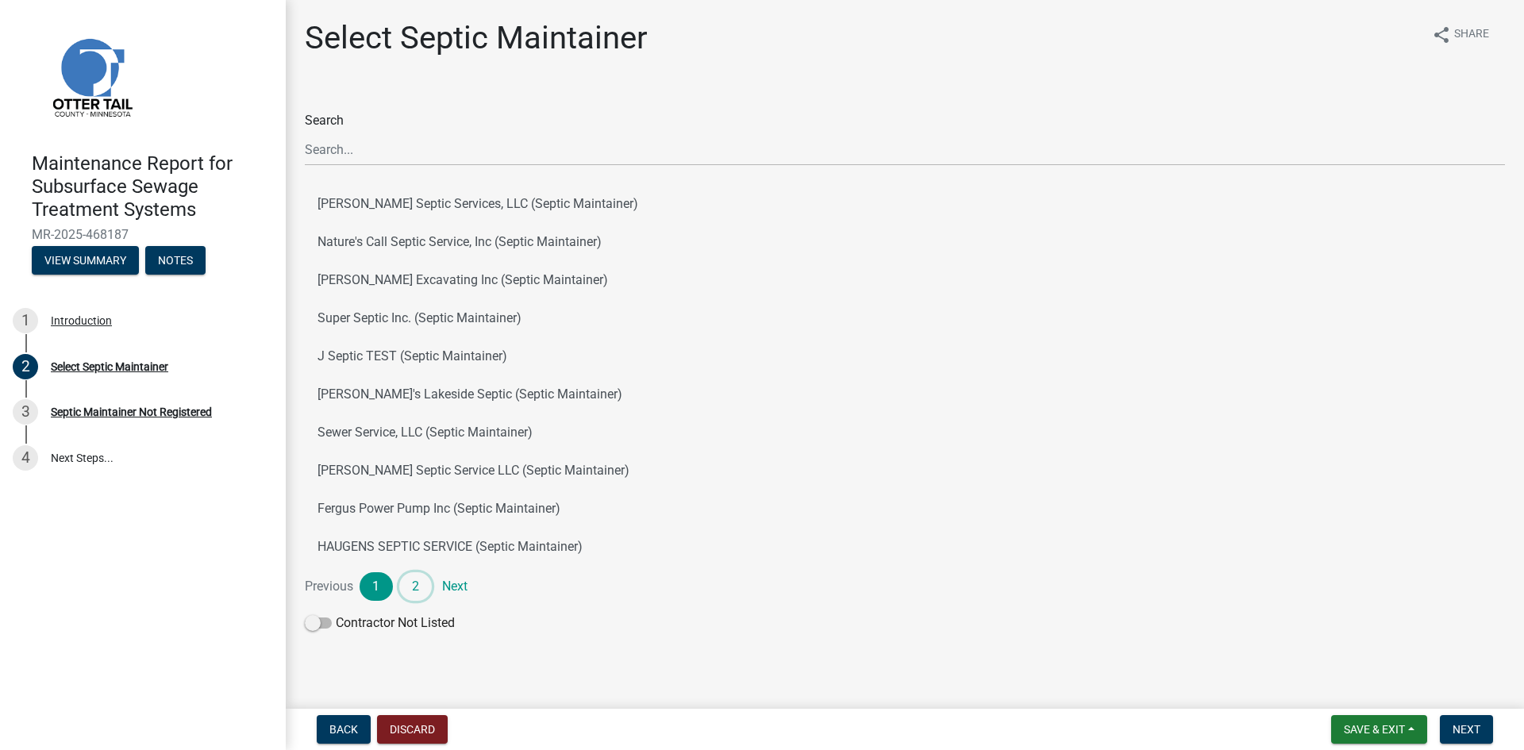
drag, startPoint x: 415, startPoint y: 579, endPoint x: 417, endPoint y: 526, distance: 53.2
click at [413, 578] on link "2" at bounding box center [415, 586] width 33 height 29
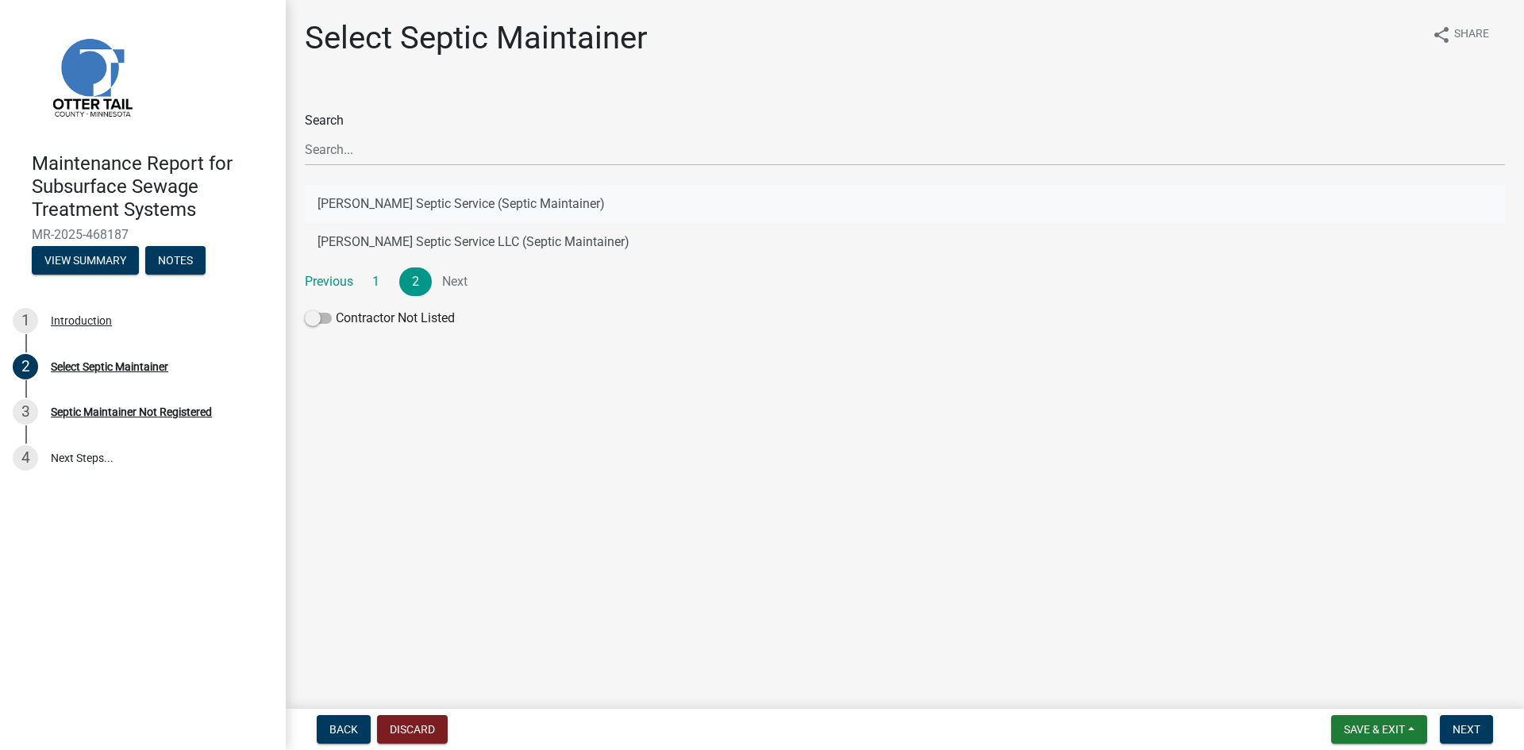
click at [492, 204] on button "[PERSON_NAME] Septic Service (Septic Maintainer)" at bounding box center [905, 204] width 1200 height 38
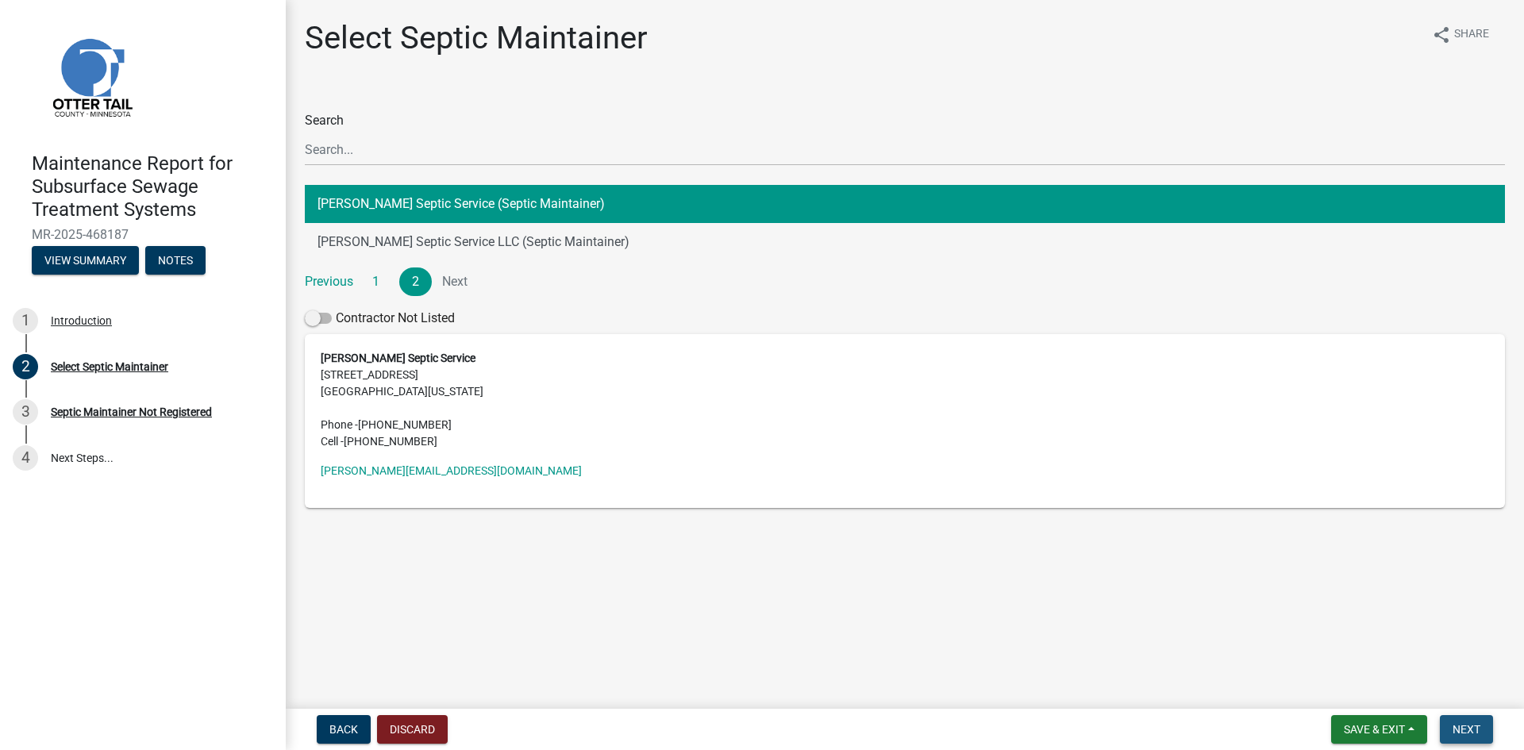
click at [1474, 724] on span "Next" at bounding box center [1466, 729] width 28 height 13
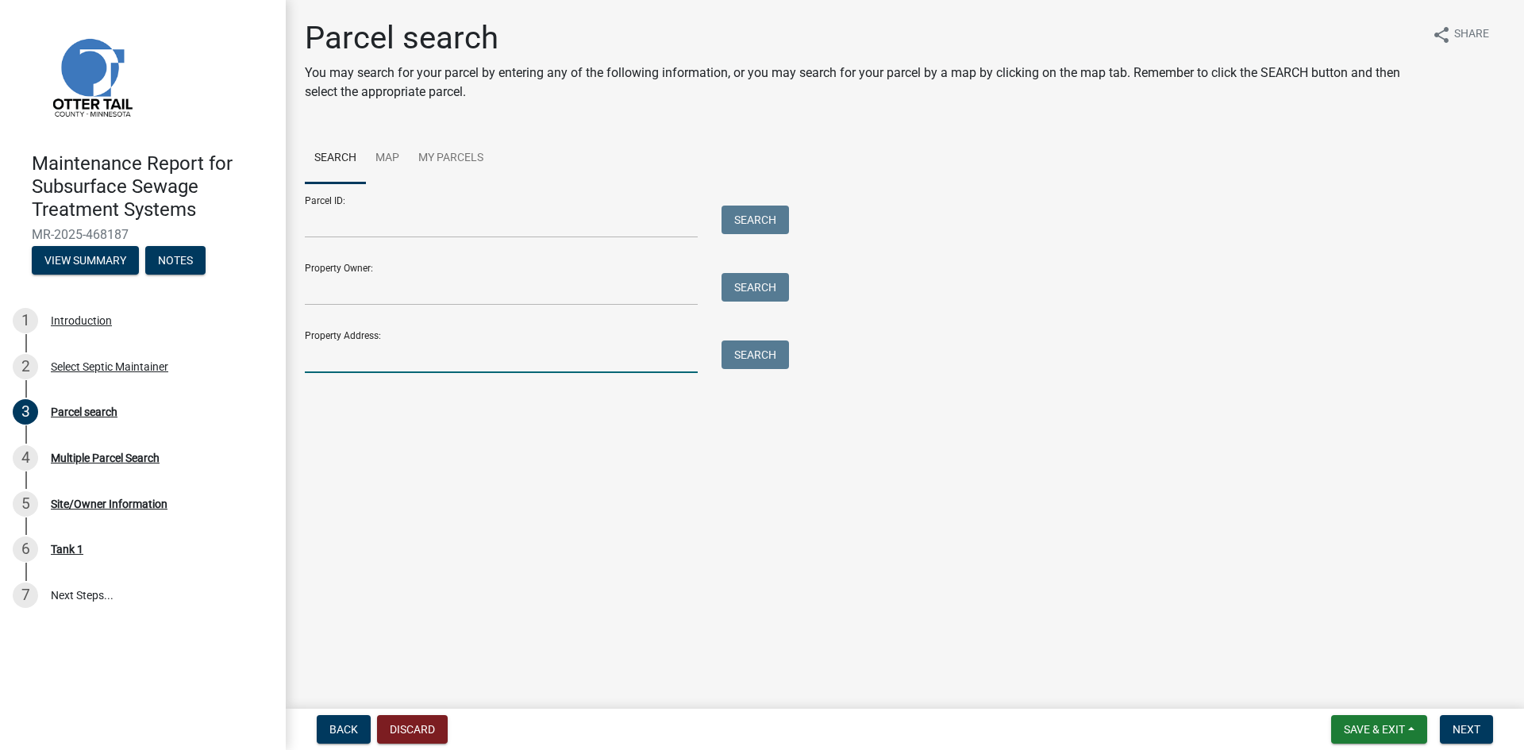
click at [395, 352] on input "Property Address:" at bounding box center [501, 356] width 393 height 33
click at [740, 355] on button "Search" at bounding box center [754, 354] width 67 height 29
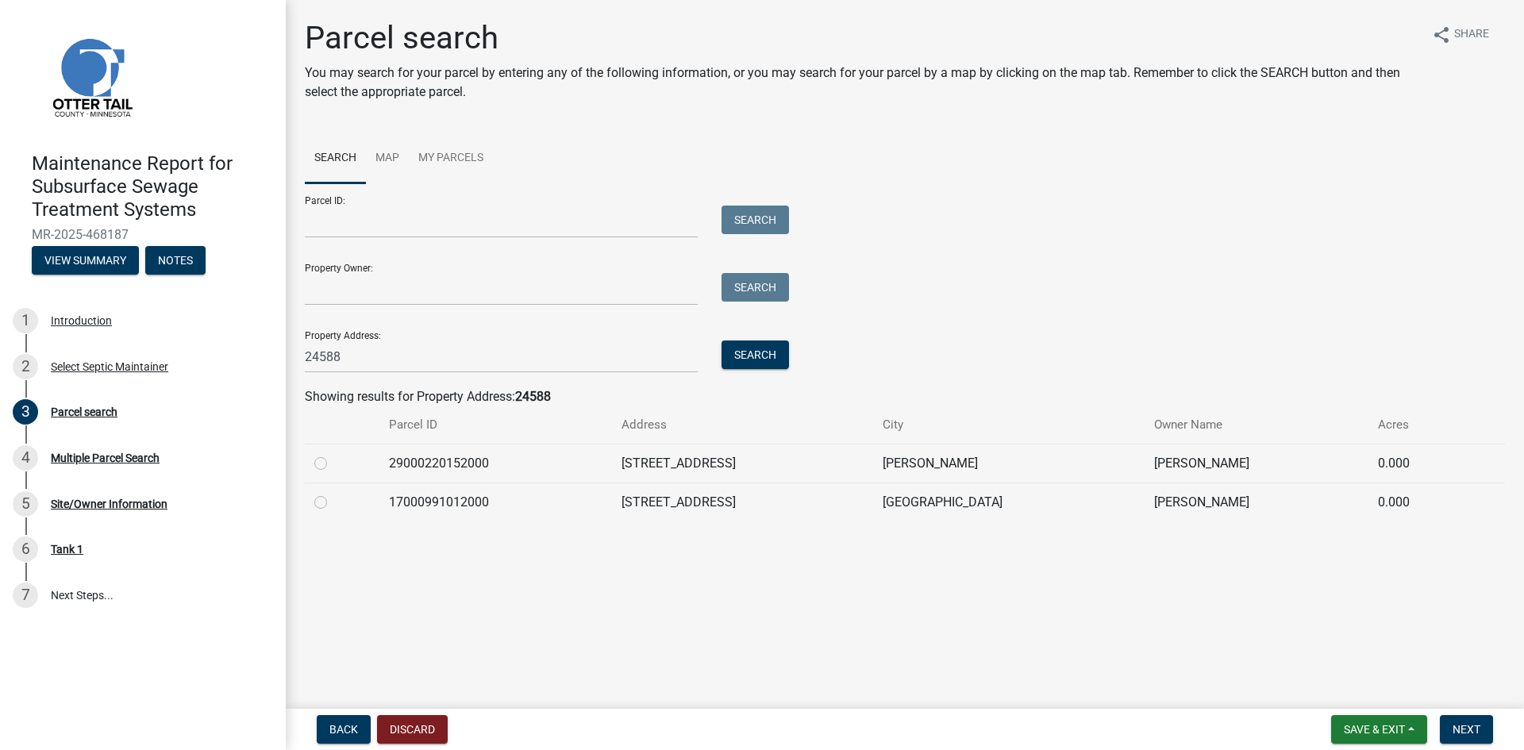
click at [333, 493] on label at bounding box center [333, 493] width 0 height 0
click at [333, 501] on input "radio" at bounding box center [338, 498] width 10 height 10
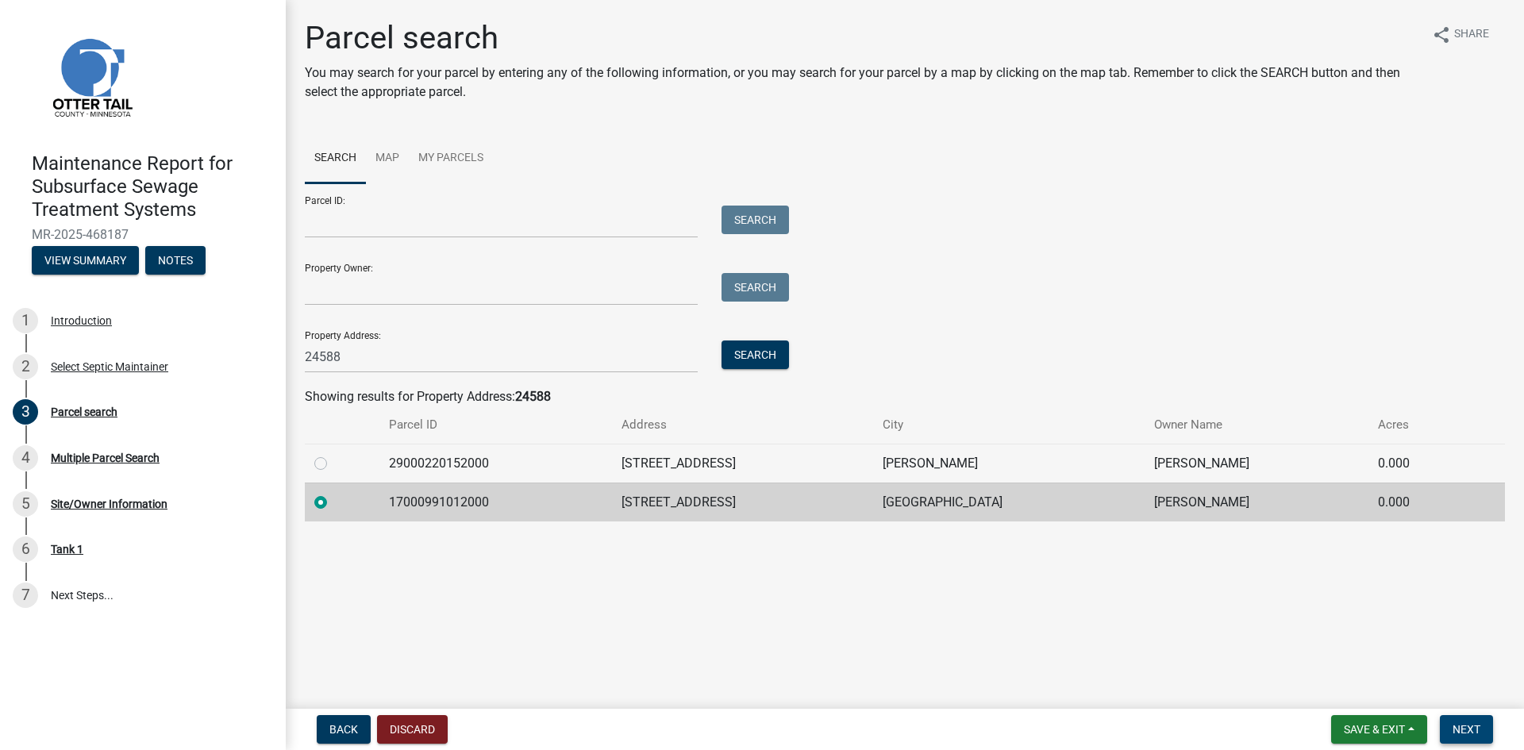
click at [1473, 723] on span "Next" at bounding box center [1466, 729] width 28 height 13
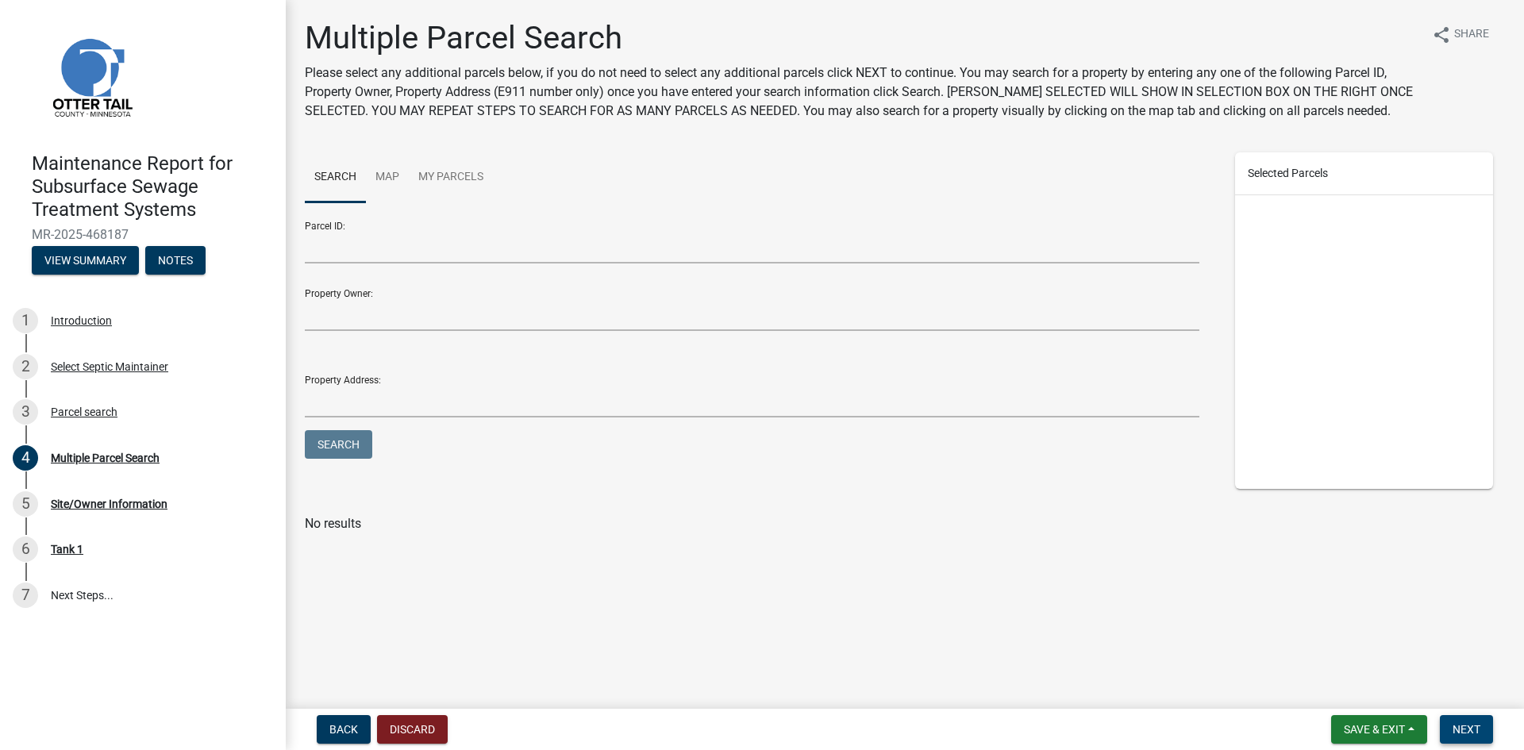
click at [1473, 723] on span "Next" at bounding box center [1466, 729] width 28 height 13
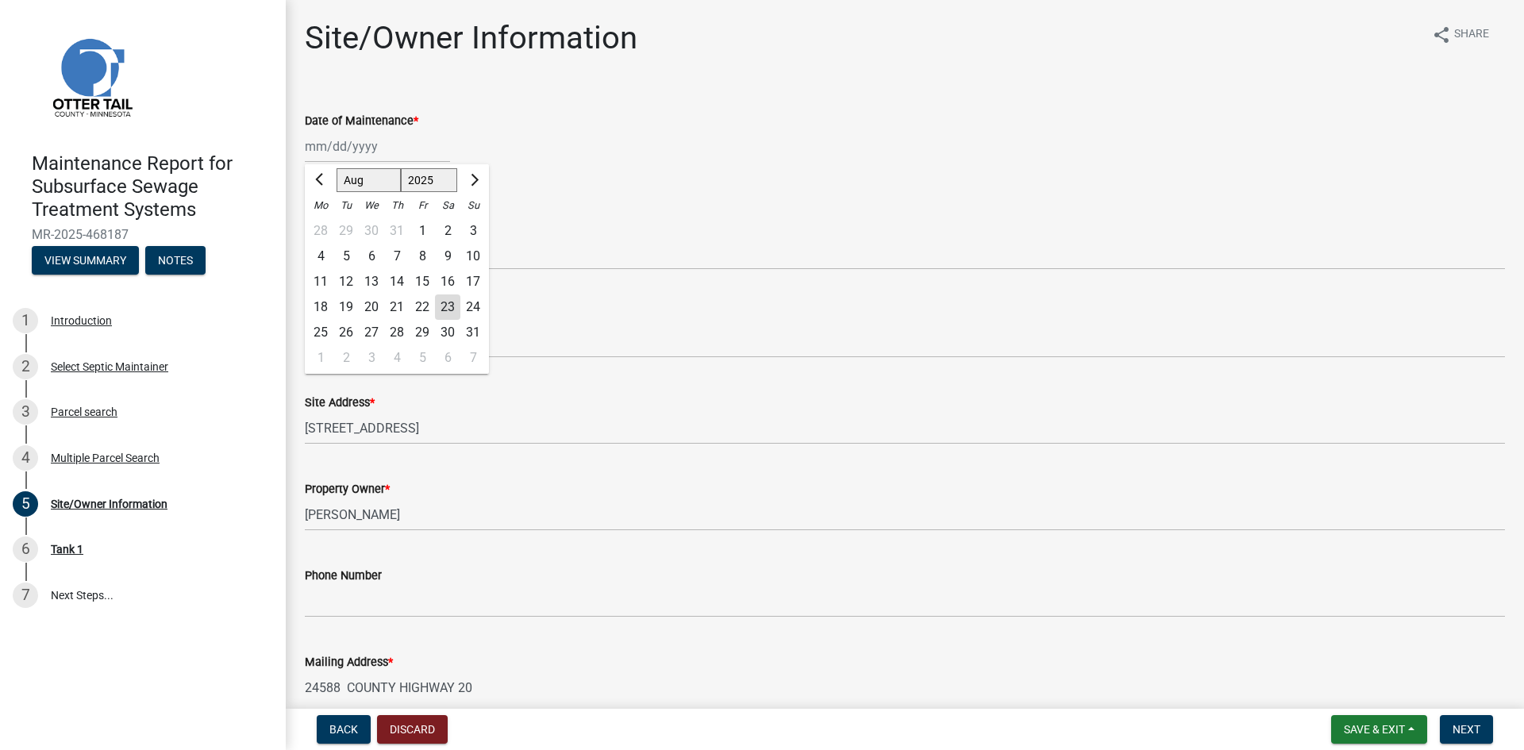
click at [392, 152] on div "[PERSON_NAME] Feb Mar Apr [PERSON_NAME][DATE] Oct Nov [DATE] 1526 1527 1528 152…" at bounding box center [377, 146] width 145 height 33
click at [395, 306] on div "21" at bounding box center [396, 306] width 25 height 25
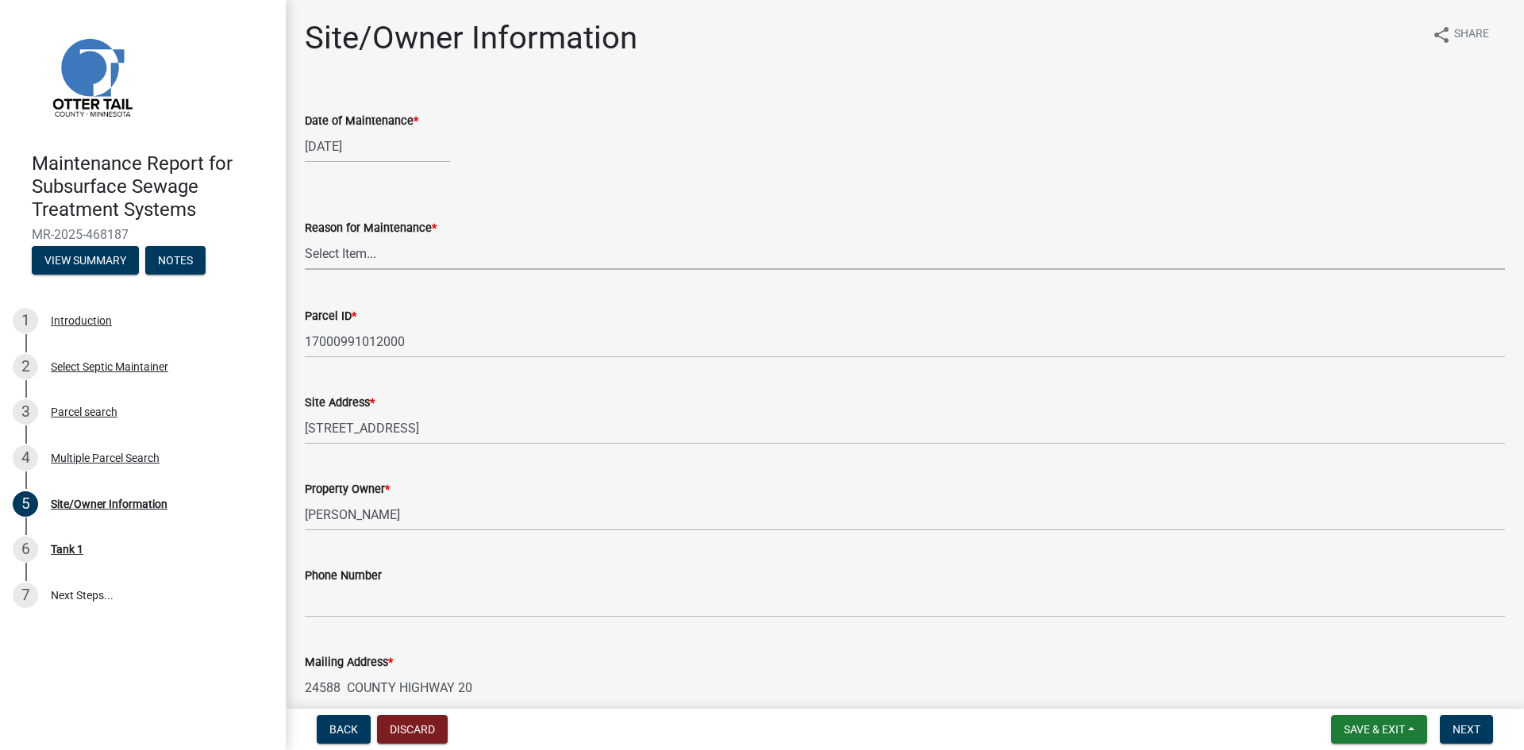
drag, startPoint x: 388, startPoint y: 256, endPoint x: 382, endPoint y: 266, distance: 11.7
click at [388, 256] on select "Select Item... Called Routine Other" at bounding box center [905, 253] width 1200 height 33
click at [305, 237] on select "Select Item... Called Routine Other" at bounding box center [905, 253] width 1200 height 33
click at [1470, 729] on span "Next" at bounding box center [1466, 729] width 28 height 13
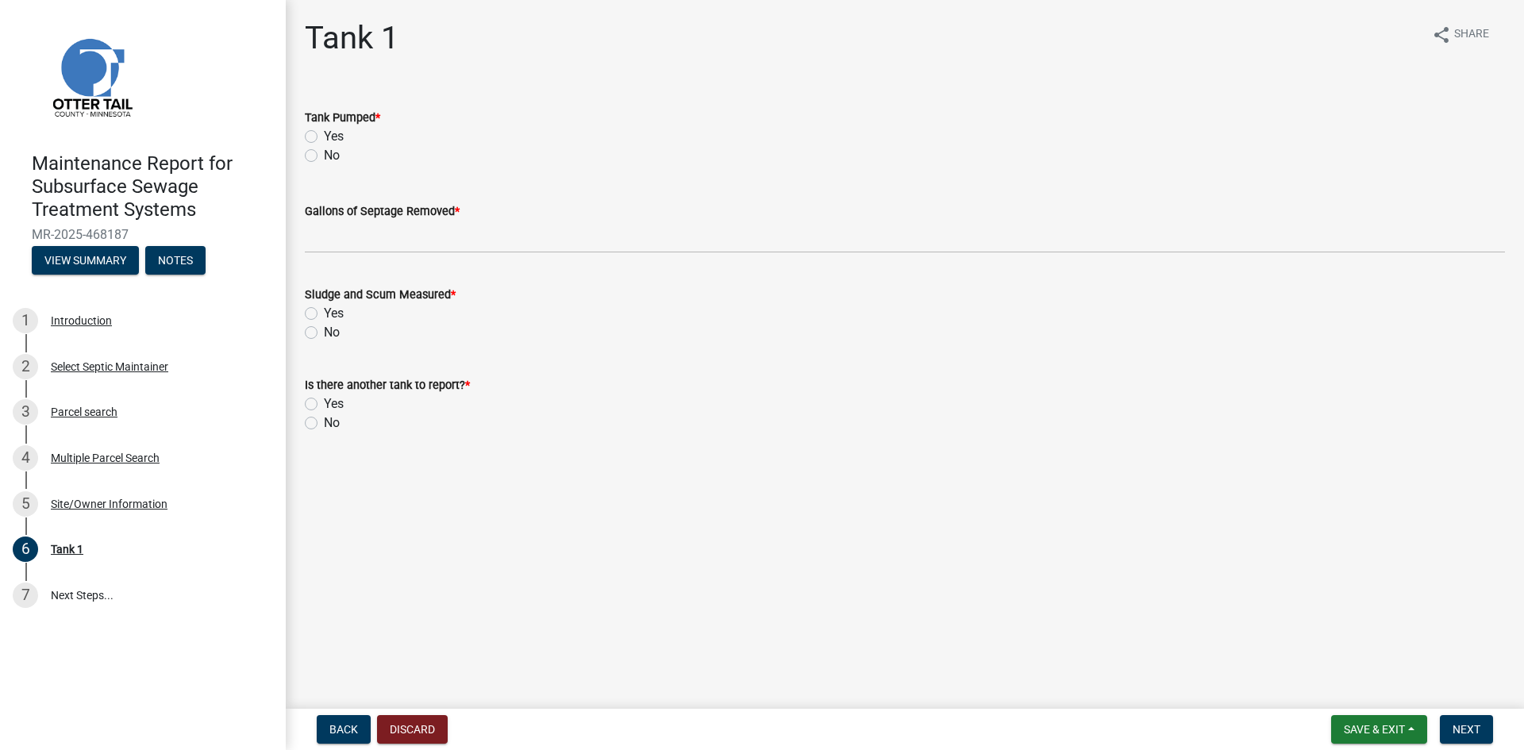
drag, startPoint x: 314, startPoint y: 133, endPoint x: 335, endPoint y: 190, distance: 60.7
click at [324, 134] on label "Yes" at bounding box center [334, 136] width 20 height 19
click at [324, 134] on input "Yes" at bounding box center [329, 132] width 10 height 10
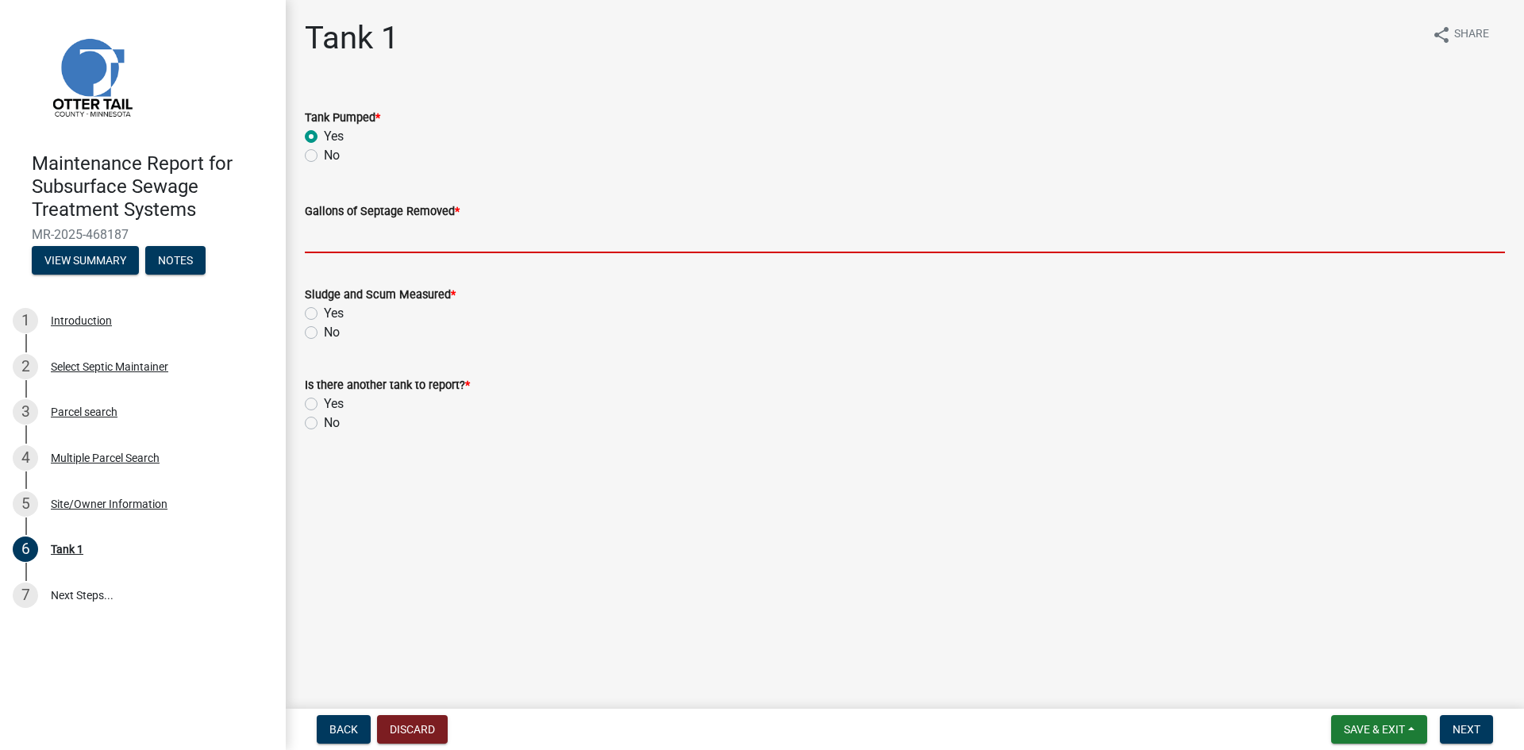
click at [336, 232] on input "Gallons of Septage Removed *" at bounding box center [905, 237] width 1200 height 33
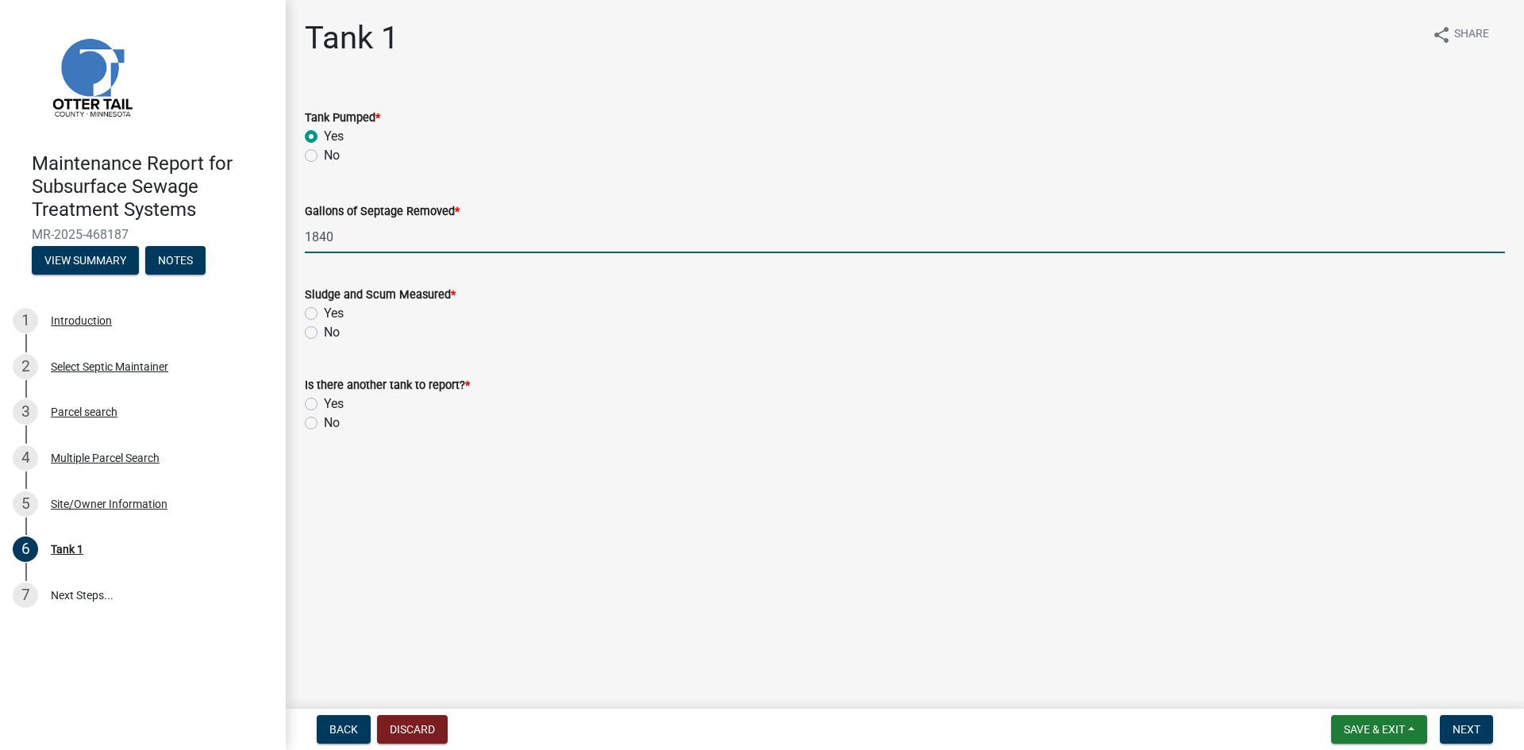
click at [324, 332] on label "No" at bounding box center [332, 332] width 16 height 19
click at [324, 332] on input "No" at bounding box center [329, 328] width 10 height 10
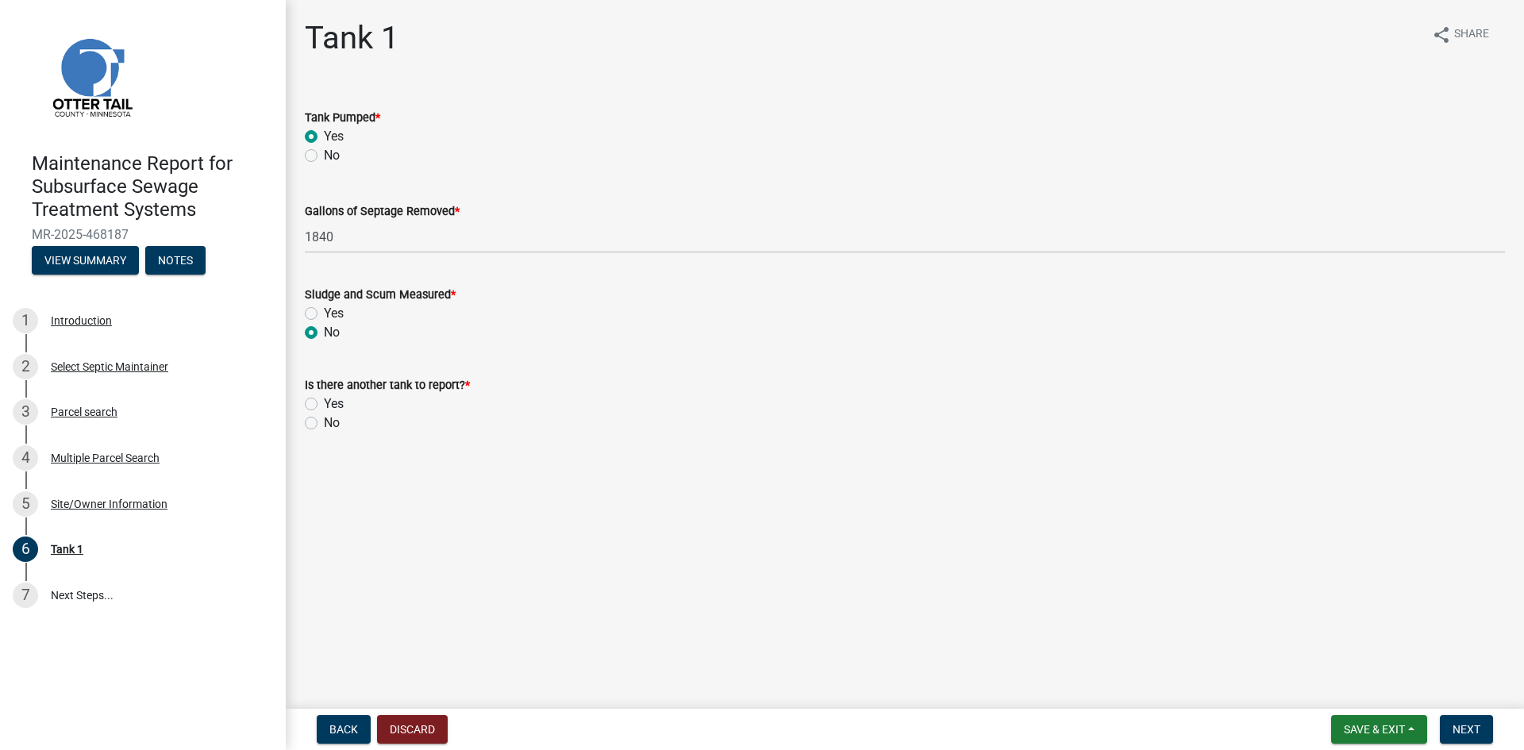
click at [324, 419] on label "No" at bounding box center [332, 422] width 16 height 19
click at [324, 419] on input "No" at bounding box center [329, 418] width 10 height 10
click at [1467, 732] on span "Next" at bounding box center [1466, 729] width 28 height 13
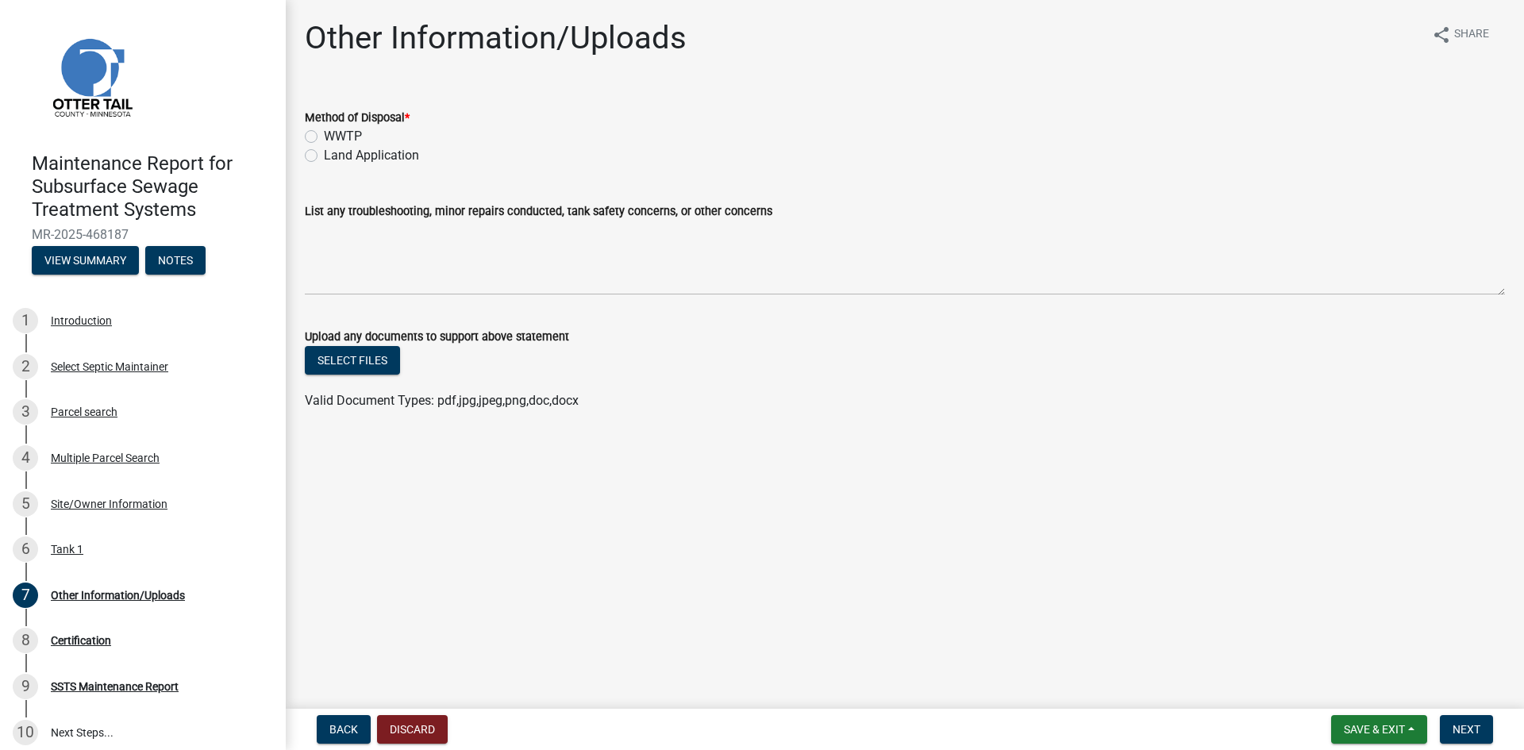
click at [404, 159] on label "Land Application" at bounding box center [371, 155] width 95 height 19
click at [334, 156] on input "Land Application" at bounding box center [329, 151] width 10 height 10
click at [1470, 725] on span "Next" at bounding box center [1466, 729] width 28 height 13
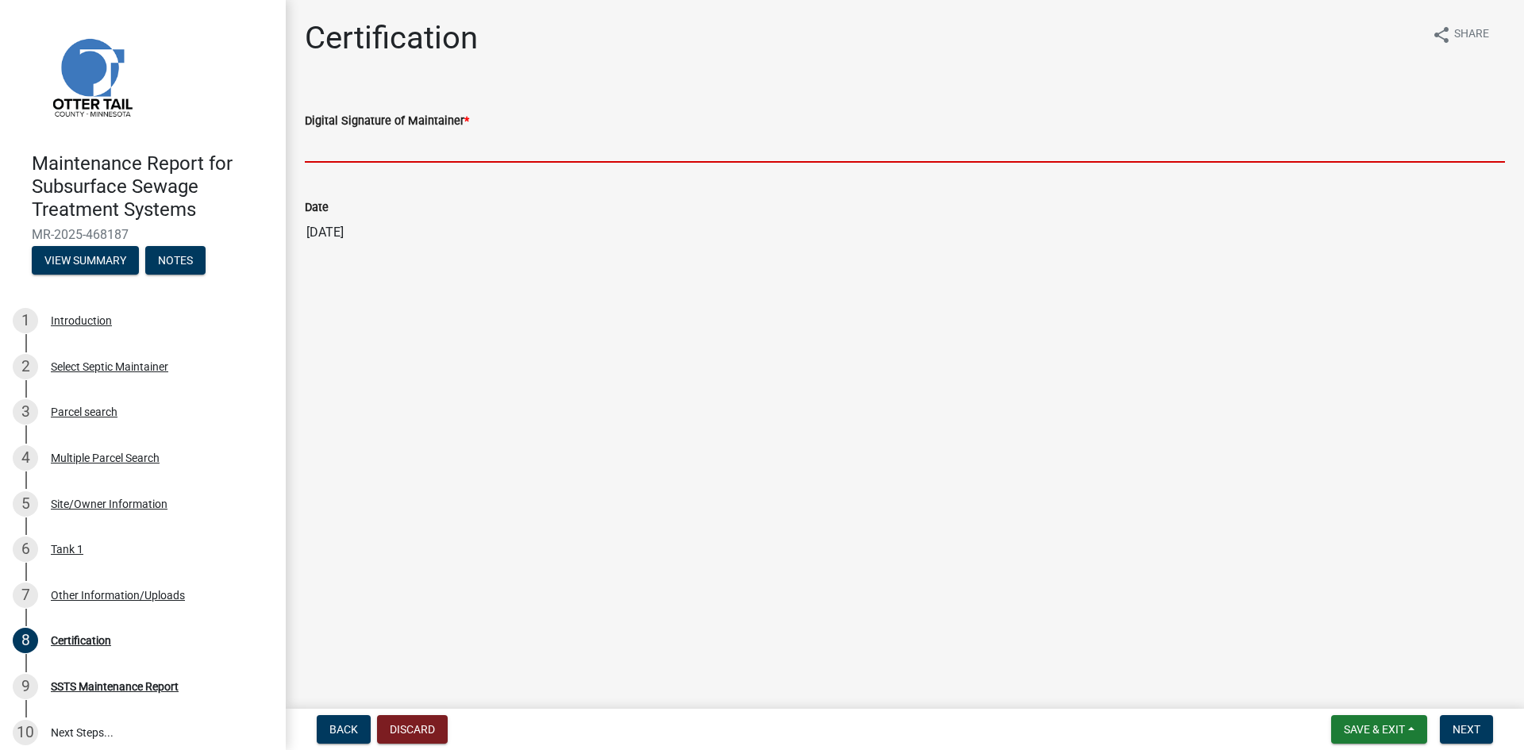
click at [697, 147] on input "Digital Signature of Maintainer *" at bounding box center [905, 146] width 1200 height 33
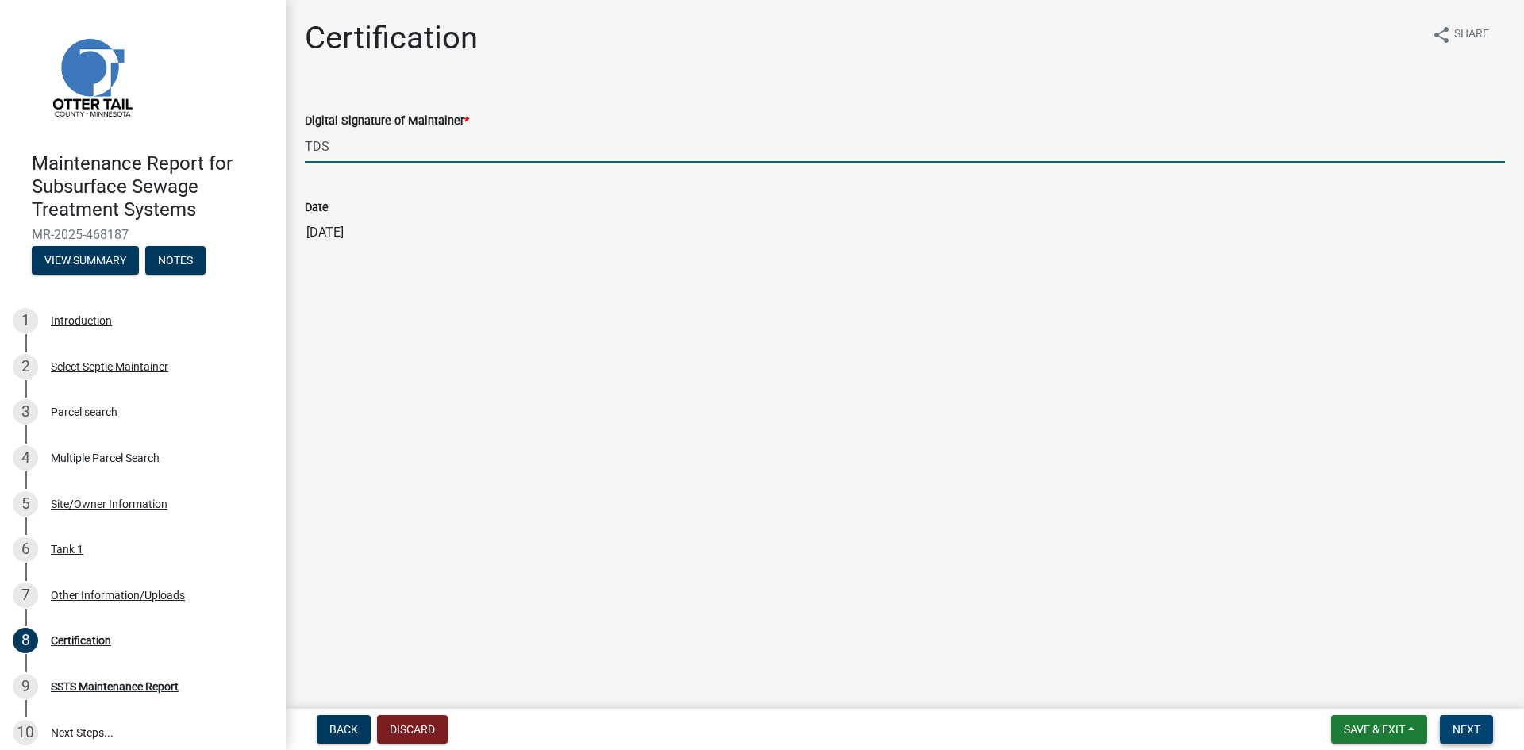
click at [1457, 725] on span "Next" at bounding box center [1466, 729] width 28 height 13
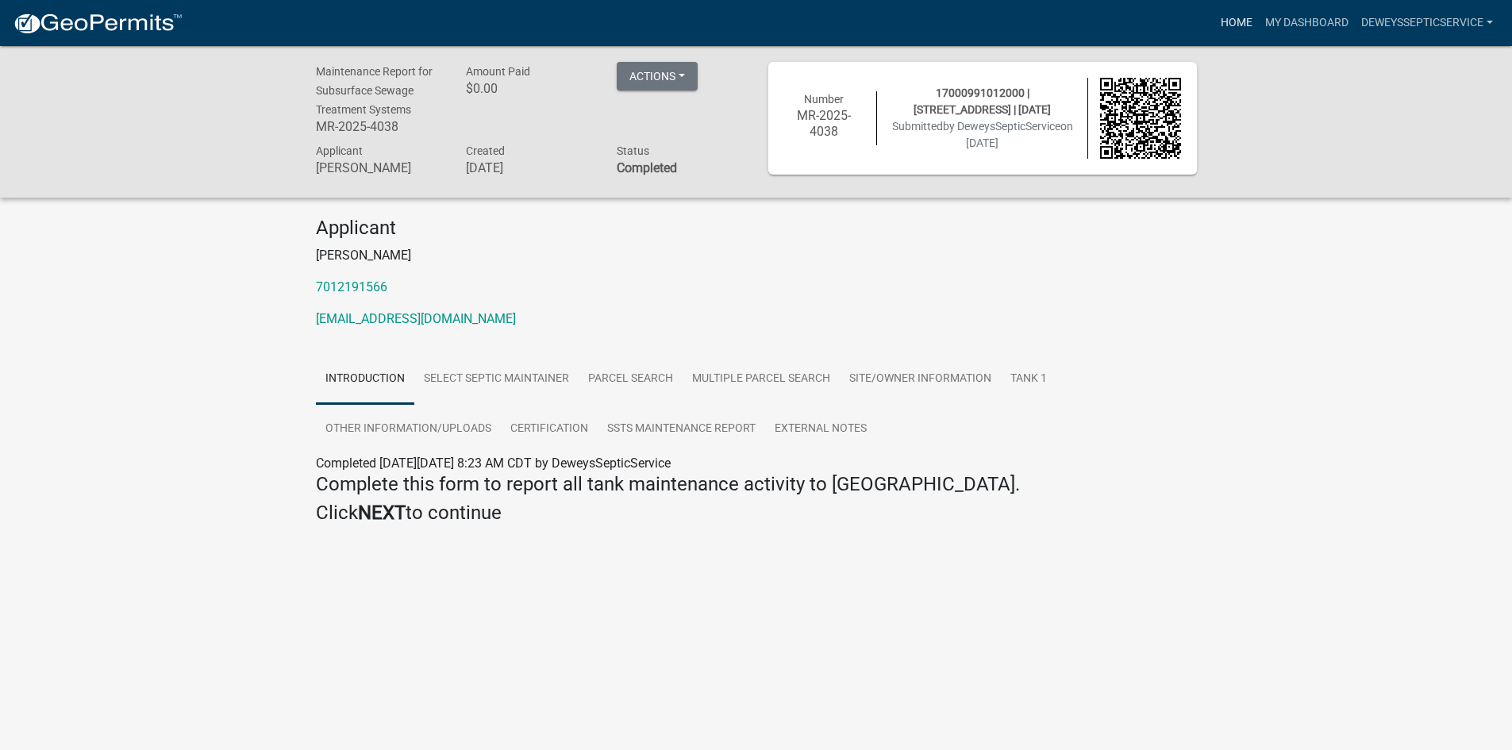
click at [1228, 22] on link "Home" at bounding box center [1236, 23] width 44 height 30
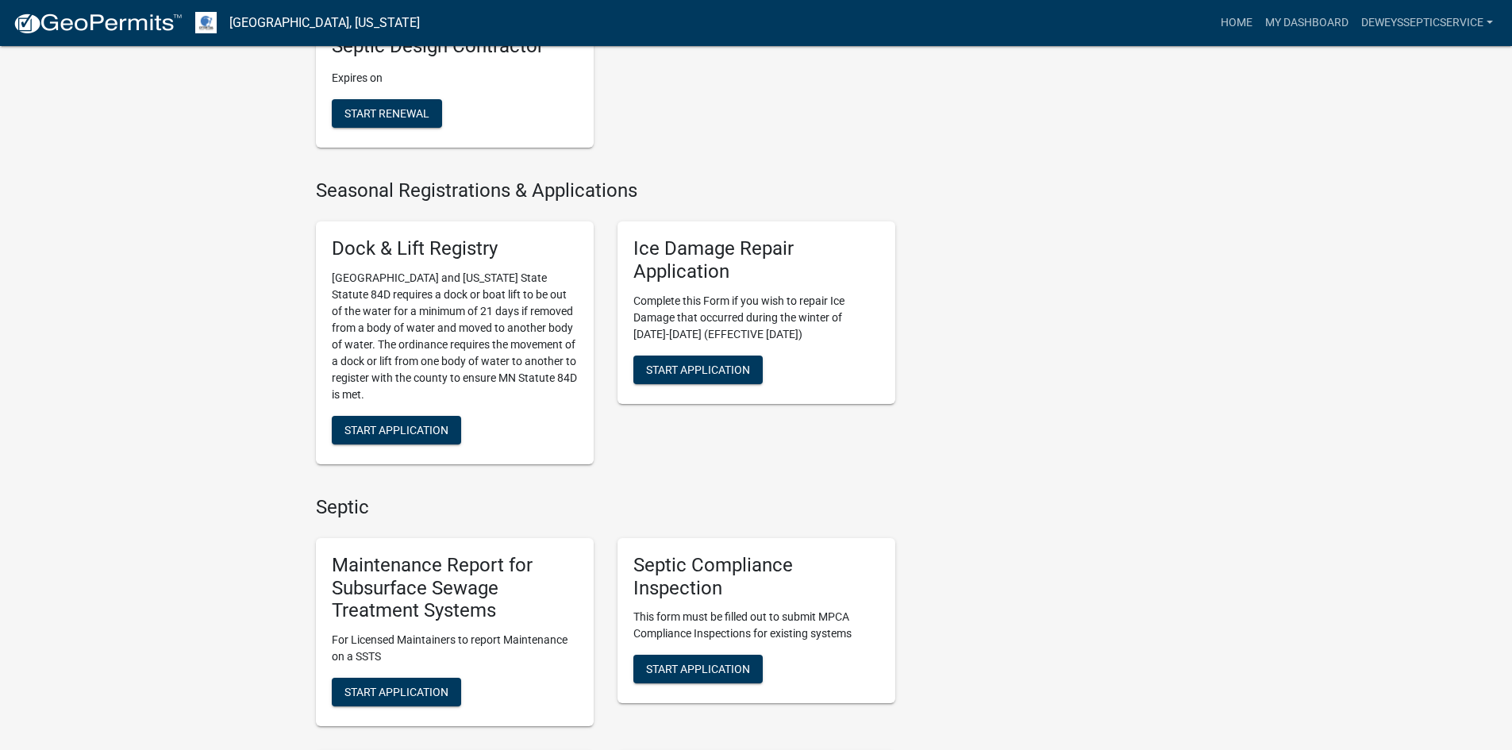
scroll to position [714, 0]
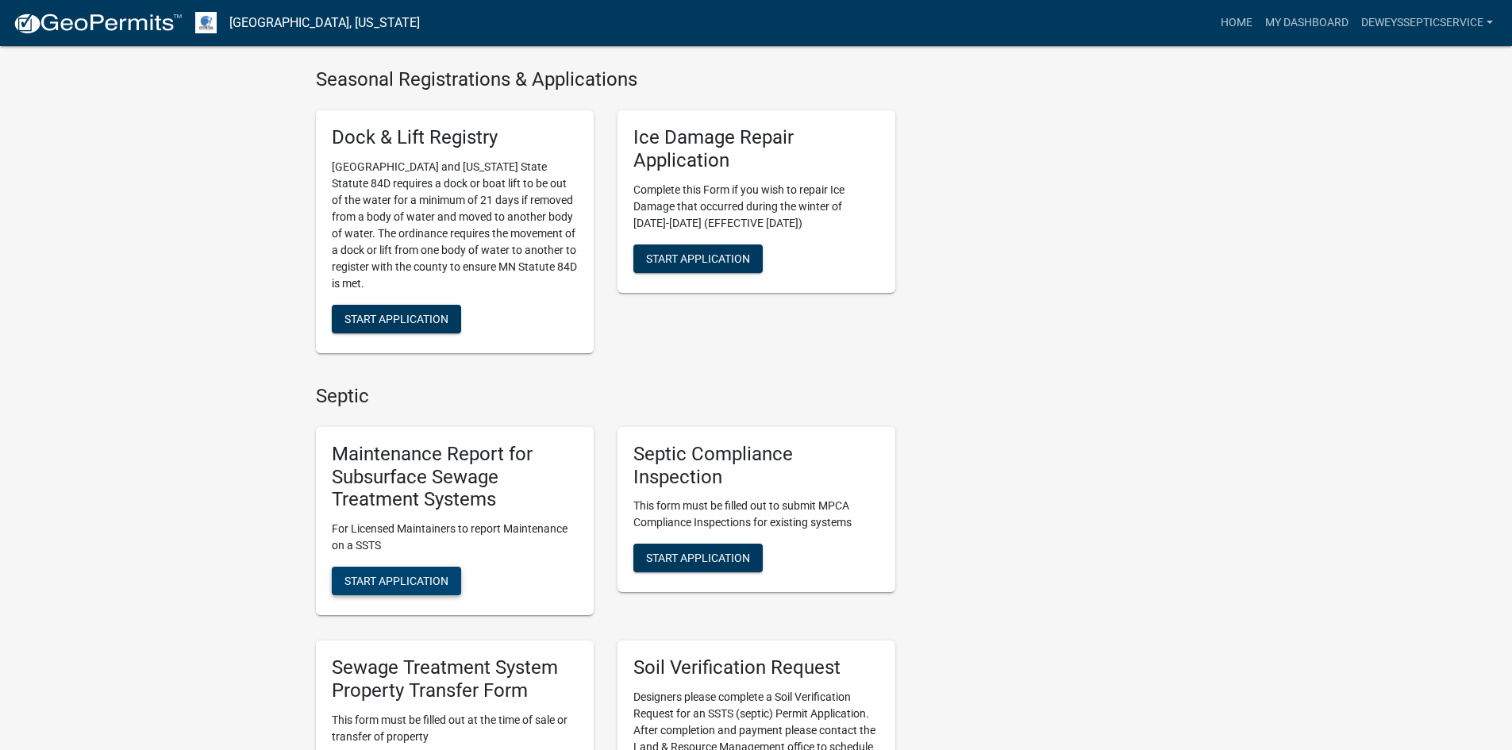
click at [394, 582] on span "Start Application" at bounding box center [396, 581] width 104 height 13
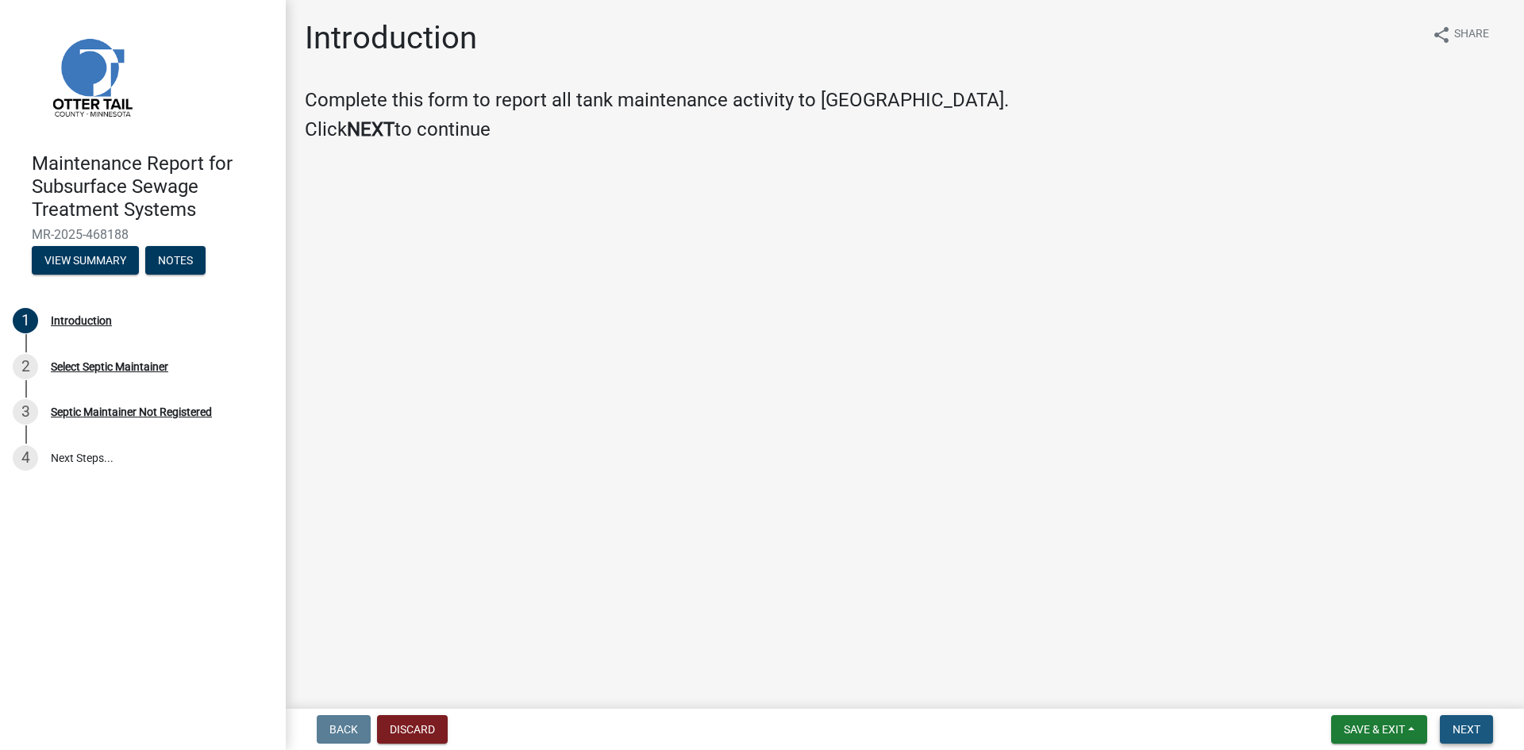
click at [1458, 734] on span "Next" at bounding box center [1466, 729] width 28 height 13
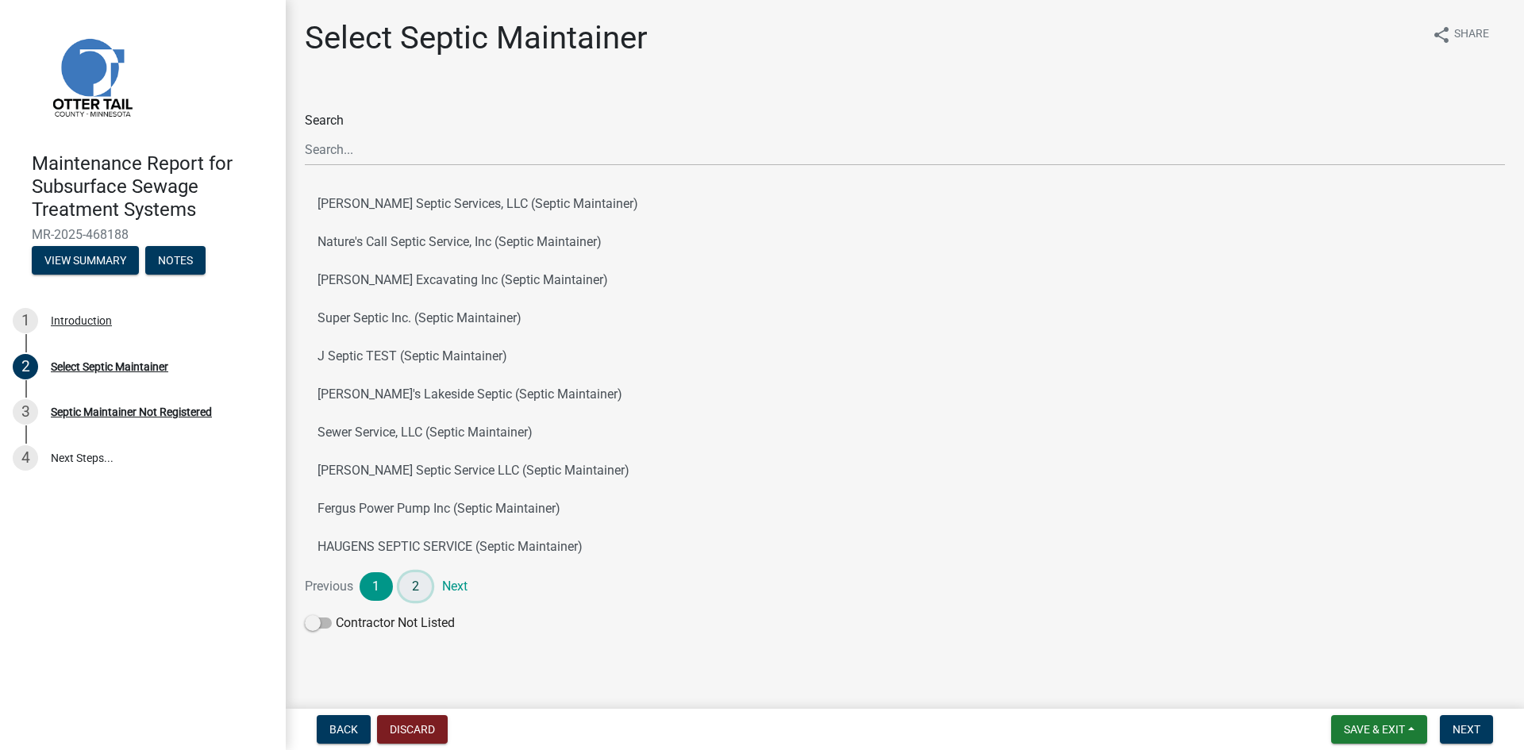
click at [412, 575] on link "2" at bounding box center [415, 586] width 33 height 29
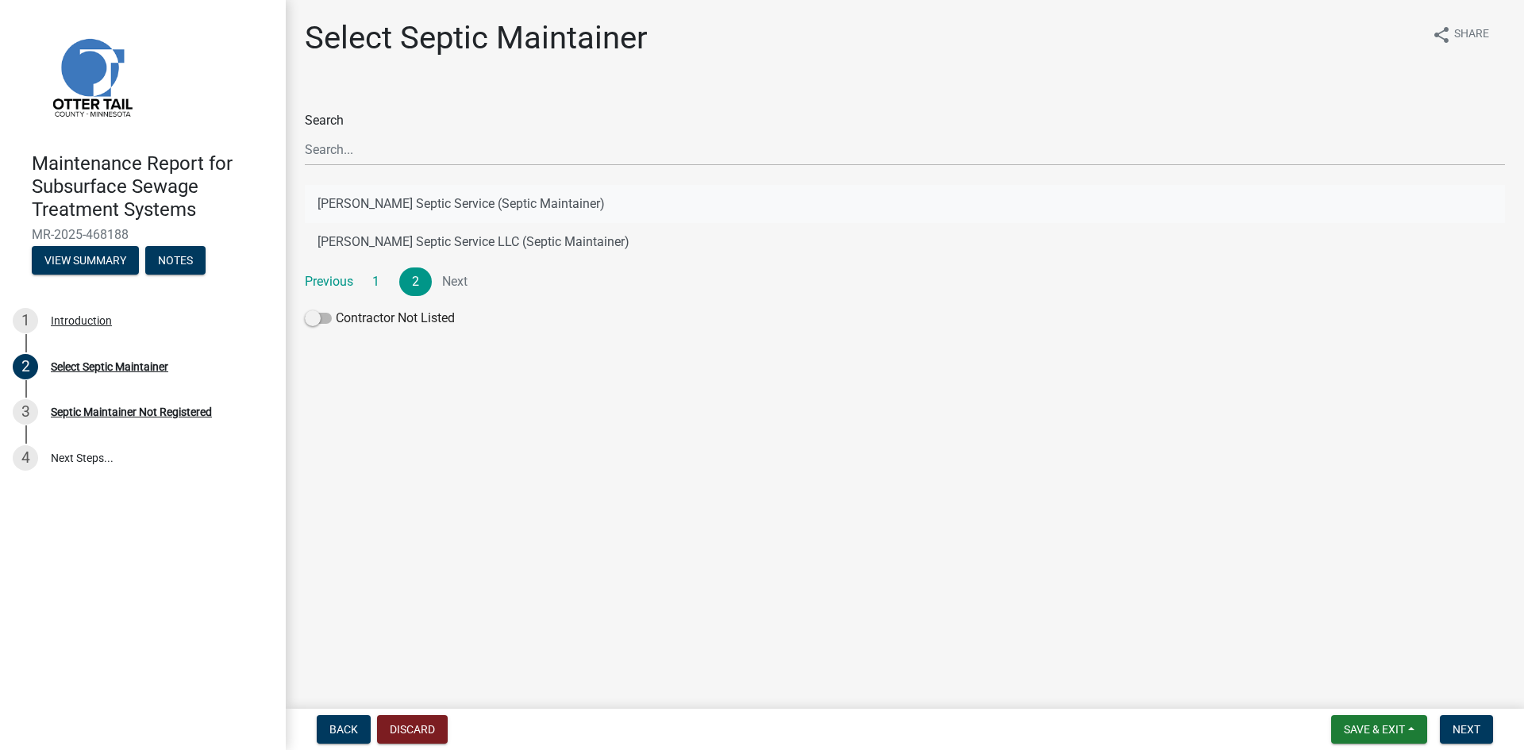
click at [452, 199] on button "[PERSON_NAME] Septic Service (Septic Maintainer)" at bounding box center [905, 204] width 1200 height 38
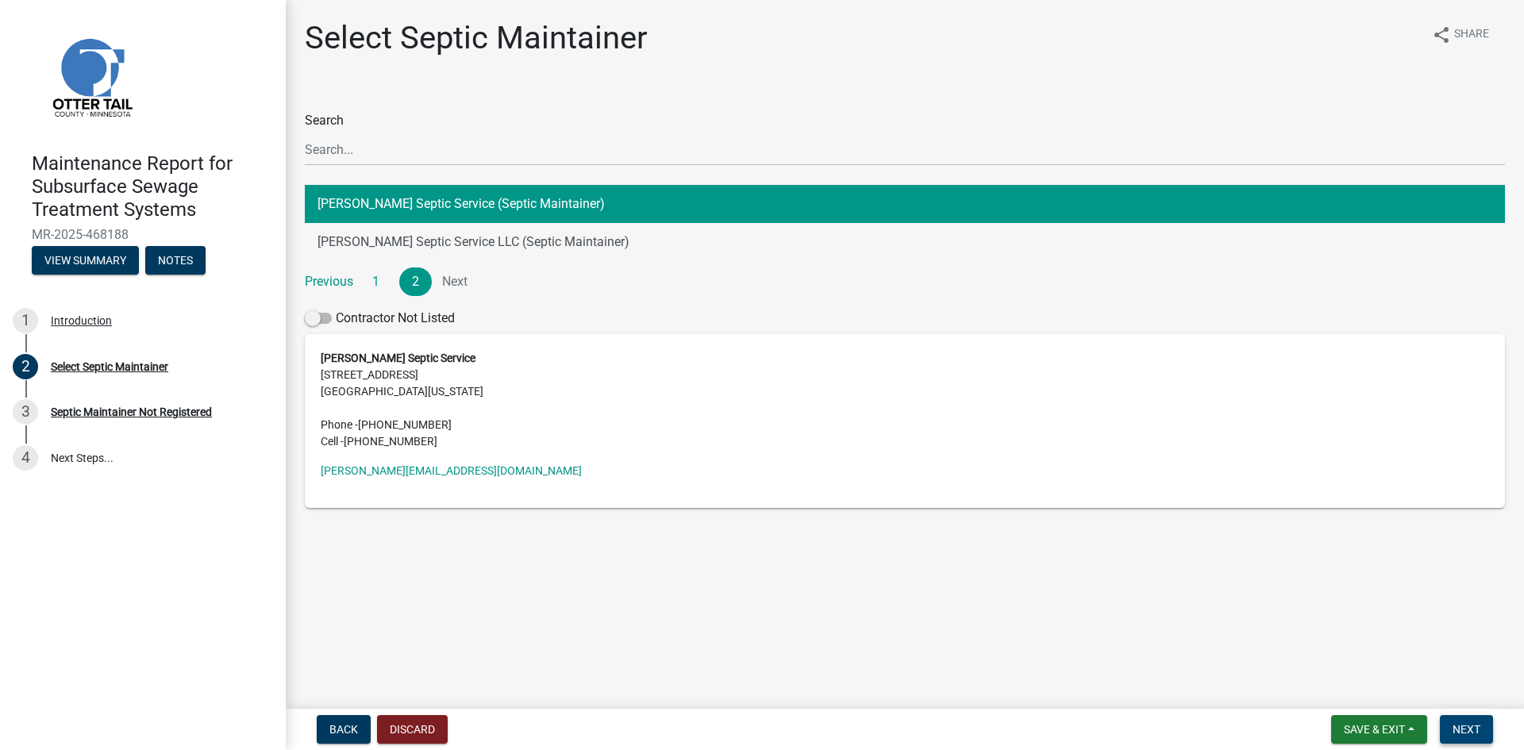
click at [1451, 728] on button "Next" at bounding box center [1465, 729] width 53 height 29
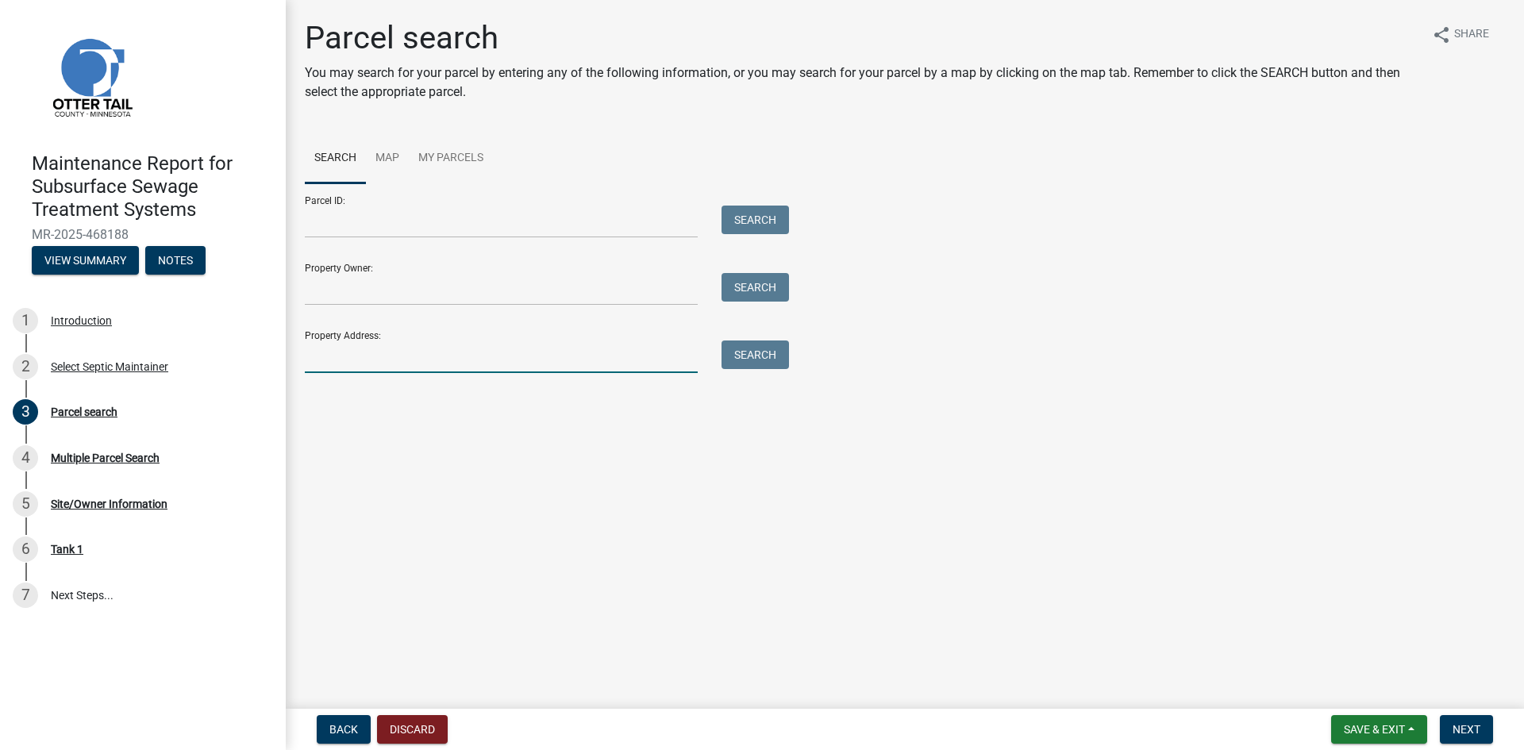
click at [459, 358] on input "Property Address:" at bounding box center [501, 356] width 393 height 33
click at [763, 350] on button "Search" at bounding box center [754, 354] width 67 height 29
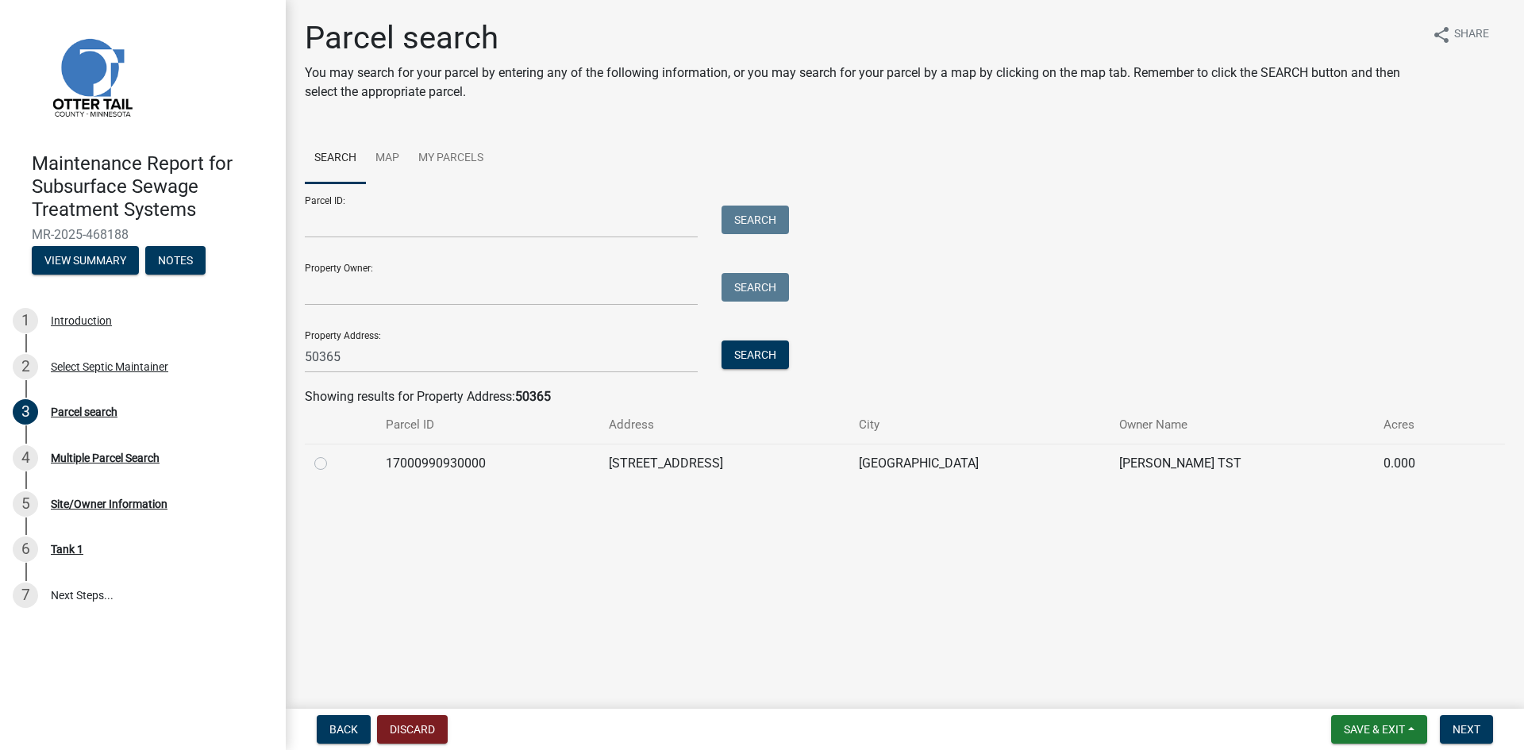
click at [333, 454] on label at bounding box center [333, 454] width 0 height 0
click at [333, 462] on input "radio" at bounding box center [338, 459] width 10 height 10
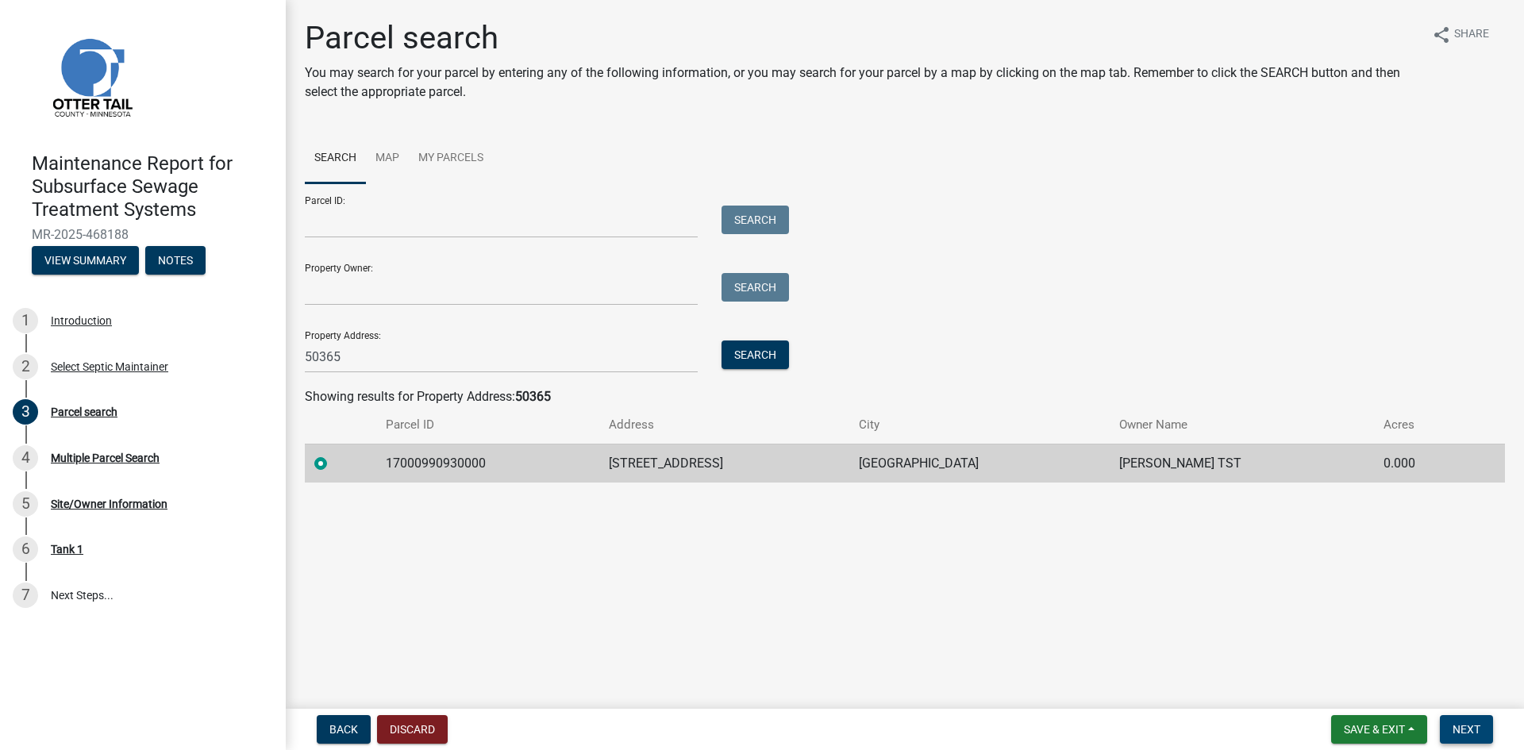
click at [1470, 729] on span "Next" at bounding box center [1466, 729] width 28 height 13
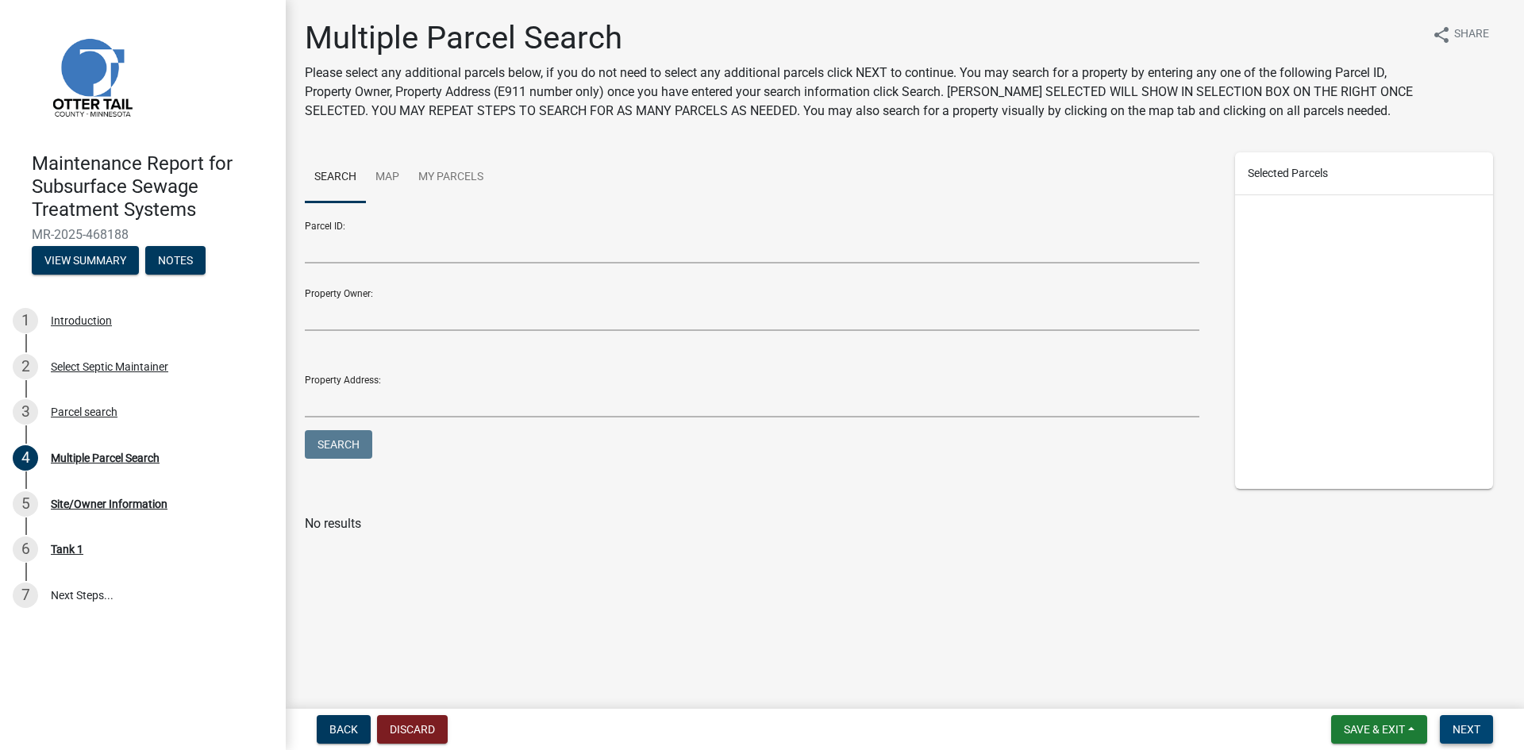
click at [1470, 729] on span "Next" at bounding box center [1466, 729] width 28 height 13
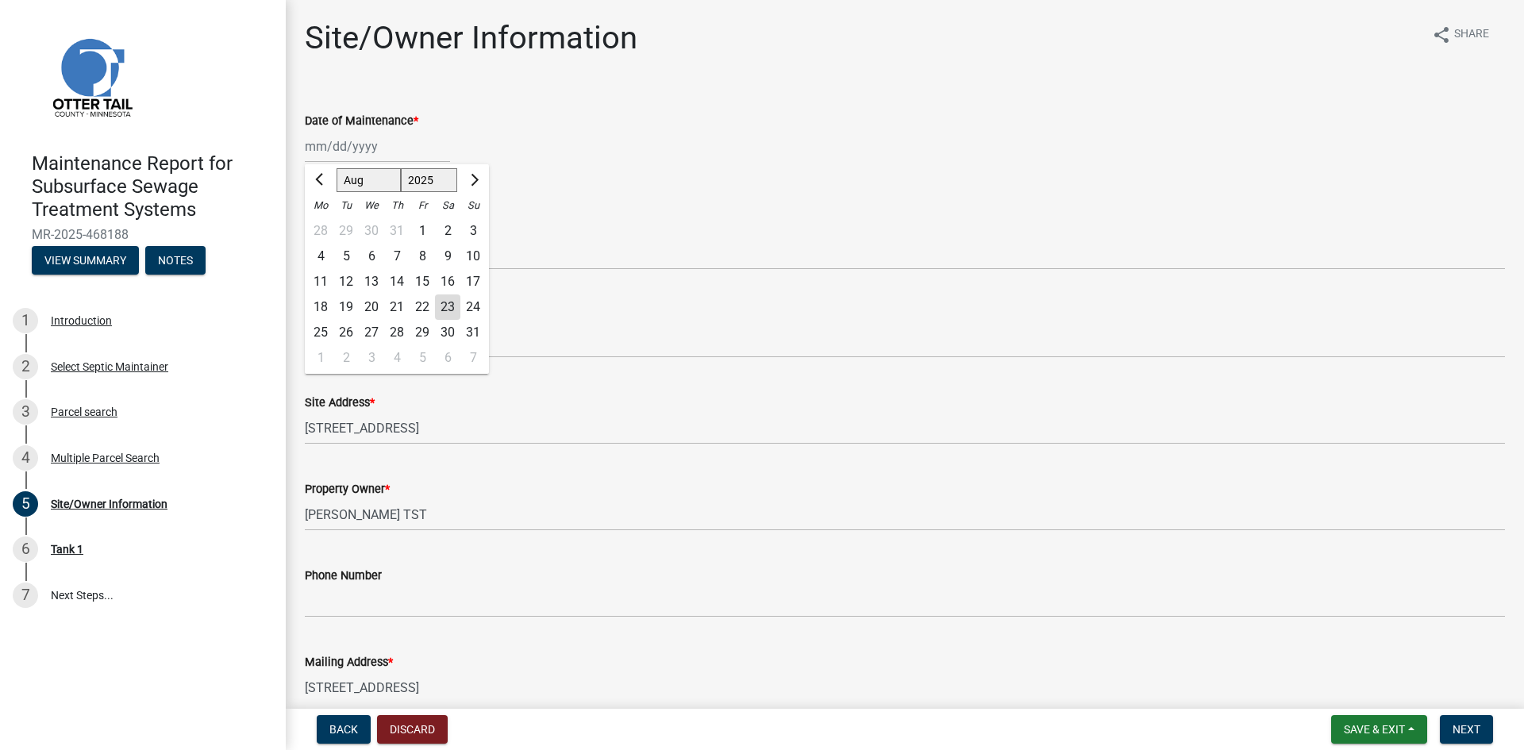
click at [363, 156] on div "[PERSON_NAME] Feb Mar Apr [PERSON_NAME][DATE] Oct Nov [DATE] 1526 1527 1528 152…" at bounding box center [377, 146] width 145 height 33
click at [421, 302] on div "22" at bounding box center [421, 306] width 25 height 25
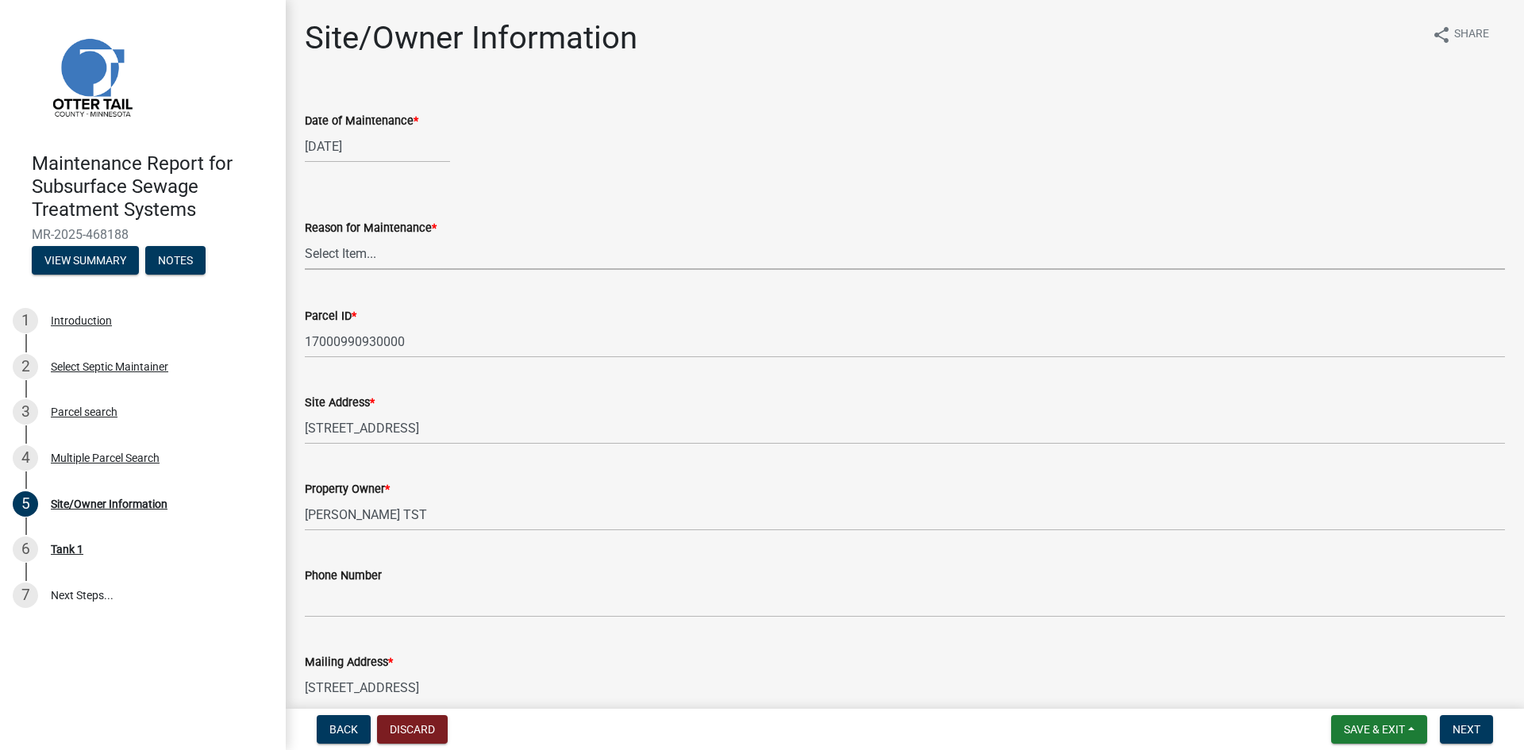
drag, startPoint x: 355, startPoint y: 251, endPoint x: 355, endPoint y: 262, distance: 11.1
click at [355, 251] on select "Select Item... Called Routine Other" at bounding box center [905, 253] width 1200 height 33
click at [305, 237] on select "Select Item... Called Routine Other" at bounding box center [905, 253] width 1200 height 33
click at [1472, 729] on span "Next" at bounding box center [1466, 729] width 28 height 13
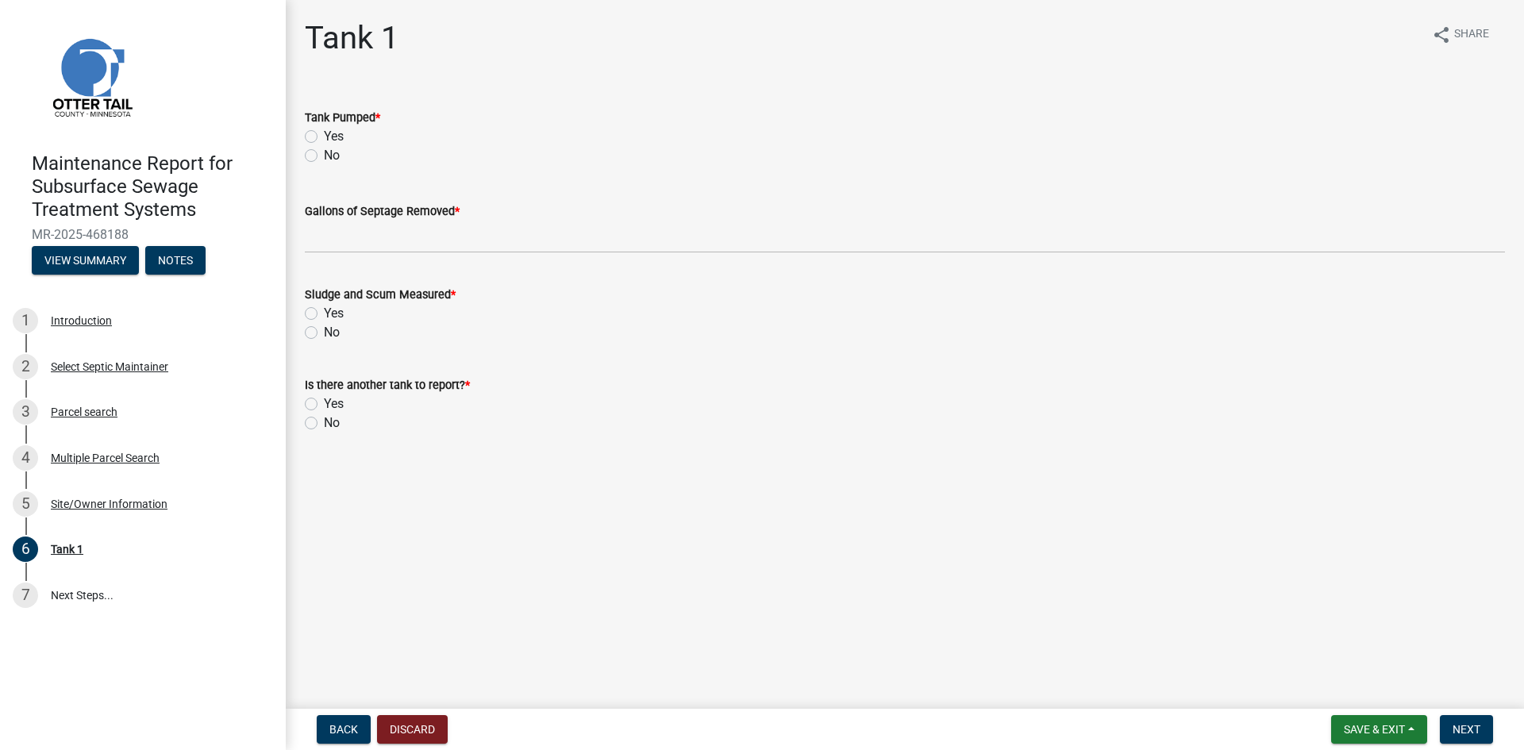
click at [324, 136] on label "Yes" at bounding box center [334, 136] width 20 height 19
click at [324, 136] on input "Yes" at bounding box center [329, 132] width 10 height 10
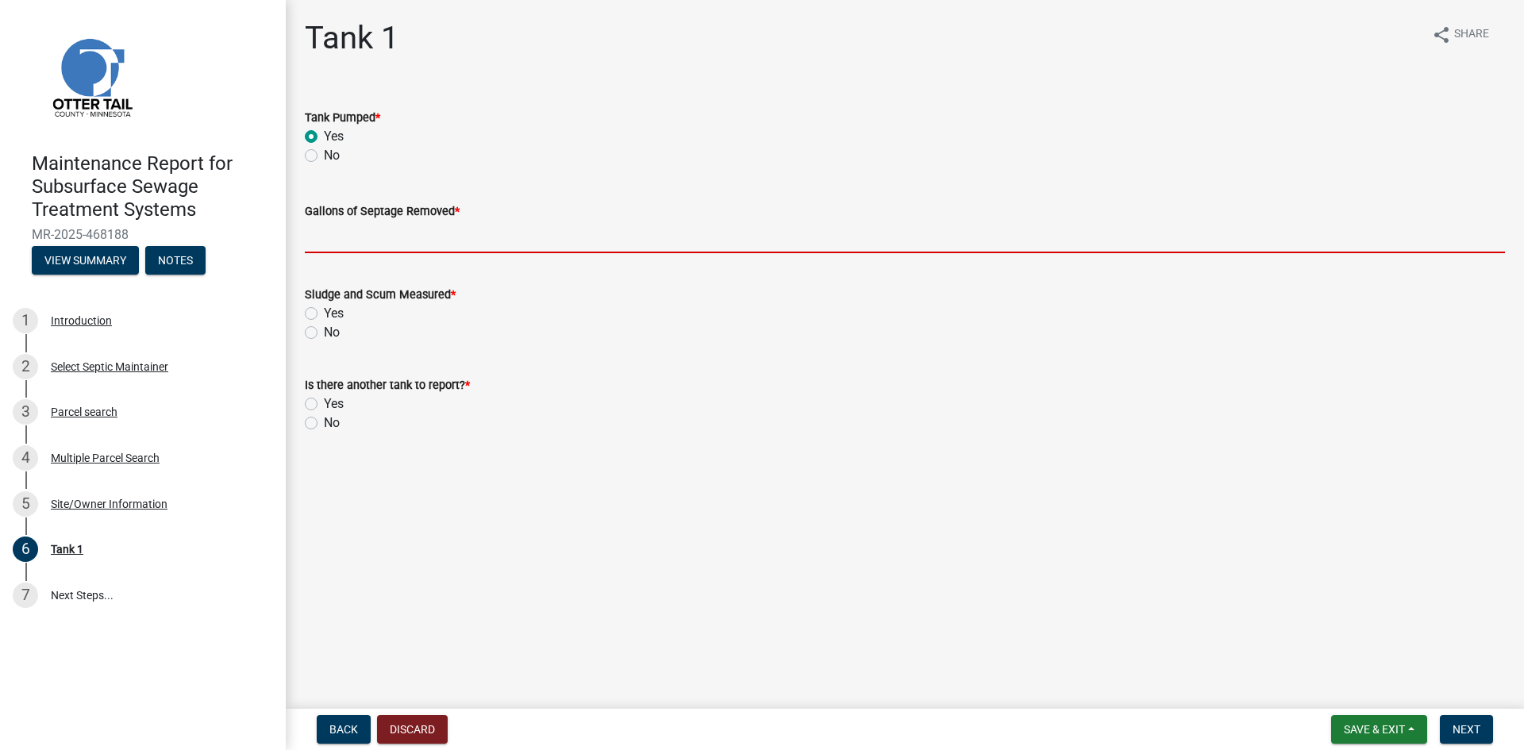
click at [345, 243] on input "Gallons of Septage Removed *" at bounding box center [905, 237] width 1200 height 33
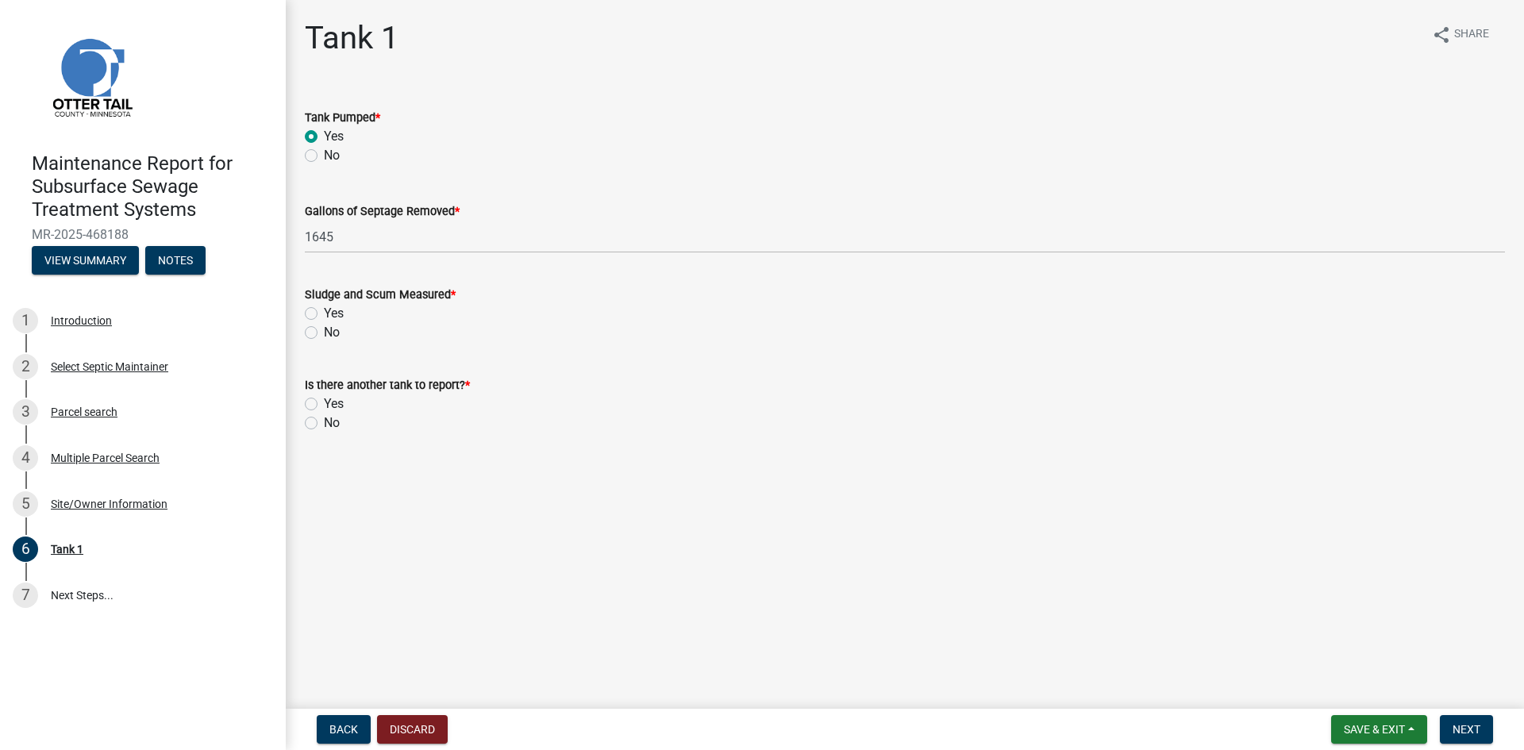
drag, startPoint x: 317, startPoint y: 332, endPoint x: 316, endPoint y: 374, distance: 42.1
click at [318, 332] on div "No" at bounding box center [905, 332] width 1200 height 19
click at [324, 331] on label "No" at bounding box center [332, 332] width 16 height 19
click at [324, 331] on input "No" at bounding box center [329, 328] width 10 height 10
click at [324, 428] on label "No" at bounding box center [332, 422] width 16 height 19
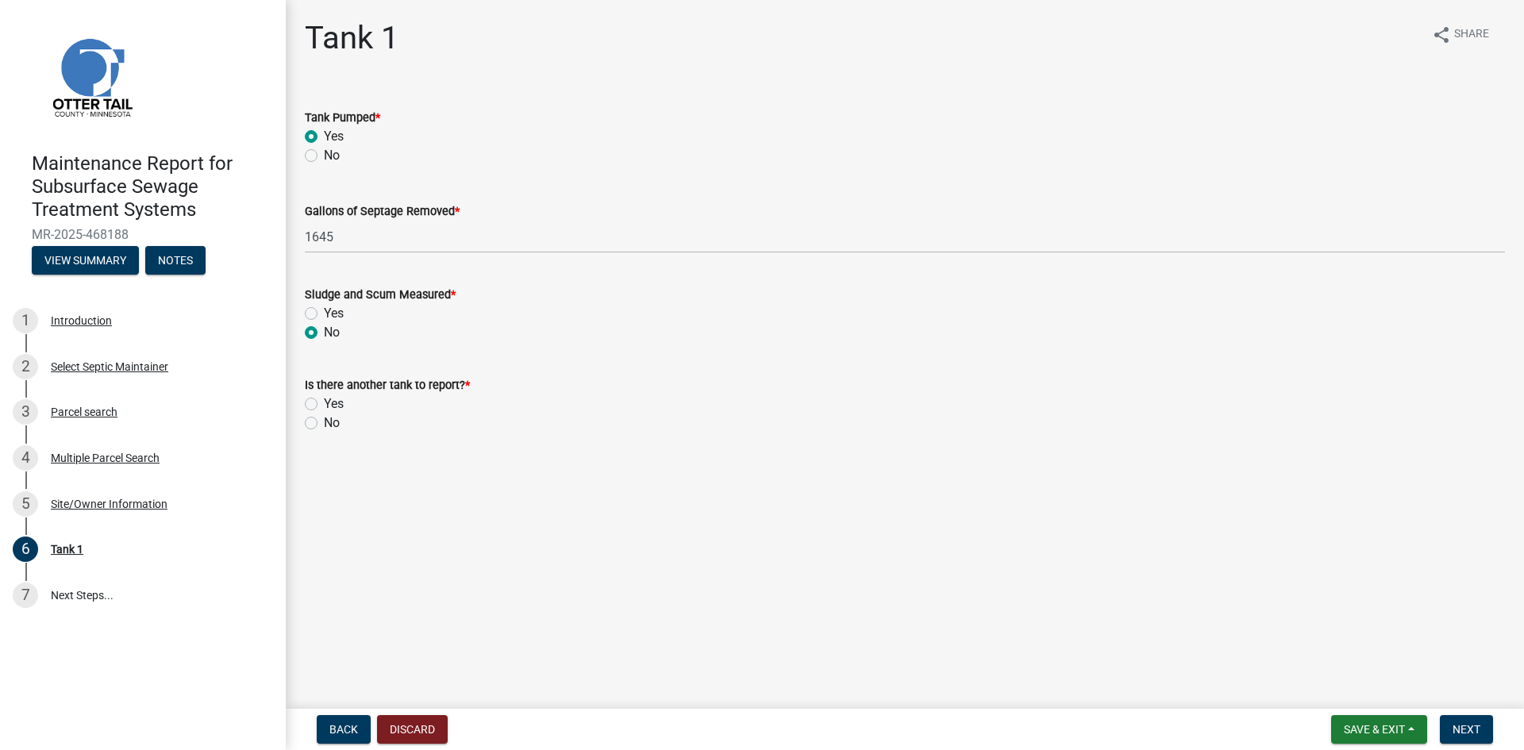
click at [324, 424] on input "No" at bounding box center [329, 418] width 10 height 10
click at [1453, 725] on span "Next" at bounding box center [1466, 729] width 28 height 13
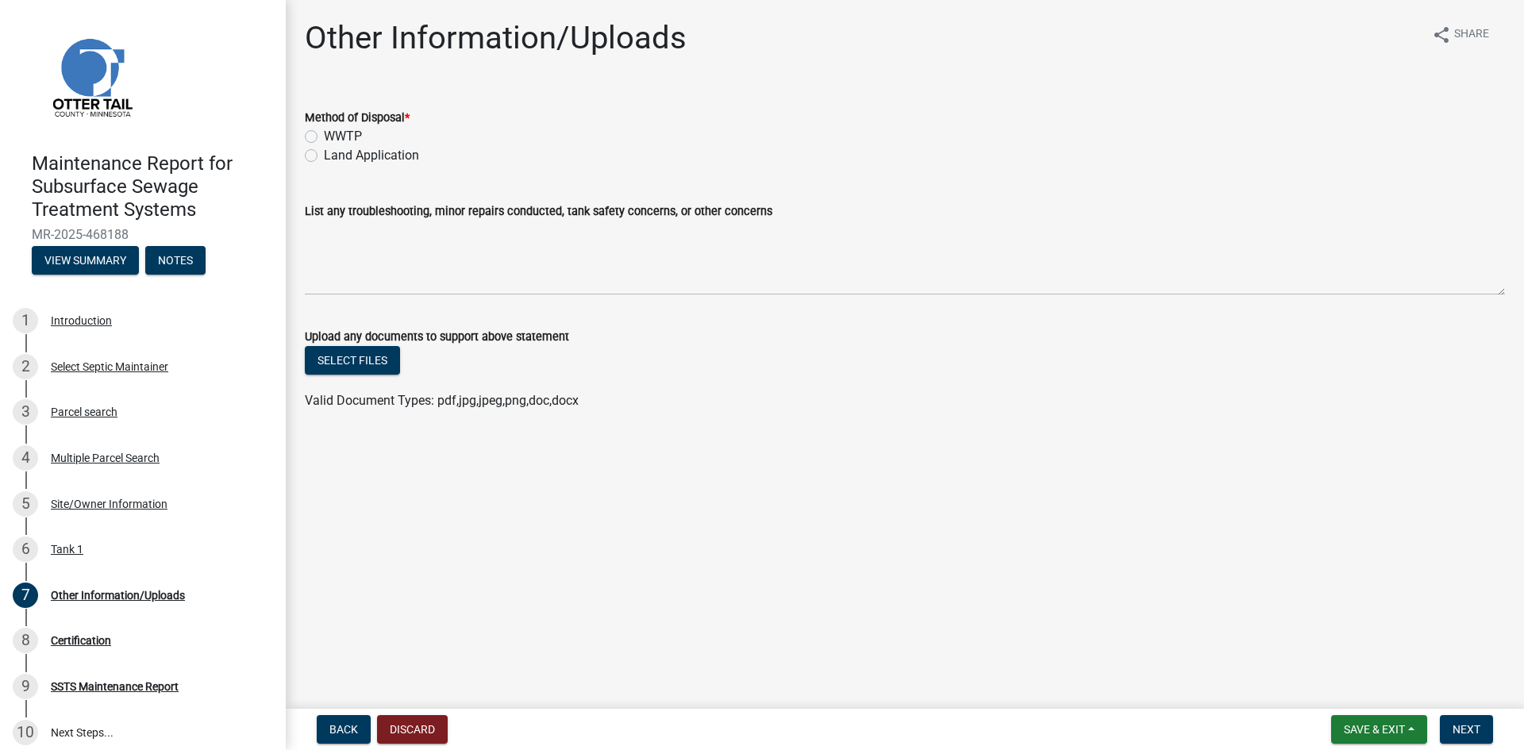
click at [389, 151] on label "Land Application" at bounding box center [371, 155] width 95 height 19
click at [334, 151] on input "Land Application" at bounding box center [329, 151] width 10 height 10
drag, startPoint x: 1448, startPoint y: 729, endPoint x: 1442, endPoint y: 723, distance: 9.0
click at [1448, 728] on button "Next" at bounding box center [1465, 729] width 53 height 29
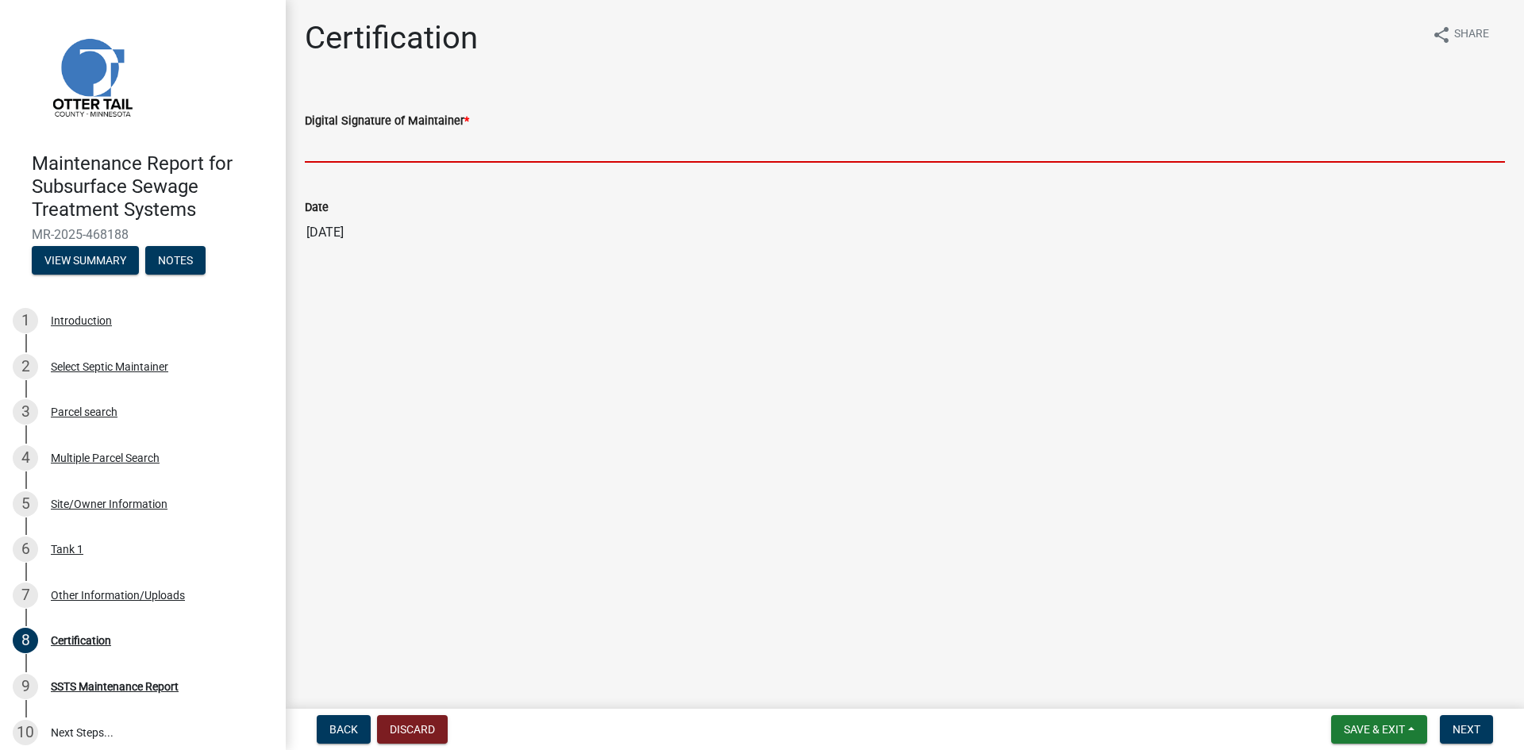
click at [1259, 146] on input "Digital Signature of Maintainer *" at bounding box center [905, 146] width 1200 height 33
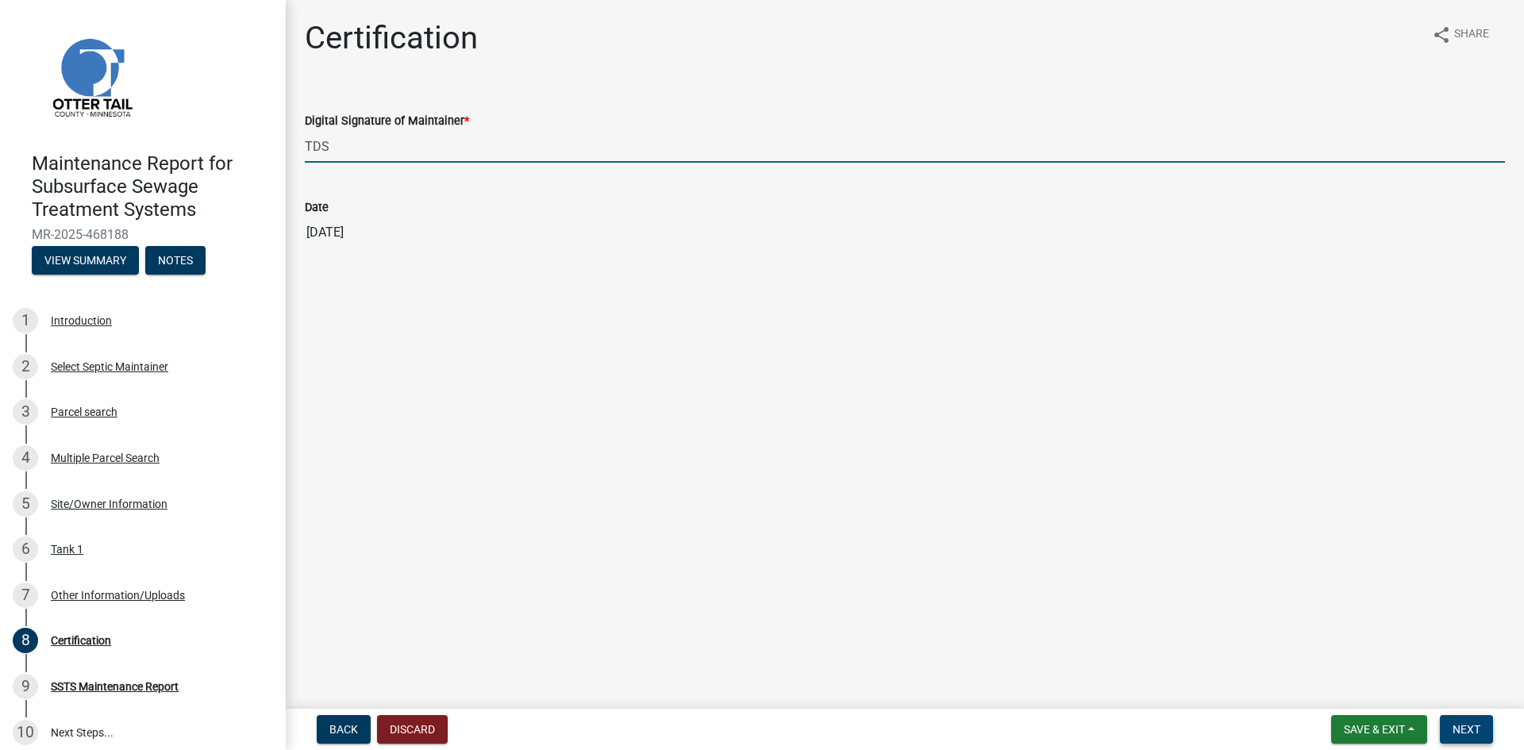
click at [1458, 730] on span "Next" at bounding box center [1466, 729] width 28 height 13
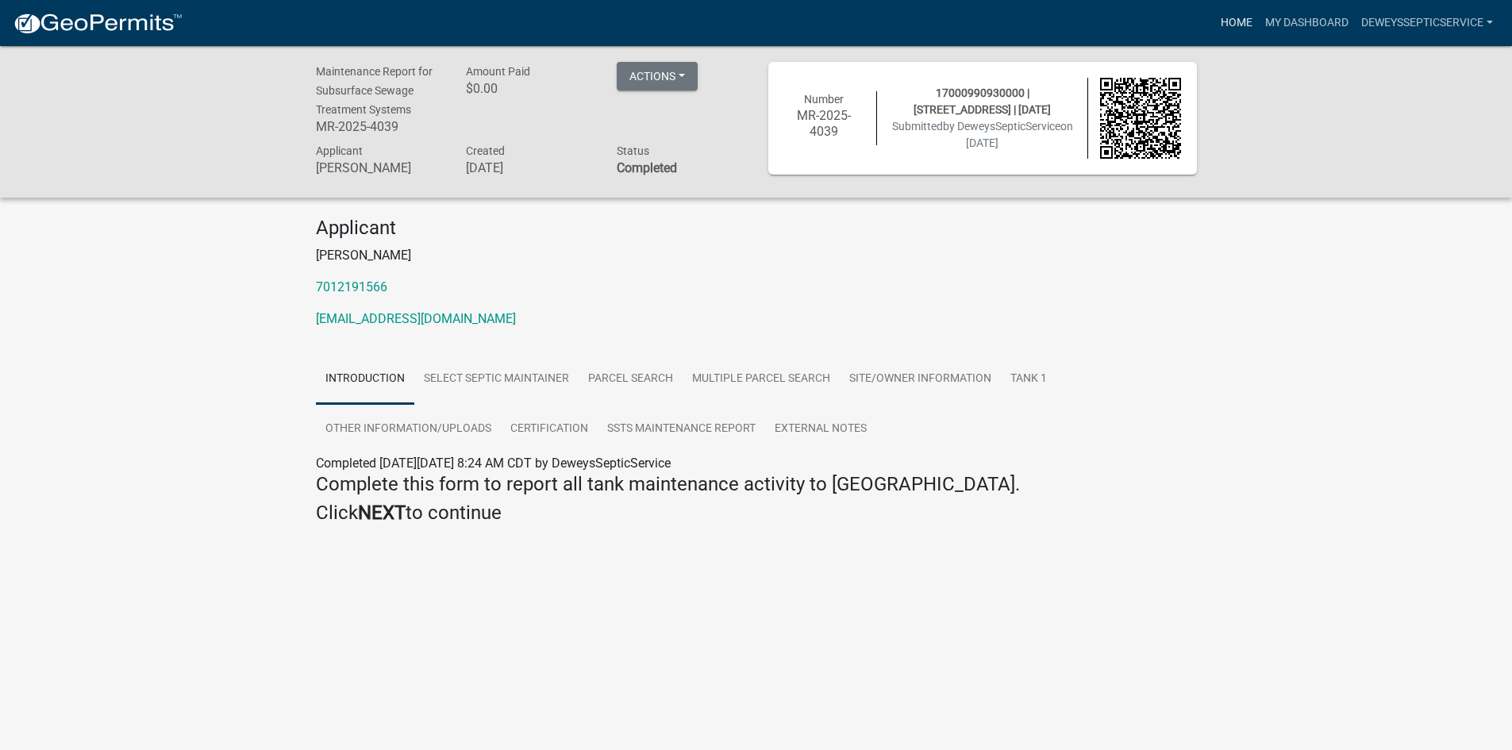
click at [1228, 25] on link "Home" at bounding box center [1236, 23] width 44 height 30
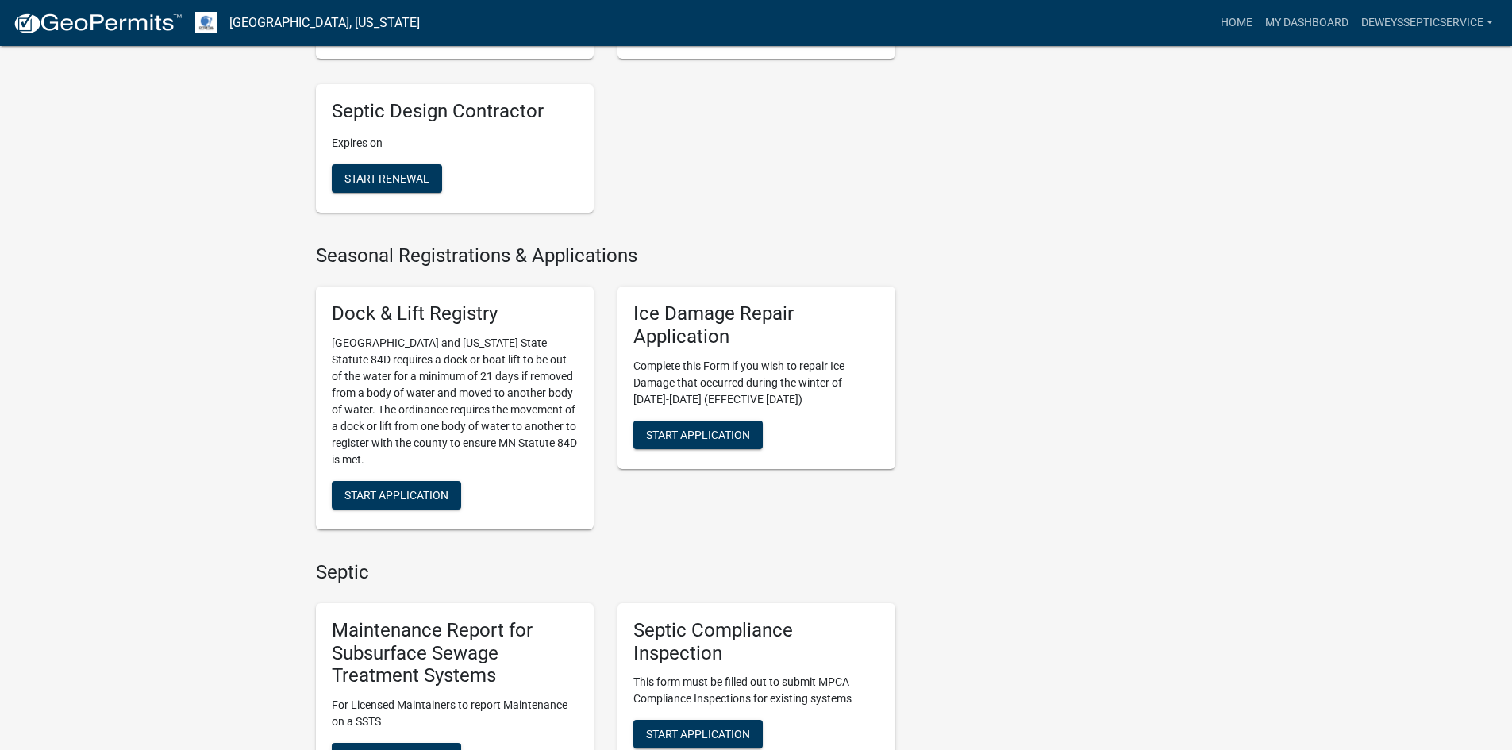
scroll to position [714, 0]
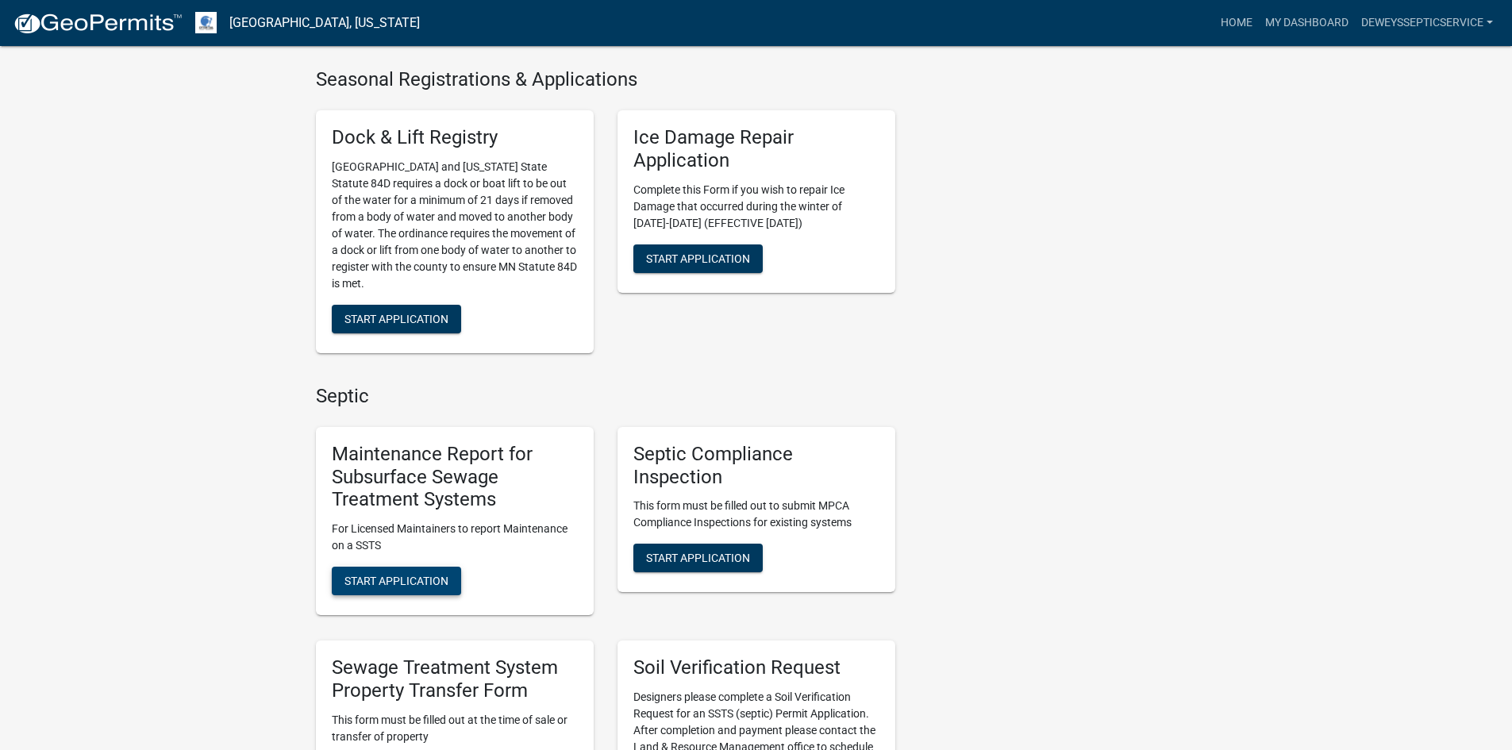
click at [406, 571] on button "Start Application" at bounding box center [396, 581] width 129 height 29
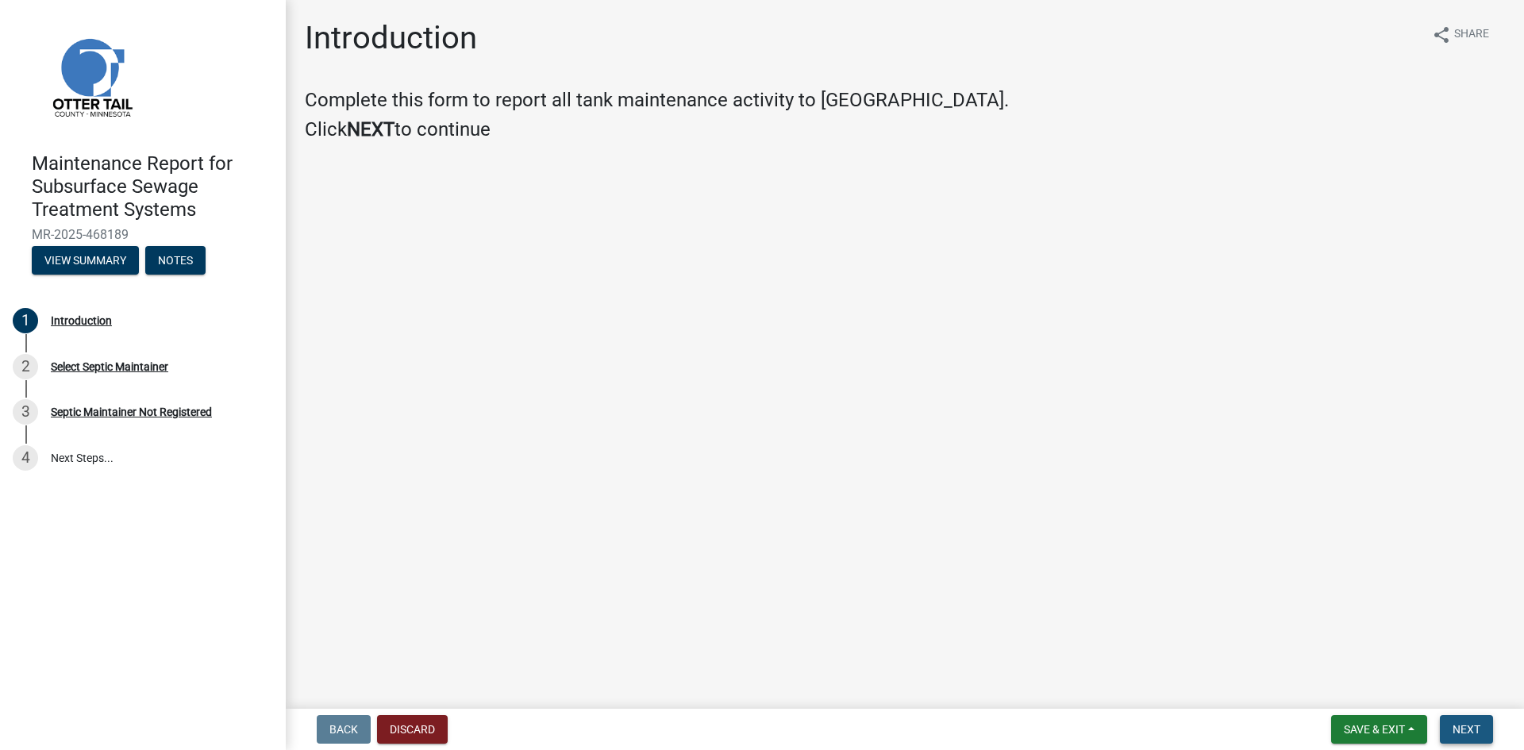
click at [1474, 732] on span "Next" at bounding box center [1466, 729] width 28 height 13
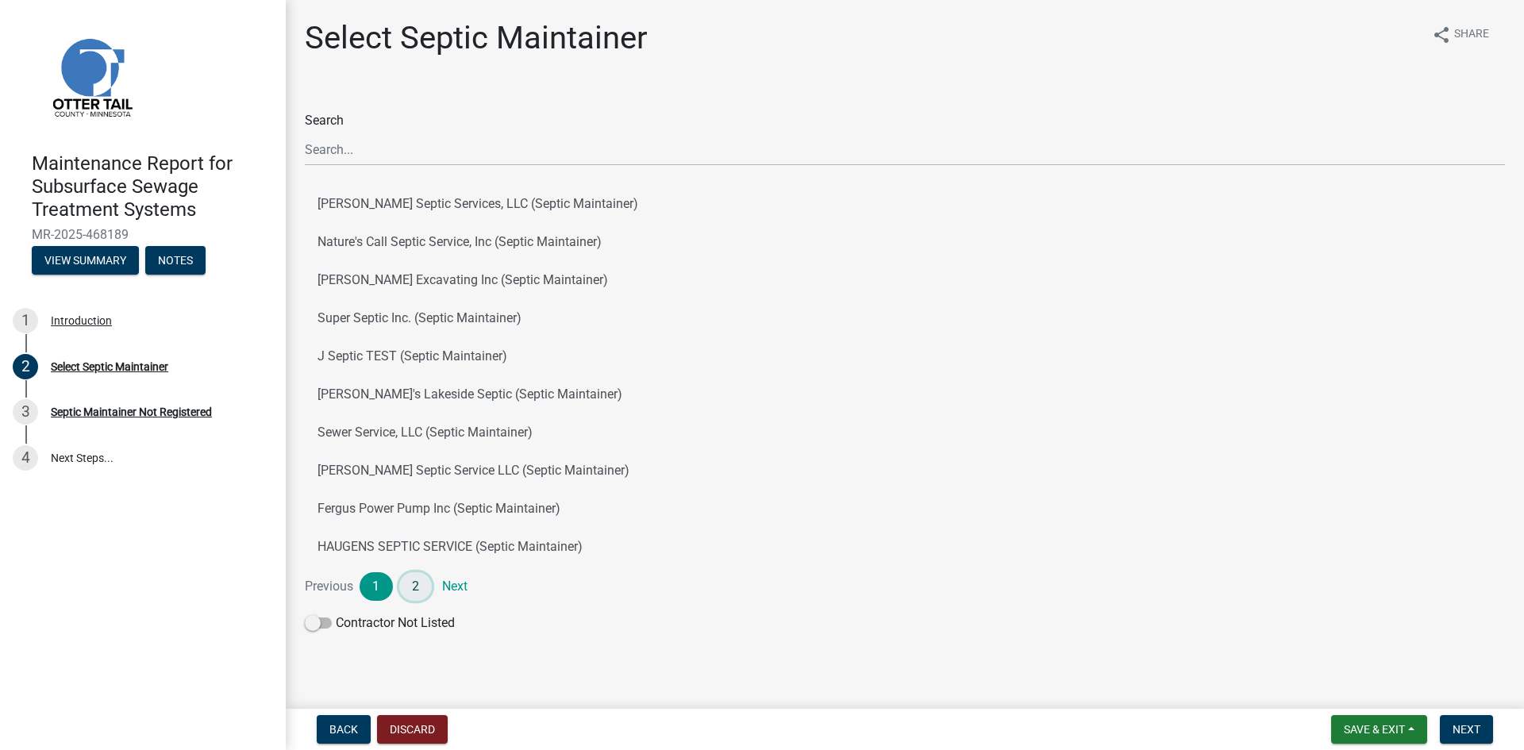
click at [415, 584] on link "2" at bounding box center [415, 586] width 33 height 29
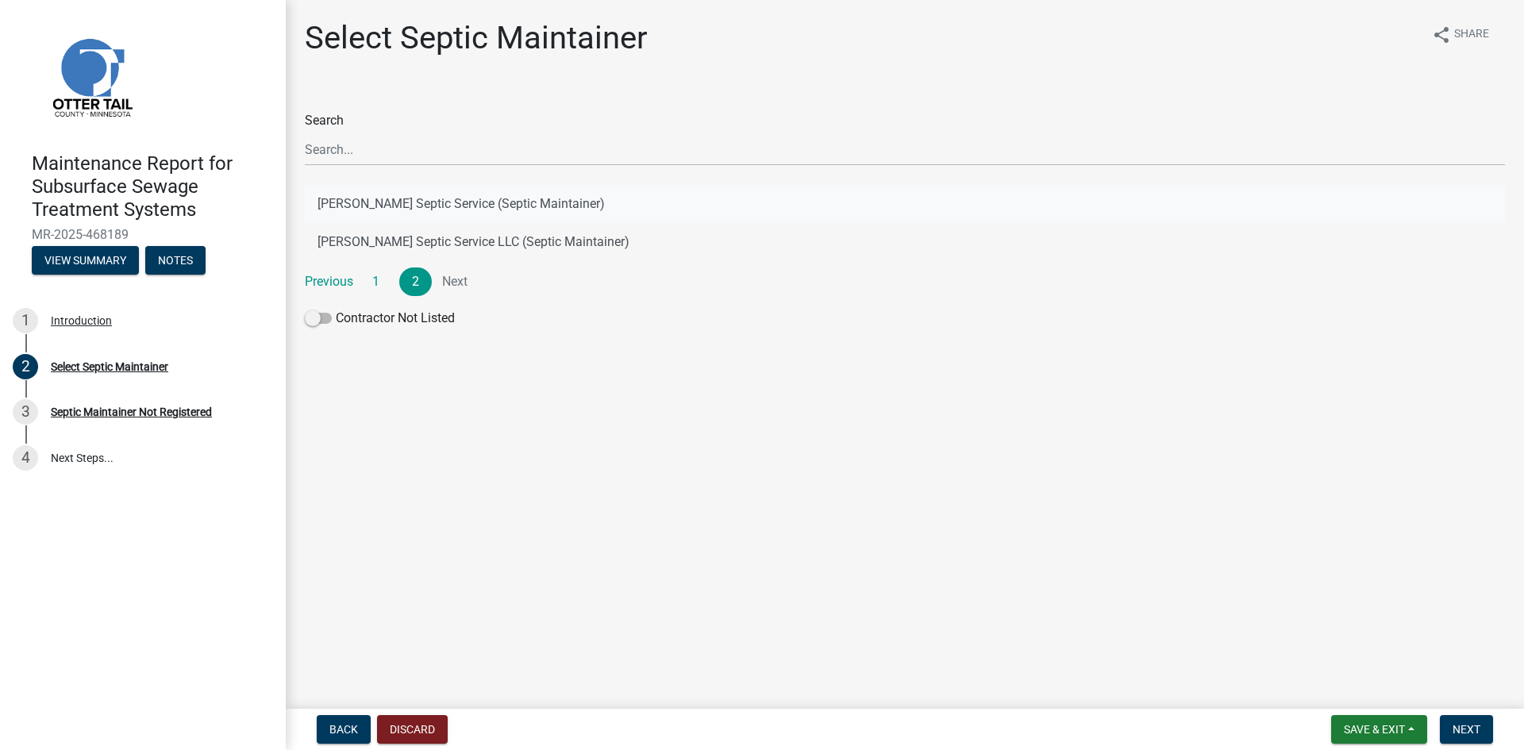
click at [505, 201] on button "[PERSON_NAME] Septic Service (Septic Maintainer)" at bounding box center [905, 204] width 1200 height 38
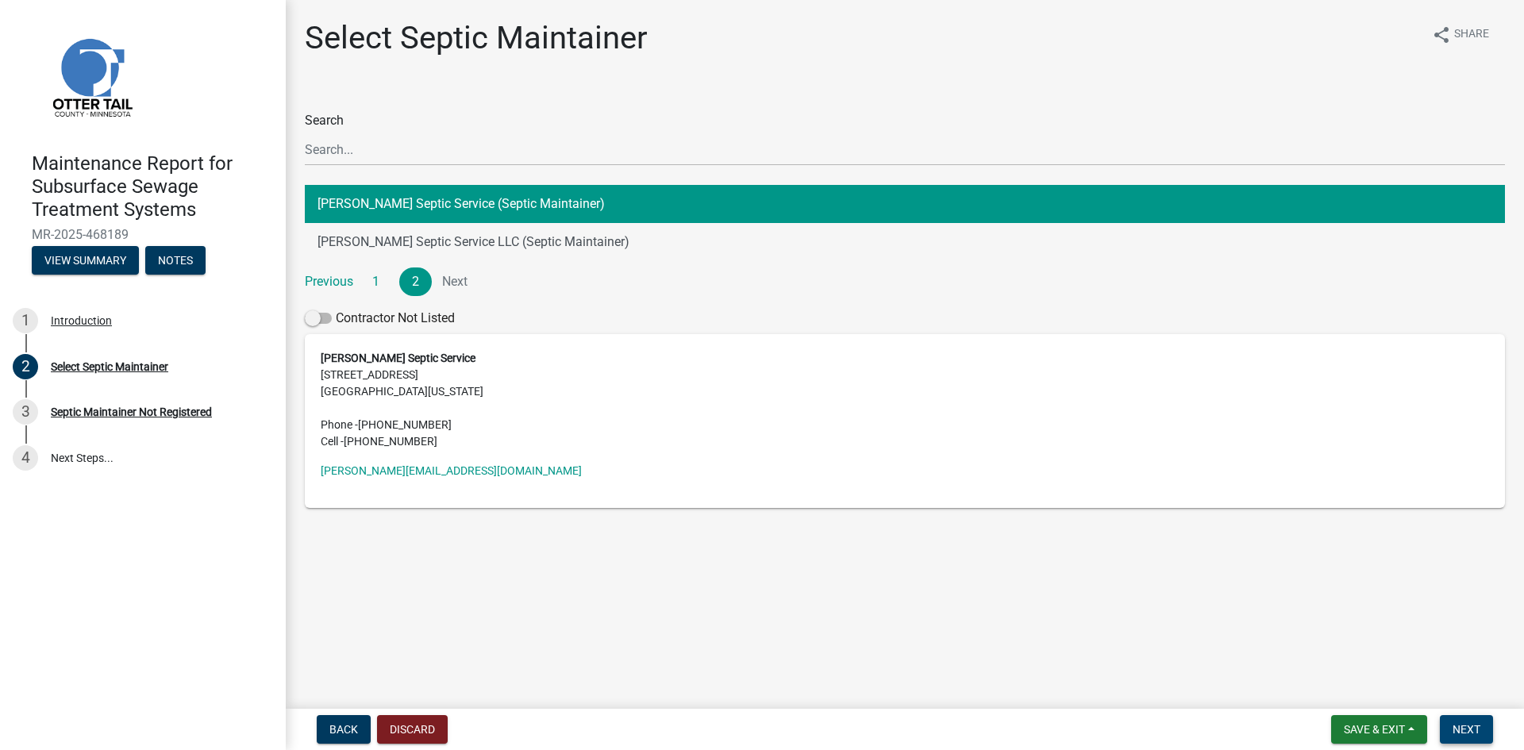
click at [1465, 723] on span "Next" at bounding box center [1466, 729] width 28 height 13
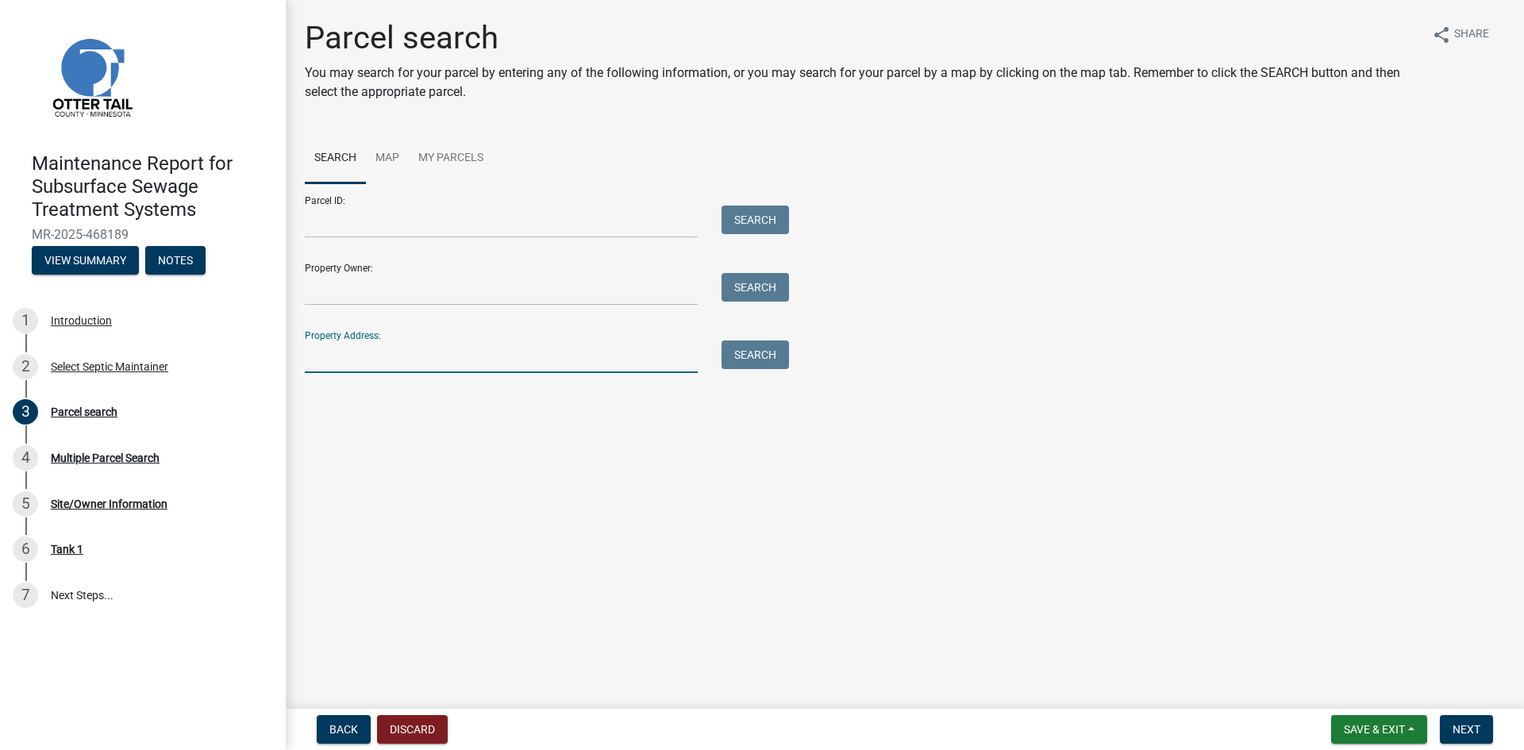
click at [388, 354] on input "Property Address:" at bounding box center [501, 356] width 393 height 33
click at [748, 352] on button "Search" at bounding box center [754, 354] width 67 height 29
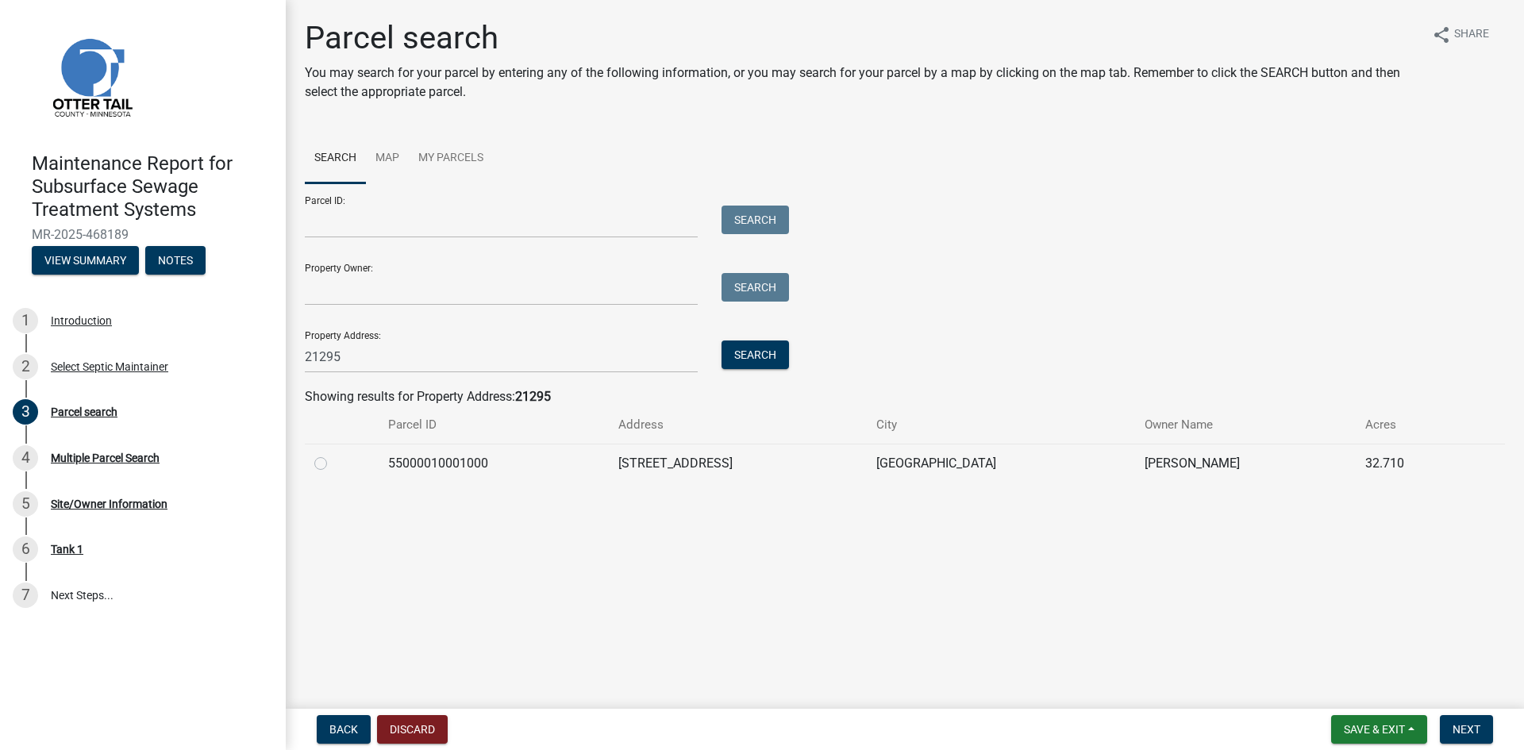
click at [333, 454] on label at bounding box center [333, 454] width 0 height 0
click at [333, 464] on input "radio" at bounding box center [338, 459] width 10 height 10
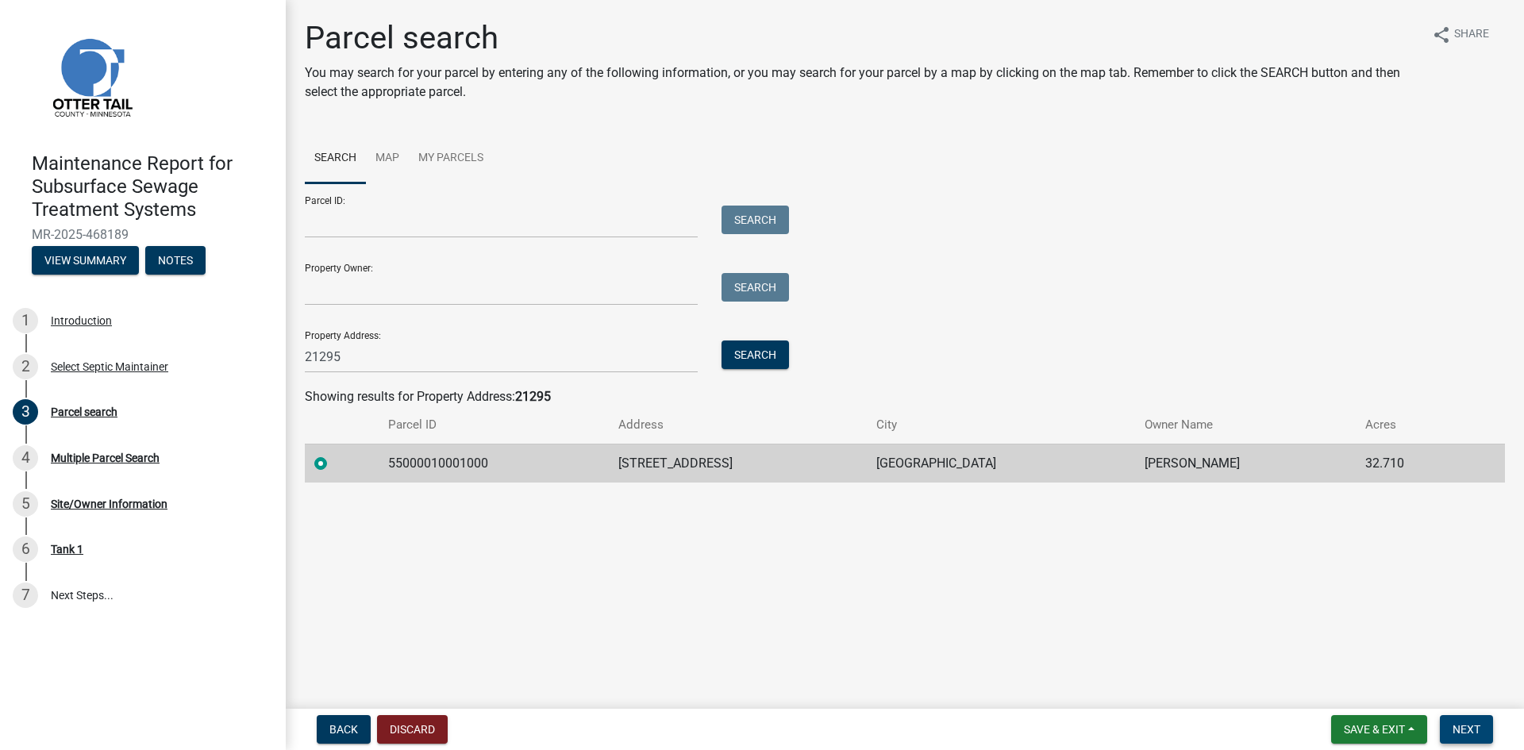
click at [1479, 733] on span "Next" at bounding box center [1466, 729] width 28 height 13
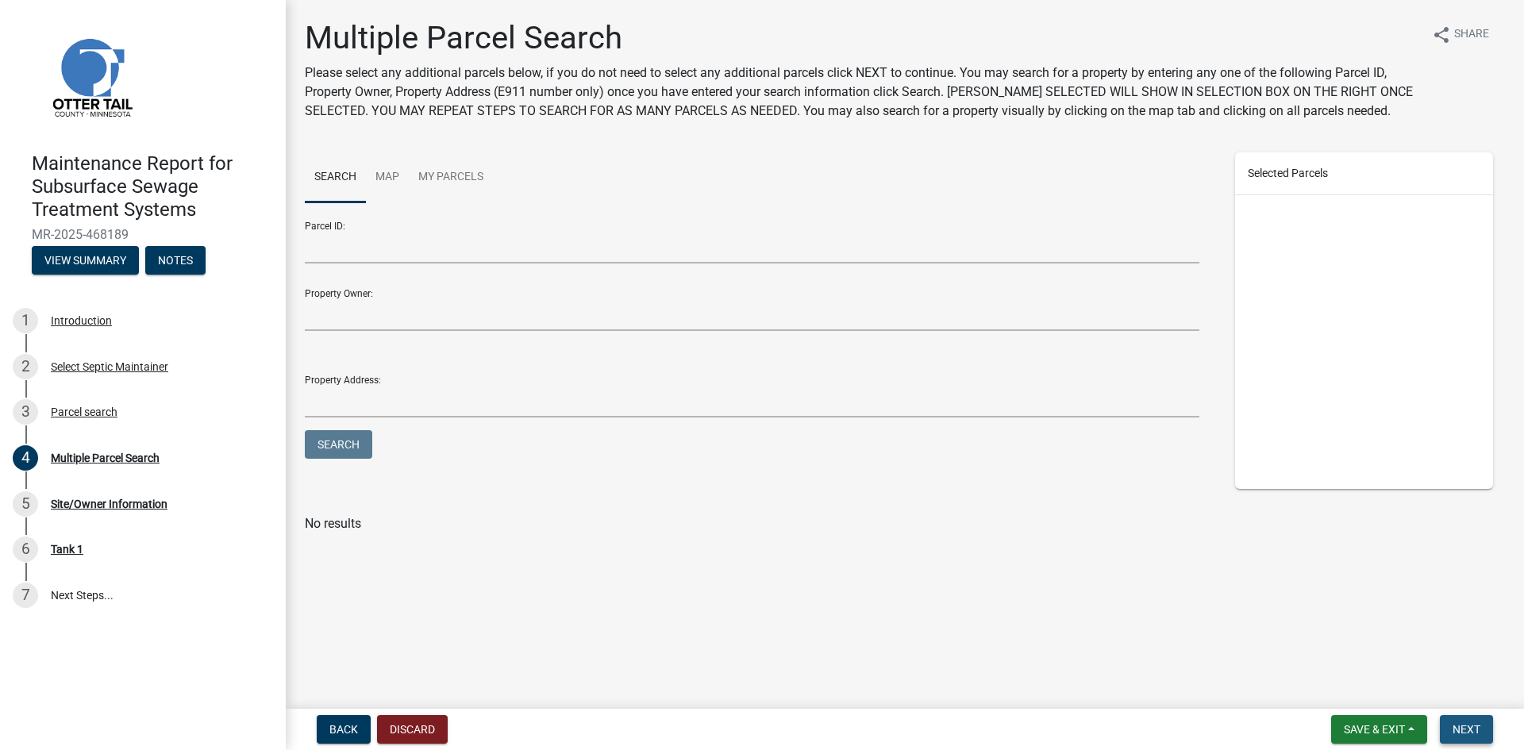
click at [1478, 732] on span "Next" at bounding box center [1466, 729] width 28 height 13
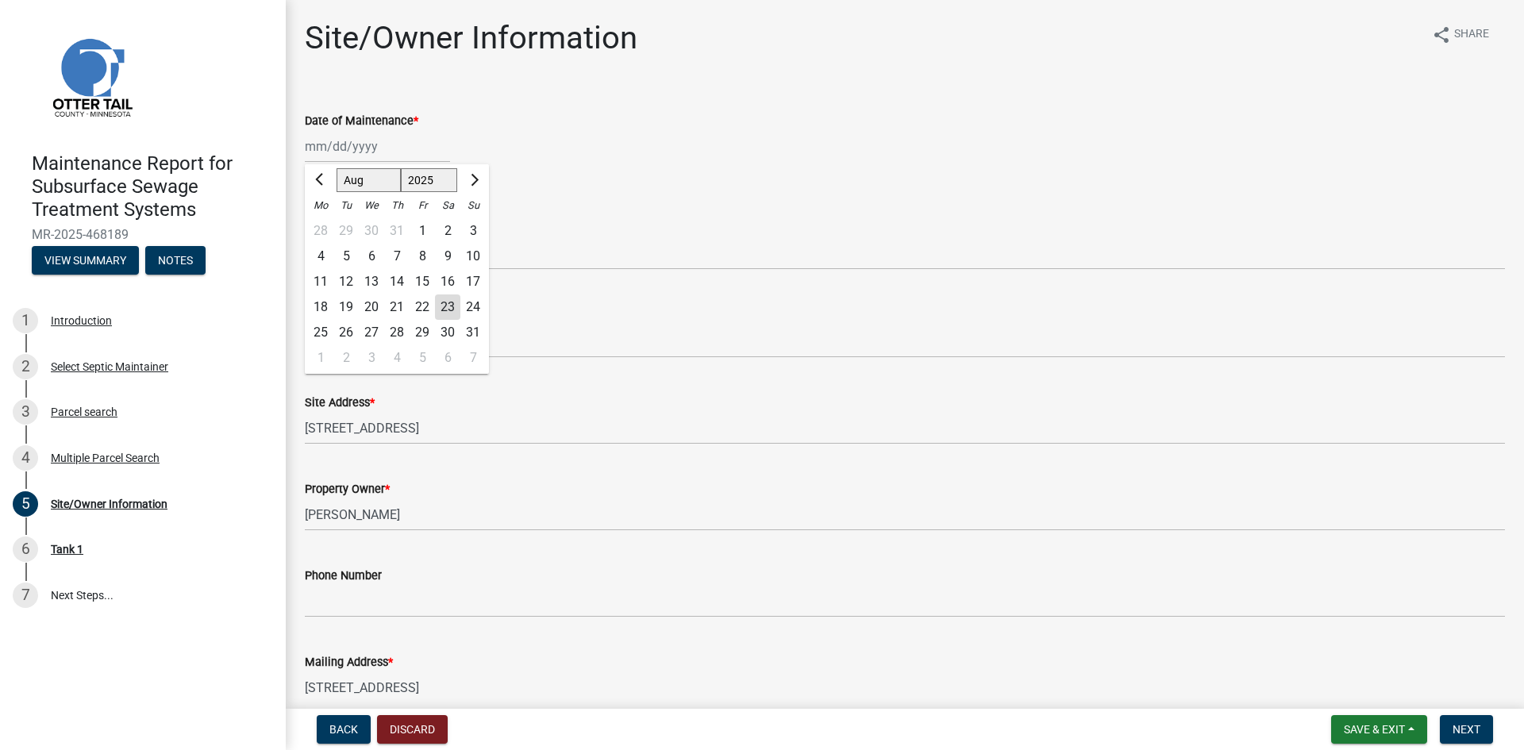
click at [363, 148] on div "[PERSON_NAME] Feb Mar Apr [PERSON_NAME][DATE] Oct Nov [DATE] 1526 1527 1528 152…" at bounding box center [377, 146] width 145 height 33
click at [420, 305] on div "22" at bounding box center [421, 306] width 25 height 25
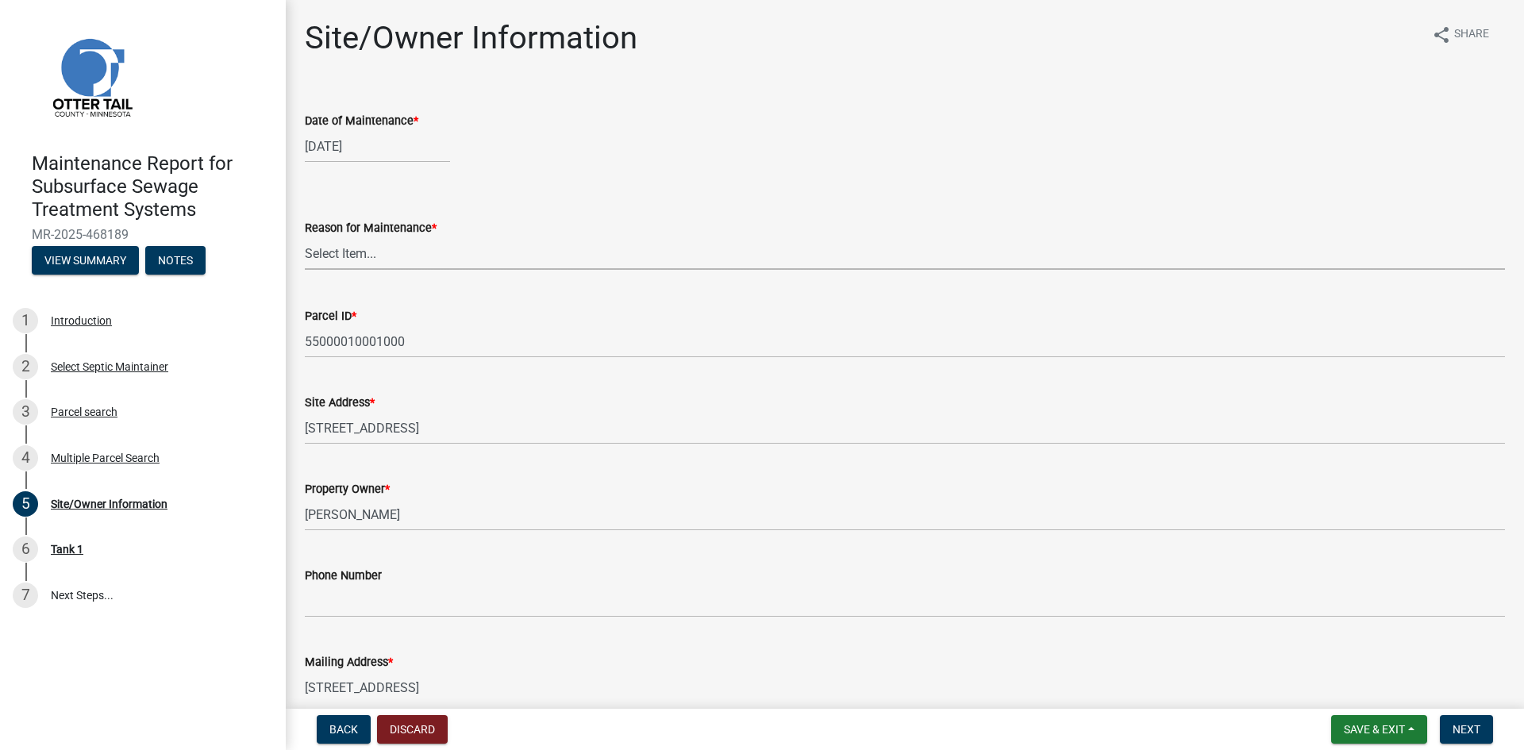
click at [356, 254] on select "Select Item... Called Routine Other" at bounding box center [905, 253] width 1200 height 33
click at [305, 237] on select "Select Item... Called Routine Other" at bounding box center [905, 253] width 1200 height 33
click at [1451, 727] on button "Next" at bounding box center [1465, 729] width 53 height 29
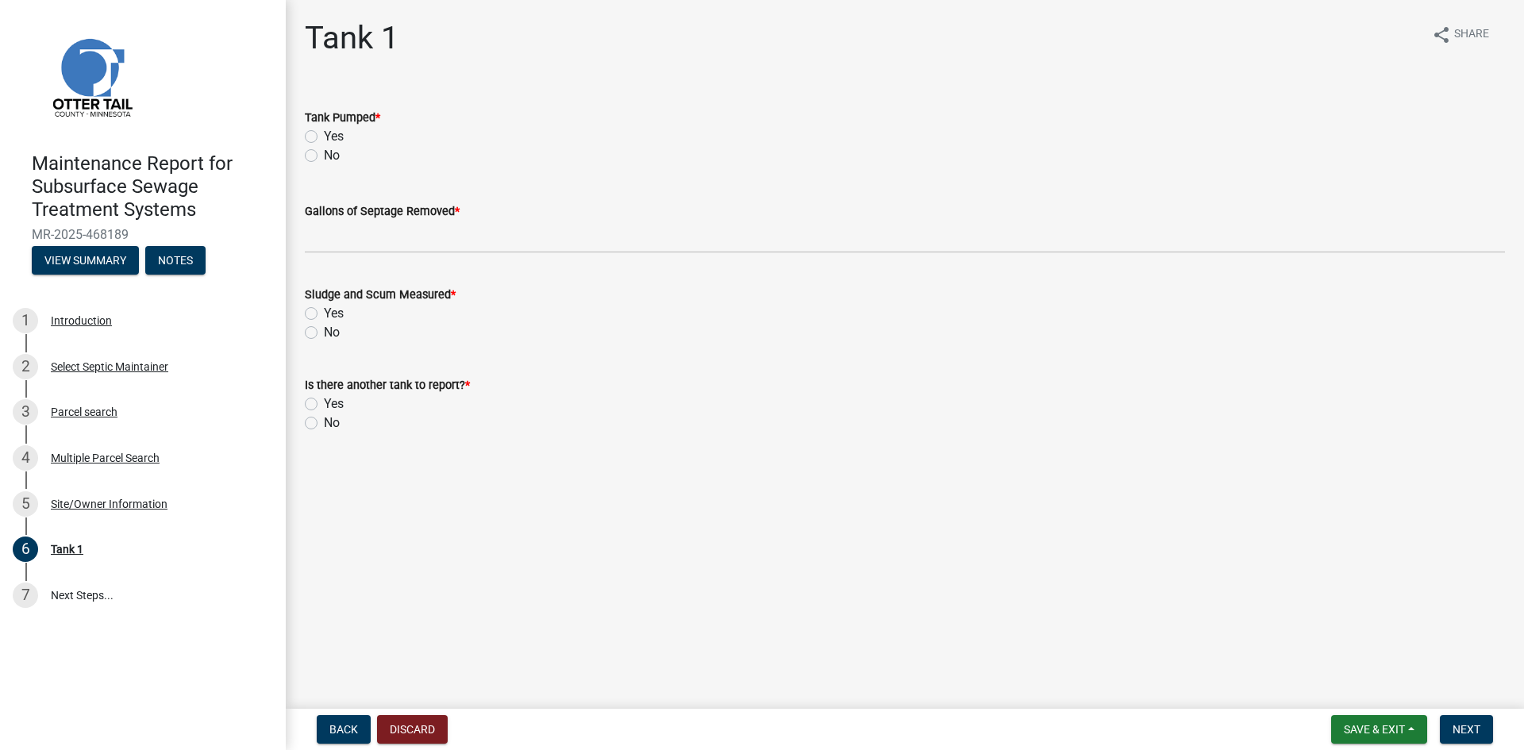
drag, startPoint x: 313, startPoint y: 136, endPoint x: 323, endPoint y: 171, distance: 37.2
click at [324, 136] on label "Yes" at bounding box center [334, 136] width 20 height 19
click at [324, 136] on input "Yes" at bounding box center [329, 132] width 10 height 10
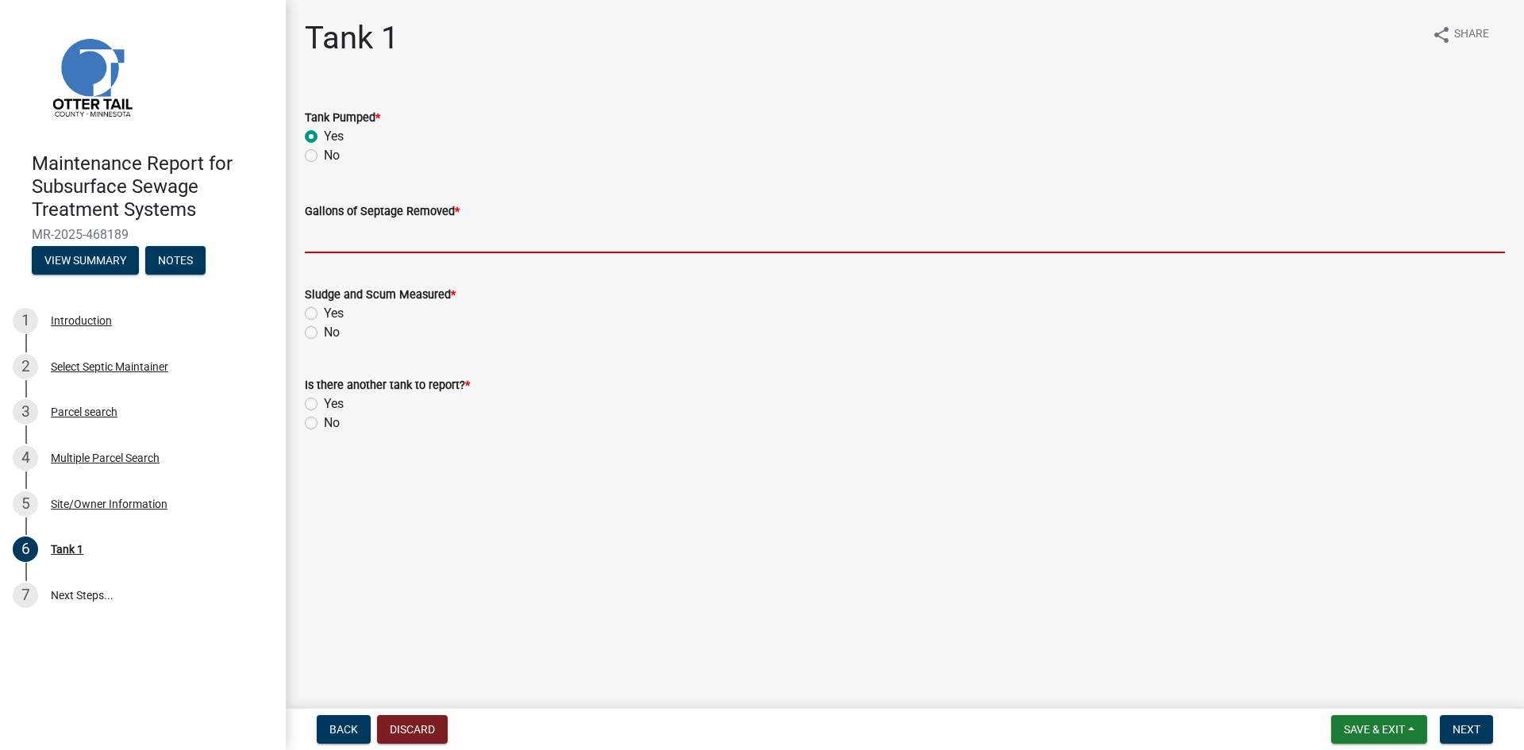
click at [352, 244] on input "Gallons of Septage Removed *" at bounding box center [905, 237] width 1200 height 33
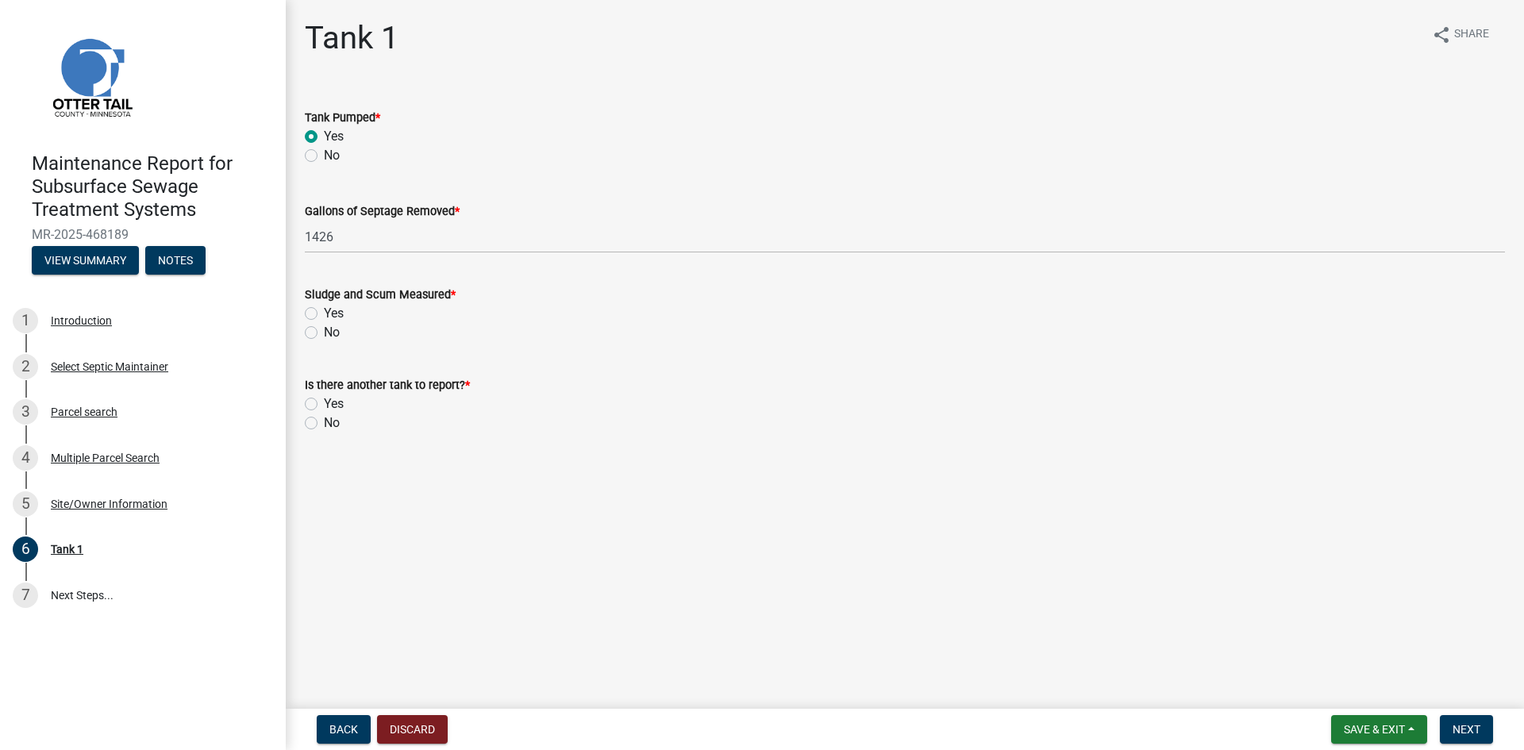
click at [324, 338] on label "No" at bounding box center [332, 332] width 16 height 19
click at [324, 333] on input "No" at bounding box center [329, 328] width 10 height 10
click at [312, 416] on div "No" at bounding box center [905, 422] width 1200 height 19
click at [324, 425] on label "No" at bounding box center [332, 422] width 16 height 19
click at [324, 424] on input "No" at bounding box center [329, 418] width 10 height 10
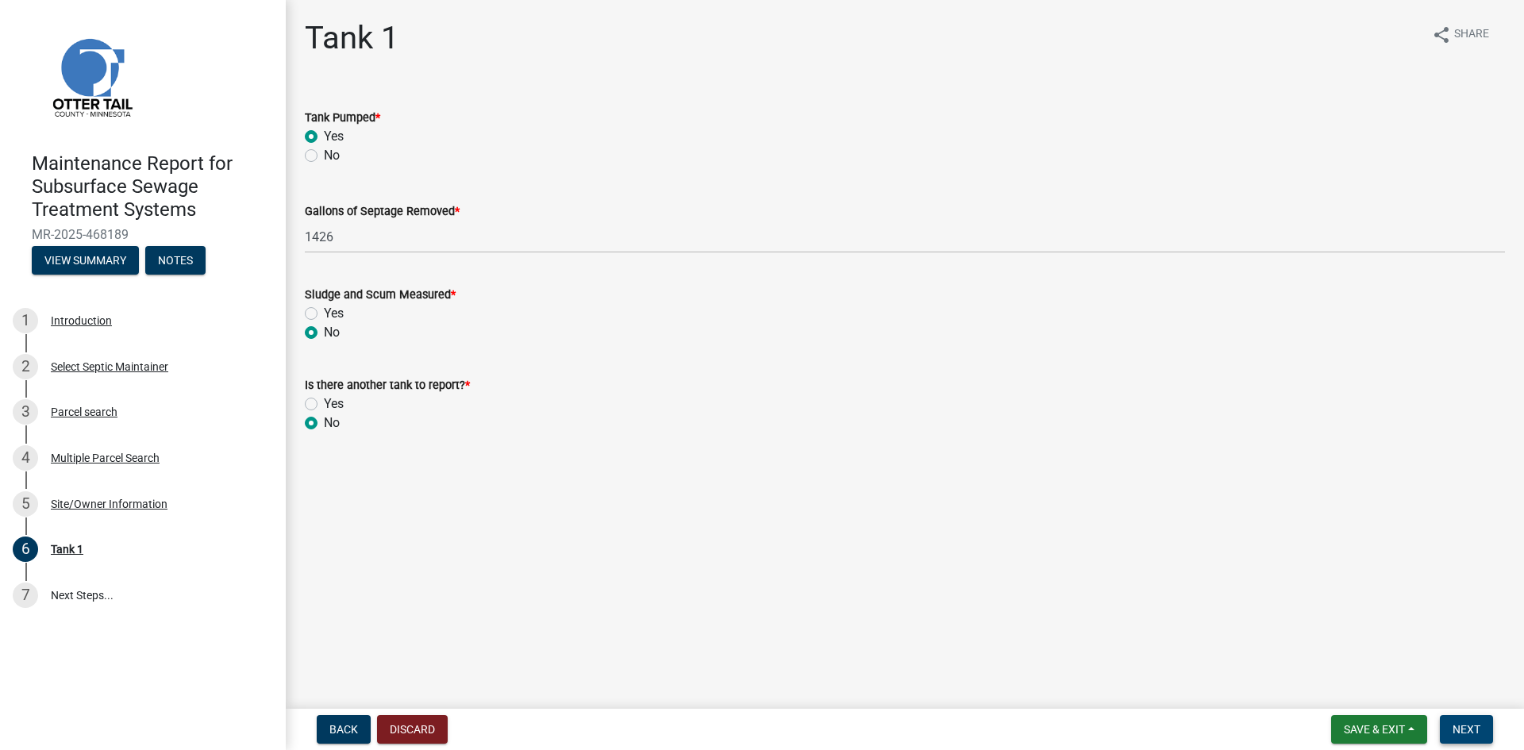
click at [1461, 727] on span "Next" at bounding box center [1466, 729] width 28 height 13
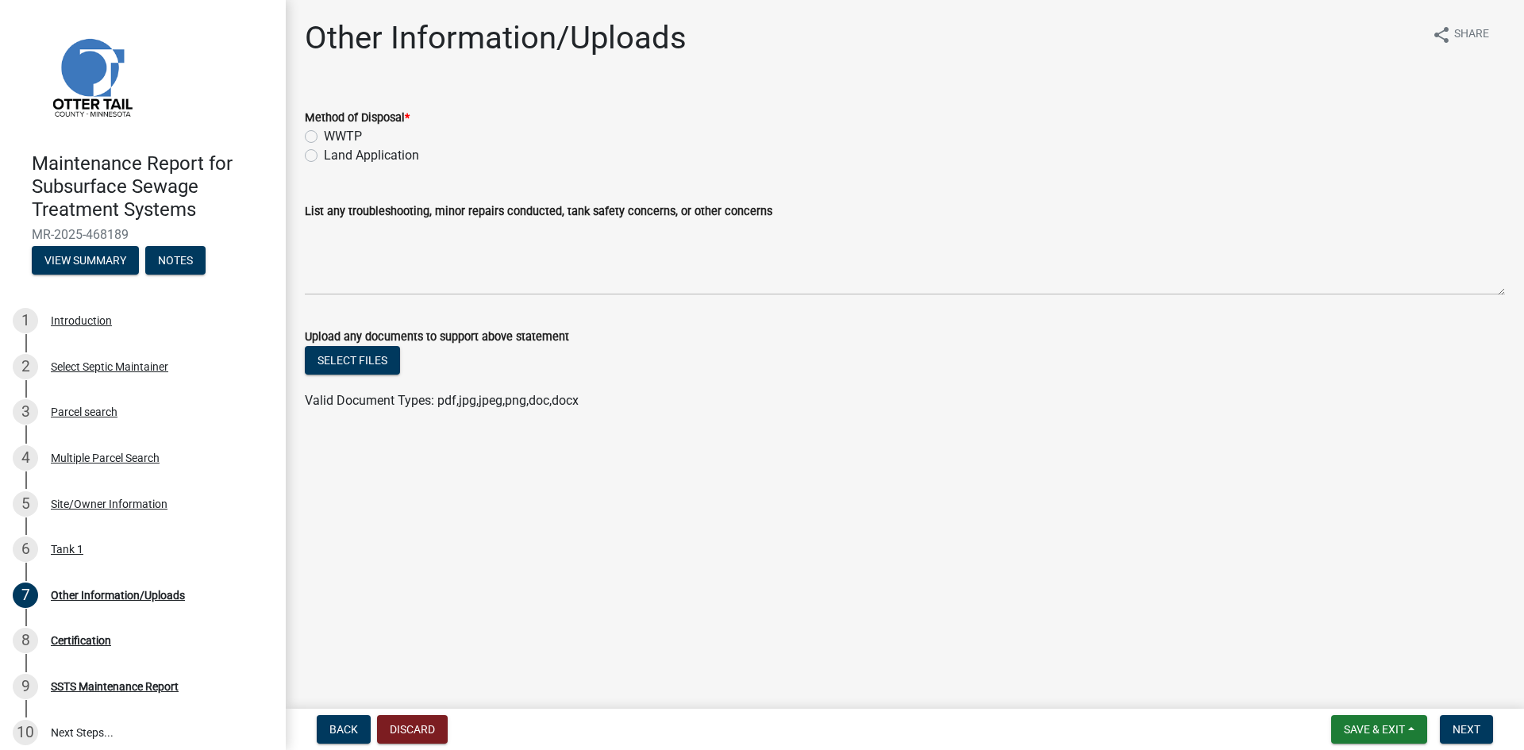
click at [378, 152] on label "Land Application" at bounding box center [371, 155] width 95 height 19
click at [334, 152] on input "Land Application" at bounding box center [329, 151] width 10 height 10
click at [1458, 729] on span "Next" at bounding box center [1466, 729] width 28 height 13
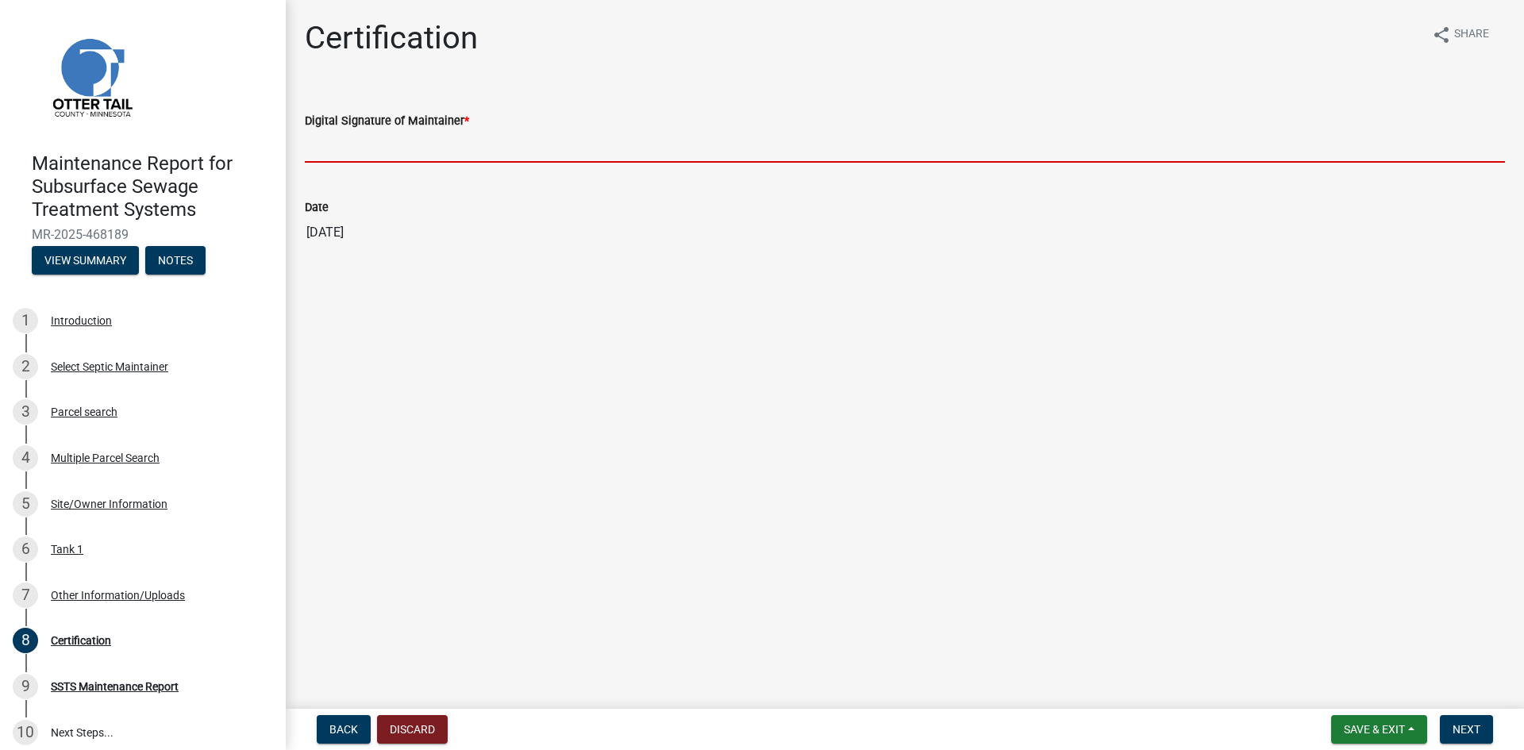
click at [438, 140] on input "Digital Signature of Maintainer *" at bounding box center [905, 146] width 1200 height 33
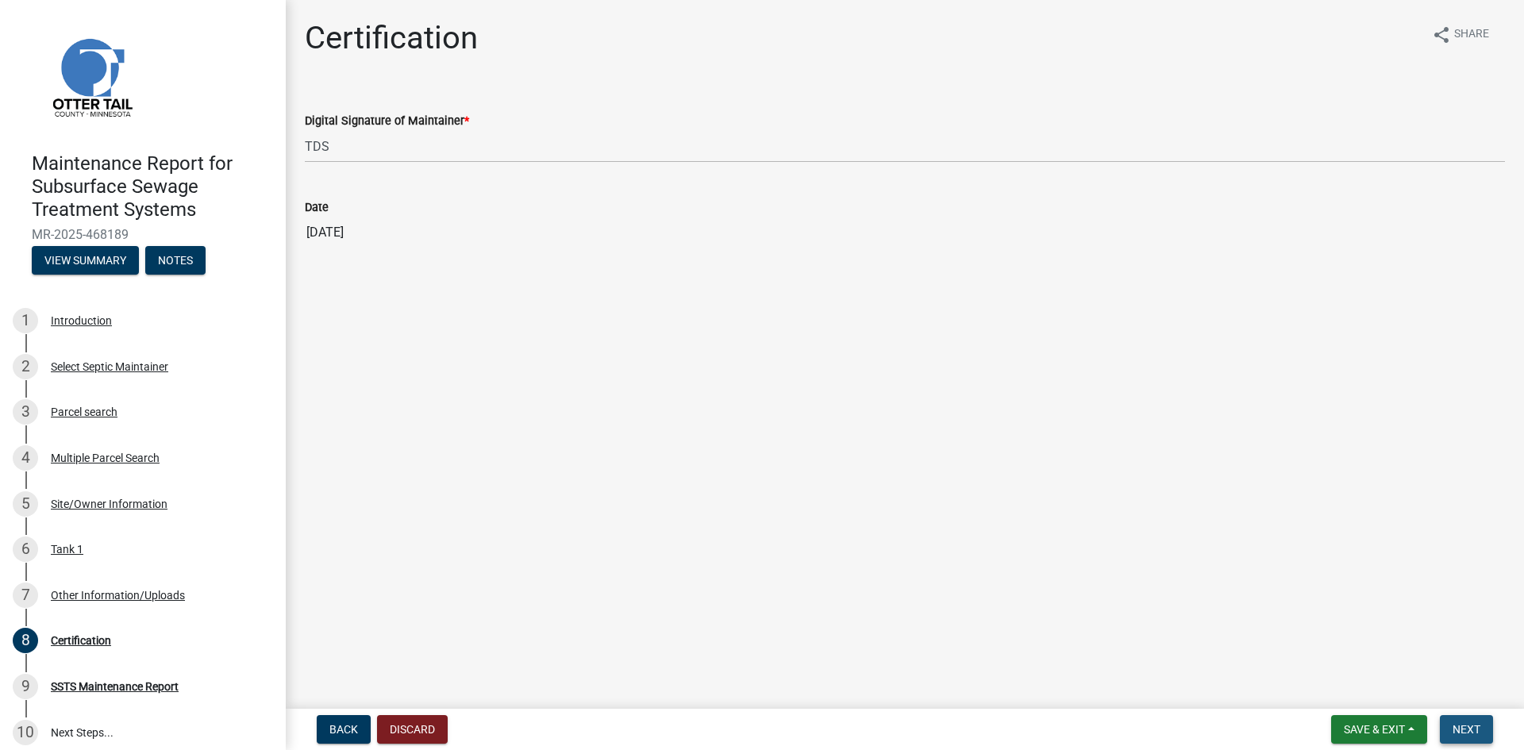
click at [1452, 727] on button "Next" at bounding box center [1465, 729] width 53 height 29
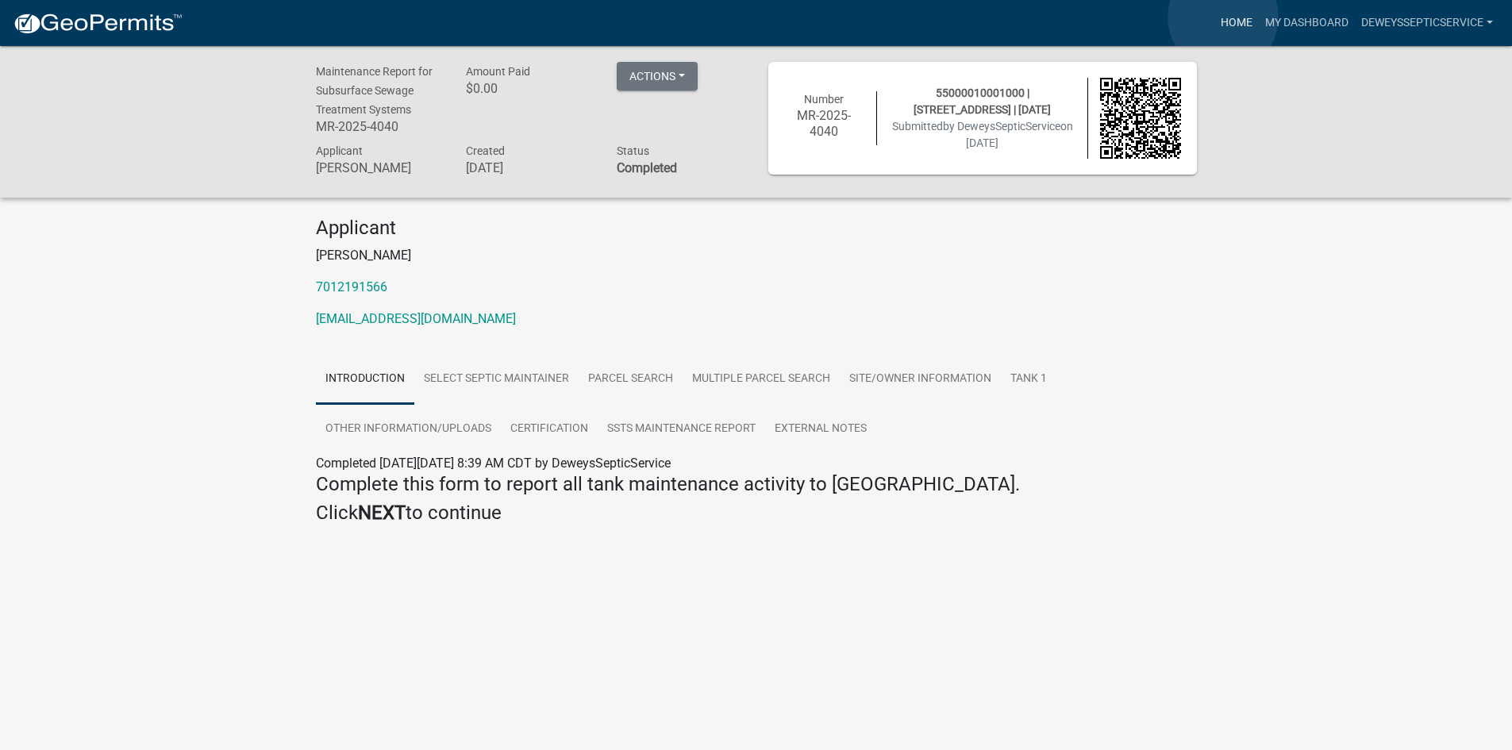
click at [1223, 18] on link "Home" at bounding box center [1236, 23] width 44 height 30
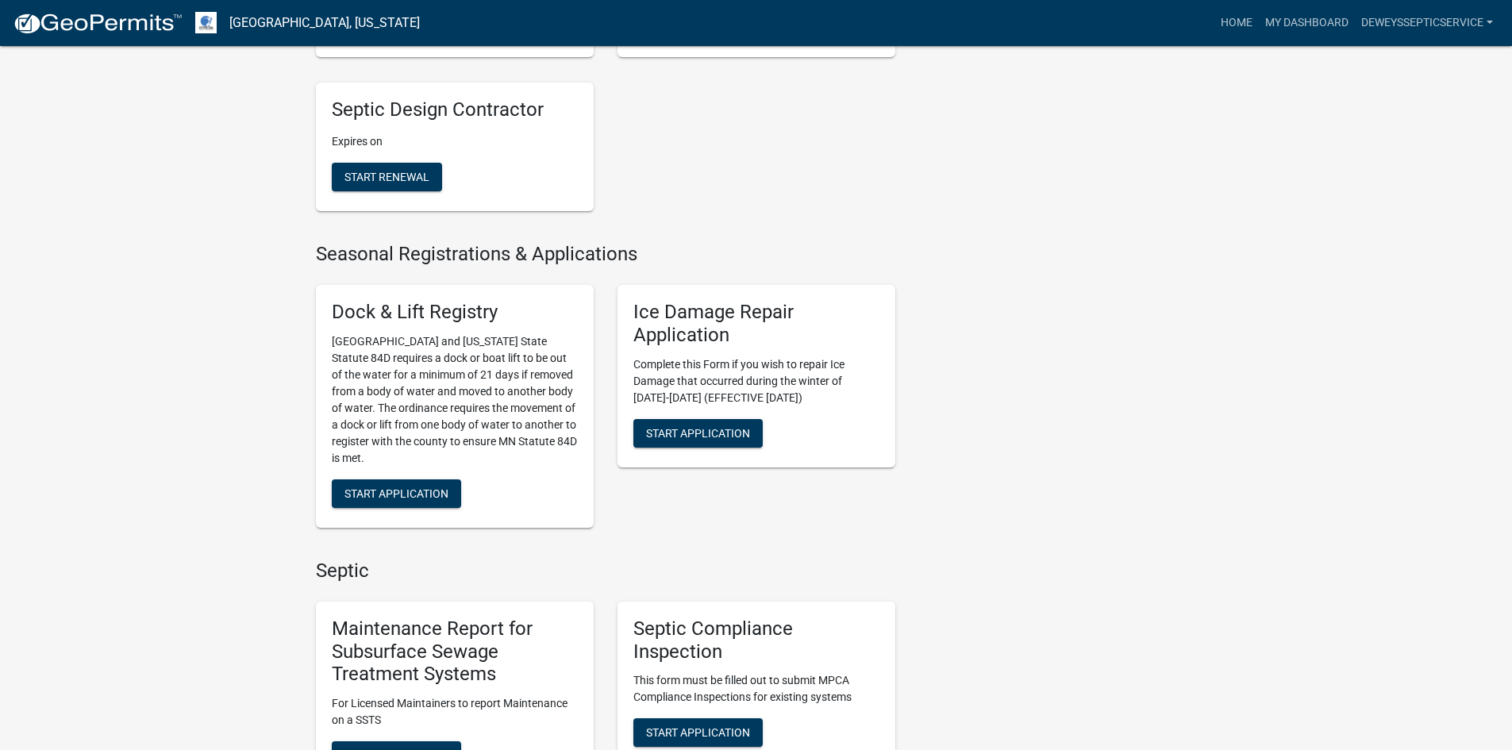
scroll to position [714, 0]
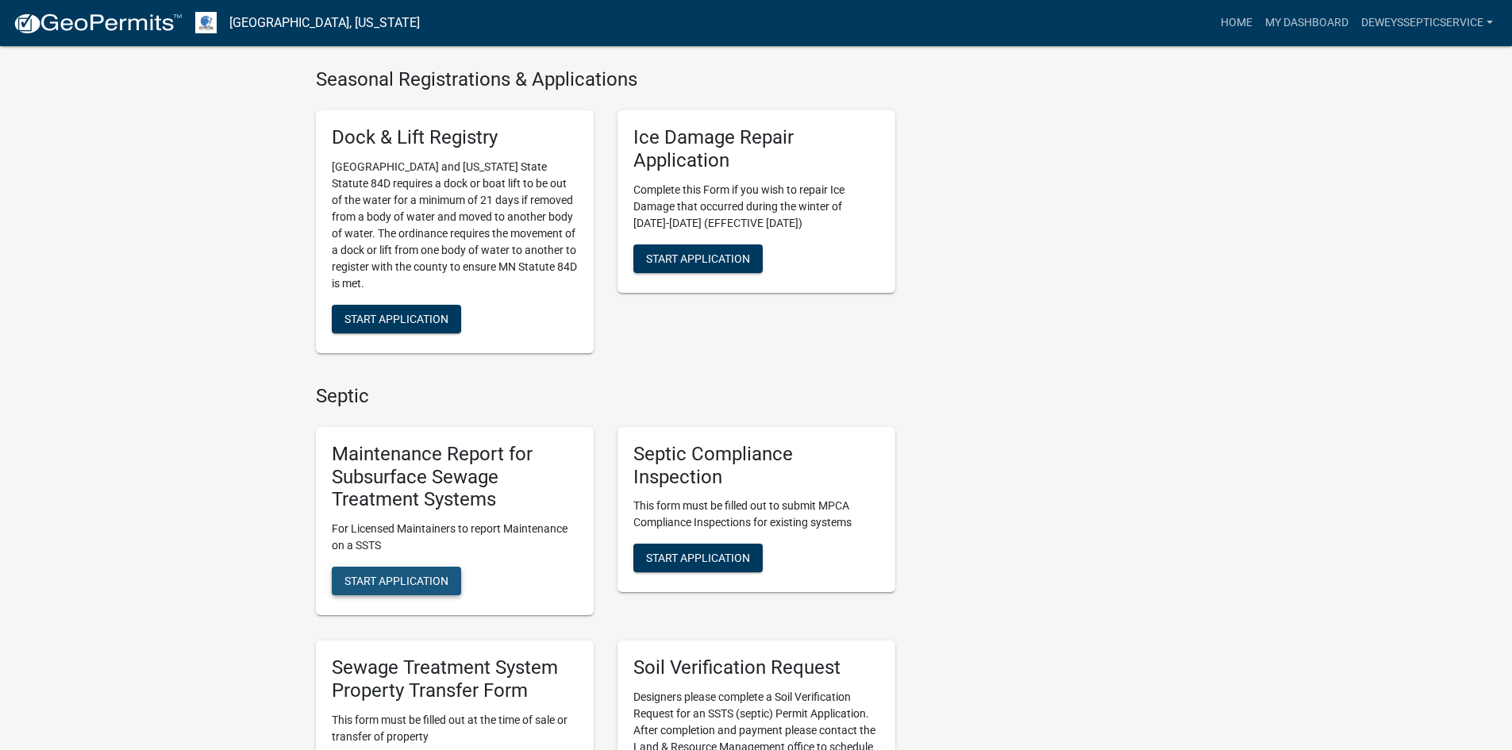
click at [371, 585] on span "Start Application" at bounding box center [396, 581] width 104 height 13
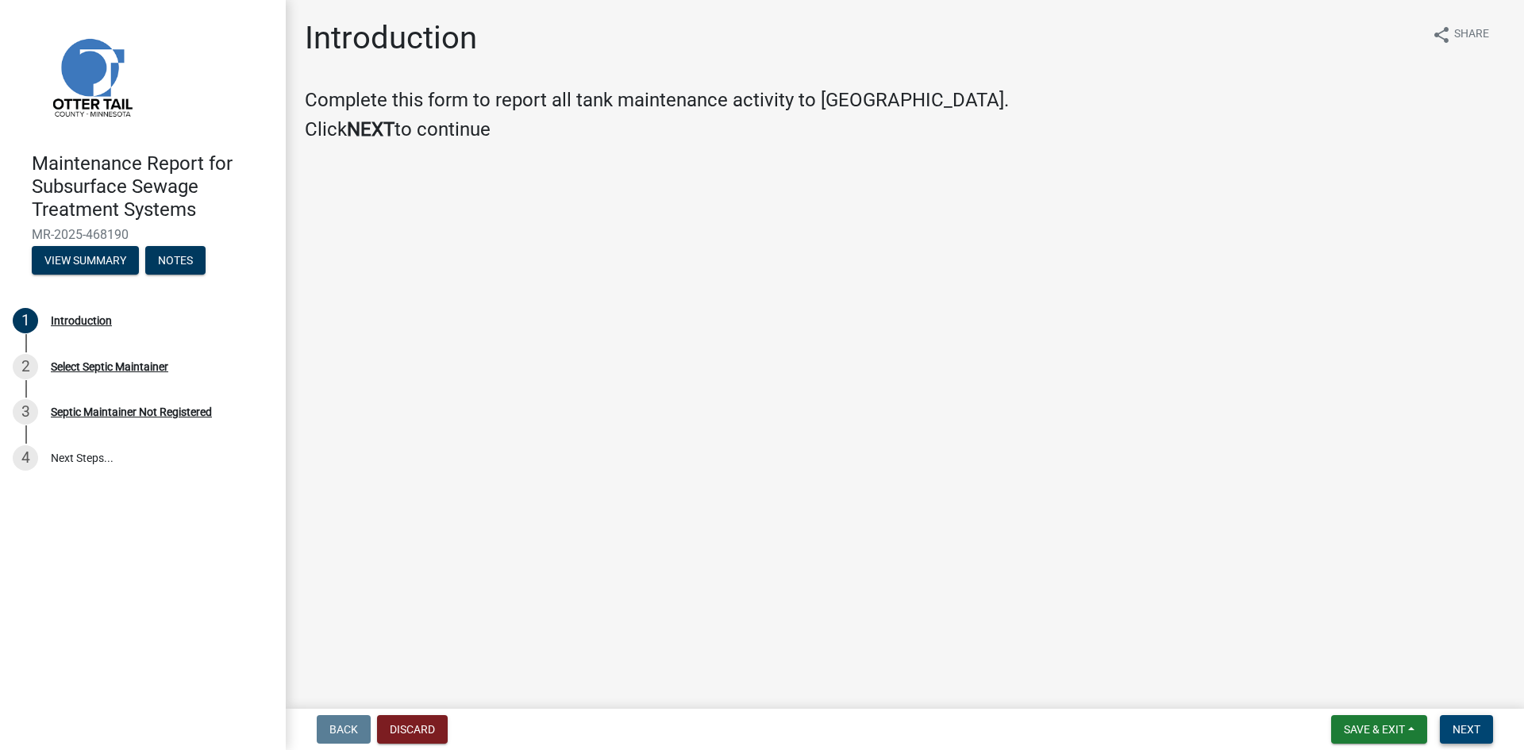
click at [1458, 728] on span "Next" at bounding box center [1466, 729] width 28 height 13
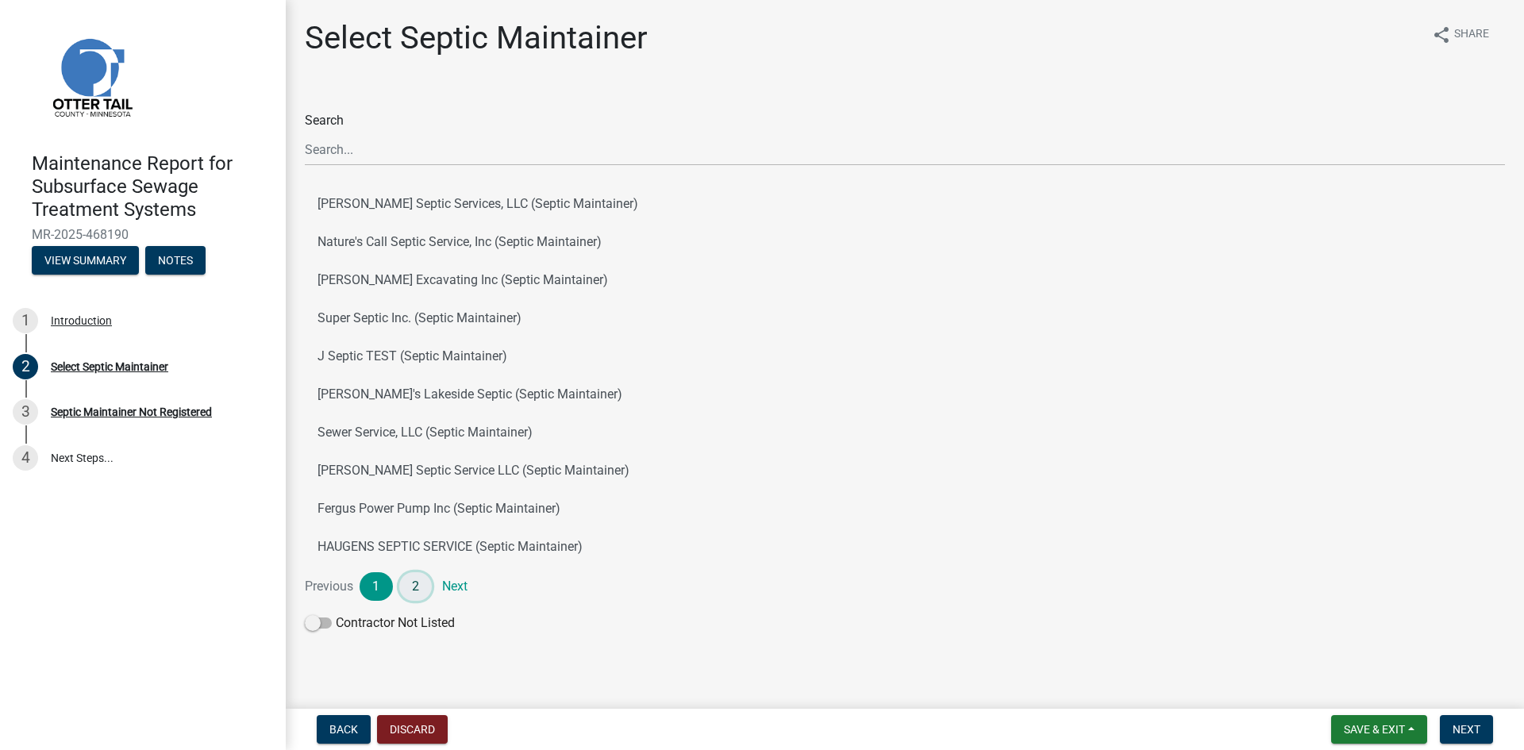
click at [412, 586] on link "2" at bounding box center [415, 586] width 33 height 29
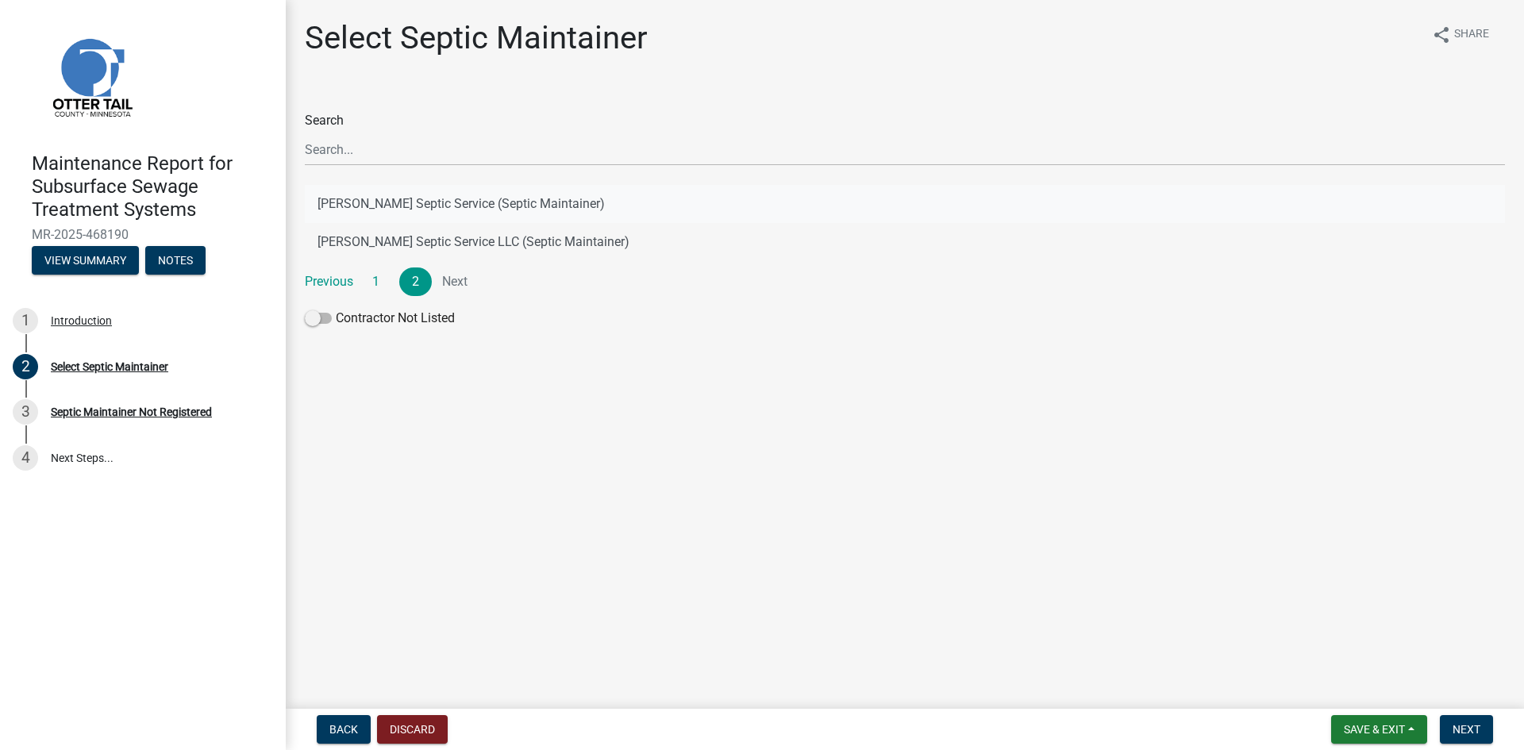
click at [422, 202] on button "[PERSON_NAME] Septic Service (Septic Maintainer)" at bounding box center [905, 204] width 1200 height 38
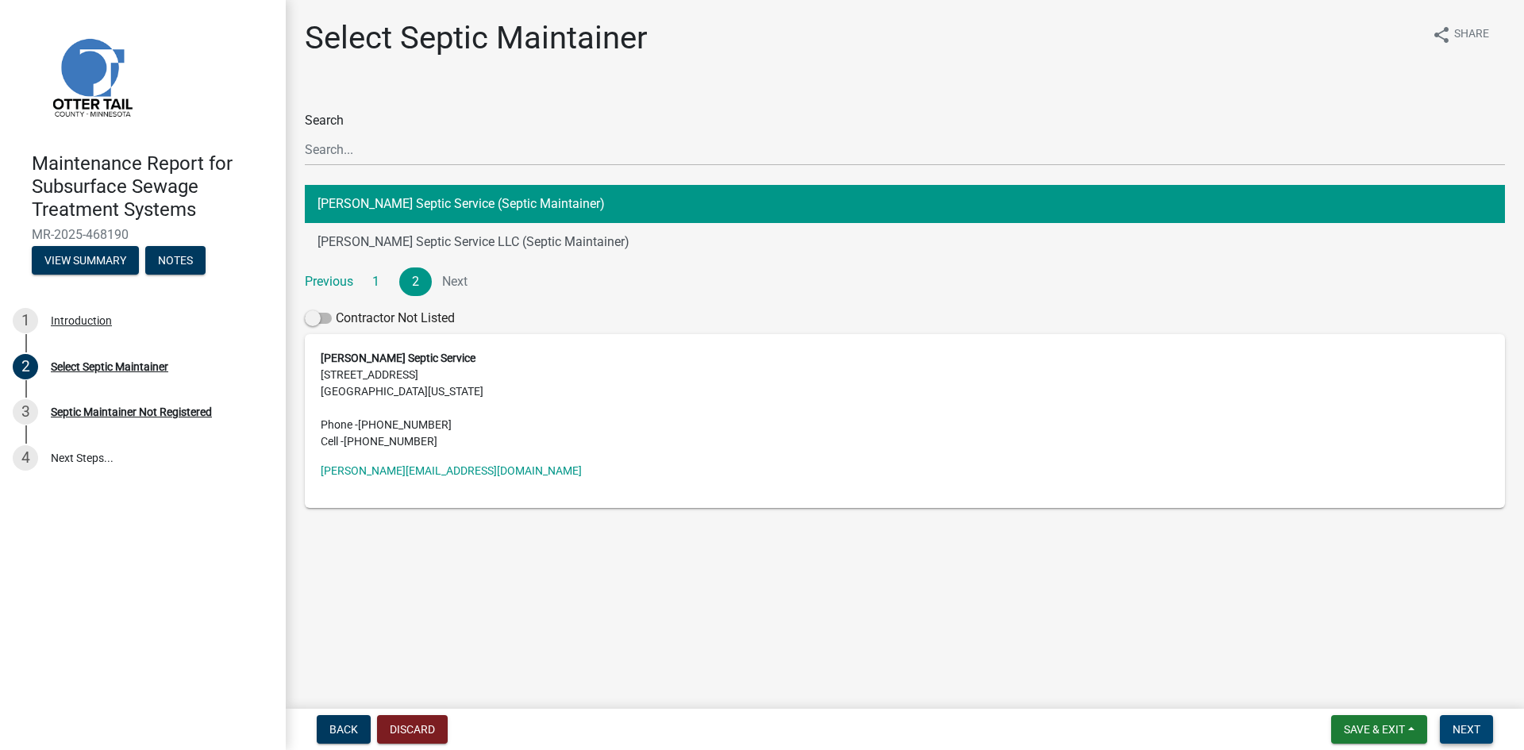
click at [1463, 725] on span "Next" at bounding box center [1466, 729] width 28 height 13
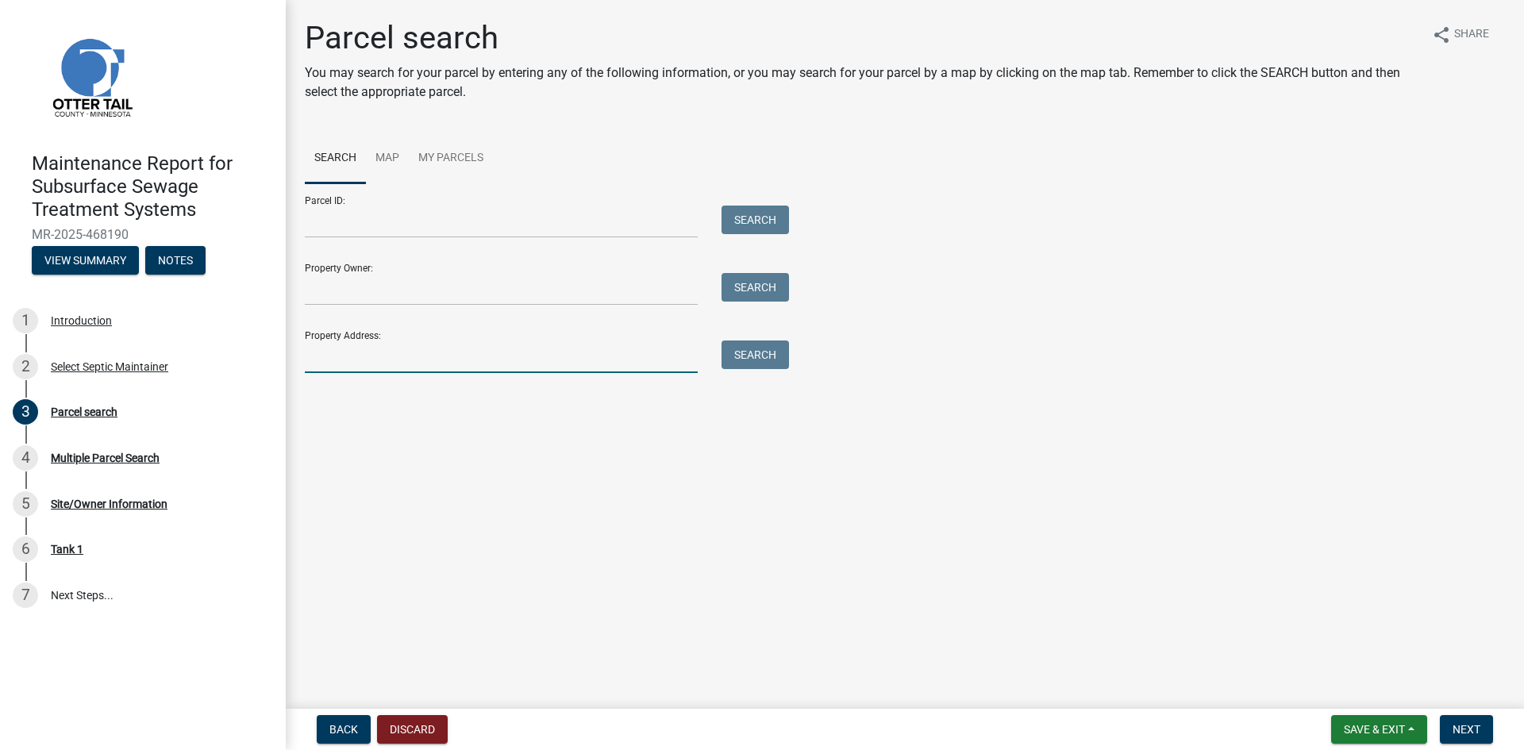
click at [371, 355] on input "Property Address:" at bounding box center [501, 356] width 393 height 33
click at [751, 359] on button "Search" at bounding box center [754, 354] width 67 height 29
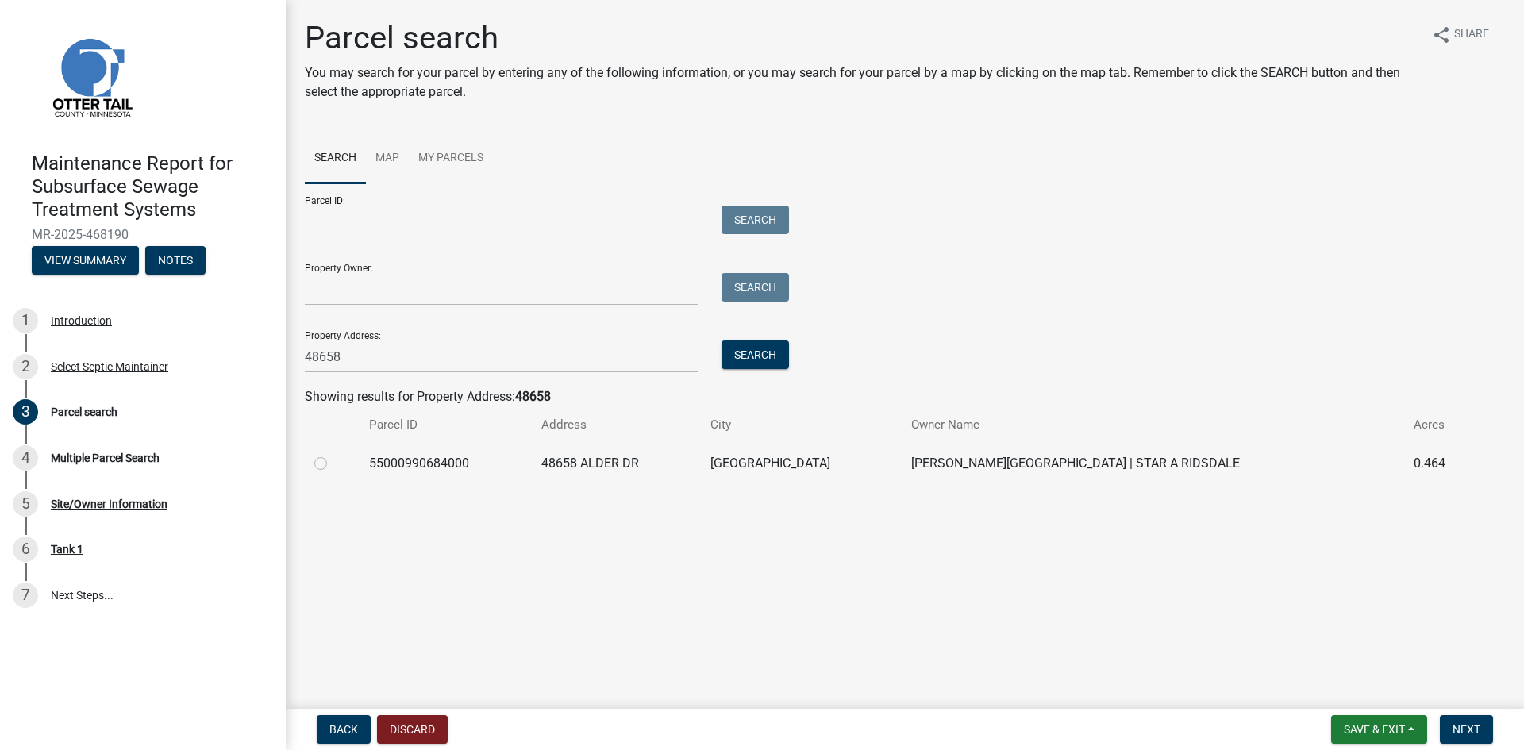
click at [333, 454] on label at bounding box center [333, 454] width 0 height 0
click at [333, 459] on input "radio" at bounding box center [338, 459] width 10 height 10
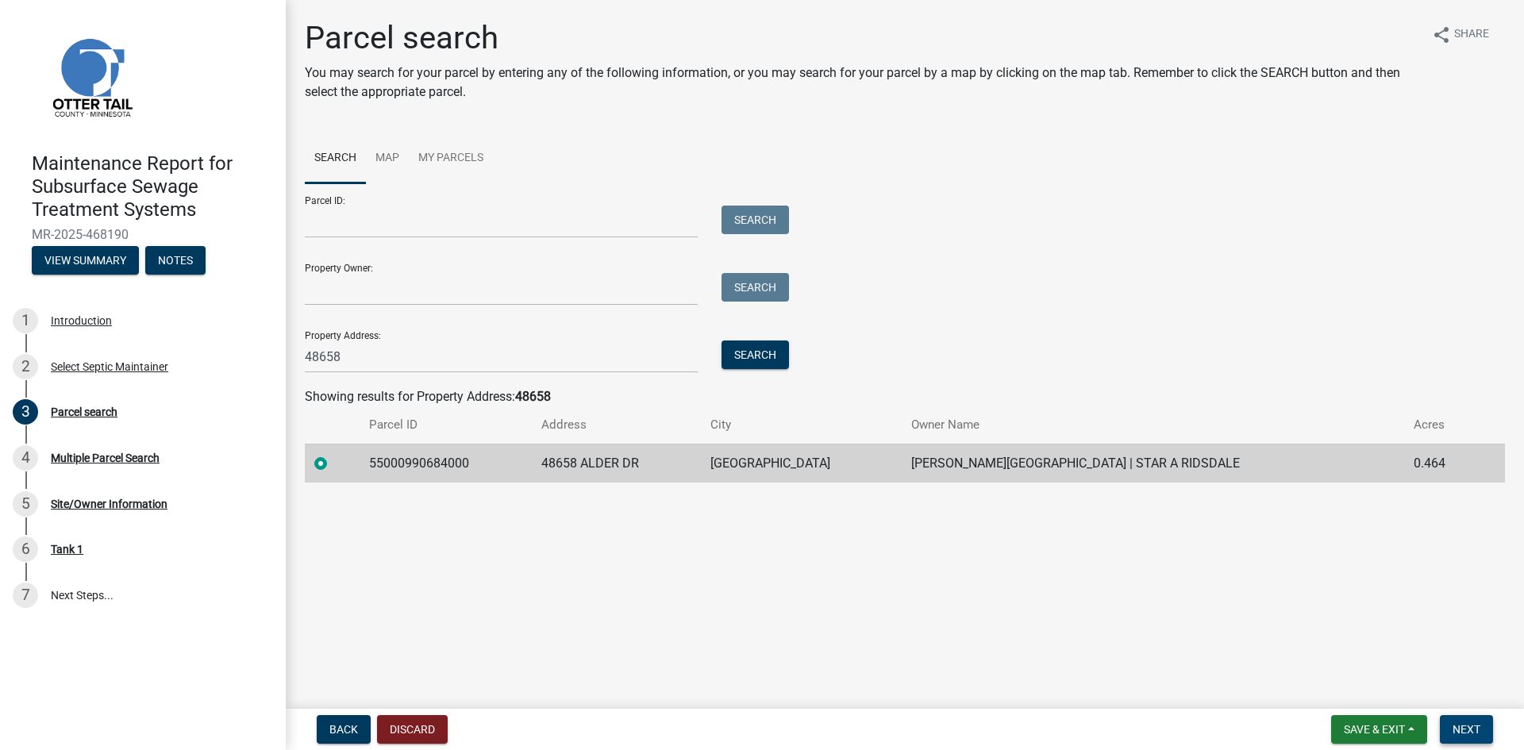
click at [1483, 725] on button "Next" at bounding box center [1465, 729] width 53 height 29
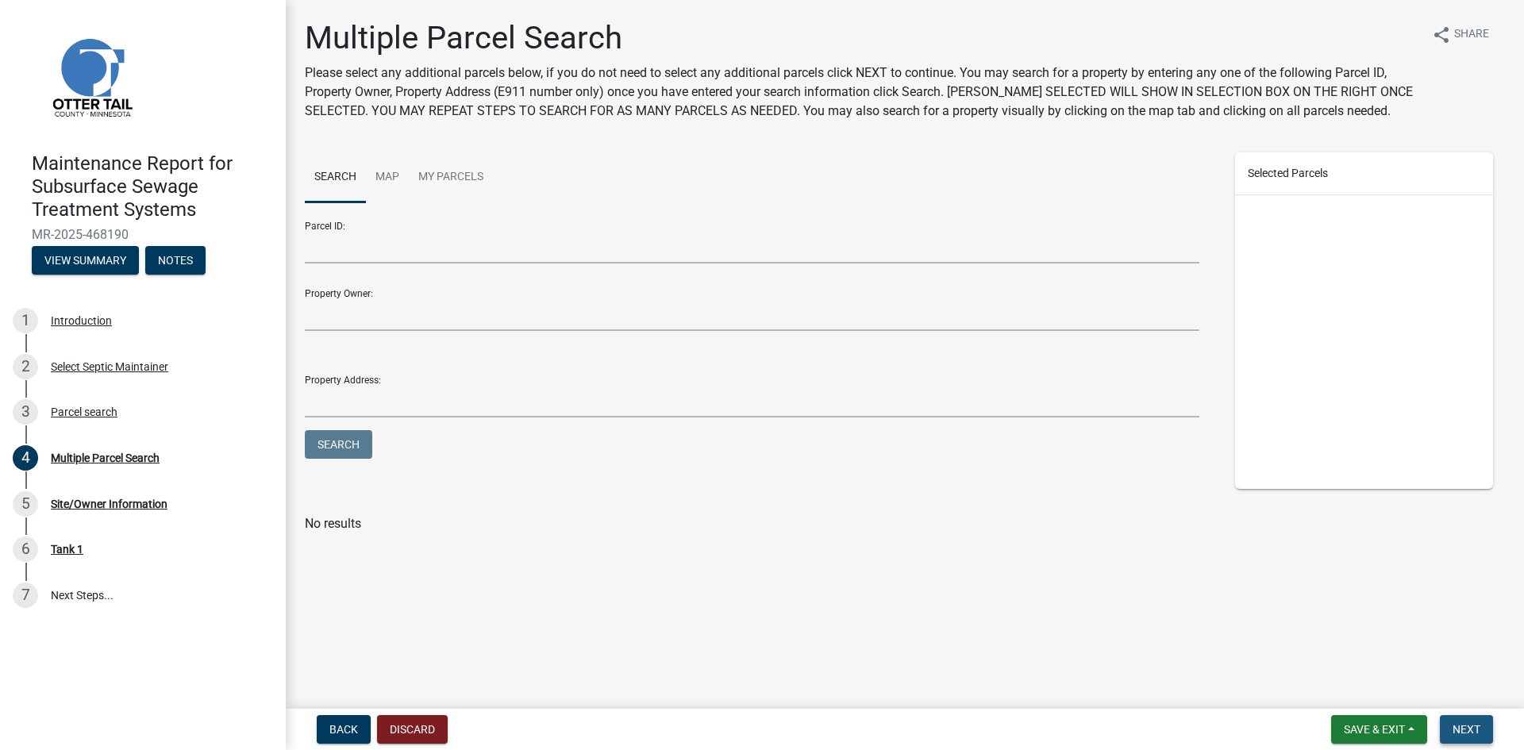
click at [1483, 725] on button "Next" at bounding box center [1465, 729] width 53 height 29
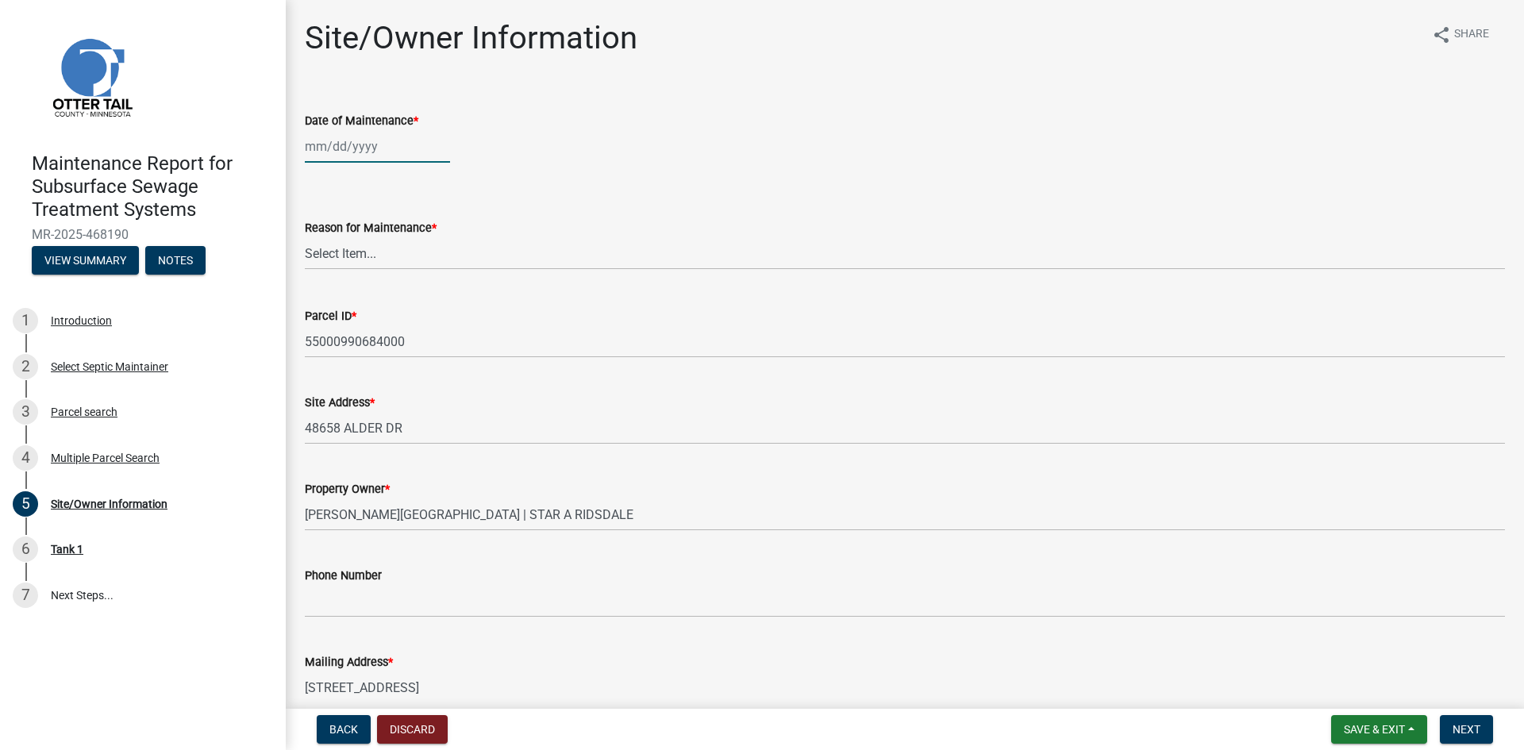
click at [359, 150] on div at bounding box center [377, 146] width 145 height 33
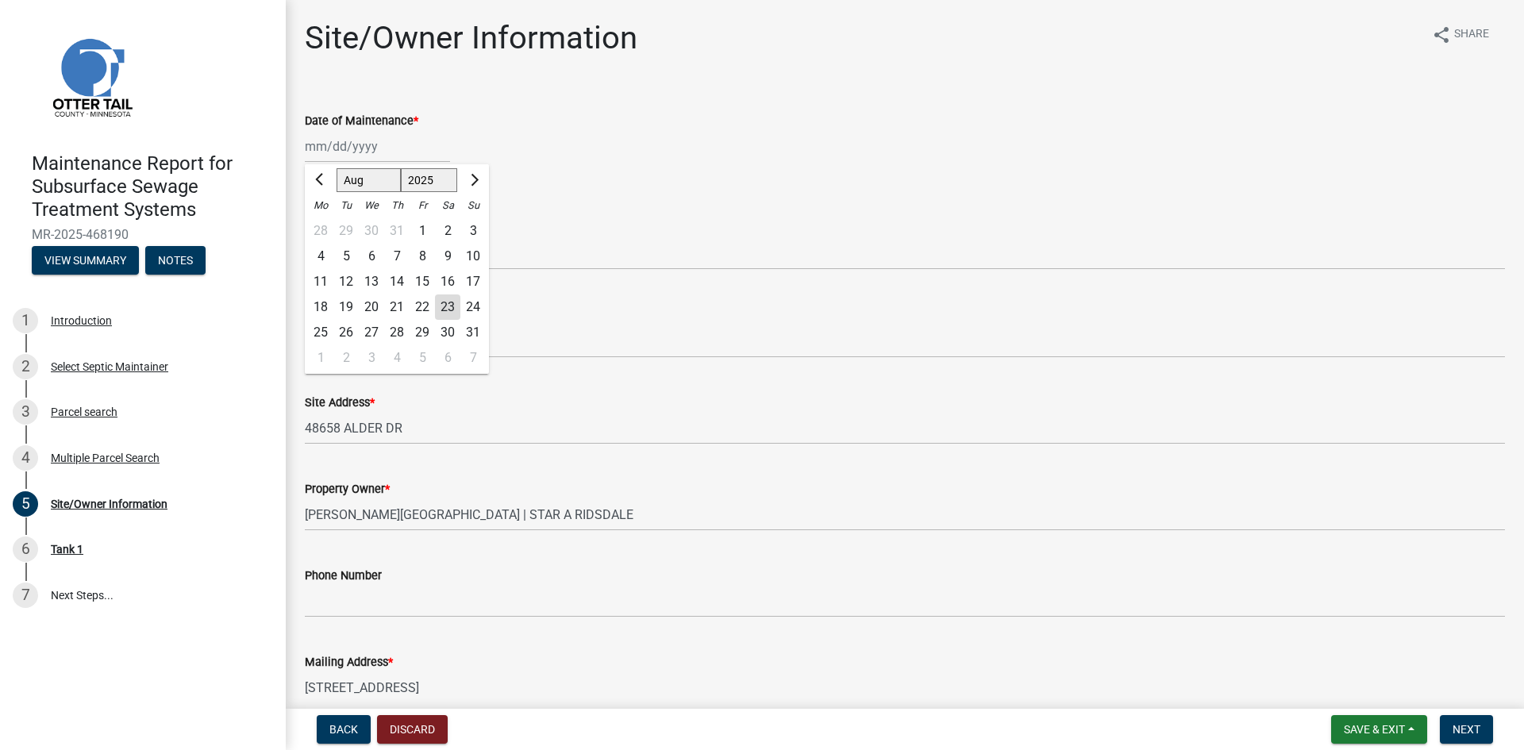
click at [421, 308] on div "22" at bounding box center [421, 306] width 25 height 25
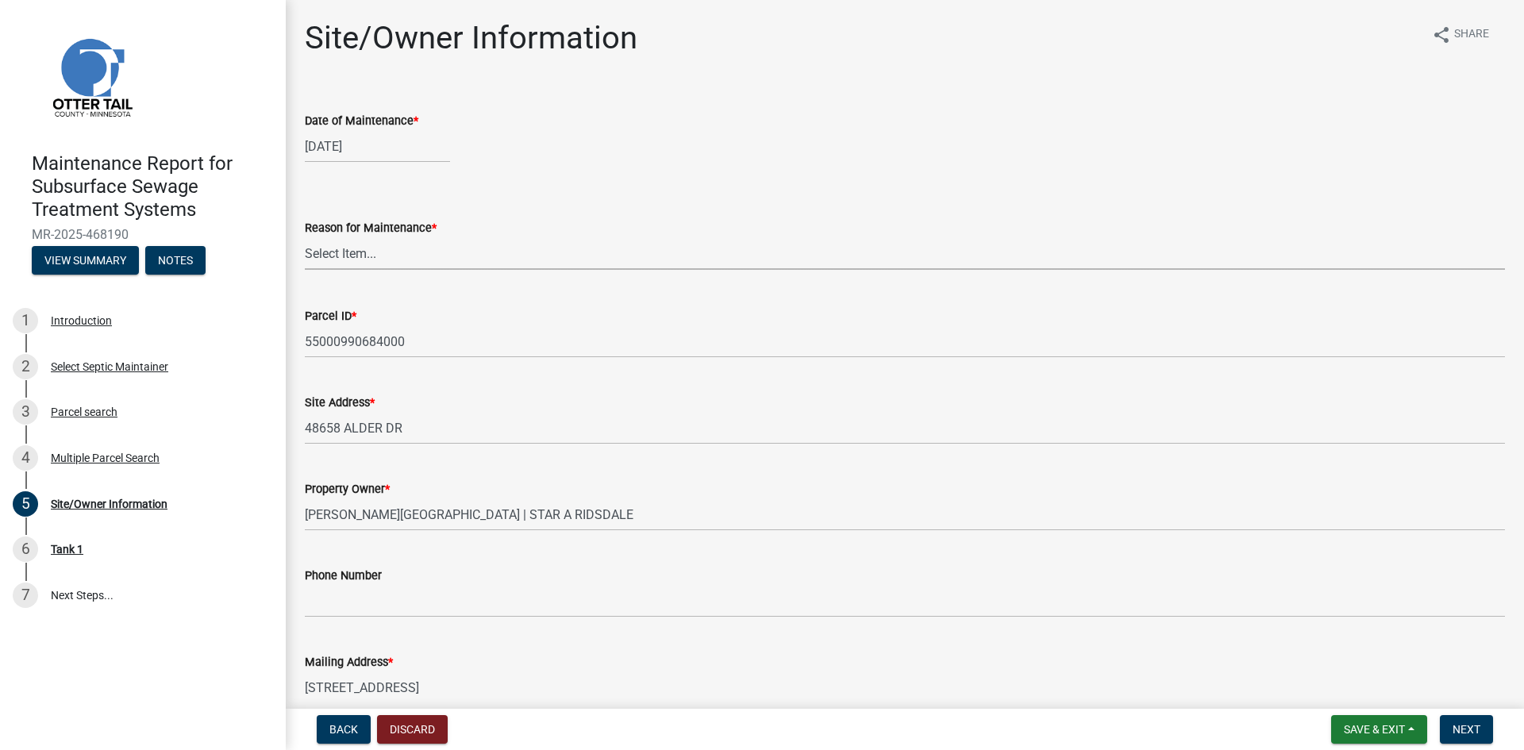
click at [402, 265] on select "Select Item... Called Routine Other" at bounding box center [905, 253] width 1200 height 33
click at [305, 237] on select "Select Item... Called Routine Other" at bounding box center [905, 253] width 1200 height 33
click at [1451, 729] on button "Next" at bounding box center [1465, 729] width 53 height 29
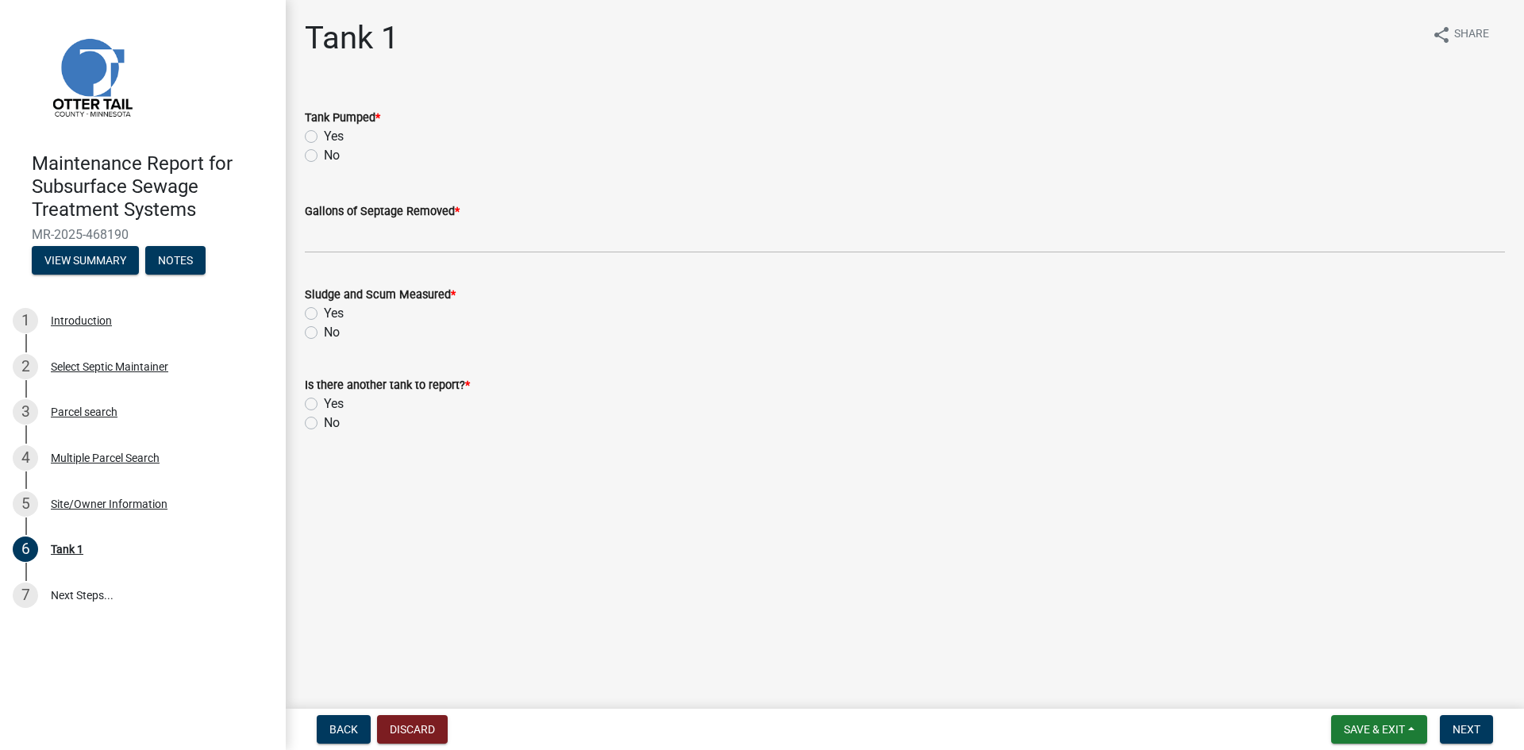
click at [324, 135] on label "Yes" at bounding box center [334, 136] width 20 height 19
click at [324, 135] on input "Yes" at bounding box center [329, 132] width 10 height 10
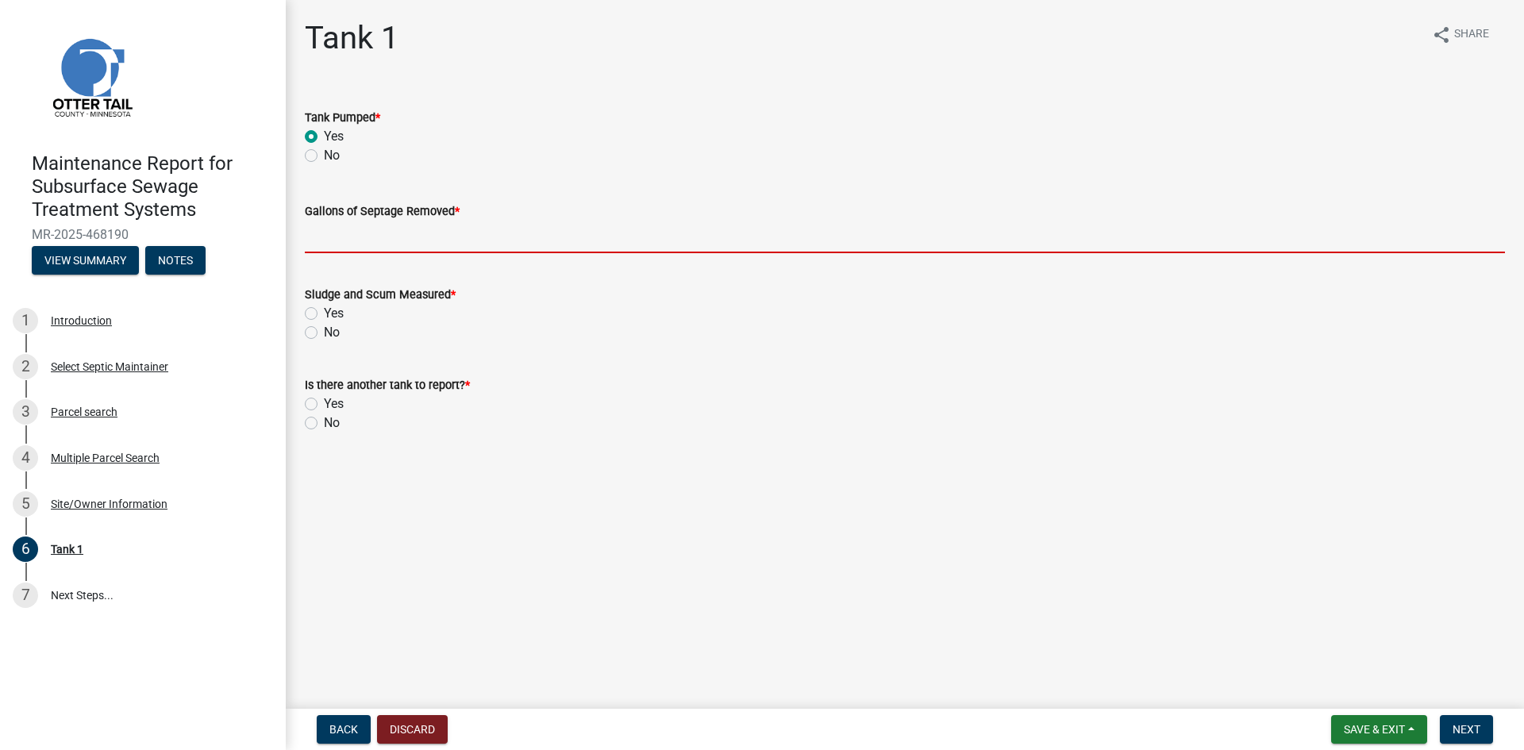
click at [329, 252] on input "Gallons of Septage Removed *" at bounding box center [905, 237] width 1200 height 33
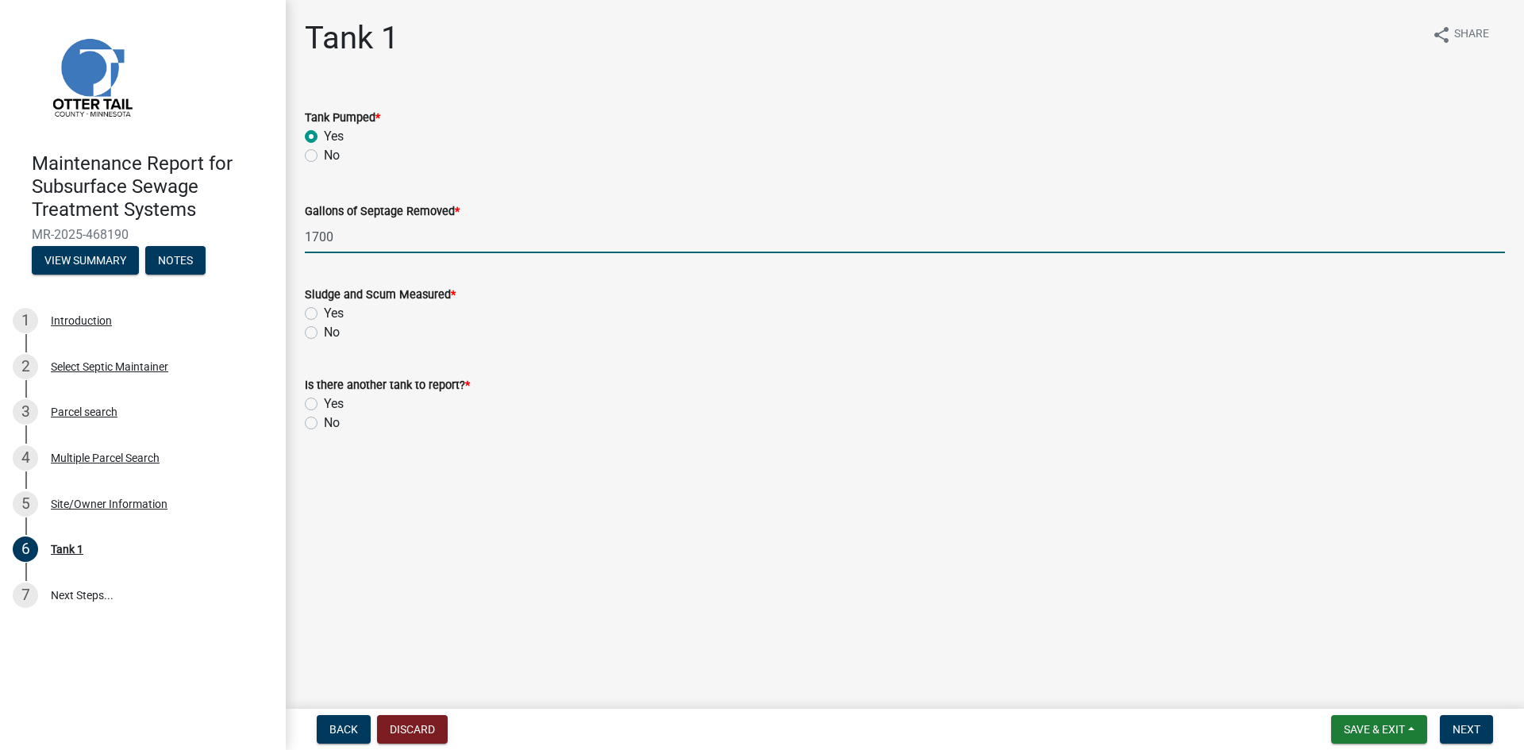
click at [324, 332] on label "No" at bounding box center [332, 332] width 16 height 19
click at [324, 332] on input "No" at bounding box center [329, 328] width 10 height 10
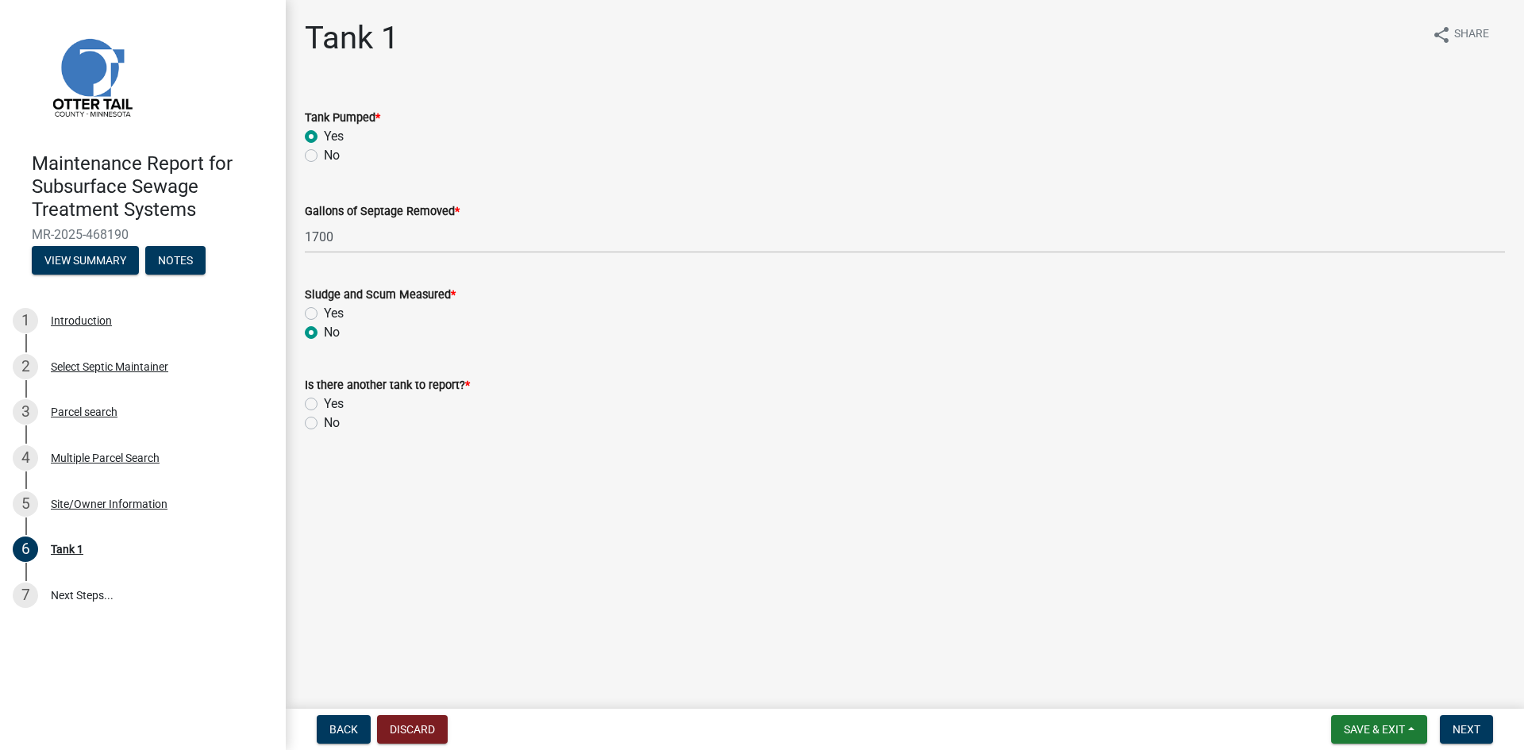
click at [324, 424] on label "No" at bounding box center [332, 422] width 16 height 19
click at [324, 424] on input "No" at bounding box center [329, 418] width 10 height 10
click at [1447, 722] on button "Next" at bounding box center [1465, 729] width 53 height 29
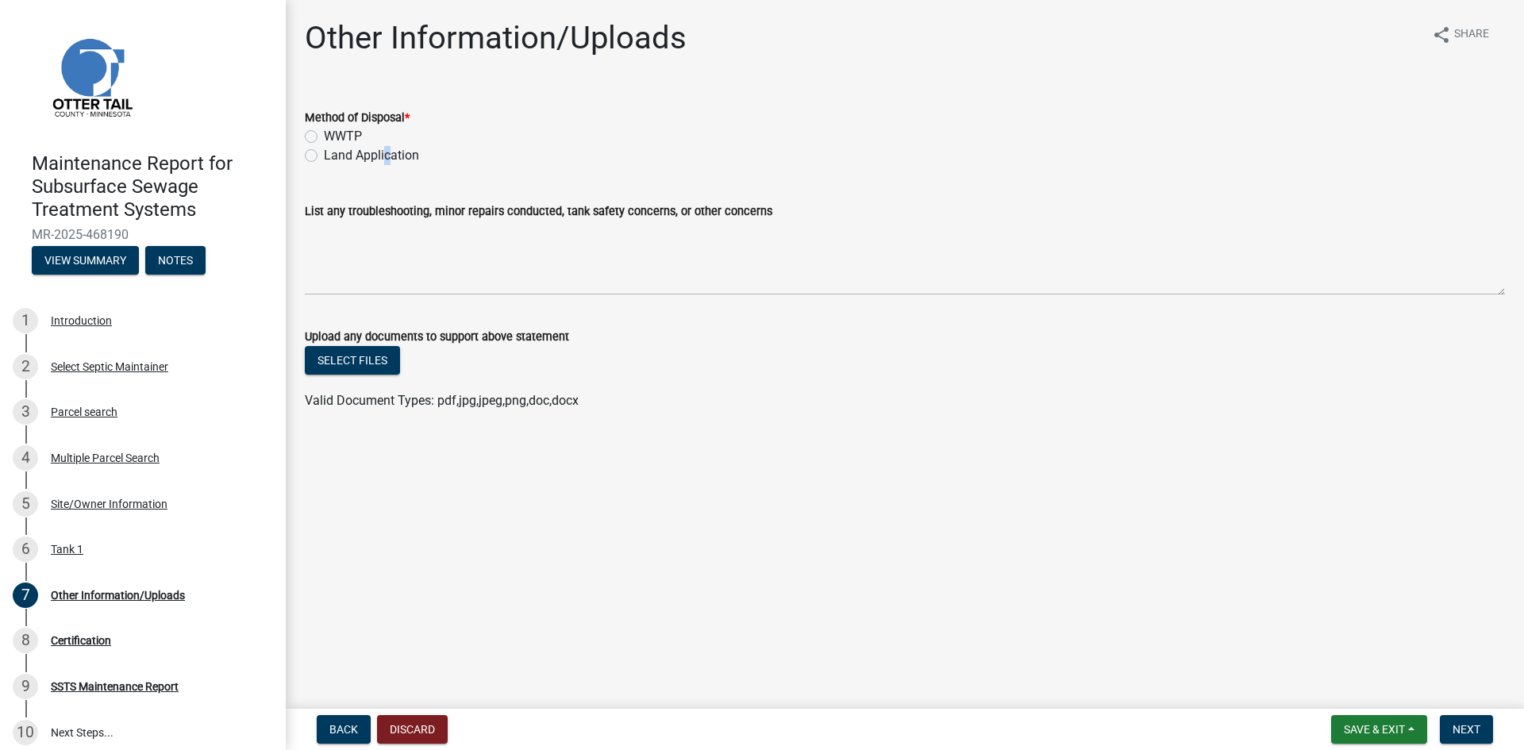
click at [382, 158] on label "Land Application" at bounding box center [371, 155] width 95 height 19
drag, startPoint x: 313, startPoint y: 156, endPoint x: 427, endPoint y: 220, distance: 130.4
click at [324, 156] on label "Land Application" at bounding box center [371, 155] width 95 height 19
click at [324, 156] on input "Land Application" at bounding box center [329, 151] width 10 height 10
click at [1447, 722] on button "Next" at bounding box center [1465, 729] width 53 height 29
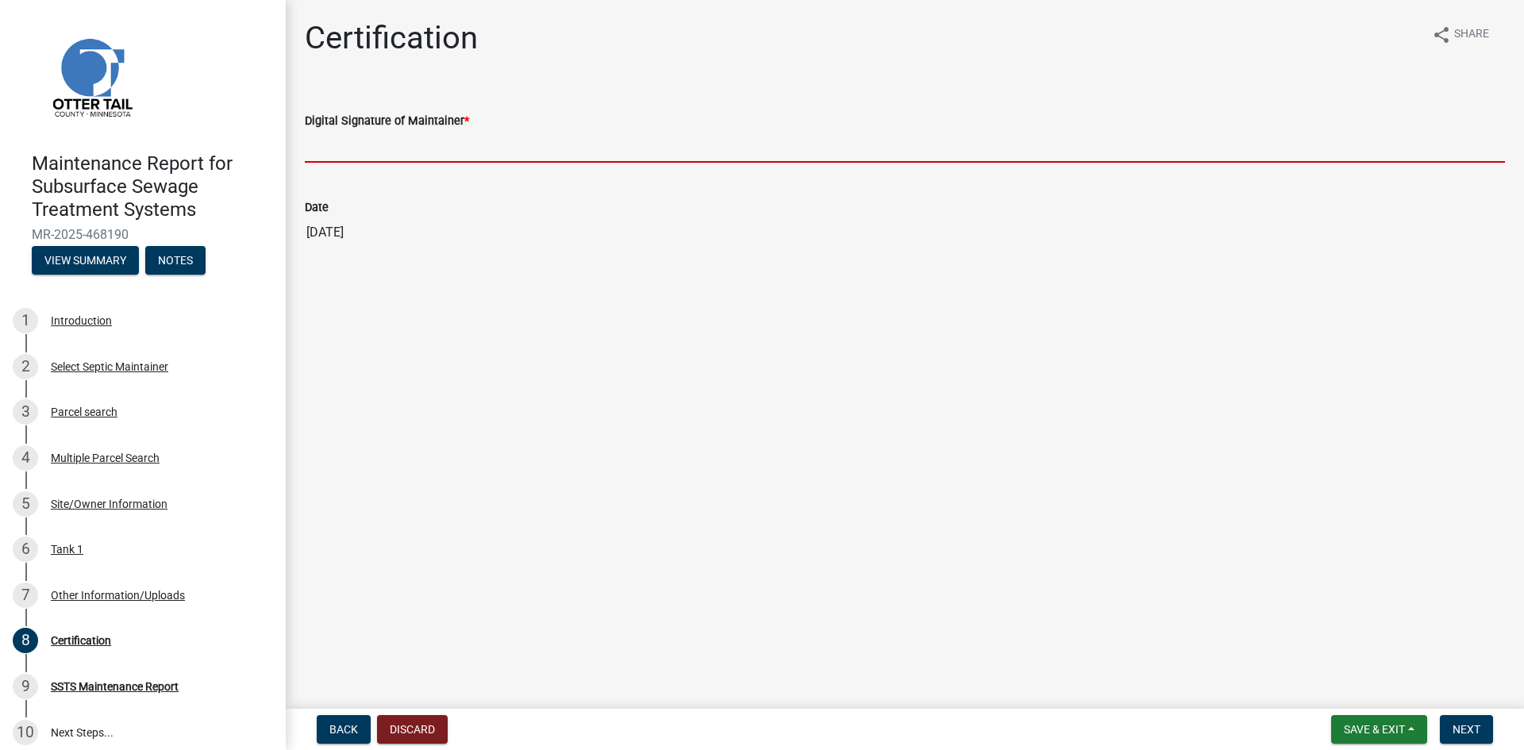
click at [875, 152] on input "Digital Signature of Maintainer *" at bounding box center [905, 146] width 1200 height 33
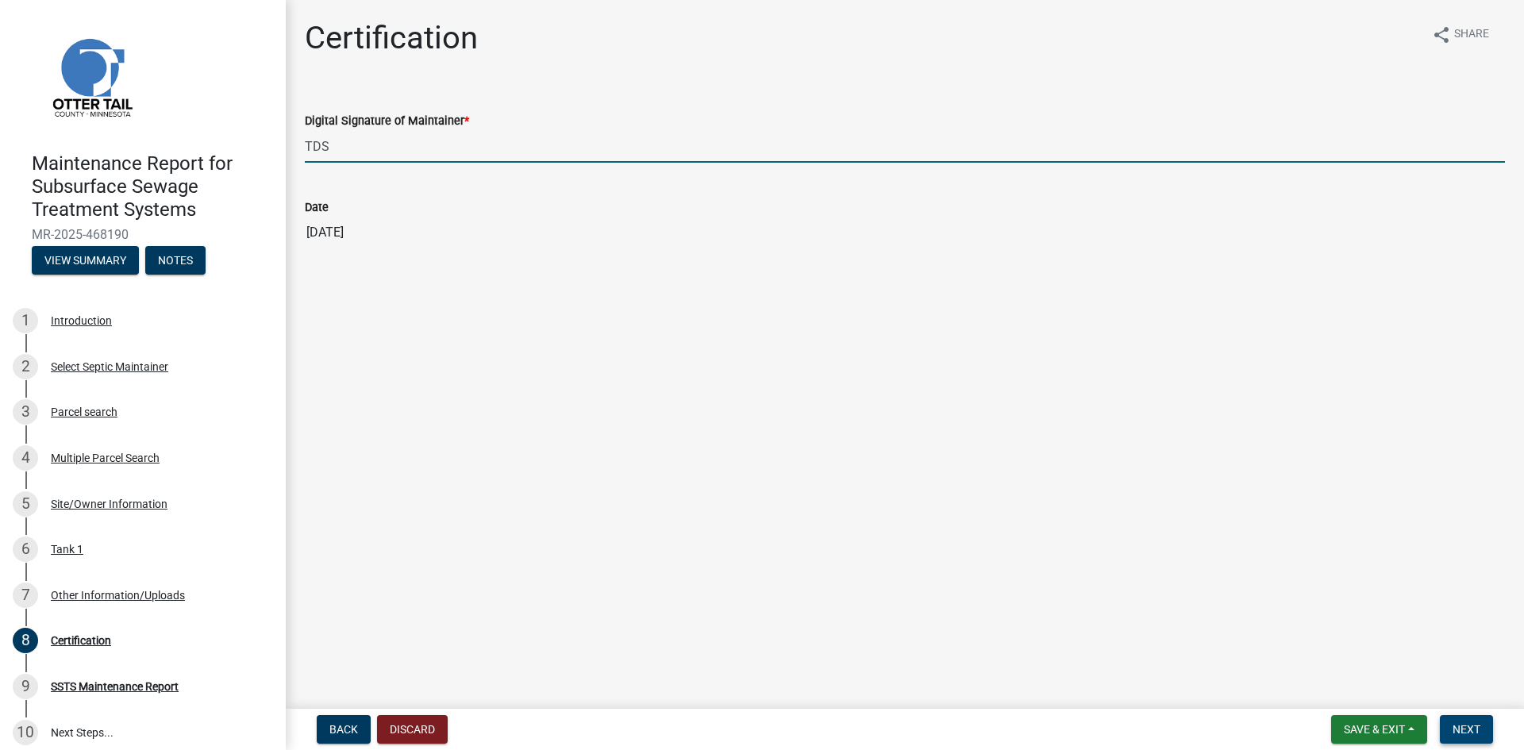
click at [1457, 724] on span "Next" at bounding box center [1466, 729] width 28 height 13
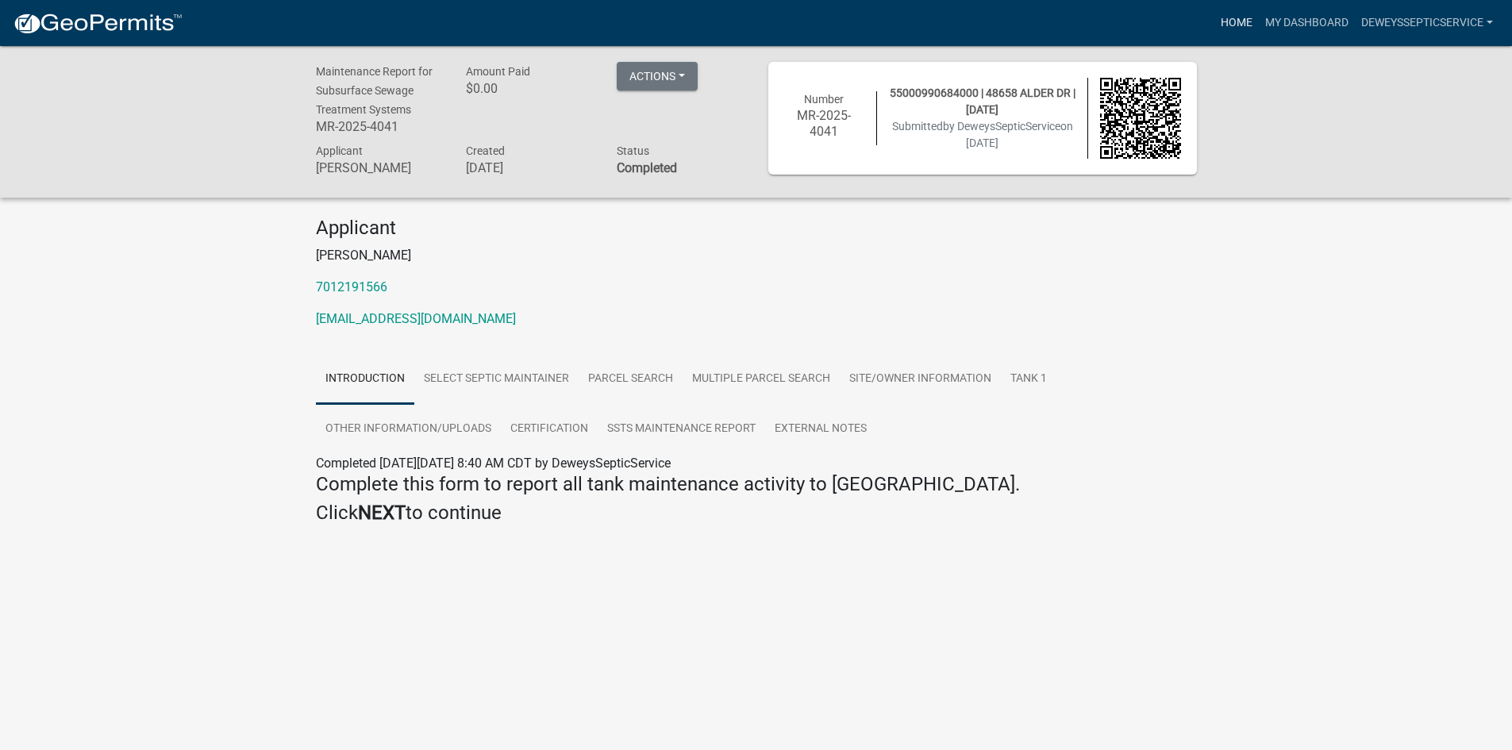
click at [1233, 18] on link "Home" at bounding box center [1236, 23] width 44 height 30
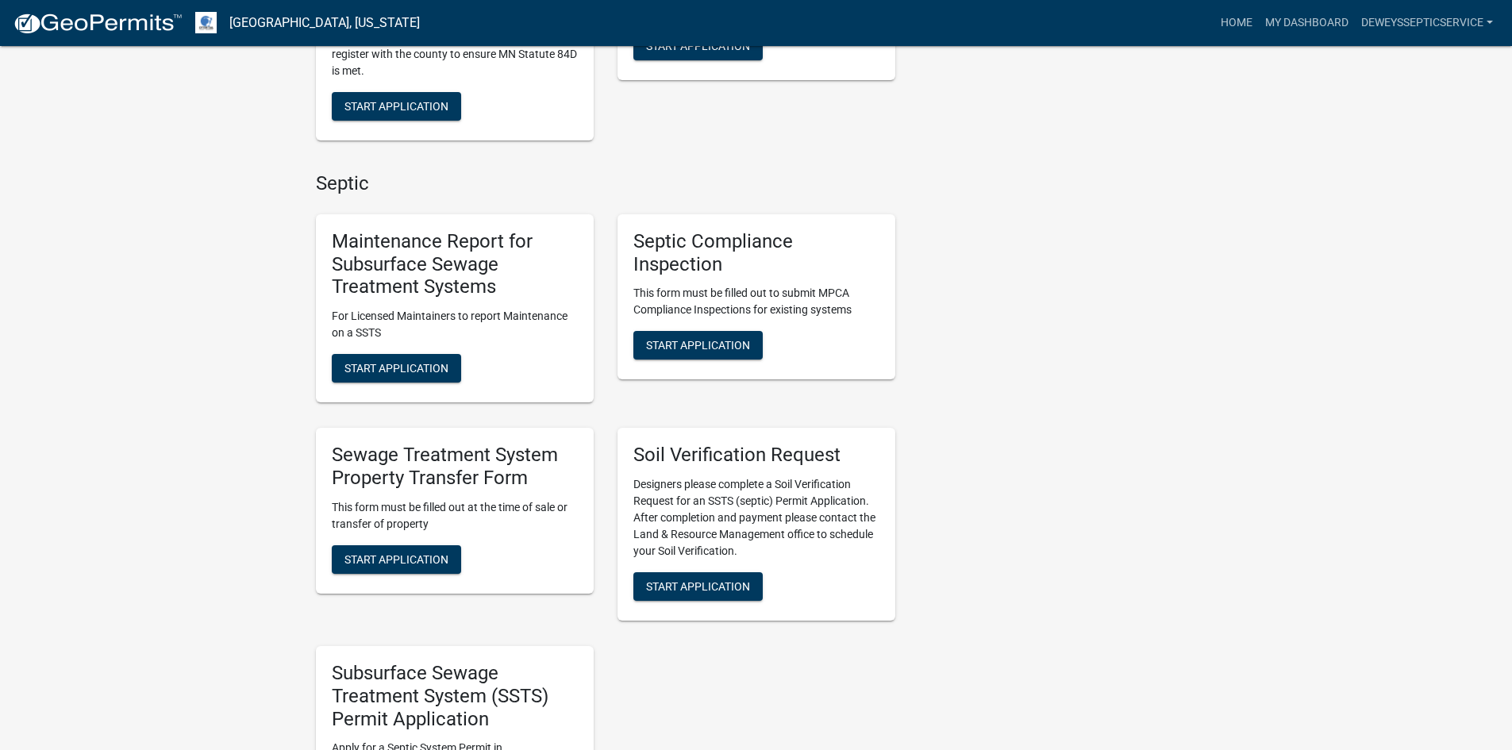
scroll to position [952, 0]
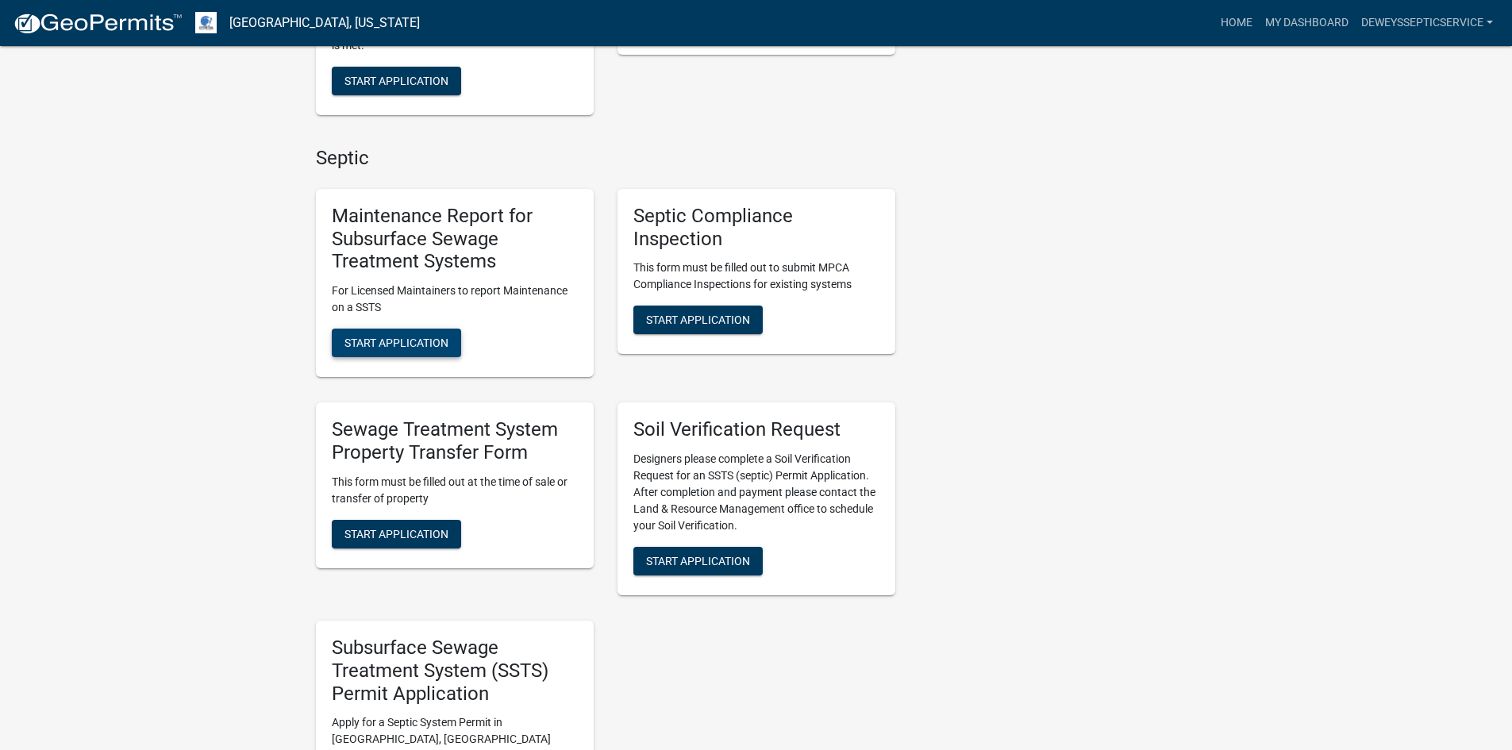
click at [409, 340] on span "Start Application" at bounding box center [396, 342] width 104 height 13
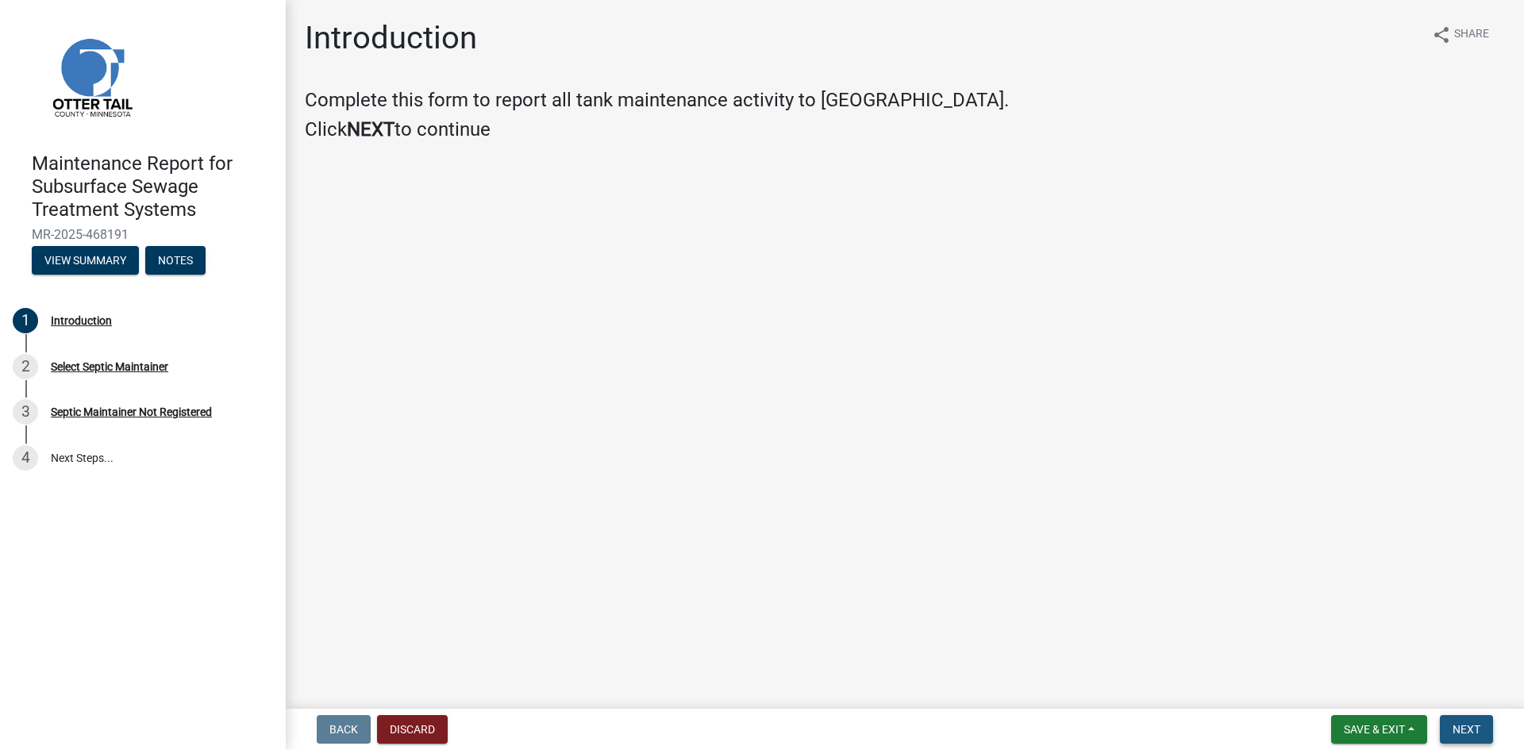
click at [1454, 735] on span "Next" at bounding box center [1466, 729] width 28 height 13
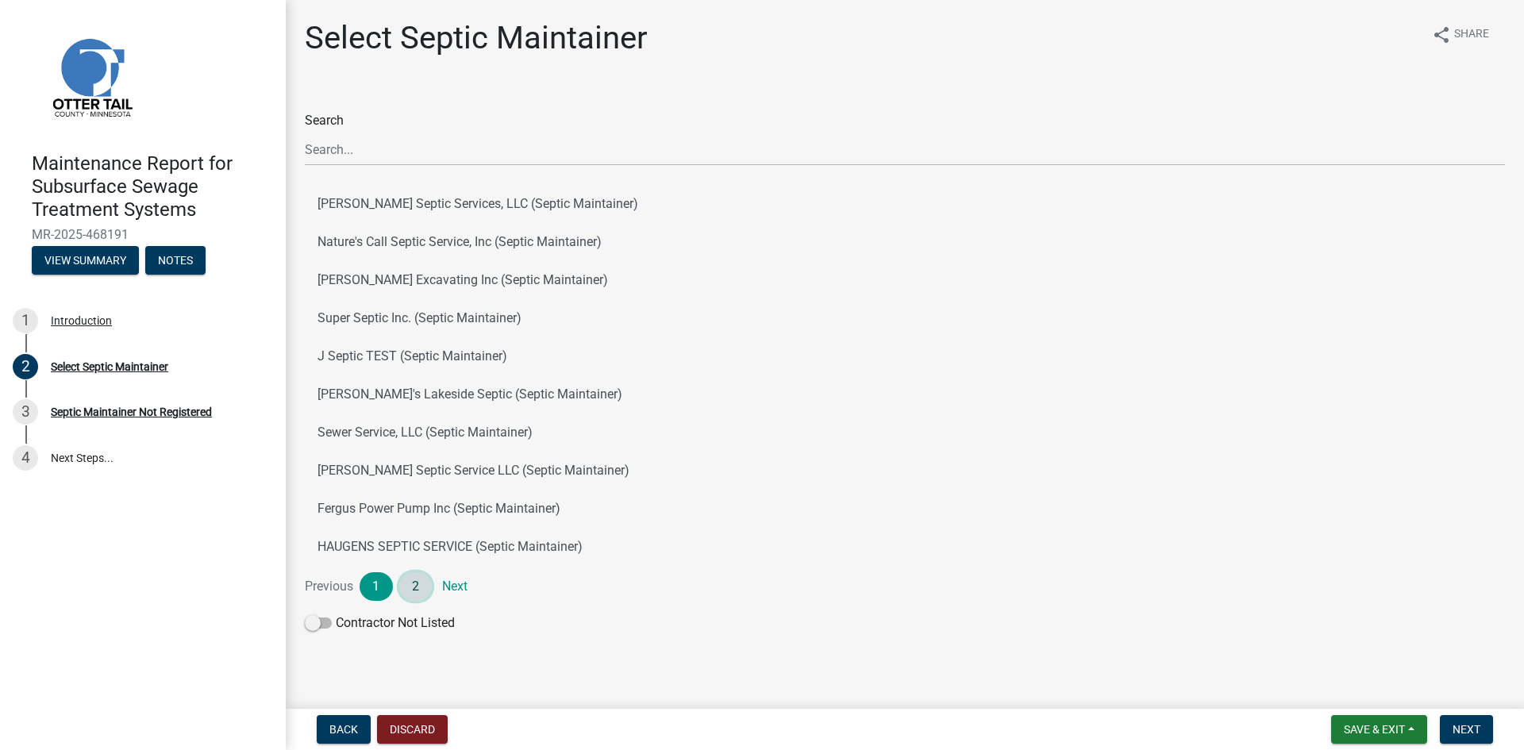
click at [419, 588] on link "2" at bounding box center [415, 586] width 33 height 29
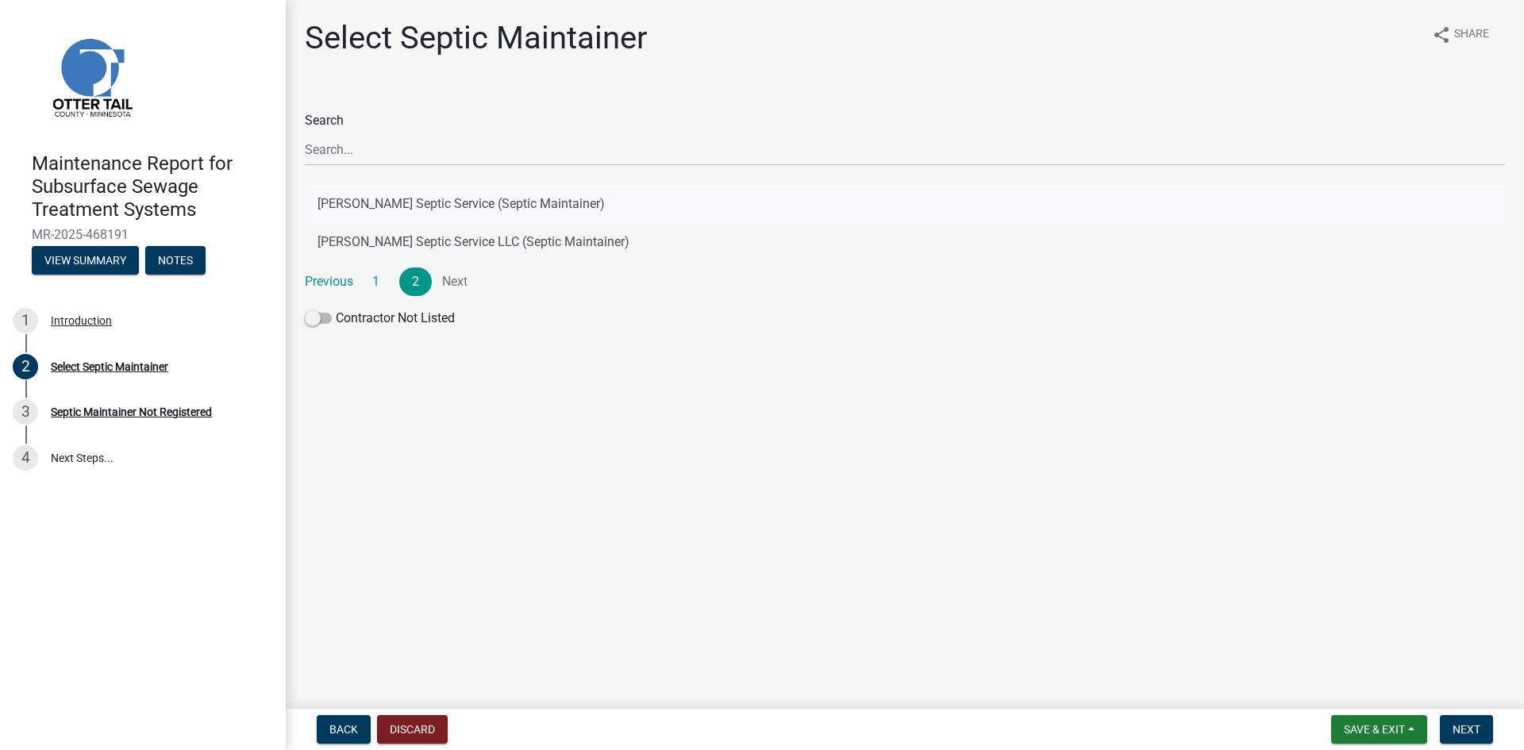
click at [511, 197] on button "[PERSON_NAME] Septic Service (Septic Maintainer)" at bounding box center [905, 204] width 1200 height 38
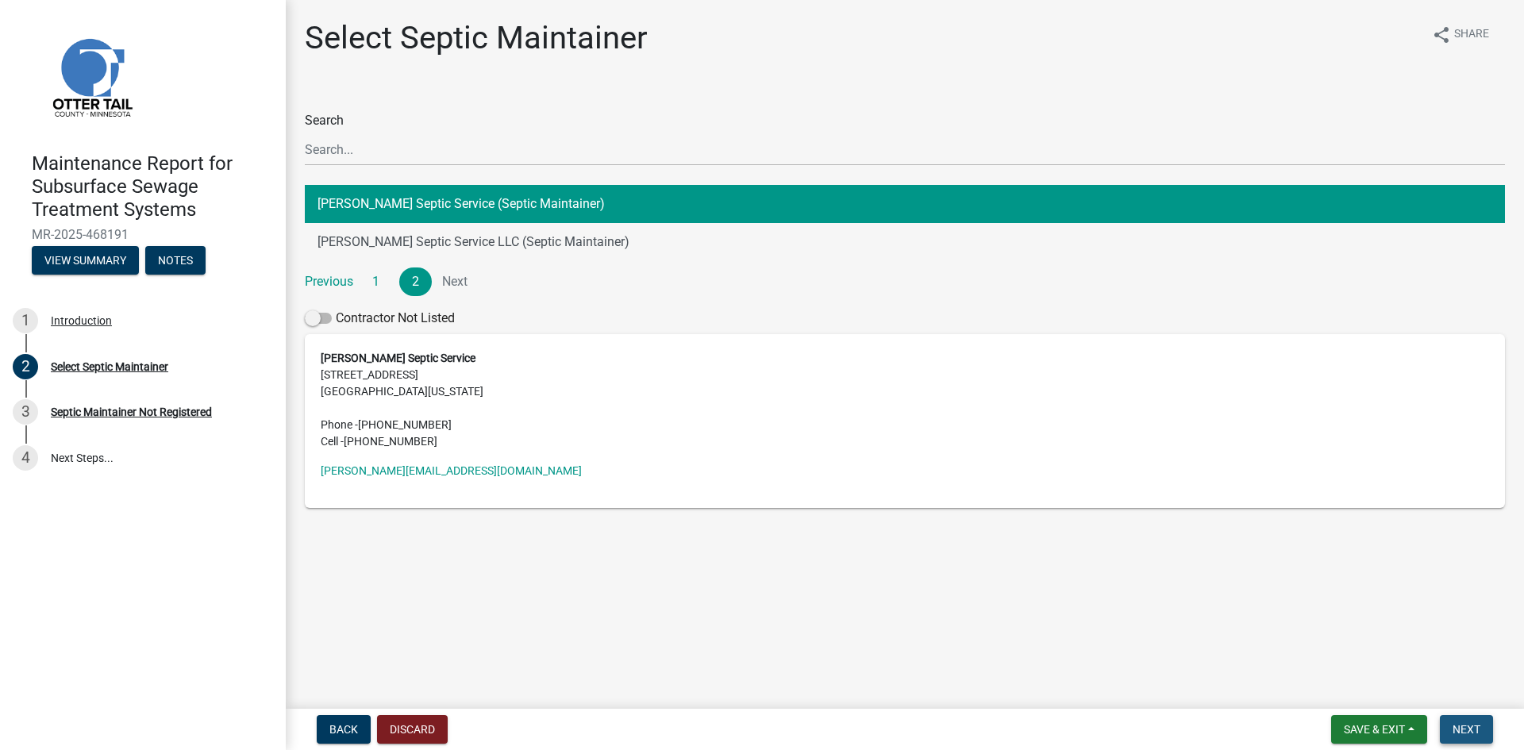
click at [1465, 721] on button "Next" at bounding box center [1465, 729] width 53 height 29
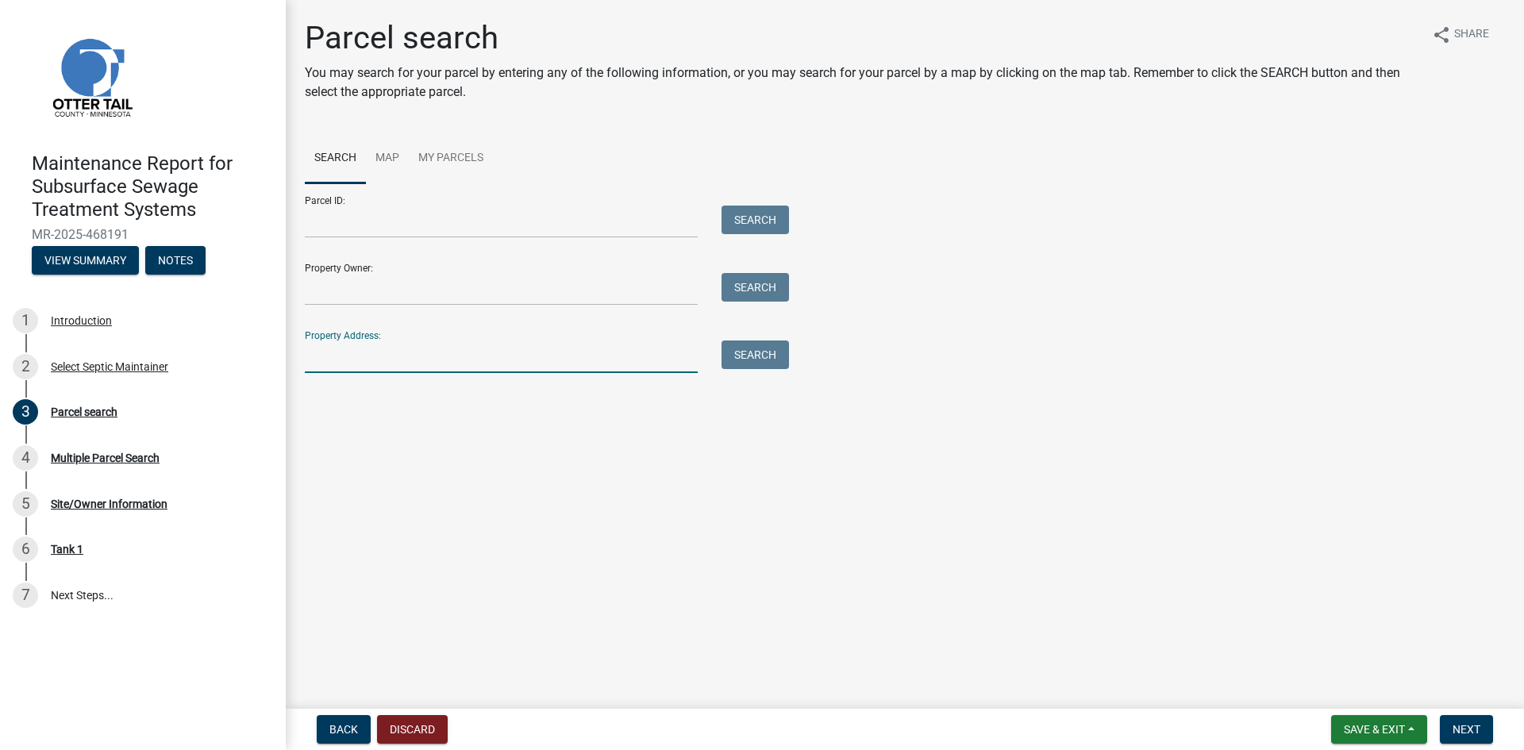
click at [511, 362] on input "Property Address:" at bounding box center [501, 356] width 393 height 33
click at [768, 358] on button "Search" at bounding box center [754, 354] width 67 height 29
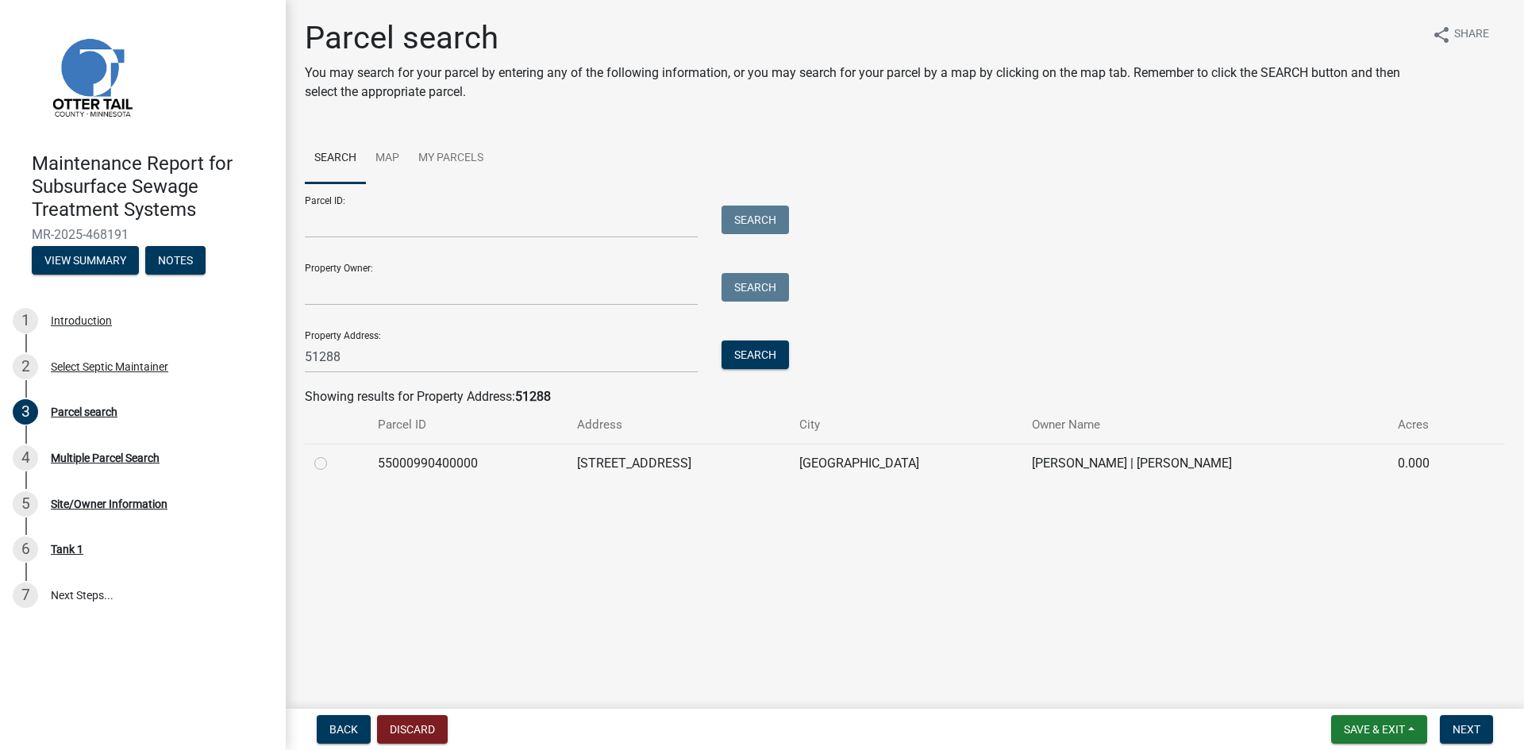
click at [333, 454] on label at bounding box center [333, 454] width 0 height 0
click at [333, 462] on input "radio" at bounding box center [338, 459] width 10 height 10
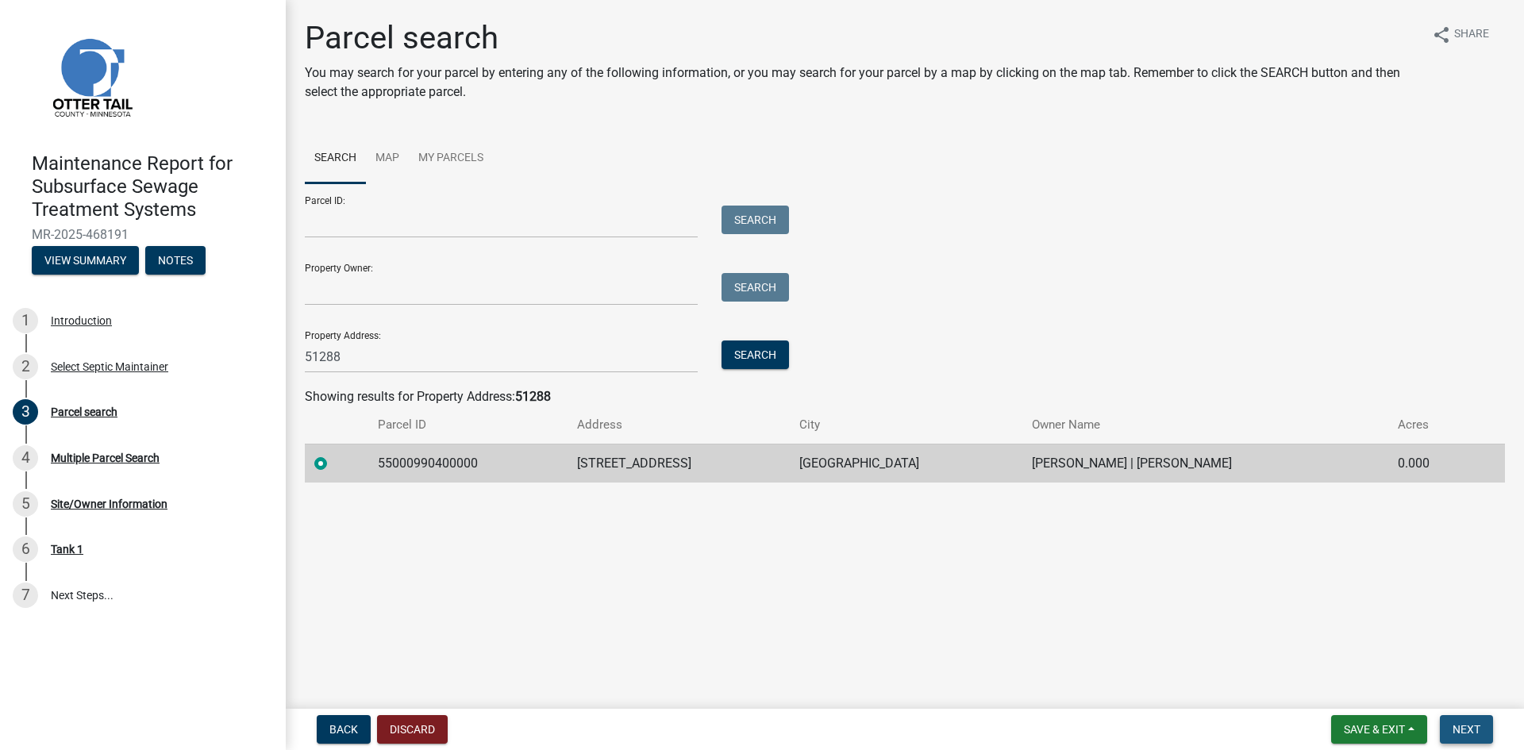
click at [1480, 728] on span "Next" at bounding box center [1466, 729] width 28 height 13
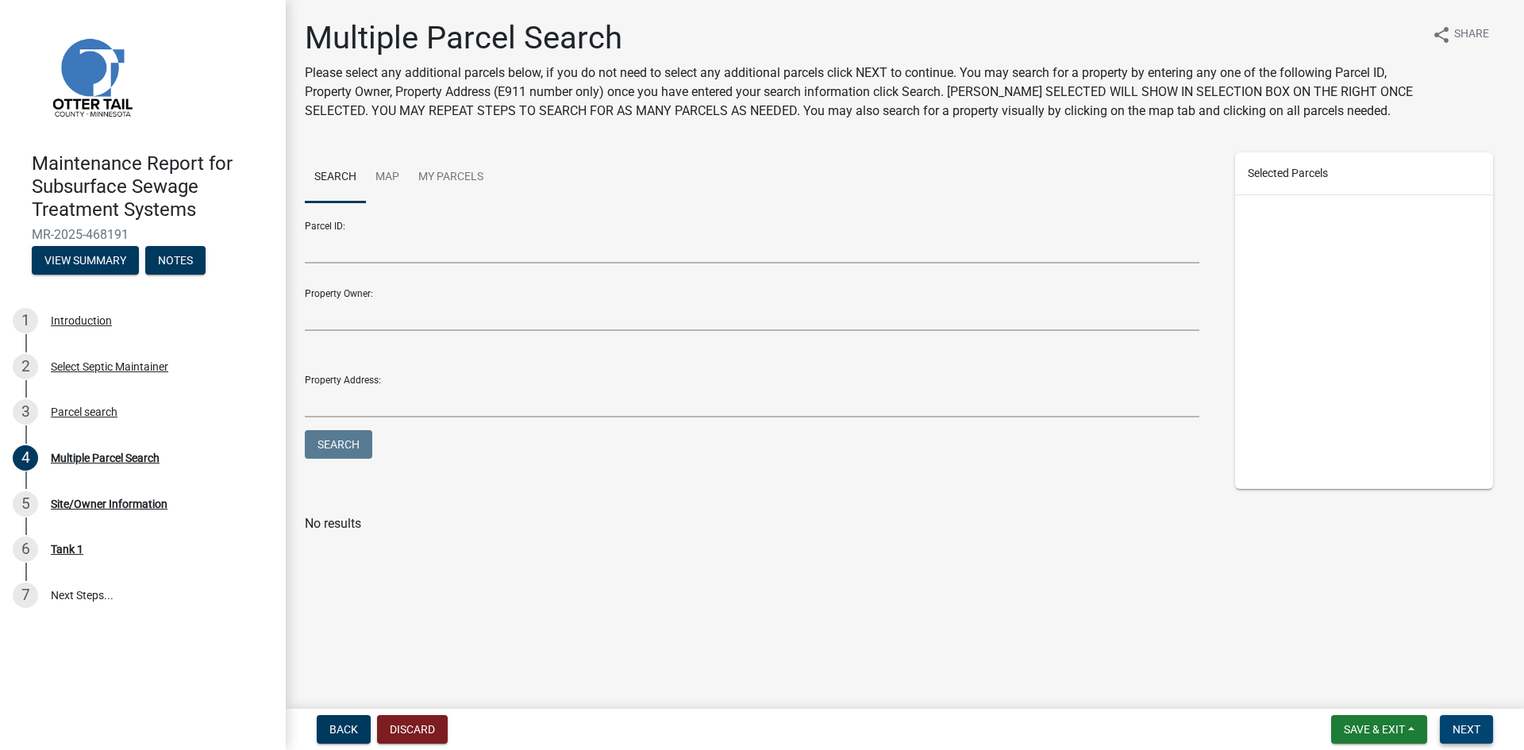
click at [1480, 728] on span "Next" at bounding box center [1466, 729] width 28 height 13
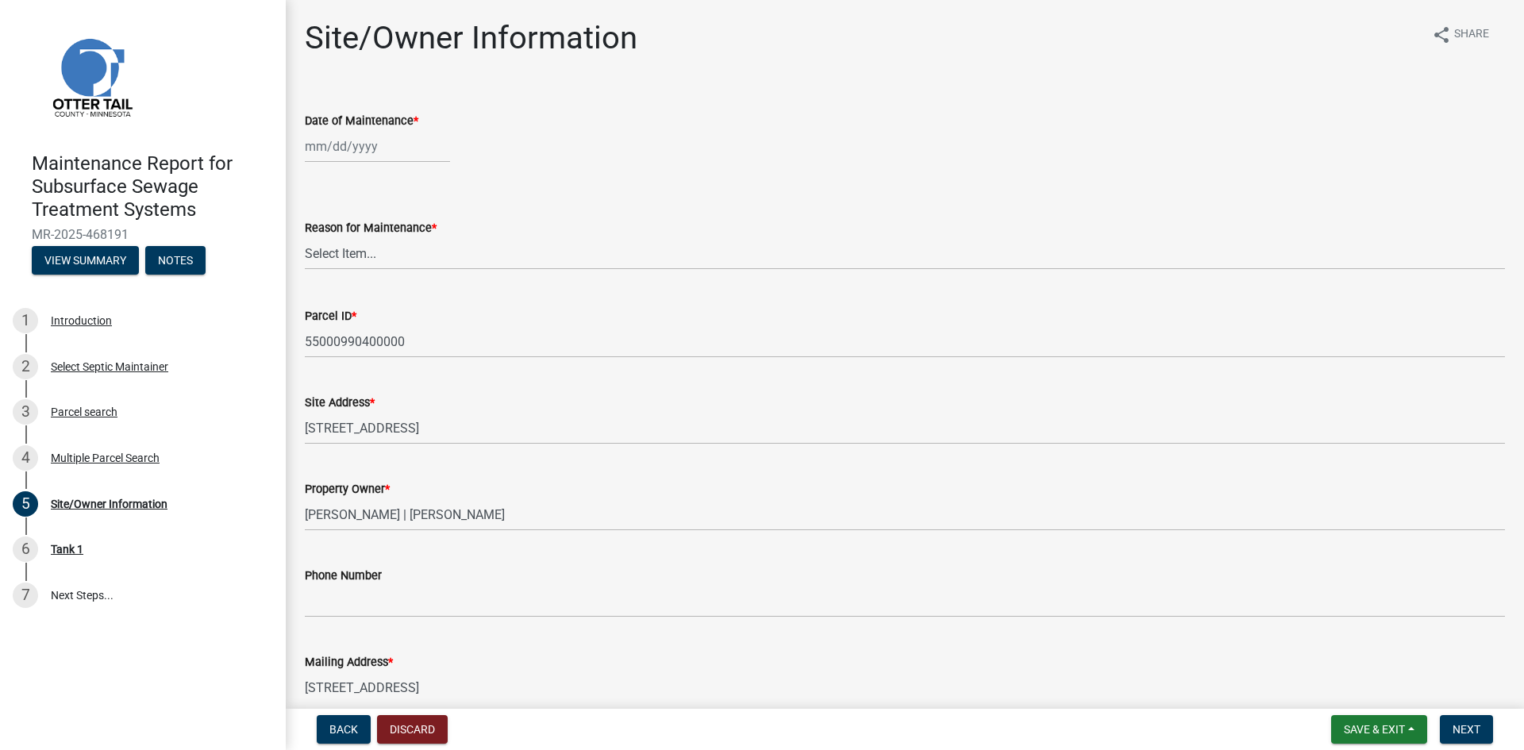
click at [373, 148] on div at bounding box center [377, 146] width 145 height 33
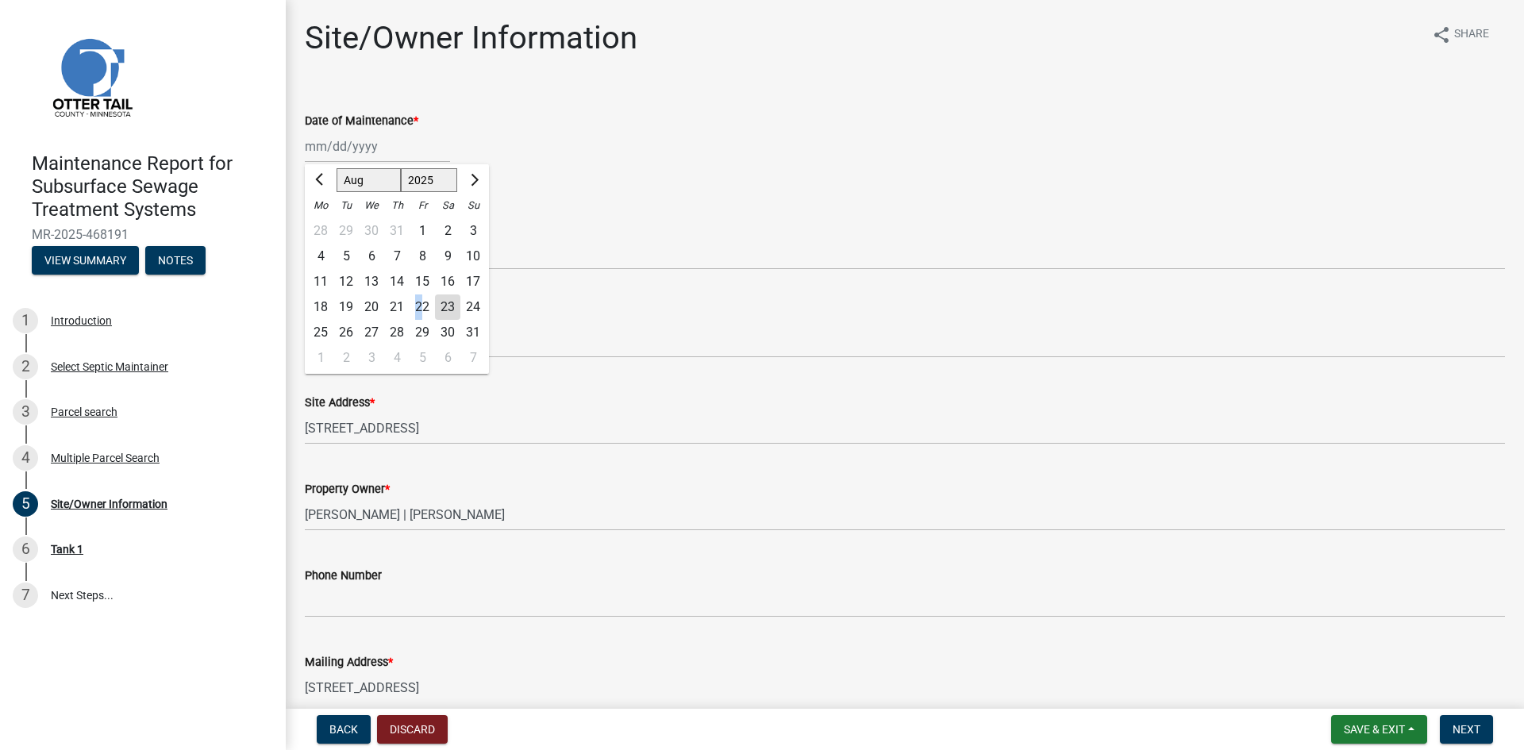
click at [420, 307] on div "22" at bounding box center [421, 306] width 25 height 25
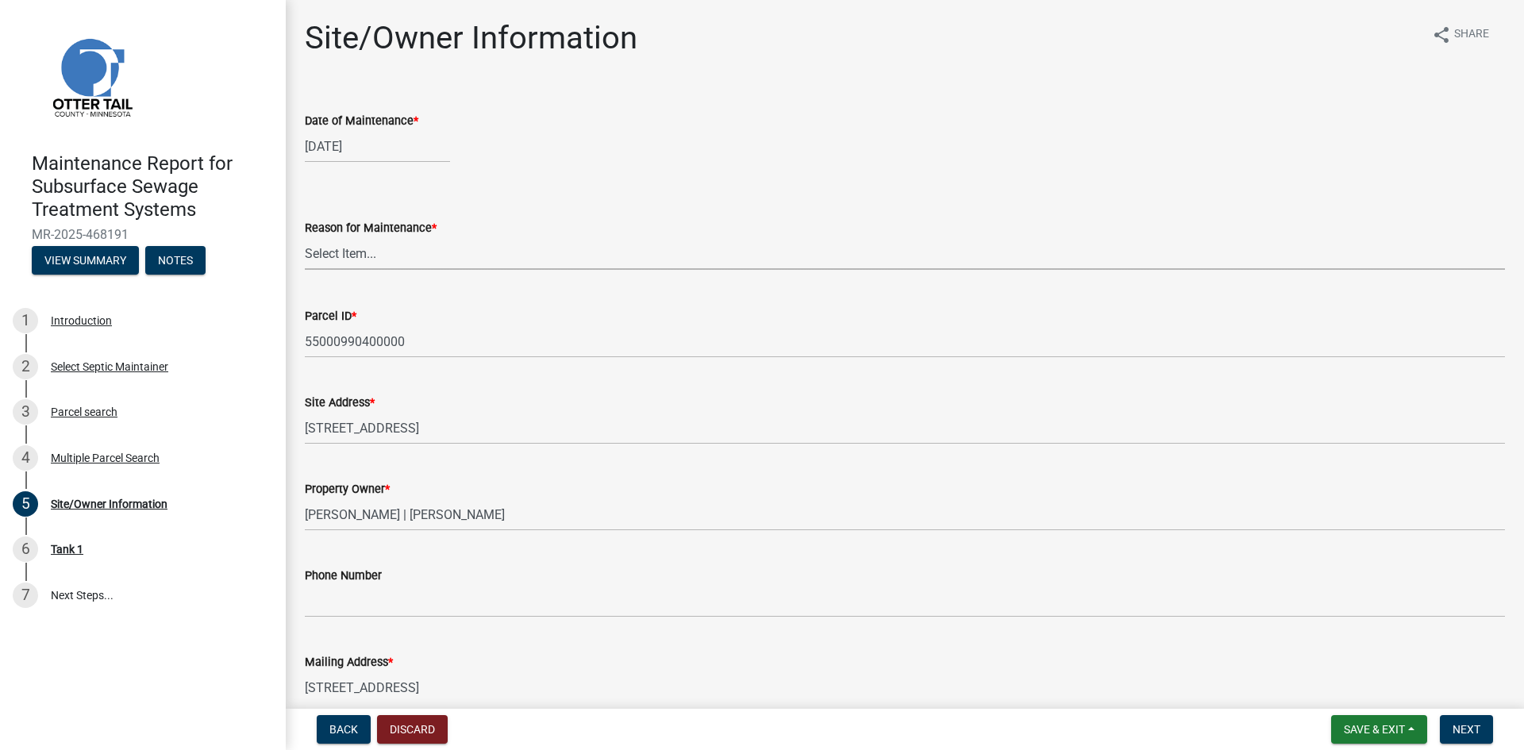
click at [408, 257] on select "Select Item... Called Routine Other" at bounding box center [905, 253] width 1200 height 33
click at [305, 237] on select "Select Item... Called Routine Other" at bounding box center [905, 253] width 1200 height 33
click at [1481, 736] on button "Next" at bounding box center [1465, 729] width 53 height 29
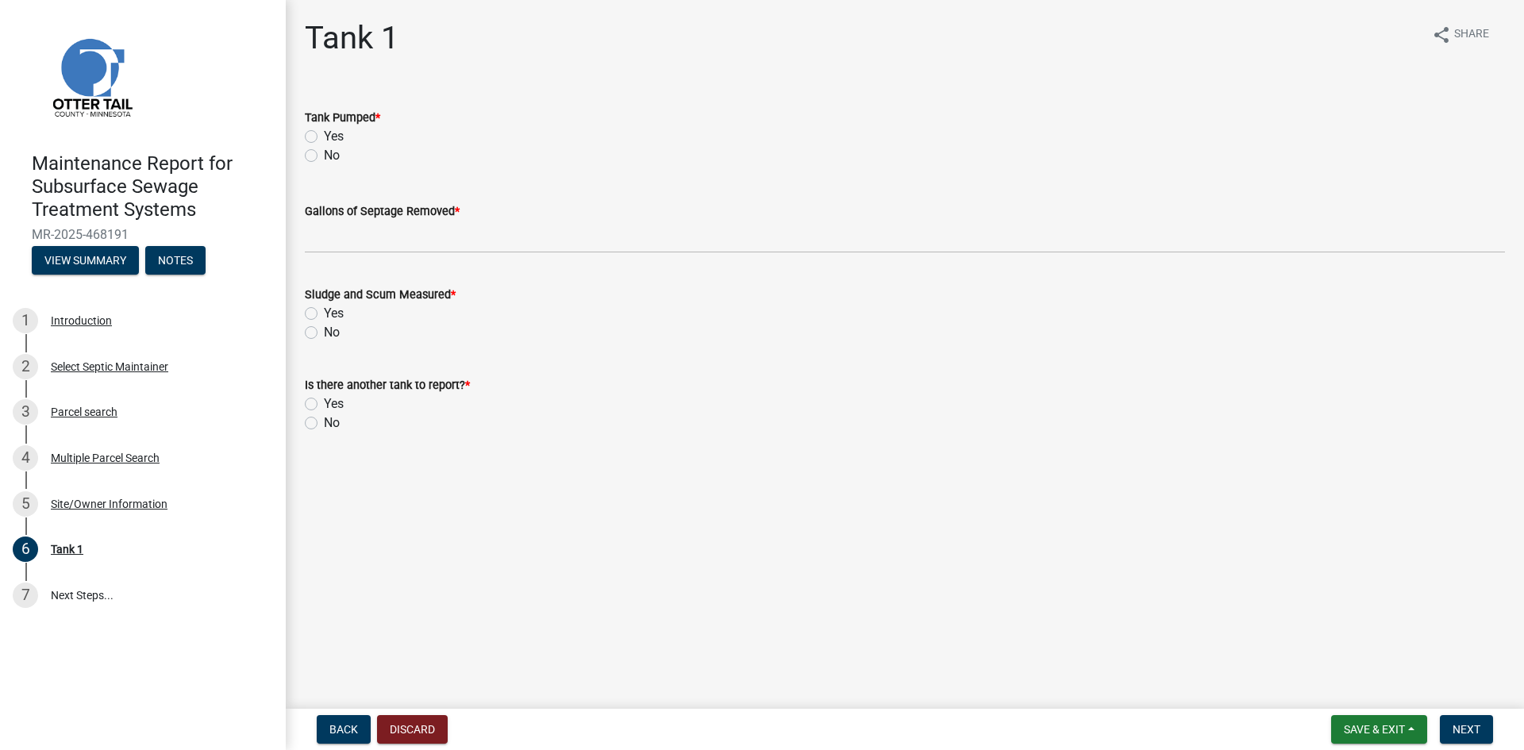
click at [324, 139] on label "Yes" at bounding box center [334, 136] width 20 height 19
click at [324, 137] on input "Yes" at bounding box center [329, 132] width 10 height 10
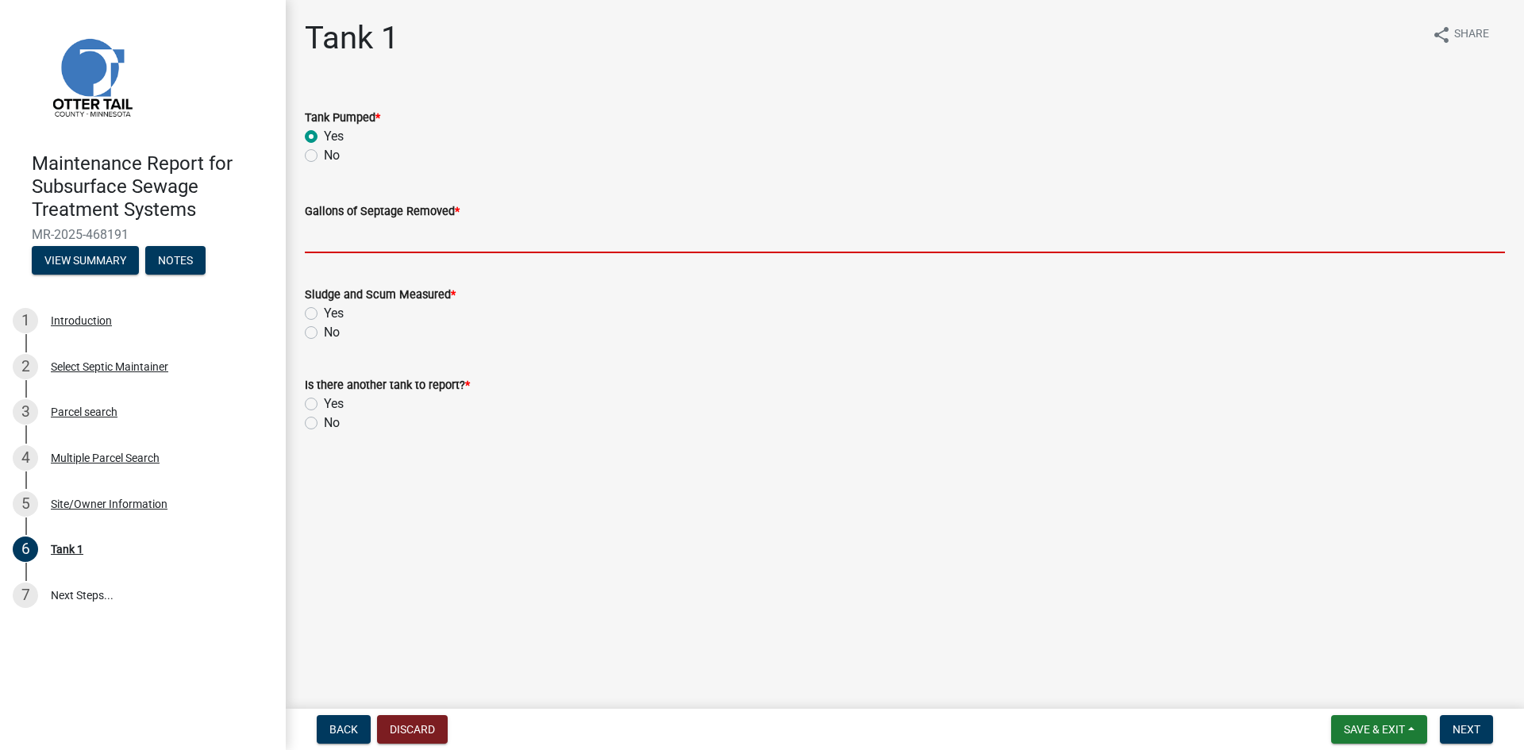
click at [366, 244] on input "Gallons of Septage Removed *" at bounding box center [905, 237] width 1200 height 33
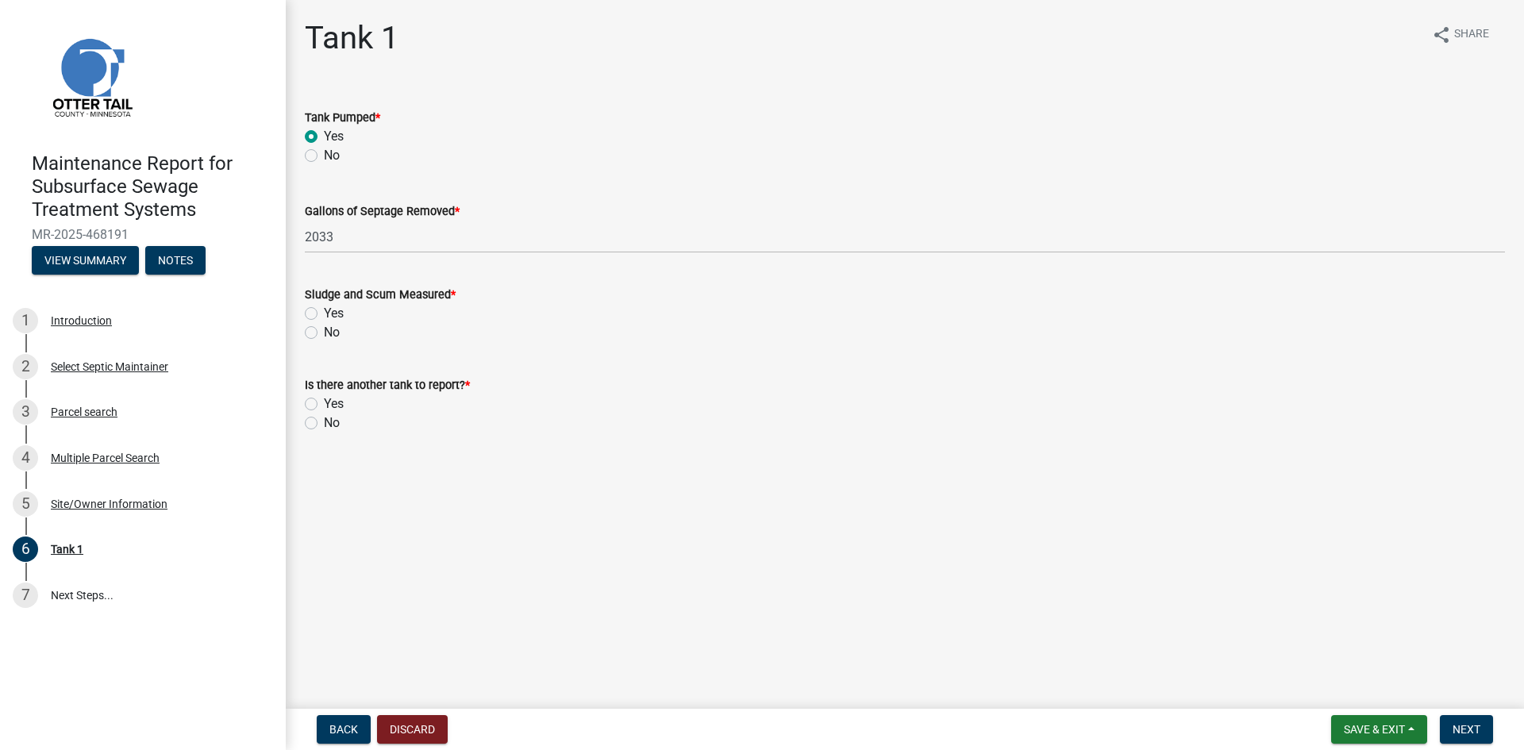
drag, startPoint x: 309, startPoint y: 332, endPoint x: 316, endPoint y: 377, distance: 45.0
click at [324, 334] on label "No" at bounding box center [332, 332] width 16 height 19
click at [324, 333] on input "No" at bounding box center [329, 328] width 10 height 10
click at [324, 427] on label "No" at bounding box center [332, 422] width 16 height 19
click at [324, 424] on input "No" at bounding box center [329, 418] width 10 height 10
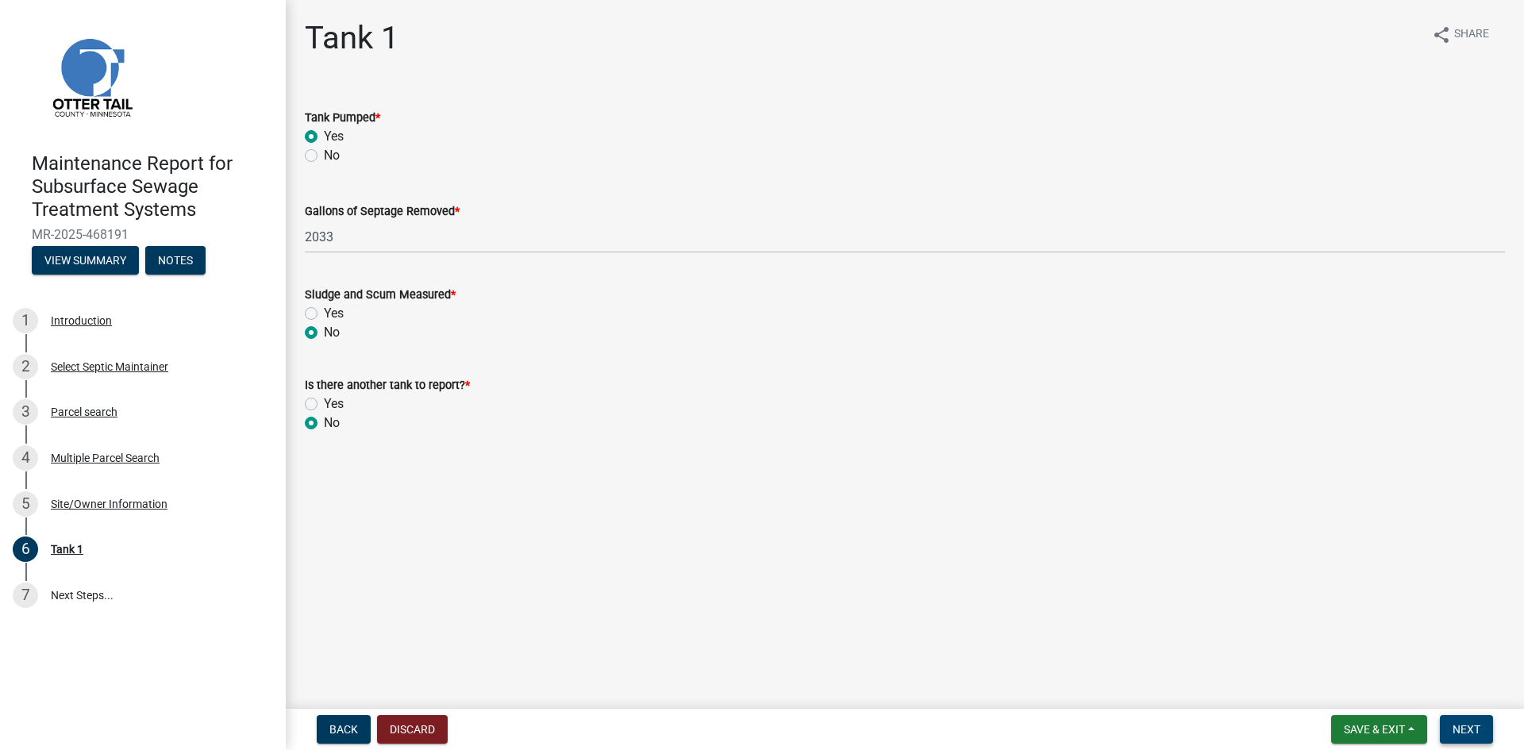
click at [1458, 723] on span "Next" at bounding box center [1466, 729] width 28 height 13
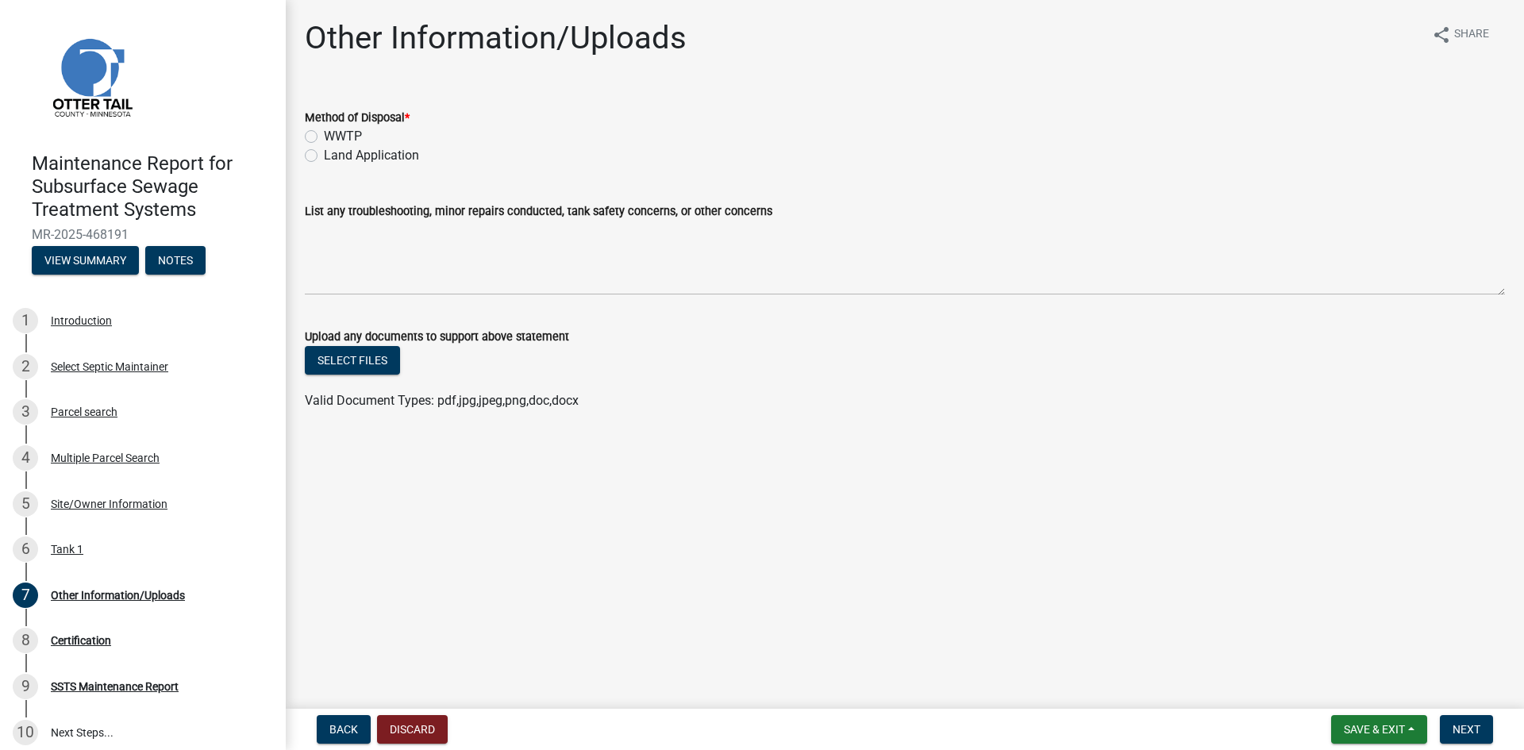
click at [357, 156] on label "Land Application" at bounding box center [371, 155] width 95 height 19
click at [334, 156] on input "Land Application" at bounding box center [329, 151] width 10 height 10
click at [1477, 732] on span "Next" at bounding box center [1466, 729] width 28 height 13
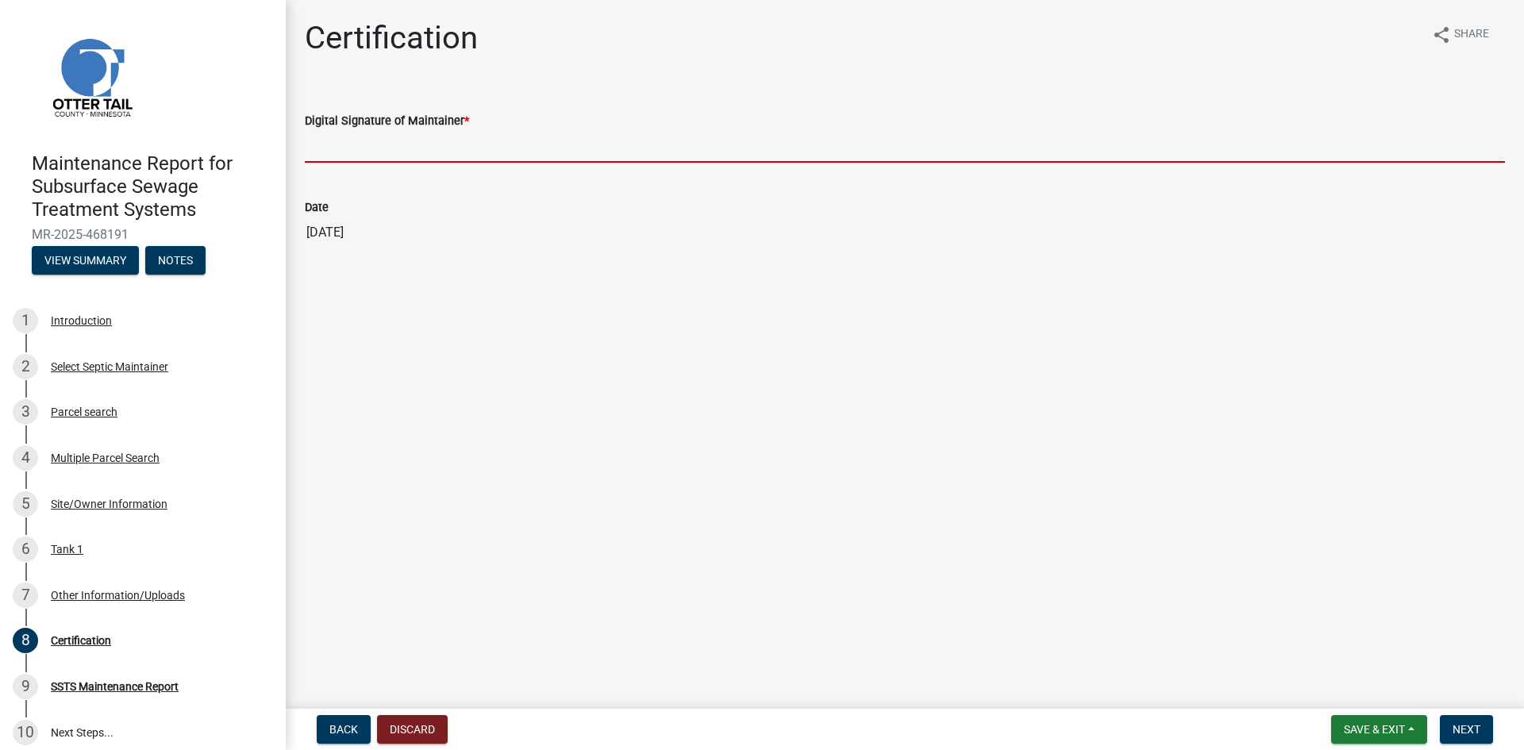
click at [782, 144] on input "Digital Signature of Maintainer *" at bounding box center [905, 146] width 1200 height 33
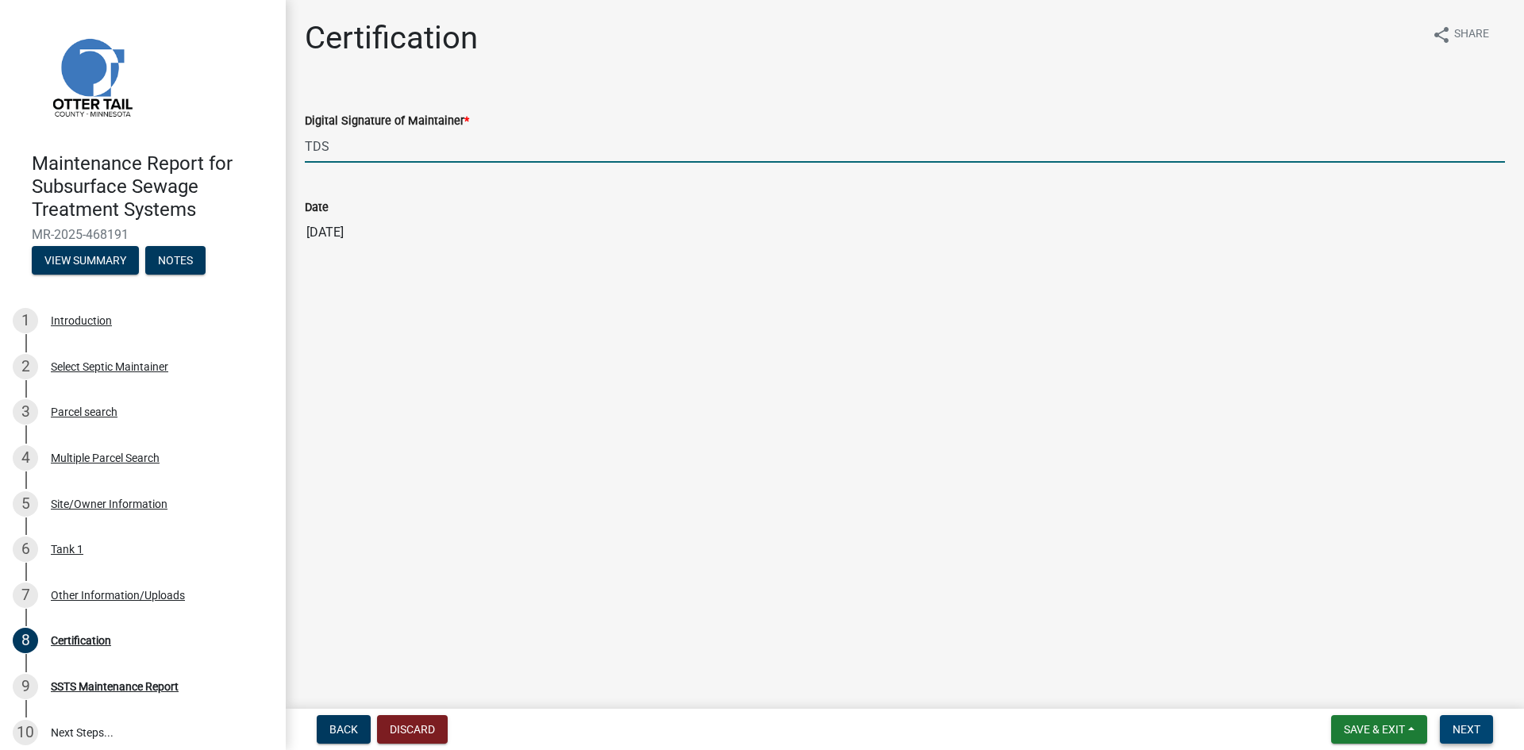
click at [1469, 727] on span "Next" at bounding box center [1466, 729] width 28 height 13
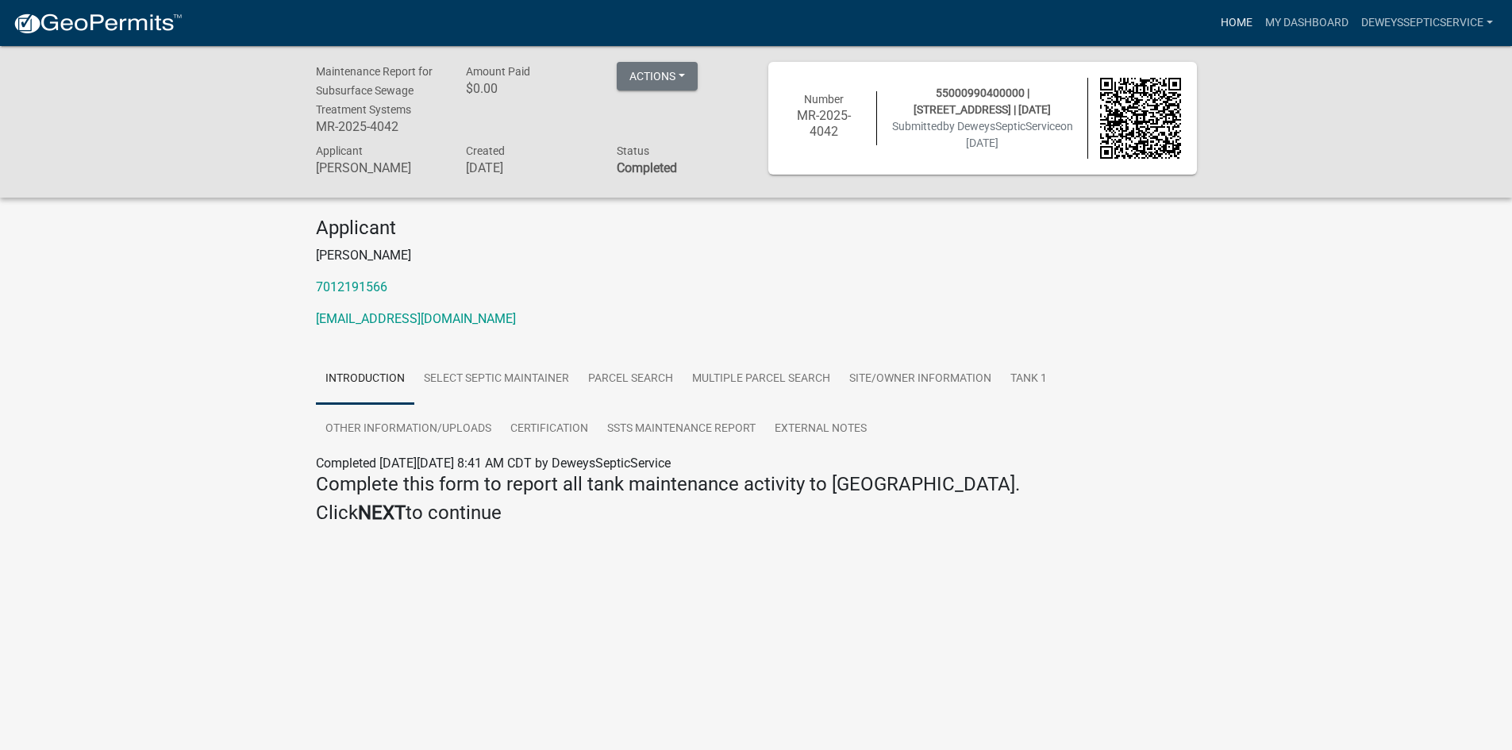
click at [1223, 21] on link "Home" at bounding box center [1236, 23] width 44 height 30
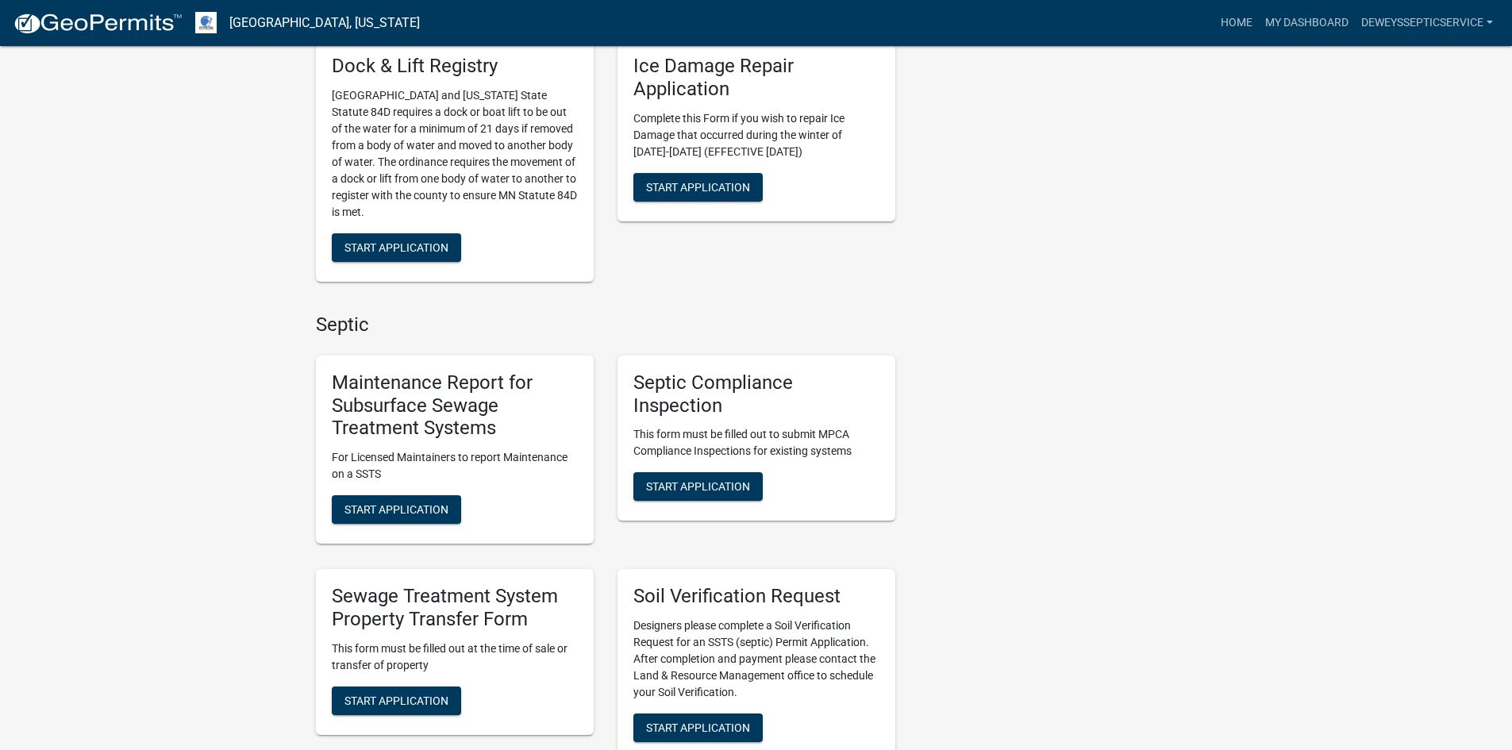
scroll to position [794, 0]
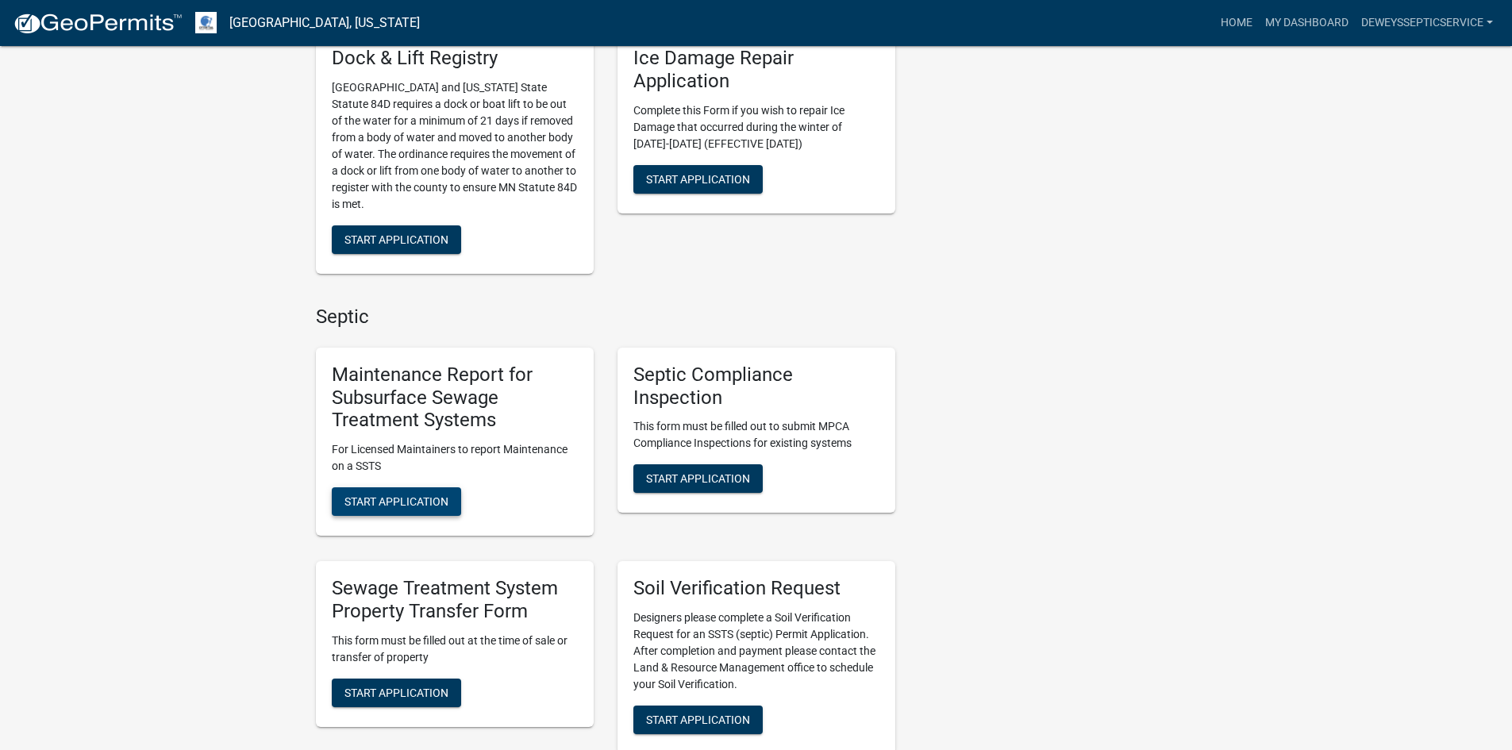
click at [405, 501] on span "Start Application" at bounding box center [396, 501] width 104 height 13
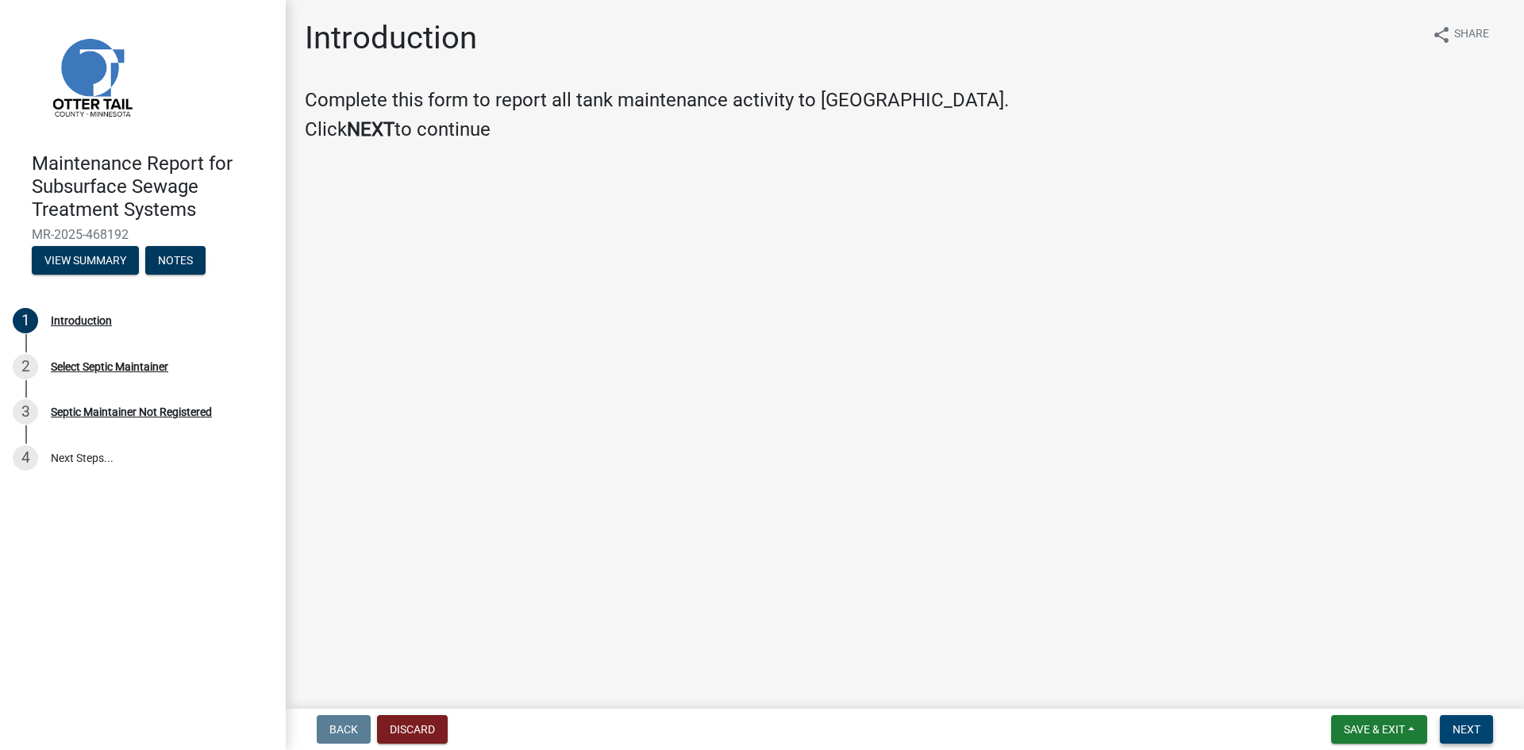
click at [1462, 725] on span "Next" at bounding box center [1466, 729] width 28 height 13
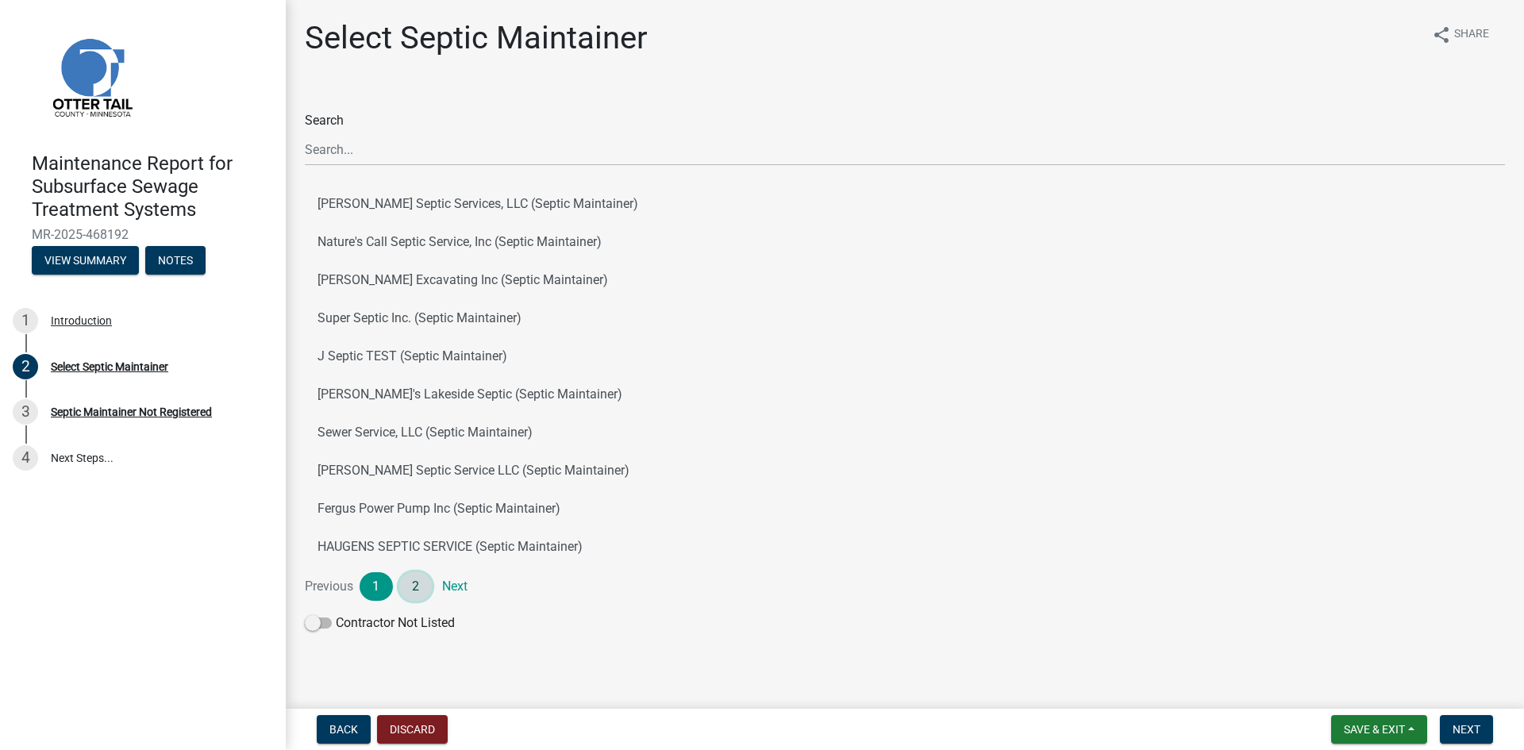
click at [413, 595] on link "2" at bounding box center [415, 586] width 33 height 29
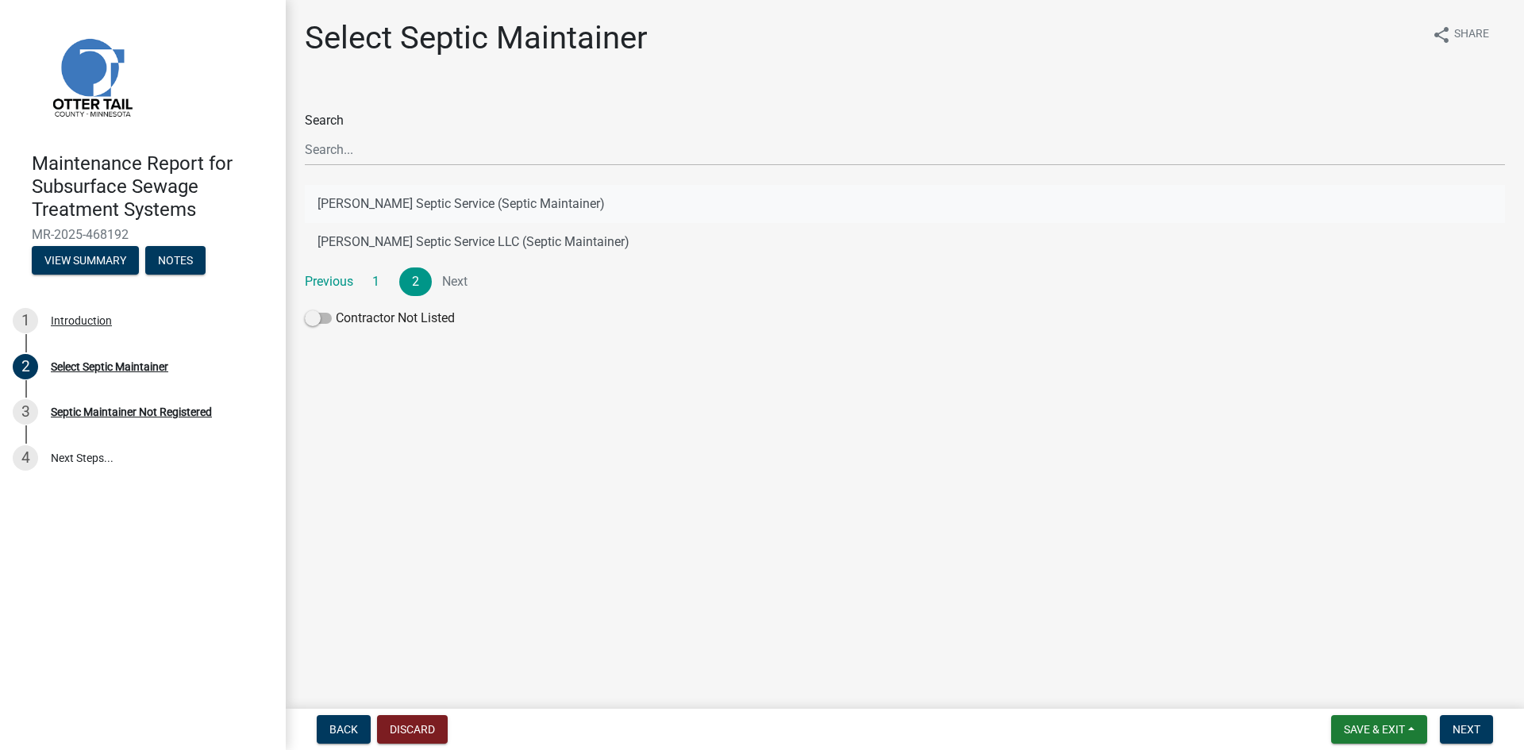
click at [493, 202] on button "[PERSON_NAME] Septic Service (Septic Maintainer)" at bounding box center [905, 204] width 1200 height 38
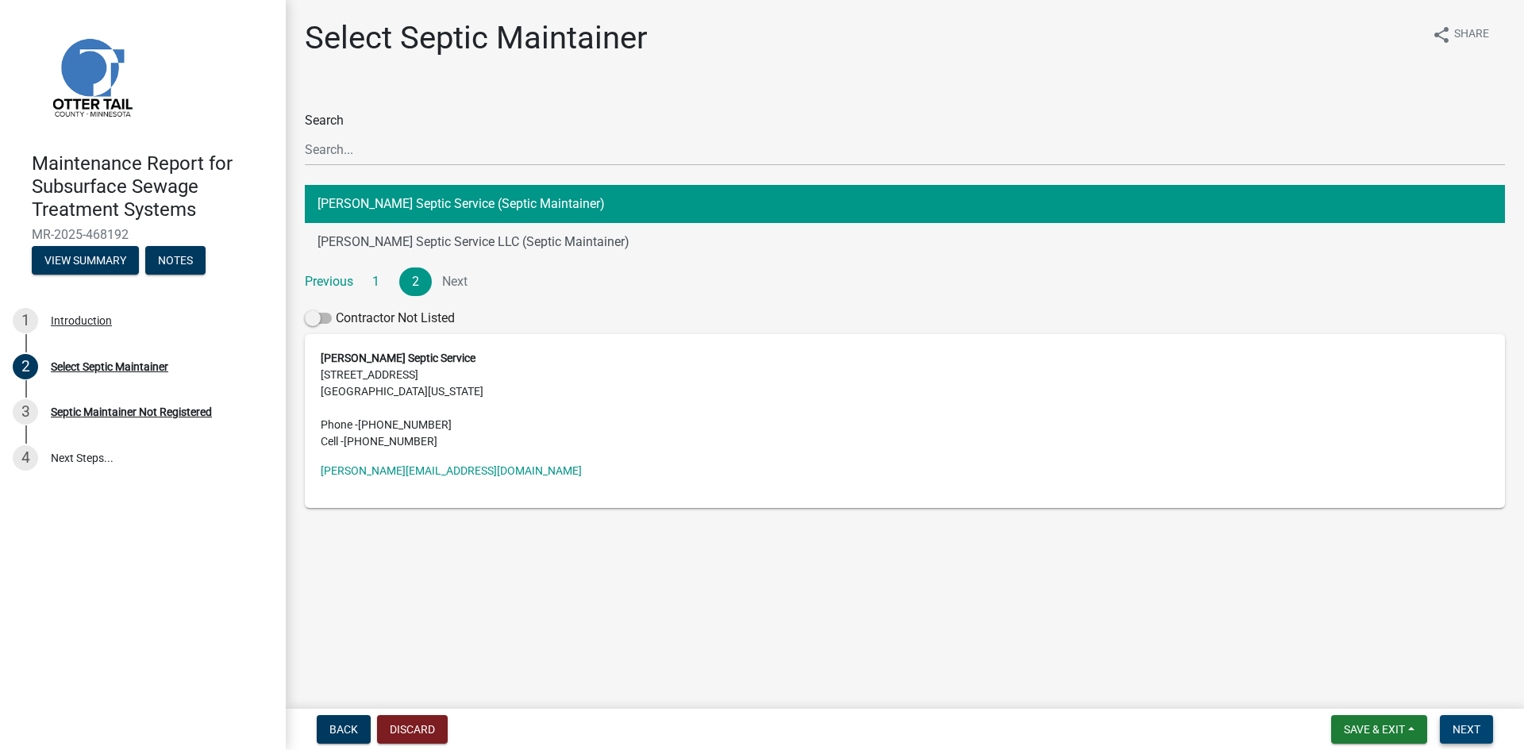
click at [1453, 729] on span "Next" at bounding box center [1466, 729] width 28 height 13
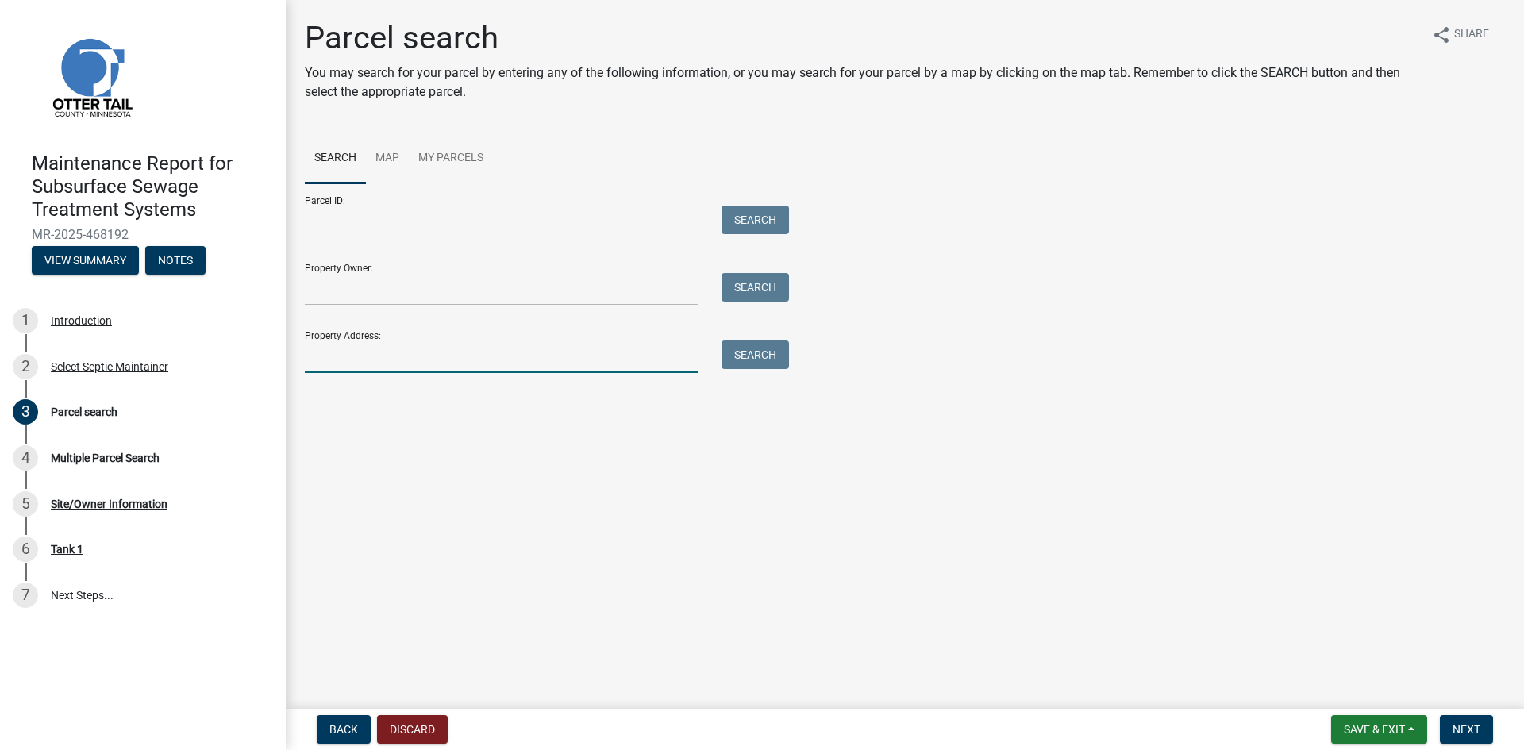
click at [456, 360] on input "Property Address:" at bounding box center [501, 356] width 393 height 33
click at [761, 357] on button "Search" at bounding box center [754, 354] width 67 height 29
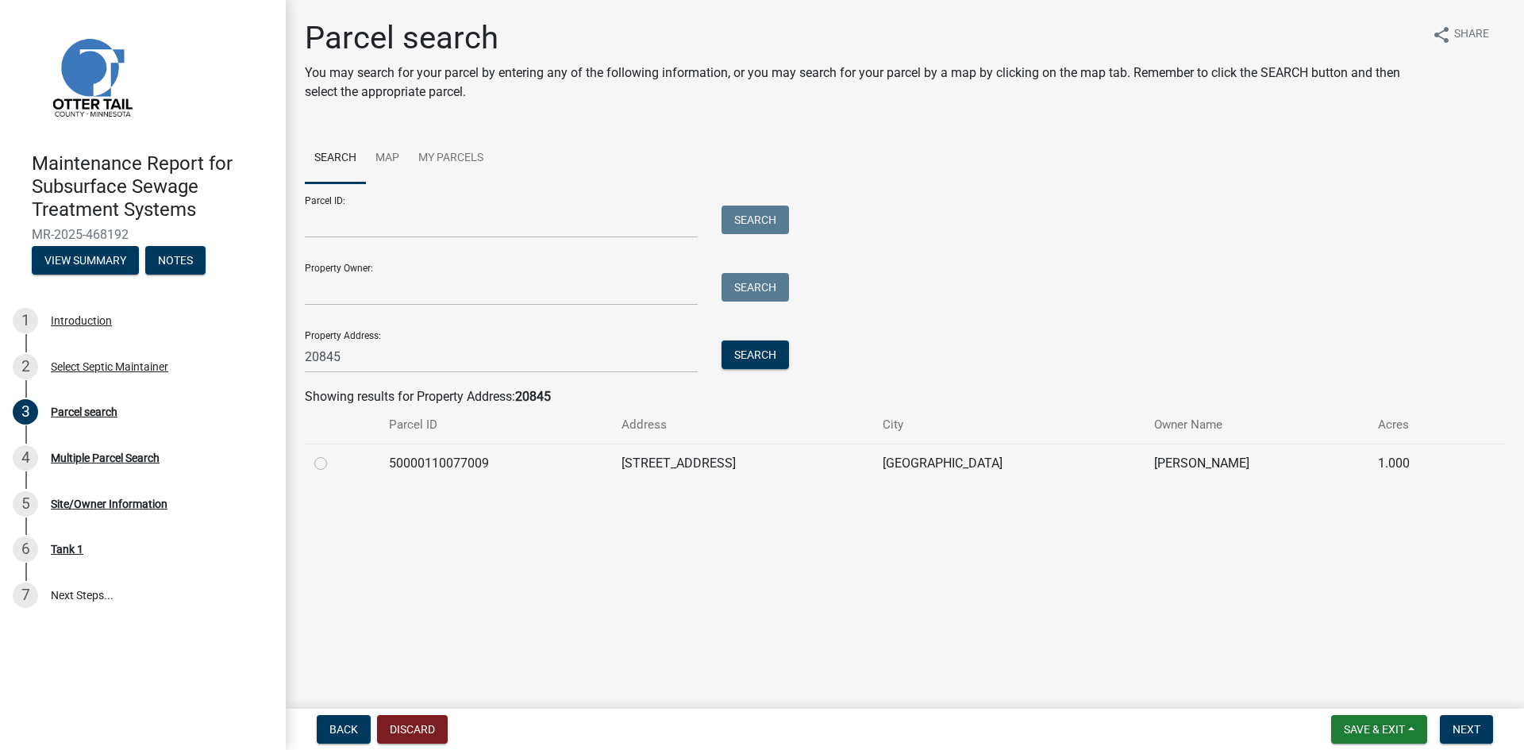
click at [333, 454] on label at bounding box center [333, 454] width 0 height 0
click at [333, 463] on input "radio" at bounding box center [338, 459] width 10 height 10
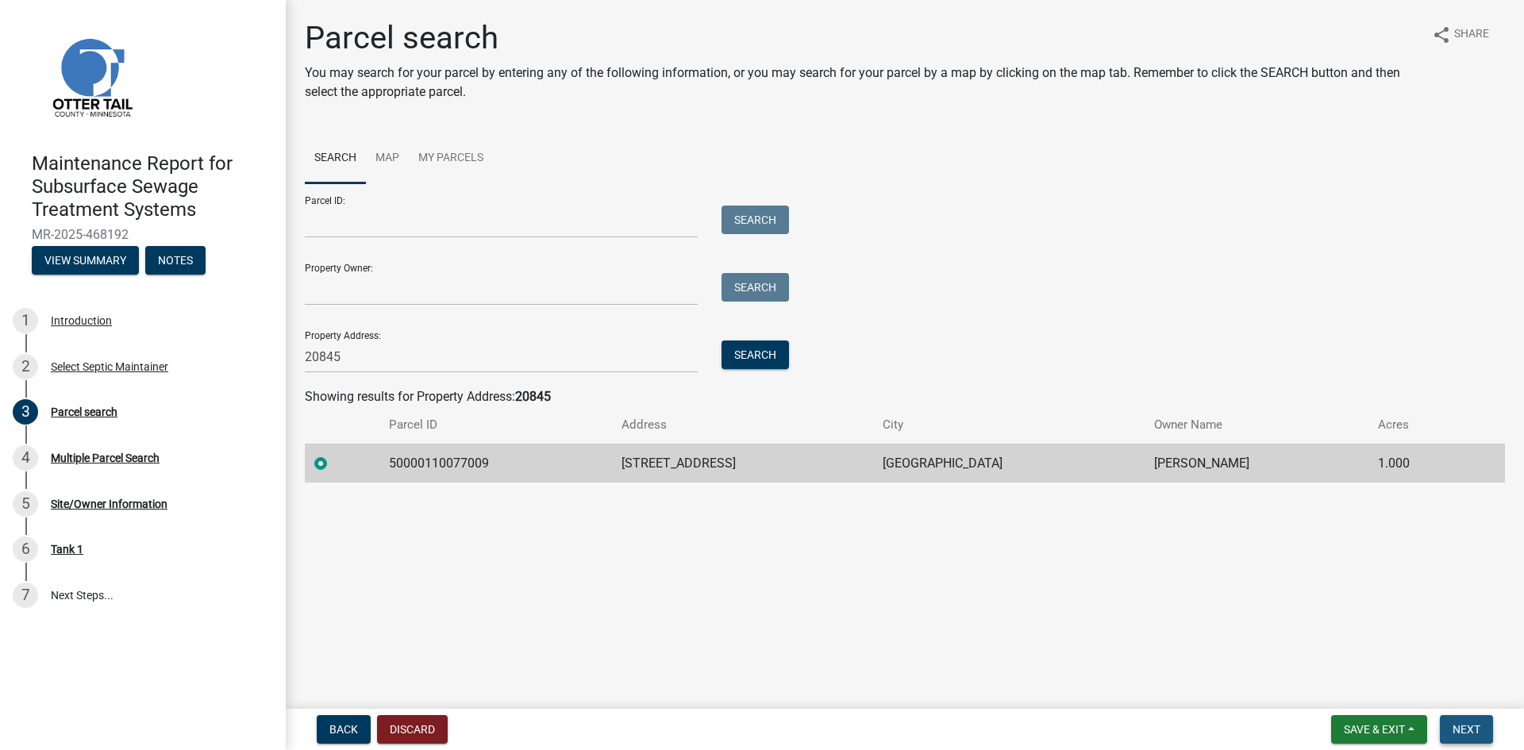
click at [1479, 730] on span "Next" at bounding box center [1466, 729] width 28 height 13
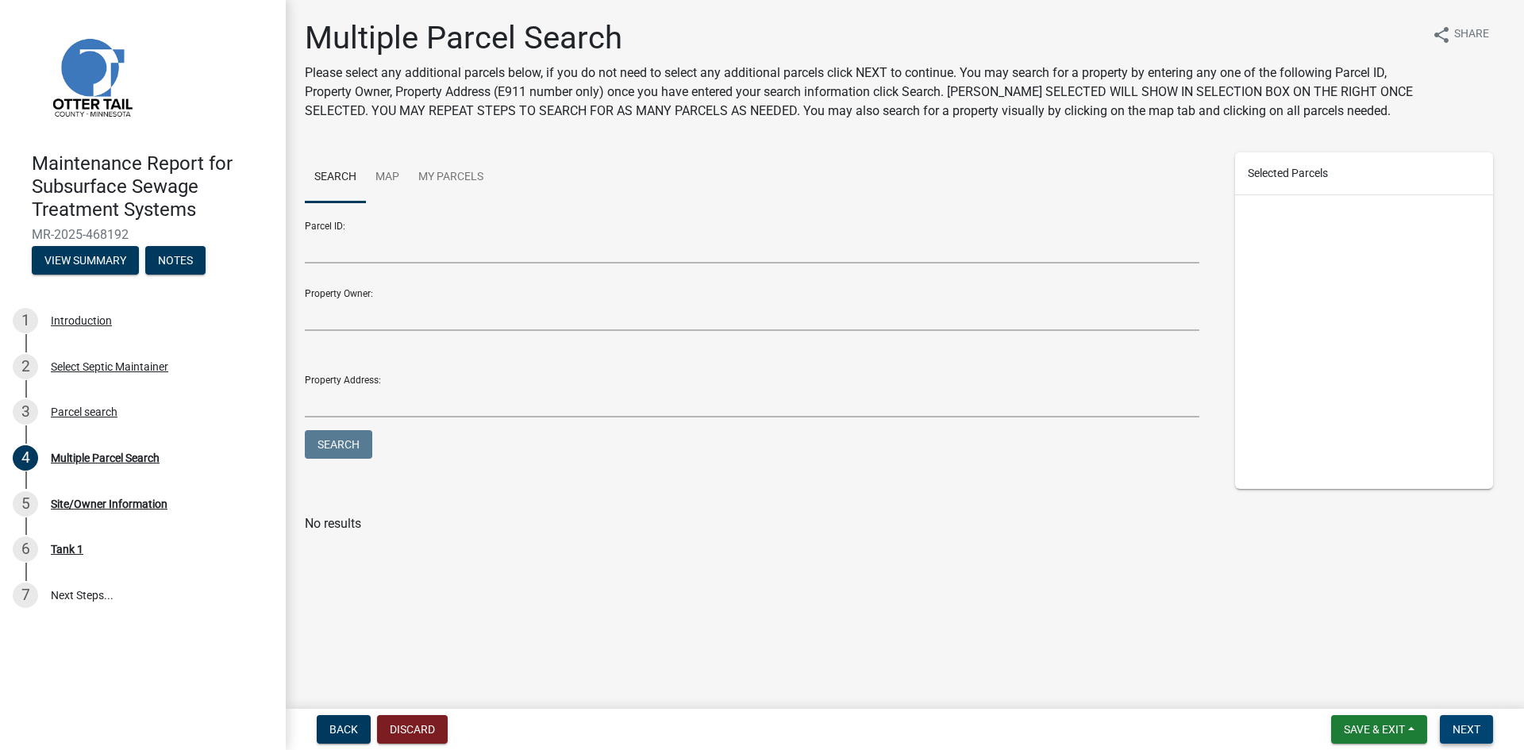
click at [1476, 729] on span "Next" at bounding box center [1466, 729] width 28 height 13
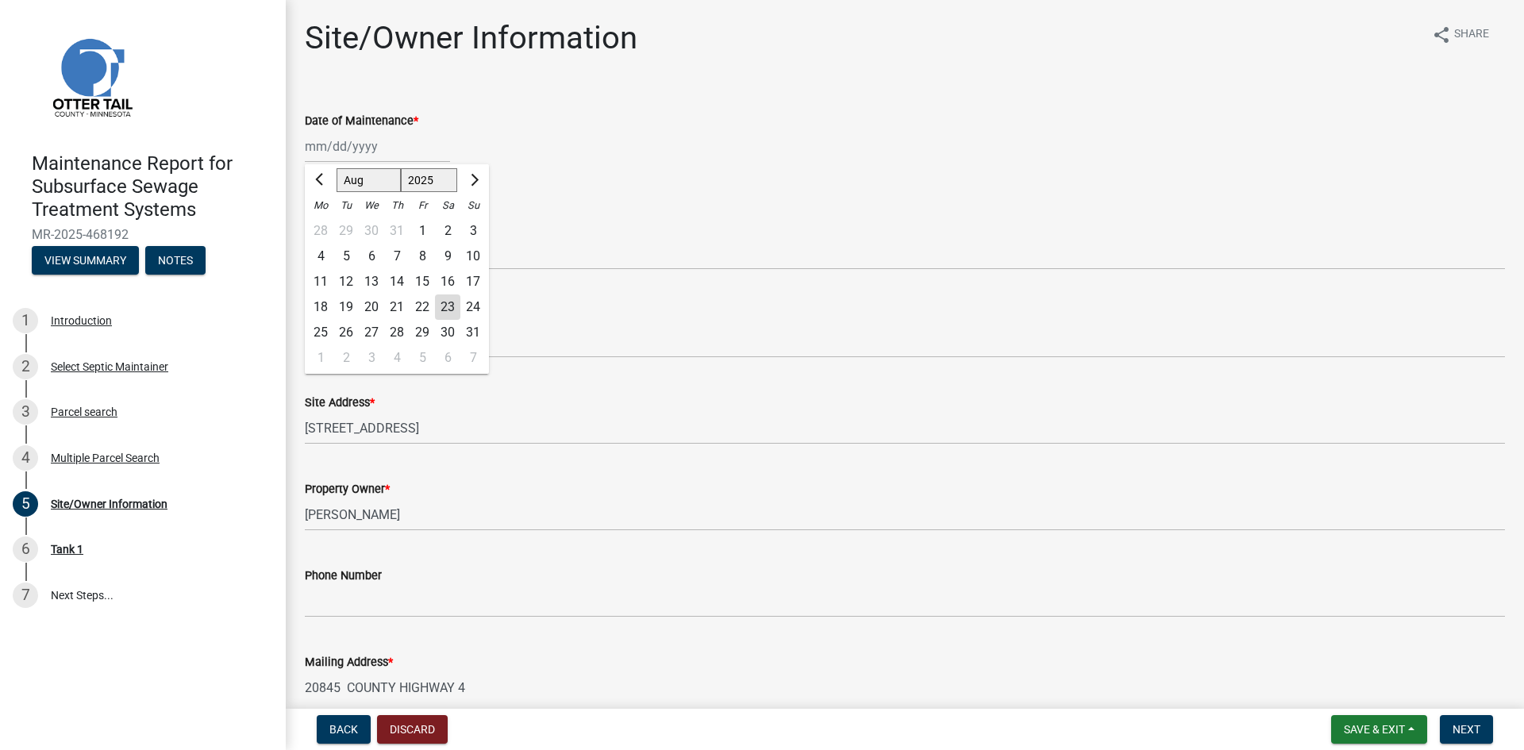
click at [391, 148] on div "[PERSON_NAME] Feb Mar Apr [PERSON_NAME][DATE] Oct Nov [DATE] 1526 1527 1528 152…" at bounding box center [377, 146] width 145 height 33
click at [422, 307] on div "22" at bounding box center [421, 306] width 25 height 25
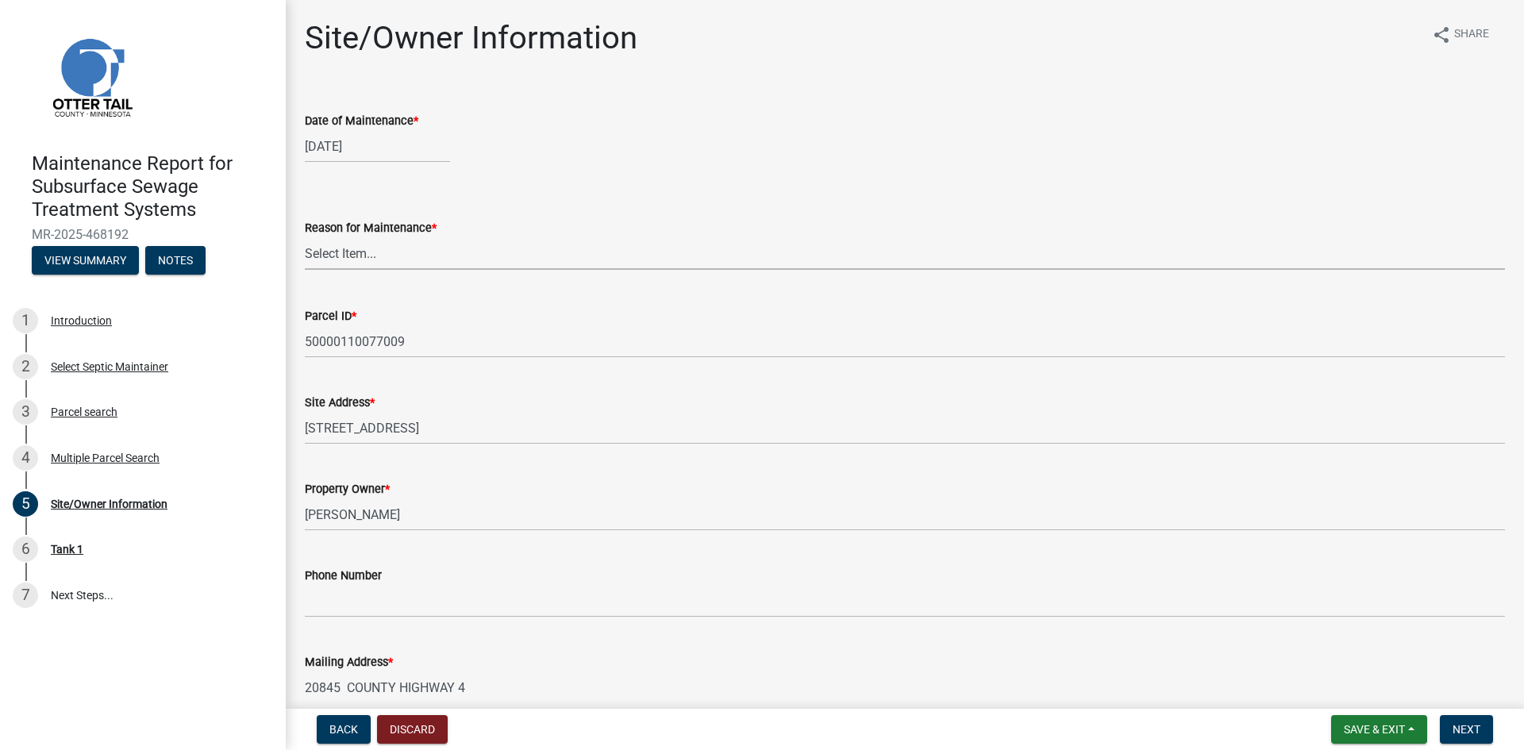
click at [408, 257] on select "Select Item... Called Routine Other" at bounding box center [905, 253] width 1200 height 33
click at [305, 237] on select "Select Item... Called Routine Other" at bounding box center [905, 253] width 1200 height 33
click at [1481, 736] on button "Next" at bounding box center [1465, 729] width 53 height 29
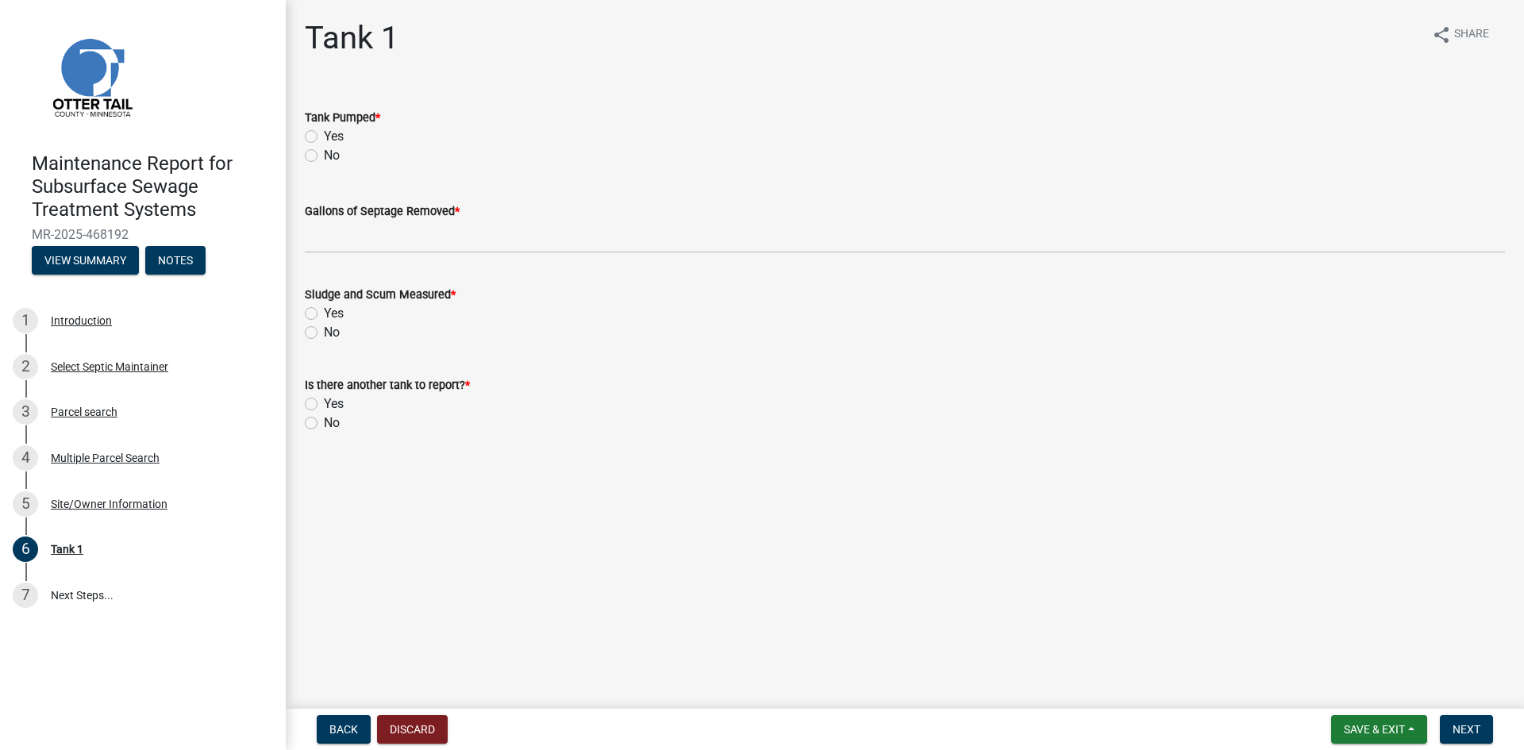
drag, startPoint x: 317, startPoint y: 140, endPoint x: 321, endPoint y: 152, distance: 13.3
click at [324, 140] on label "Yes" at bounding box center [334, 136] width 20 height 19
click at [324, 137] on input "Yes" at bounding box center [329, 132] width 10 height 10
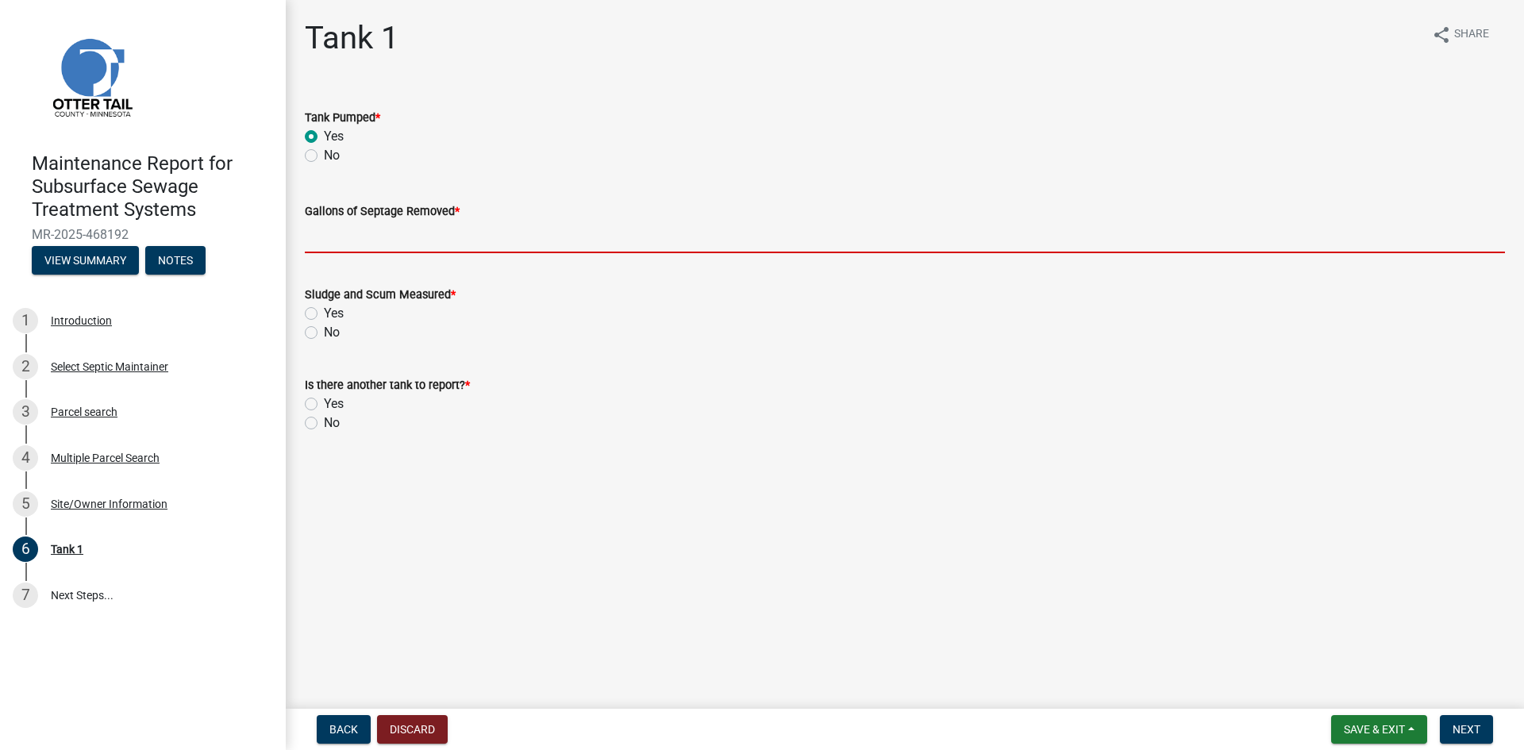
click at [311, 232] on input "Gallons of Septage Removed *" at bounding box center [905, 237] width 1200 height 33
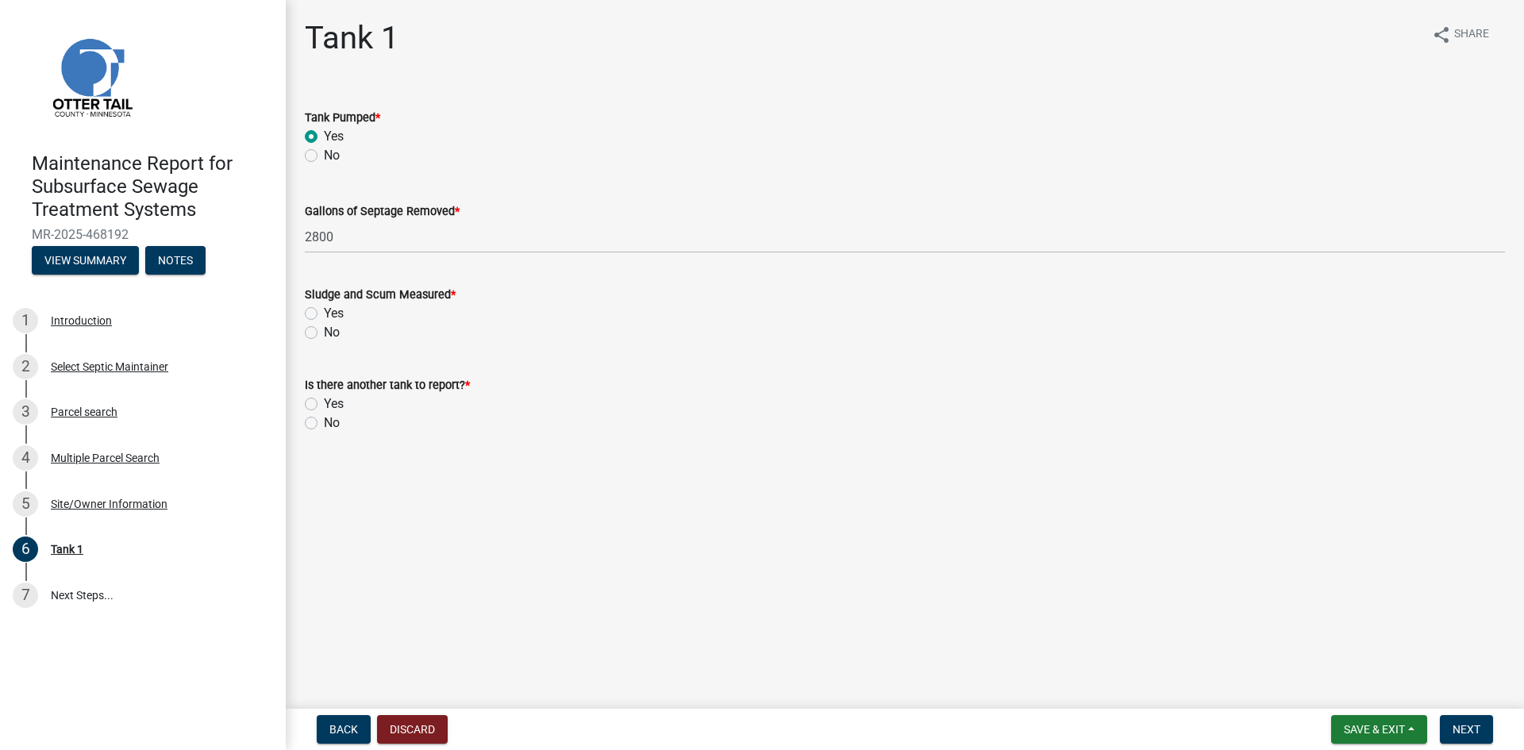
drag, startPoint x: 309, startPoint y: 332, endPoint x: 317, endPoint y: 386, distance: 54.5
click at [311, 343] on wm-data-entity-input "Sludge and Scum Measured * Yes No" at bounding box center [905, 311] width 1200 height 90
drag, startPoint x: 312, startPoint y: 332, endPoint x: 317, endPoint y: 366, distance: 34.6
click at [324, 333] on label "No" at bounding box center [332, 332] width 16 height 19
click at [324, 333] on input "No" at bounding box center [329, 328] width 10 height 10
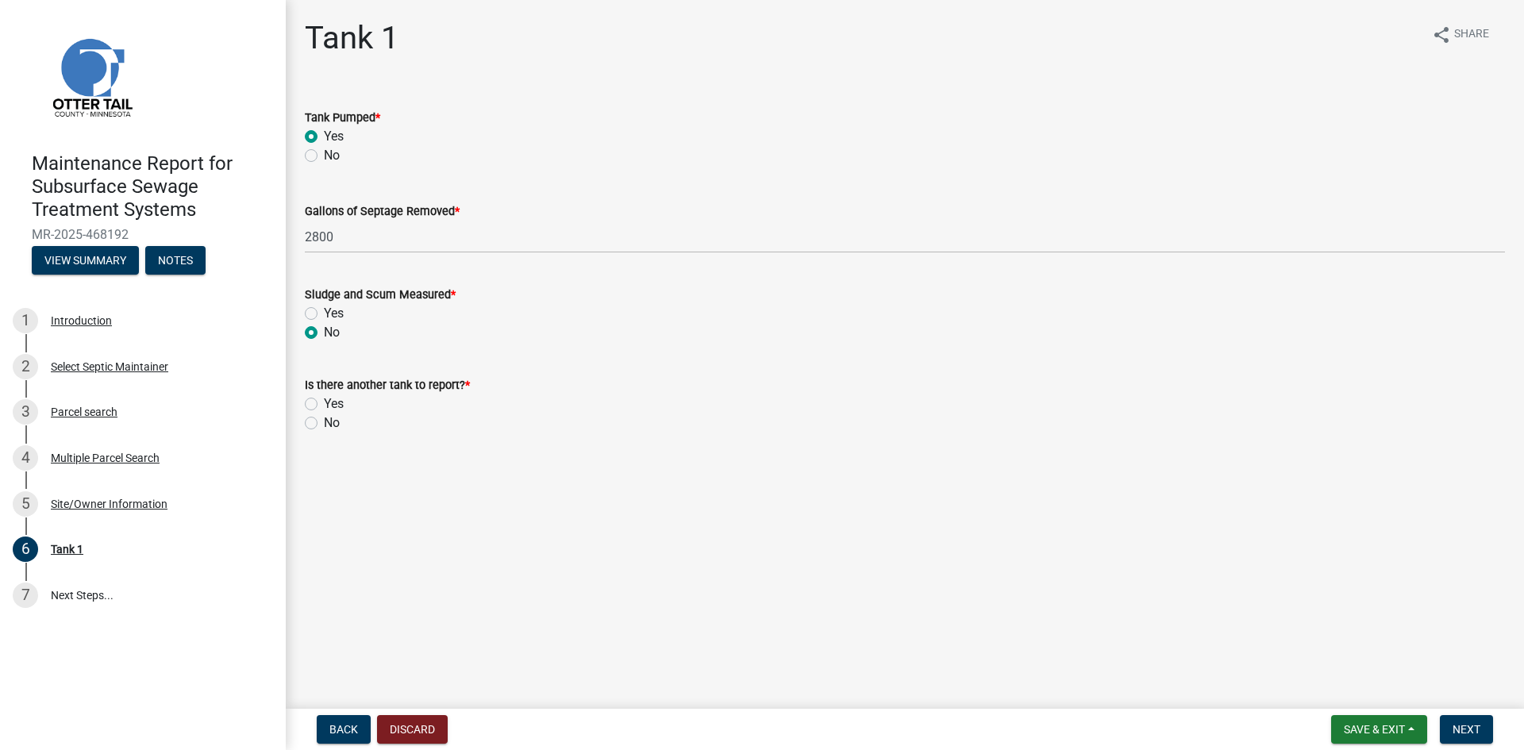
click at [324, 423] on label "No" at bounding box center [332, 422] width 16 height 19
click at [324, 423] on input "No" at bounding box center [329, 418] width 10 height 10
click at [1474, 730] on span "Next" at bounding box center [1466, 729] width 28 height 13
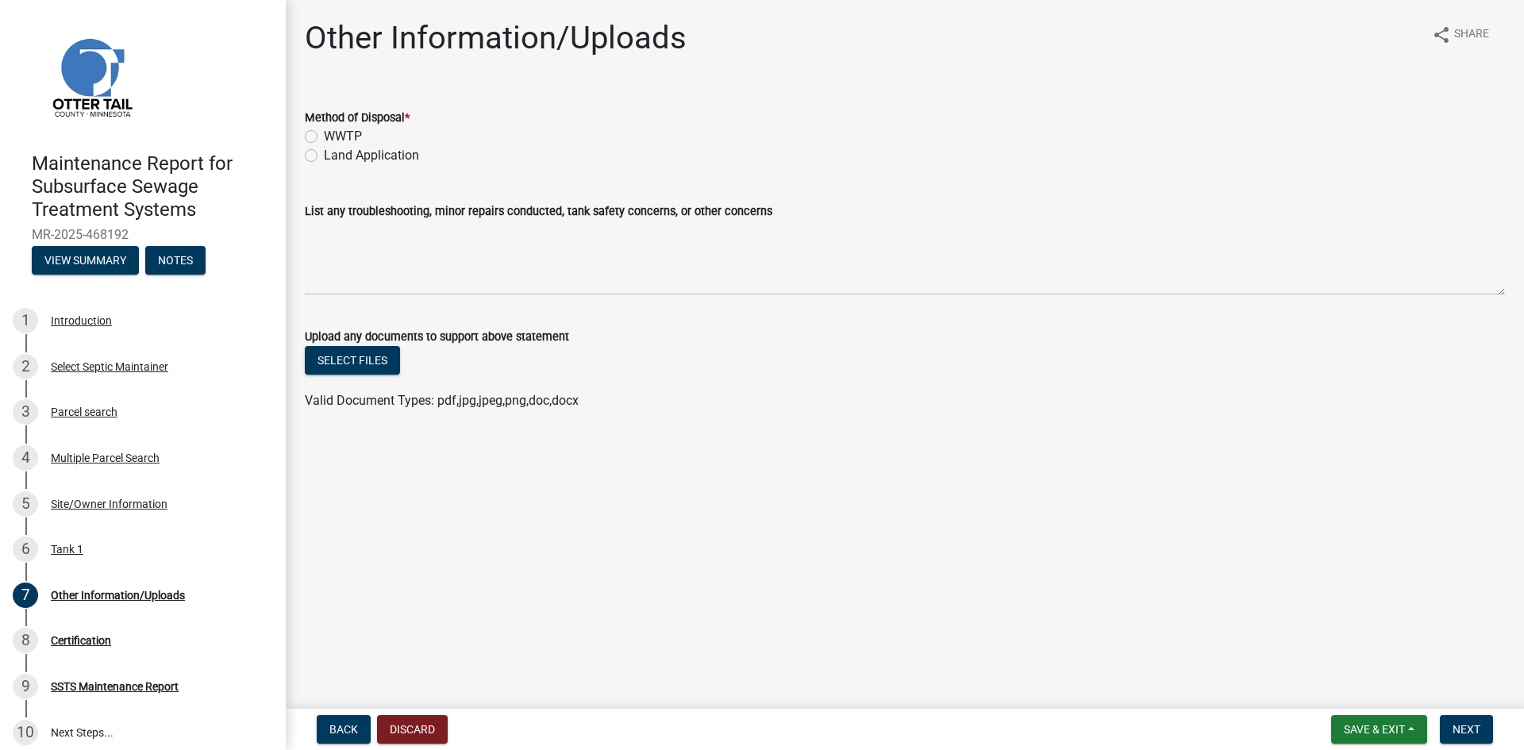
click at [397, 152] on label "Land Application" at bounding box center [371, 155] width 95 height 19
click at [334, 152] on input "Land Application" at bounding box center [329, 151] width 10 height 10
click at [1460, 723] on span "Next" at bounding box center [1466, 729] width 28 height 13
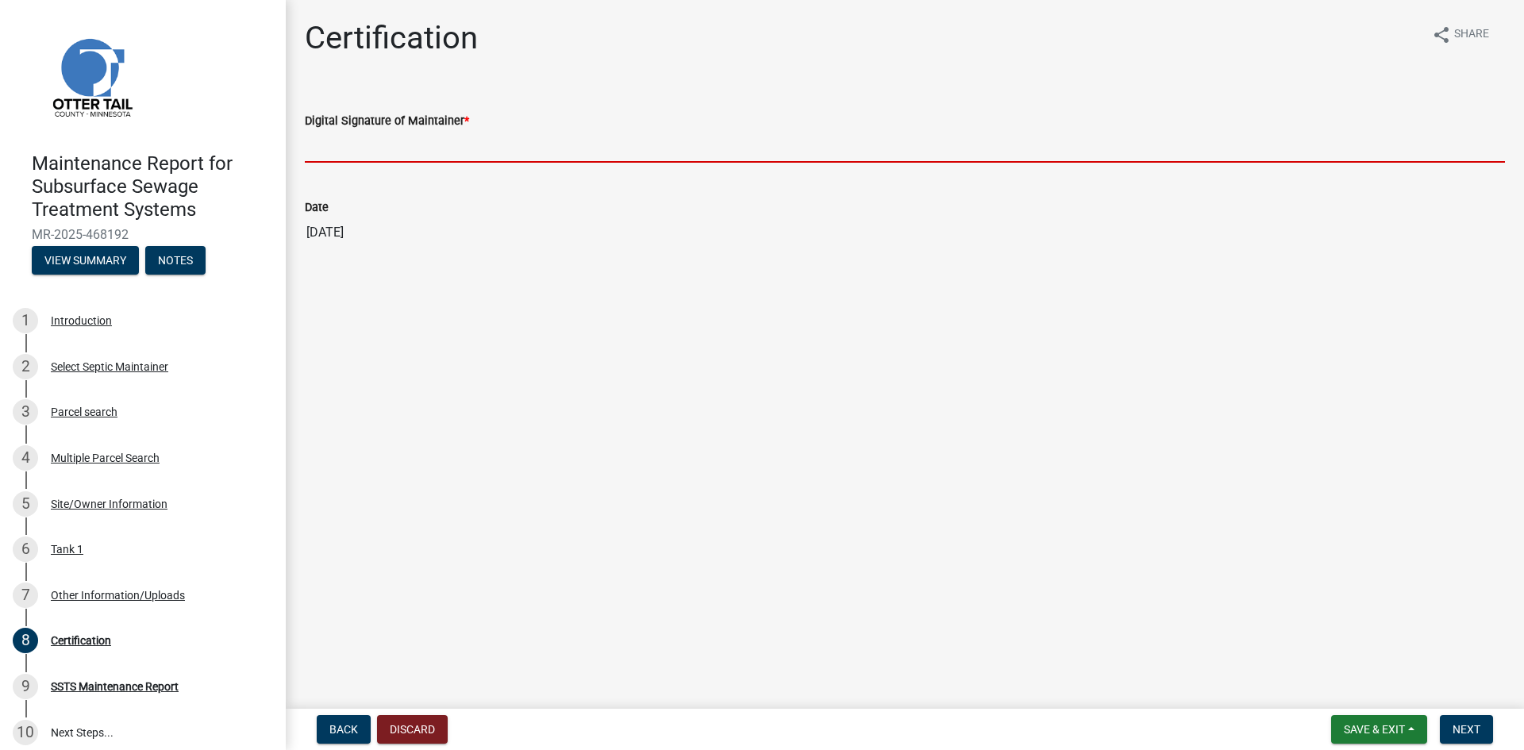
click at [1257, 153] on input "Digital Signature of Maintainer *" at bounding box center [905, 146] width 1200 height 33
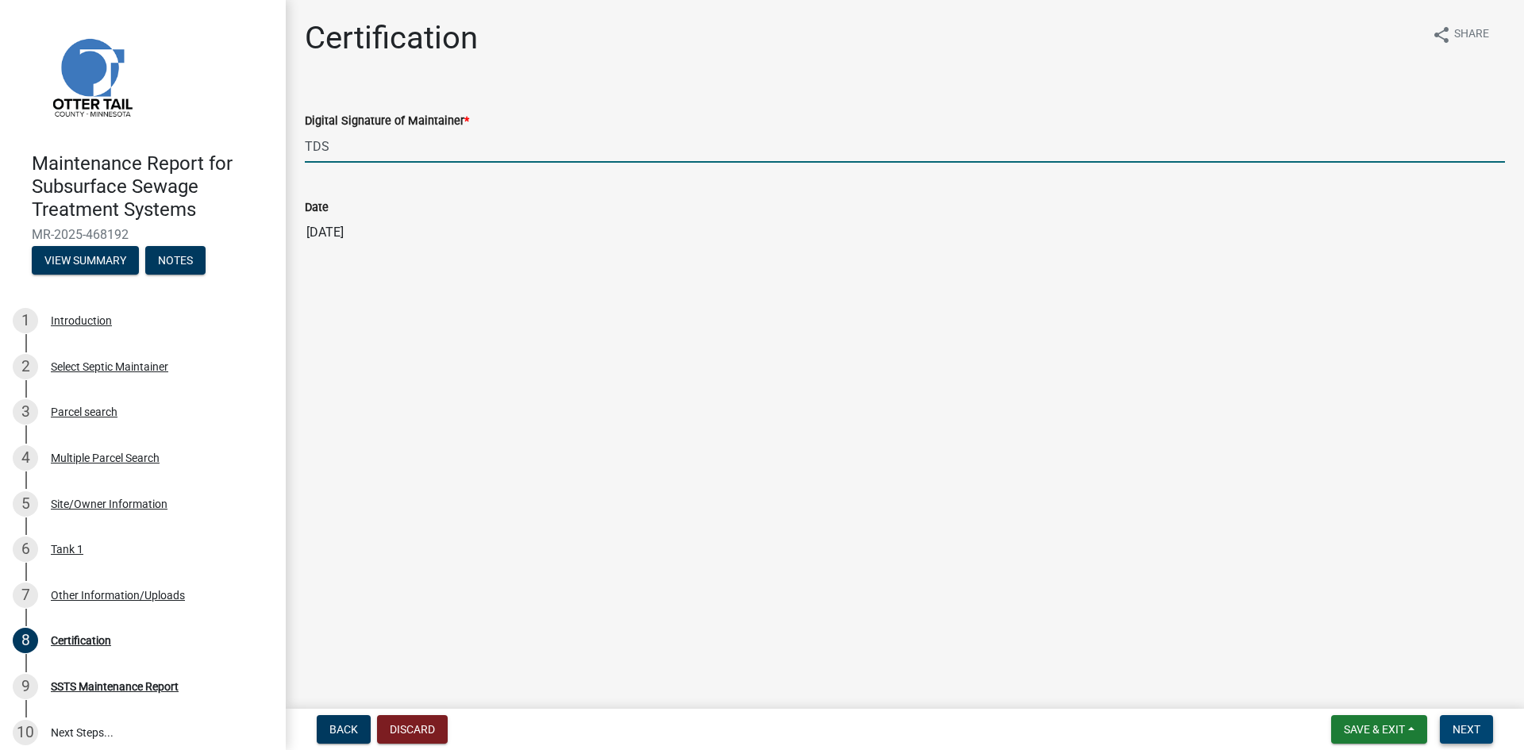
click at [1458, 725] on span "Next" at bounding box center [1466, 729] width 28 height 13
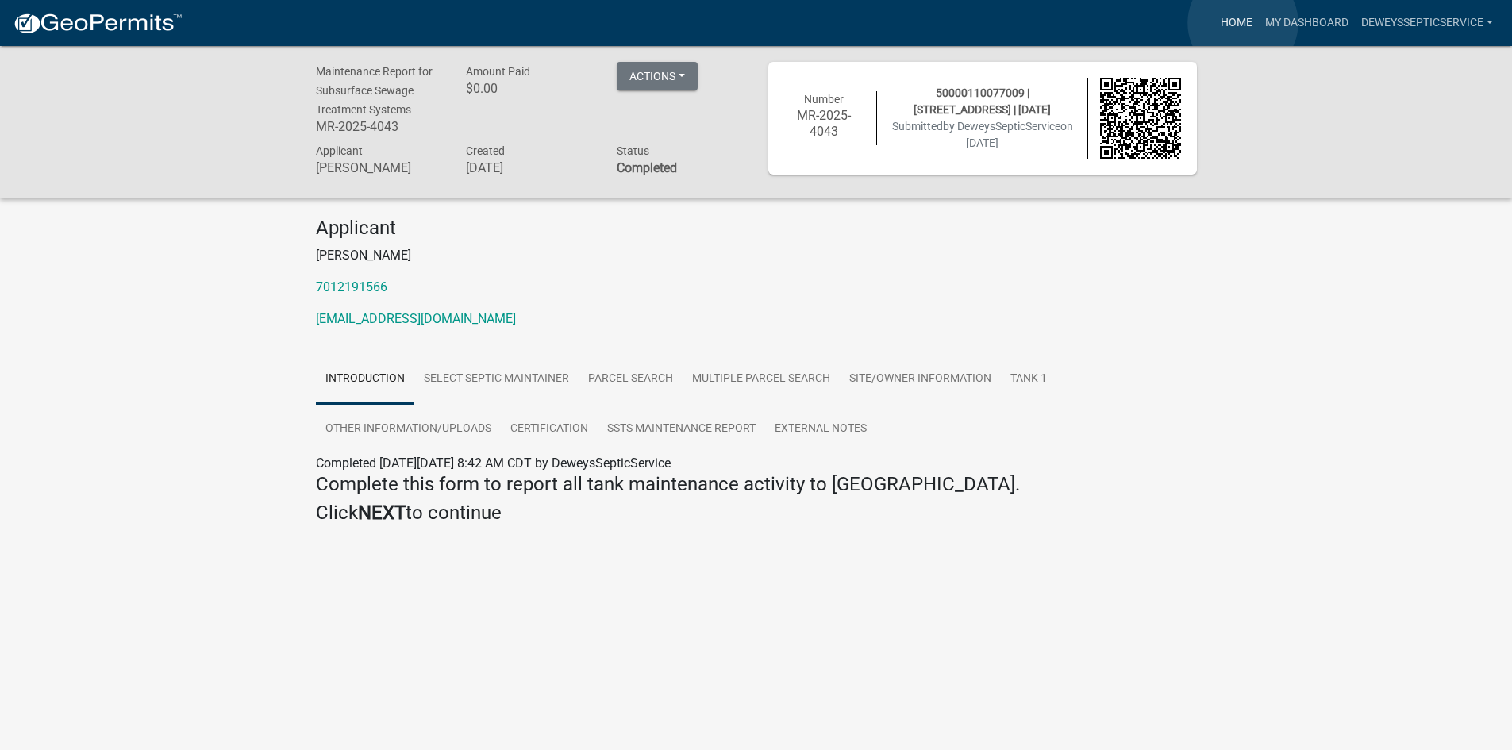
click at [1243, 23] on link "Home" at bounding box center [1236, 23] width 44 height 30
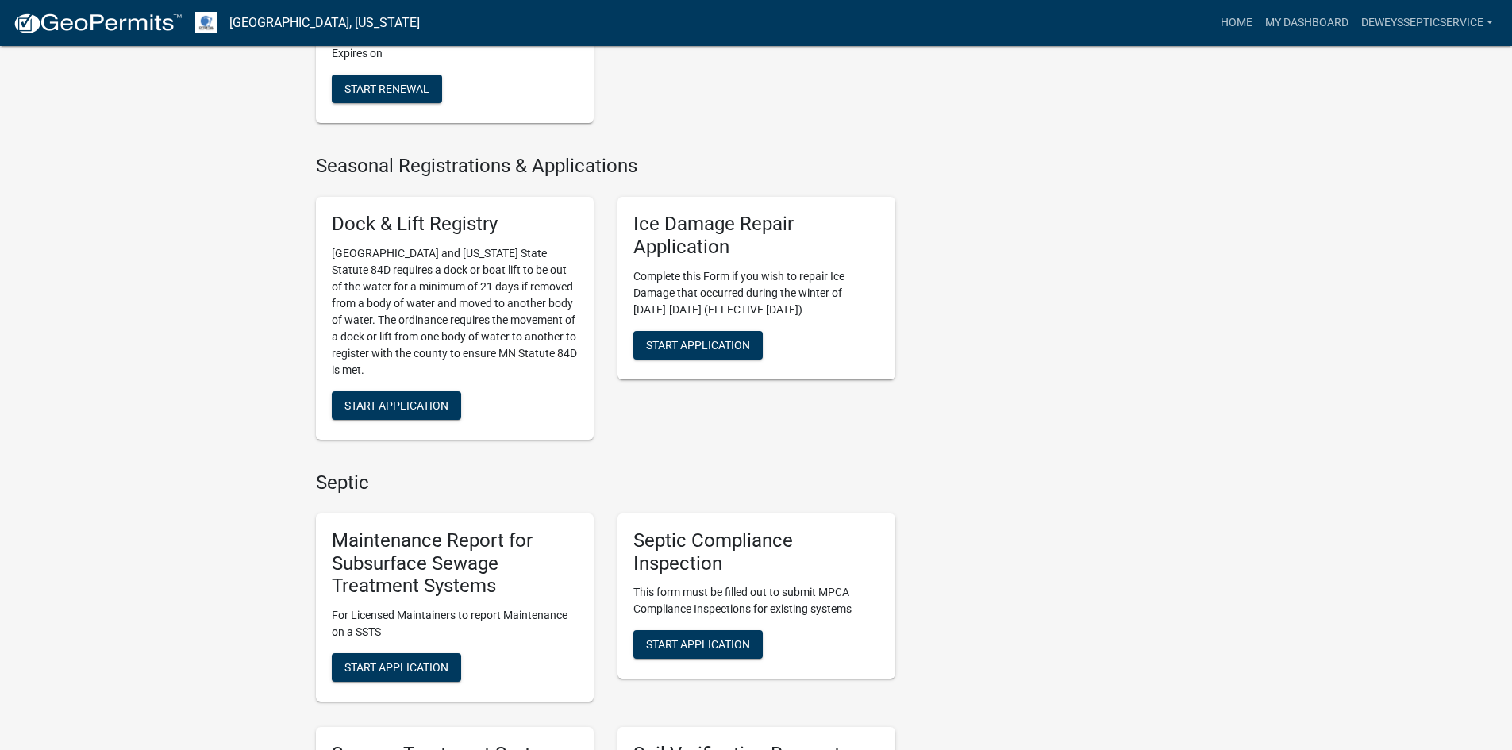
scroll to position [873, 0]
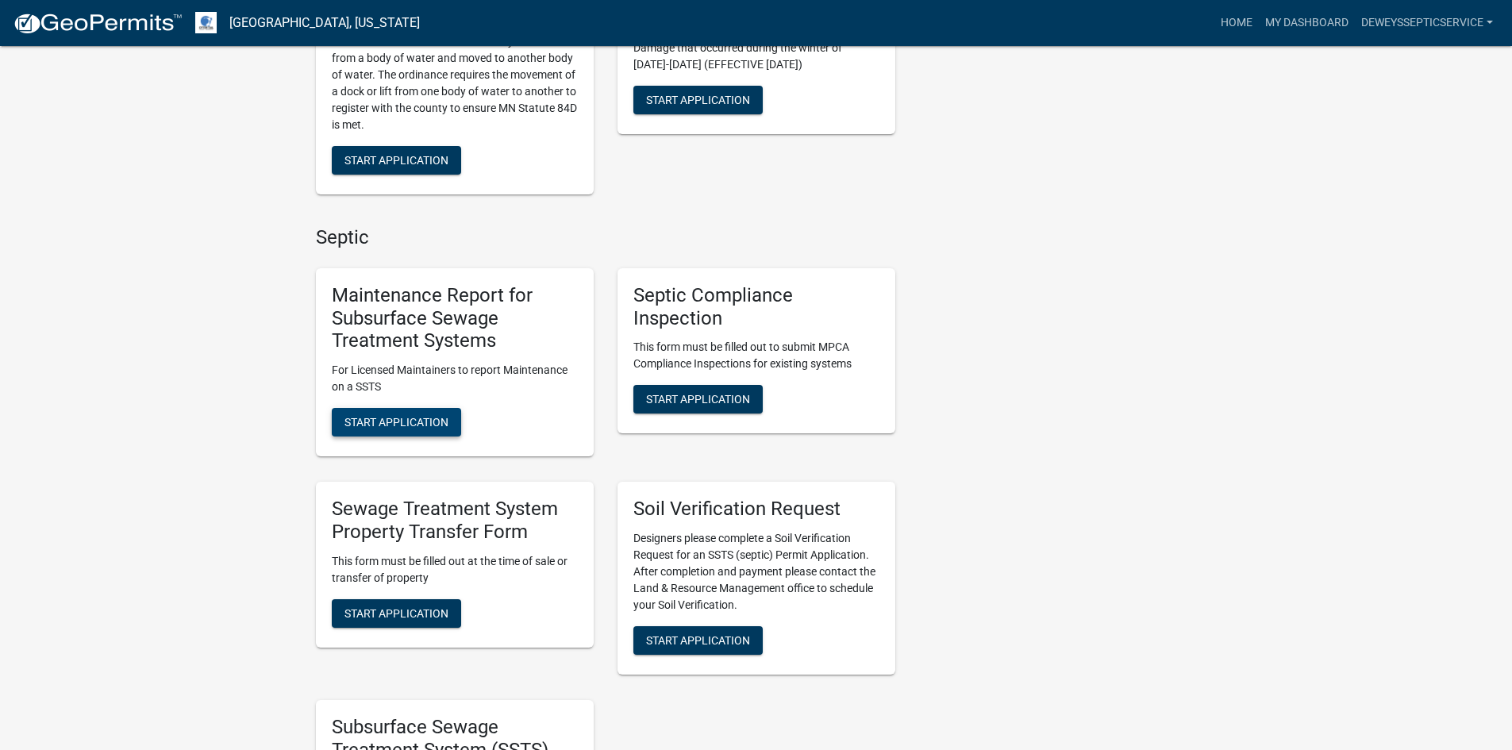
click at [392, 426] on span "Start Application" at bounding box center [396, 422] width 104 height 13
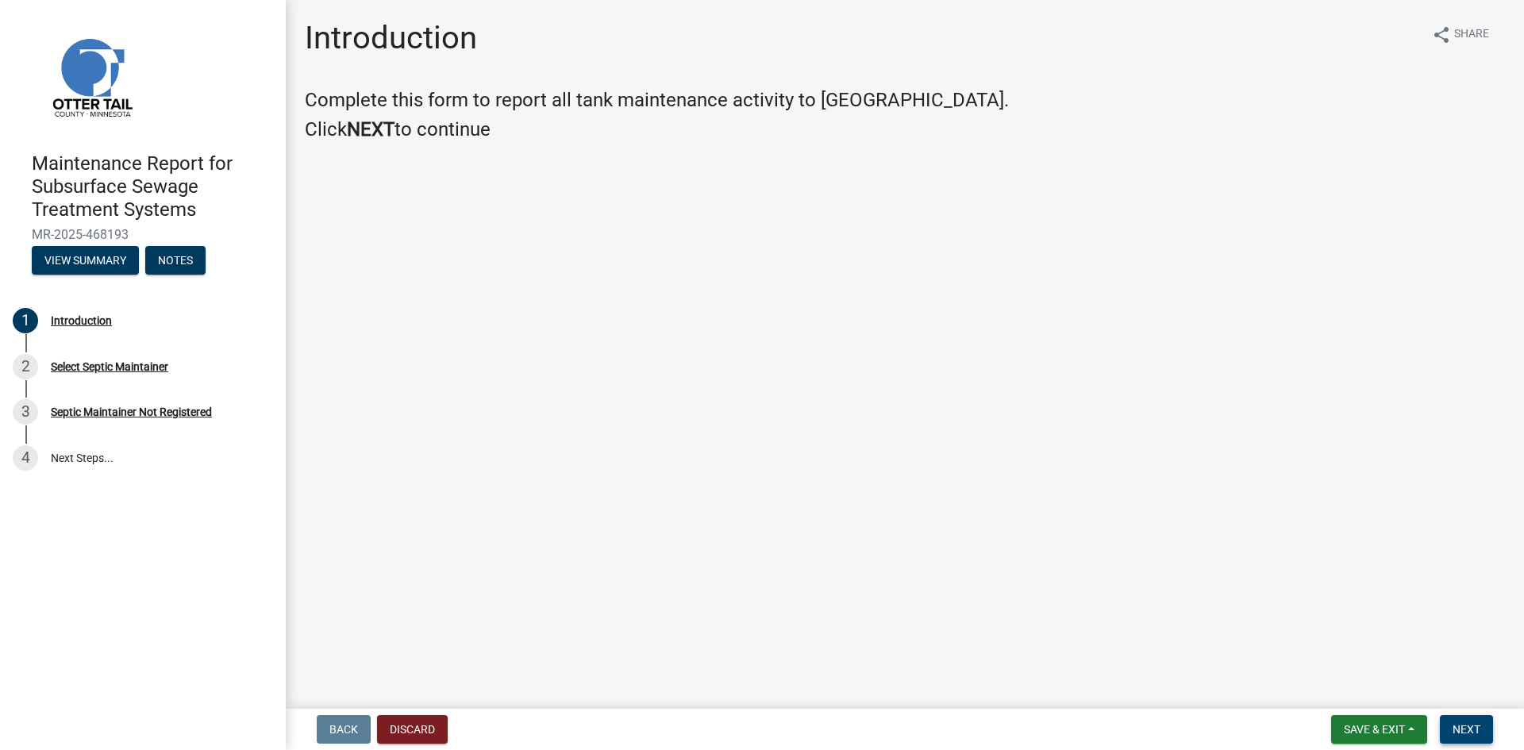
click at [1452, 724] on span "Next" at bounding box center [1466, 729] width 28 height 13
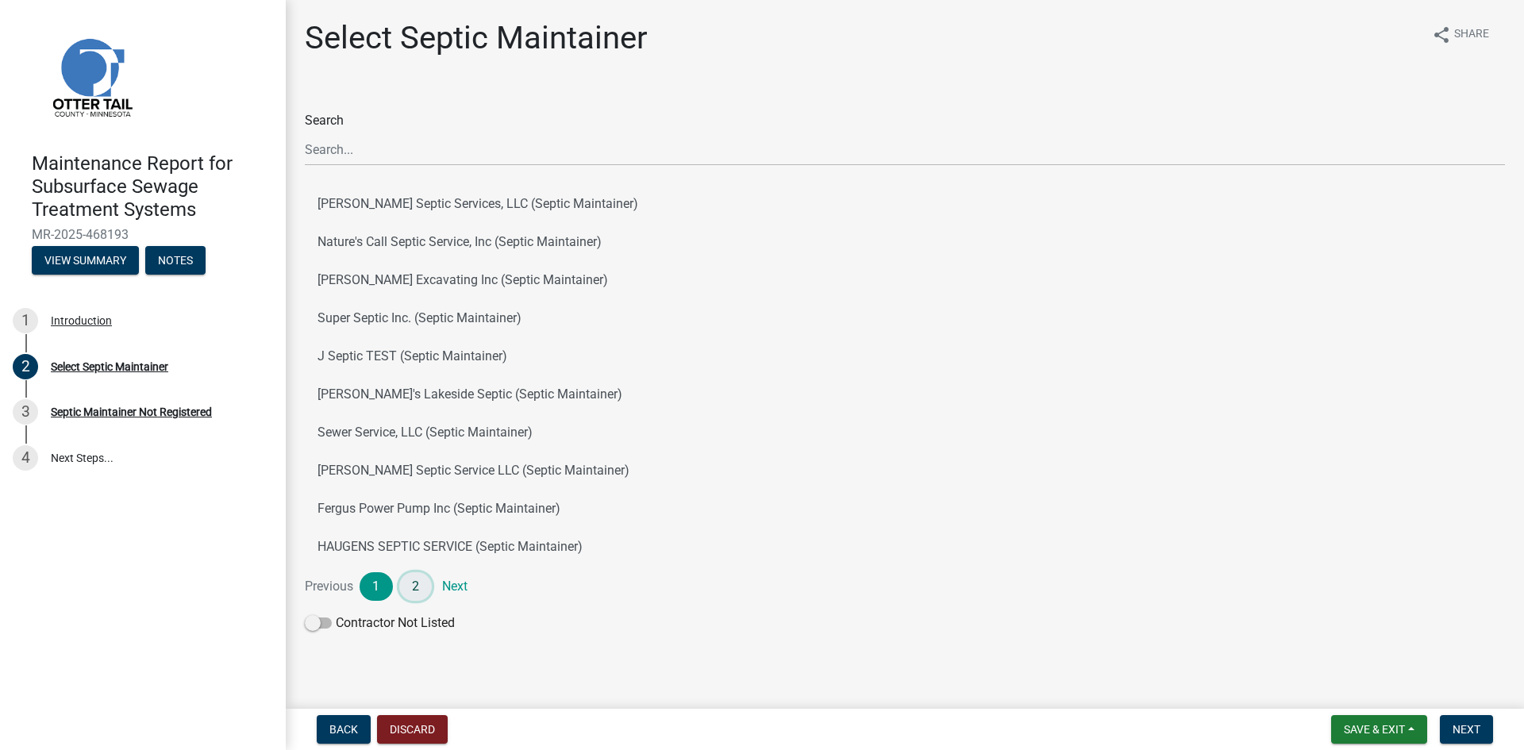
click at [411, 589] on link "2" at bounding box center [415, 586] width 33 height 29
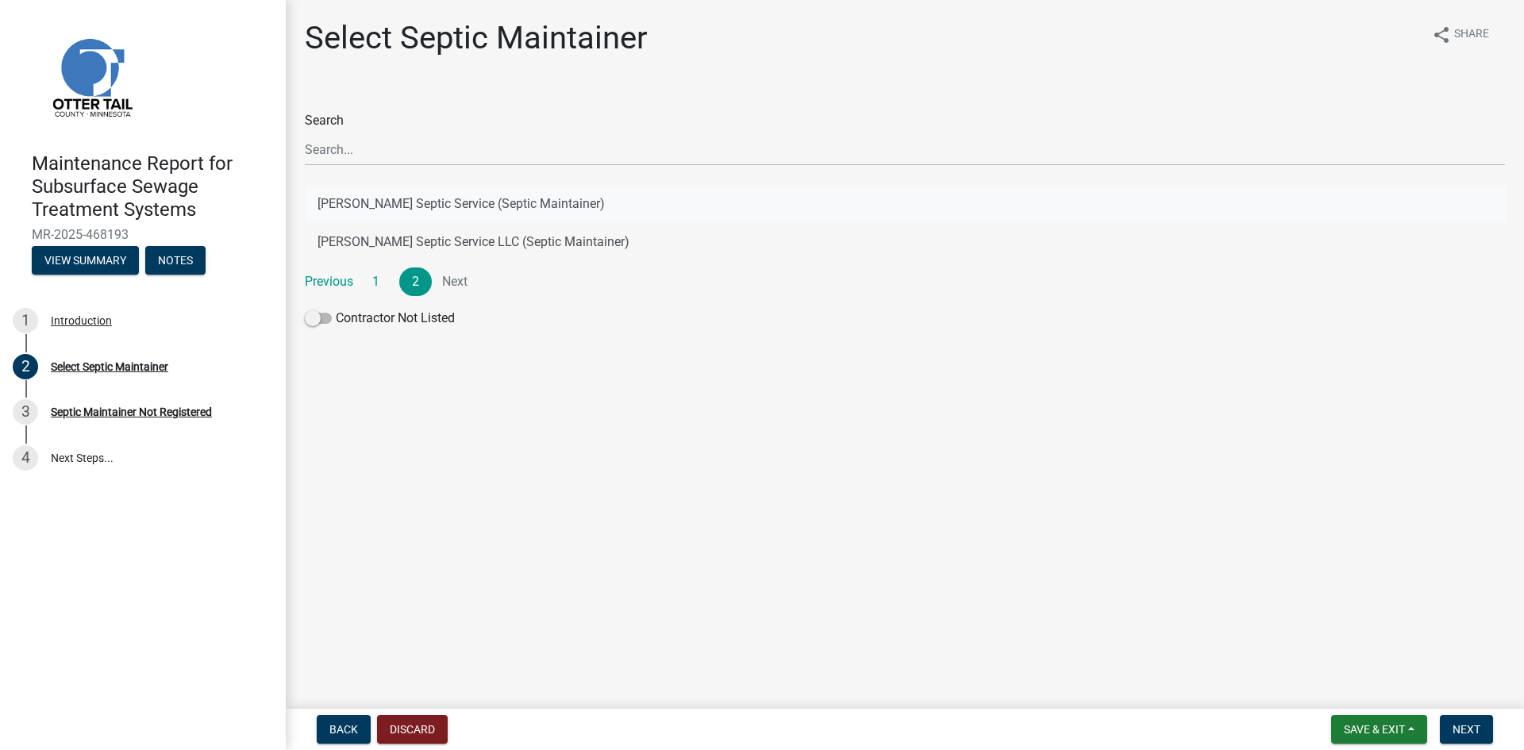
click at [492, 202] on button "[PERSON_NAME] Septic Service (Septic Maintainer)" at bounding box center [905, 204] width 1200 height 38
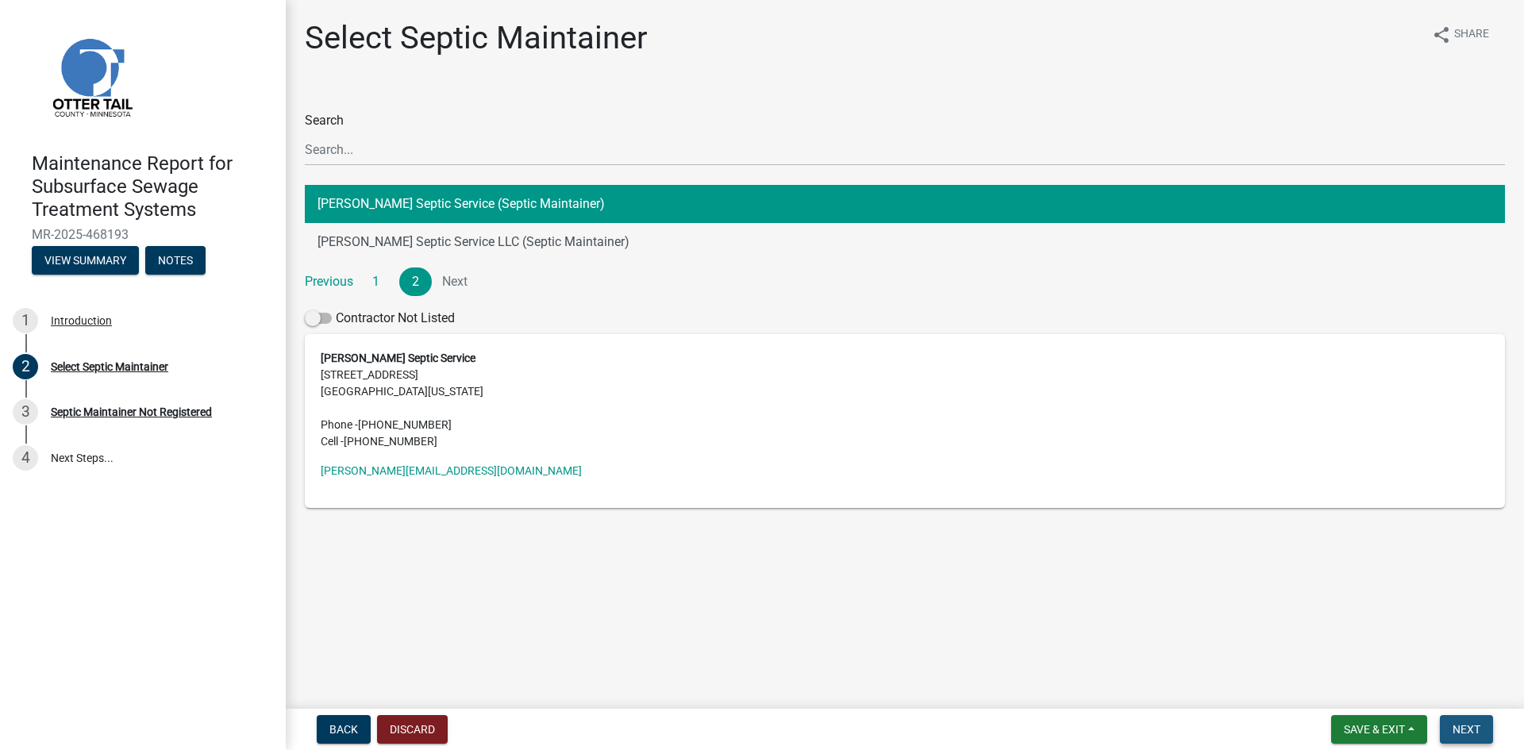
click at [1456, 717] on button "Next" at bounding box center [1465, 729] width 53 height 29
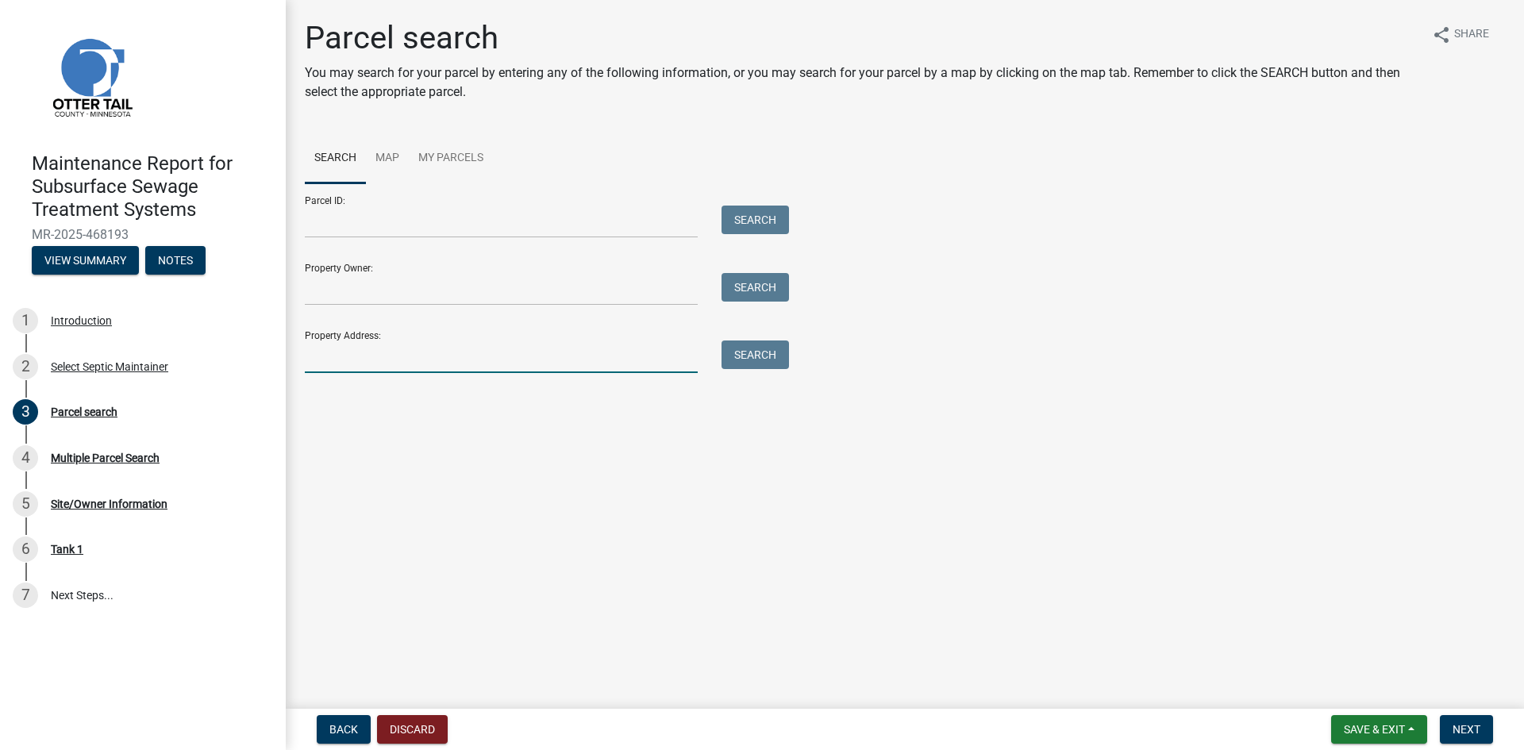
click at [430, 348] on input "Property Address:" at bounding box center [501, 356] width 393 height 33
click at [755, 352] on button "Search" at bounding box center [754, 354] width 67 height 29
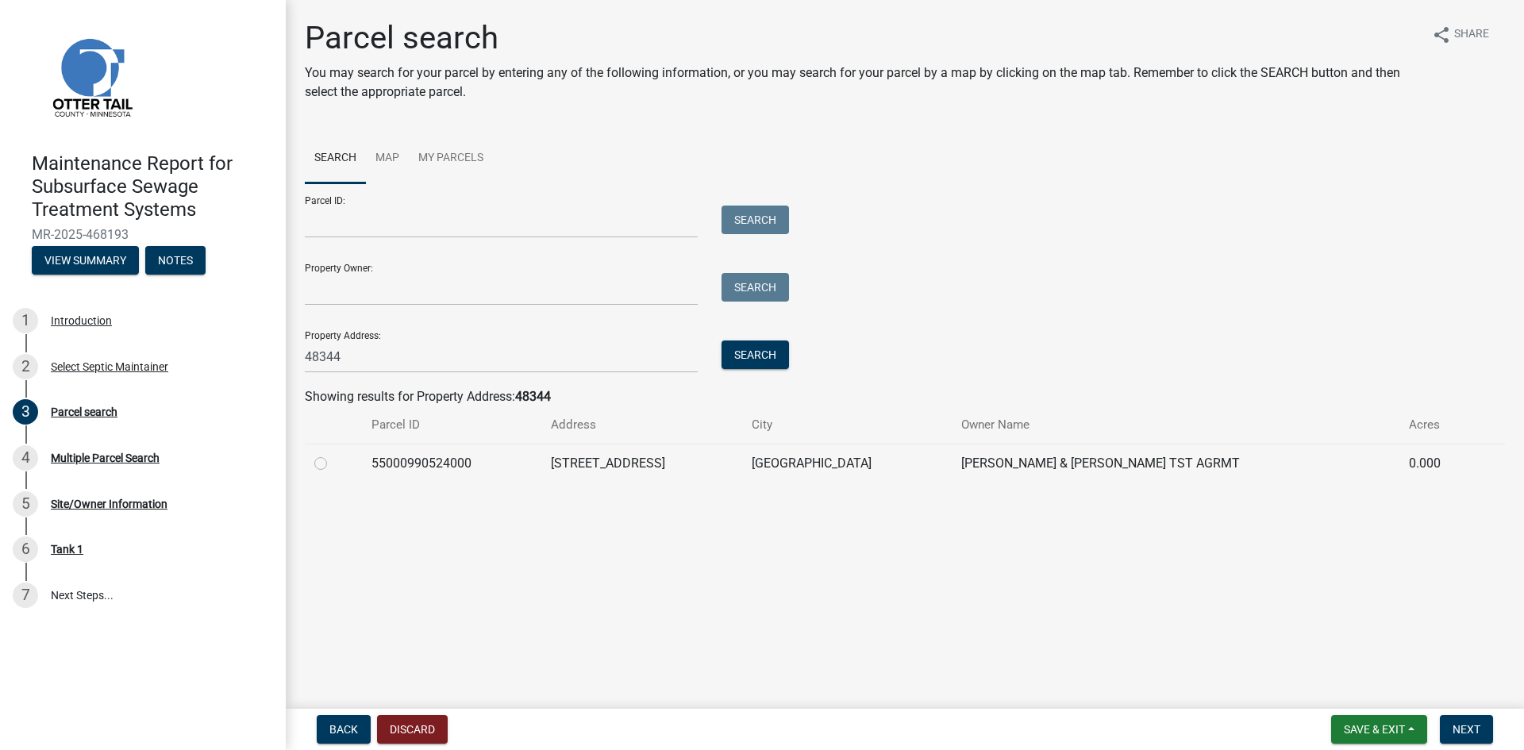
click at [333, 454] on label at bounding box center [333, 454] width 0 height 0
click at [333, 460] on input "radio" at bounding box center [338, 459] width 10 height 10
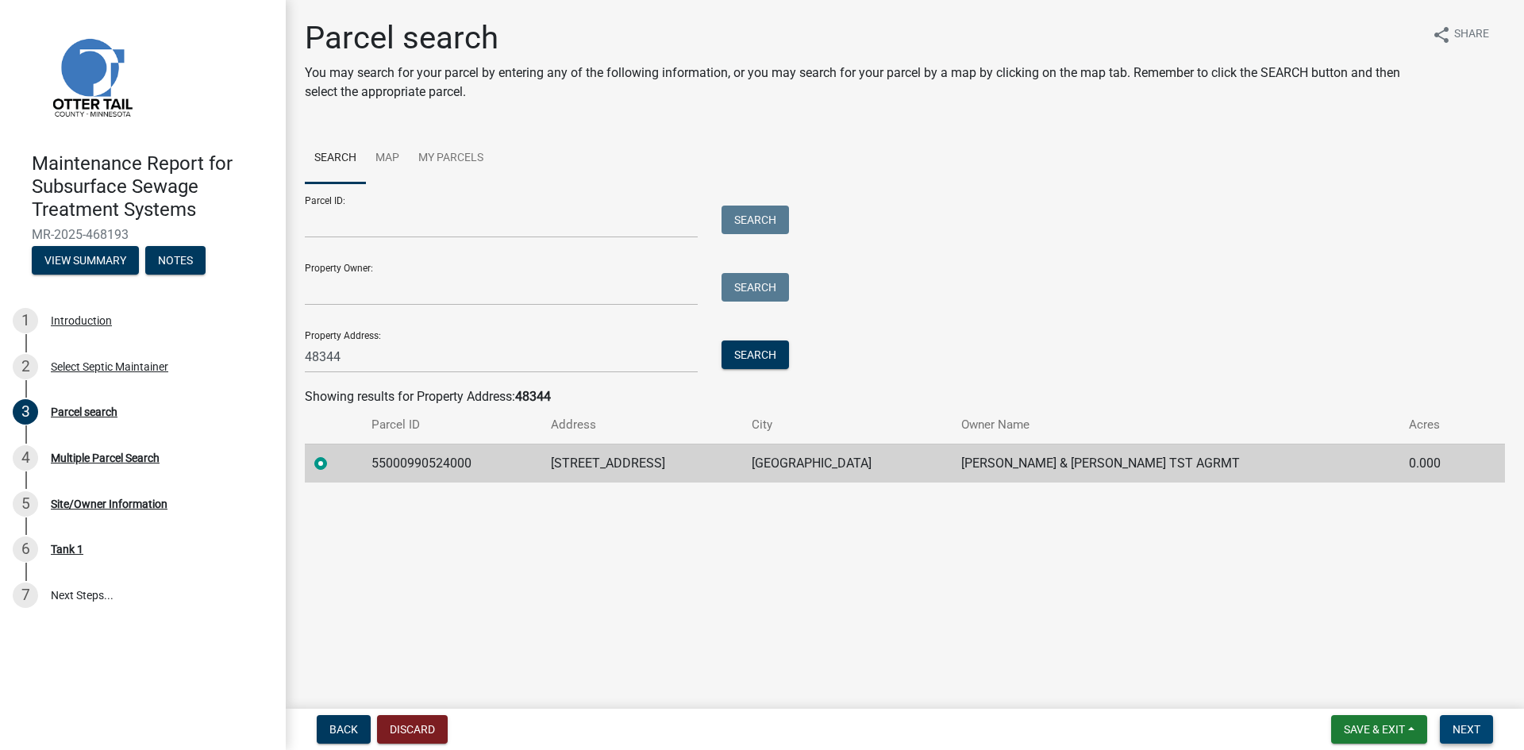
click at [1473, 728] on span "Next" at bounding box center [1466, 729] width 28 height 13
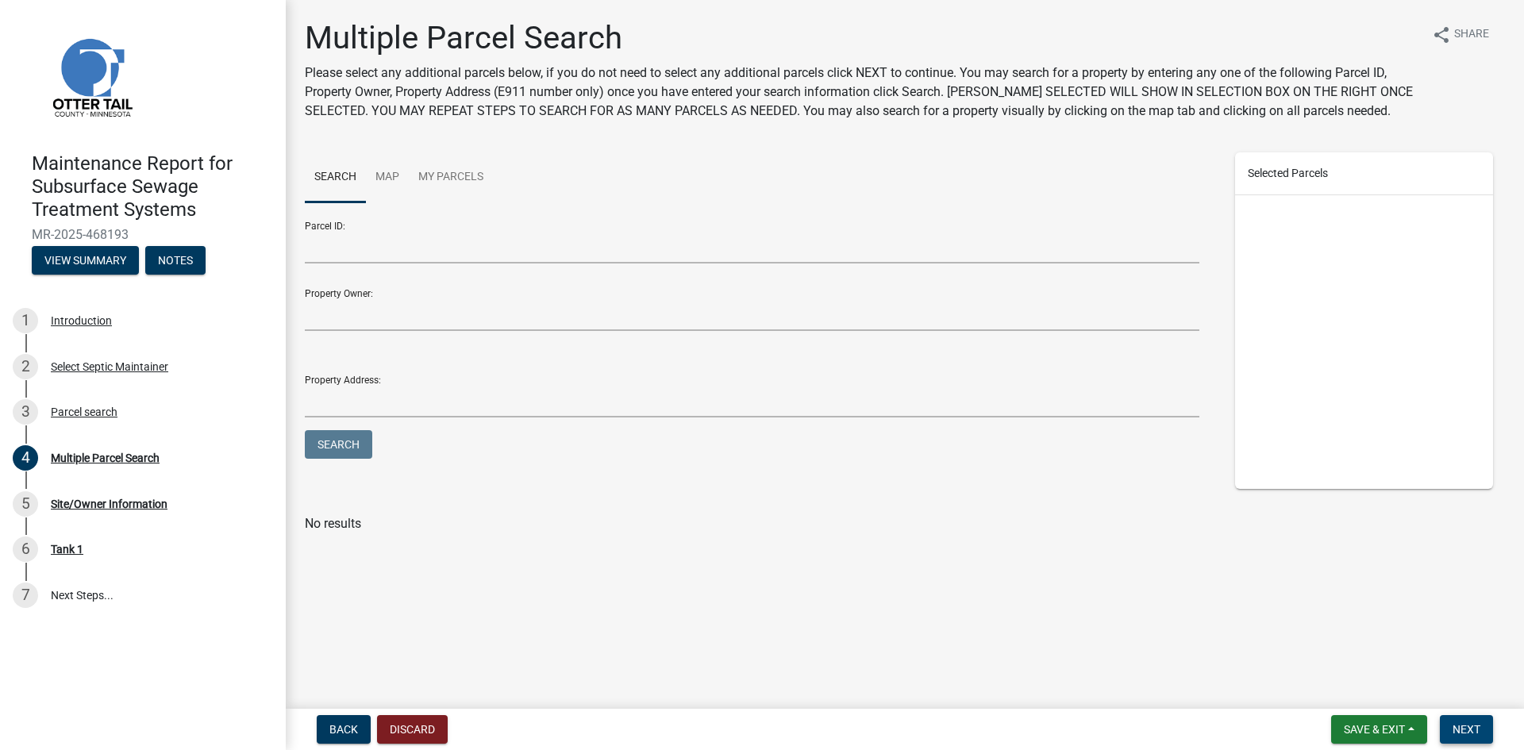
click at [1472, 728] on span "Next" at bounding box center [1466, 729] width 28 height 13
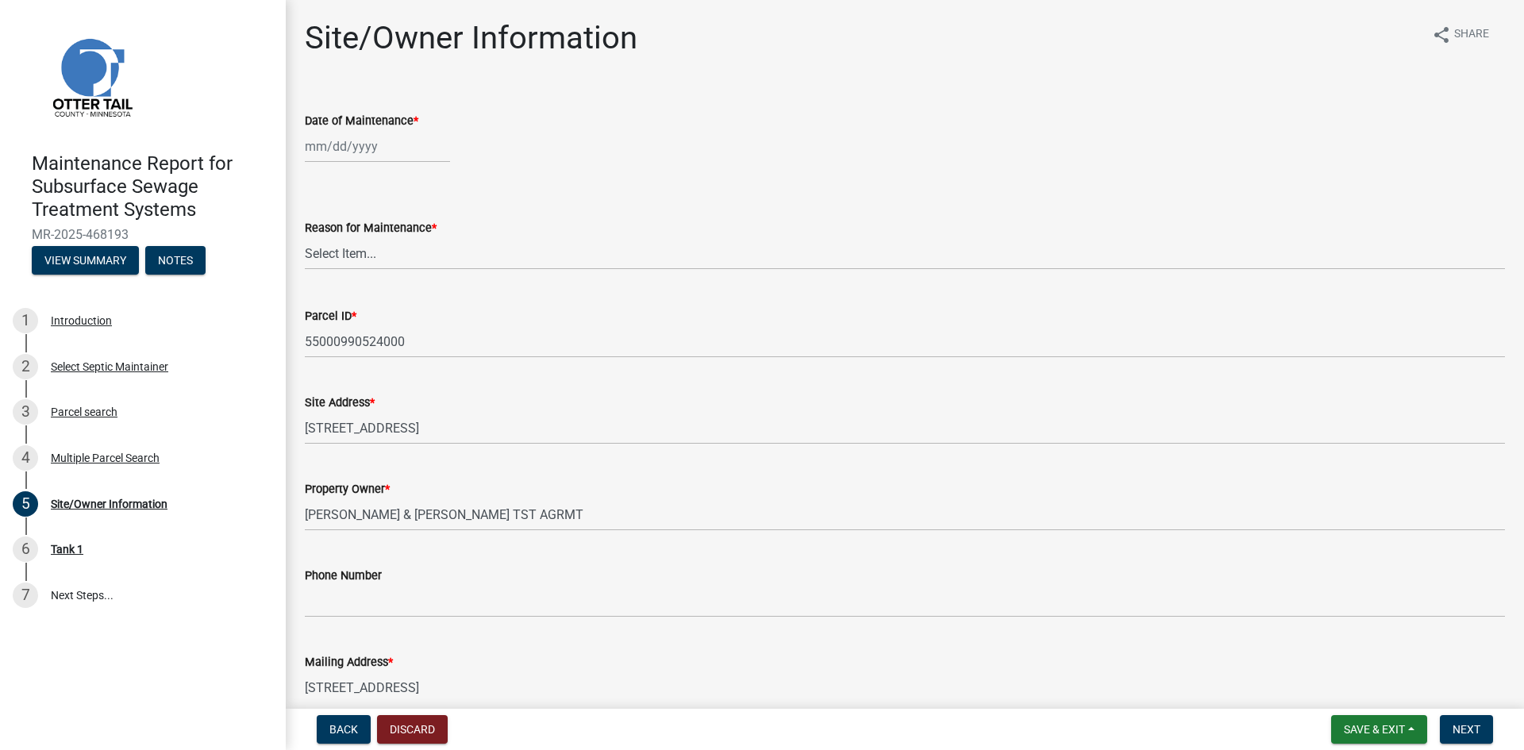
click at [355, 144] on div at bounding box center [377, 146] width 145 height 33
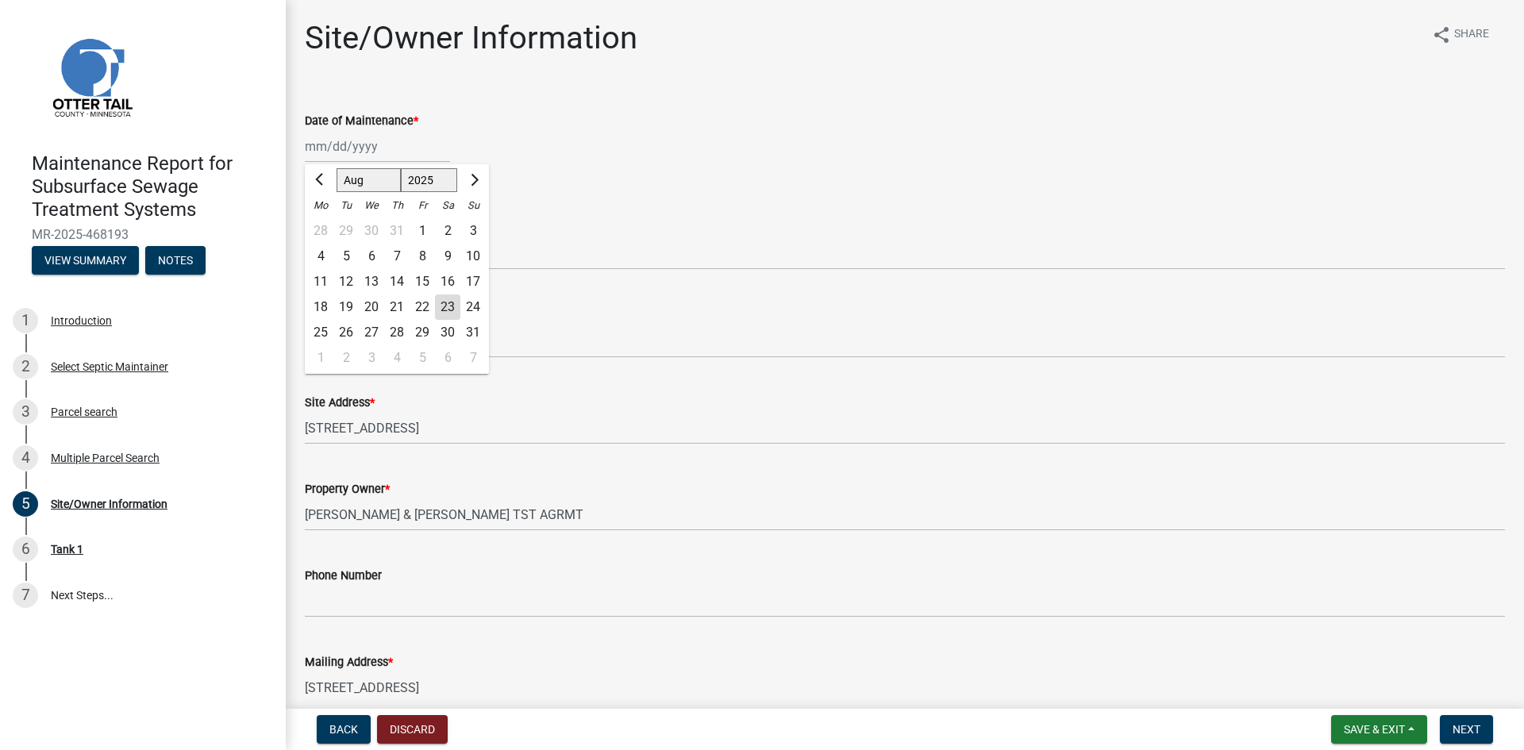
click at [418, 305] on div "22" at bounding box center [421, 306] width 25 height 25
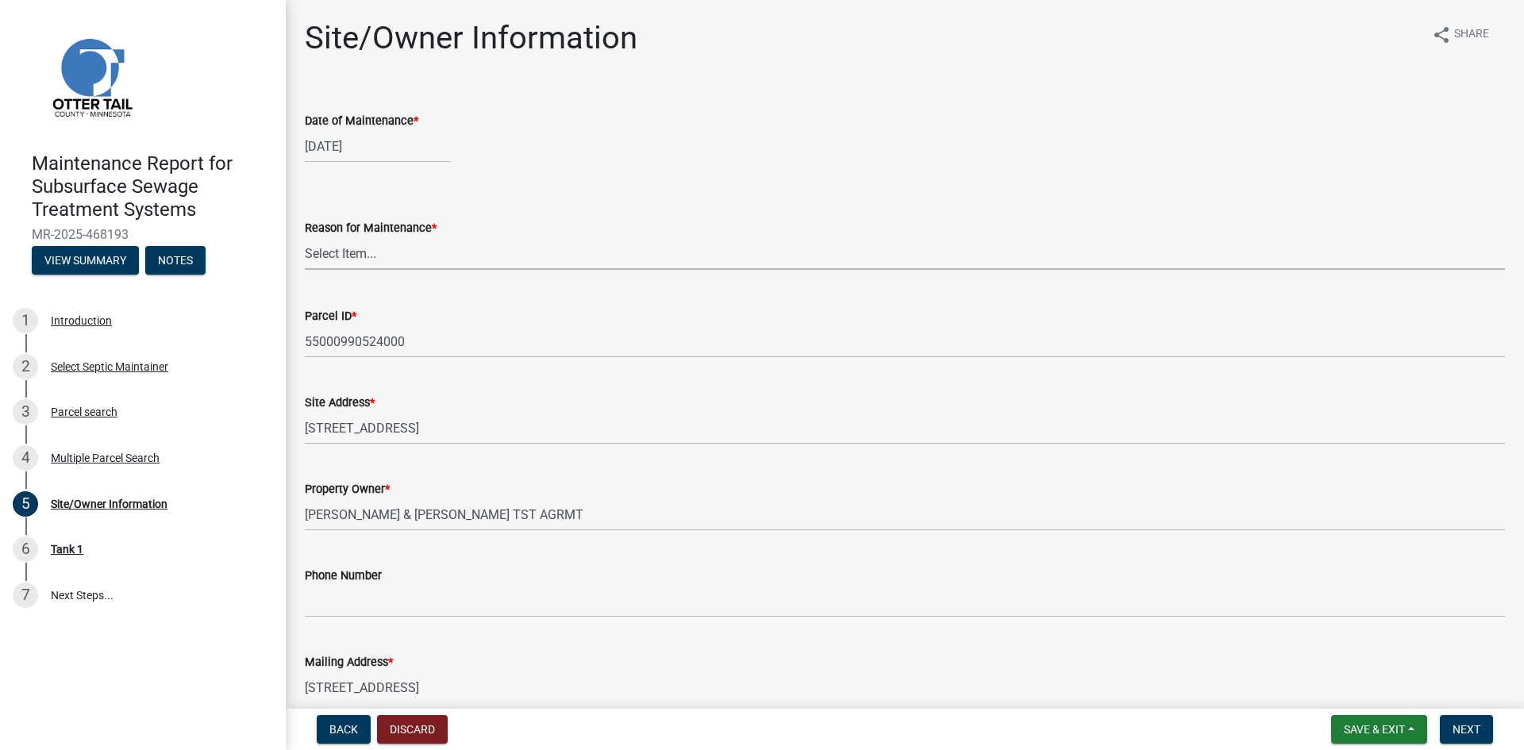
click at [413, 260] on select "Select Item... Called Routine Other" at bounding box center [905, 253] width 1200 height 33
click at [305, 237] on select "Select Item... Called Routine Other" at bounding box center [905, 253] width 1200 height 33
click at [1481, 725] on button "Next" at bounding box center [1465, 729] width 53 height 29
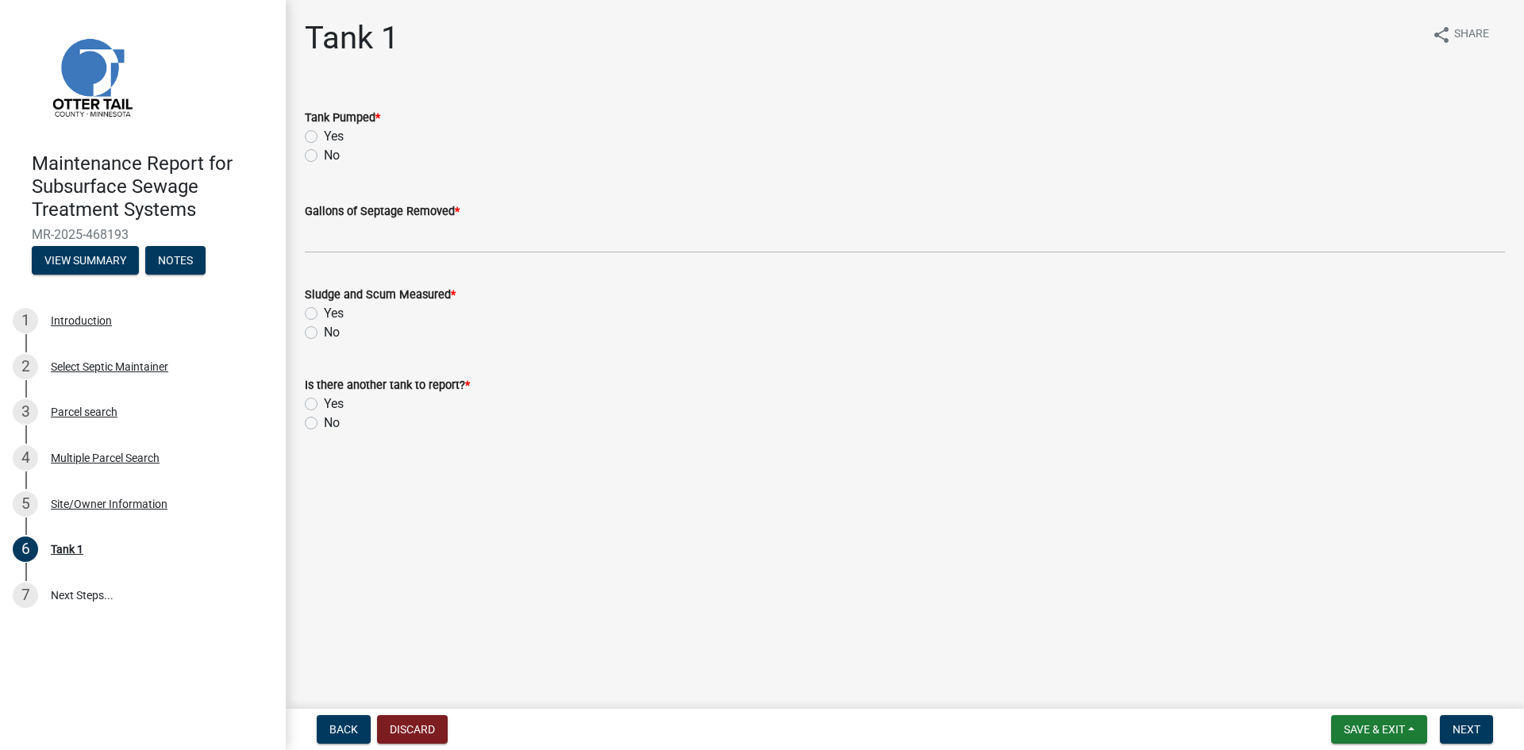
click at [324, 136] on label "Yes" at bounding box center [334, 136] width 20 height 19
click at [324, 136] on input "Yes" at bounding box center [329, 132] width 10 height 10
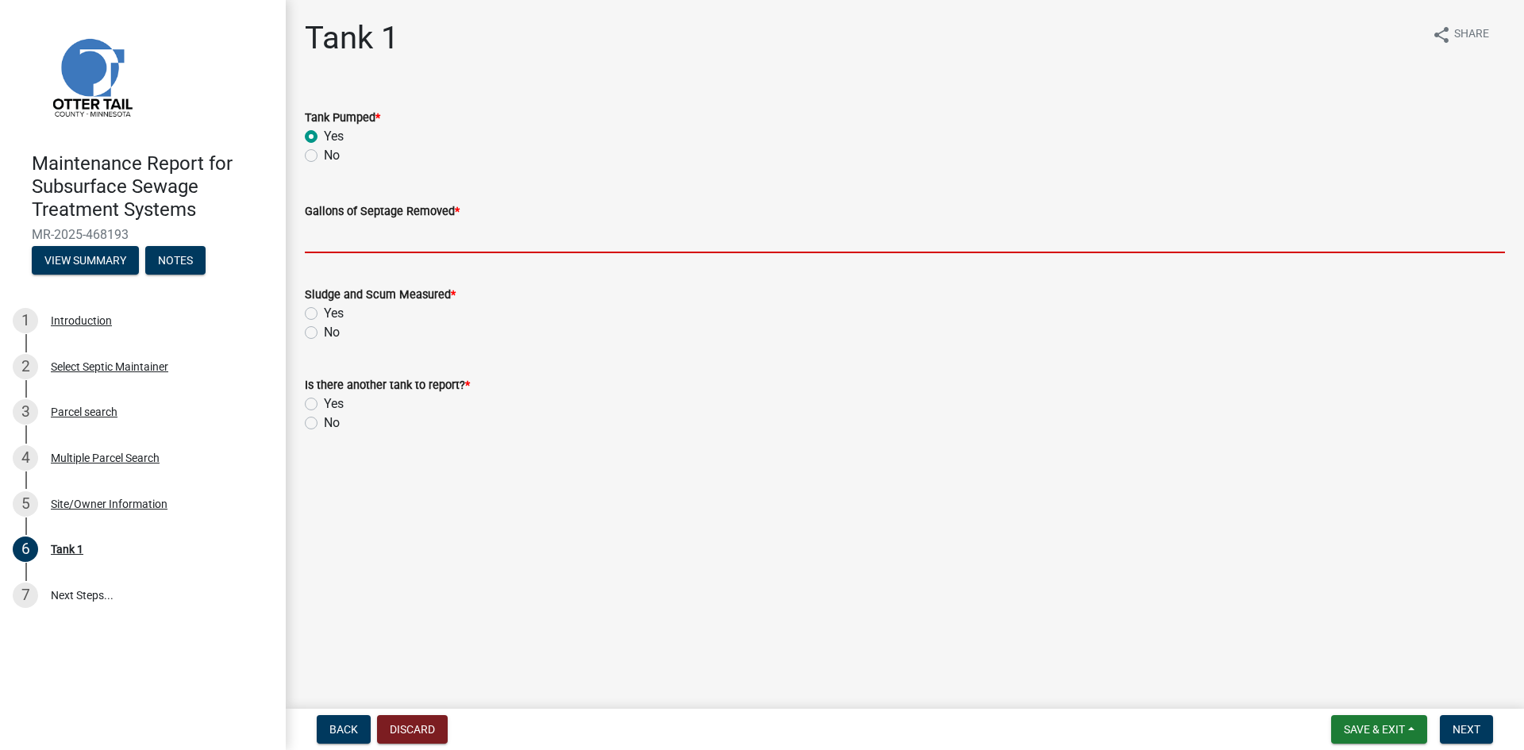
click at [317, 242] on input "Gallons of Septage Removed *" at bounding box center [905, 237] width 1200 height 33
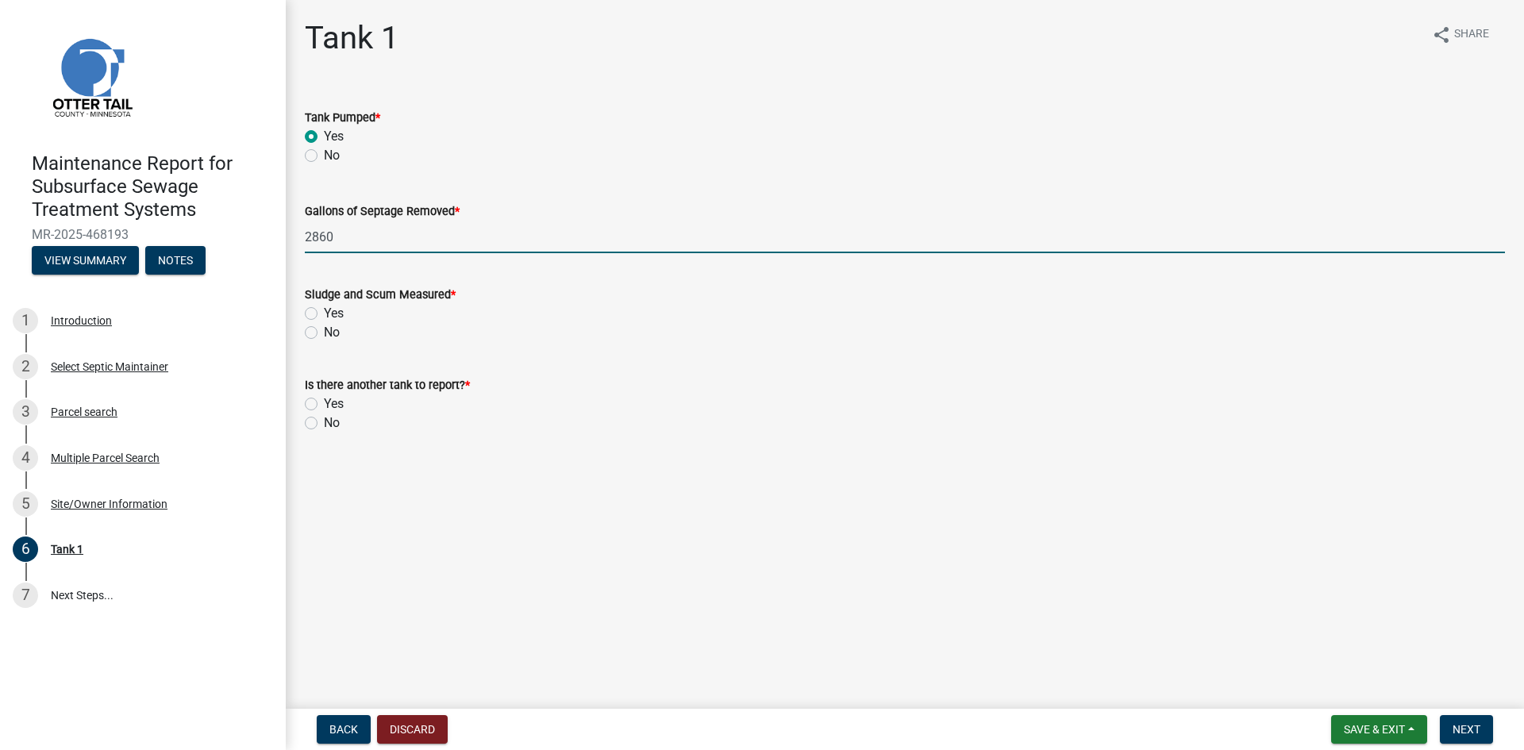
drag, startPoint x: 312, startPoint y: 332, endPoint x: 317, endPoint y: 391, distance: 59.7
click at [324, 333] on label "No" at bounding box center [332, 332] width 16 height 19
click at [324, 333] on input "No" at bounding box center [329, 328] width 10 height 10
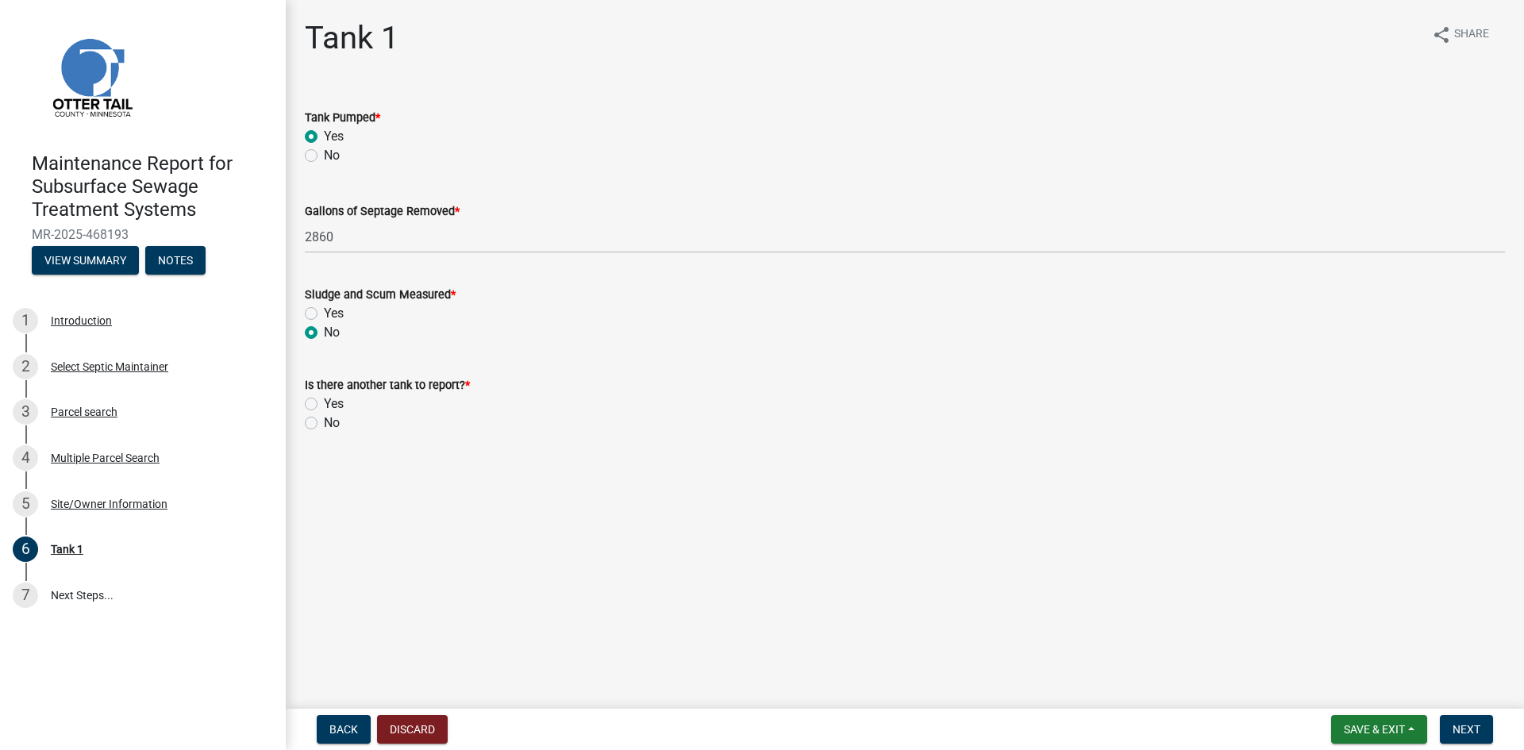
click at [324, 424] on label "No" at bounding box center [332, 422] width 16 height 19
click at [324, 424] on input "No" at bounding box center [329, 418] width 10 height 10
click at [1466, 723] on span "Next" at bounding box center [1466, 729] width 28 height 13
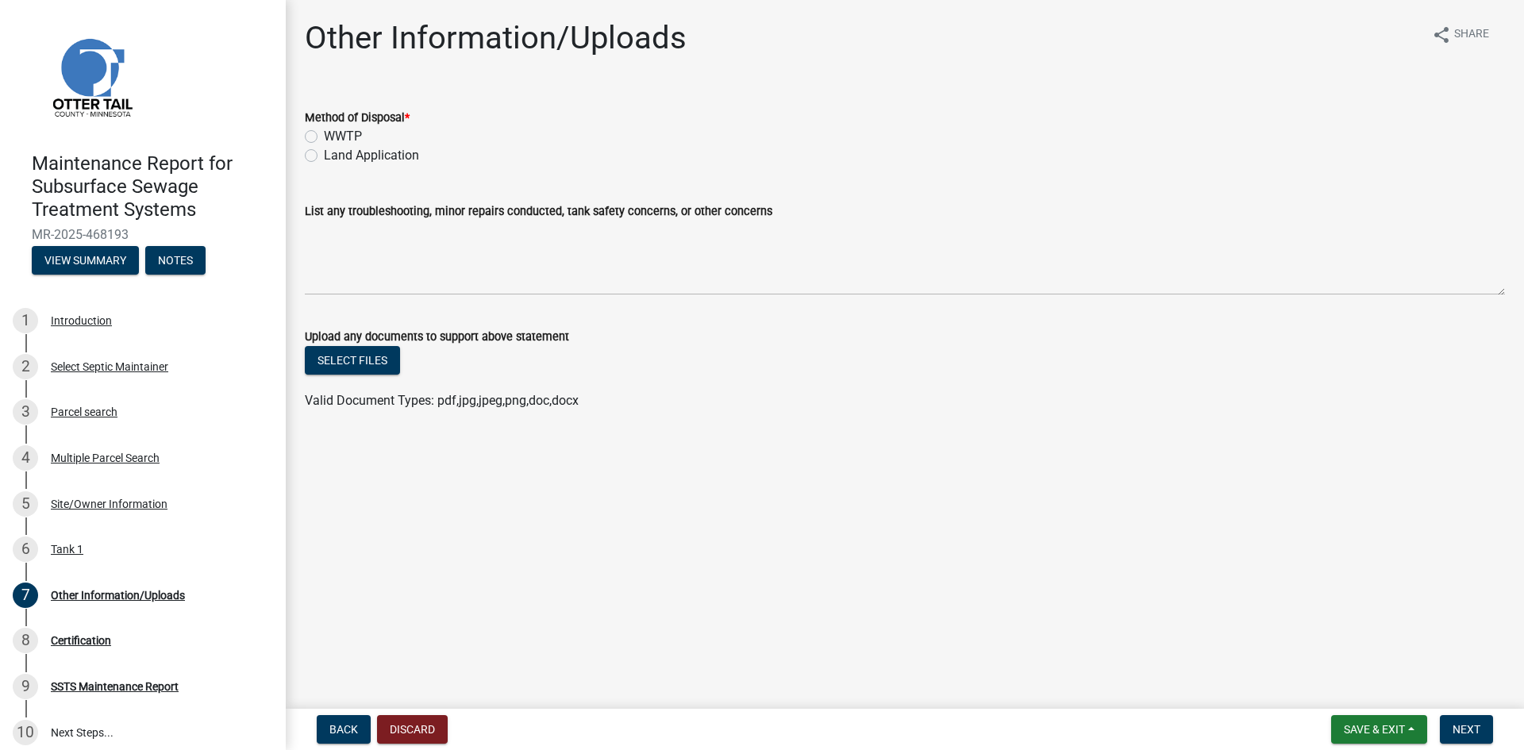
click at [376, 156] on label "Land Application" at bounding box center [371, 155] width 95 height 19
click at [334, 156] on input "Land Application" at bounding box center [329, 151] width 10 height 10
click at [1453, 721] on button "Next" at bounding box center [1465, 729] width 53 height 29
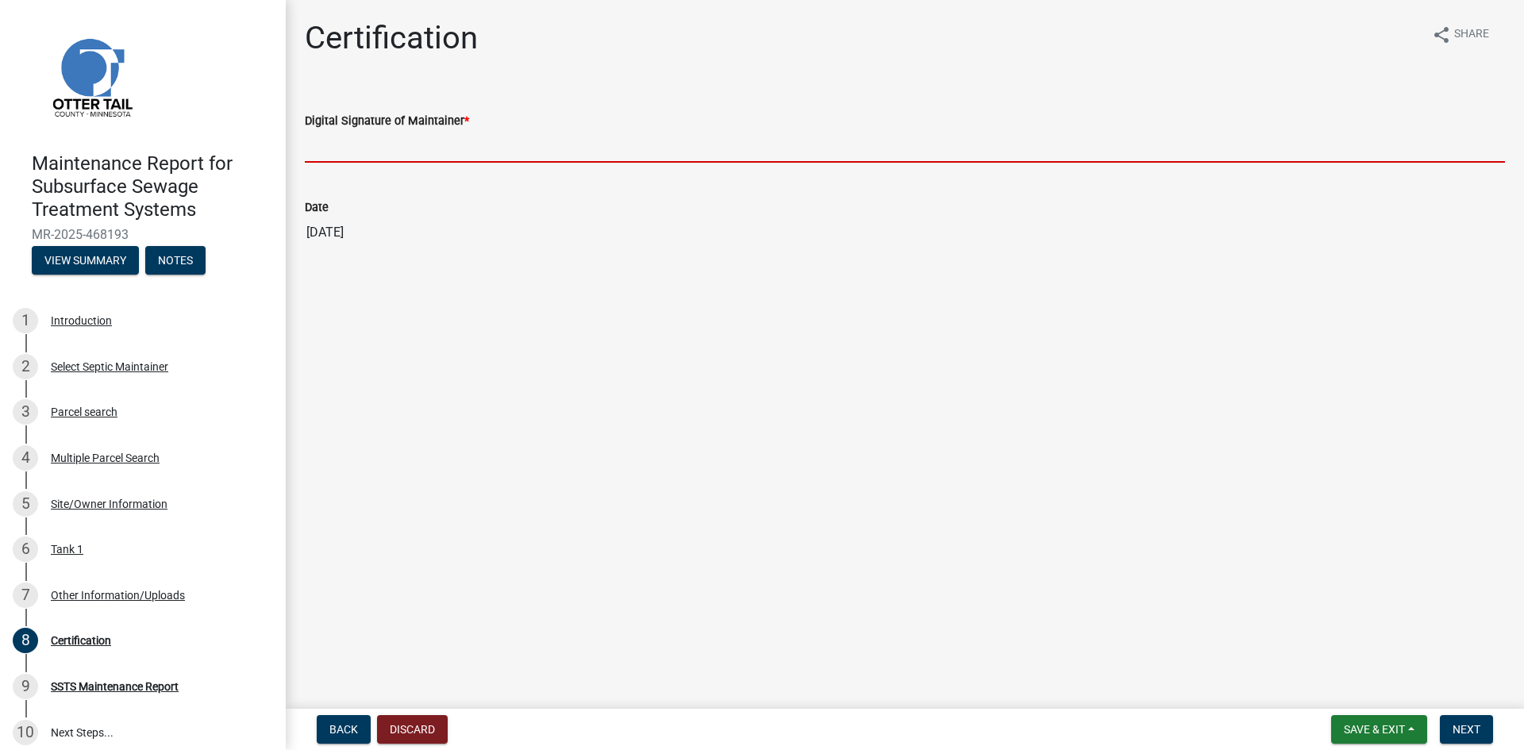
click at [633, 140] on input "Digital Signature of Maintainer *" at bounding box center [905, 146] width 1200 height 33
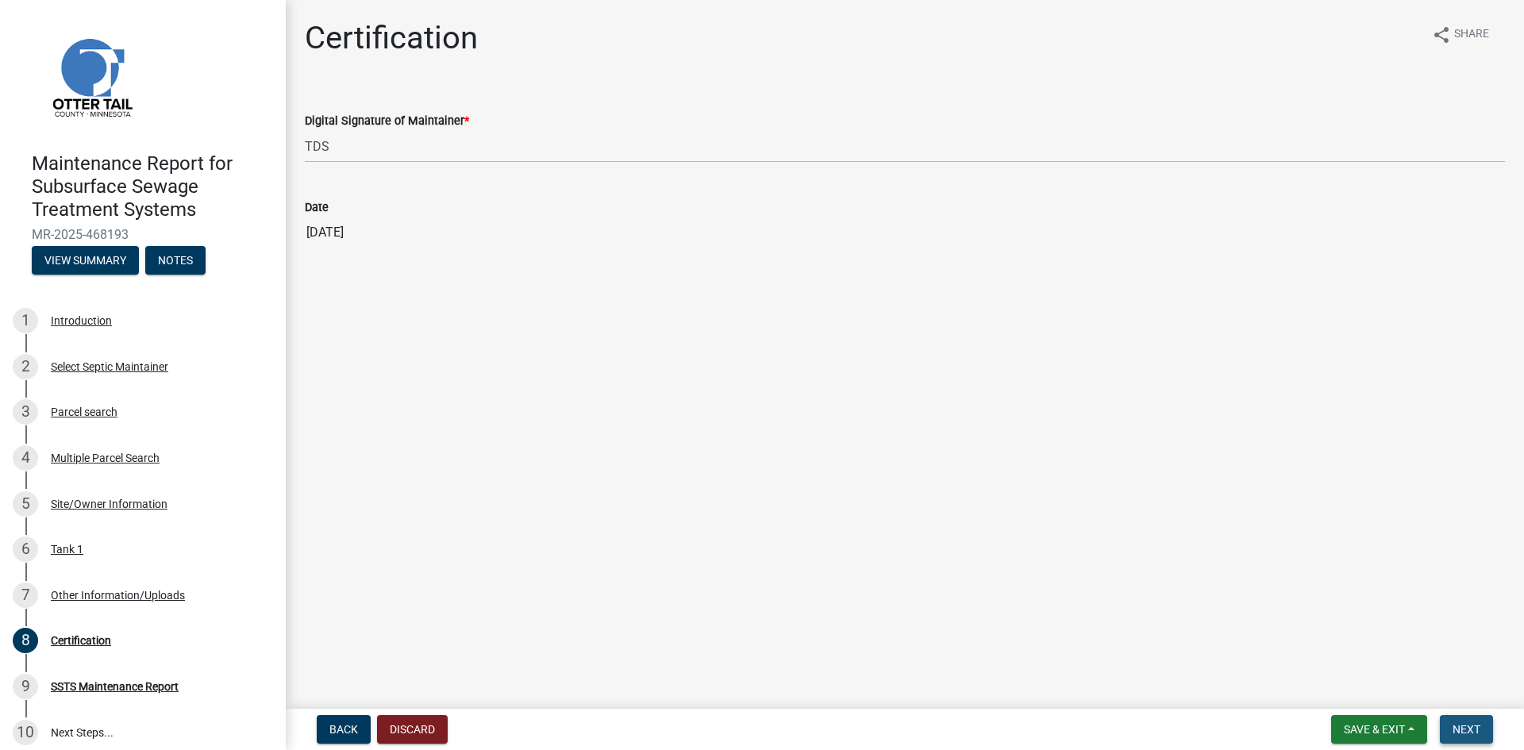
click at [1466, 724] on span "Next" at bounding box center [1466, 729] width 28 height 13
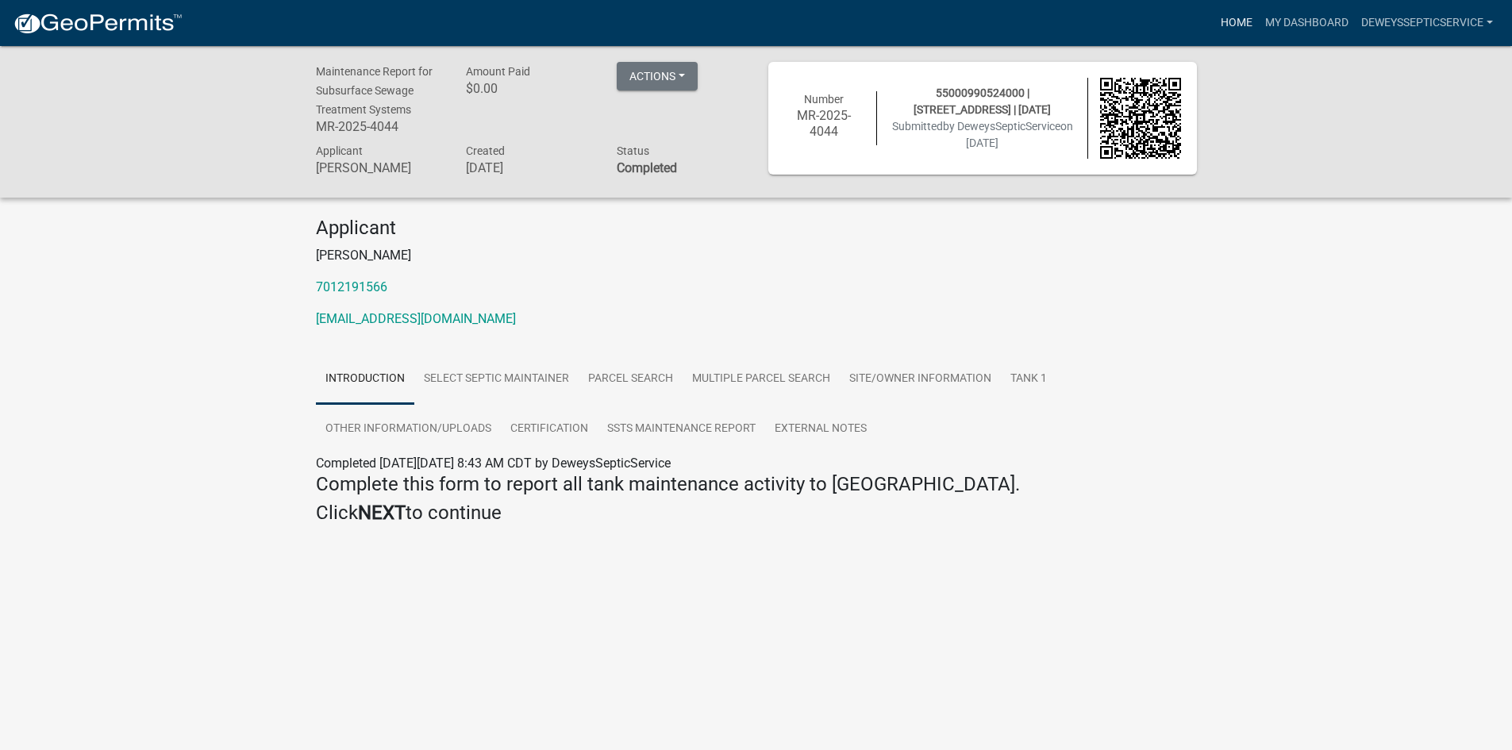
click at [1217, 22] on link "Home" at bounding box center [1236, 23] width 44 height 30
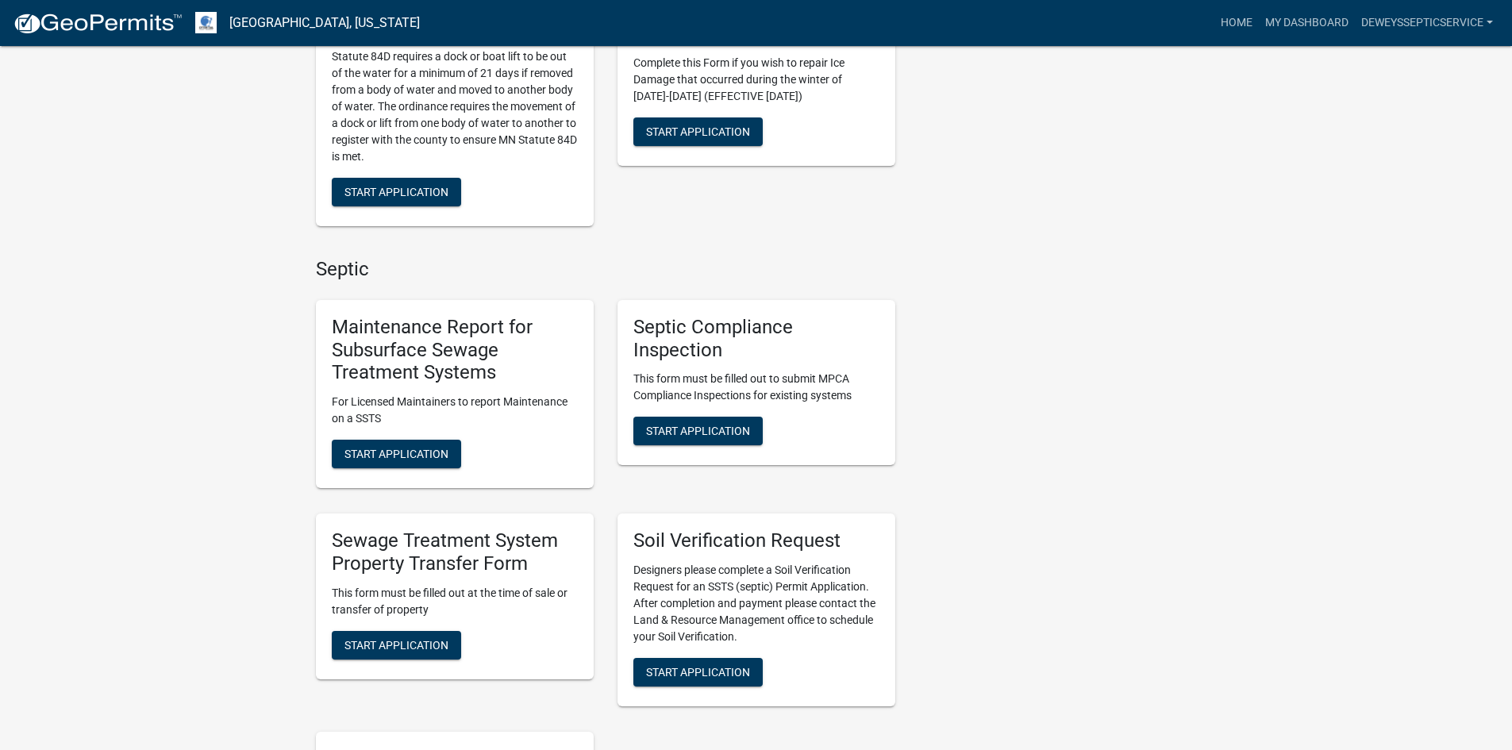
scroll to position [952, 0]
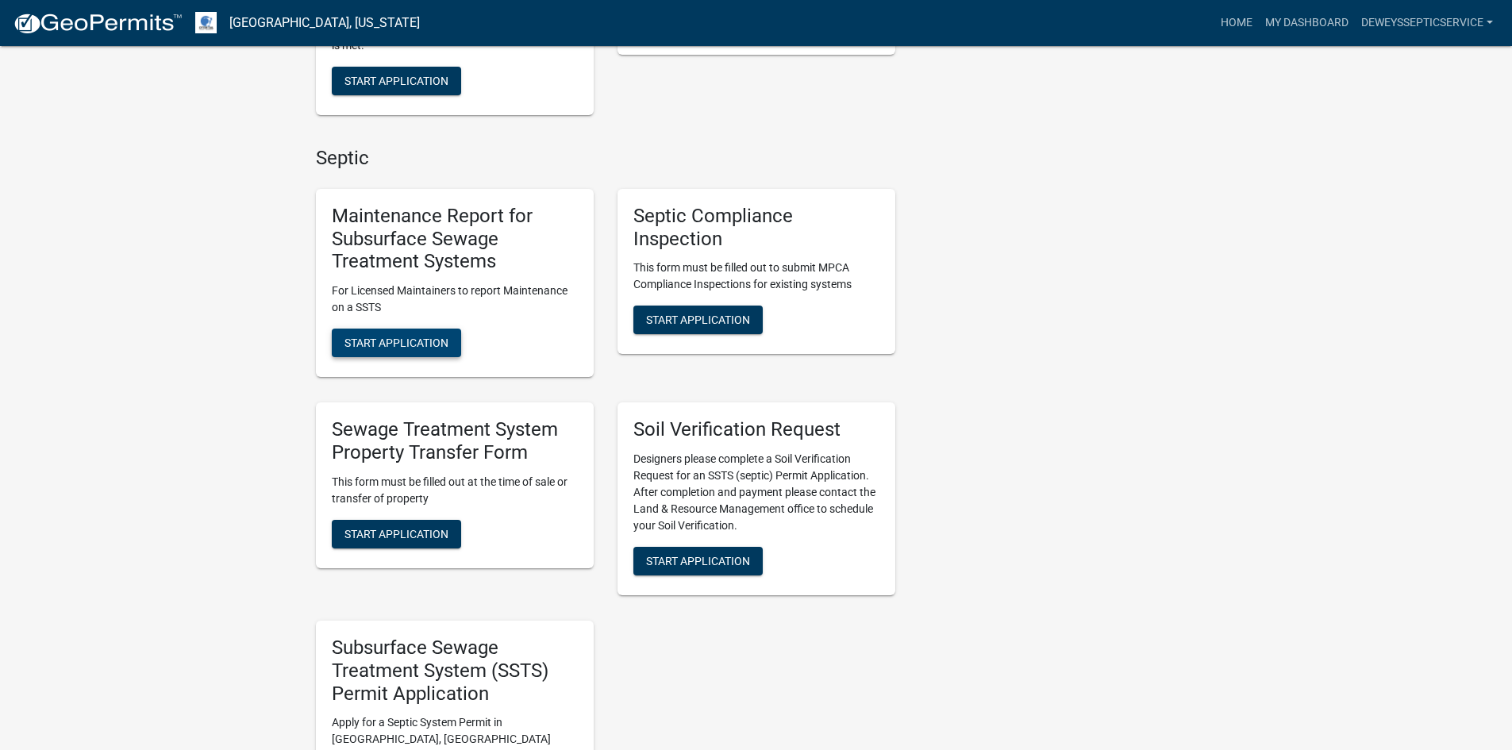
click at [426, 339] on span "Start Application" at bounding box center [396, 342] width 104 height 13
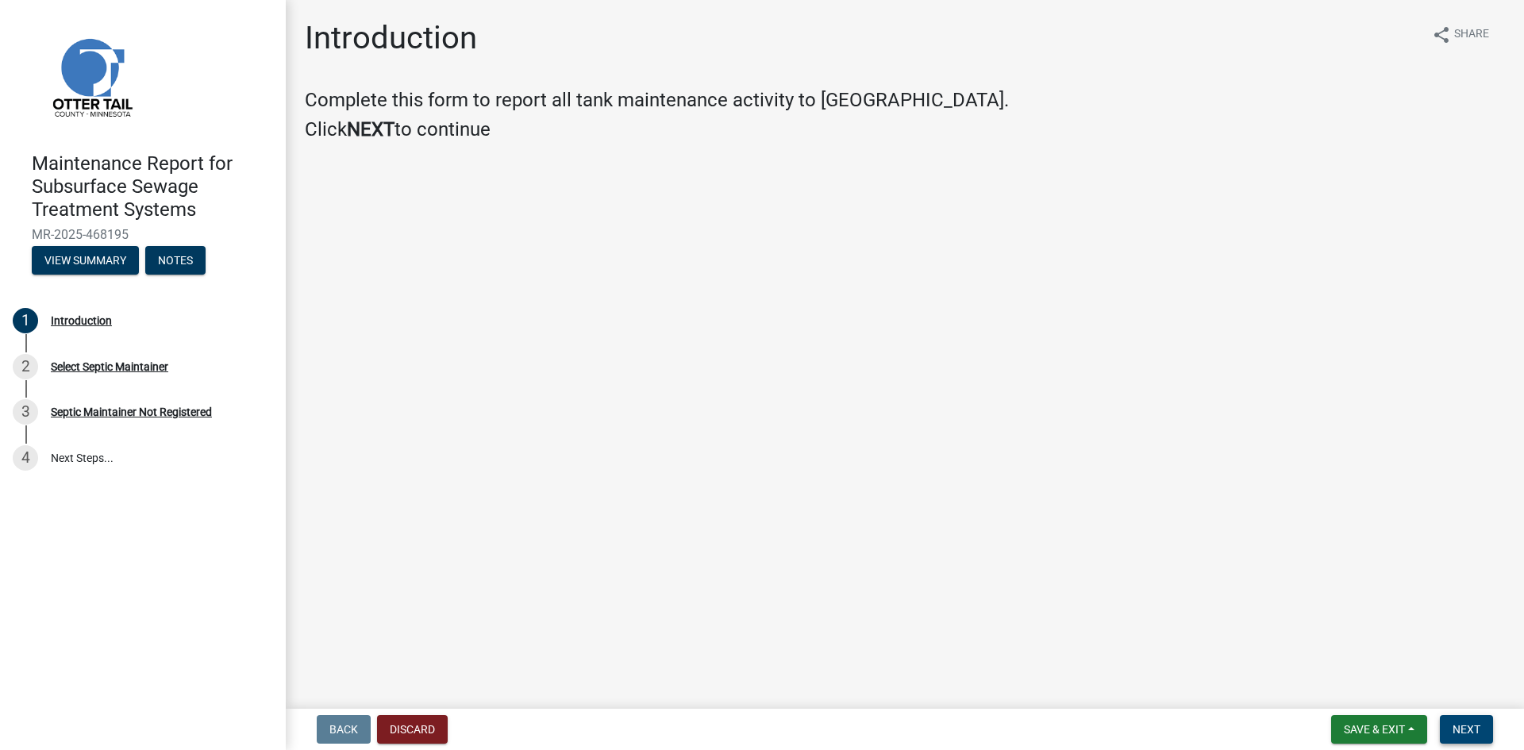
click at [1451, 724] on button "Next" at bounding box center [1465, 729] width 53 height 29
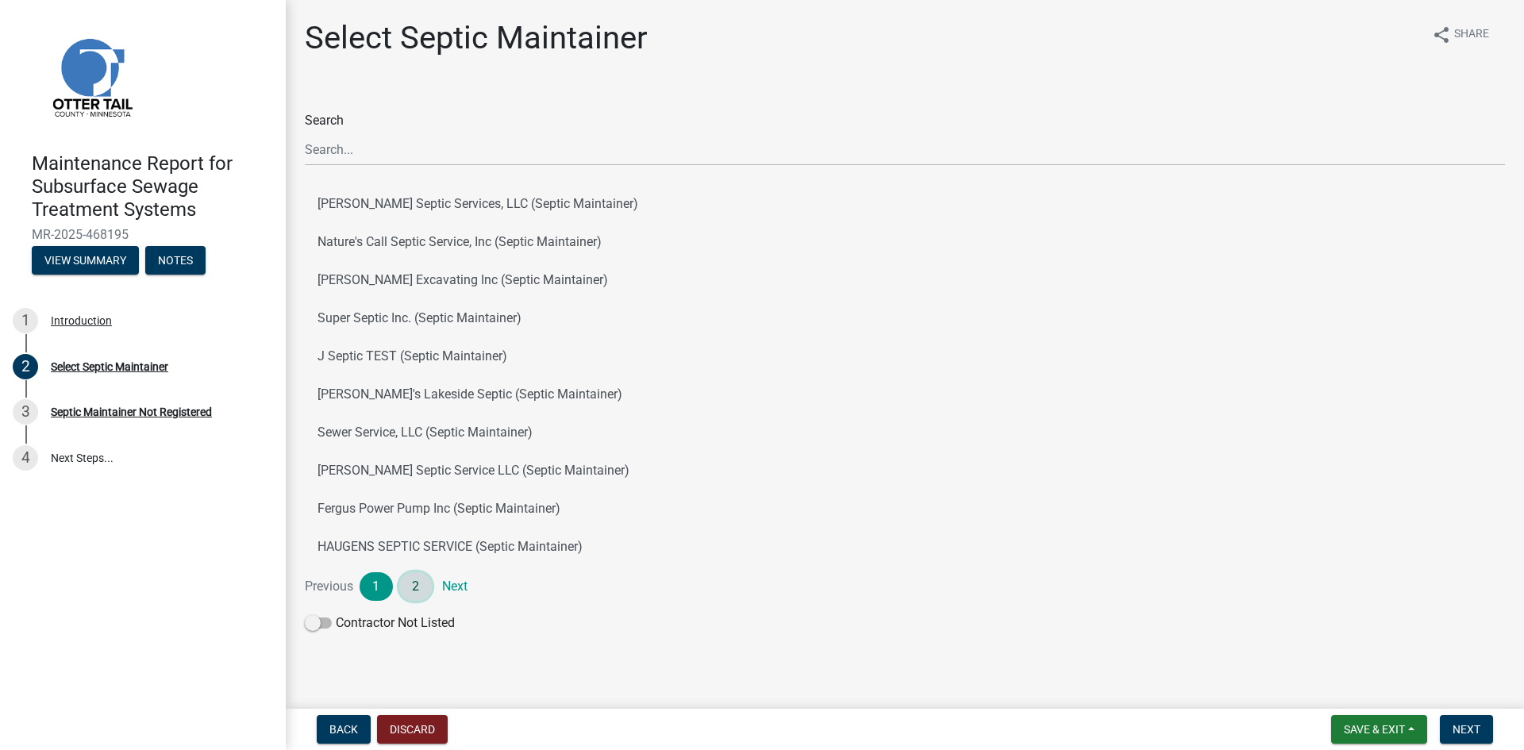
click at [409, 582] on link "2" at bounding box center [415, 586] width 33 height 29
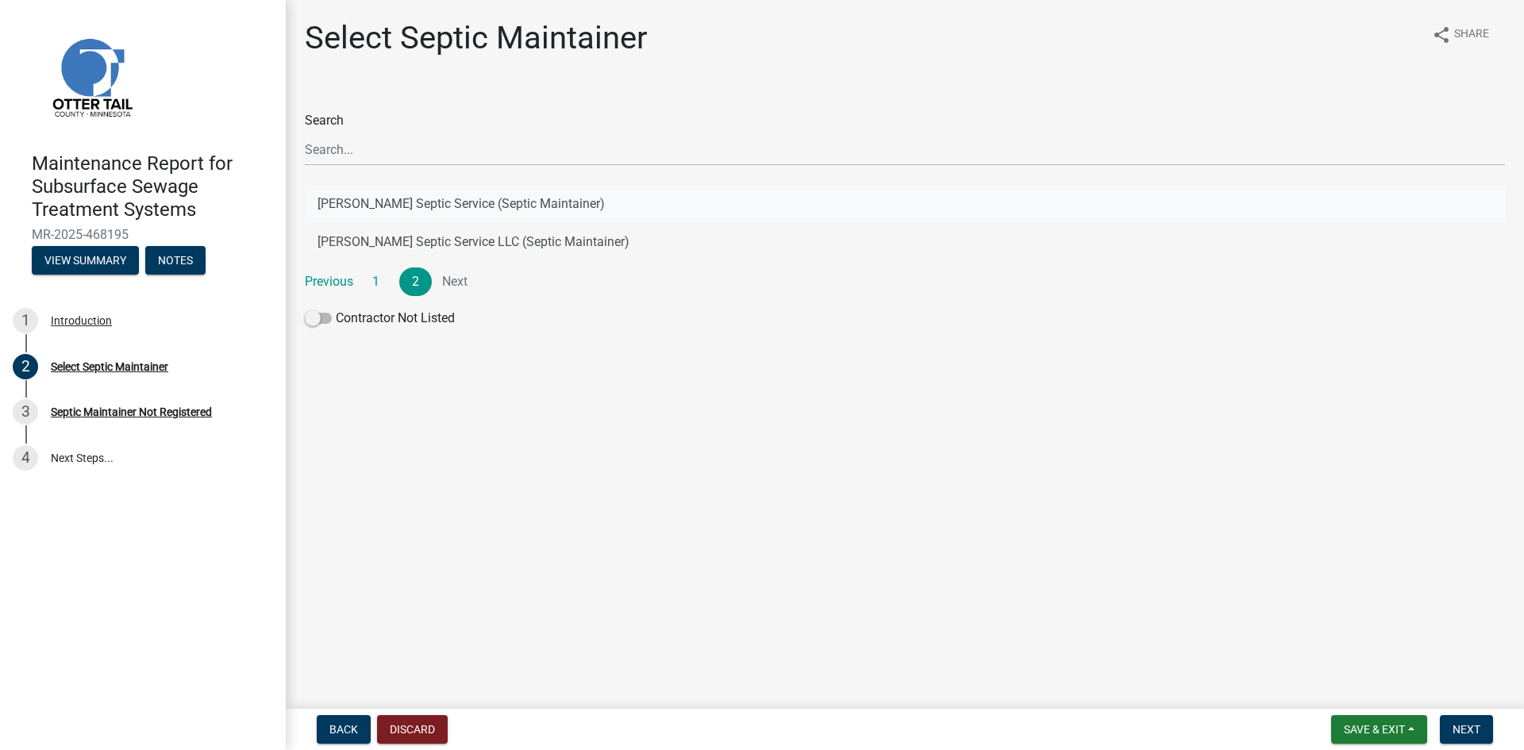
click at [487, 200] on button "[PERSON_NAME] Septic Service (Septic Maintainer)" at bounding box center [905, 204] width 1200 height 38
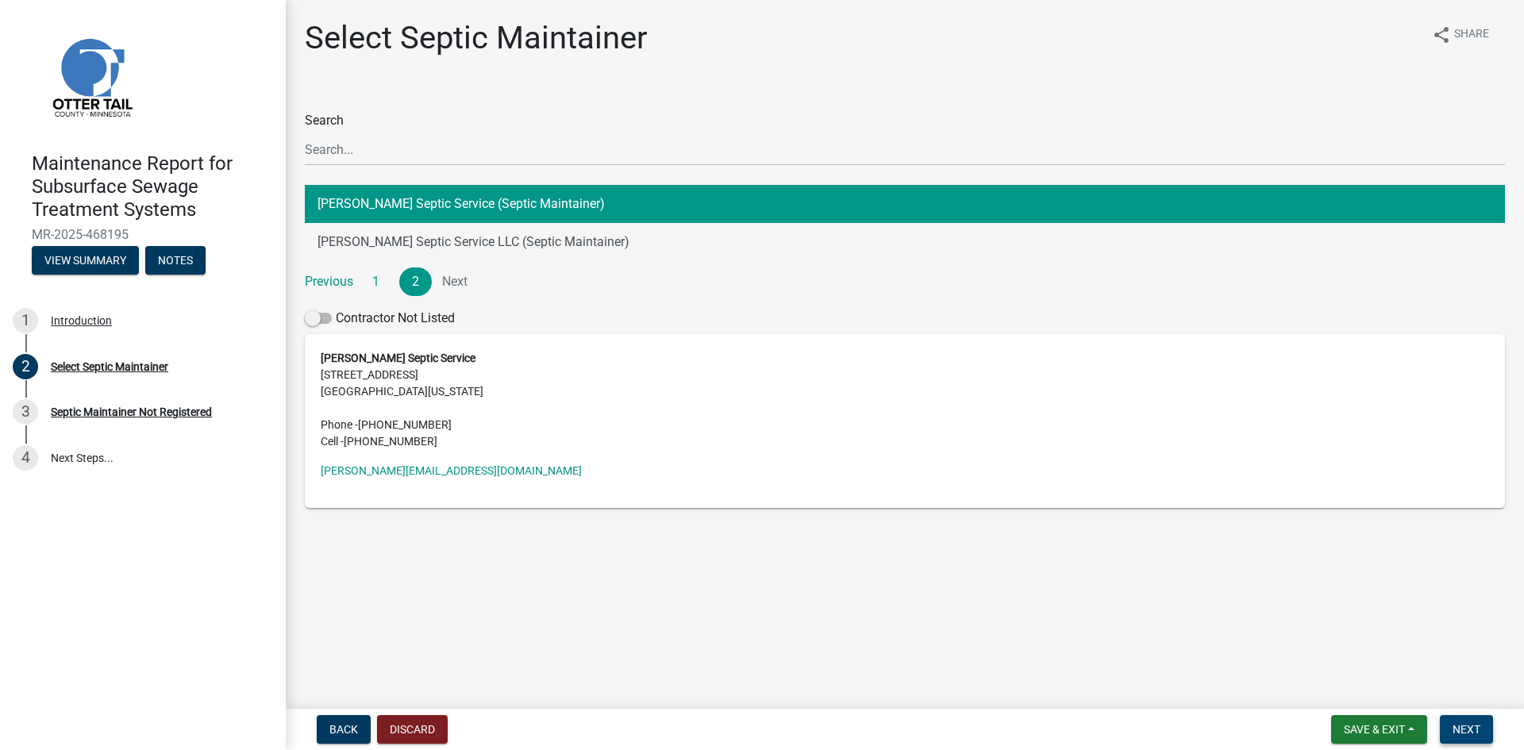
click at [1459, 730] on span "Next" at bounding box center [1466, 729] width 28 height 13
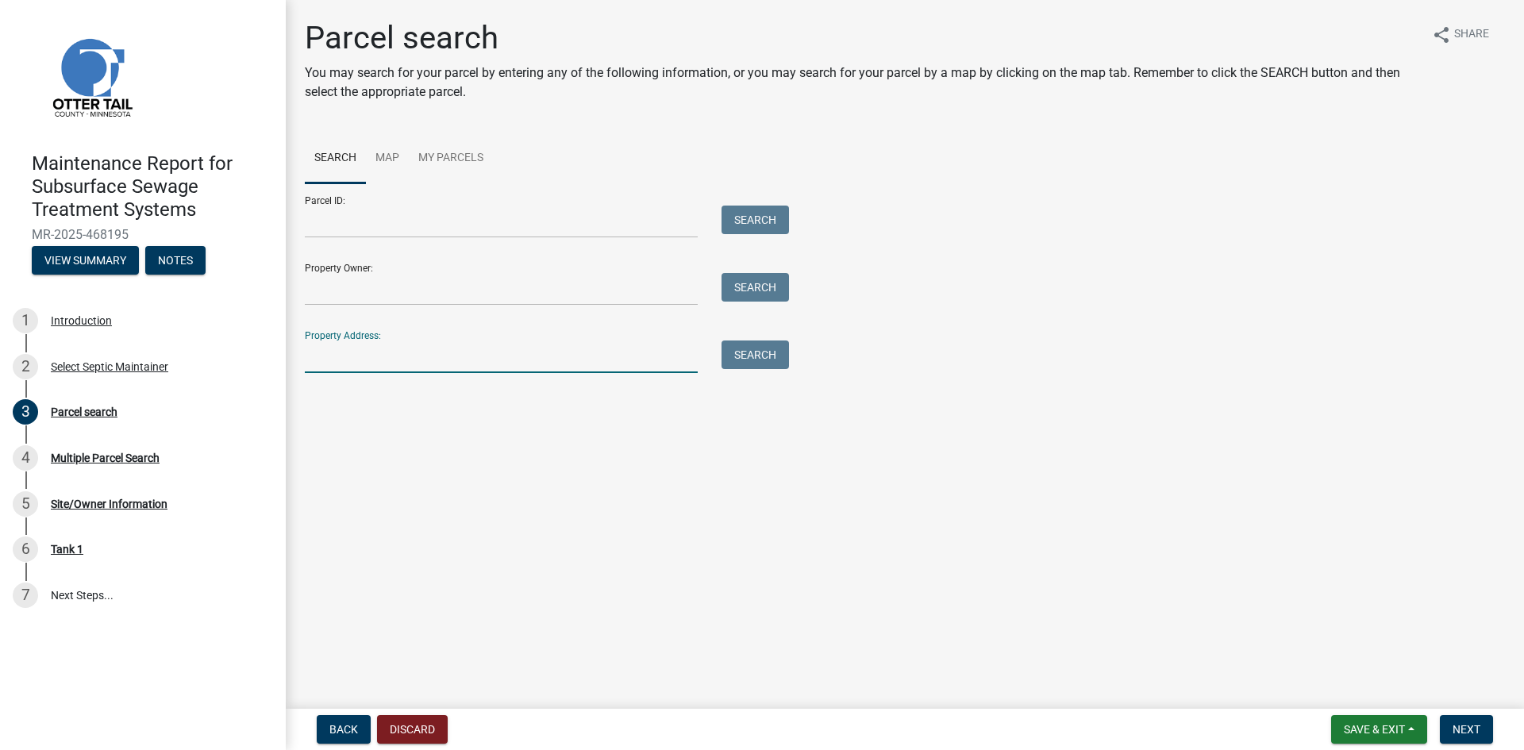
click at [480, 353] on input "Property Address:" at bounding box center [501, 356] width 393 height 33
click at [774, 352] on button "Search" at bounding box center [754, 354] width 67 height 29
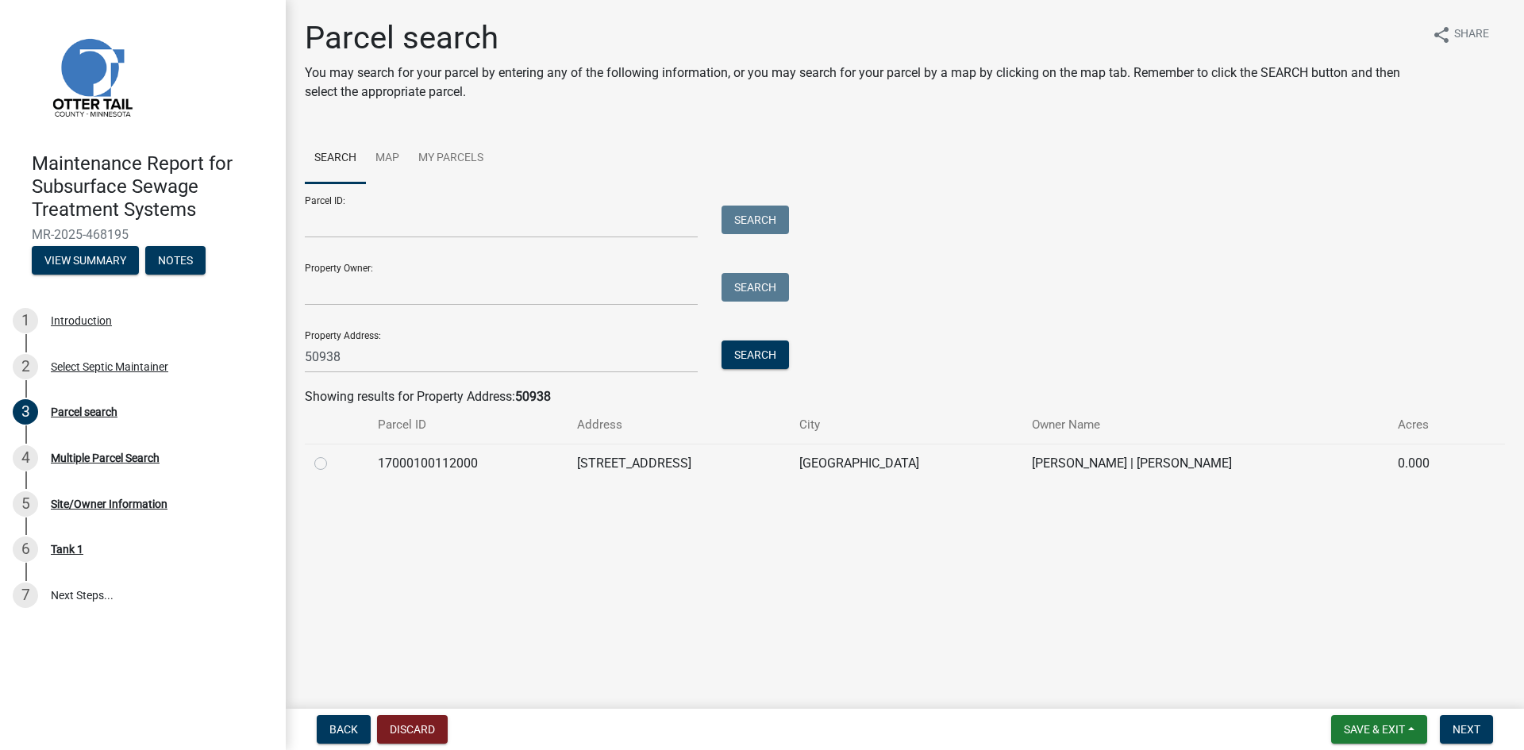
click at [333, 454] on label at bounding box center [333, 454] width 0 height 0
click at [333, 461] on input "radio" at bounding box center [338, 459] width 10 height 10
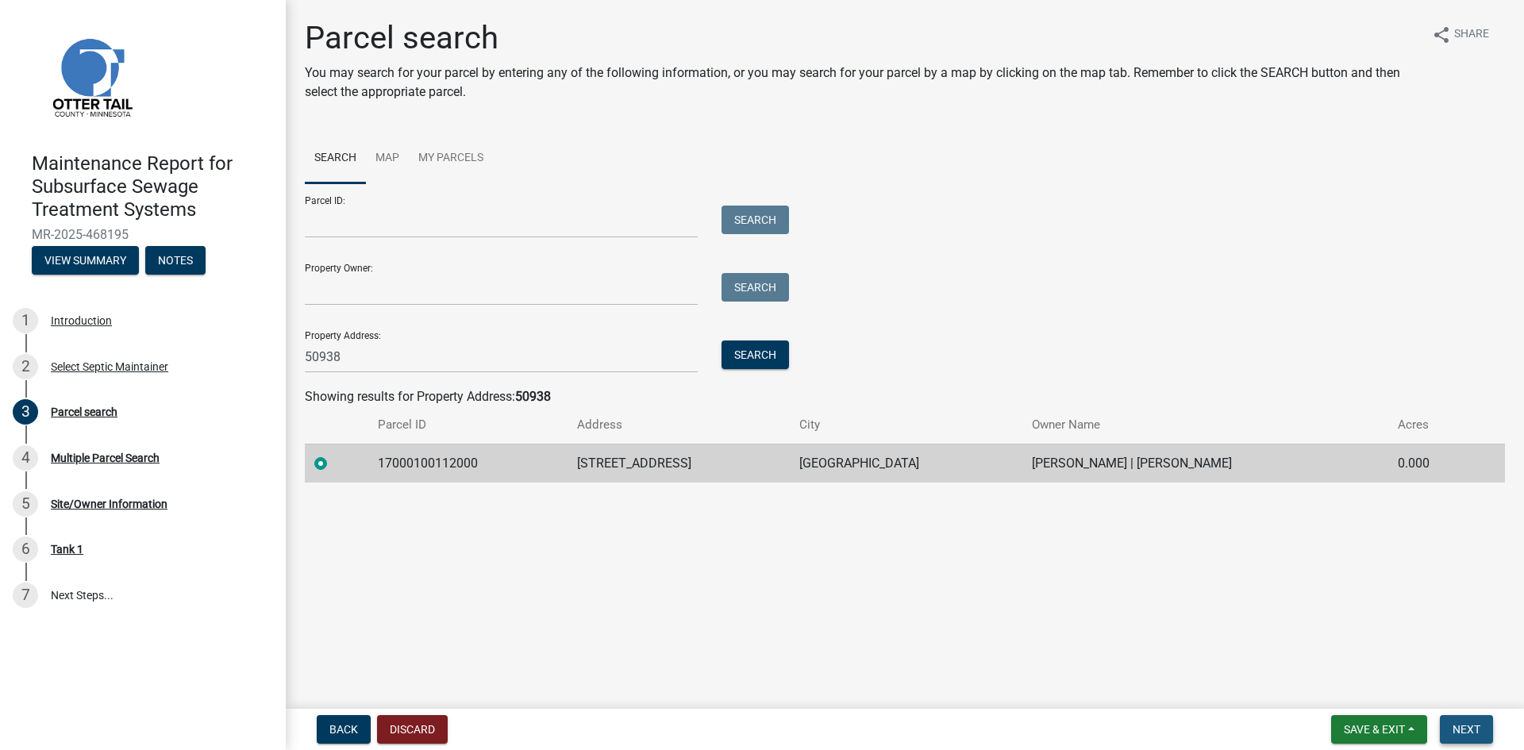
click at [1458, 731] on span "Next" at bounding box center [1466, 729] width 28 height 13
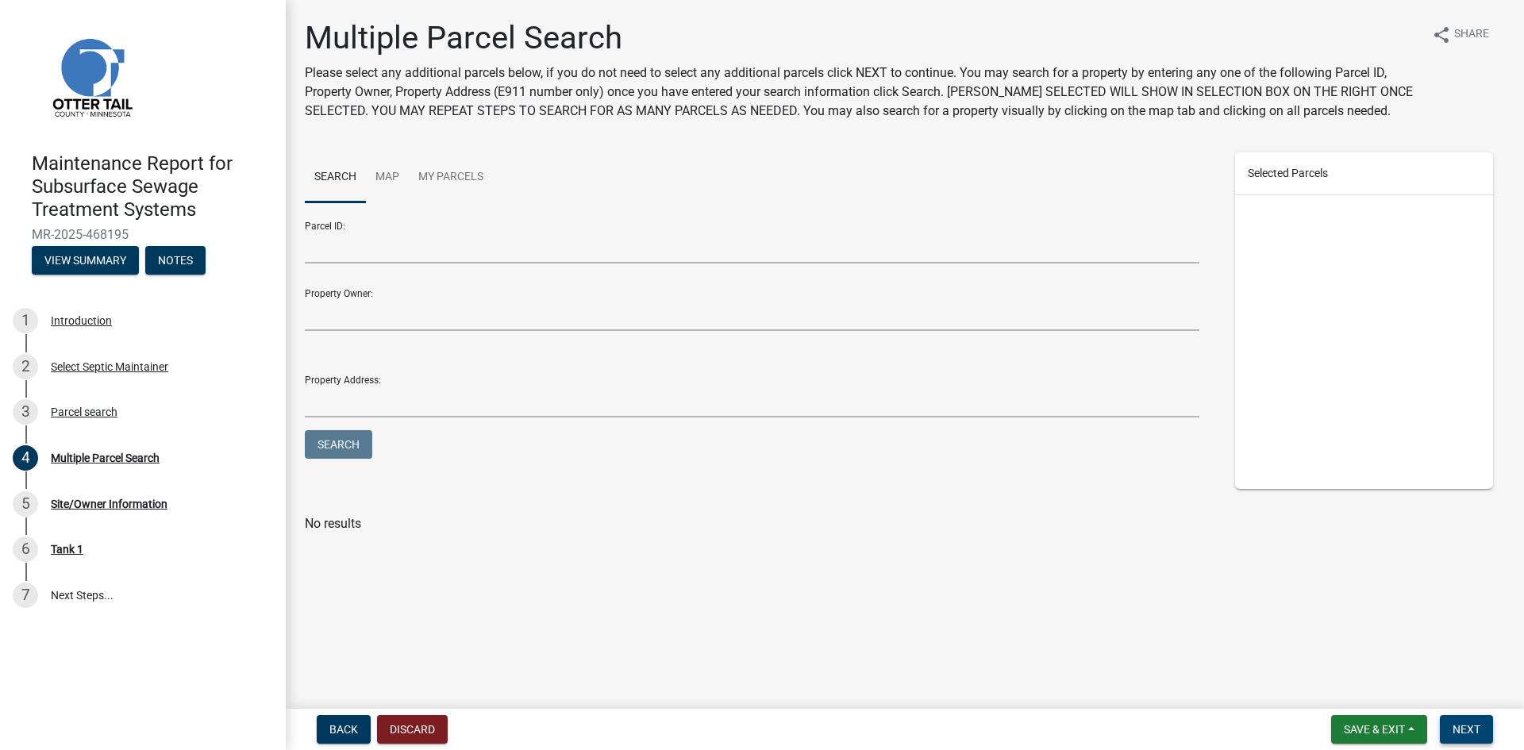
click at [1458, 731] on span "Next" at bounding box center [1466, 729] width 28 height 13
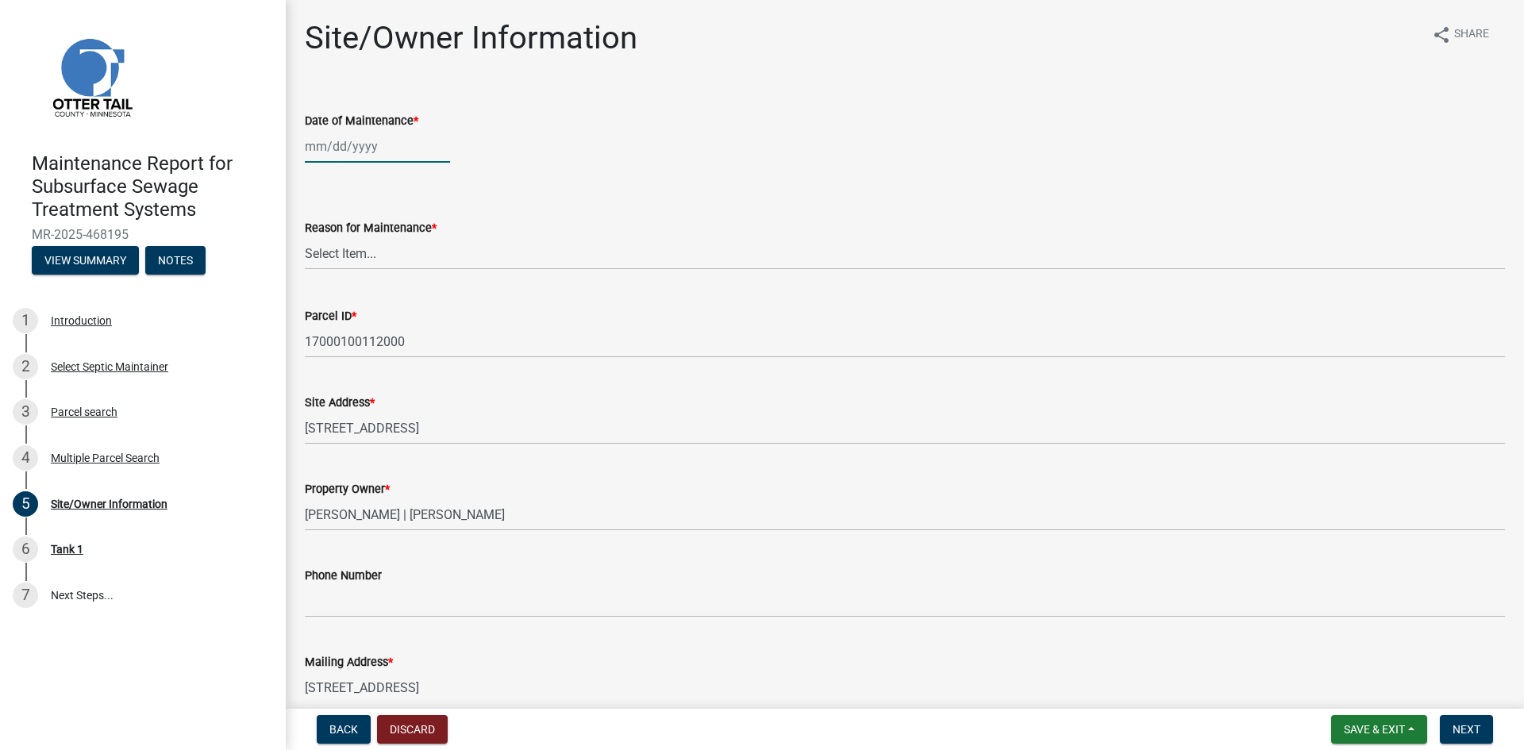
click at [340, 148] on div at bounding box center [377, 146] width 145 height 33
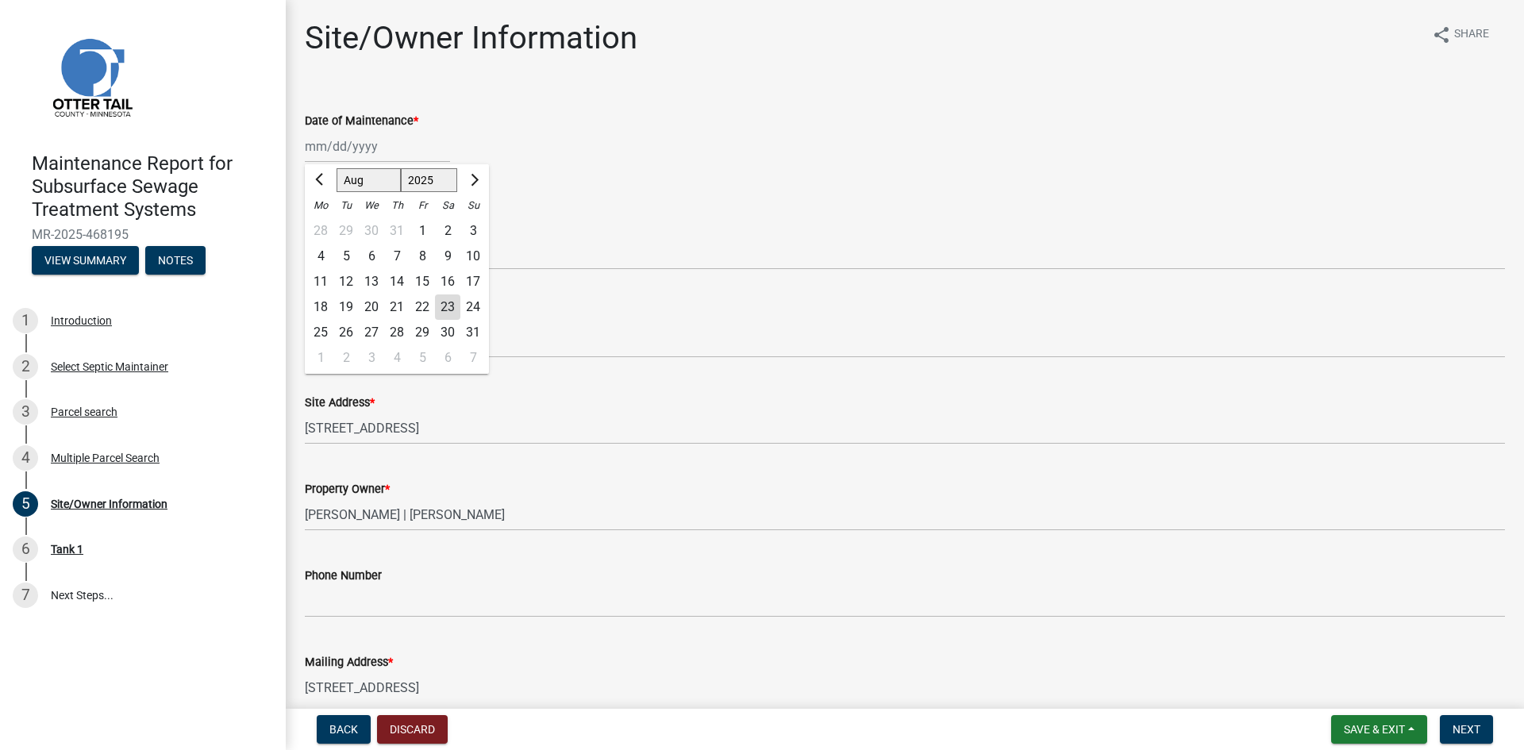
click at [425, 310] on div "22" at bounding box center [421, 306] width 25 height 25
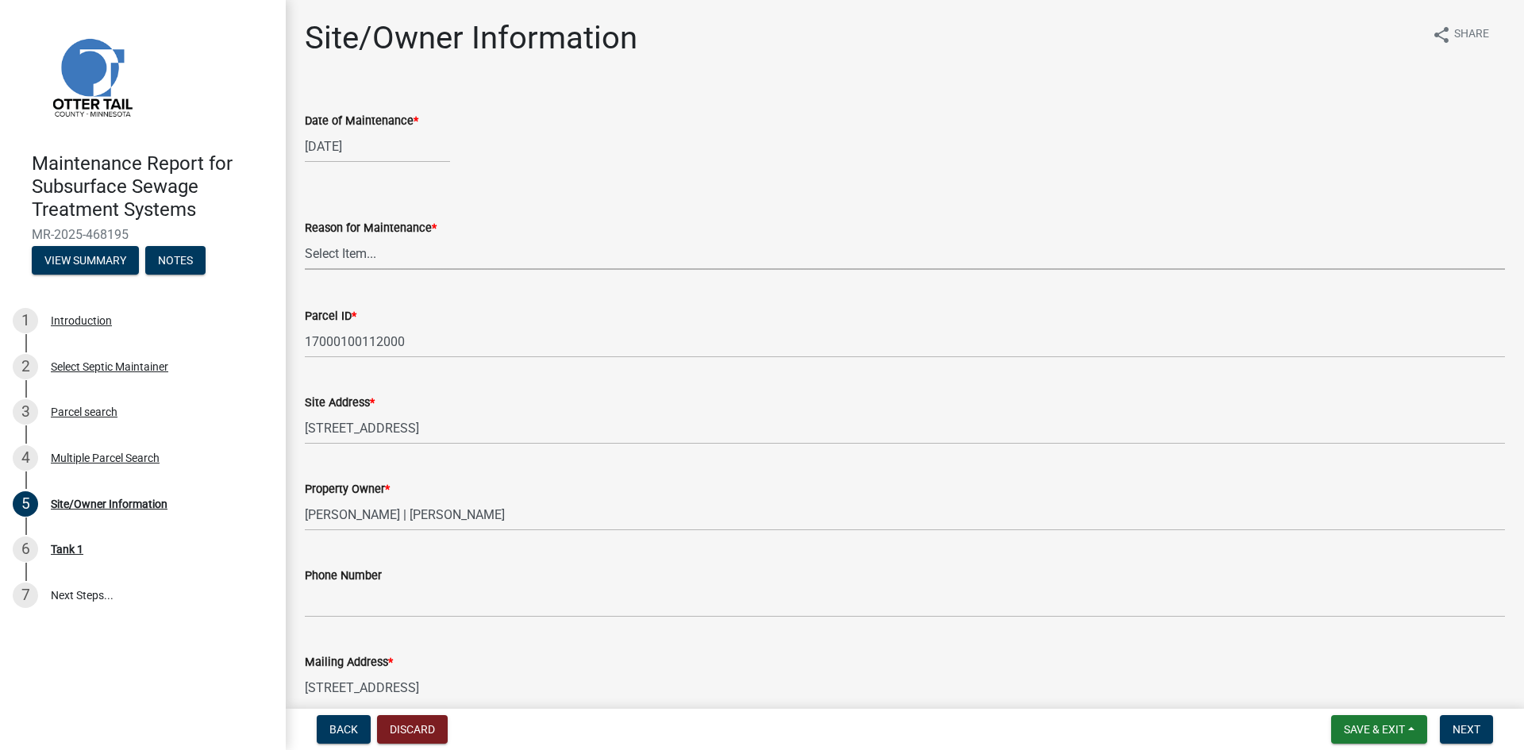
click at [398, 254] on select "Select Item... Called Routine Other" at bounding box center [905, 253] width 1200 height 33
click at [305, 237] on select "Select Item... Called Routine Other" at bounding box center [905, 253] width 1200 height 33
click at [1460, 725] on span "Next" at bounding box center [1466, 729] width 28 height 13
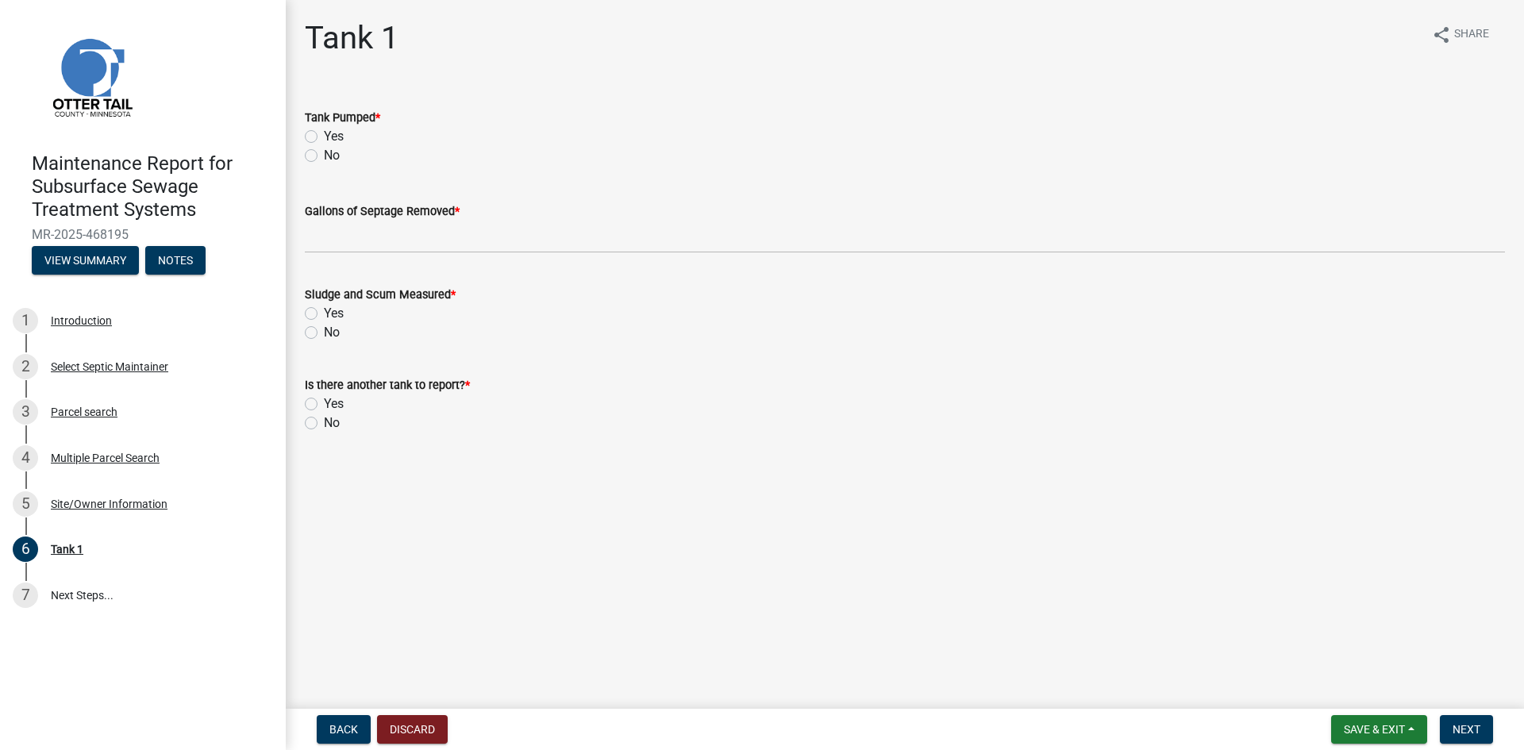
drag, startPoint x: 313, startPoint y: 136, endPoint x: 329, endPoint y: 215, distance: 81.1
click at [324, 138] on label "Yes" at bounding box center [334, 136] width 20 height 19
click at [324, 137] on input "Yes" at bounding box center [329, 132] width 10 height 10
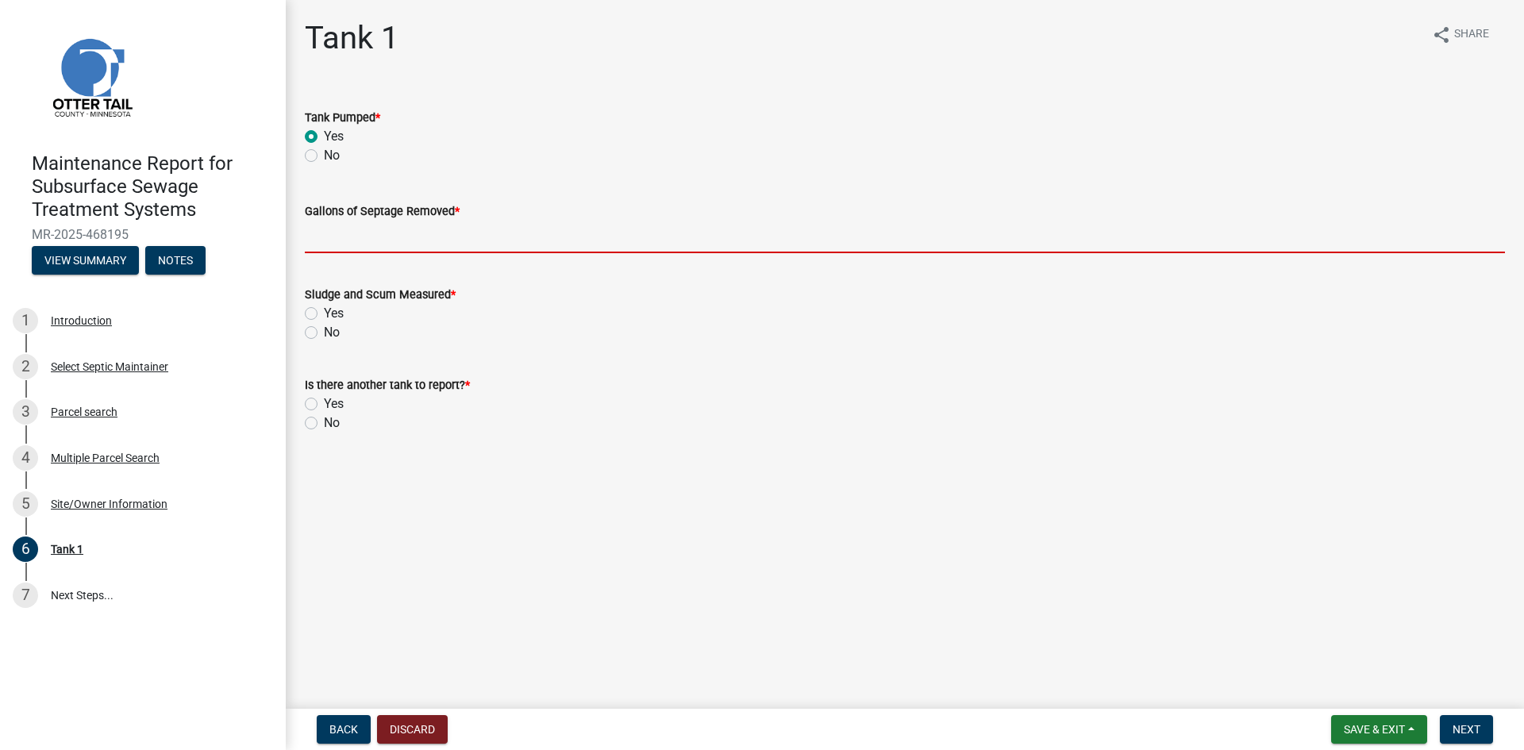
click at [329, 240] on input "Gallons of Septage Removed *" at bounding box center [905, 237] width 1200 height 33
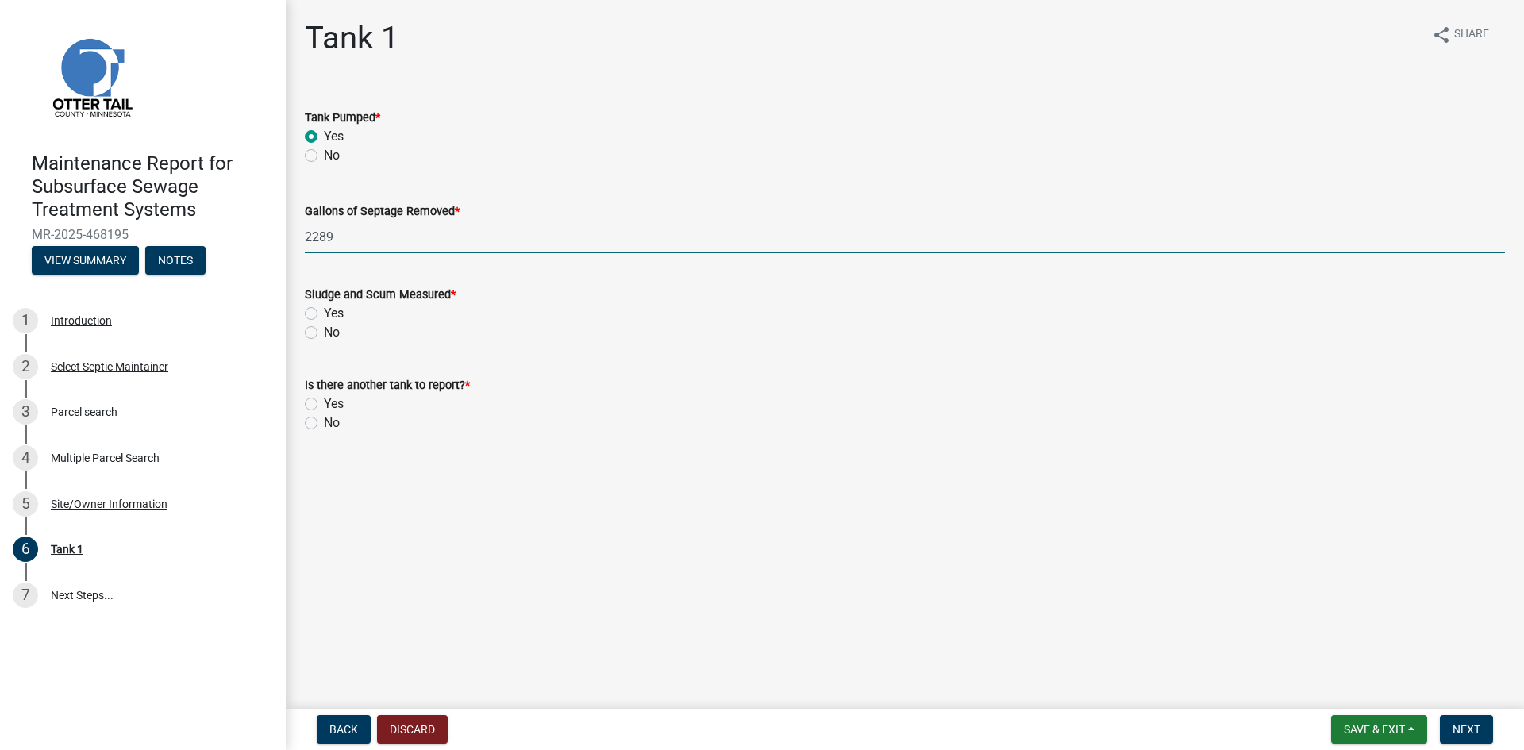
click at [324, 336] on label "No" at bounding box center [332, 332] width 16 height 19
click at [324, 333] on input "No" at bounding box center [329, 328] width 10 height 10
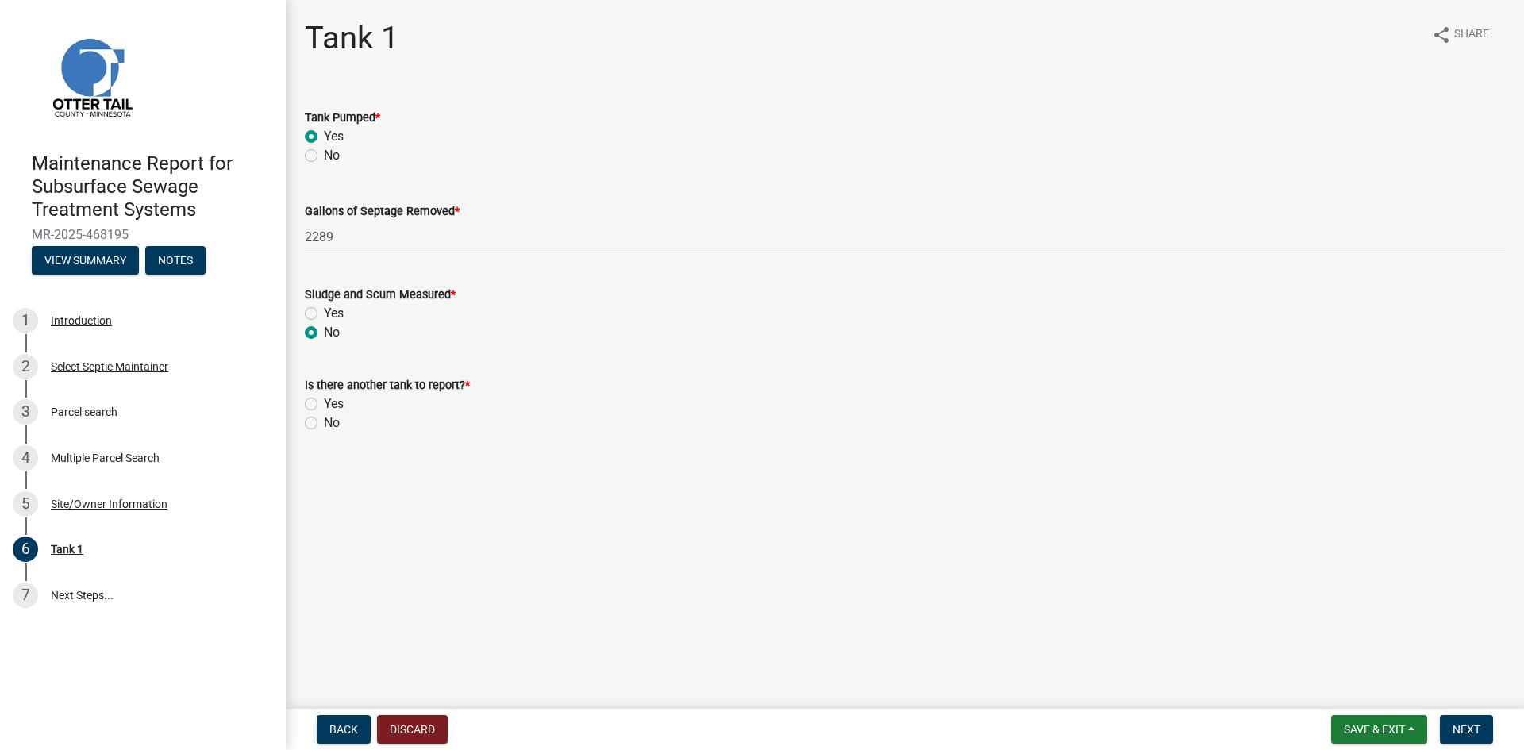
click at [324, 427] on label "No" at bounding box center [332, 422] width 16 height 19
click at [324, 424] on input "No" at bounding box center [329, 418] width 10 height 10
click at [1487, 731] on button "Next" at bounding box center [1465, 729] width 53 height 29
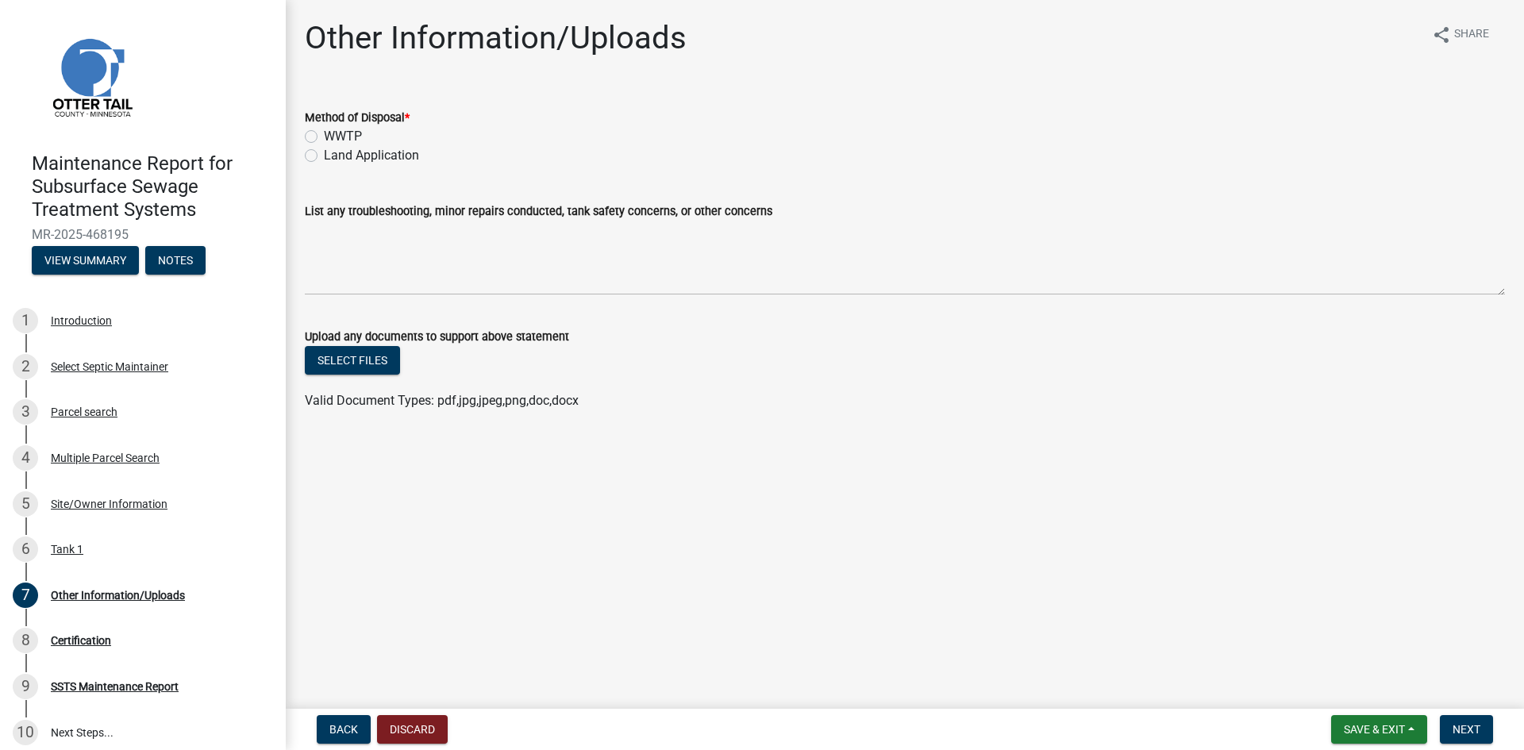
click at [344, 158] on label "Land Application" at bounding box center [371, 155] width 95 height 19
click at [334, 156] on input "Land Application" at bounding box center [329, 151] width 10 height 10
click at [1456, 723] on span "Next" at bounding box center [1466, 729] width 28 height 13
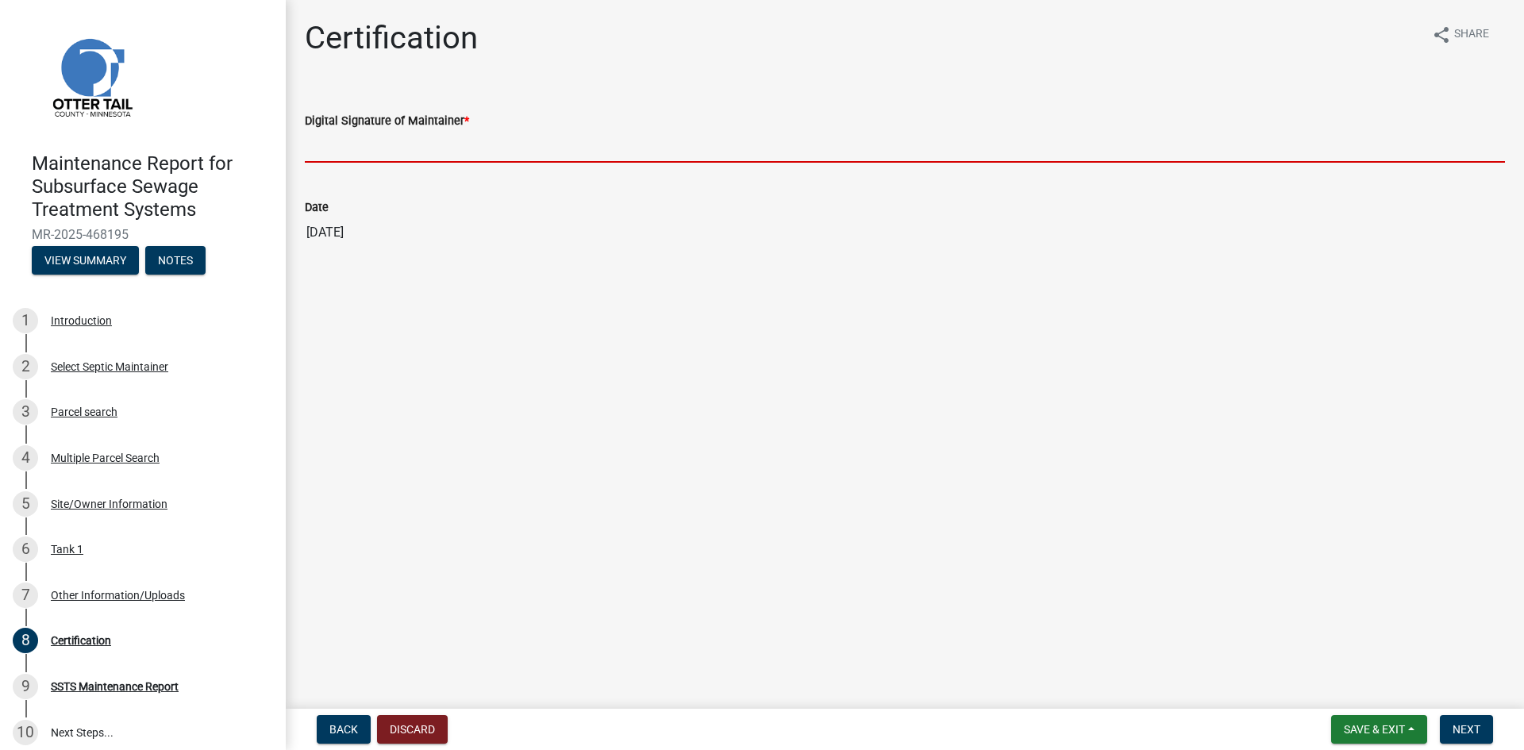
click at [1358, 136] on input "Digital Signature of Maintainer *" at bounding box center [905, 146] width 1200 height 33
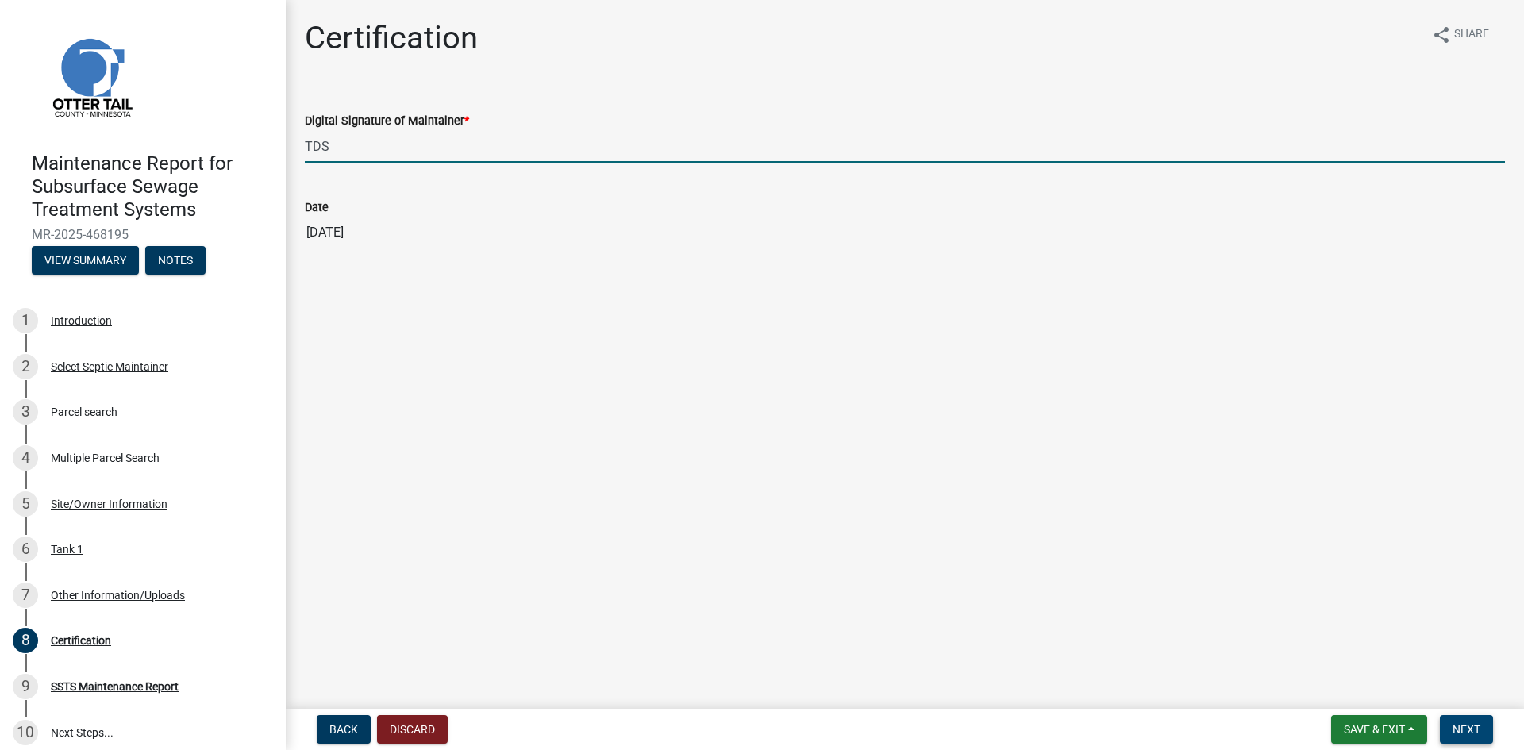
click at [1470, 725] on span "Next" at bounding box center [1466, 729] width 28 height 13
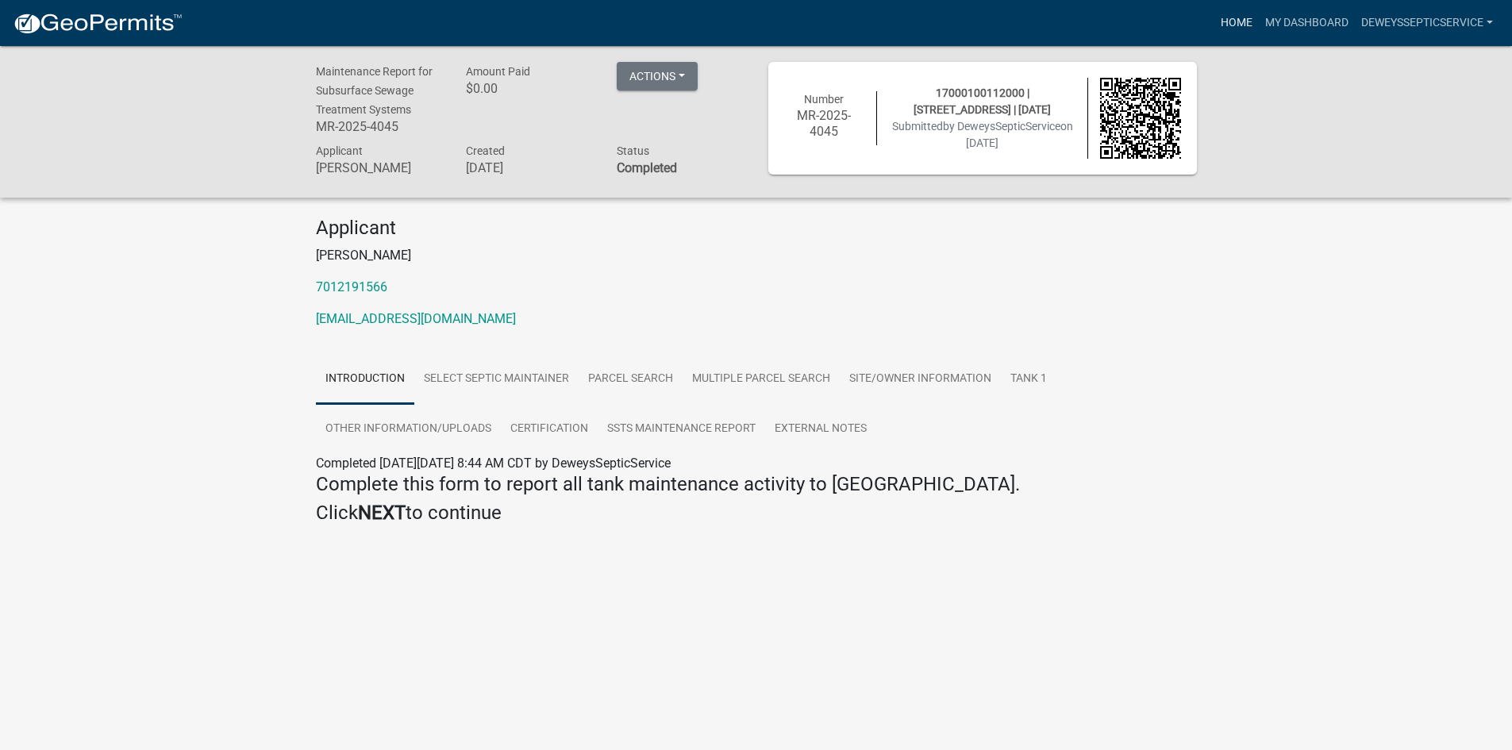
click at [1223, 20] on link "Home" at bounding box center [1236, 23] width 44 height 30
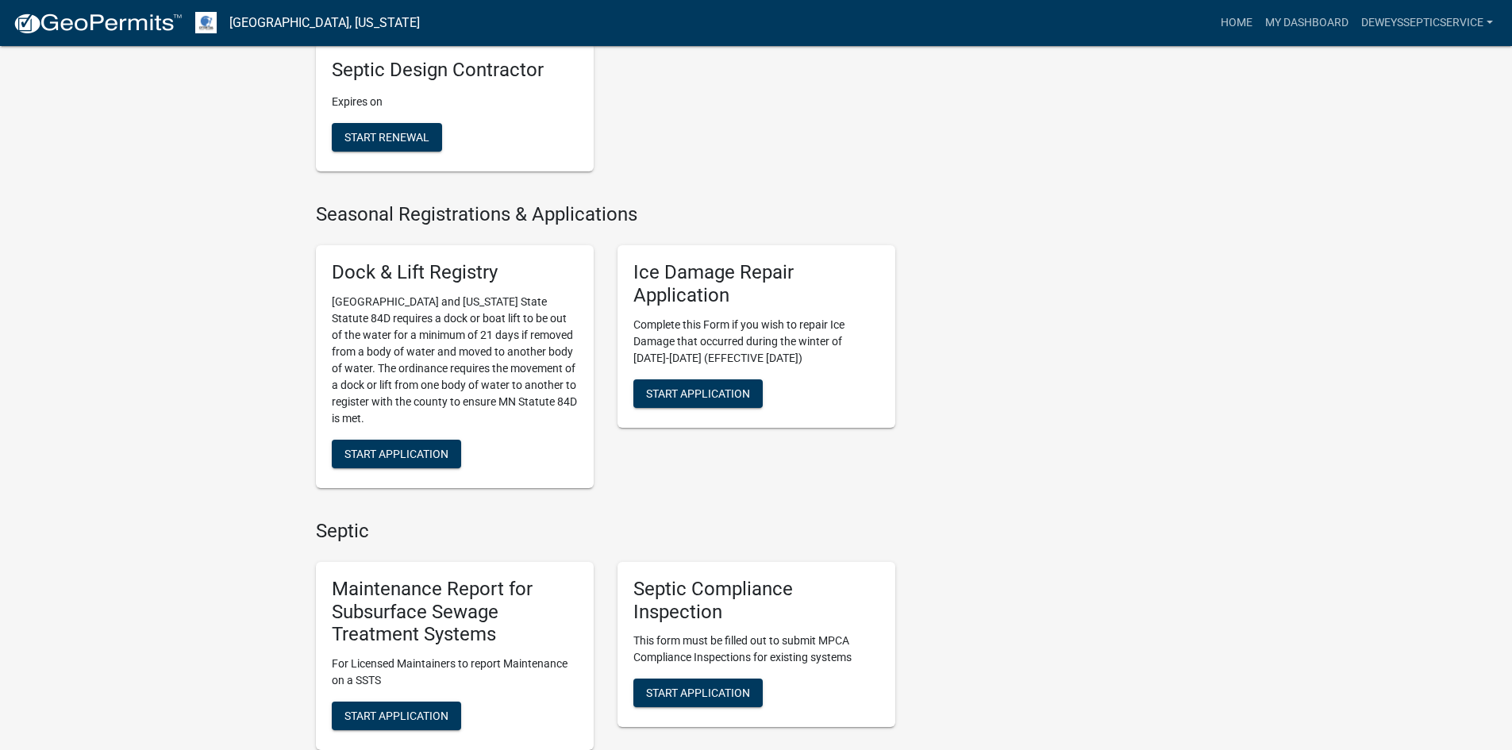
scroll to position [873, 0]
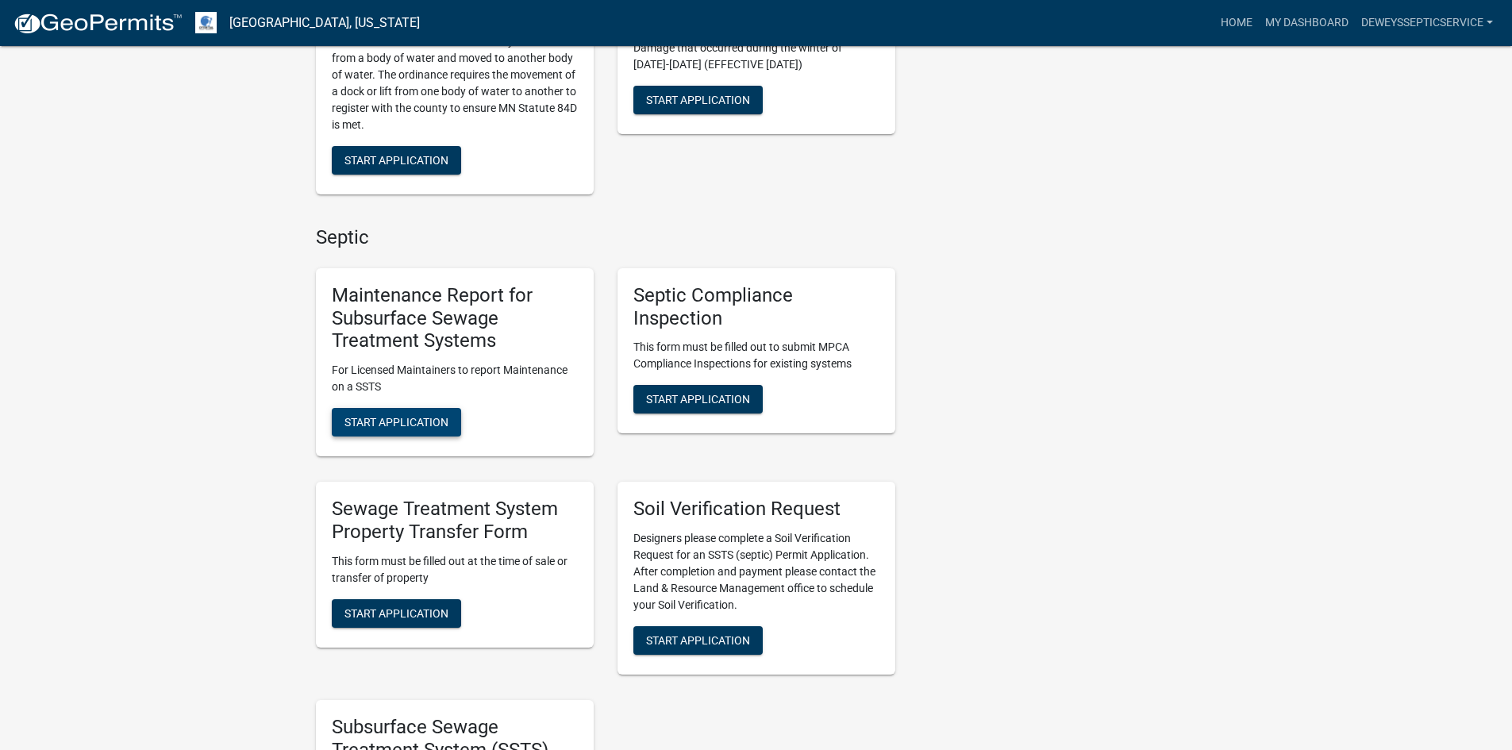
click at [404, 425] on span "Start Application" at bounding box center [396, 422] width 104 height 13
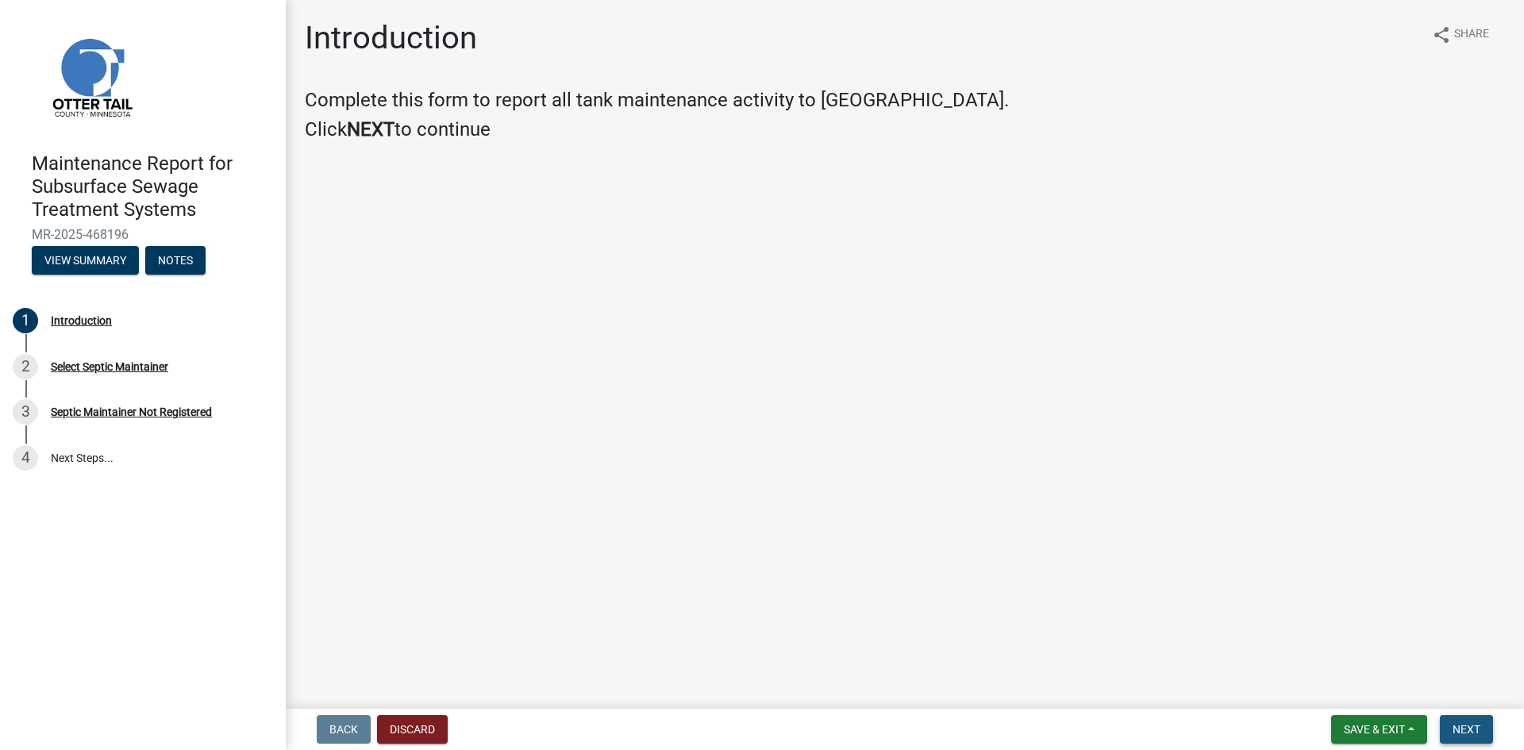
click at [1462, 731] on span "Next" at bounding box center [1466, 729] width 28 height 13
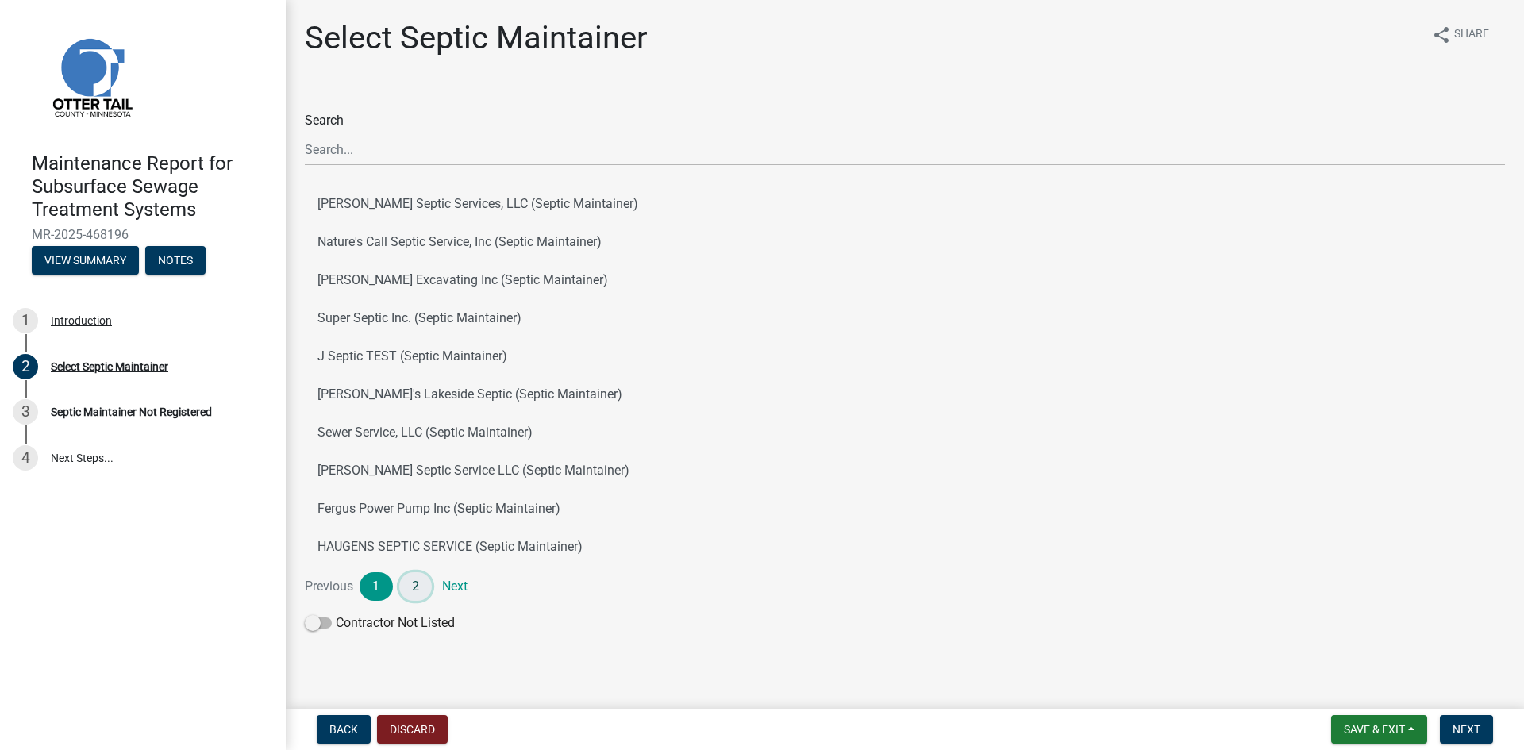
click at [415, 586] on link "2" at bounding box center [415, 586] width 33 height 29
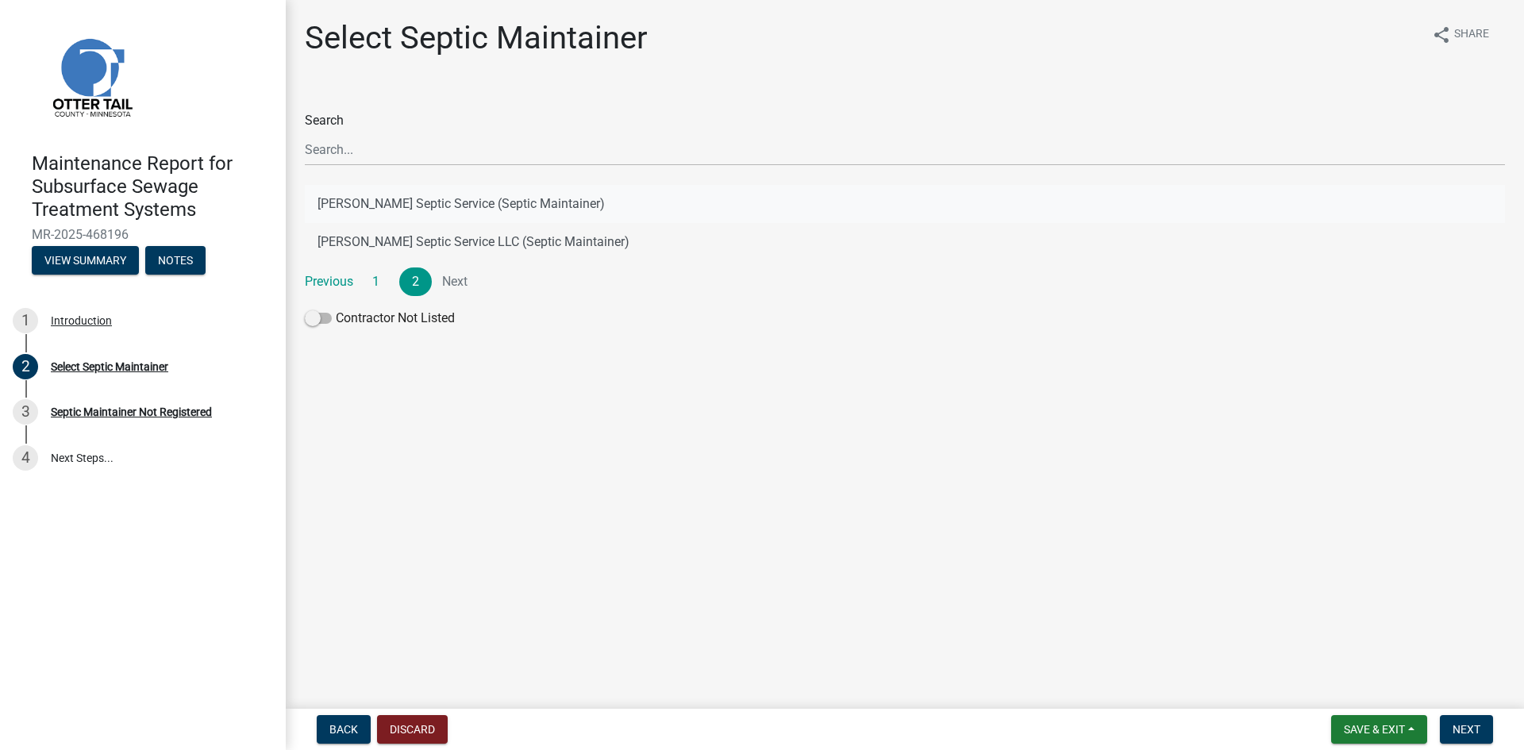
click at [409, 203] on button "[PERSON_NAME] Septic Service (Septic Maintainer)" at bounding box center [905, 204] width 1200 height 38
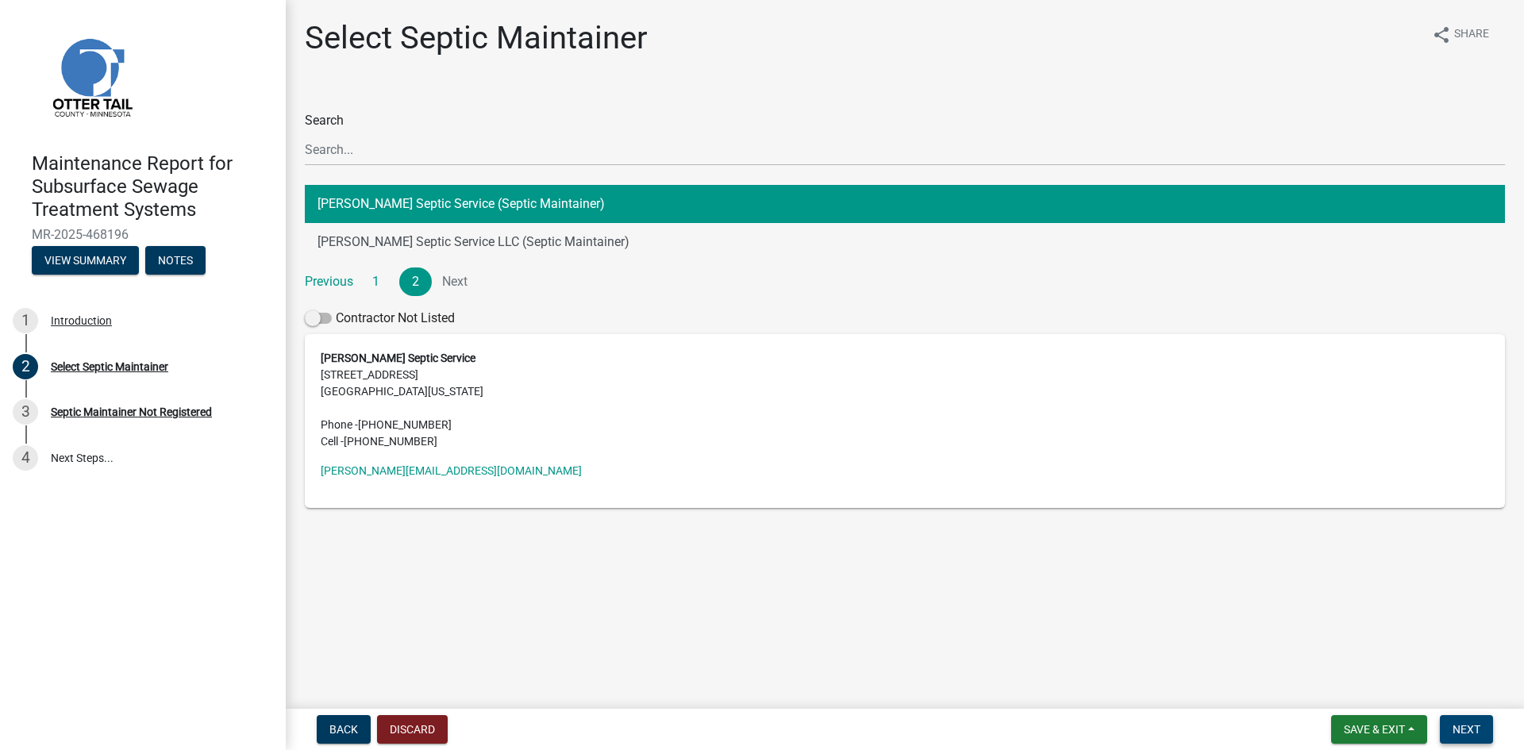
click at [1458, 731] on span "Next" at bounding box center [1466, 729] width 28 height 13
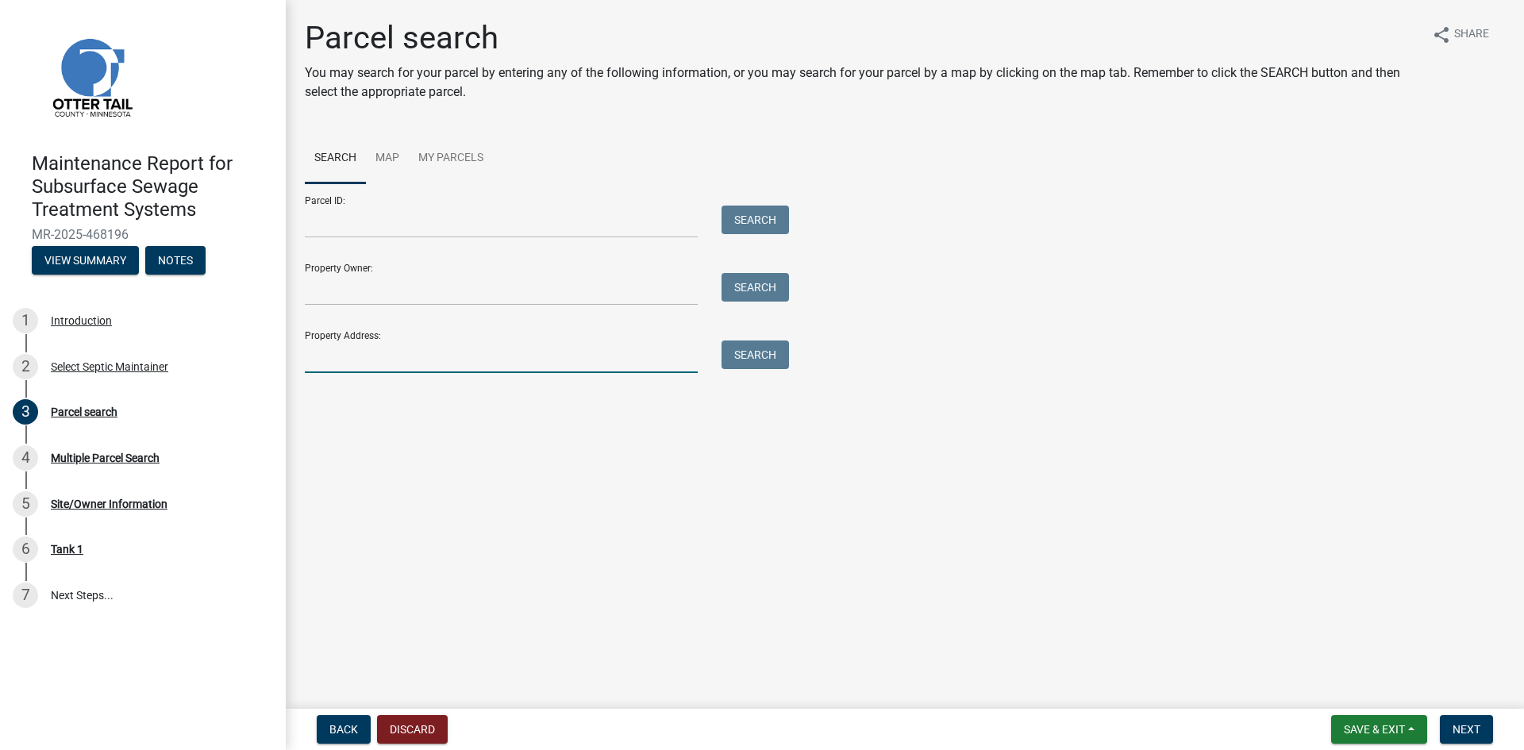
click at [424, 357] on input "Property Address:" at bounding box center [501, 356] width 393 height 33
click at [769, 363] on button "Search" at bounding box center [754, 354] width 67 height 29
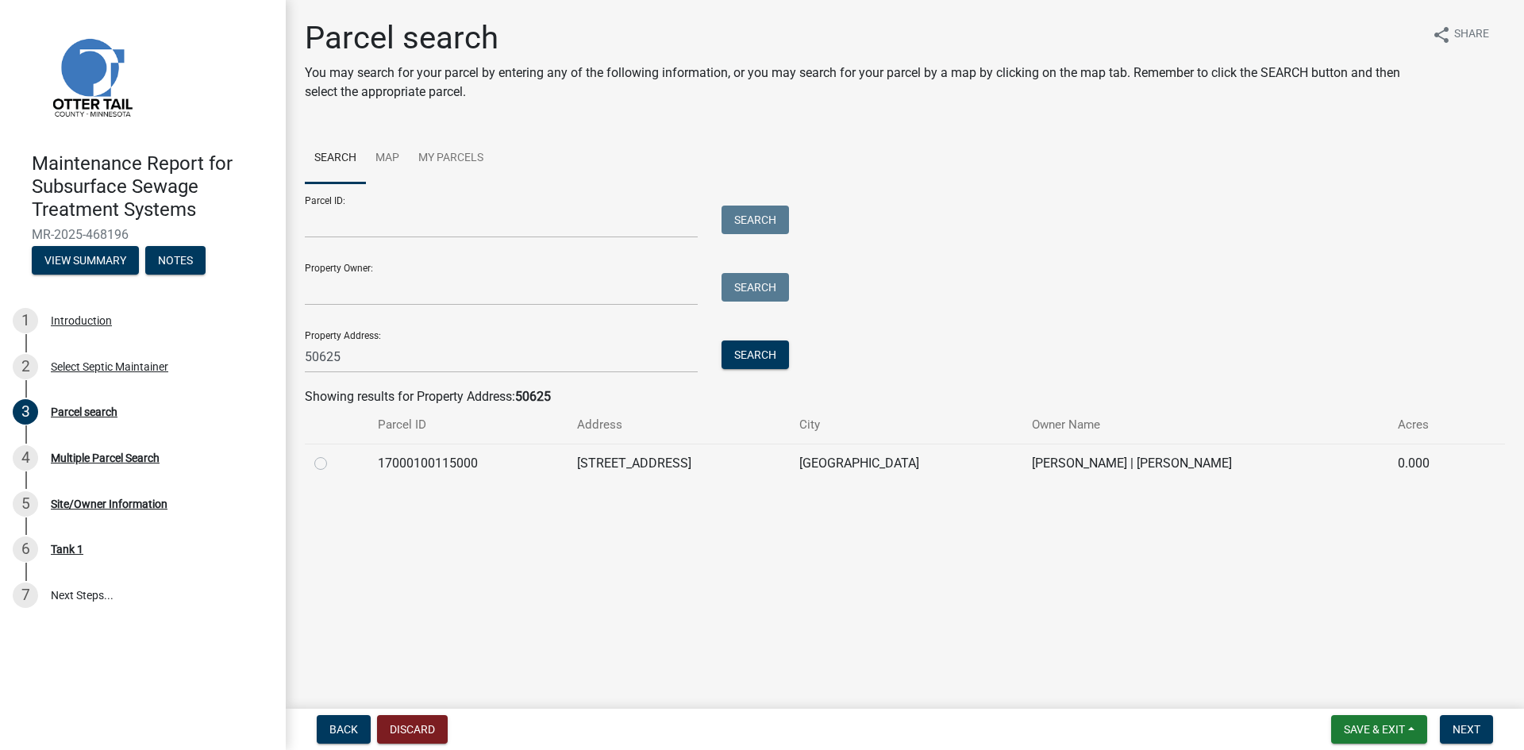
drag, startPoint x: 323, startPoint y: 460, endPoint x: 352, endPoint y: 472, distance: 31.7
click at [327, 460] on div at bounding box center [336, 463] width 44 height 19
click at [333, 454] on label at bounding box center [333, 454] width 0 height 0
click at [333, 460] on input "radio" at bounding box center [338, 459] width 10 height 10
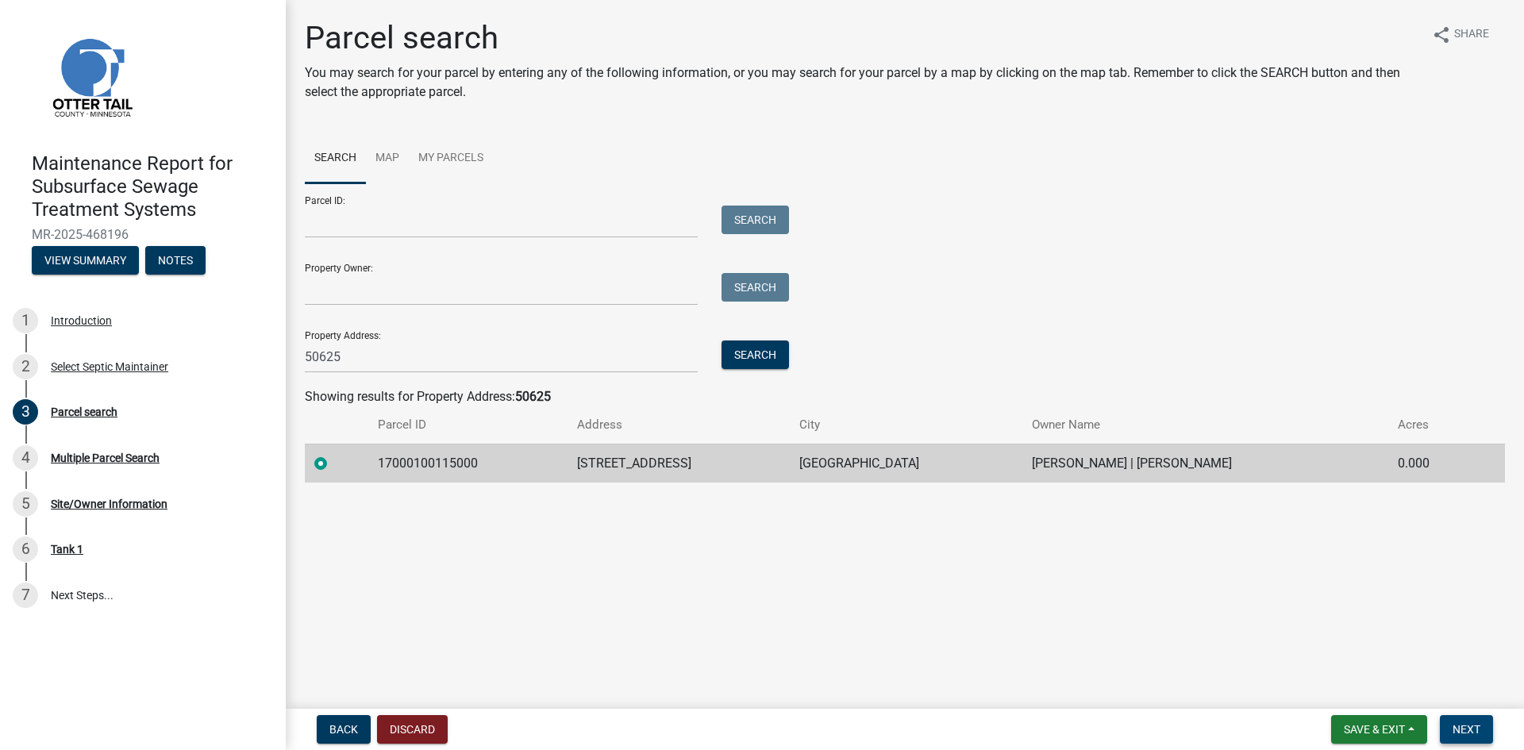
click at [1464, 733] on span "Next" at bounding box center [1466, 729] width 28 height 13
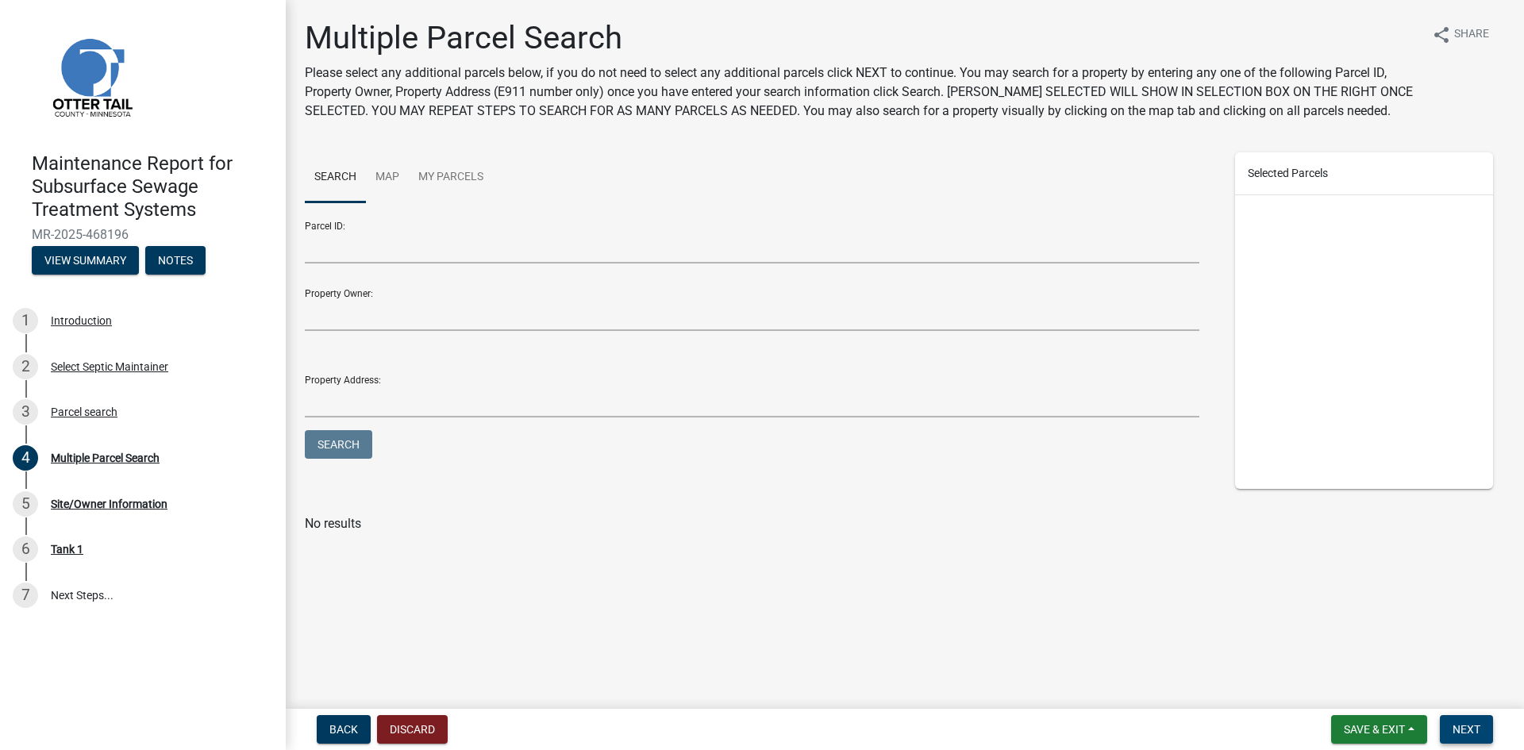
click at [1464, 733] on span "Next" at bounding box center [1466, 729] width 28 height 13
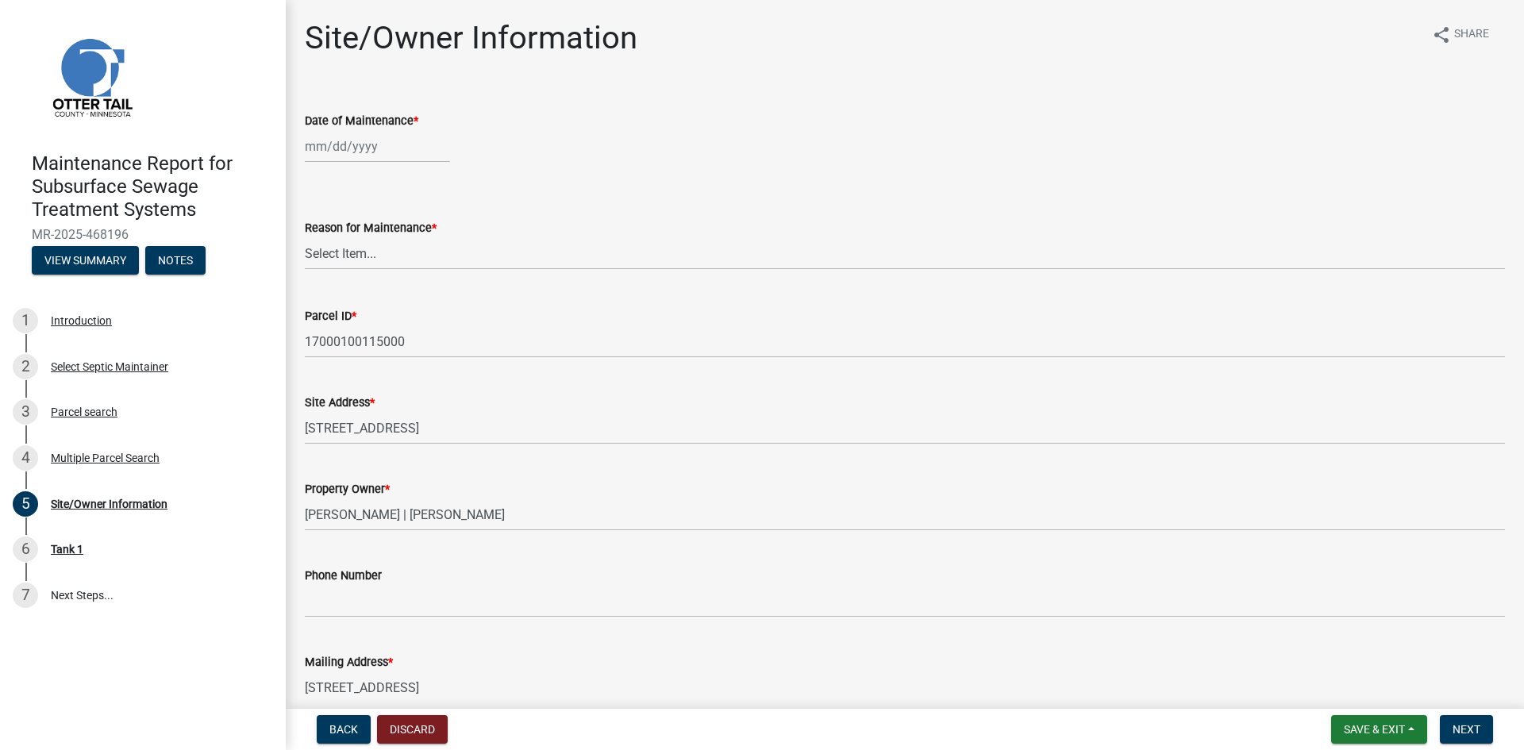
click at [356, 152] on div at bounding box center [377, 146] width 145 height 33
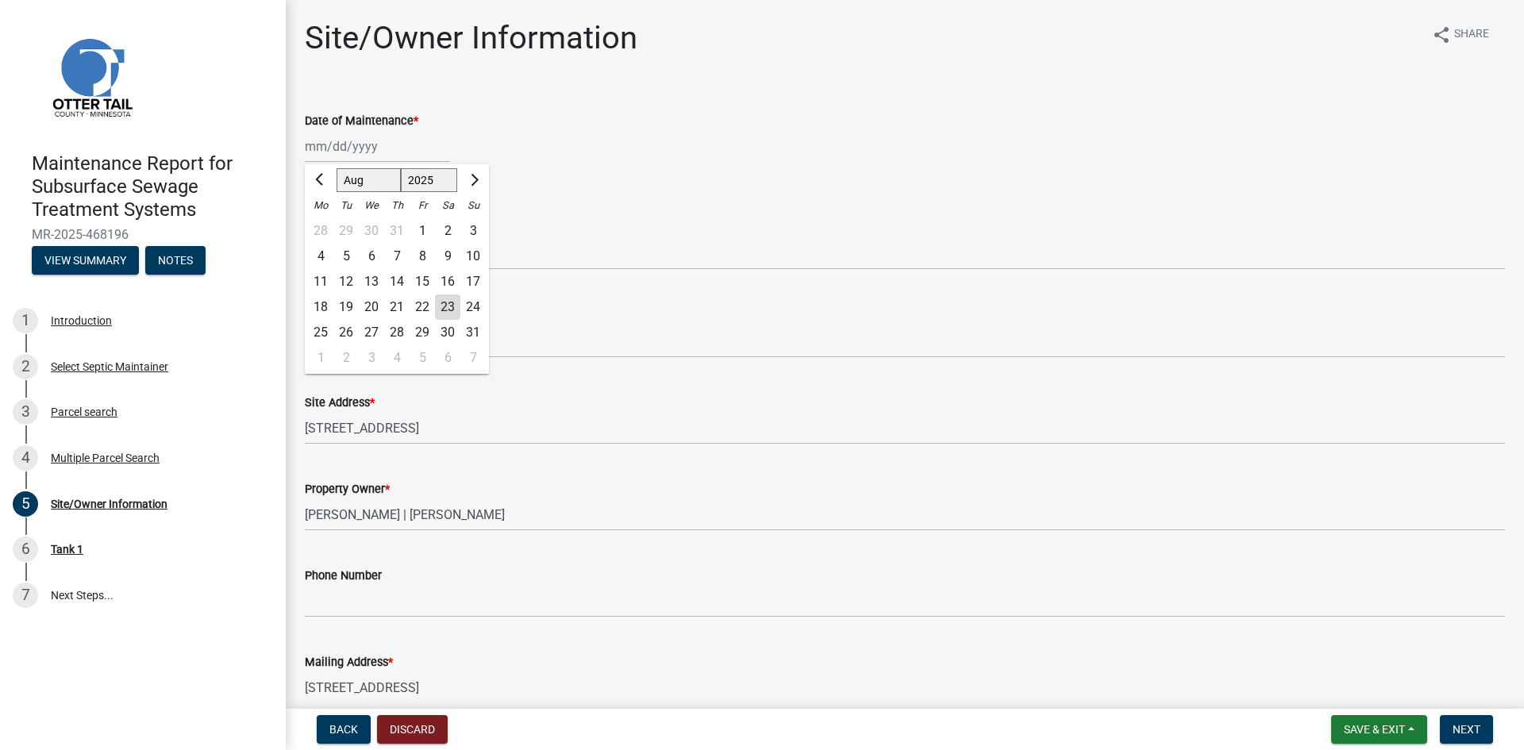
click at [421, 304] on div "22" at bounding box center [421, 306] width 25 height 25
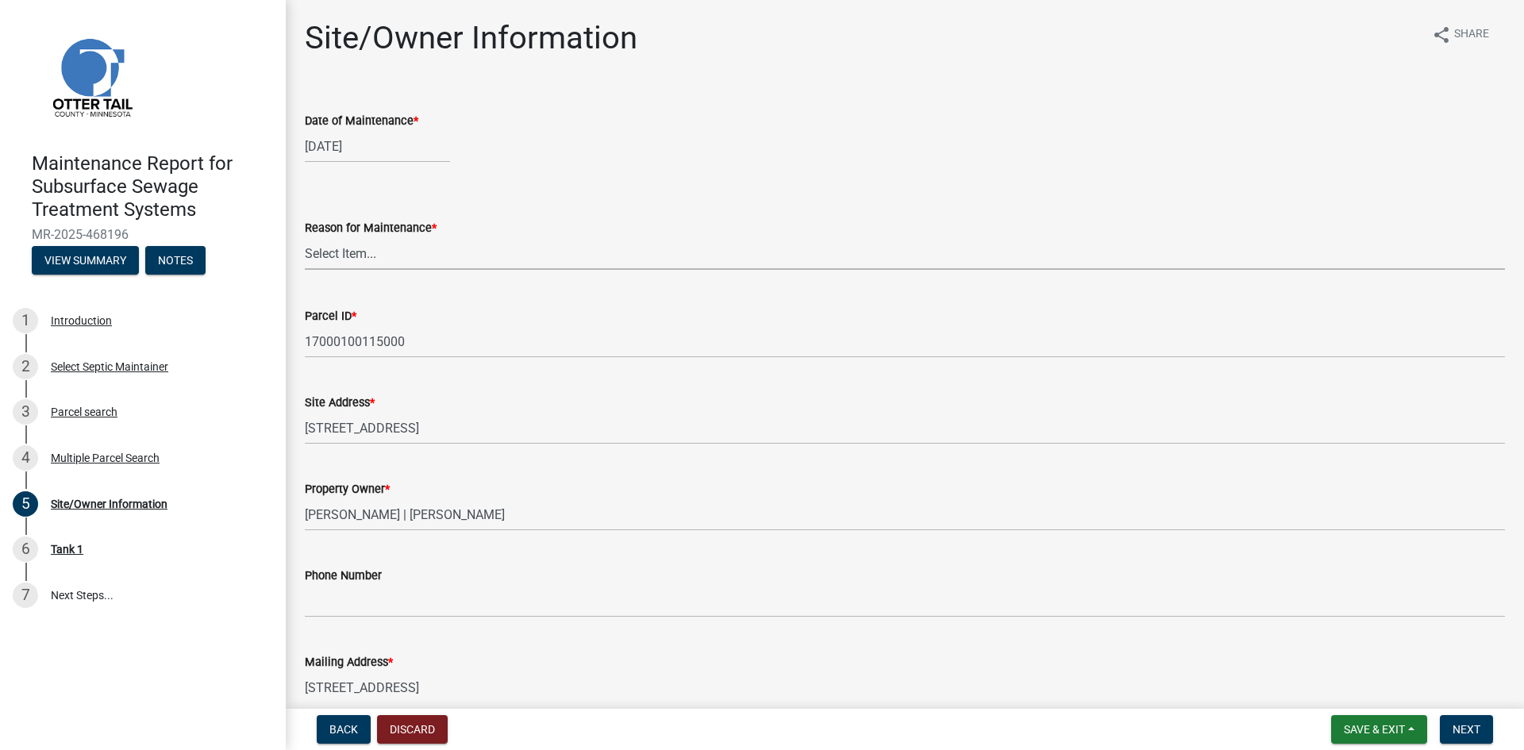
drag, startPoint x: 403, startPoint y: 256, endPoint x: 400, endPoint y: 268, distance: 13.1
click at [403, 256] on select "Select Item... Called Routine Other" at bounding box center [905, 253] width 1200 height 33
click at [305, 237] on select "Select Item... Called Routine Other" at bounding box center [905, 253] width 1200 height 33
click at [1456, 724] on span "Next" at bounding box center [1466, 729] width 28 height 13
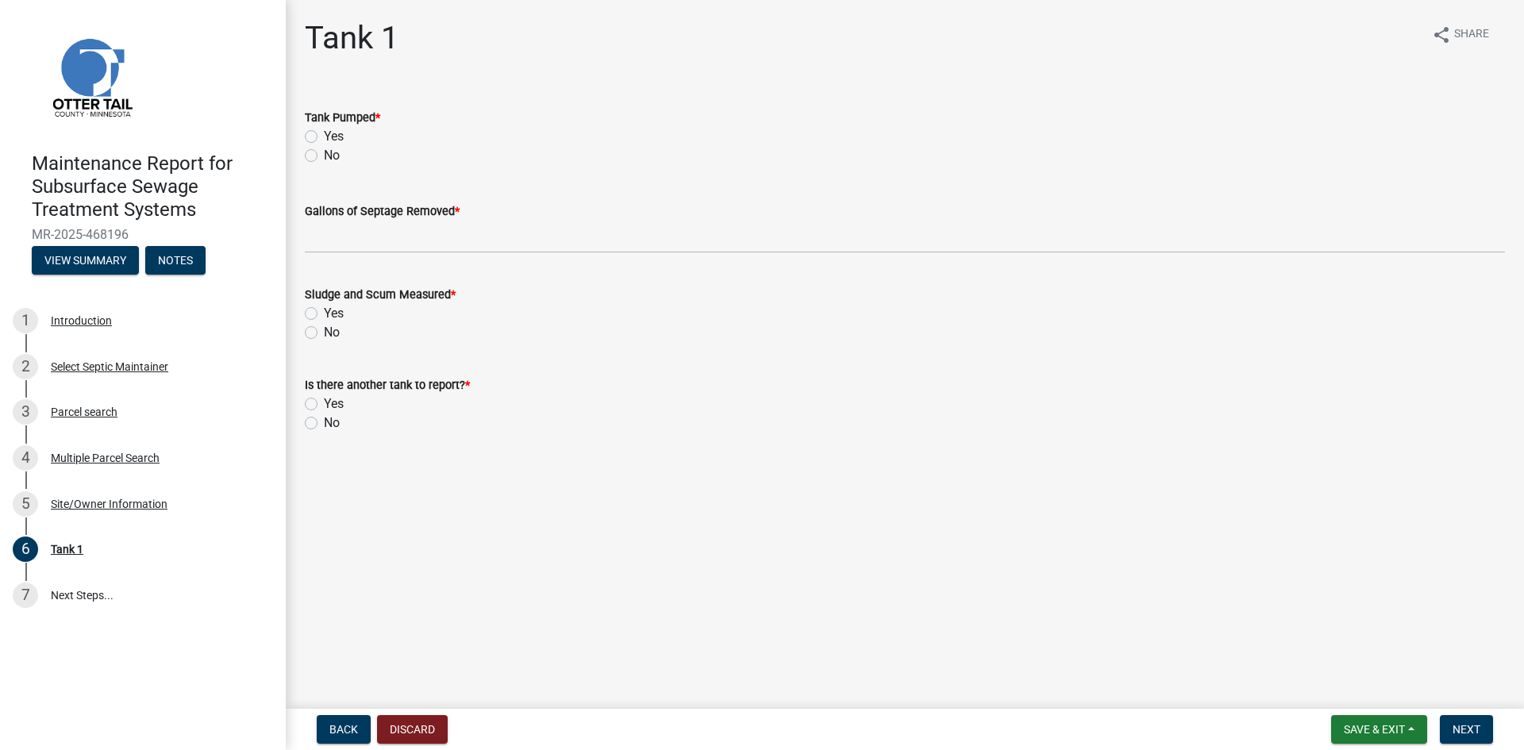
drag, startPoint x: 309, startPoint y: 136, endPoint x: 315, endPoint y: 185, distance: 49.5
click at [324, 136] on label "Yes" at bounding box center [334, 136] width 20 height 19
click at [324, 136] on input "Yes" at bounding box center [329, 132] width 10 height 10
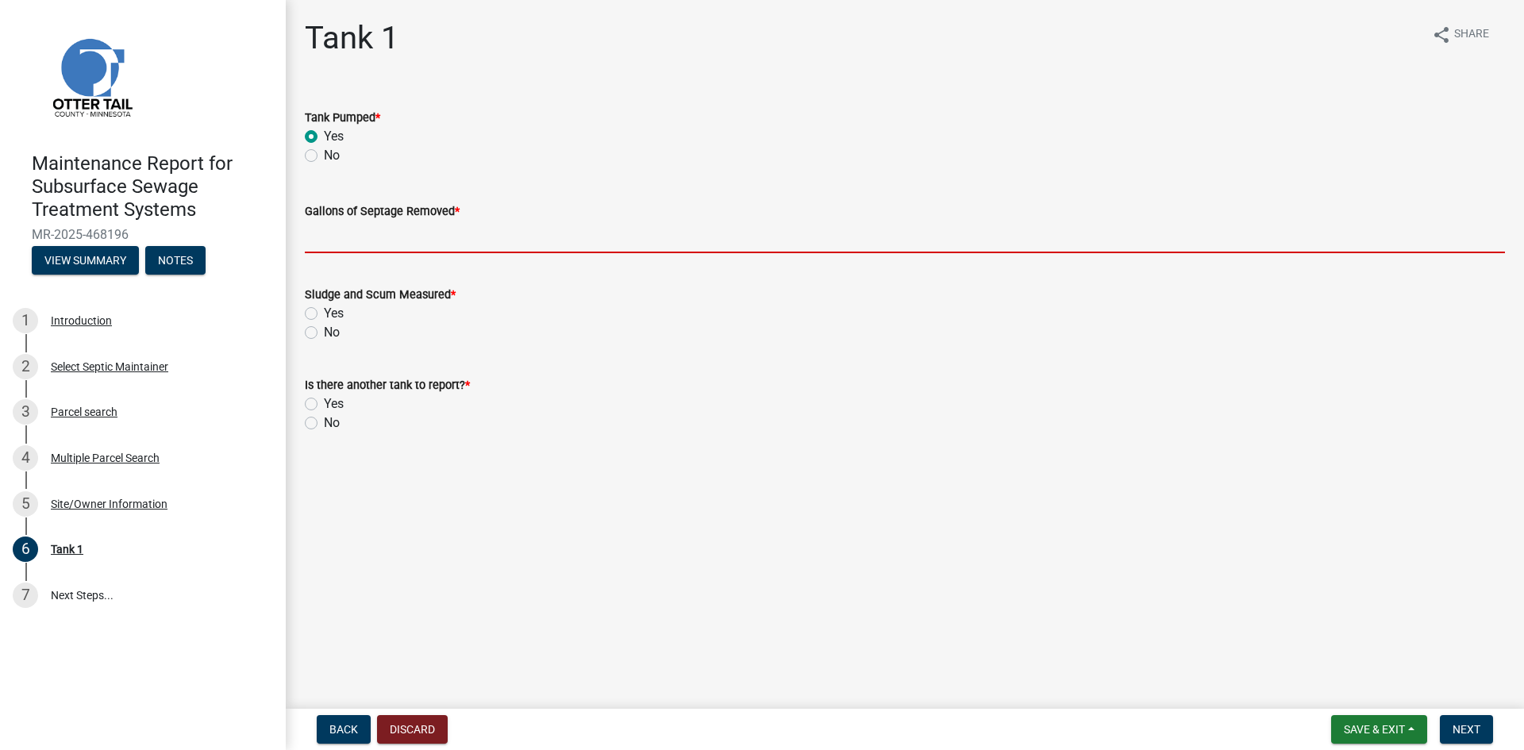
click at [322, 239] on input "Gallons of Septage Removed *" at bounding box center [905, 237] width 1200 height 33
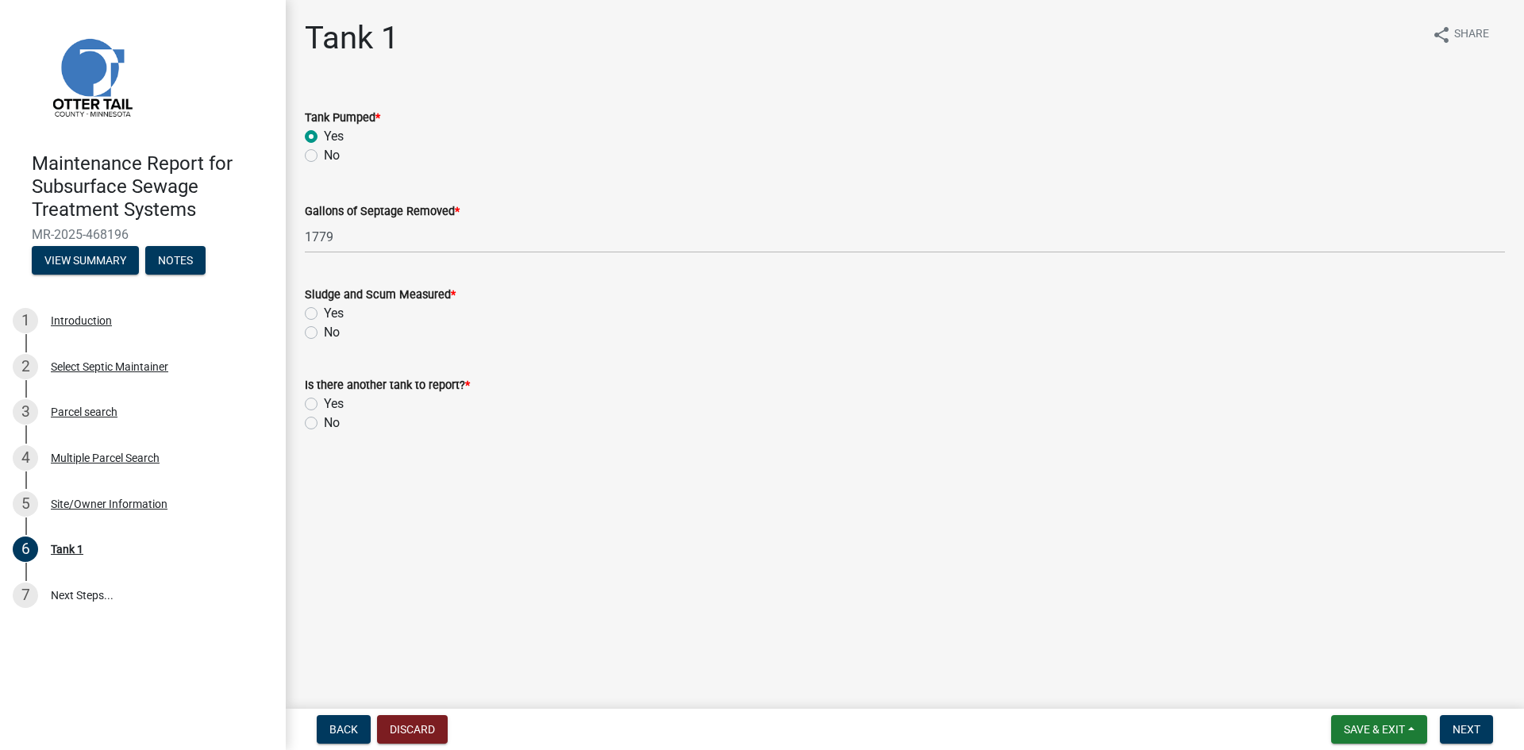
click at [324, 335] on label "No" at bounding box center [332, 332] width 16 height 19
click at [324, 333] on input "No" at bounding box center [329, 328] width 10 height 10
click at [324, 419] on label "No" at bounding box center [332, 422] width 16 height 19
click at [324, 419] on input "No" at bounding box center [329, 418] width 10 height 10
click at [1472, 732] on span "Next" at bounding box center [1466, 729] width 28 height 13
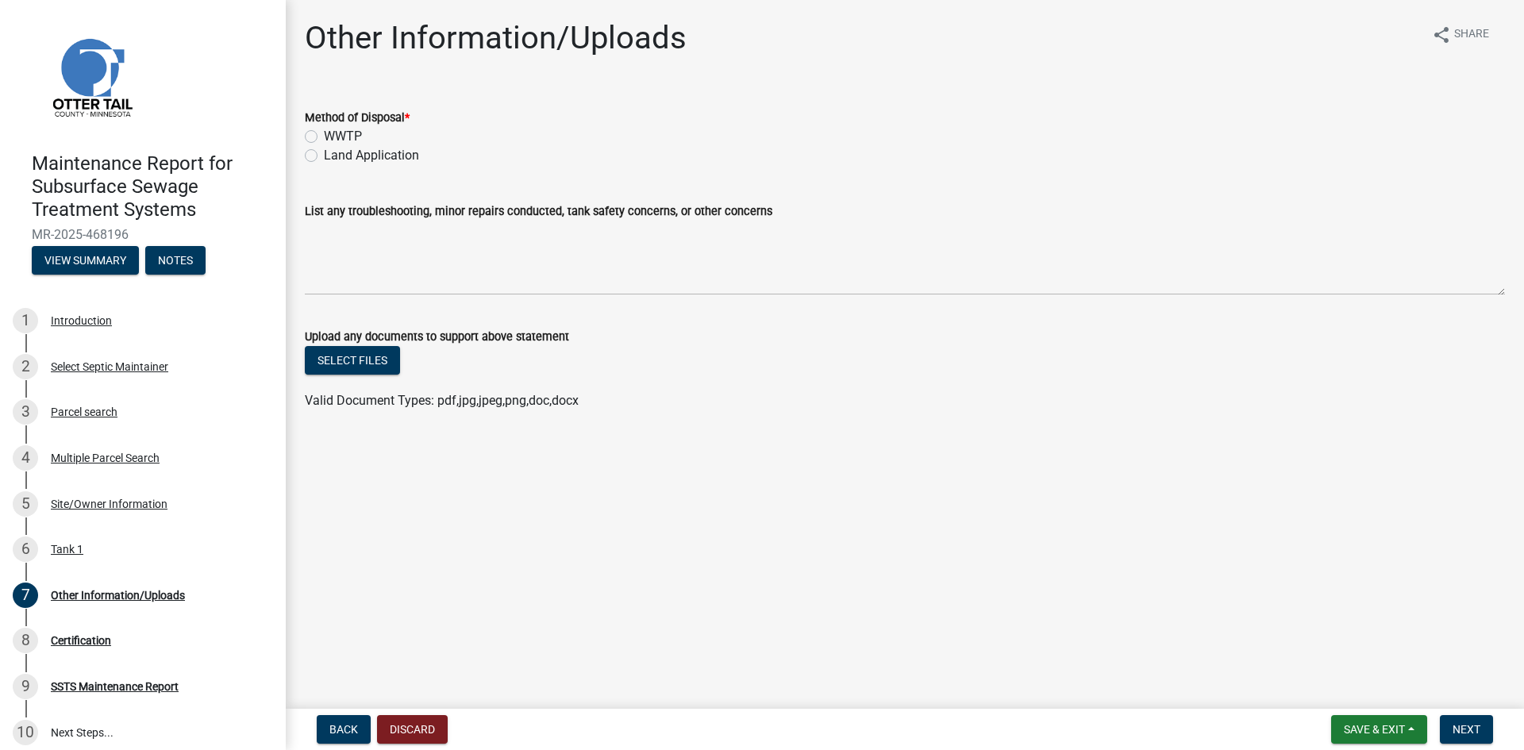
click at [385, 161] on label "Land Application" at bounding box center [371, 155] width 95 height 19
click at [334, 156] on input "Land Application" at bounding box center [329, 151] width 10 height 10
click at [1465, 732] on span "Next" at bounding box center [1466, 729] width 28 height 13
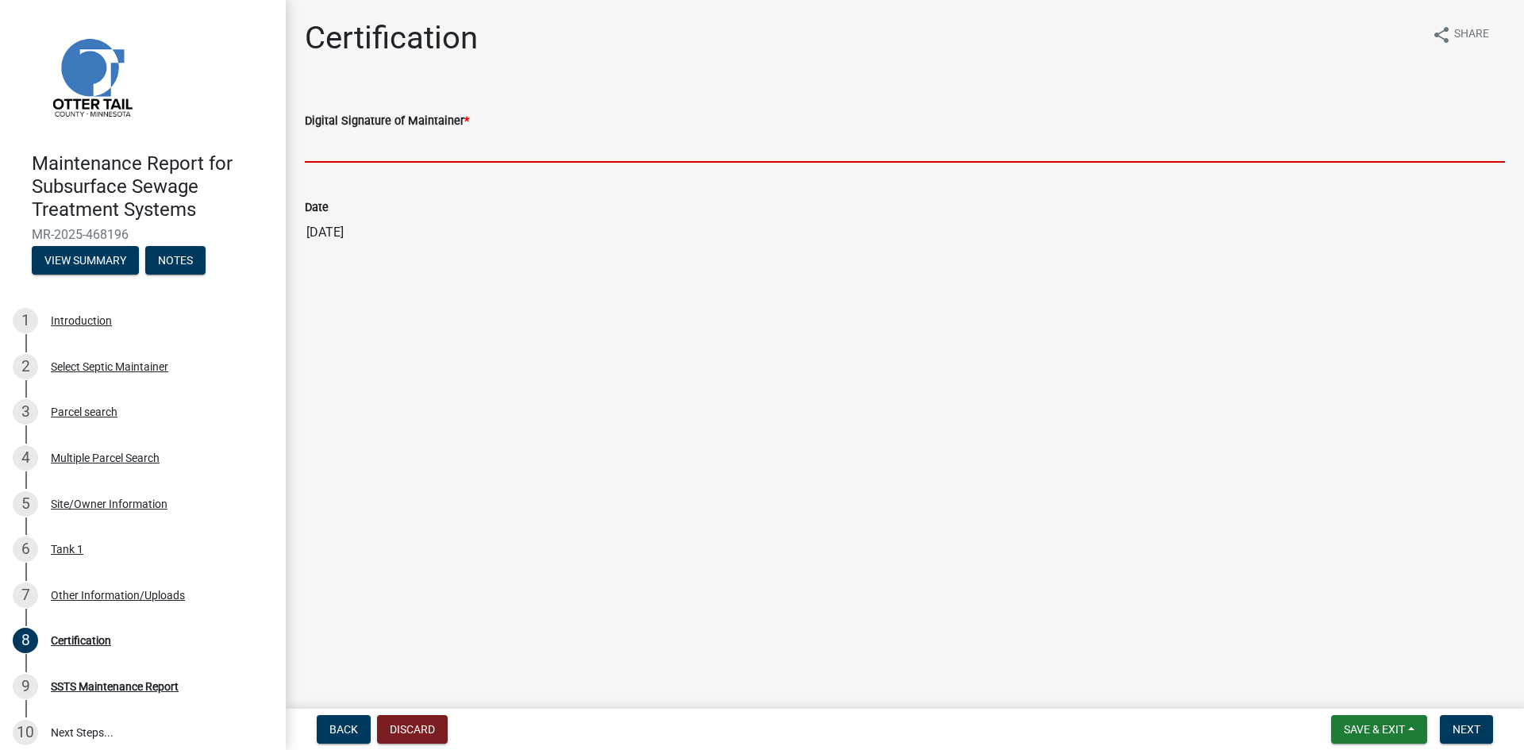
click at [1184, 145] on input "Digital Signature of Maintainer *" at bounding box center [905, 146] width 1200 height 33
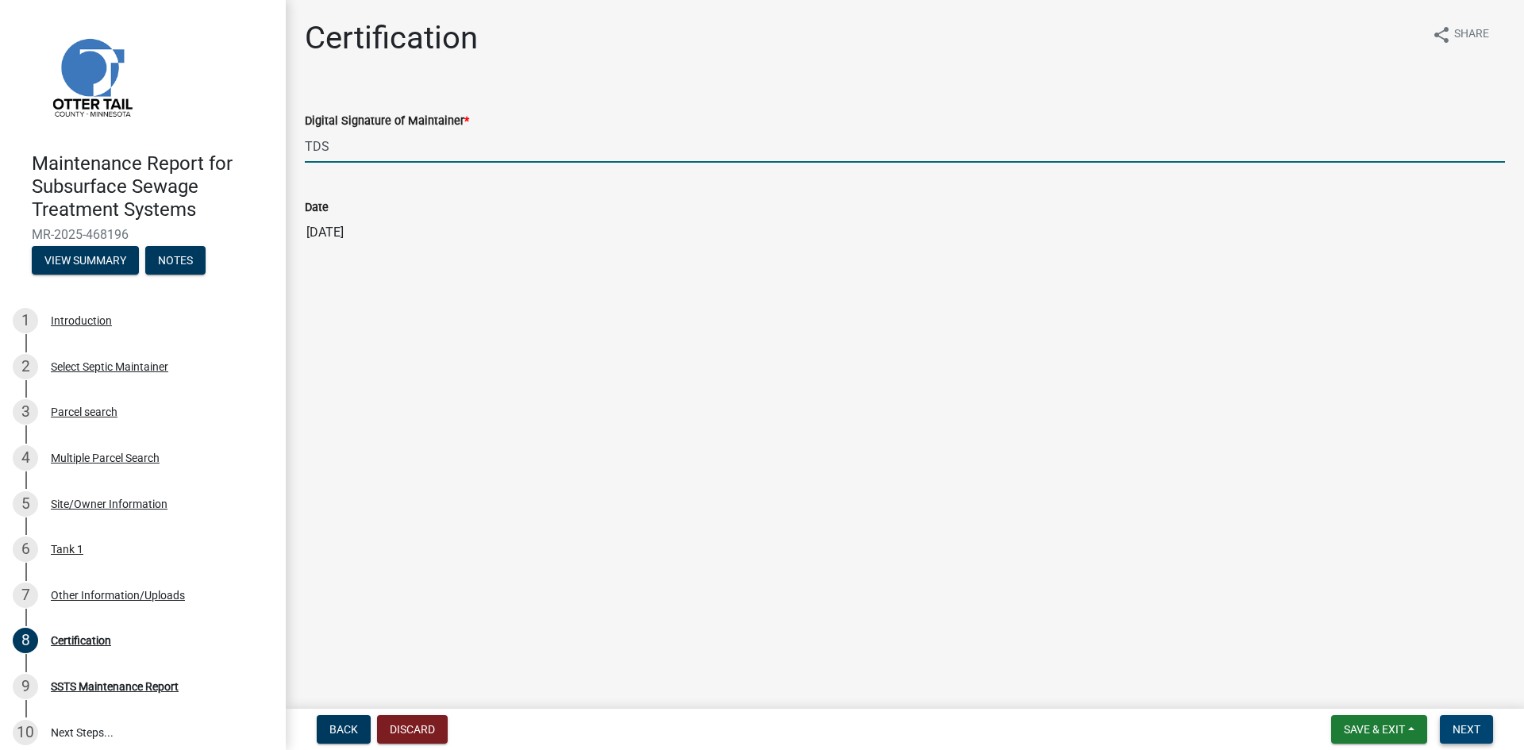
click at [1452, 725] on span "Next" at bounding box center [1466, 729] width 28 height 13
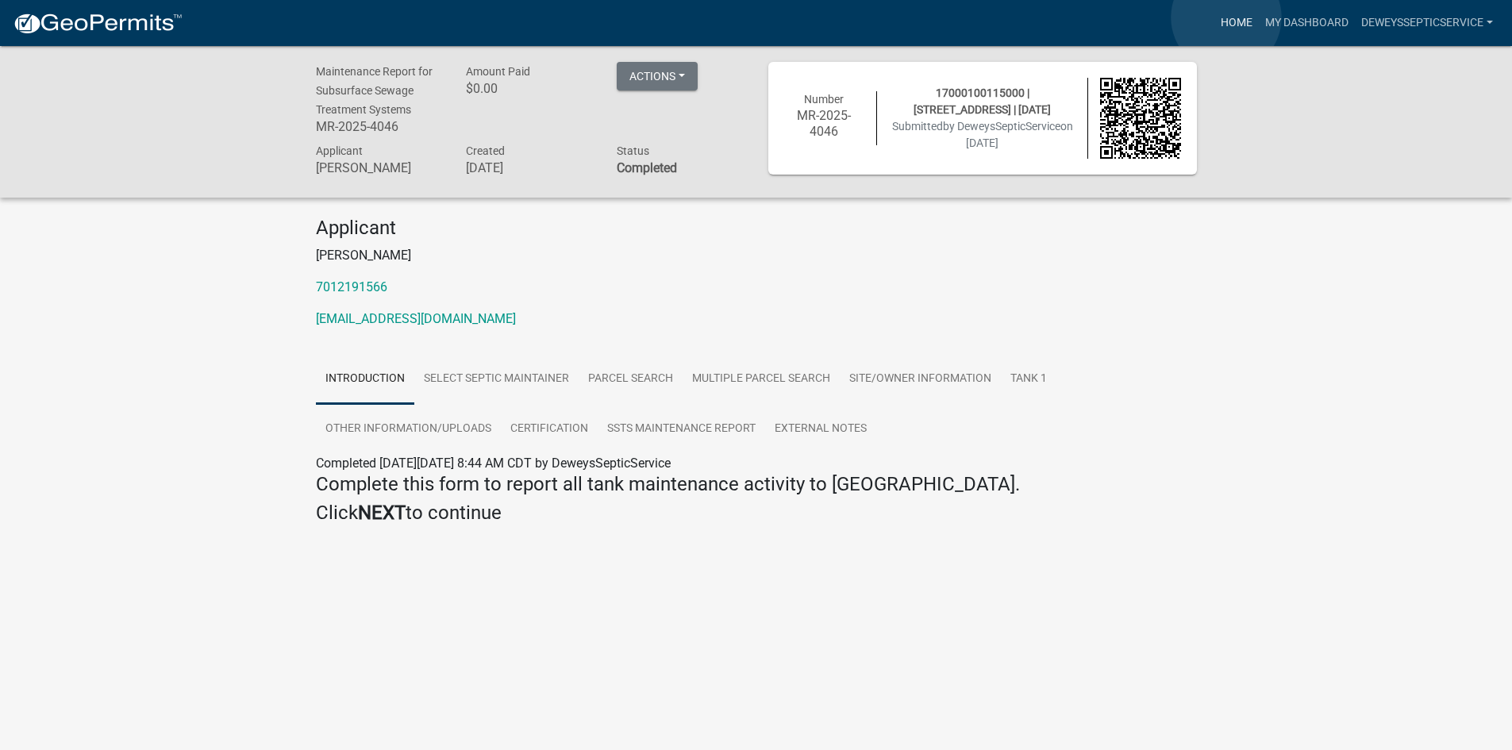
click at [1226, 17] on link "Home" at bounding box center [1236, 23] width 44 height 30
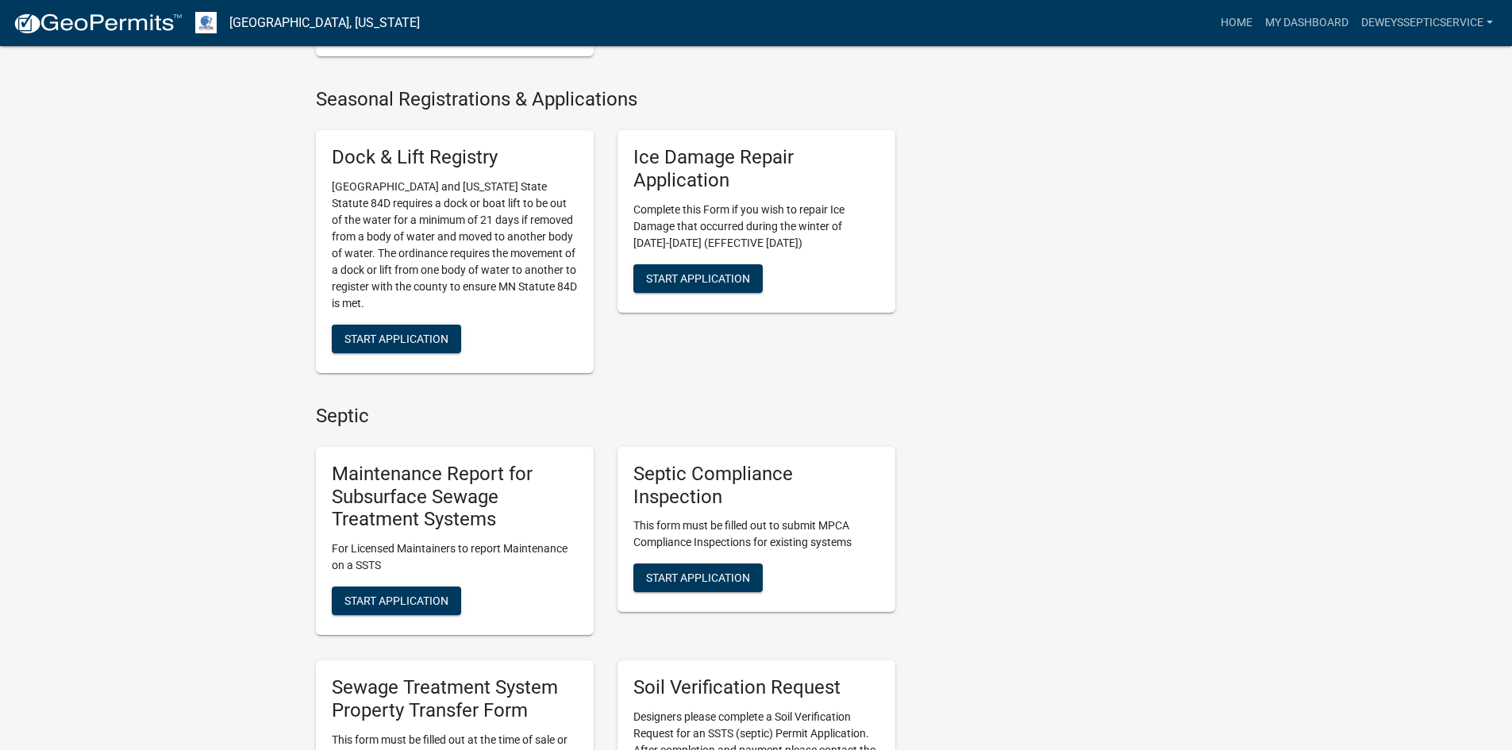
scroll to position [714, 0]
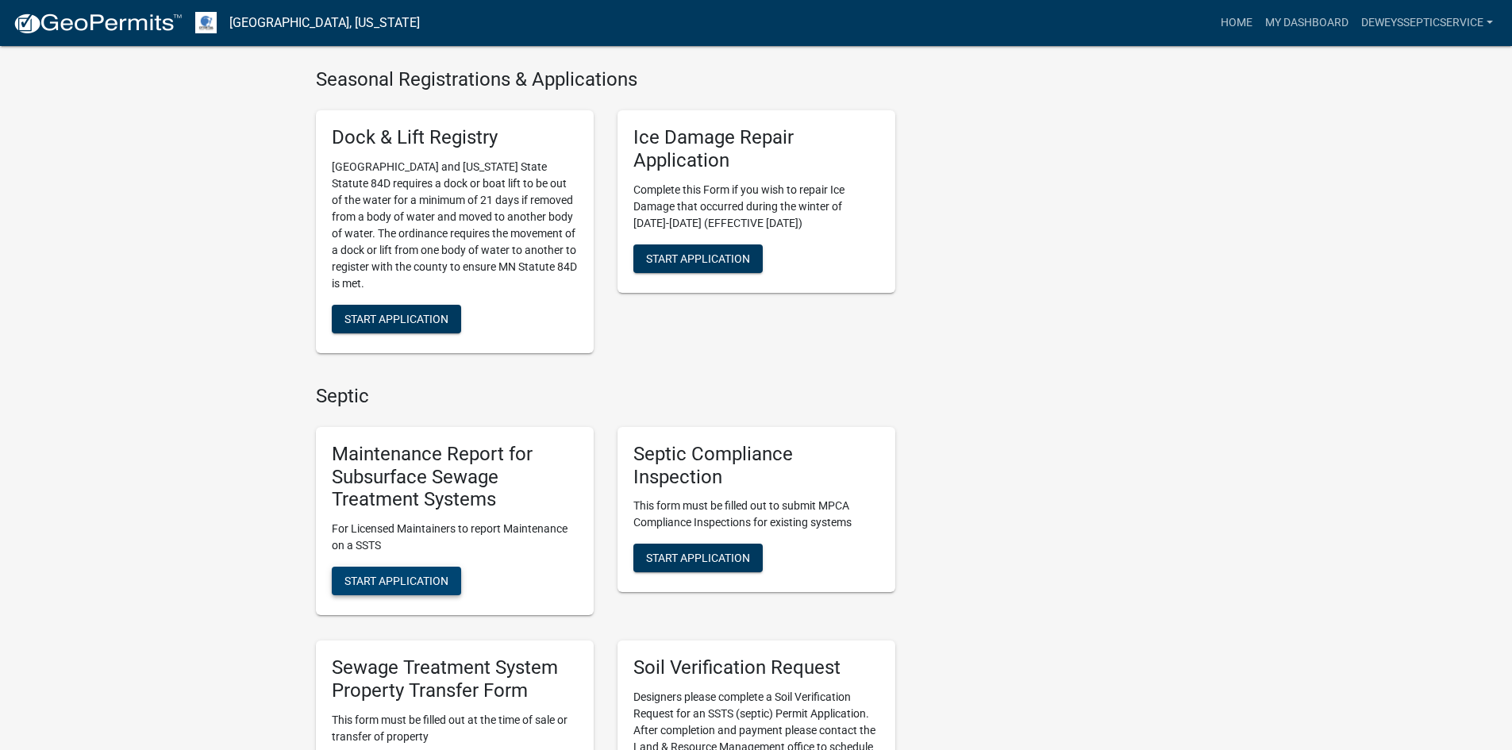
click at [405, 575] on span "Start Application" at bounding box center [396, 581] width 104 height 13
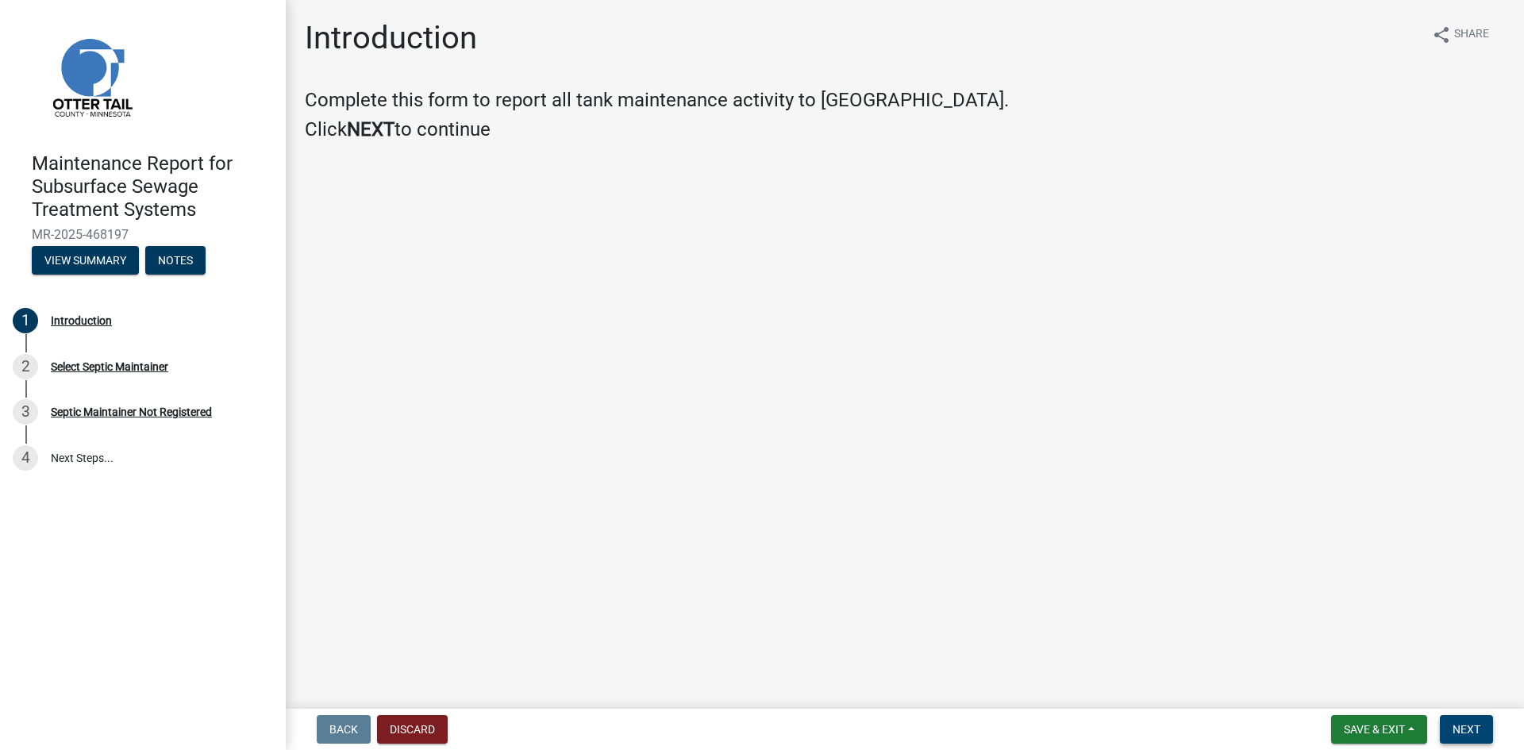
click at [1458, 723] on span "Next" at bounding box center [1466, 729] width 28 height 13
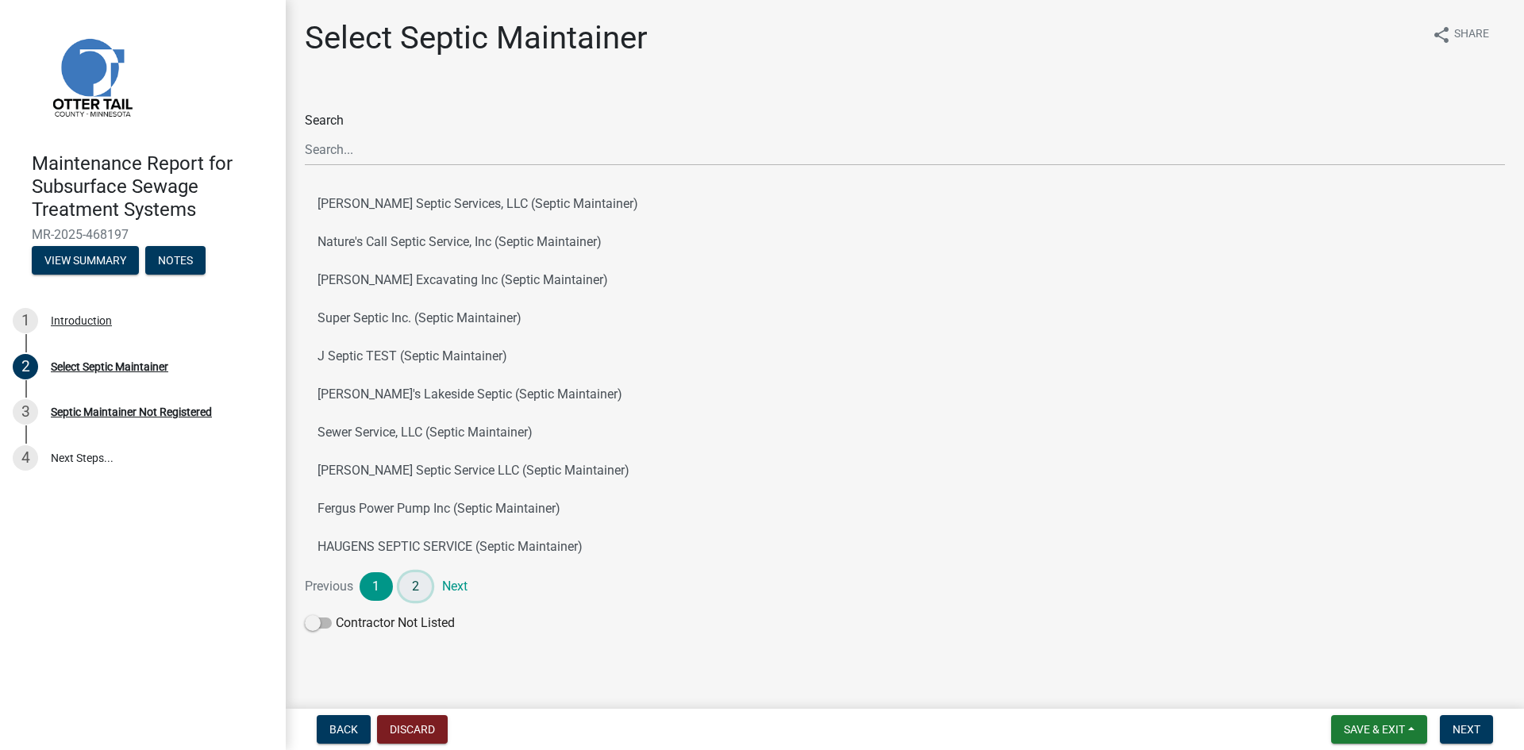
click at [413, 586] on link "2" at bounding box center [415, 586] width 33 height 29
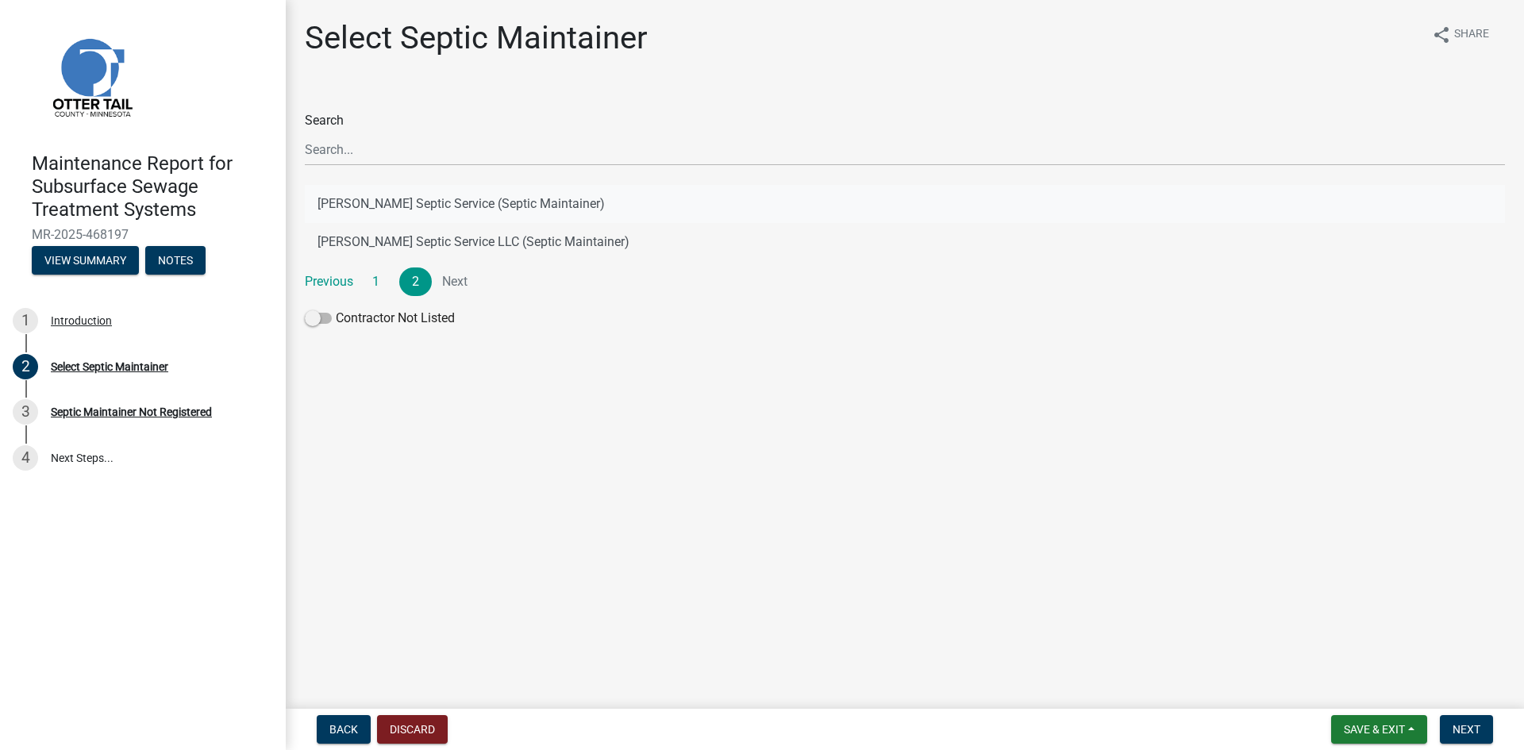
click at [420, 202] on button "[PERSON_NAME] Septic Service (Septic Maintainer)" at bounding box center [905, 204] width 1200 height 38
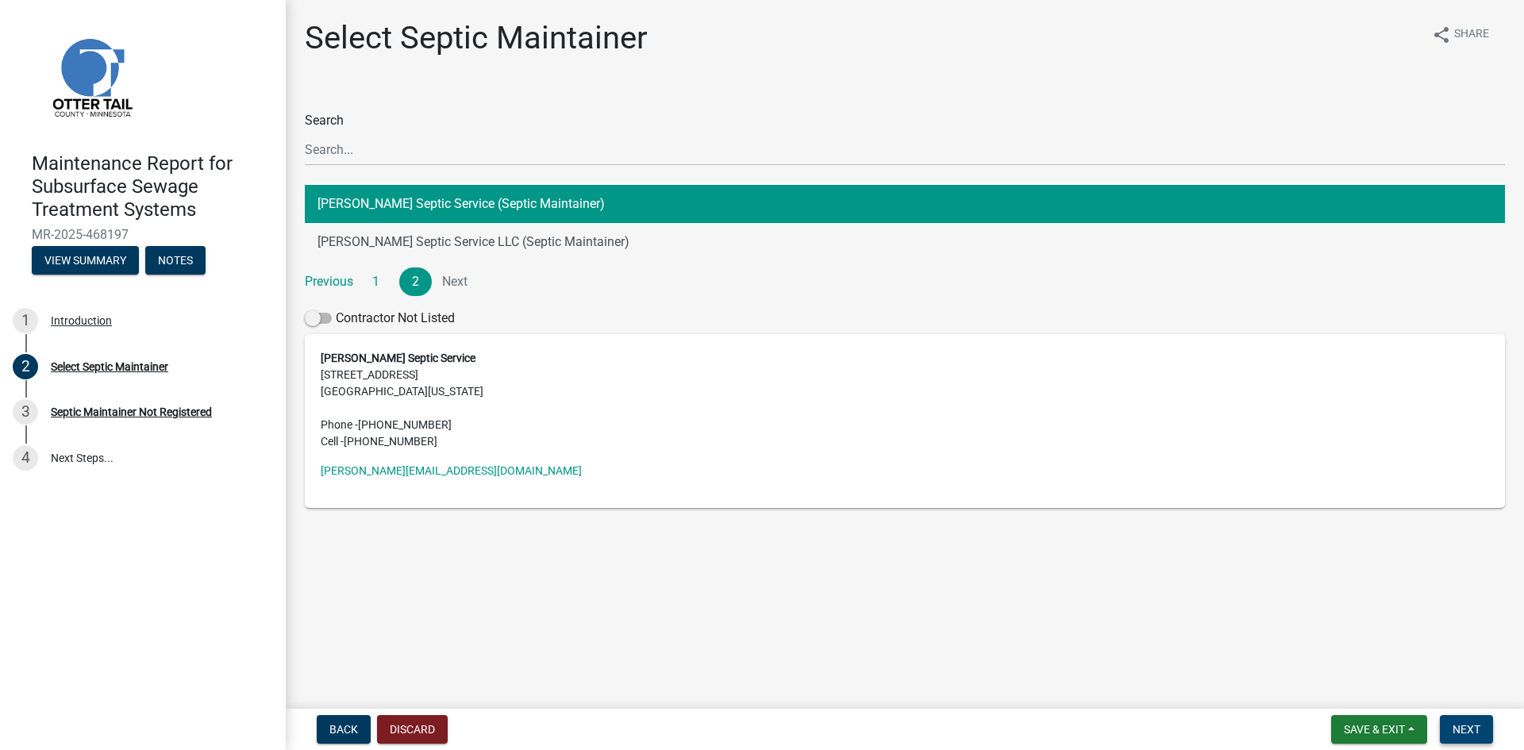
click at [1458, 721] on button "Next" at bounding box center [1465, 729] width 53 height 29
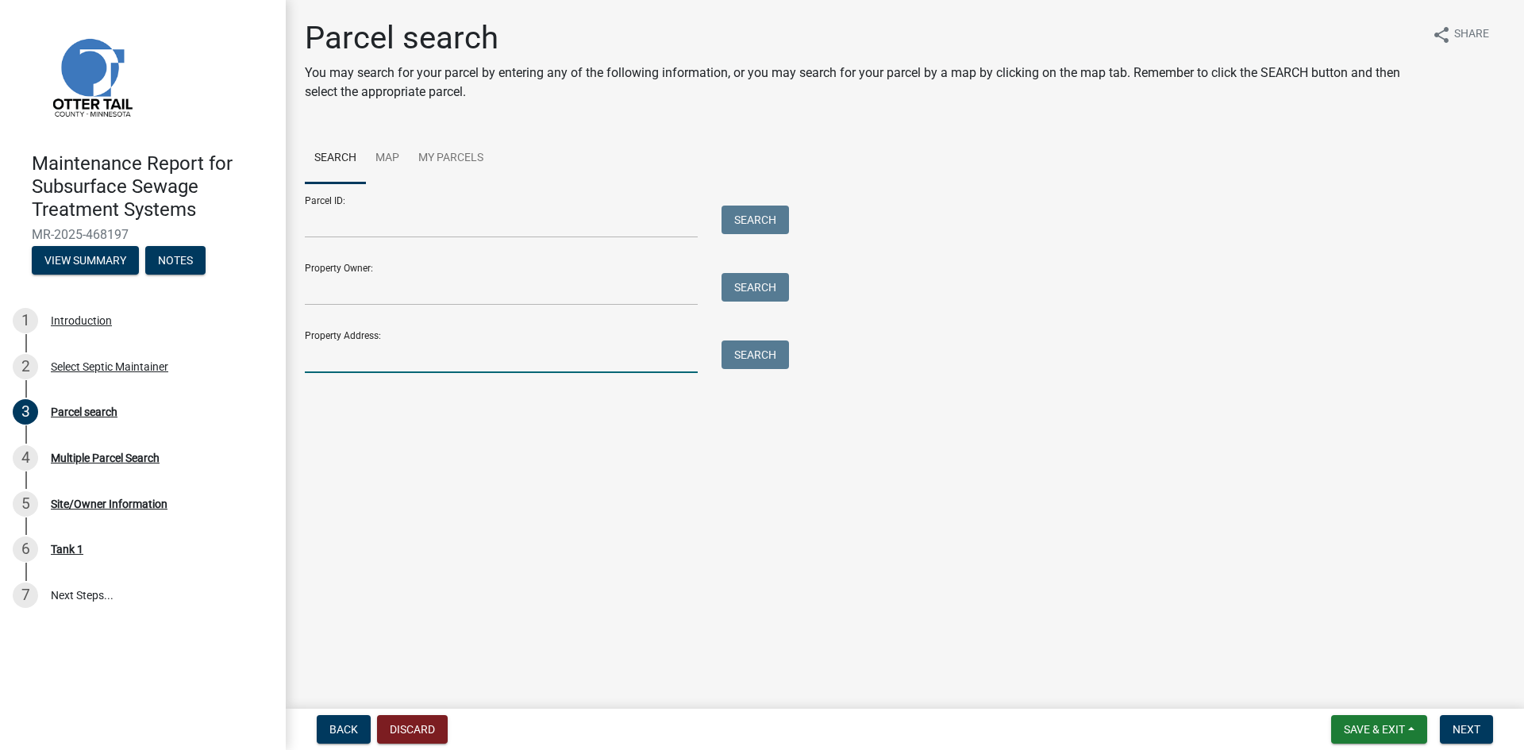
click at [548, 349] on input "Property Address:" at bounding box center [501, 356] width 393 height 33
click at [769, 355] on button "Search" at bounding box center [754, 354] width 67 height 29
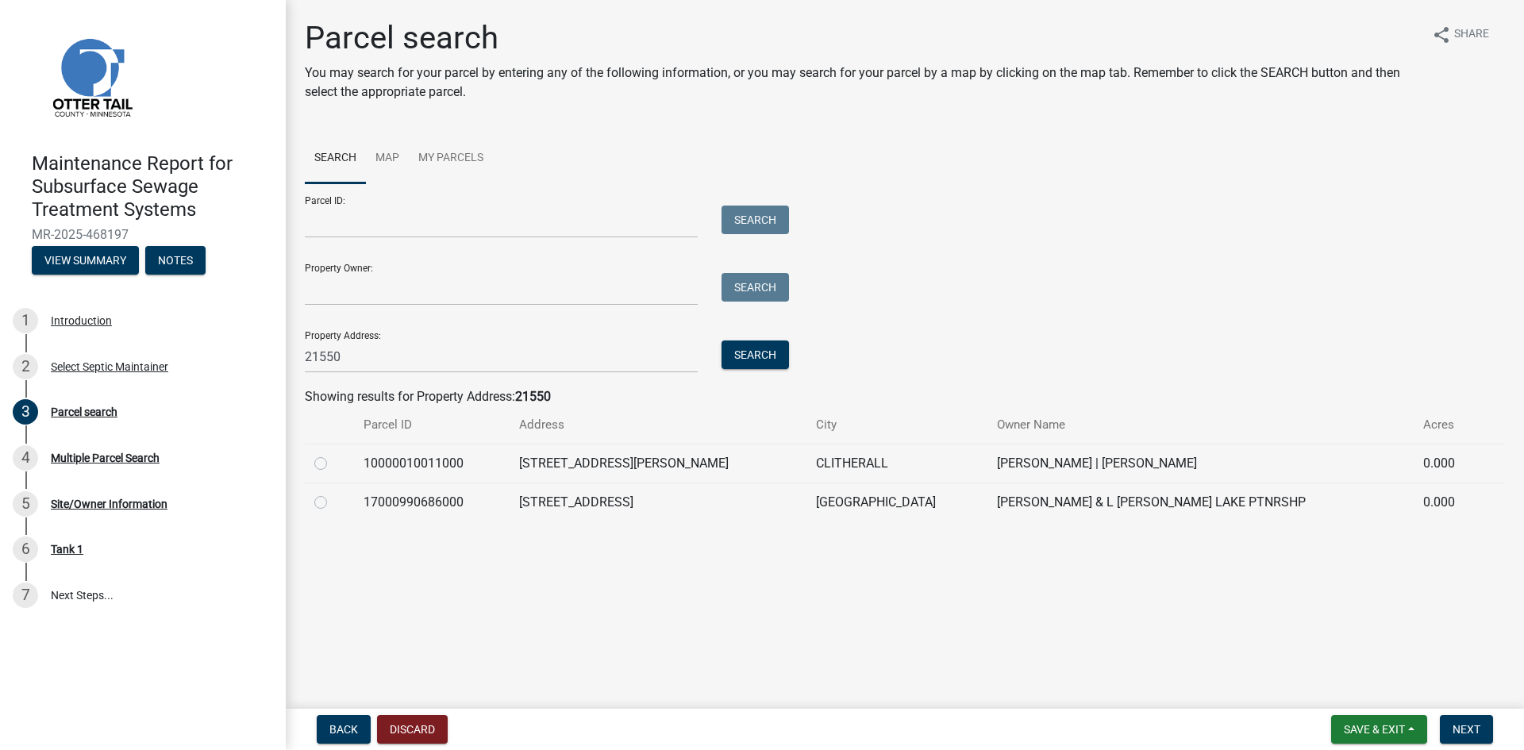
click at [333, 493] on label at bounding box center [333, 493] width 0 height 0
click at [333, 501] on input "radio" at bounding box center [338, 498] width 10 height 10
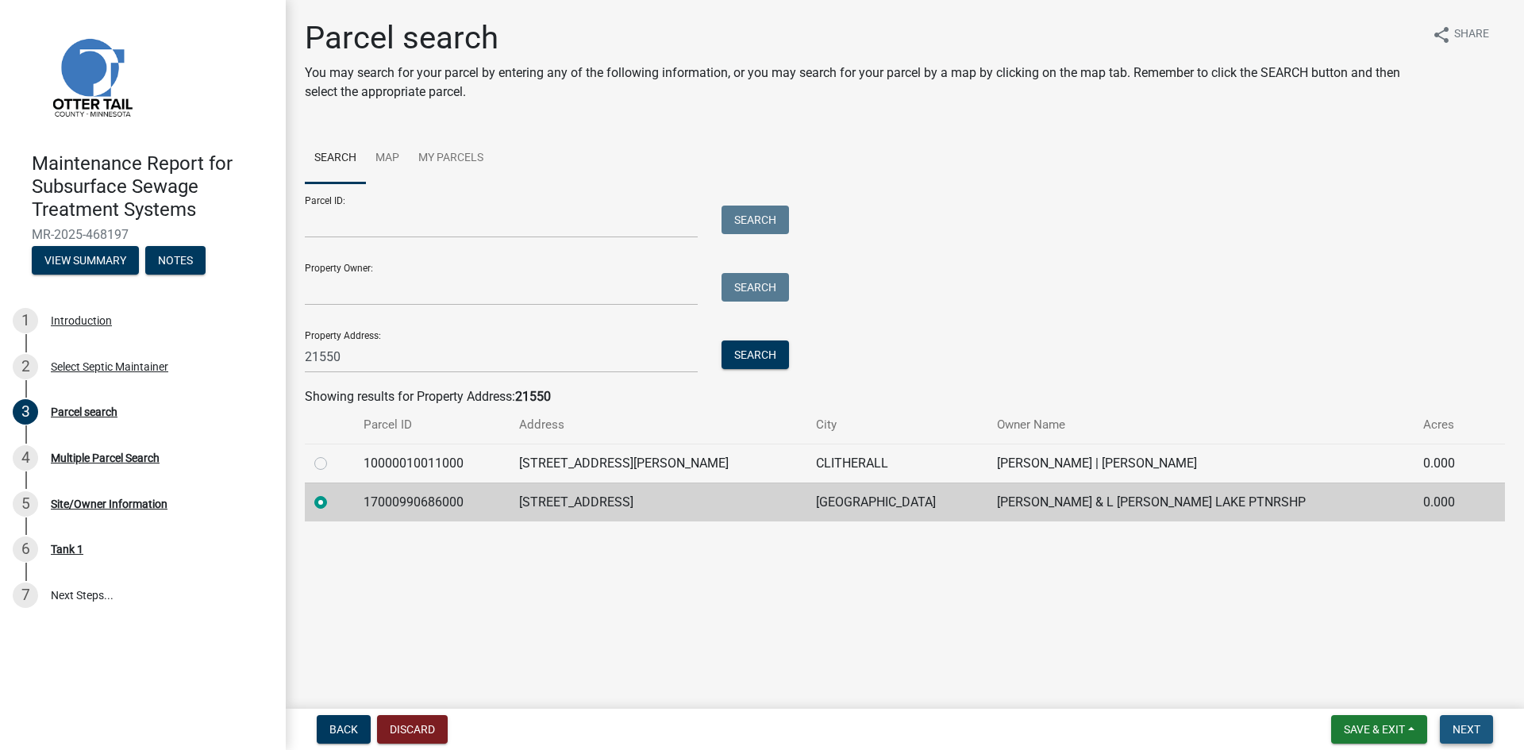
click at [1454, 728] on span "Next" at bounding box center [1466, 729] width 28 height 13
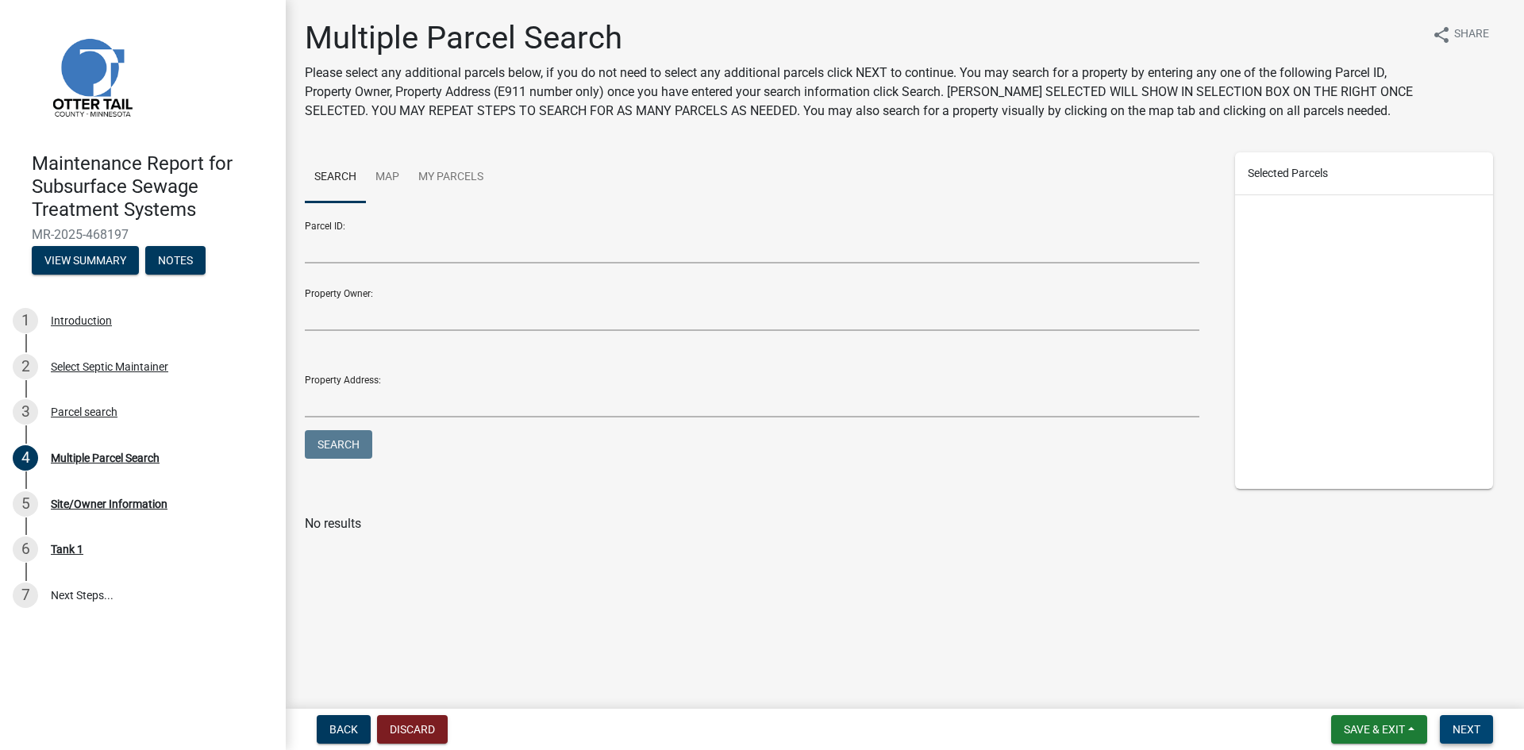
click at [1454, 728] on span "Next" at bounding box center [1466, 729] width 28 height 13
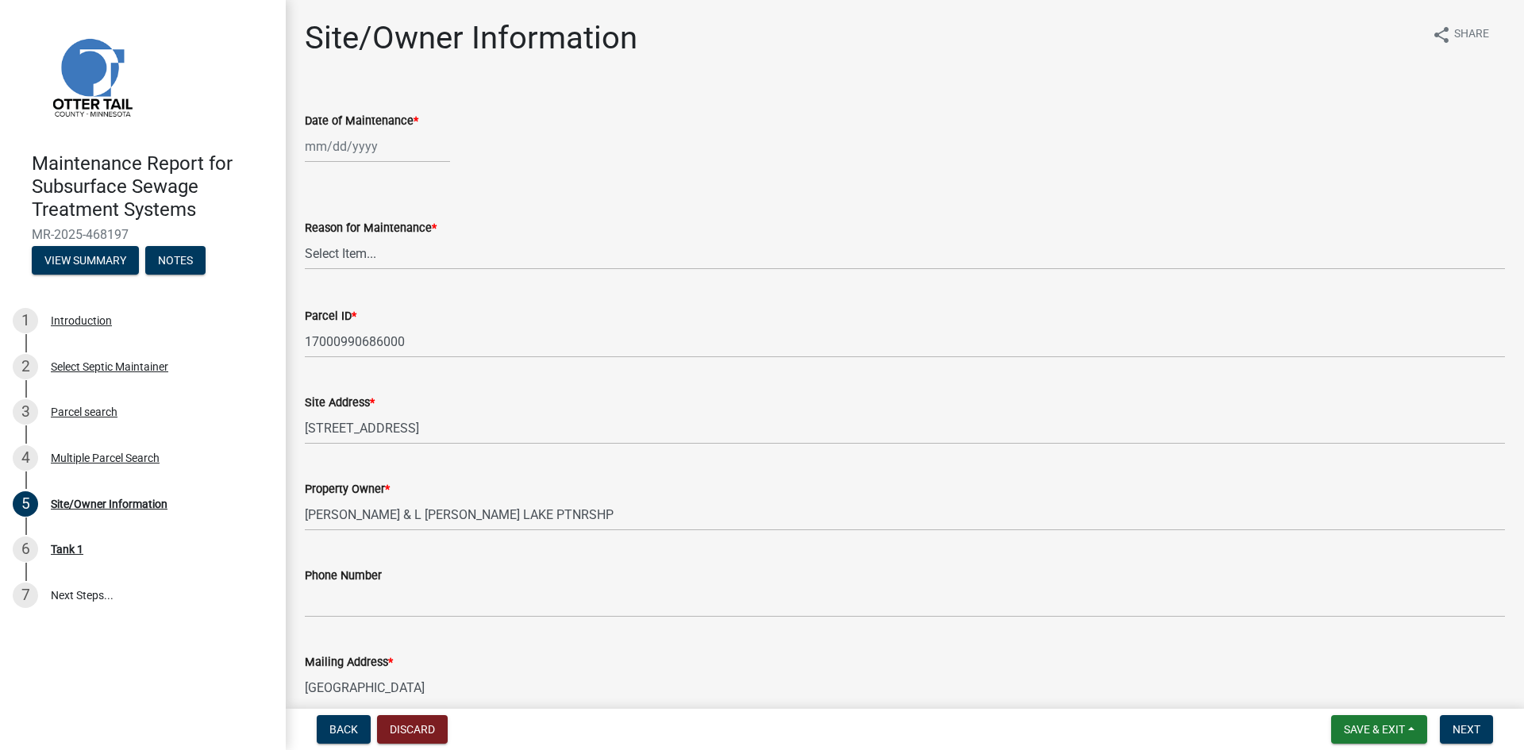
click at [379, 149] on div at bounding box center [377, 146] width 145 height 33
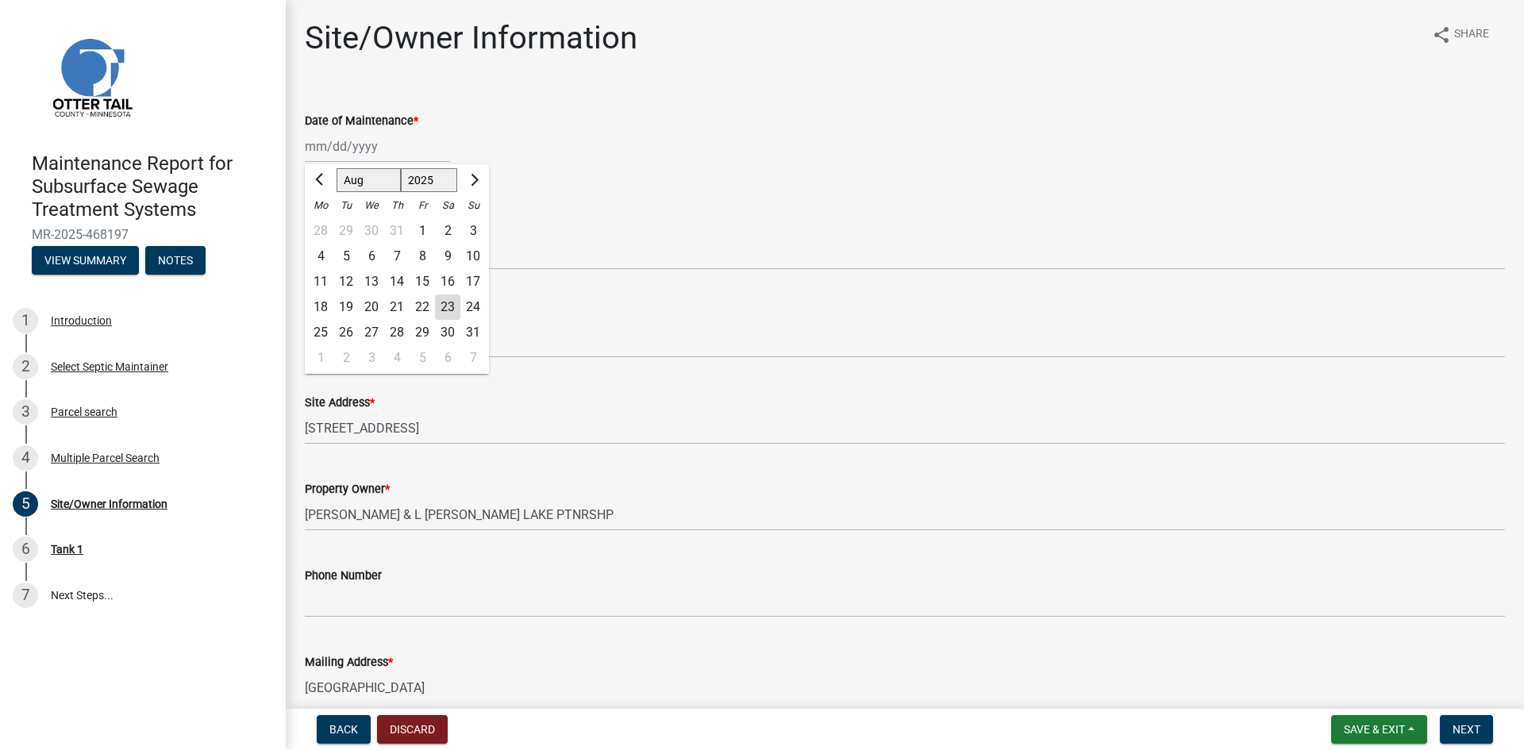
click at [422, 309] on div "22" at bounding box center [421, 306] width 25 height 25
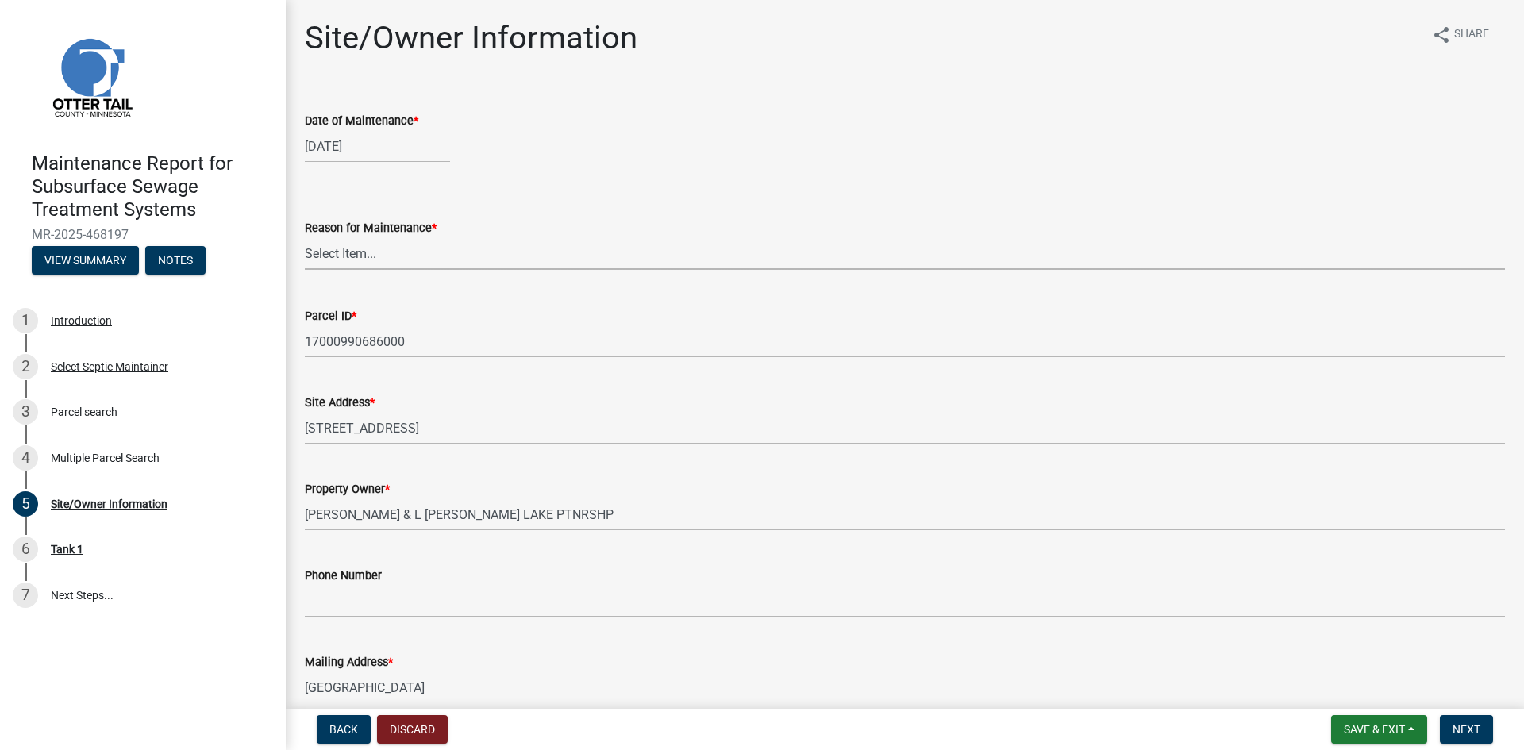
click at [400, 260] on select "Select Item... Called Routine Other" at bounding box center [905, 253] width 1200 height 33
click at [305, 237] on select "Select Item... Called Routine Other" at bounding box center [905, 253] width 1200 height 33
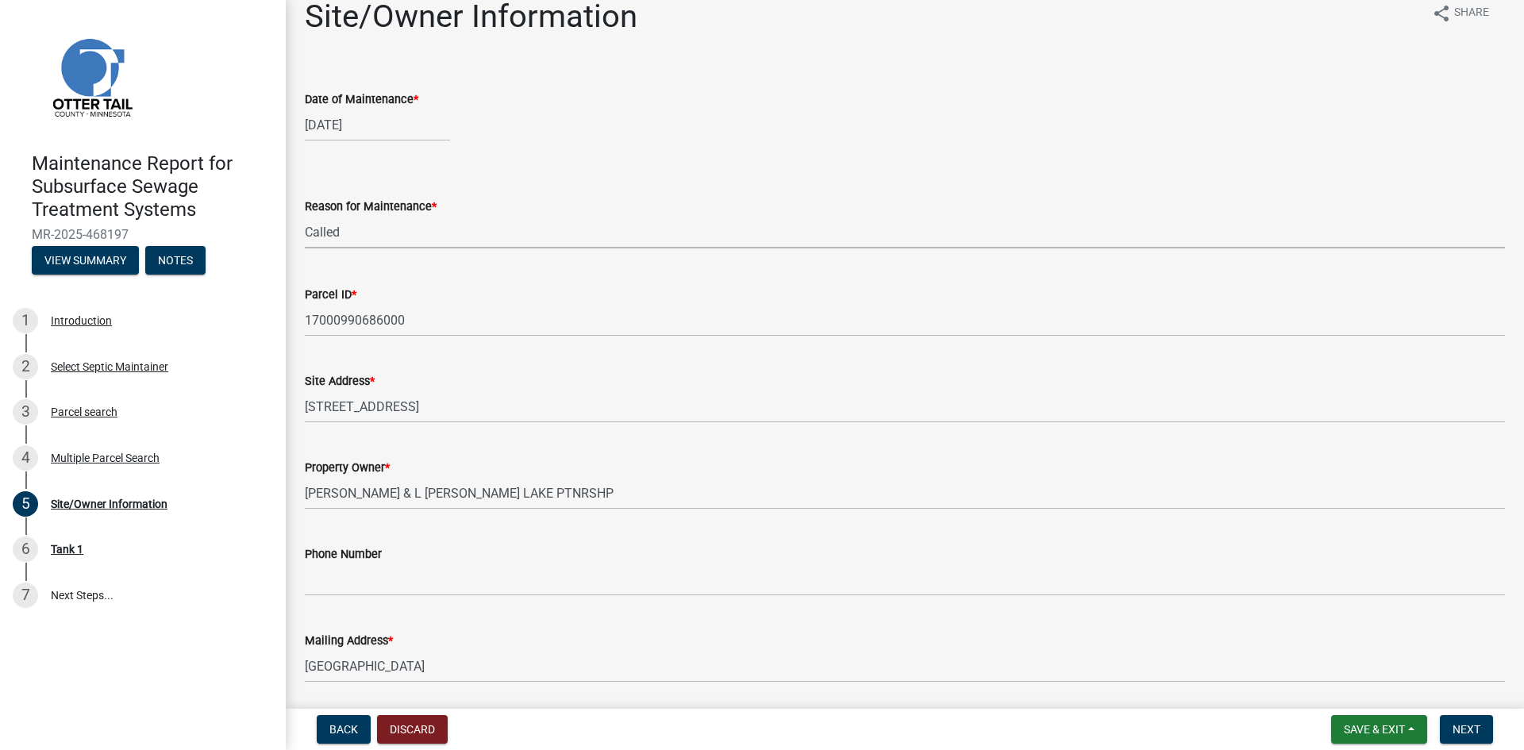
scroll to position [13, 0]
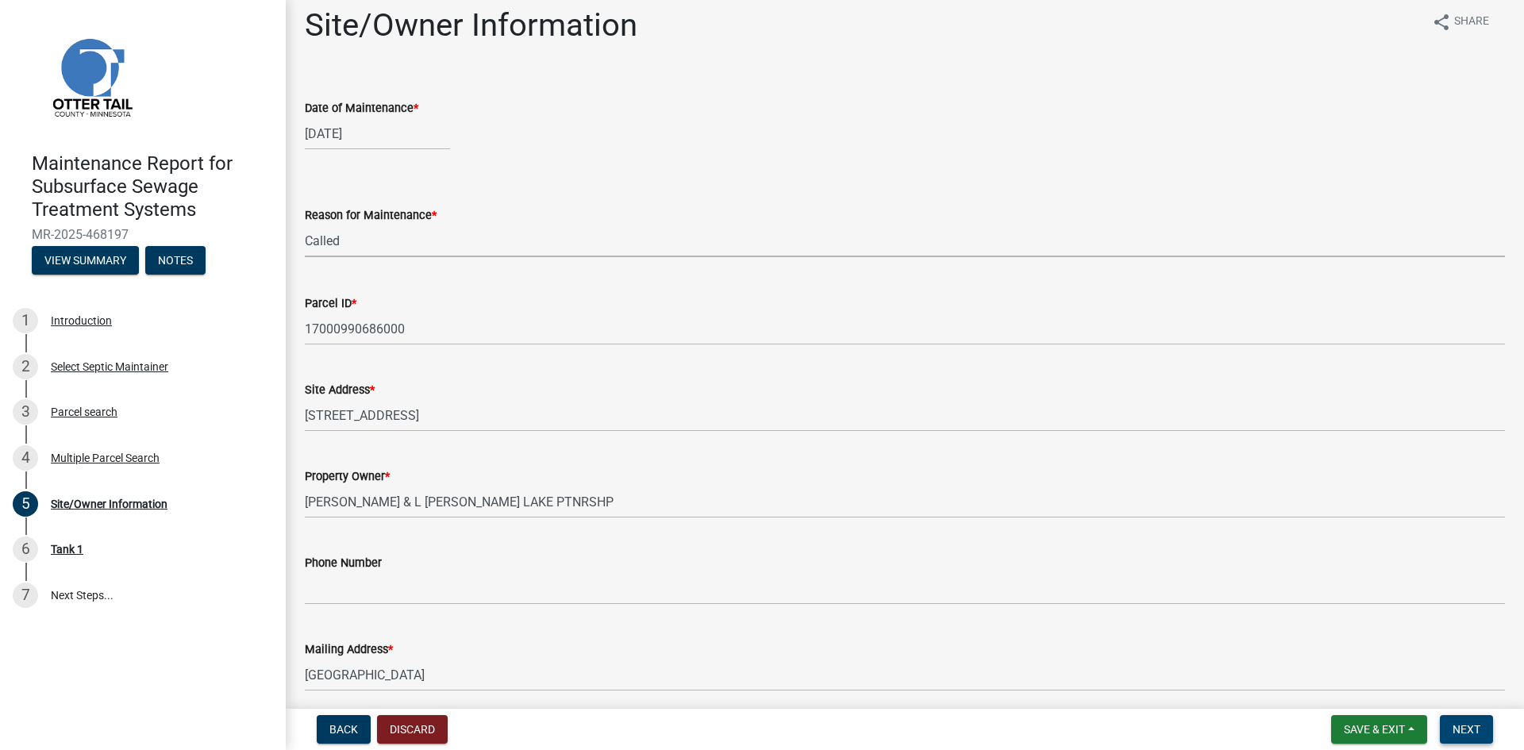
click at [1461, 725] on span "Next" at bounding box center [1466, 729] width 28 height 13
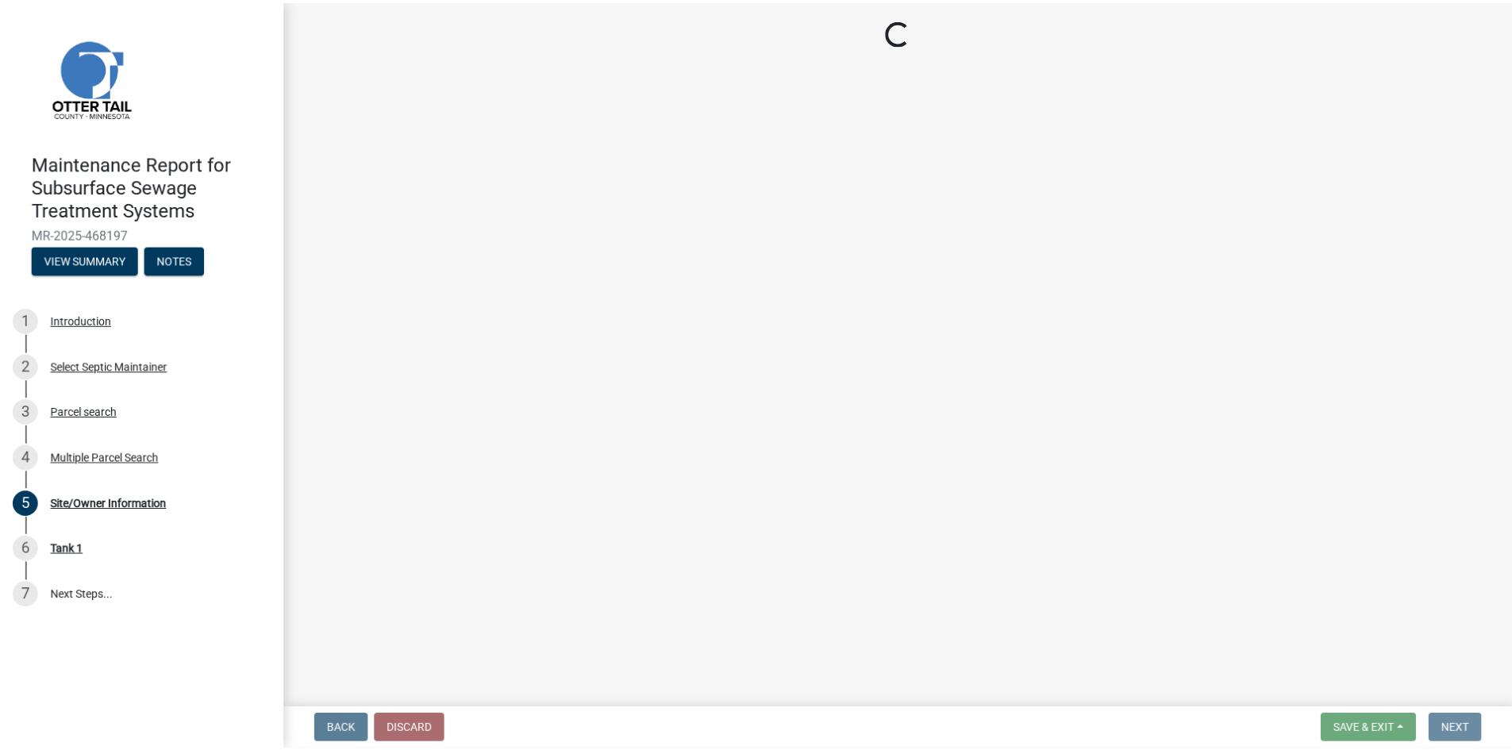
scroll to position [0, 0]
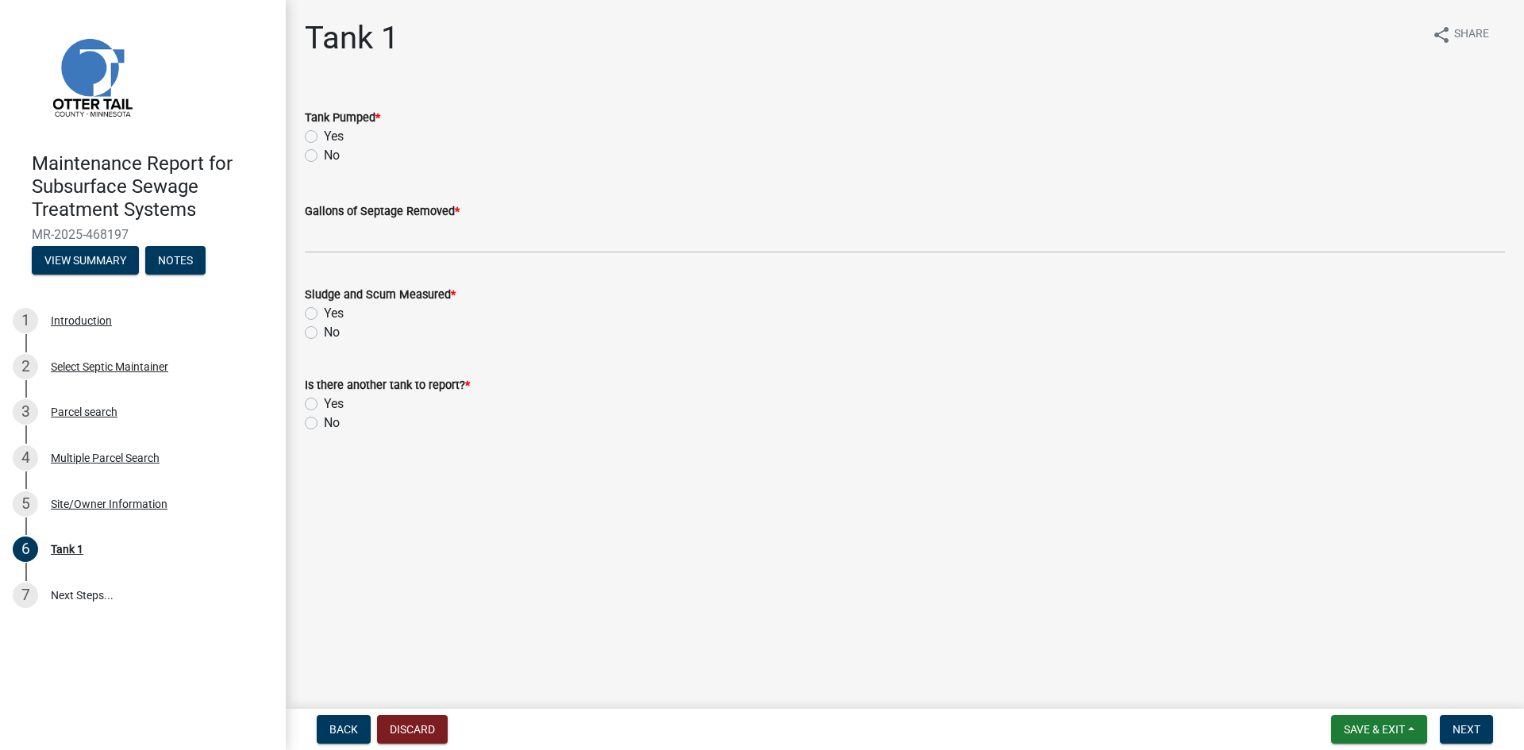
click at [324, 133] on label "Yes" at bounding box center [334, 136] width 20 height 19
click at [324, 133] on input "Yes" at bounding box center [329, 132] width 10 height 10
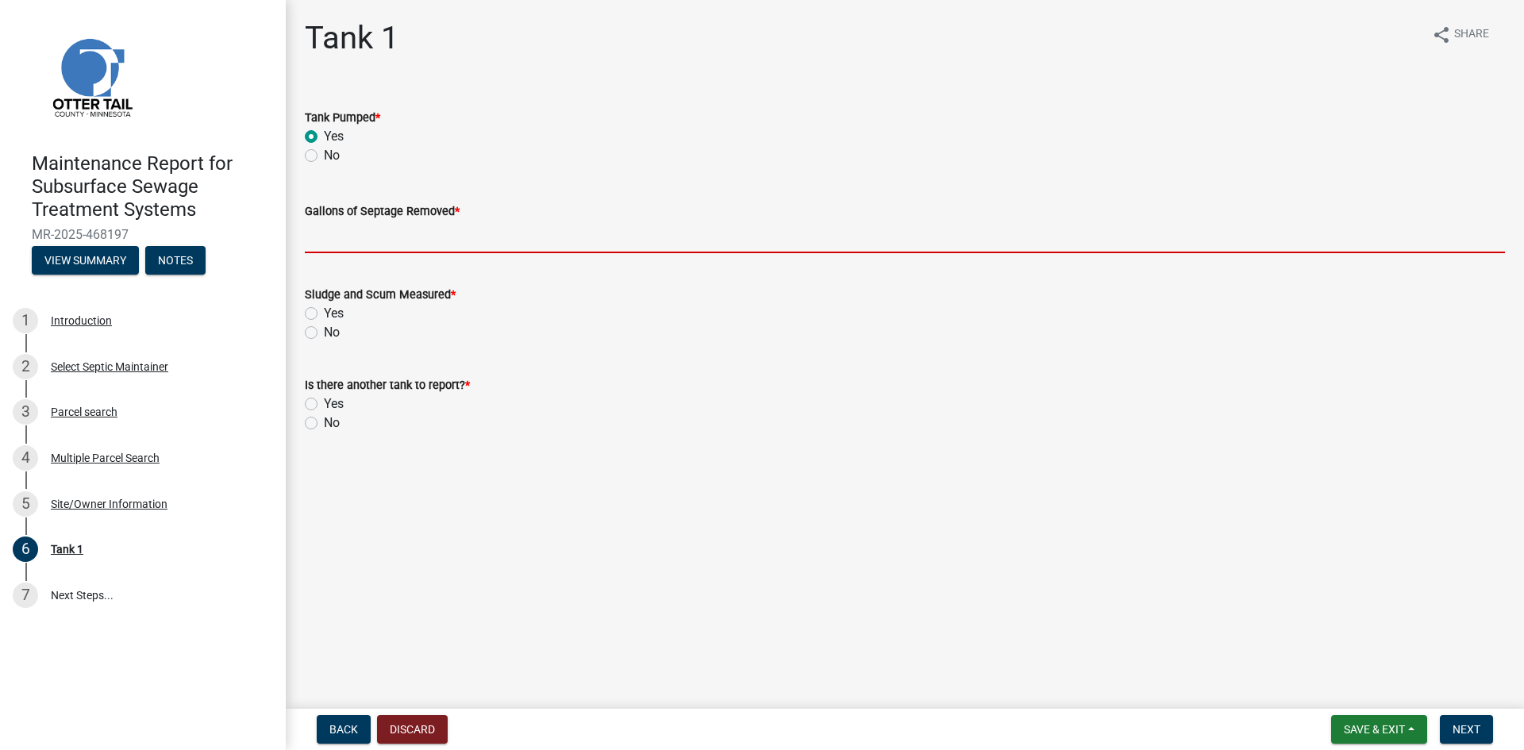
click at [324, 226] on input "Gallons of Septage Removed *" at bounding box center [905, 237] width 1200 height 33
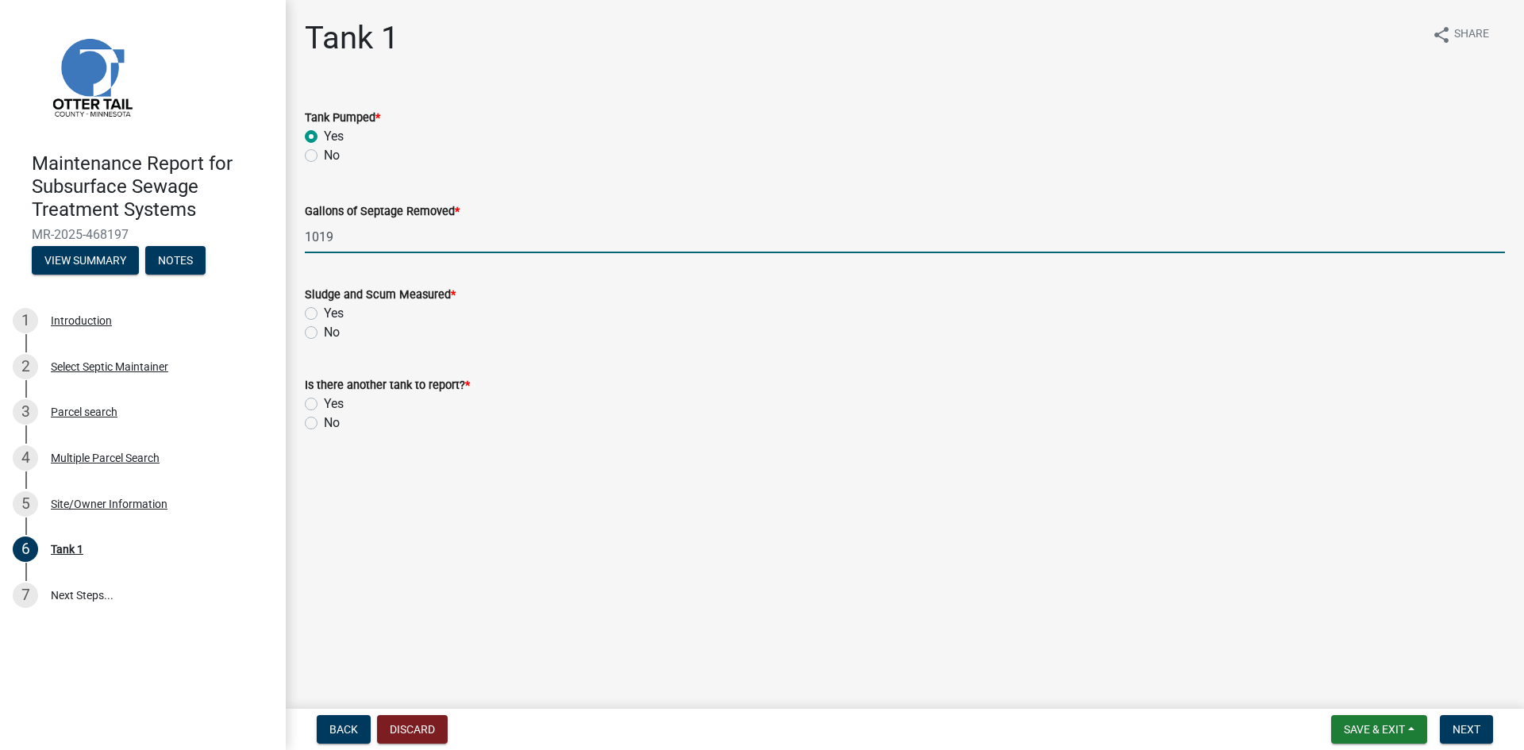
click at [324, 332] on label "No" at bounding box center [332, 332] width 16 height 19
click at [324, 332] on input "No" at bounding box center [329, 328] width 10 height 10
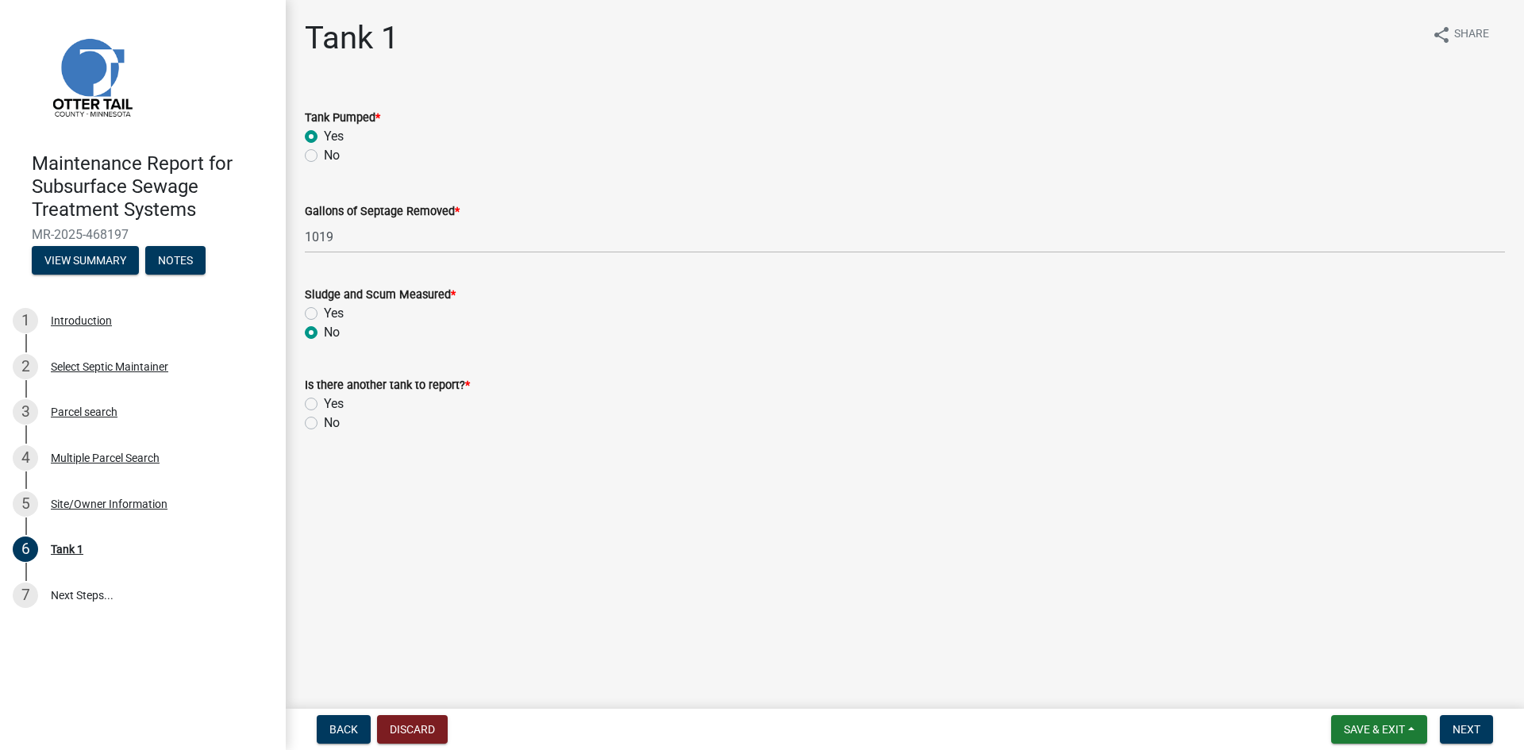
click at [324, 421] on label "No" at bounding box center [332, 422] width 16 height 19
click at [324, 421] on input "No" at bounding box center [329, 418] width 10 height 10
click at [1470, 724] on span "Next" at bounding box center [1466, 729] width 28 height 13
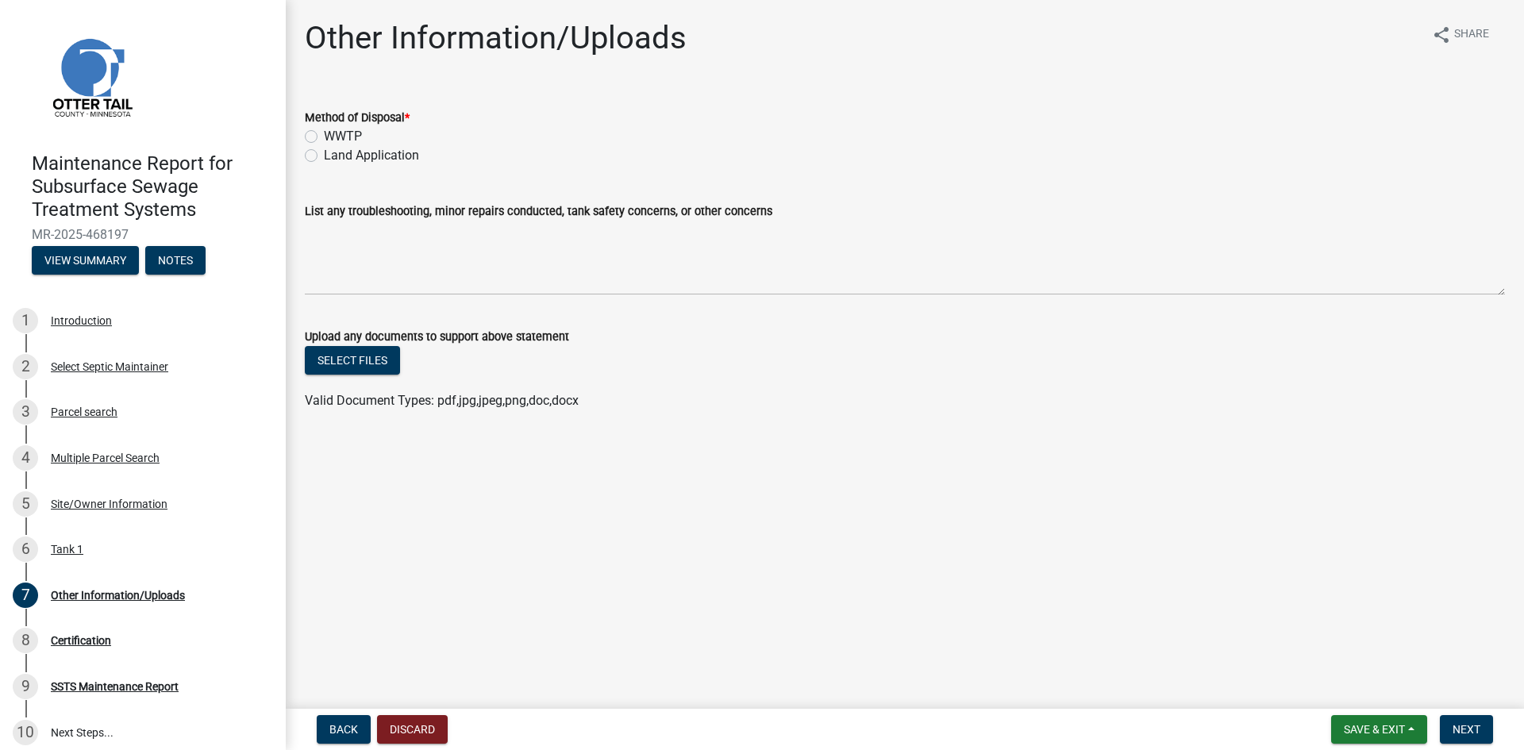
click at [328, 158] on label "Land Application" at bounding box center [371, 155] width 95 height 19
click at [328, 156] on input "Land Application" at bounding box center [329, 151] width 10 height 10
click at [1465, 734] on span "Next" at bounding box center [1466, 729] width 28 height 13
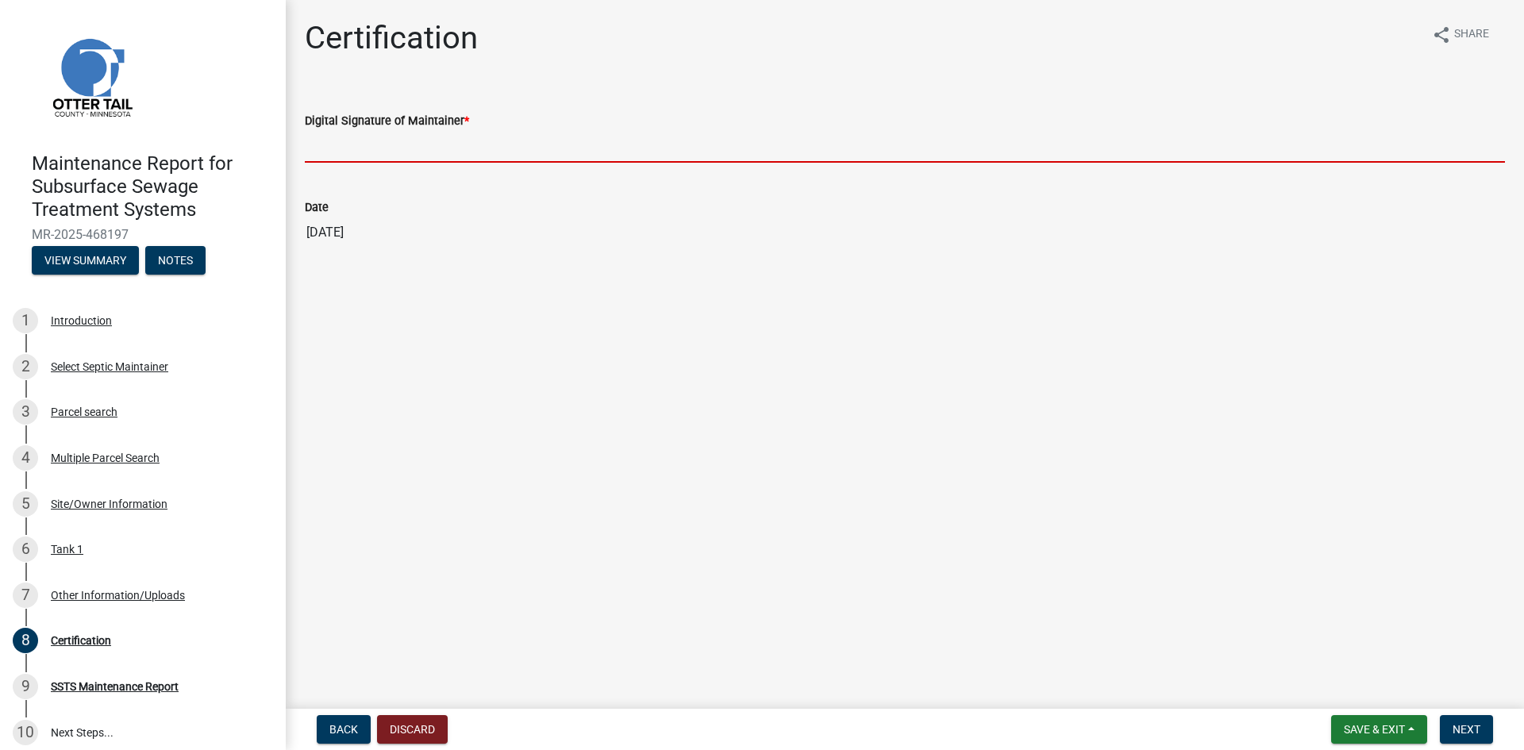
click at [736, 138] on input "Digital Signature of Maintainer *" at bounding box center [905, 146] width 1200 height 33
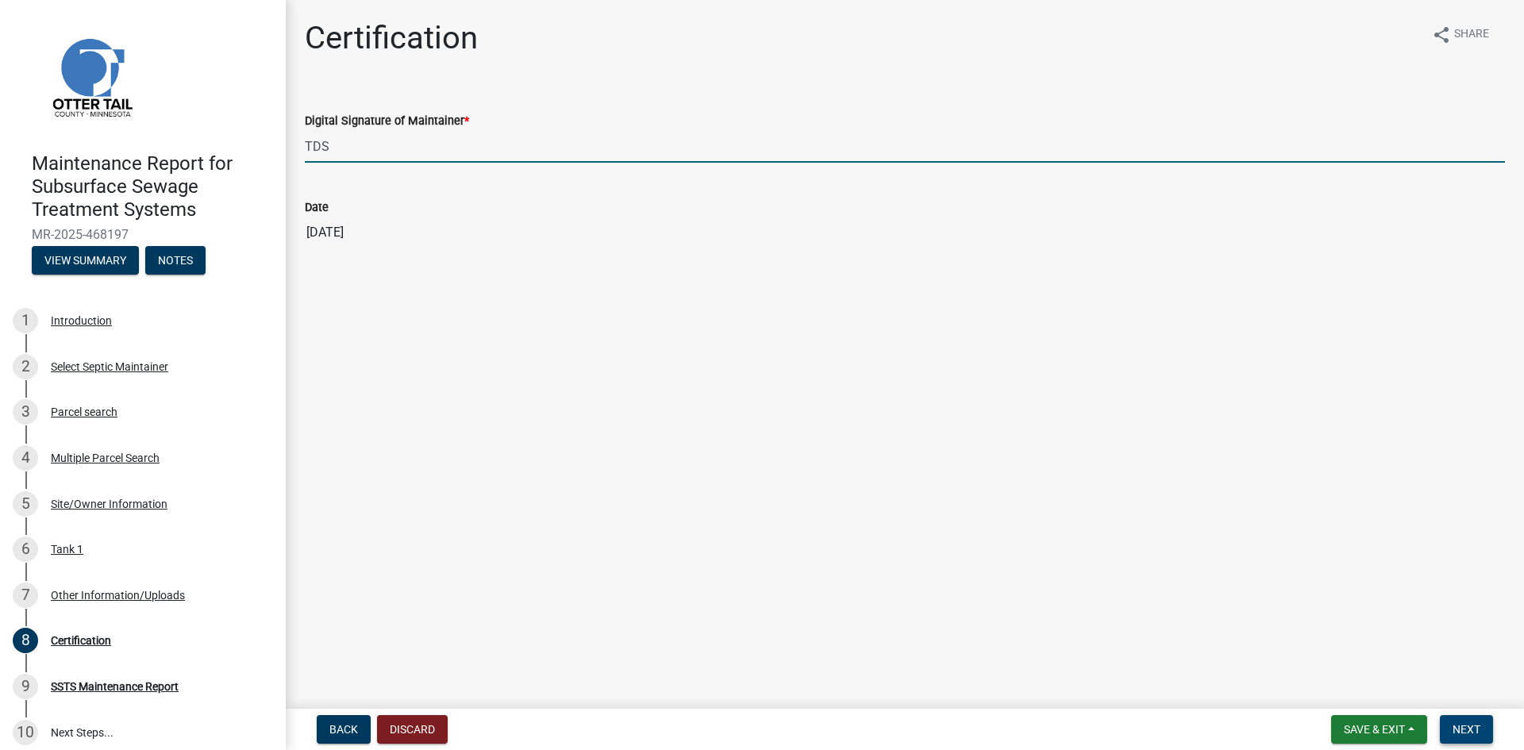
click at [1468, 728] on span "Next" at bounding box center [1466, 729] width 28 height 13
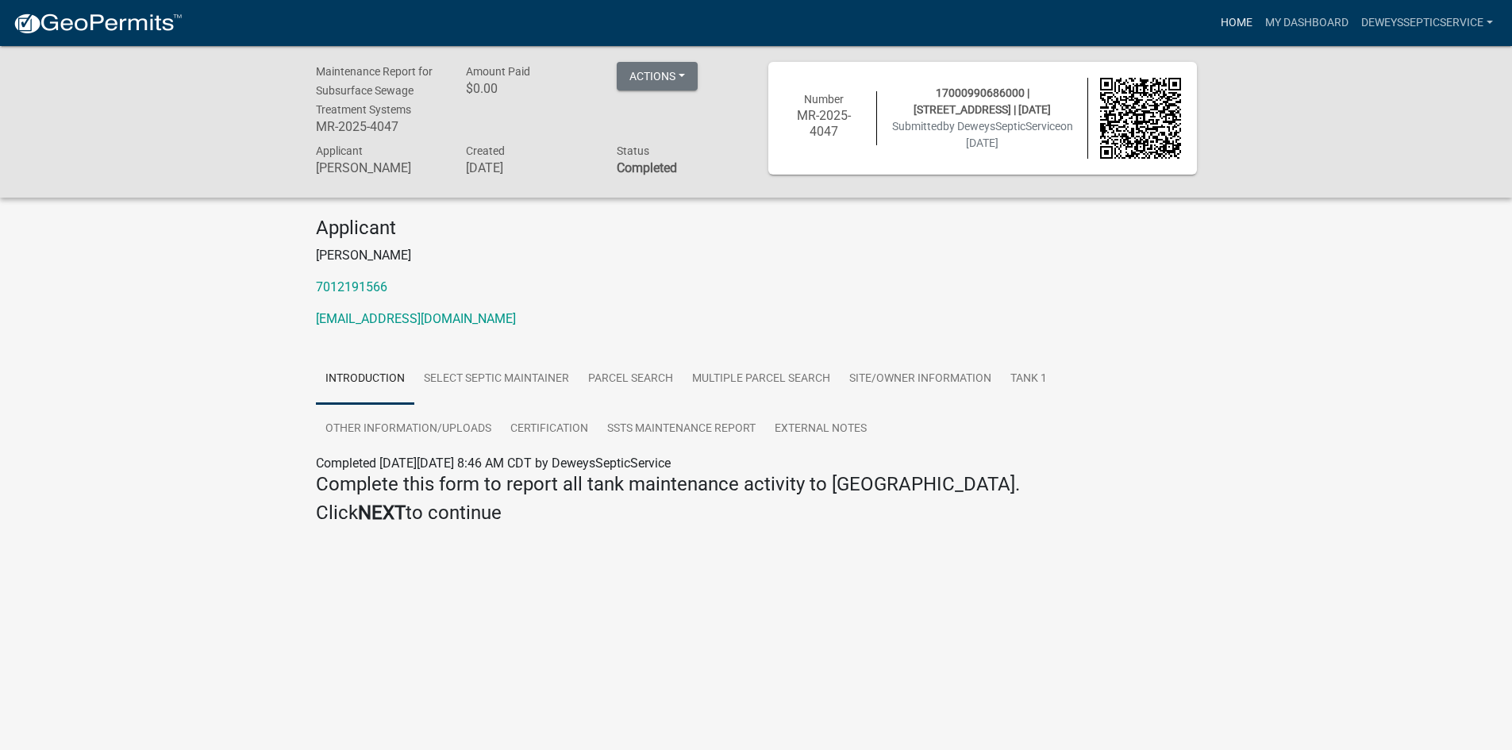
click at [1219, 25] on link "Home" at bounding box center [1236, 23] width 44 height 30
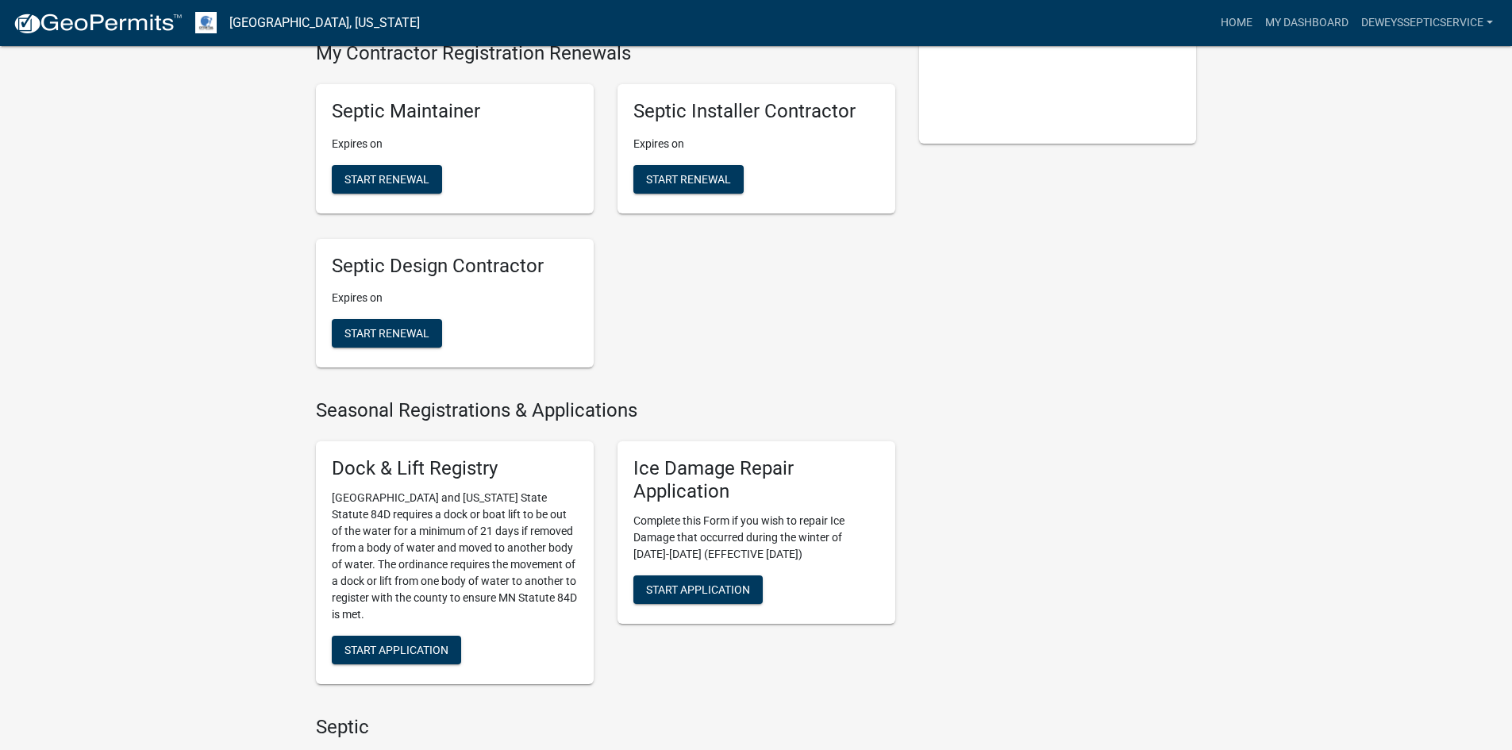
scroll to position [714, 0]
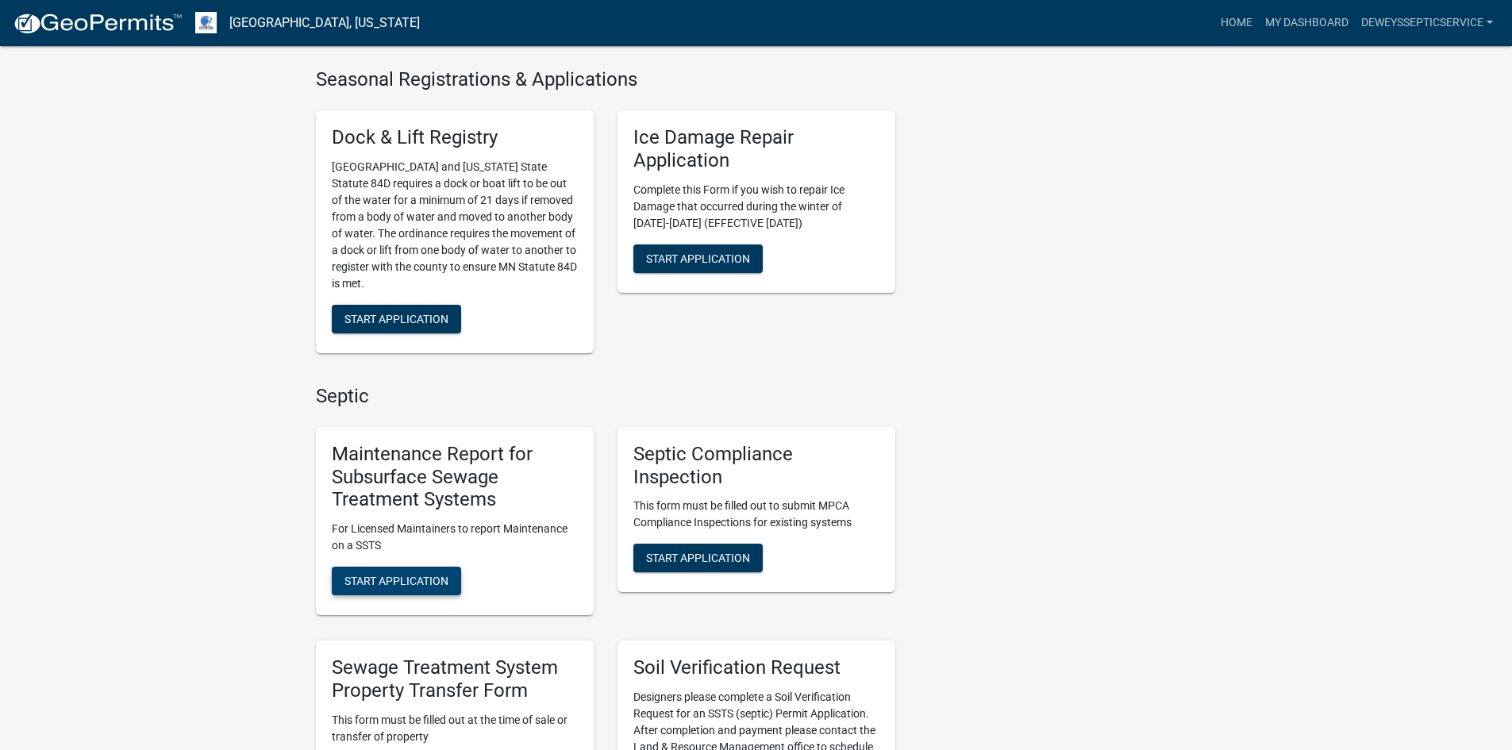
click at [398, 580] on span "Start Application" at bounding box center [396, 581] width 104 height 13
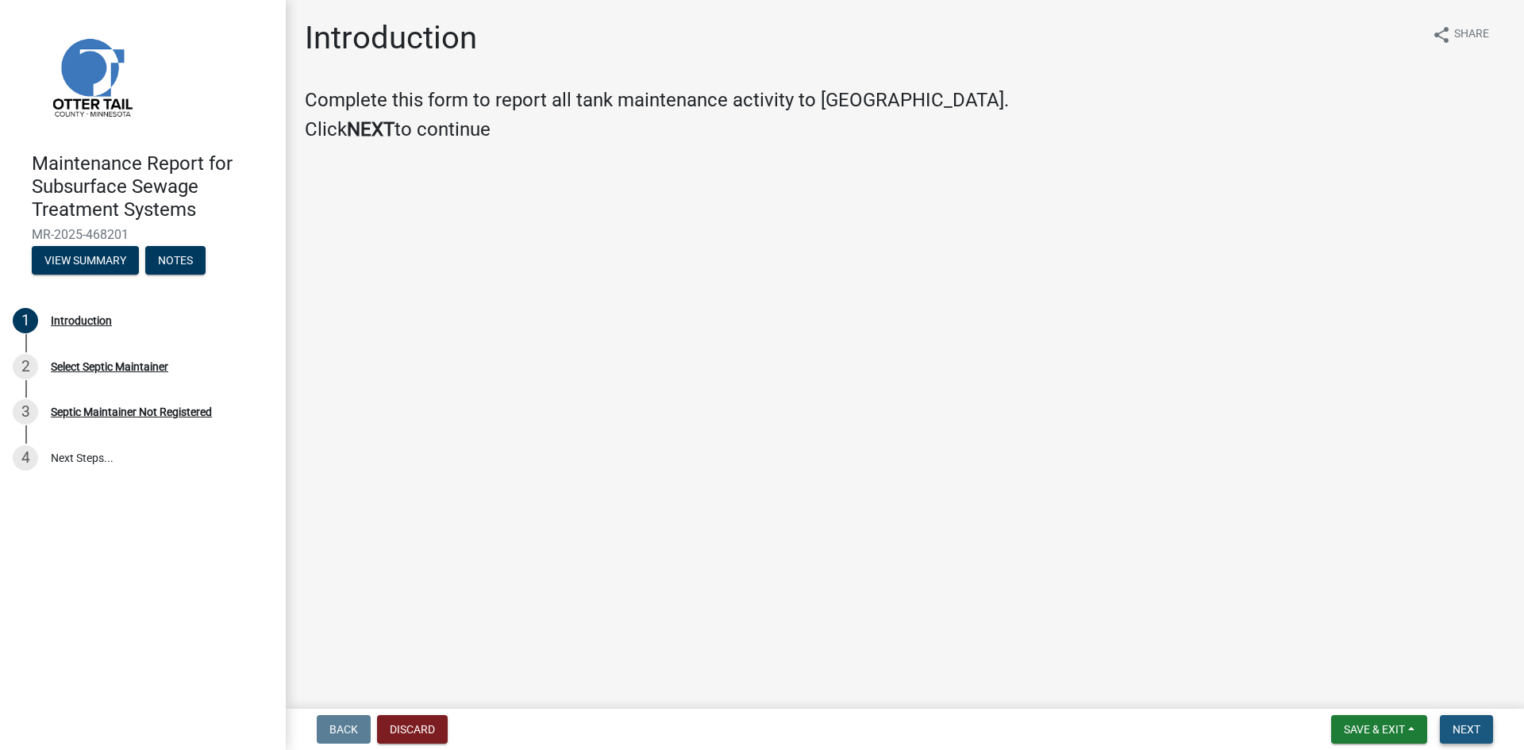
click at [1454, 731] on span "Next" at bounding box center [1466, 729] width 28 height 13
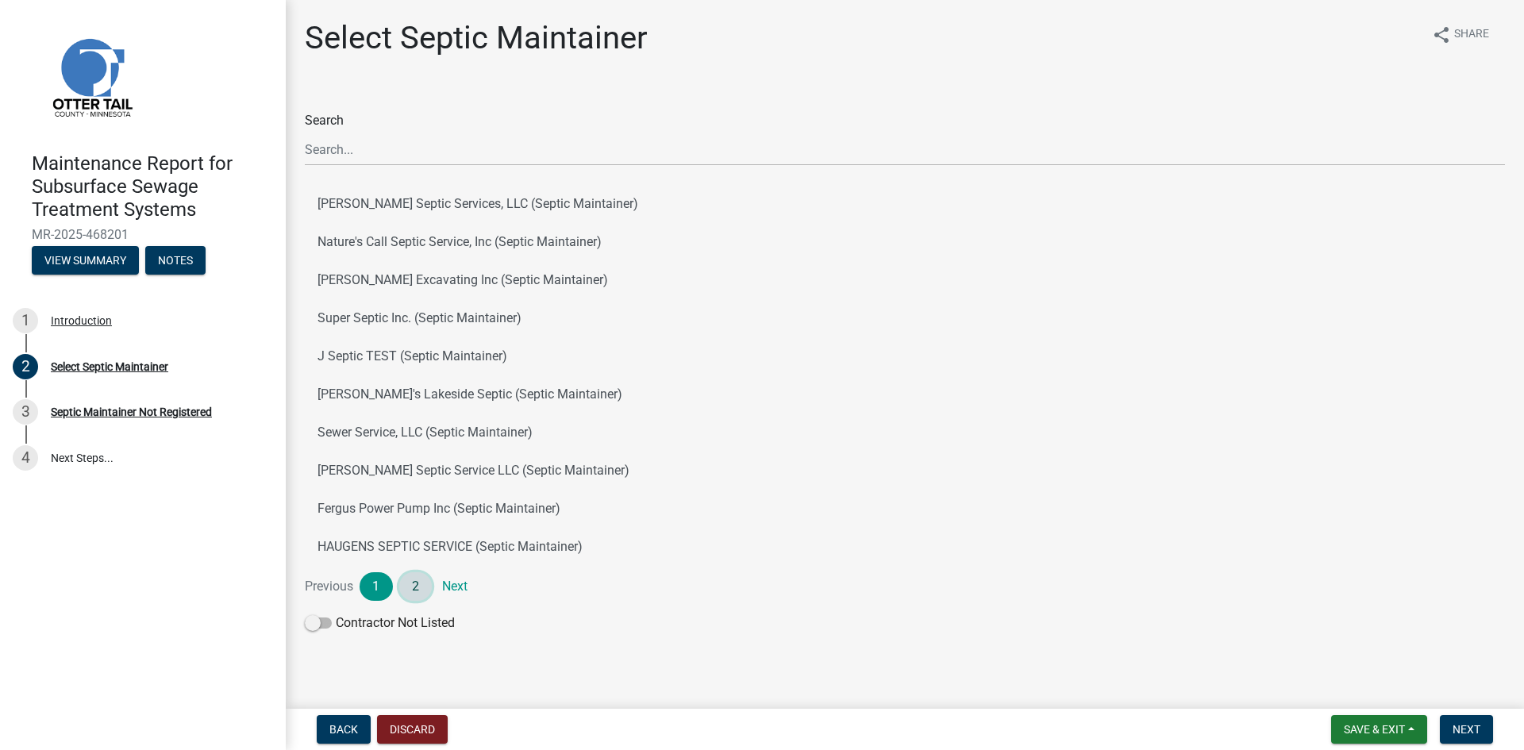
click at [416, 584] on link "2" at bounding box center [415, 586] width 33 height 29
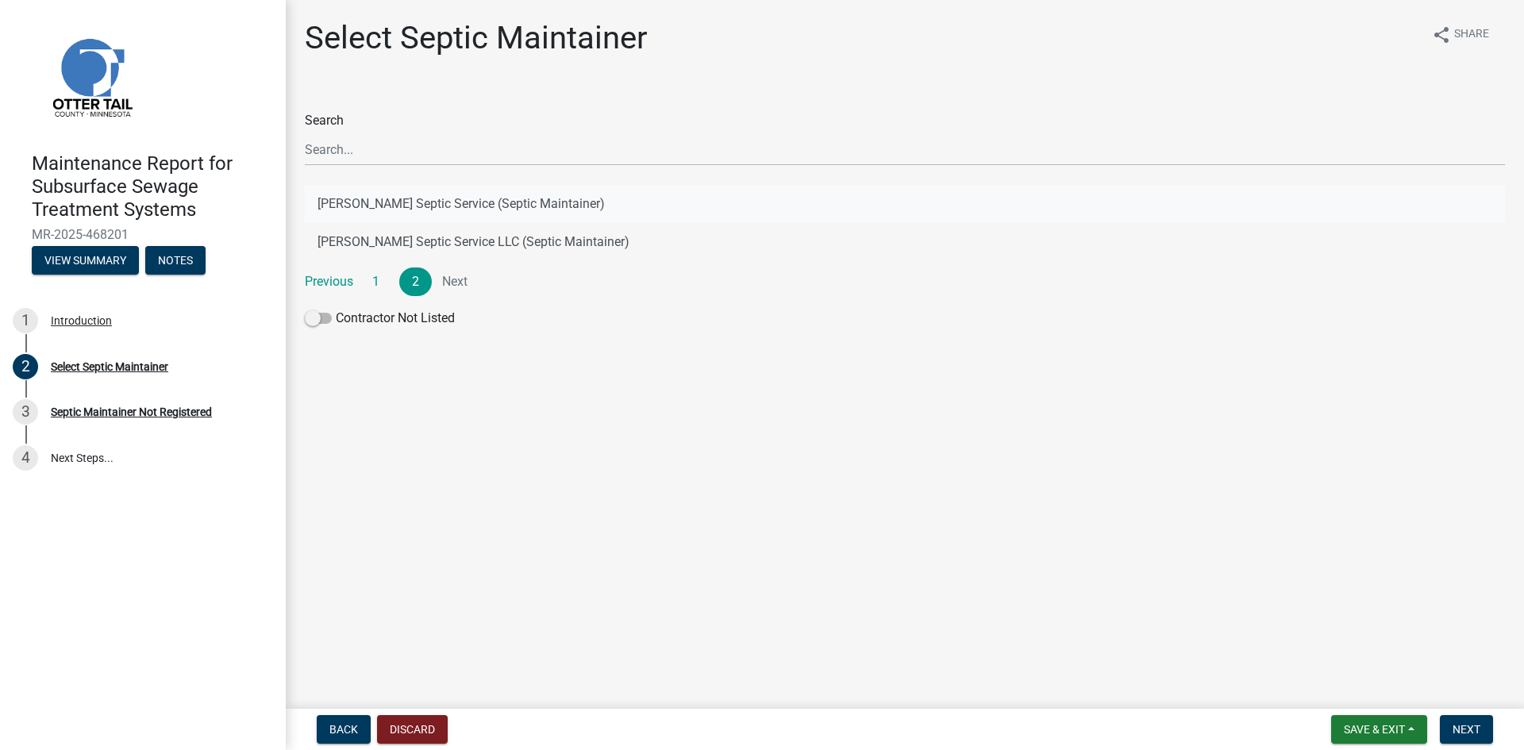
click at [491, 200] on button "[PERSON_NAME] Septic Service (Septic Maintainer)" at bounding box center [905, 204] width 1200 height 38
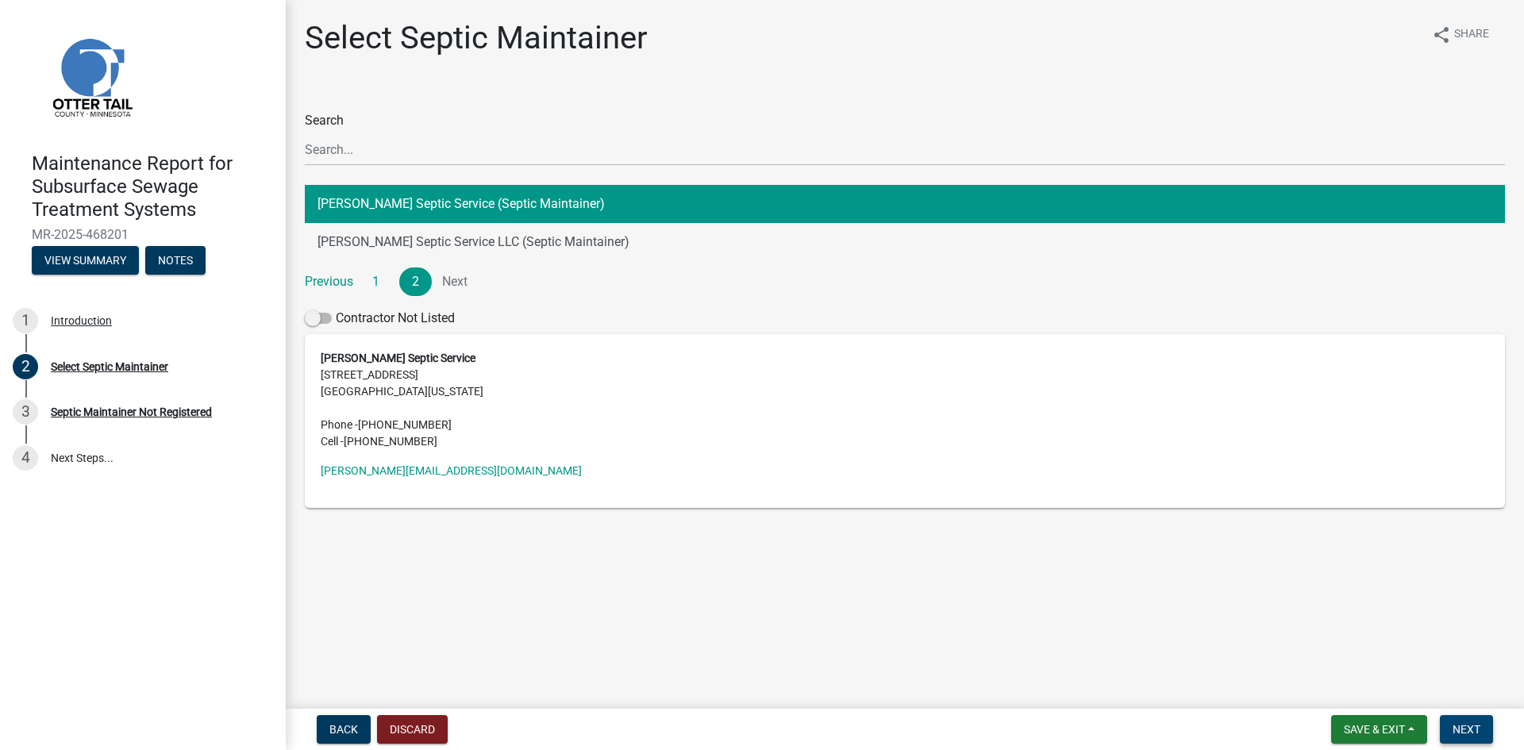
click at [1478, 725] on span "Next" at bounding box center [1466, 729] width 28 height 13
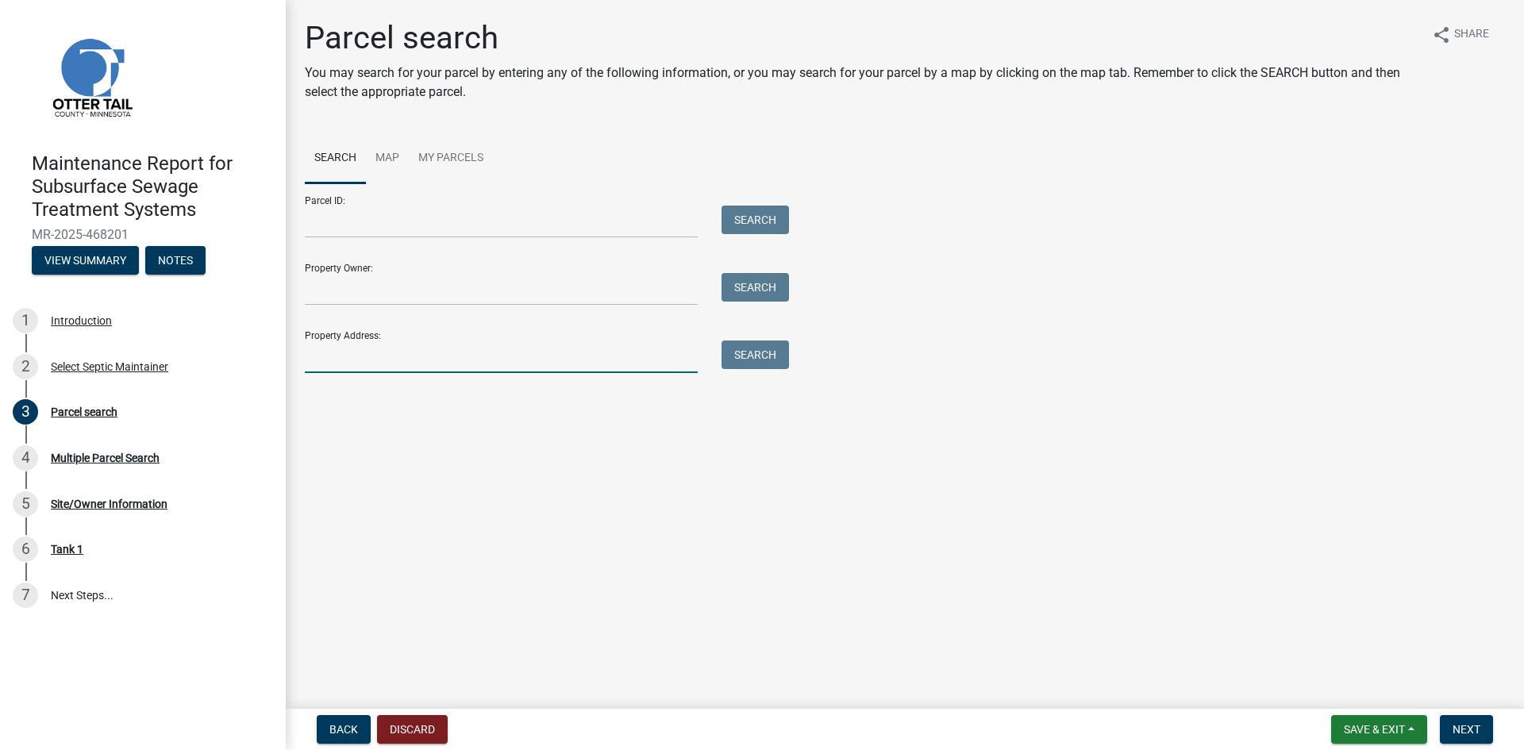
click at [453, 359] on input "Property Address:" at bounding box center [501, 356] width 393 height 33
click at [762, 348] on button "Search" at bounding box center [754, 354] width 67 height 29
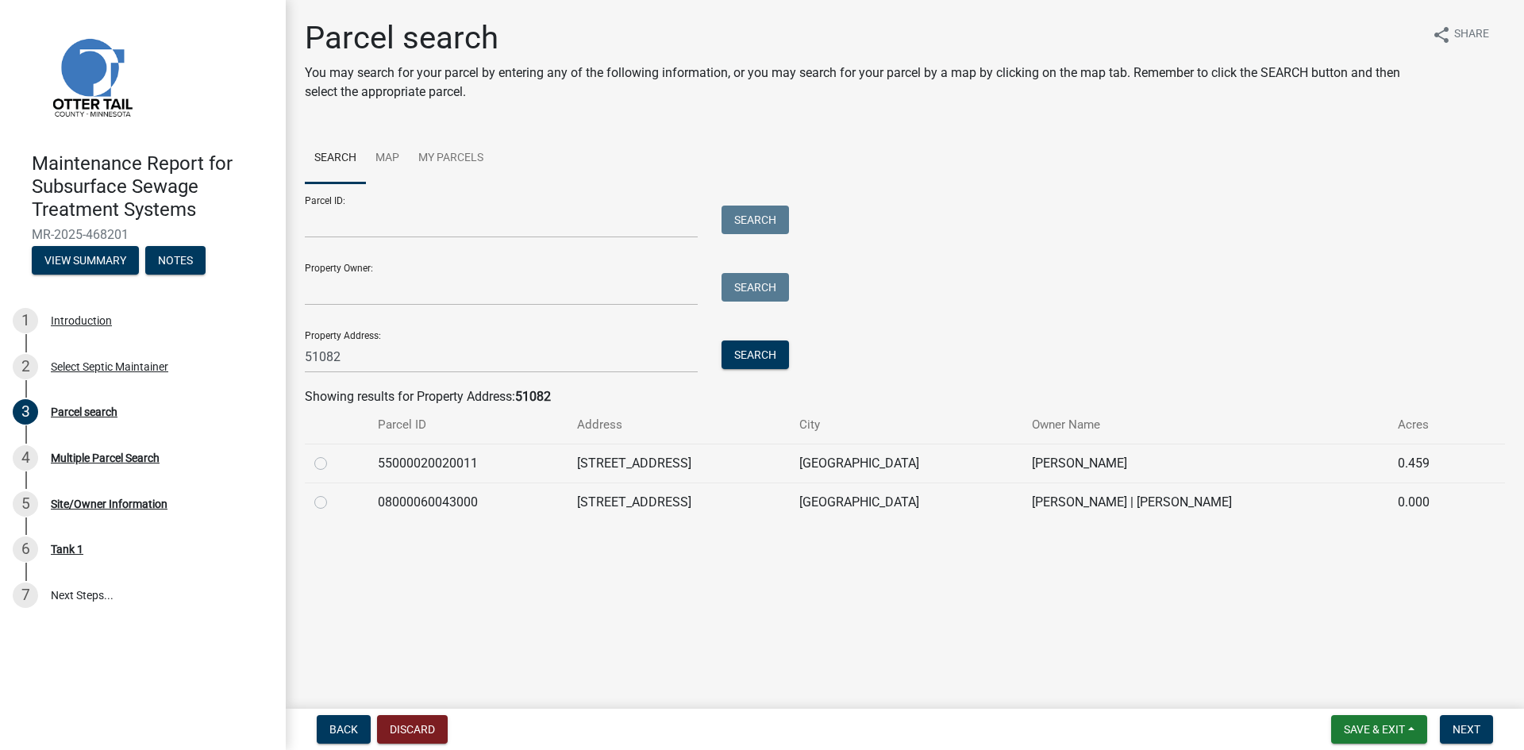
click at [333, 454] on label at bounding box center [333, 454] width 0 height 0
click at [333, 464] on input "radio" at bounding box center [338, 459] width 10 height 10
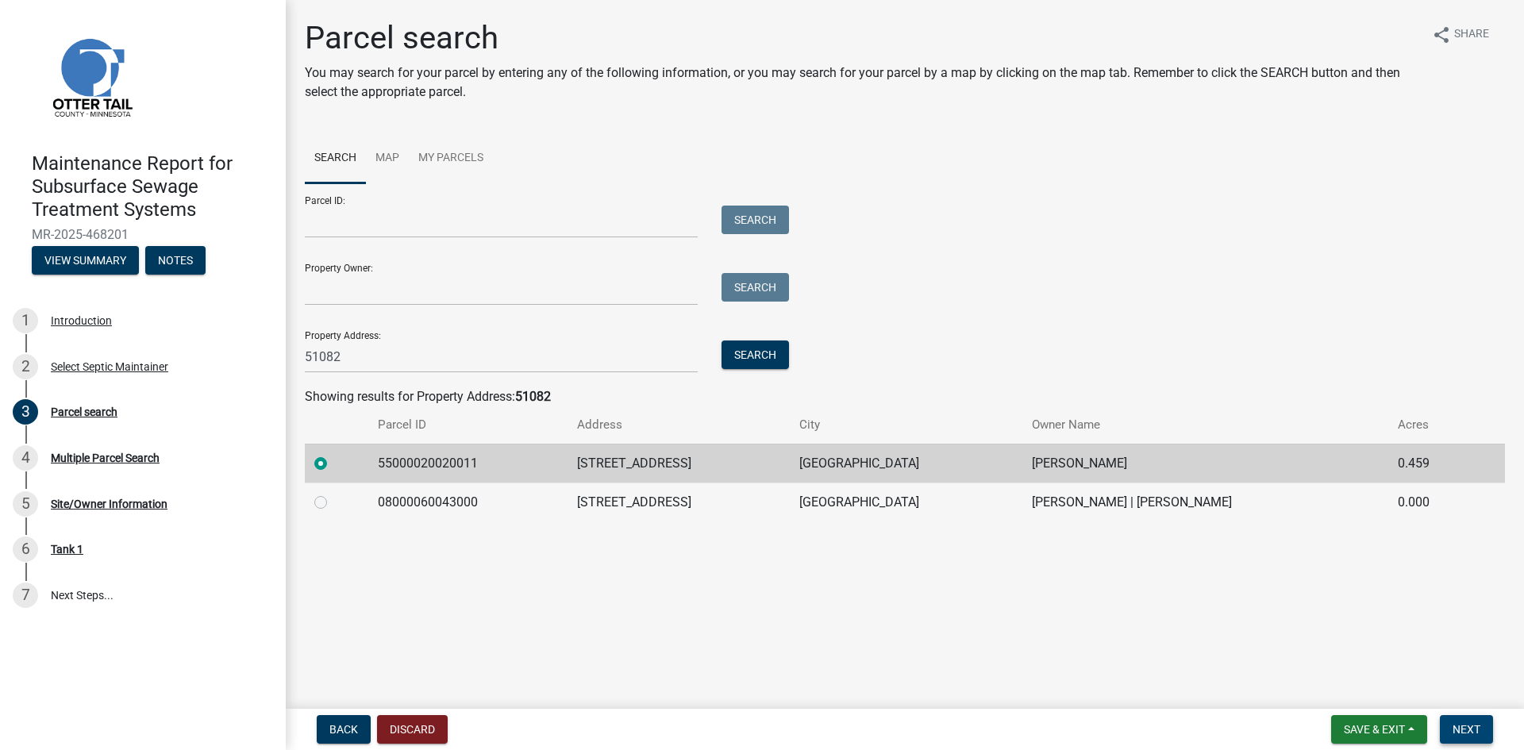
click at [1465, 731] on span "Next" at bounding box center [1466, 729] width 28 height 13
click at [1467, 729] on span "Next" at bounding box center [1466, 729] width 28 height 13
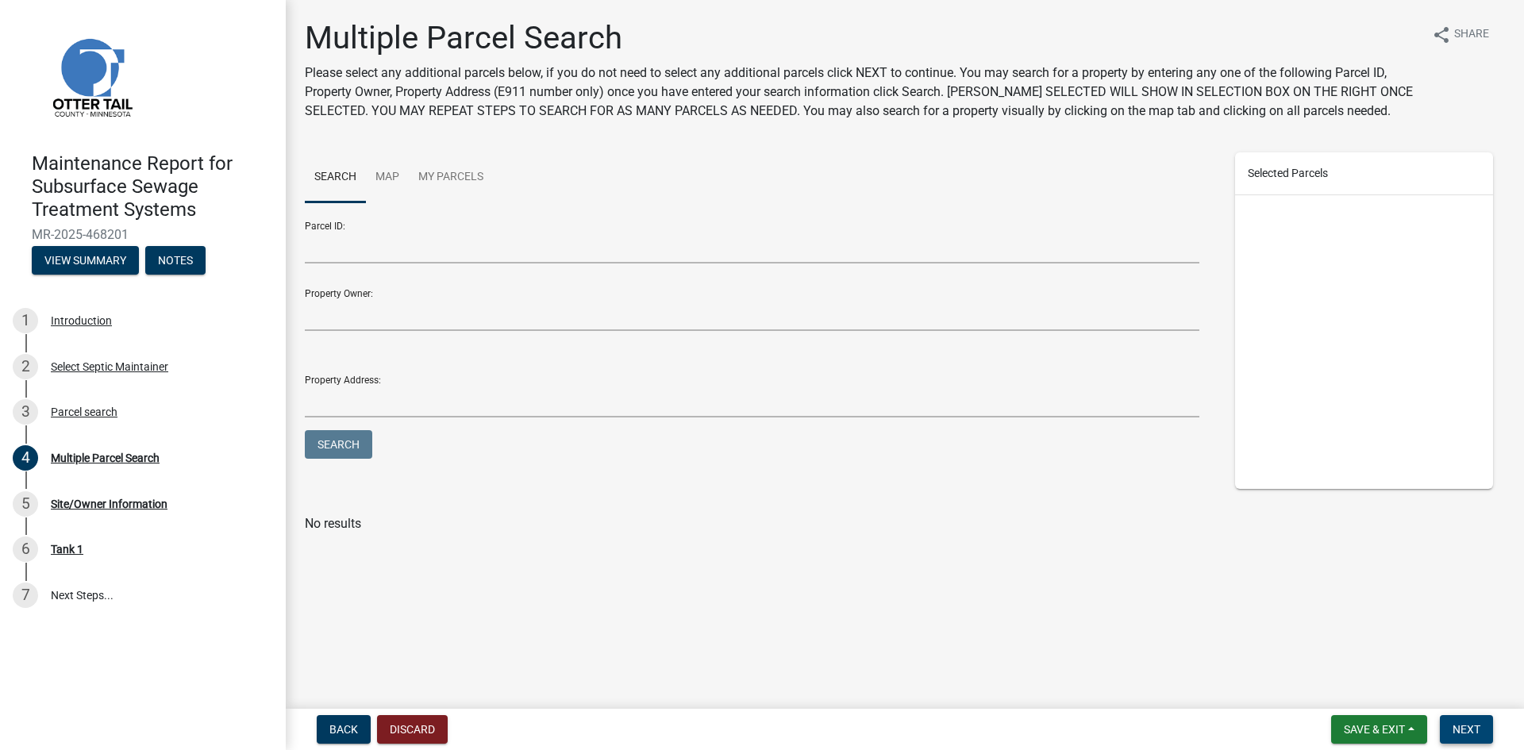
click at [1467, 729] on span "Next" at bounding box center [1466, 729] width 28 height 13
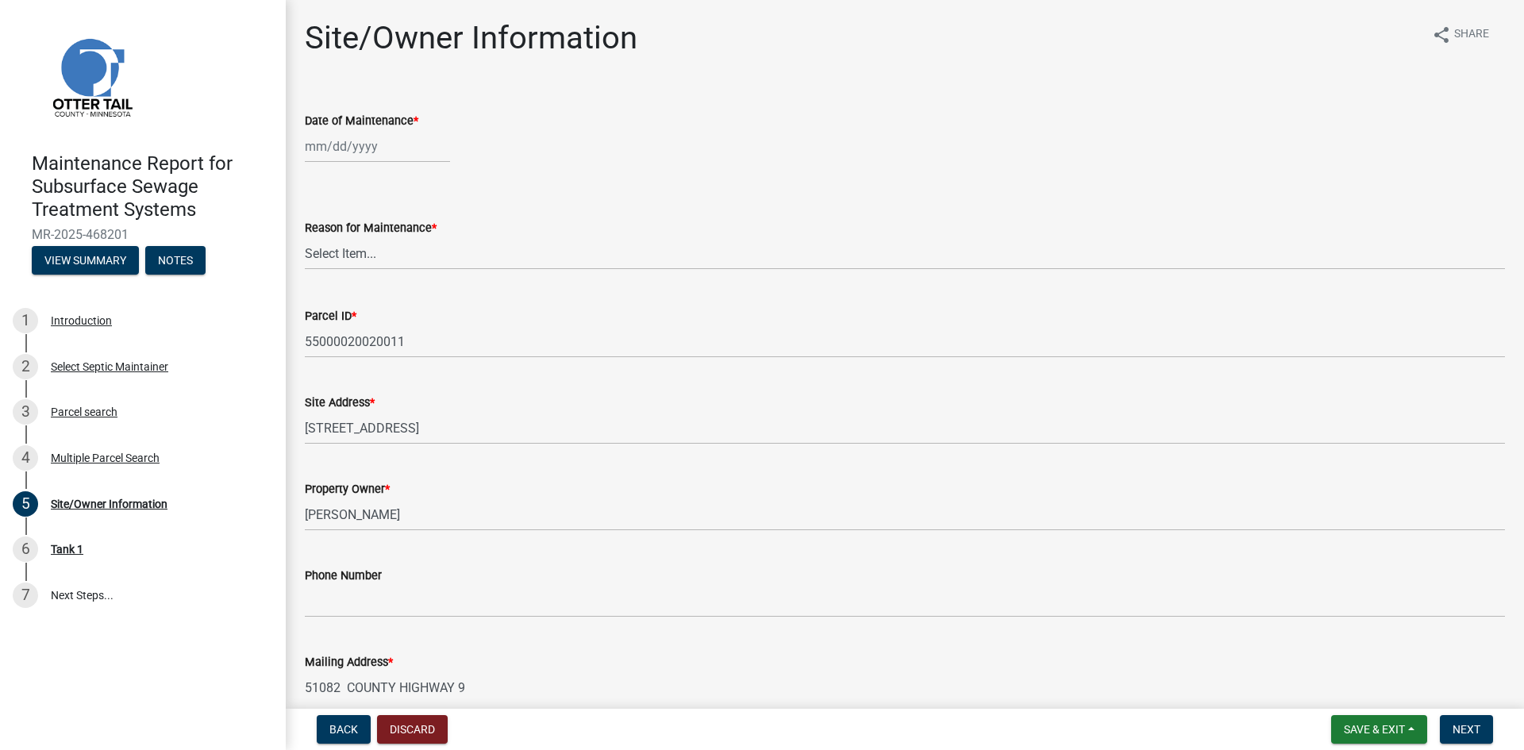
click at [368, 142] on div at bounding box center [377, 146] width 145 height 33
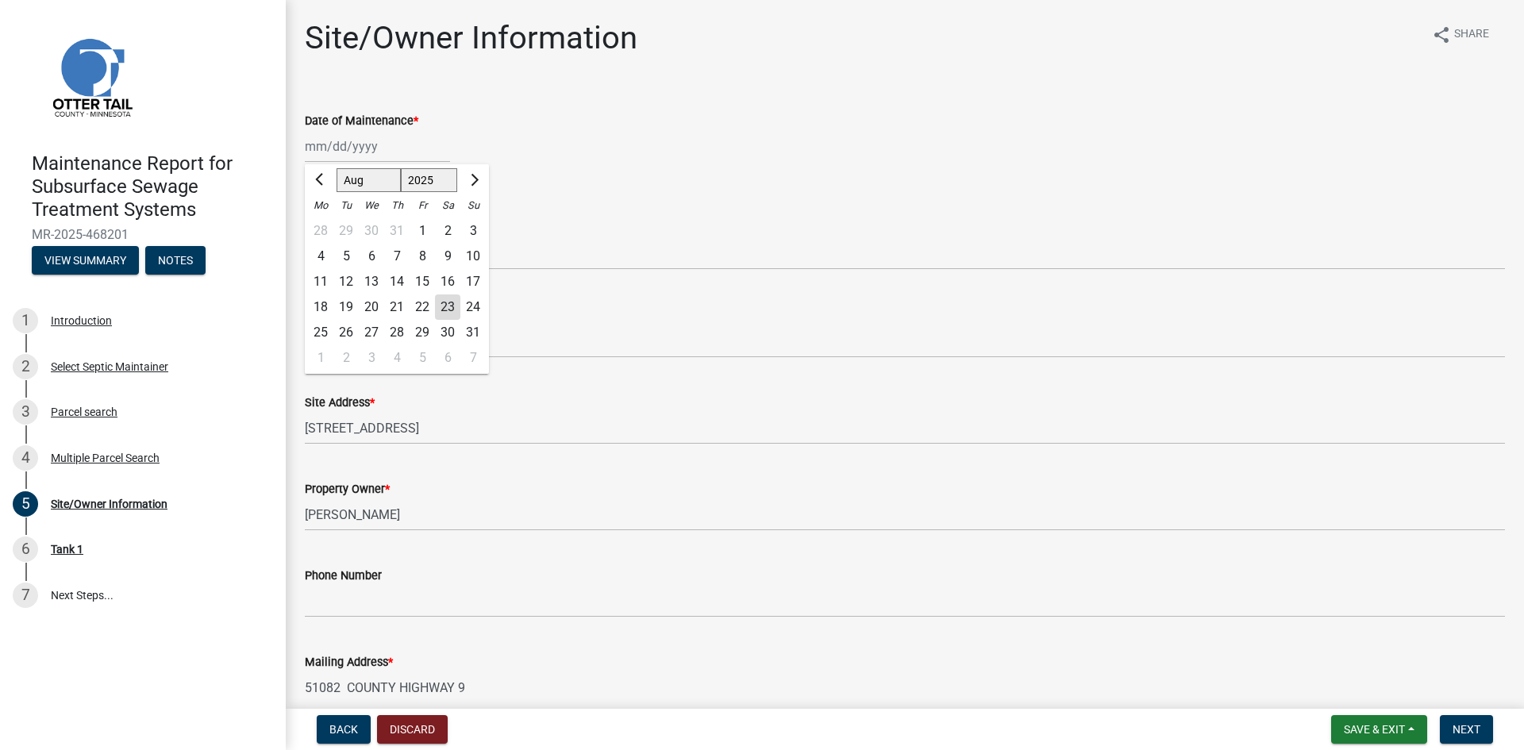
click at [420, 308] on div "22" at bounding box center [421, 306] width 25 height 25
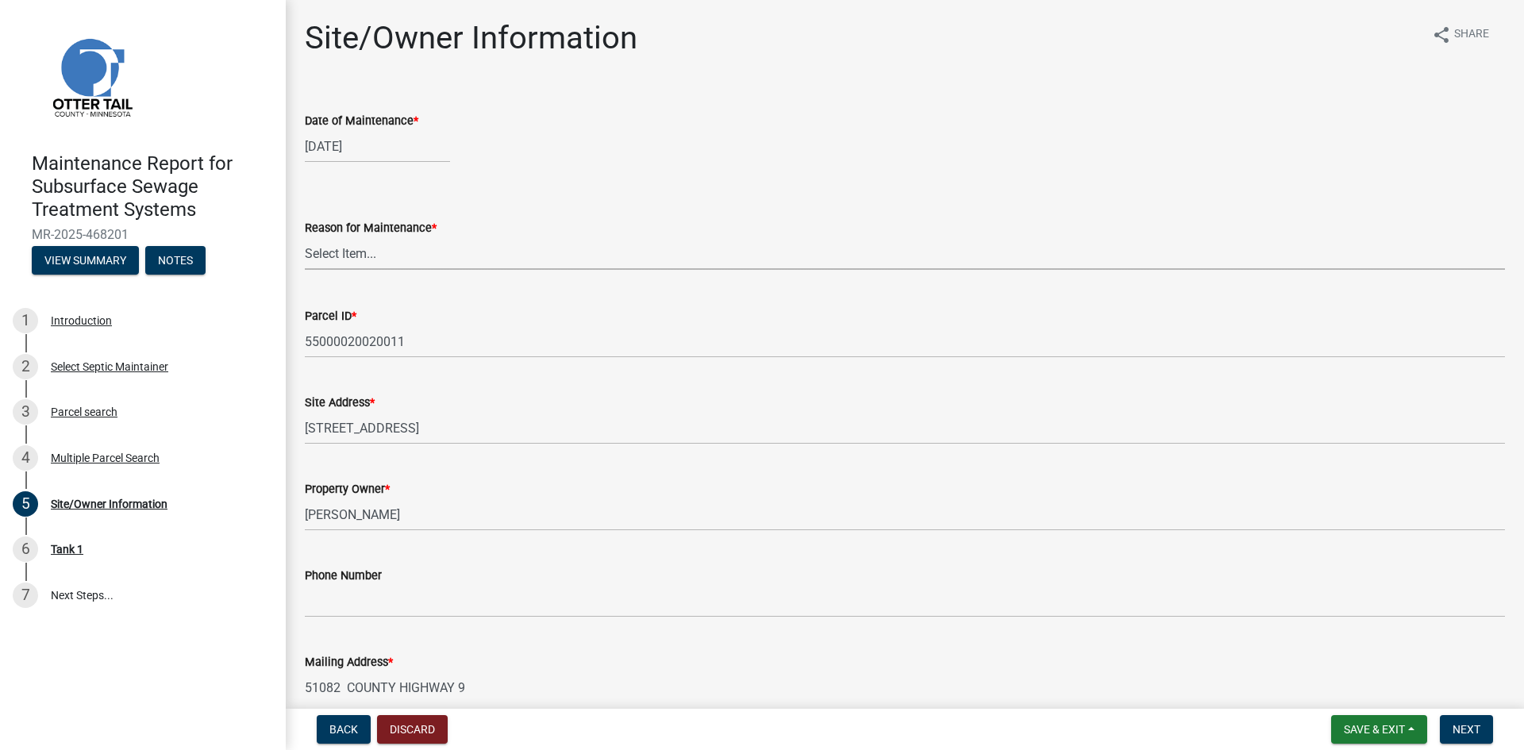
click at [385, 253] on select "Select Item... Called Routine Other" at bounding box center [905, 253] width 1200 height 33
click at [305, 237] on select "Select Item... Called Routine Other" at bounding box center [905, 253] width 1200 height 33
click at [1466, 729] on span "Next" at bounding box center [1466, 729] width 28 height 13
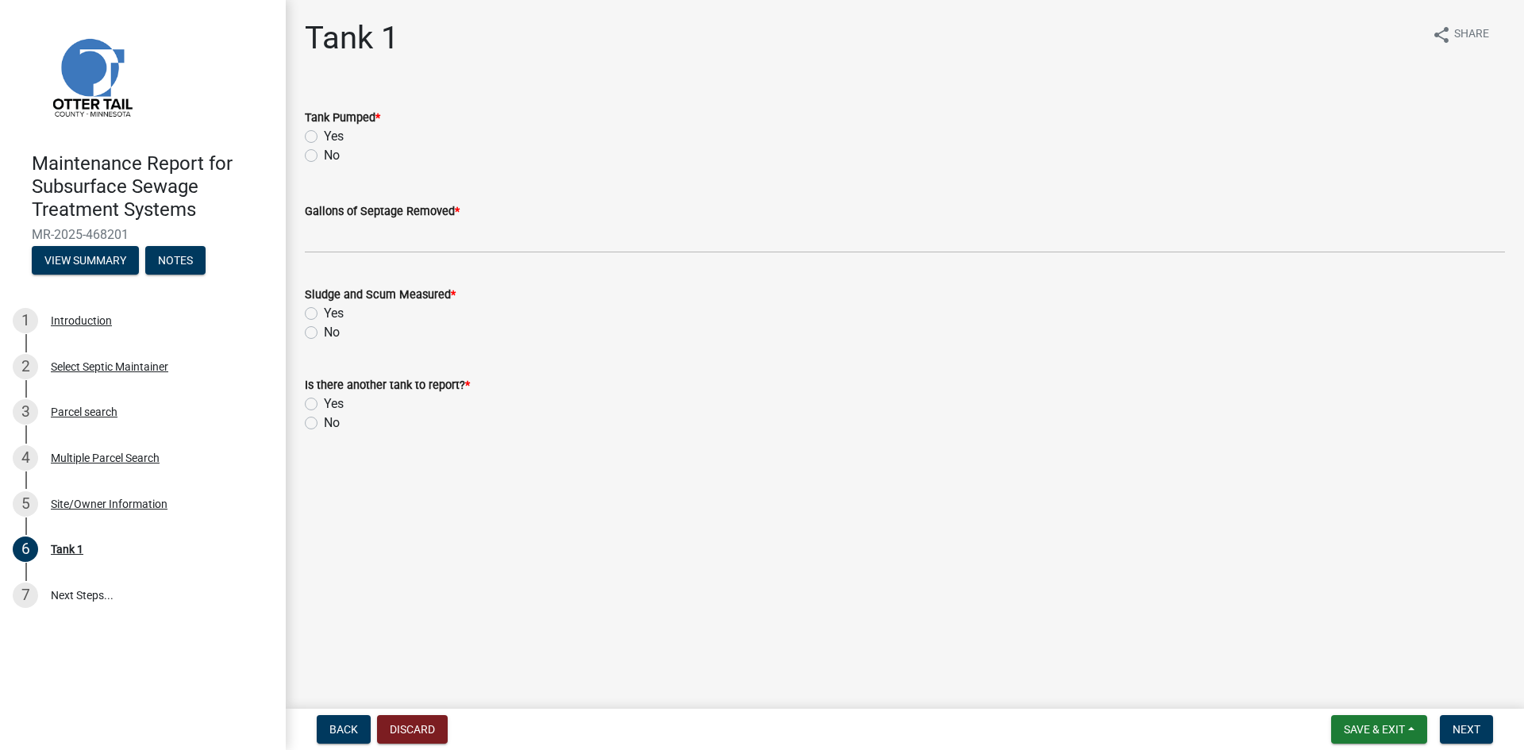
drag, startPoint x: 313, startPoint y: 136, endPoint x: 327, endPoint y: 175, distance: 40.4
click at [324, 138] on label "Yes" at bounding box center [334, 136] width 20 height 19
click at [324, 137] on input "Yes" at bounding box center [329, 132] width 10 height 10
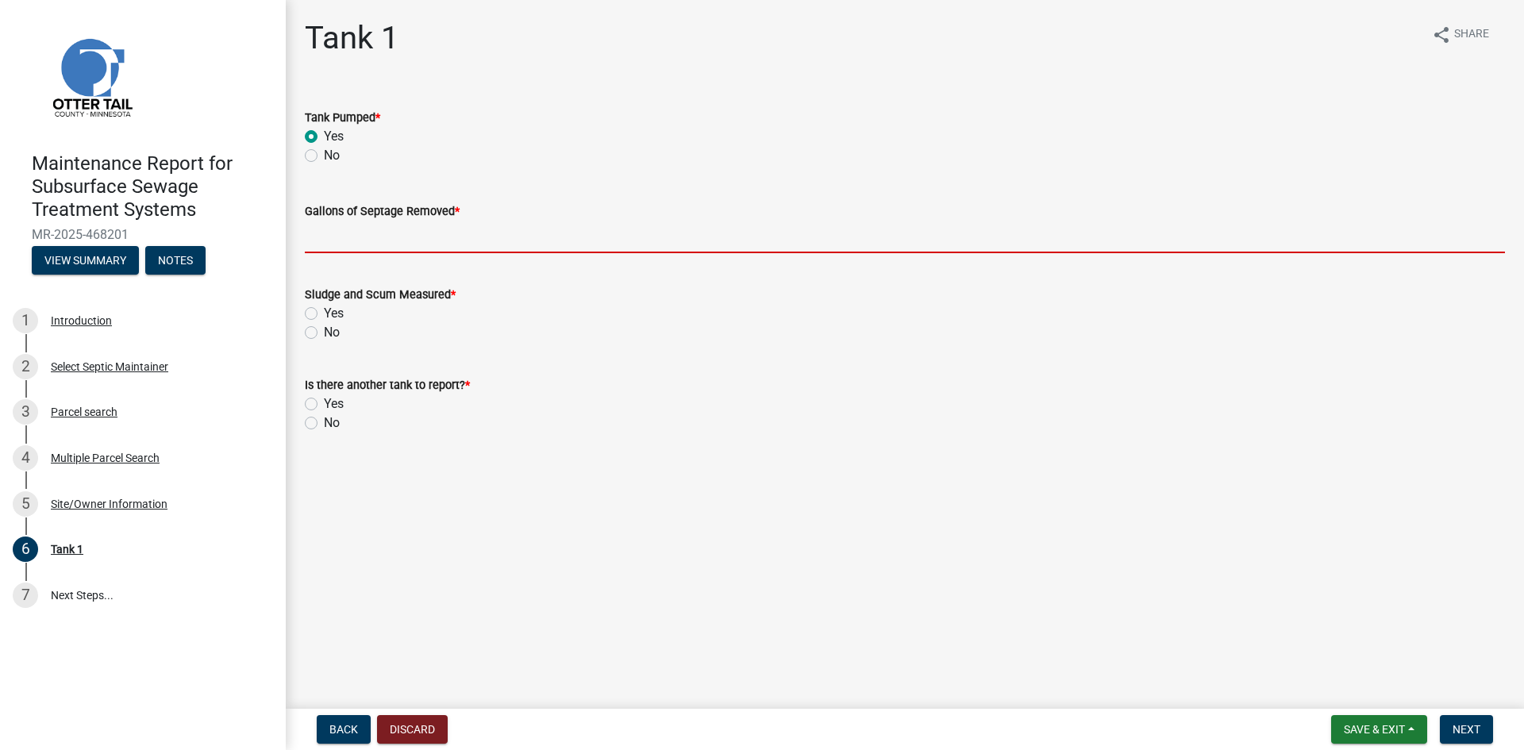
click at [337, 229] on input "Gallons of Septage Removed *" at bounding box center [905, 237] width 1200 height 33
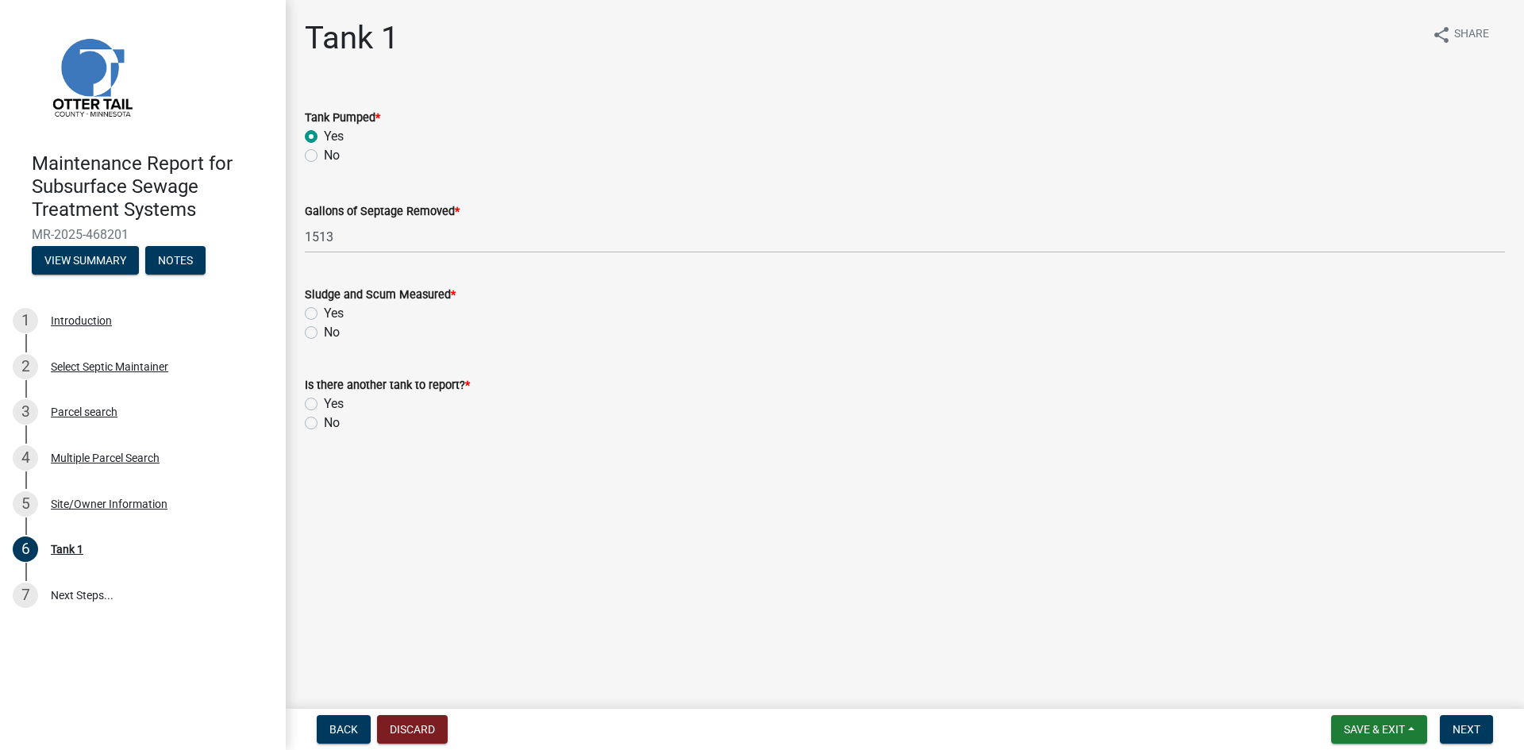
drag, startPoint x: 312, startPoint y: 331, endPoint x: 309, endPoint y: 378, distance: 46.9
click at [324, 332] on label "No" at bounding box center [332, 332] width 16 height 19
click at [324, 332] on input "No" at bounding box center [329, 328] width 10 height 10
click at [324, 422] on label "No" at bounding box center [332, 422] width 16 height 19
click at [324, 422] on input "No" at bounding box center [329, 418] width 10 height 10
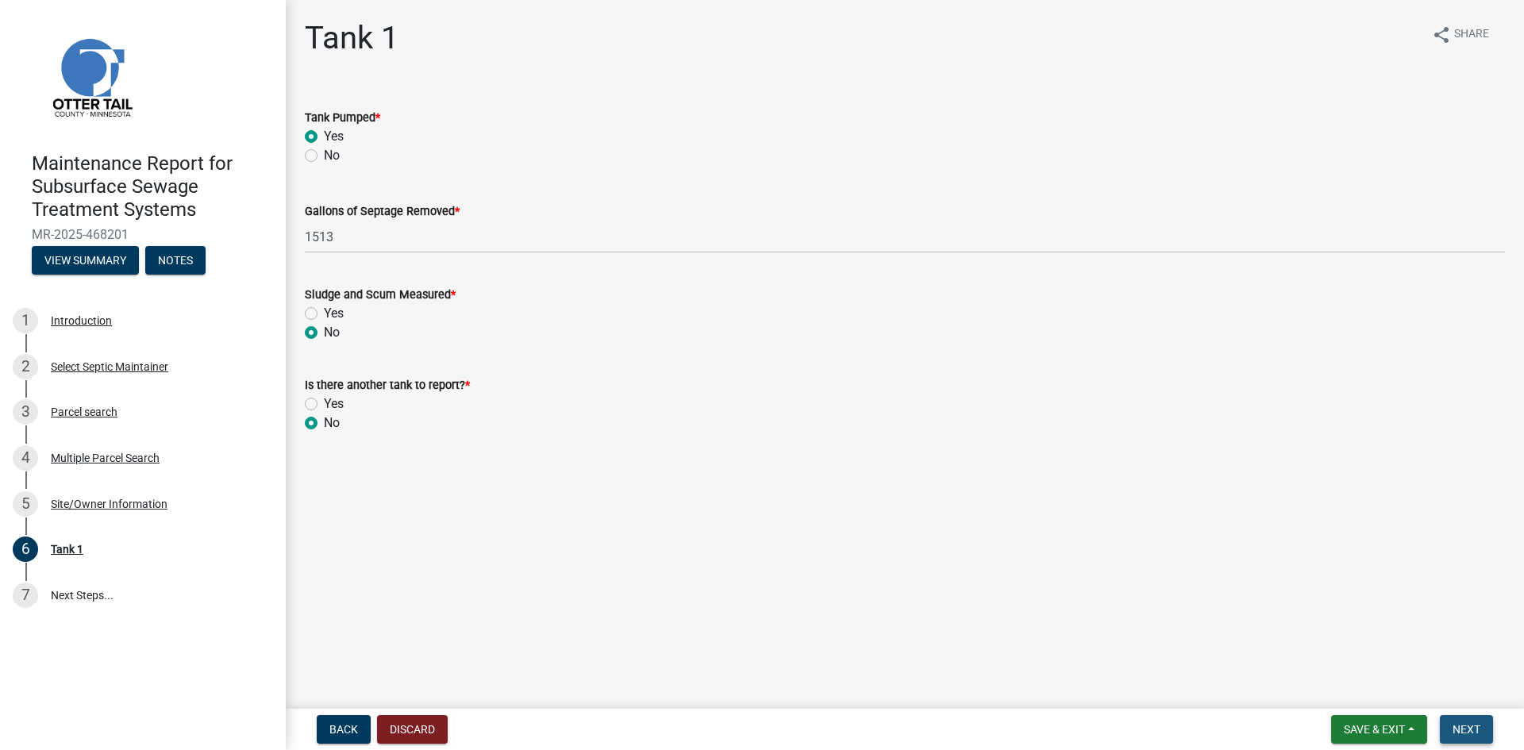
click at [1447, 722] on button "Next" at bounding box center [1465, 729] width 53 height 29
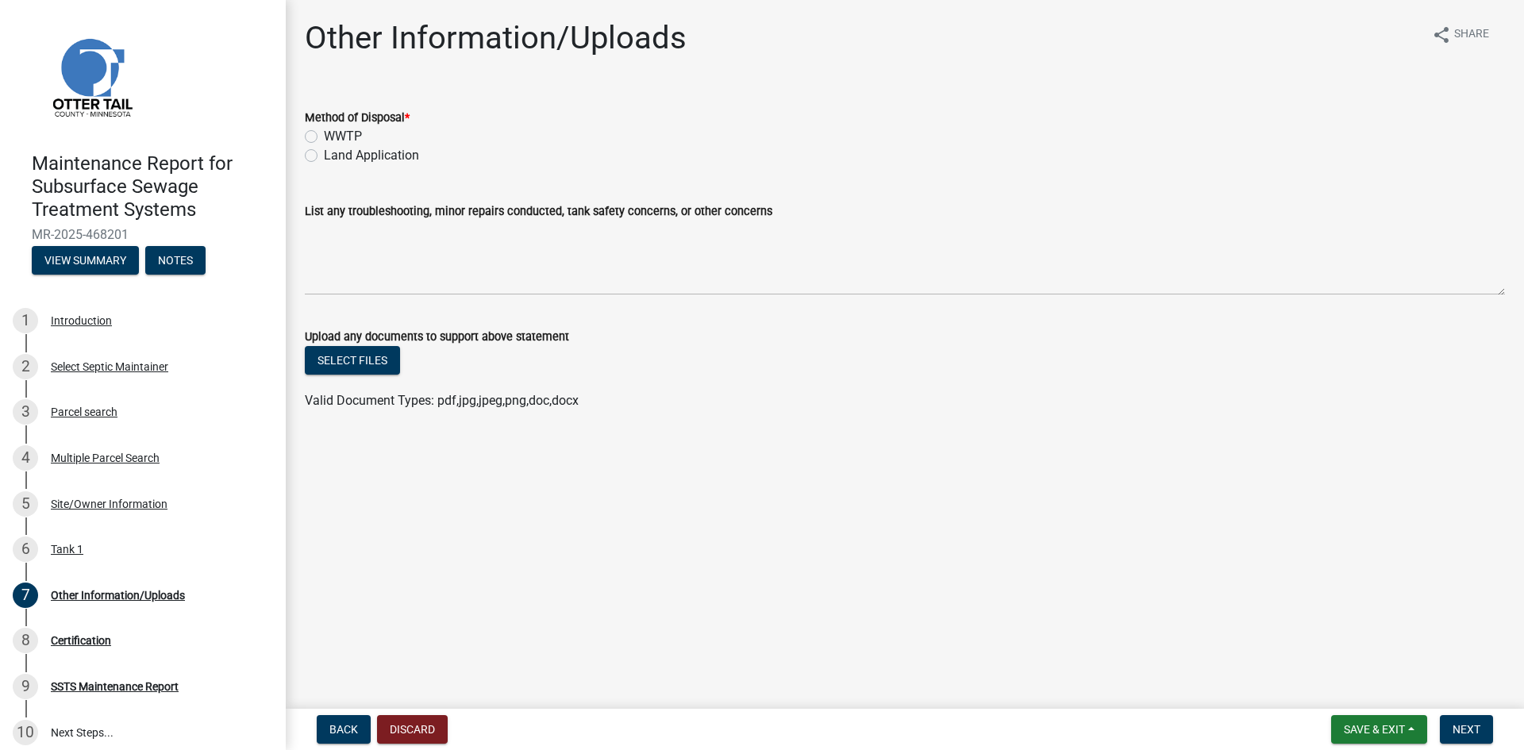
drag, startPoint x: 400, startPoint y: 152, endPoint x: 508, endPoint y: 219, distance: 126.8
click at [399, 152] on label "Land Application" at bounding box center [371, 155] width 95 height 19
drag, startPoint x: 309, startPoint y: 152, endPoint x: 448, endPoint y: 229, distance: 158.1
click at [324, 152] on label "Land Application" at bounding box center [371, 155] width 95 height 19
click at [324, 152] on input "Land Application" at bounding box center [329, 151] width 10 height 10
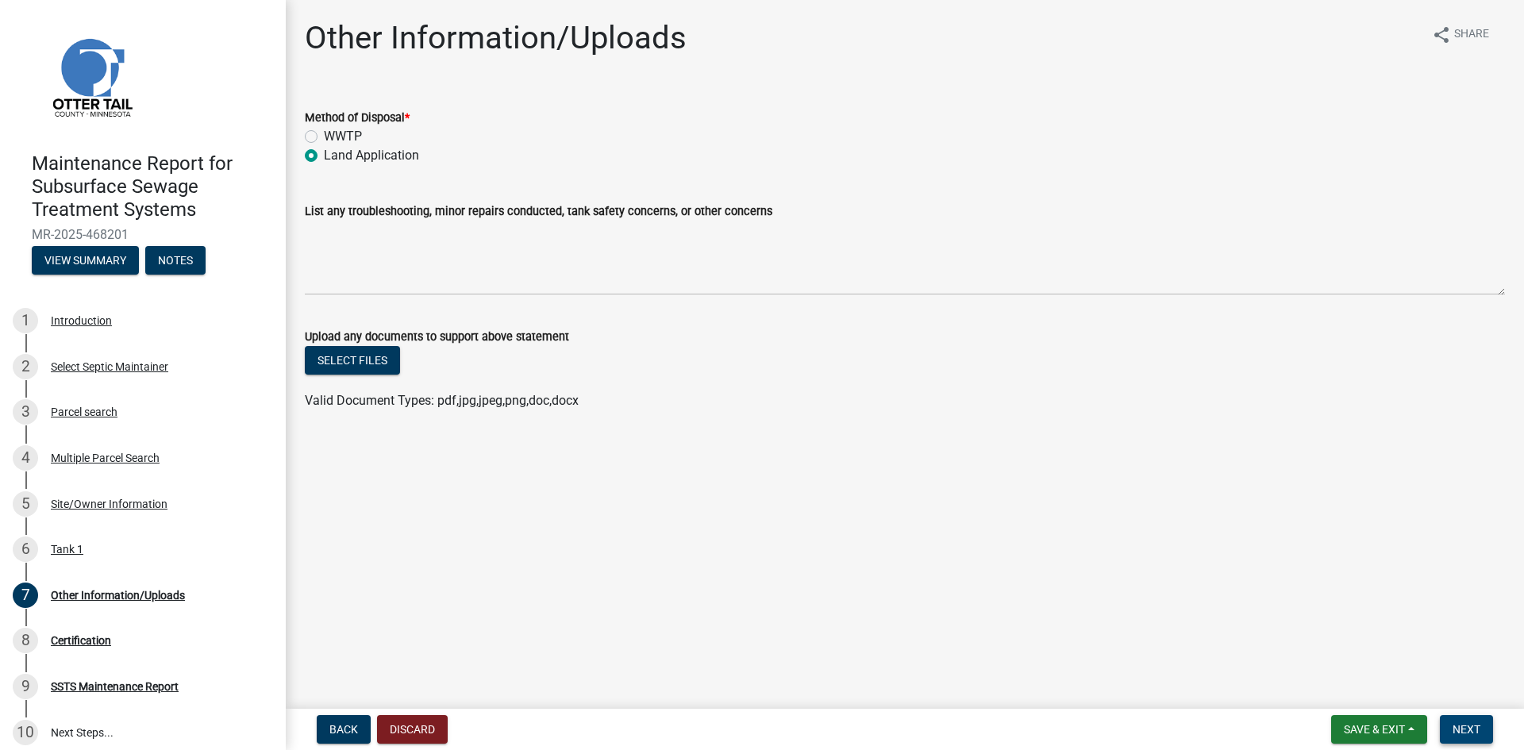
click at [1472, 731] on span "Next" at bounding box center [1466, 729] width 28 height 13
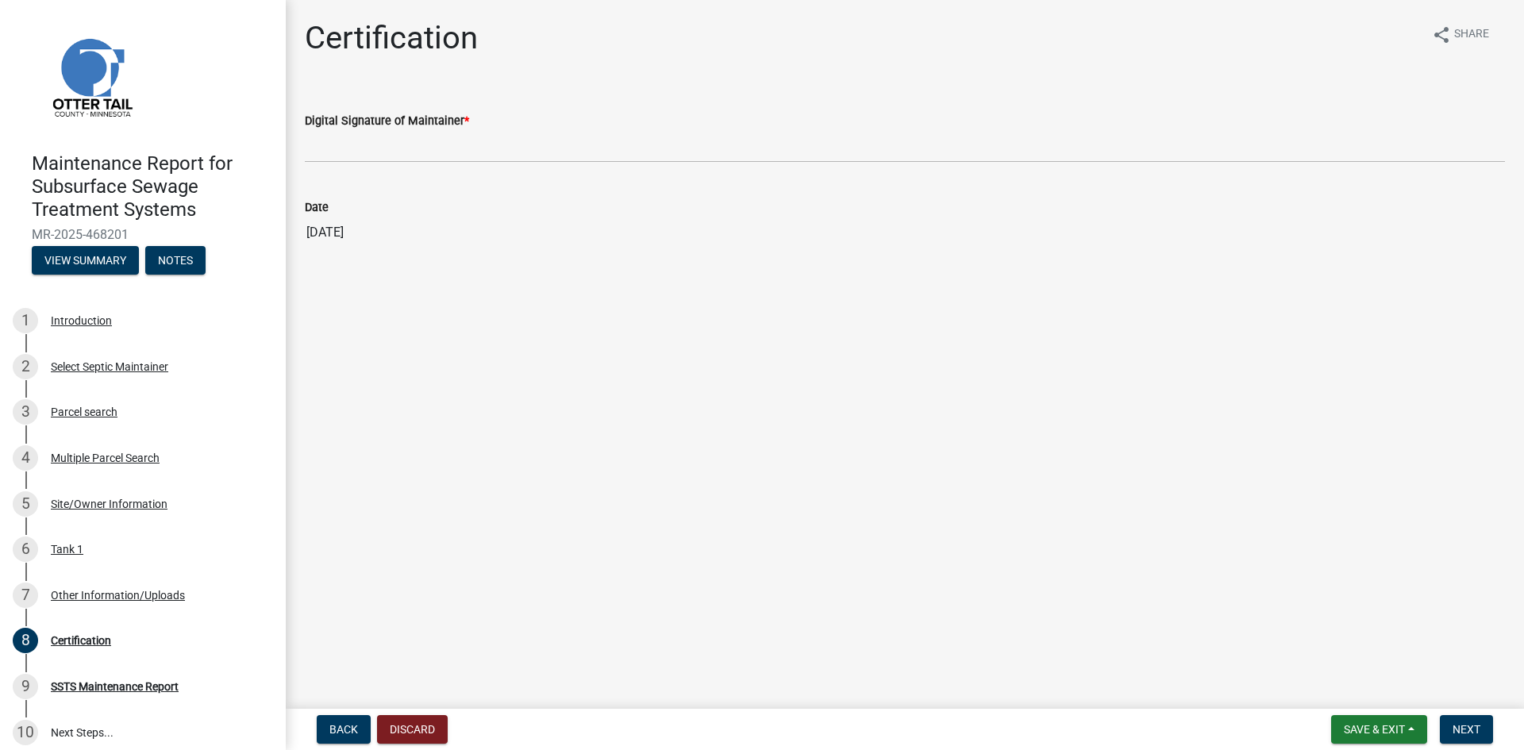
click at [886, 163] on wm-data-entity-input "Digital Signature of Maintainer *" at bounding box center [905, 132] width 1200 height 86
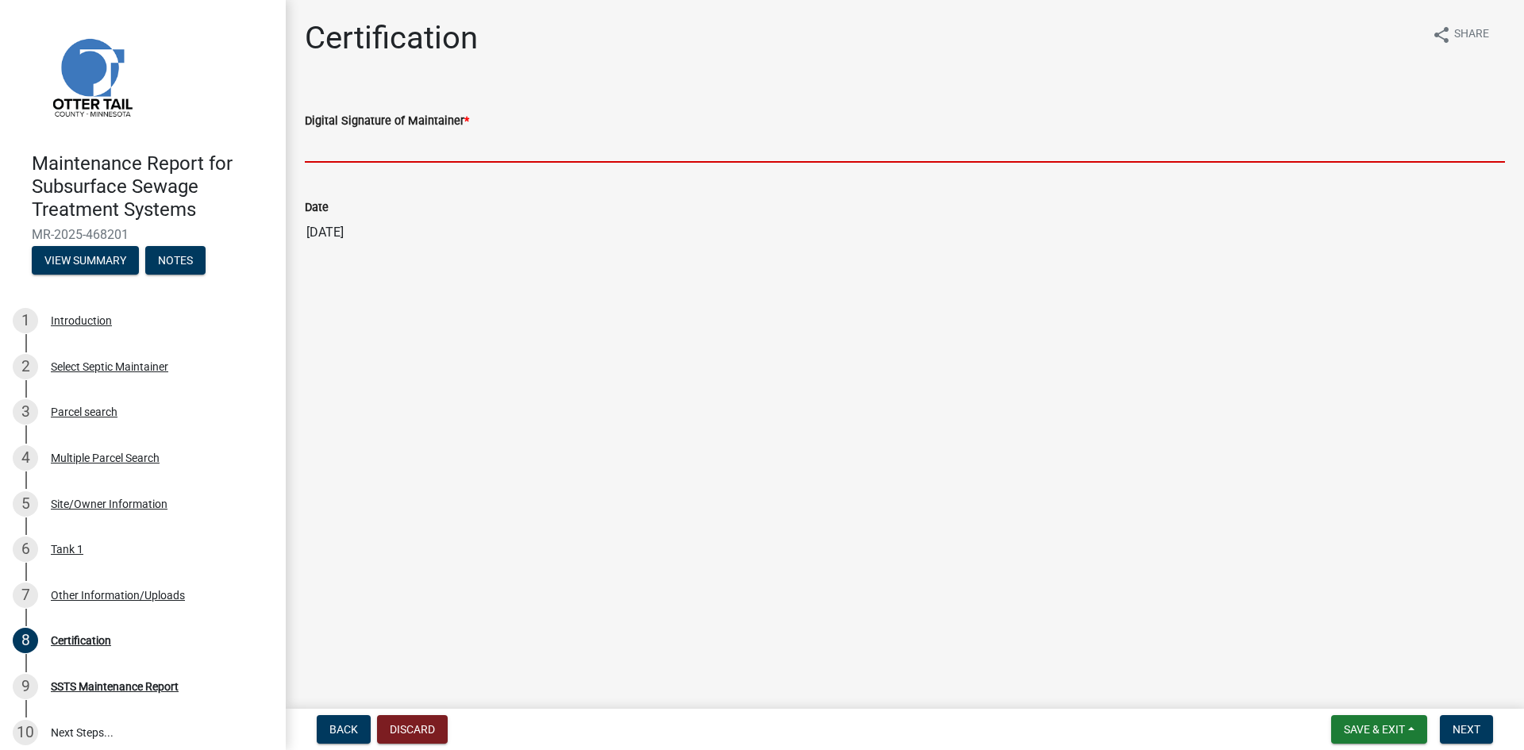
click at [886, 156] on input "Digital Signature of Maintainer *" at bounding box center [905, 146] width 1200 height 33
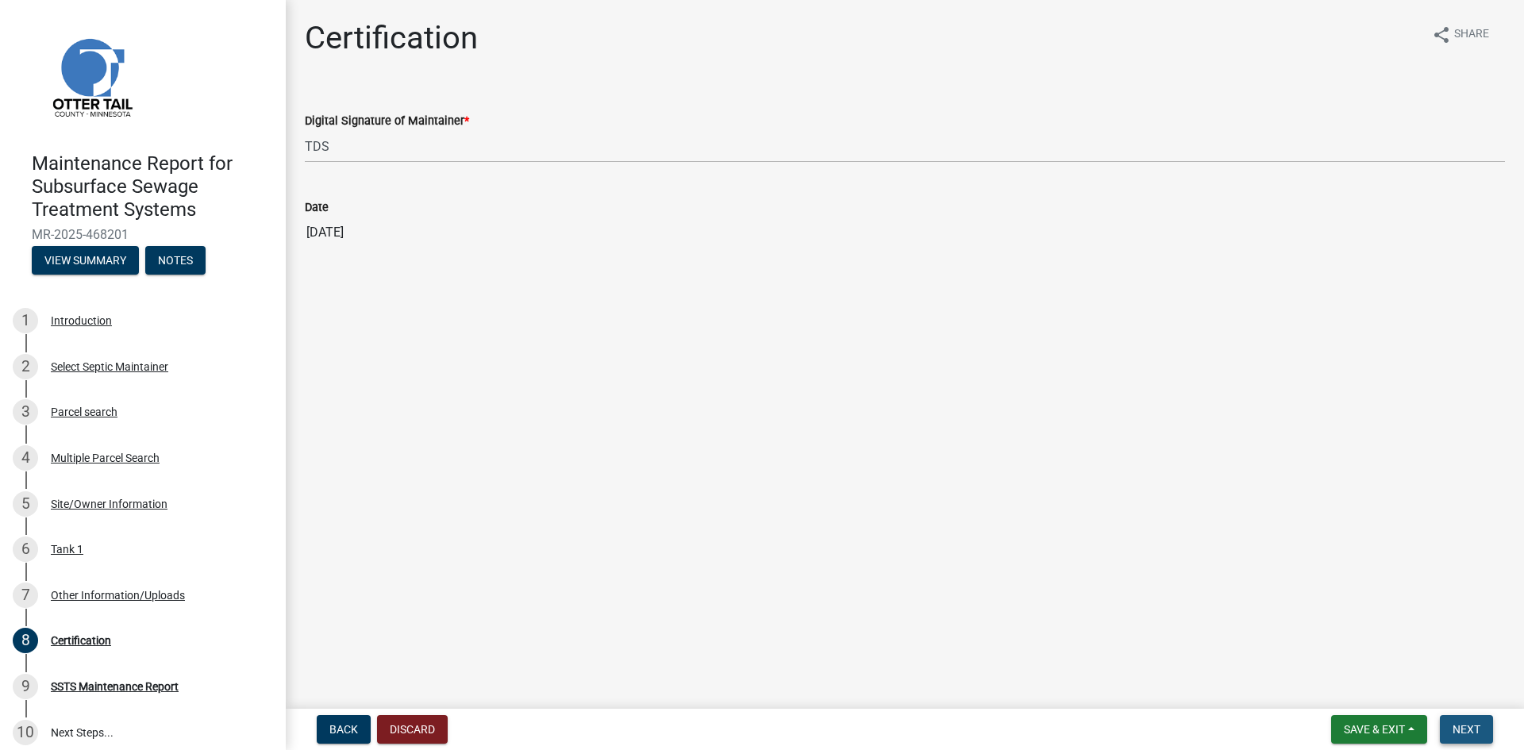
click at [1450, 724] on button "Next" at bounding box center [1465, 729] width 53 height 29
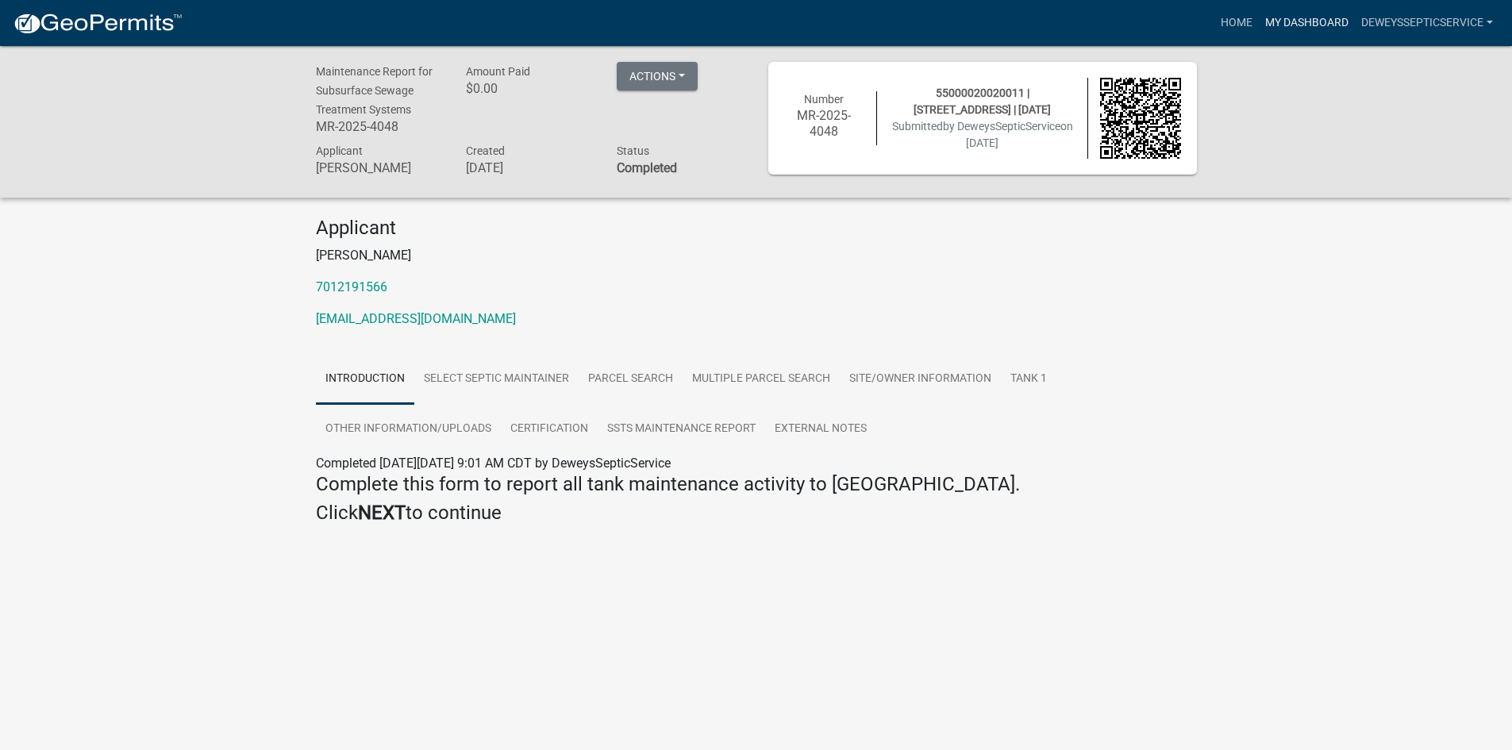
click at [1286, 21] on link "My Dashboard" at bounding box center [1307, 23] width 96 height 30
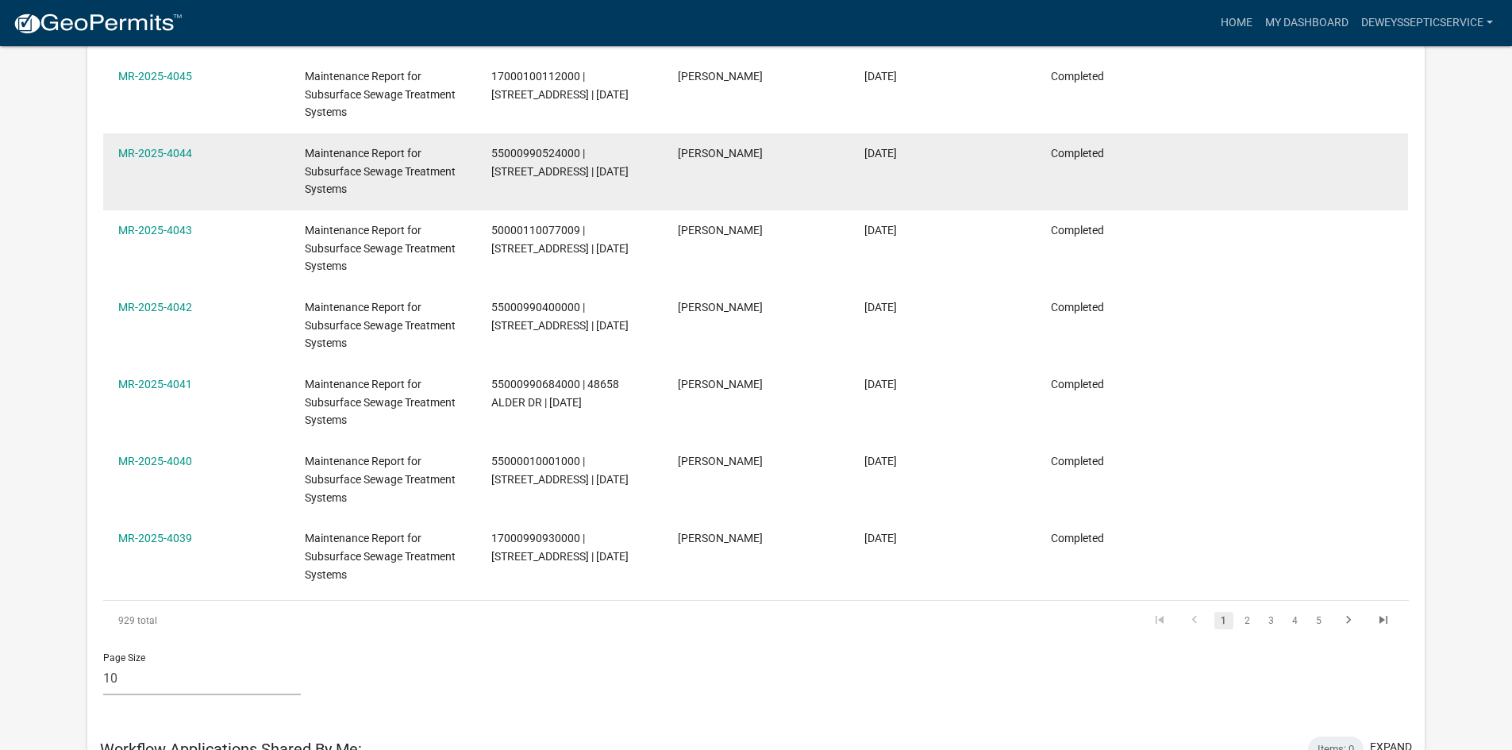
scroll to position [873, 0]
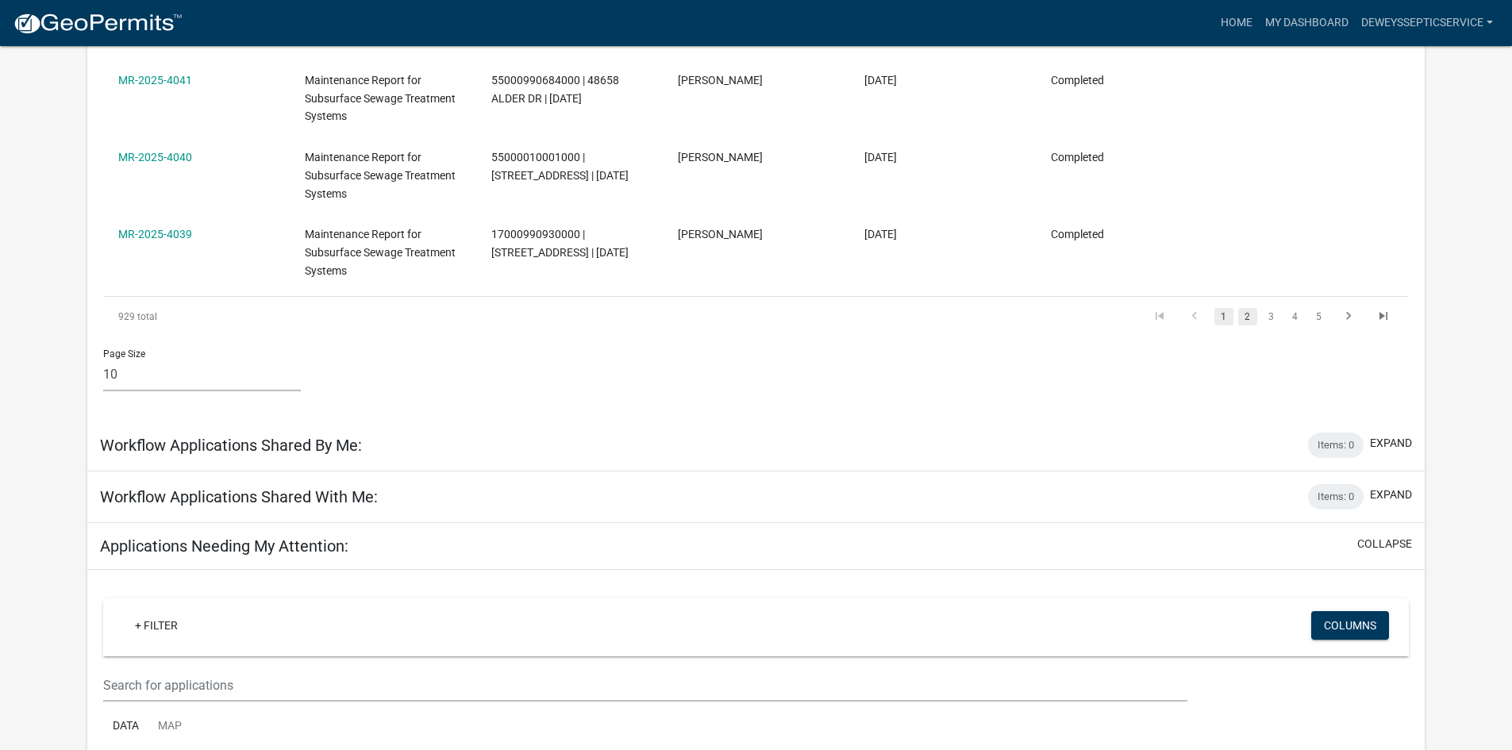
click at [1251, 315] on link "2" at bounding box center [1247, 316] width 19 height 17
click at [1274, 316] on link "3" at bounding box center [1271, 316] width 19 height 17
click at [1291, 313] on link "4" at bounding box center [1294, 316] width 19 height 17
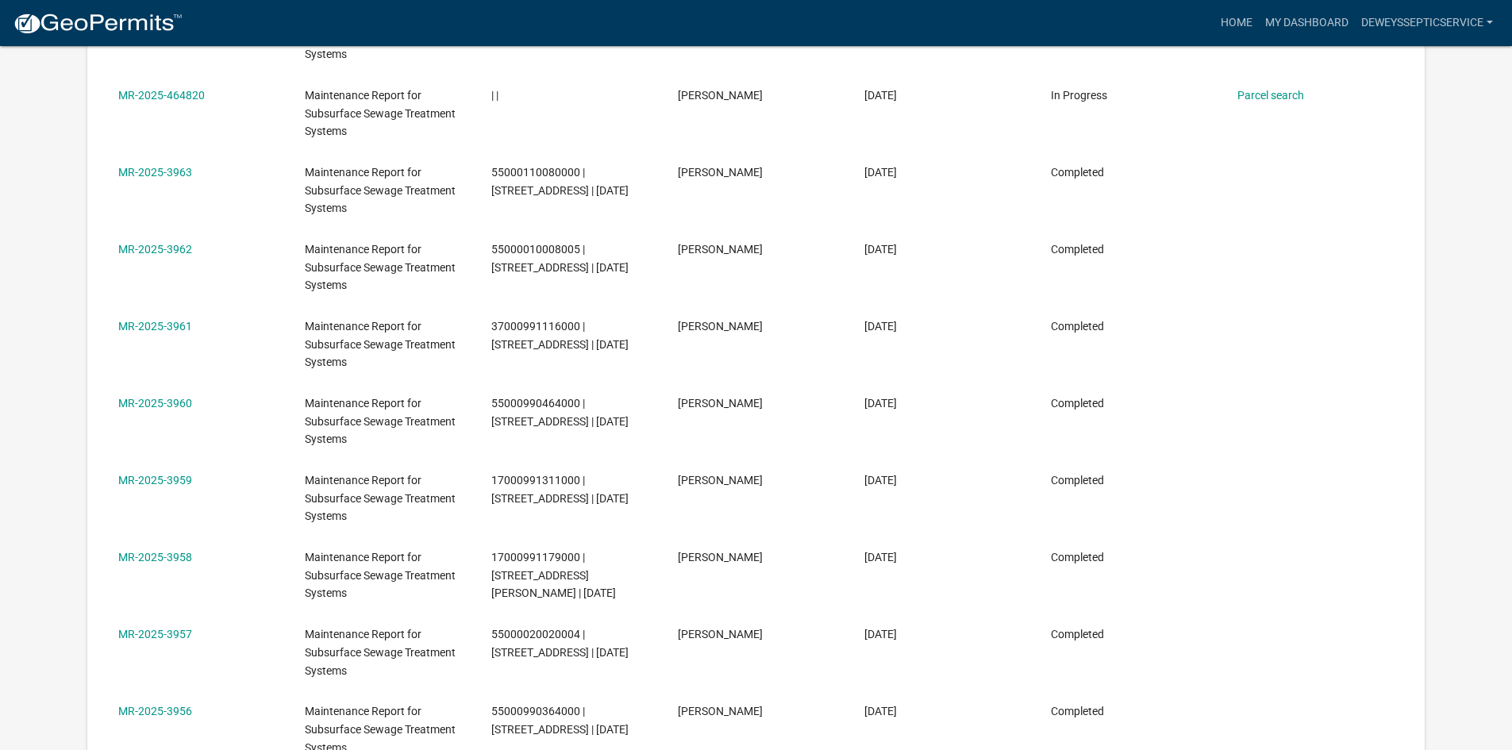
scroll to position [79, 0]
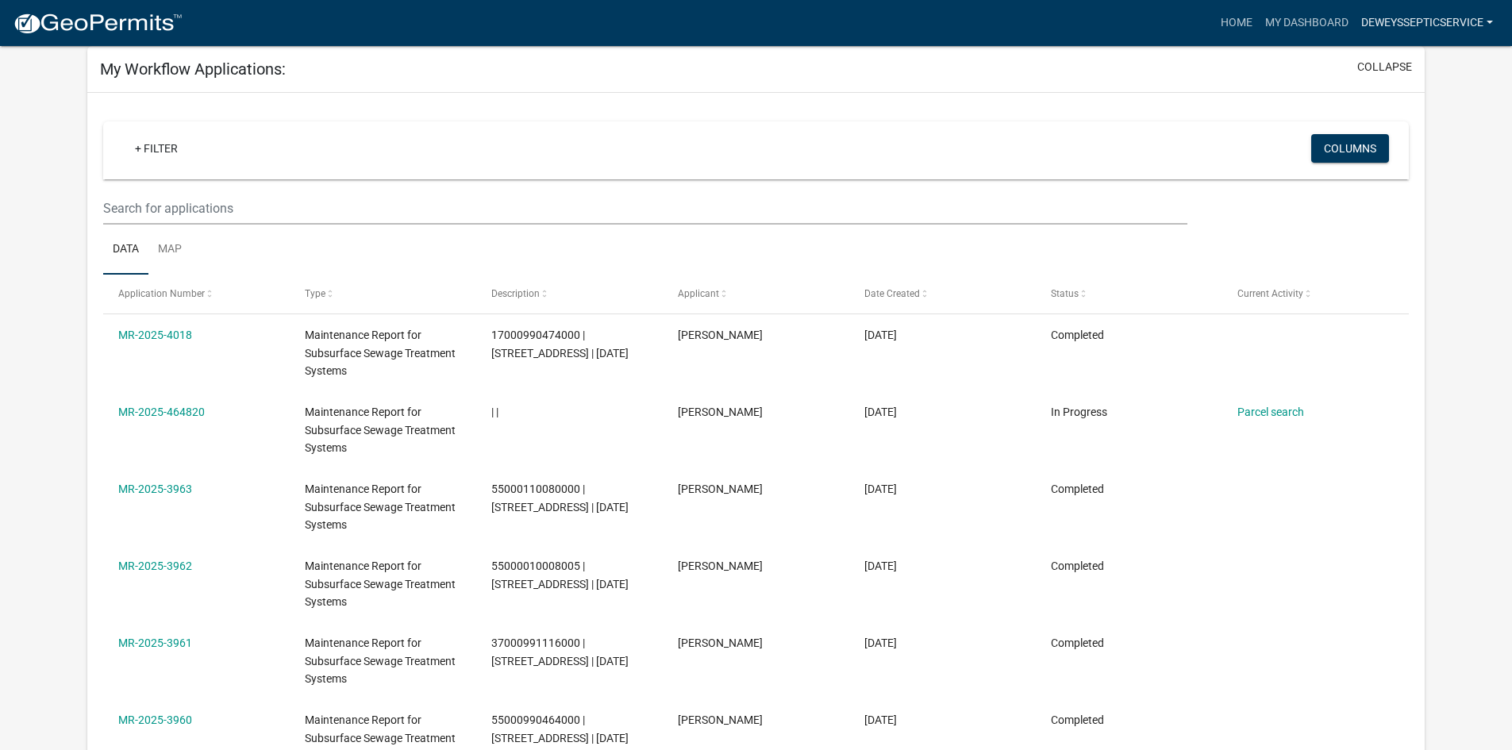
click at [1420, 21] on link "DeweysSepticService" at bounding box center [1427, 23] width 144 height 30
click at [1289, 74] on div "My Workflow Applications: collapse" at bounding box center [755, 69] width 1337 height 47
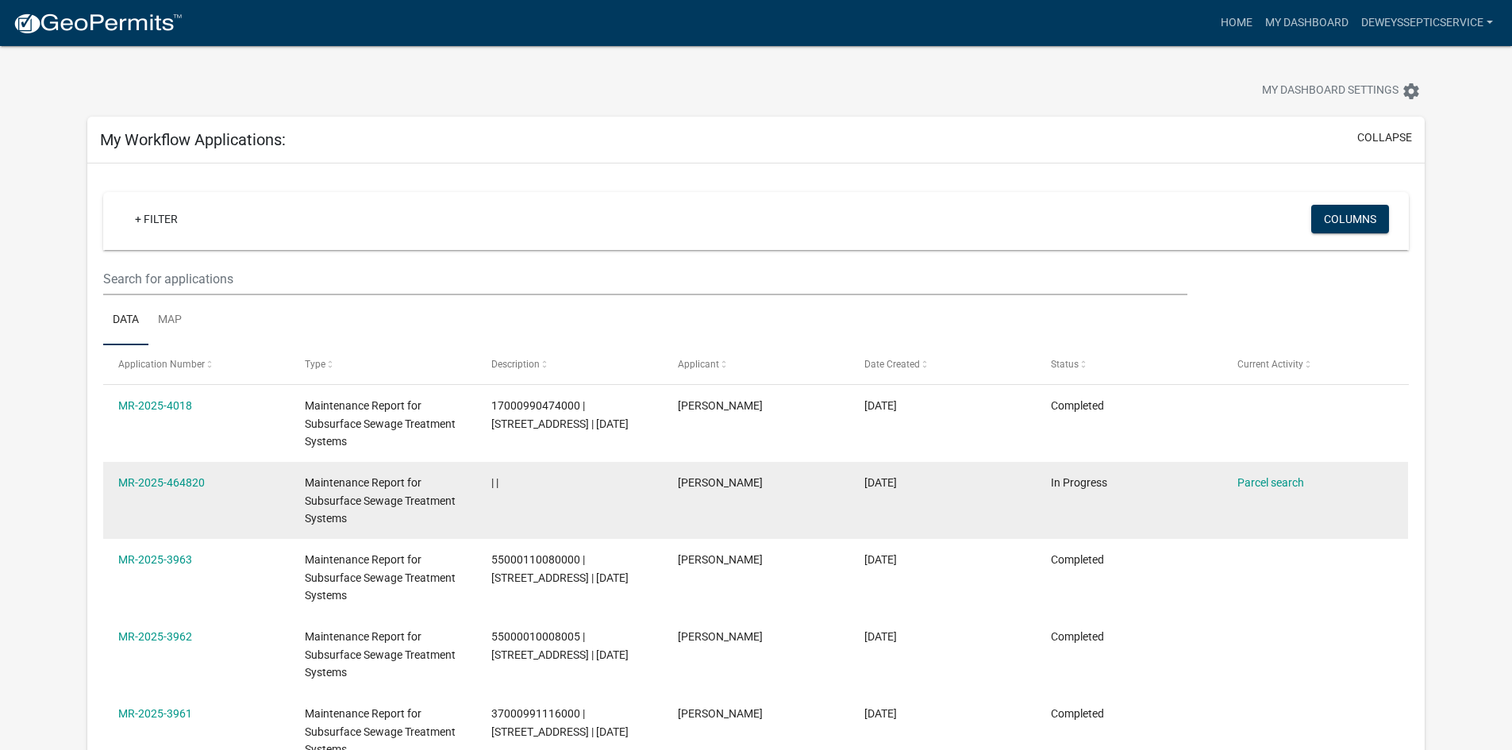
scroll to position [0, 0]
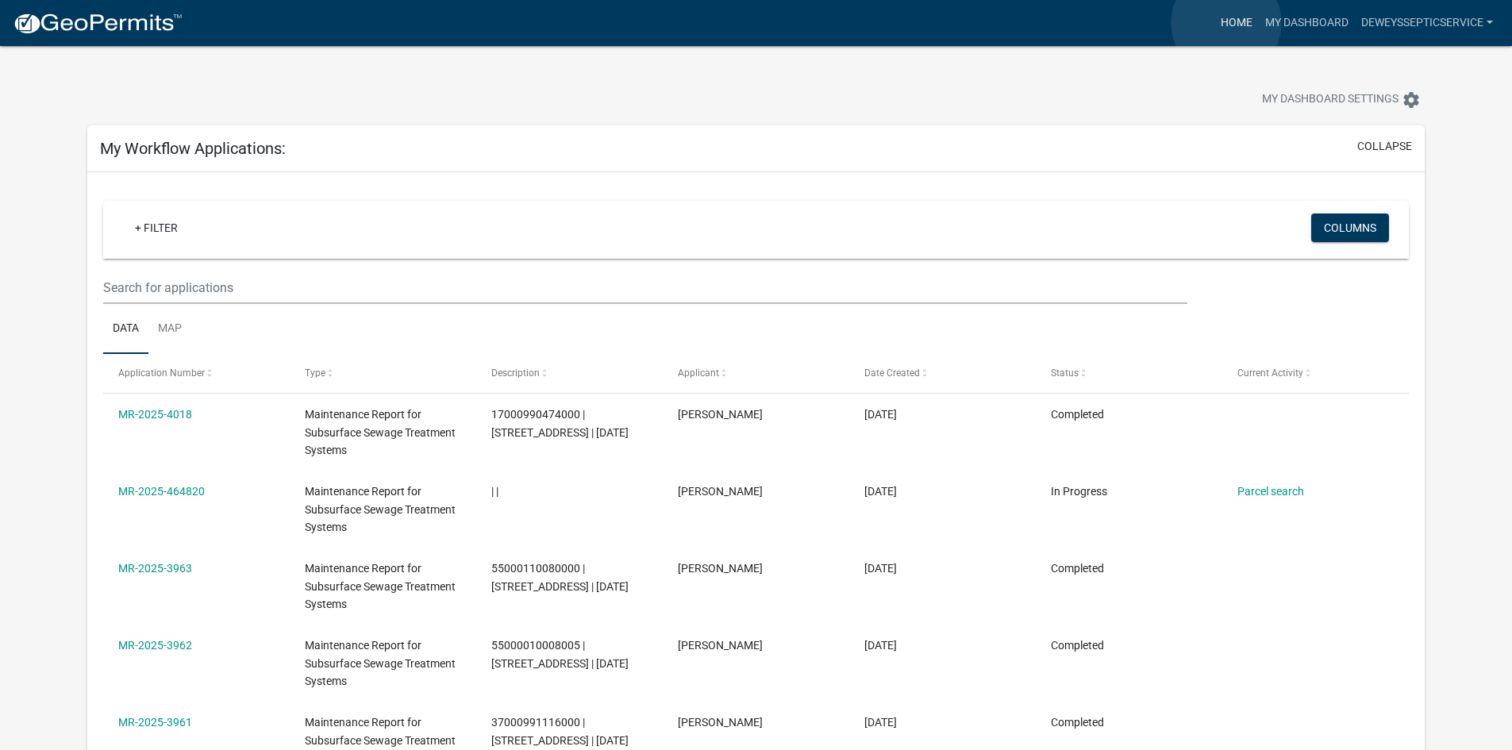
click at [1227, 23] on link "Home" at bounding box center [1236, 23] width 44 height 30
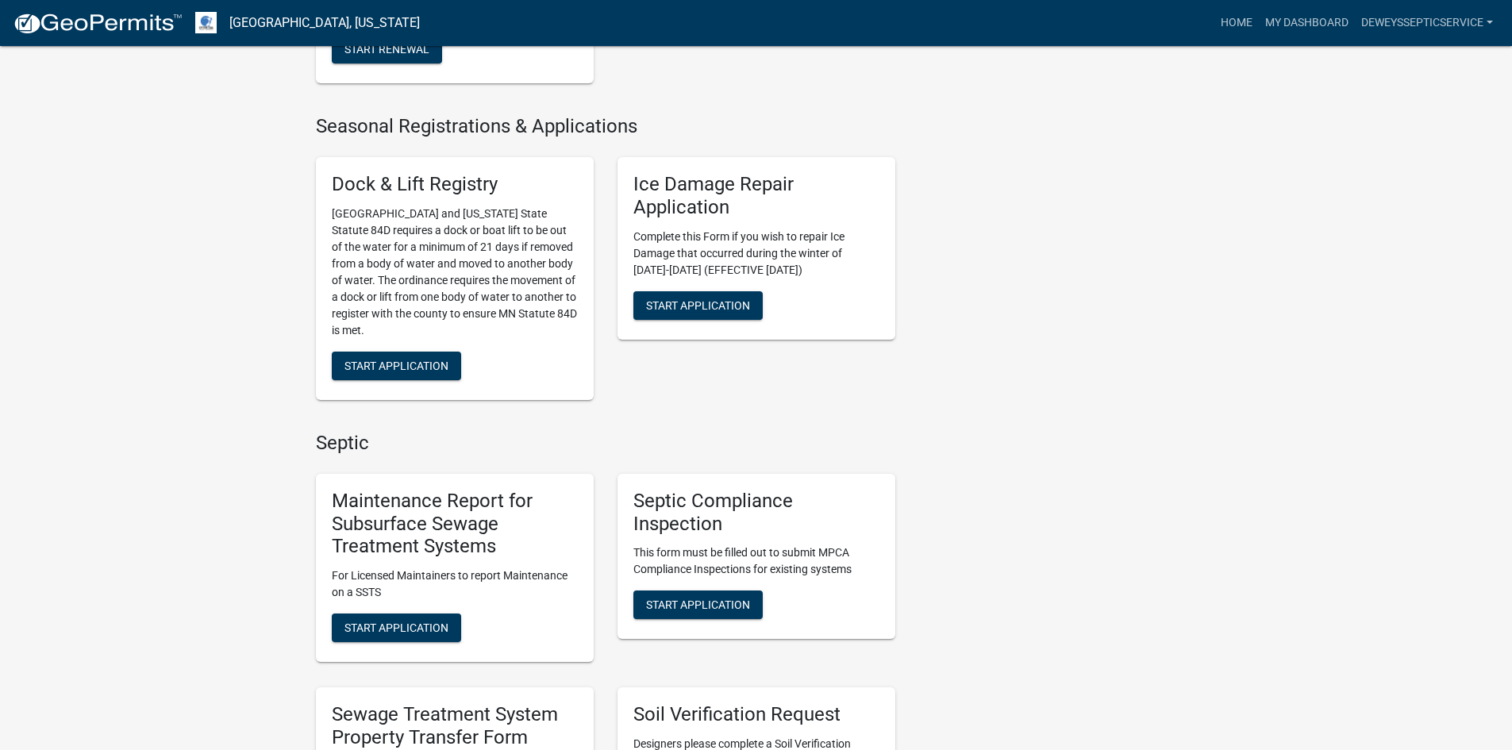
scroll to position [952, 0]
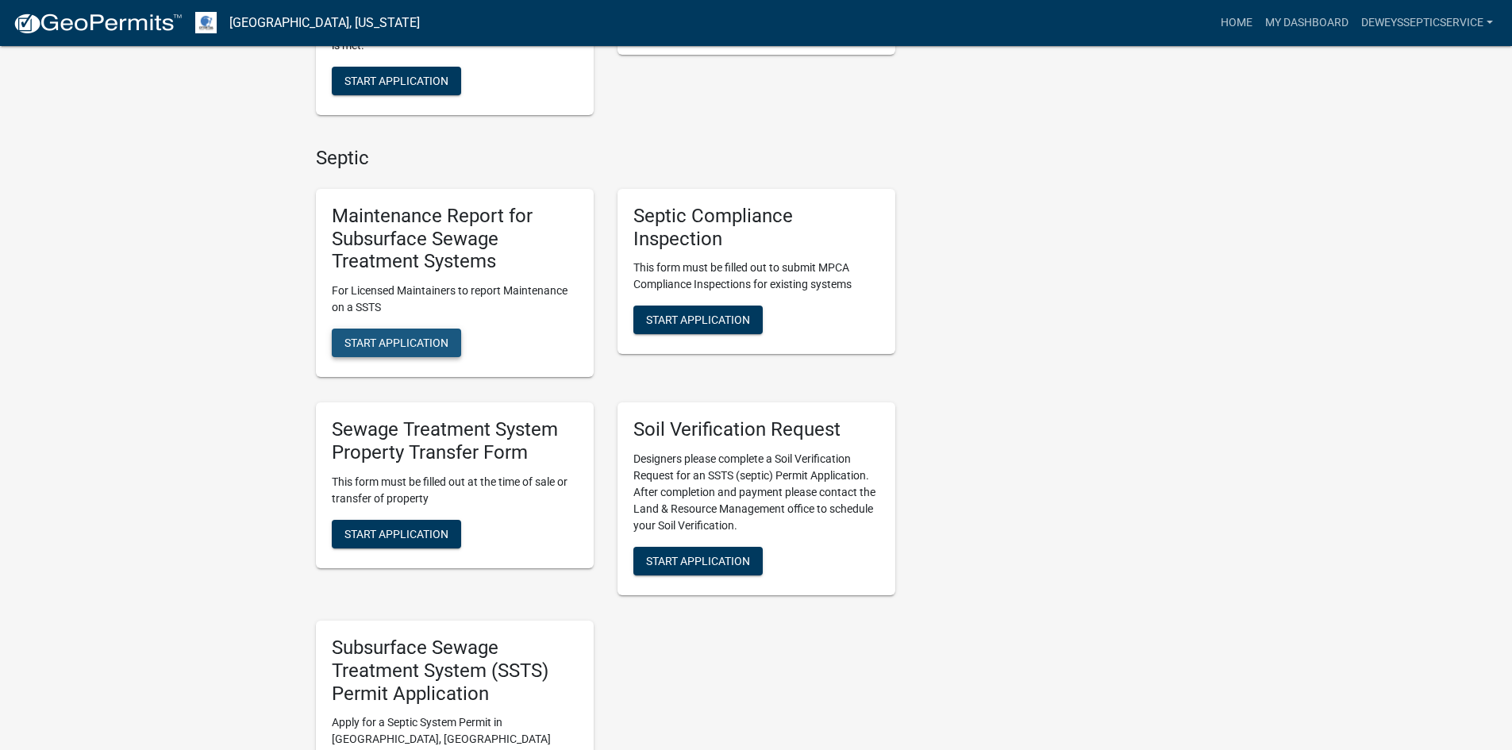
click at [445, 330] on button "Start Application" at bounding box center [396, 343] width 129 height 29
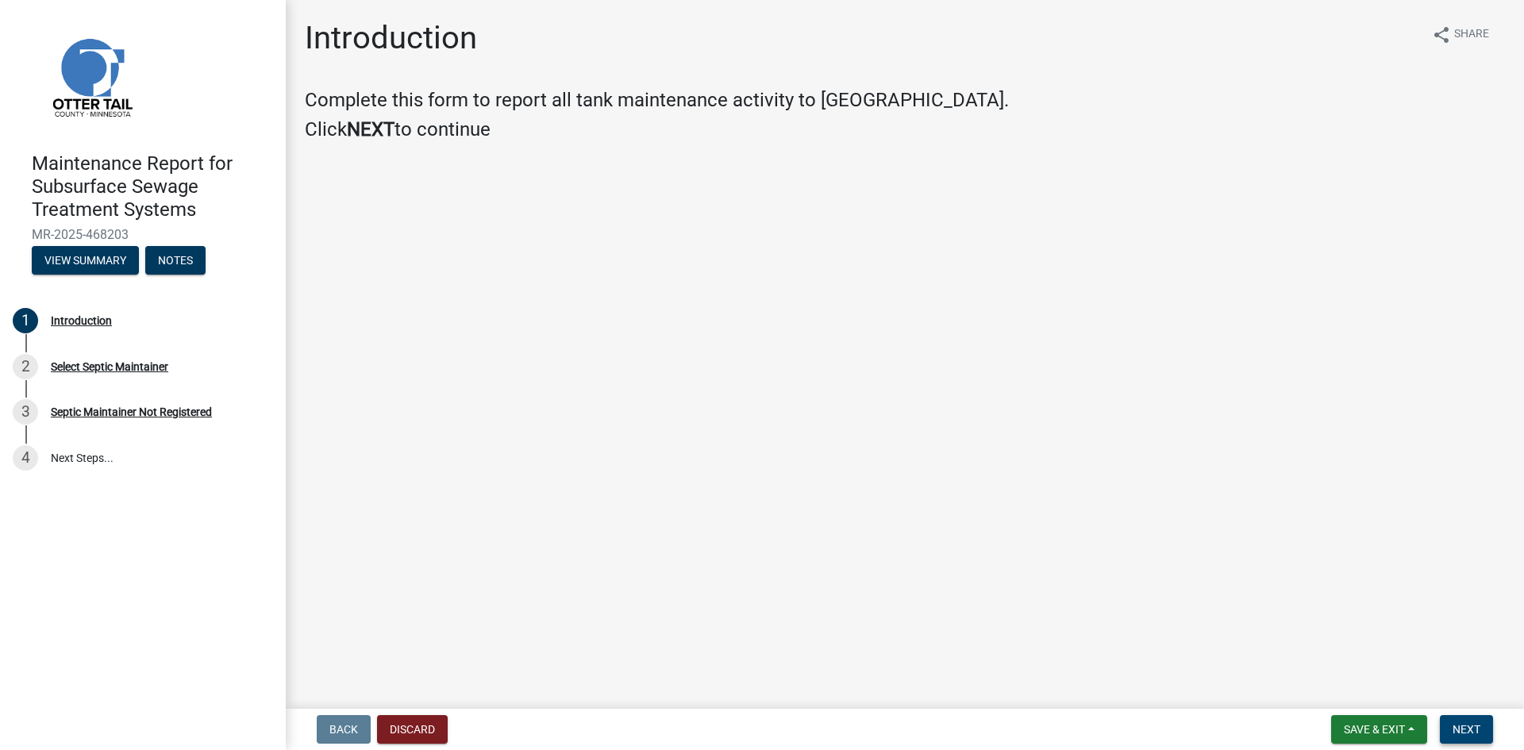
click at [1456, 726] on span "Next" at bounding box center [1466, 729] width 28 height 13
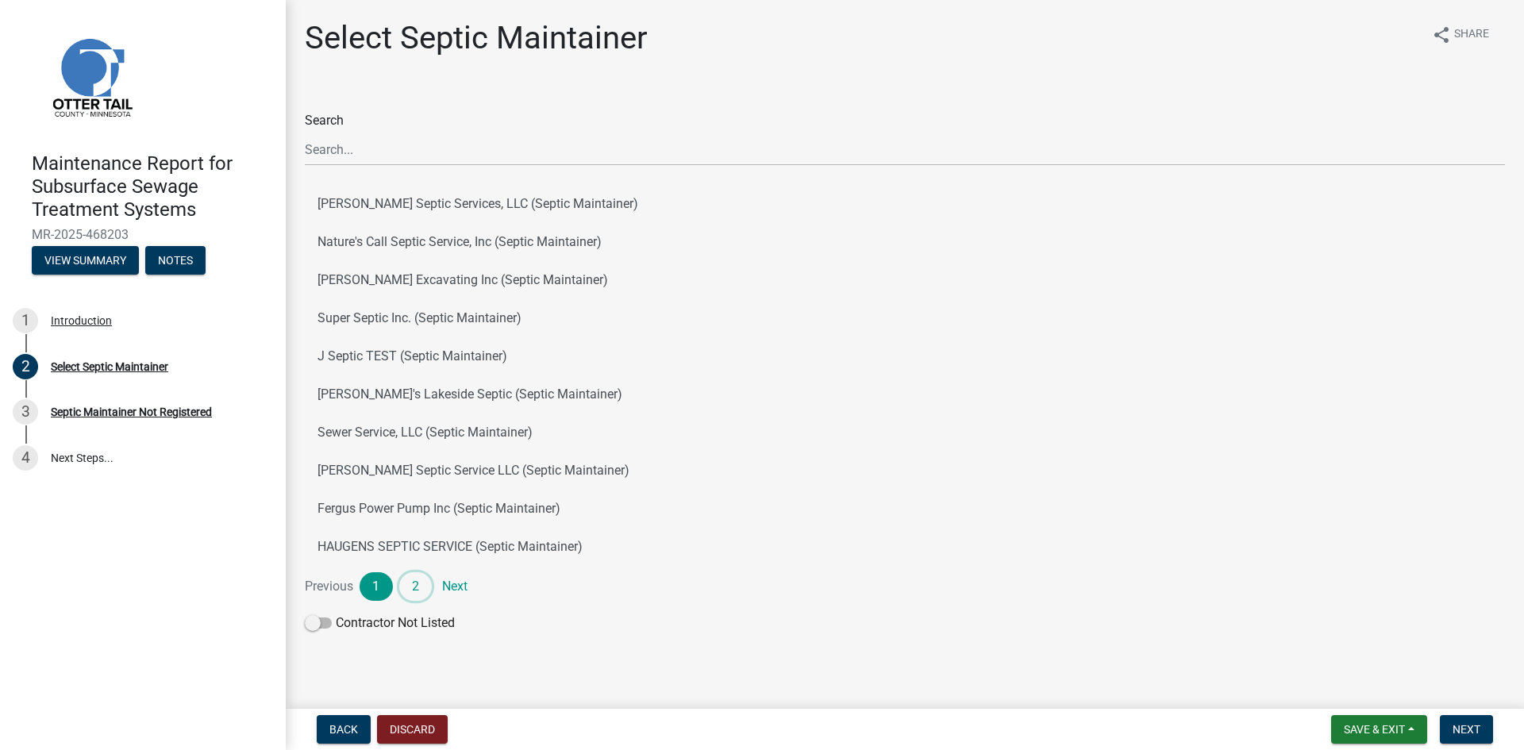
drag, startPoint x: 413, startPoint y: 590, endPoint x: 408, endPoint y: 525, distance: 64.5
click at [413, 589] on link "2" at bounding box center [415, 586] width 33 height 29
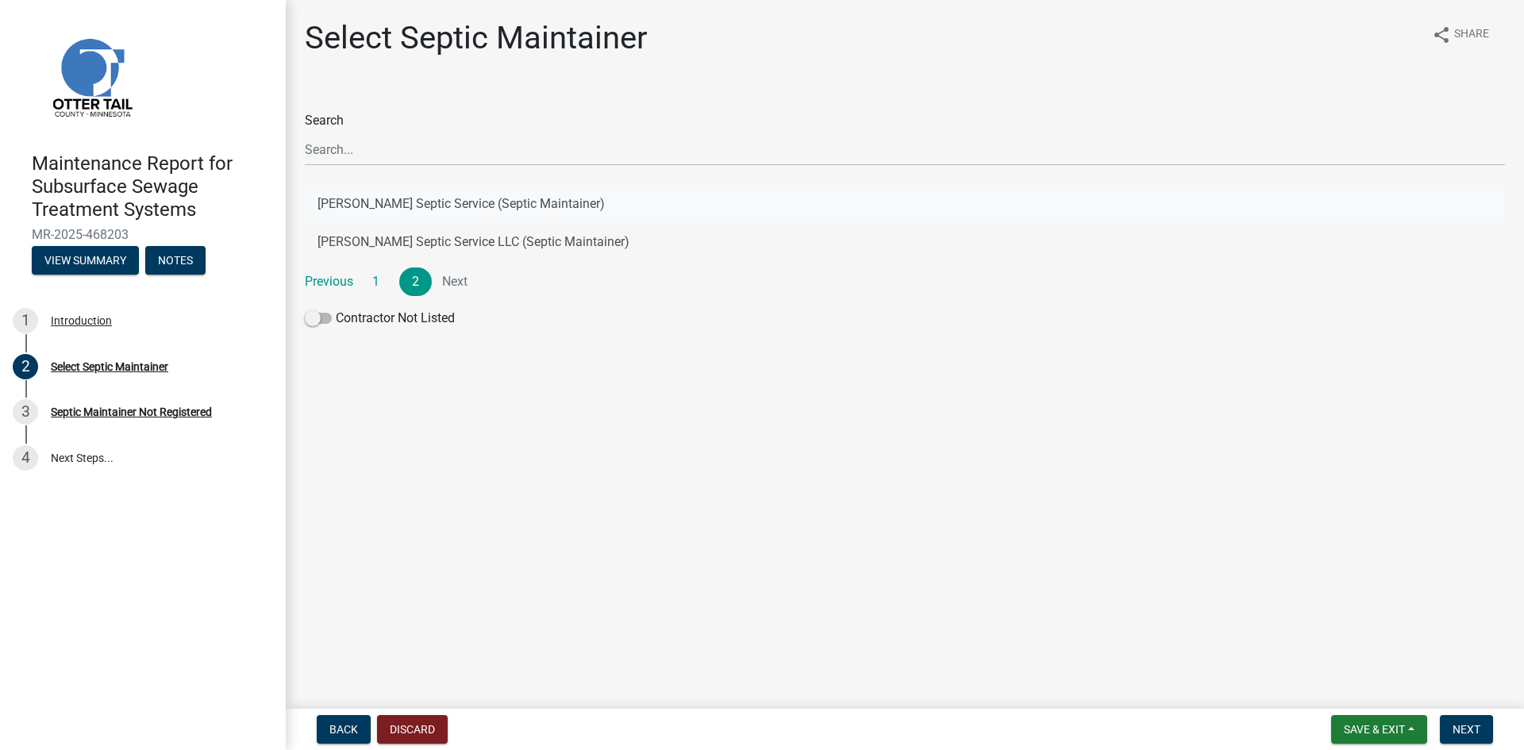
click at [476, 202] on button "[PERSON_NAME] Septic Service (Septic Maintainer)" at bounding box center [905, 204] width 1200 height 38
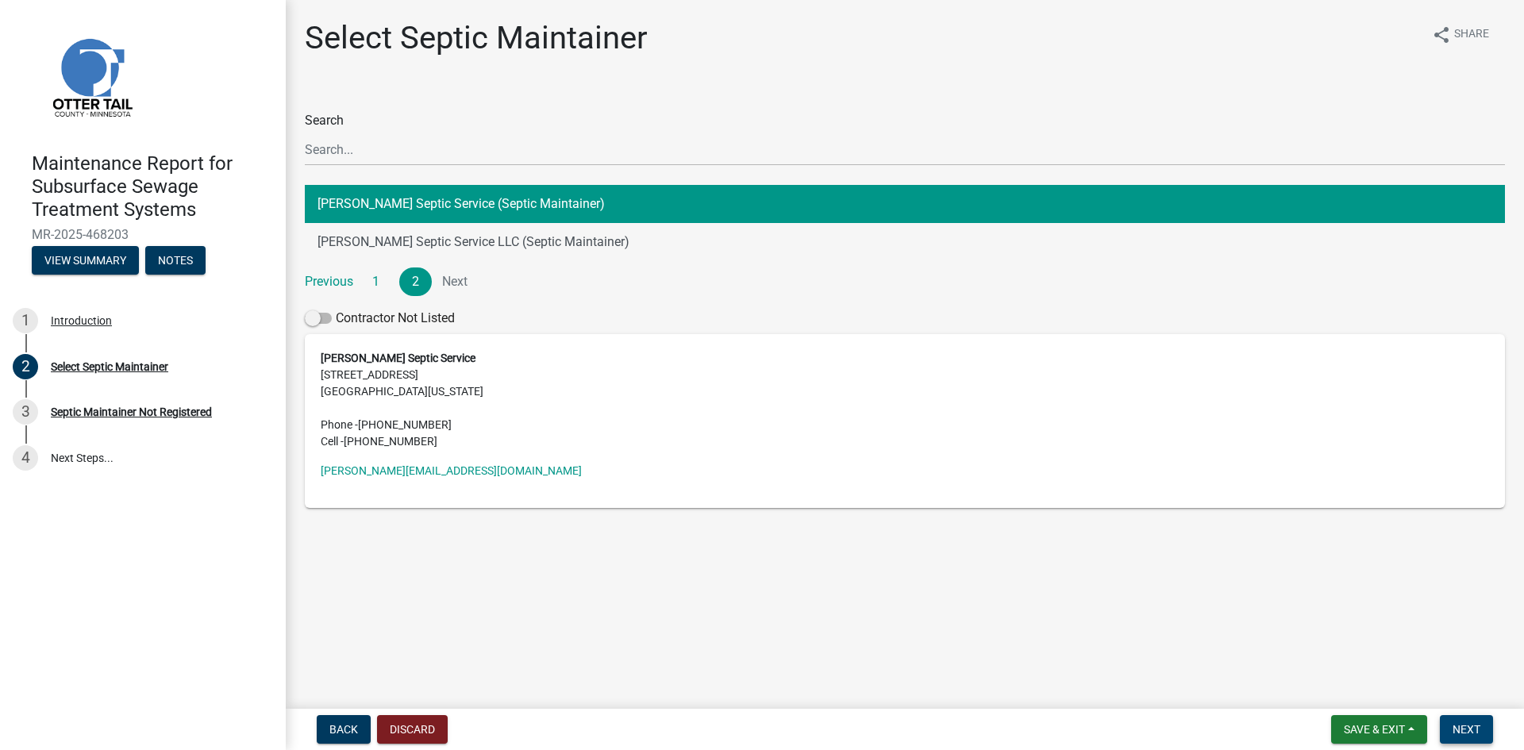
click at [1463, 730] on span "Next" at bounding box center [1466, 729] width 28 height 13
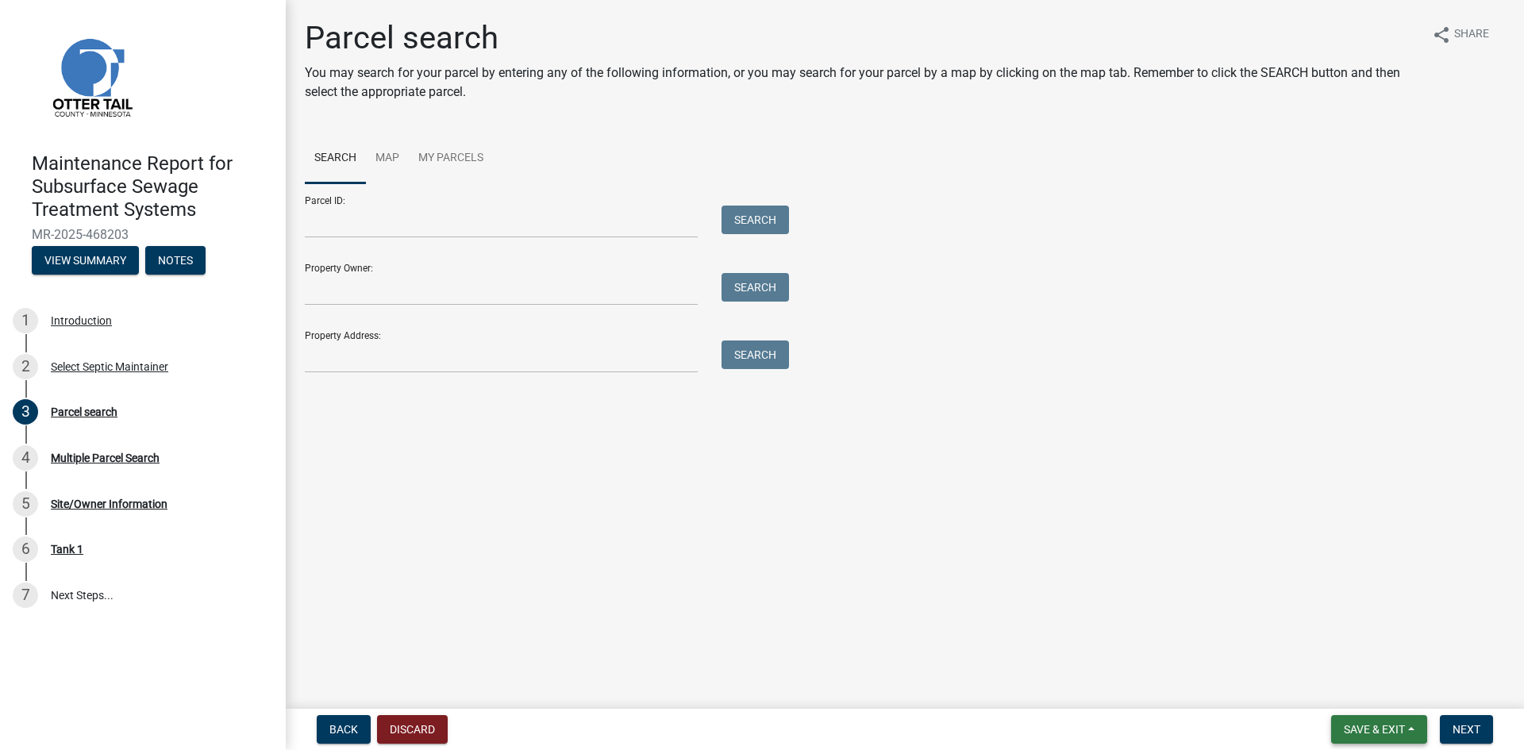
click at [1360, 724] on span "Save & Exit" at bounding box center [1373, 729] width 61 height 13
click at [1367, 687] on button "Save & Exit" at bounding box center [1363, 688] width 127 height 38
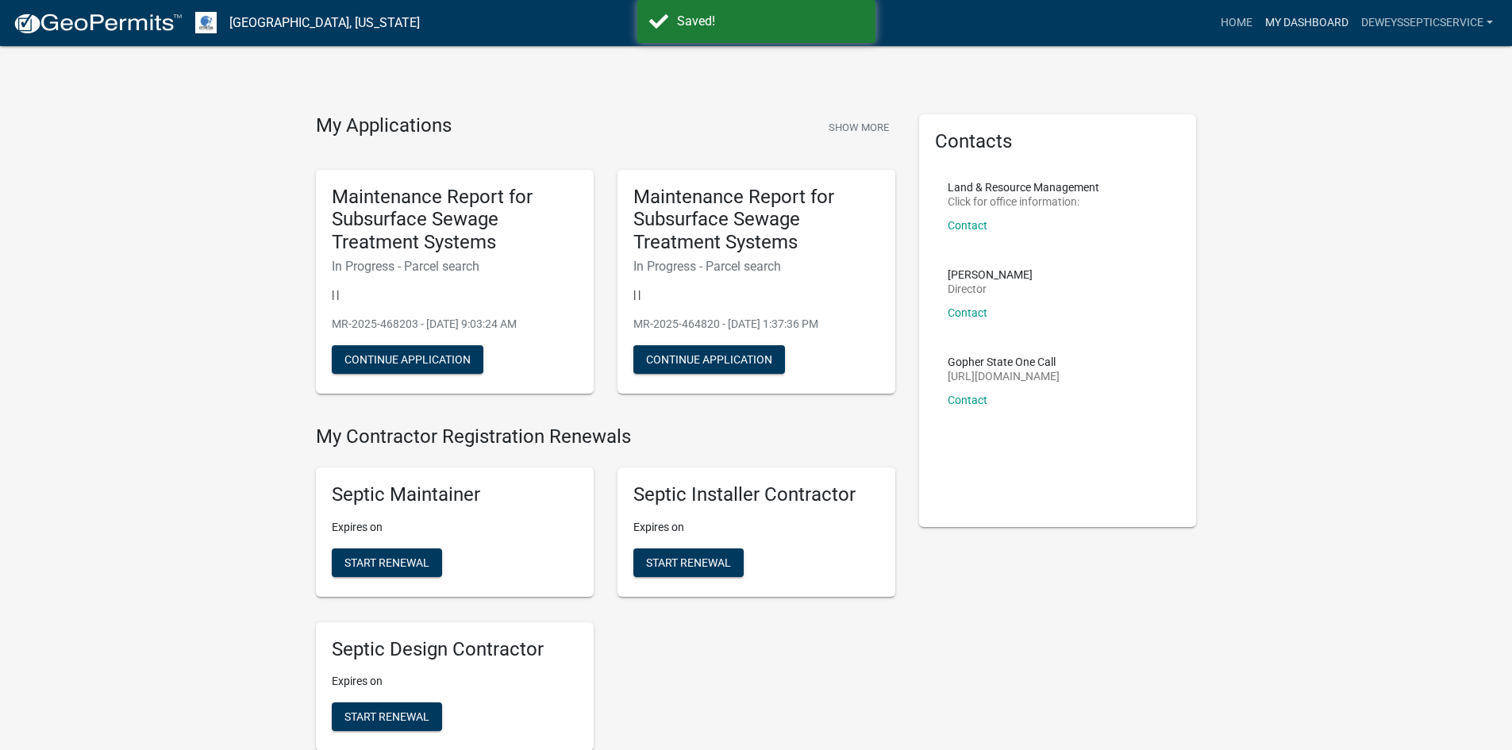
click at [1307, 25] on link "My Dashboard" at bounding box center [1307, 23] width 96 height 30
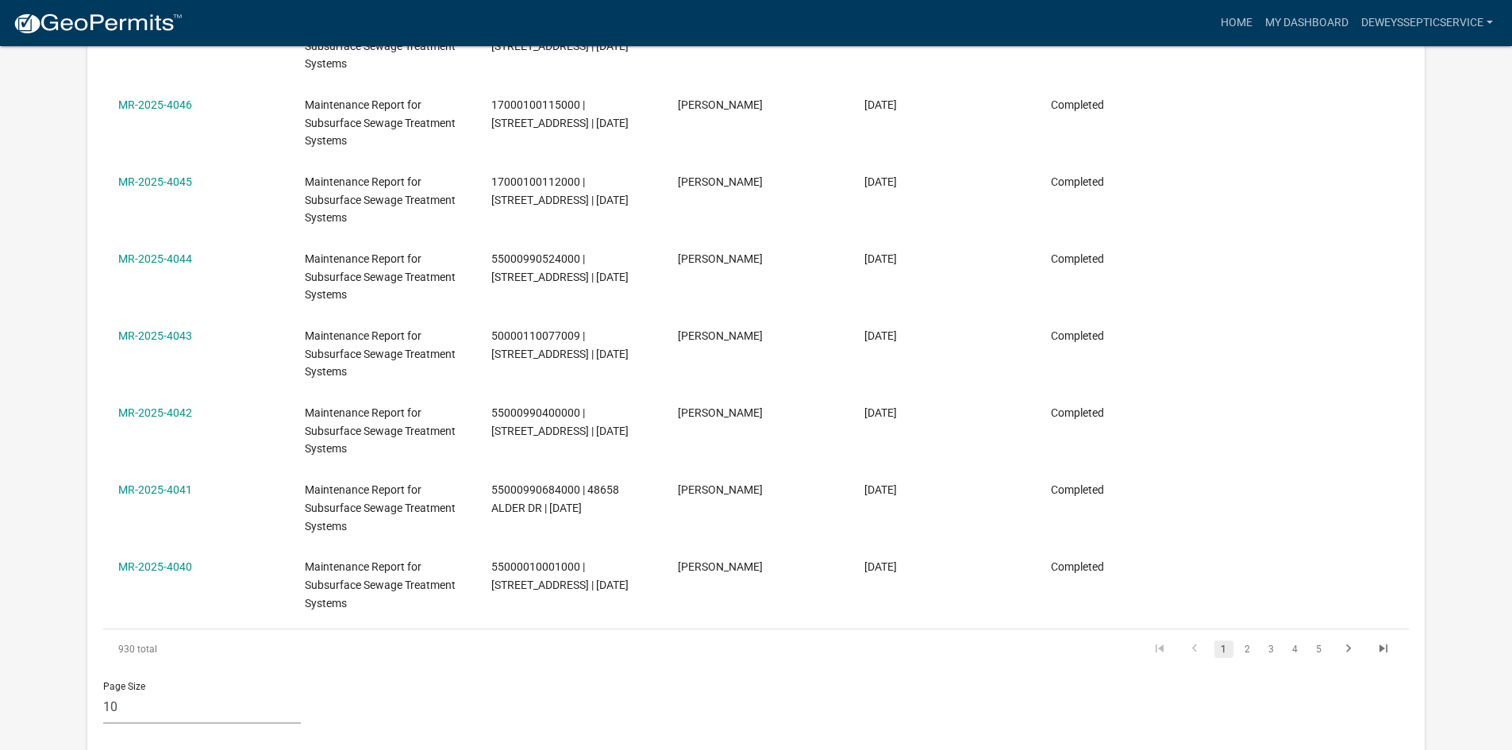
scroll to position [845, 0]
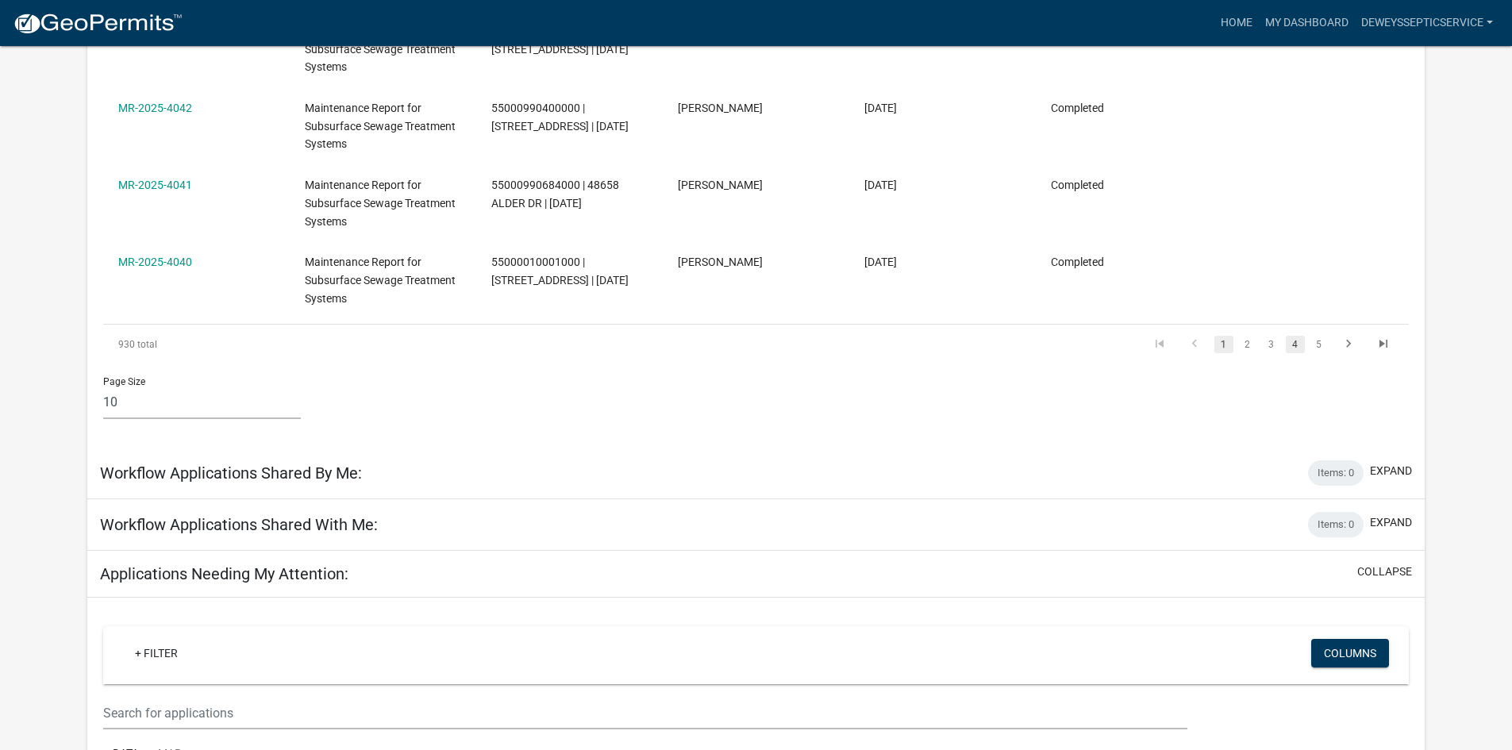
click at [1291, 346] on link "4" at bounding box center [1294, 344] width 19 height 17
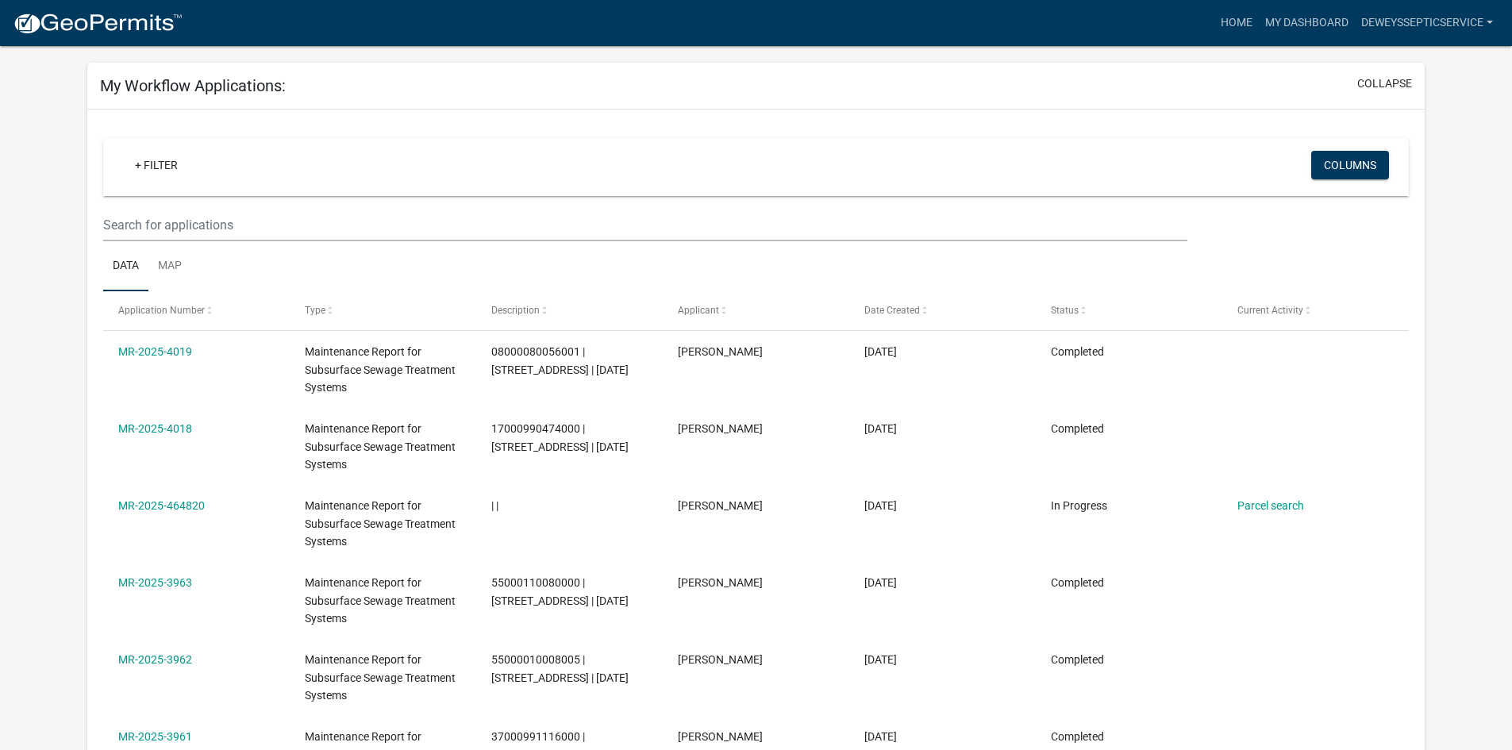
scroll to position [52, 0]
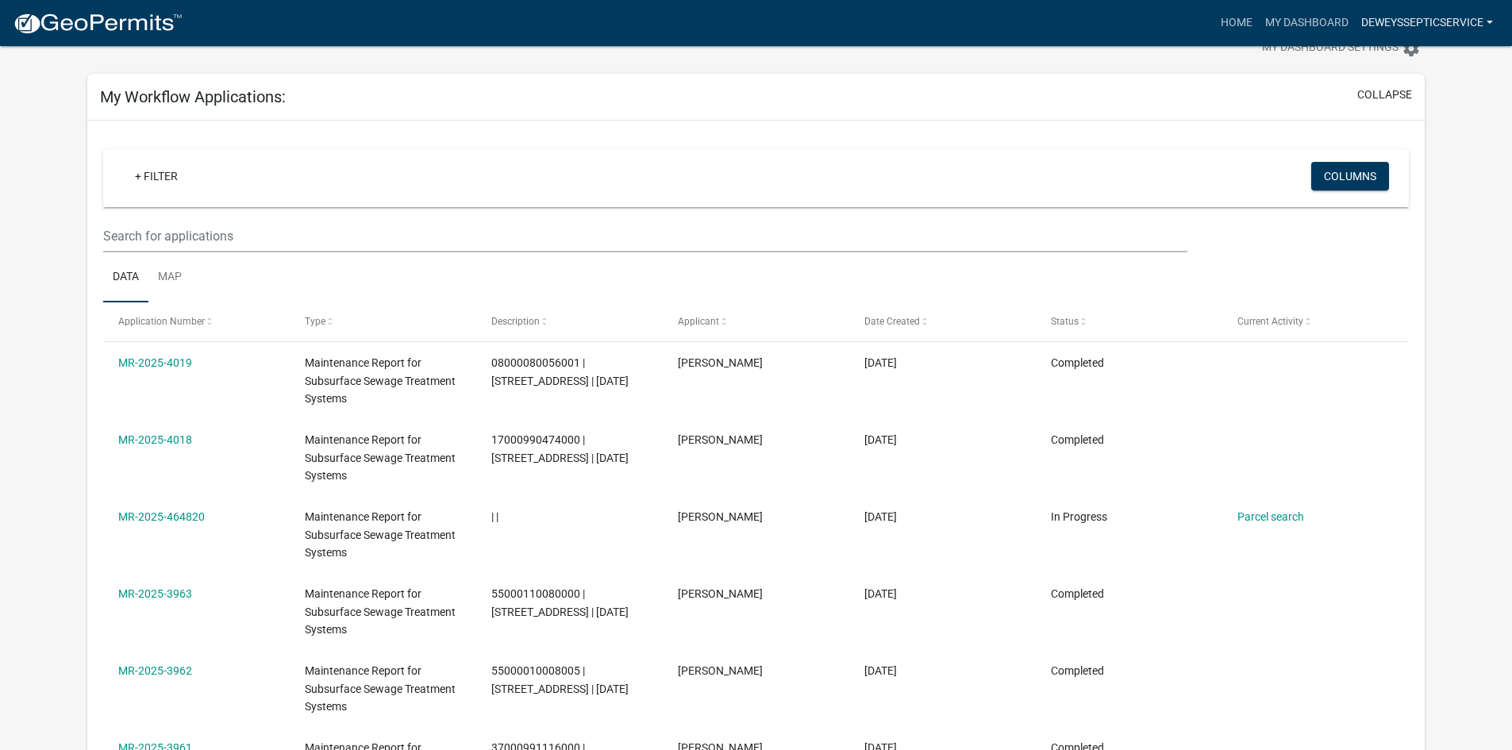
click at [1418, 27] on link "DeweysSepticService" at bounding box center [1427, 23] width 144 height 30
click at [1423, 156] on link "Logout" at bounding box center [1431, 155] width 136 height 38
